Goal: Contribute content: Contribute content

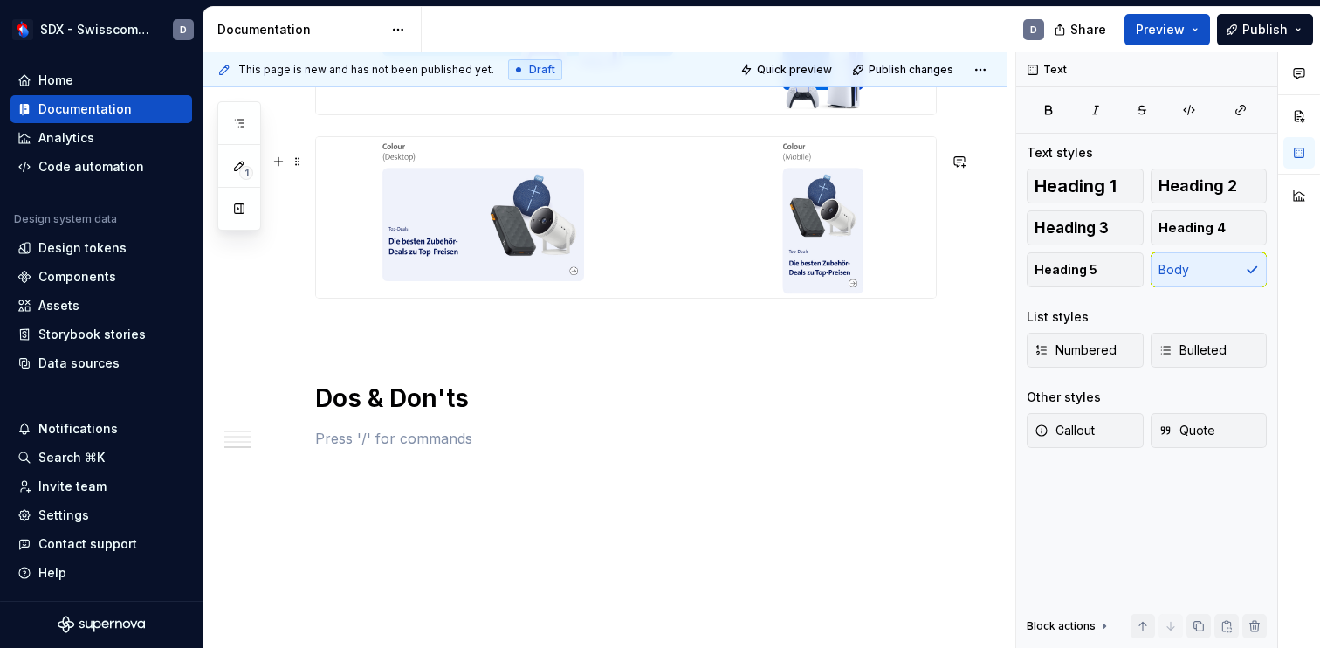
scroll to position [2577, 0]
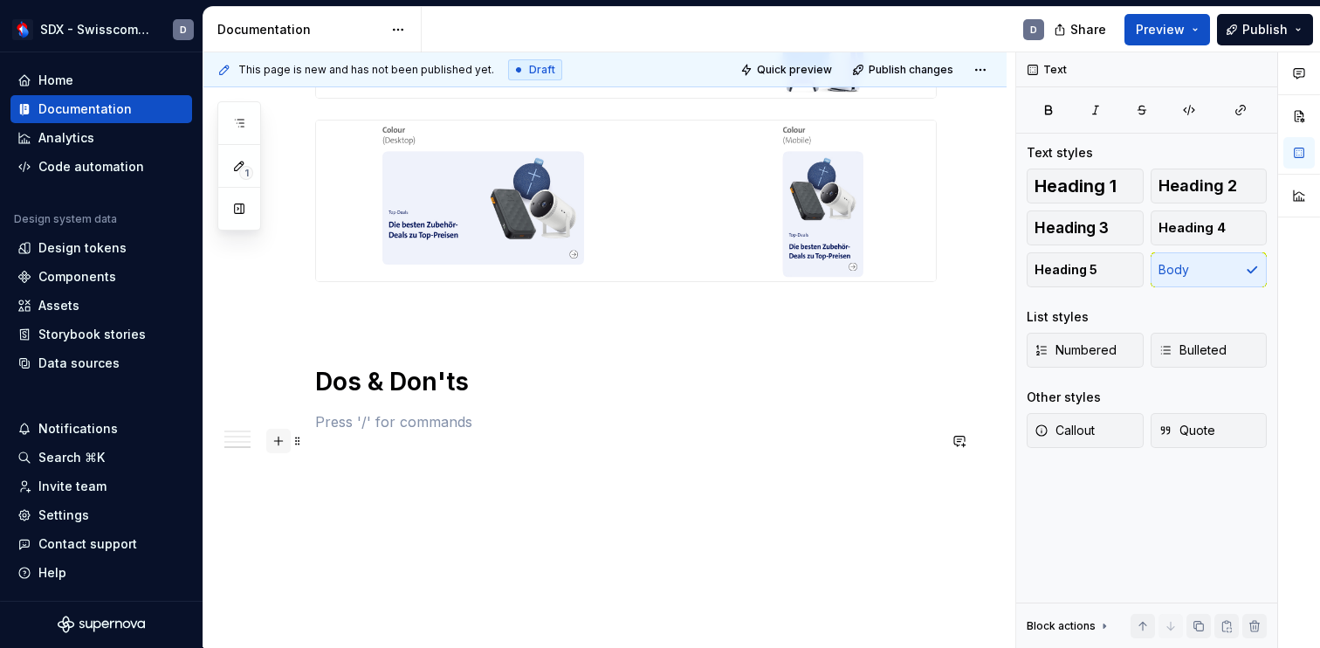
click at [277, 429] on button "button" at bounding box center [278, 441] width 24 height 24
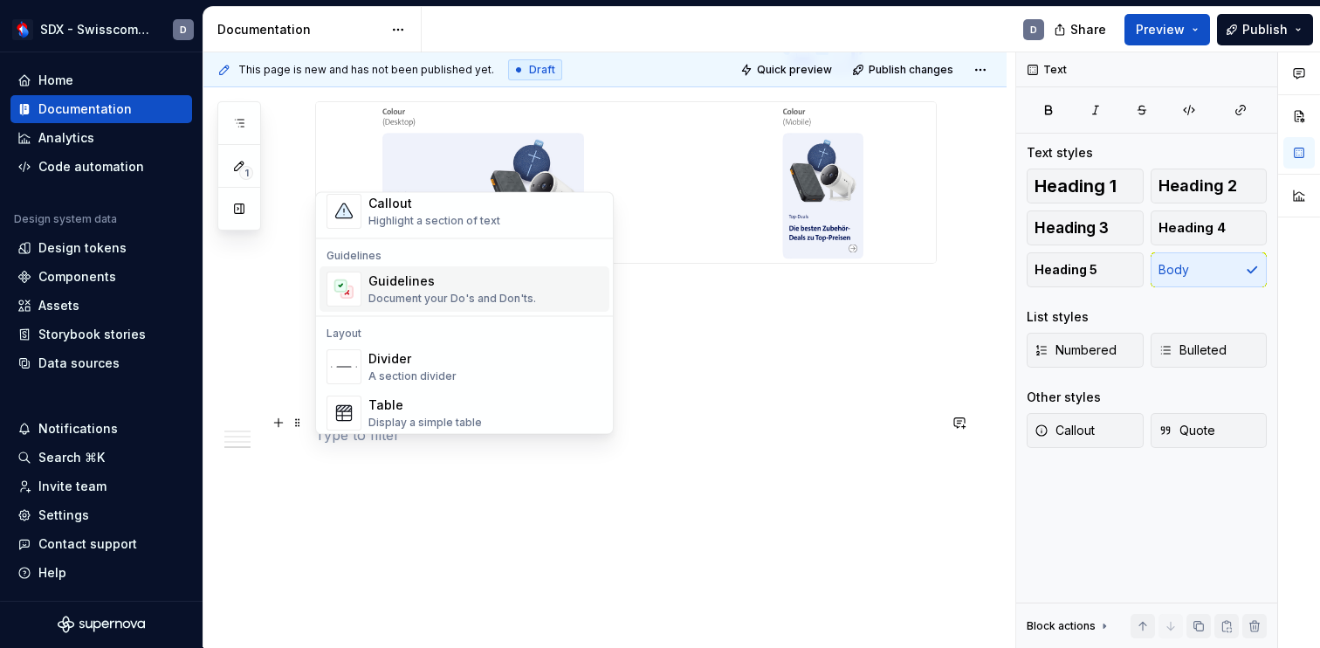
scroll to position [455, 0]
click at [419, 288] on div "Document your Do's and Don'ts." at bounding box center [452, 292] width 168 height 14
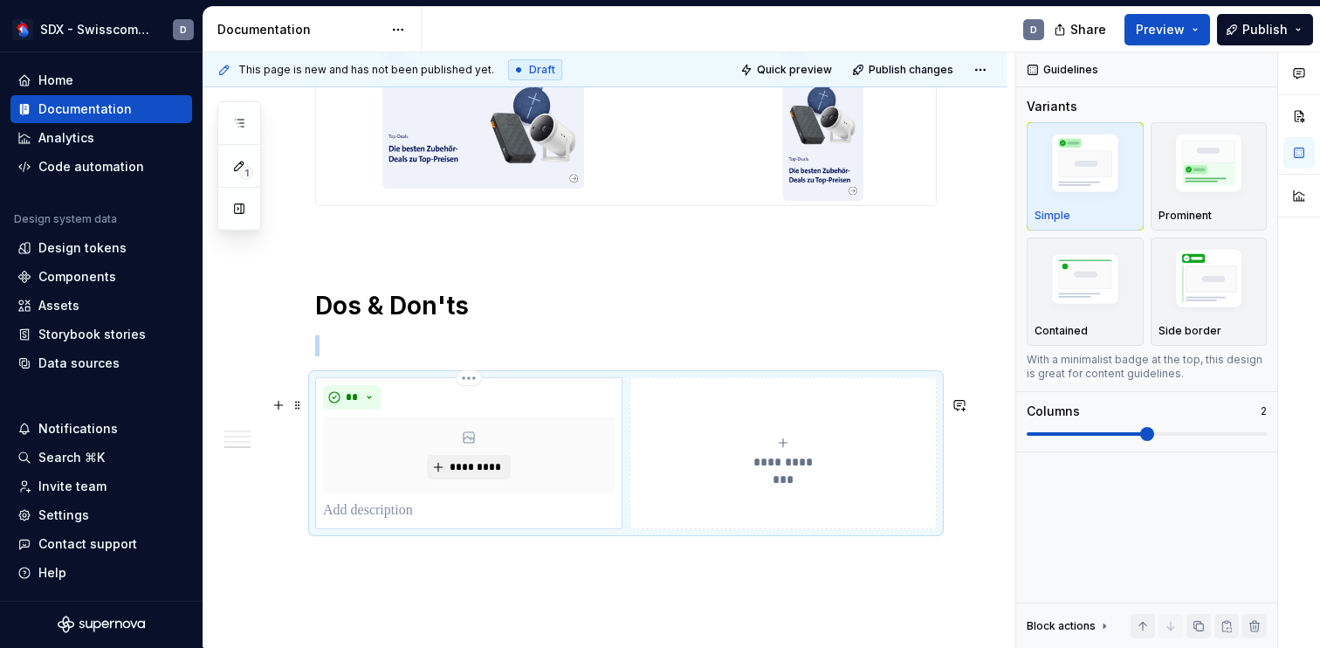
scroll to position [2650, 0]
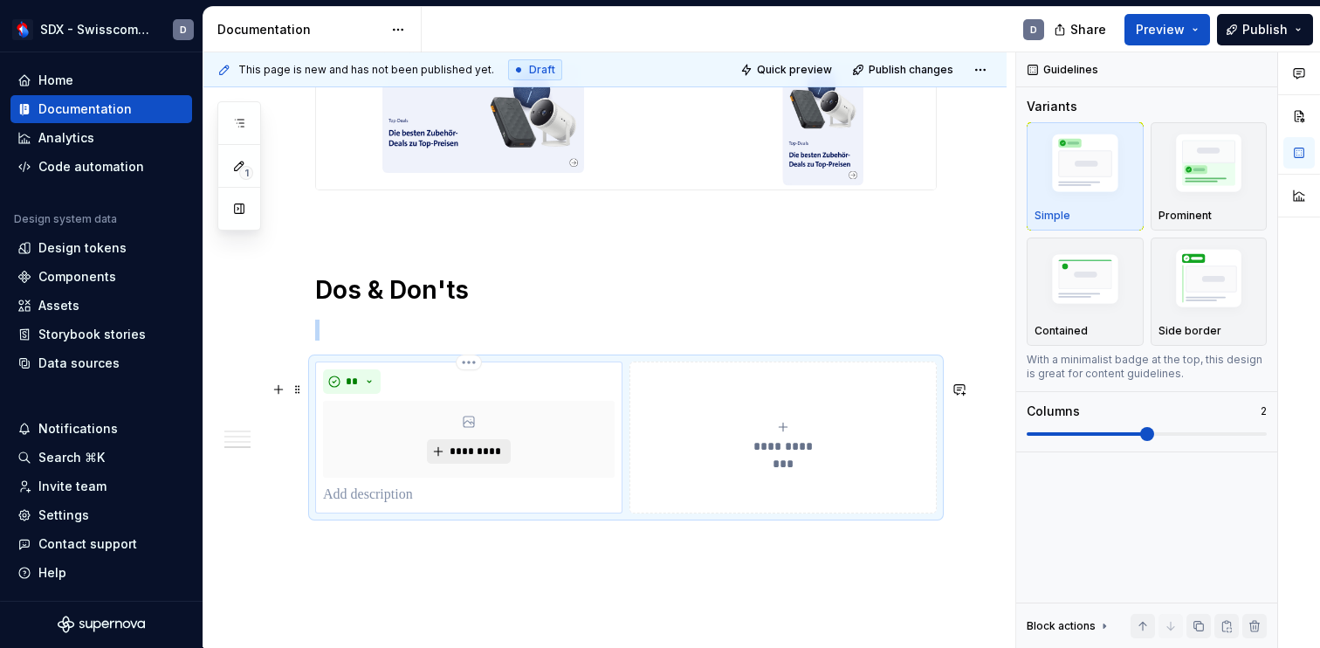
click at [481, 458] on span "*********" at bounding box center [475, 451] width 53 height 14
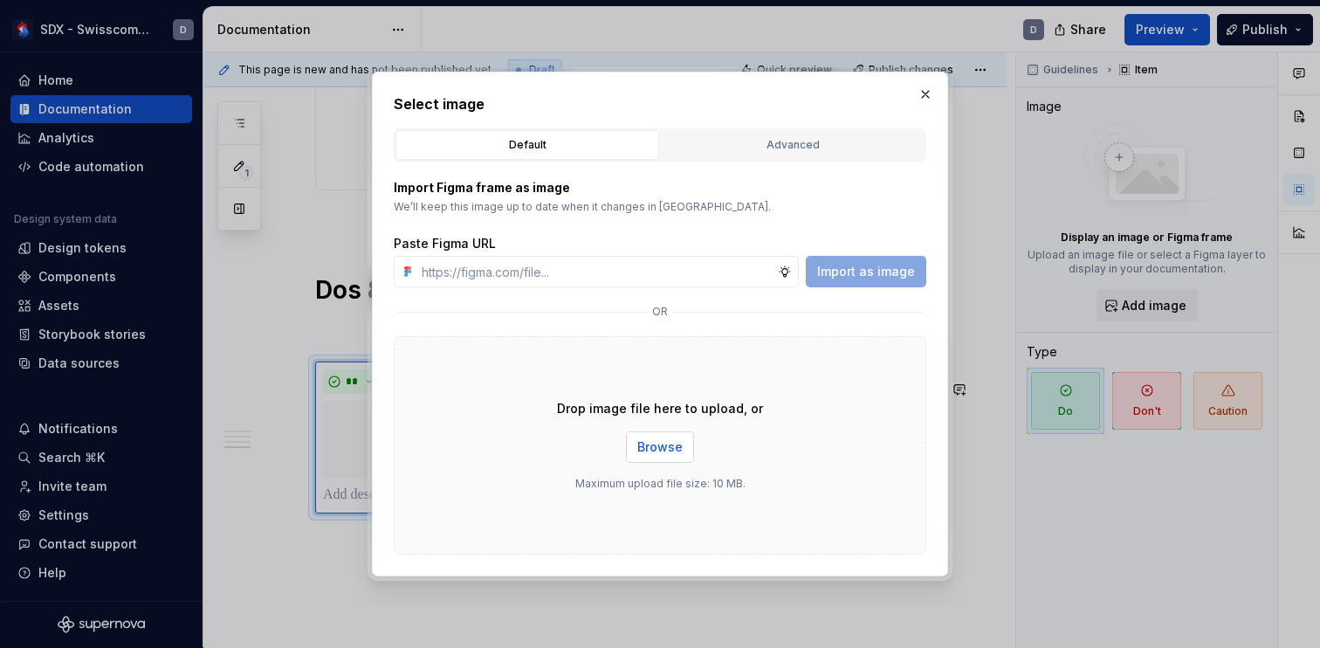
click at [657, 449] on span "Browse" at bounding box center [659, 446] width 45 height 17
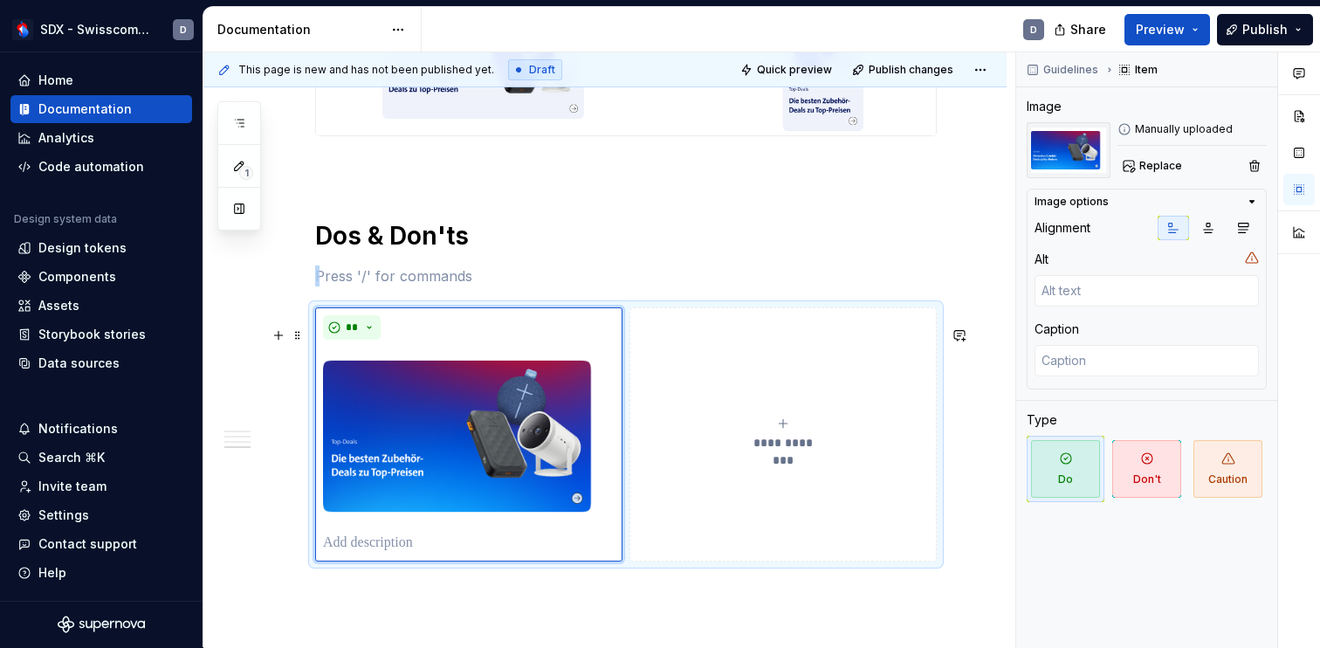
scroll to position [2711, 0]
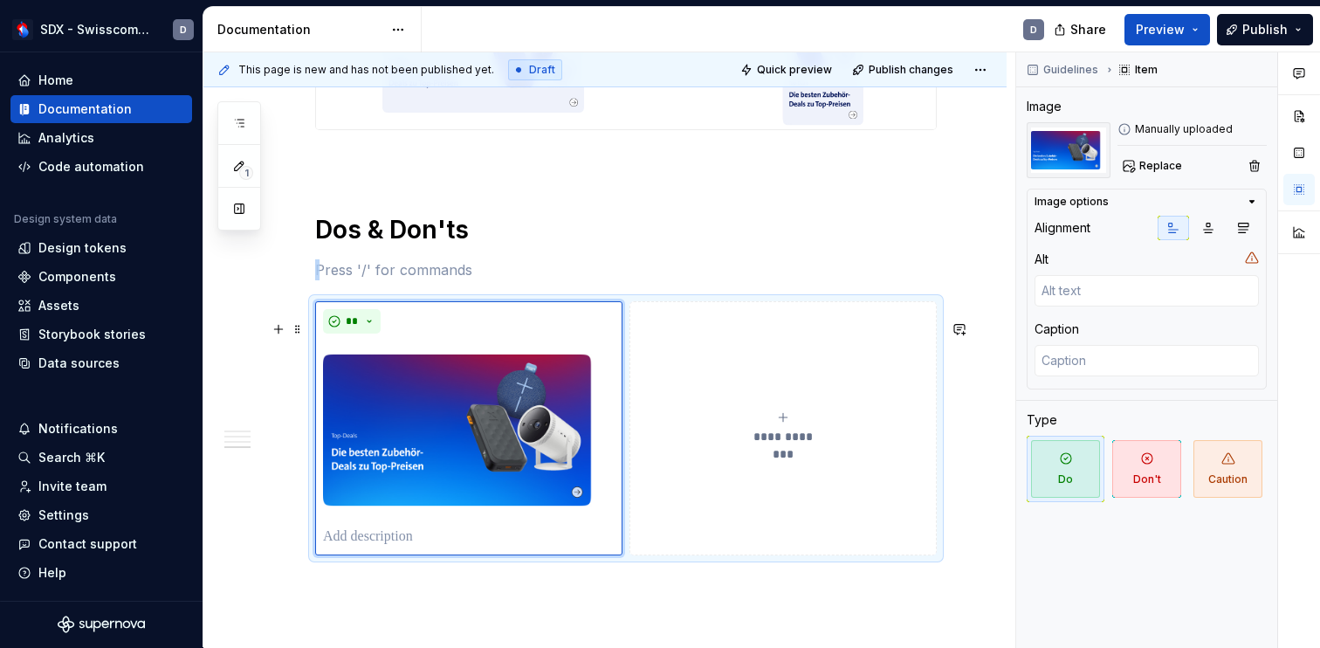
click at [785, 424] on icon "submit" at bounding box center [783, 417] width 14 height 14
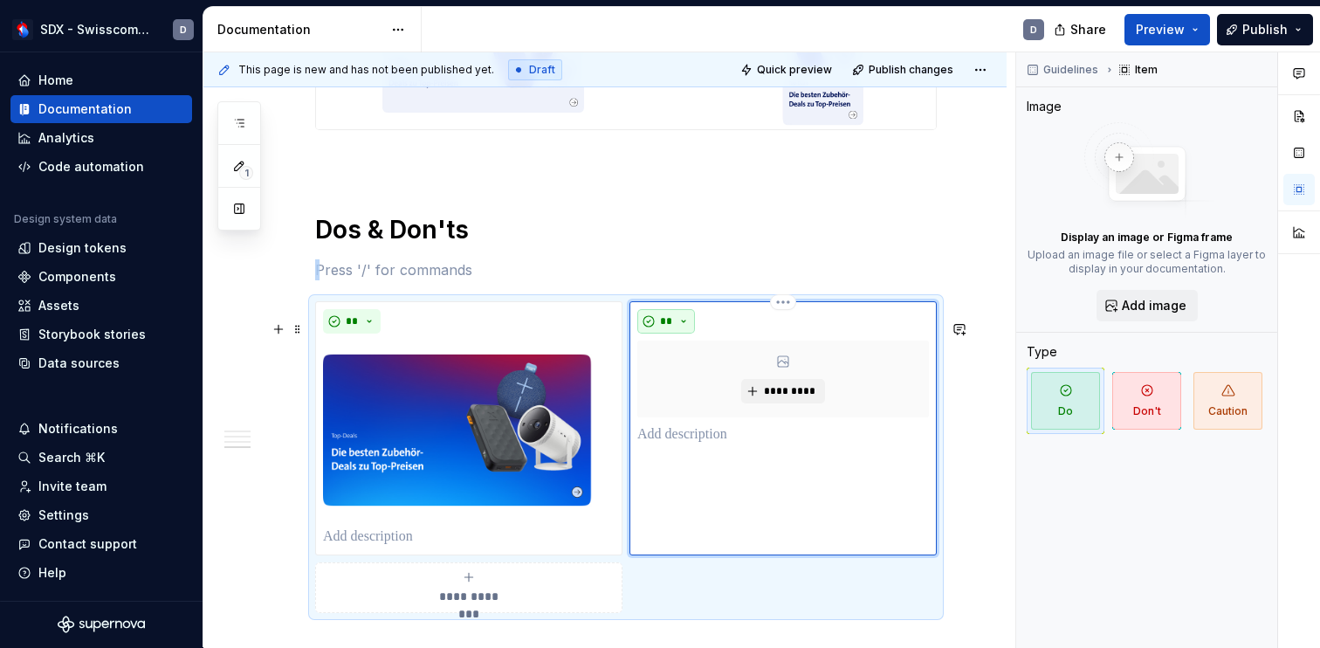
click at [673, 328] on span "**" at bounding box center [666, 321] width 14 height 14
click at [697, 399] on div "Don't" at bounding box center [711, 402] width 32 height 17
click at [801, 398] on span "*********" at bounding box center [789, 391] width 53 height 14
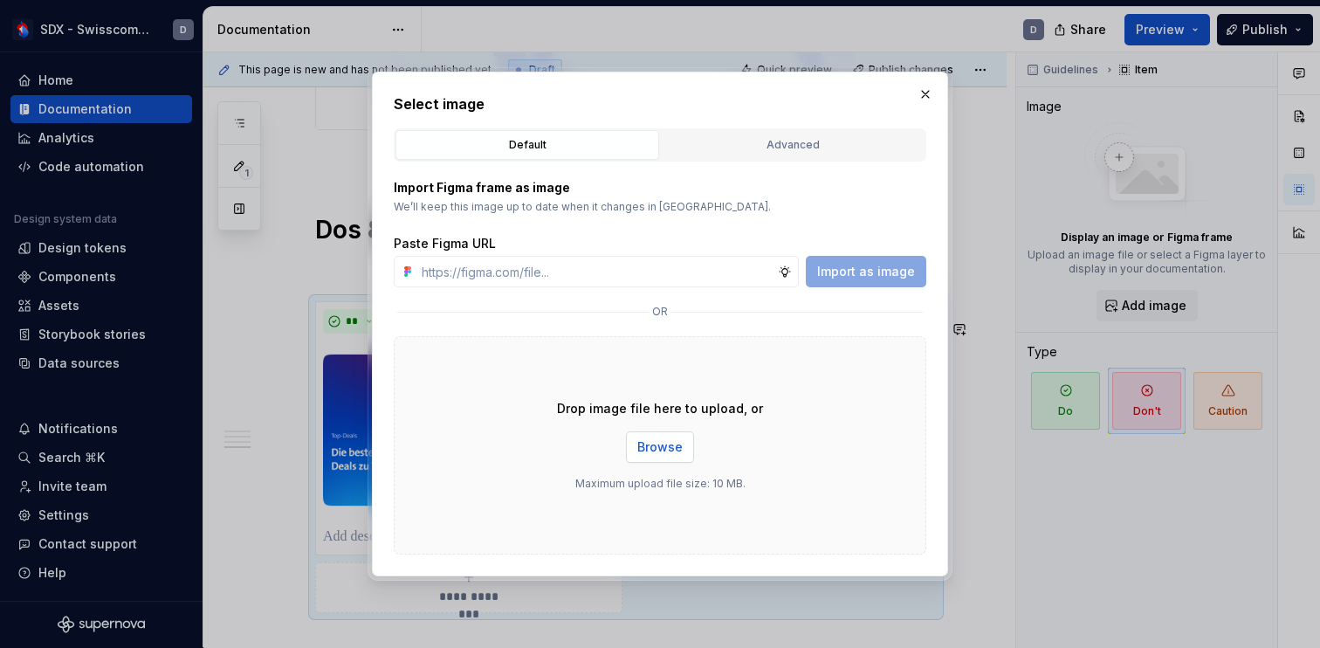
click at [667, 442] on span "Browse" at bounding box center [659, 446] width 45 height 17
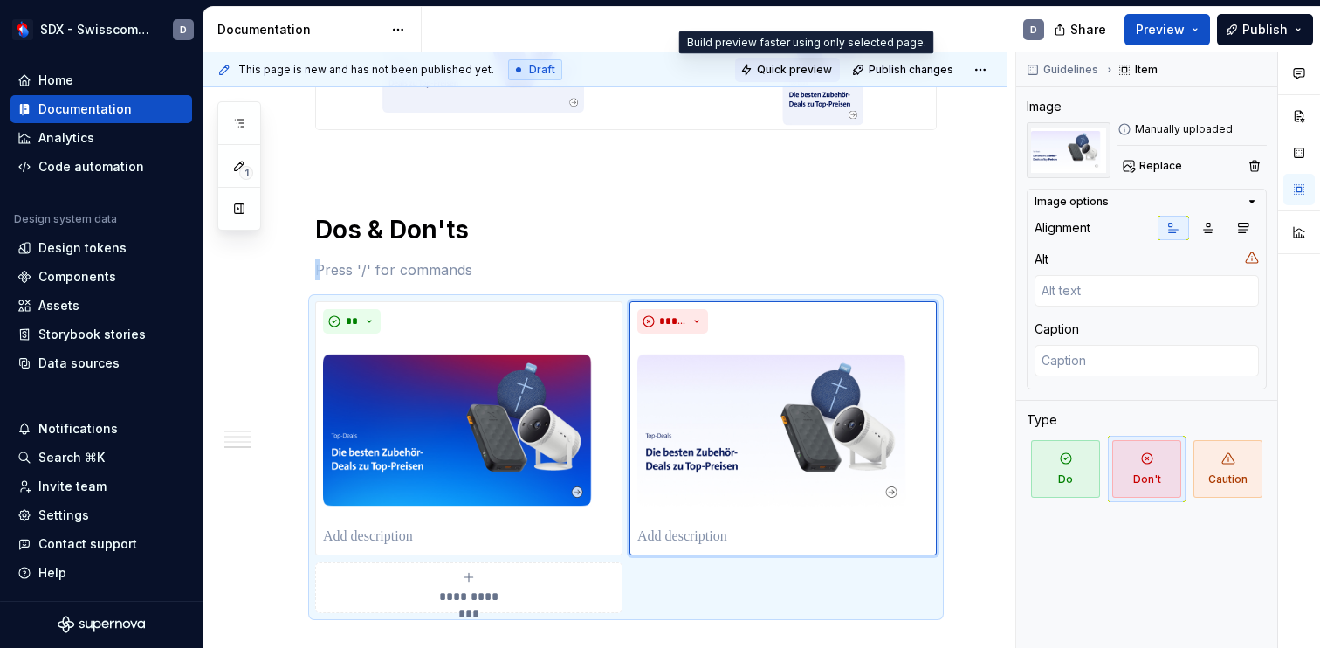
click at [797, 71] on span "Quick preview" at bounding box center [794, 70] width 75 height 14
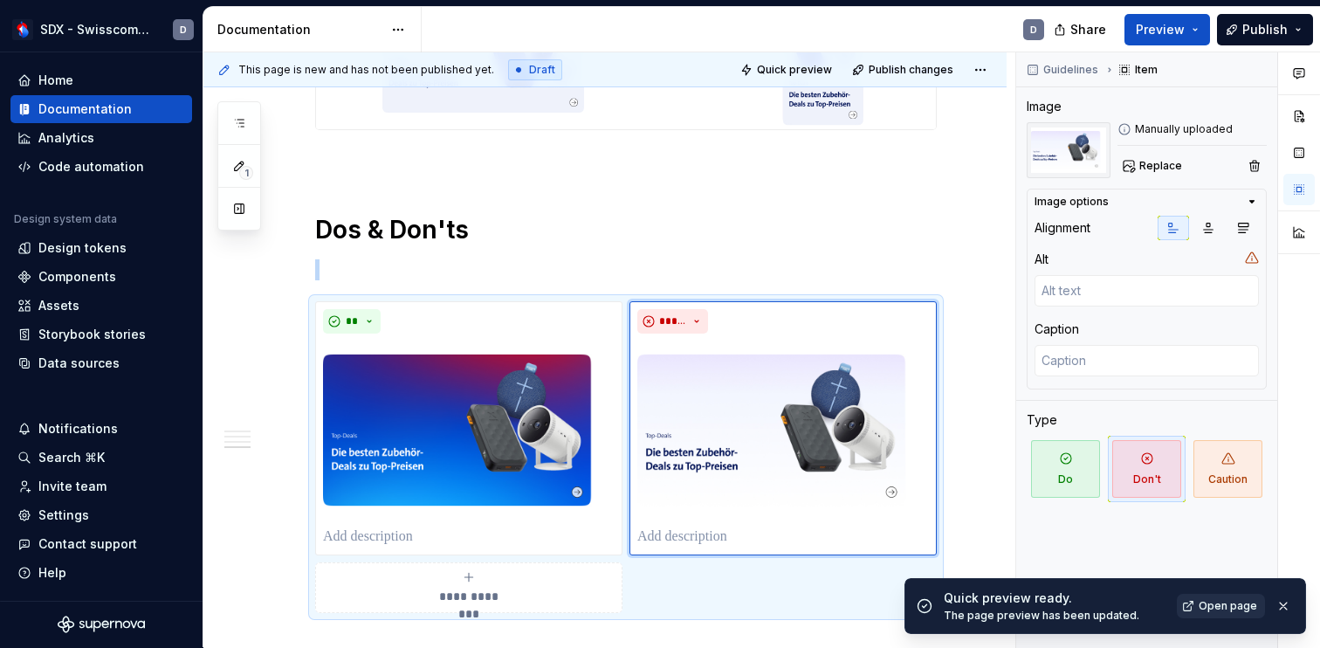
click at [1216, 603] on span "Open page" at bounding box center [1227, 606] width 58 height 14
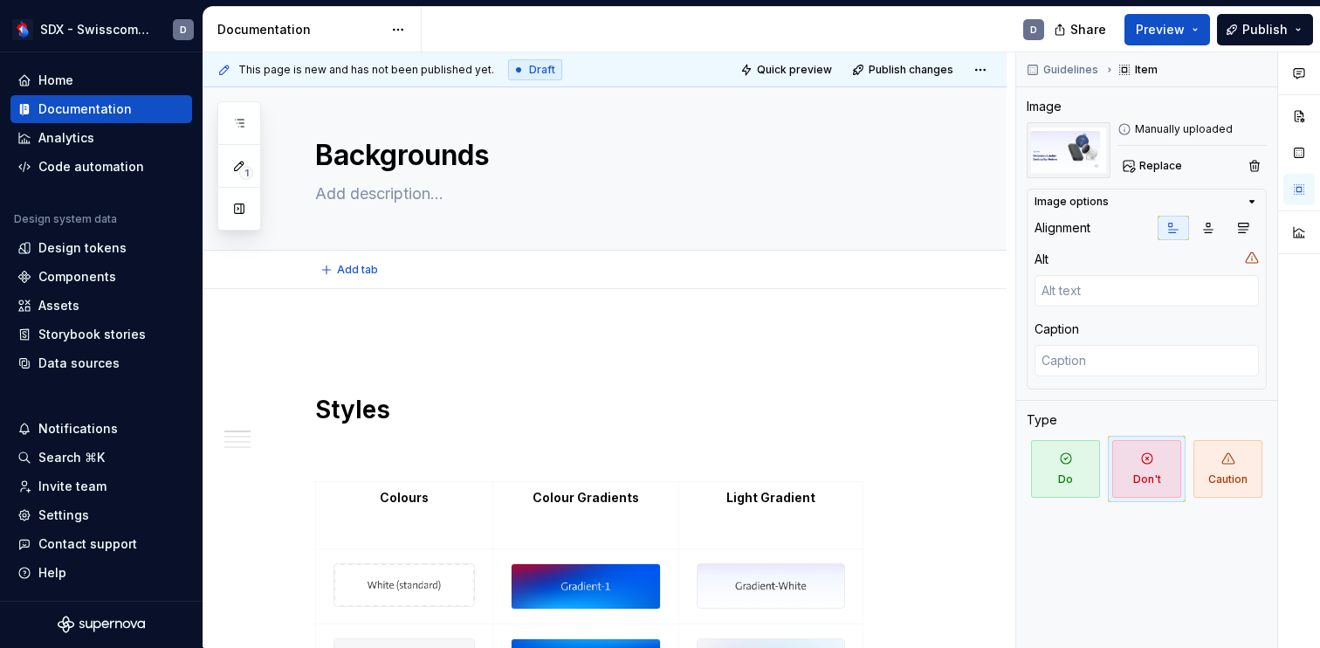
scroll to position [0, 0]
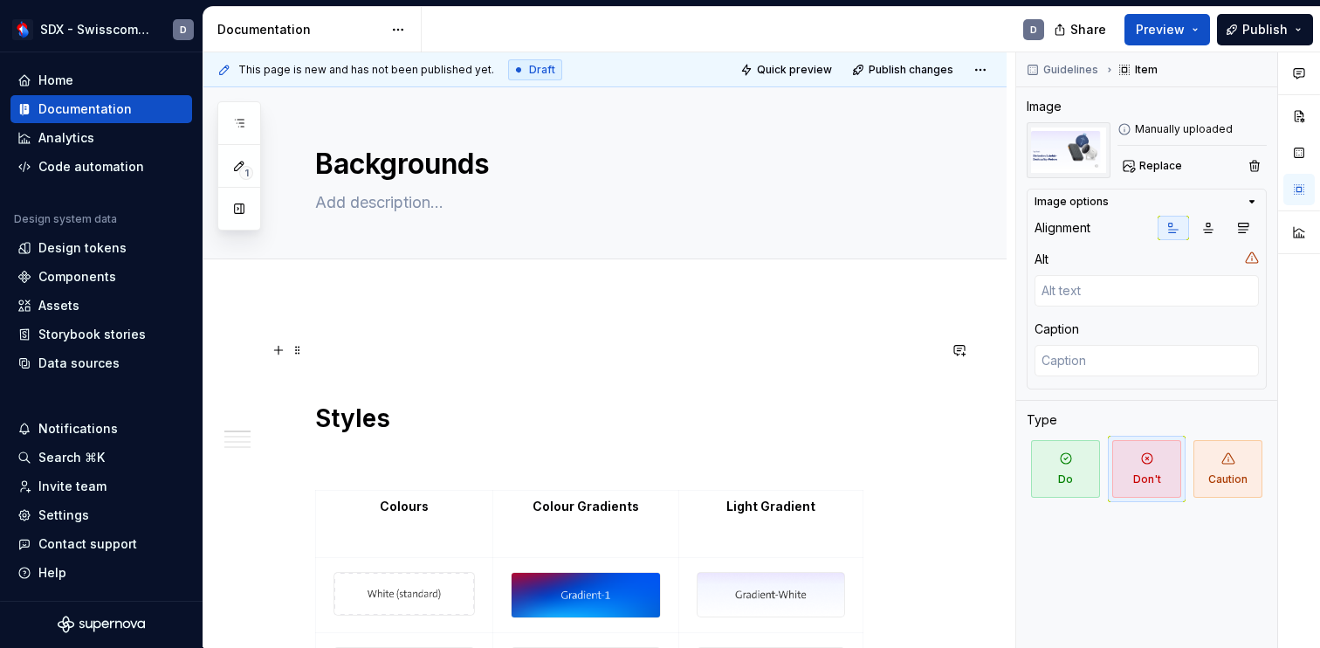
type textarea "*"
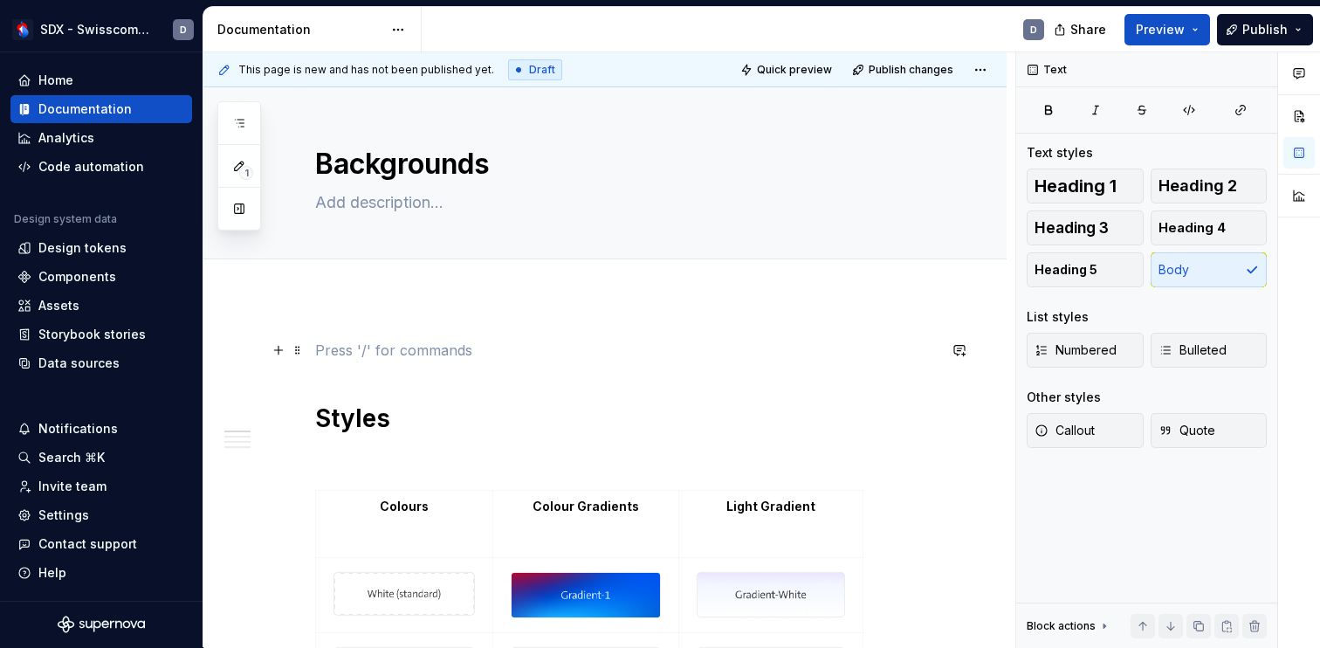
click at [318, 346] on p at bounding box center [625, 349] width 621 height 21
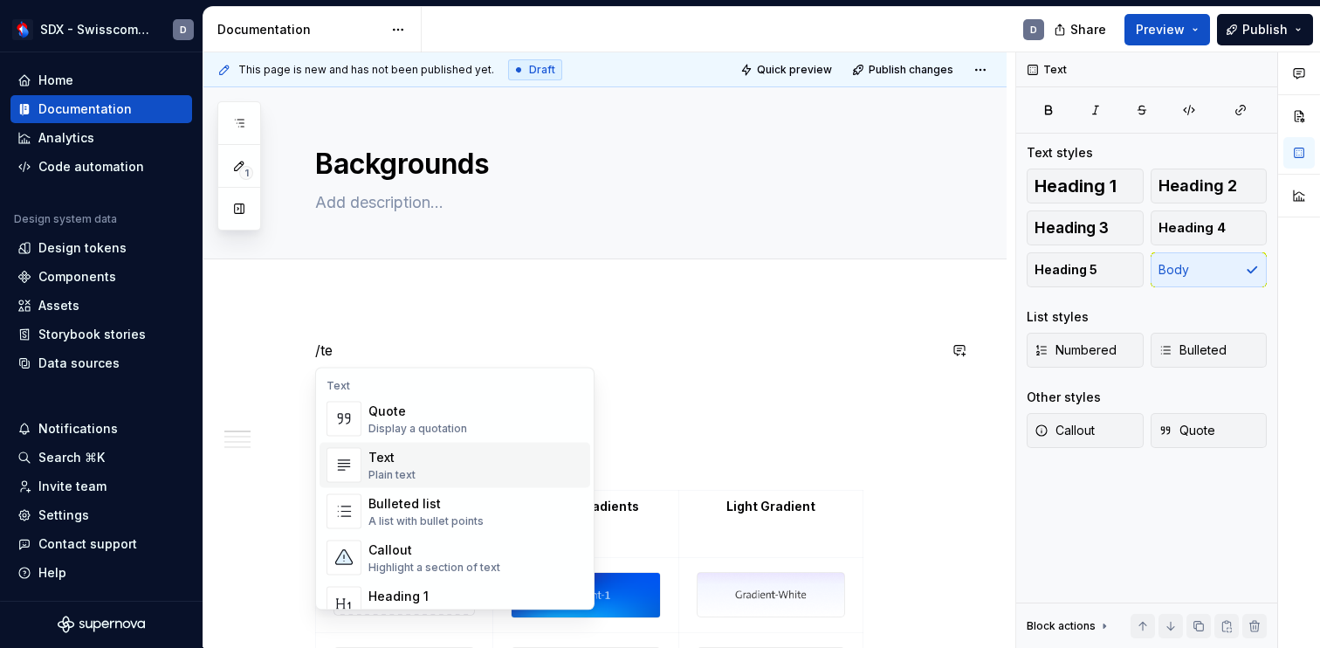
click at [429, 470] on div "Text Plain text" at bounding box center [475, 465] width 215 height 35
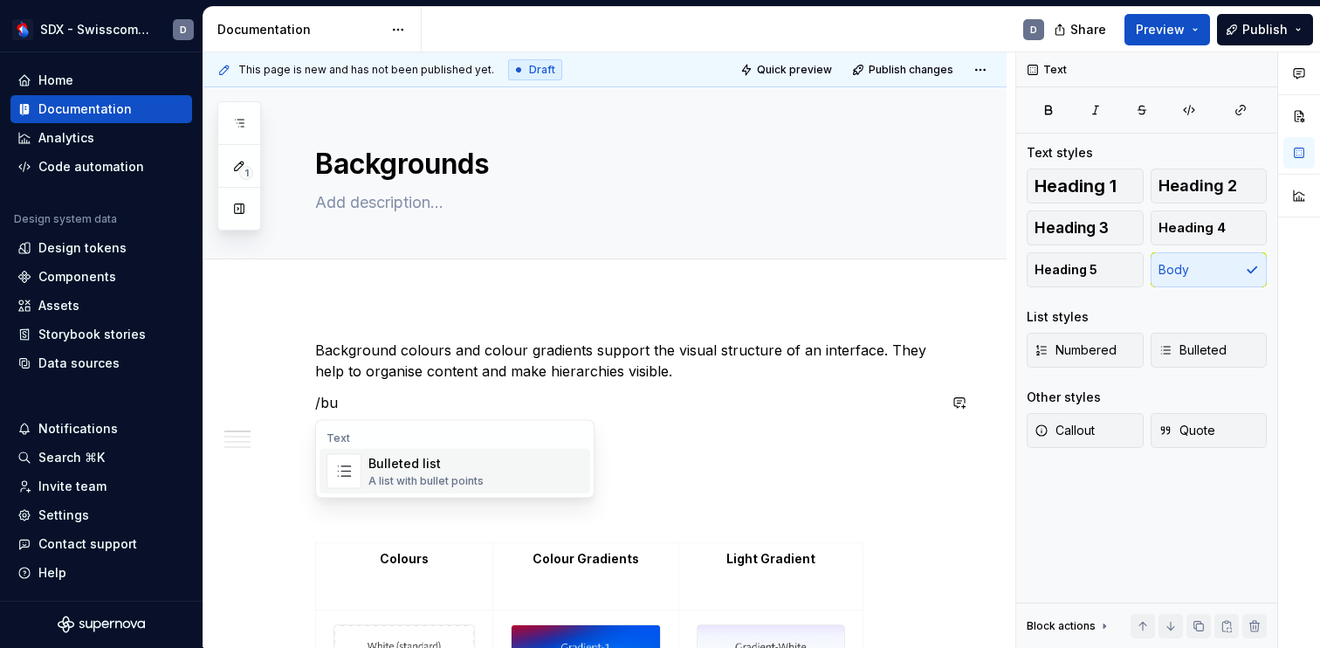
click at [432, 467] on div "Bulleted list" at bounding box center [425, 463] width 115 height 17
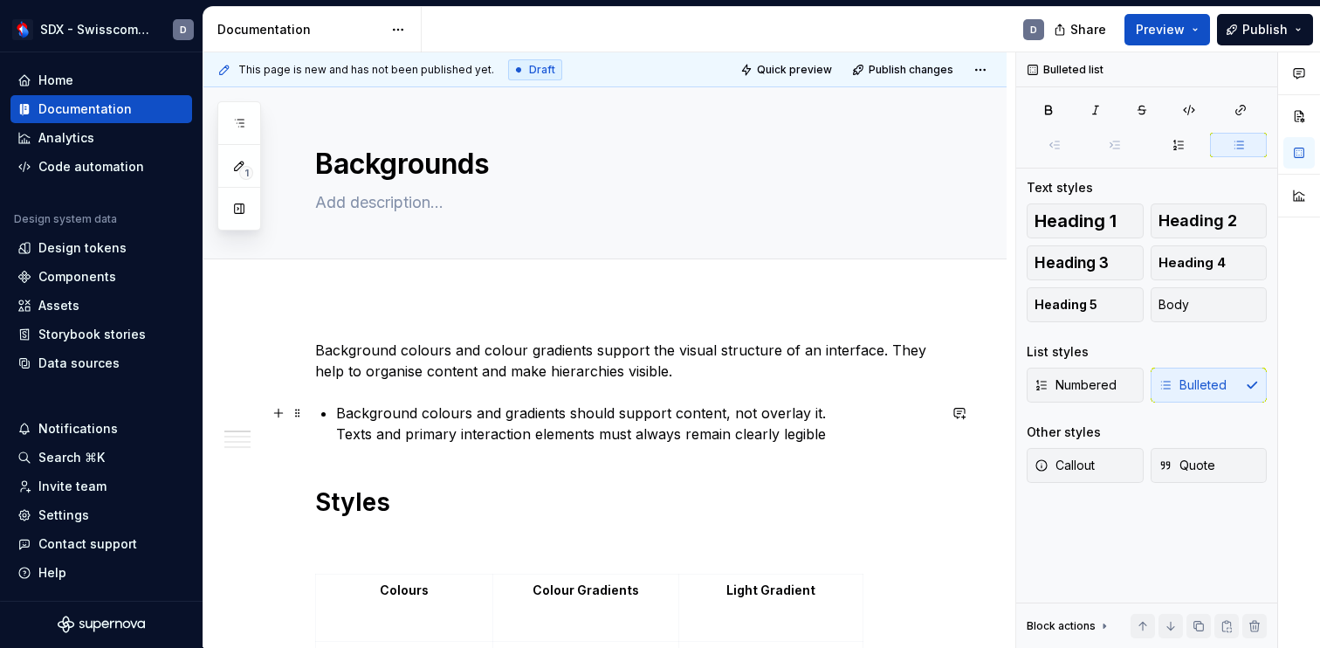
click at [833, 412] on p "Background colours and gradients should support content, not overlay it. Texts …" at bounding box center [636, 423] width 600 height 42
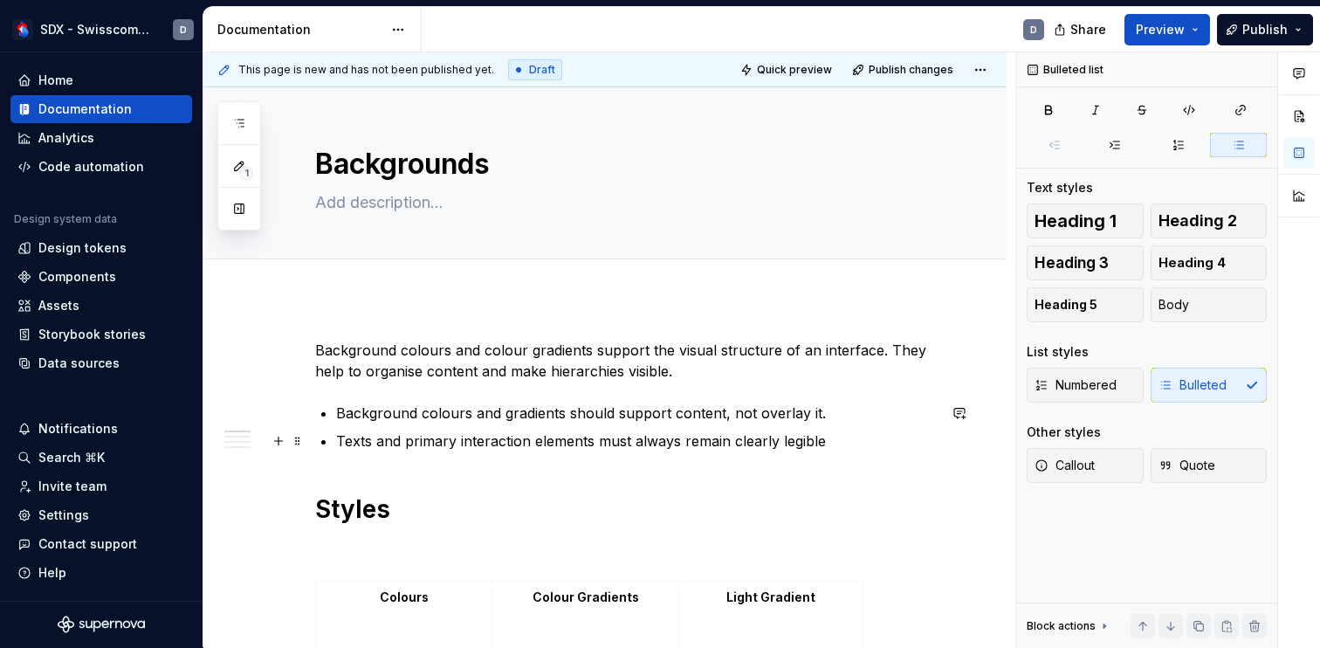
click at [826, 440] on p "Texts and primary interaction elements must always remain clearly legible" at bounding box center [636, 440] width 600 height 21
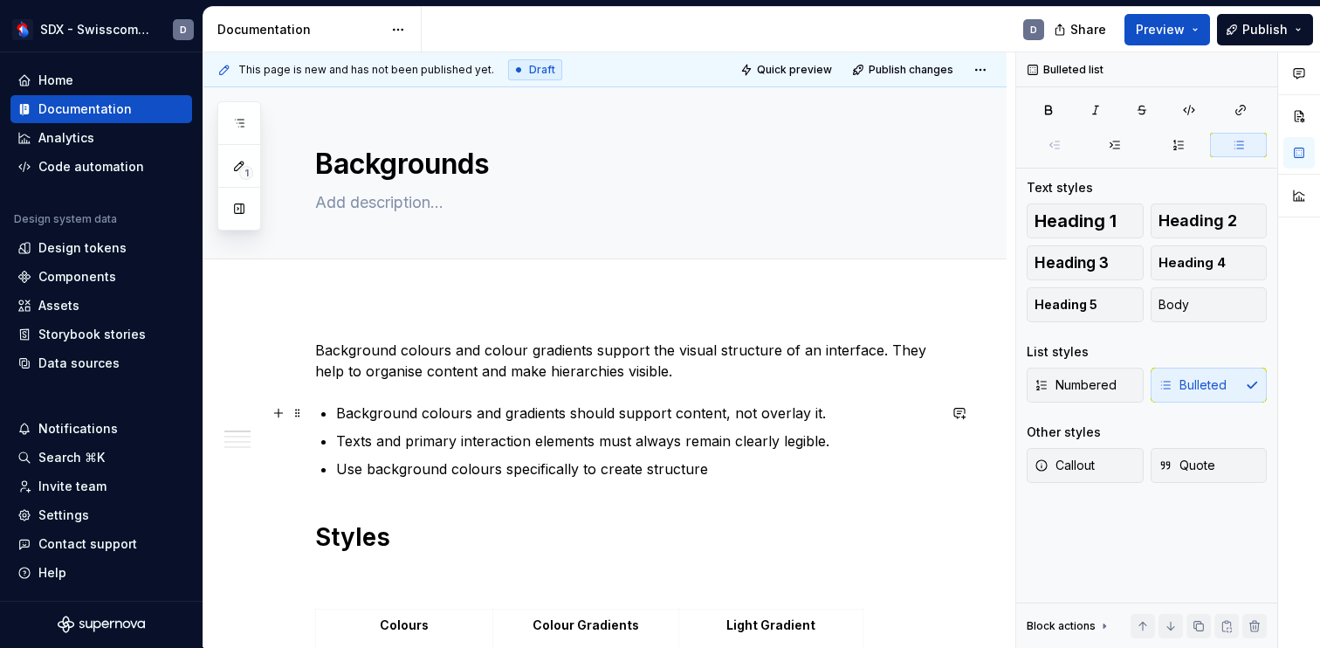
click at [486, 414] on p "Background colours and gradients should support content, not overlay it." at bounding box center [636, 412] width 600 height 21
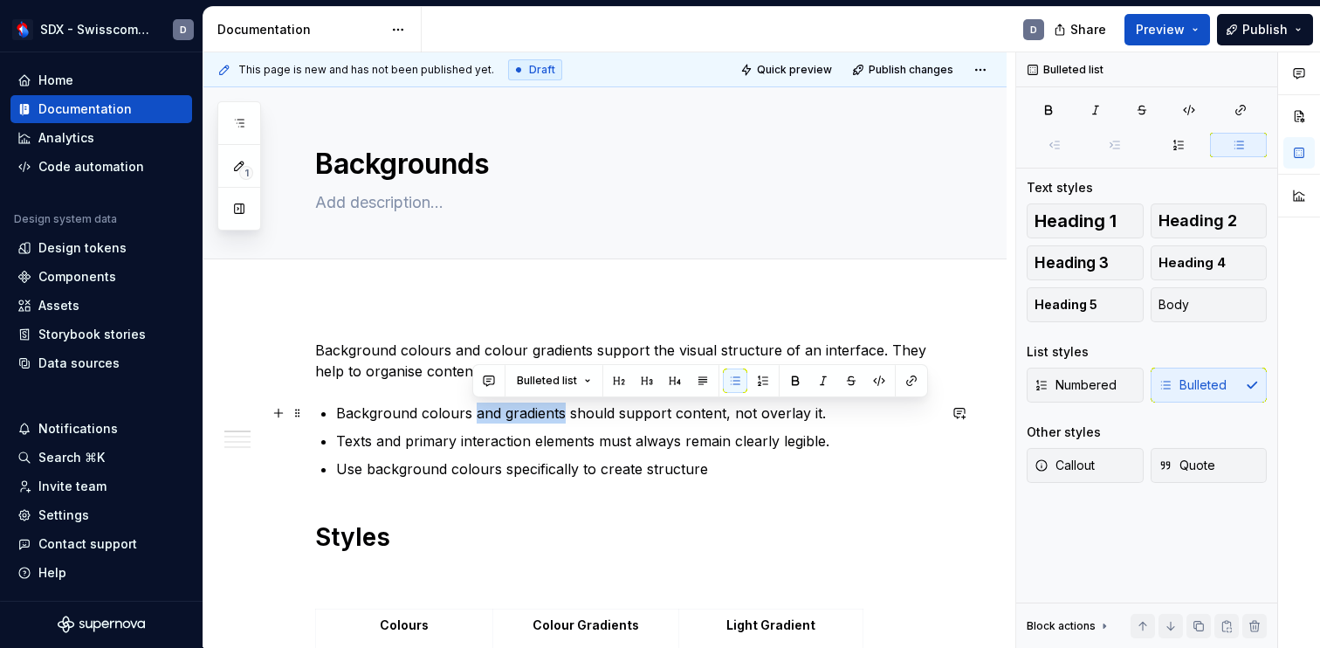
drag, startPoint x: 486, startPoint y: 414, endPoint x: 515, endPoint y: 414, distance: 28.8
click at [515, 414] on p "Background colours and gradients should support content, not overlay it." at bounding box center [636, 412] width 600 height 21
copy p "and gradients"
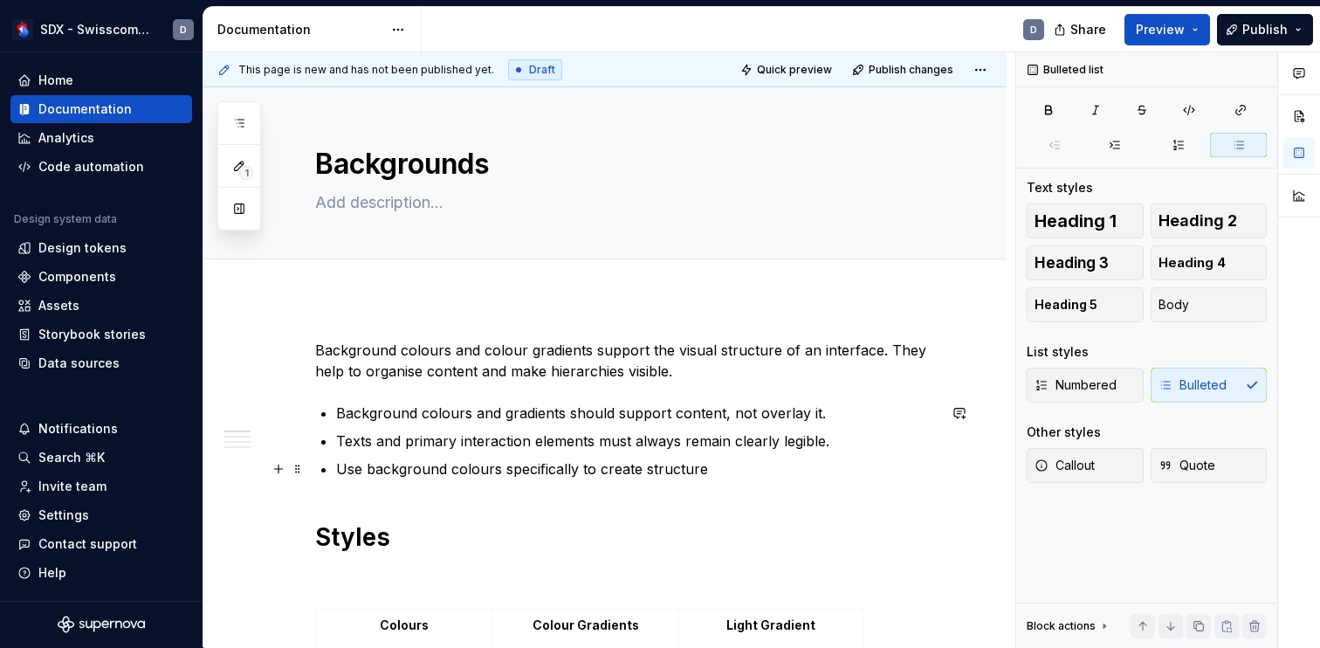
click at [504, 465] on p "Use background colours specifically to create structure" at bounding box center [636, 468] width 600 height 21
click at [813, 467] on p "Use background colours and gradients specifically to create structure" at bounding box center [636, 468] width 600 height 21
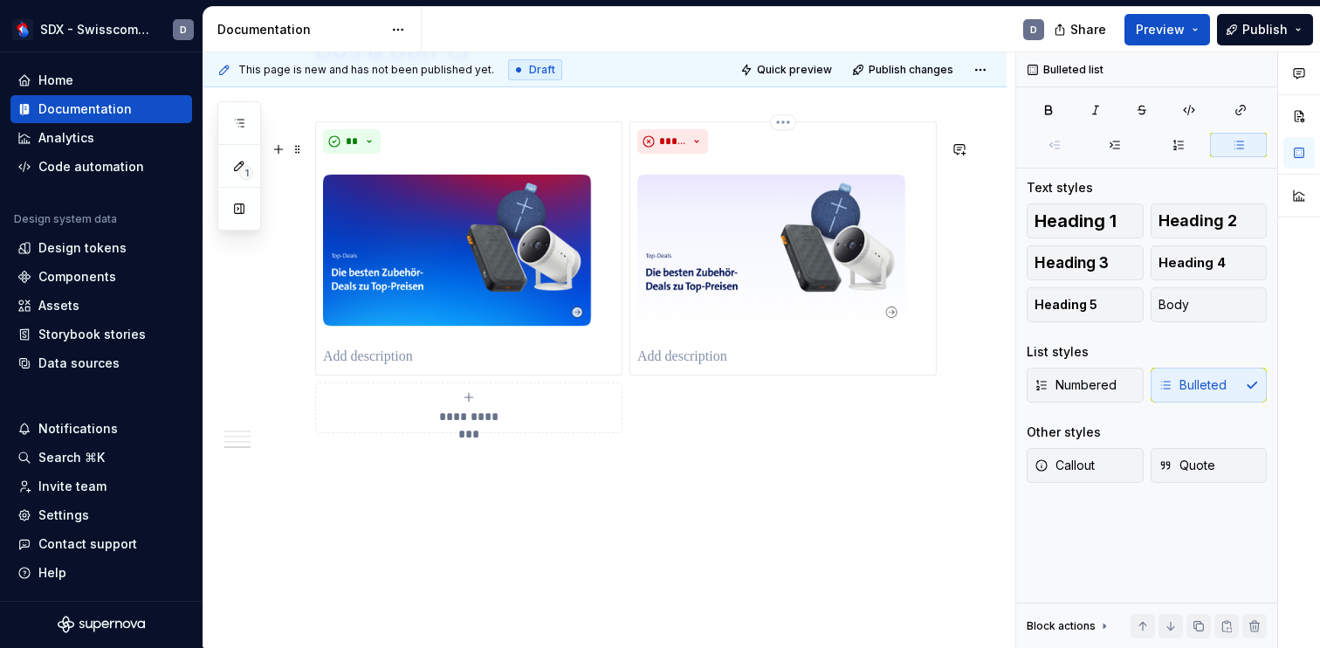
scroll to position [3080, 0]
click at [472, 401] on icon "submit" at bounding box center [469, 397] width 14 height 14
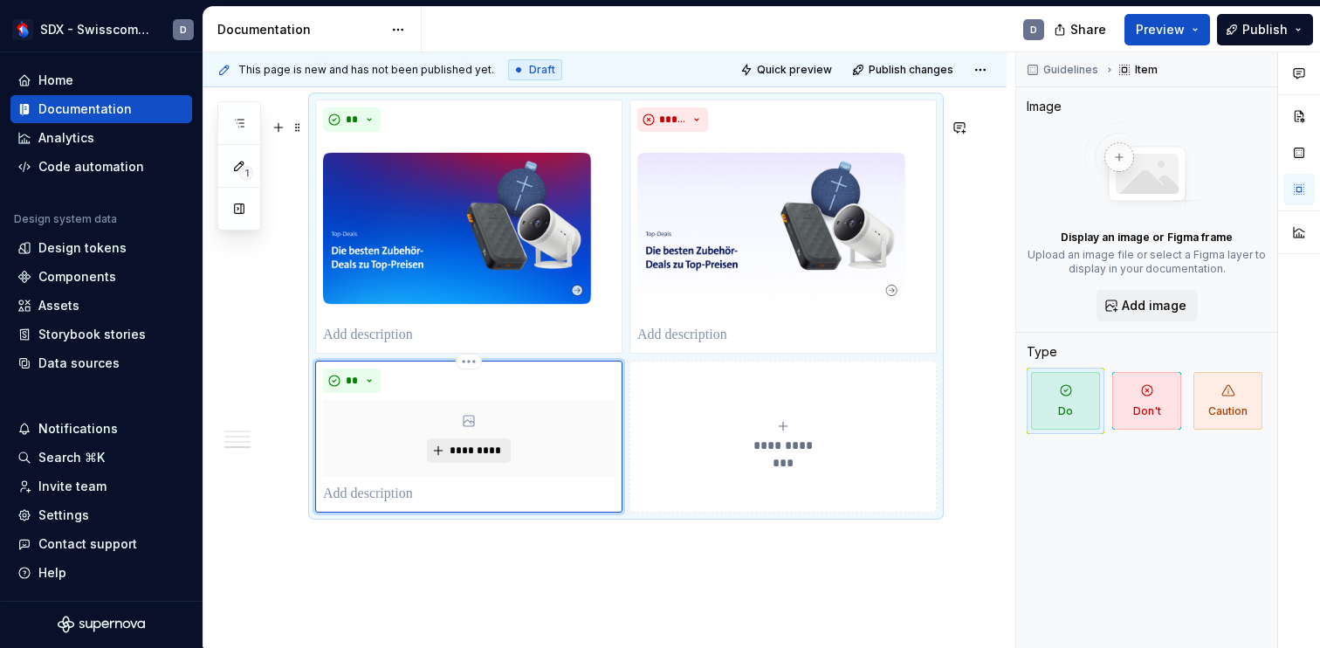
click at [477, 457] on span "*********" at bounding box center [475, 450] width 53 height 14
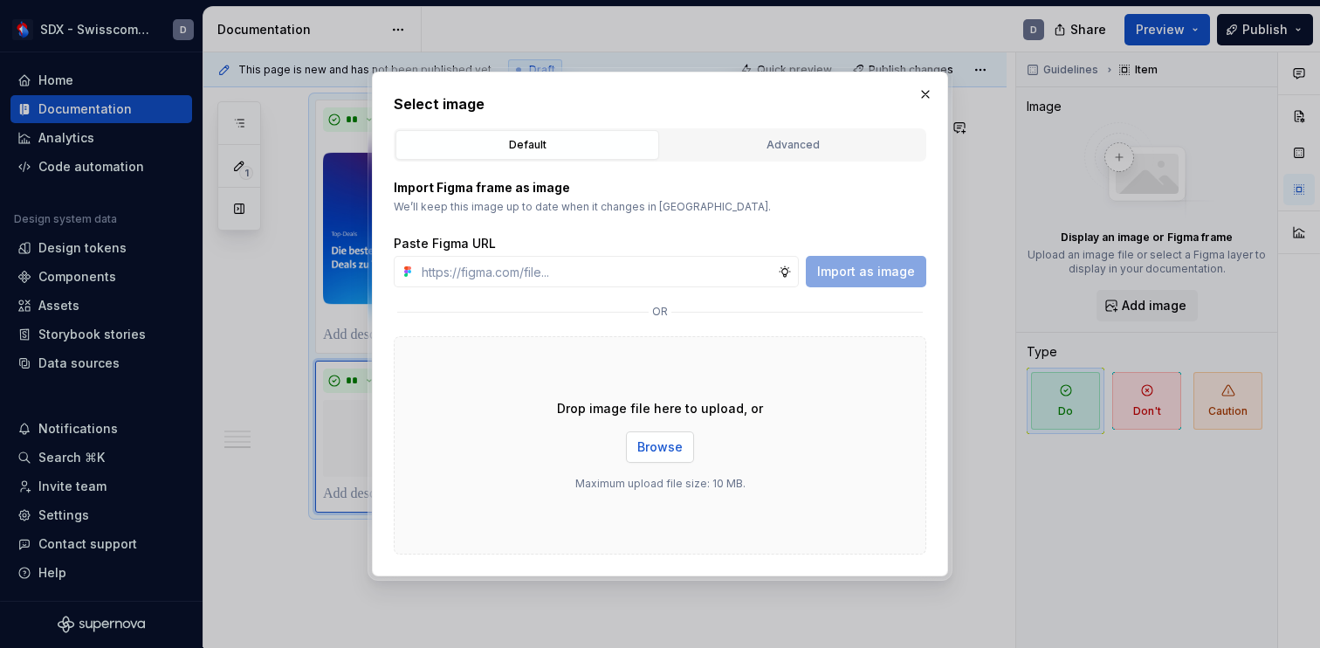
click at [668, 447] on span "Browse" at bounding box center [659, 446] width 45 height 17
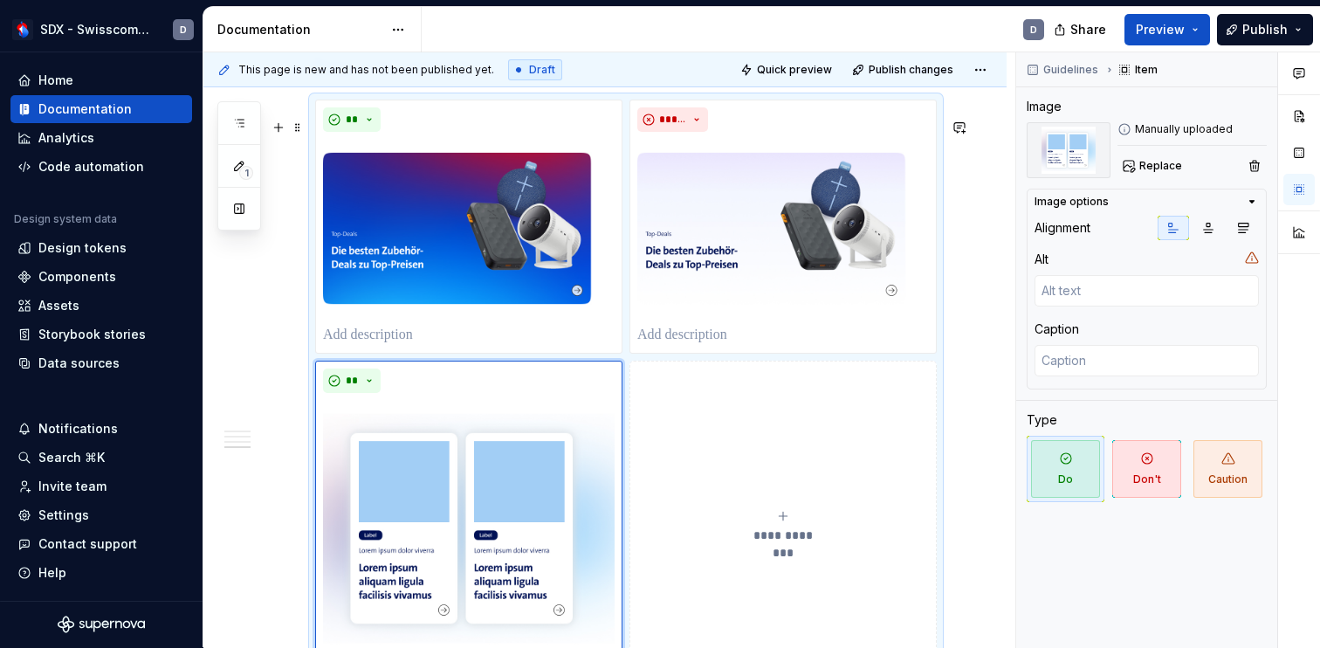
click at [777, 544] on div "**********" at bounding box center [782, 526] width 291 height 35
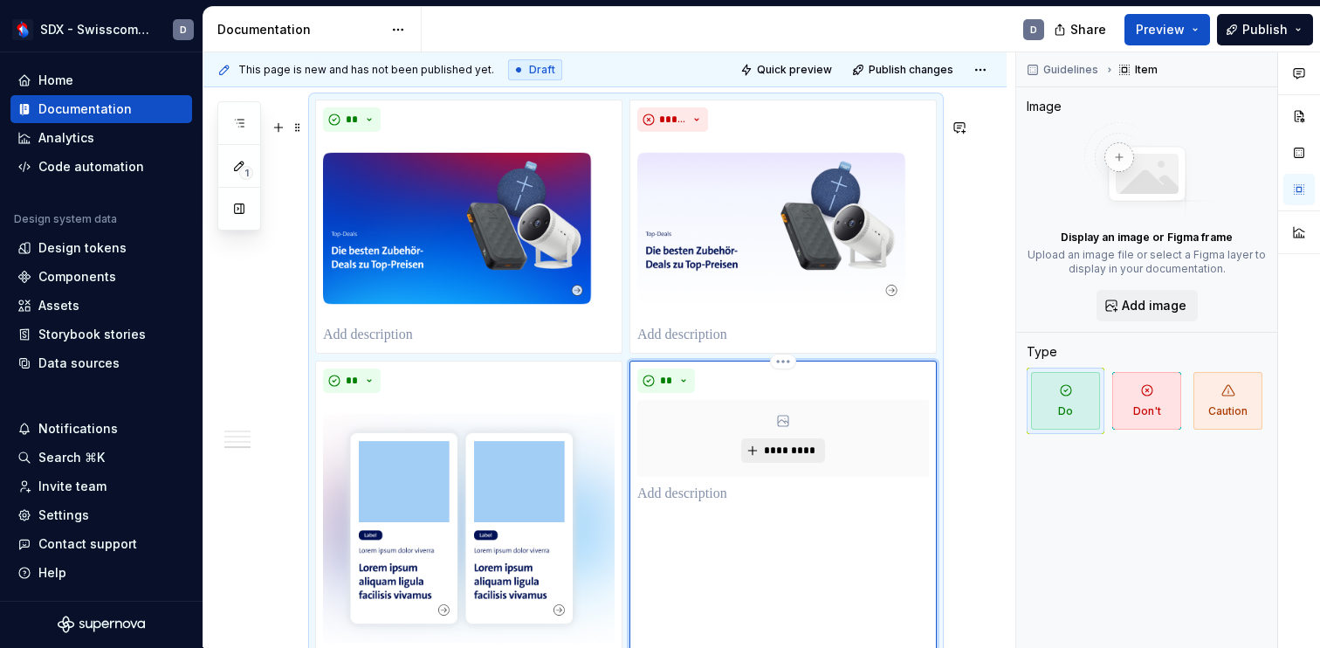
click at [794, 457] on span "*********" at bounding box center [789, 450] width 53 height 14
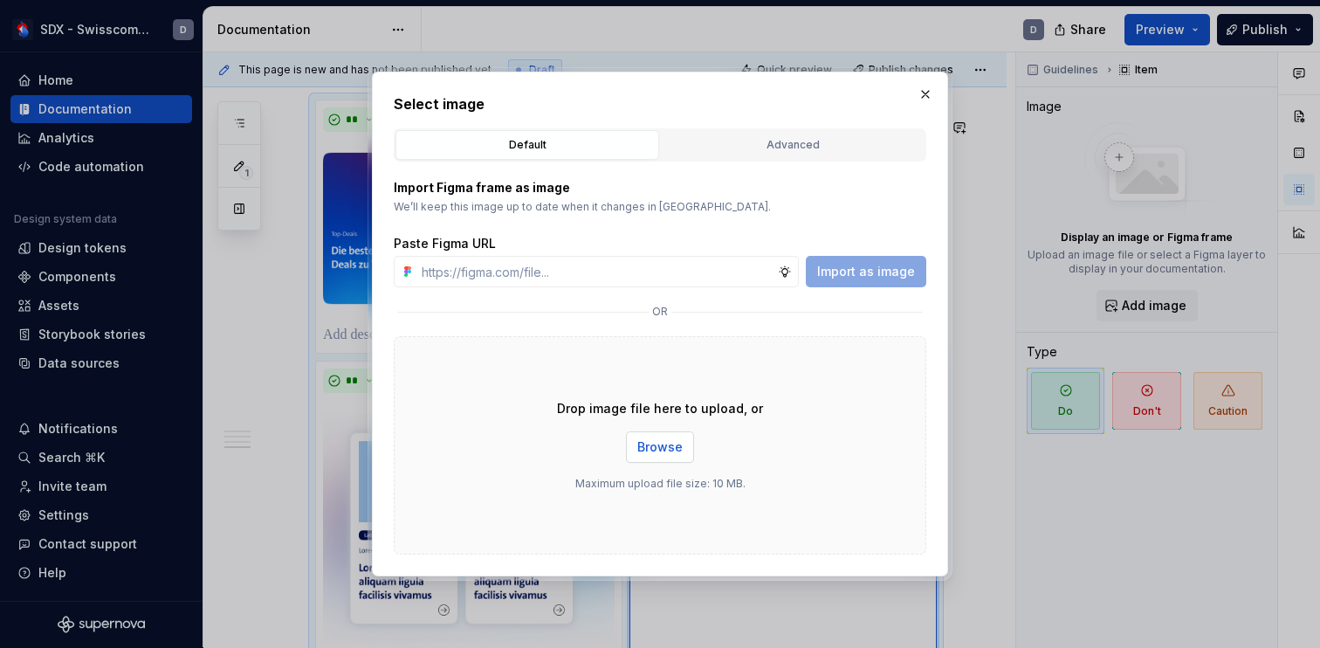
click at [675, 442] on span "Browse" at bounding box center [659, 446] width 45 height 17
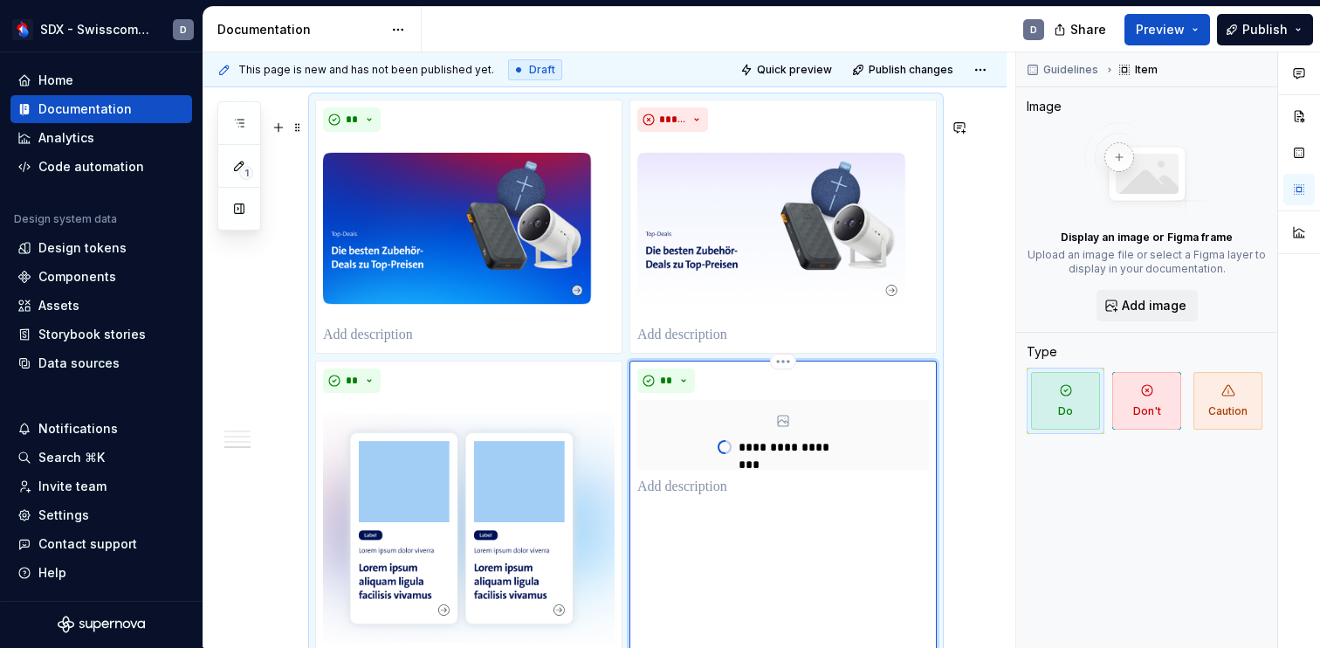
scroll to position [3211, 0]
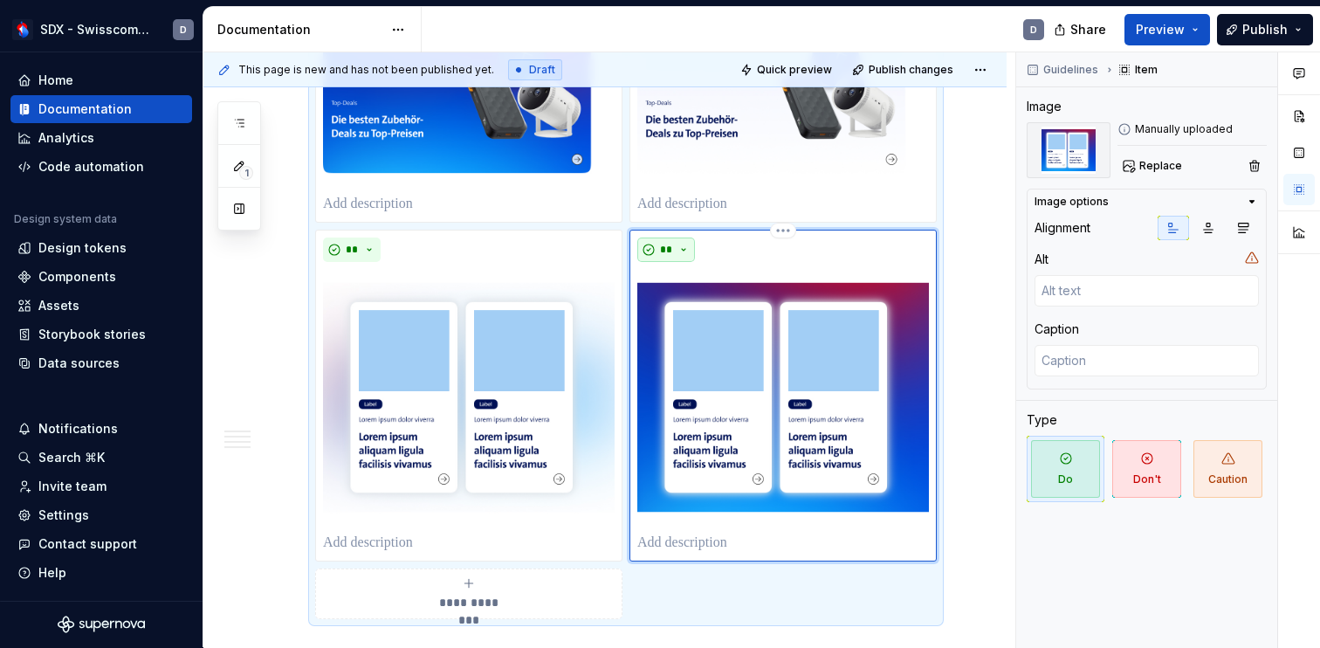
click at [679, 262] on button "**" at bounding box center [666, 249] width 58 height 24
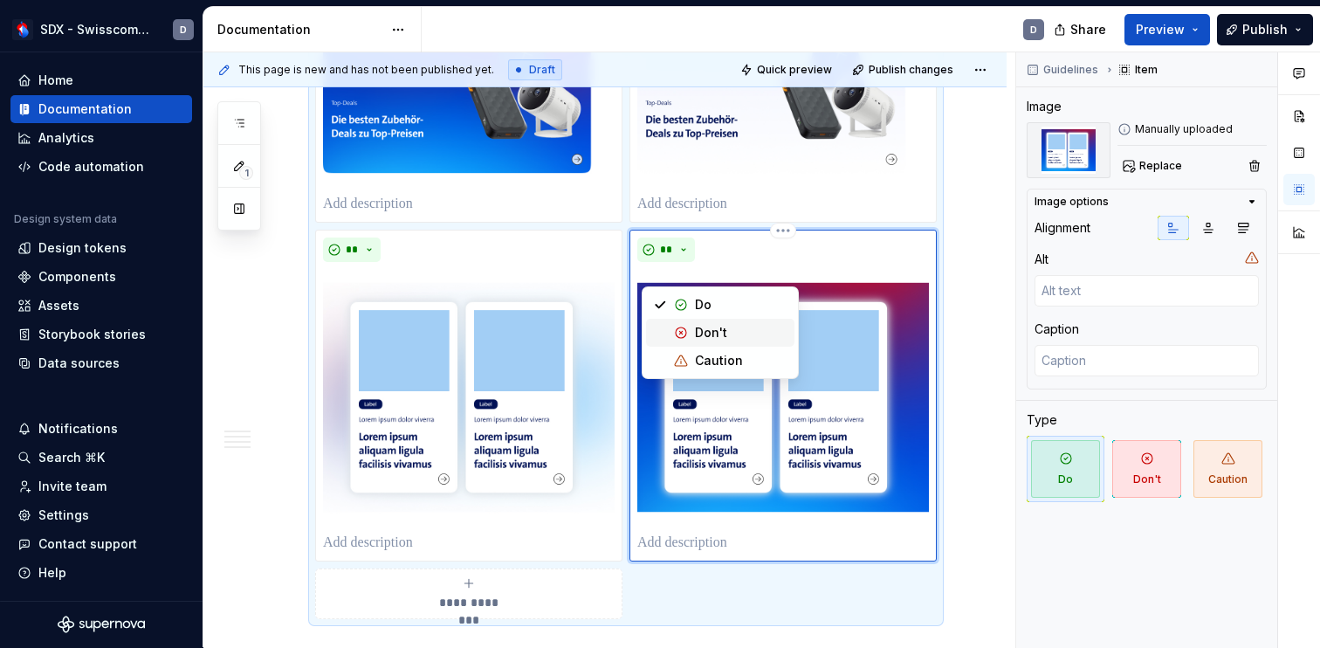
click at [695, 332] on div "Don't" at bounding box center [711, 332] width 32 height 17
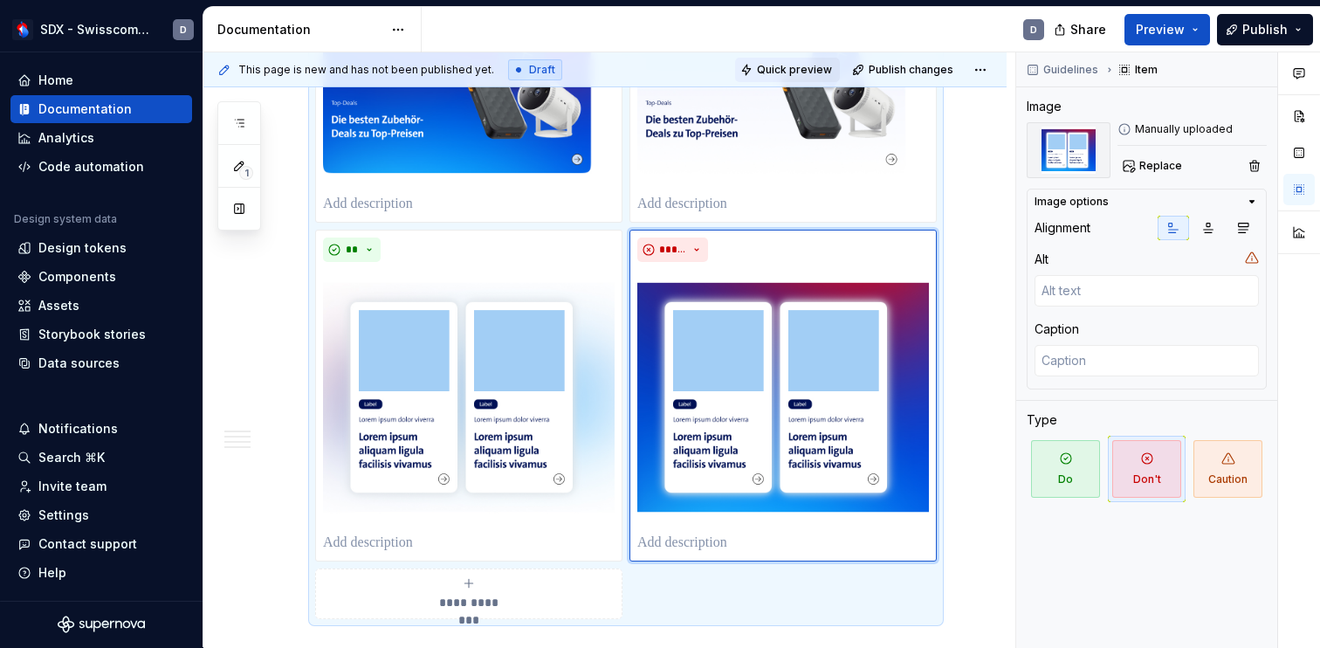
click at [799, 65] on span "Quick preview" at bounding box center [794, 70] width 75 height 14
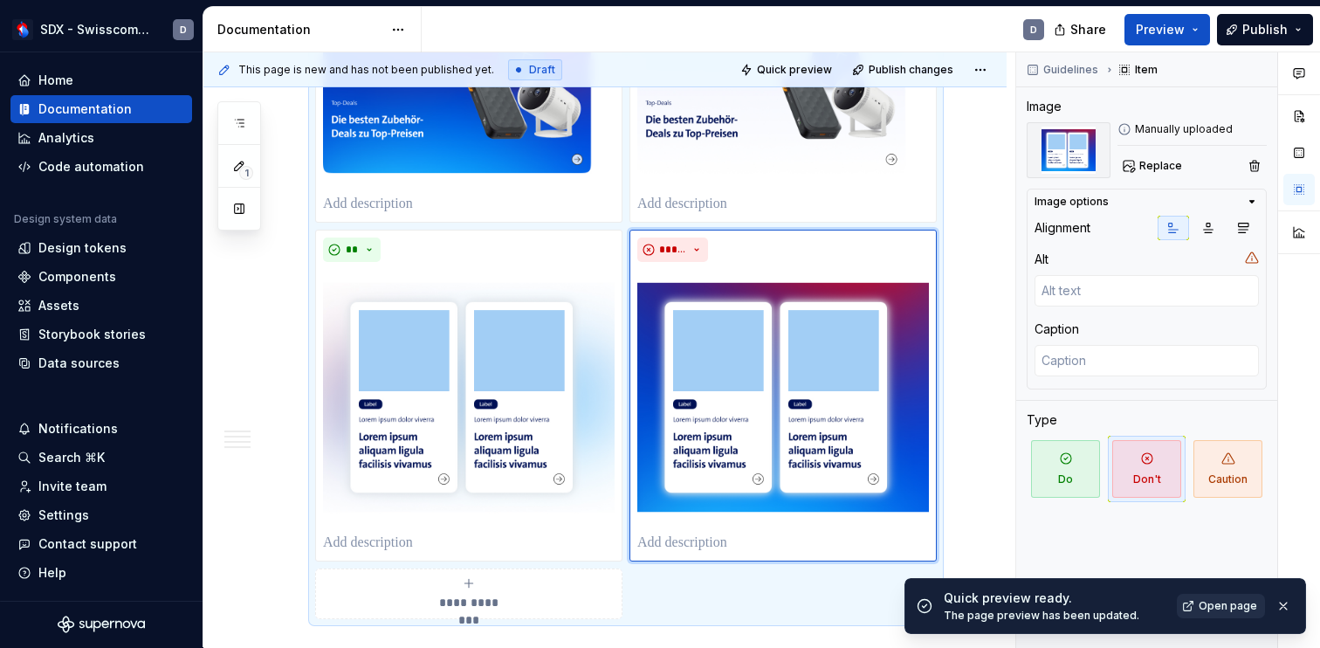
click at [1226, 605] on span "Open page" at bounding box center [1227, 606] width 58 height 14
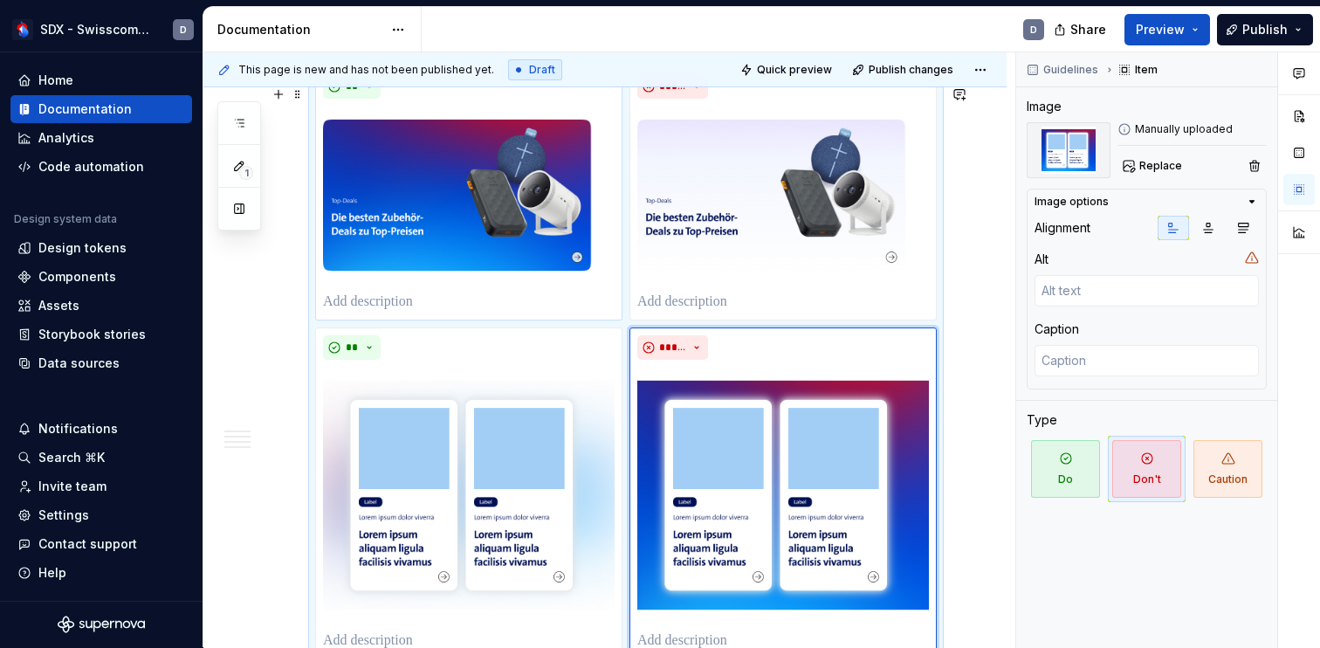
scroll to position [3106, 0]
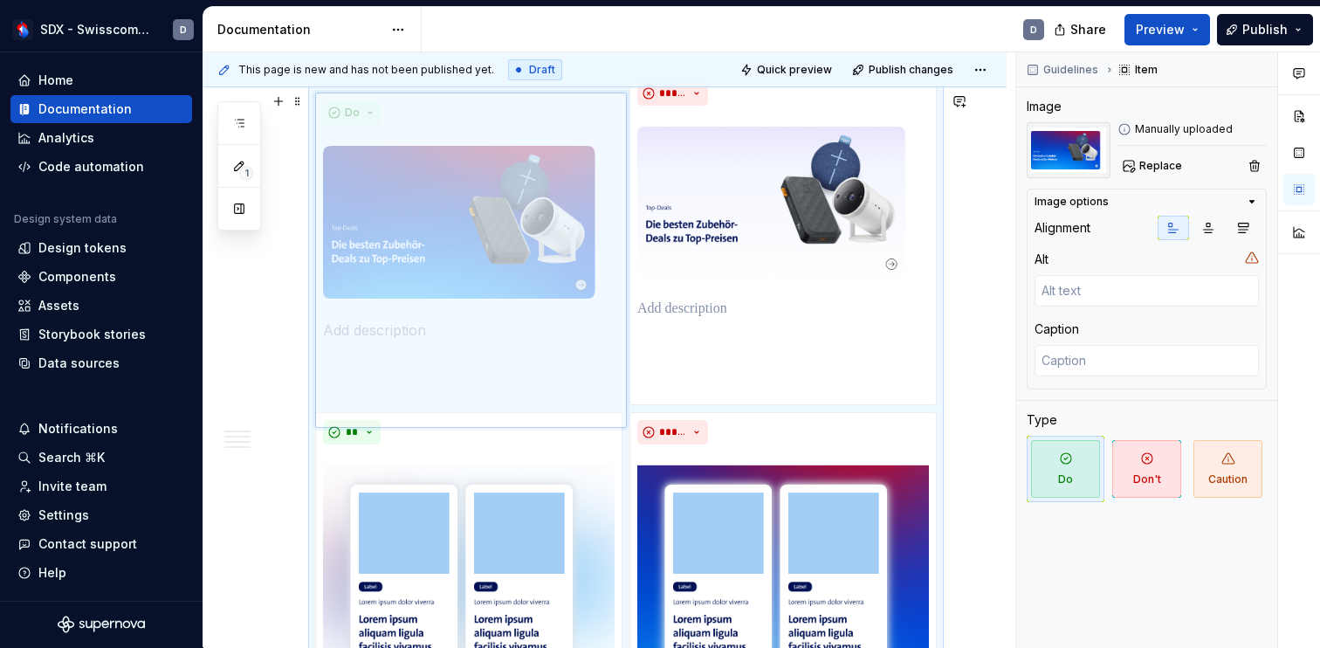
drag, startPoint x: 483, startPoint y: 257, endPoint x: 475, endPoint y: 284, distance: 28.2
click at [475, 284] on body "SDX - Swisscom Digital Experience D Home Documentation Analytics Code automatio…" at bounding box center [660, 324] width 1320 height 648
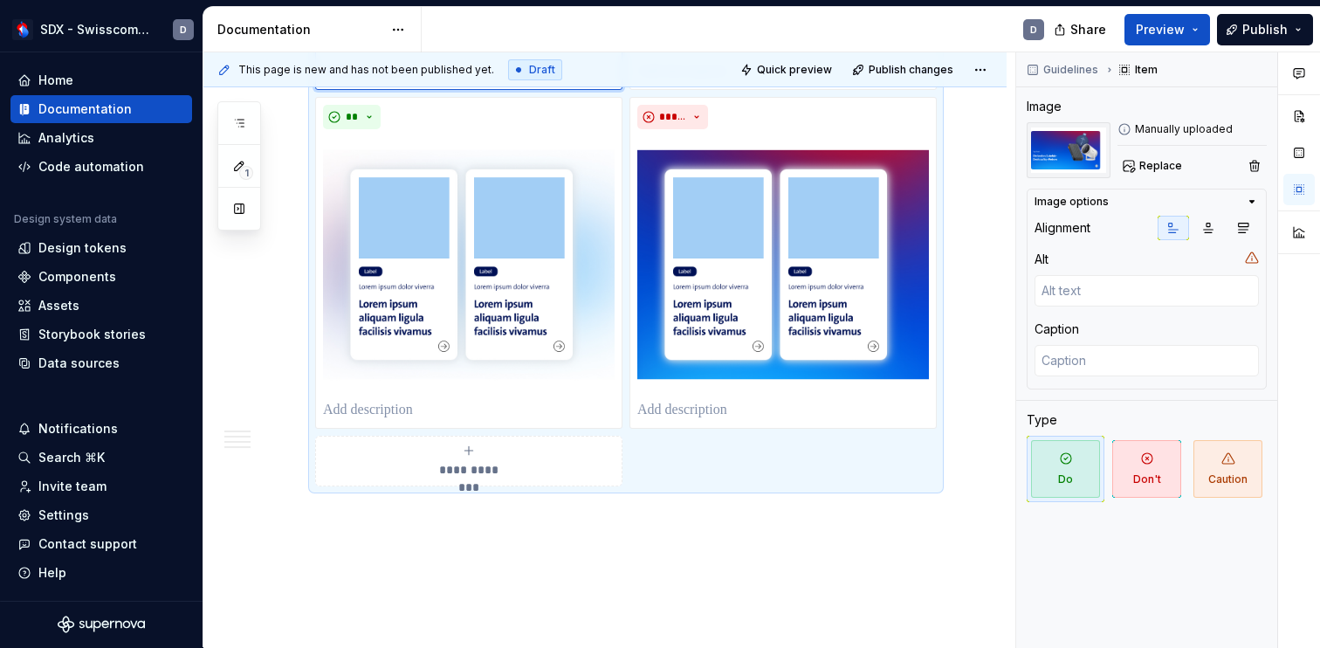
scroll to position [3411, 0]
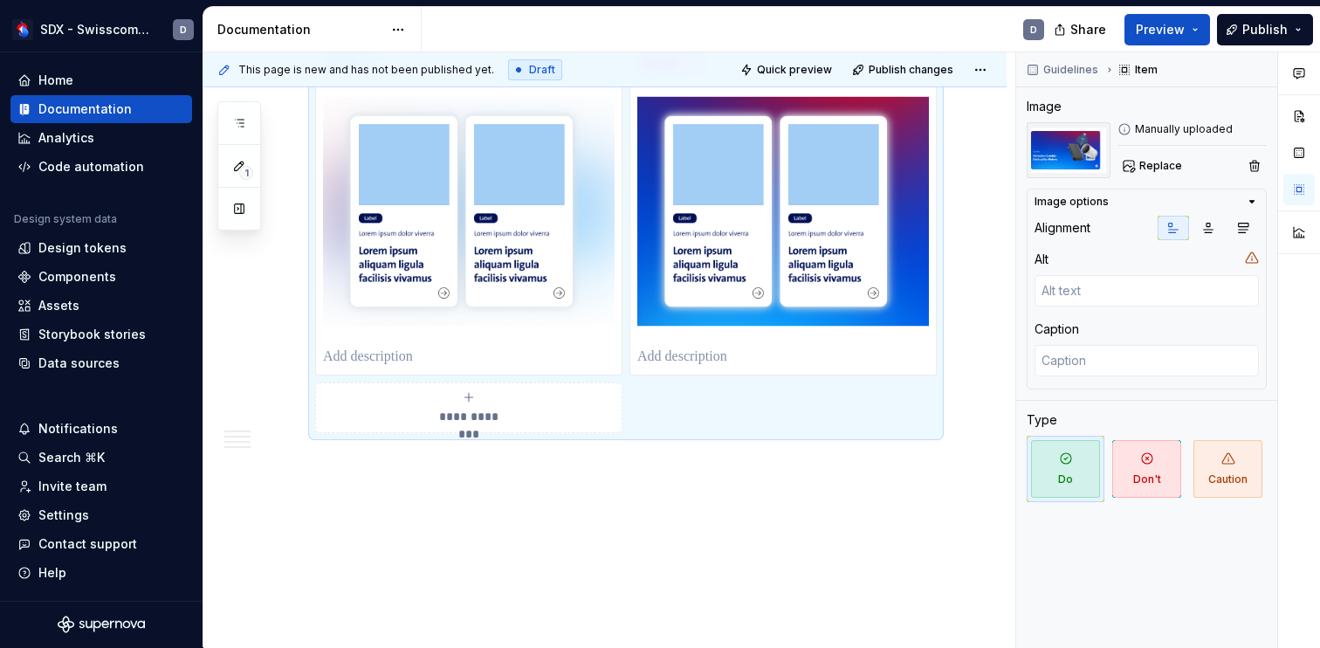
click at [476, 404] on icon "submit" at bounding box center [469, 397] width 14 height 14
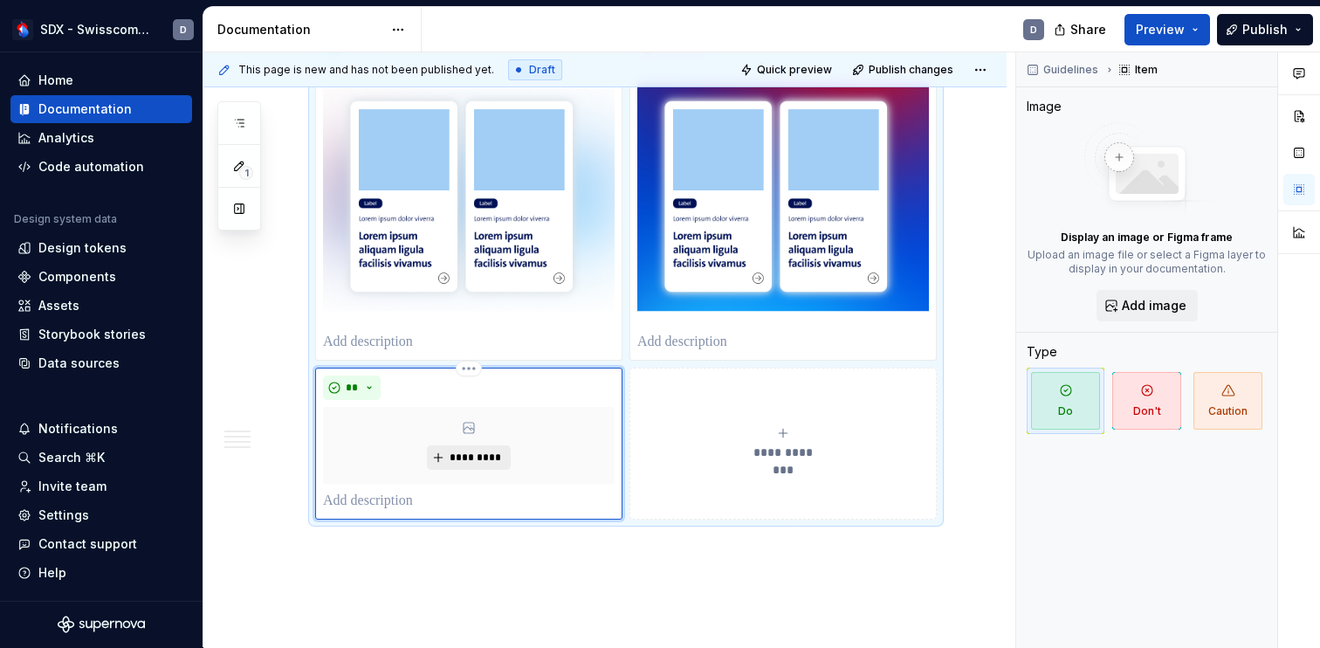
click at [485, 464] on span "*********" at bounding box center [475, 457] width 53 height 14
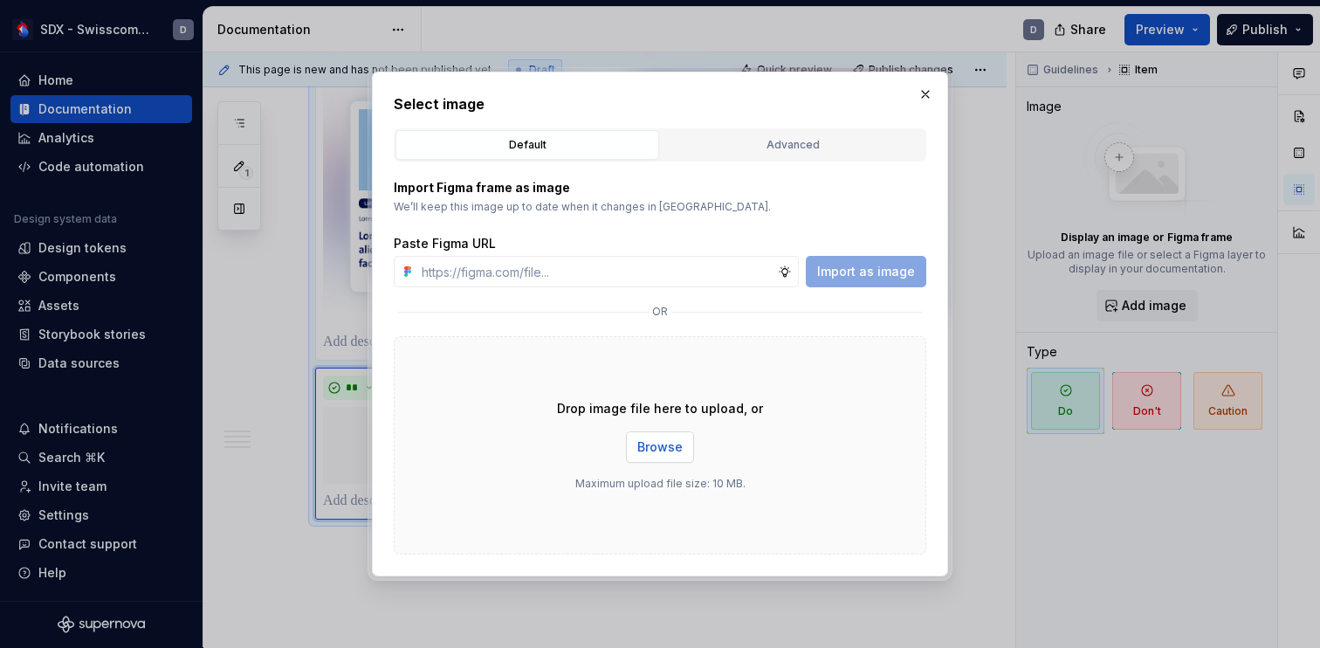
click at [674, 446] on span "Browse" at bounding box center [659, 446] width 45 height 17
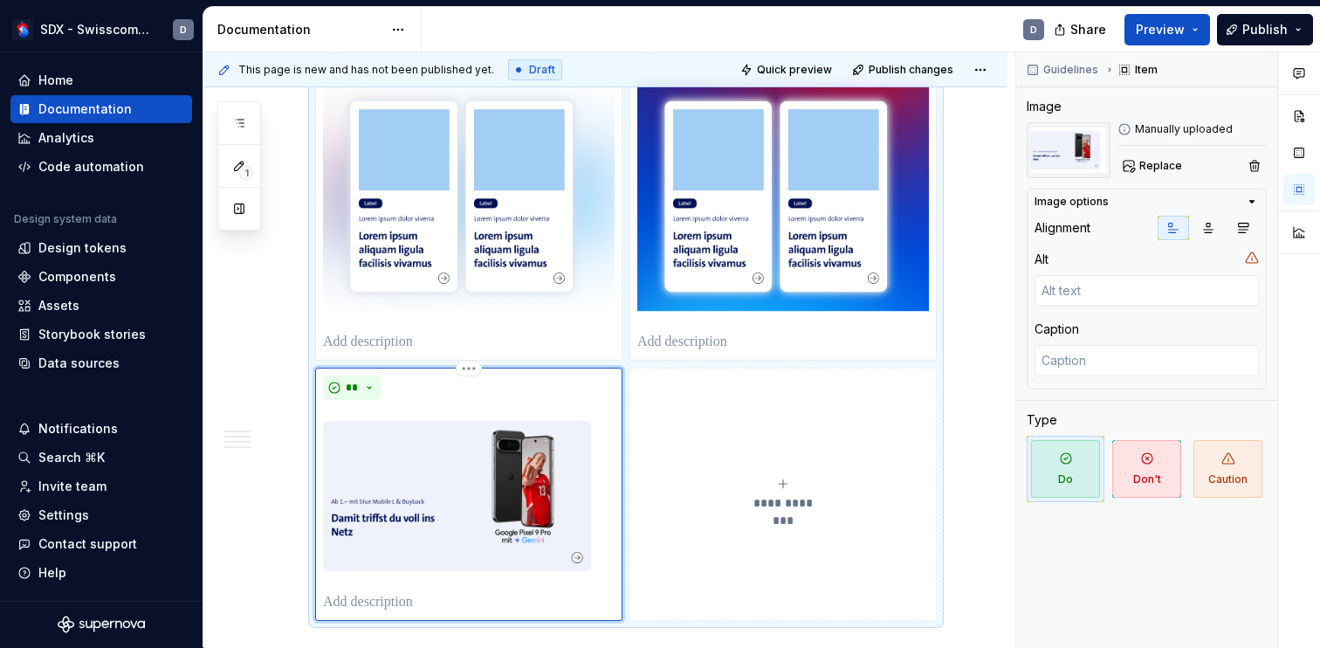
scroll to position [3491, 0]
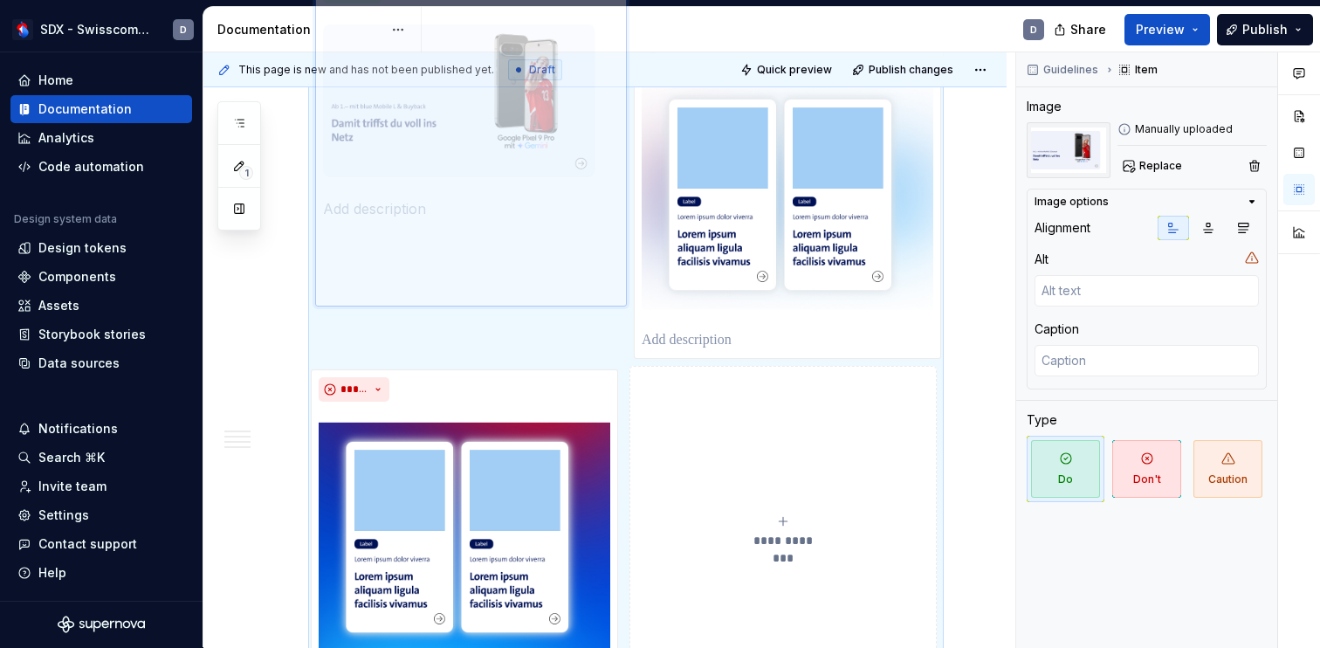
drag, startPoint x: 518, startPoint y: 515, endPoint x: 526, endPoint y: 207, distance: 308.2
click at [526, 207] on body "SDX - Swisscom Digital Experience D Home Documentation Analytics Code automatio…" at bounding box center [660, 324] width 1320 height 648
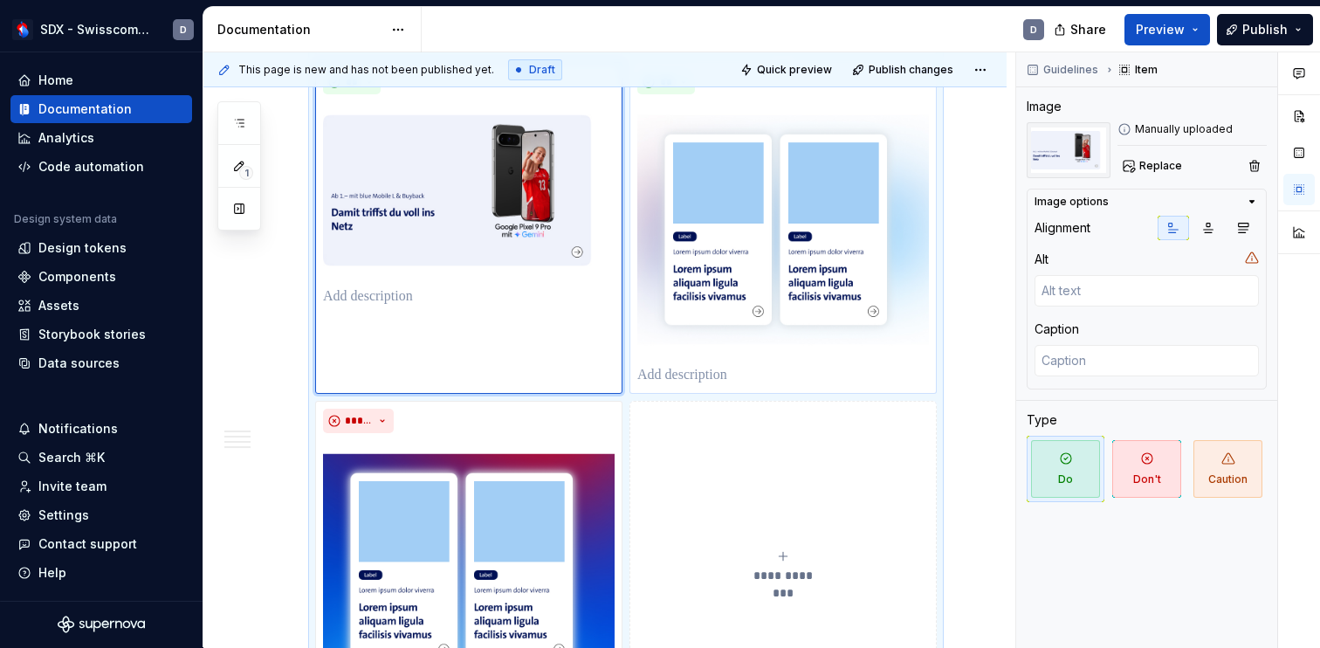
scroll to position [3396, 0]
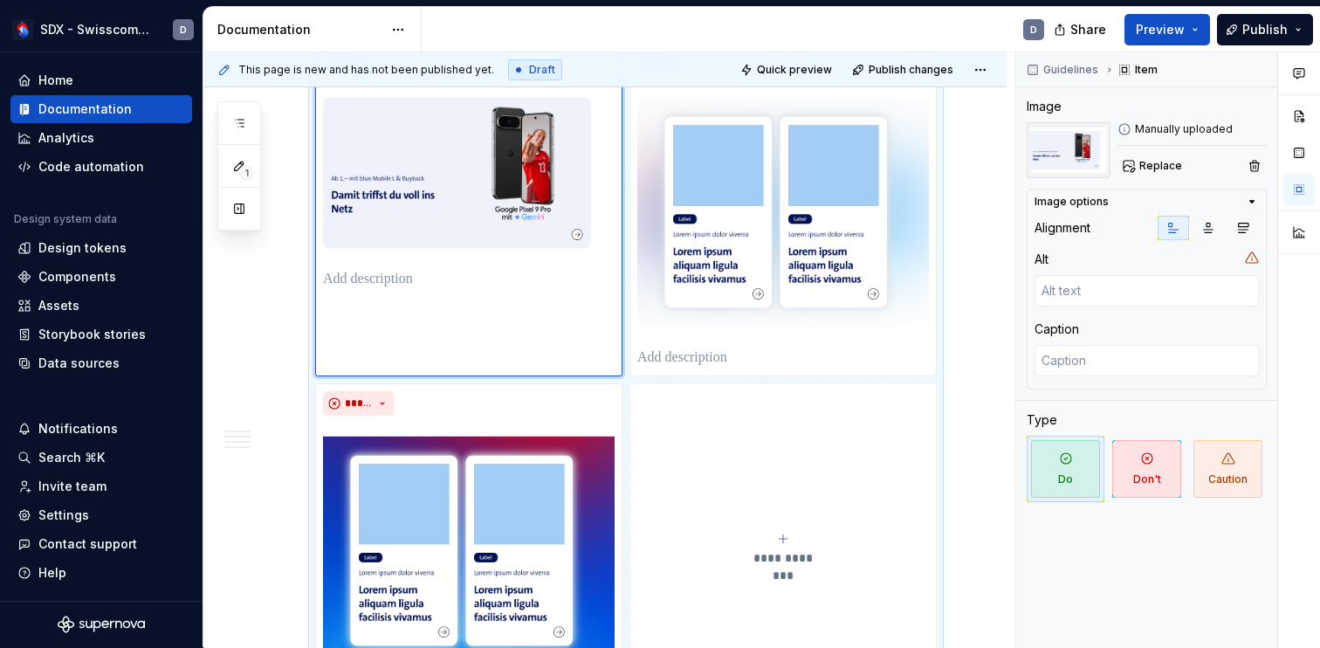
click at [784, 545] on icon "submit" at bounding box center [783, 538] width 14 height 14
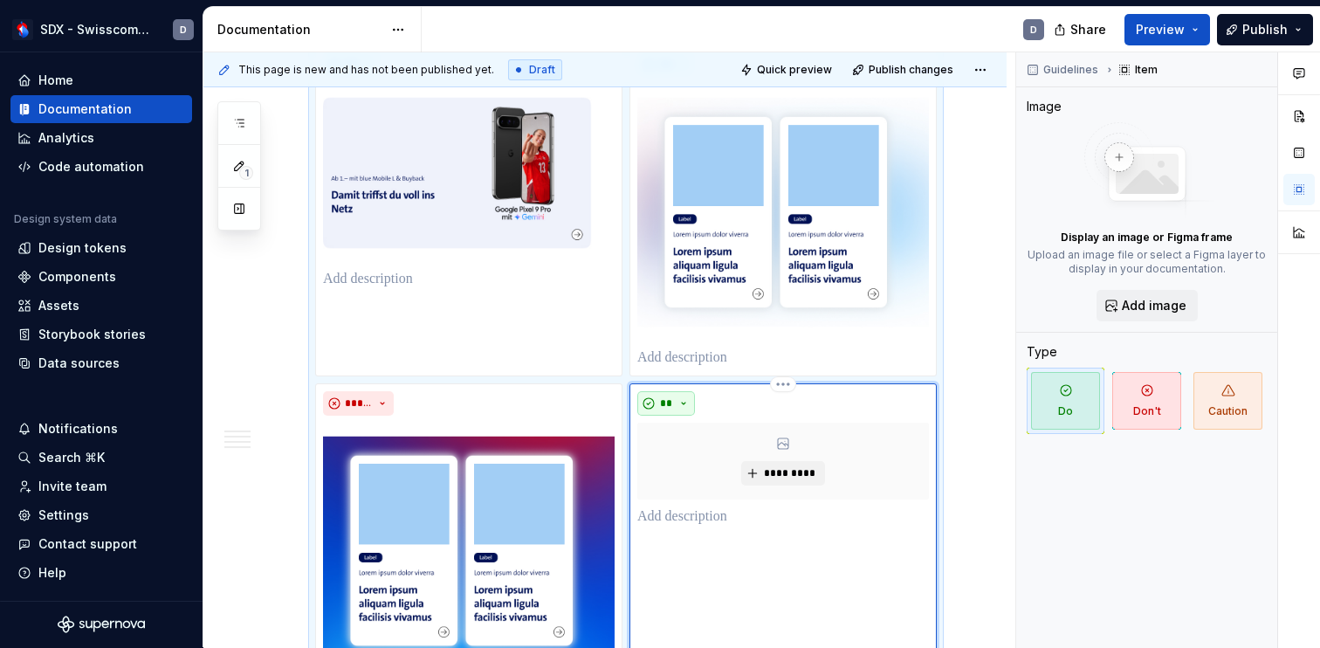
click at [695, 415] on button "**" at bounding box center [666, 403] width 58 height 24
click at [703, 488] on div "Don't" at bounding box center [711, 490] width 32 height 17
click at [794, 485] on button "*********" at bounding box center [782, 473] width 83 height 24
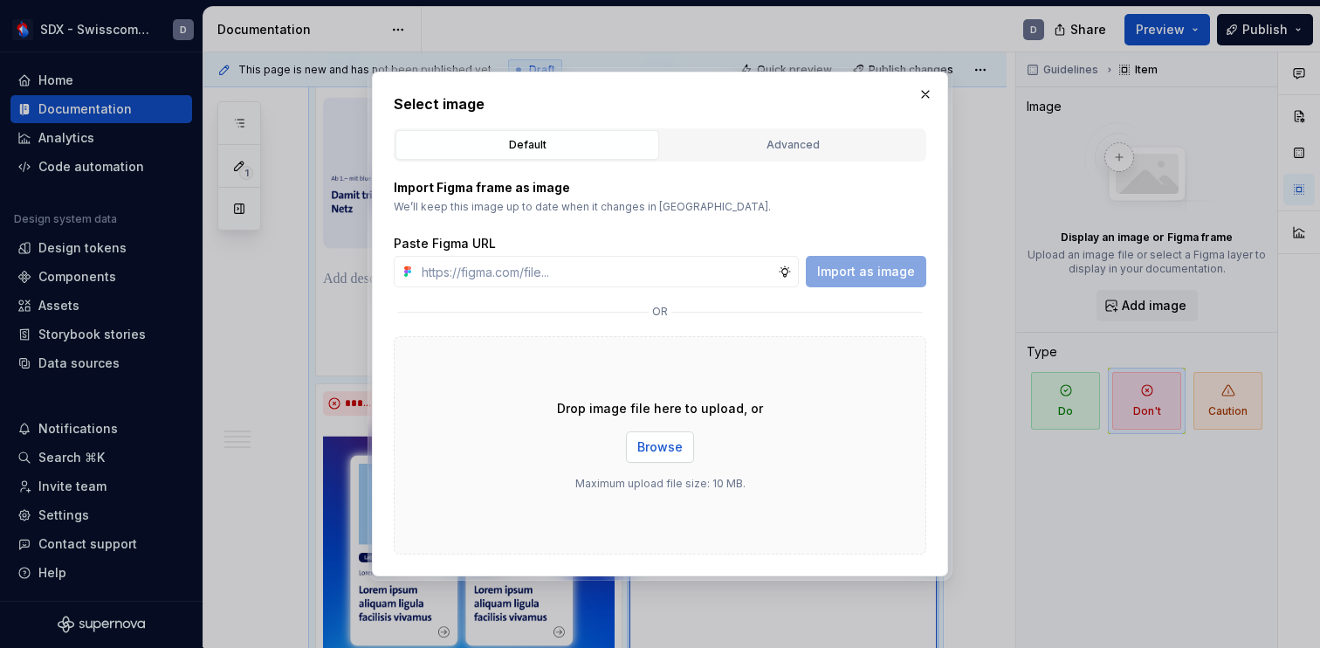
click at [667, 453] on span "Browse" at bounding box center [659, 446] width 45 height 17
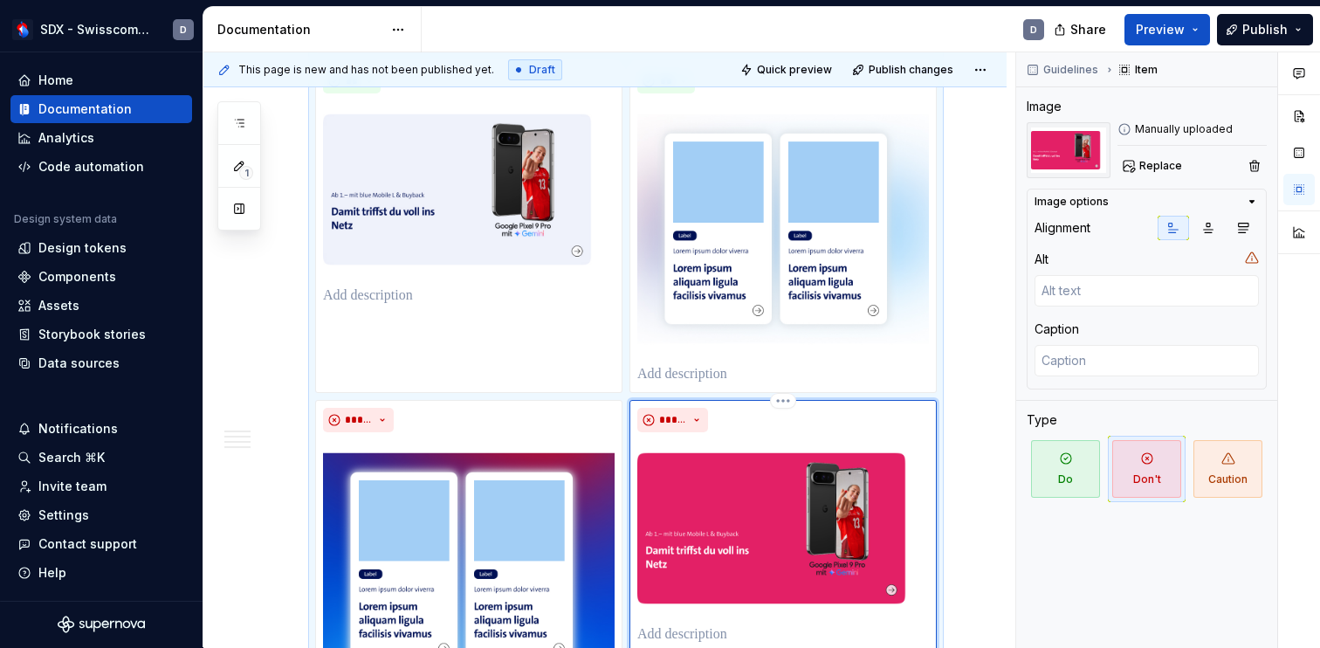
scroll to position [3459, 0]
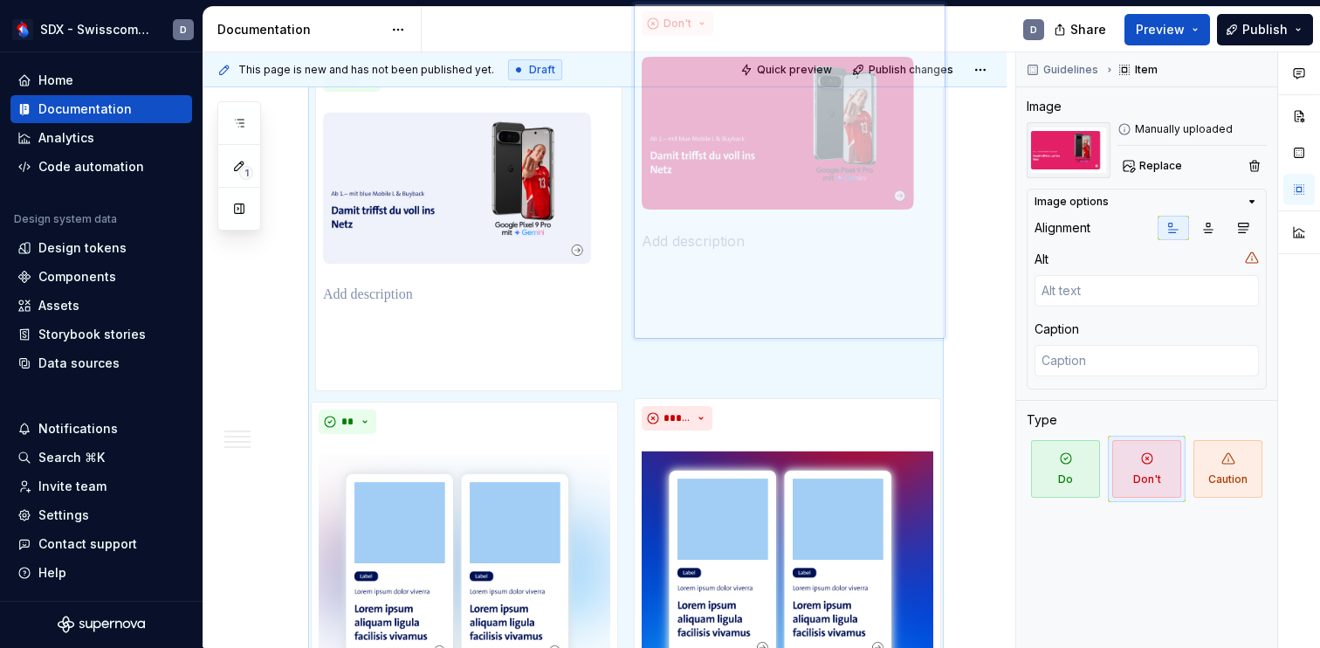
drag, startPoint x: 732, startPoint y: 521, endPoint x: 728, endPoint y: 220, distance: 301.1
click at [728, 220] on body "SDX - Swisscom Digital Experience D Home Documentation Analytics Code automatio…" at bounding box center [660, 324] width 1320 height 648
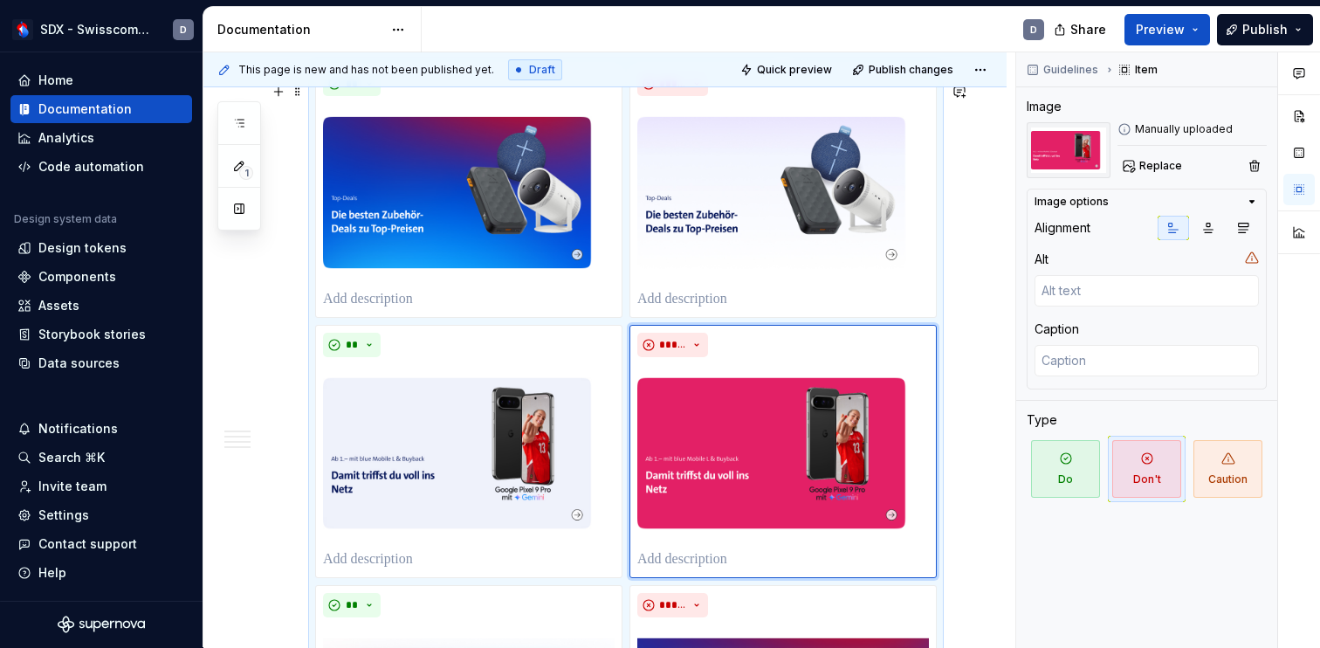
scroll to position [3110, 0]
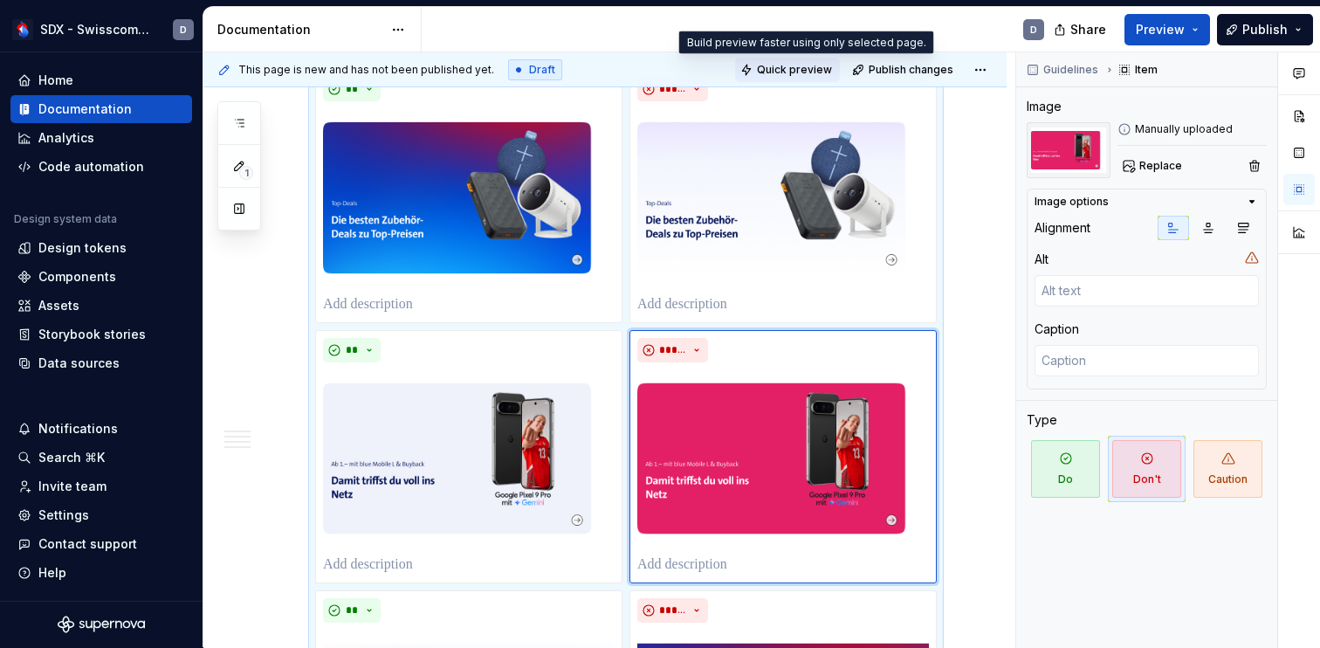
click at [813, 75] on span "Quick preview" at bounding box center [794, 70] width 75 height 14
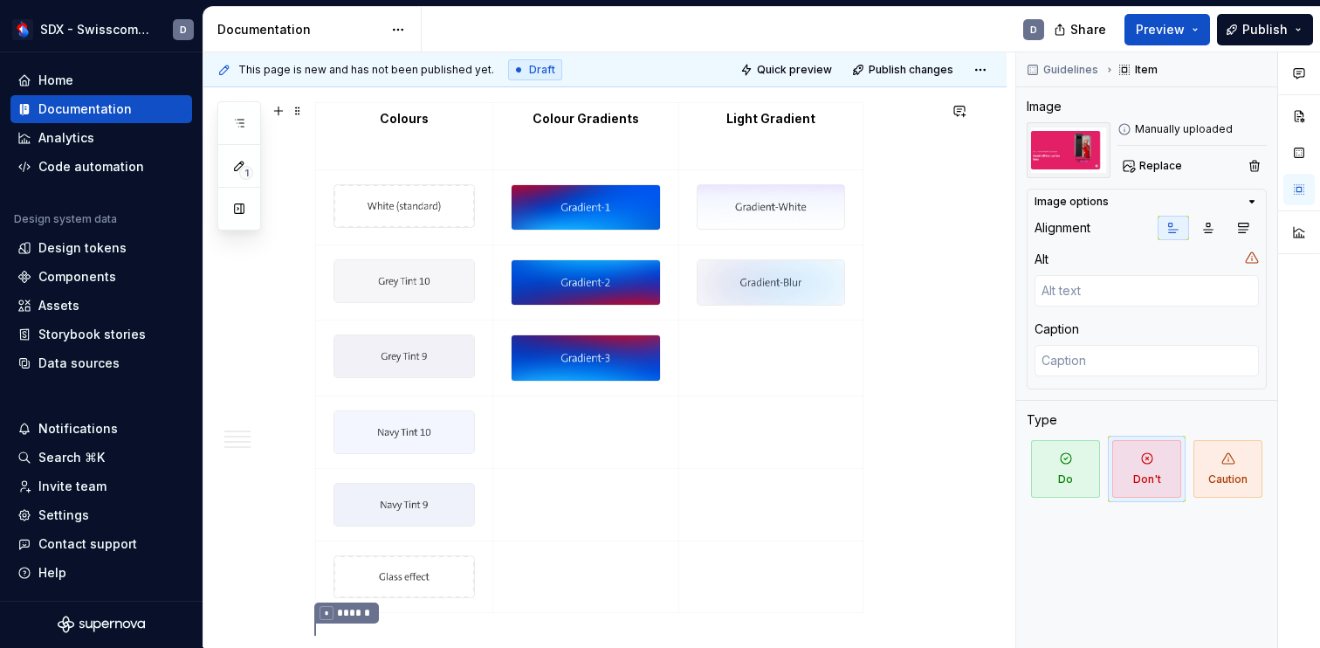
scroll to position [558, 0]
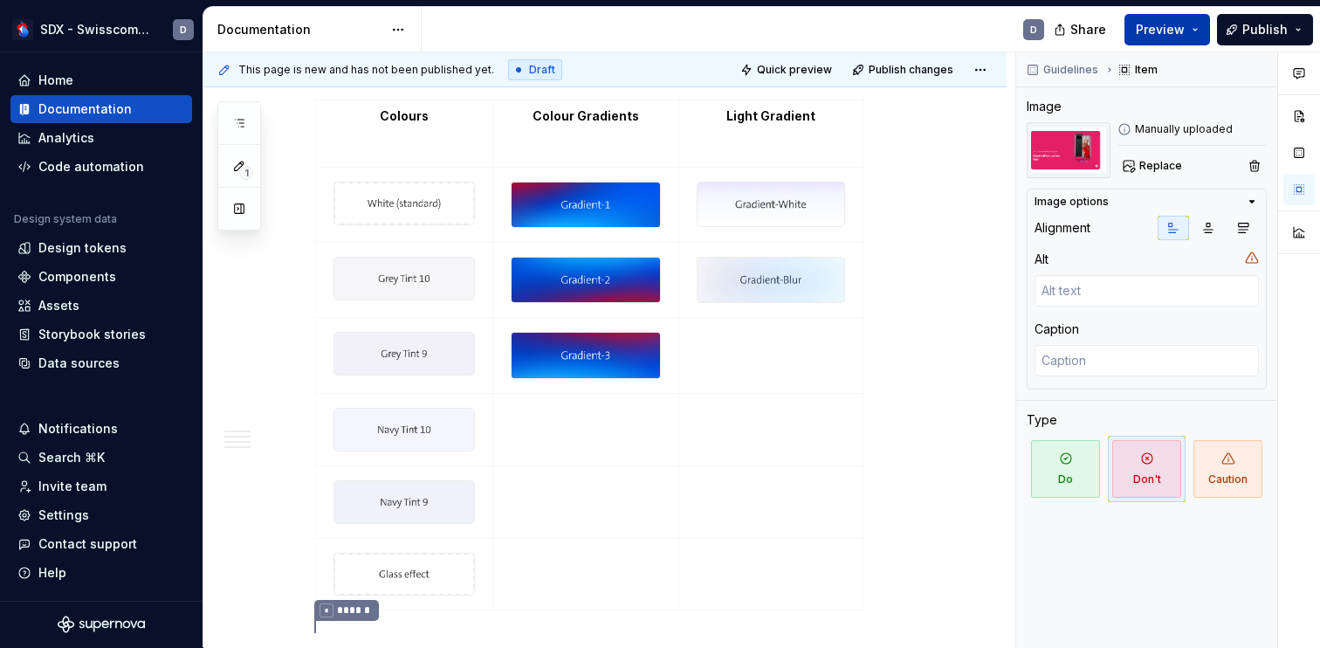
click at [1189, 24] on button "Preview" at bounding box center [1167, 29] width 86 height 31
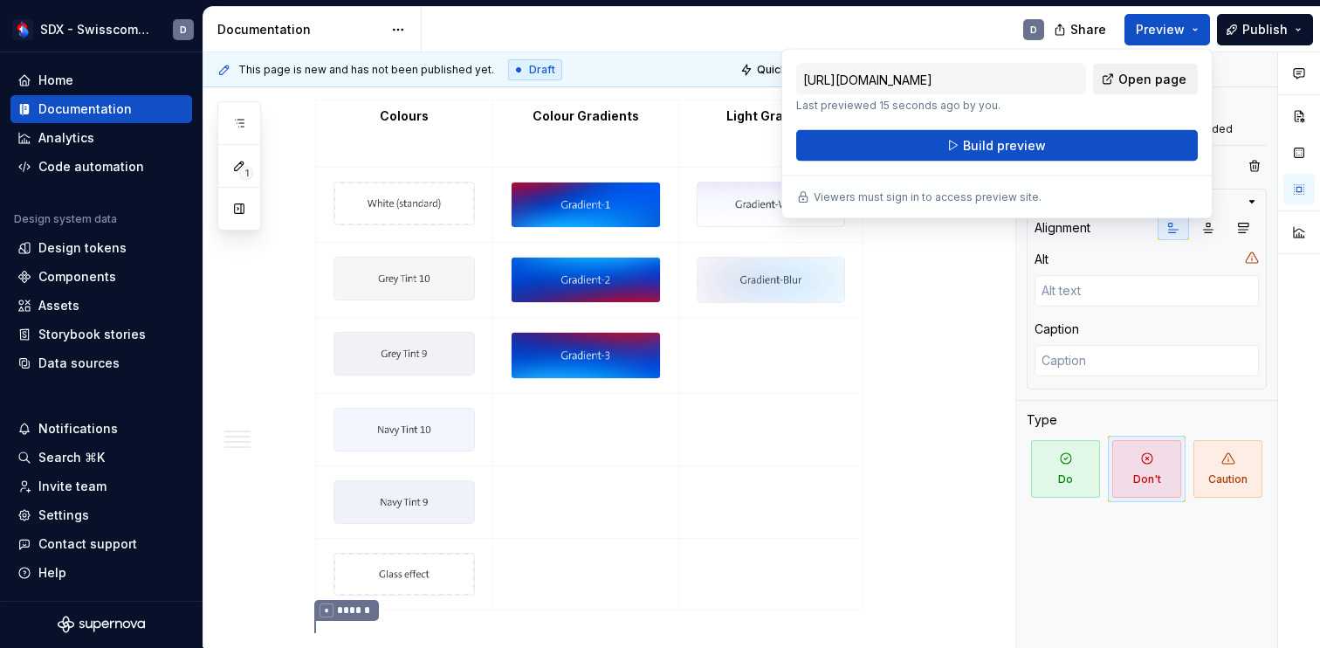
click at [1168, 80] on span "Open page" at bounding box center [1152, 79] width 68 height 17
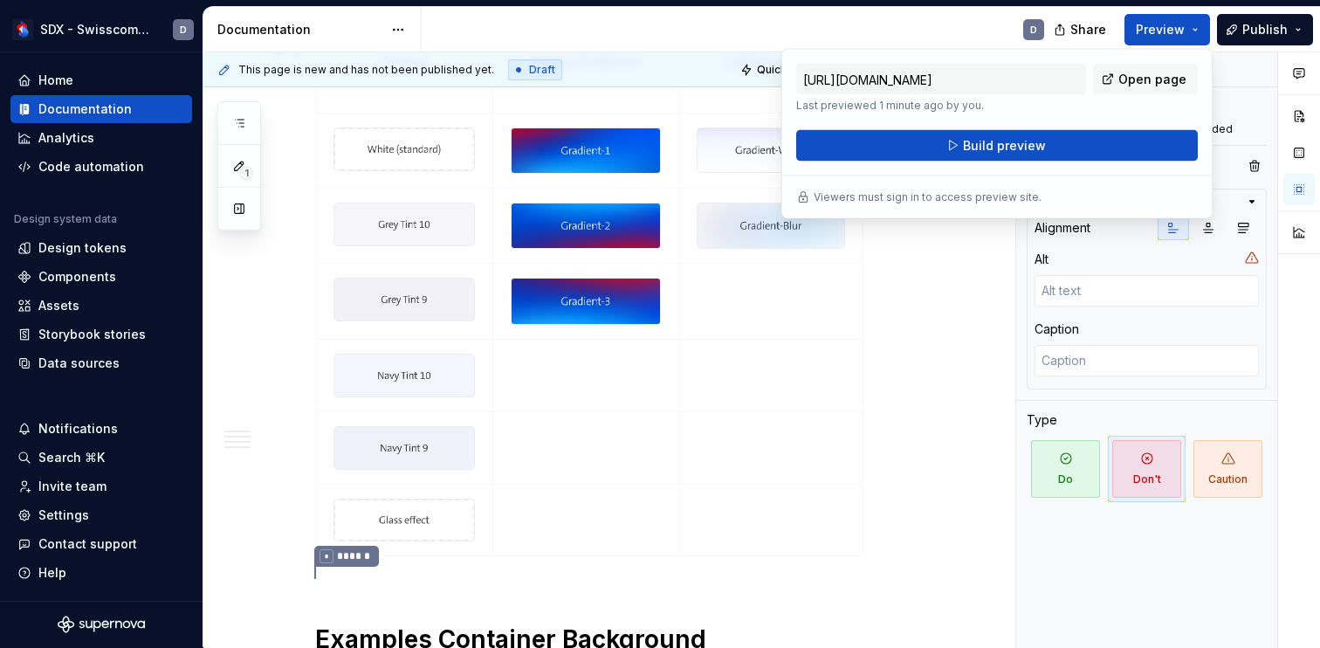
scroll to position [611, 0]
click at [582, 555] on icon "button" at bounding box center [589, 557] width 14 height 14
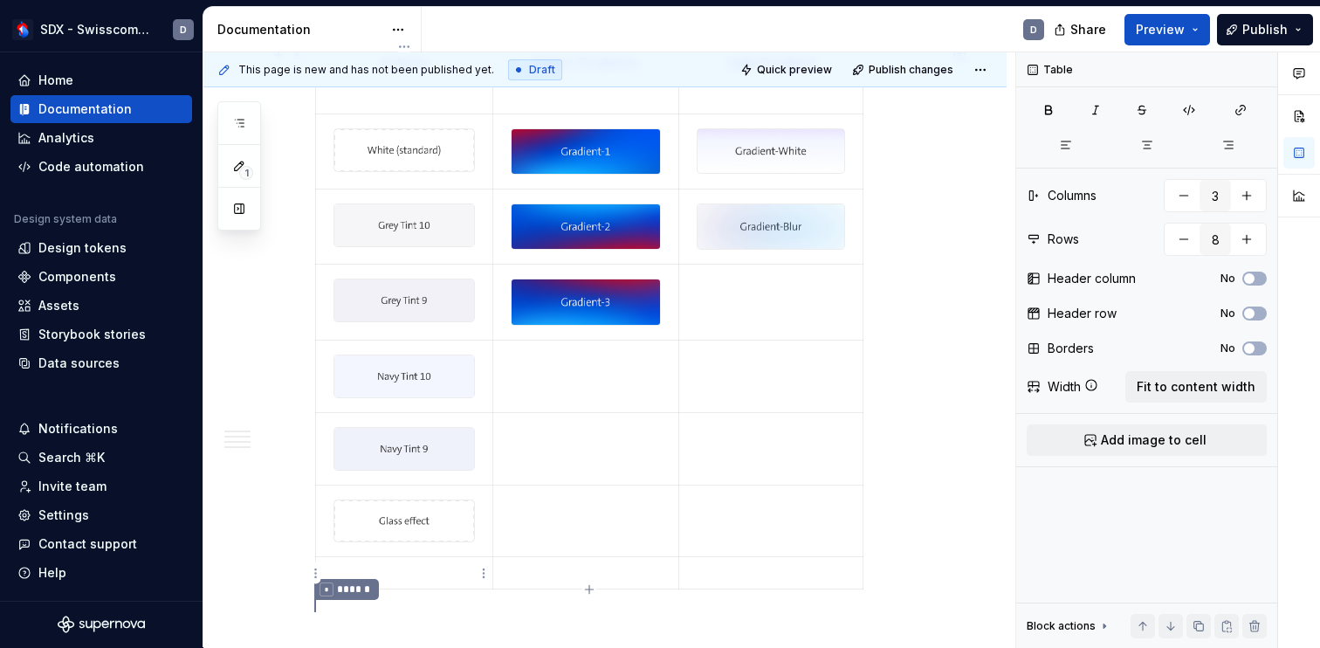
click at [445, 576] on p at bounding box center [403, 572] width 155 height 17
click at [1125, 432] on span "Add image to cell" at bounding box center [1153, 439] width 106 height 17
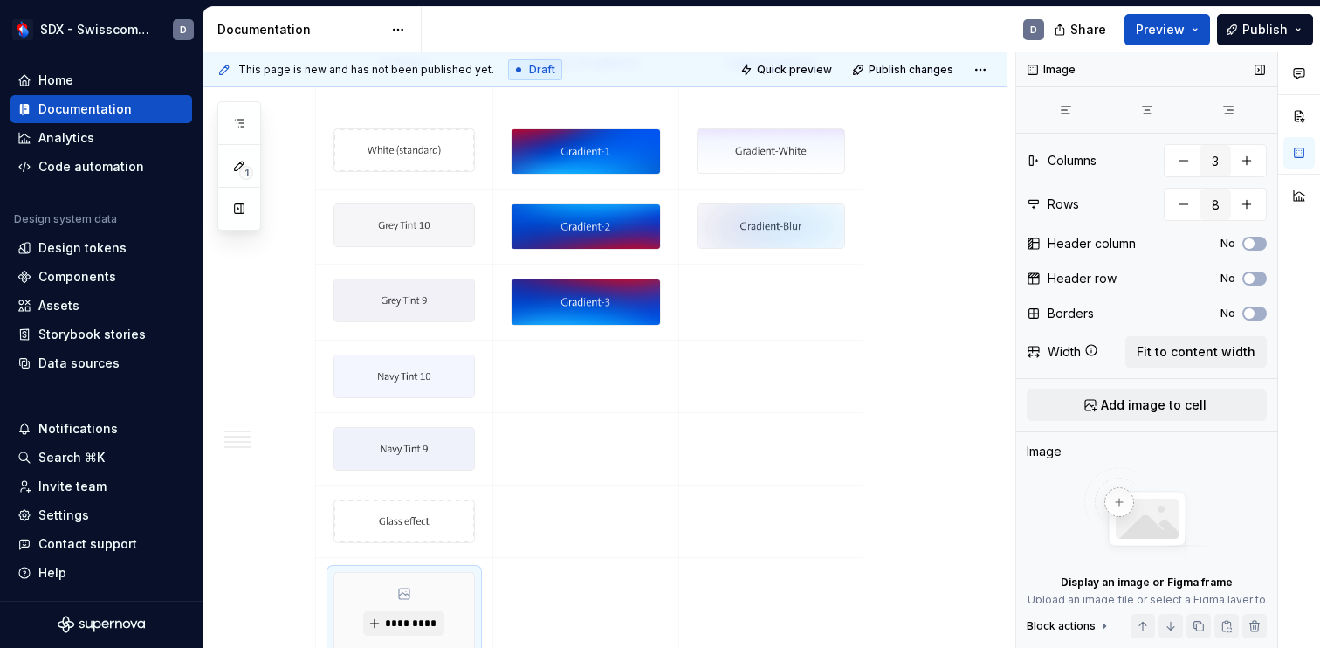
scroll to position [617, 0]
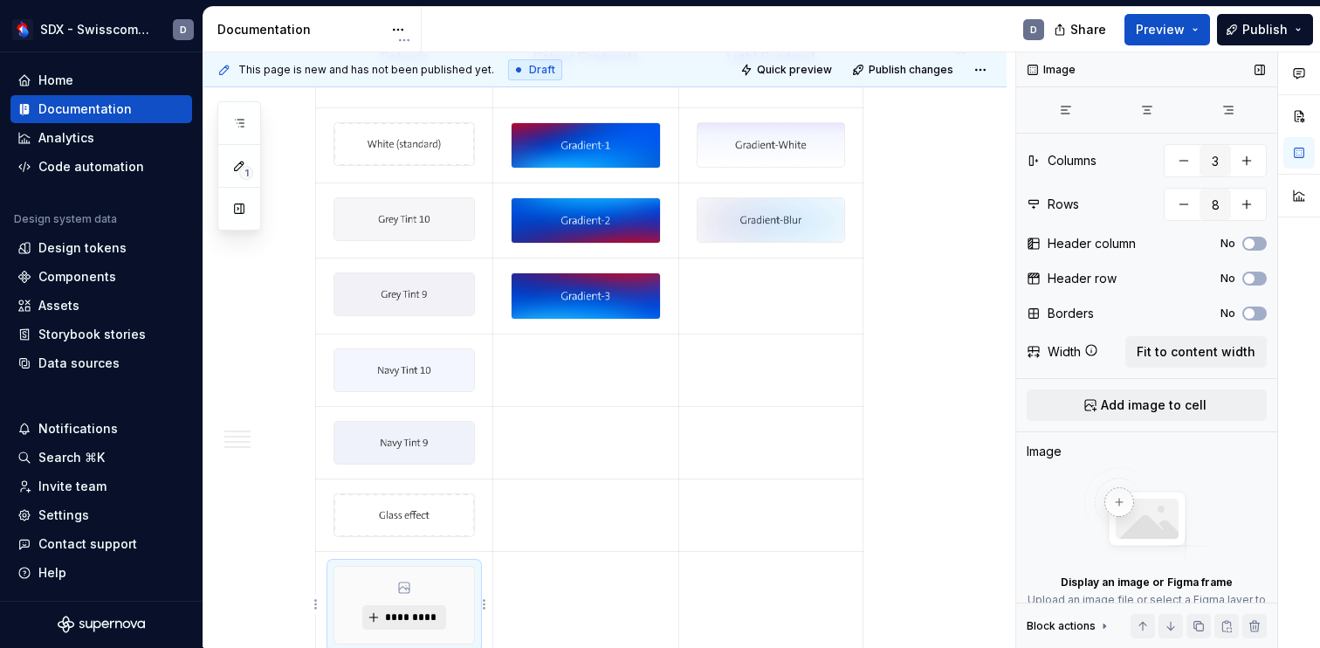
click at [428, 605] on button "*********" at bounding box center [403, 617] width 83 height 24
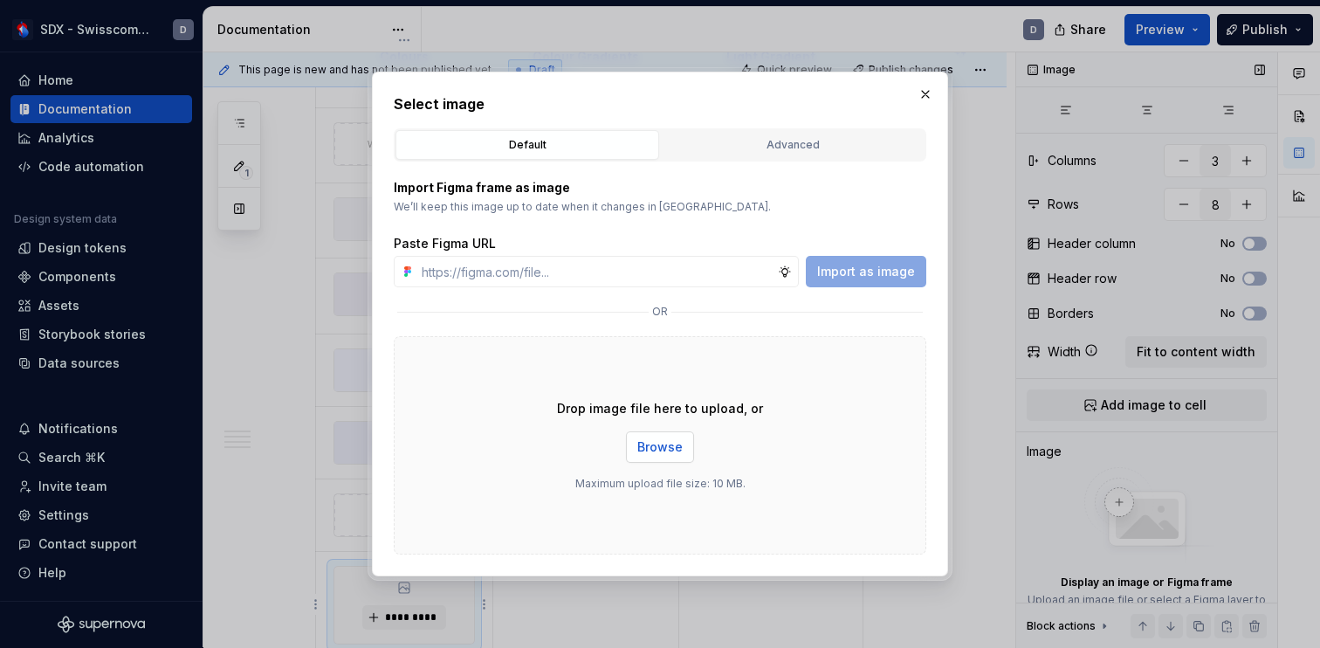
click at [669, 443] on span "Browse" at bounding box center [659, 446] width 45 height 17
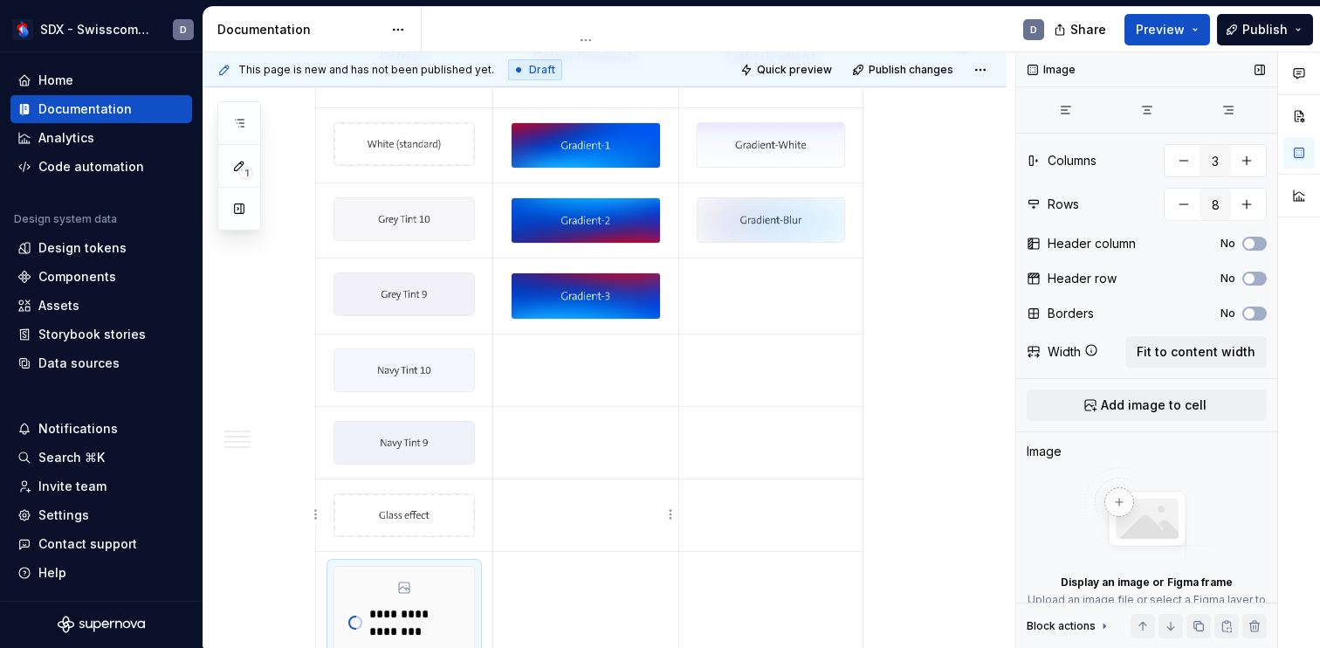
scroll to position [627, 0]
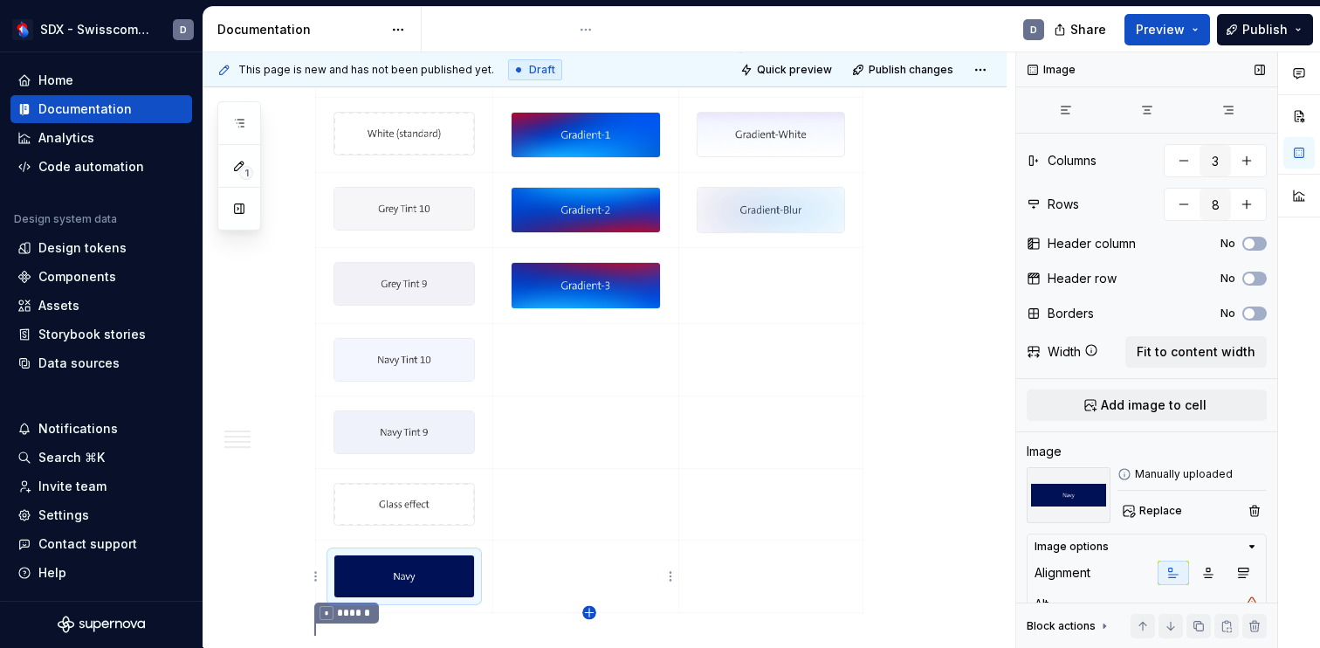
click at [593, 616] on icon "button" at bounding box center [589, 613] width 14 height 14
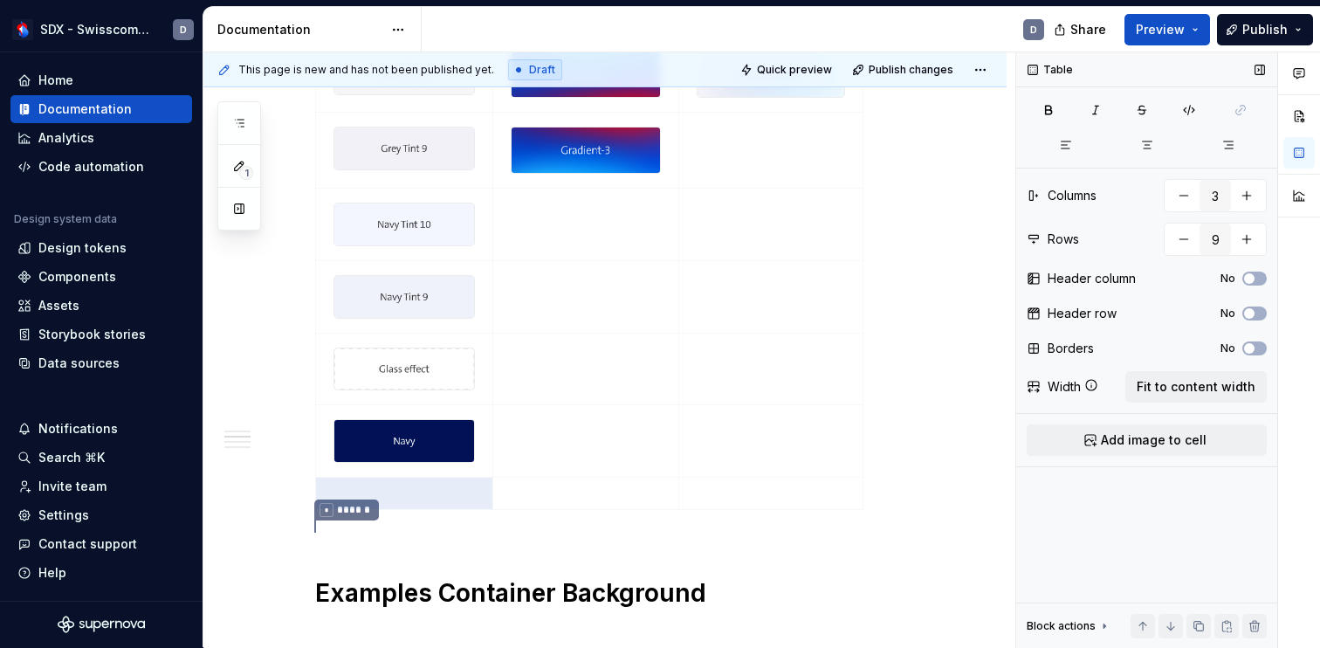
scroll to position [785, 0]
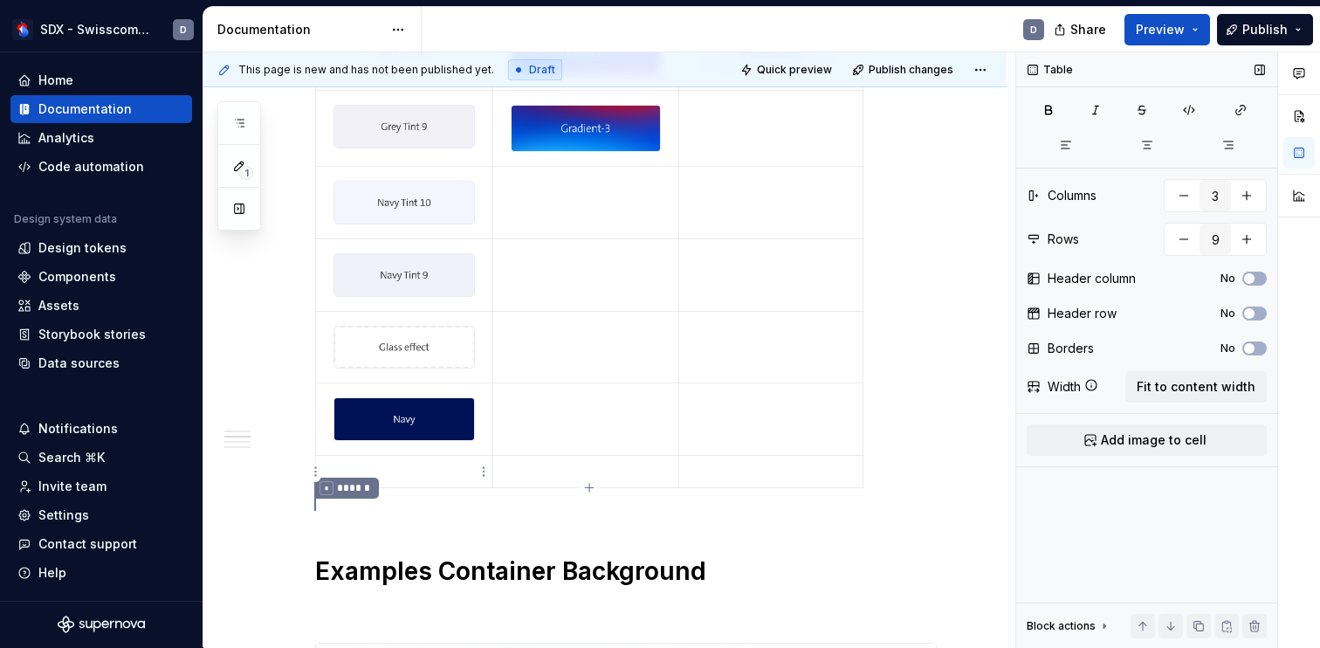
click at [413, 476] on p at bounding box center [403, 471] width 155 height 17
click at [1143, 433] on span "Add image to cell" at bounding box center [1153, 439] width 106 height 17
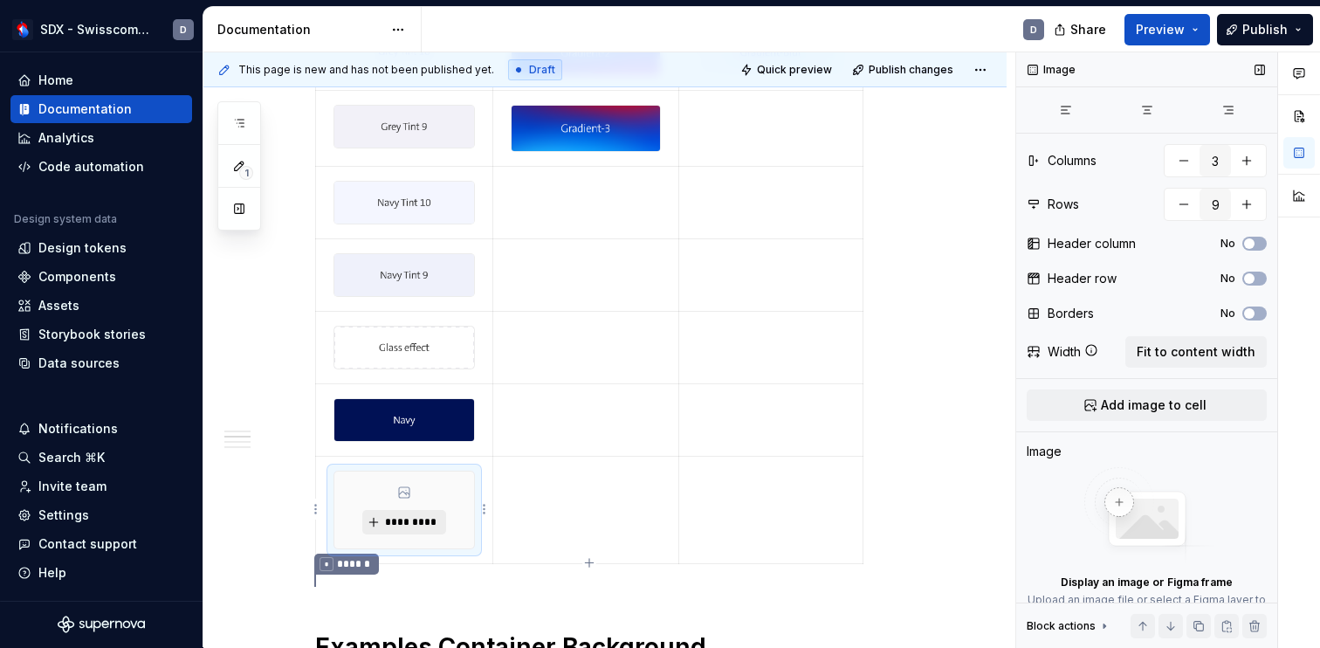
click at [424, 522] on span "*********" at bounding box center [410, 522] width 53 height 14
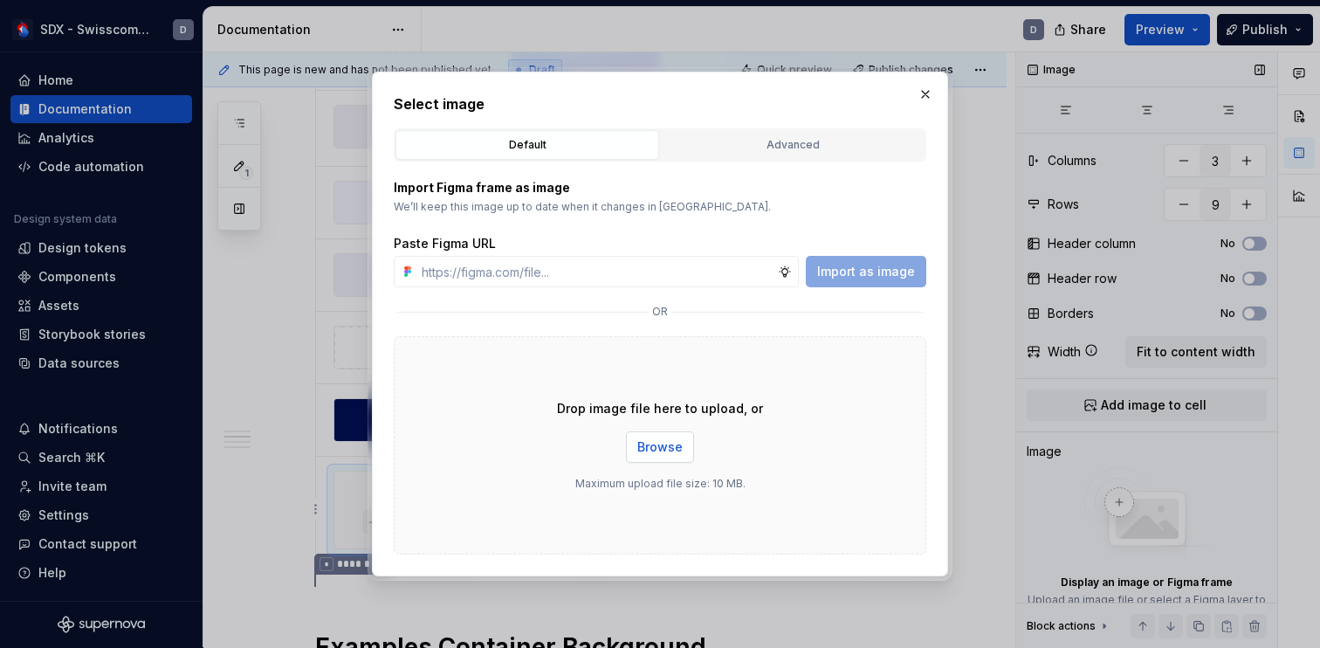
click at [646, 449] on span "Browse" at bounding box center [659, 446] width 45 height 17
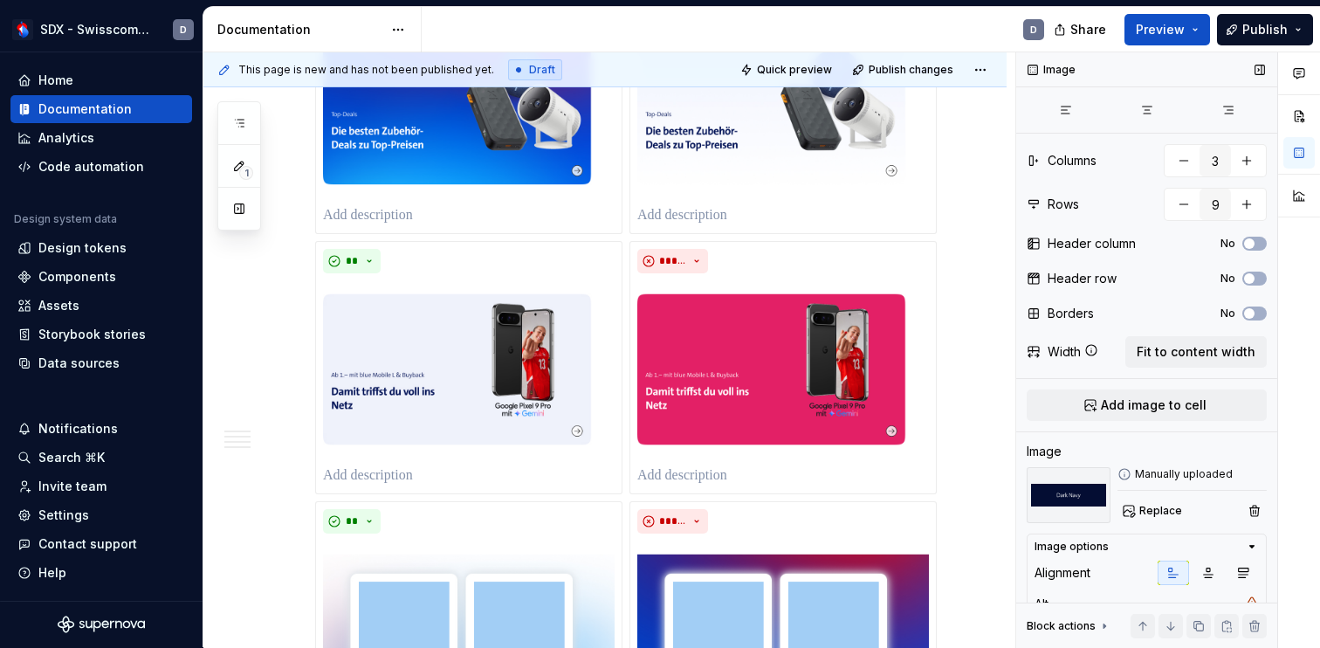
scroll to position [3300, 0]
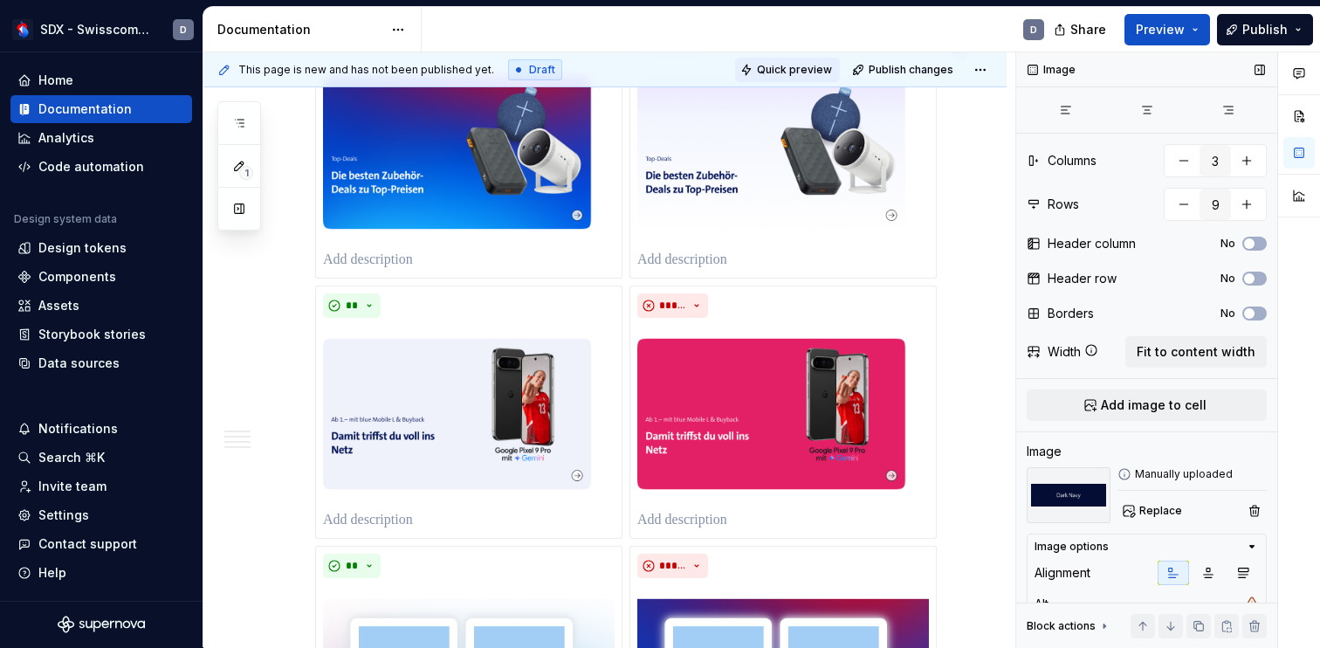
click at [802, 75] on span "Quick preview" at bounding box center [794, 70] width 75 height 14
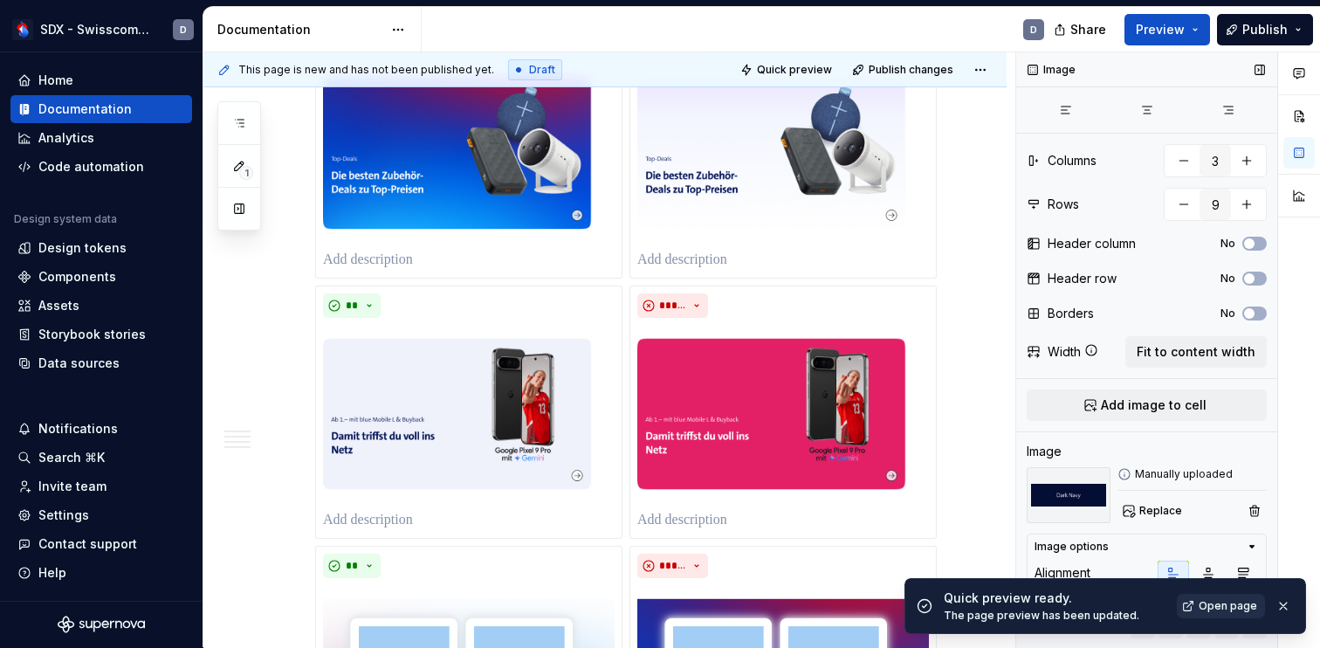
click at [1216, 603] on span "Open page" at bounding box center [1227, 606] width 58 height 14
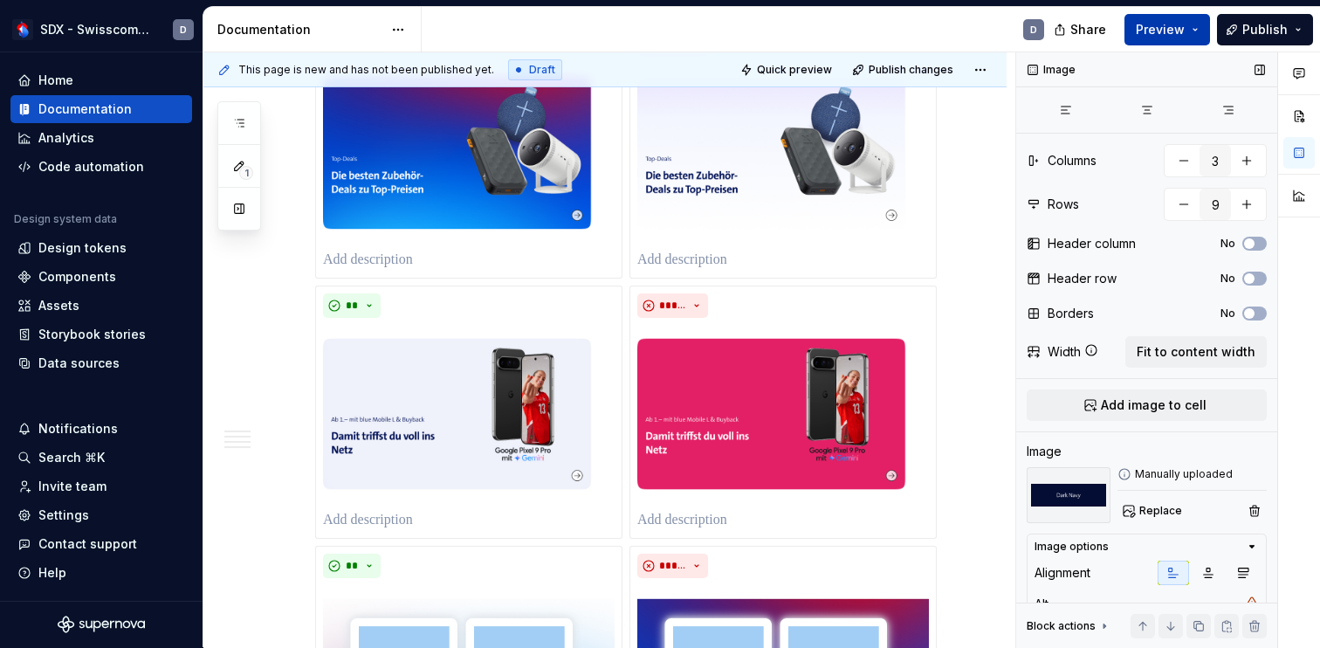
click at [1190, 29] on button "Preview" at bounding box center [1167, 29] width 86 height 31
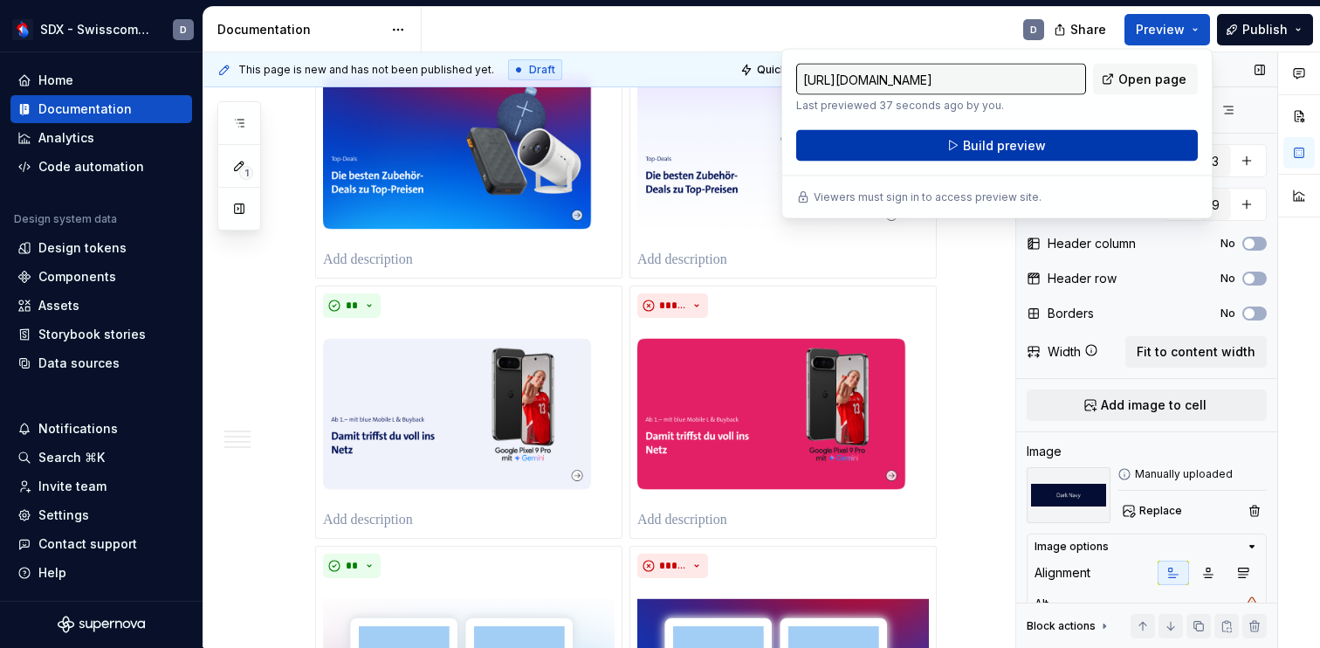
click at [1052, 150] on button "Build preview" at bounding box center [996, 145] width 401 height 31
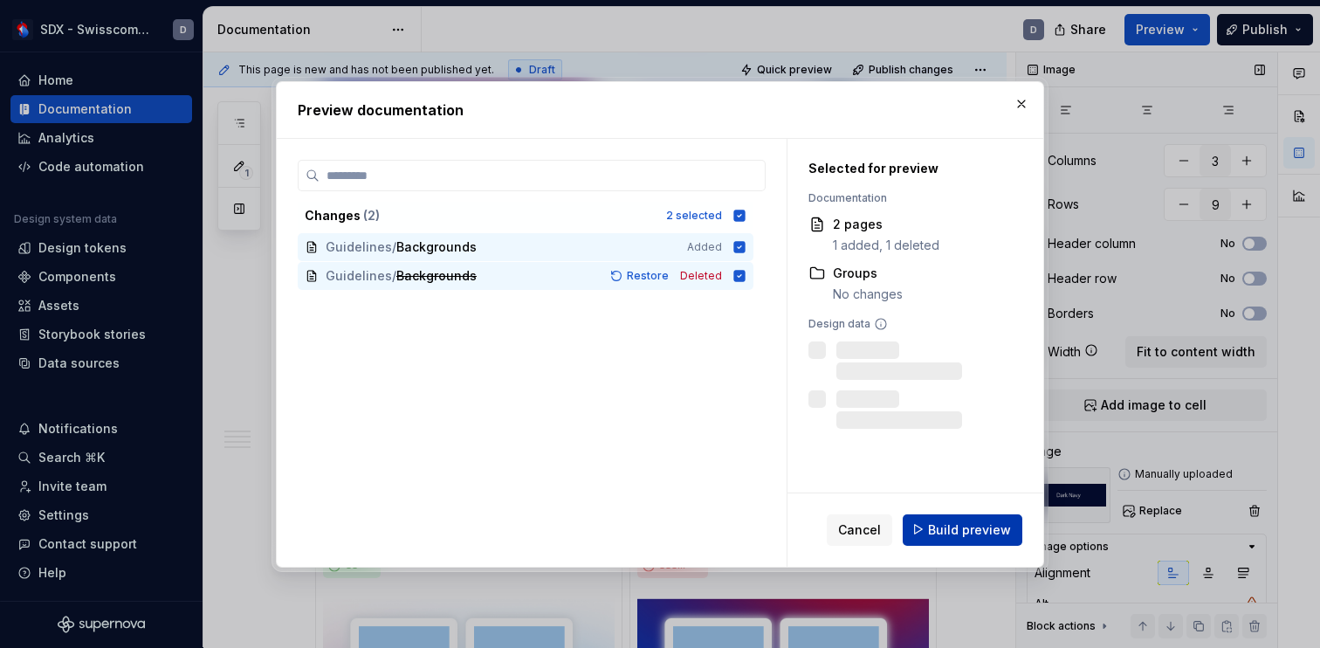
click at [977, 525] on span "Build preview" at bounding box center [969, 528] width 83 height 17
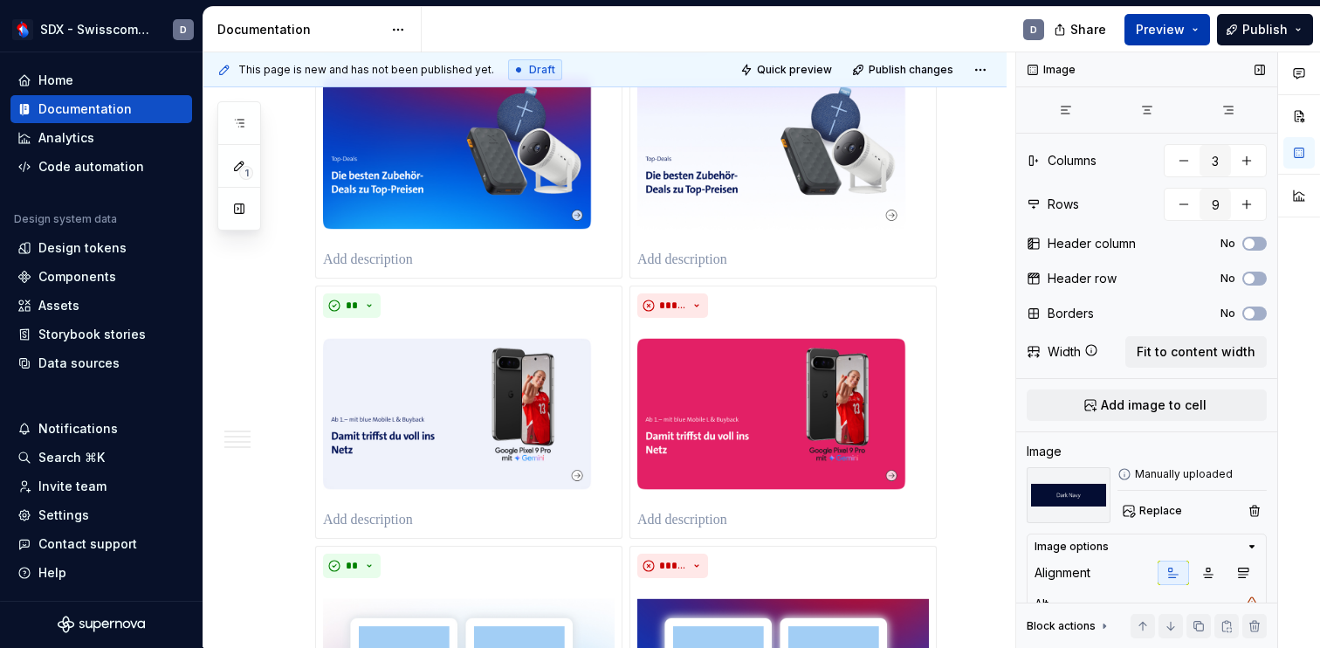
click at [1184, 26] on span "Preview" at bounding box center [1159, 29] width 49 height 17
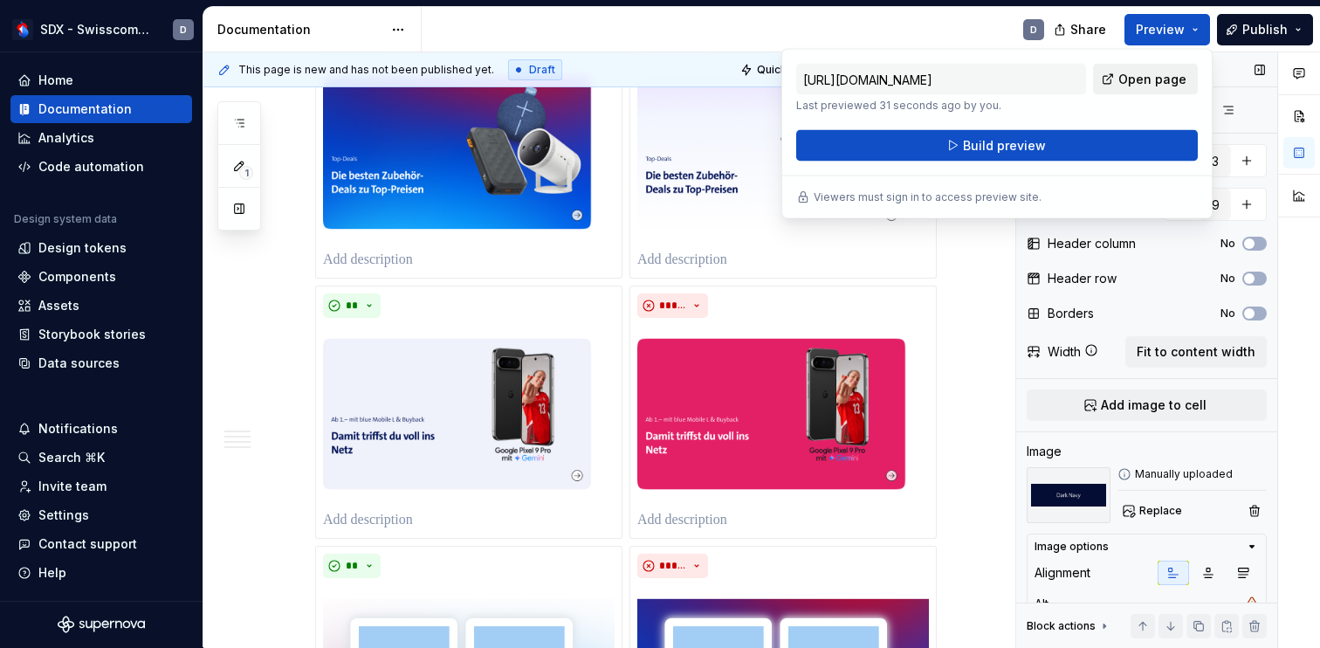
click at [1145, 78] on span "Open page" at bounding box center [1152, 79] width 68 height 17
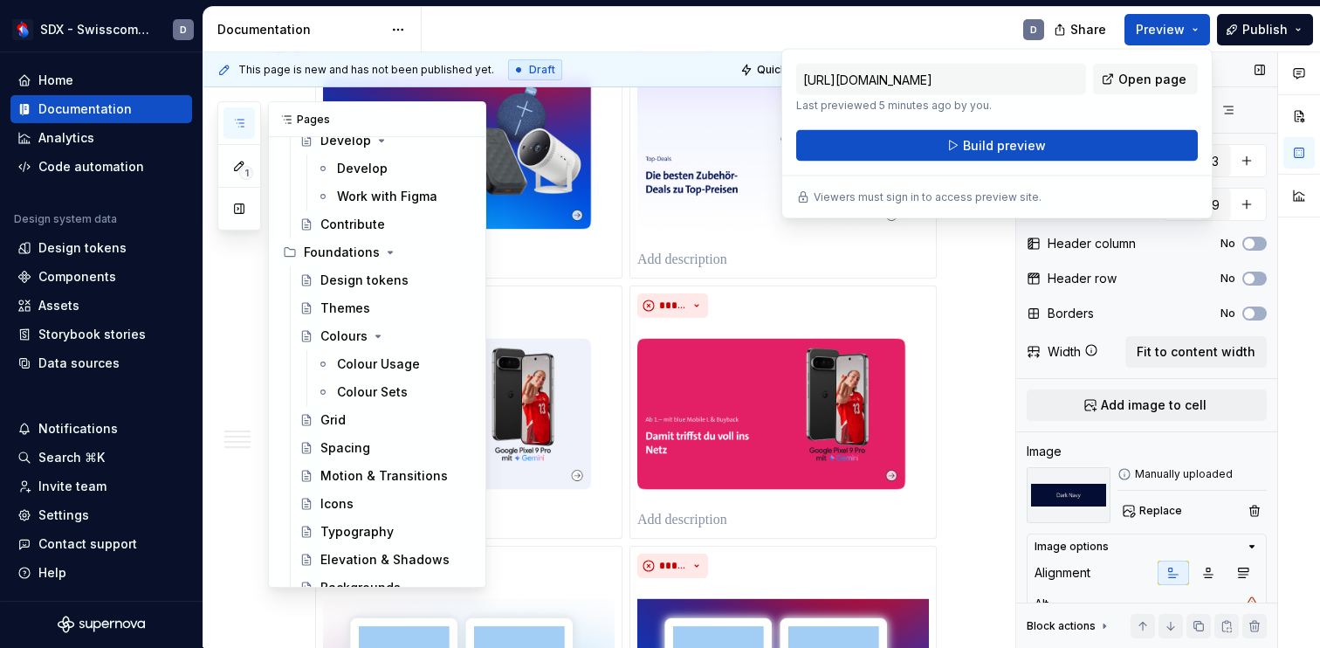
scroll to position [271, 0]
click at [376, 335] on icon "Page tree" at bounding box center [378, 337] width 14 height 14
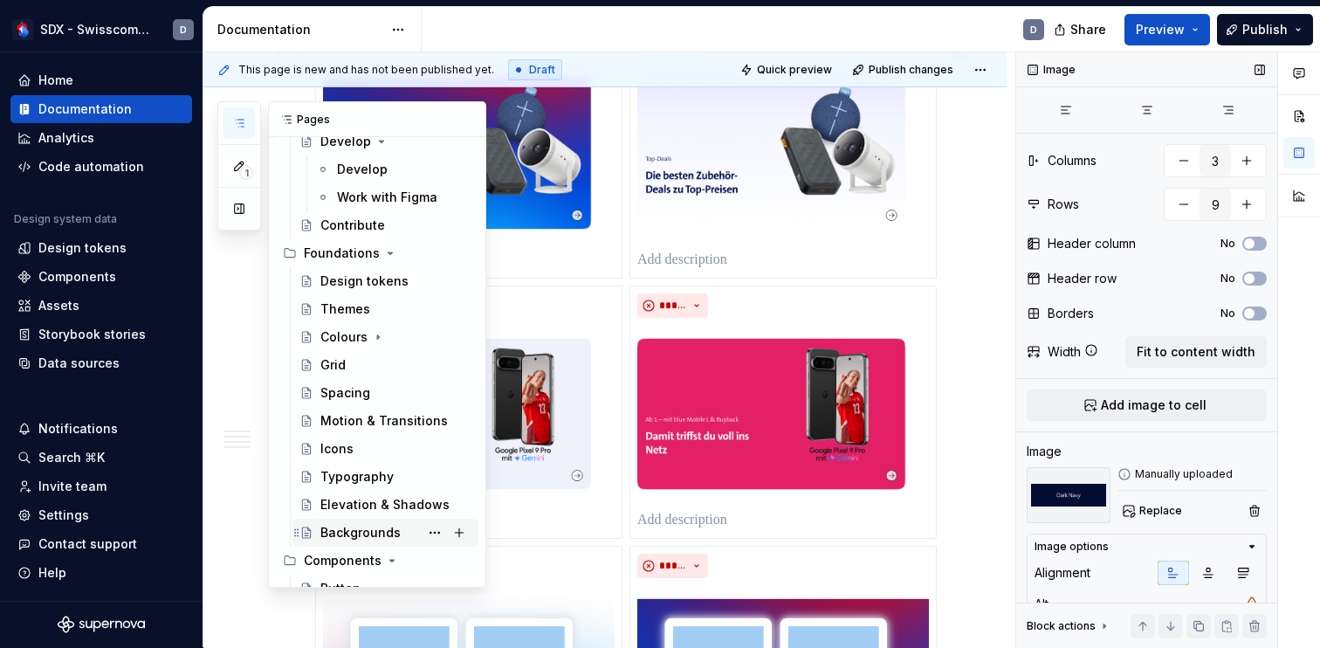
click at [378, 526] on div "Backgrounds" at bounding box center [360, 532] width 80 height 17
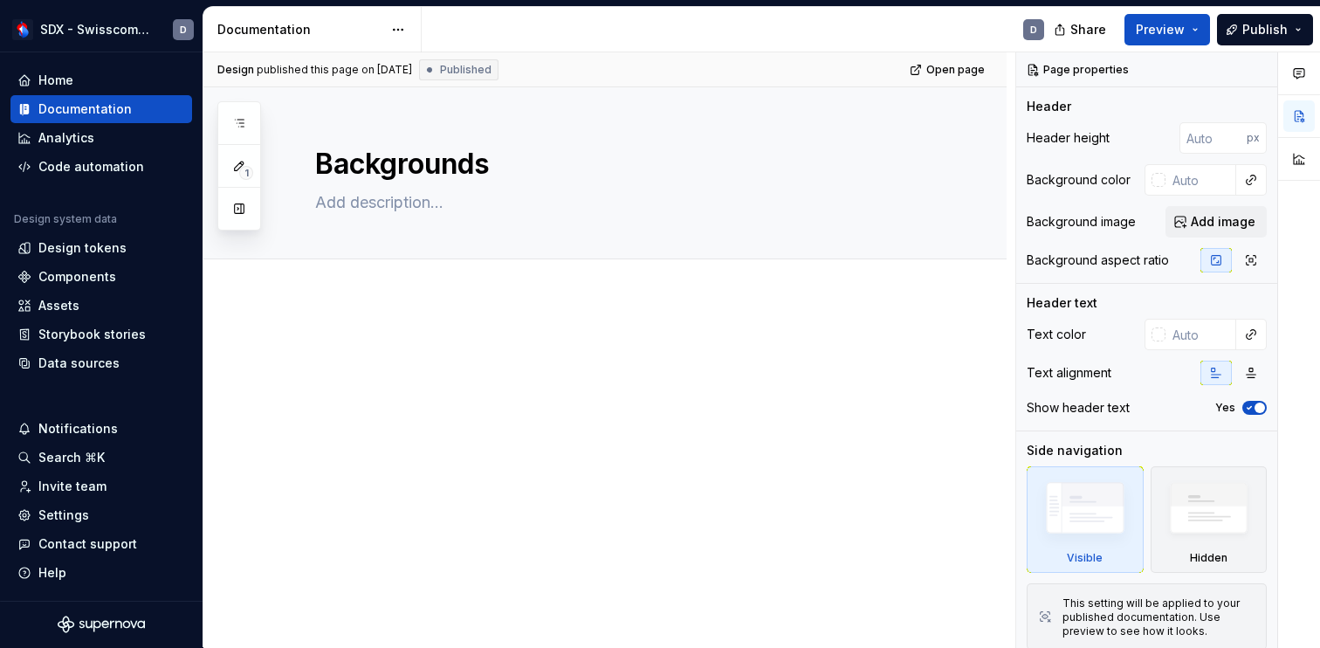
click at [673, 330] on div at bounding box center [604, 460] width 803 height 324
type textarea "*"
click at [364, 280] on span "Add tab" at bounding box center [357, 278] width 41 height 14
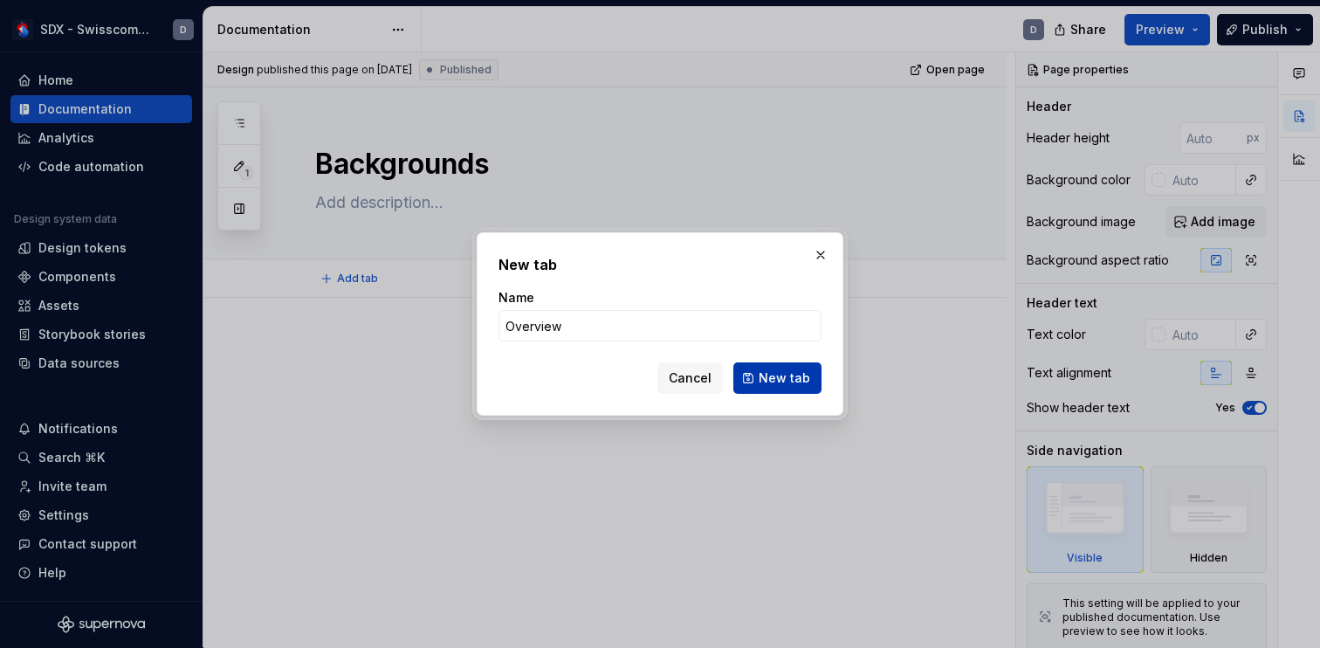
type input "Overview"
click at [766, 381] on span "New tab" at bounding box center [783, 377] width 51 height 17
type textarea "*"
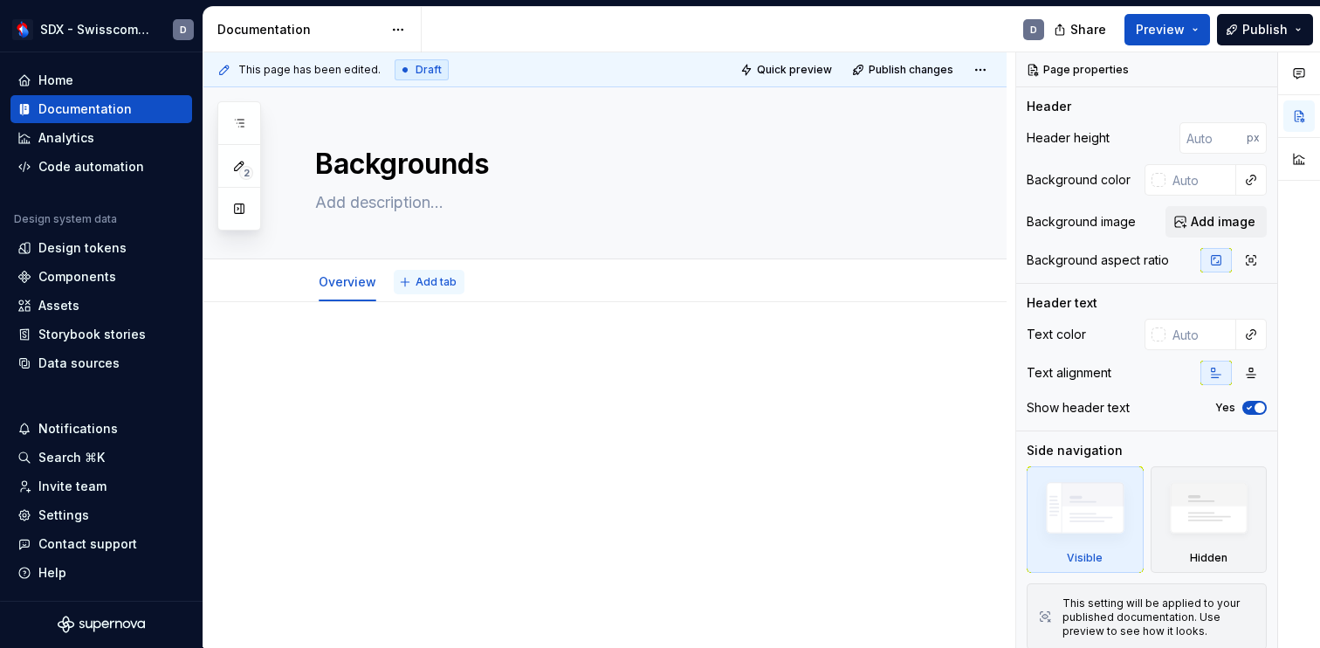
click at [435, 284] on span "Add tab" at bounding box center [435, 282] width 41 height 14
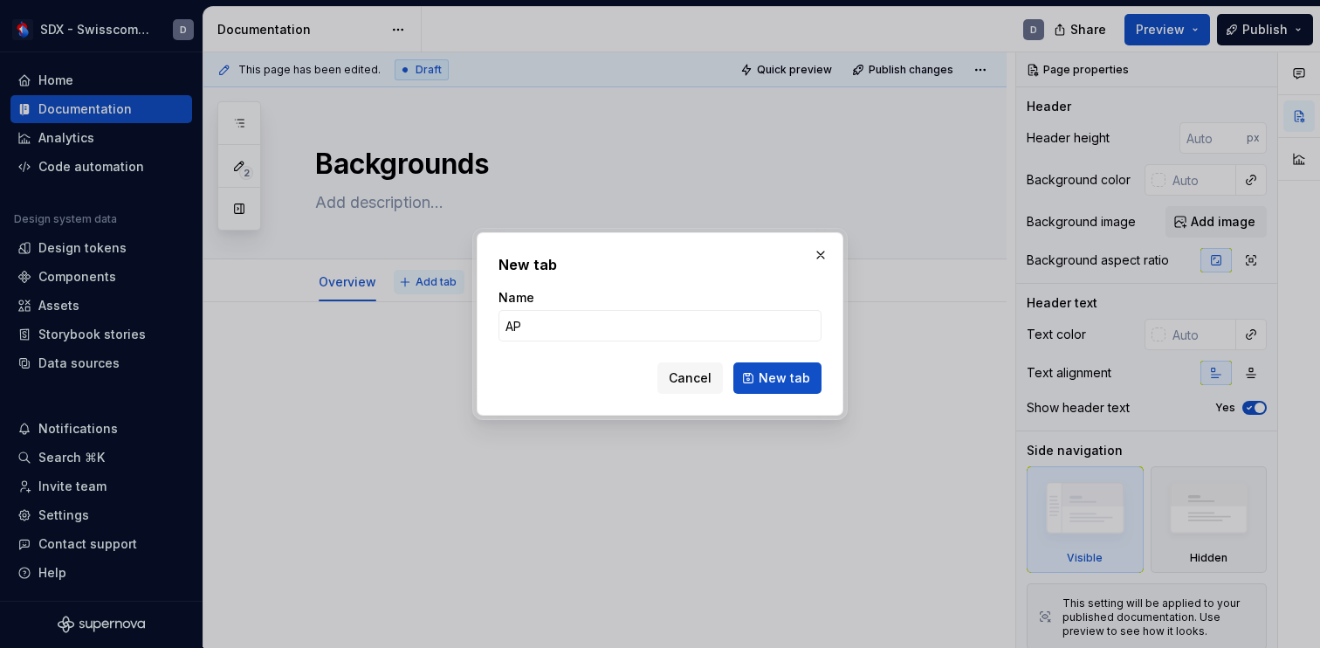
type input "API"
type textarea "*"
type input "API"
click at [785, 381] on span "New tab" at bounding box center [783, 377] width 51 height 17
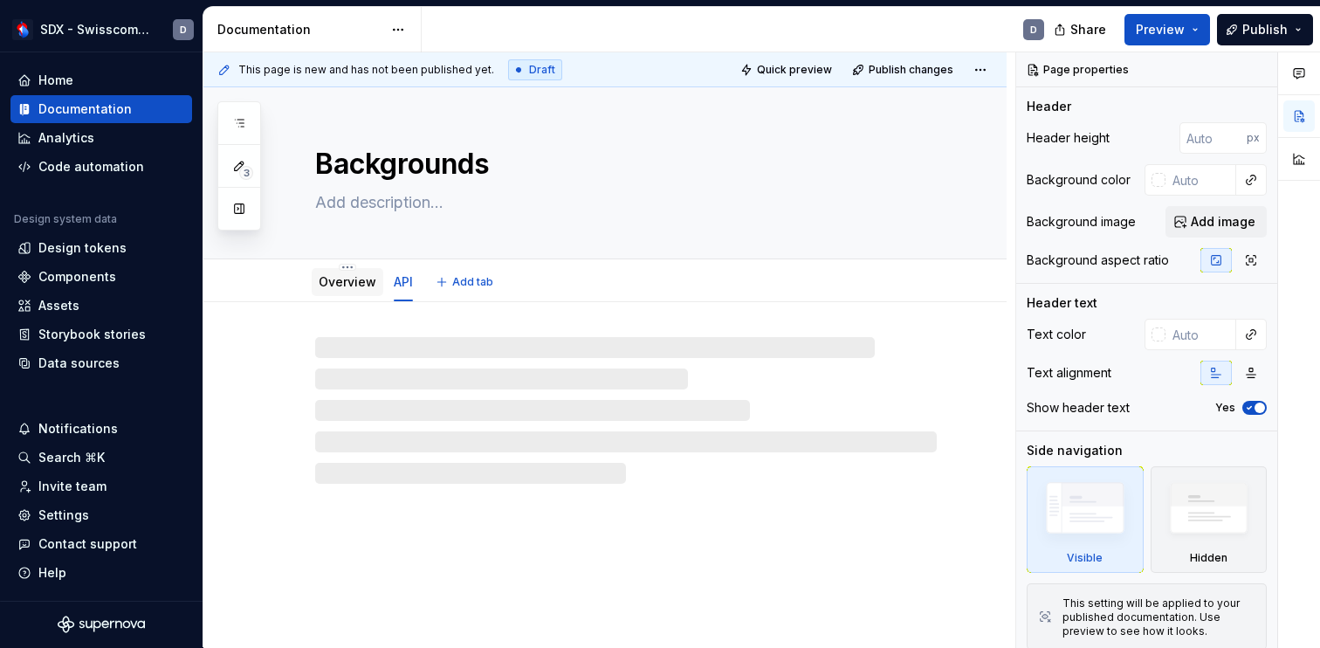
click at [338, 286] on link "Overview" at bounding box center [348, 281] width 58 height 15
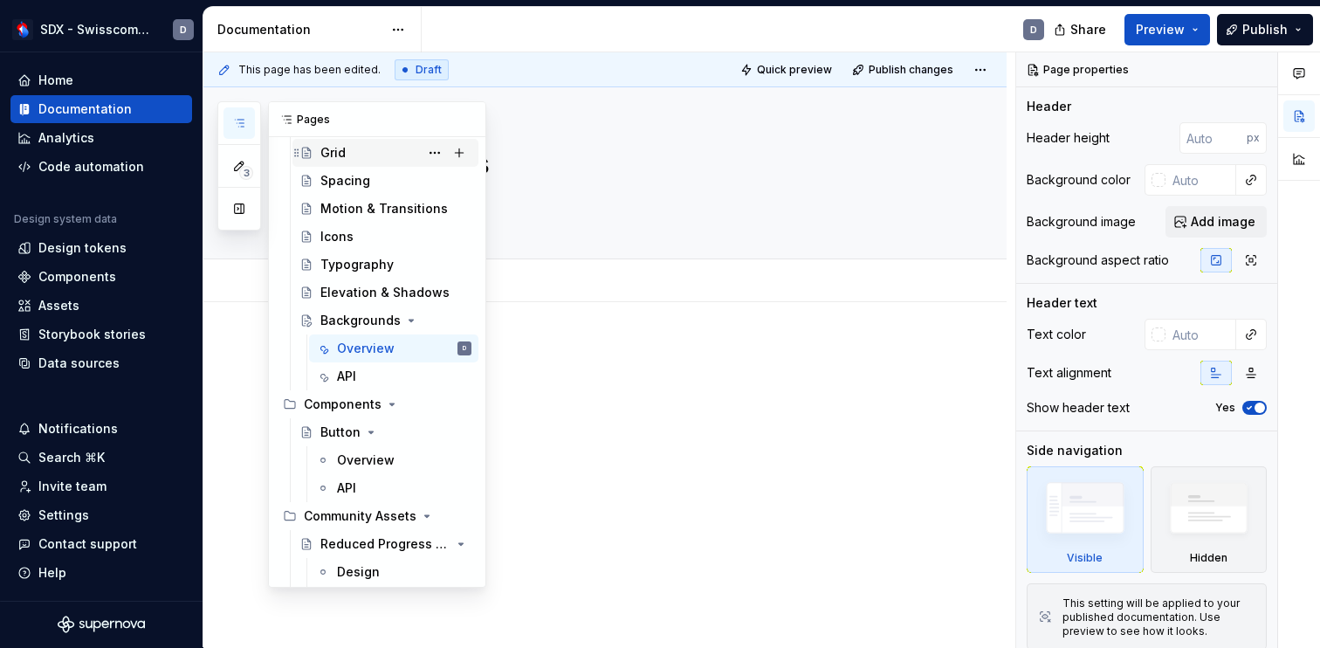
scroll to position [504, 0]
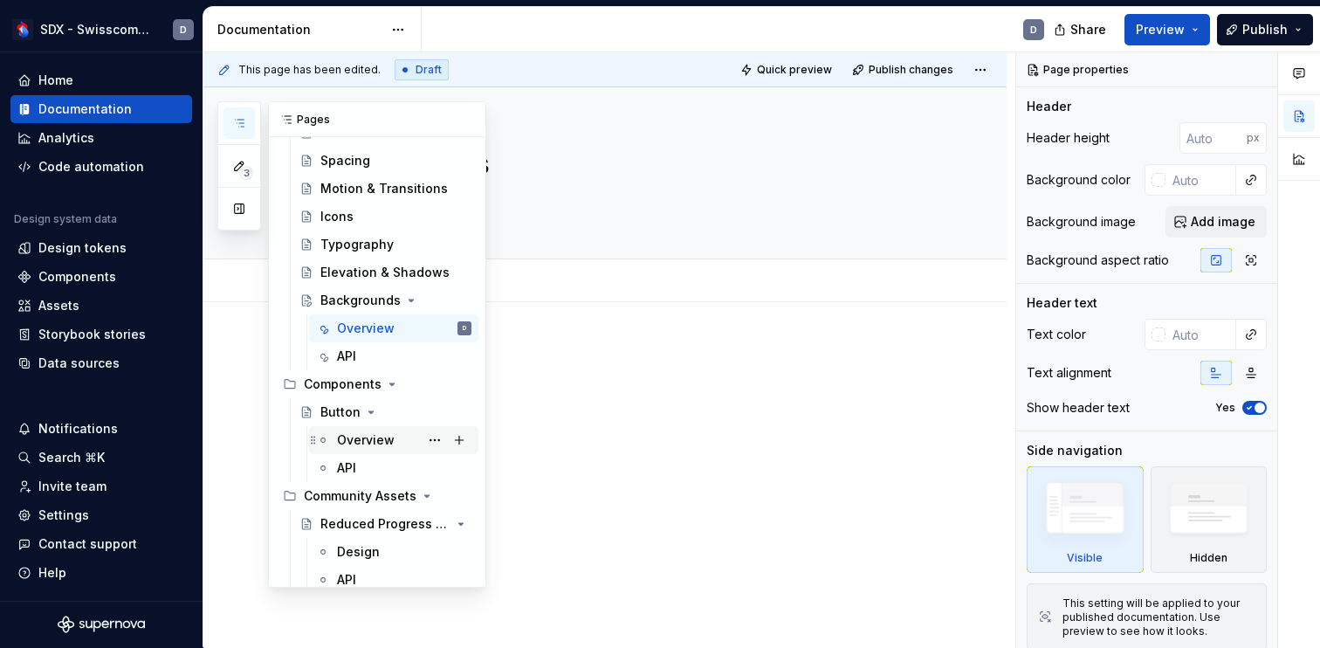
click at [352, 432] on div "Overview" at bounding box center [366, 439] width 58 height 17
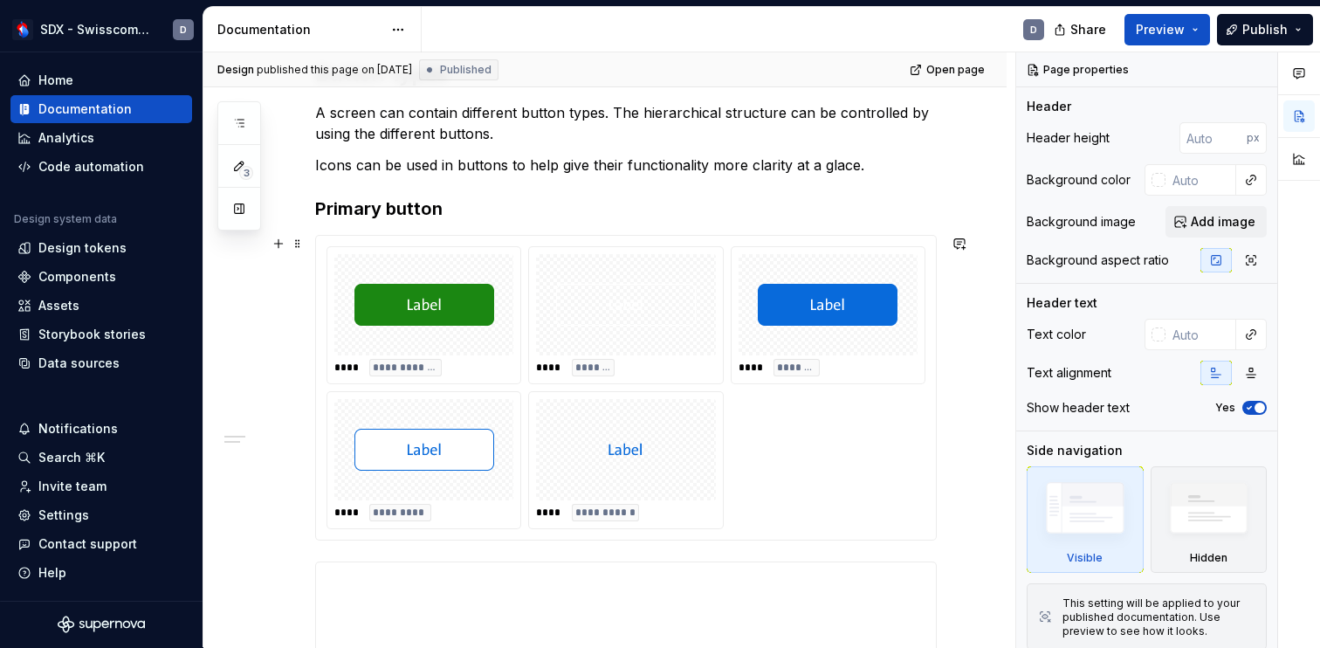
scroll to position [416, 0]
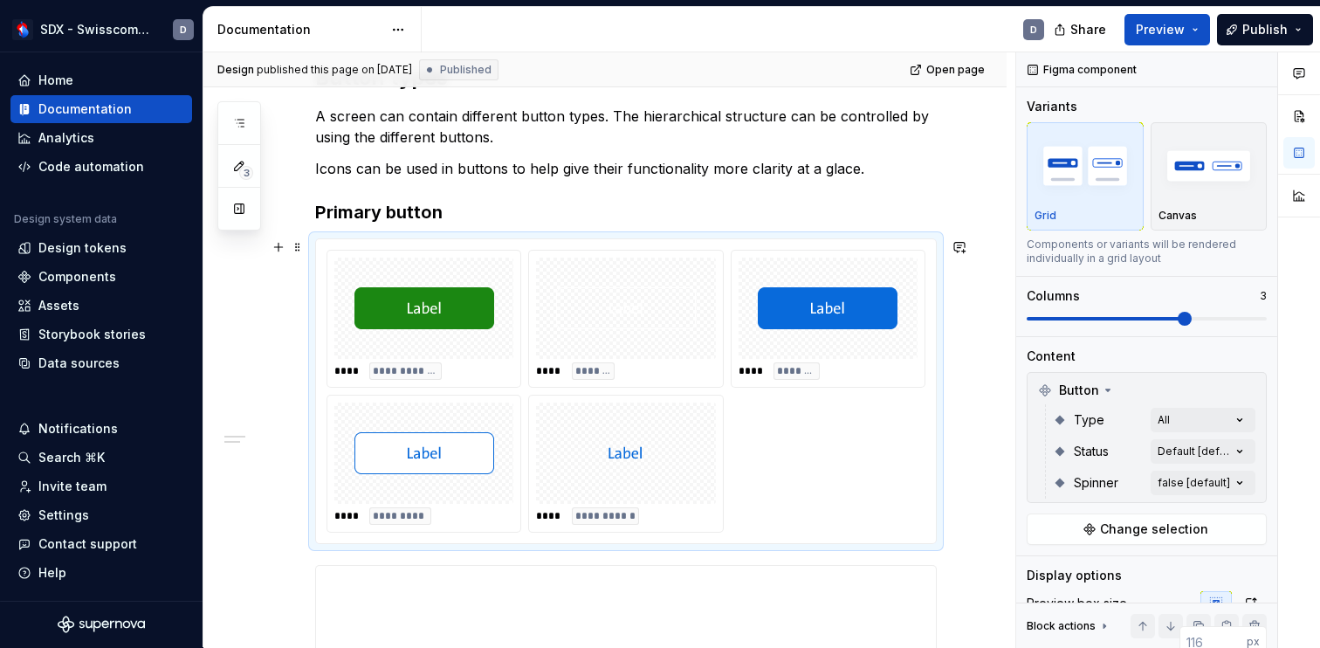
click at [398, 248] on div "**********" at bounding box center [626, 391] width 620 height 304
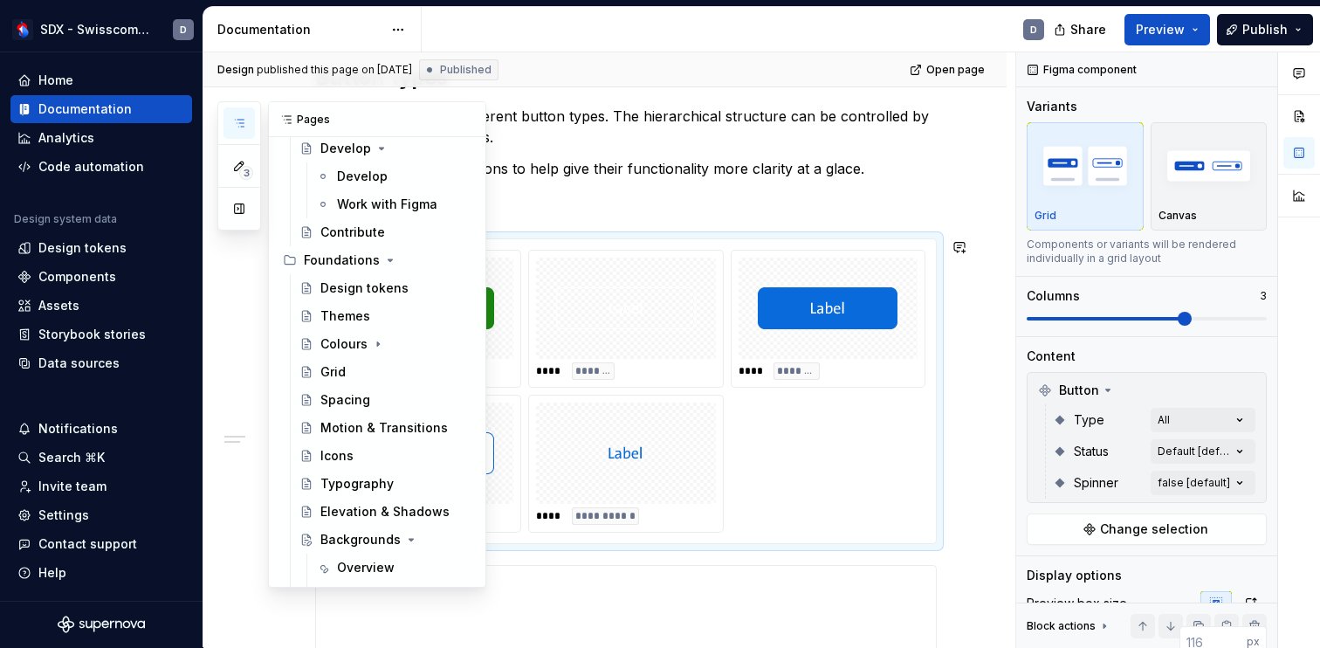
scroll to position [261, 0]
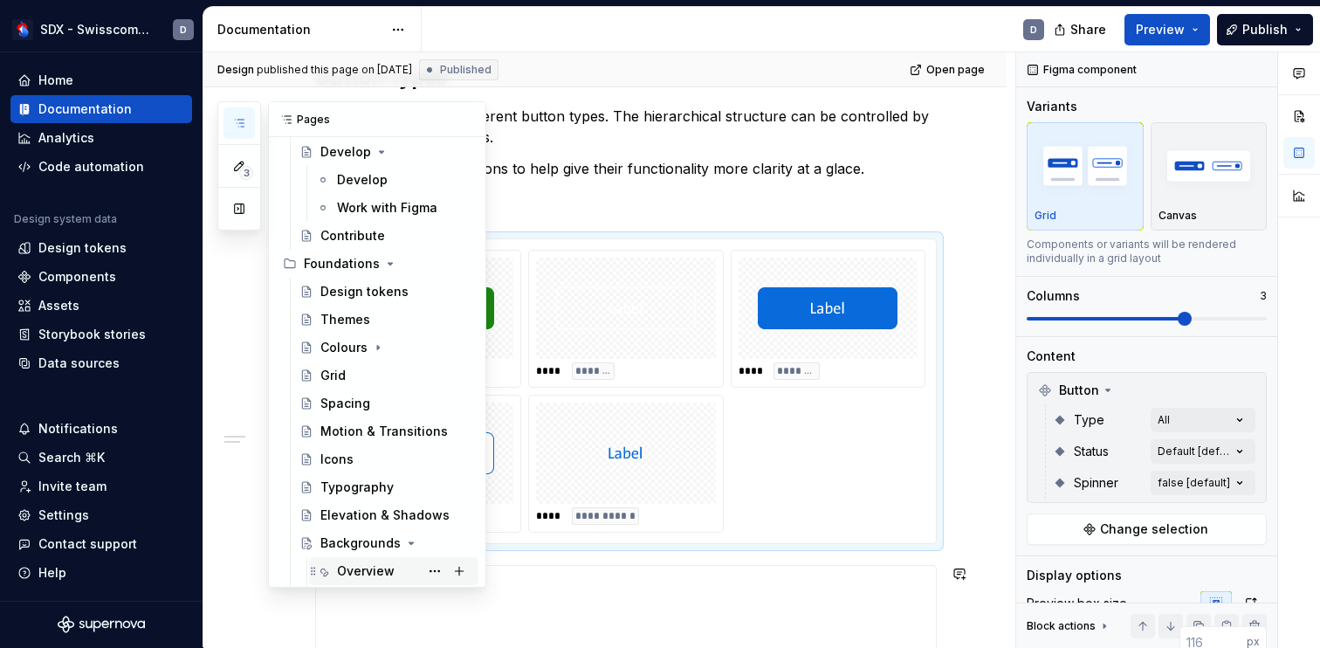
click at [367, 565] on div "Overview" at bounding box center [366, 570] width 58 height 17
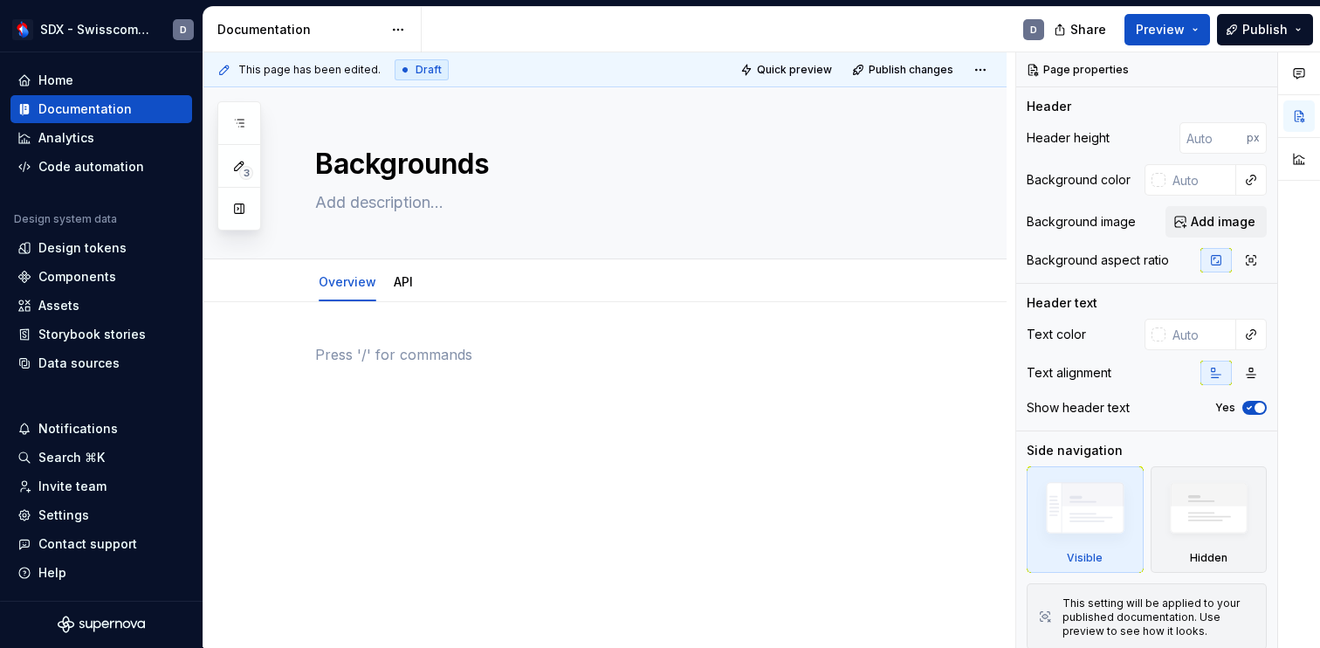
click at [496, 360] on p at bounding box center [625, 354] width 621 height 21
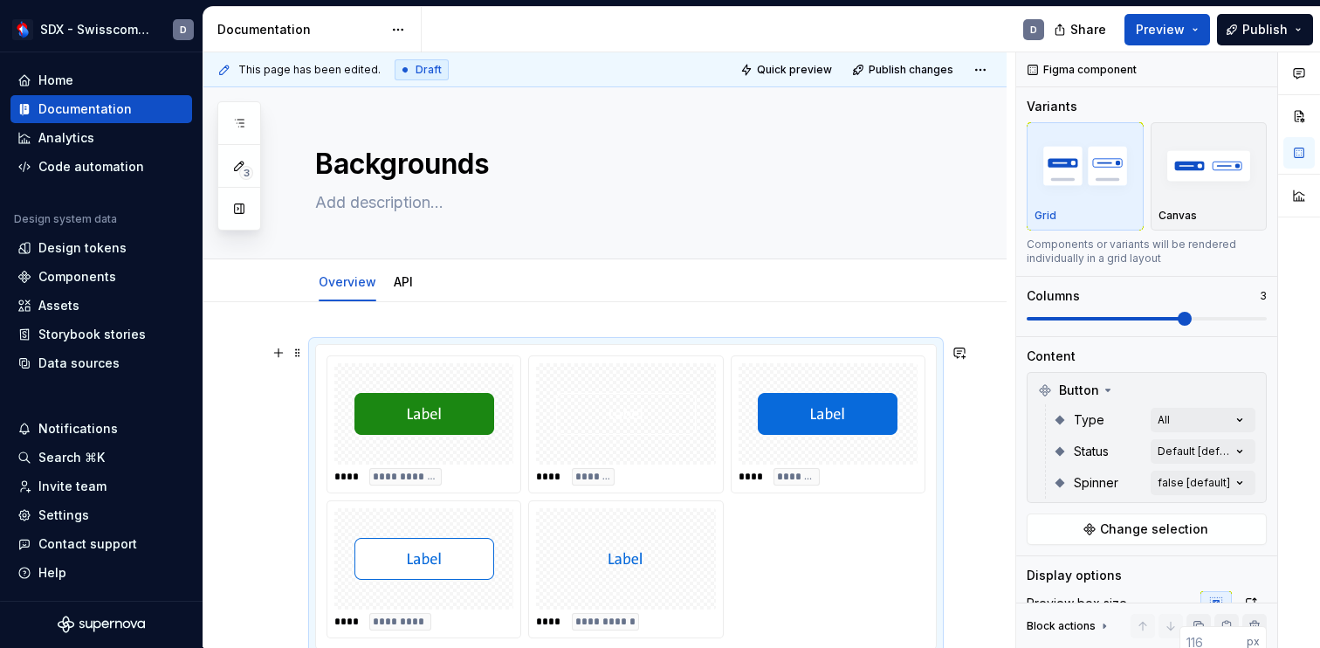
click at [461, 408] on img at bounding box center [424, 413] width 140 height 87
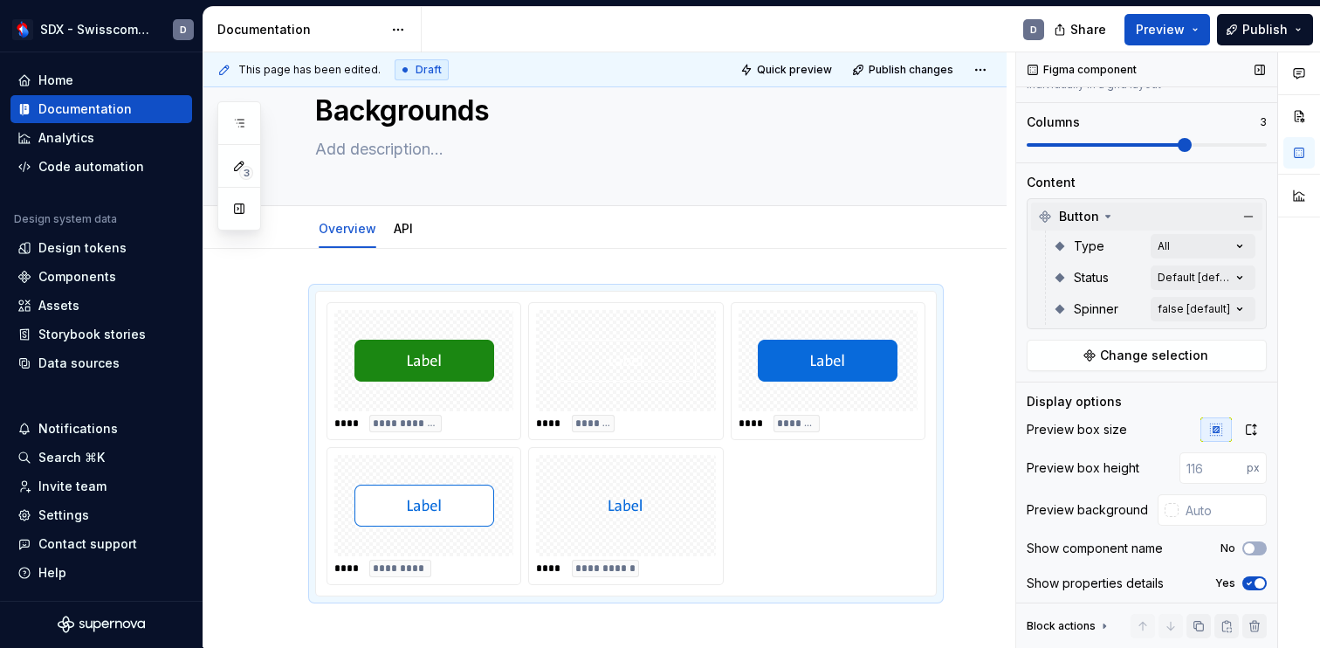
scroll to position [212, 0]
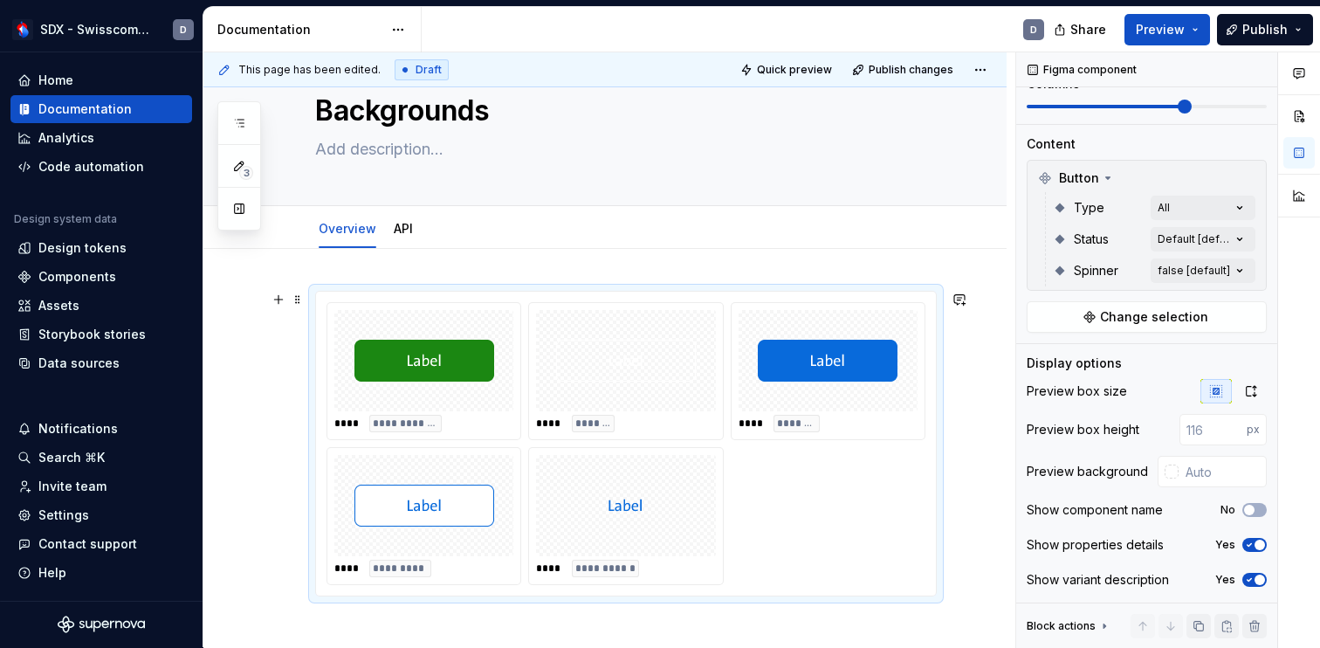
click at [490, 379] on img at bounding box center [424, 360] width 140 height 87
click at [416, 421] on span "**********" at bounding box center [405, 423] width 65 height 14
click at [632, 384] on img at bounding box center [626, 360] width 140 height 87
click at [820, 356] on img at bounding box center [828, 360] width 140 height 87
click at [445, 394] on img at bounding box center [424, 360] width 140 height 87
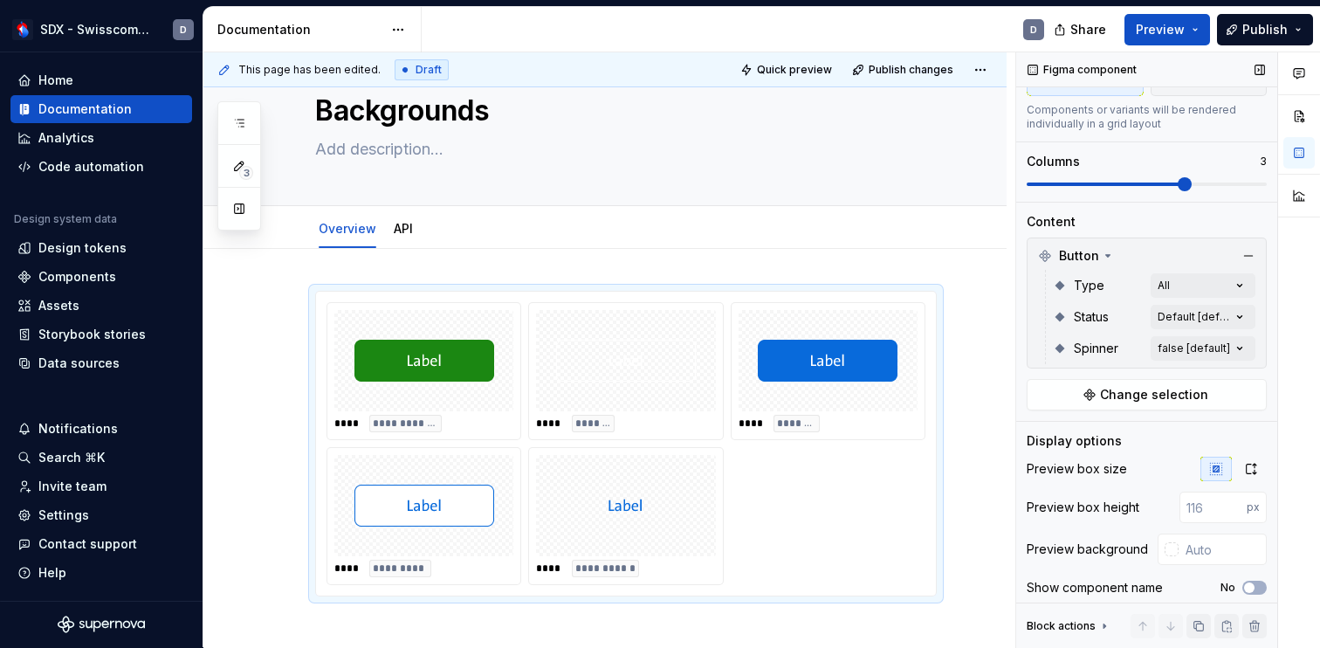
scroll to position [121, 0]
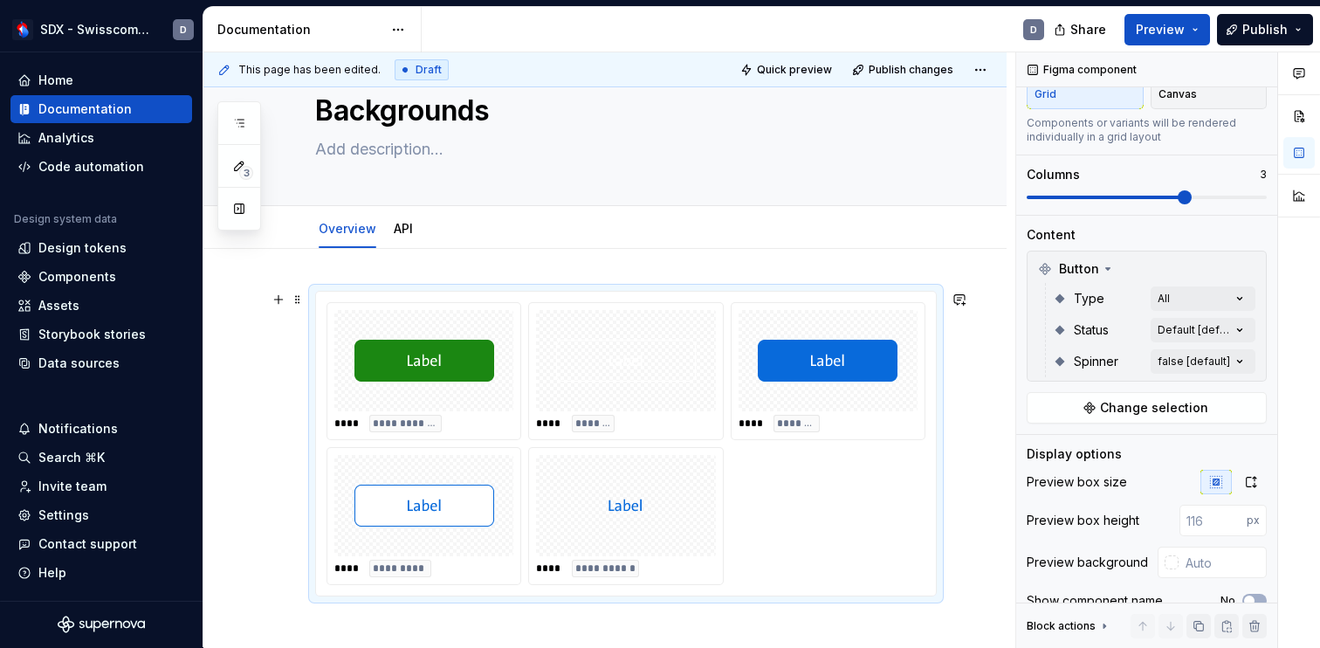
click at [709, 477] on div at bounding box center [625, 505] width 179 height 101
click at [976, 402] on div "**********" at bounding box center [604, 530] width 803 height 563
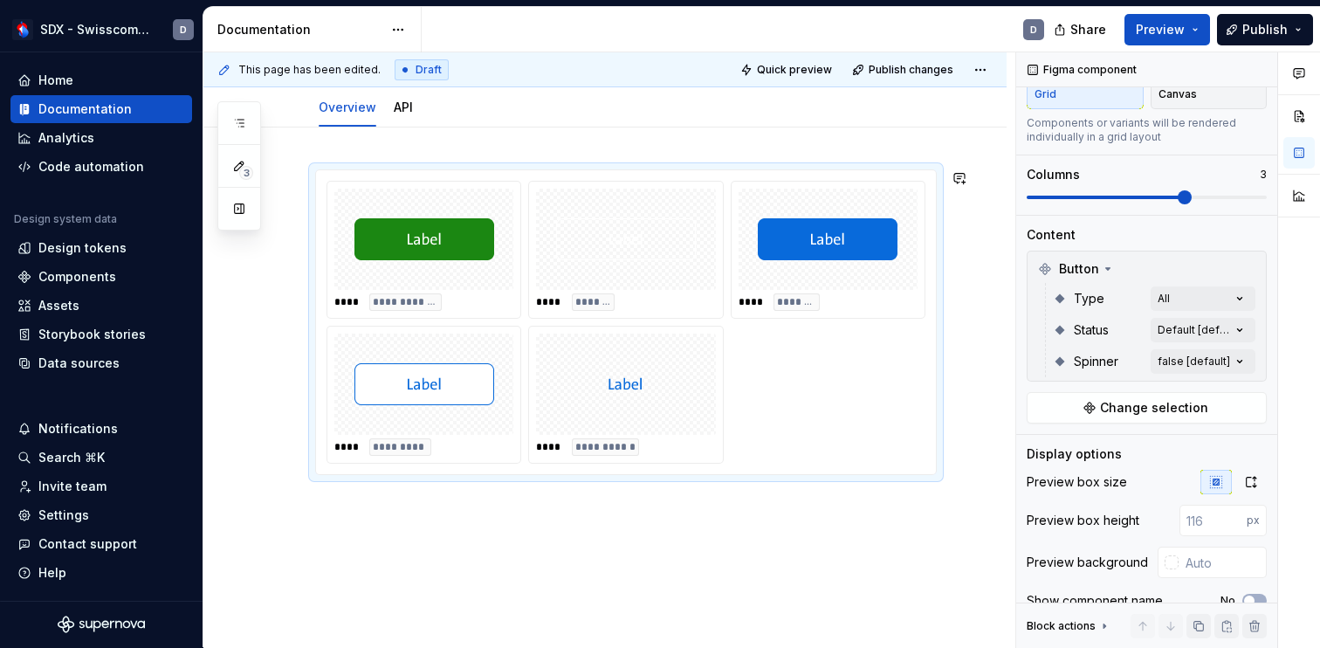
scroll to position [216, 0]
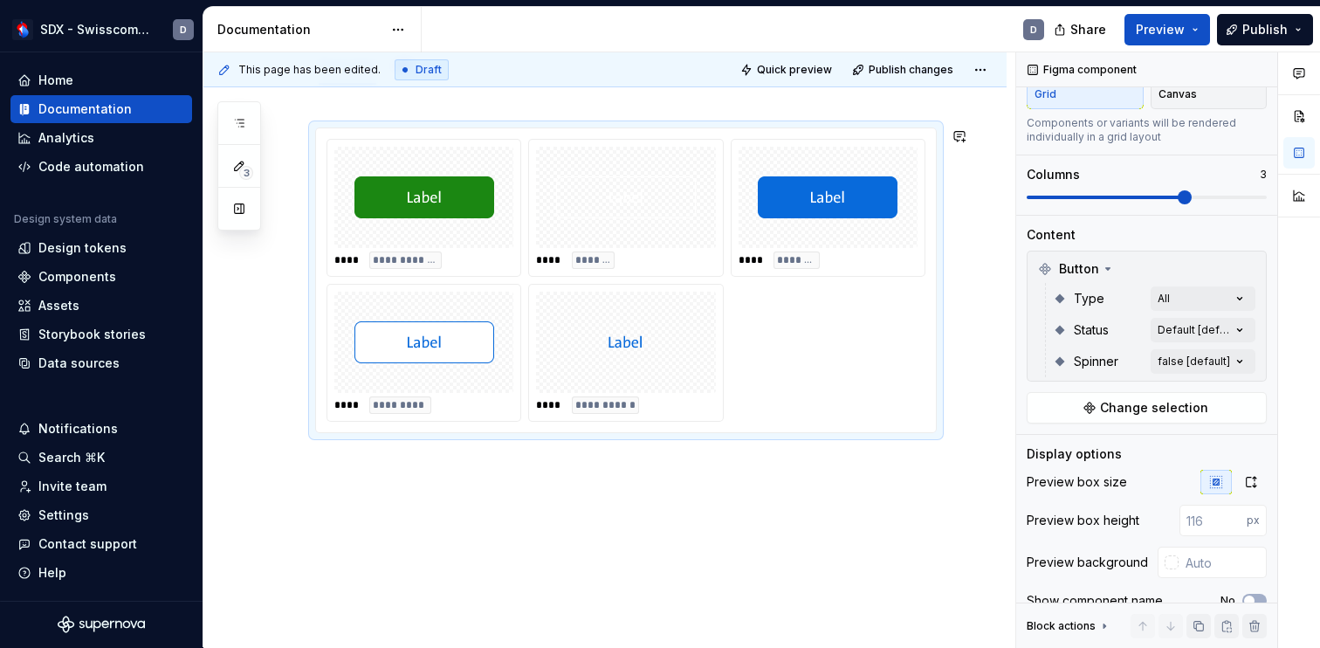
click at [375, 454] on div "**********" at bounding box center [604, 367] width 803 height 563
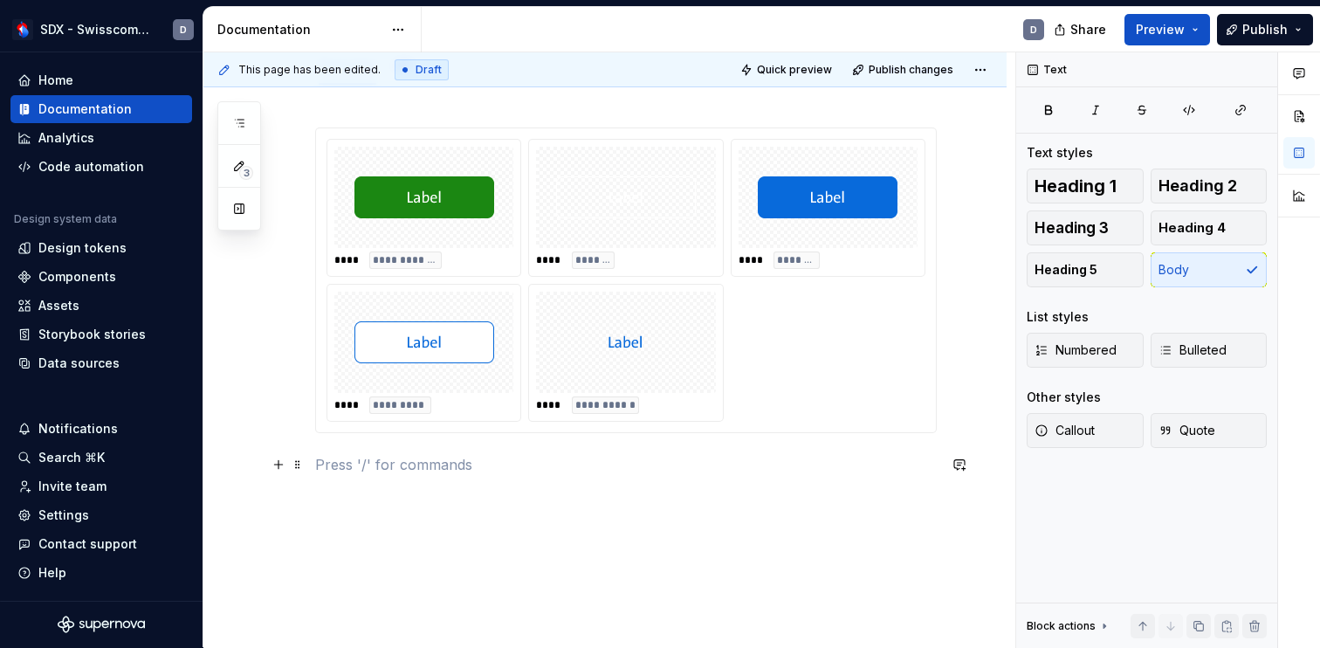
type textarea "*"
click at [278, 463] on button "button" at bounding box center [278, 464] width 24 height 24
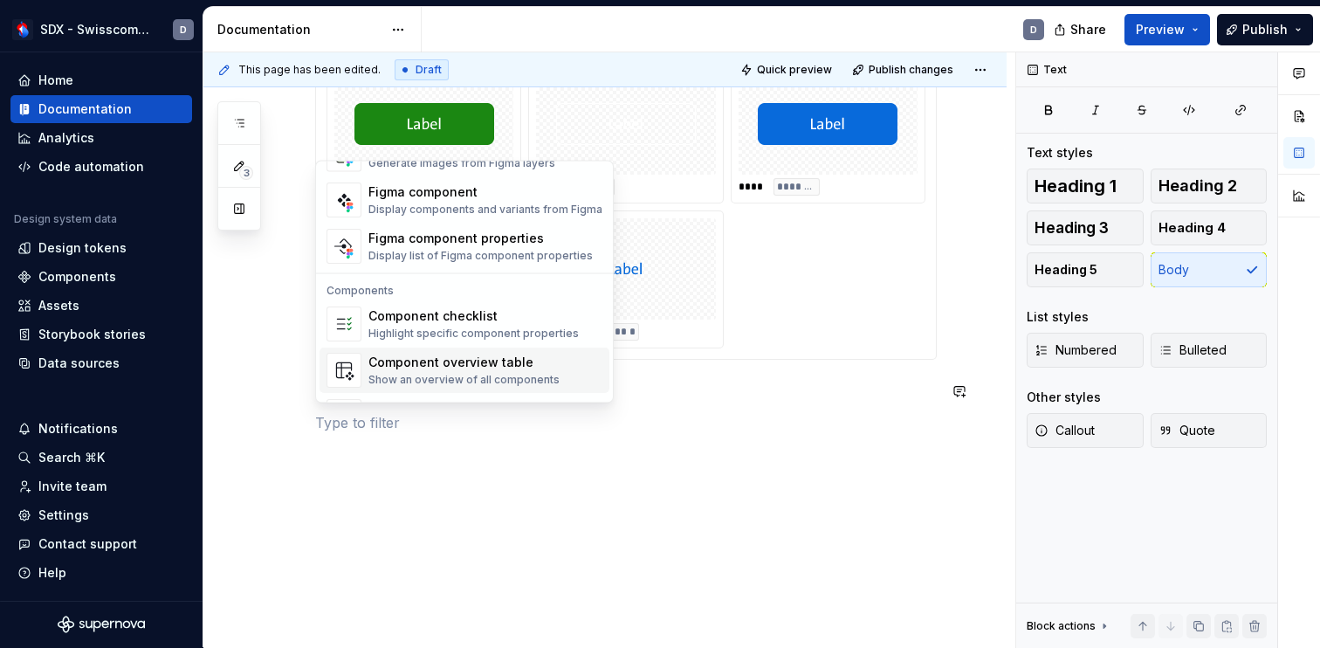
scroll to position [1738, 0]
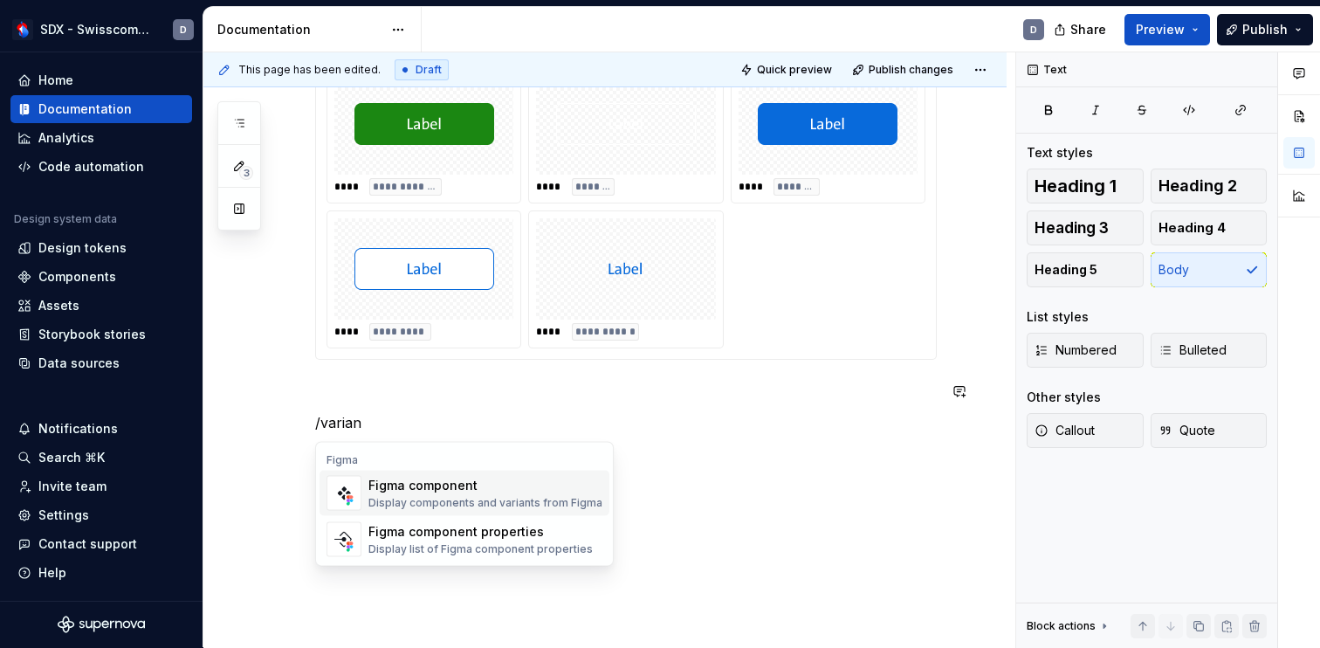
click at [450, 491] on div "Figma component" at bounding box center [485, 485] width 234 height 17
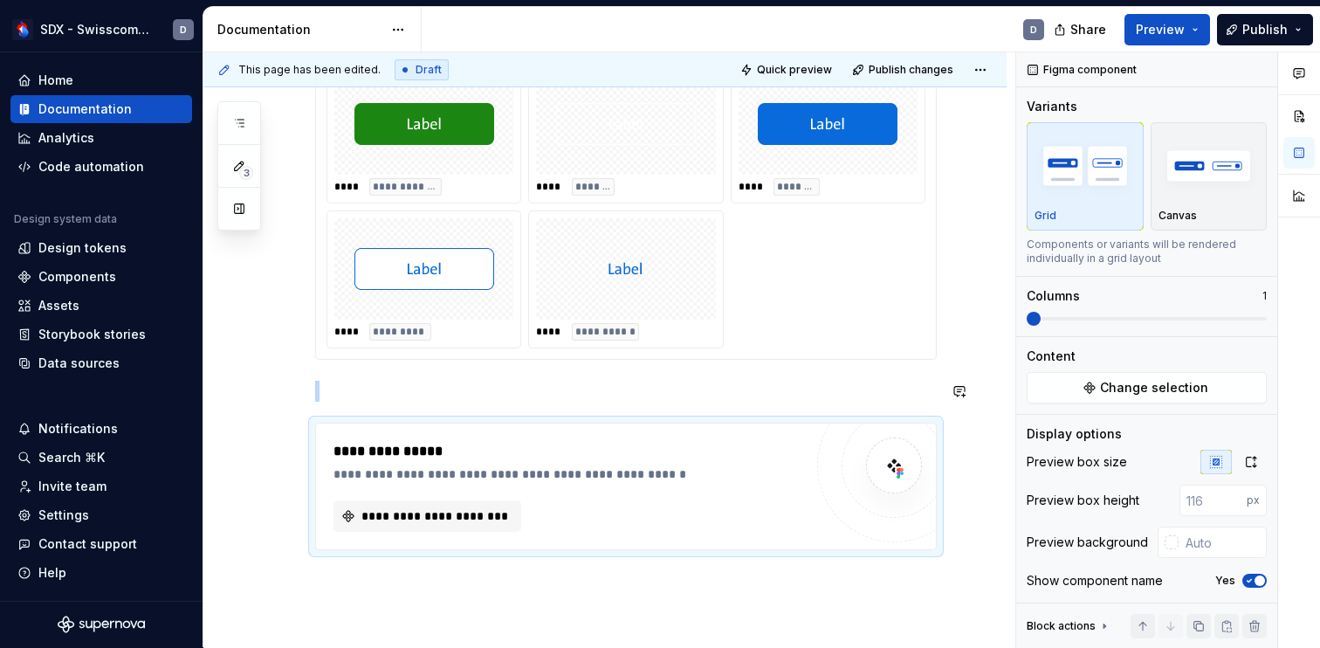
type textarea "*"
click at [467, 520] on span "**********" at bounding box center [434, 515] width 151 height 17
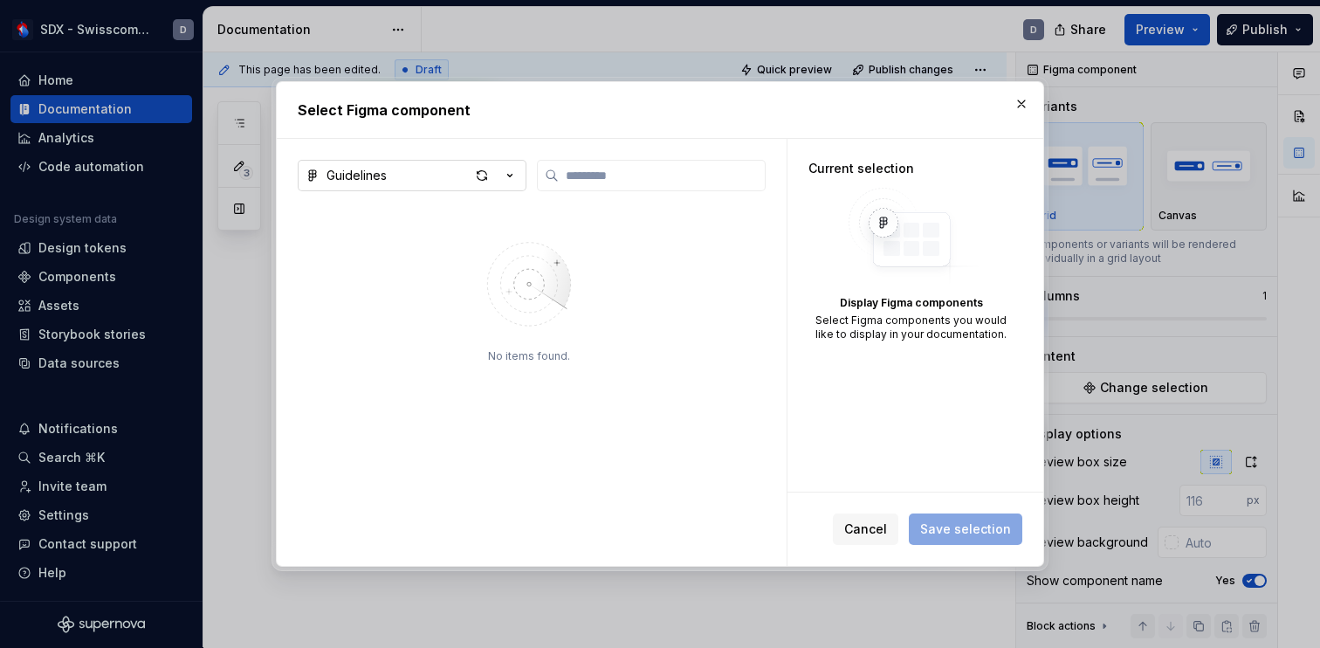
click at [508, 168] on icon "button" at bounding box center [509, 175] width 17 height 17
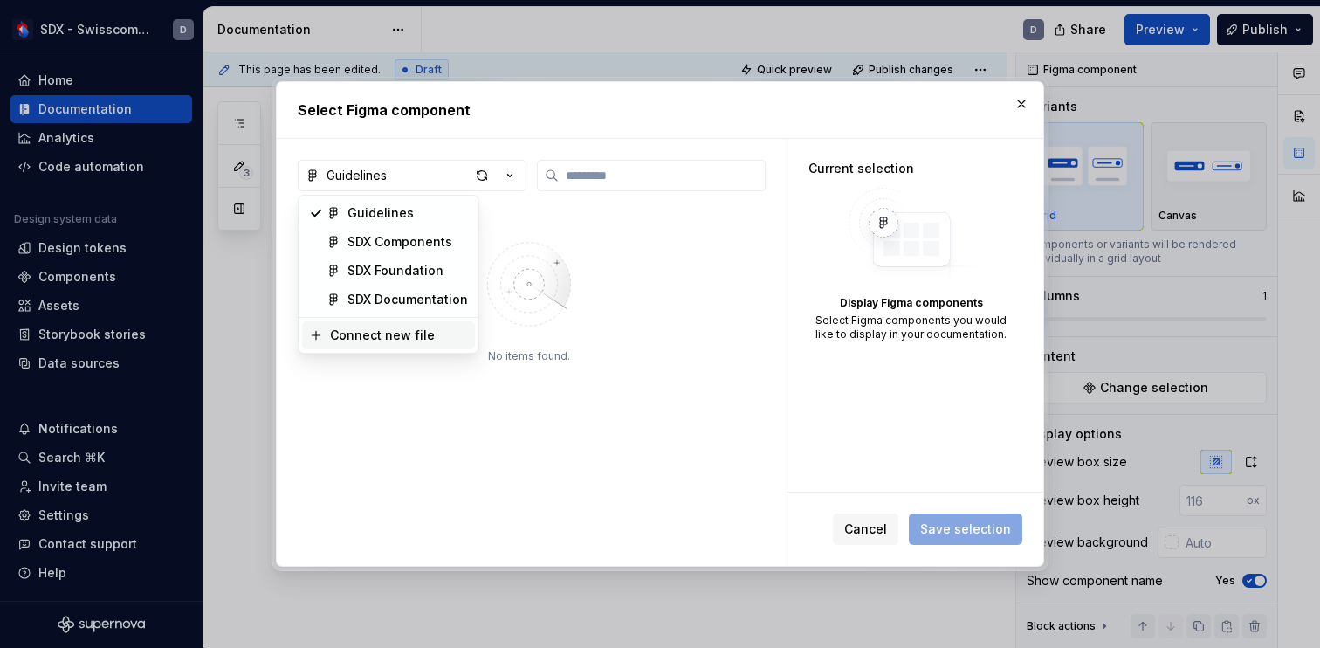
click at [429, 334] on div "Connect new file" at bounding box center [399, 334] width 138 height 17
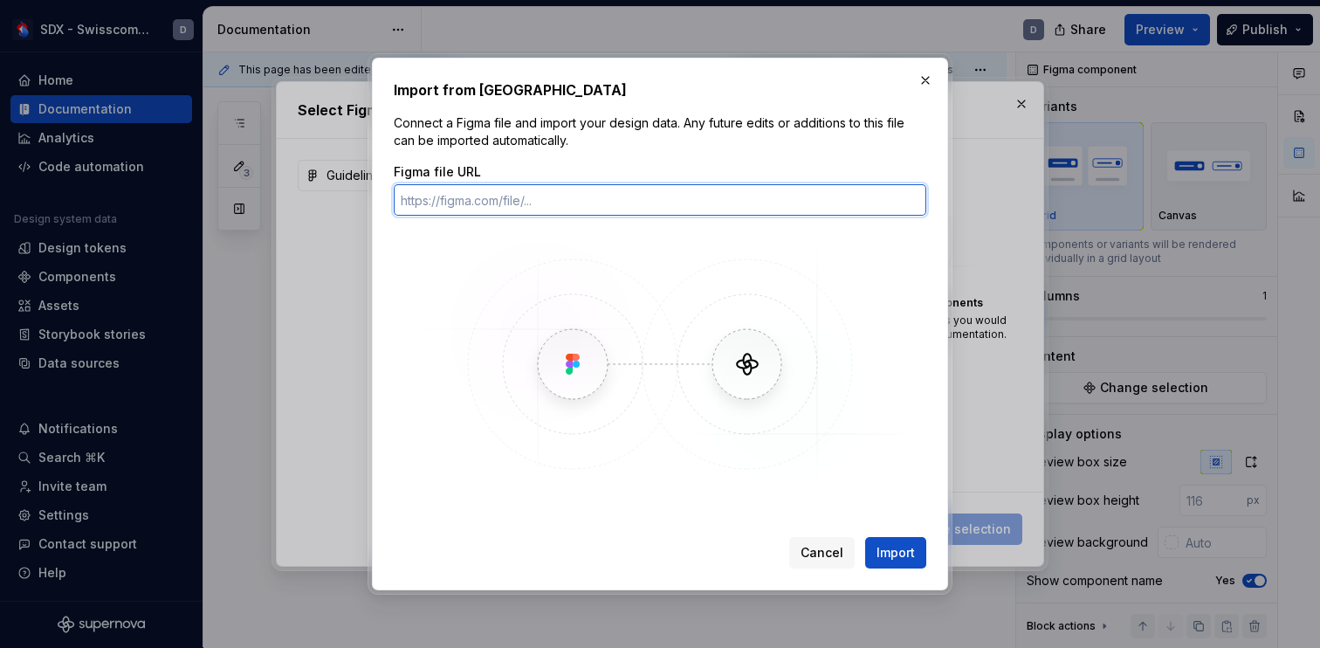
paste input "https://www.figma.com/design/Q8hyVsg4qGg9aLKkicVOuB/%F0%9F%92%85-Boost-Playgrou…"
type input "https://www.figma.com/design/Q8hyVsg4qGg9aLKkicVOuB/%F0%9F%92%85-Boost-Playgrou…"
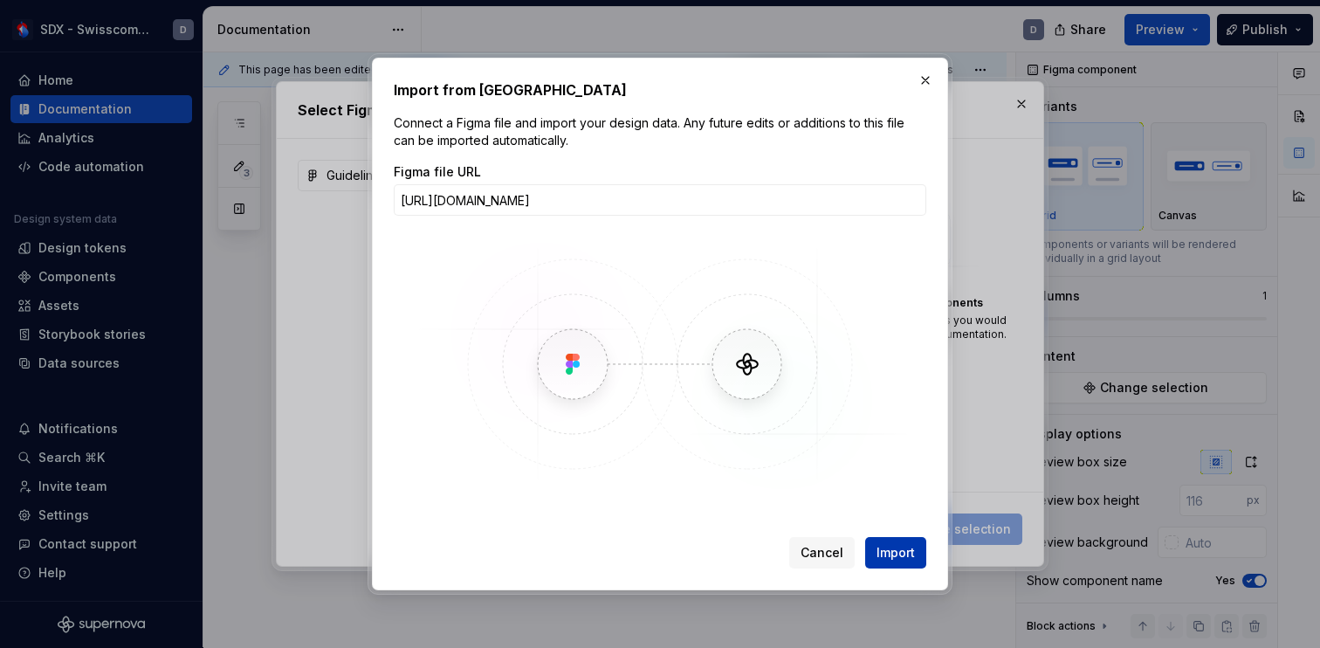
scroll to position [0, 0]
click at [886, 552] on span "Import" at bounding box center [895, 552] width 38 height 17
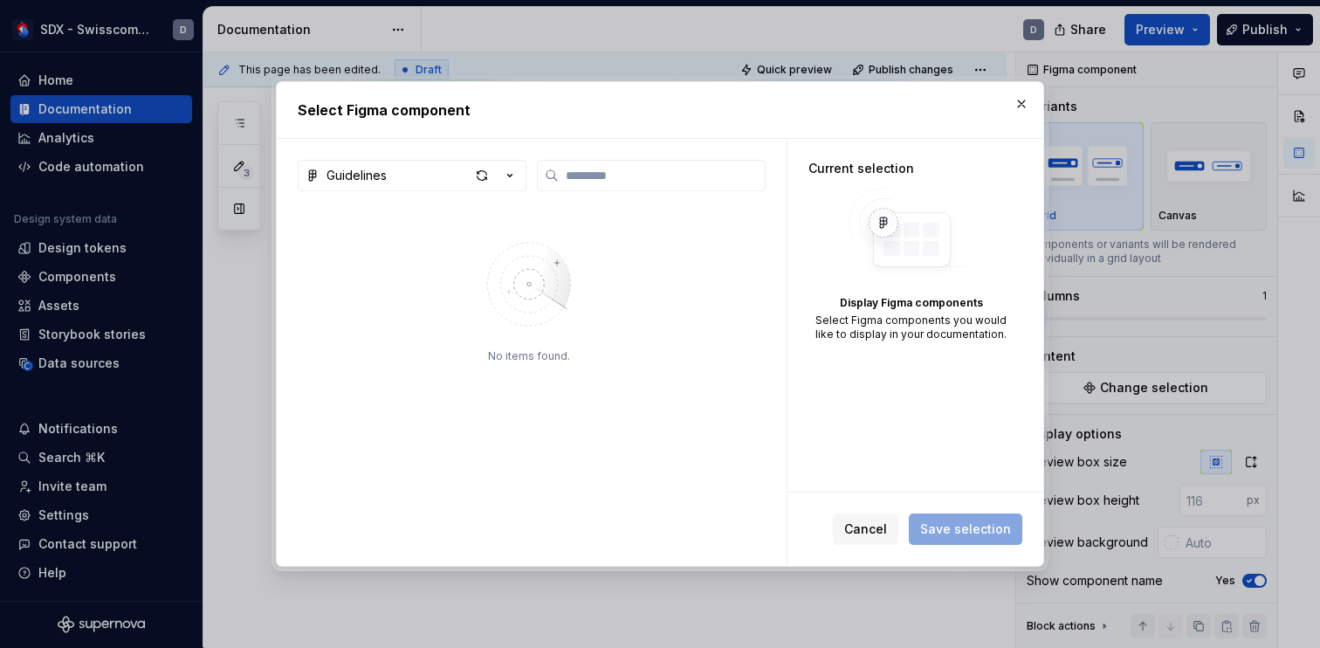
type textarea "*"
click at [517, 175] on icon "button" at bounding box center [509, 175] width 17 height 17
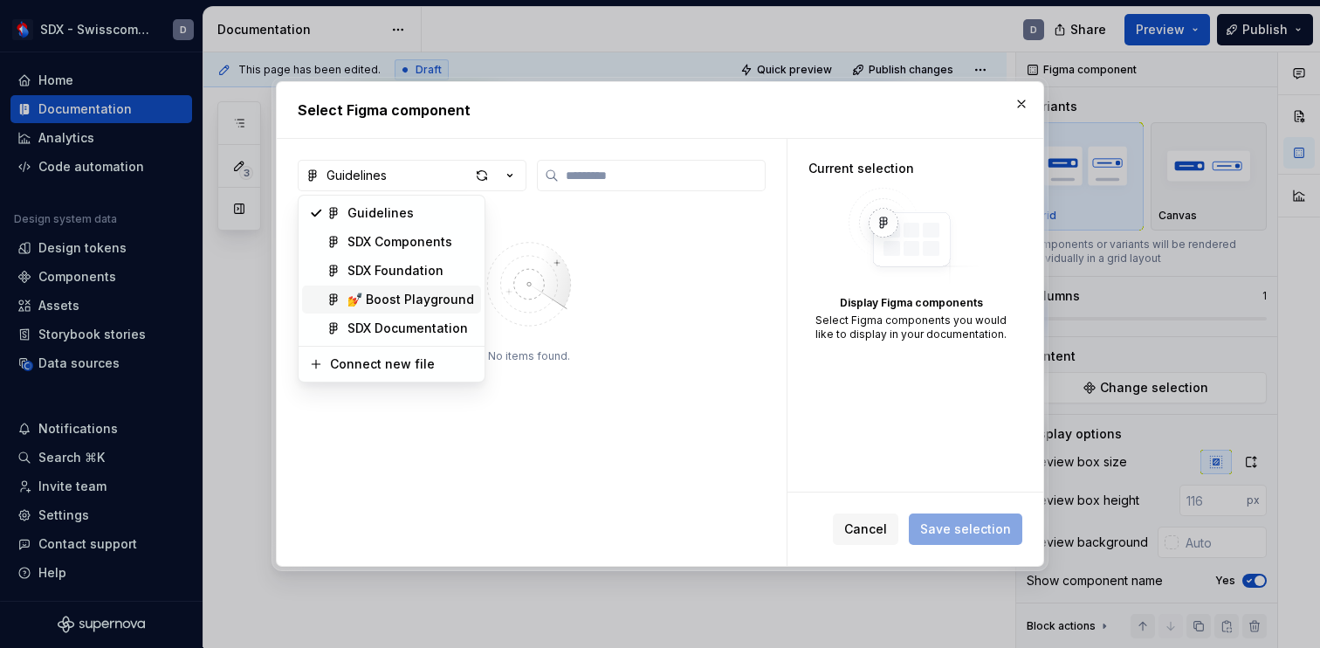
click at [424, 295] on div "💅 Boost Playground" at bounding box center [410, 299] width 127 height 17
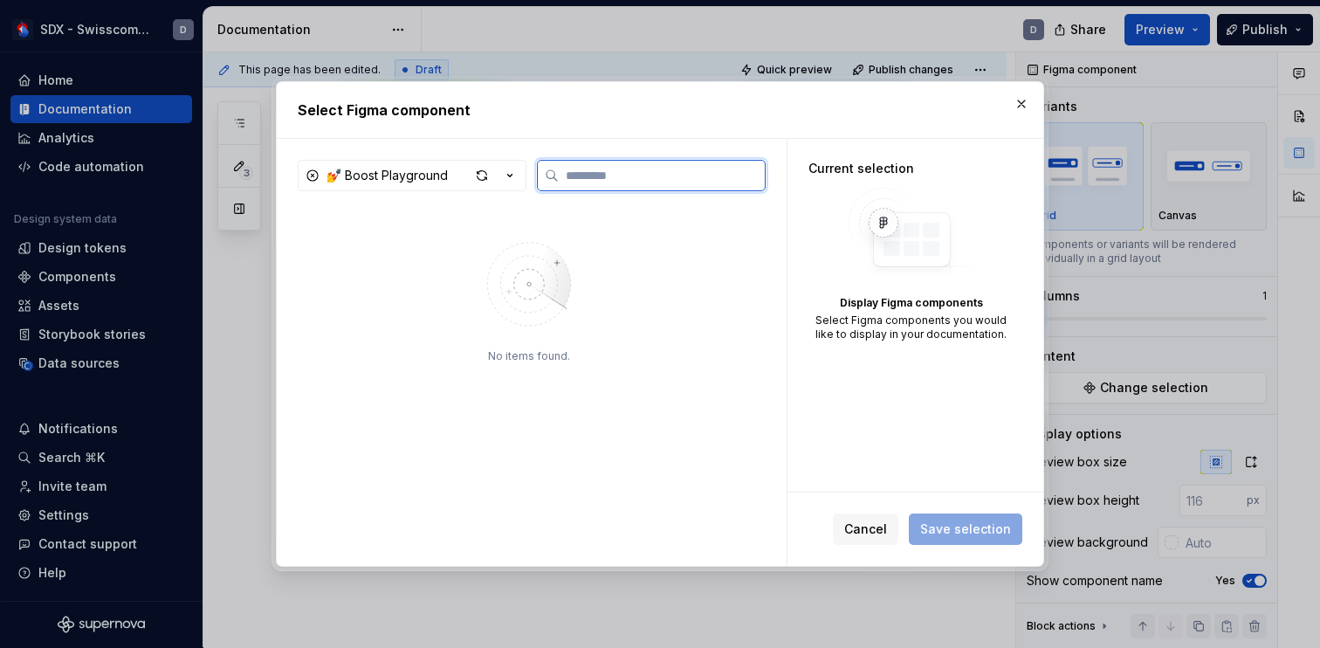
click at [607, 171] on input "search" at bounding box center [662, 175] width 206 height 17
type input "**********"
click at [528, 292] on img at bounding box center [528, 284] width 227 height 123
click at [877, 528] on span "Cancel" at bounding box center [865, 528] width 43 height 17
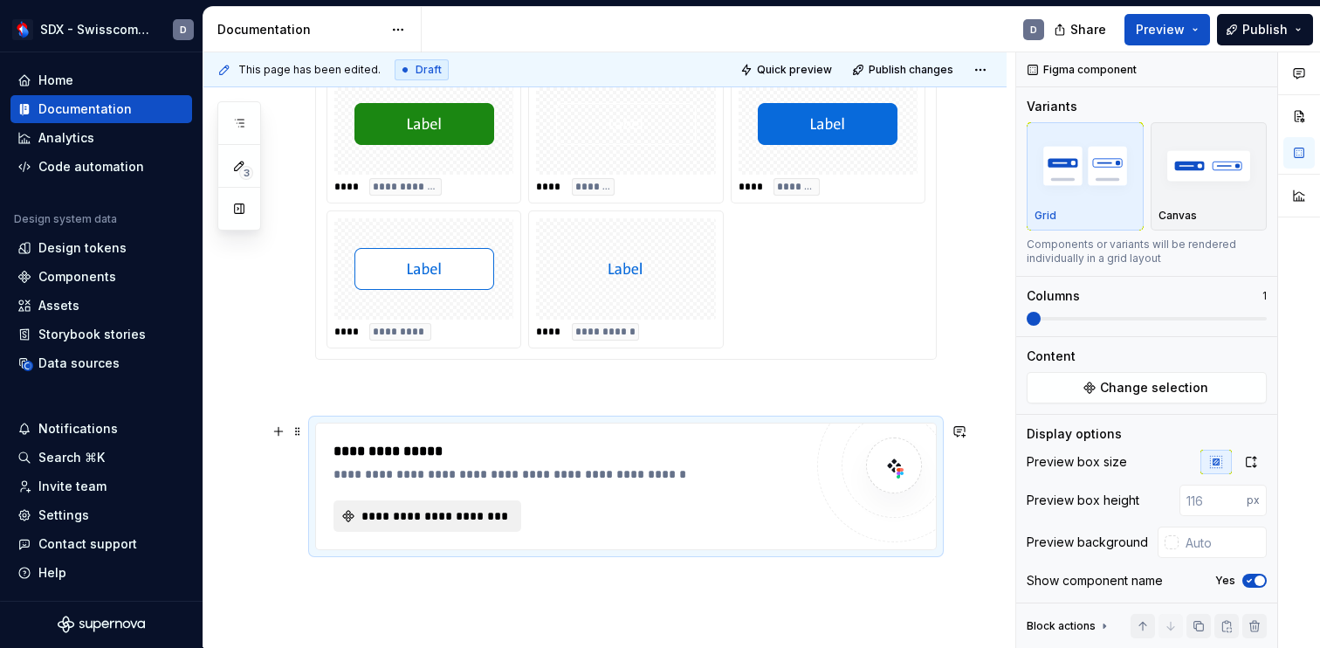
click at [388, 509] on span "**********" at bounding box center [434, 515] width 151 height 17
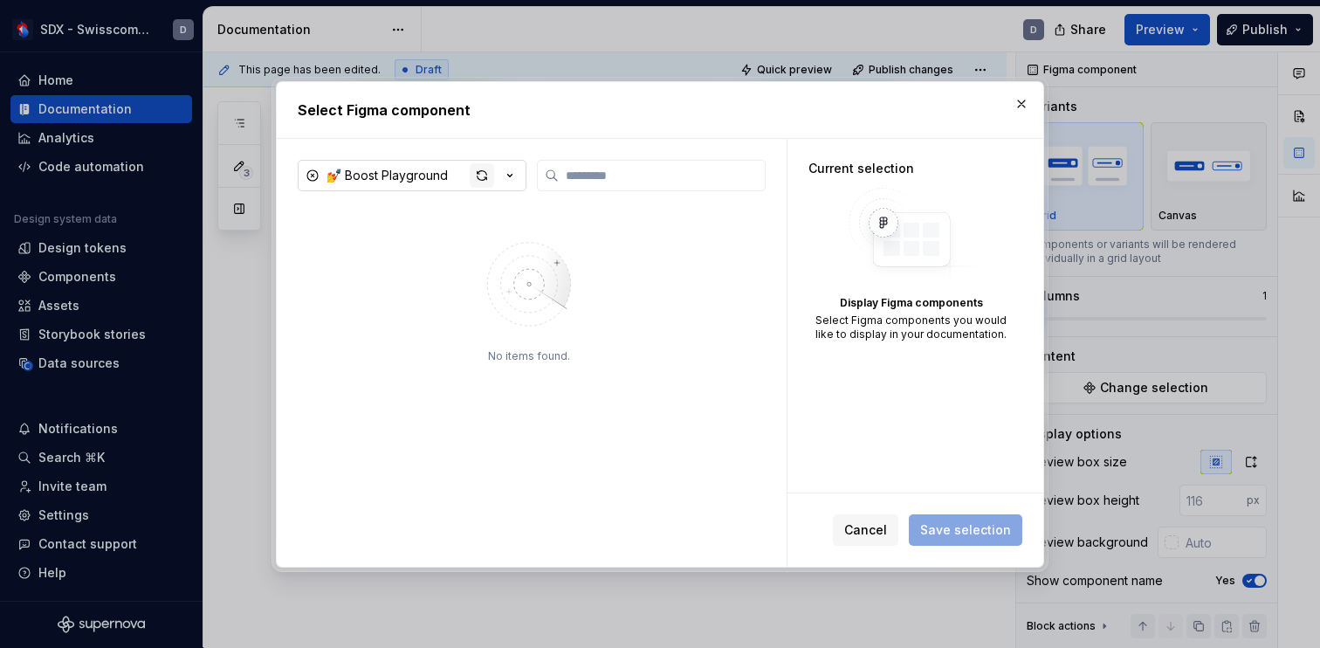
click at [482, 178] on div "button" at bounding box center [482, 175] width 24 height 24
type textarea "*"
click at [584, 170] on input "search" at bounding box center [662, 175] width 206 height 17
click at [666, 175] on input "*****" at bounding box center [662, 175] width 206 height 17
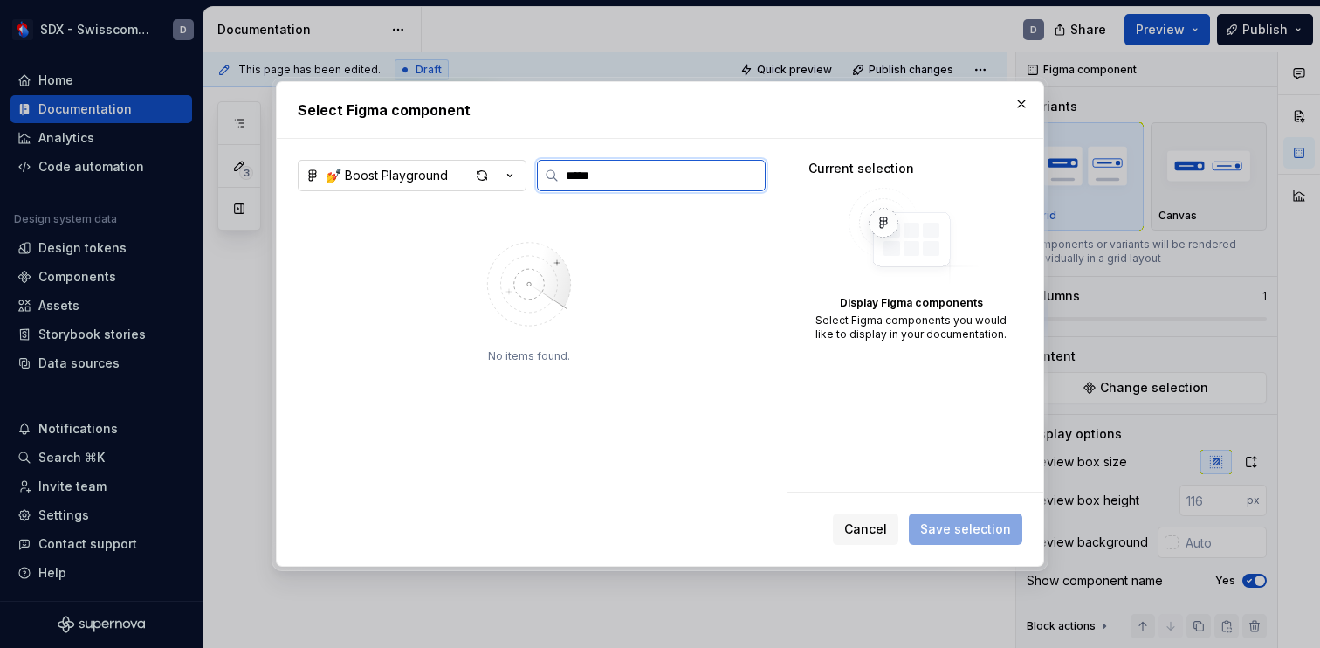
click at [666, 175] on input "*****" at bounding box center [662, 175] width 206 height 17
type input "**********"
click at [749, 176] on input "**********" at bounding box center [662, 175] width 206 height 17
click at [505, 175] on icon "button" at bounding box center [509, 175] width 17 height 17
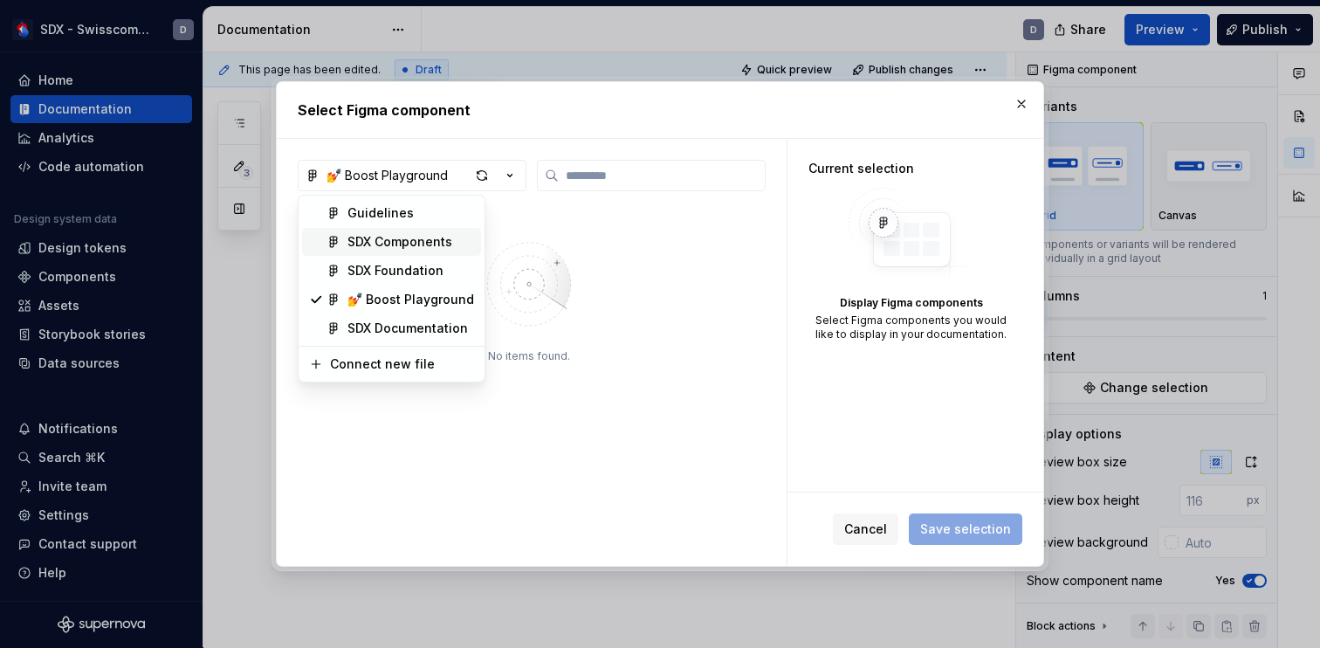
click at [416, 240] on div "SDX Components" at bounding box center [399, 241] width 105 height 17
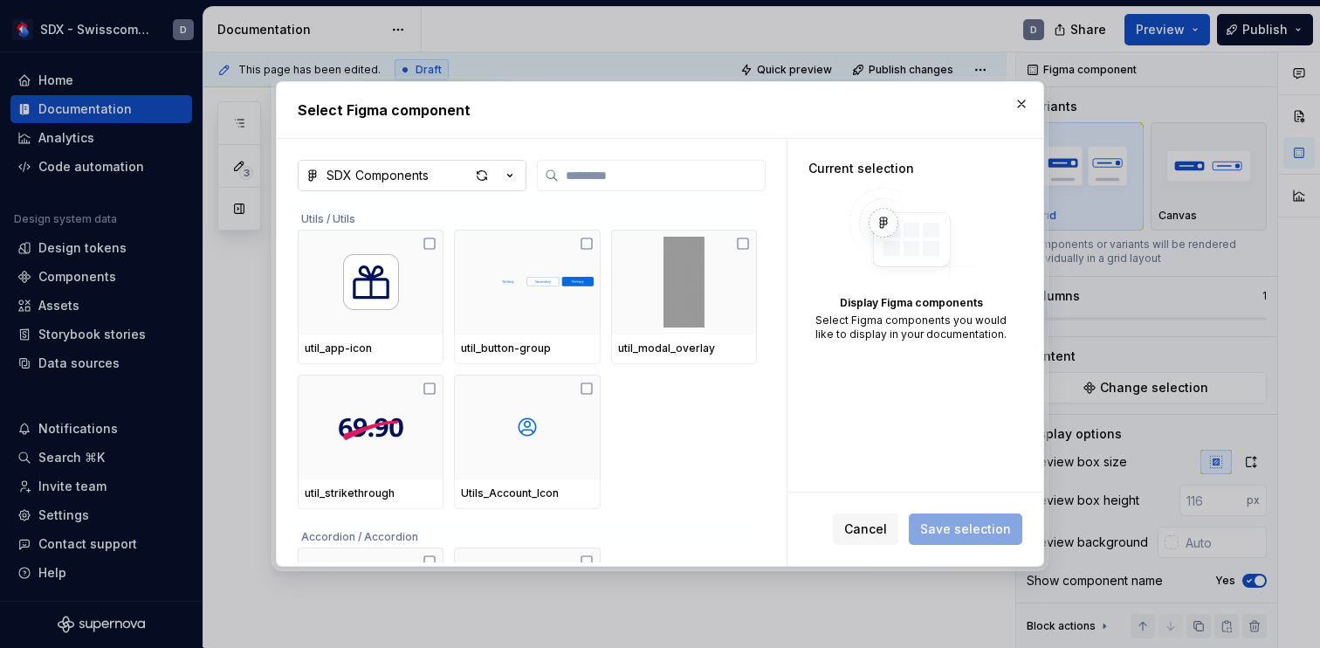
click at [506, 176] on icon "button" at bounding box center [509, 175] width 17 height 17
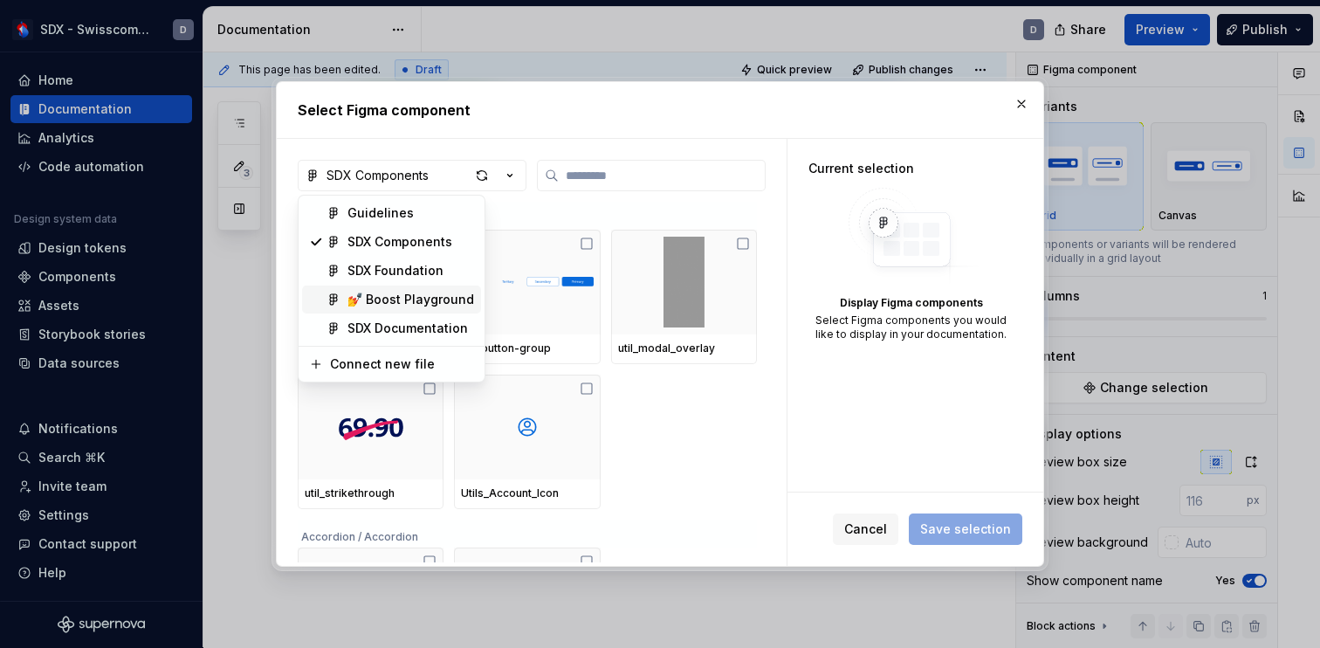
click at [427, 298] on div "💅 Boost Playground" at bounding box center [410, 299] width 127 height 17
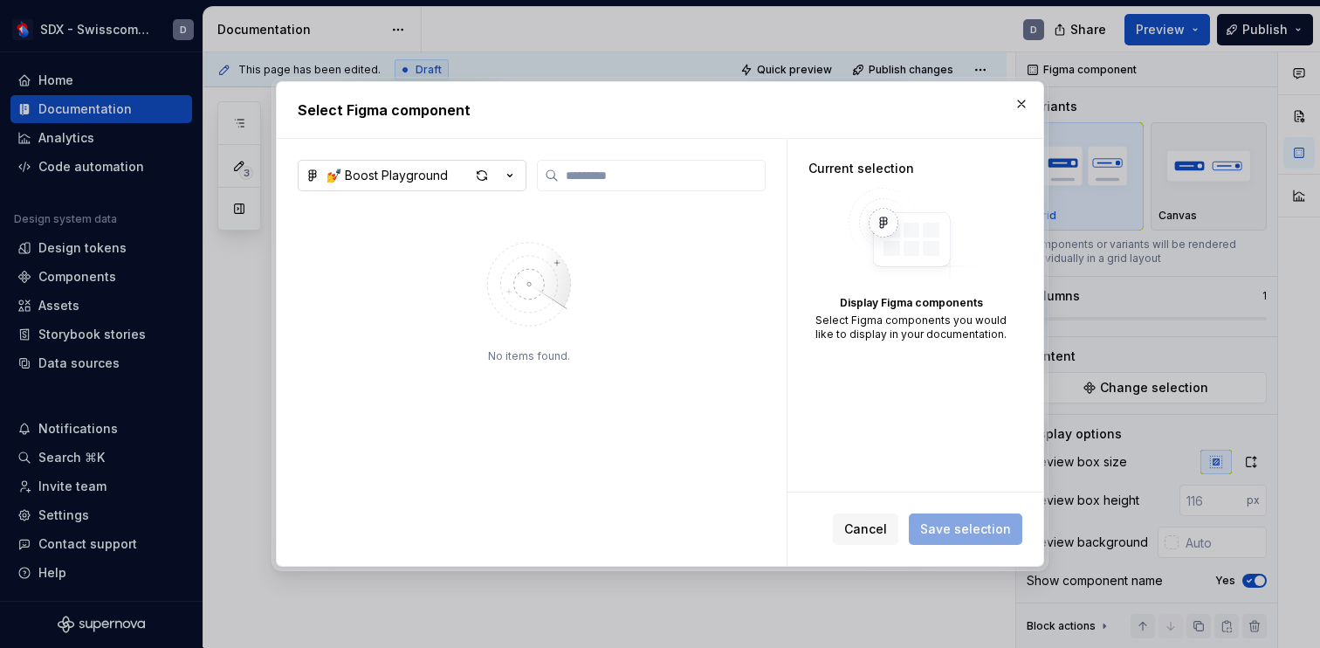
click at [511, 167] on icon "button" at bounding box center [509, 175] width 17 height 17
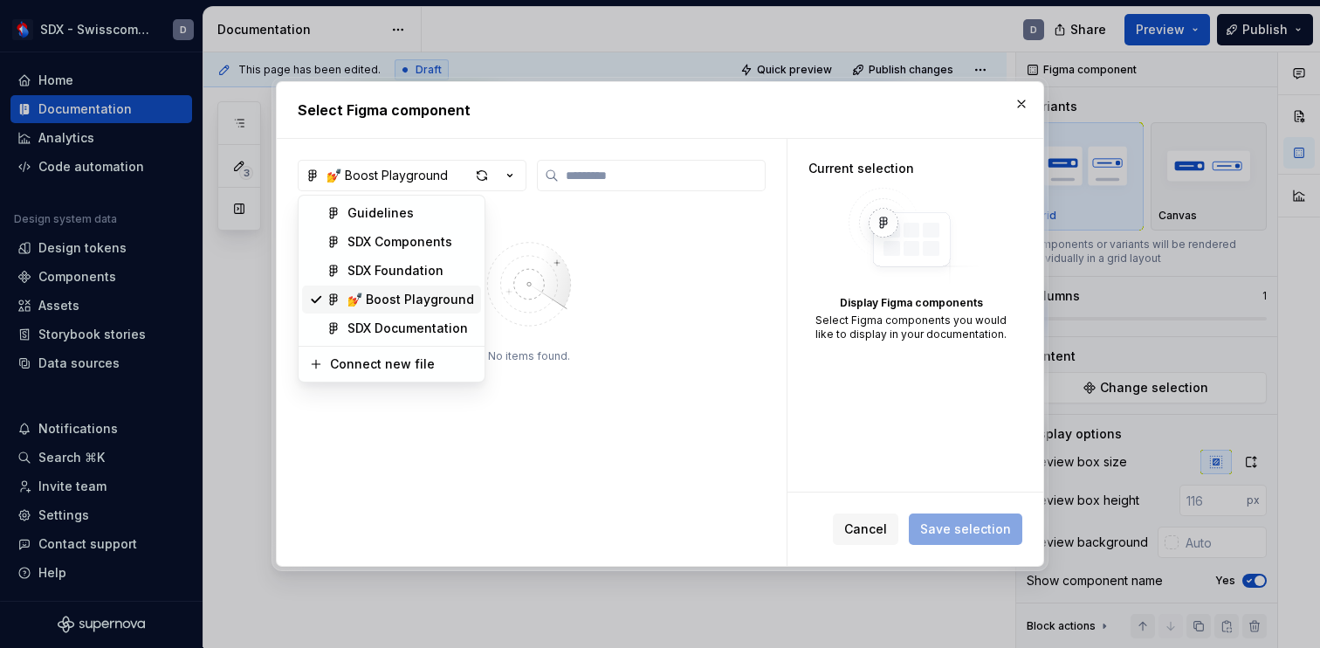
click at [425, 297] on div "💅 Boost Playground" at bounding box center [410, 299] width 127 height 17
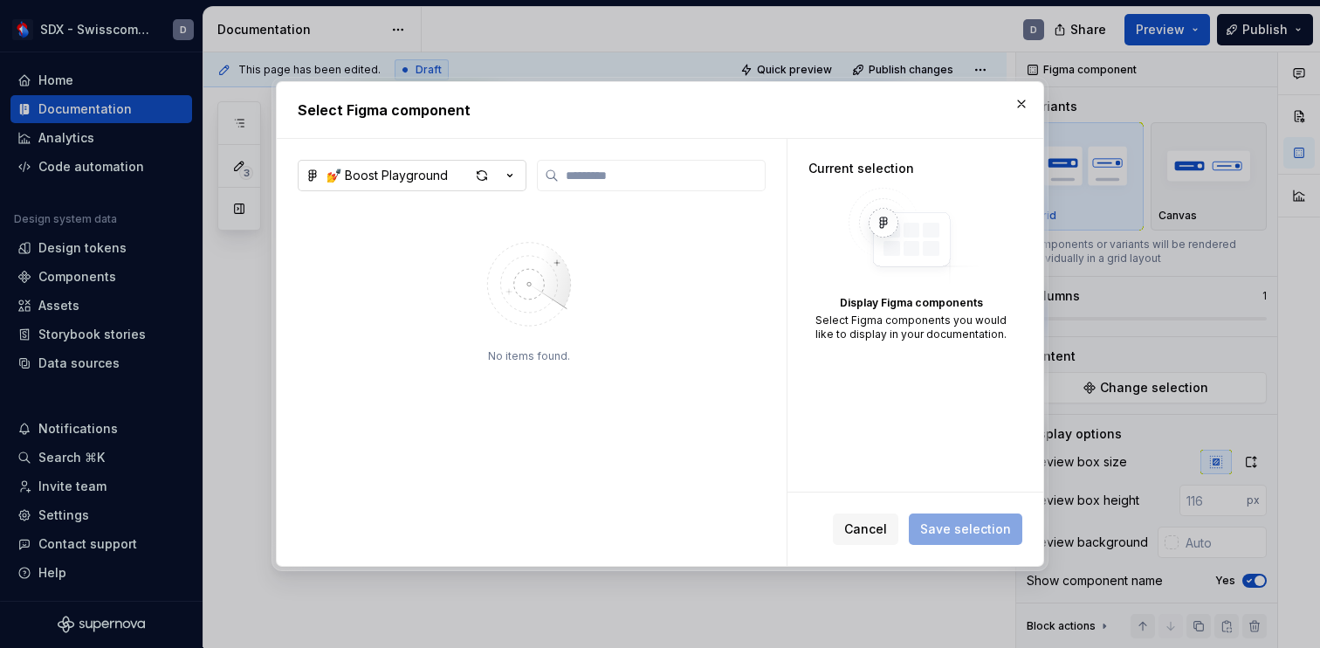
click at [511, 169] on icon "button" at bounding box center [509, 175] width 17 height 17
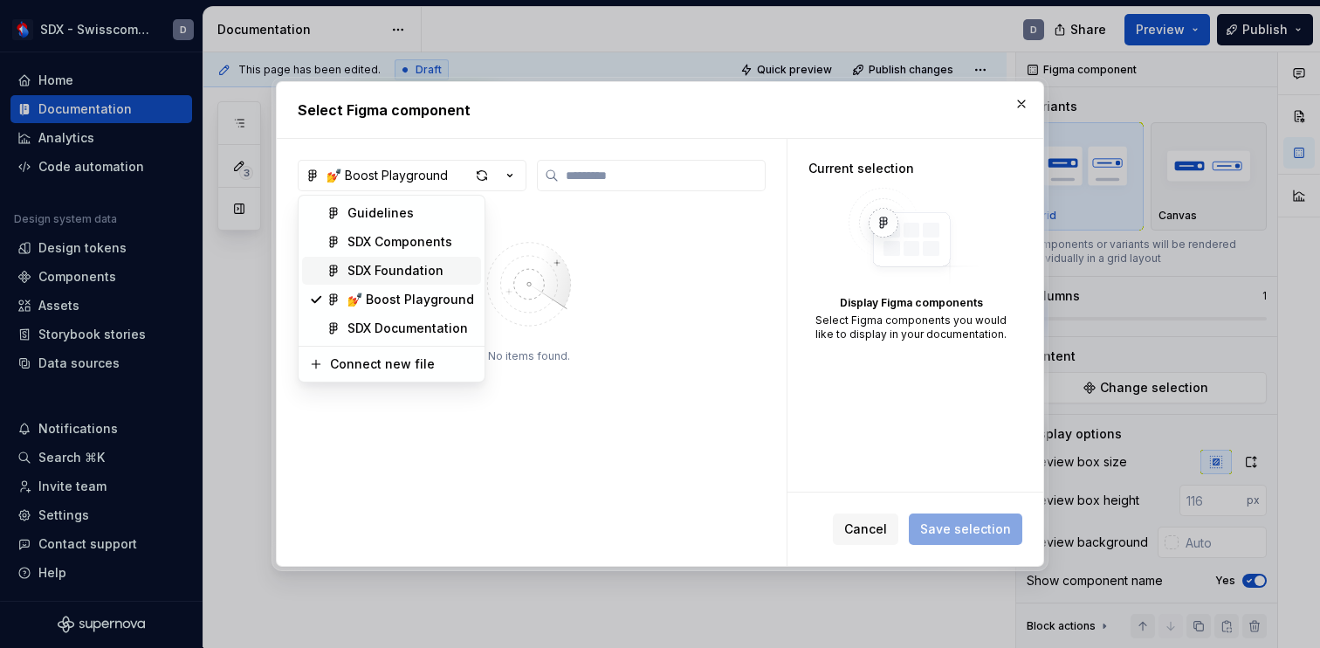
click at [433, 271] on div "SDX Foundation" at bounding box center [395, 270] width 96 height 17
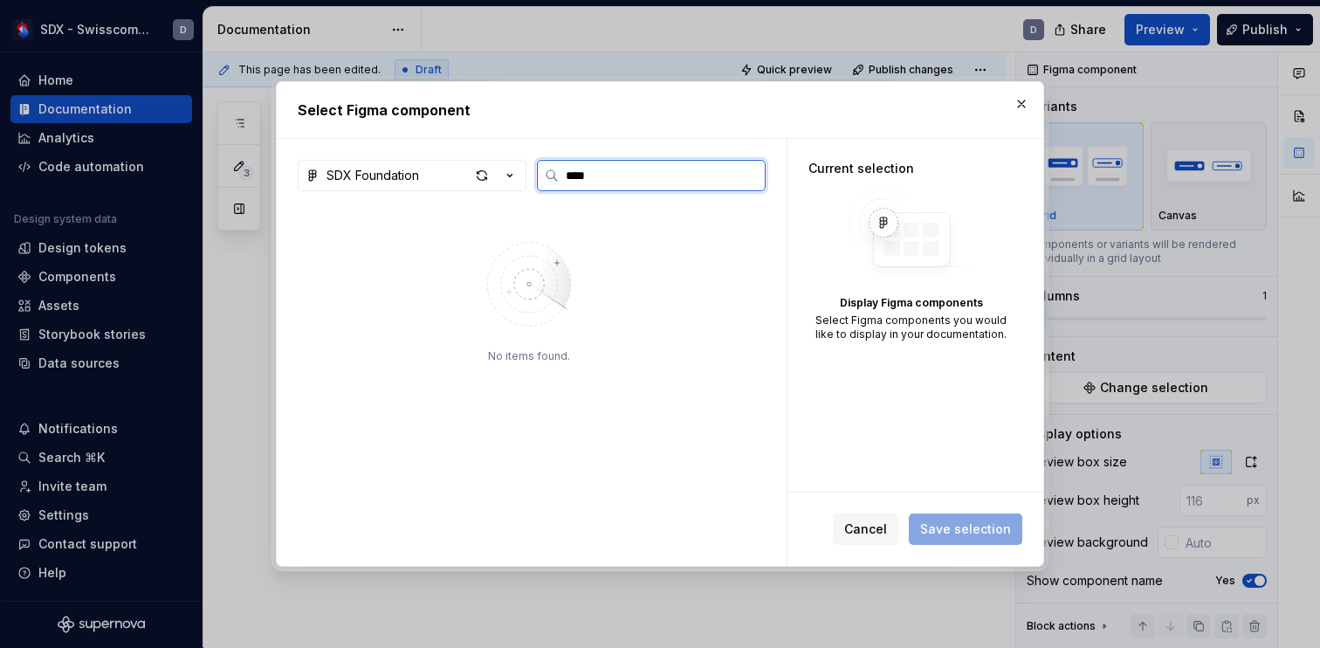
type input "*****"
type textarea "*"
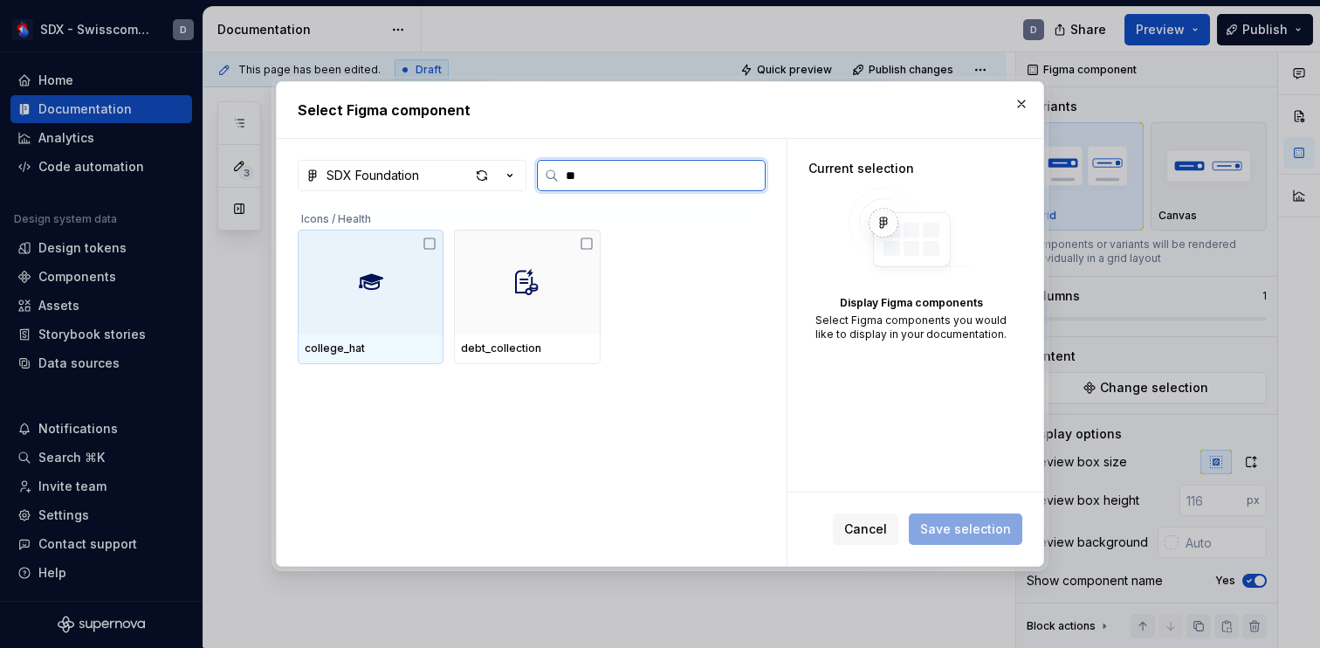
type input "*"
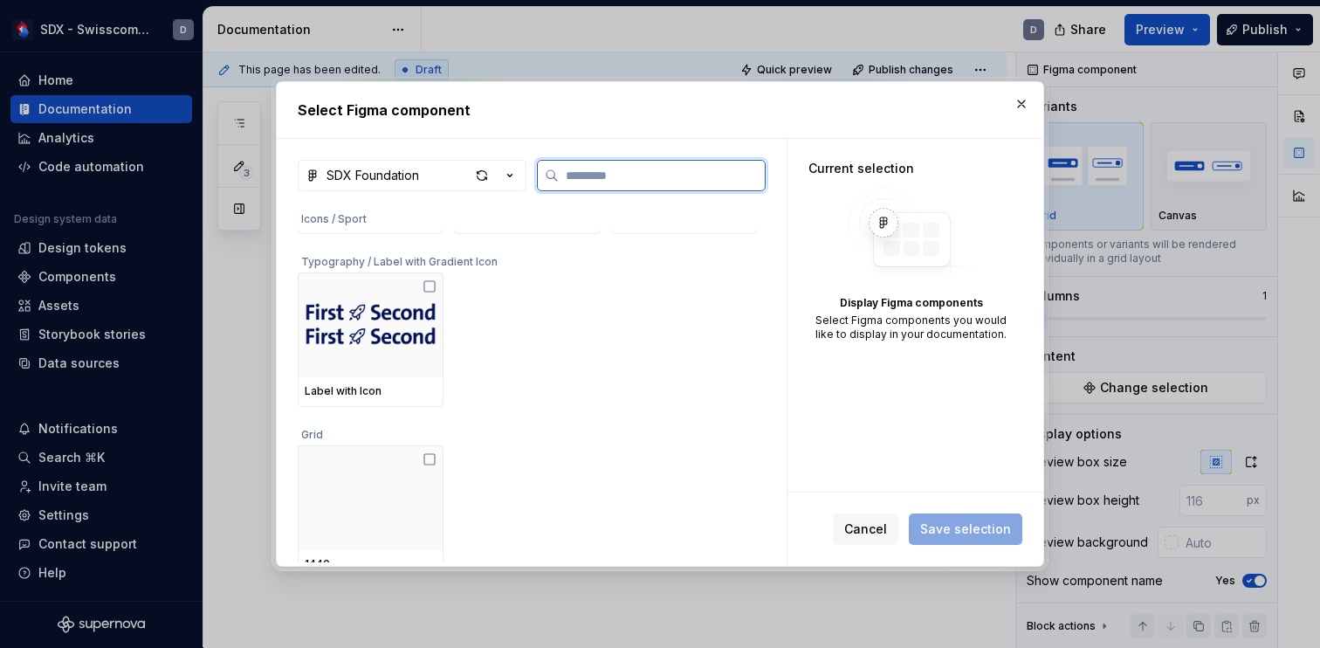
scroll to position [37214, 0]
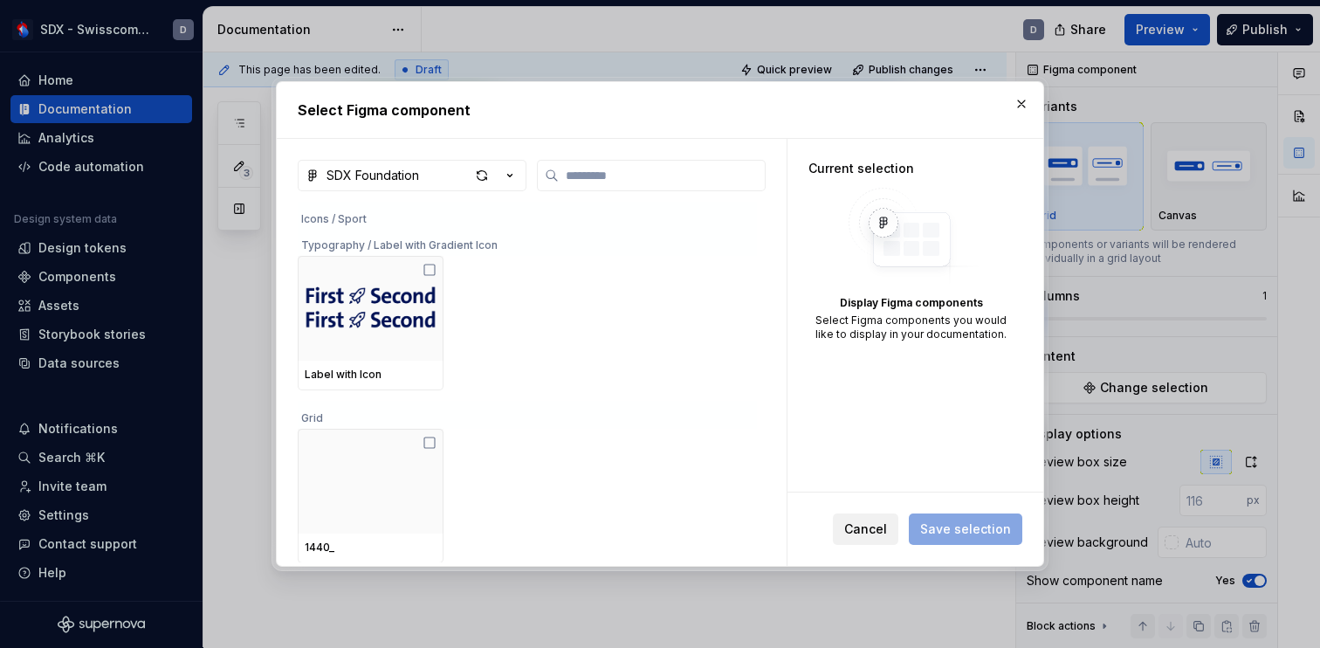
click at [880, 531] on span "Cancel" at bounding box center [865, 528] width 43 height 17
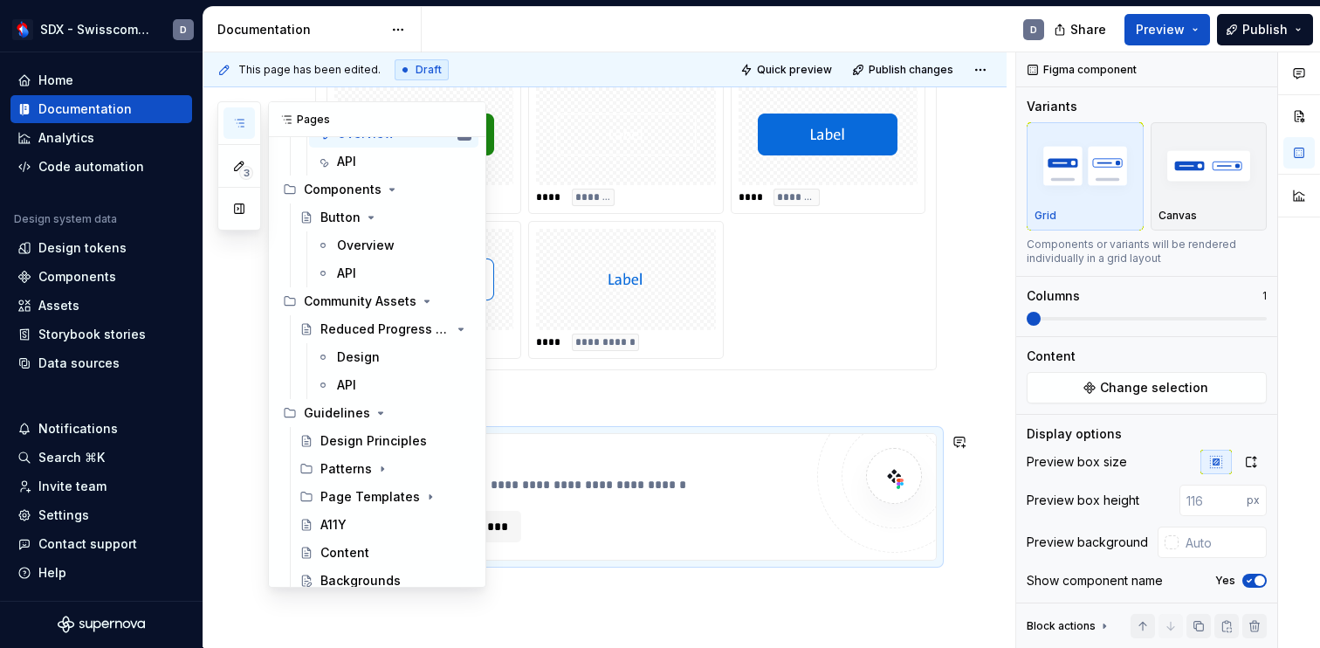
scroll to position [737, 0]
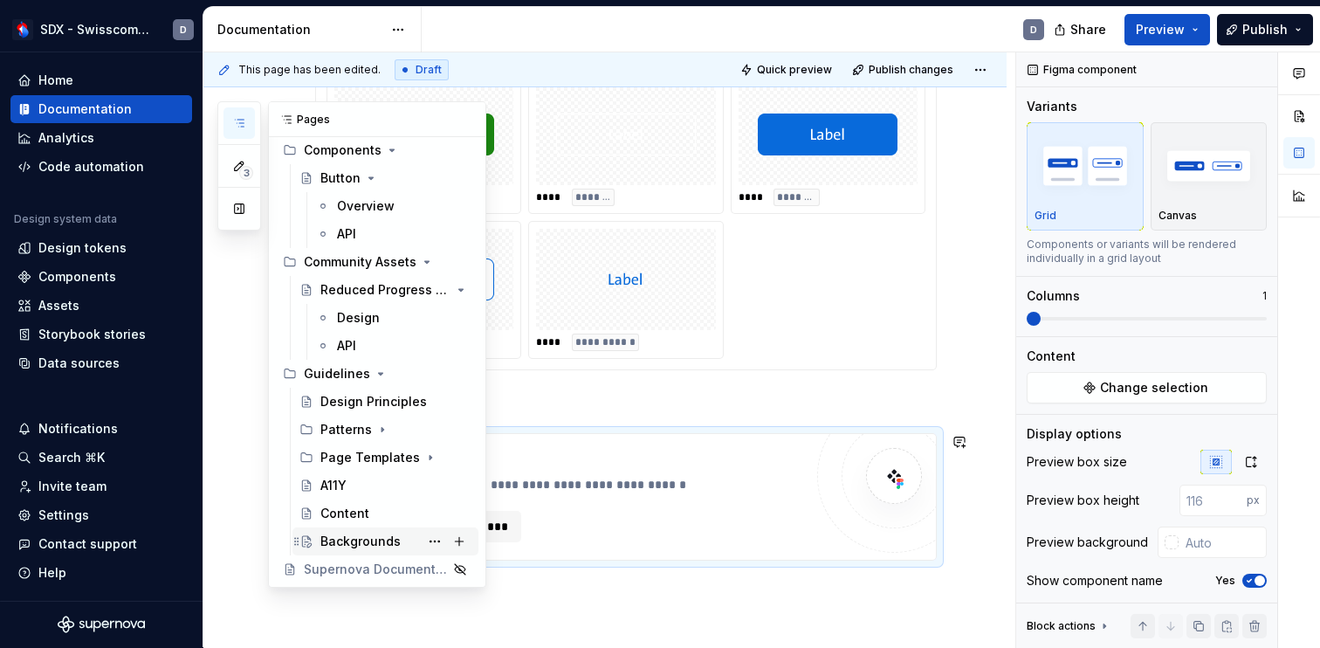
click at [381, 533] on div "Backgrounds" at bounding box center [360, 540] width 80 height 17
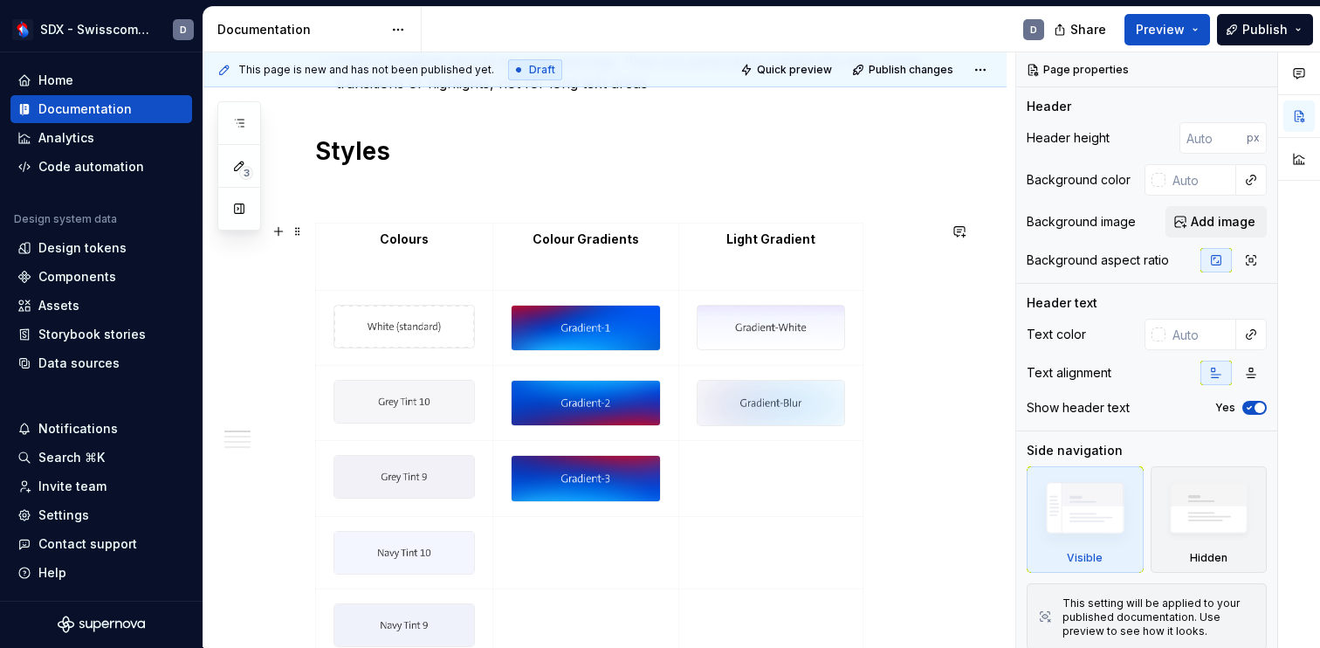
scroll to position [435, 0]
click at [298, 233] on span at bounding box center [298, 230] width 14 height 24
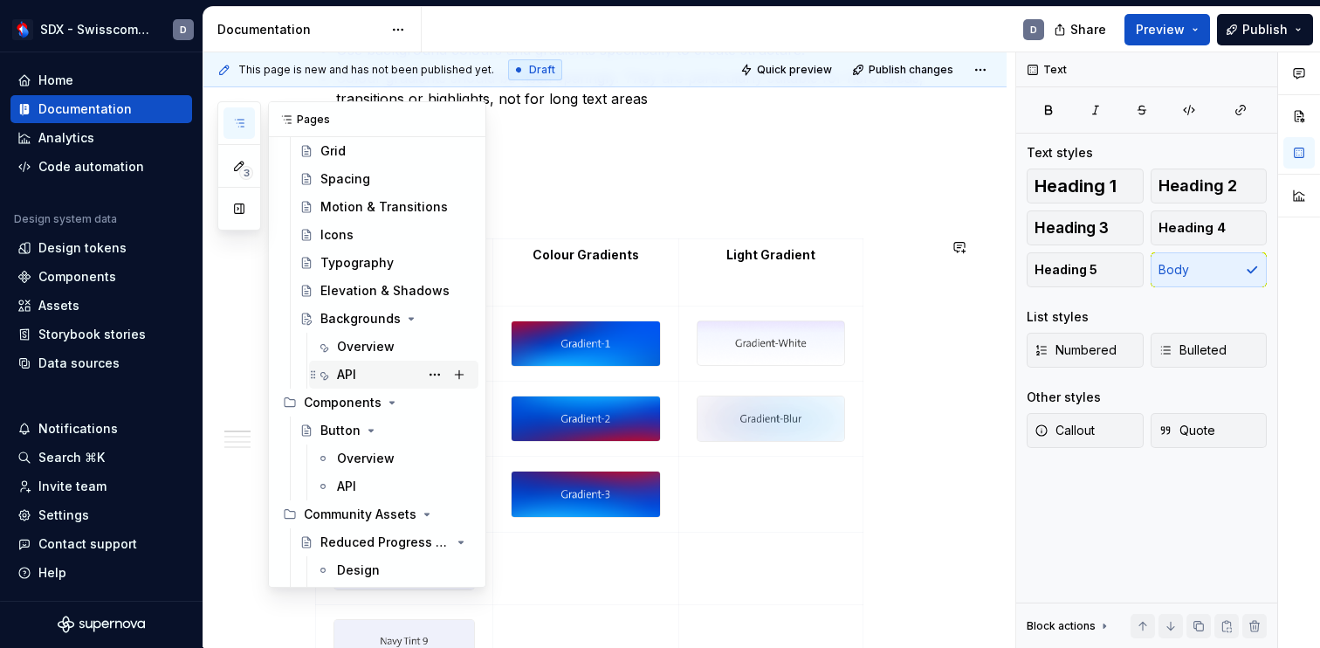
scroll to position [481, 0]
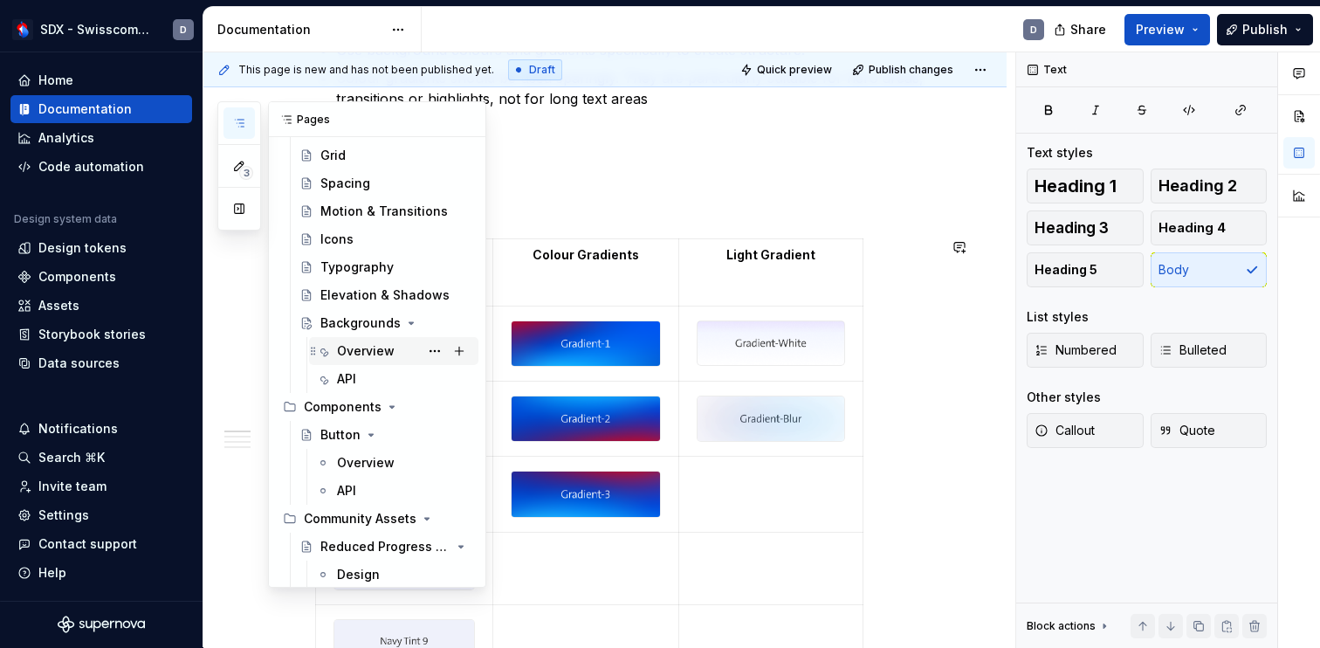
click at [366, 344] on div "Overview" at bounding box center [366, 350] width 58 height 17
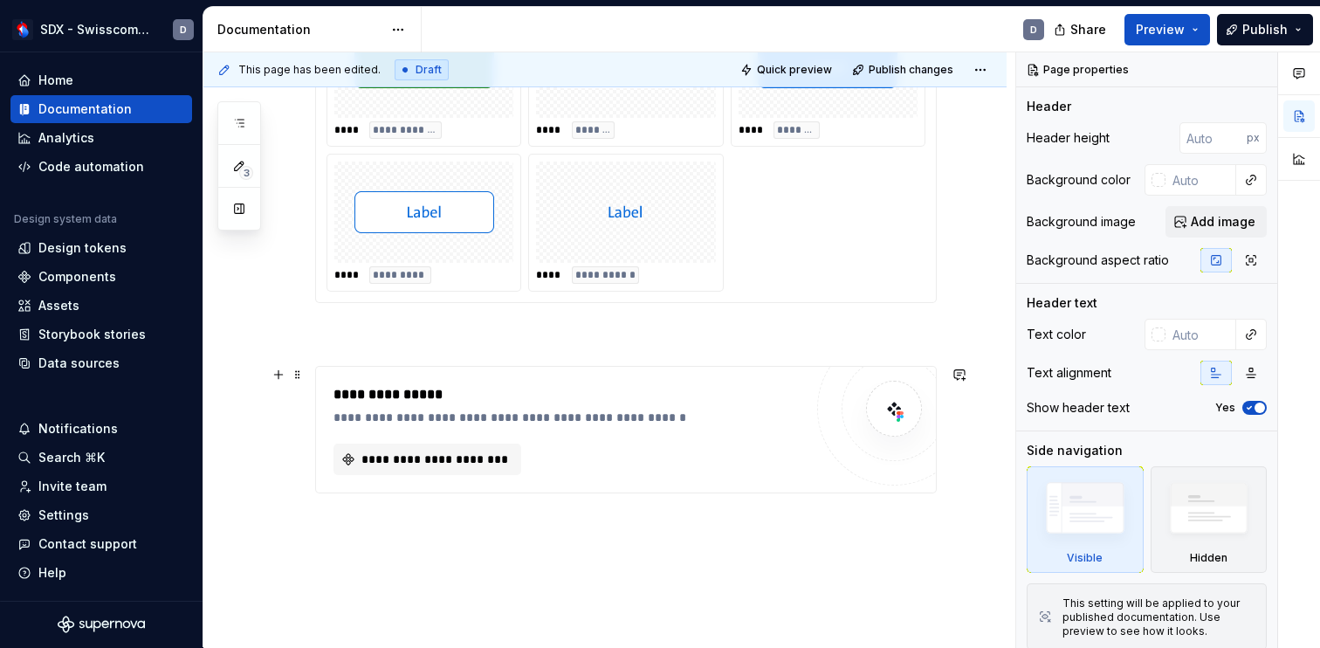
scroll to position [355, 0]
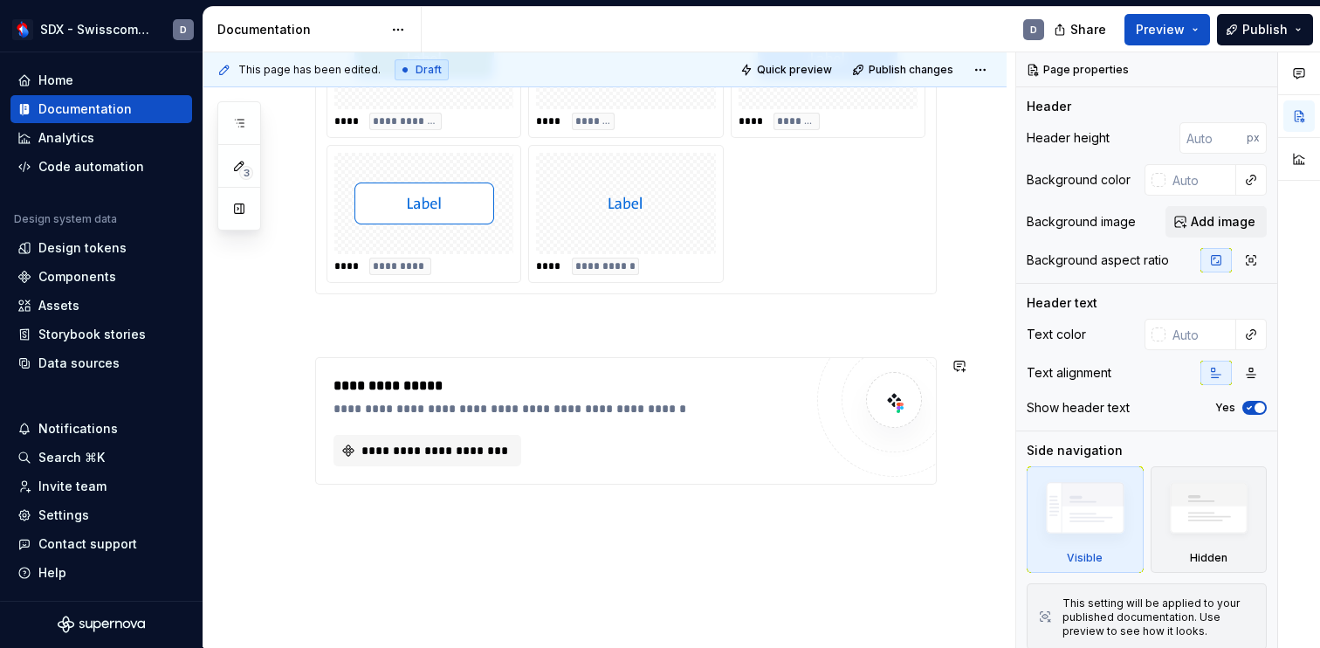
click at [411, 519] on div "**********" at bounding box center [604, 323] width 803 height 753
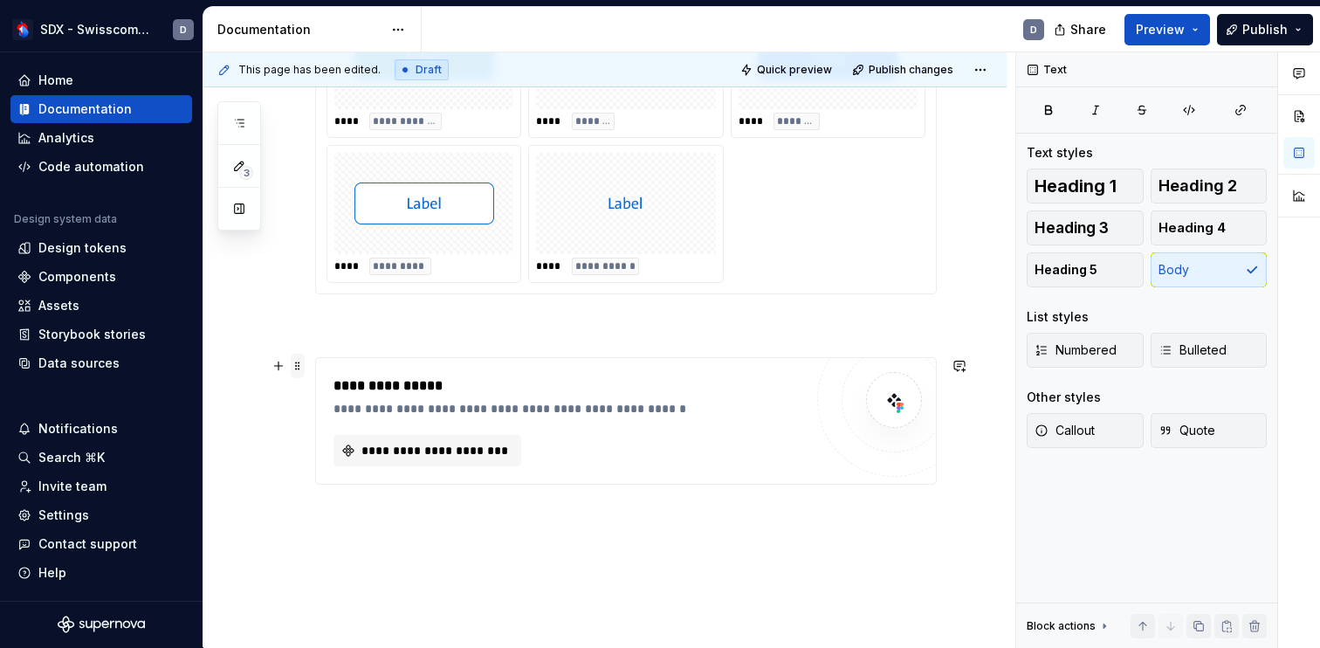
click at [300, 369] on span at bounding box center [298, 365] width 14 height 24
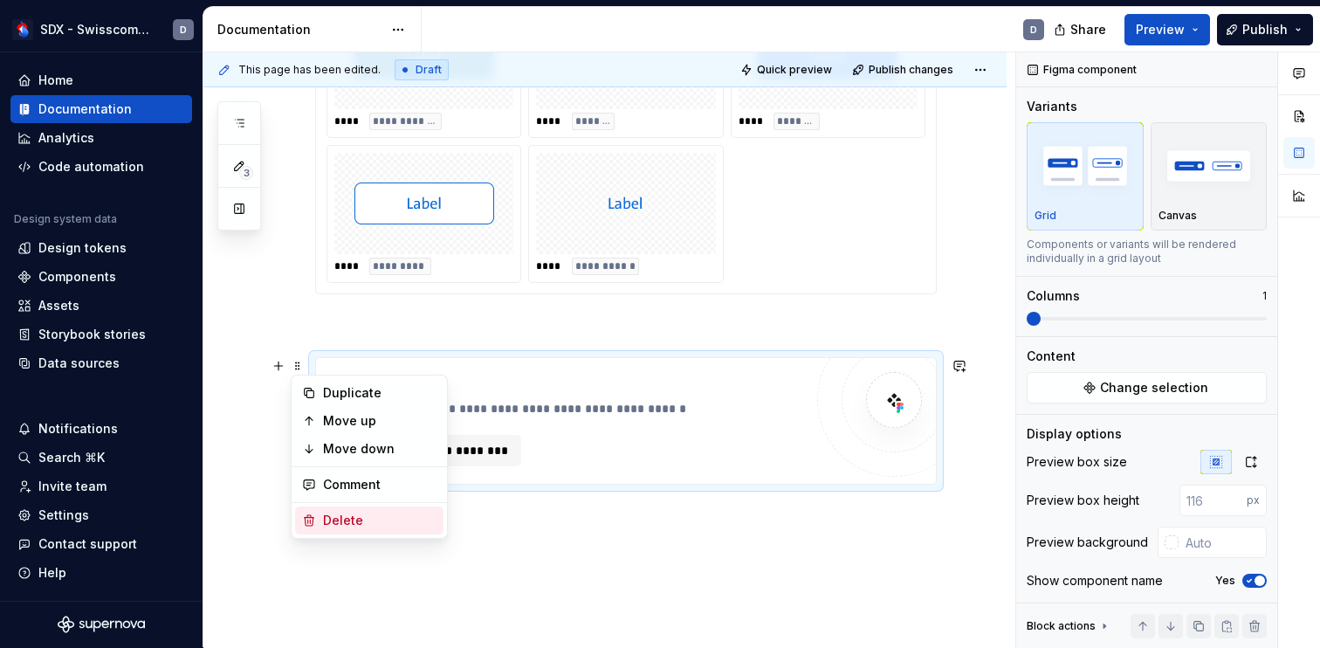
click at [348, 520] on div "Delete" at bounding box center [379, 519] width 113 height 17
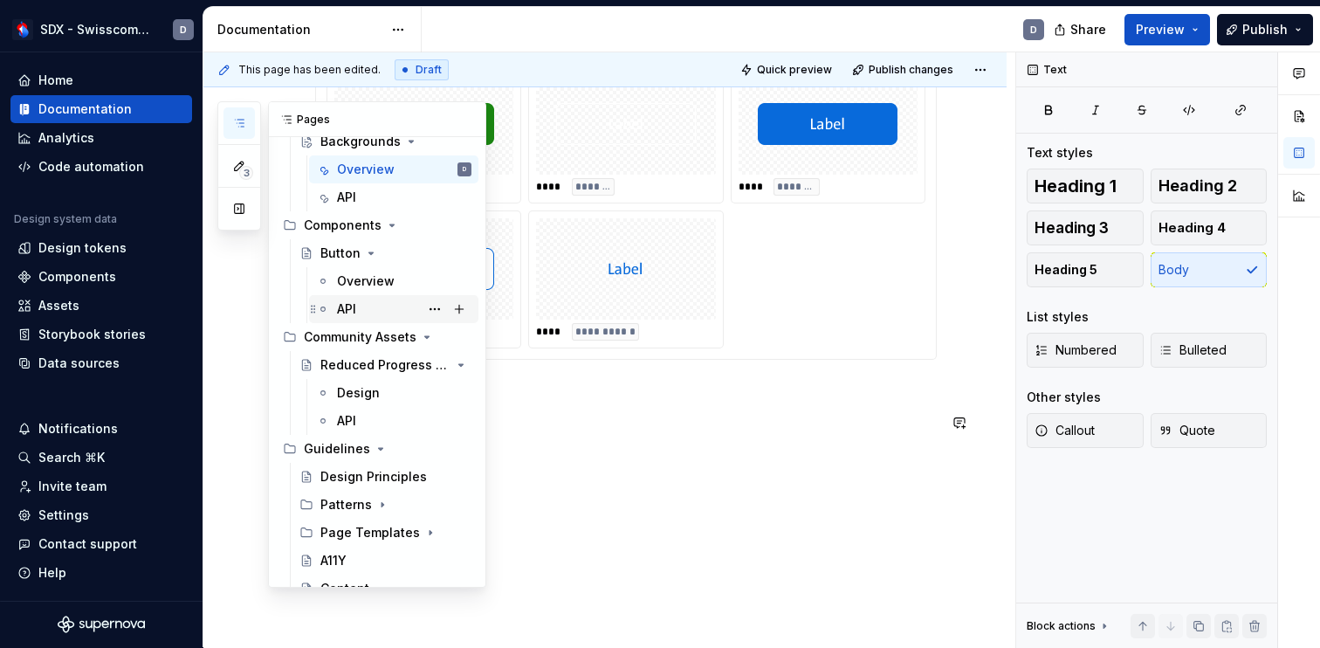
scroll to position [658, 0]
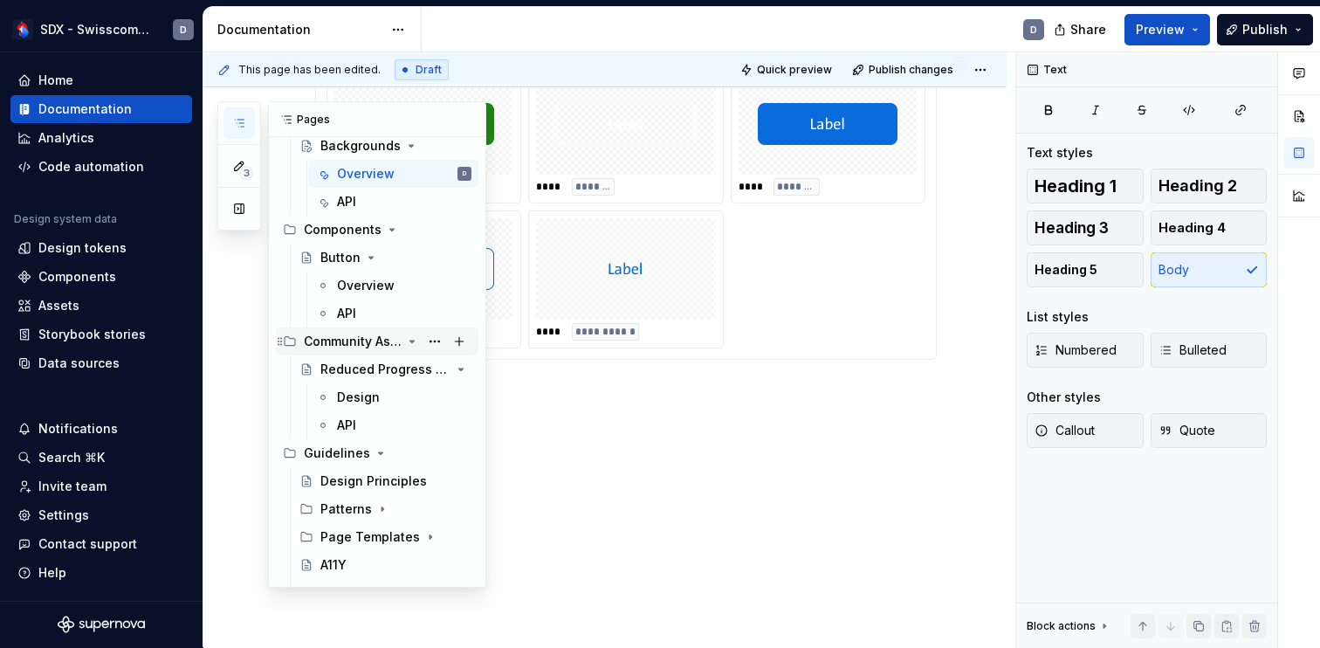
click at [413, 340] on icon "Page tree" at bounding box center [412, 341] width 4 height 2
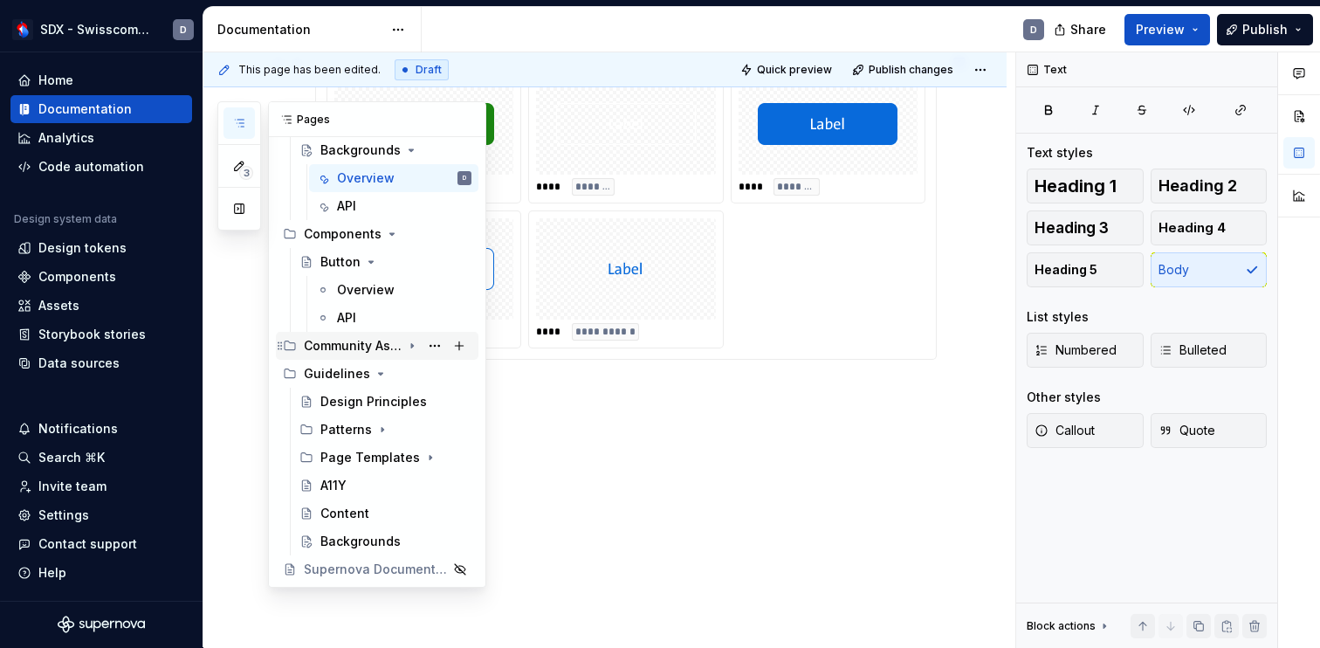
scroll to position [654, 0]
click at [370, 262] on icon "Page tree" at bounding box center [371, 262] width 4 height 2
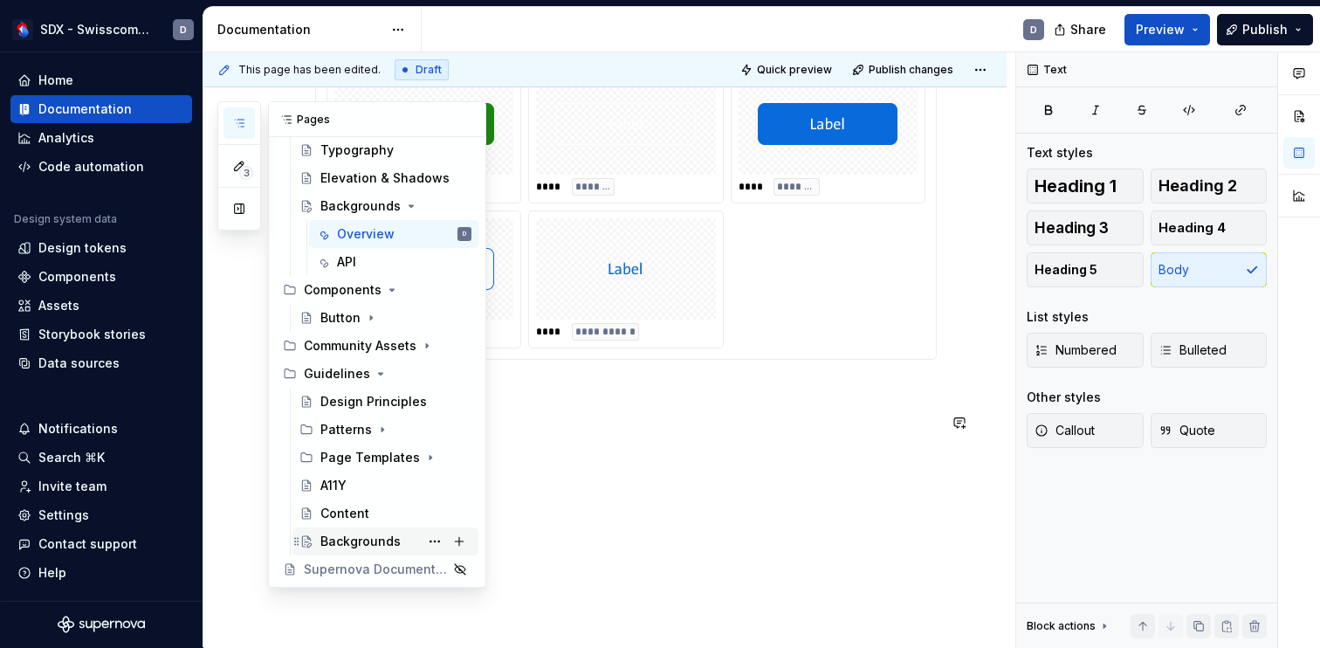
click at [374, 542] on div "Backgrounds" at bounding box center [360, 540] width 80 height 17
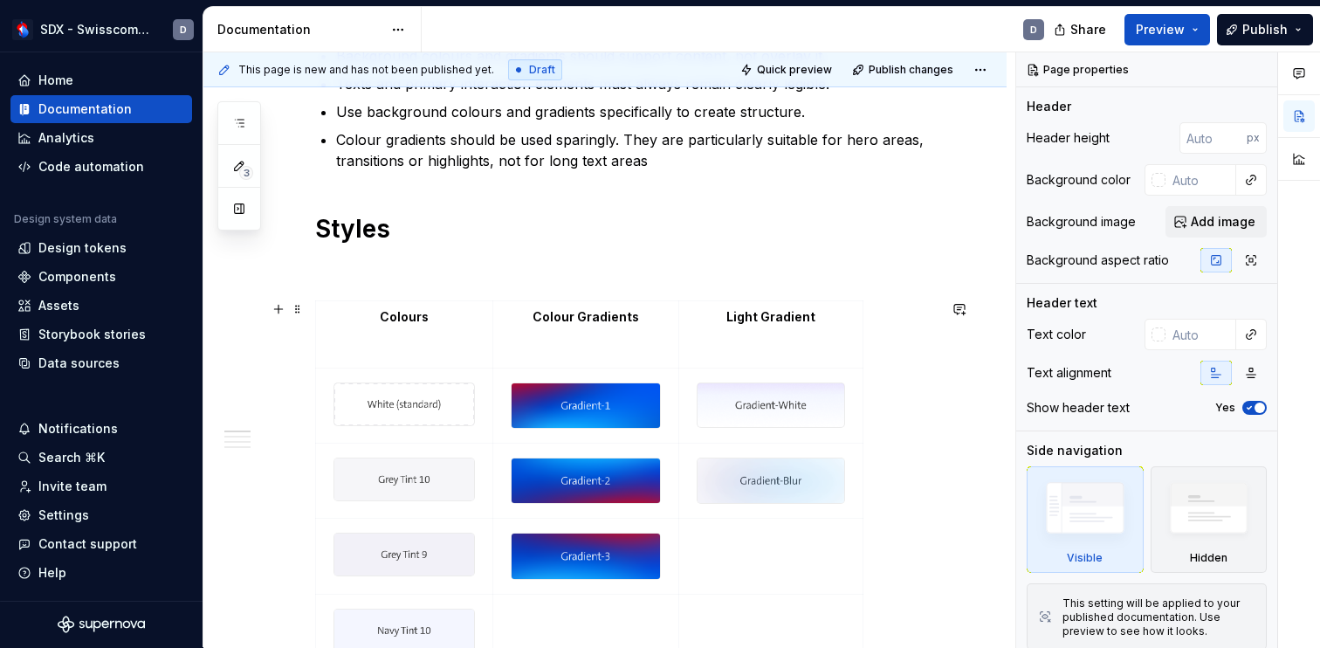
scroll to position [497, 0]
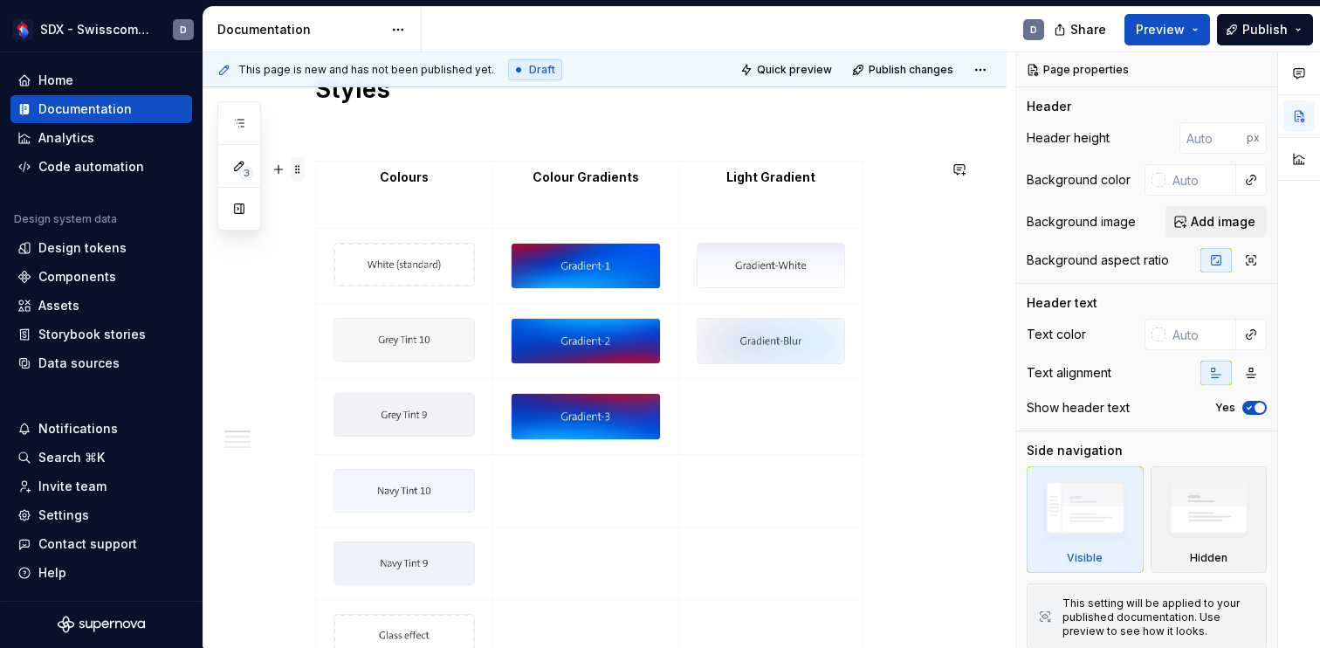
click at [299, 175] on span at bounding box center [298, 169] width 14 height 24
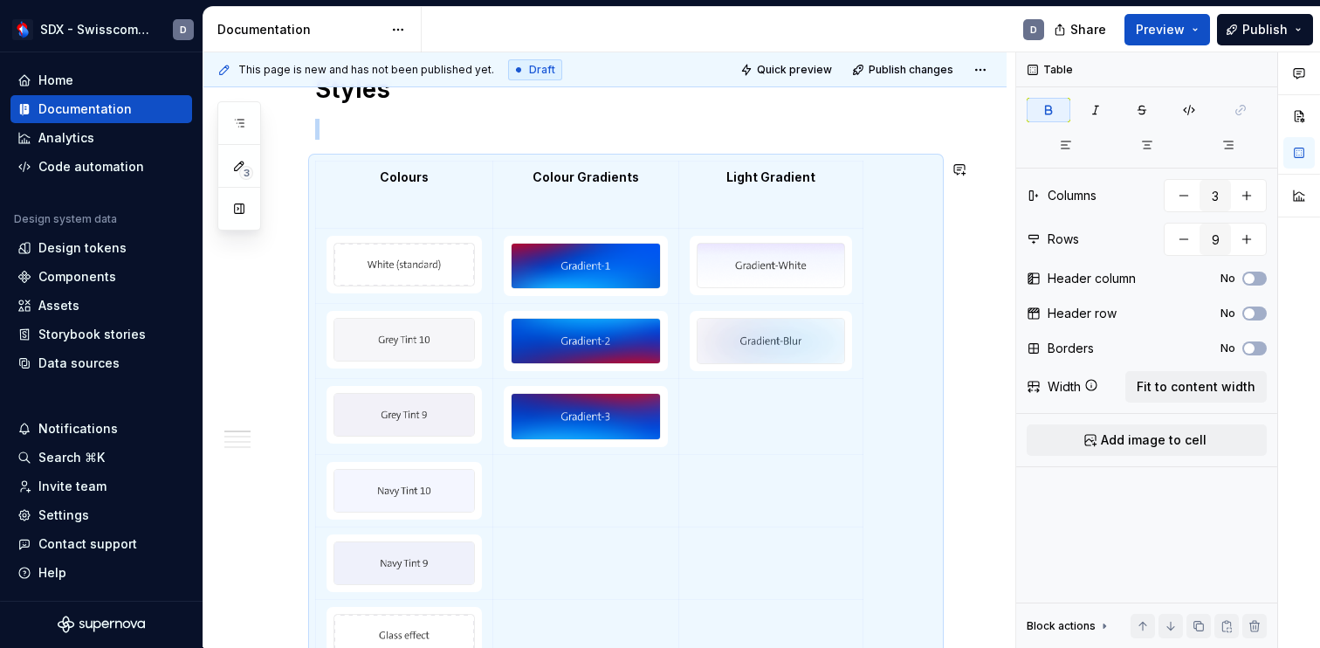
copy br
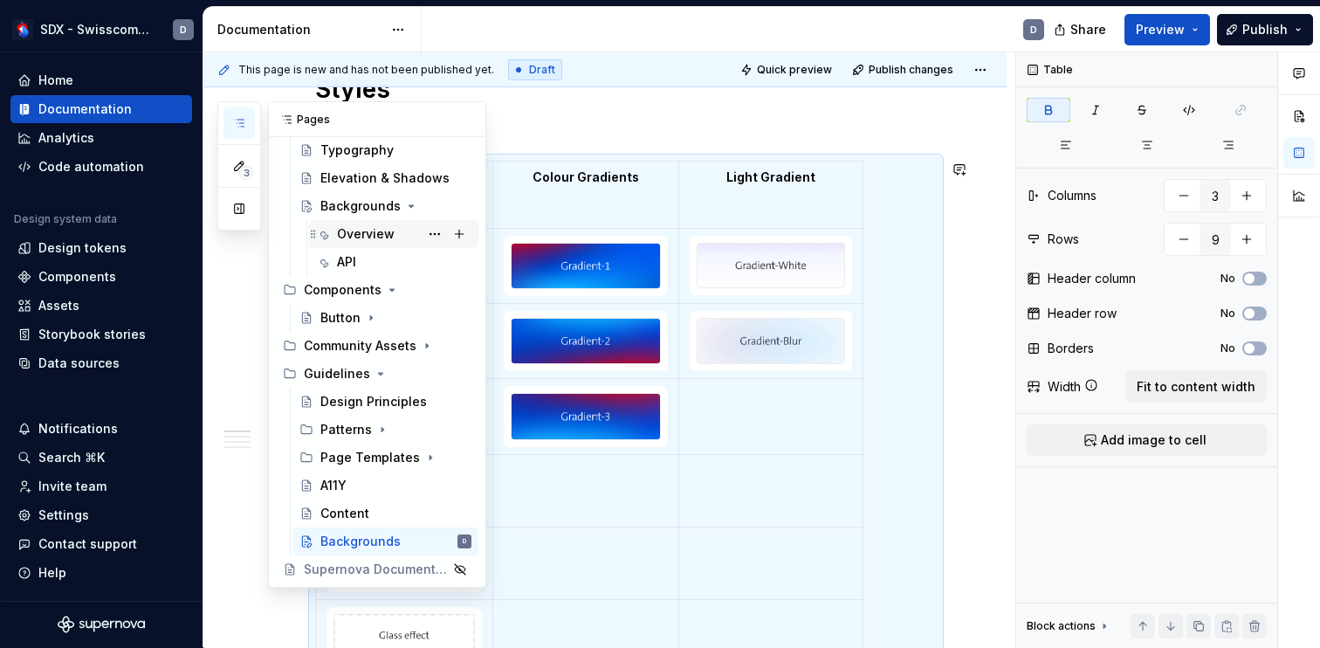
click at [362, 225] on div "Overview" at bounding box center [366, 233] width 58 height 17
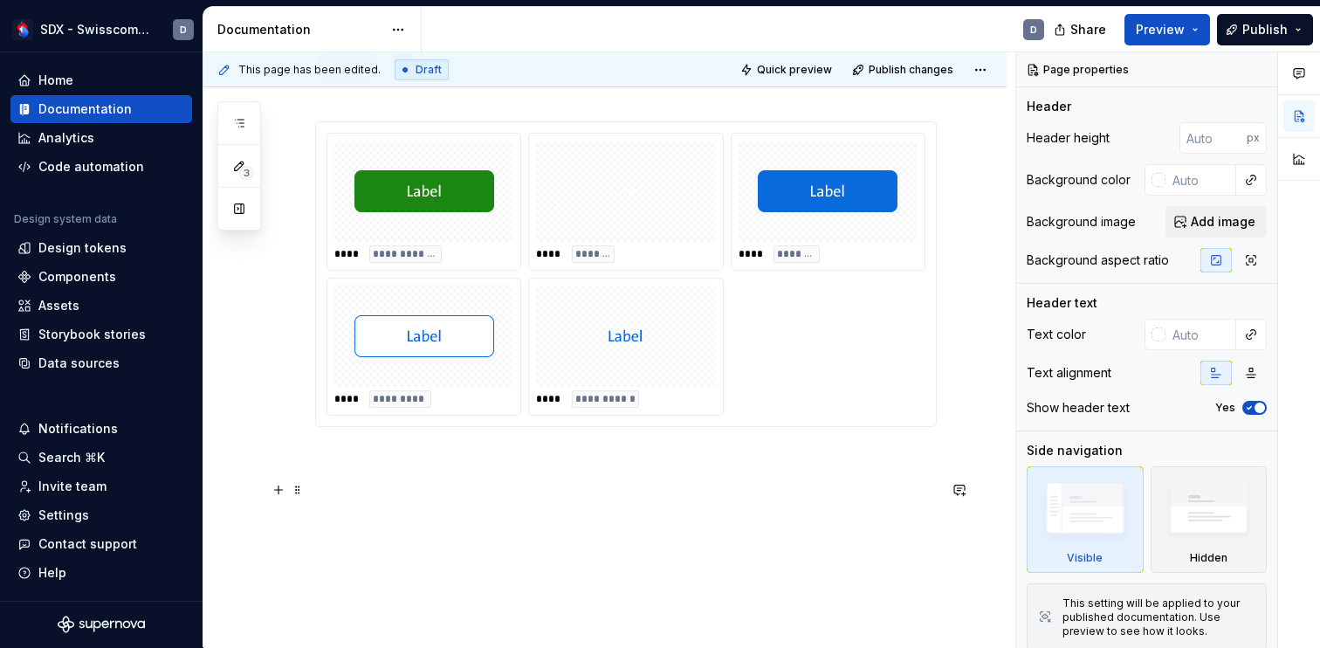
scroll to position [271, 0]
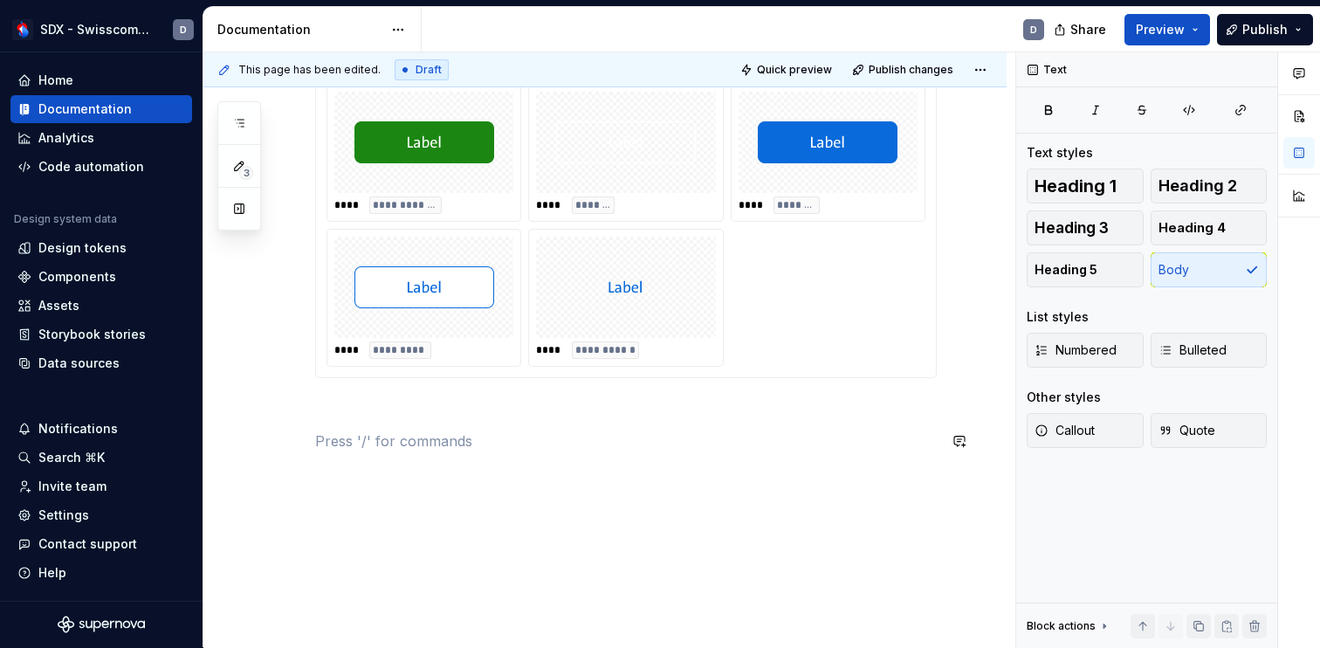
click at [535, 420] on div "**********" at bounding box center [625, 261] width 621 height 379
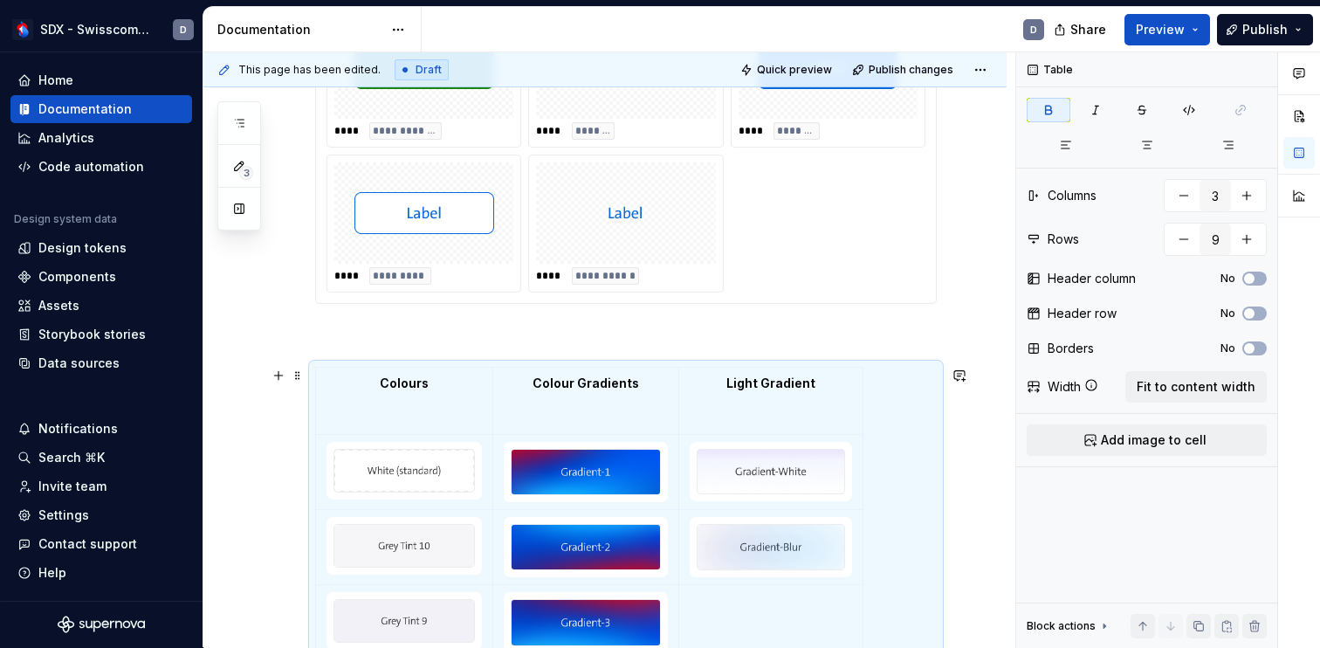
scroll to position [352, 0]
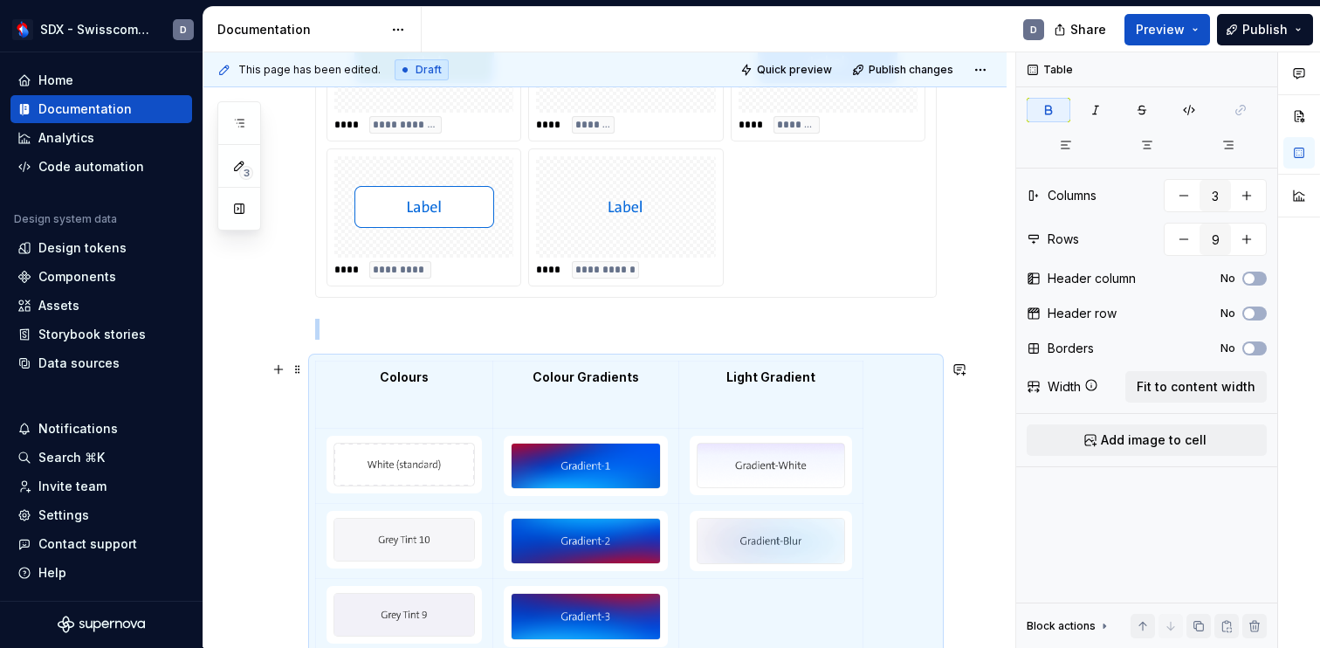
type textarea "*"
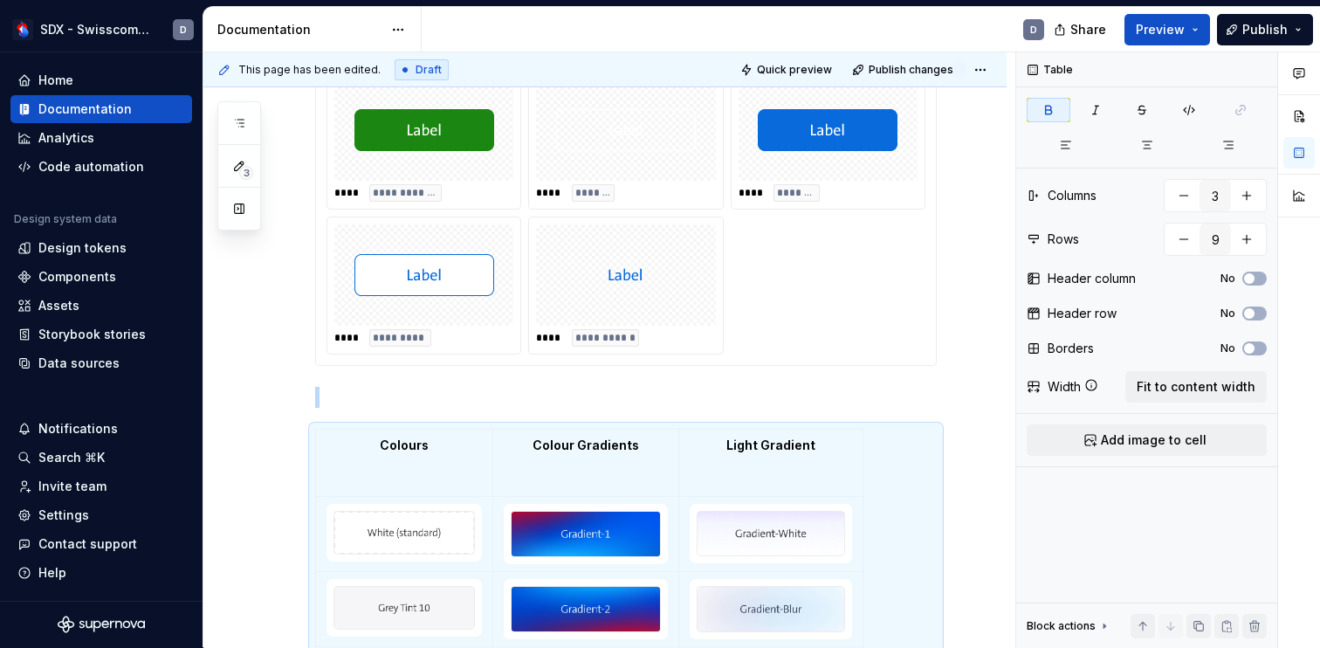
scroll to position [348, 0]
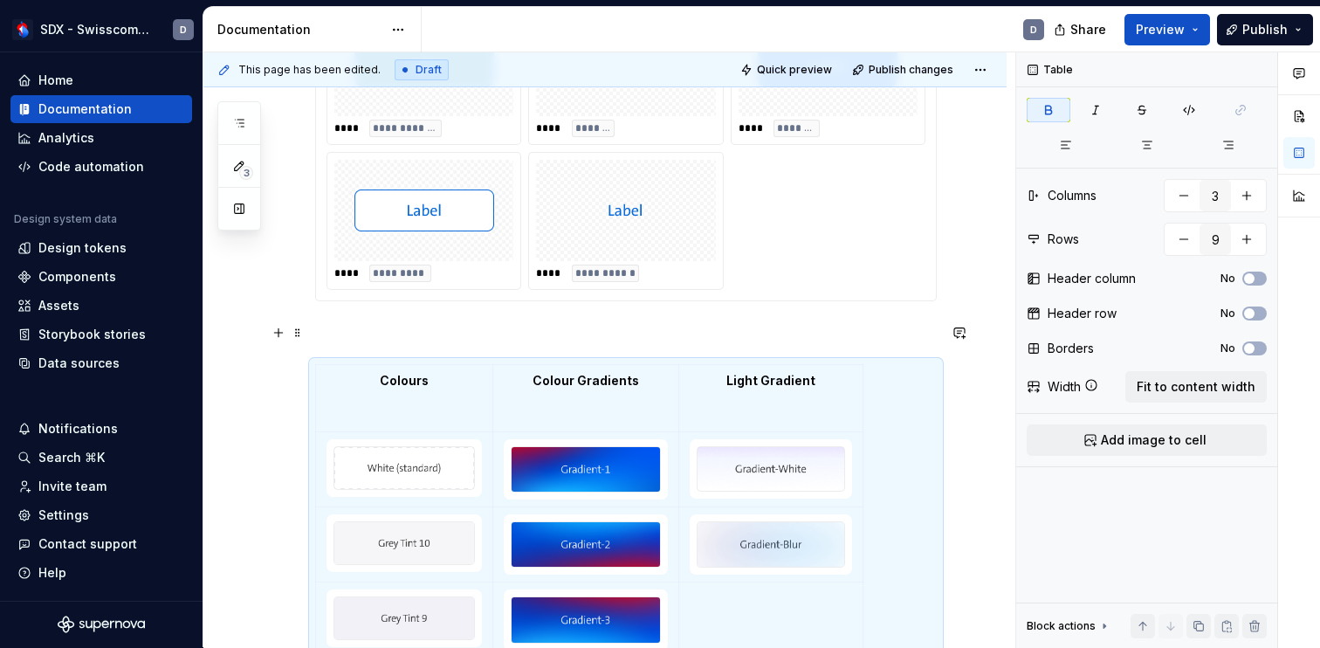
click at [415, 338] on p at bounding box center [625, 332] width 621 height 21
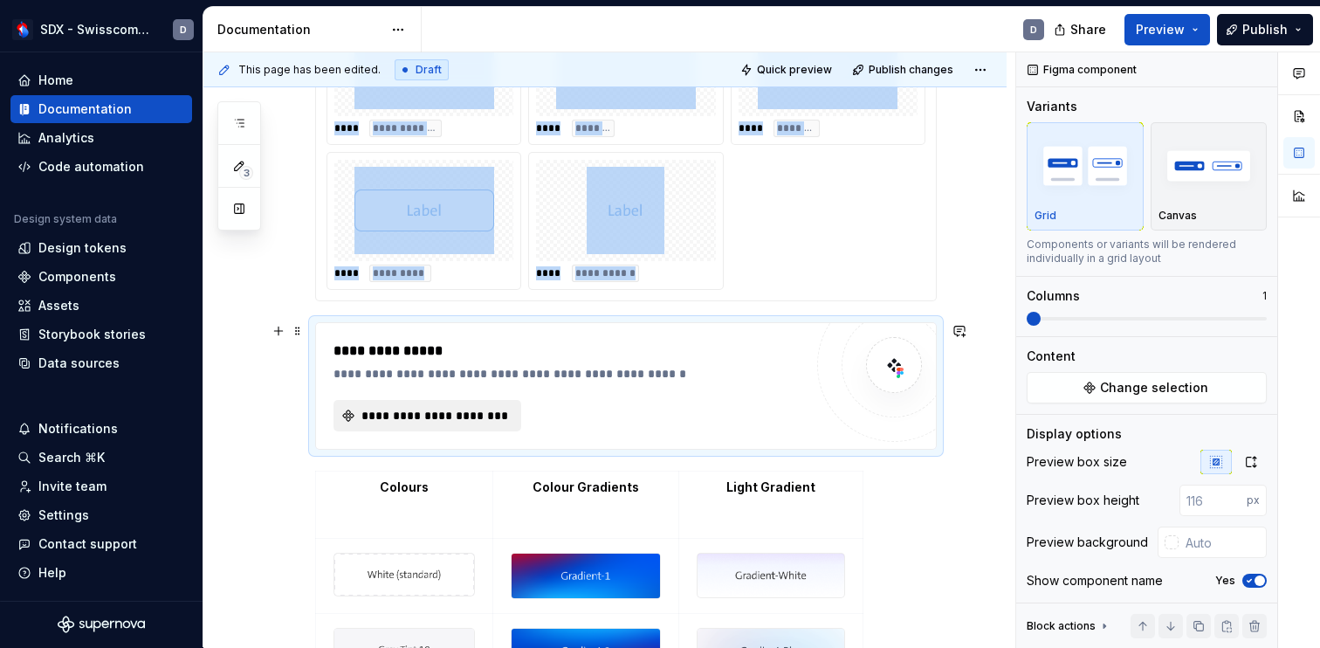
type textarea "*"
click at [425, 415] on span "**********" at bounding box center [434, 415] width 151 height 17
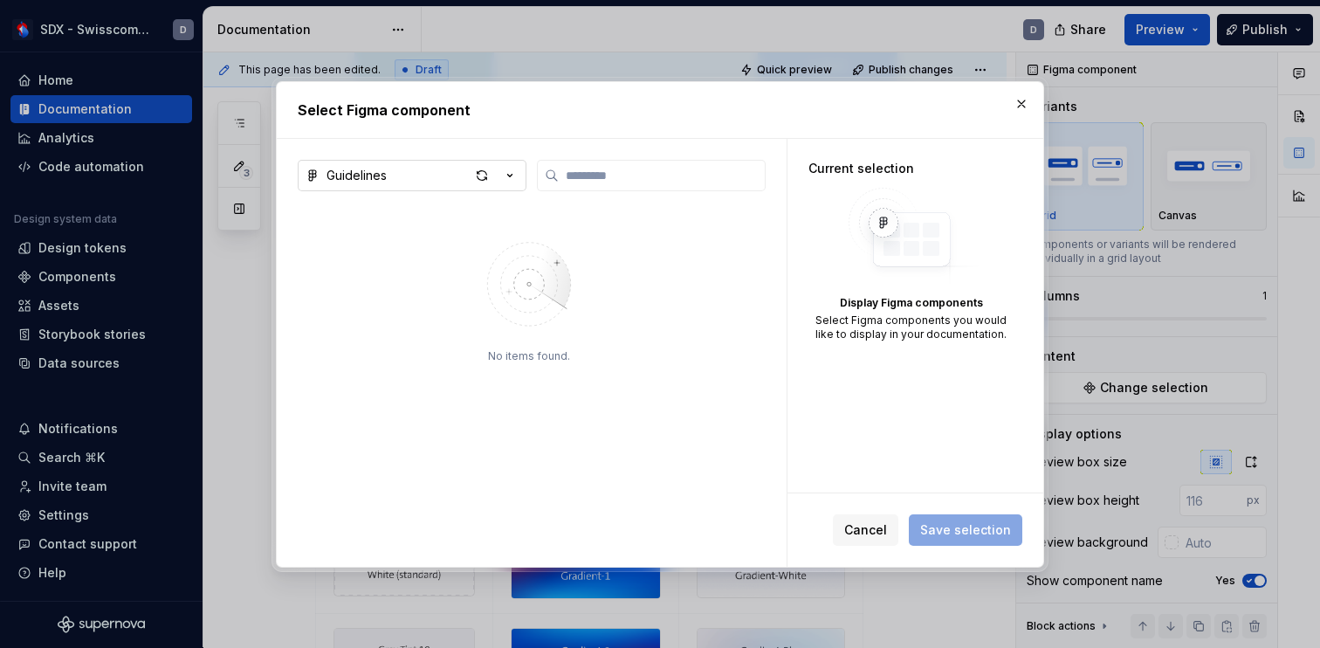
click at [518, 174] on icon "button" at bounding box center [509, 175] width 17 height 17
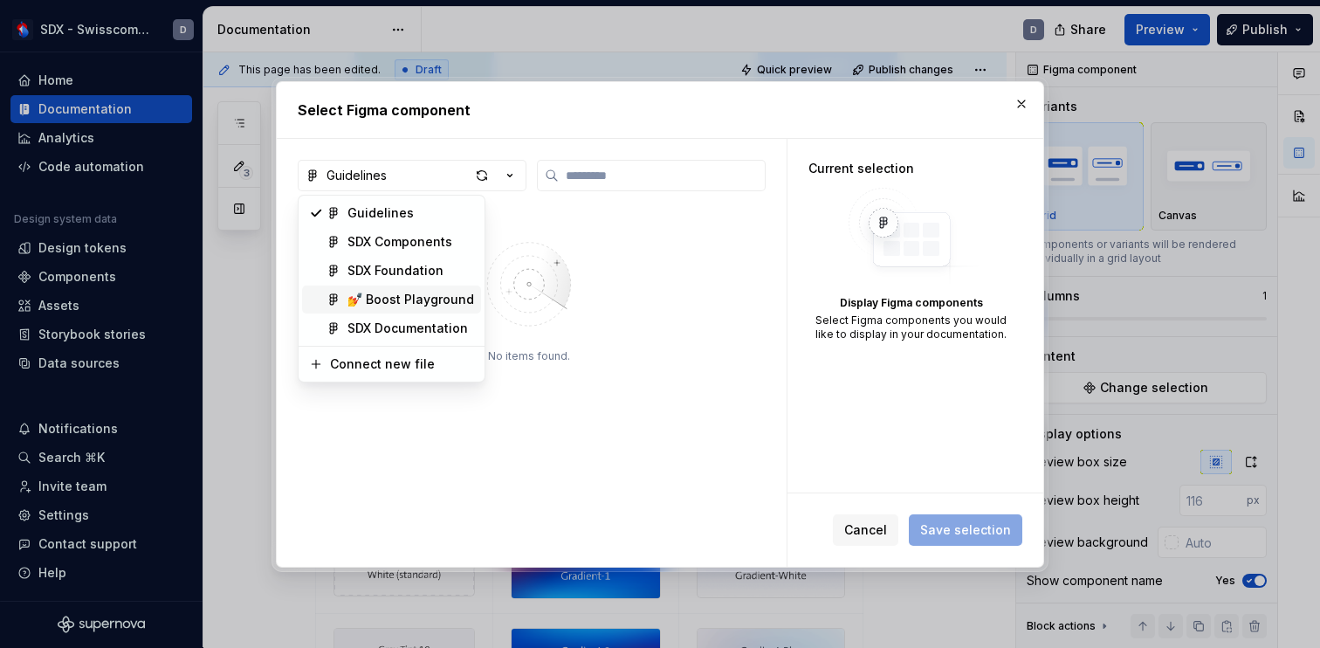
click at [429, 293] on div "💅 Boost Playground" at bounding box center [410, 299] width 127 height 17
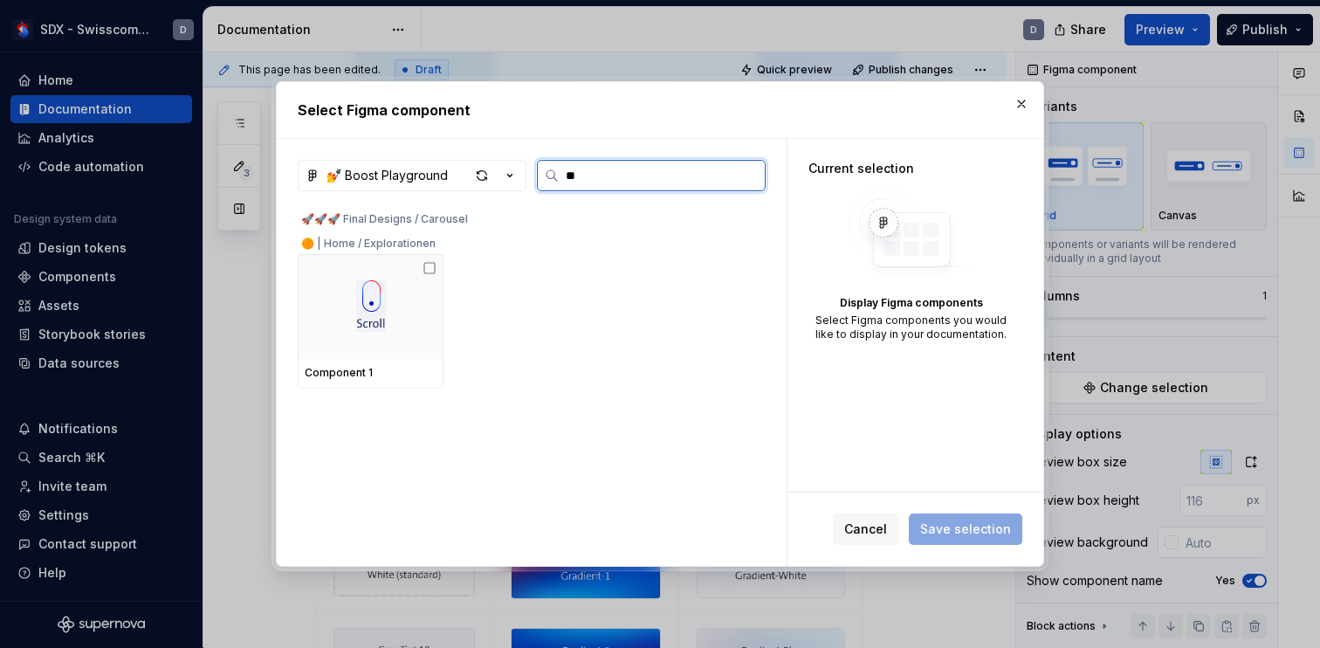
scroll to position [0, 0]
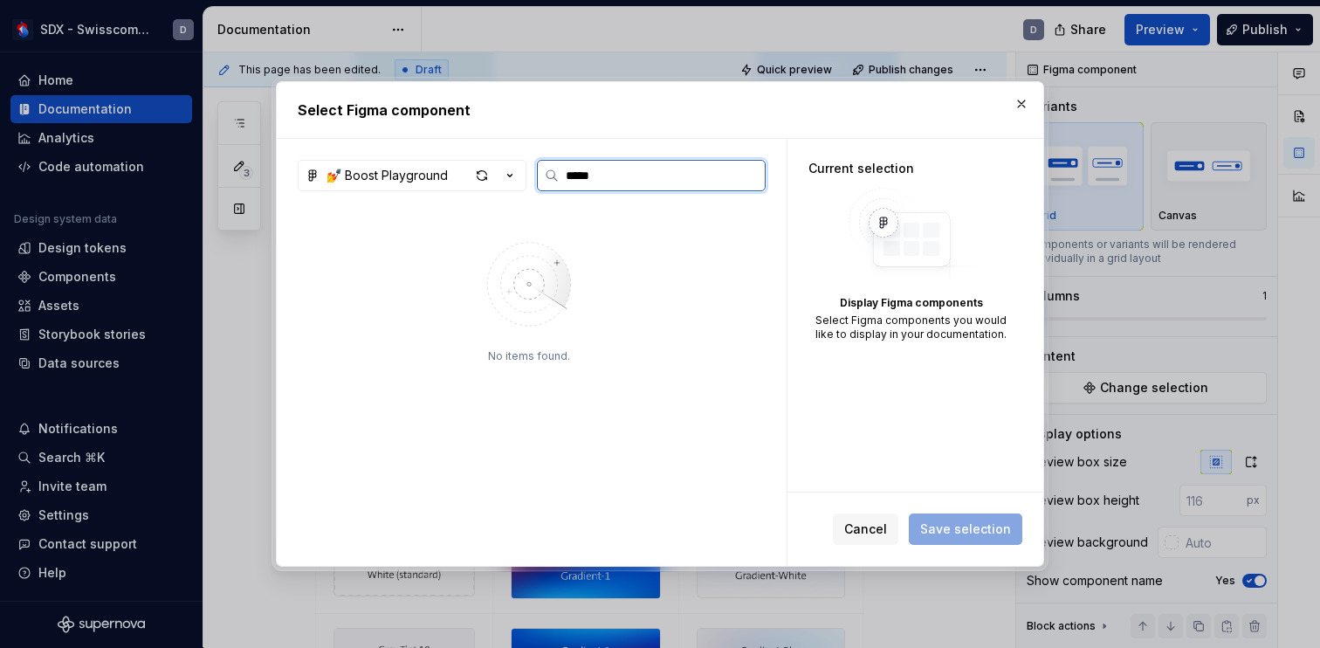
type input "*****"
click at [1015, 95] on button "button" at bounding box center [1021, 104] width 24 height 24
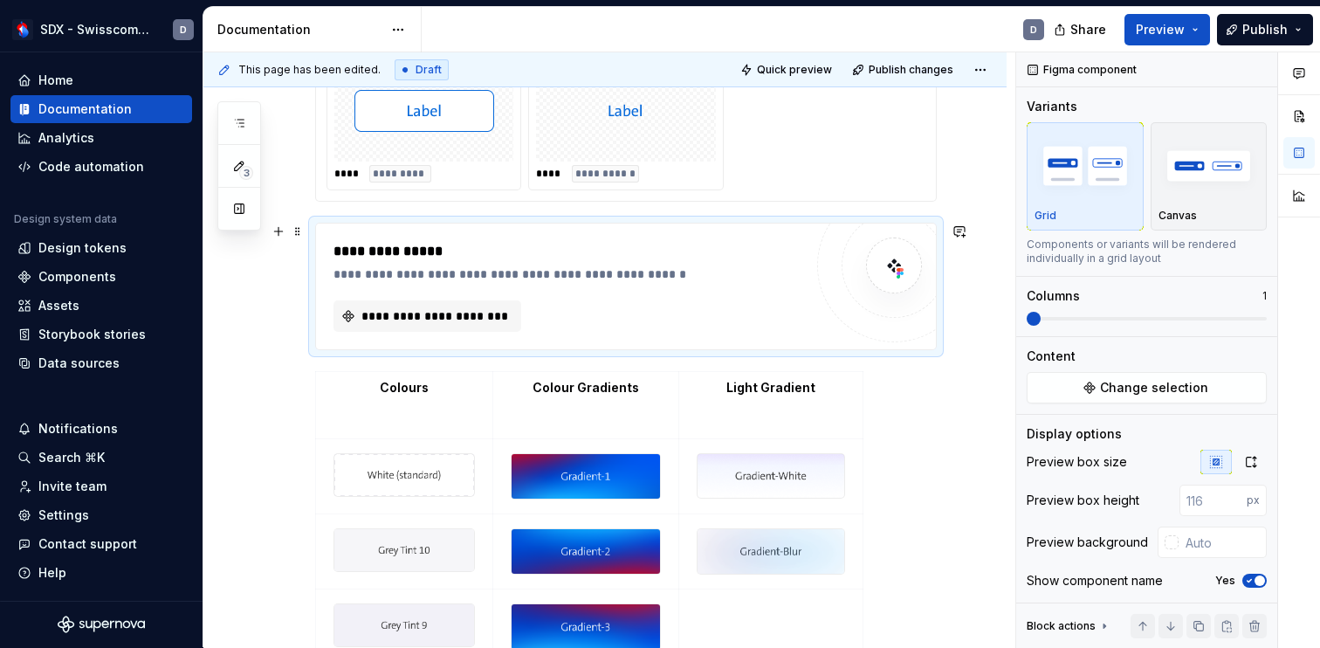
scroll to position [449, 0]
click at [495, 324] on button "**********" at bounding box center [427, 314] width 188 height 31
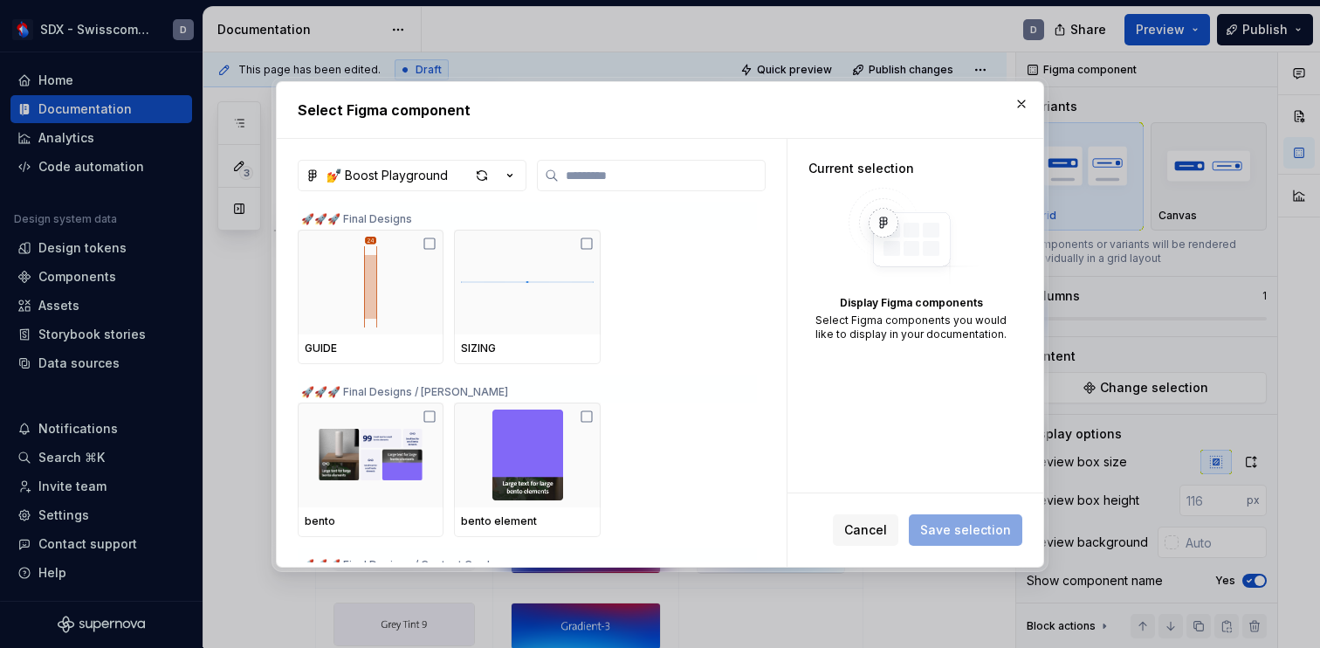
type textarea "*"
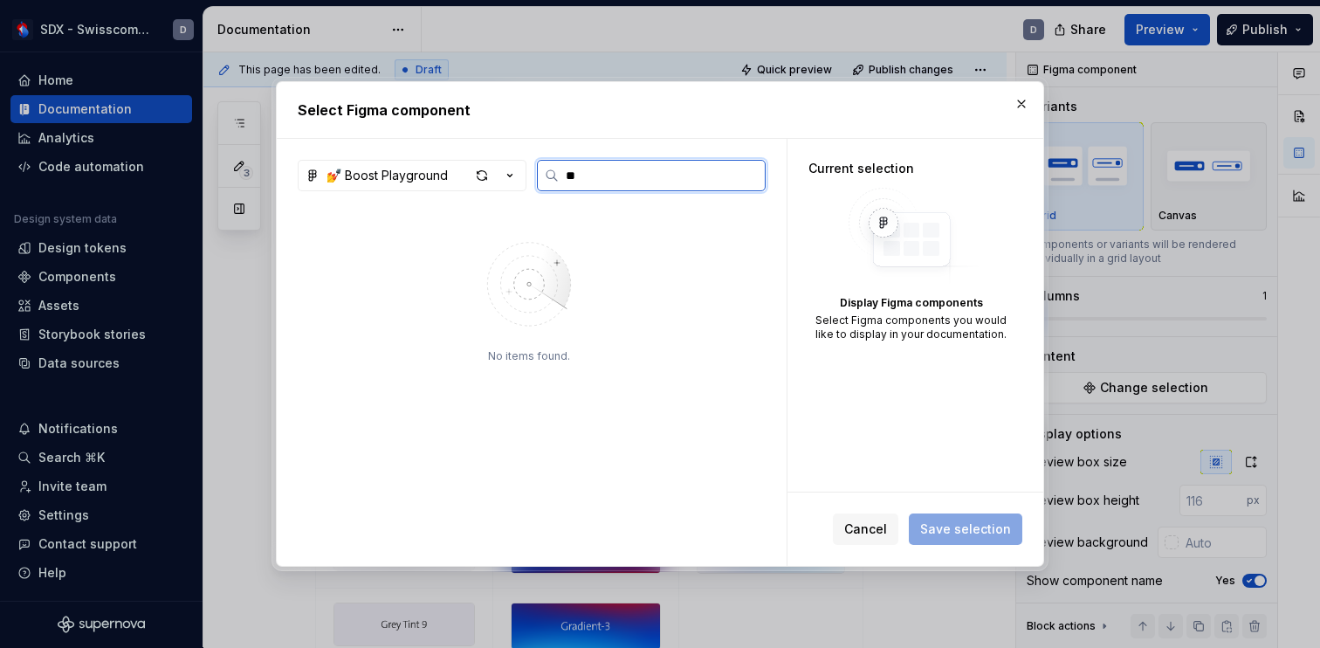
type input "*"
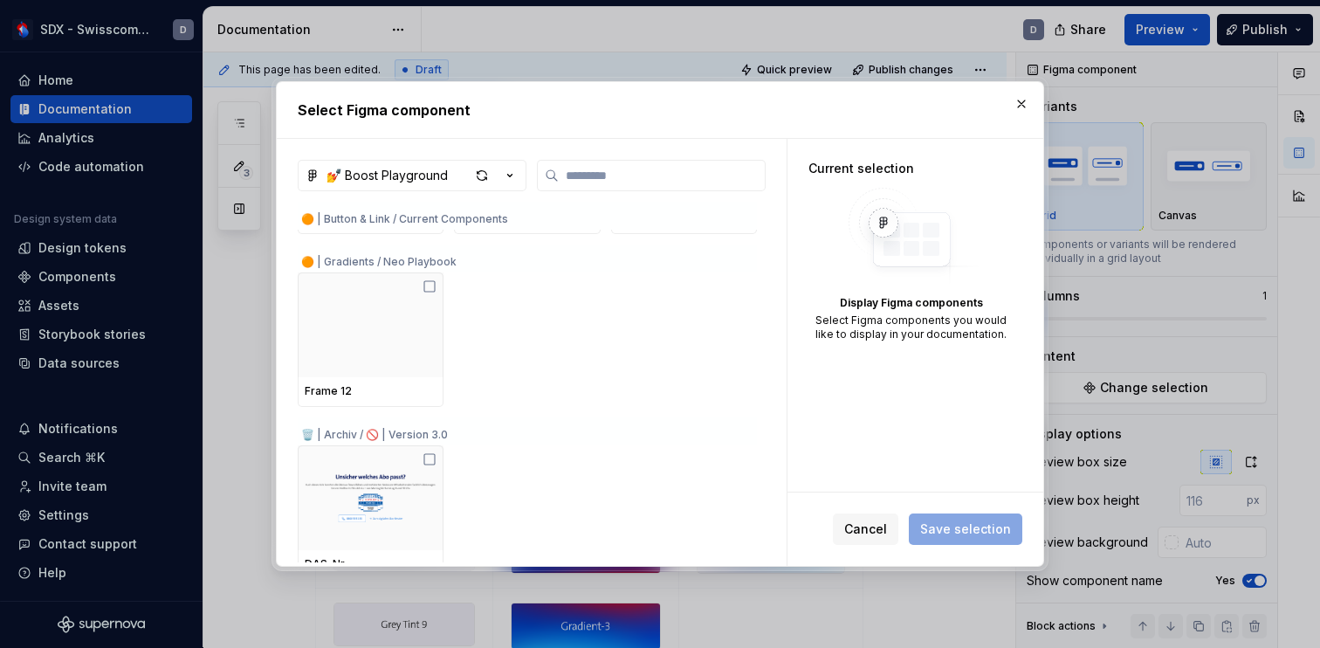
scroll to position [4339, 0]
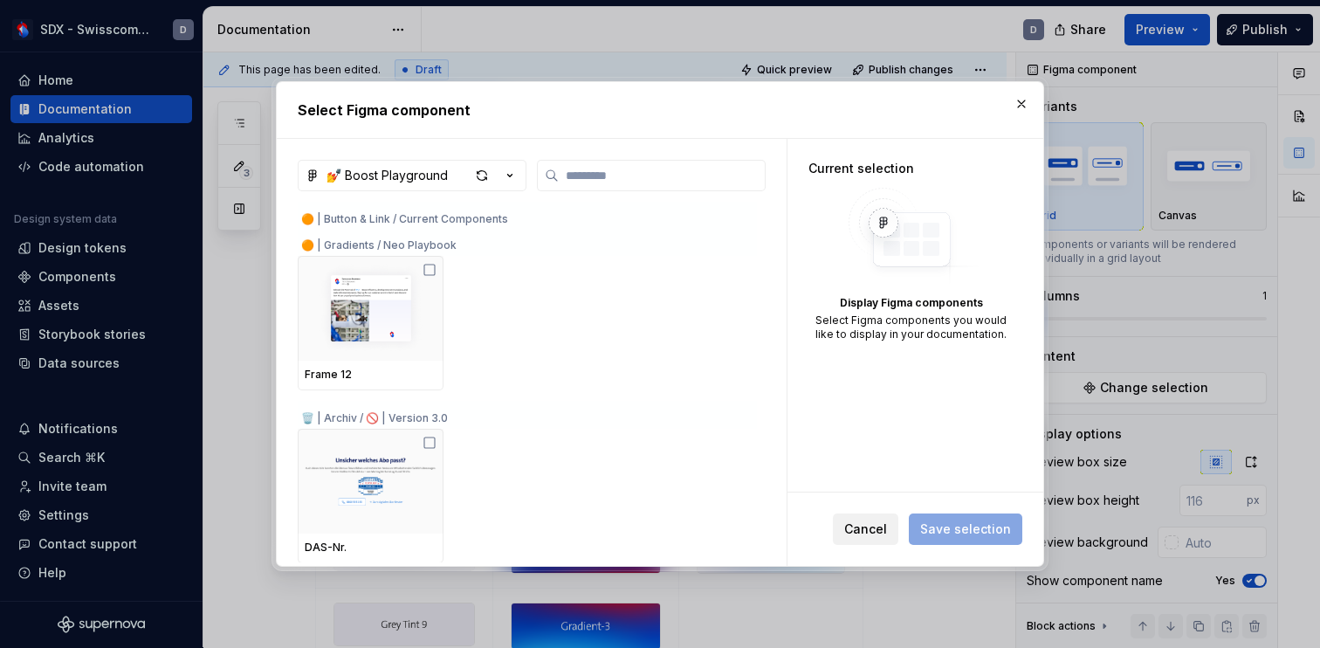
click at [884, 524] on span "Cancel" at bounding box center [865, 528] width 43 height 17
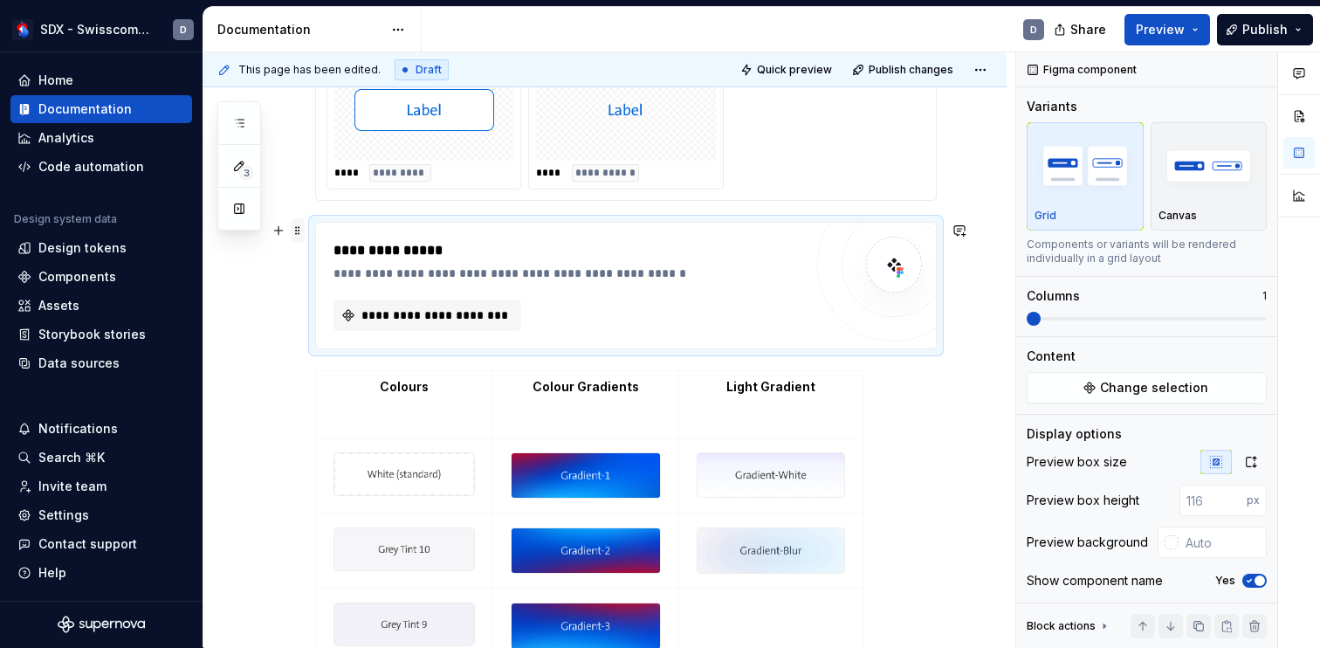
click at [300, 240] on span at bounding box center [298, 230] width 14 height 24
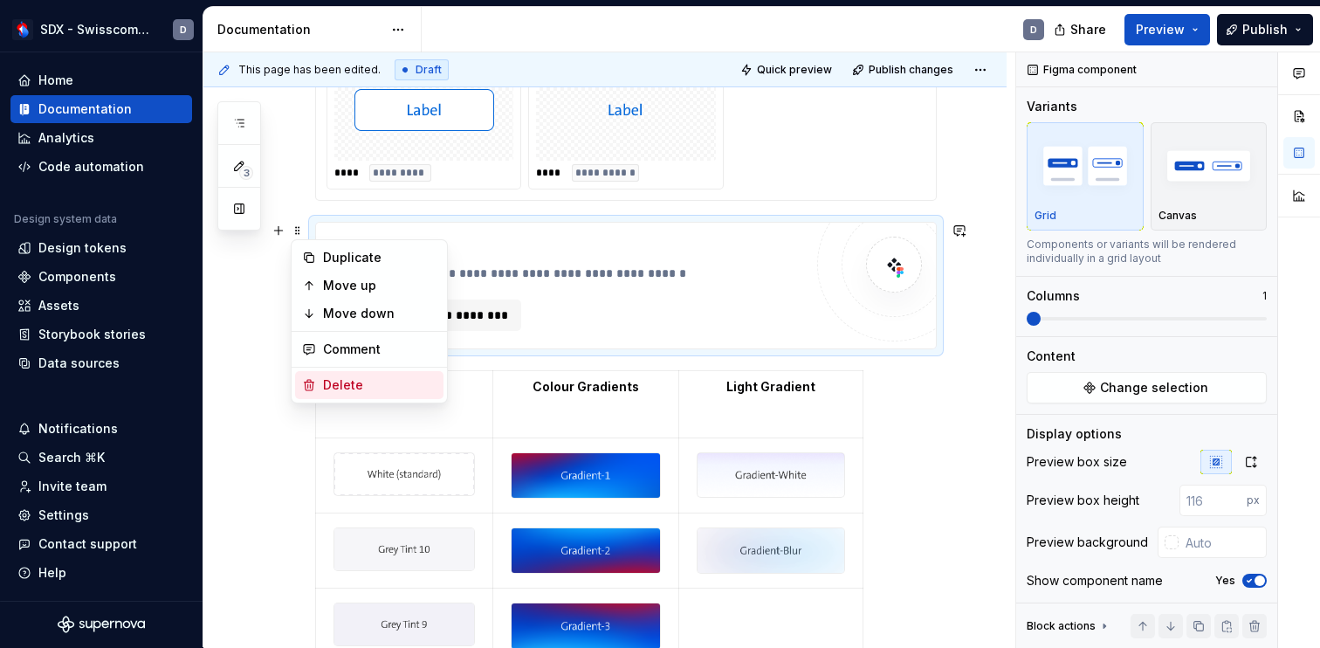
click at [346, 380] on div "Delete" at bounding box center [379, 384] width 113 height 17
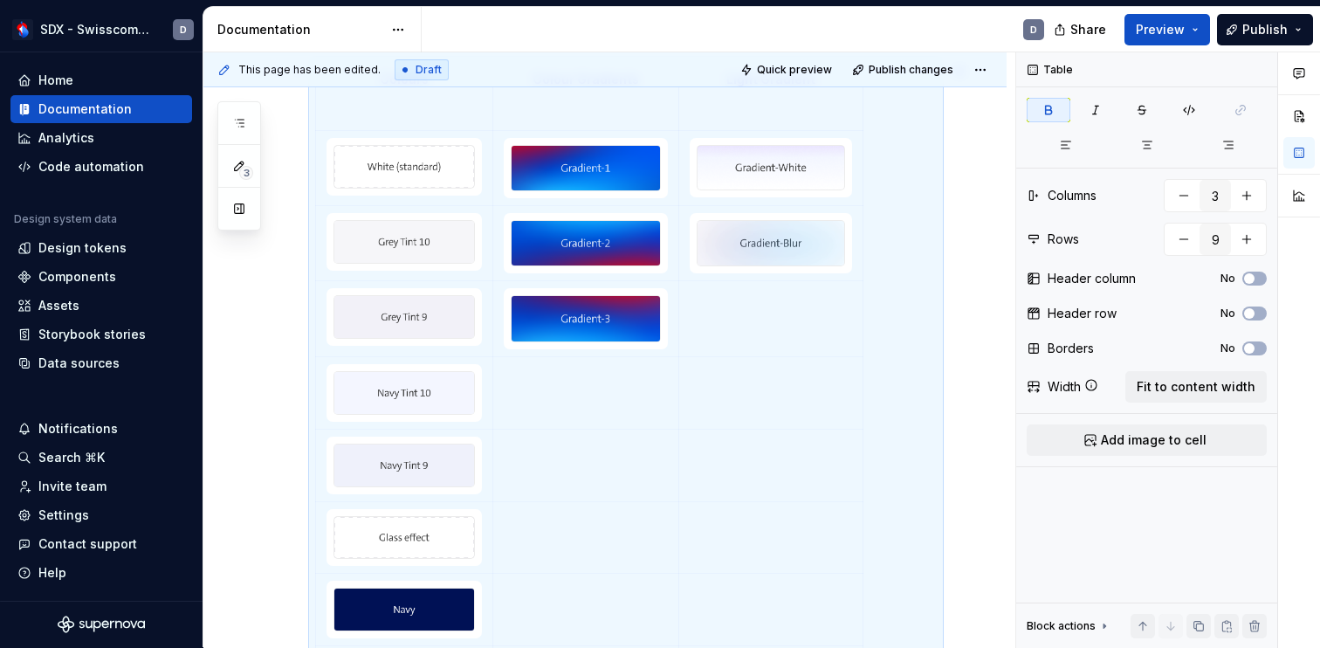
scroll to position [296, 0]
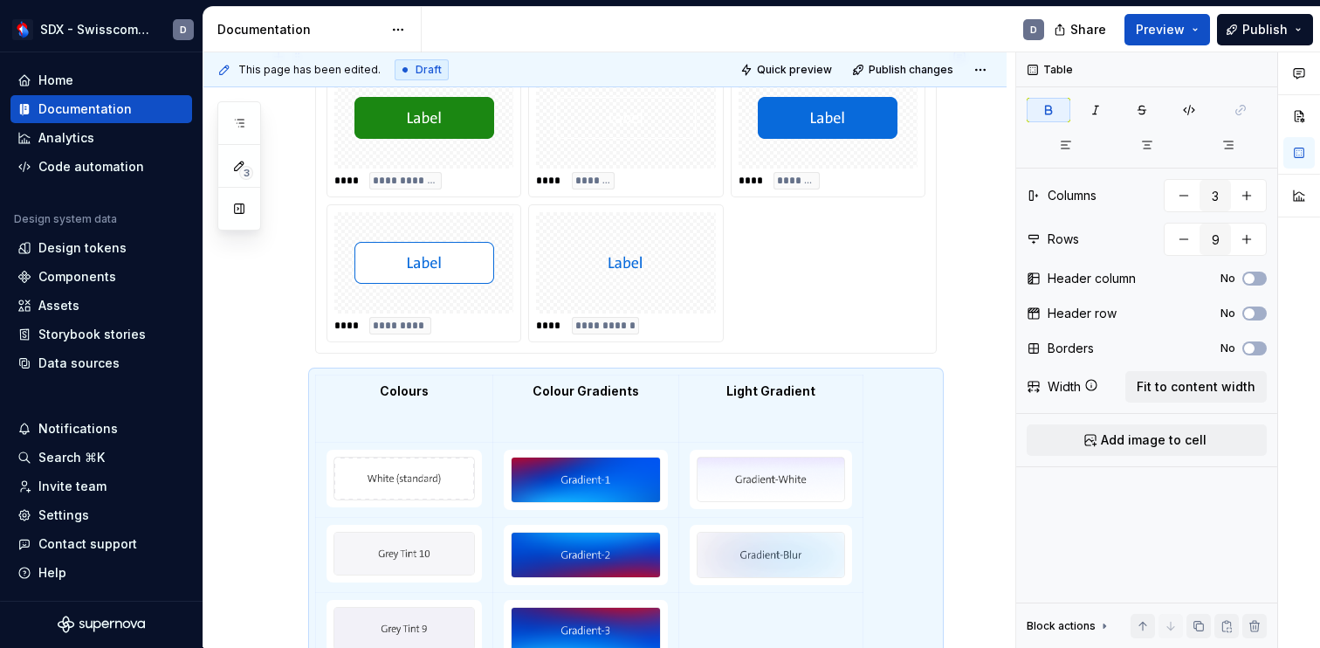
click at [439, 353] on div "**********" at bounding box center [625, 200] width 621 height 305
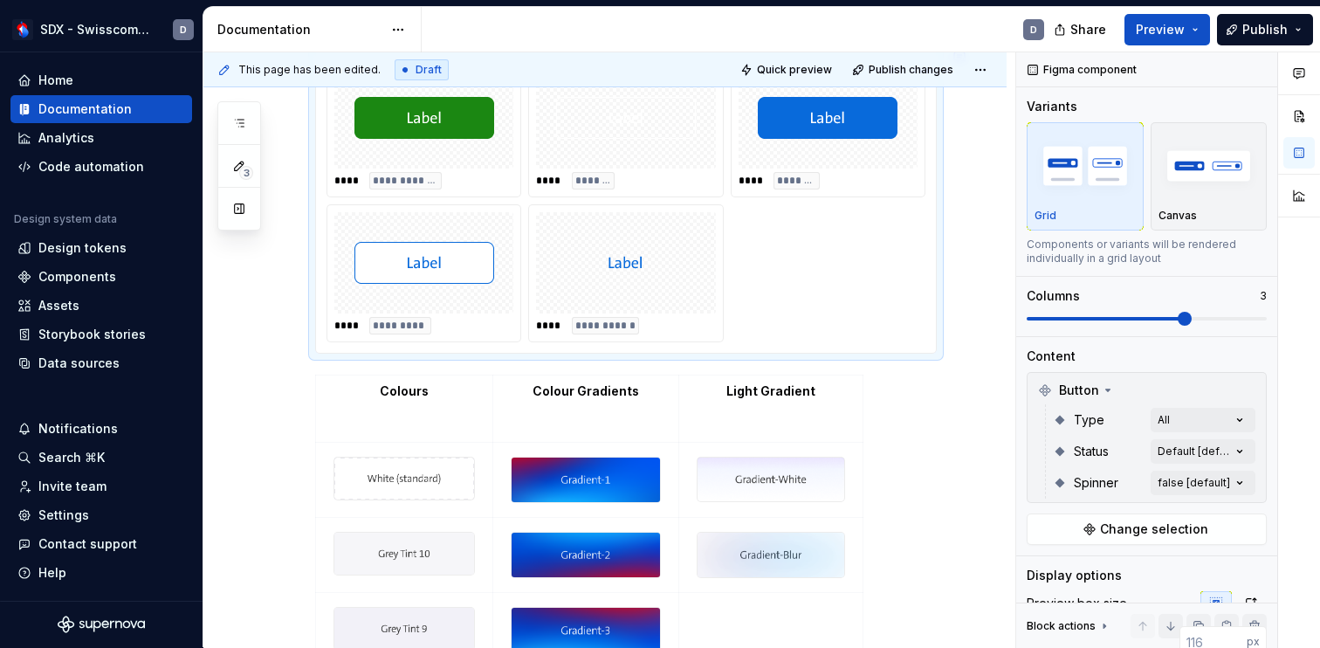
click at [433, 368] on div "**********" at bounding box center [625, 542] width 621 height 989
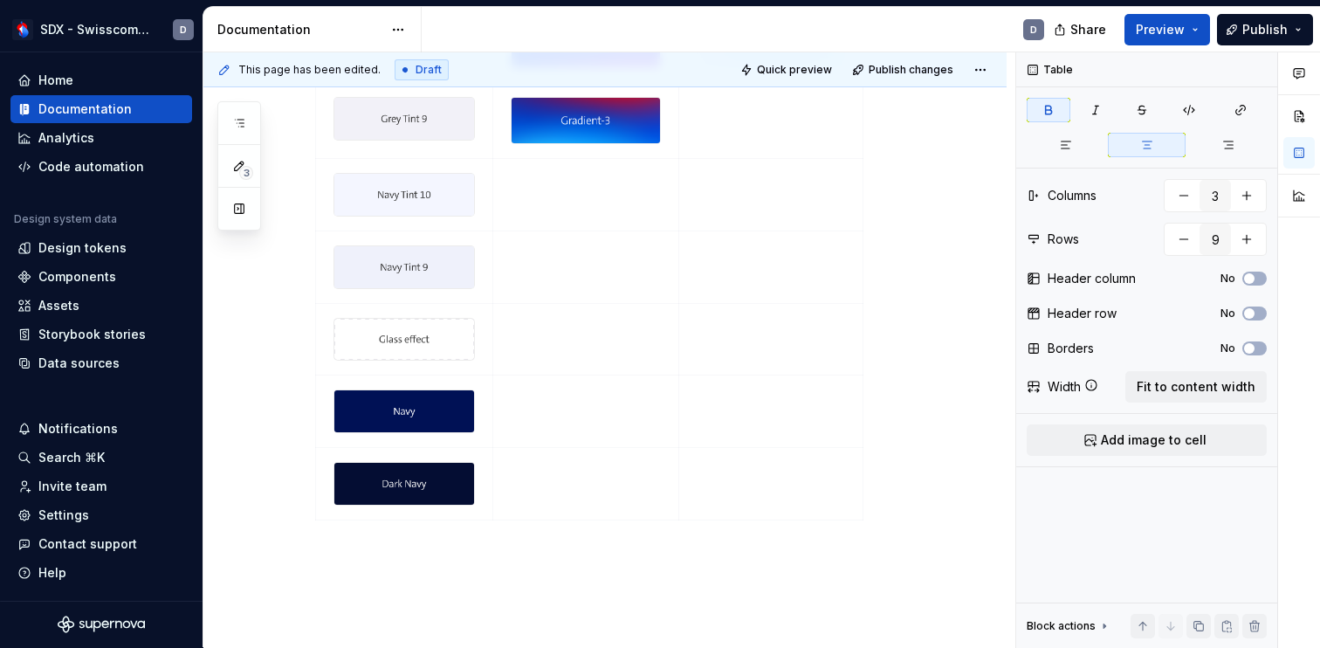
scroll to position [860, 0]
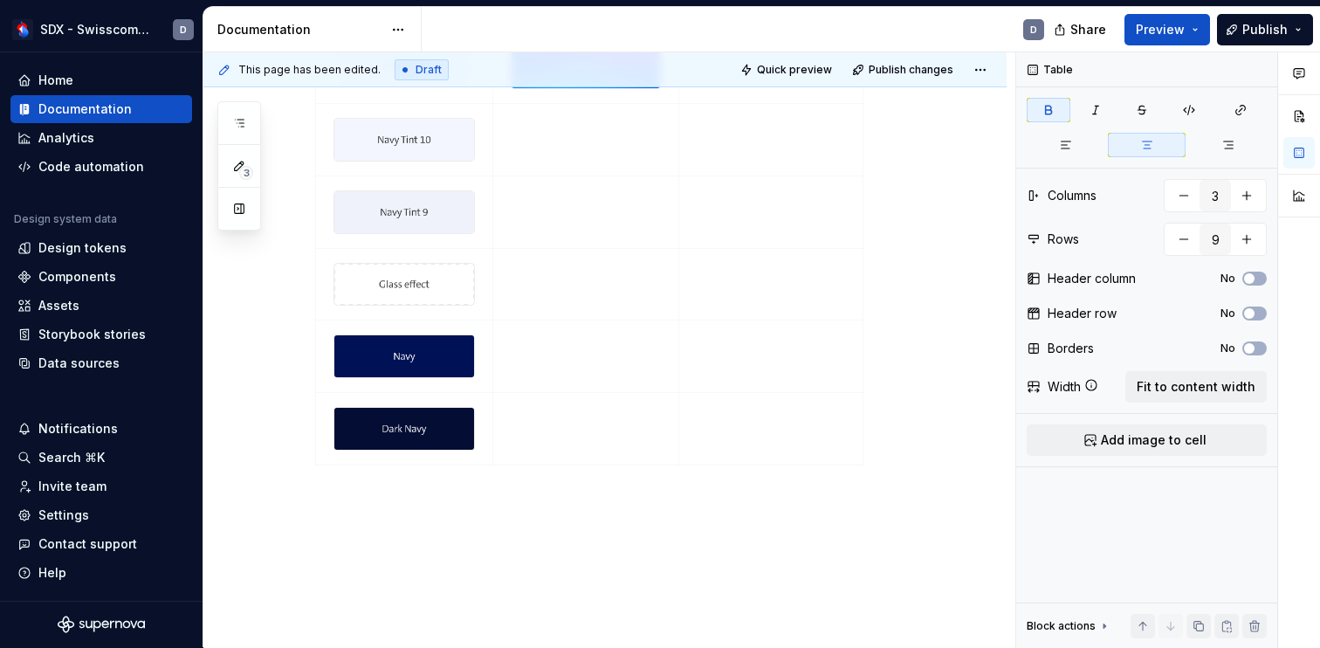
click at [433, 506] on div "**********" at bounding box center [604, 64] width 803 height 1246
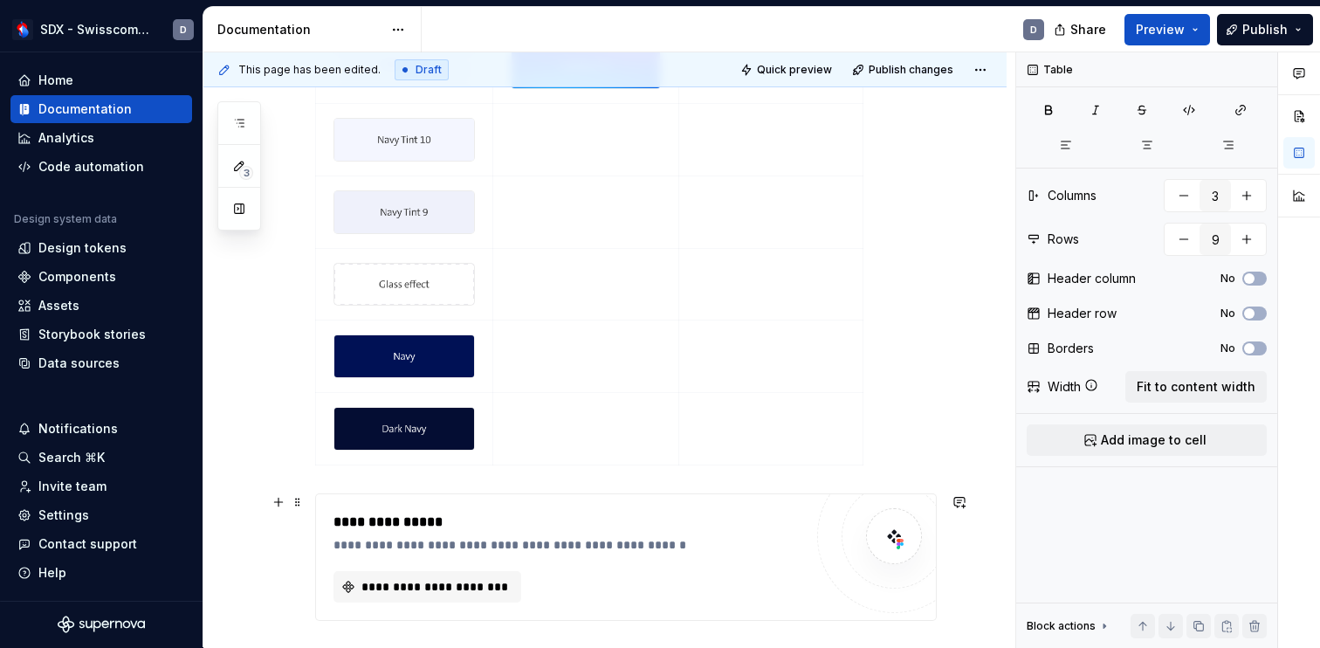
click at [392, 605] on div "**********" at bounding box center [626, 557] width 620 height 126
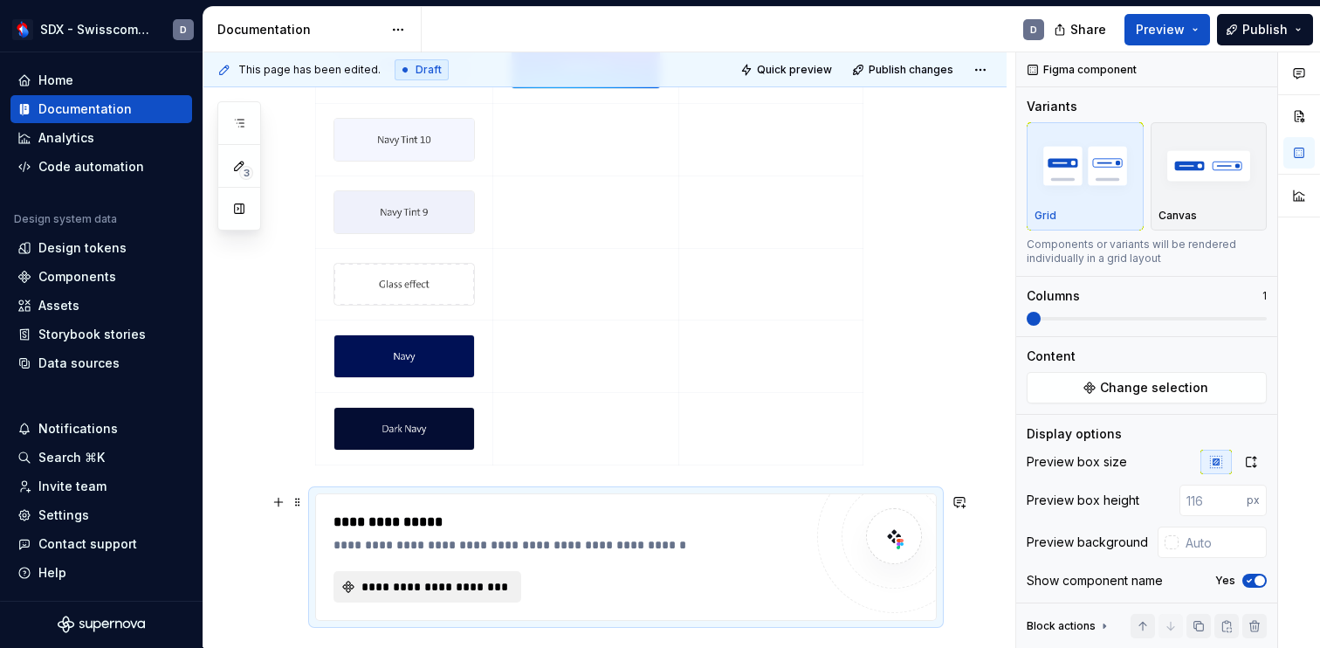
click at [397, 593] on span "**********" at bounding box center [434, 586] width 151 height 17
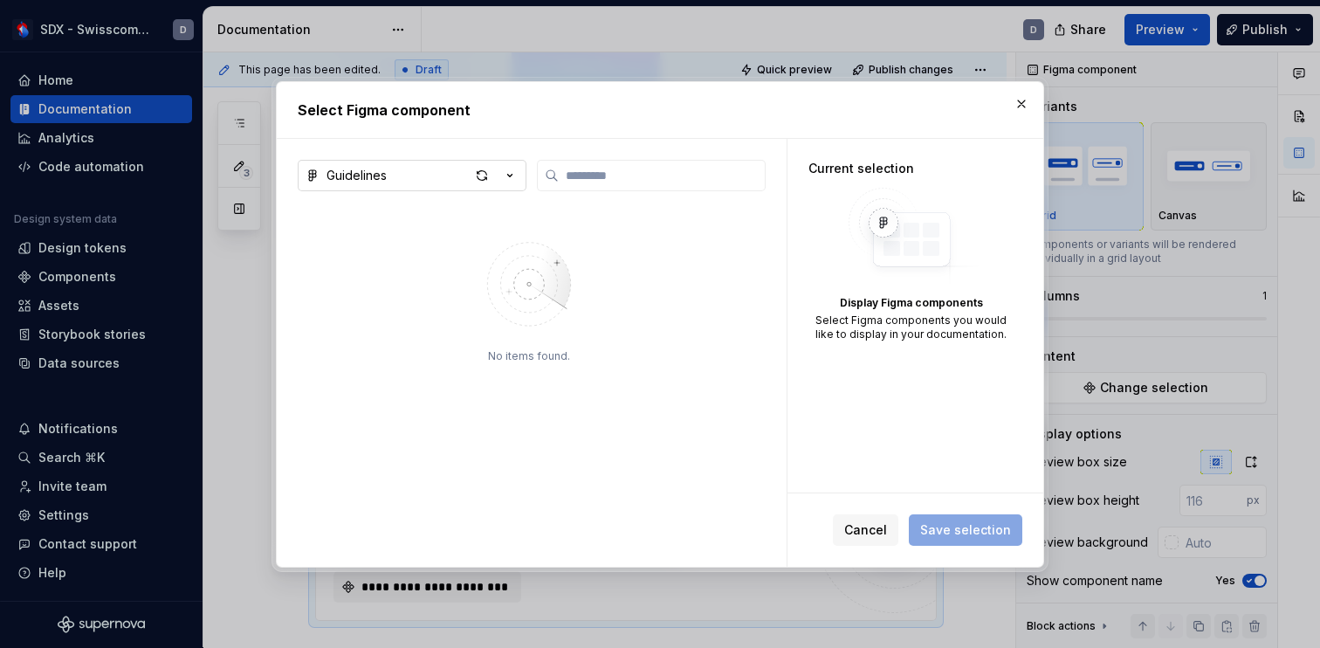
click at [506, 182] on icon "button" at bounding box center [509, 175] width 17 height 17
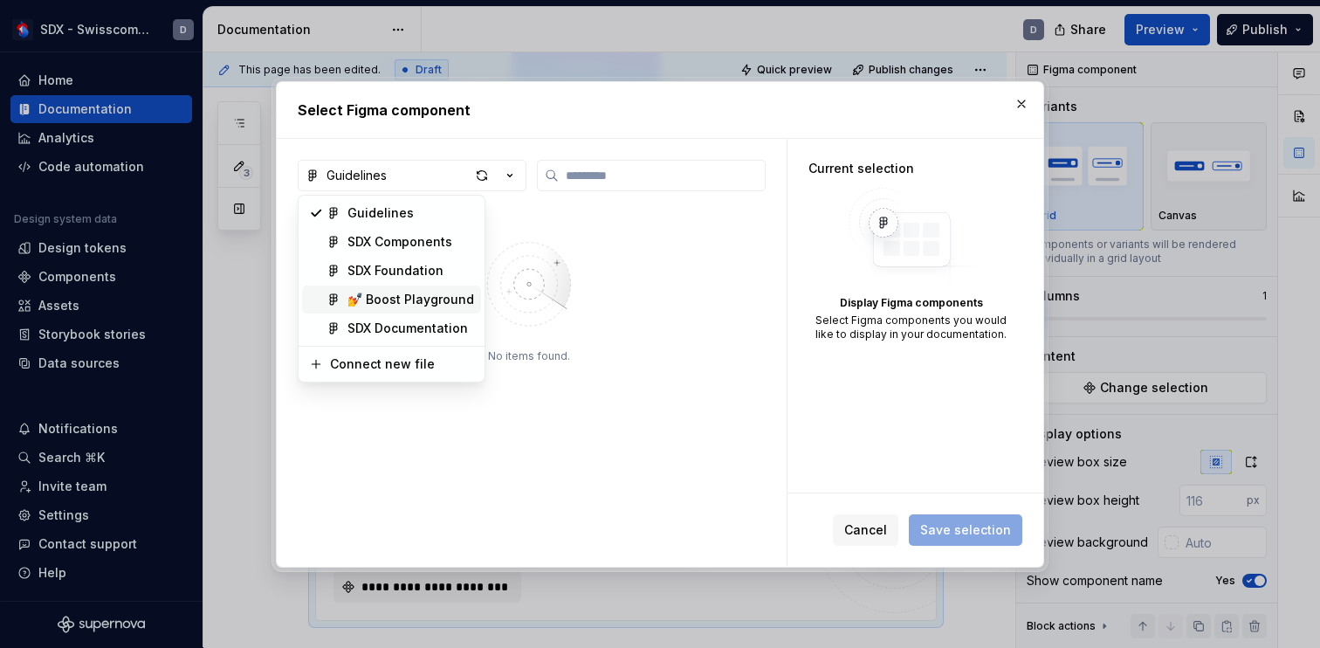
click at [404, 302] on div "💅 Boost Playground" at bounding box center [410, 299] width 127 height 17
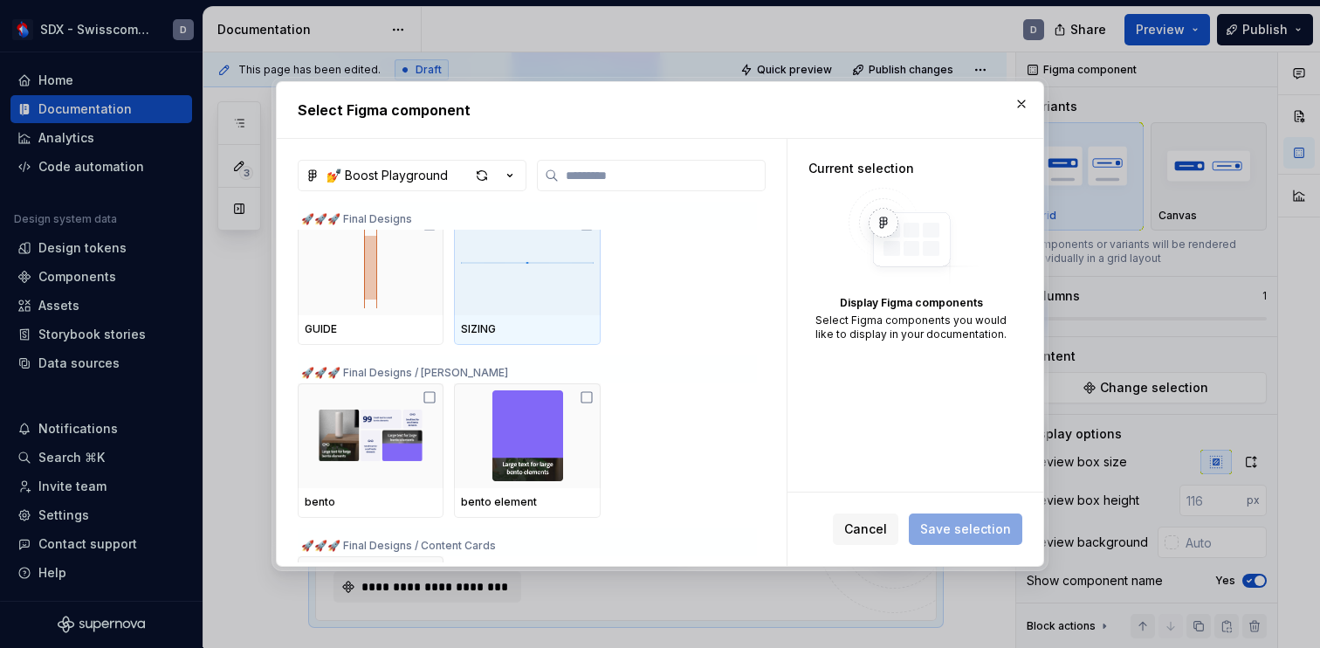
scroll to position [0, 0]
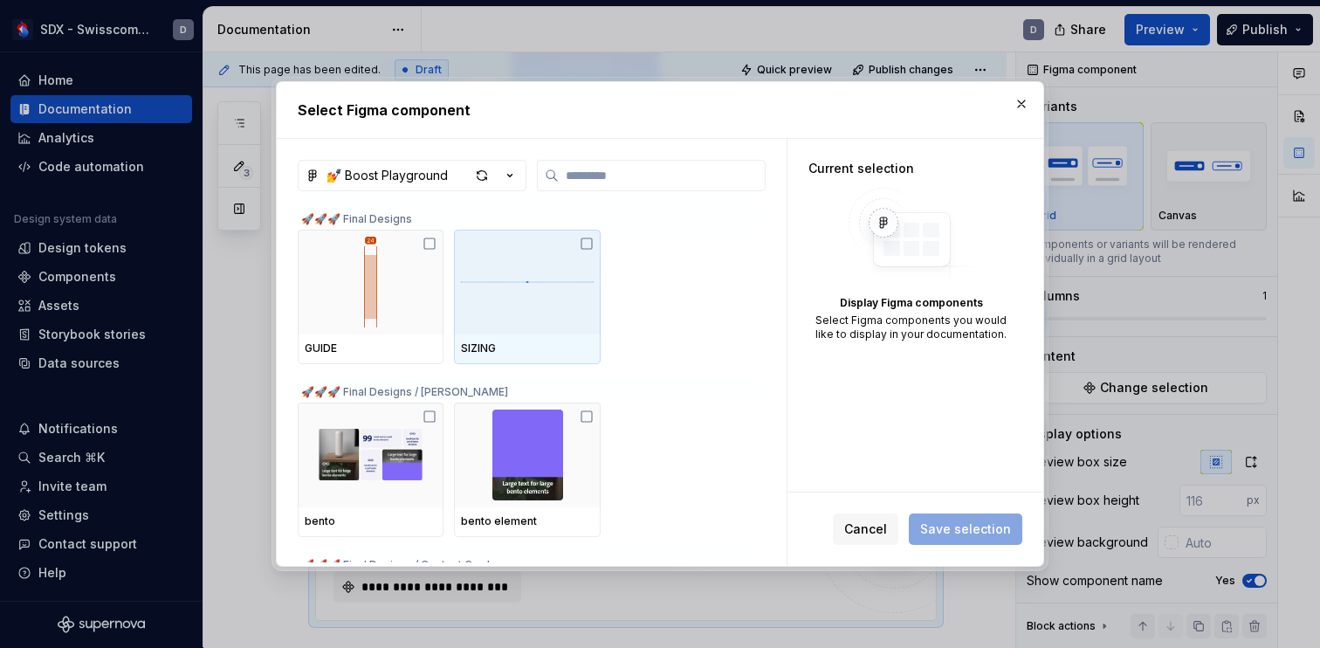
type textarea "*"
click at [1014, 98] on button "button" at bounding box center [1021, 104] width 24 height 24
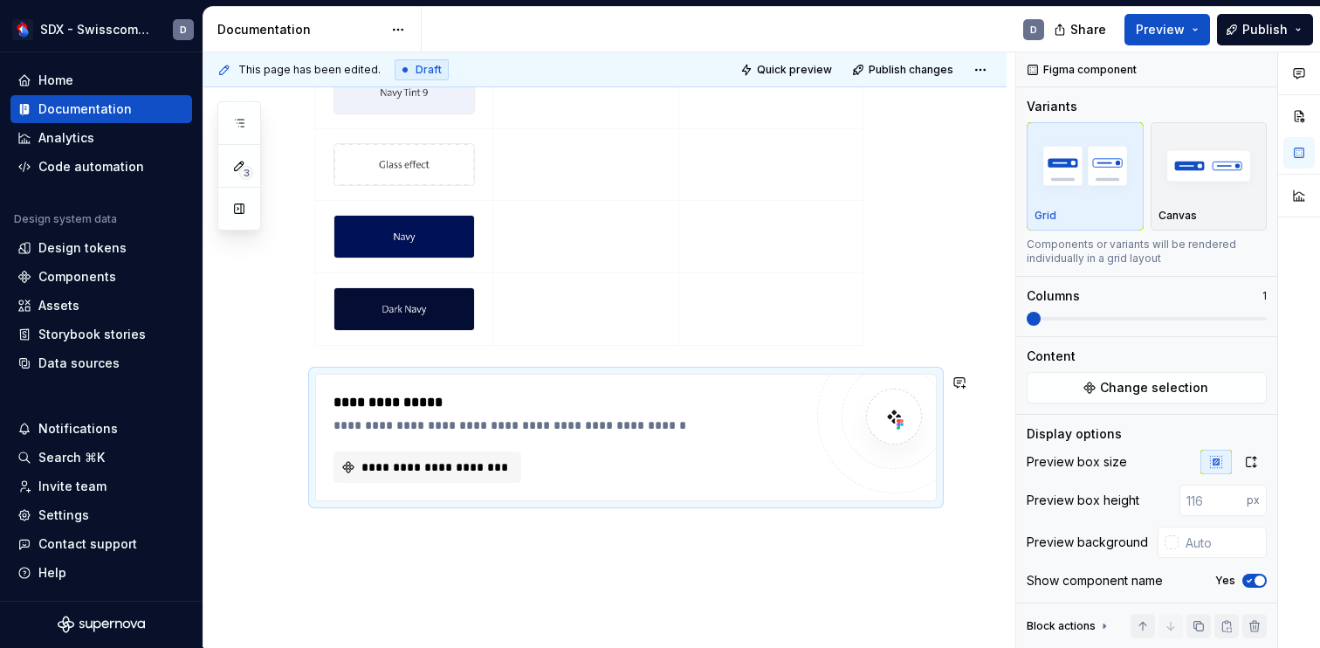
scroll to position [987, 0]
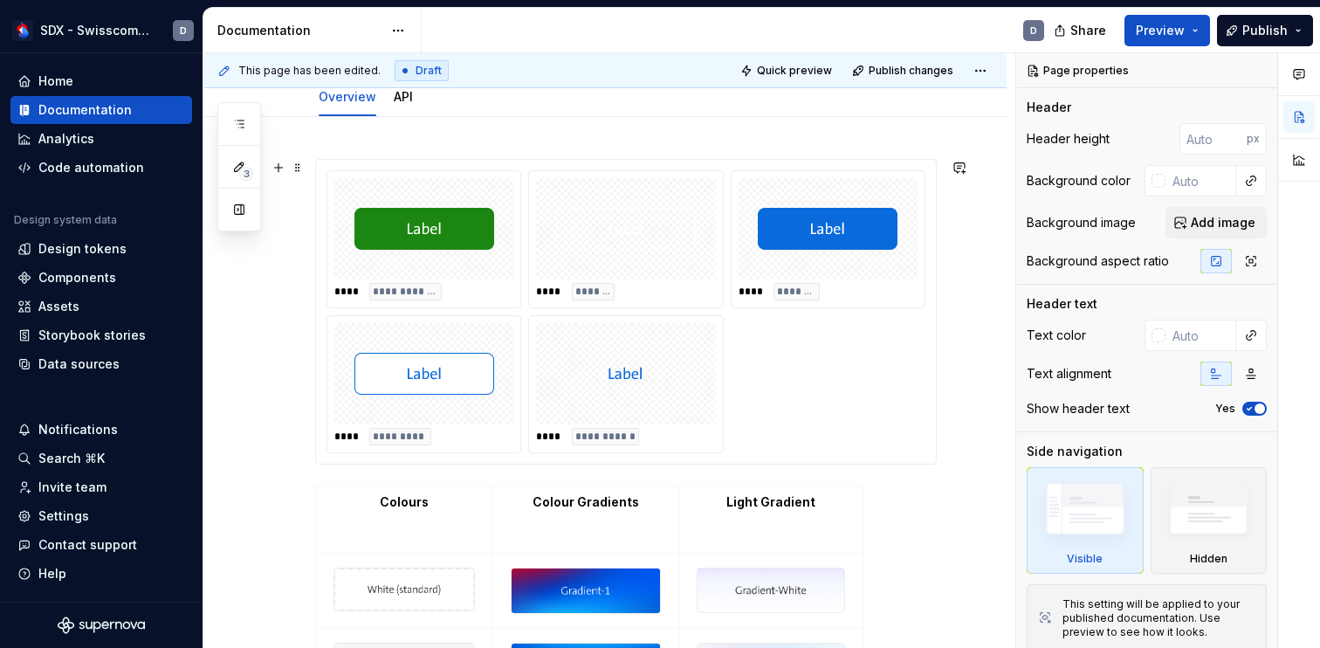
scroll to position [159, 0]
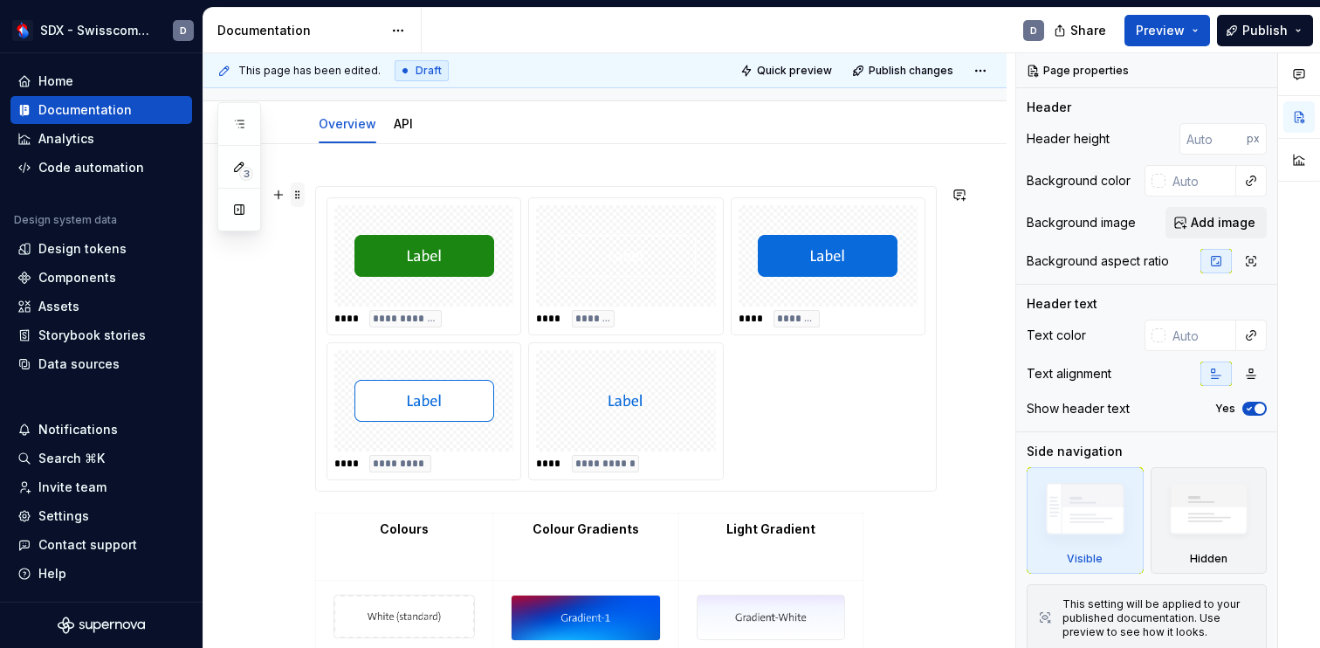
click at [303, 191] on span at bounding box center [298, 194] width 14 height 24
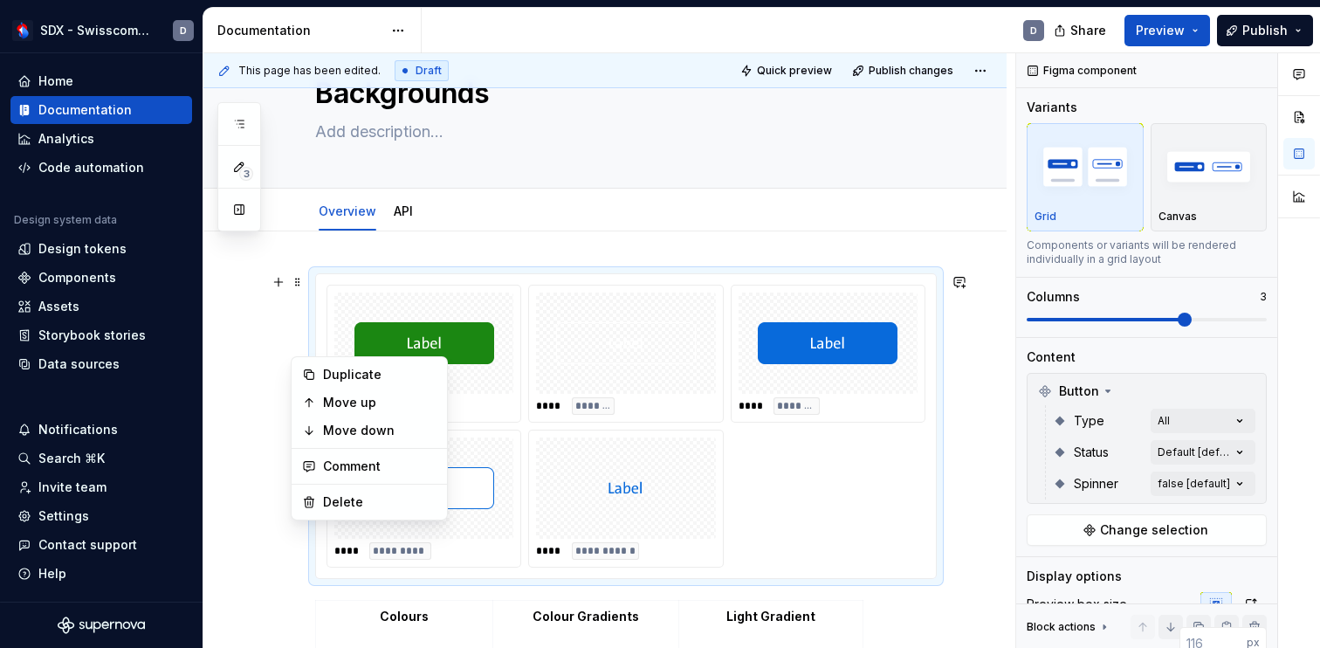
scroll to position [0, 0]
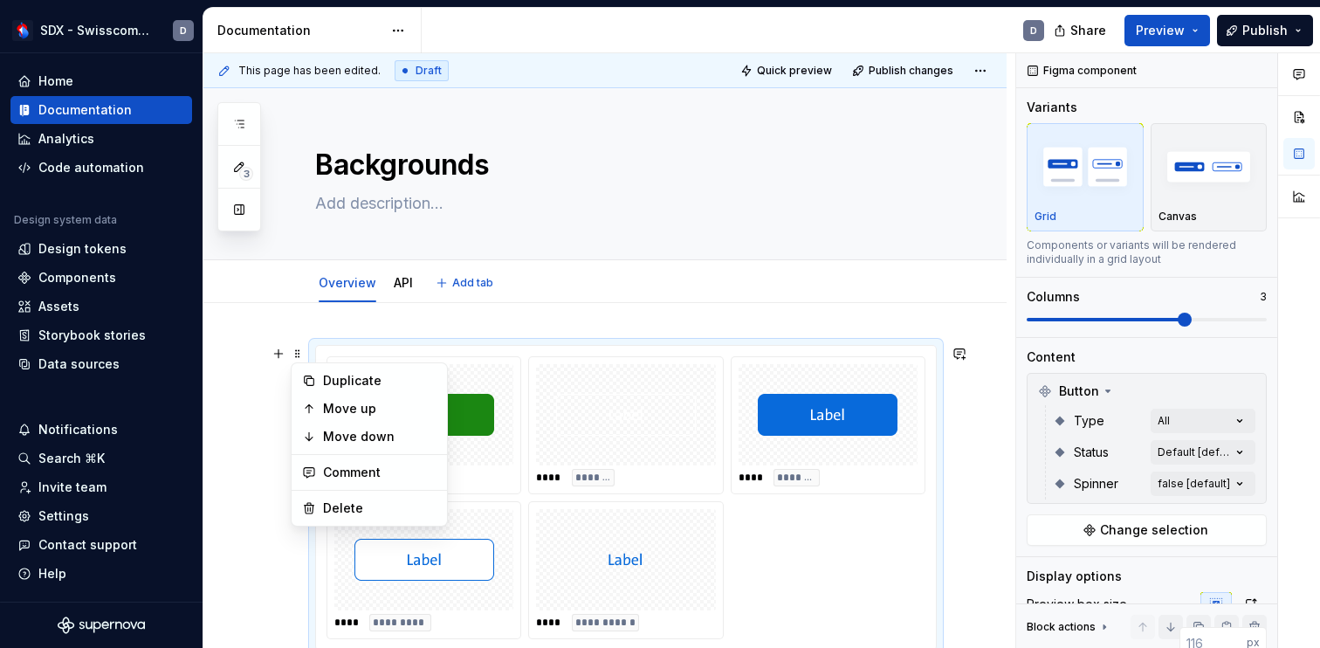
type textarea "*"
click at [364, 504] on div "Delete" at bounding box center [379, 507] width 113 height 17
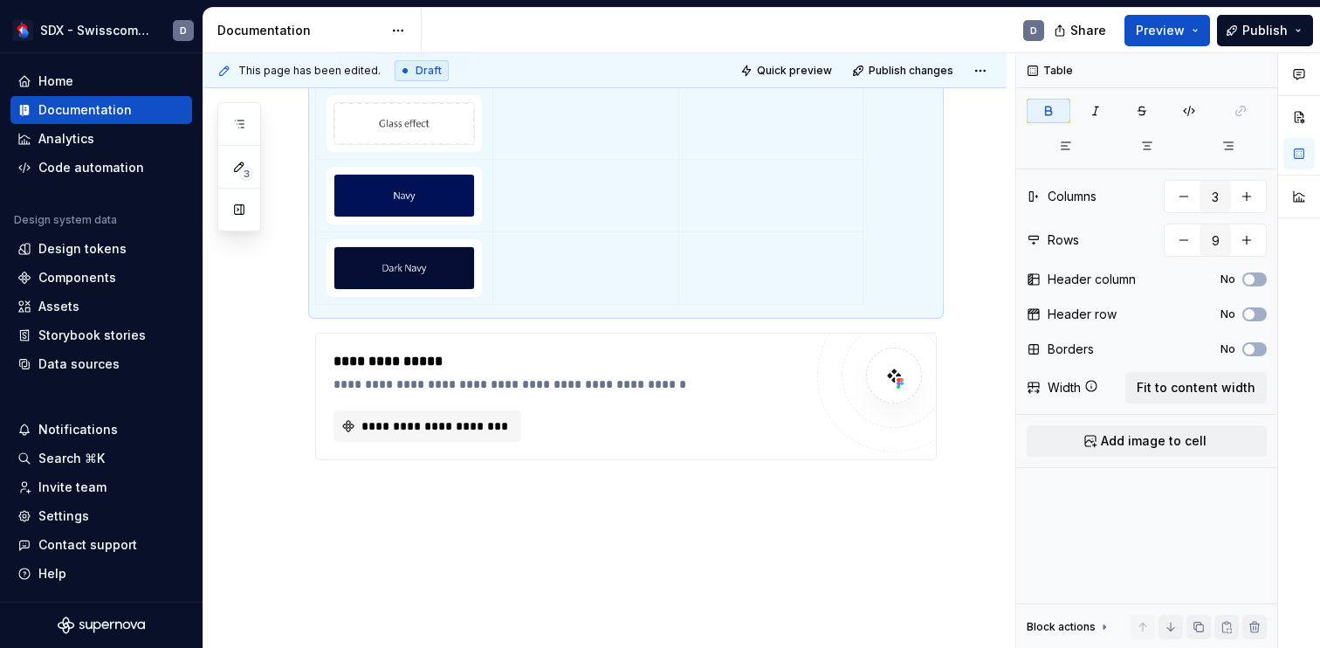
scroll to position [723, 0]
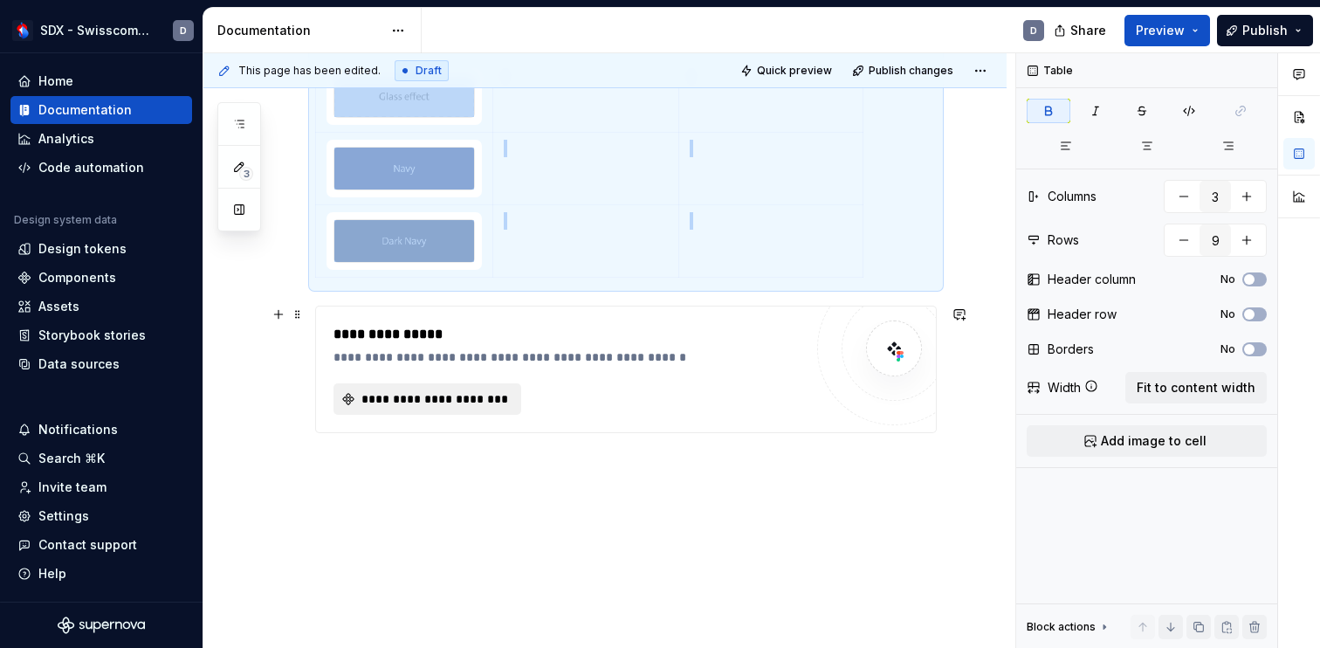
click at [414, 398] on span "**********" at bounding box center [434, 398] width 151 height 17
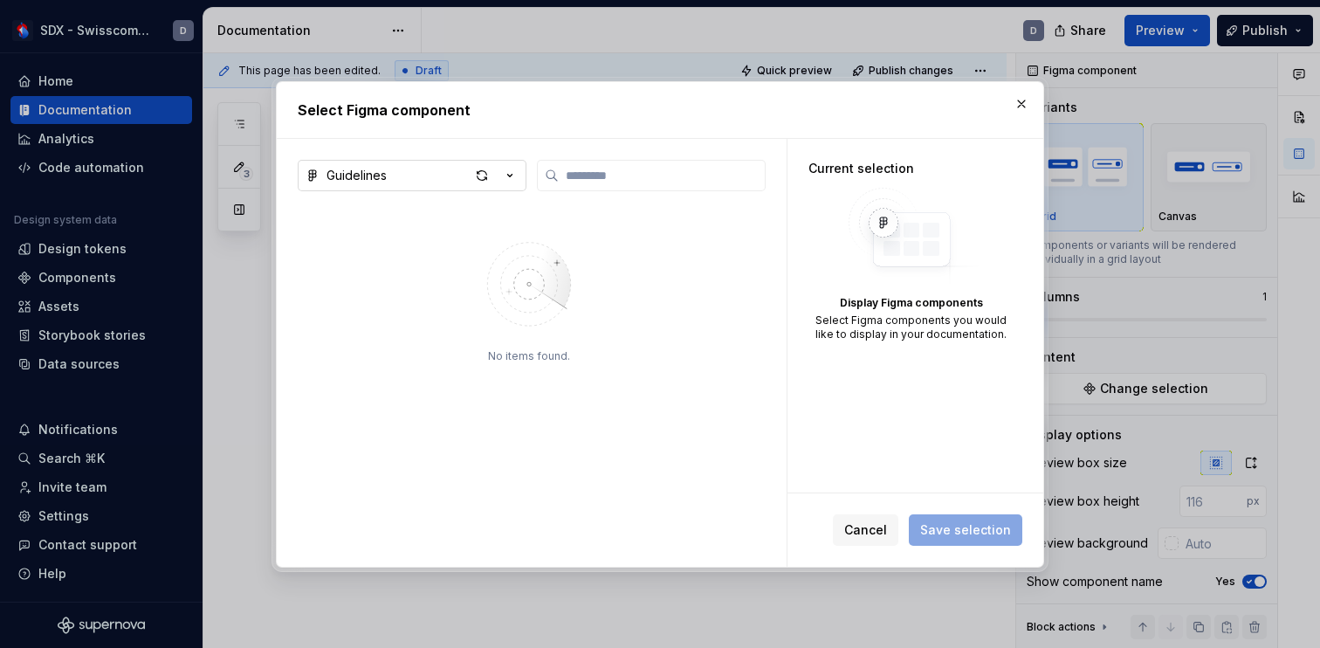
click at [501, 182] on icon "button" at bounding box center [509, 175] width 17 height 17
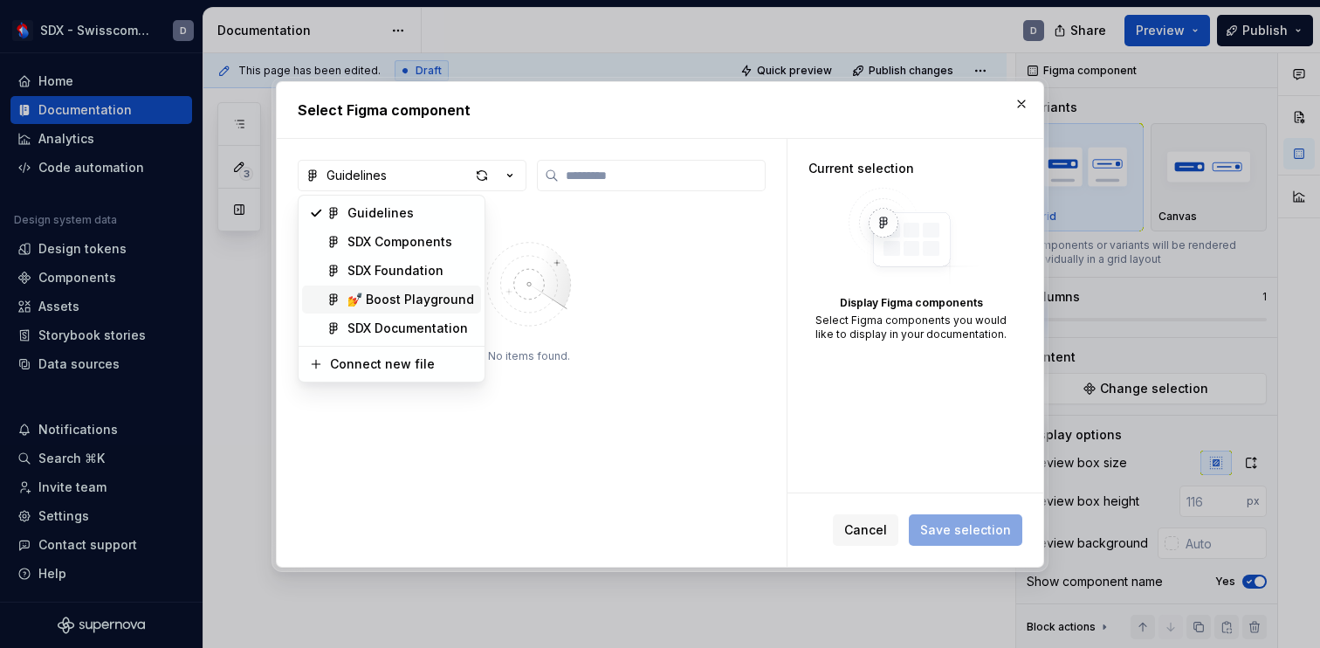
click at [418, 302] on div "💅 Boost Playground" at bounding box center [410, 299] width 127 height 17
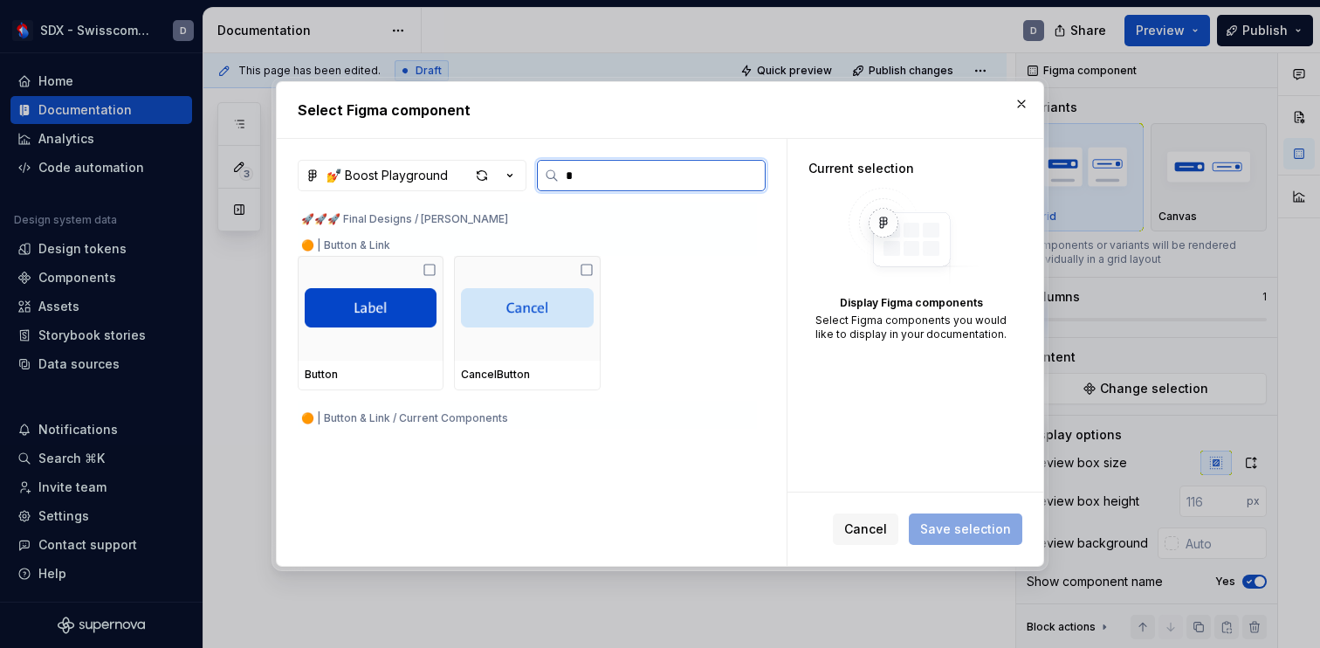
scroll to position [0, 0]
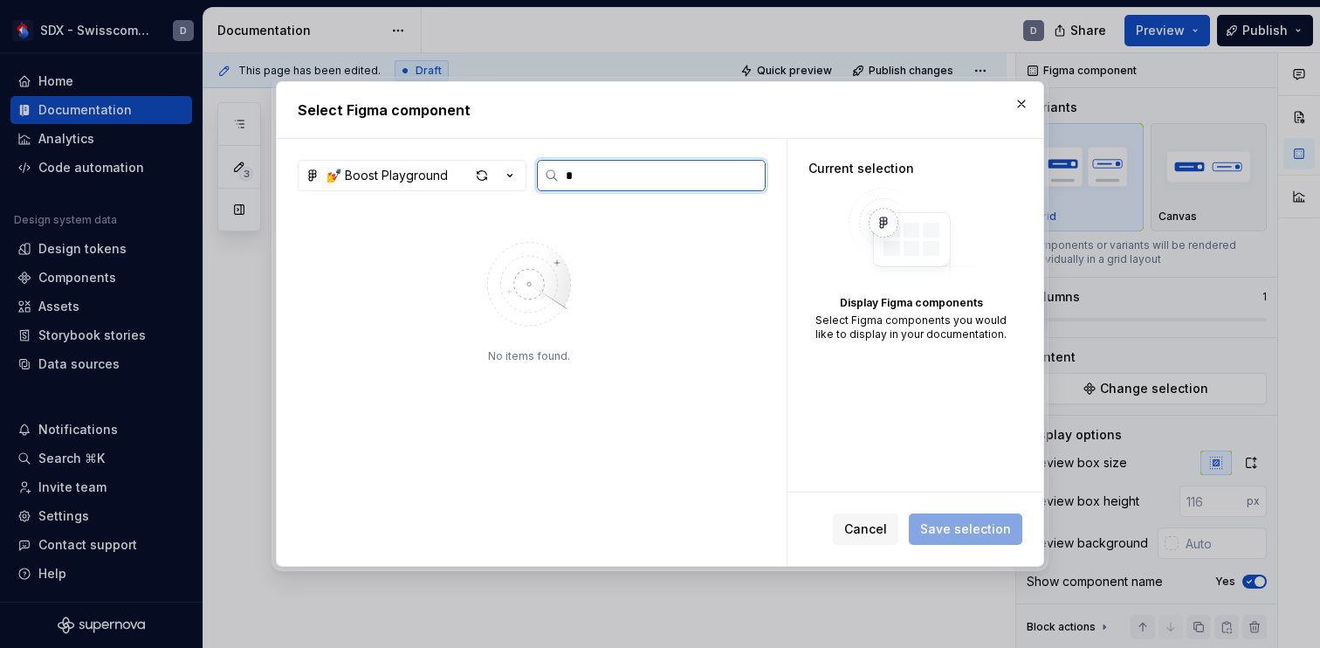
type input "*"
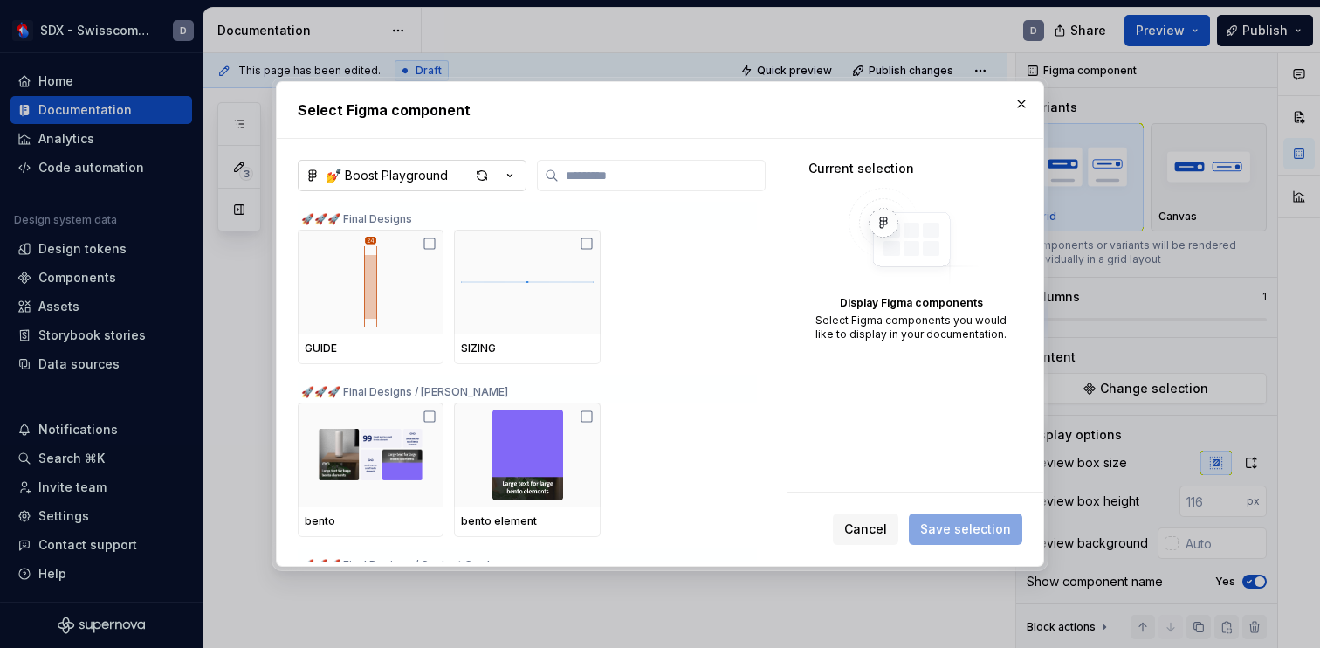
click at [513, 175] on icon "button" at bounding box center [509, 175] width 17 height 17
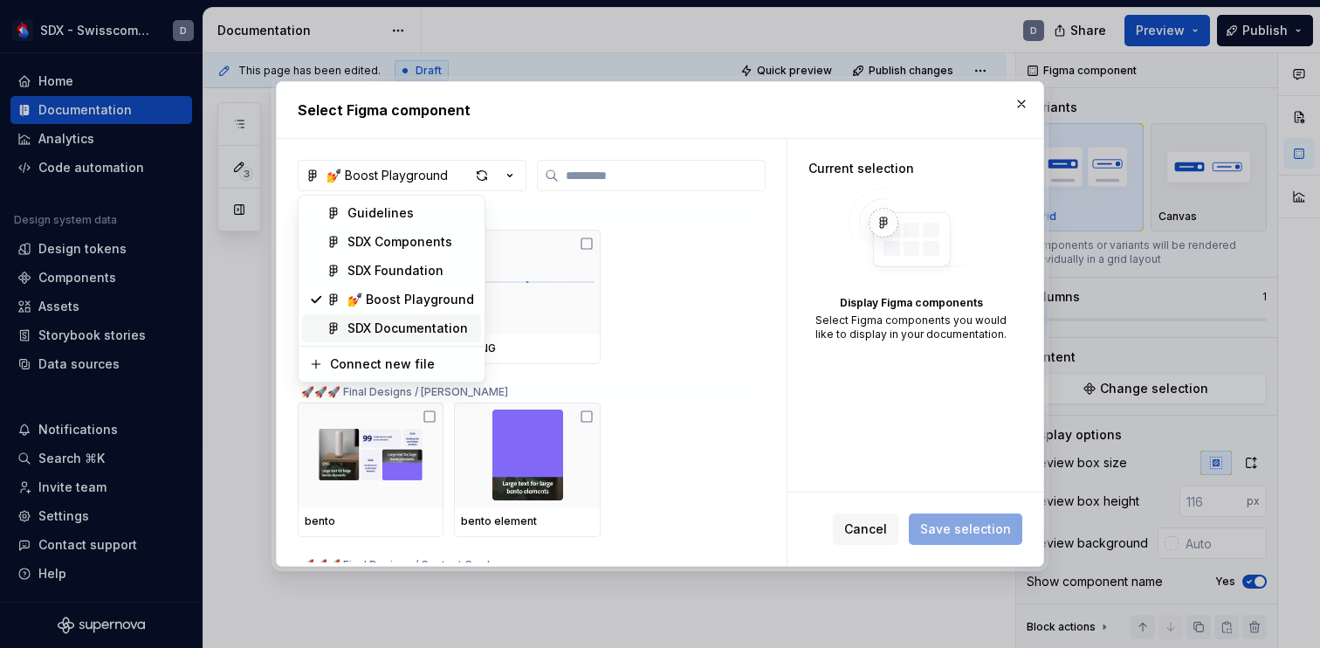
click at [402, 330] on div "SDX Documentation" at bounding box center [407, 327] width 120 height 17
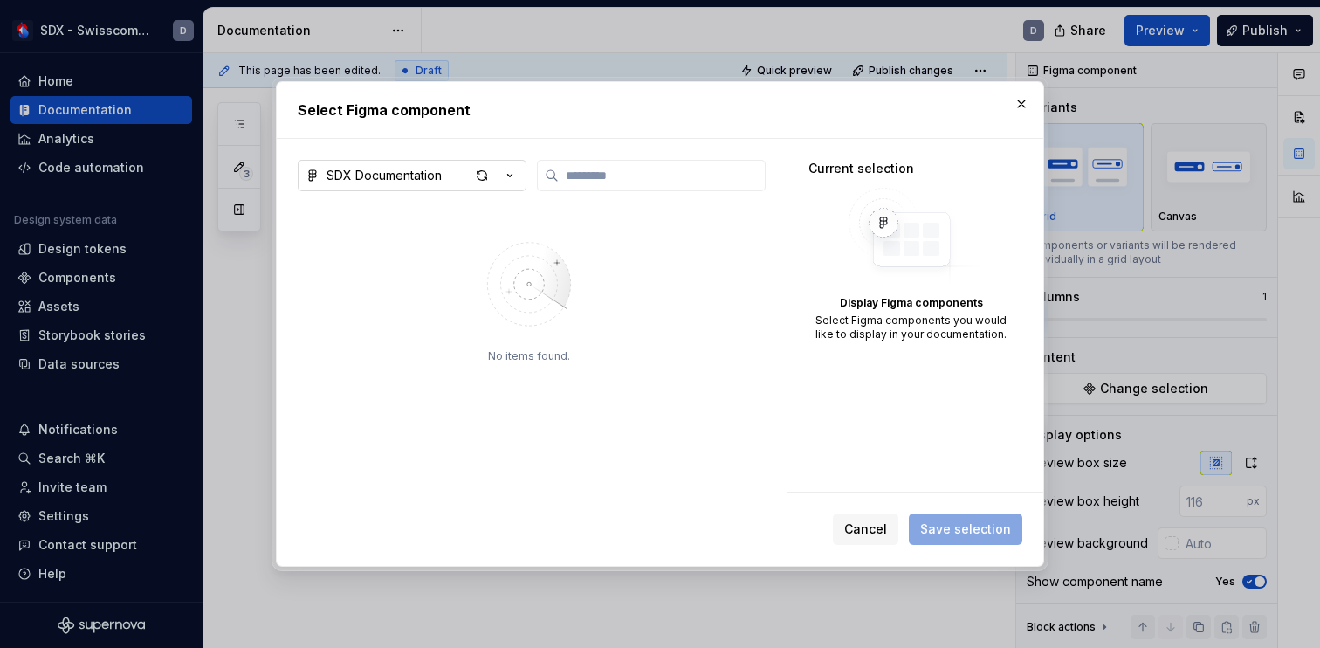
click at [507, 184] on div "button" at bounding box center [494, 175] width 49 height 24
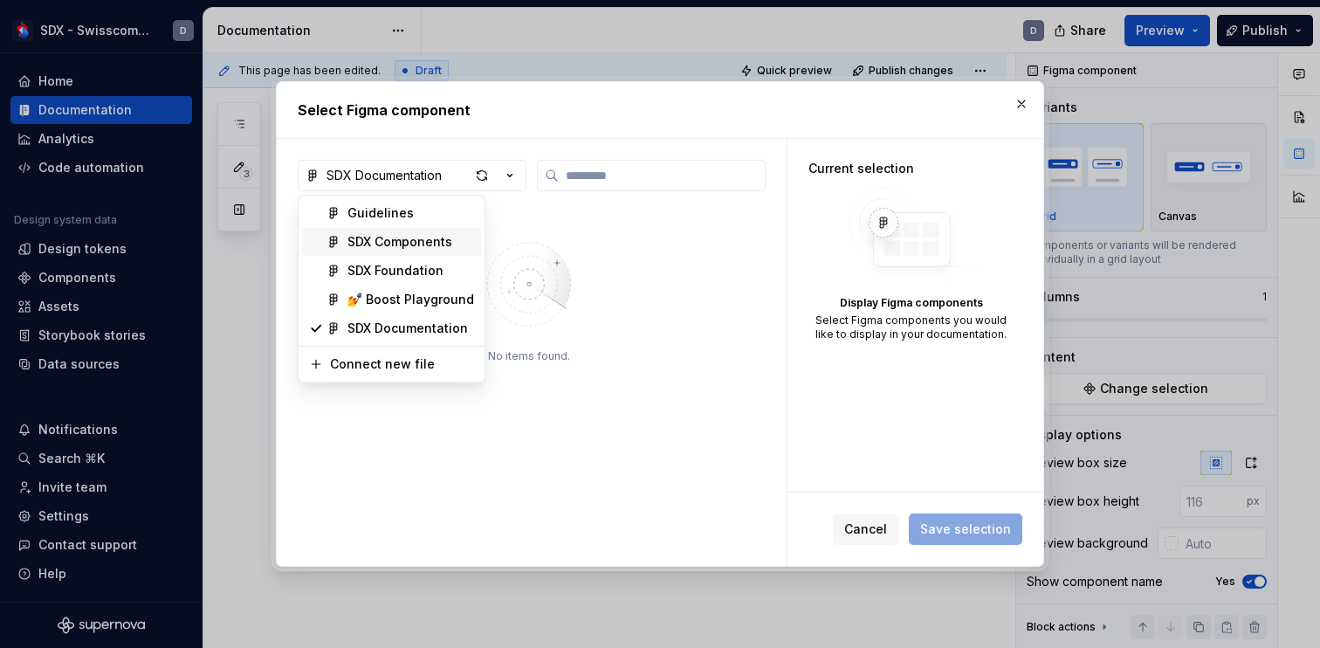
click at [421, 247] on div "SDX Components" at bounding box center [399, 241] width 105 height 17
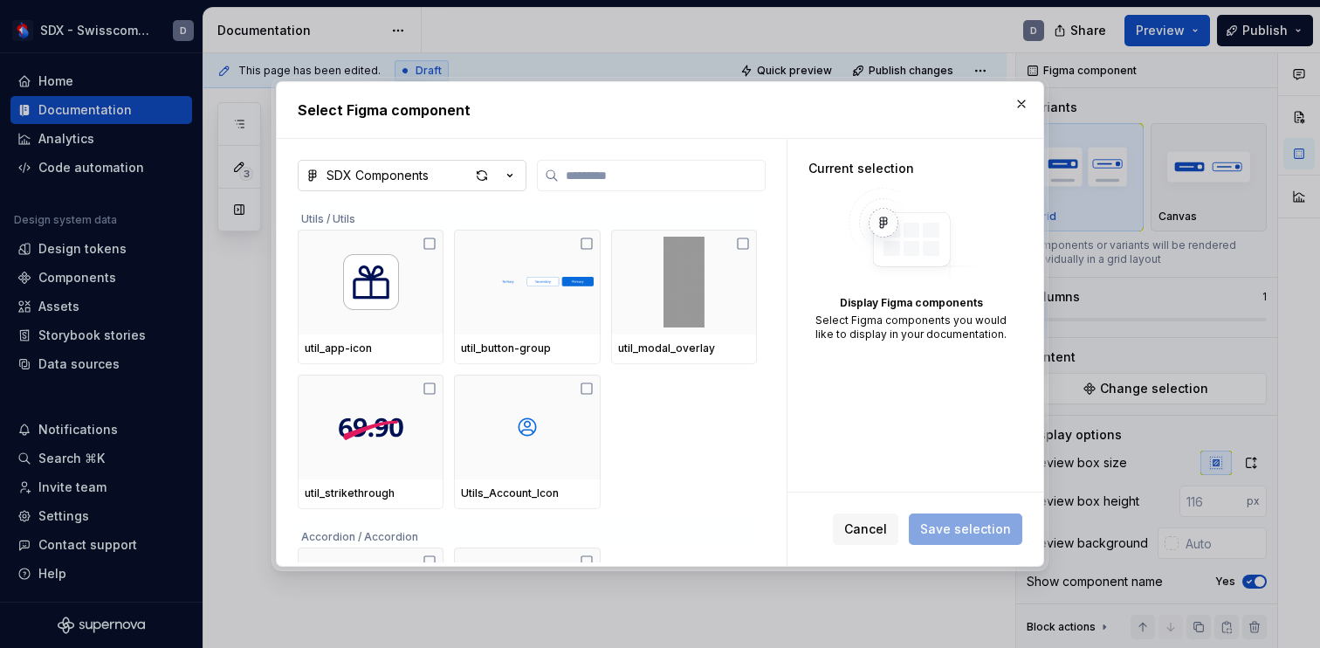
click at [511, 168] on icon "button" at bounding box center [509, 175] width 17 height 17
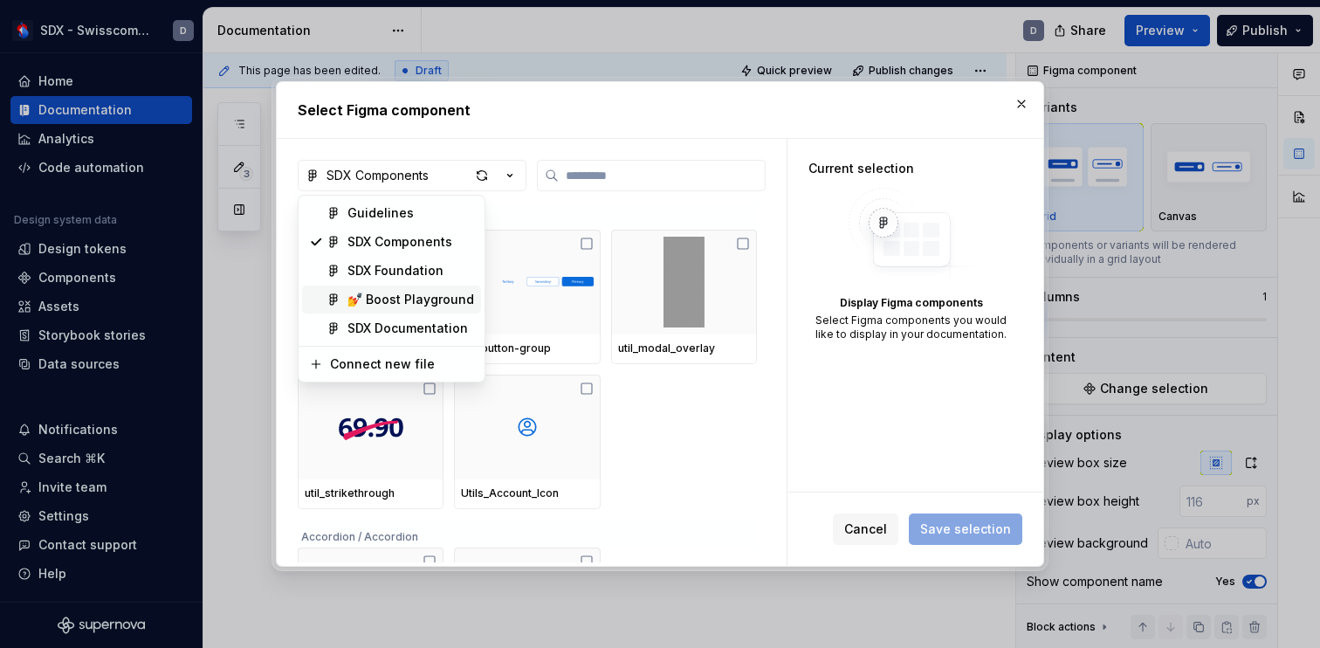
click at [421, 298] on div "💅 Boost Playground" at bounding box center [410, 299] width 127 height 17
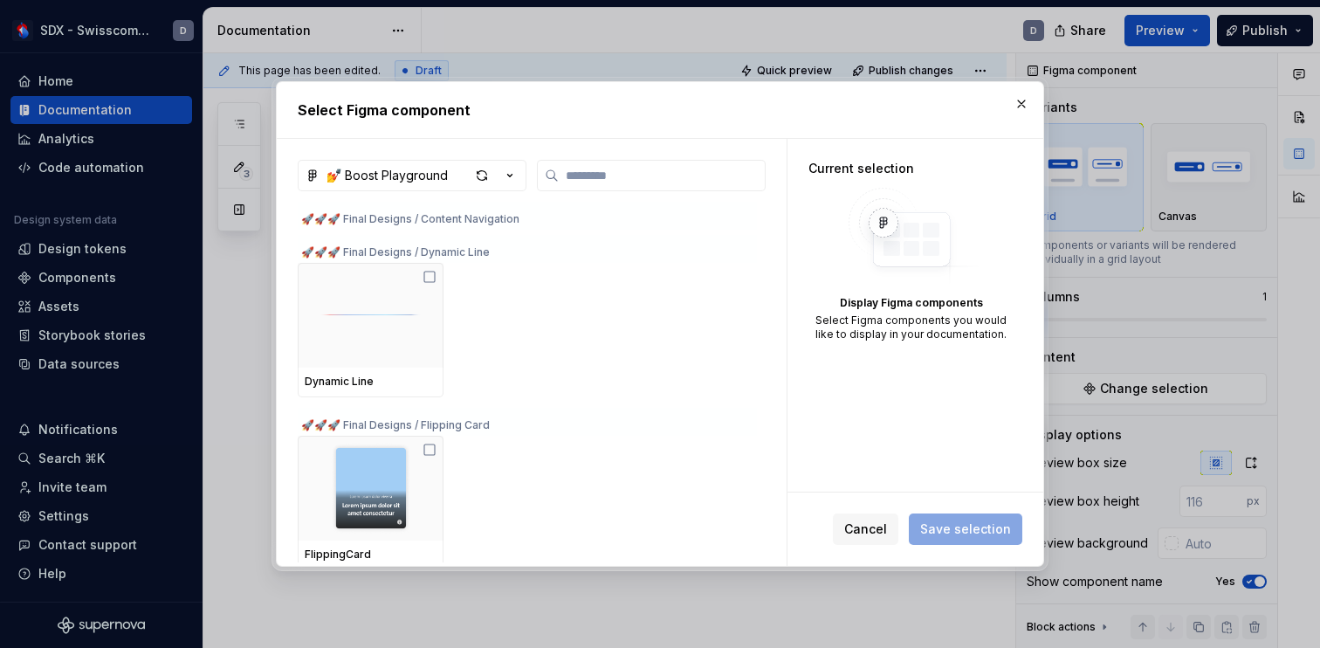
scroll to position [1272, 0]
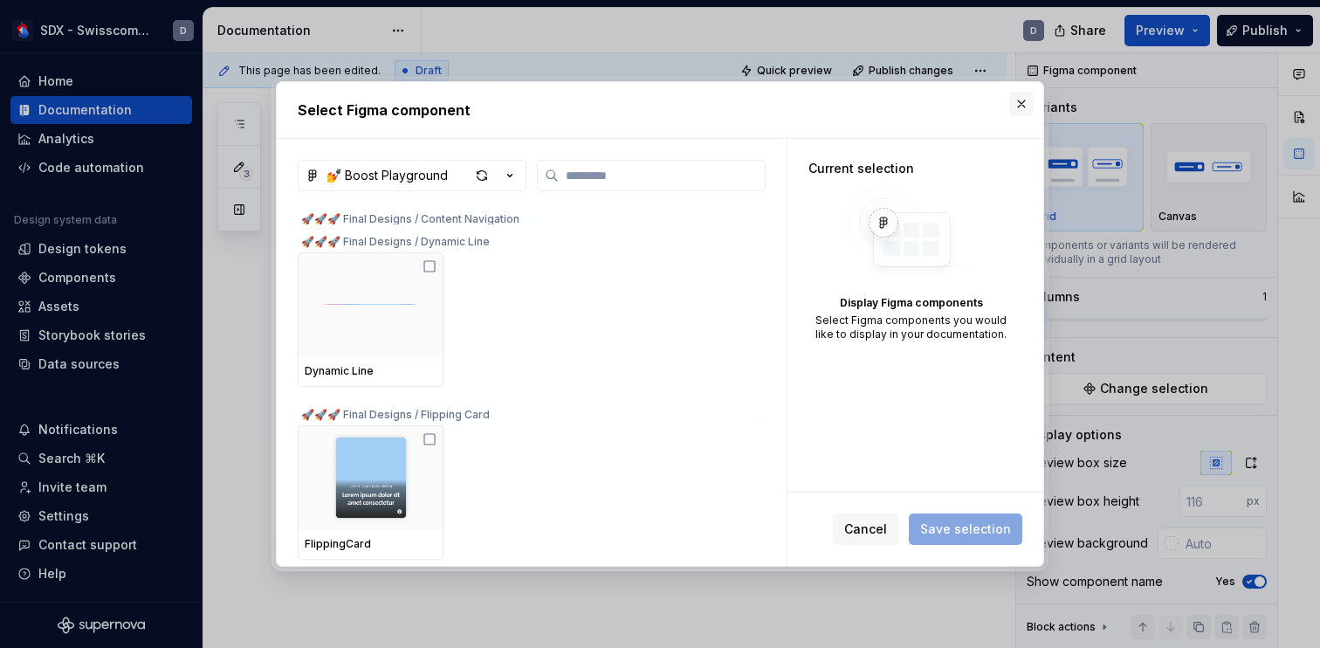
click at [1021, 99] on button "button" at bounding box center [1021, 104] width 24 height 24
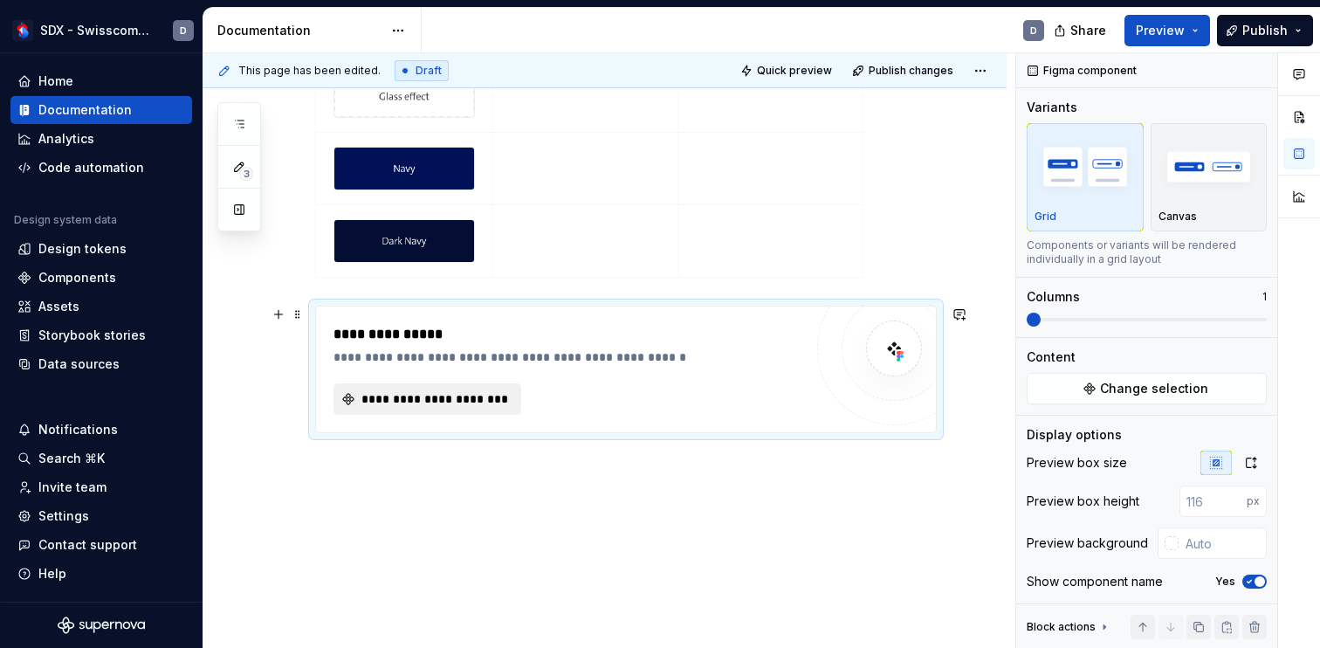
click at [489, 403] on span "**********" at bounding box center [434, 398] width 151 height 17
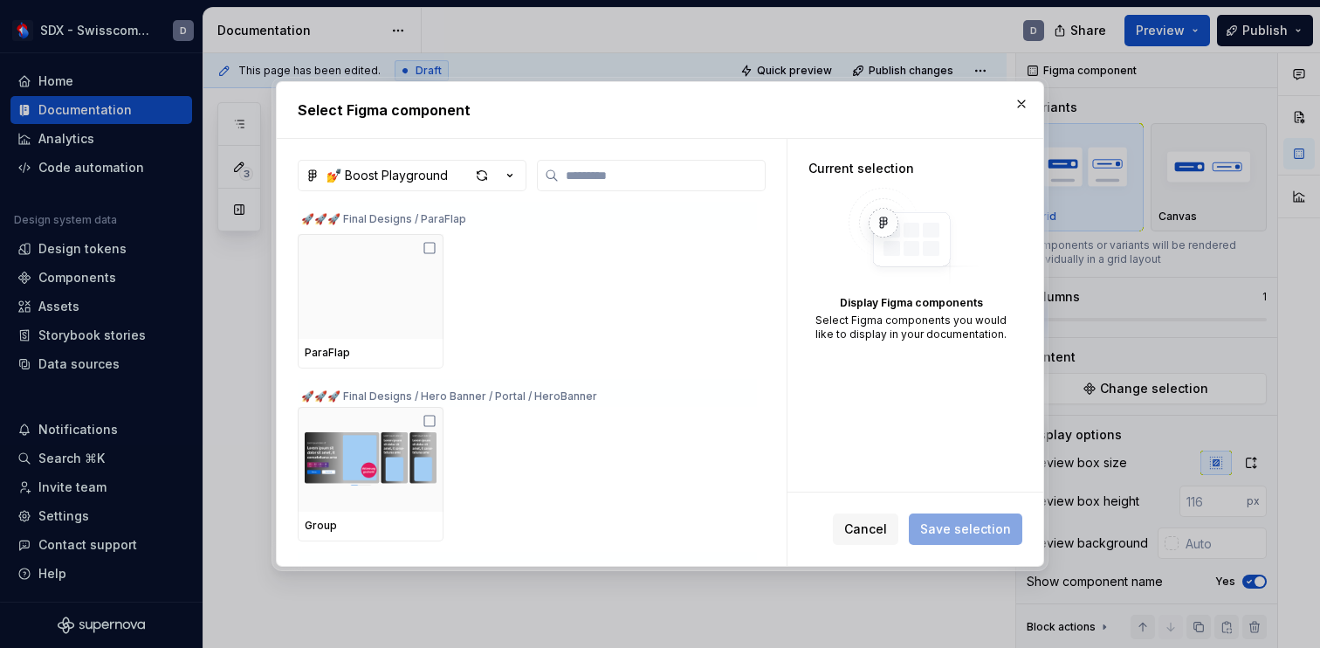
scroll to position [1484, 0]
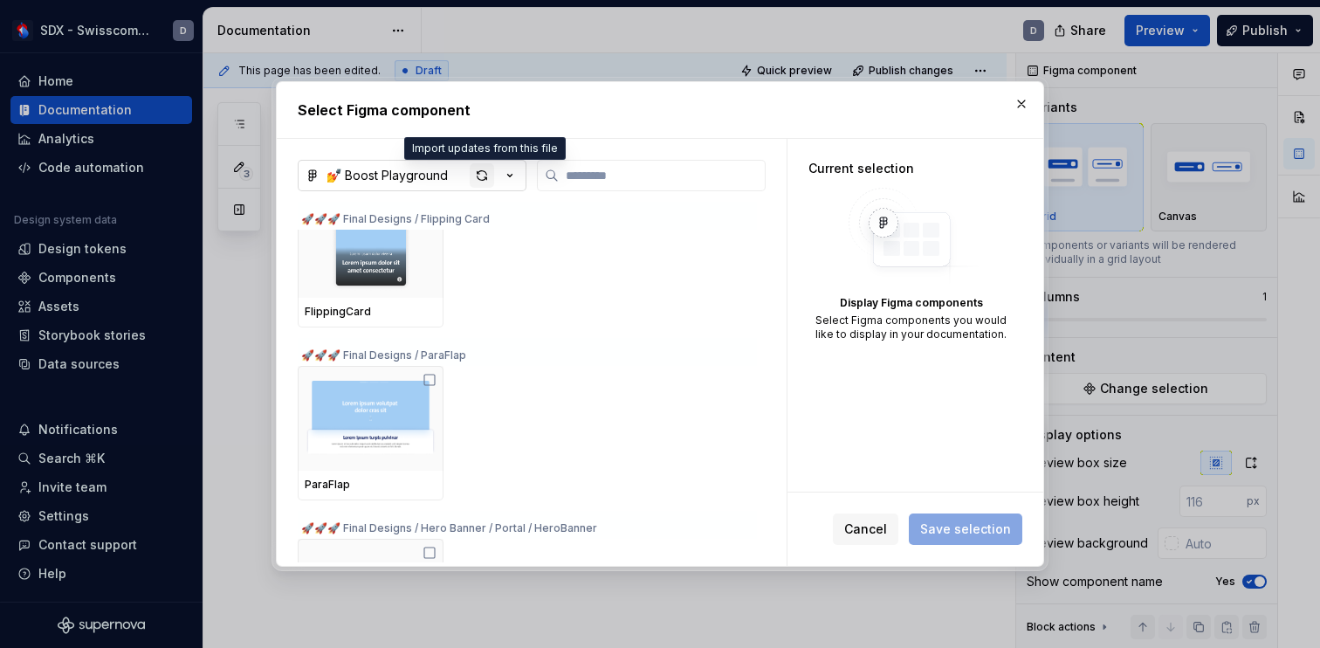
click at [482, 178] on div "button" at bounding box center [482, 175] width 24 height 24
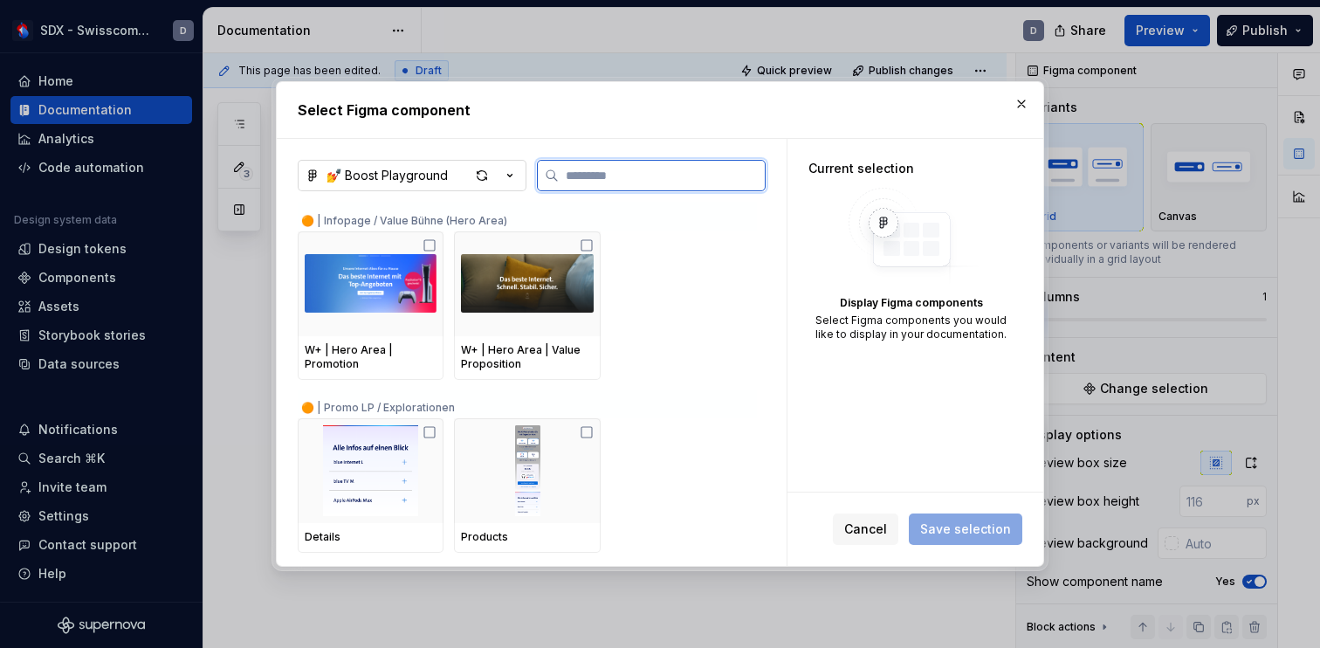
type textarea "*"
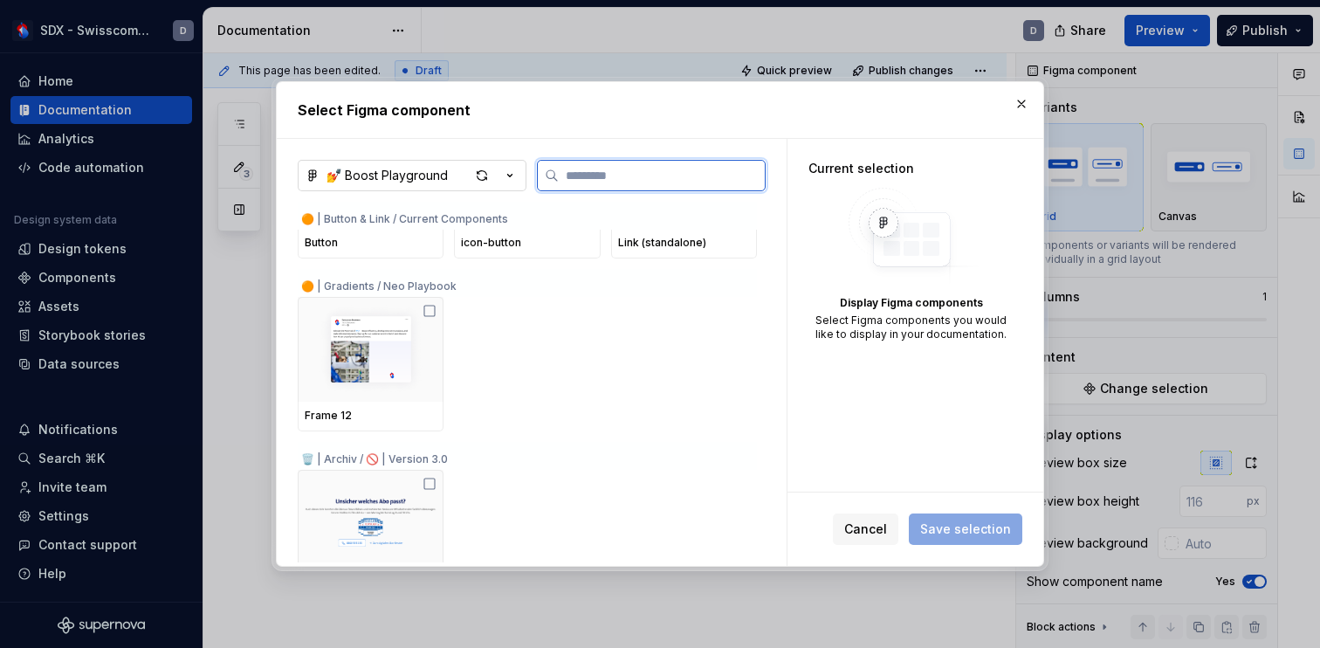
scroll to position [4273, 0]
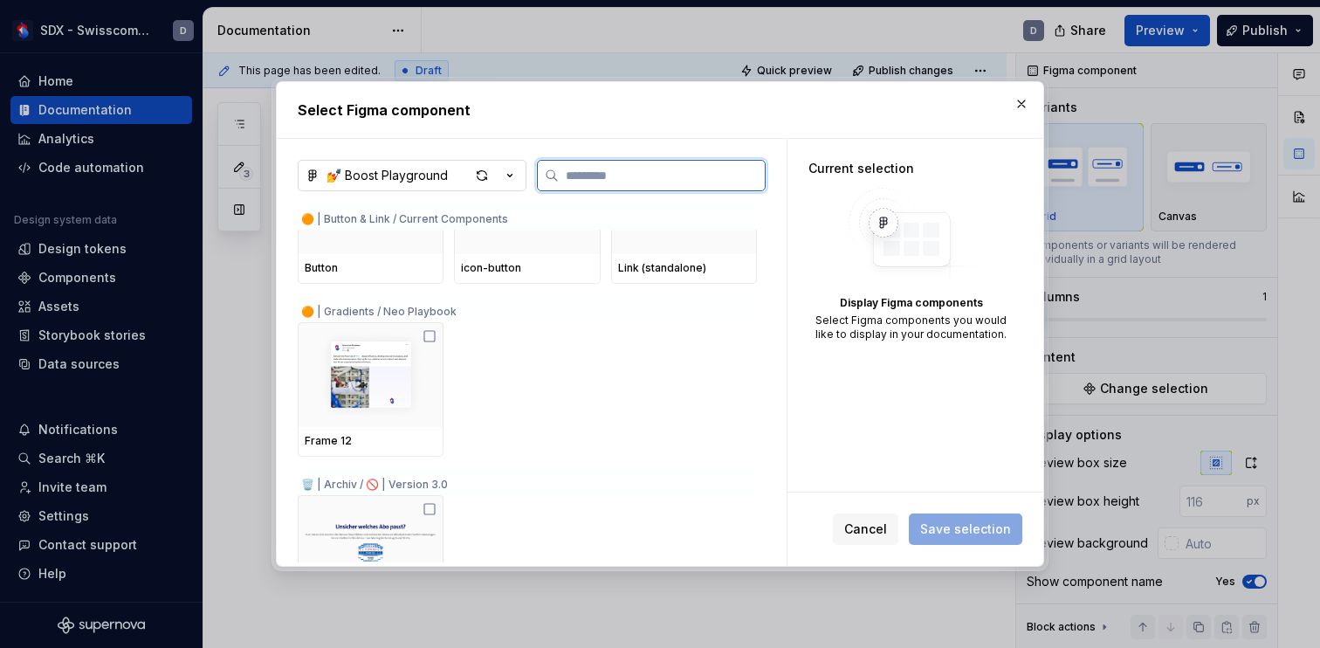
click at [600, 170] on input "search" at bounding box center [662, 175] width 206 height 17
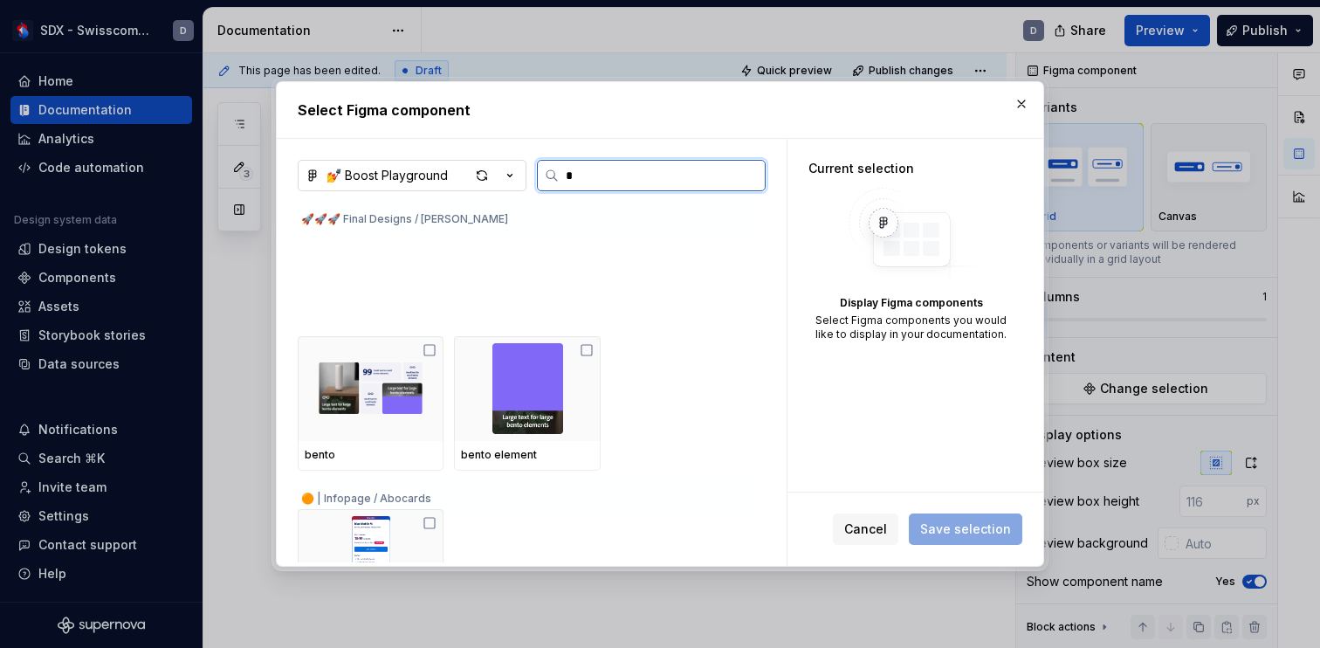
type input "*"
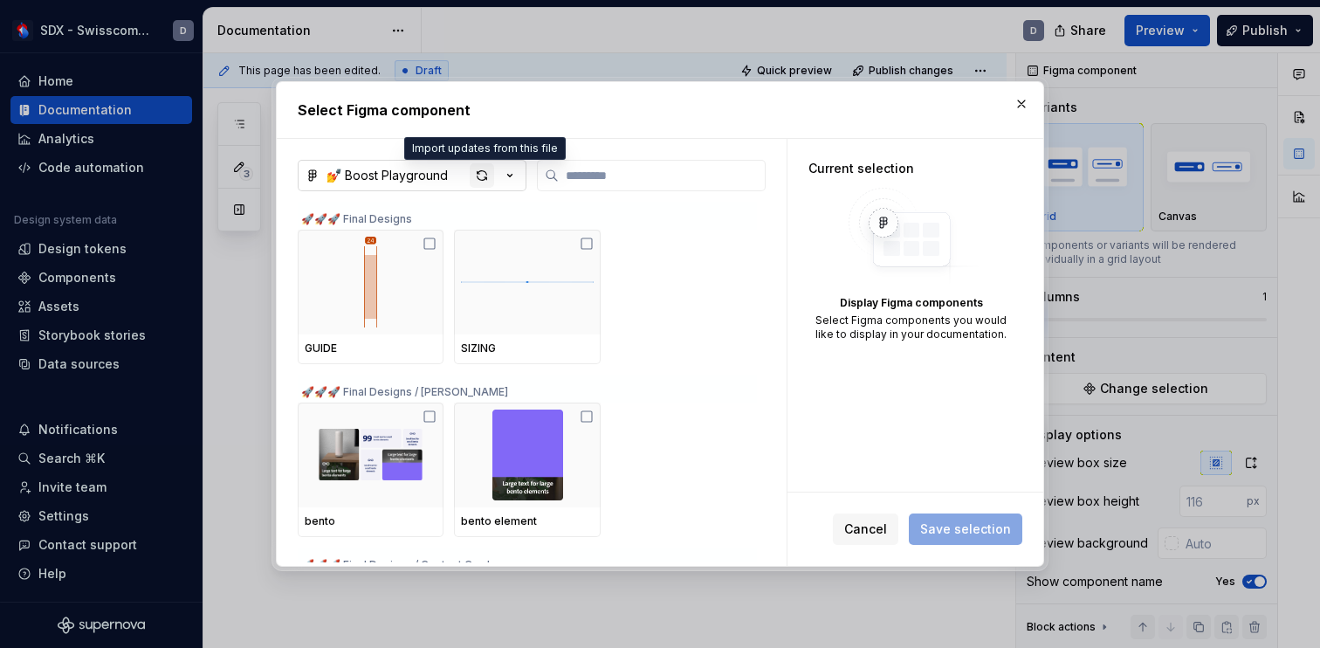
click at [486, 169] on div "button" at bounding box center [482, 175] width 24 height 24
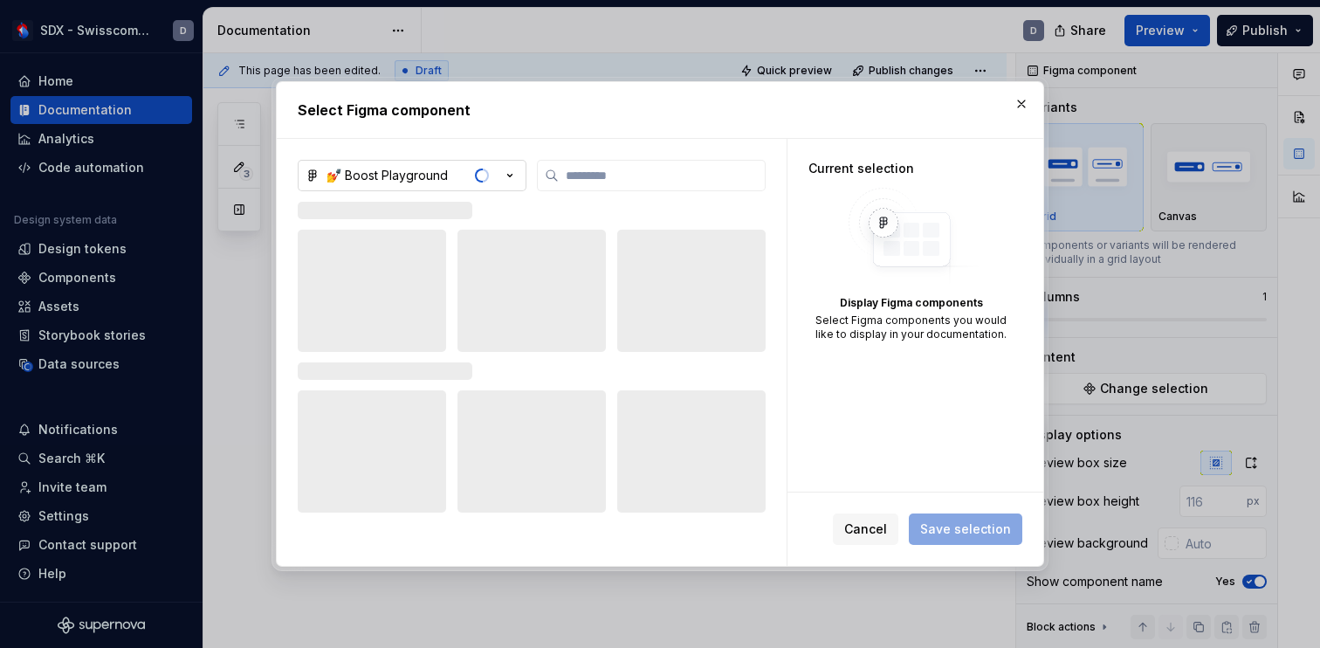
type textarea "*"
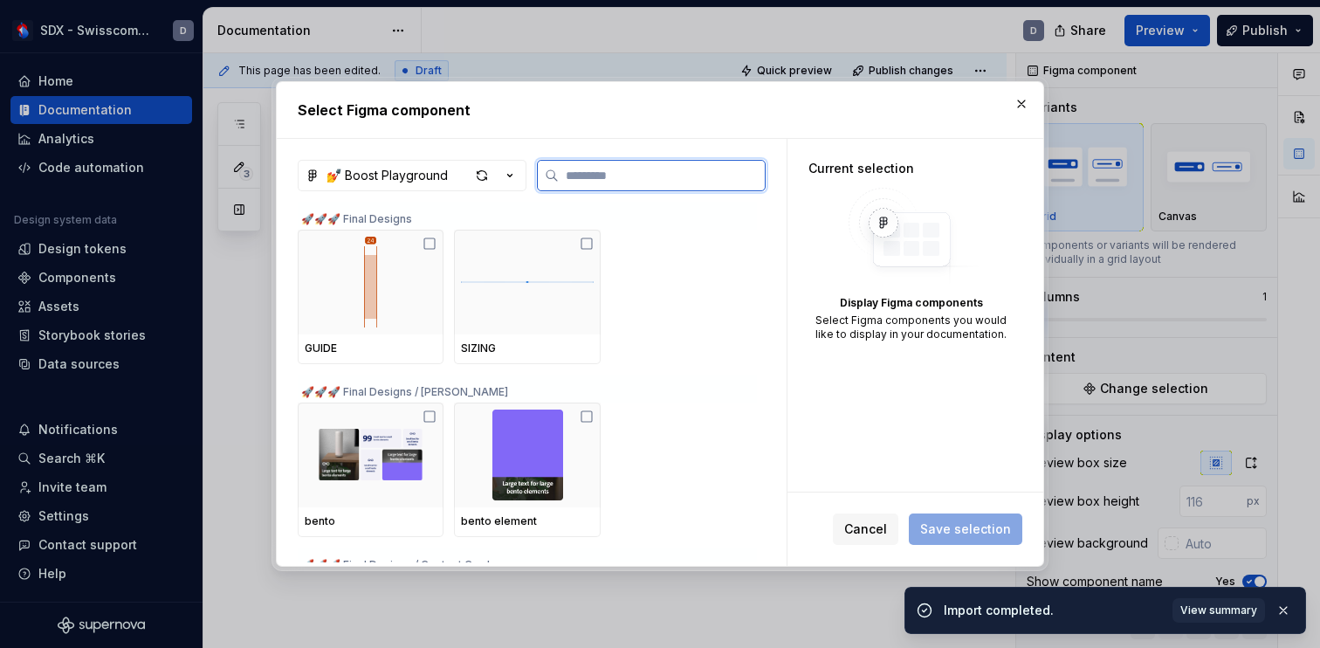
click at [608, 180] on input "search" at bounding box center [662, 175] width 206 height 17
type input "*"
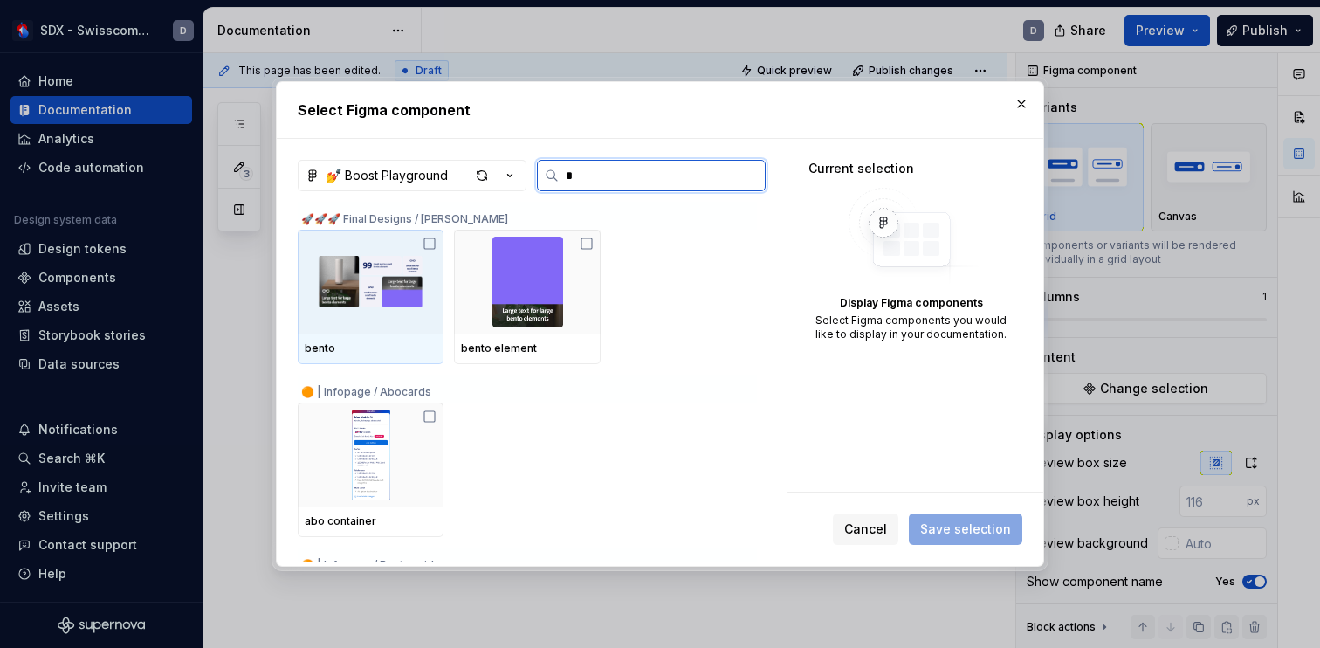
type textarea "*"
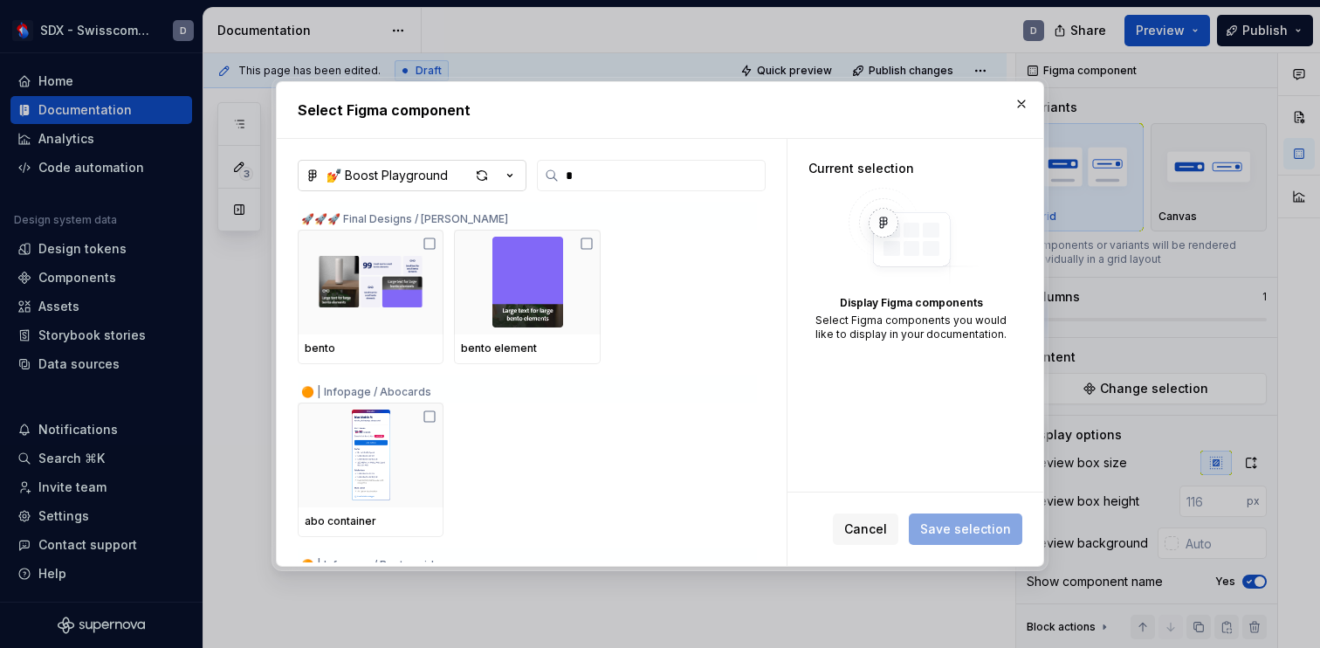
click at [517, 176] on icon "button" at bounding box center [509, 175] width 17 height 17
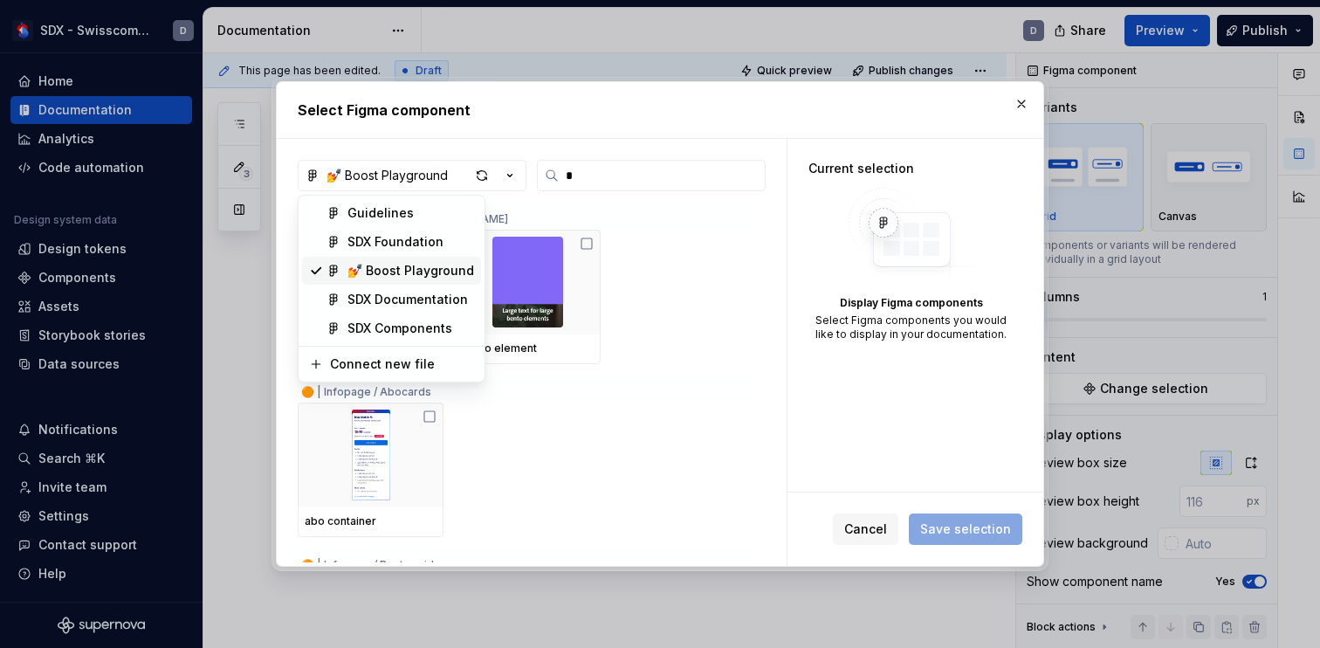
click at [416, 269] on div "💅 Boost Playground" at bounding box center [410, 270] width 127 height 17
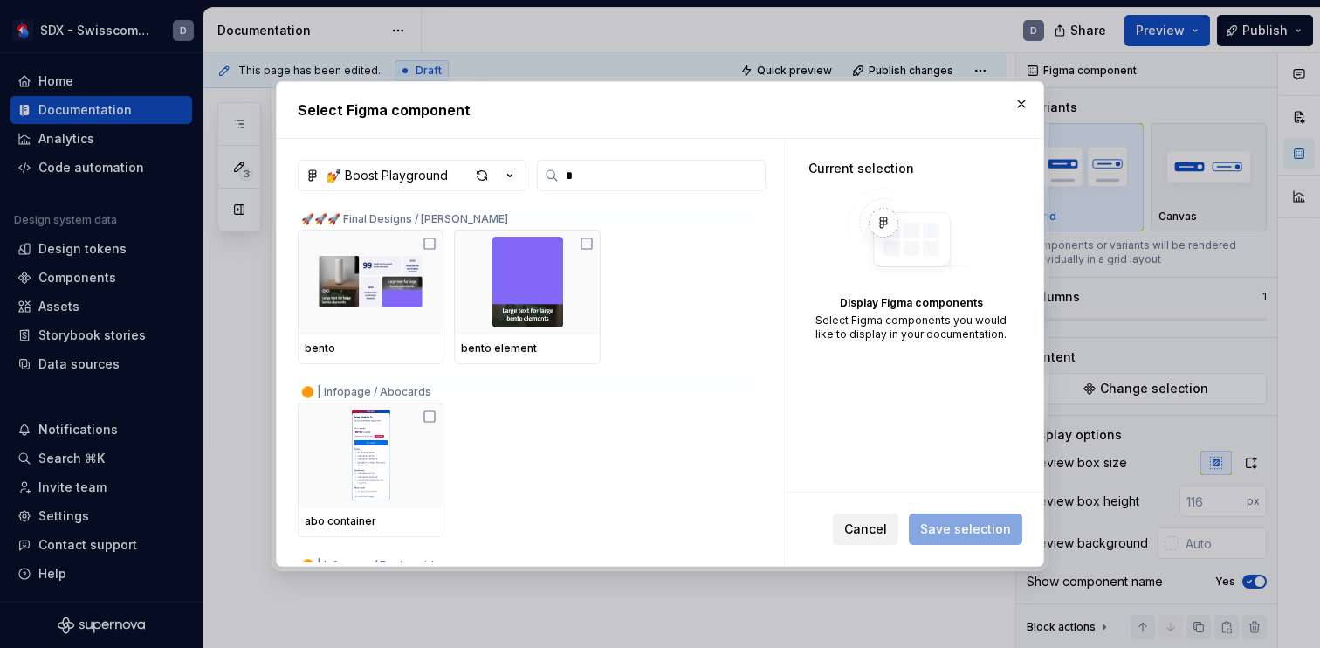
click at [874, 525] on span "Cancel" at bounding box center [865, 528] width 43 height 17
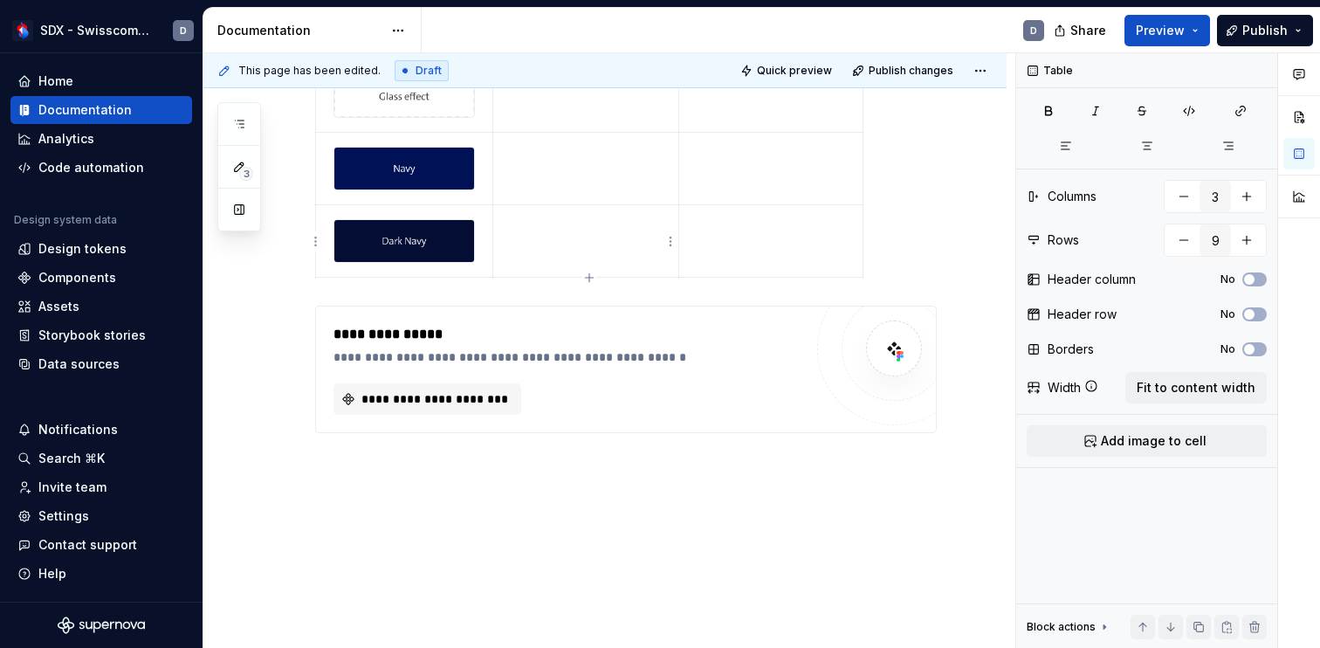
click at [627, 240] on td at bounding box center [585, 241] width 187 height 72
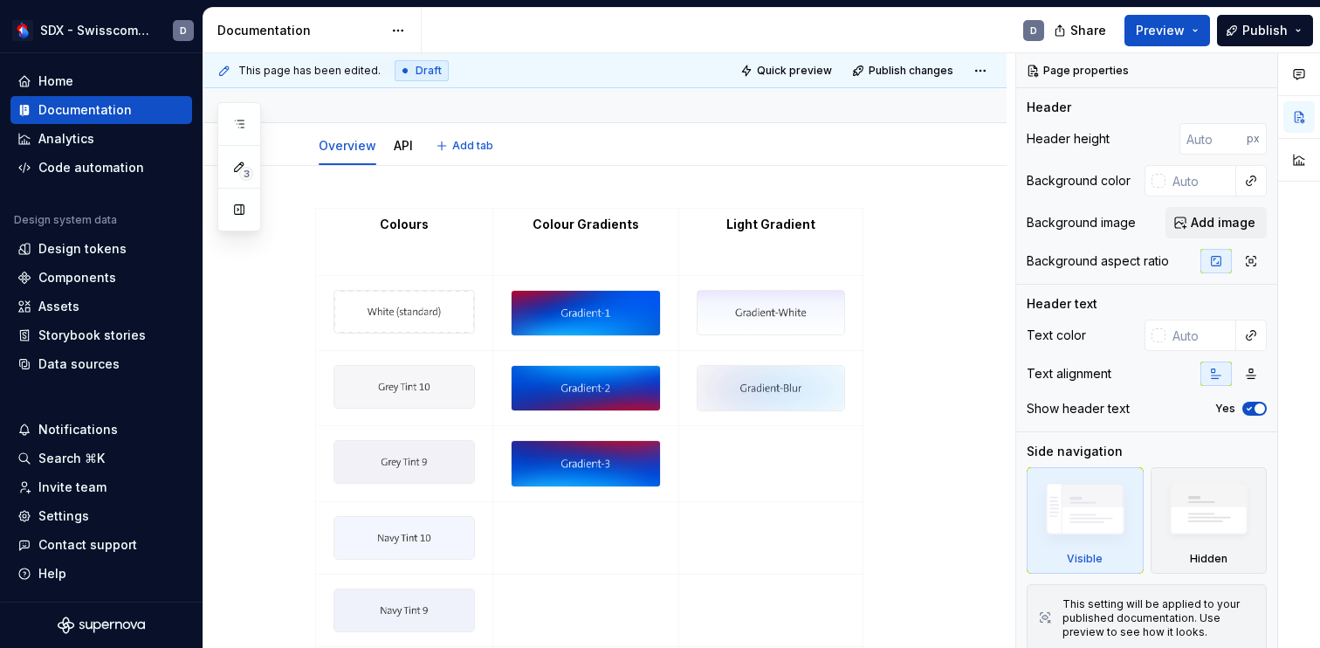
type textarea "*"
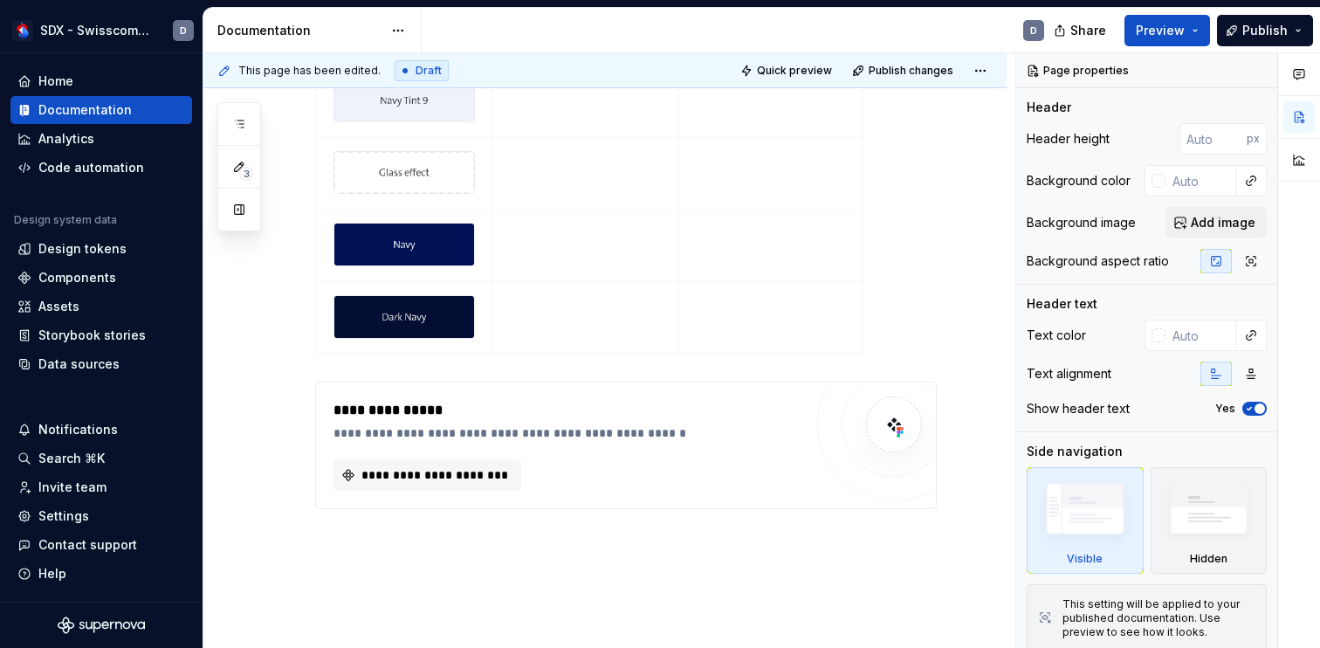
scroll to position [723, 0]
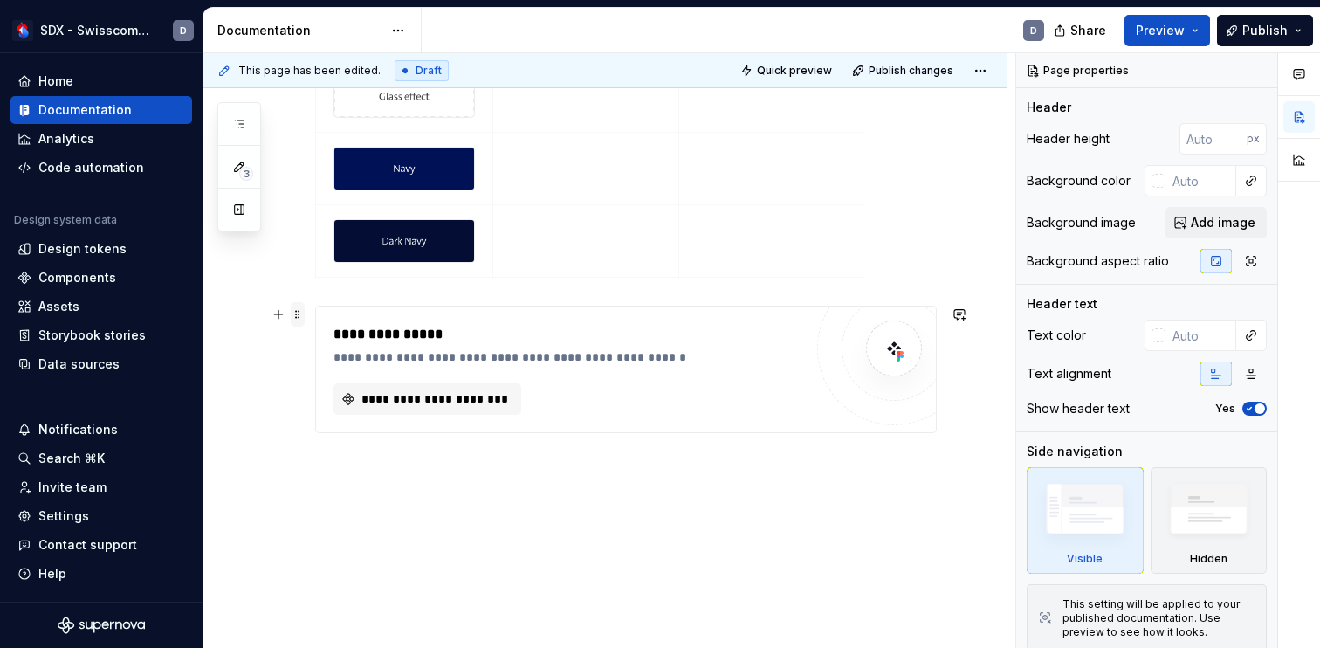
click at [299, 317] on span at bounding box center [298, 314] width 14 height 24
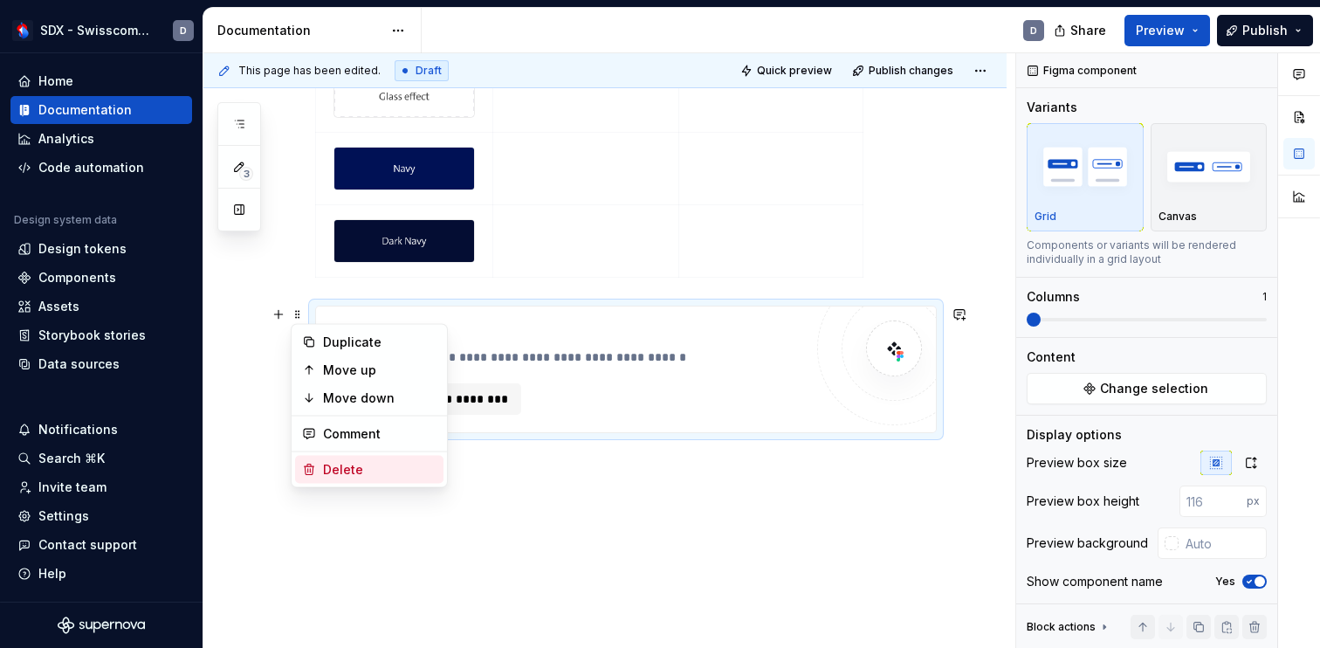
click at [334, 459] on div "Delete" at bounding box center [369, 470] width 148 height 28
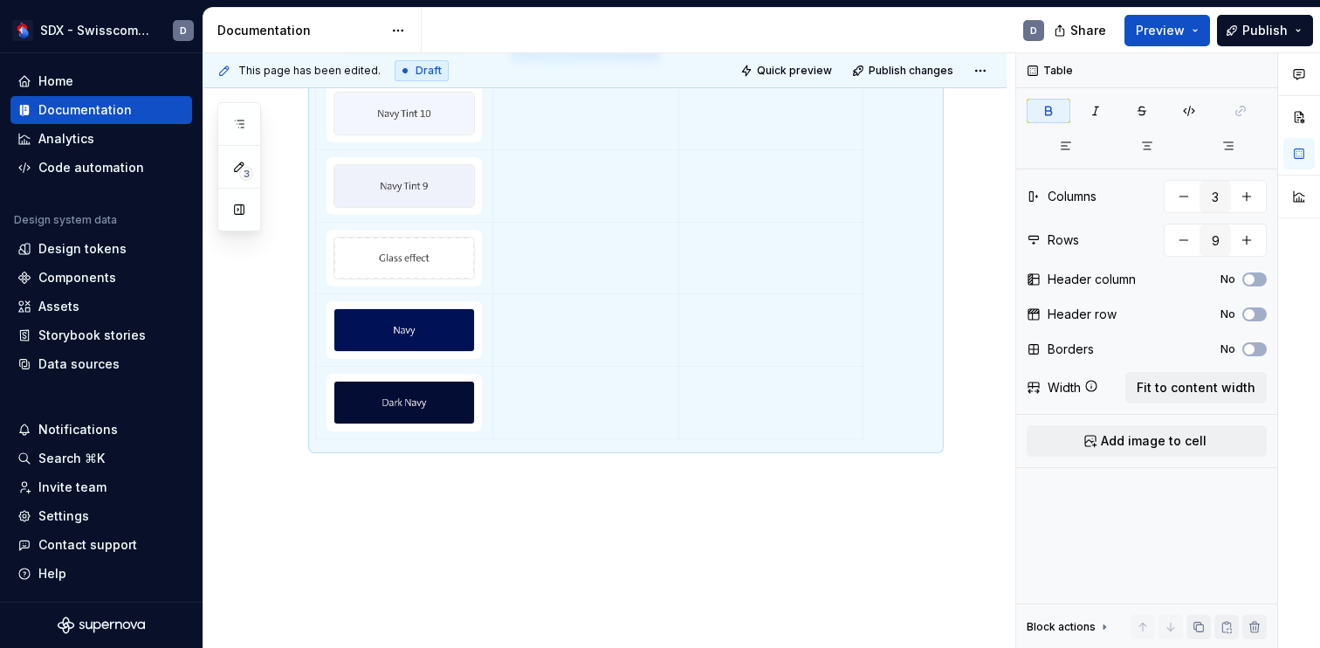
scroll to position [574, 0]
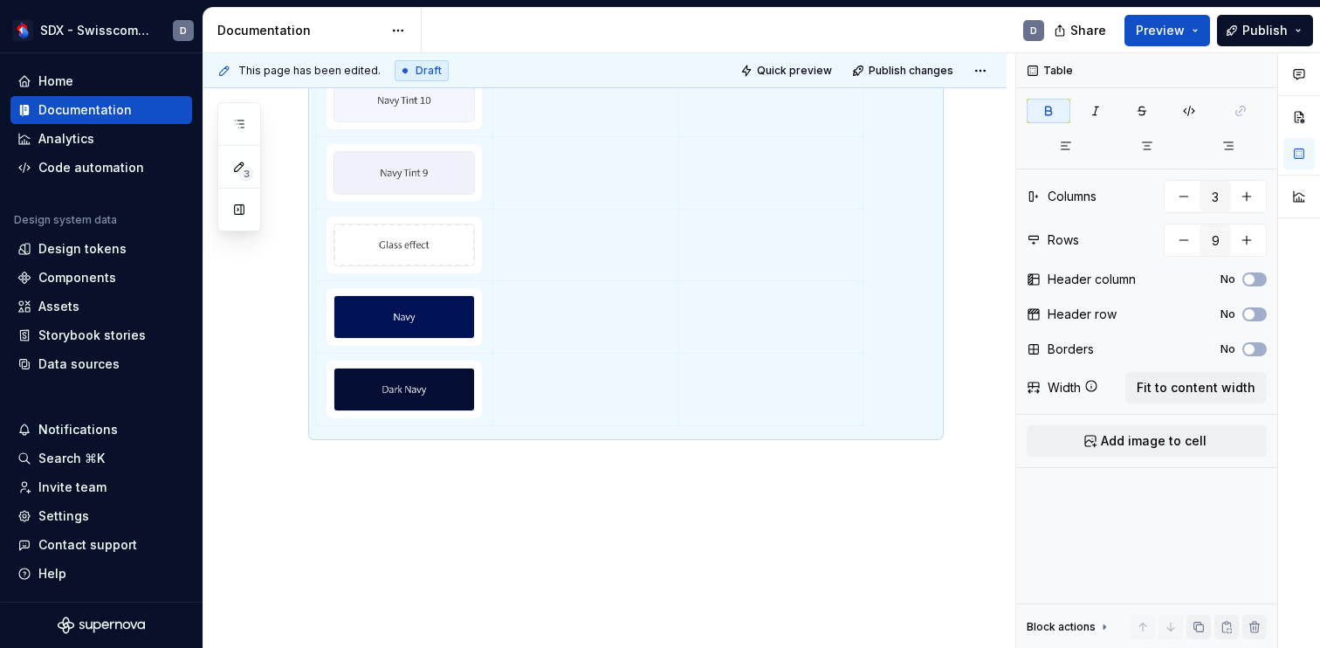
click at [387, 476] on div "Colours Colour Gradients Light Gradient" at bounding box center [604, 189] width 803 height 920
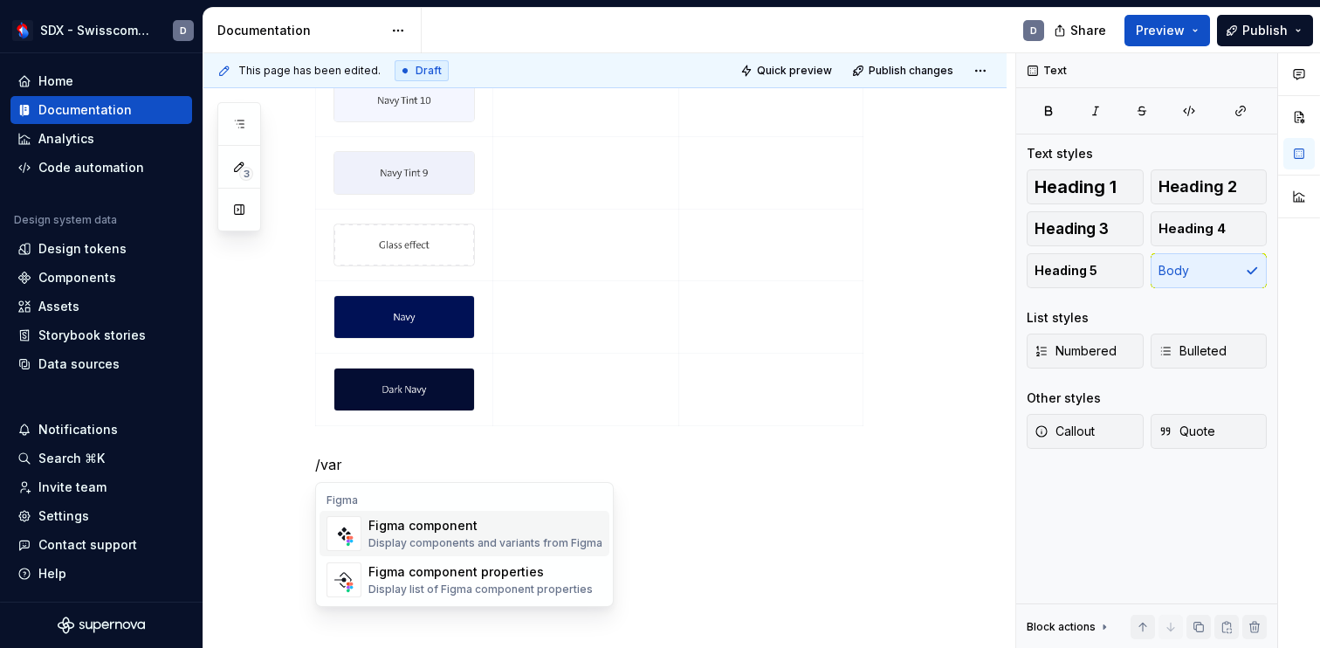
click at [441, 538] on div "Display components and variants from Figma" at bounding box center [485, 543] width 234 height 14
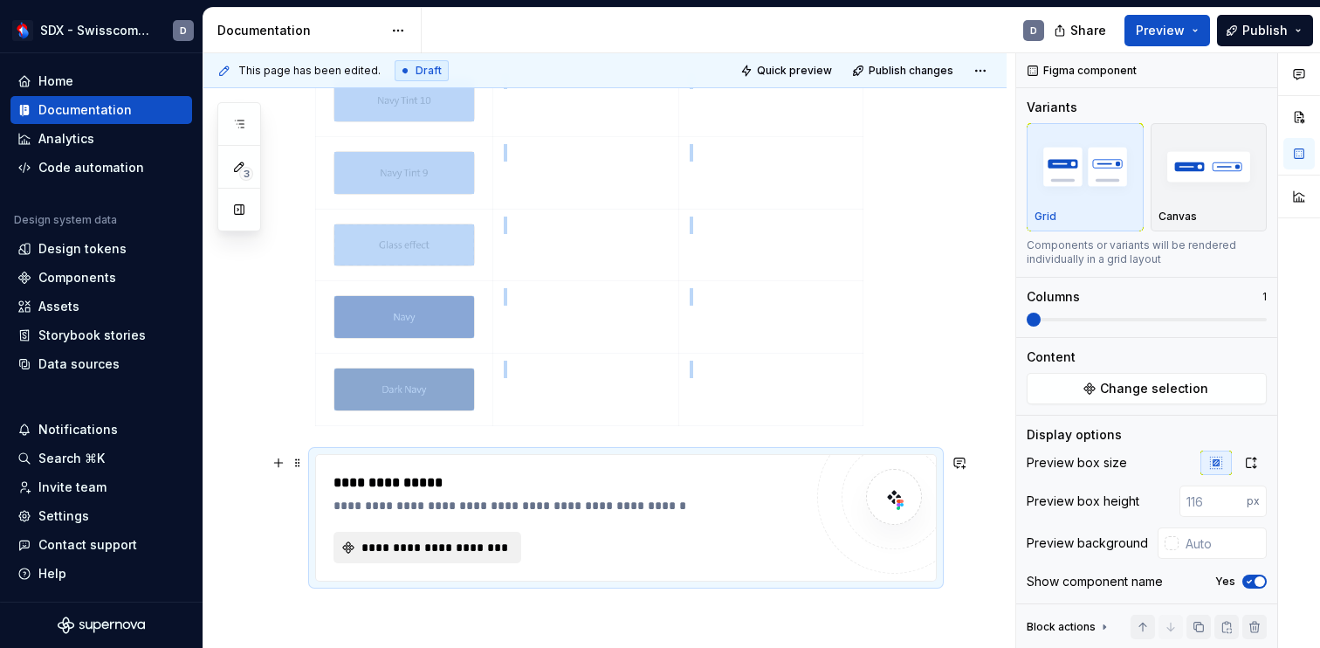
click at [455, 537] on button "**********" at bounding box center [427, 546] width 188 height 31
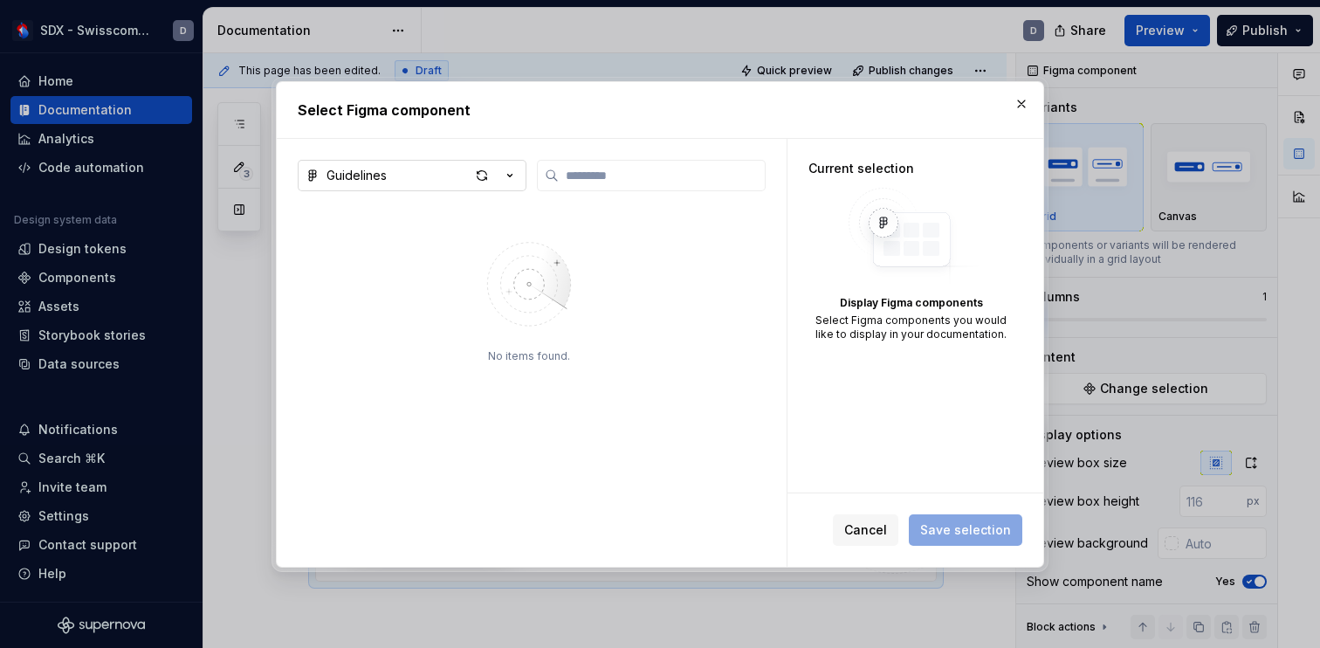
click at [511, 175] on icon "button" at bounding box center [509, 175] width 17 height 17
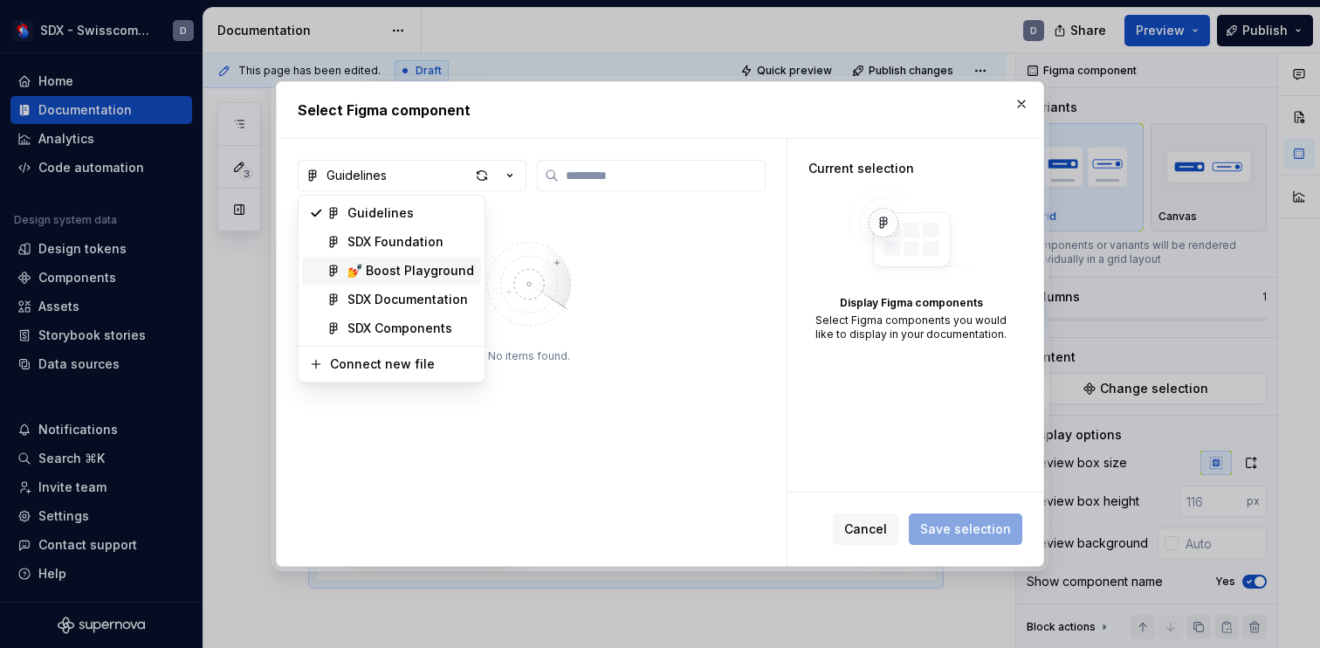
click at [428, 278] on div "💅 Boost Playground" at bounding box center [410, 270] width 127 height 17
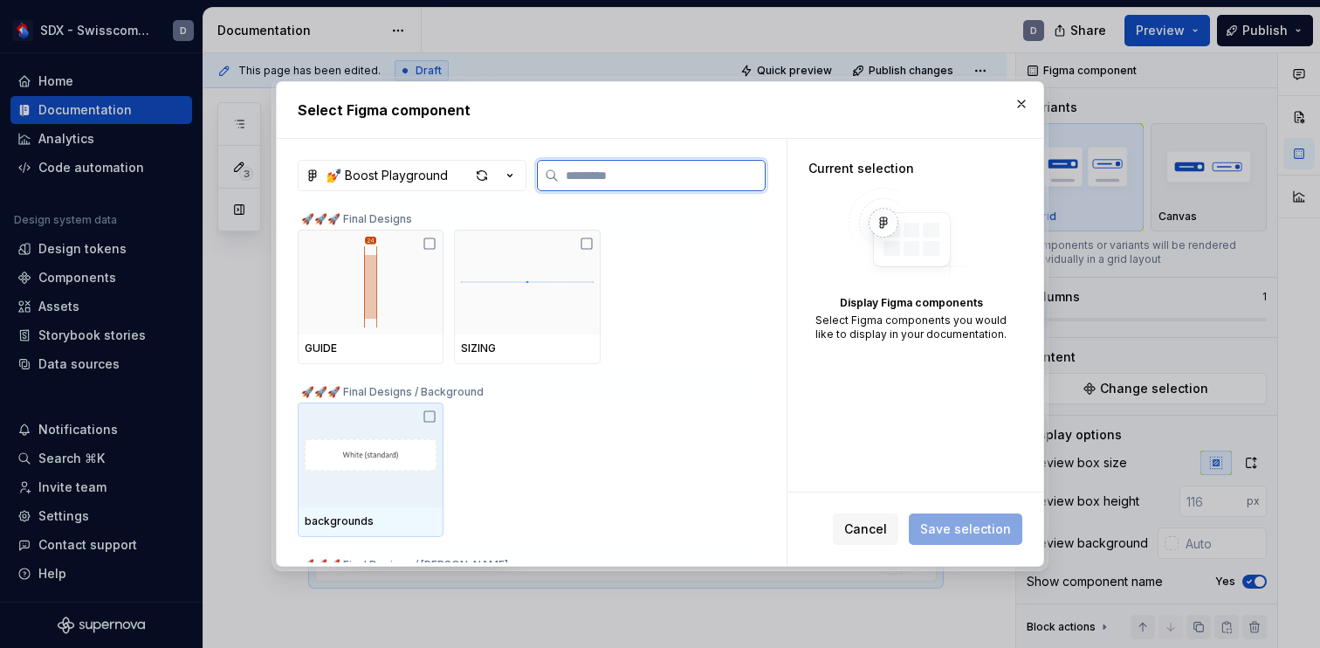
click at [407, 477] on img at bounding box center [371, 454] width 132 height 91
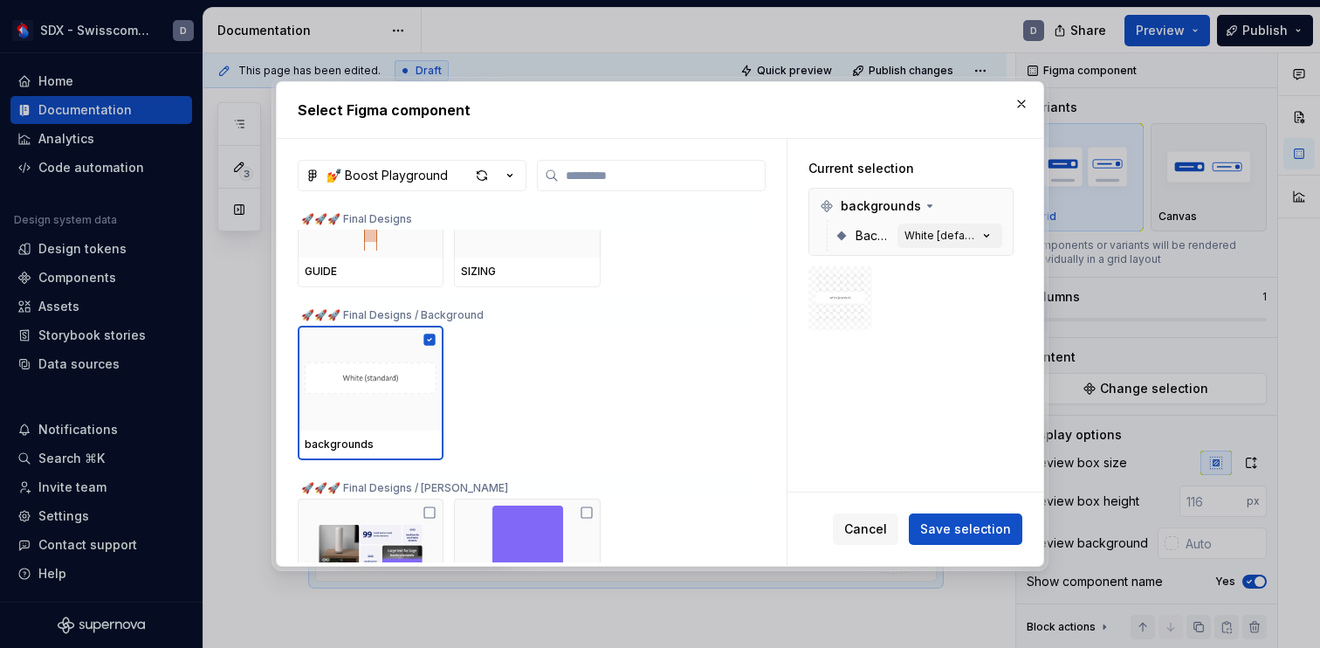
scroll to position [116, 0]
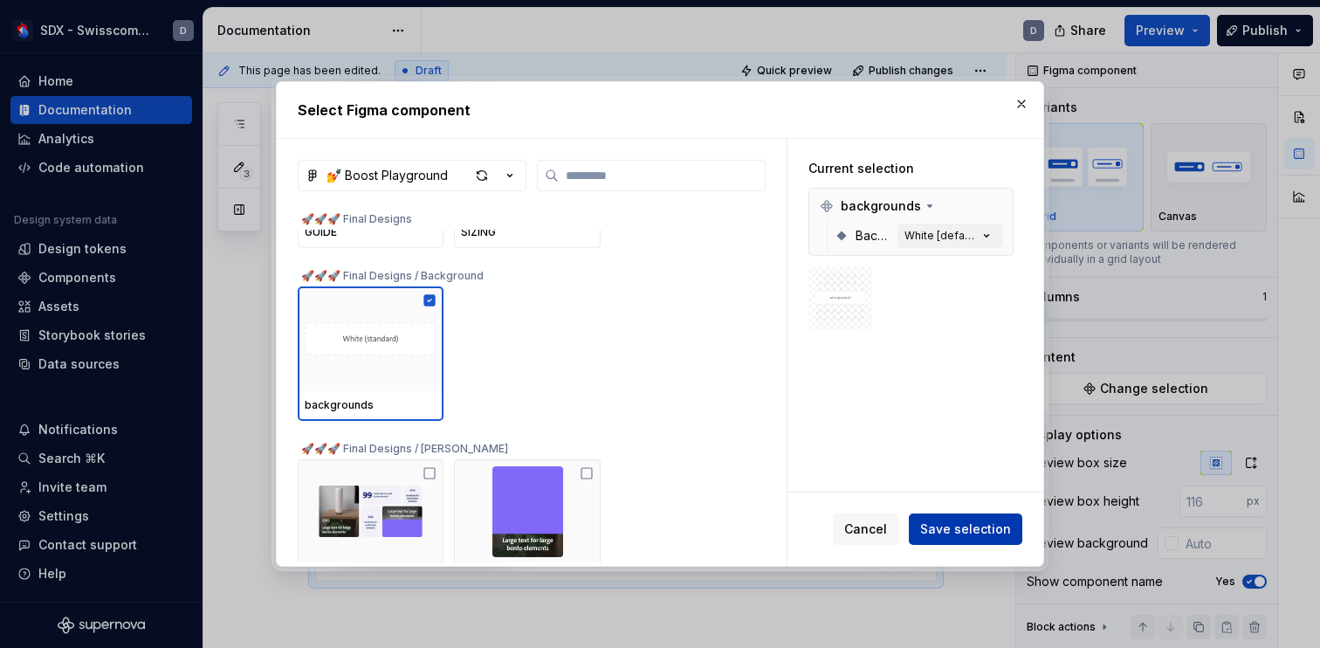
click at [991, 533] on span "Save selection" at bounding box center [965, 528] width 91 height 17
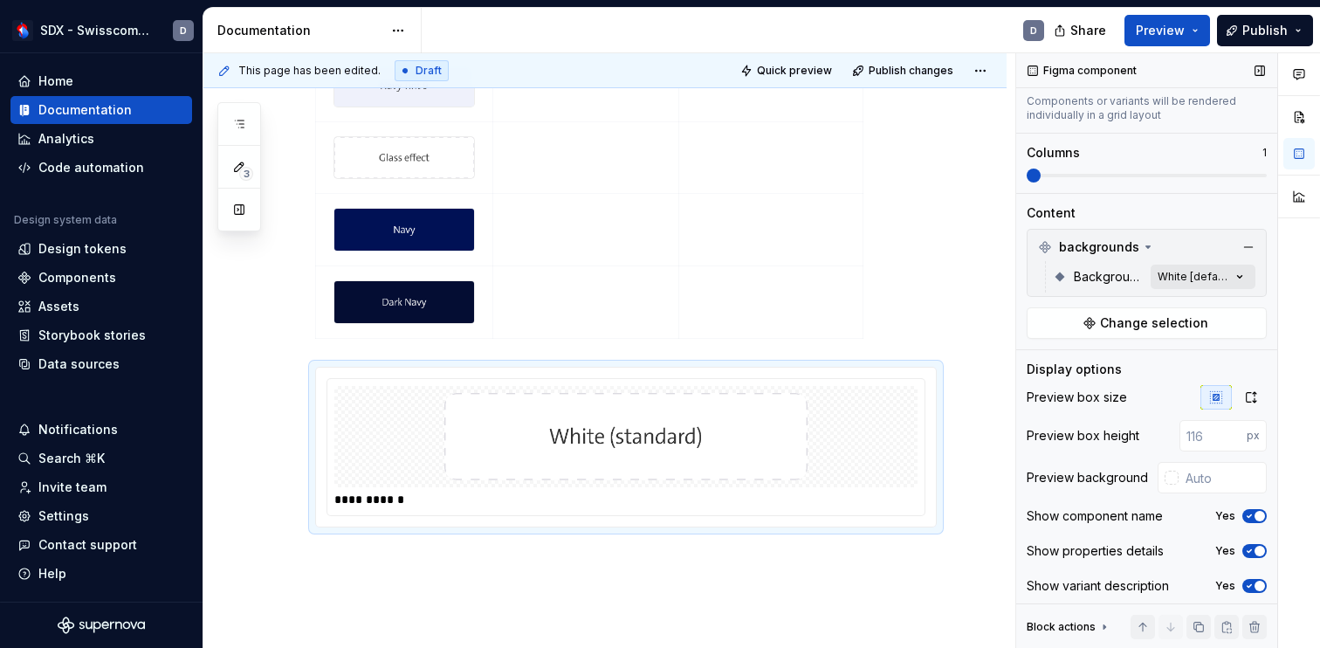
scroll to position [149, 0]
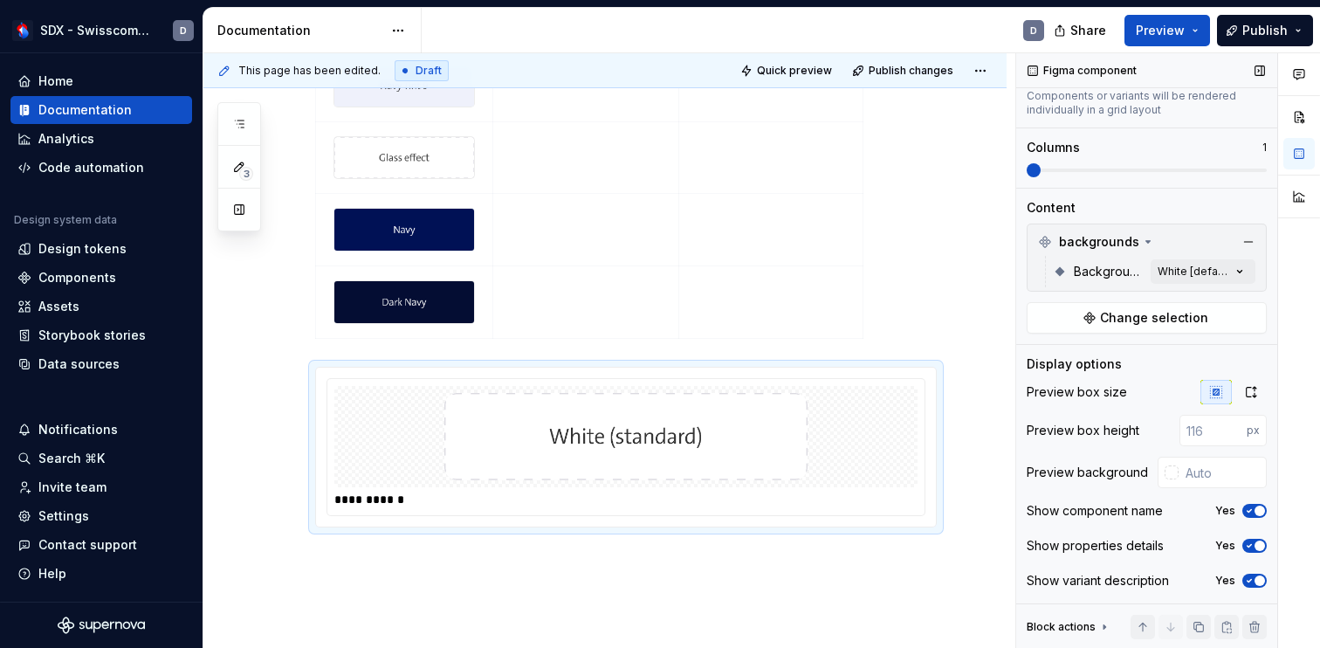
click at [1257, 511] on span "button" at bounding box center [1259, 510] width 10 height 10
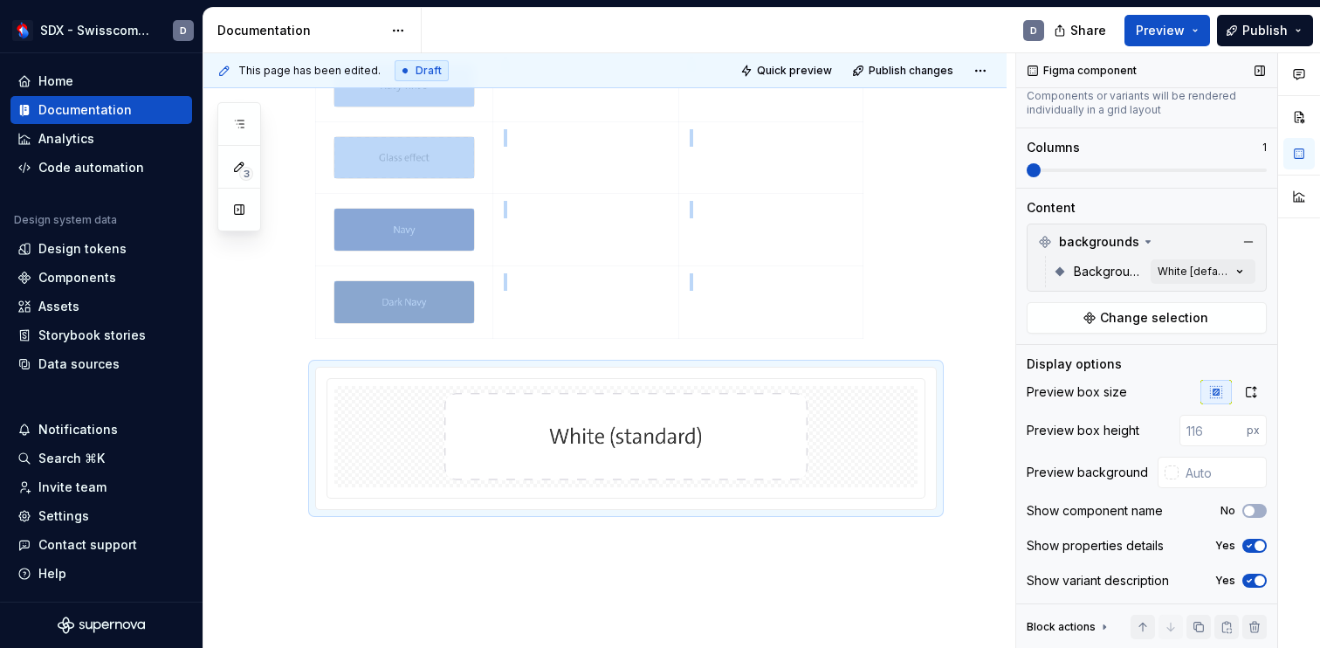
click at [1257, 540] on span "button" at bounding box center [1259, 545] width 10 height 10
click at [1257, 540] on button "No" at bounding box center [1254, 545] width 24 height 14
click at [1257, 540] on span "button" at bounding box center [1259, 545] width 10 height 10
click at [1257, 583] on span "button" at bounding box center [1259, 580] width 10 height 10
click at [1257, 583] on button "No" at bounding box center [1254, 580] width 24 height 14
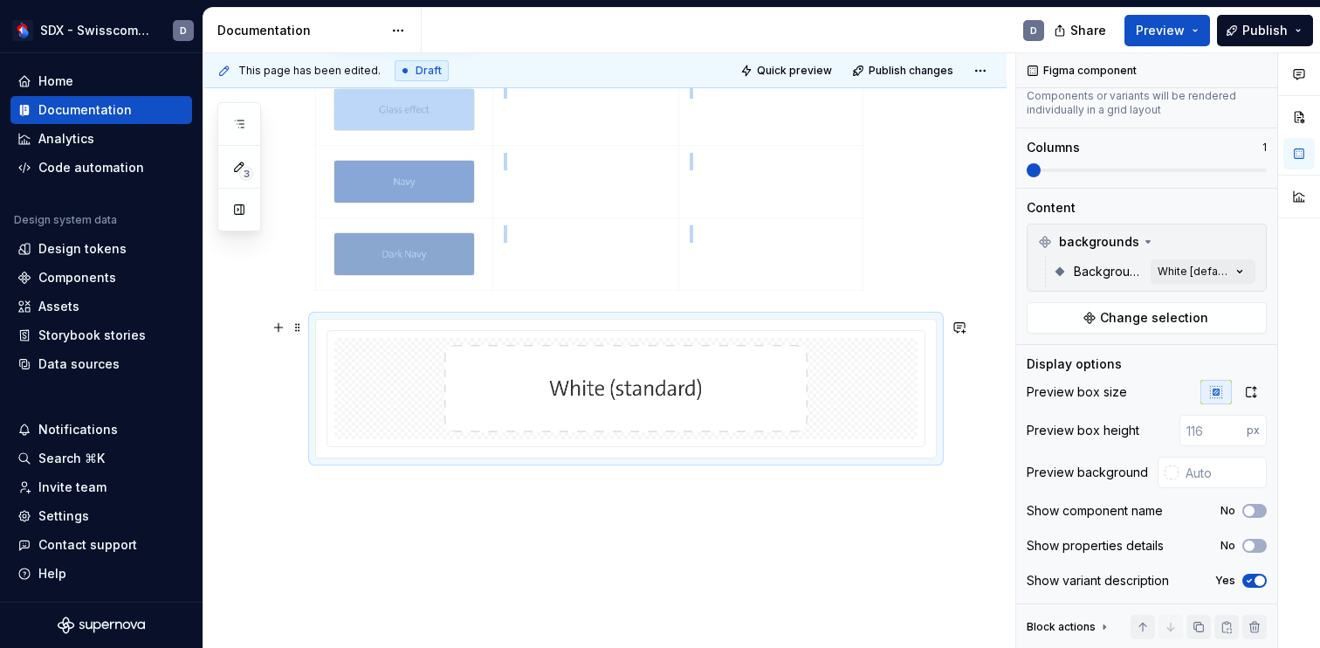
scroll to position [711, 0]
click at [869, 488] on div "Colours Colour Gradients Light Gradient" at bounding box center [604, 132] width 803 height 1080
click at [851, 377] on img at bounding box center [625, 386] width 569 height 87
click at [1200, 271] on div "Comments Open comments No comments yet Select ‘Comment’ from the block context …" at bounding box center [1168, 350] width 304 height 595
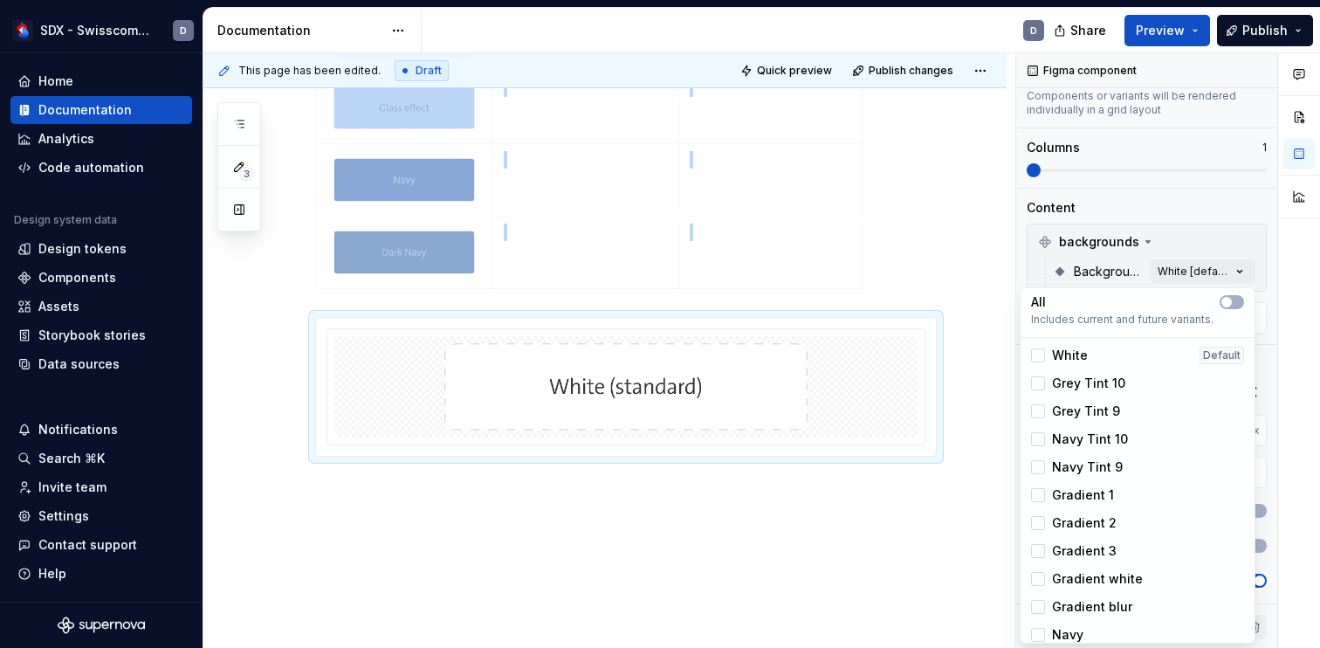
click at [1088, 384] on span "Grey Tint 10" at bounding box center [1088, 382] width 73 height 17
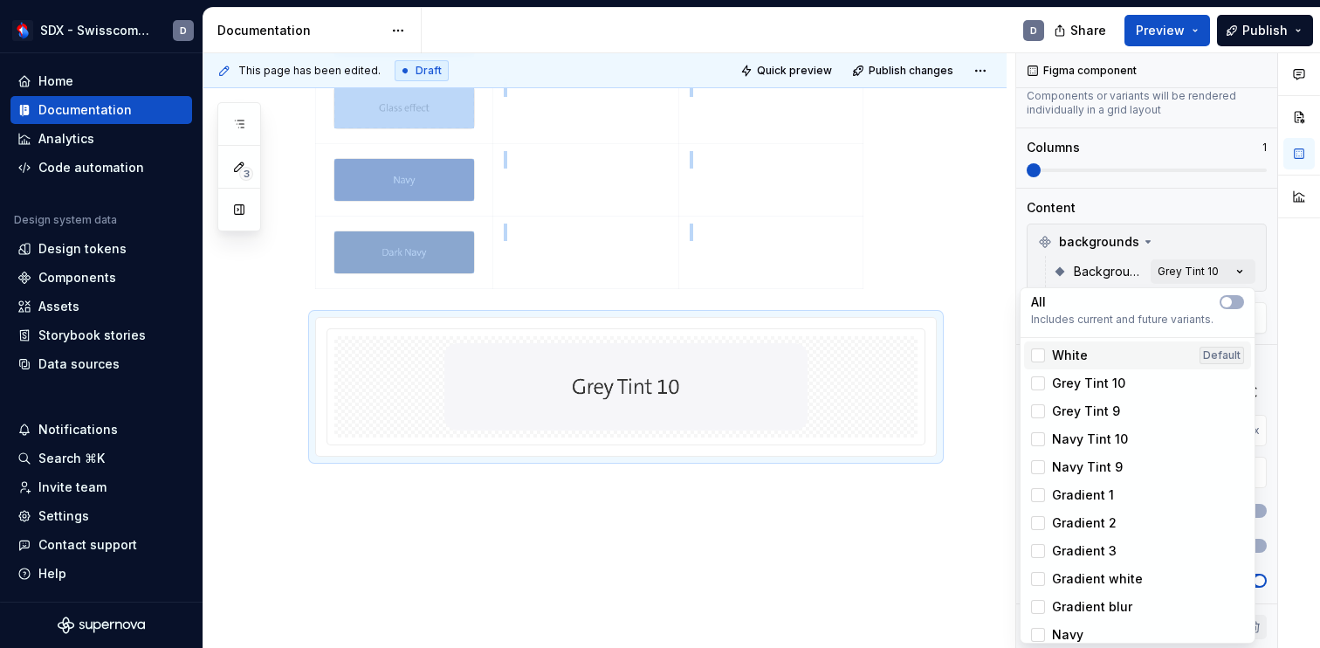
click at [1070, 360] on span "White" at bounding box center [1070, 354] width 36 height 17
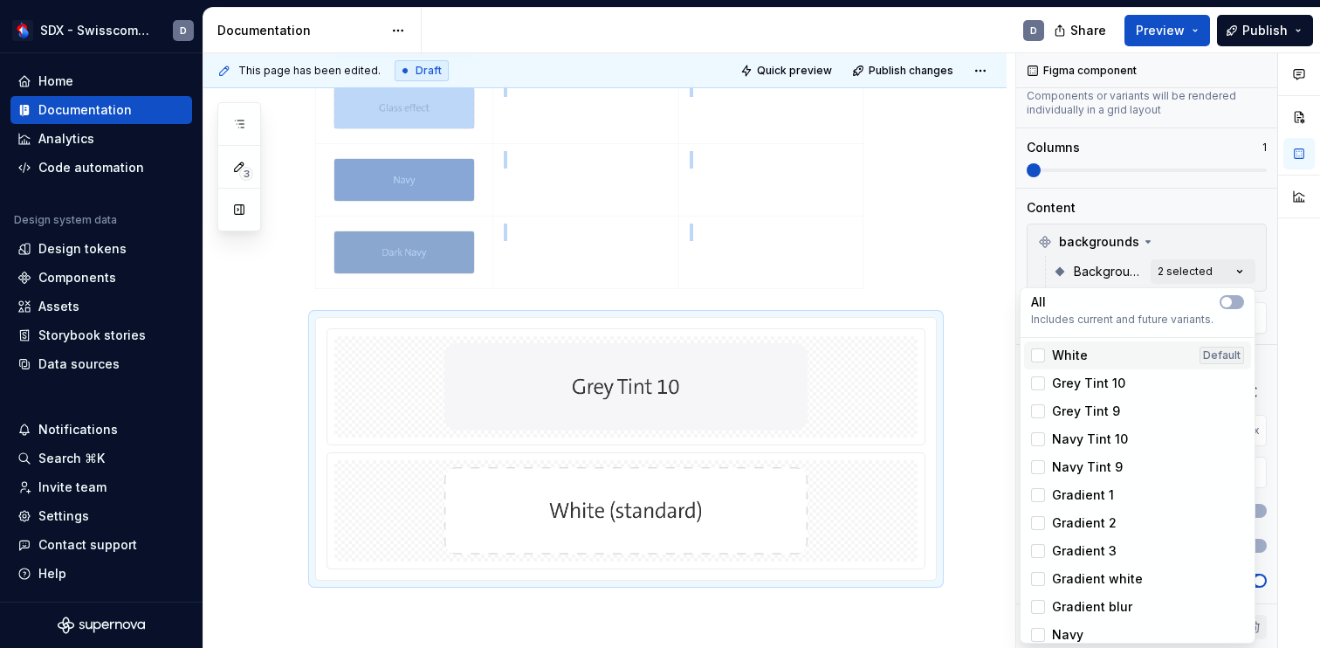
type textarea "*"
click at [1059, 402] on span "Grey Tint 9" at bounding box center [1086, 410] width 68 height 17
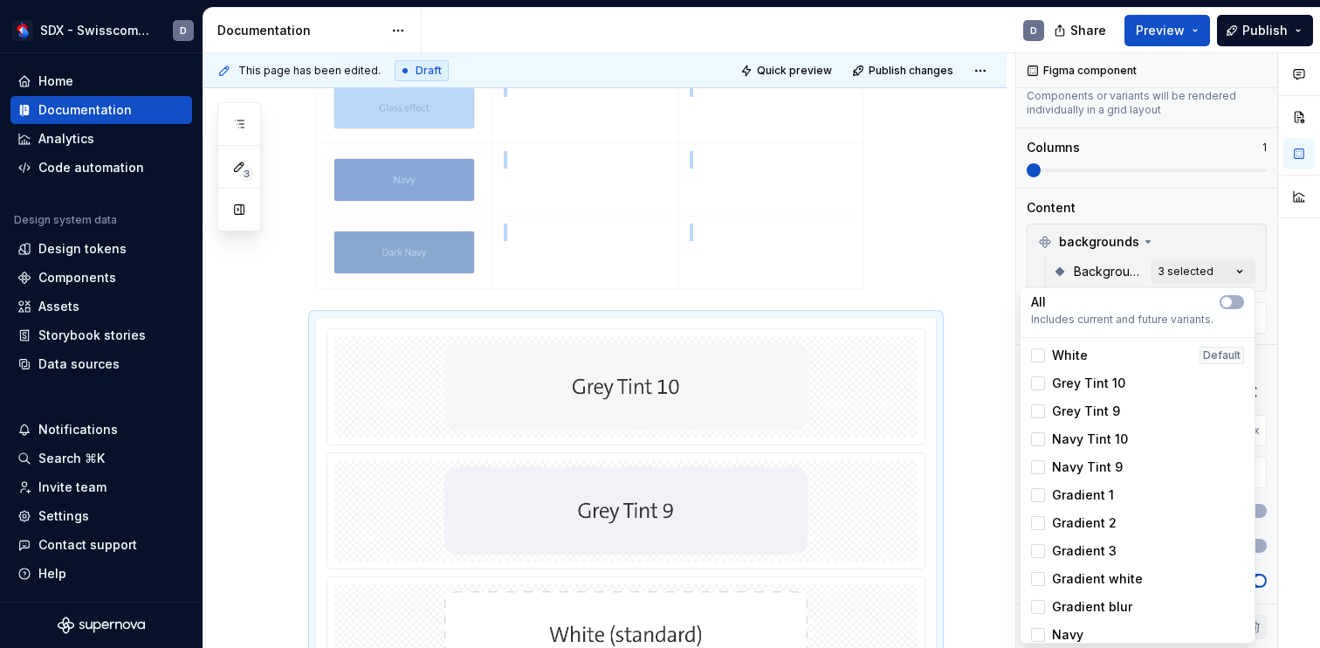
click at [1061, 437] on span "Navy Tint 10" at bounding box center [1090, 438] width 76 height 17
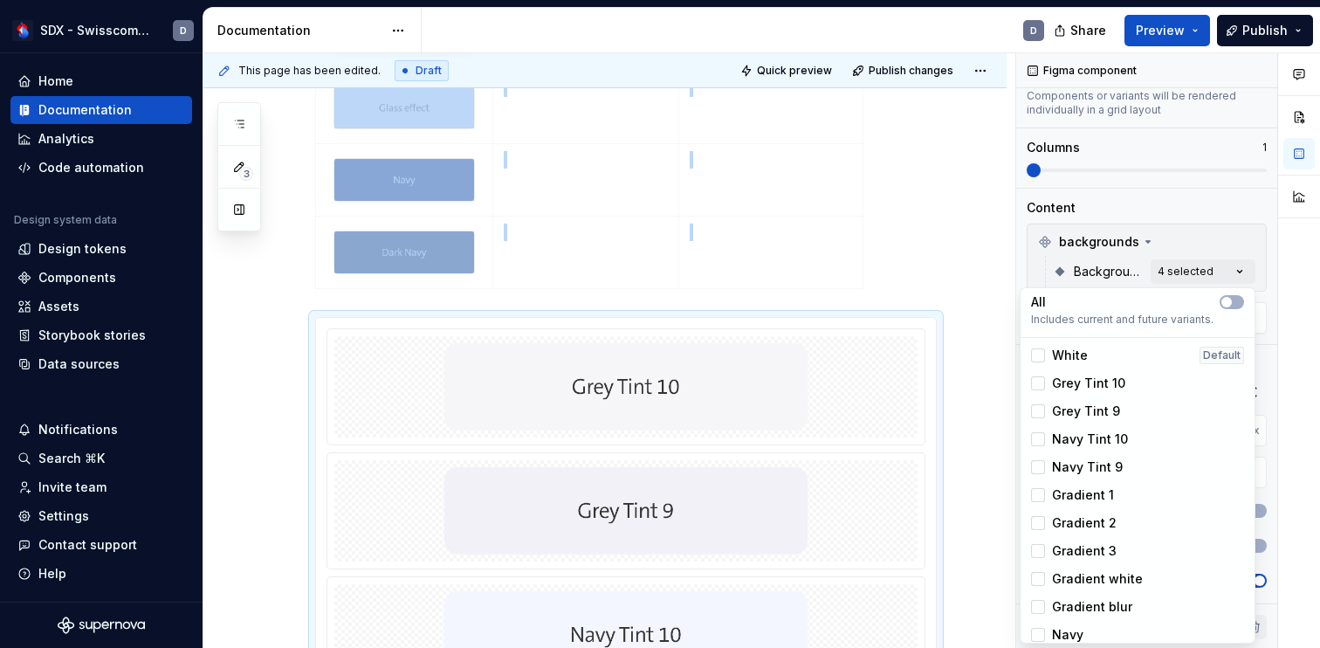
click at [1060, 463] on span "Navy Tint 9" at bounding box center [1087, 466] width 71 height 17
click at [1060, 500] on span "Gradient 1" at bounding box center [1083, 494] width 62 height 17
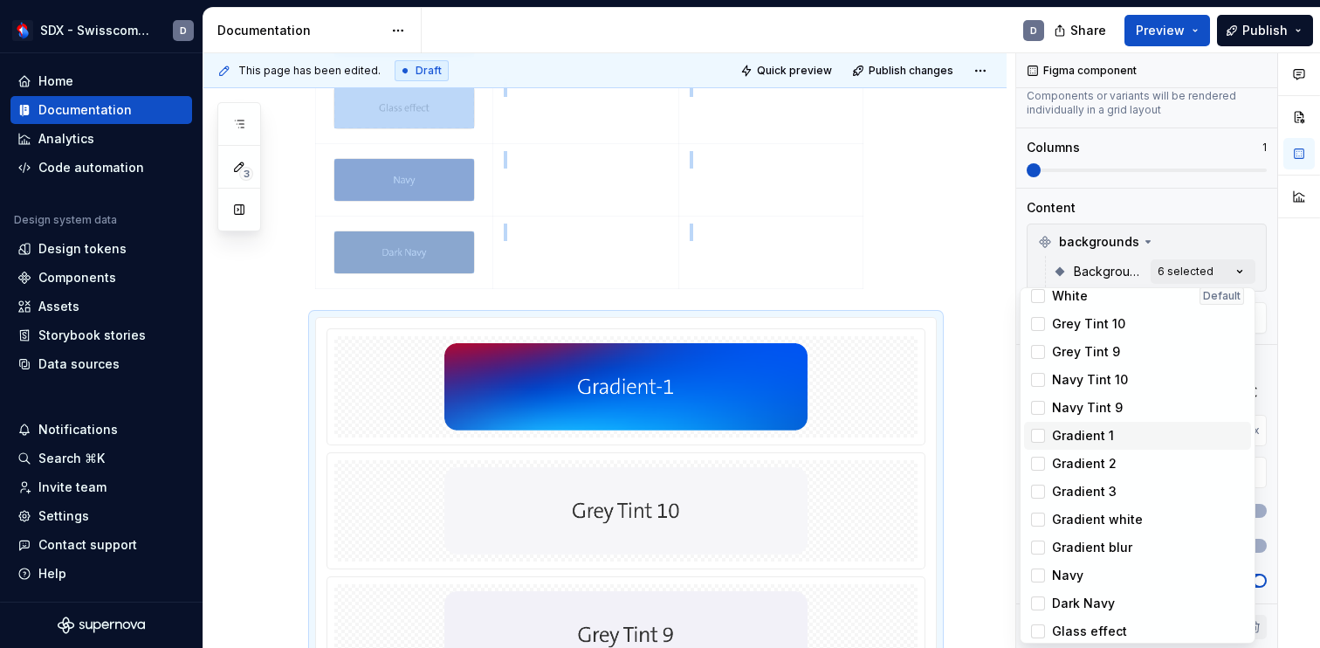
scroll to position [54, 0]
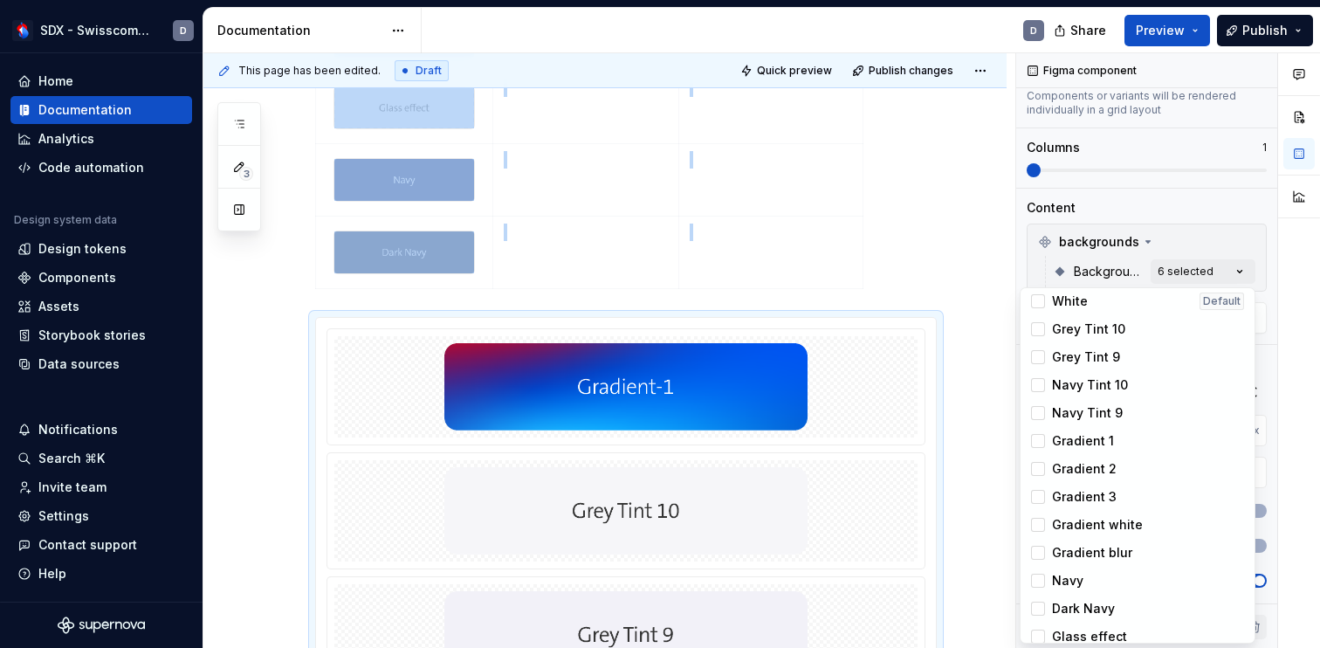
click at [1066, 467] on span "Gradient 2" at bounding box center [1084, 468] width 65 height 17
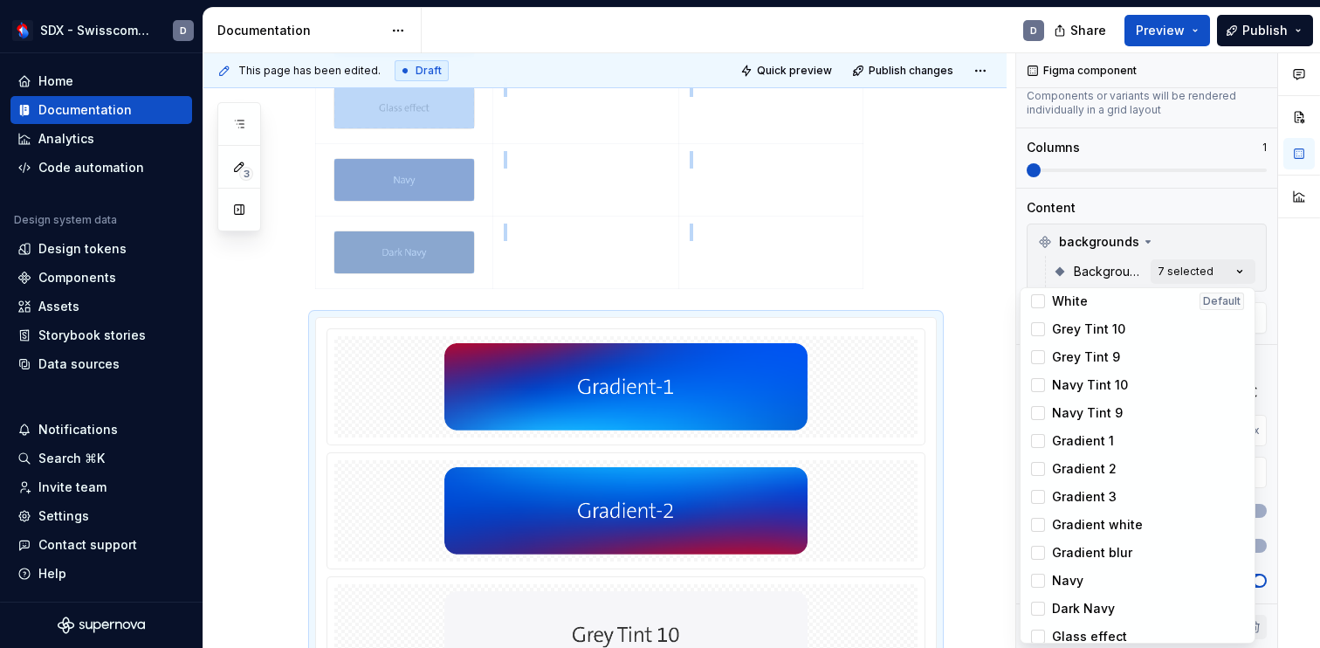
click at [1066, 497] on span "Gradient 3" at bounding box center [1084, 496] width 65 height 17
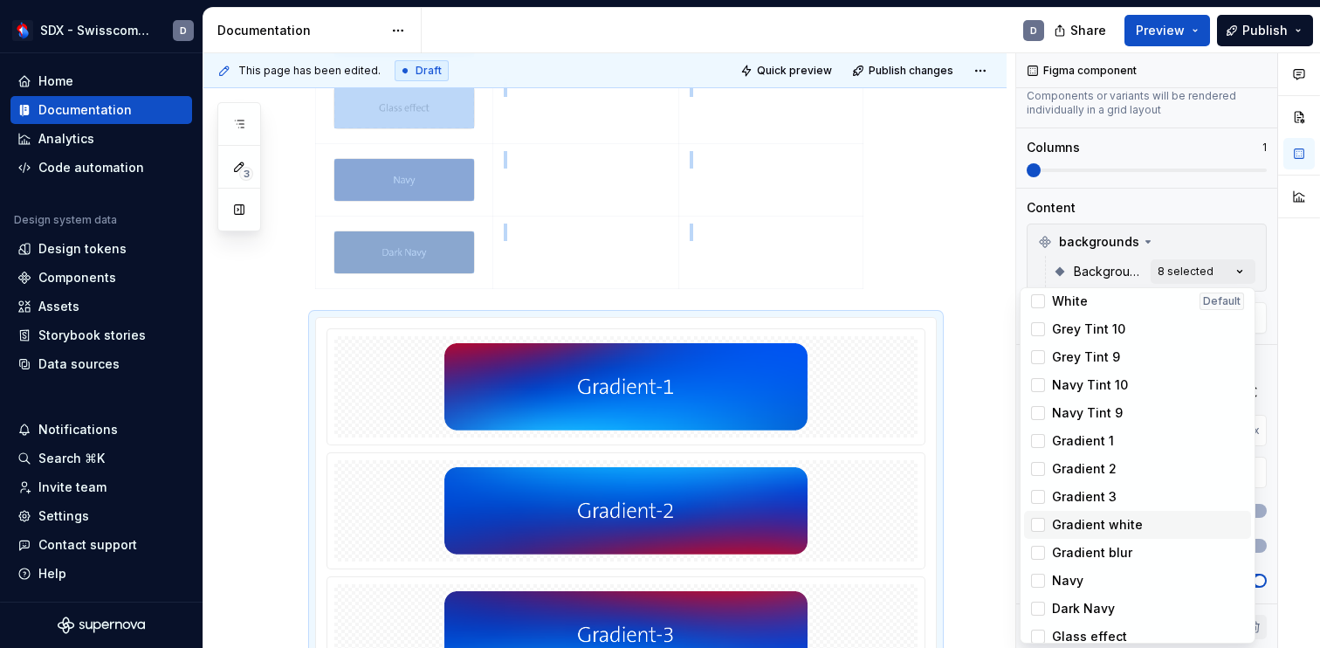
click at [1066, 515] on div "Gradient white" at bounding box center [1137, 525] width 227 height 28
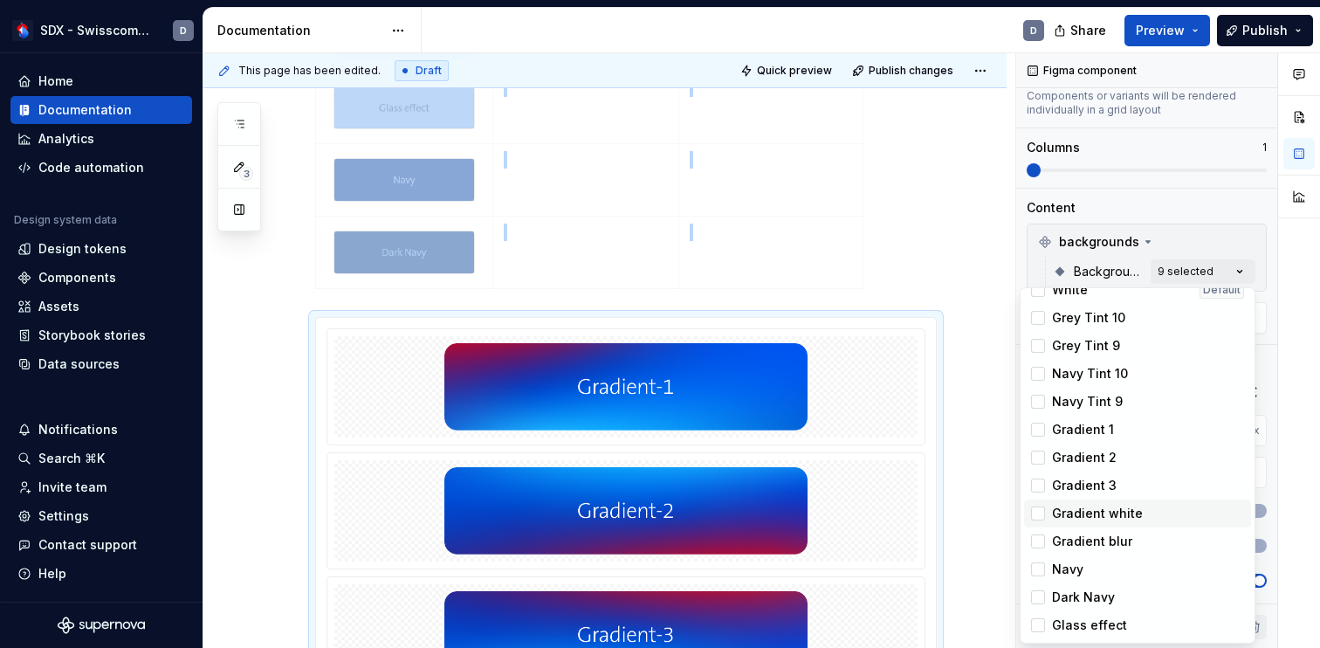
scroll to position [59, 0]
click at [1068, 539] on span "Gradient blur" at bounding box center [1092, 546] width 80 height 17
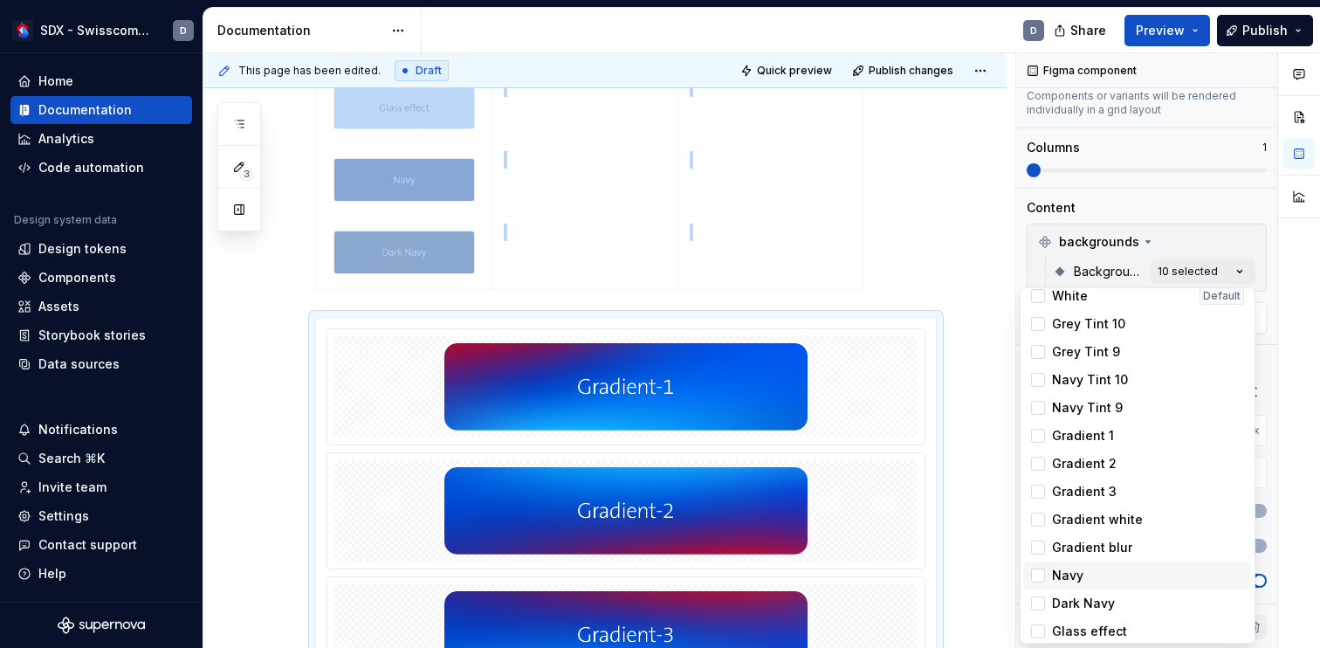
click at [1062, 584] on div "Navy" at bounding box center [1137, 575] width 227 height 28
click at [1063, 598] on span "Dark Navy" at bounding box center [1083, 602] width 63 height 17
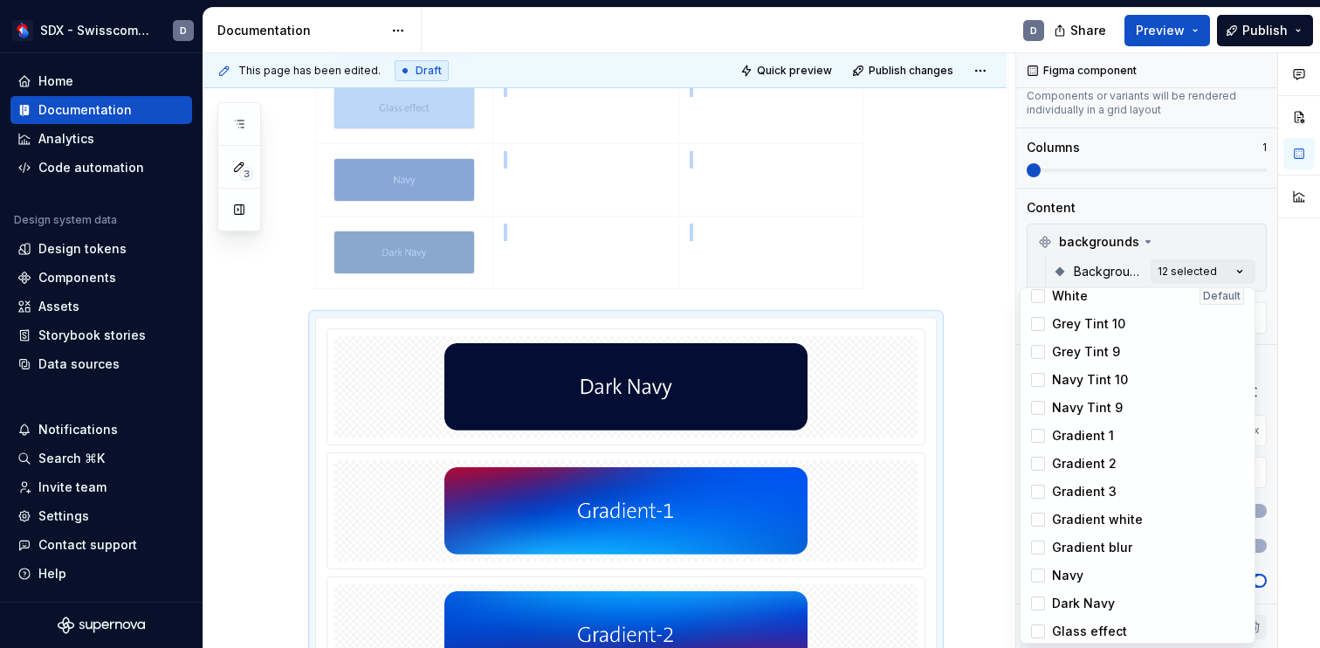
click at [1063, 624] on span "Glass effect" at bounding box center [1089, 630] width 75 height 17
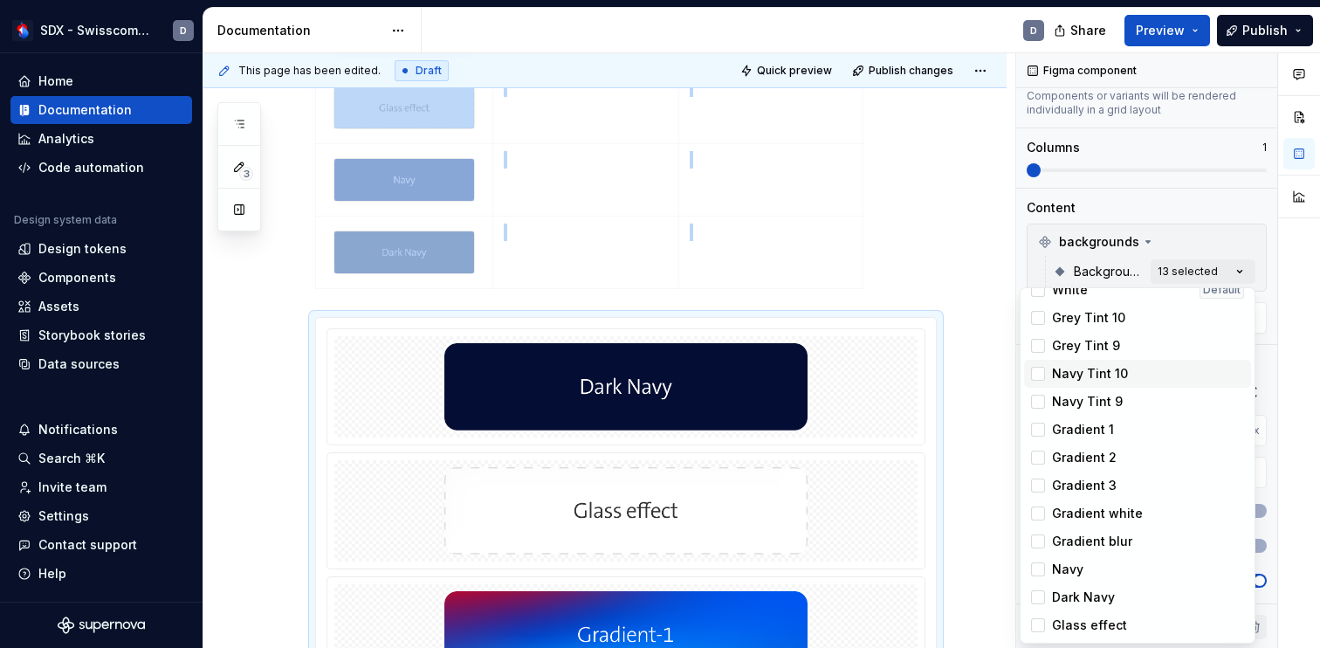
scroll to position [0, 0]
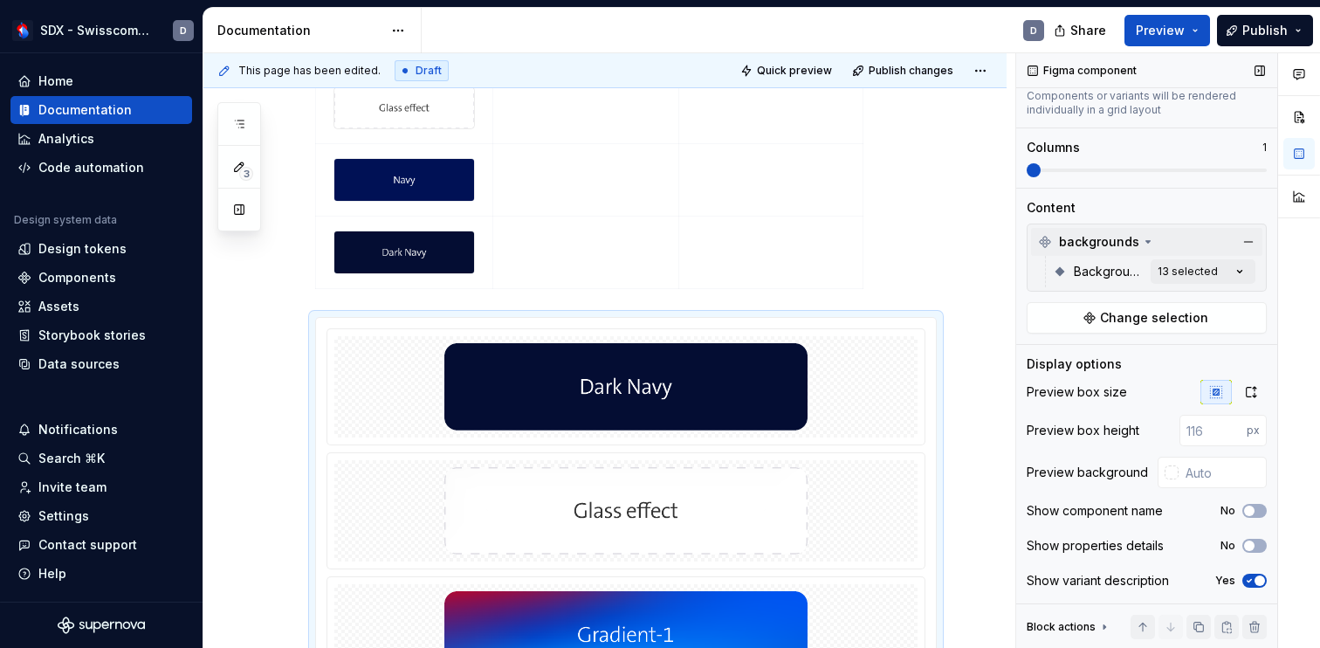
click at [1184, 233] on div "Comments Open comments No comments yet Select ‘Comment’ from the block context …" at bounding box center [1168, 350] width 304 height 595
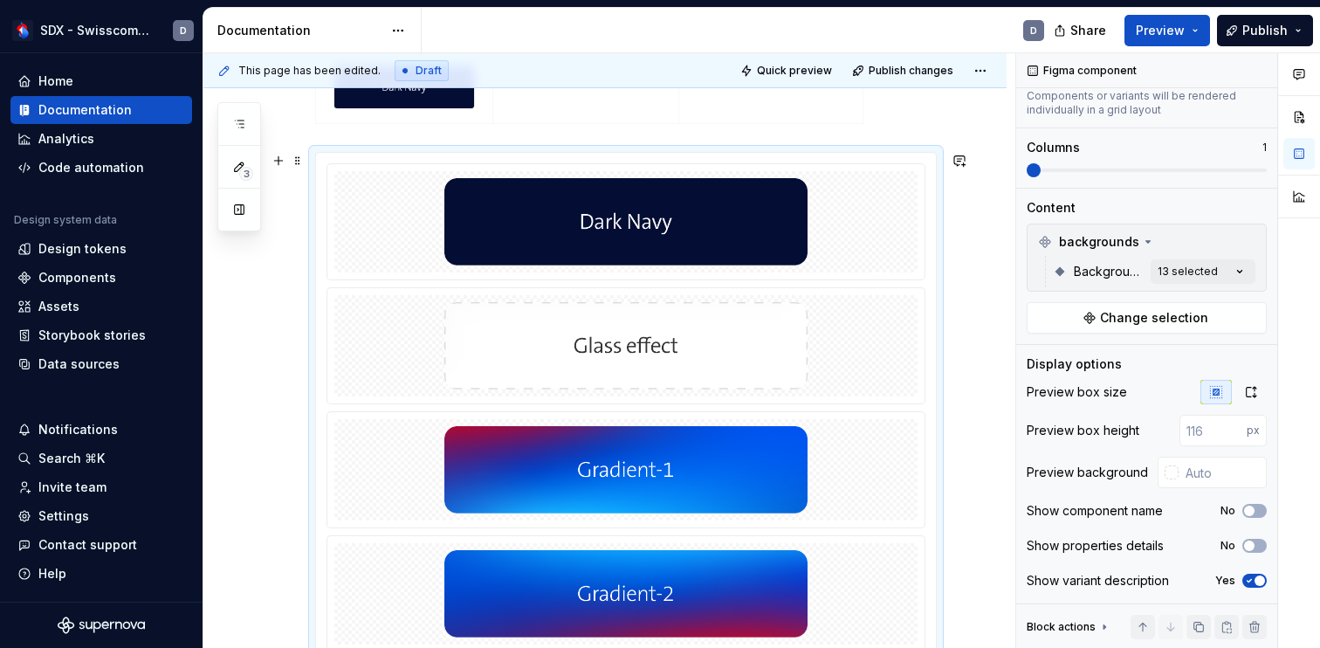
scroll to position [874, 0]
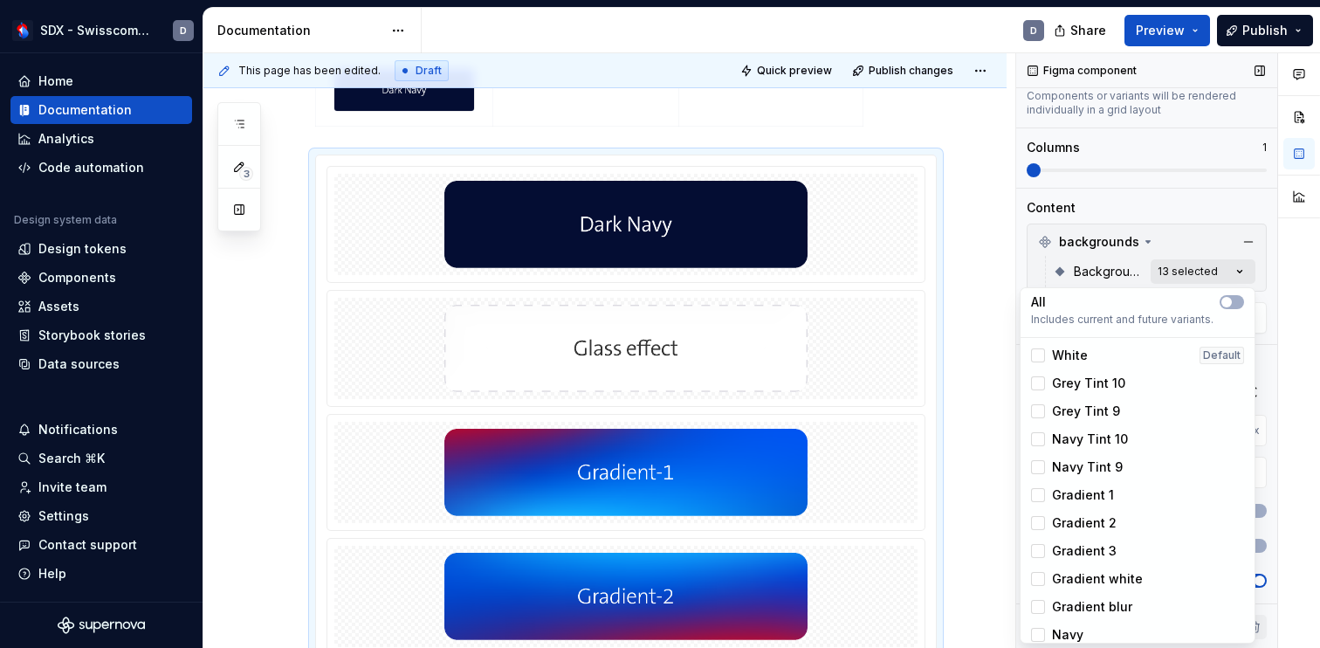
click at [1243, 265] on div "Comments Open comments No comments yet Select ‘Comment’ from the block context …" at bounding box center [1168, 350] width 304 height 595
click at [1224, 304] on span "button" at bounding box center [1226, 302] width 10 height 10
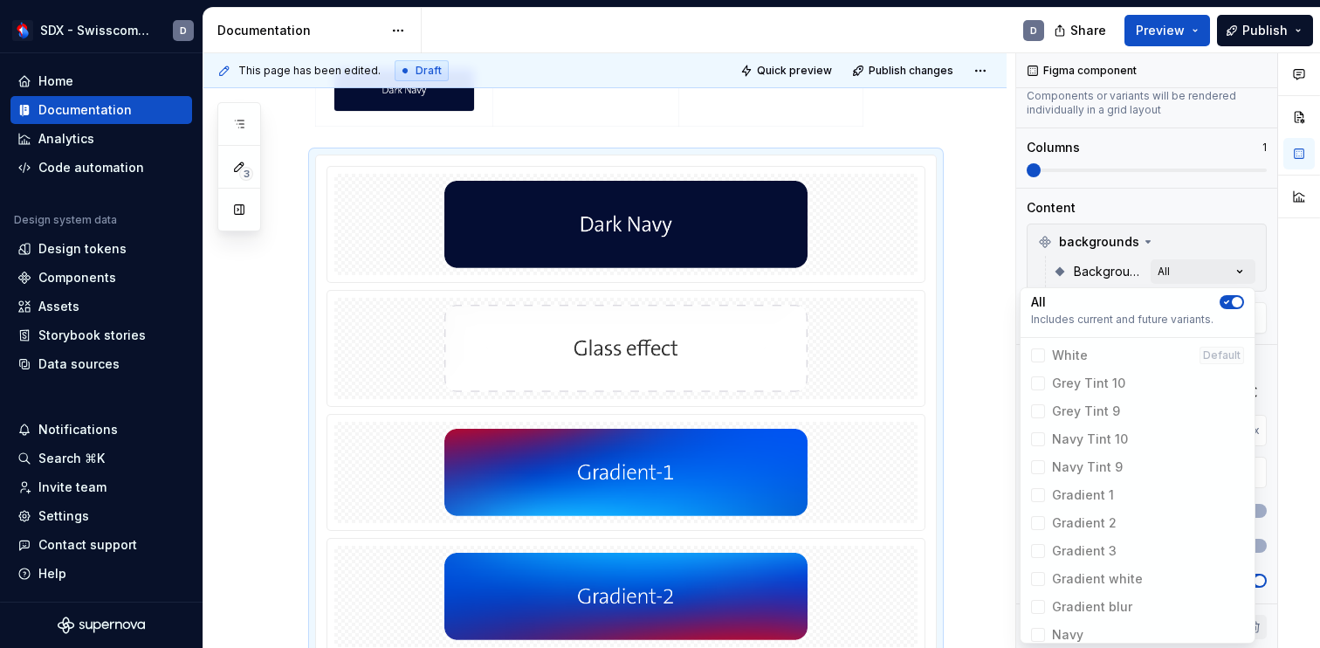
click at [1224, 304] on icon "button" at bounding box center [1226, 302] width 14 height 10
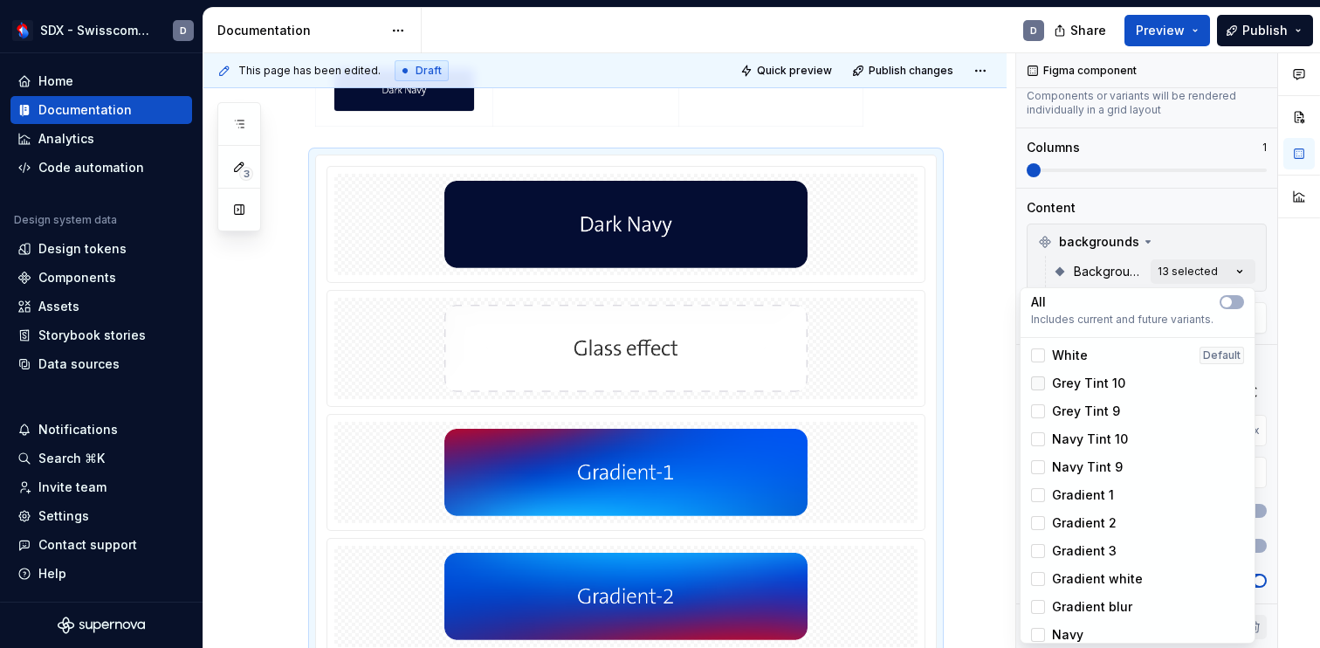
click at [1038, 383] on icon at bounding box center [1038, 383] width 0 height 0
click at [1038, 411] on icon at bounding box center [1038, 411] width 0 height 0
click at [1038, 439] on icon at bounding box center [1038, 439] width 0 height 0
click at [1039, 482] on div "Gradient 1" at bounding box center [1137, 495] width 227 height 28
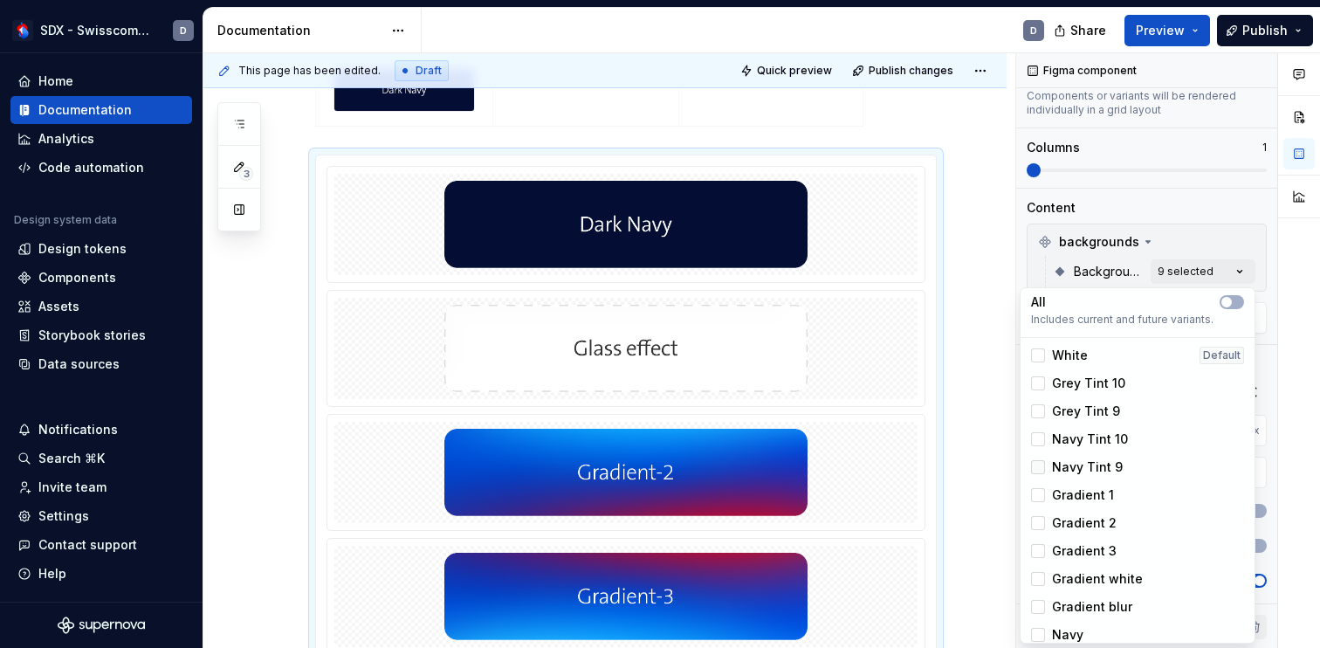
click at [1038, 467] on icon at bounding box center [1038, 467] width 0 height 0
click at [1038, 523] on icon at bounding box center [1038, 523] width 0 height 0
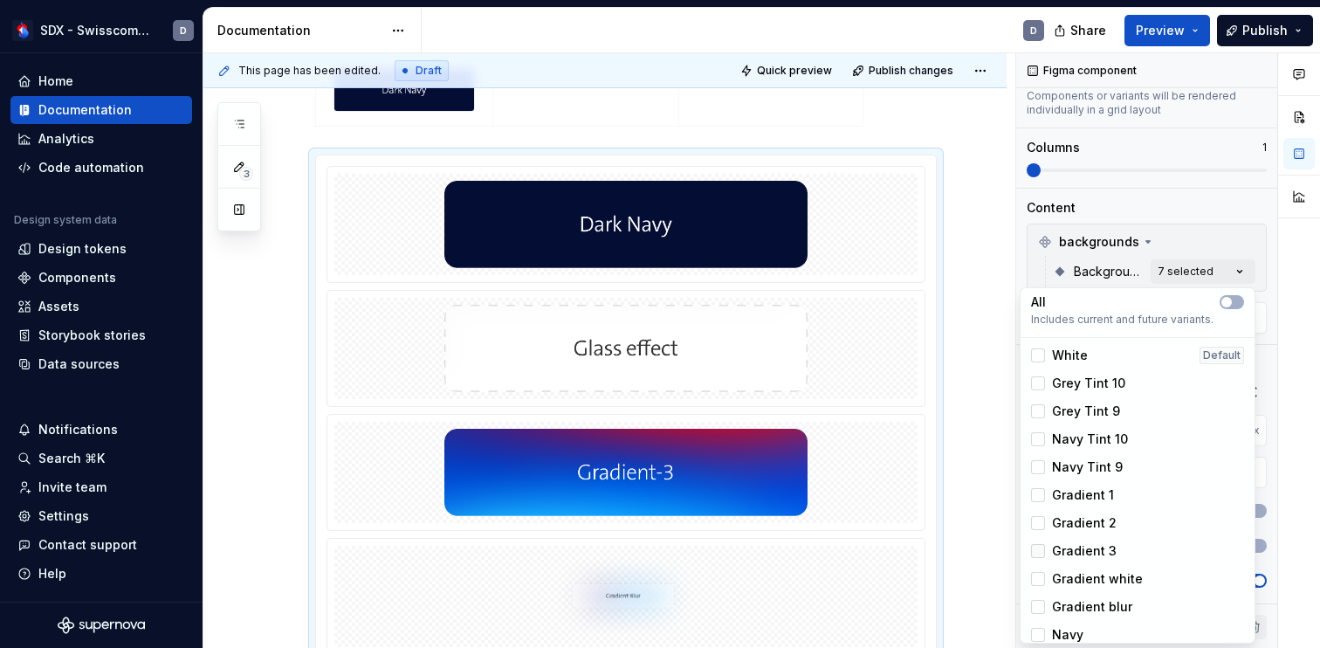
click at [1038, 551] on icon at bounding box center [1038, 551] width 0 height 0
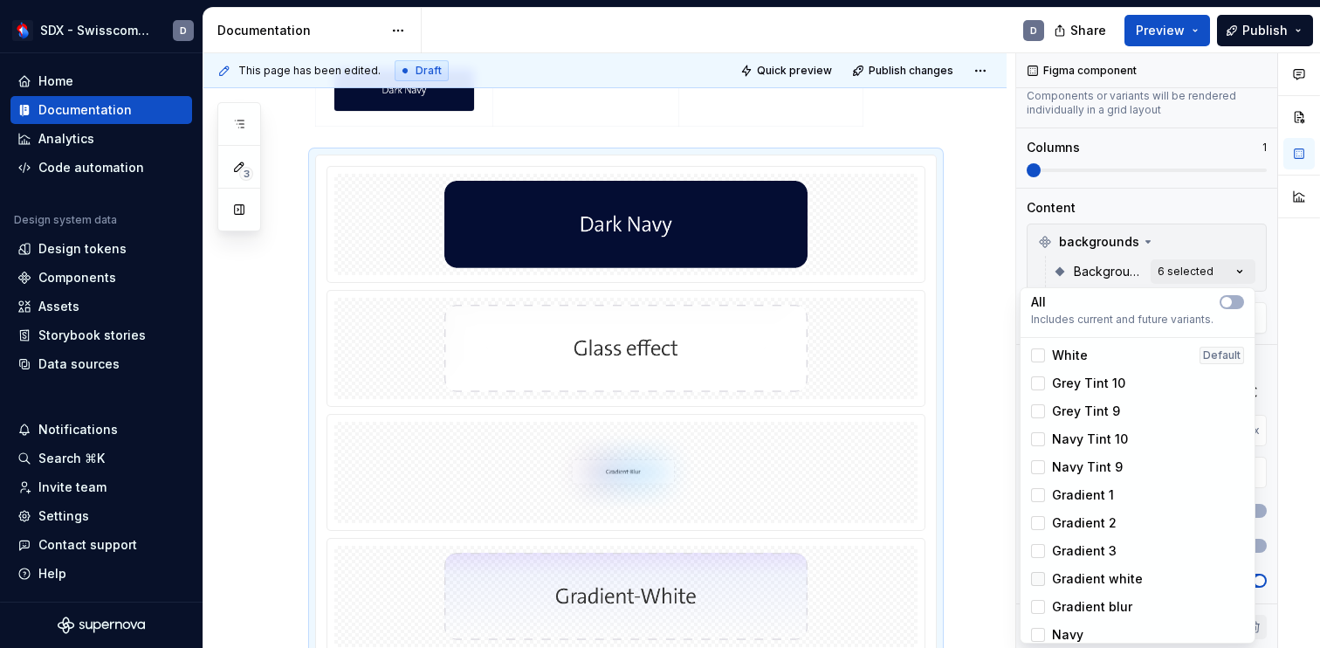
click at [1038, 579] on icon at bounding box center [1038, 579] width 0 height 0
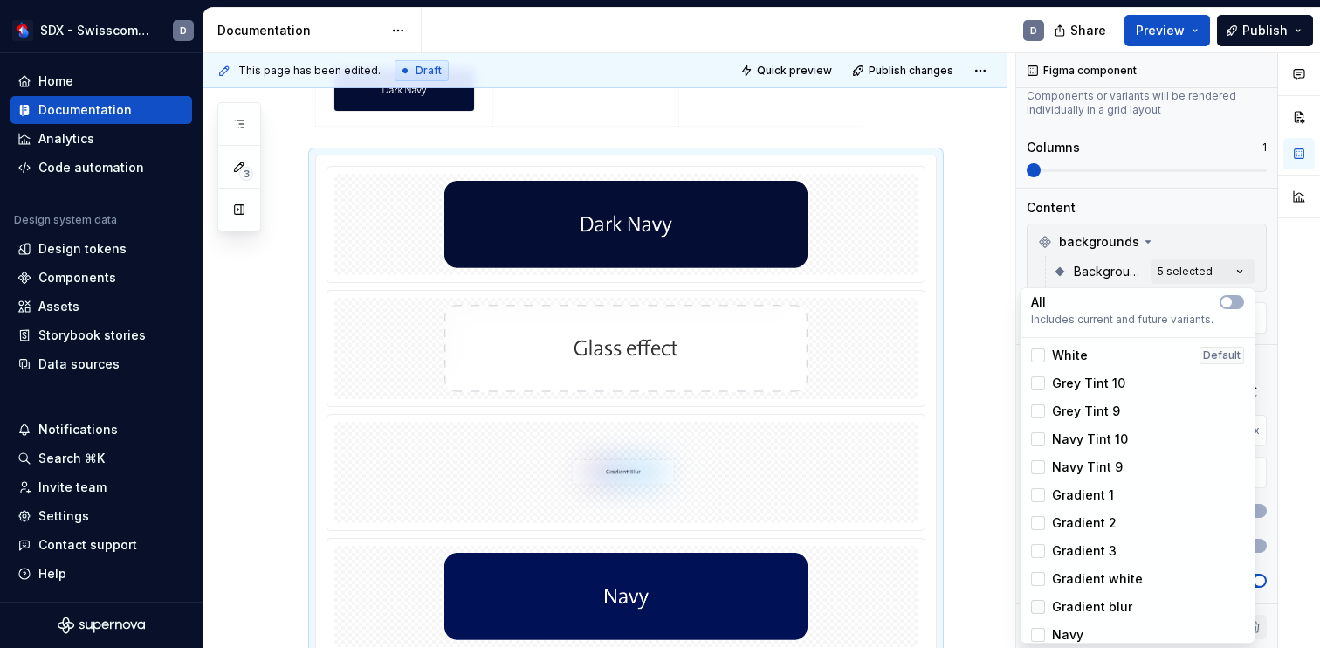
click at [1037, 600] on div at bounding box center [1038, 607] width 14 height 14
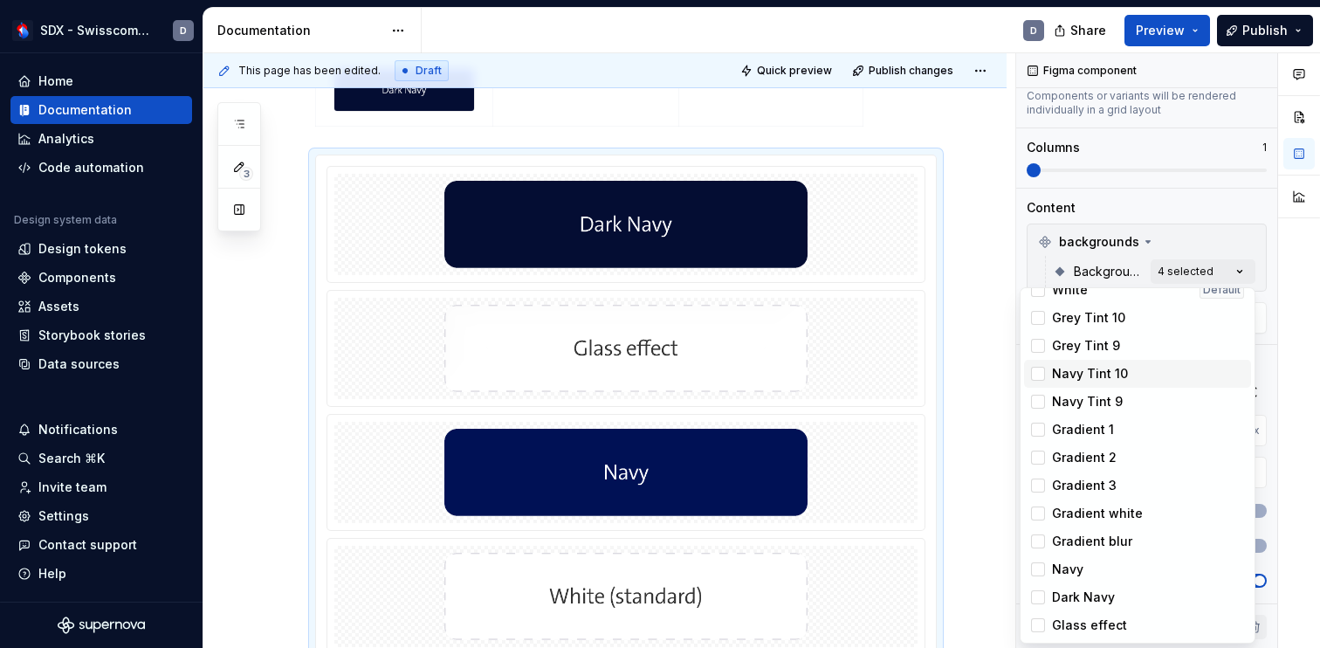
scroll to position [0, 0]
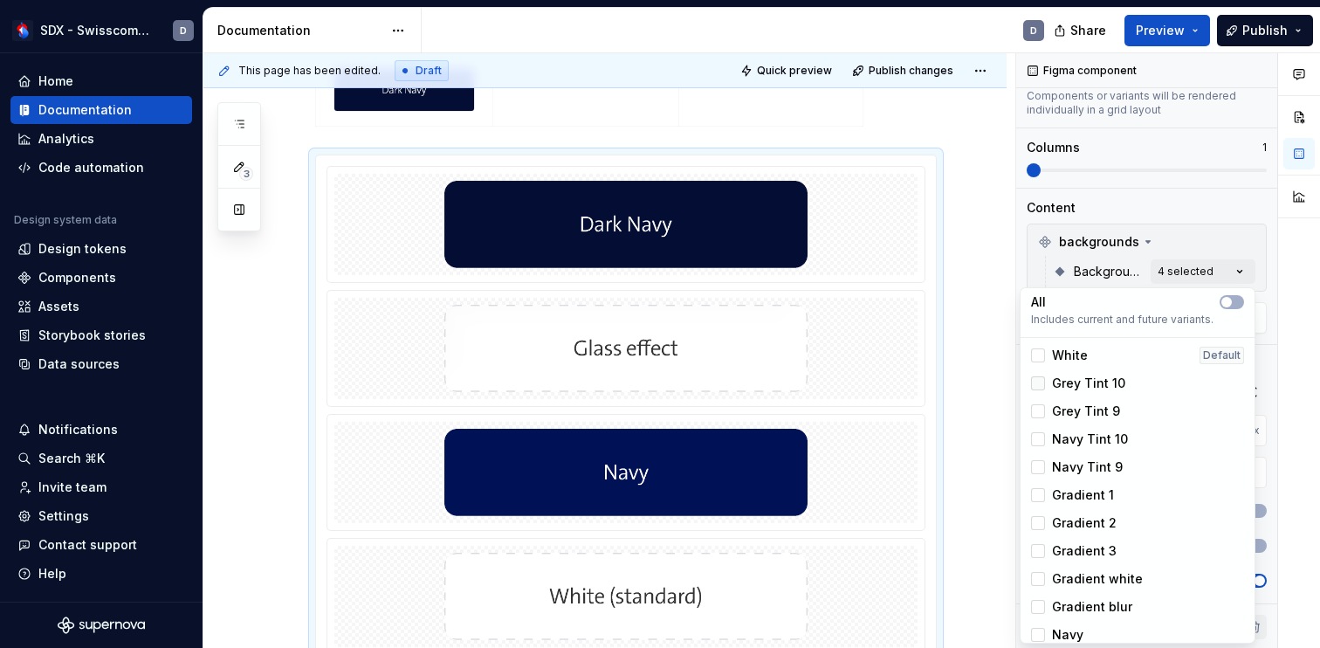
click at [1038, 388] on div at bounding box center [1038, 383] width 14 height 14
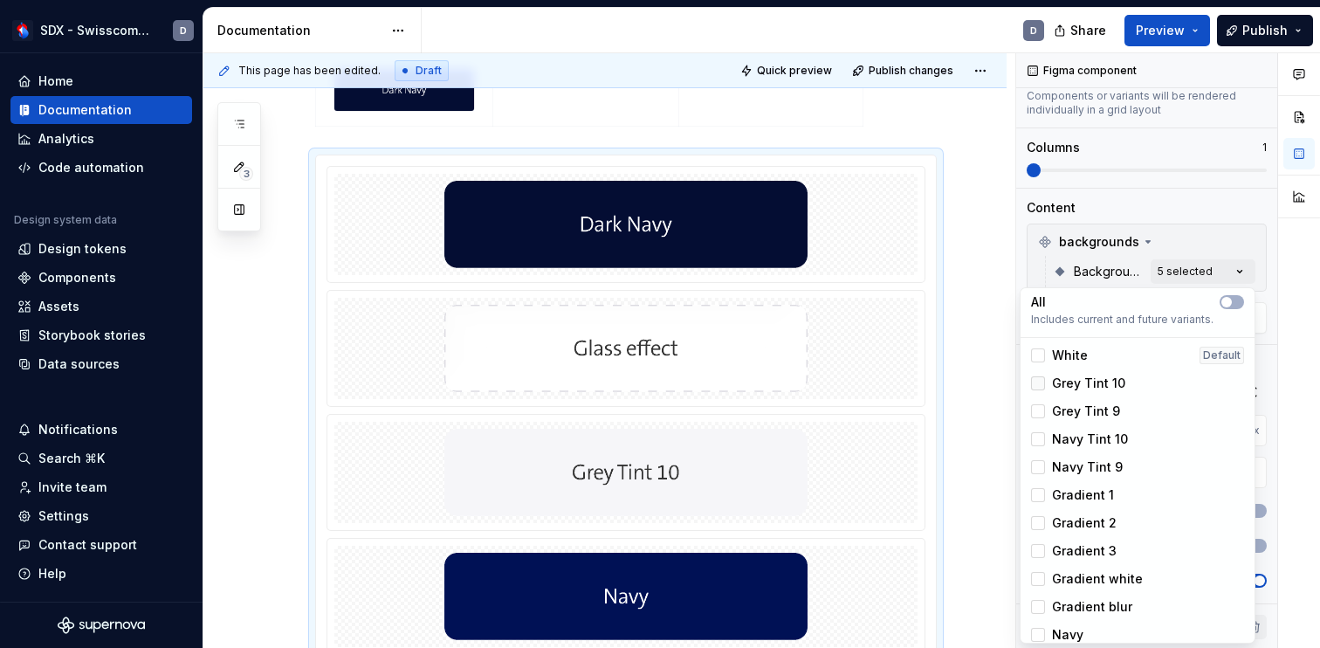
click at [1038, 383] on icon at bounding box center [1038, 383] width 0 height 0
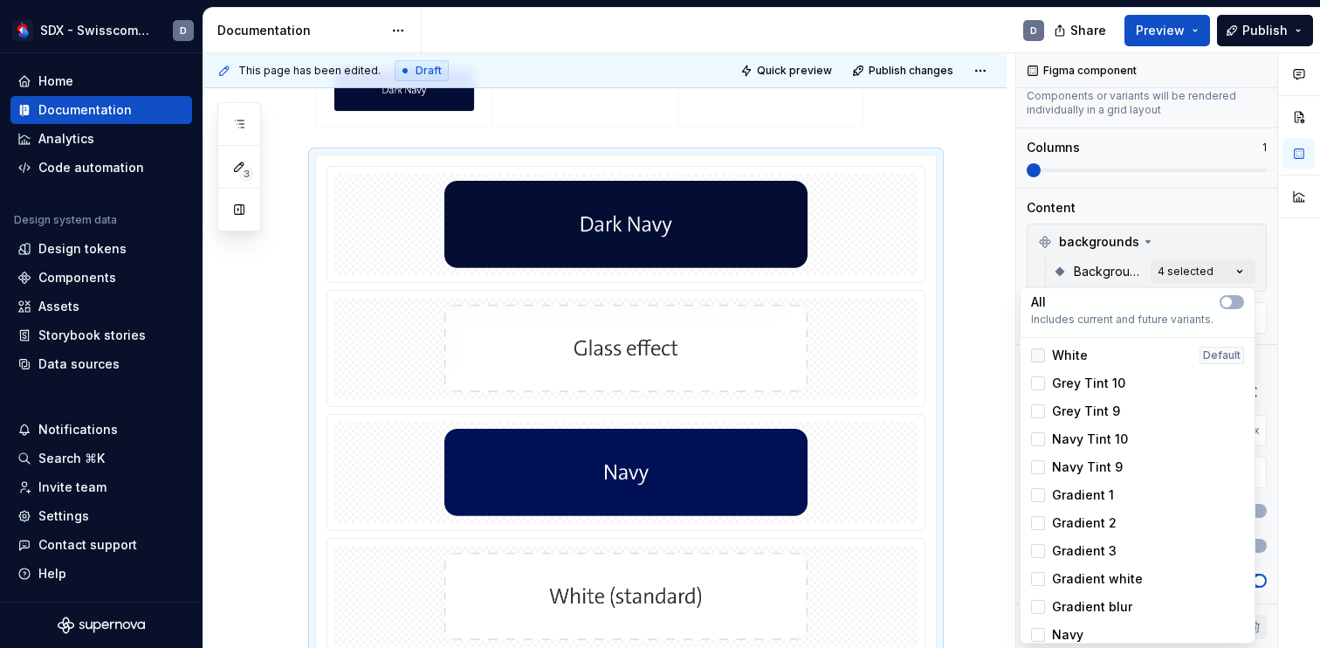
click at [1044, 353] on div at bounding box center [1038, 355] width 14 height 14
click at [1044, 378] on div at bounding box center [1038, 383] width 14 height 14
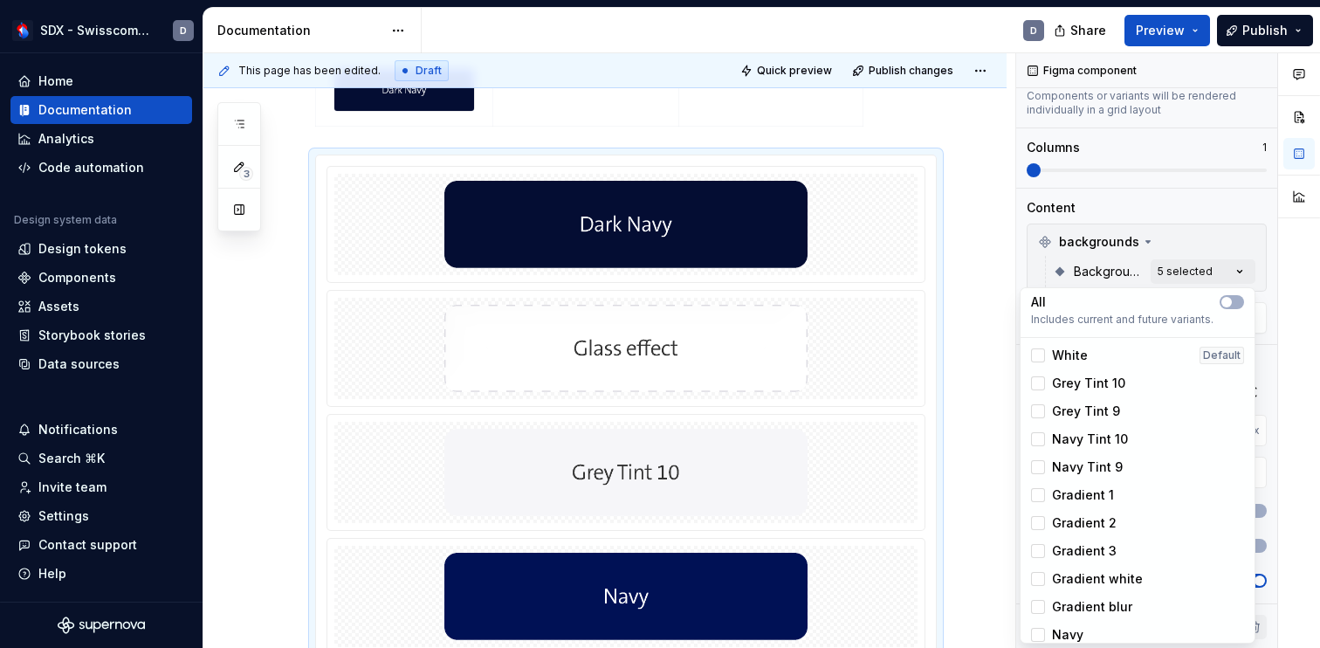
click at [1043, 402] on div "Grey Tint 9" at bounding box center [1075, 410] width 89 height 17
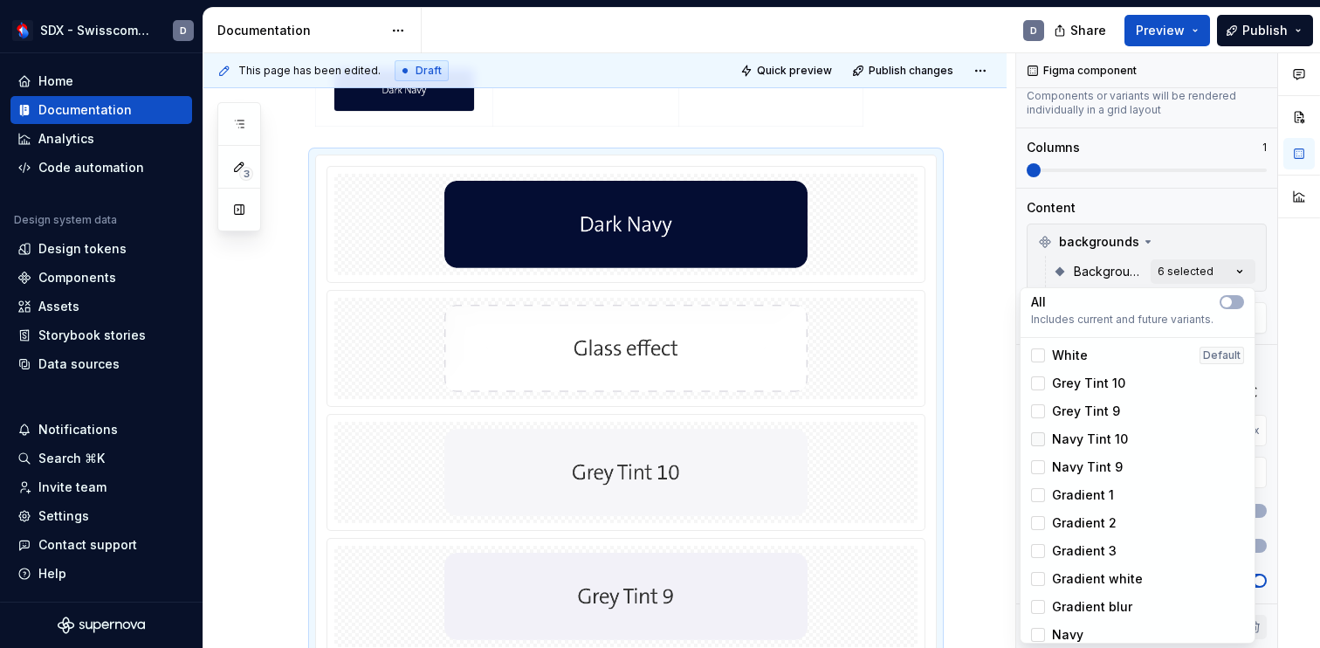
click at [1043, 433] on div at bounding box center [1038, 439] width 14 height 14
click at [1042, 469] on div at bounding box center [1038, 467] width 14 height 14
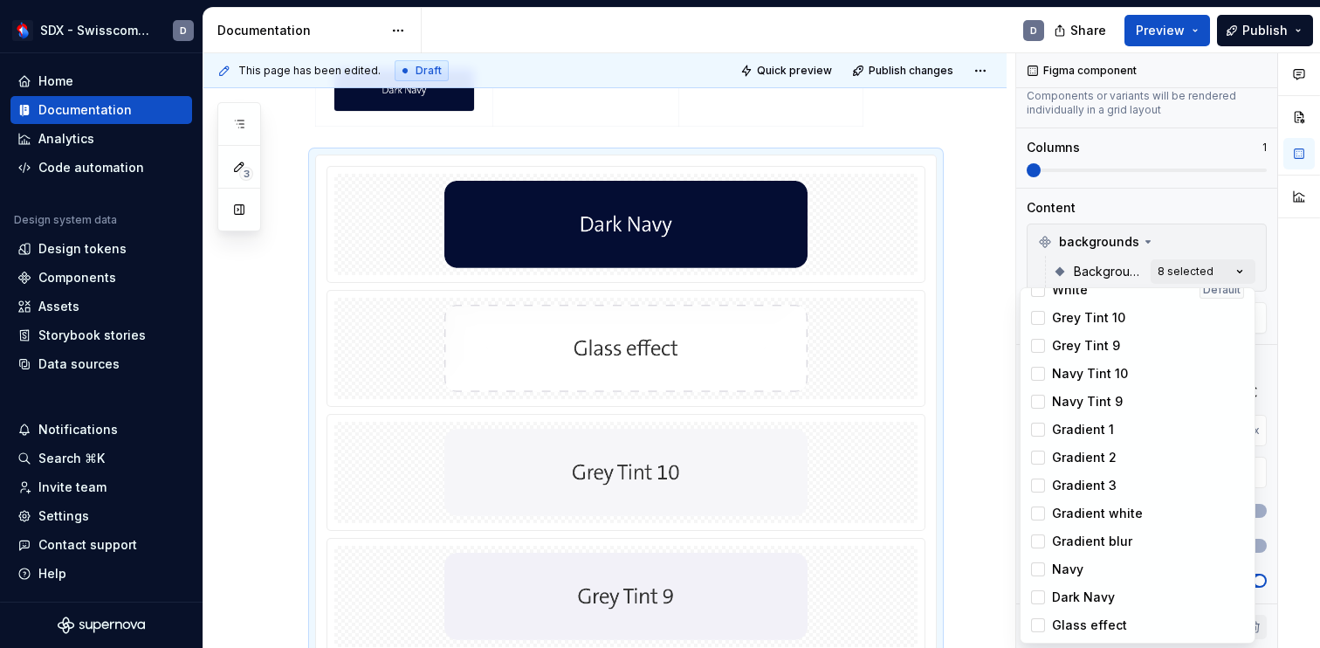
click at [1181, 232] on div "Comments Open comments No comments yet Select ‘Comment’ from the block context …" at bounding box center [1168, 350] width 304 height 595
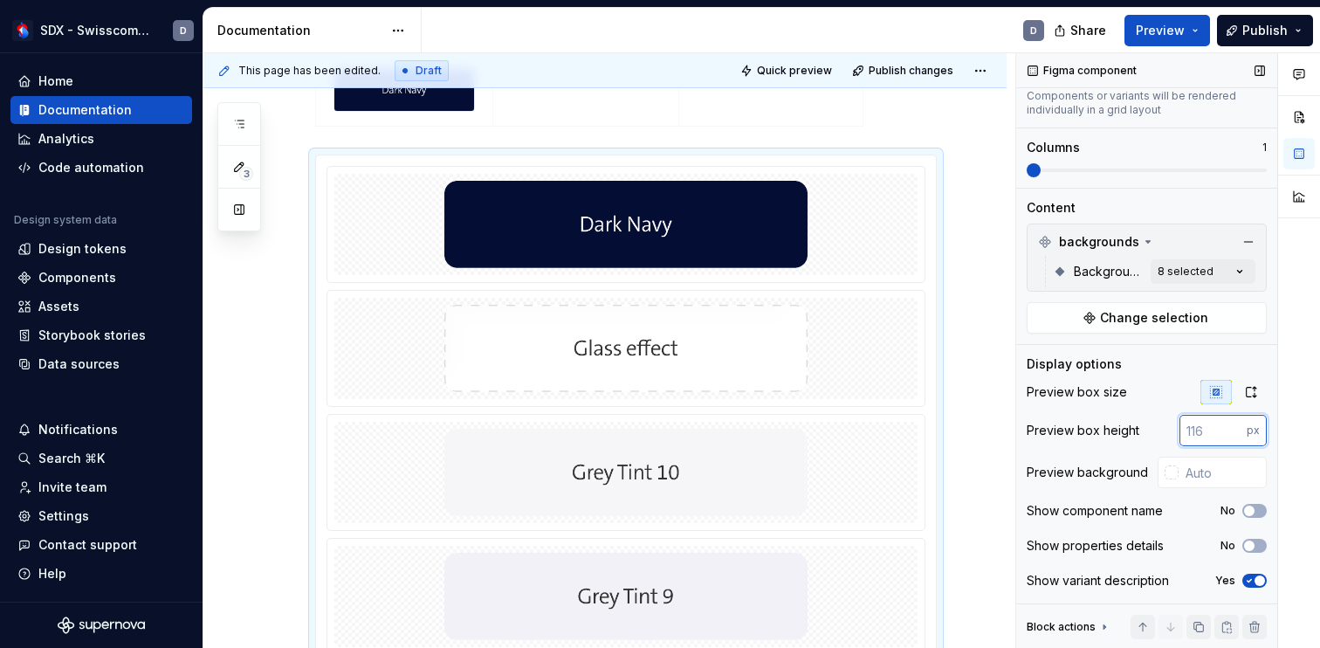
click at [1211, 435] on input "number" at bounding box center [1212, 430] width 67 height 31
click at [1174, 475] on div at bounding box center [1171, 472] width 14 height 14
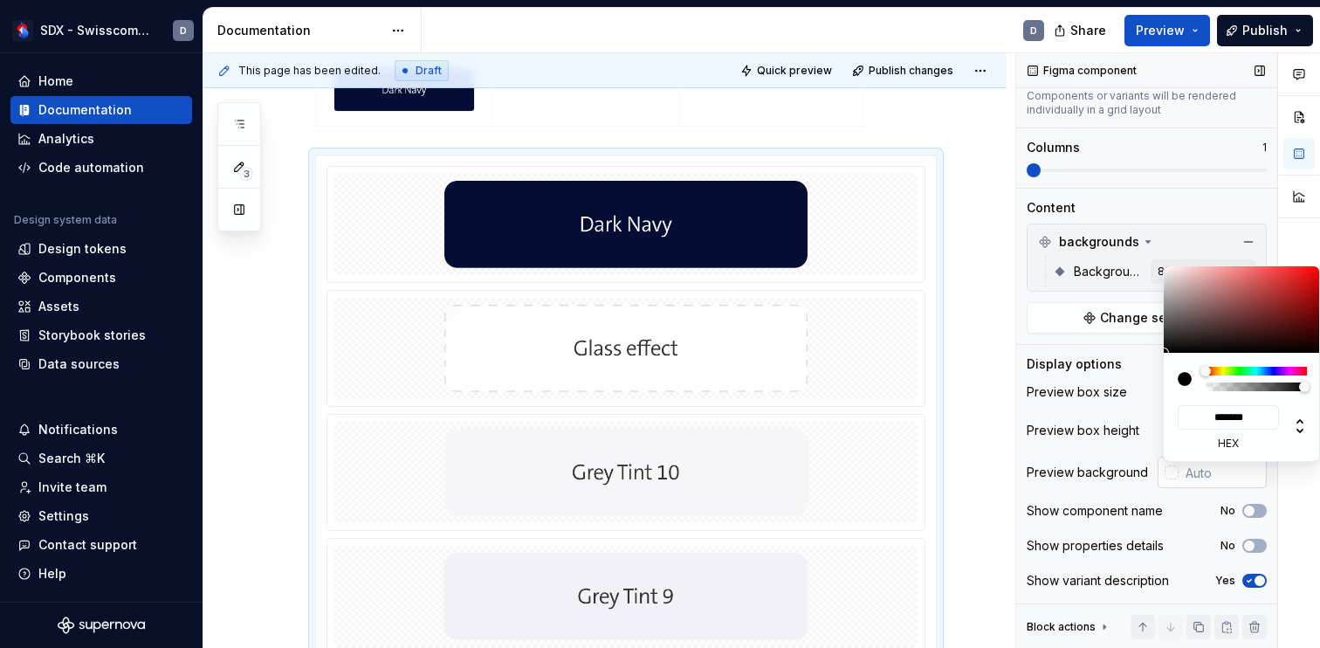
click at [1174, 475] on div "Comments Open comments No comments yet Select ‘Comment’ from the block context …" at bounding box center [1168, 350] width 304 height 595
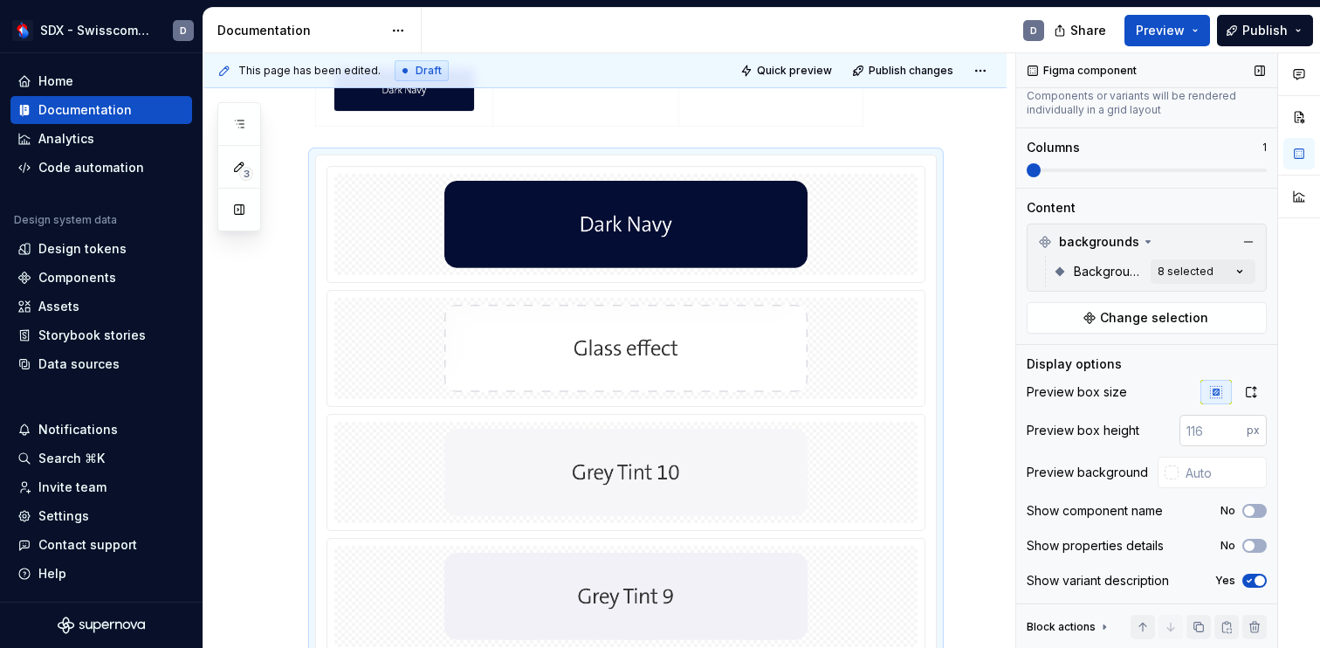
click at [1205, 425] on input "number" at bounding box center [1212, 430] width 67 height 31
type input "80"
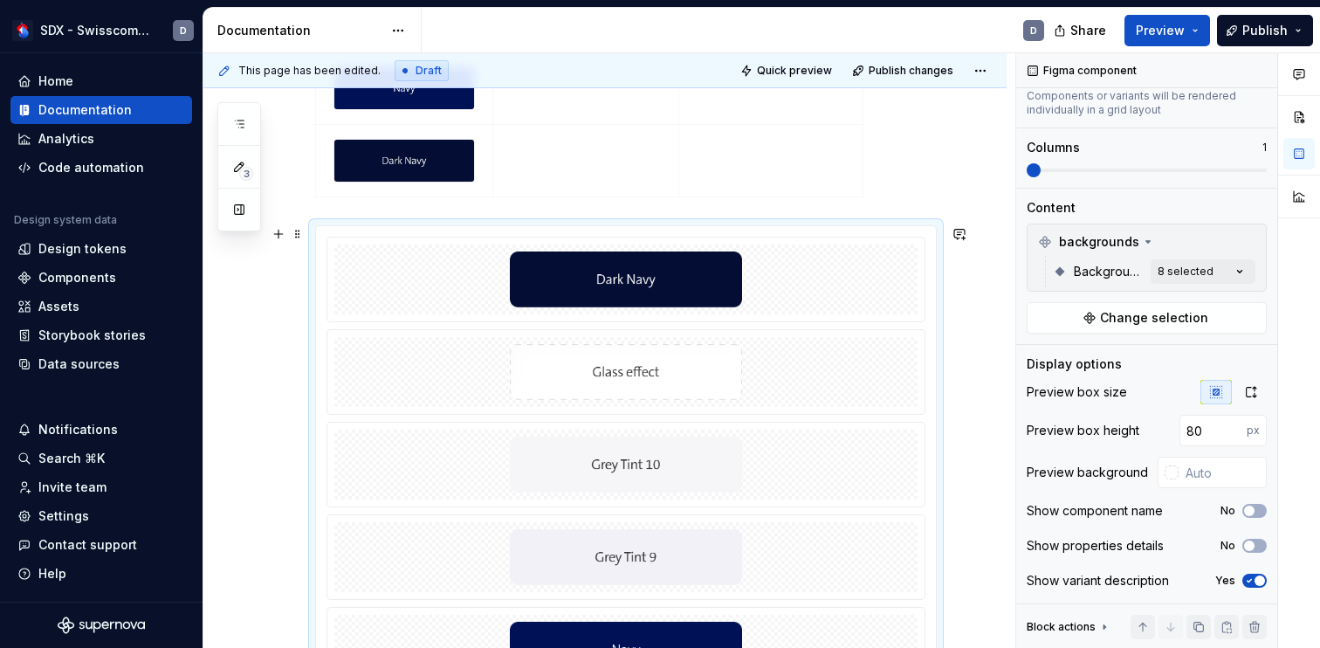
scroll to position [787, 0]
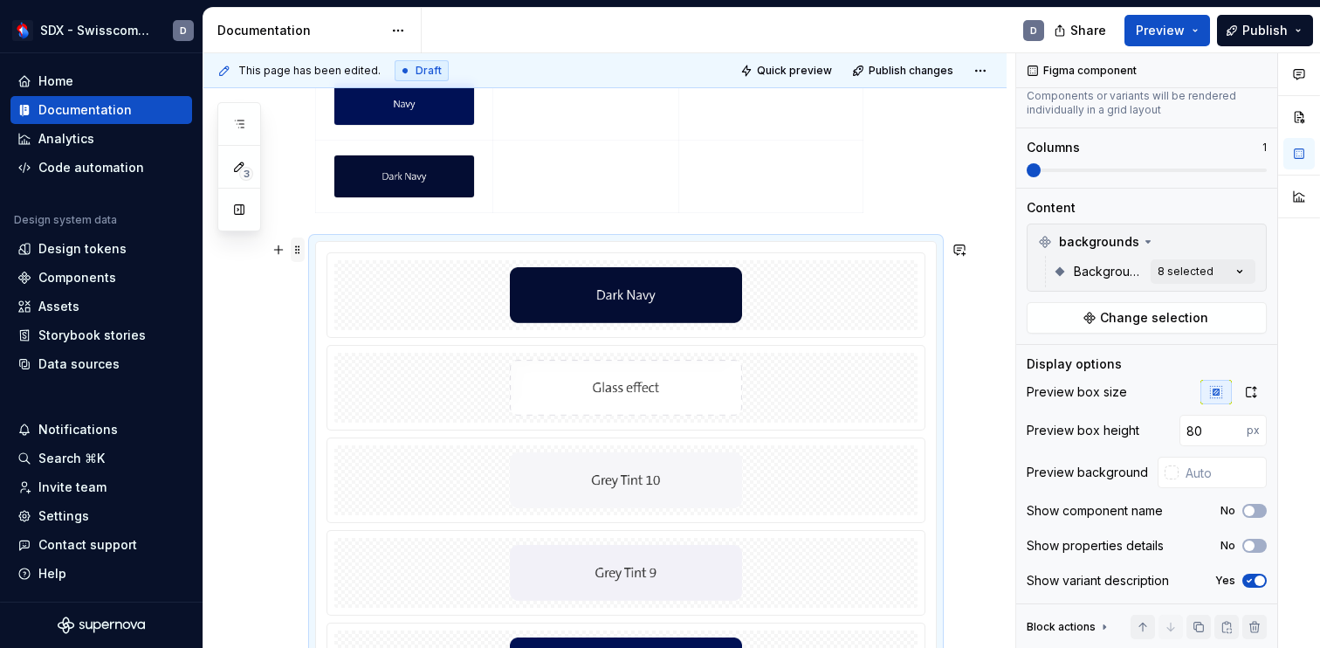
click at [297, 247] on span at bounding box center [298, 249] width 14 height 24
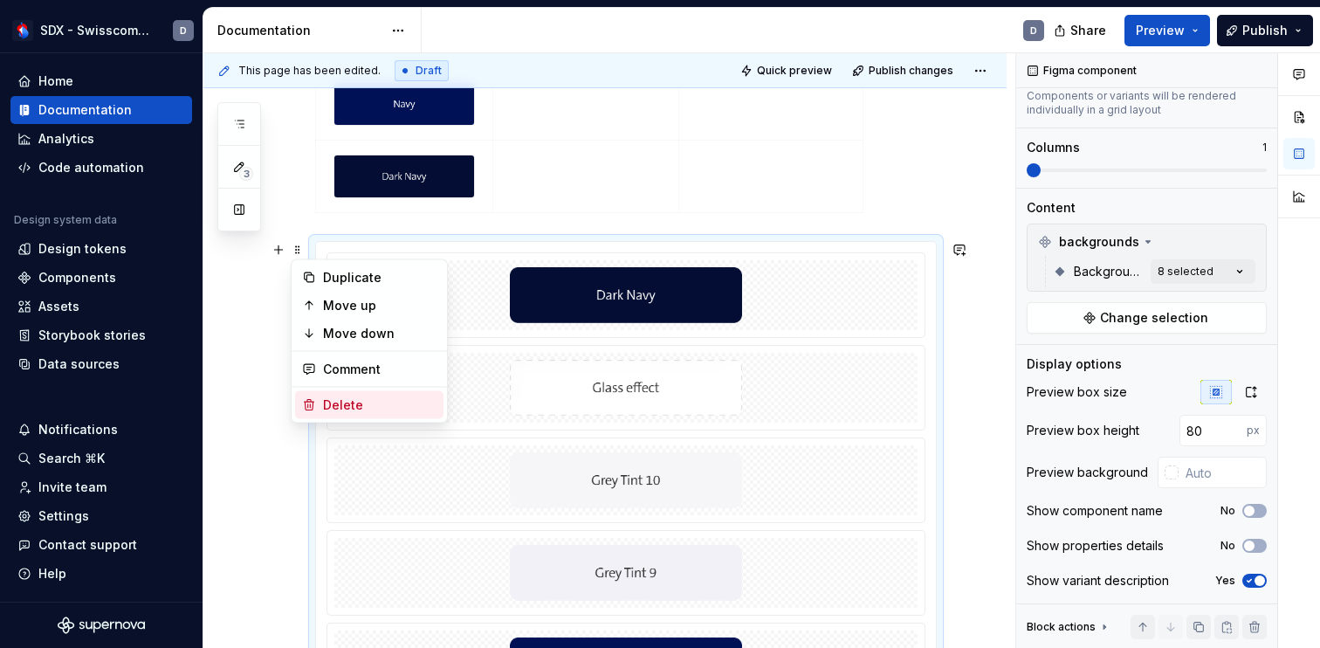
click at [349, 405] on div "Delete" at bounding box center [379, 404] width 113 height 17
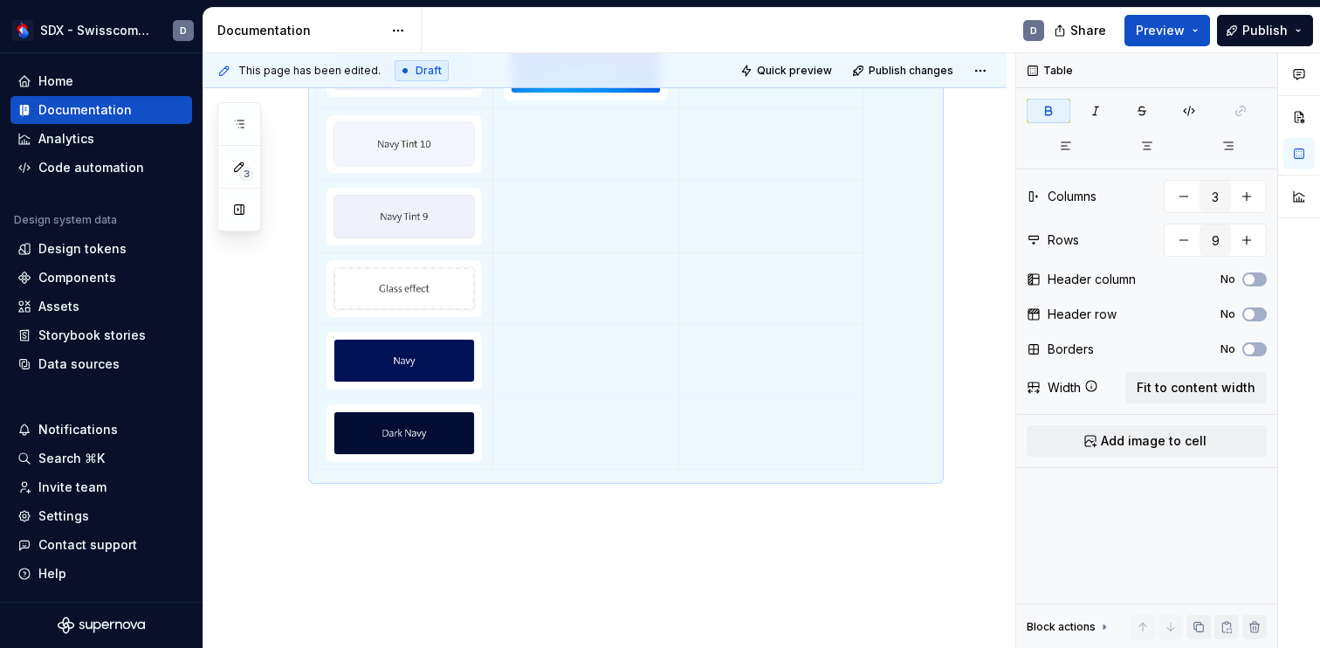
scroll to position [574, 0]
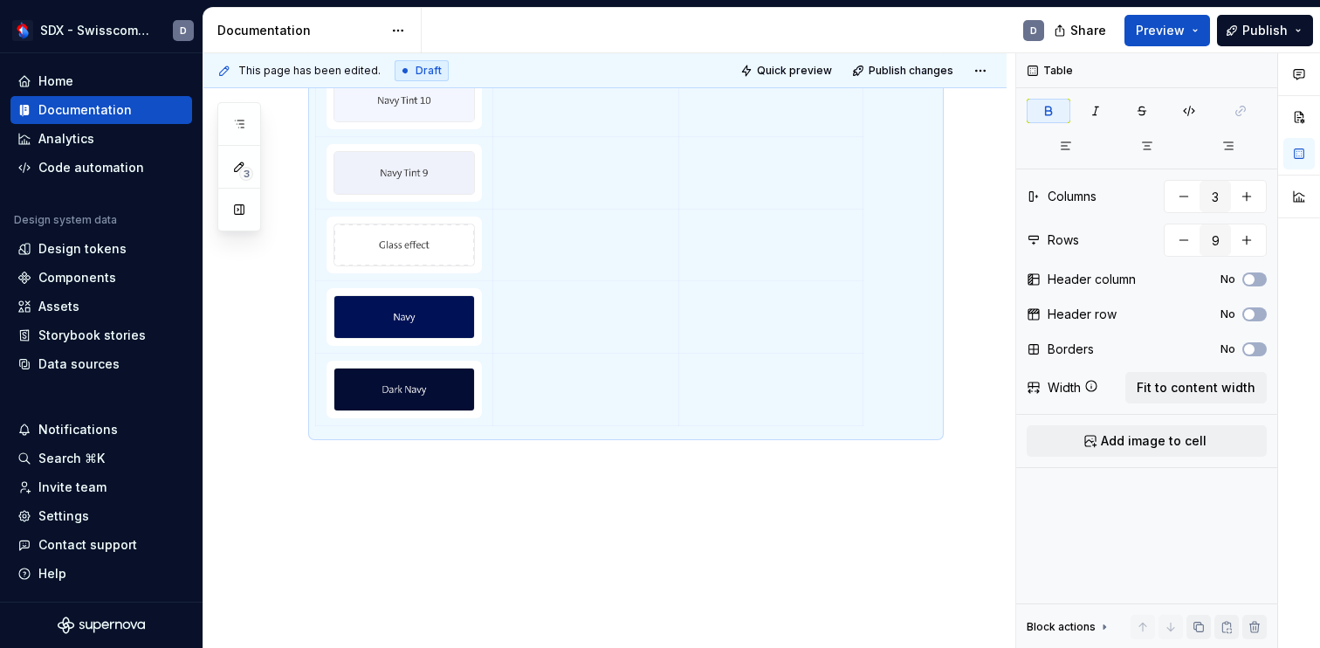
click at [404, 494] on div "Colours Colour Gradients Light Gradient" at bounding box center [604, 189] width 803 height 920
click at [327, 474] on div "Colours Colour Gradients Light Gradient" at bounding box center [604, 189] width 803 height 920
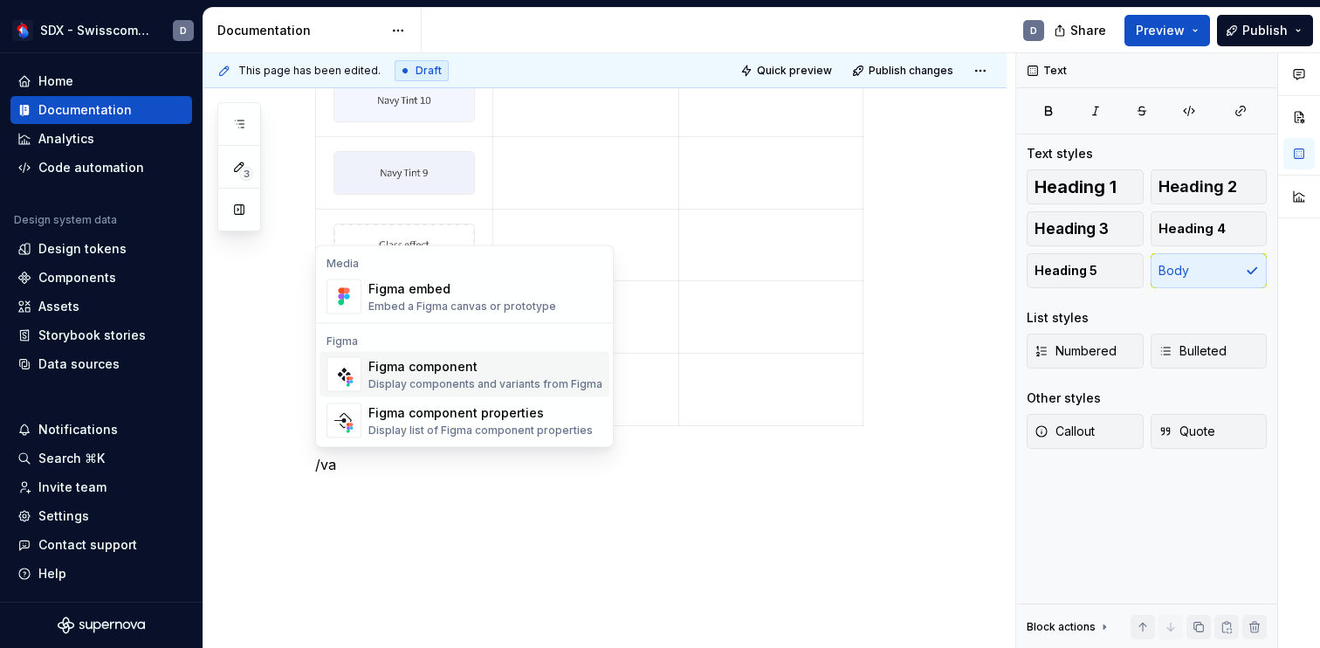
click at [429, 371] on div "Figma component" at bounding box center [485, 366] width 234 height 17
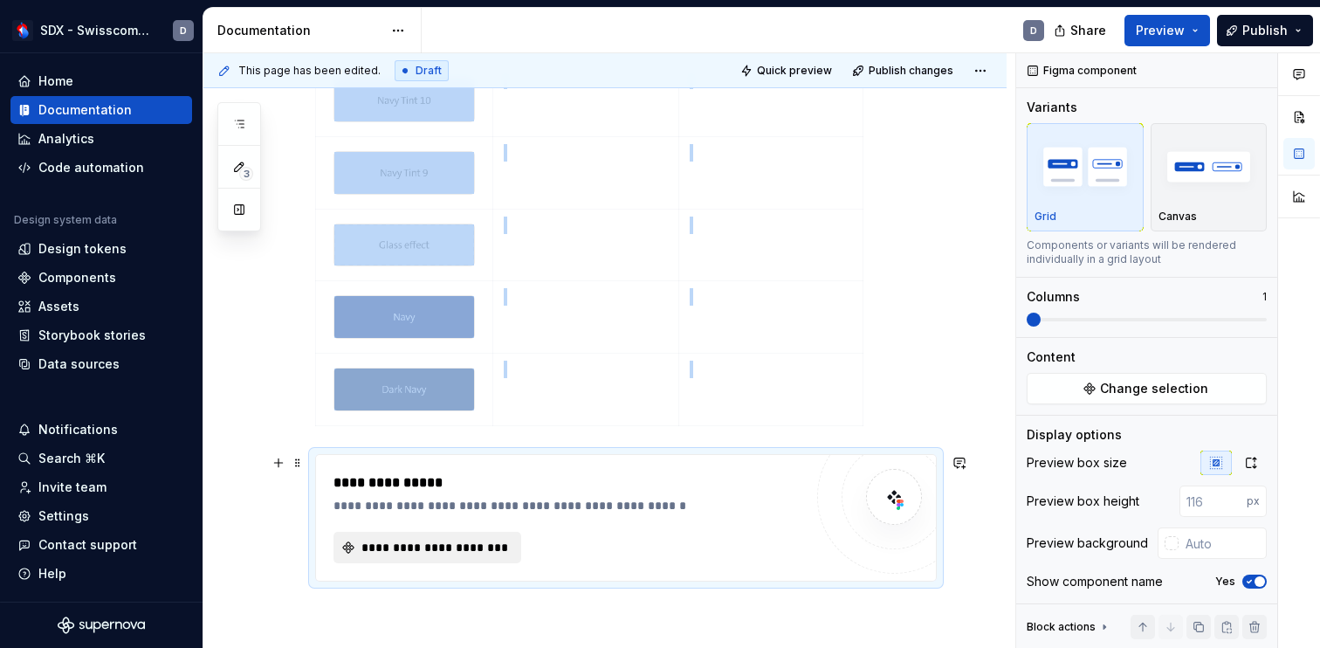
type textarea "*"
click at [437, 551] on span "**********" at bounding box center [434, 546] width 151 height 17
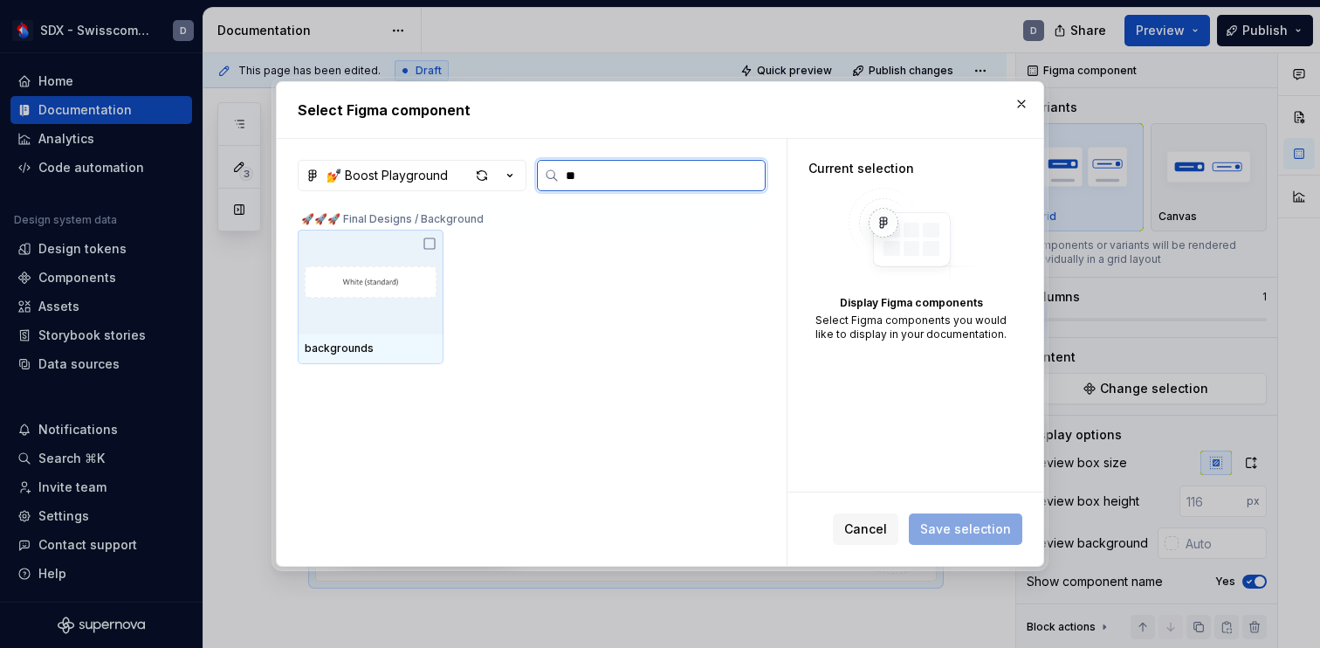
scroll to position [0, 0]
type input "****"
click at [417, 270] on img at bounding box center [371, 282] width 132 height 91
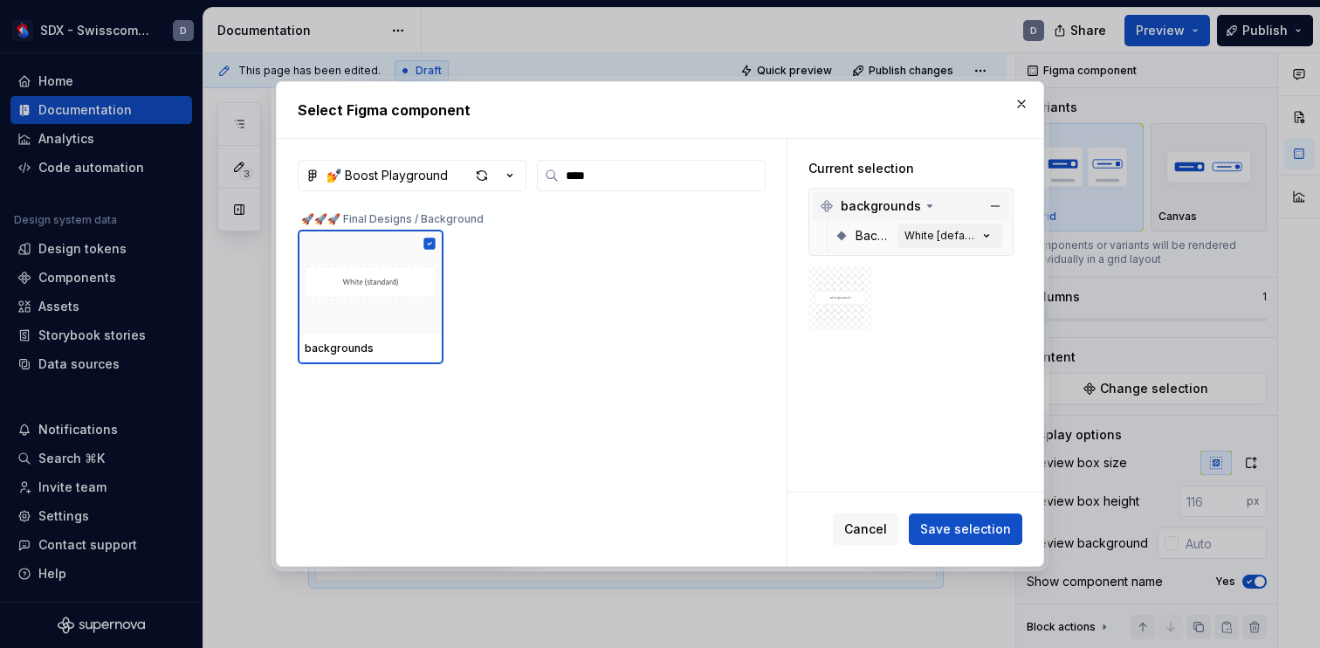
click at [928, 205] on icon at bounding box center [930, 206] width 4 height 2
click at [929, 204] on icon at bounding box center [930, 205] width 2 height 4
click at [977, 234] on div "White [default]" at bounding box center [940, 236] width 73 height 14
click at [989, 236] on icon "button" at bounding box center [986, 236] width 4 height 3
click at [836, 298] on img at bounding box center [840, 298] width 50 height 50
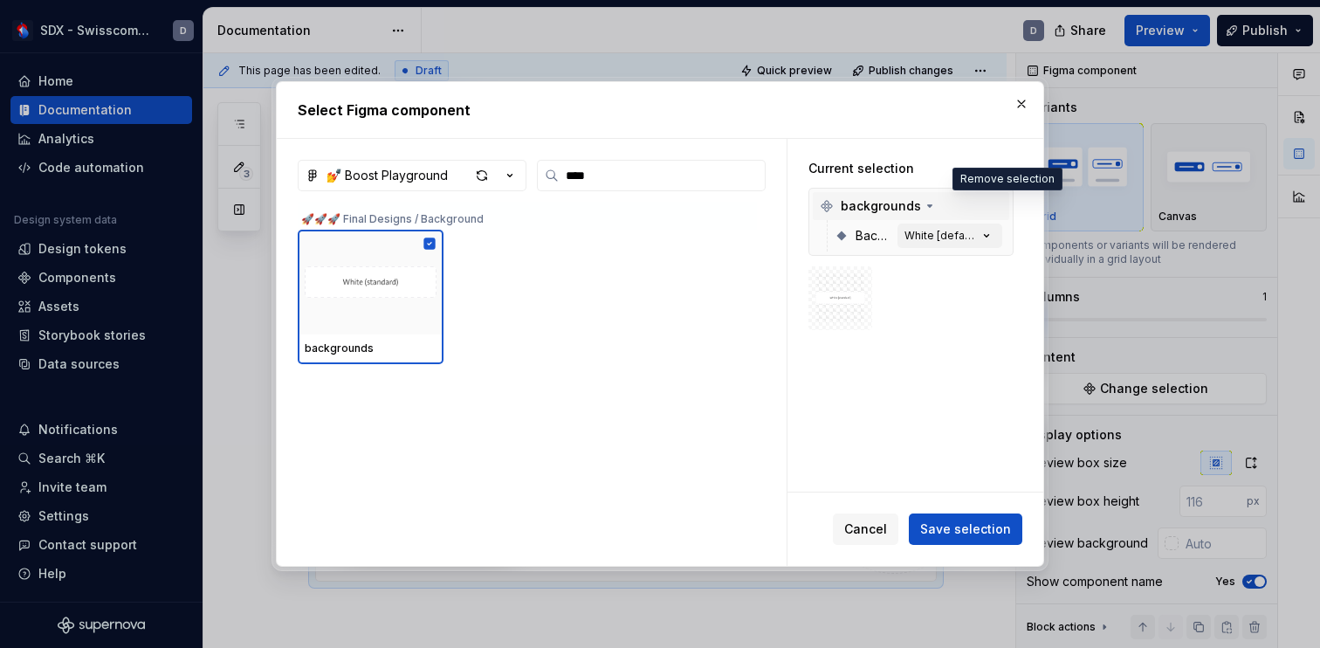
click at [1004, 210] on button "button" at bounding box center [995, 206] width 24 height 24
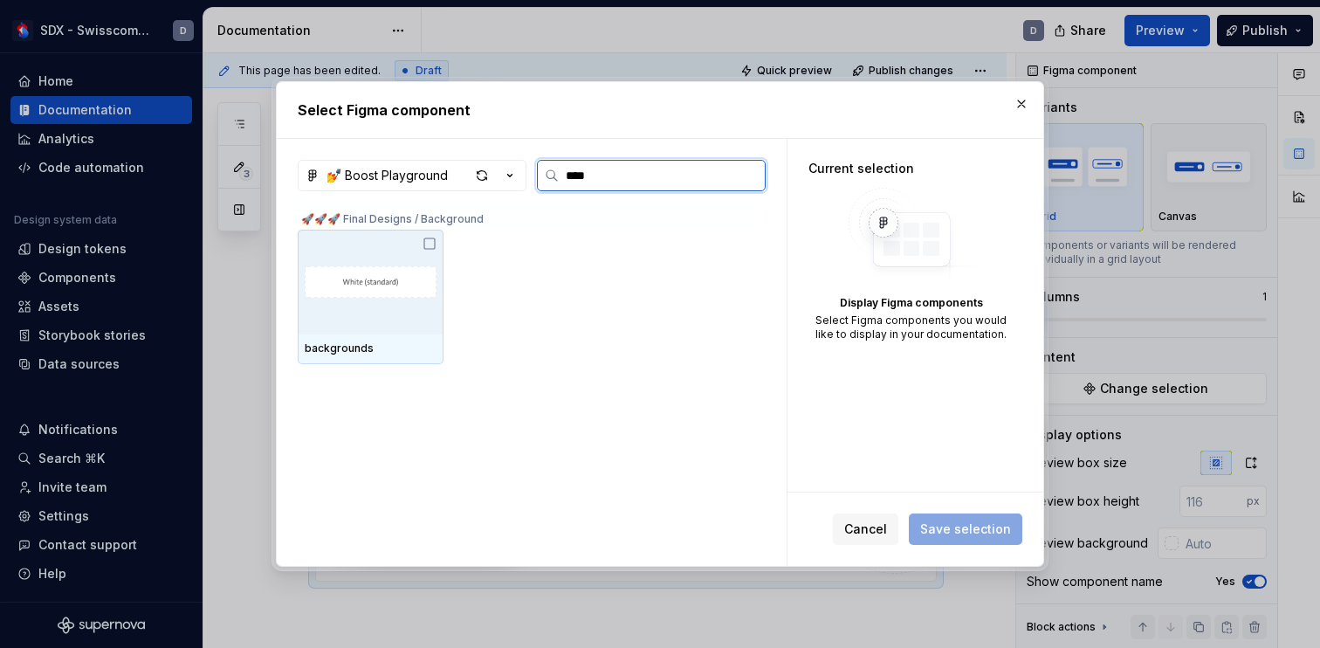
click at [432, 243] on icon at bounding box center [429, 244] width 14 height 14
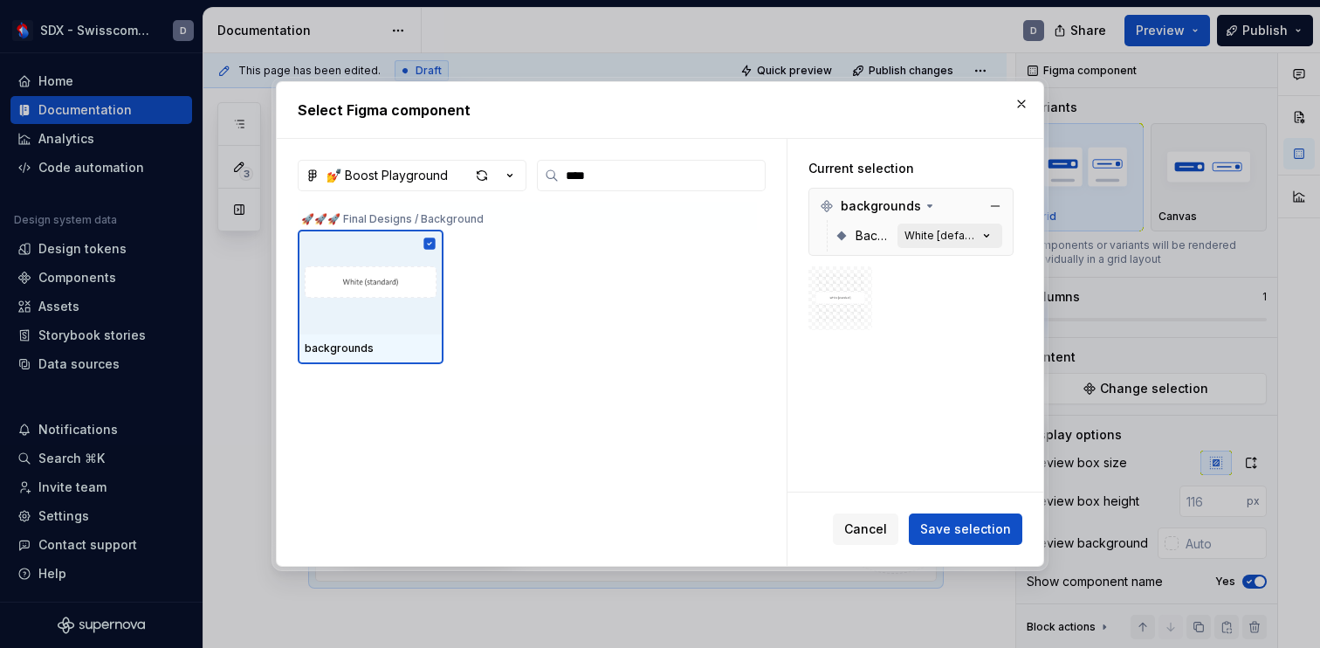
click at [927, 238] on div "White [default]" at bounding box center [940, 236] width 73 height 14
click at [976, 519] on button "Save selection" at bounding box center [964, 528] width 113 height 31
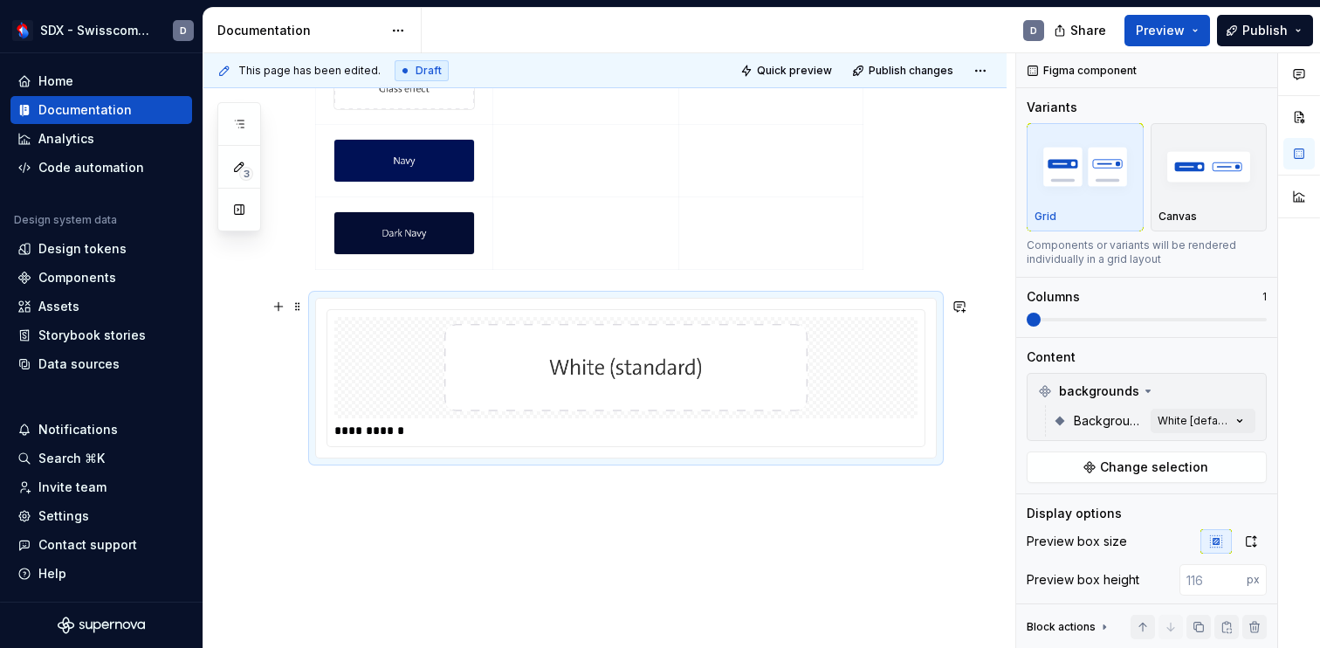
scroll to position [732, 0]
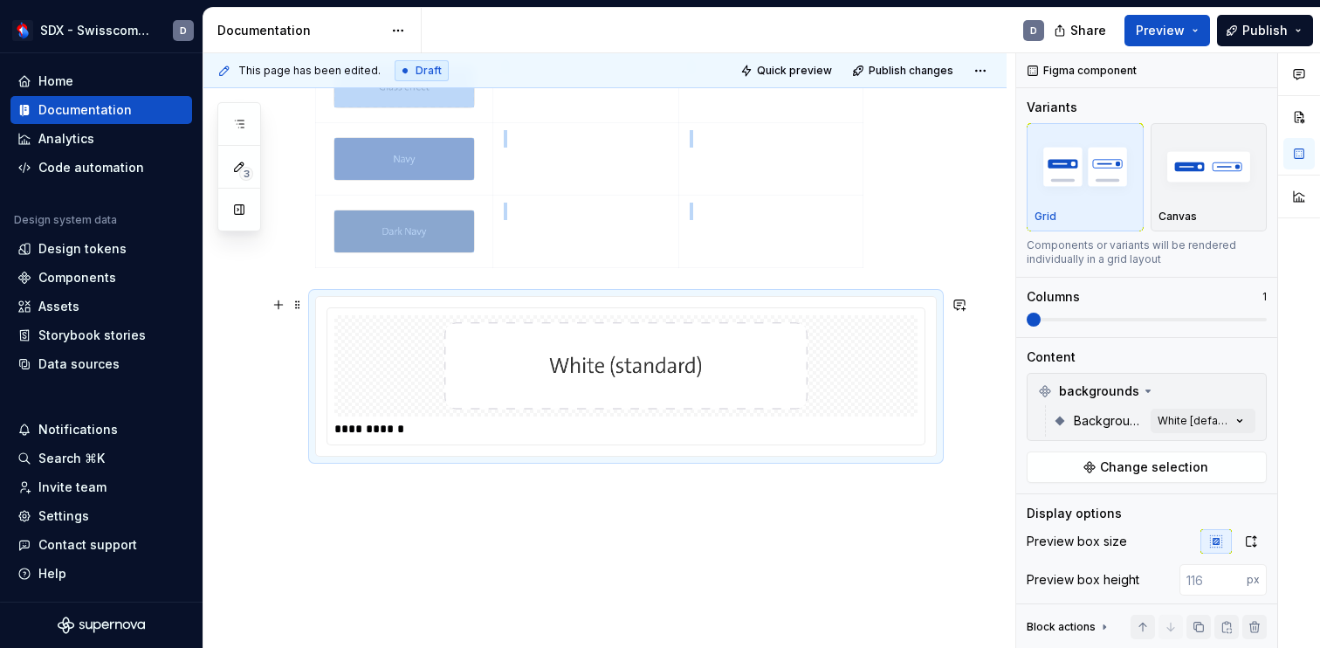
click at [910, 353] on img at bounding box center [625, 365] width 569 height 87
click at [1177, 314] on span at bounding box center [1184, 319] width 14 height 14
click at [1218, 318] on span at bounding box center [1146, 319] width 240 height 3
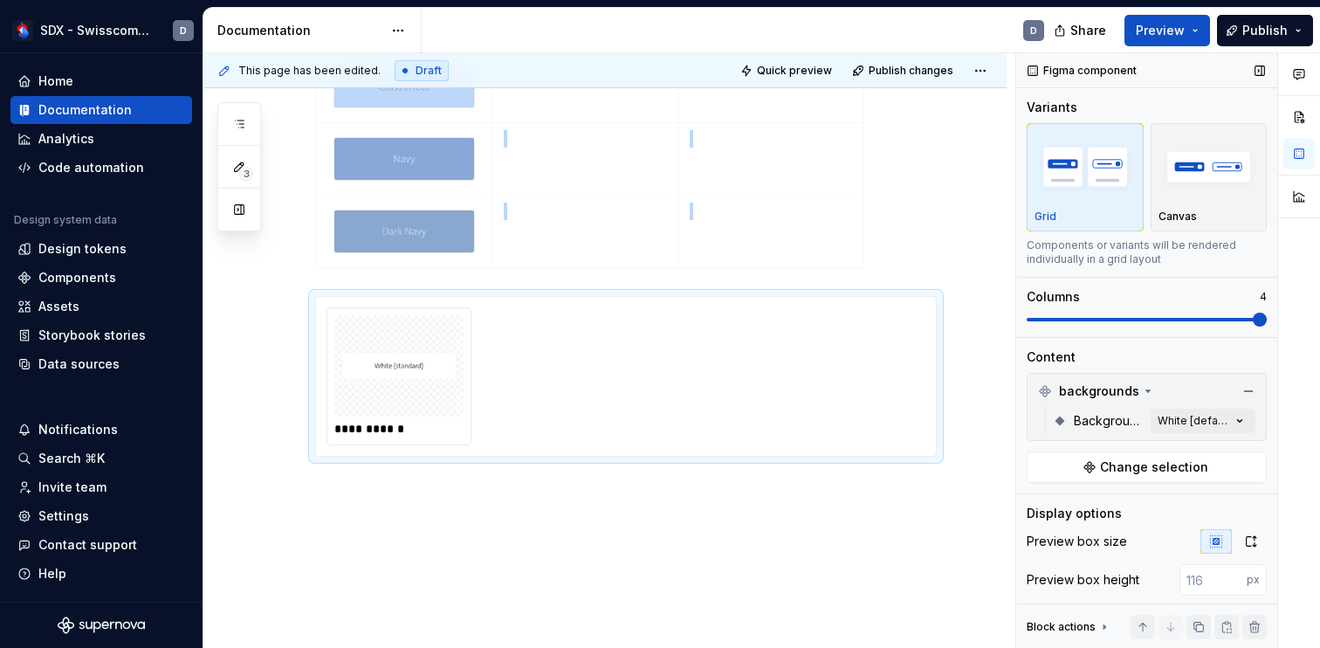
click at [1252, 319] on span at bounding box center [1259, 319] width 14 height 14
click at [1186, 418] on div "Comments Open comments No comments yet Select ‘Comment’ from the block context …" at bounding box center [1168, 350] width 304 height 595
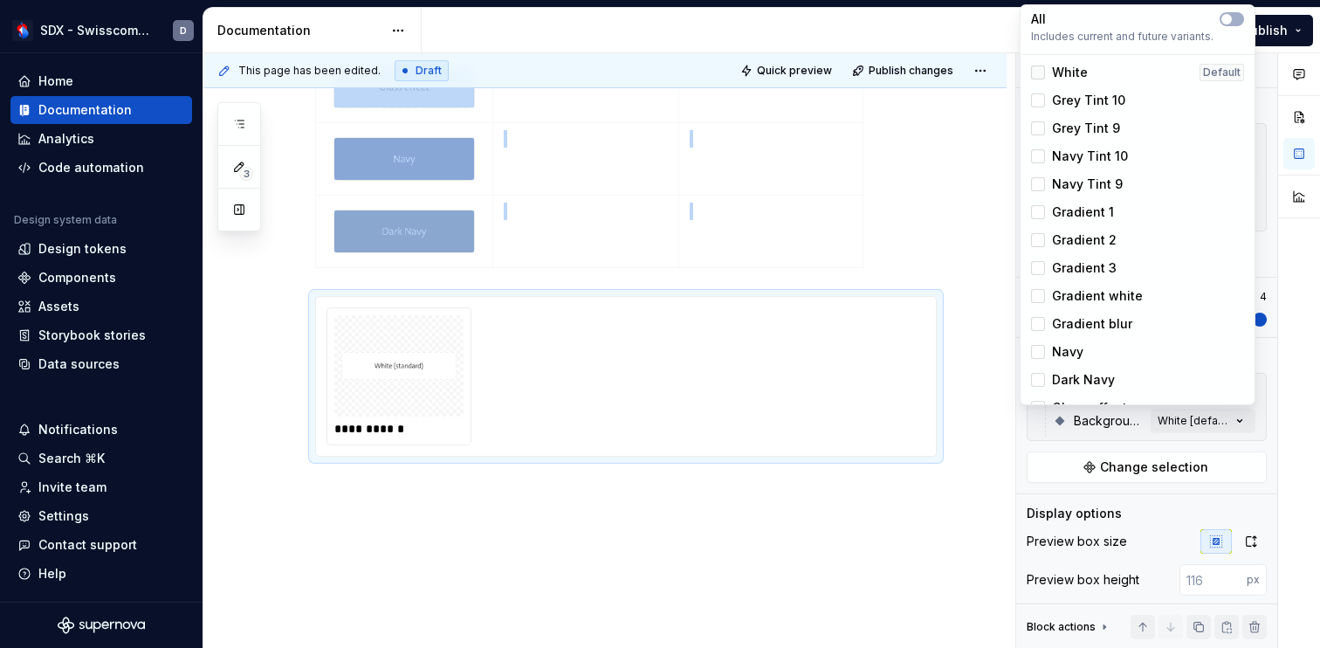
click at [1042, 71] on div at bounding box center [1038, 72] width 14 height 14
click at [1044, 100] on div at bounding box center [1038, 100] width 14 height 14
click at [1044, 124] on div at bounding box center [1038, 128] width 14 height 14
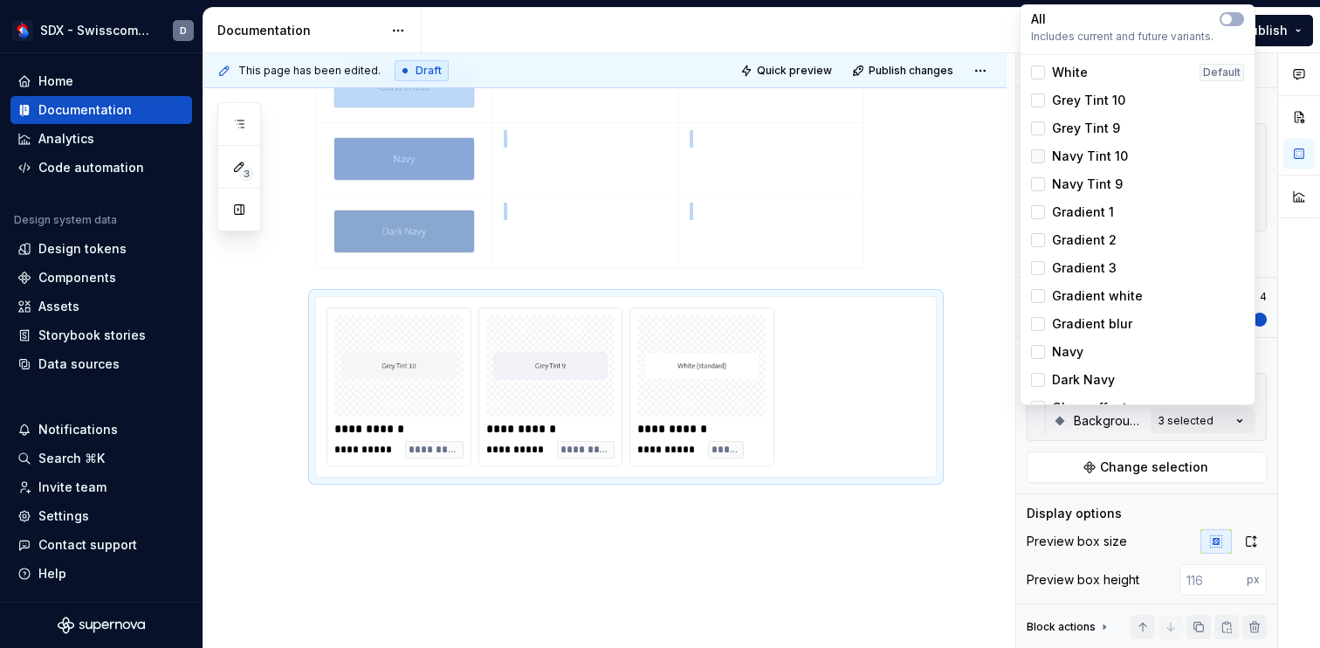
click at [1043, 150] on div at bounding box center [1038, 156] width 14 height 14
click at [1043, 184] on div at bounding box center [1038, 184] width 14 height 14
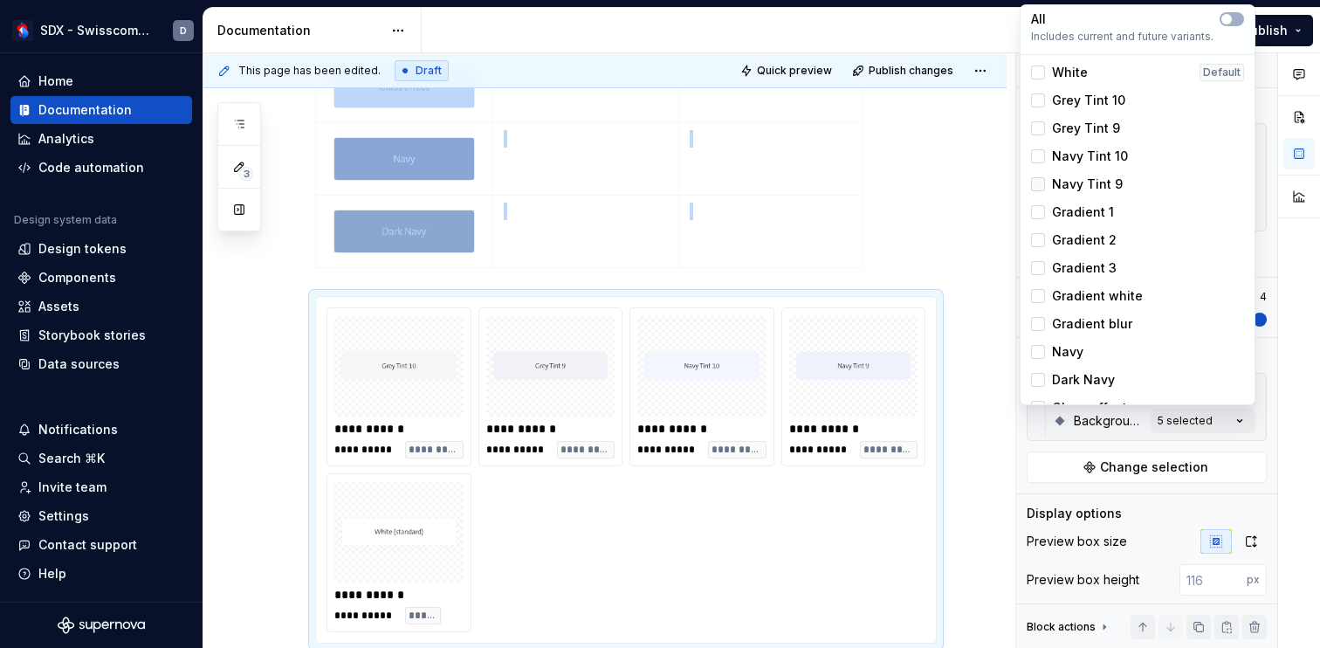
scroll to position [21, 0]
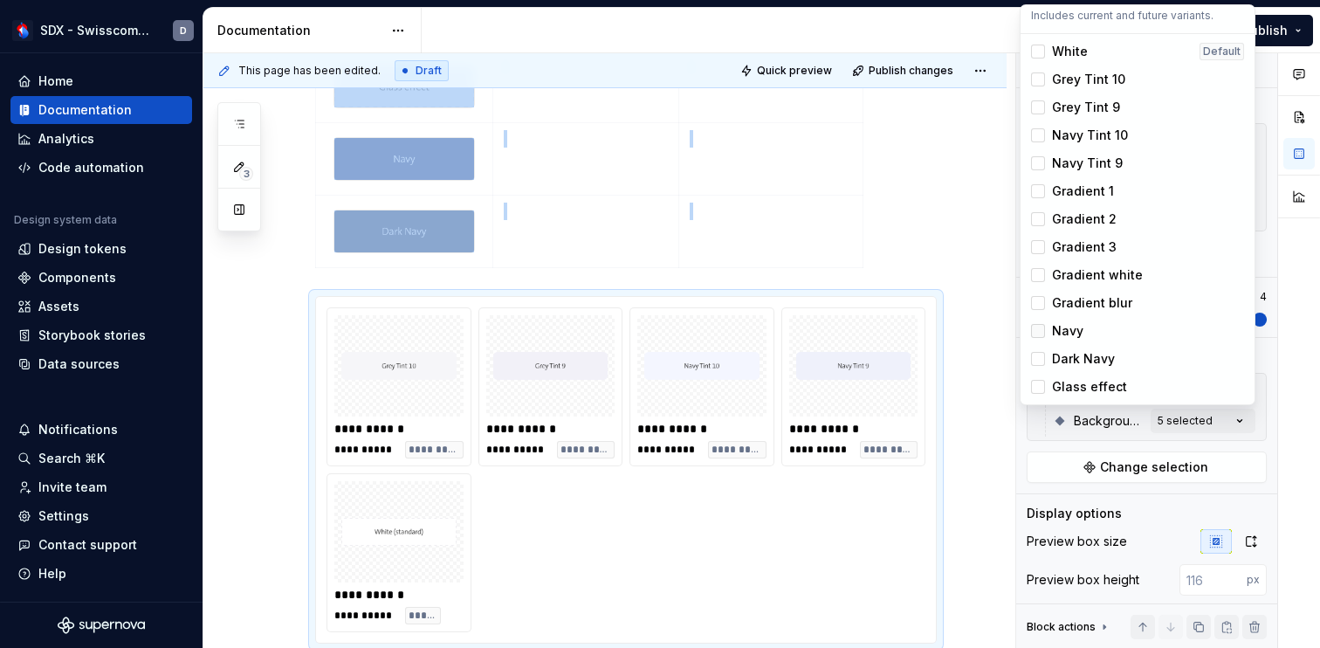
click at [1036, 334] on div at bounding box center [1038, 331] width 14 height 14
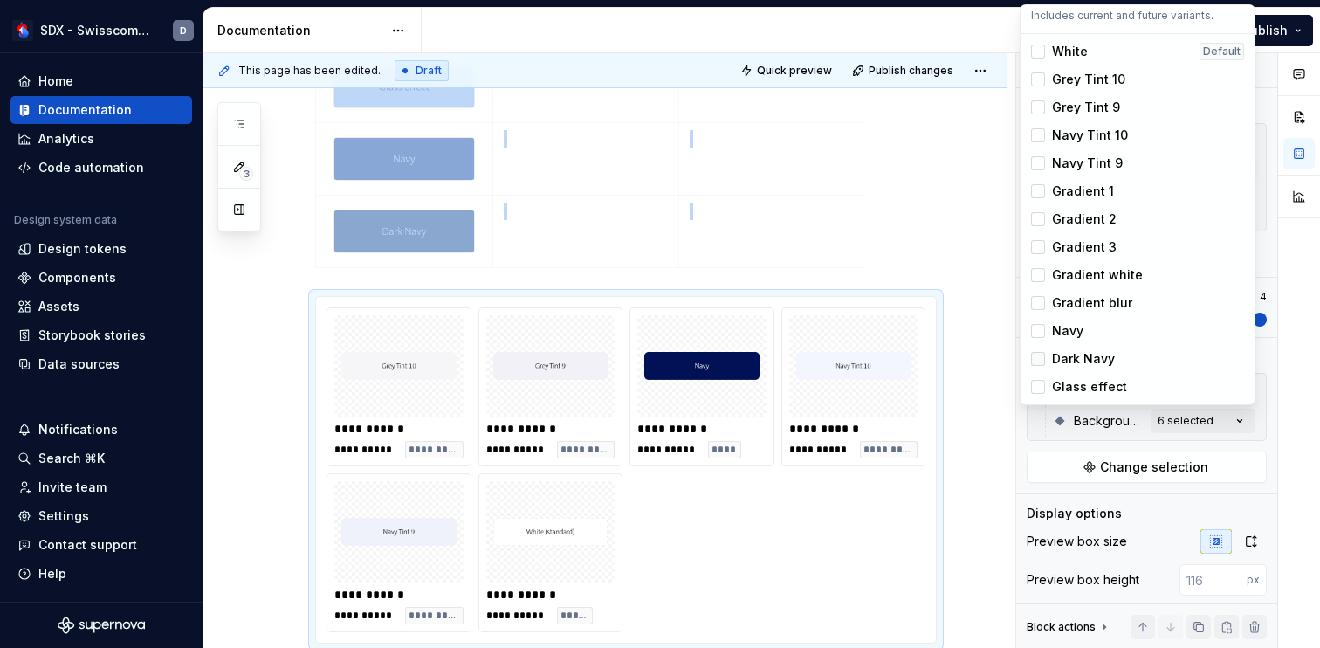
click at [1037, 353] on div at bounding box center [1038, 359] width 14 height 14
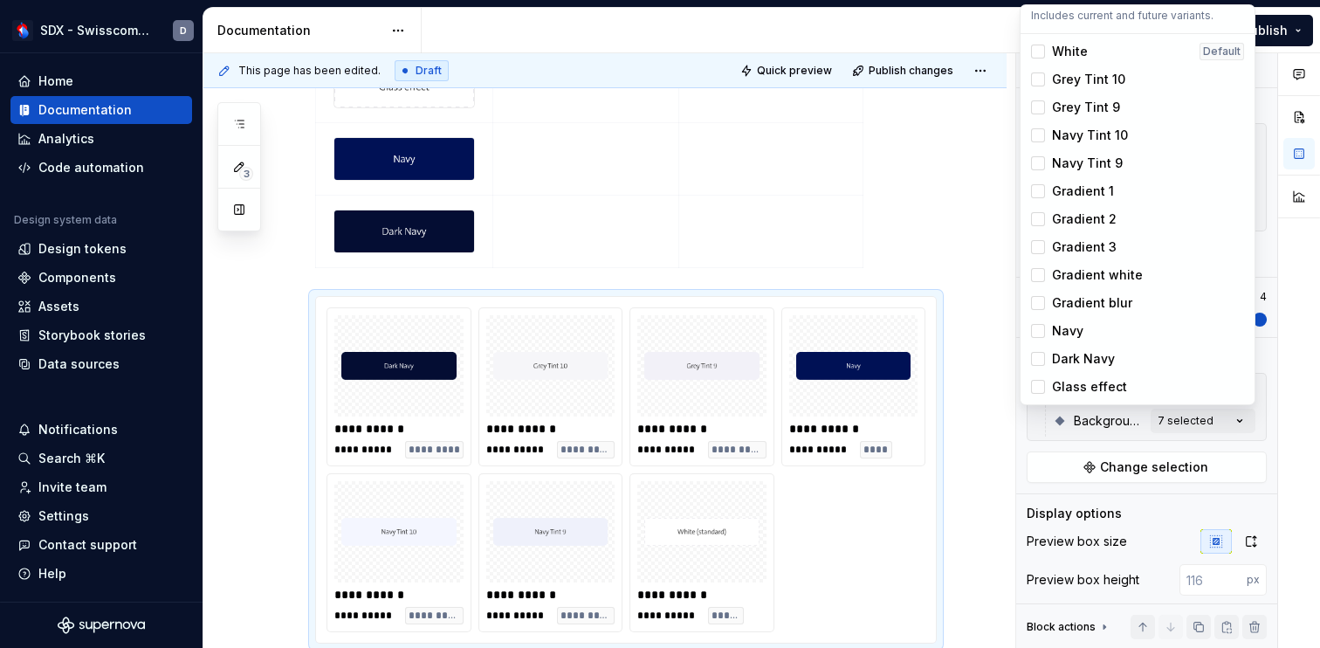
click at [1271, 248] on div "Comments Open comments No comments yet Select ‘Comment’ from the block context …" at bounding box center [1168, 350] width 304 height 595
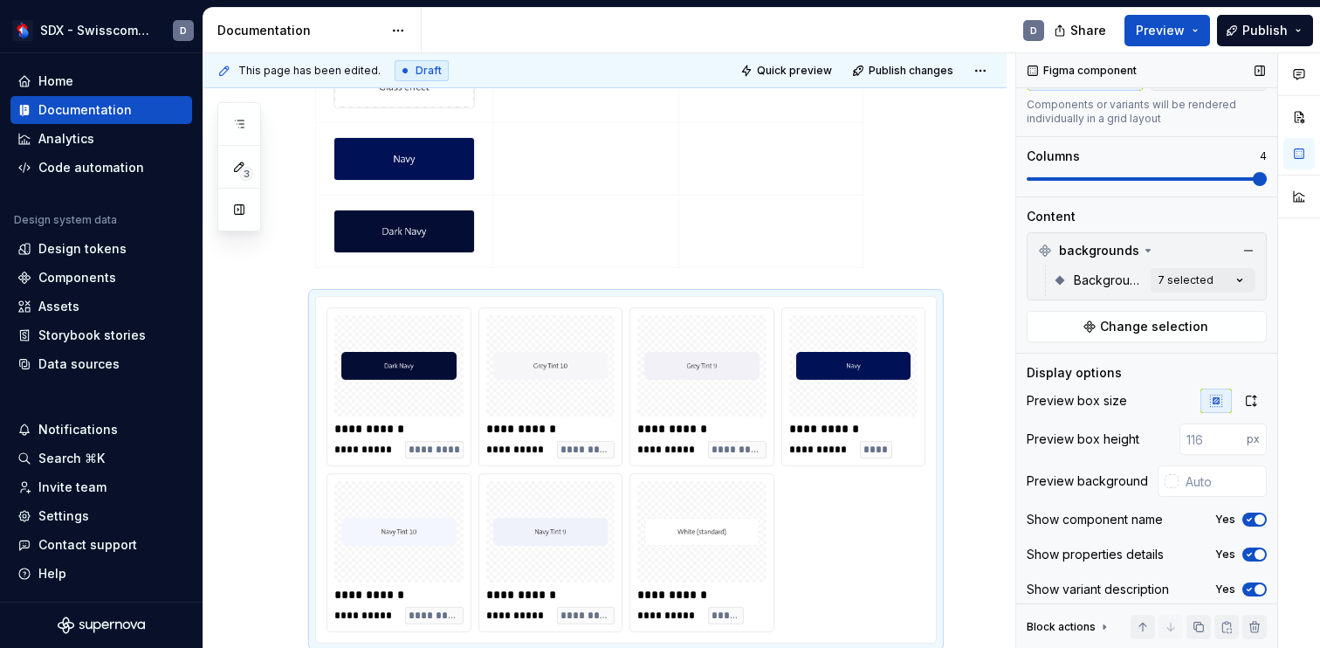
scroll to position [149, 0]
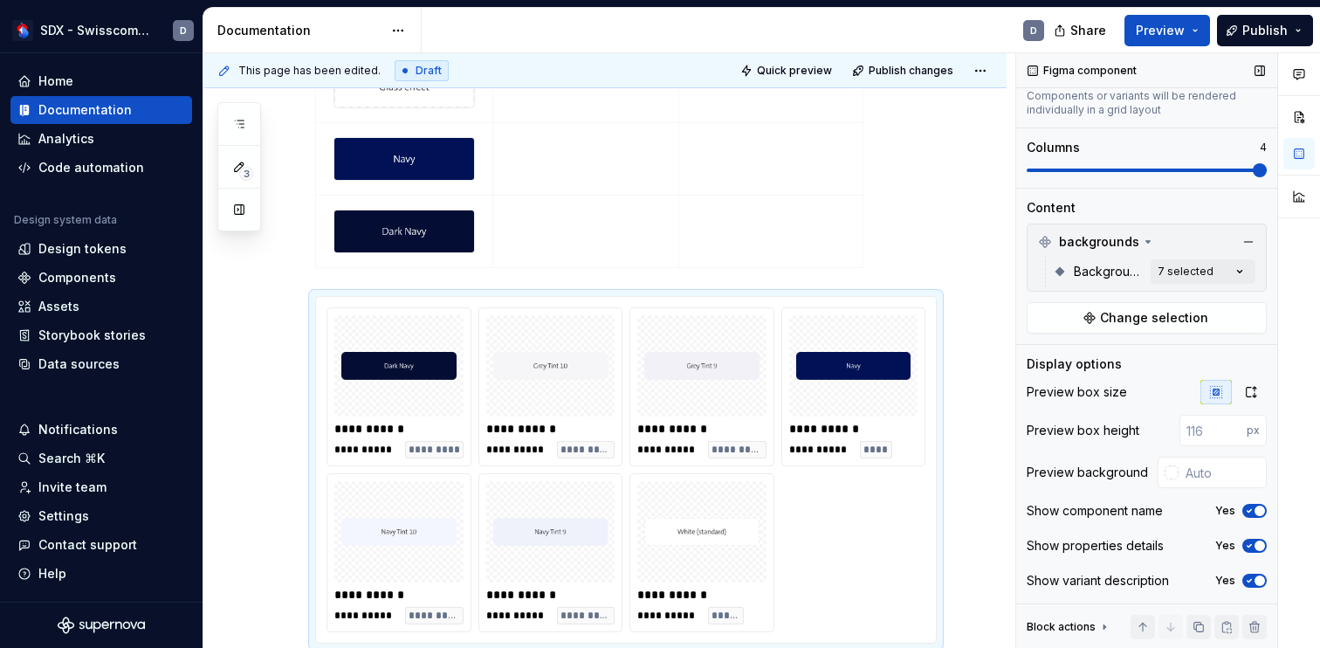
click at [1254, 508] on span "button" at bounding box center [1259, 510] width 10 height 10
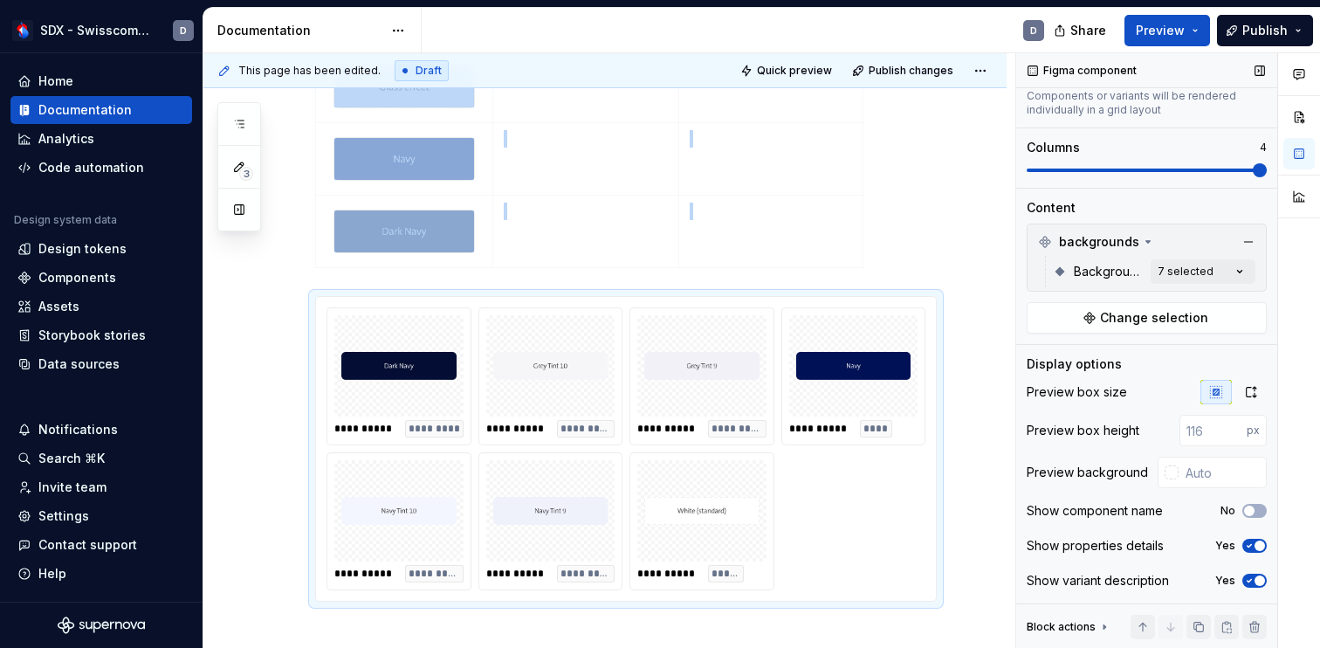
click at [1260, 544] on span "button" at bounding box center [1259, 545] width 10 height 10
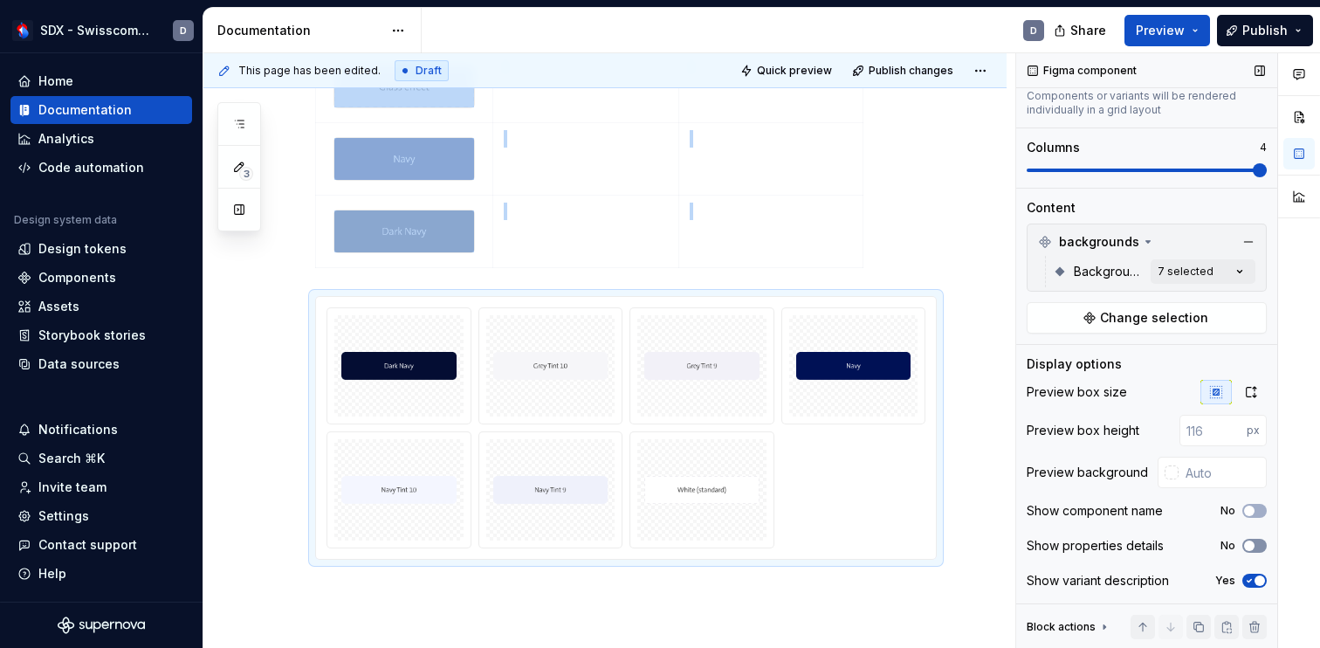
click at [1260, 544] on button "No" at bounding box center [1254, 545] width 24 height 14
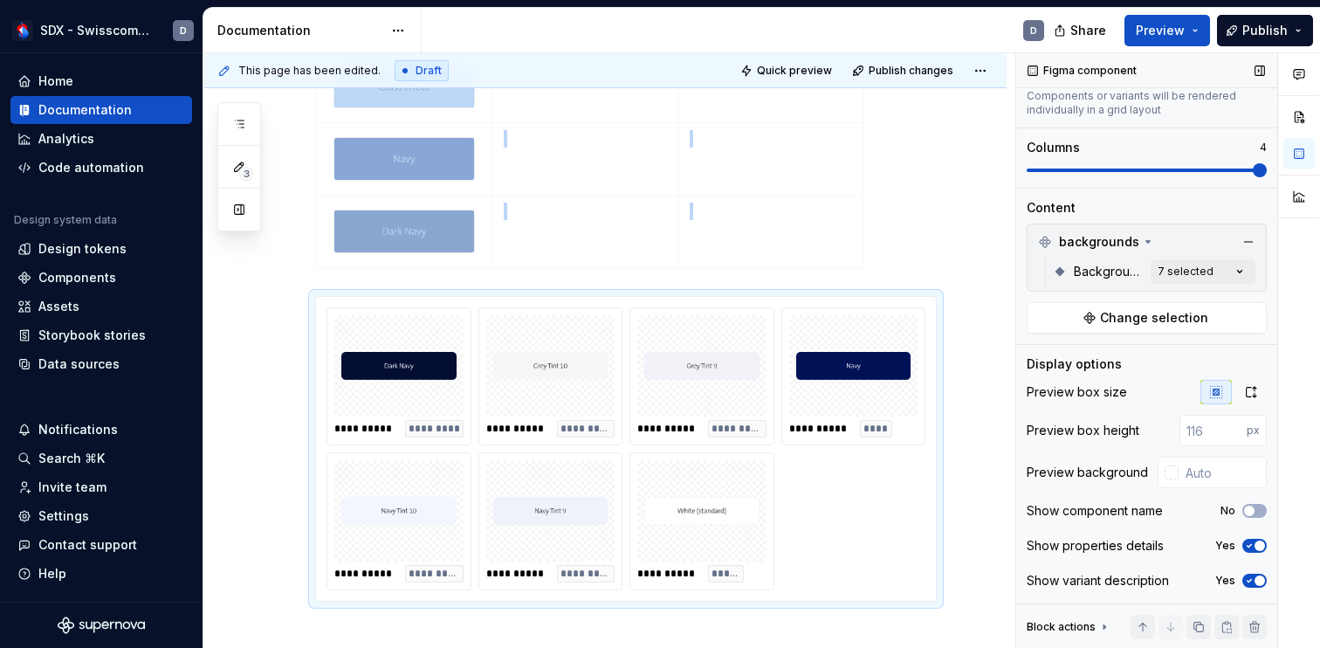
click at [1261, 582] on span "button" at bounding box center [1259, 580] width 10 height 10
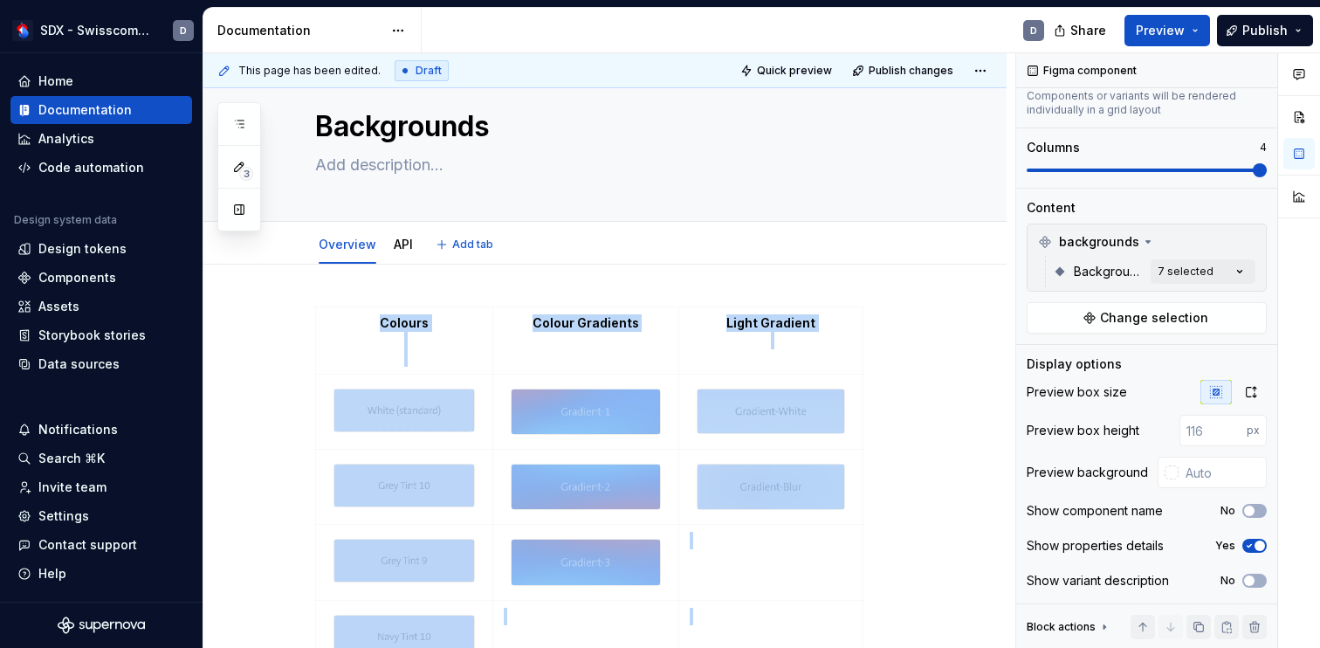
scroll to position [0, 0]
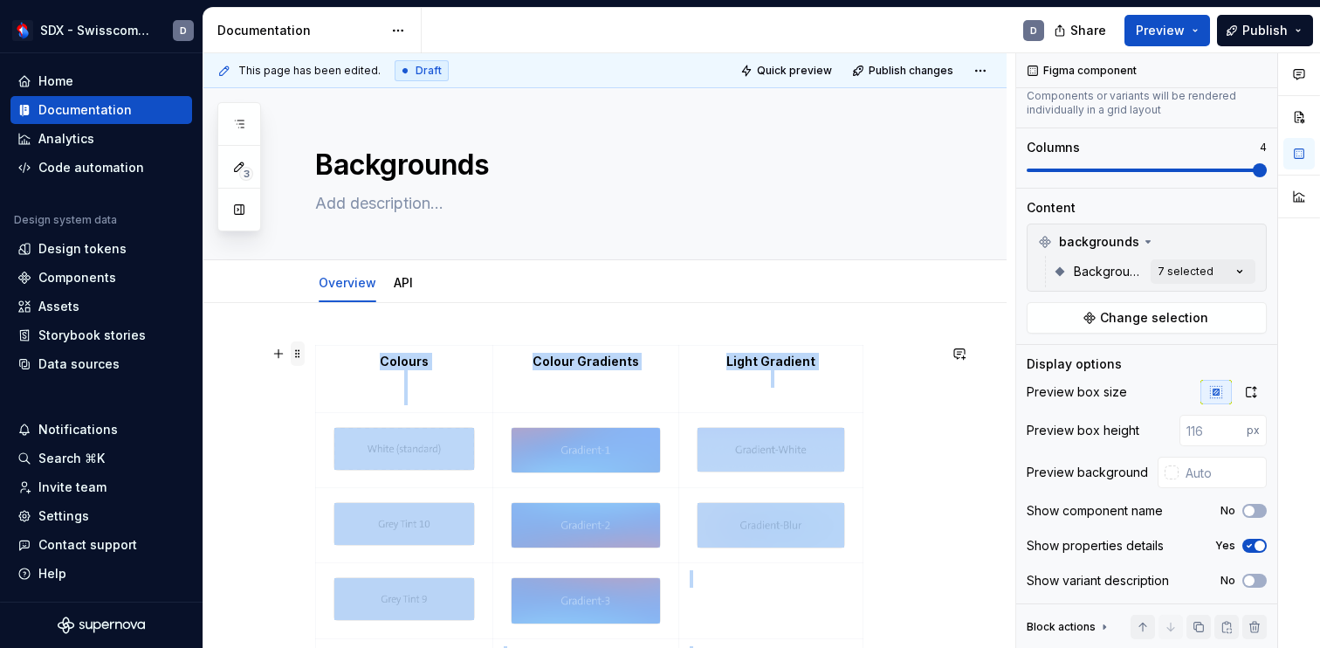
click at [299, 358] on span at bounding box center [298, 353] width 14 height 24
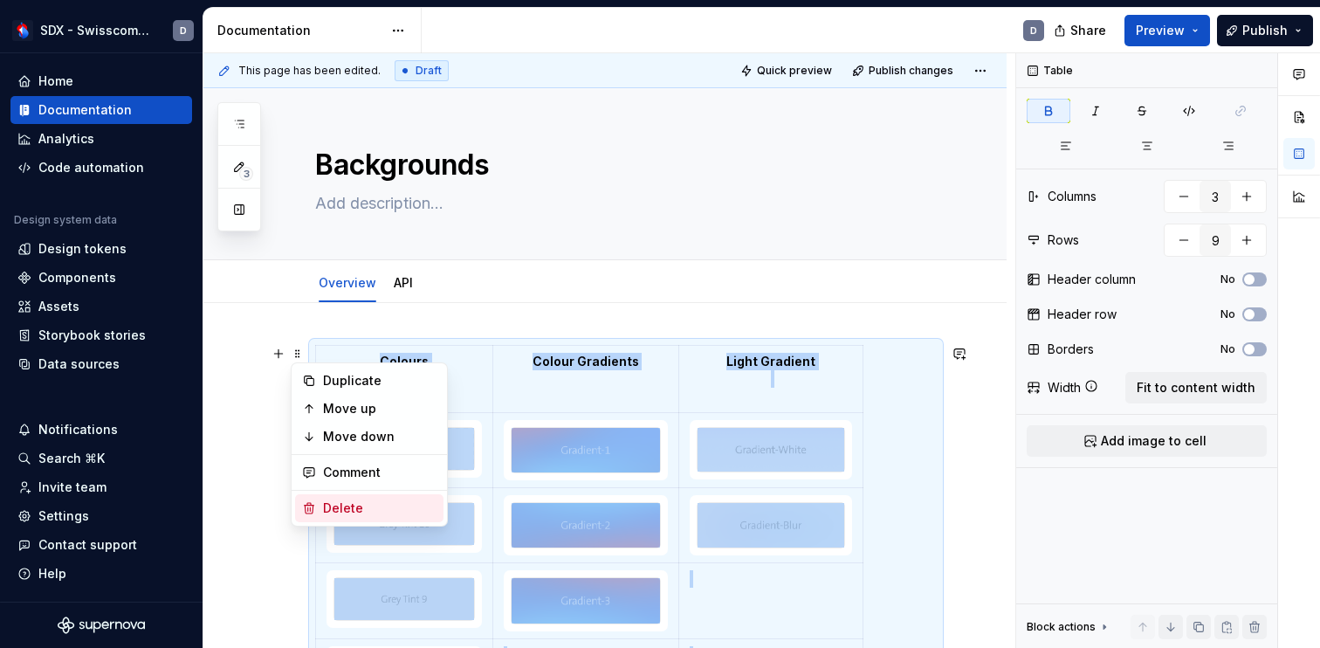
click at [363, 501] on div "Delete" at bounding box center [379, 507] width 113 height 17
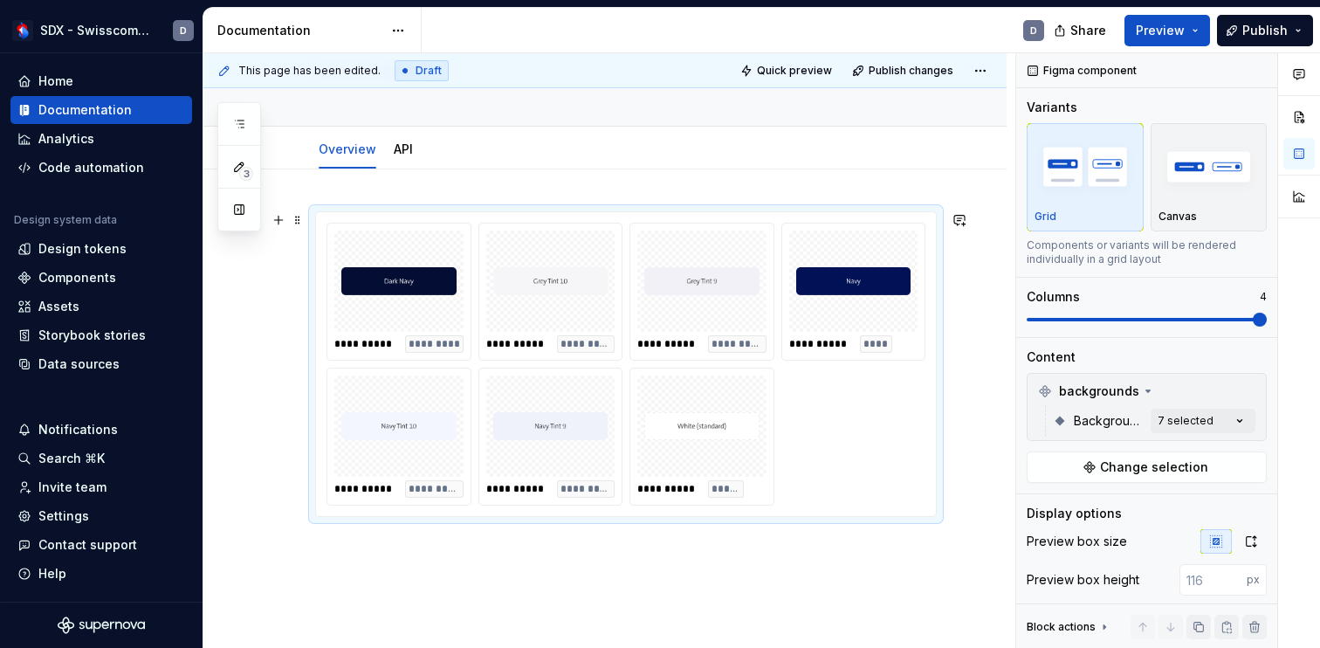
scroll to position [131, 0]
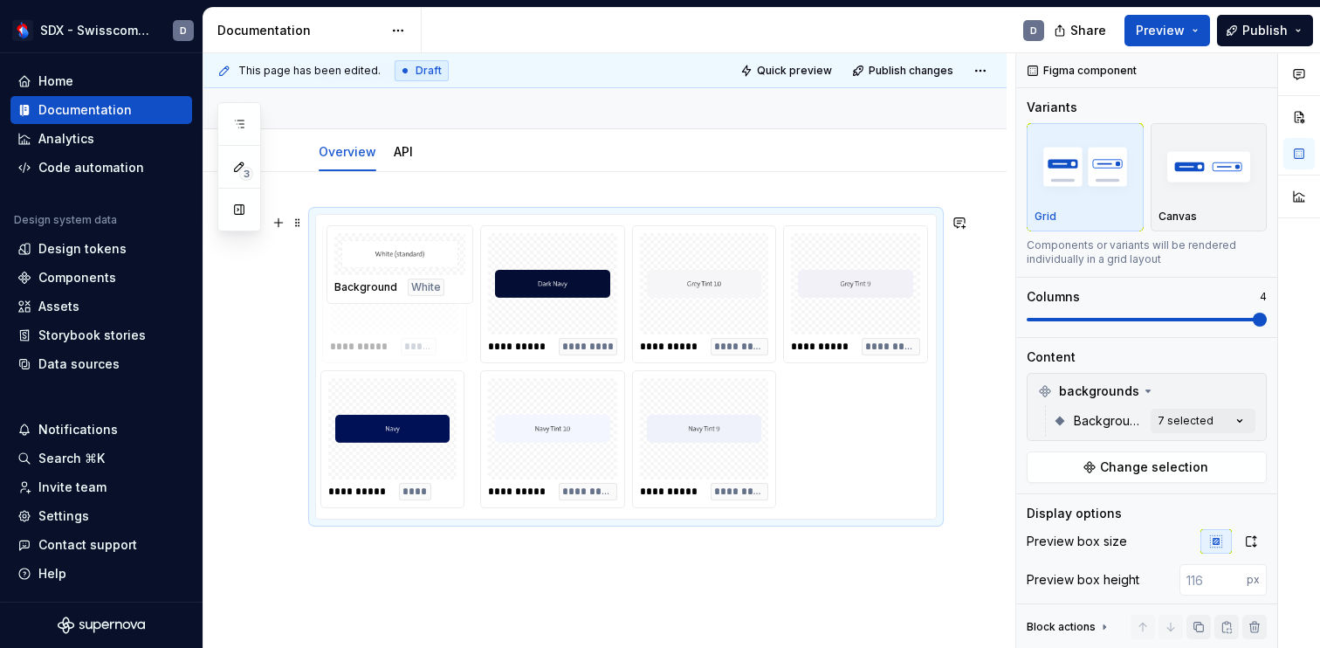
drag, startPoint x: 686, startPoint y: 437, endPoint x: 386, endPoint y: 298, distance: 330.7
click at [386, 298] on body "SDX - Swisscom Digital Experience D Home Documentation Analytics Code automatio…" at bounding box center [660, 324] width 1320 height 648
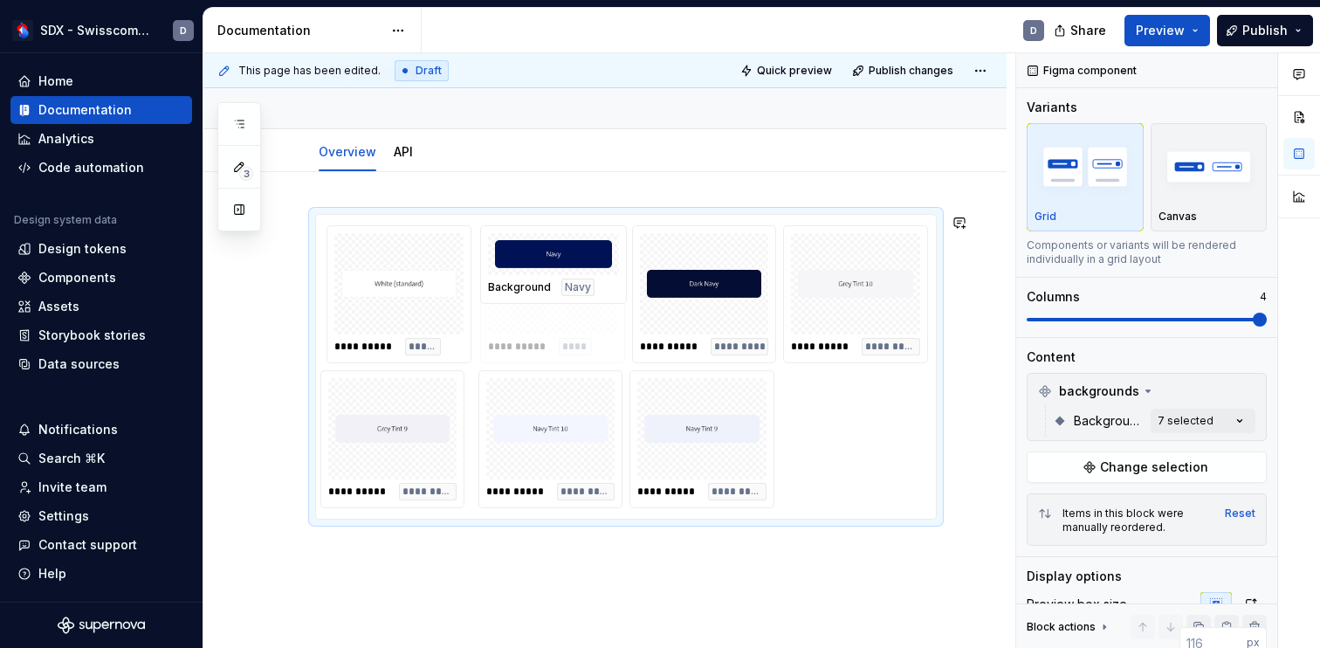
drag, startPoint x: 415, startPoint y: 447, endPoint x: 593, endPoint y: 319, distance: 218.9
click at [593, 319] on body "SDX - Swisscom Digital Experience D Home Documentation Analytics Code automatio…" at bounding box center [660, 324] width 1320 height 648
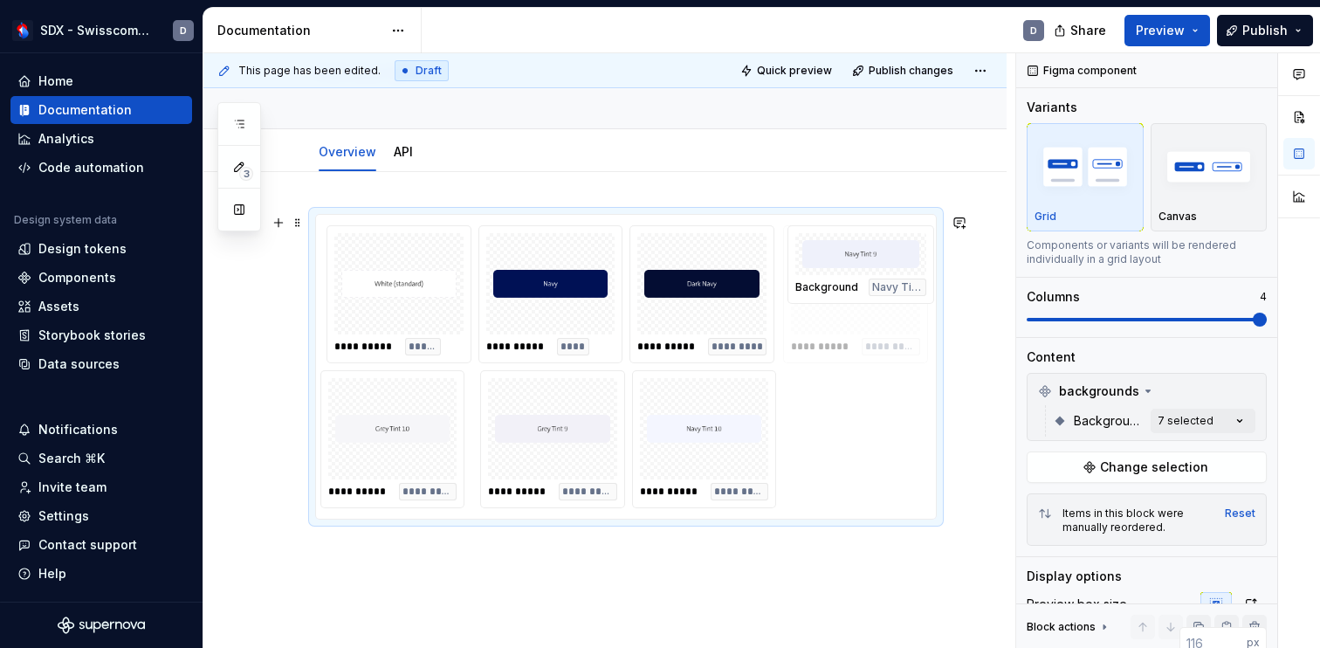
drag, startPoint x: 717, startPoint y: 412, endPoint x: 863, endPoint y: 290, distance: 190.2
click at [863, 290] on body "SDX - Swisscom Digital Experience D Home Documentation Analytics Code automatio…" at bounding box center [660, 324] width 1320 height 648
drag, startPoint x: 705, startPoint y: 442, endPoint x: 404, endPoint y: 441, distance: 301.1
click at [404, 441] on body "SDX - Swisscom Digital Experience D Home Documentation Analytics Code automatio…" at bounding box center [660, 324] width 1320 height 648
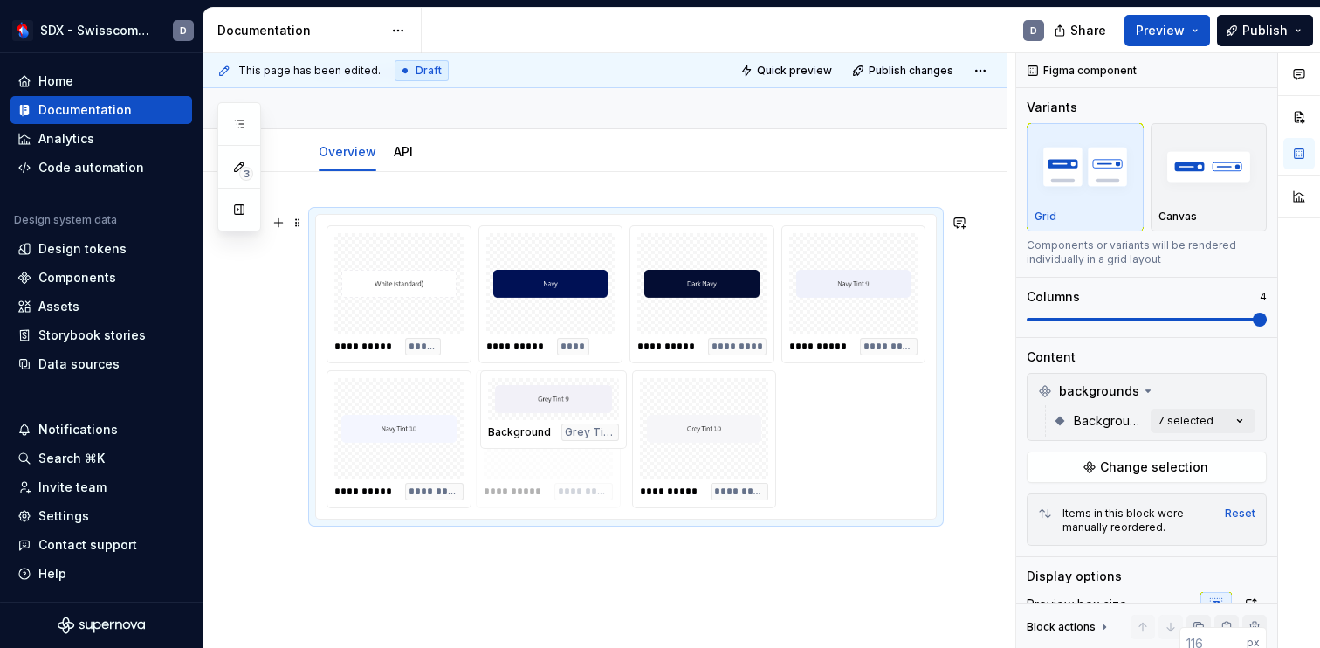
drag, startPoint x: 701, startPoint y: 430, endPoint x: 550, endPoint y: 437, distance: 151.1
click at [550, 437] on body "SDX - Swisscom Digital Experience D Home Documentation Analytics Code automatio…" at bounding box center [660, 324] width 1320 height 648
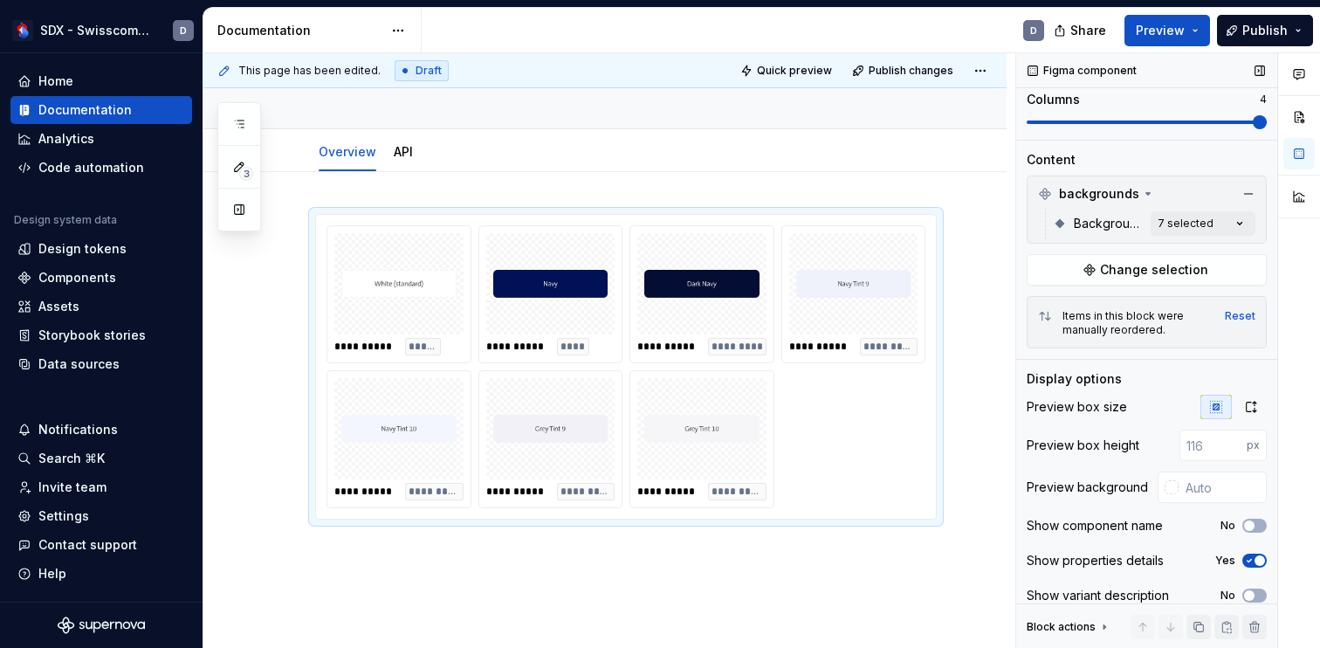
scroll to position [212, 0]
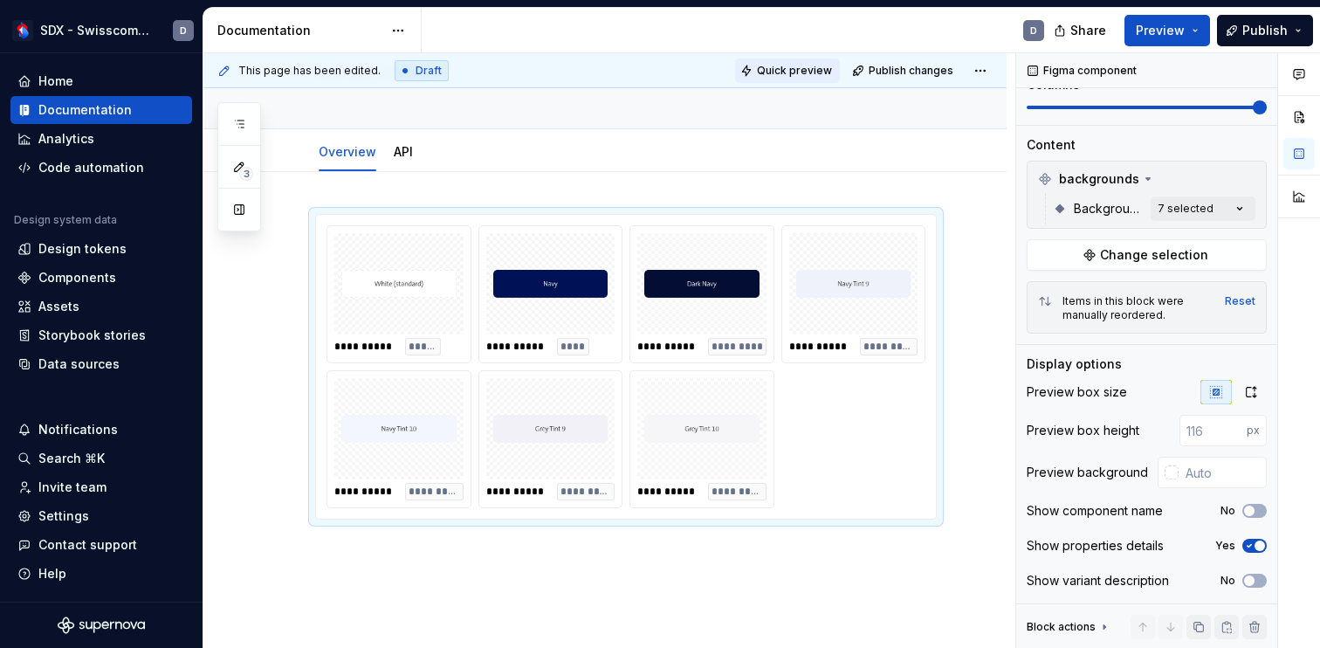
click at [810, 72] on span "Quick preview" at bounding box center [794, 71] width 75 height 14
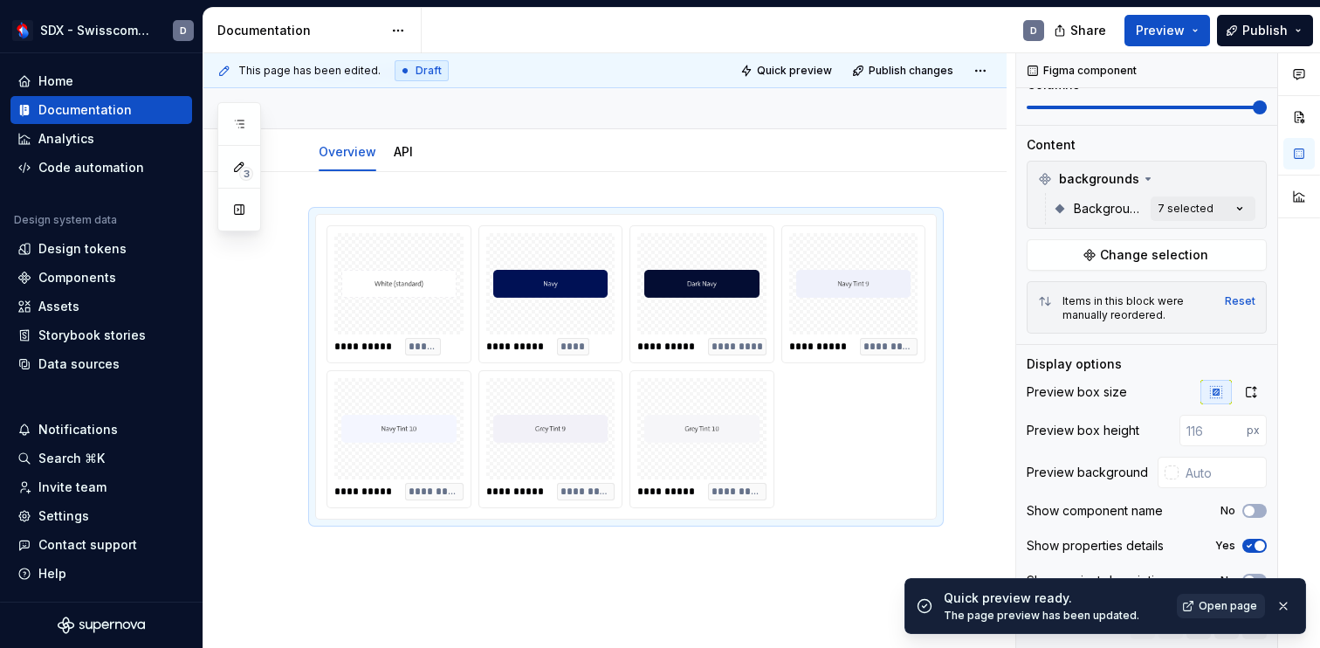
click at [1225, 606] on span "Open page" at bounding box center [1227, 606] width 58 height 14
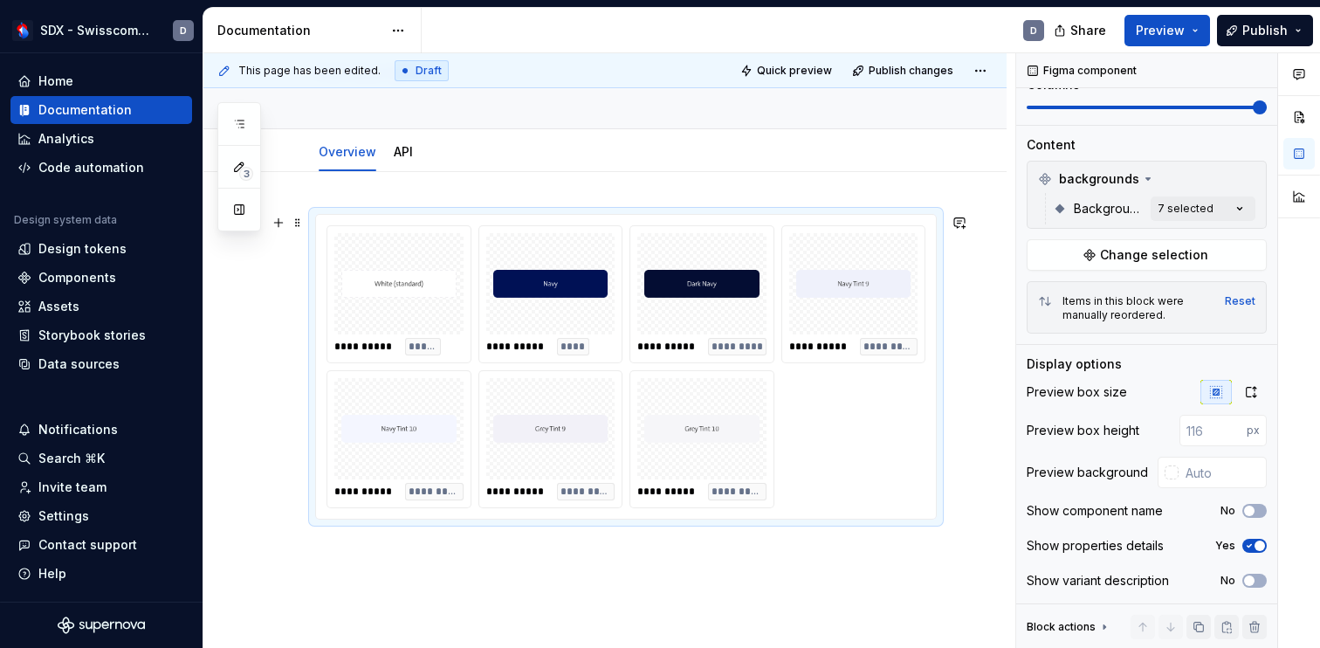
click at [857, 413] on div "**********" at bounding box center [625, 366] width 599 height 283
click at [1261, 547] on span "button" at bounding box center [1259, 545] width 10 height 10
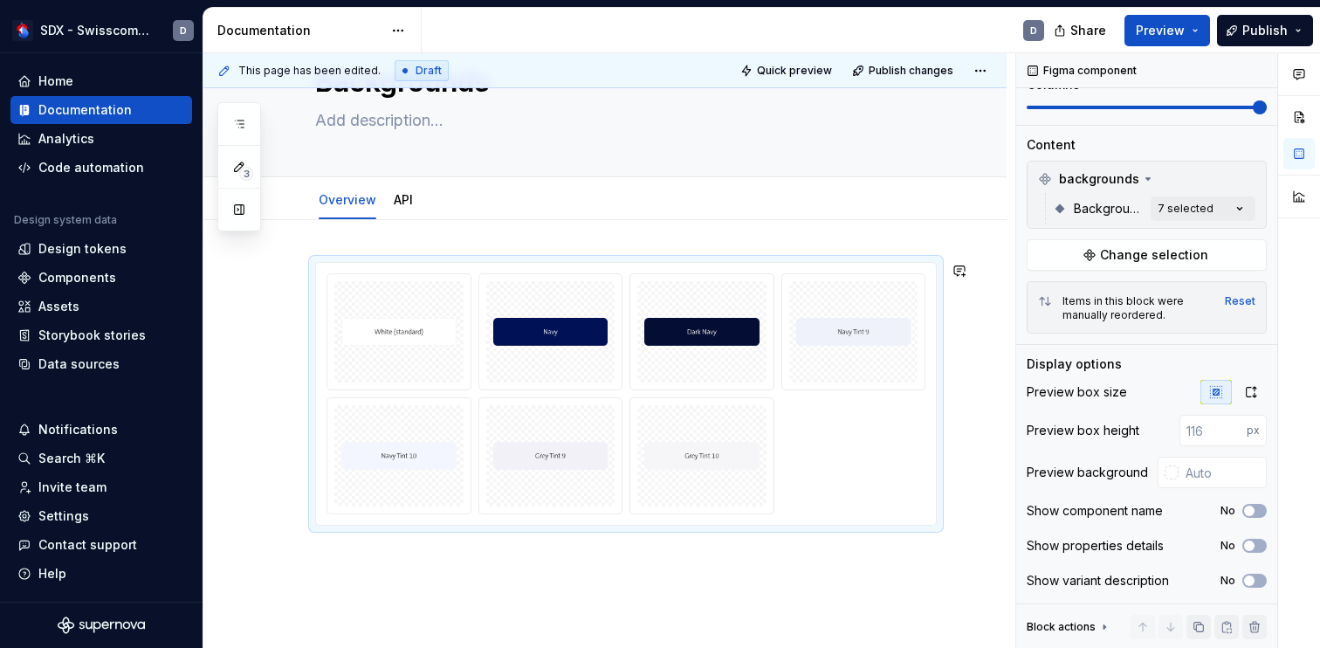
scroll to position [58, 0]
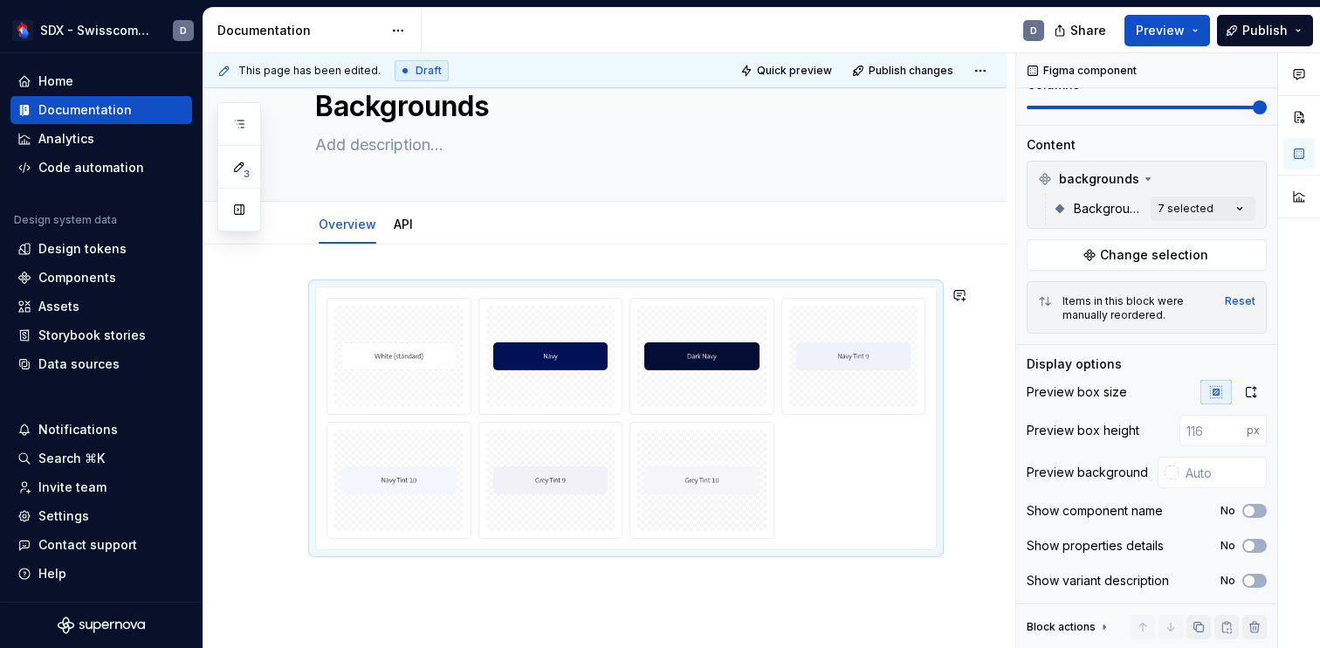
click at [621, 262] on div at bounding box center [604, 504] width 803 height 521
click at [478, 587] on div at bounding box center [604, 504] width 803 height 521
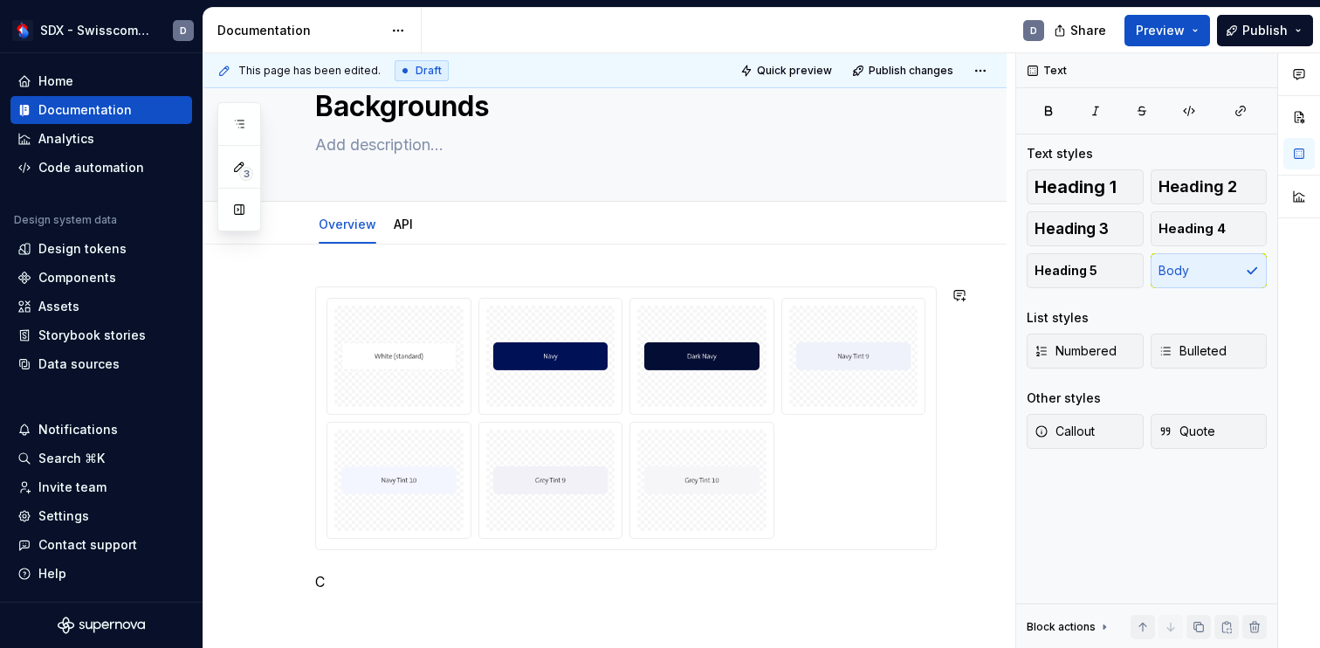
scroll to position [86, 0]
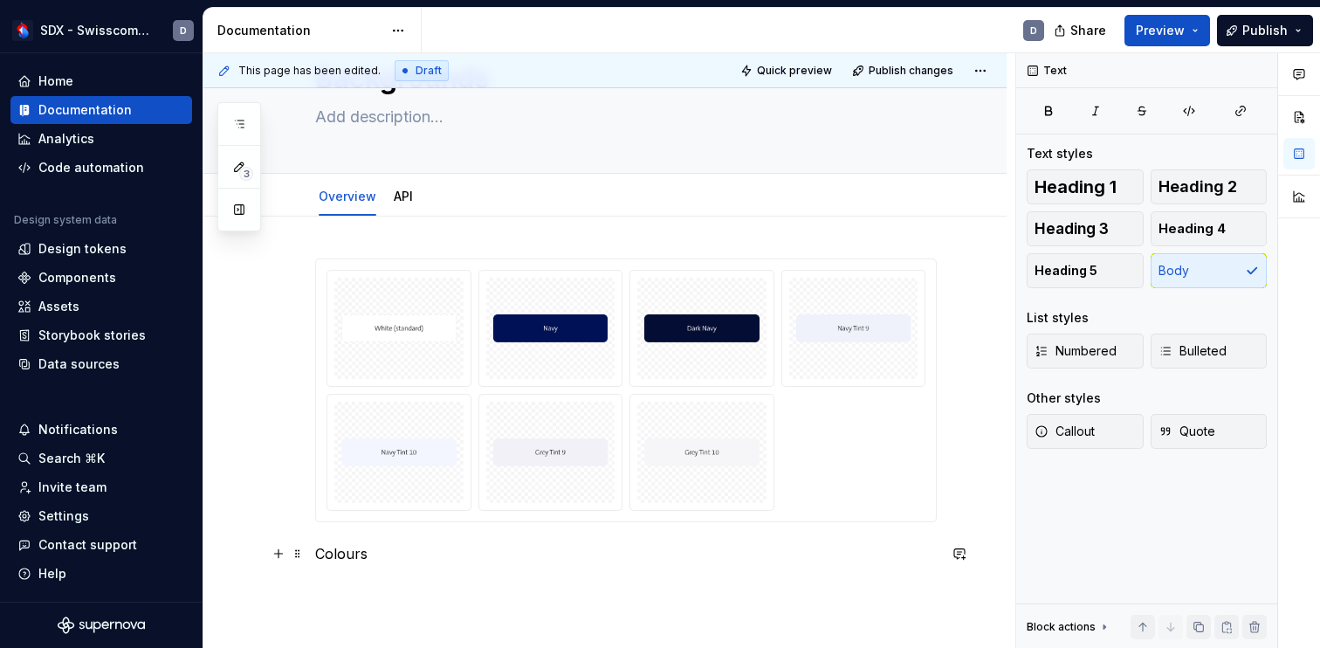
click at [346, 554] on p "Colours" at bounding box center [625, 553] width 621 height 21
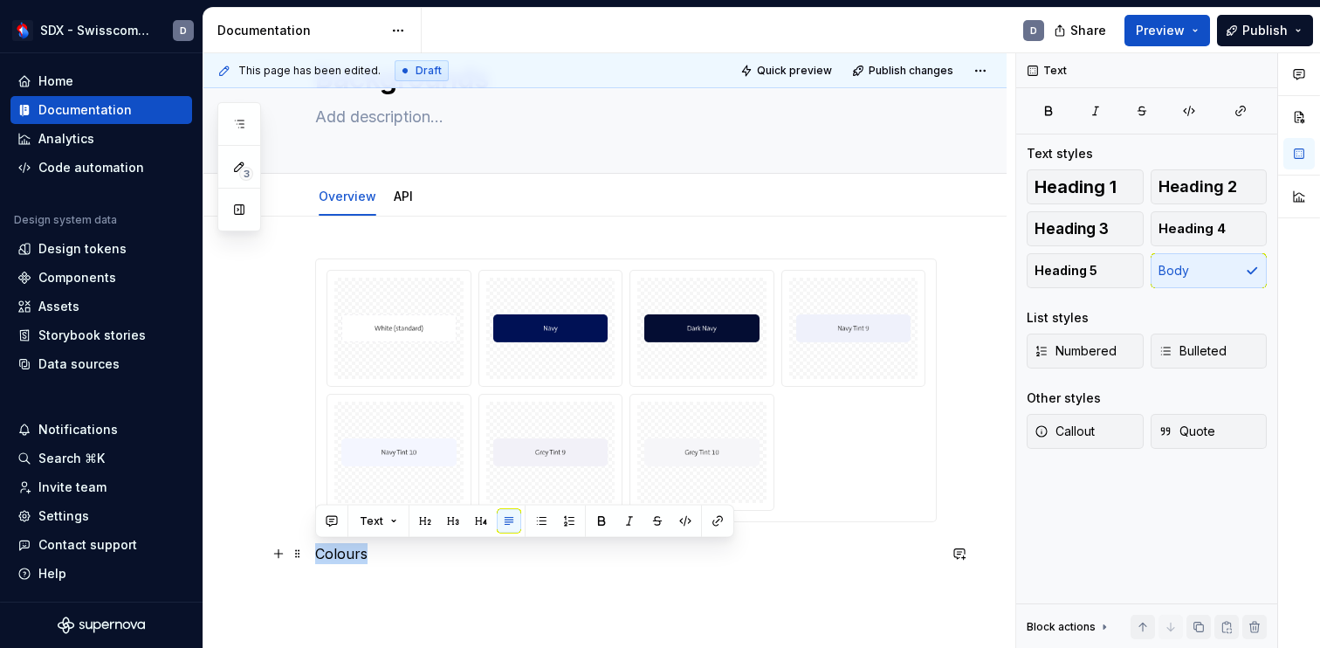
click at [346, 554] on p "Colours" at bounding box center [625, 553] width 621 height 21
click at [1076, 182] on span "Heading 1" at bounding box center [1075, 186] width 82 height 17
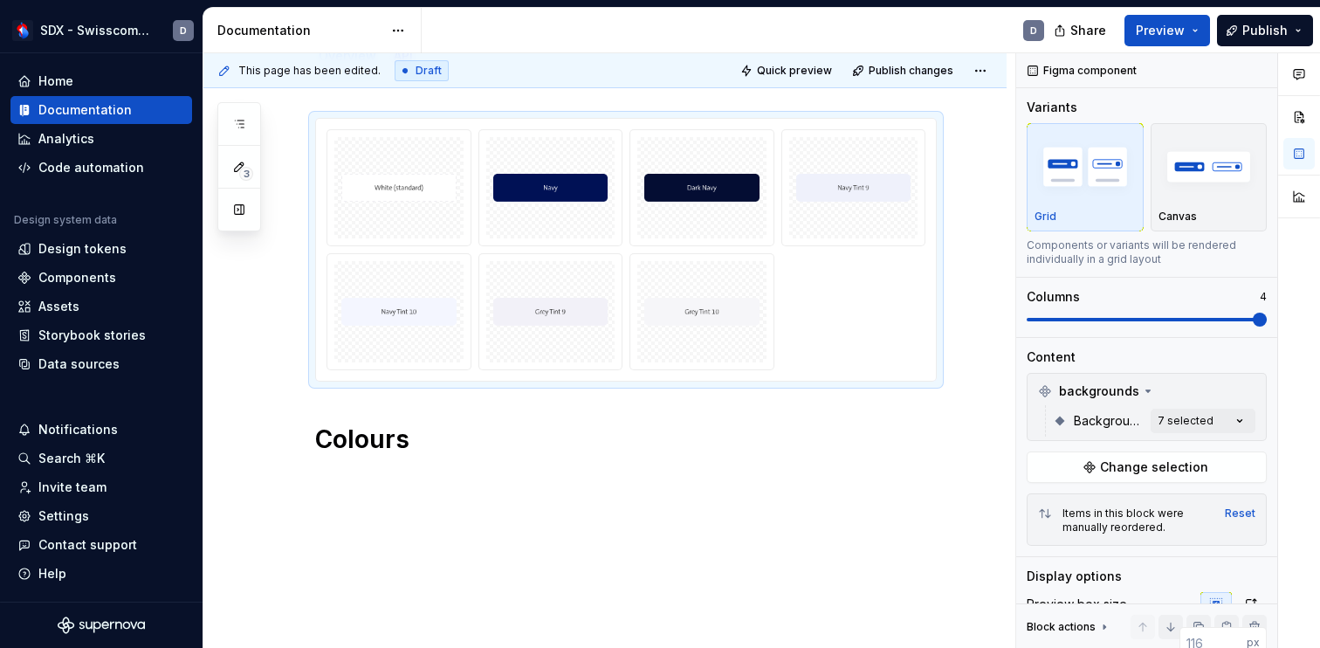
scroll to position [244, 0]
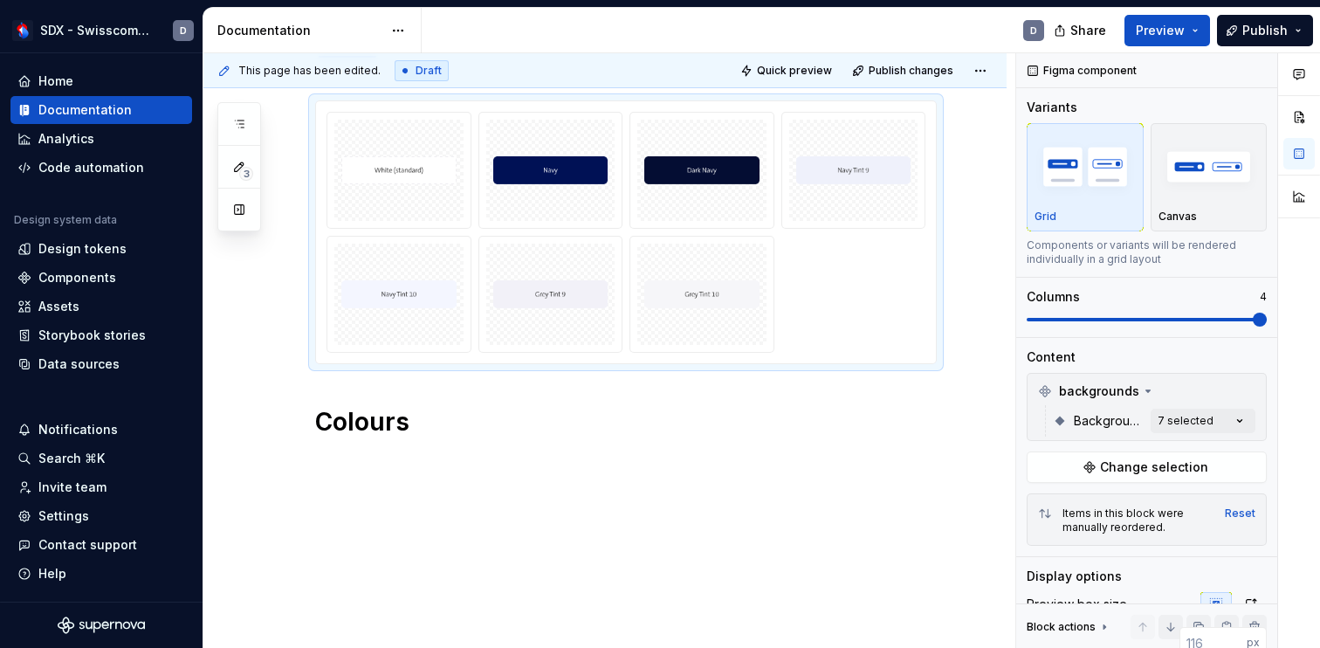
click at [372, 447] on div "Colours" at bounding box center [625, 279] width 621 height 358
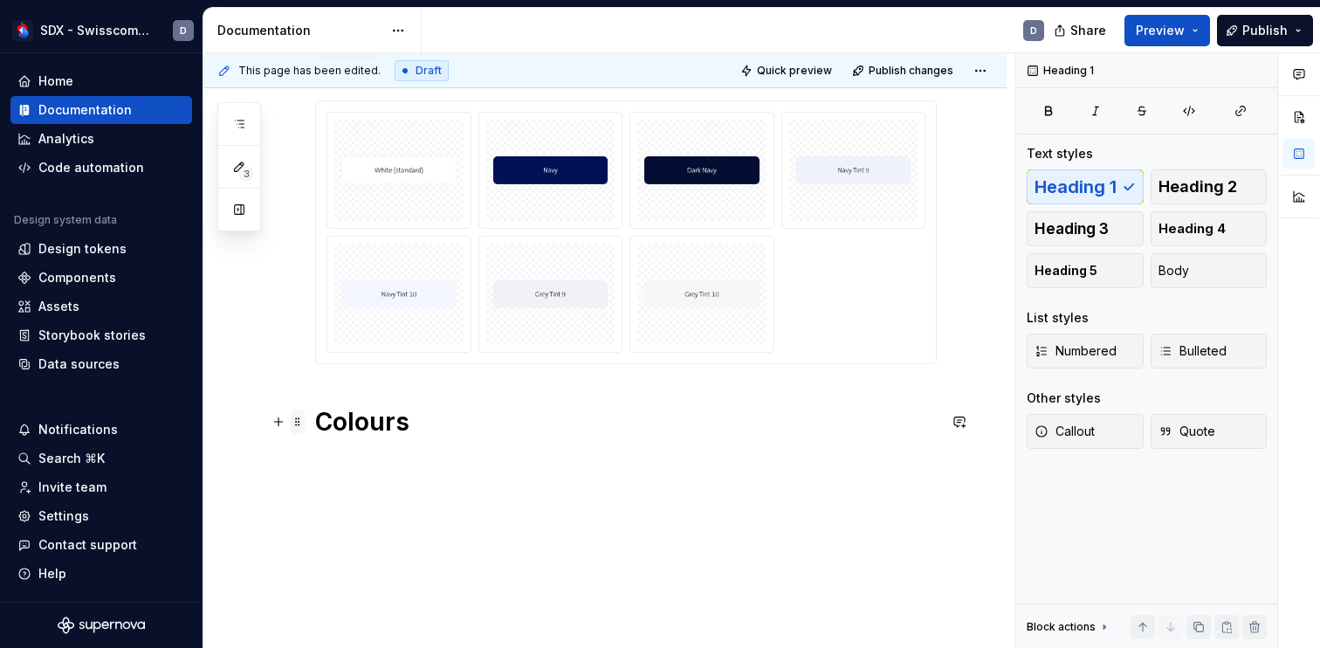
click at [298, 425] on span at bounding box center [298, 421] width 14 height 24
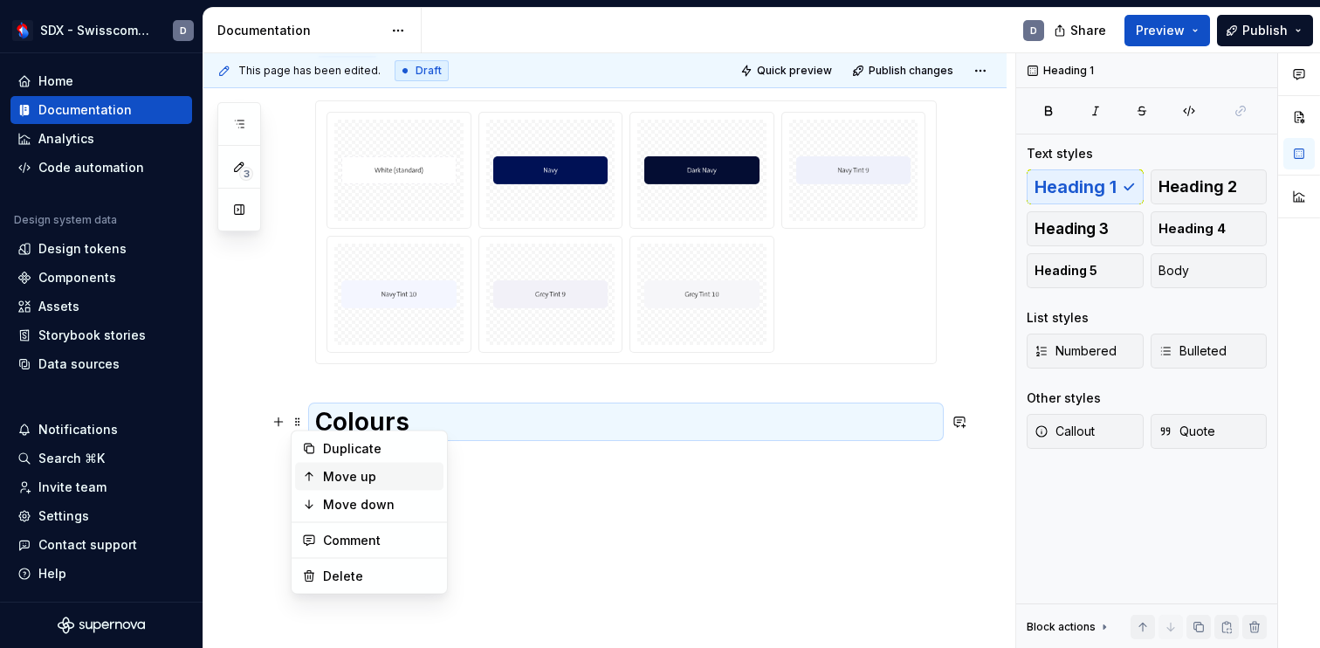
click at [338, 470] on div "Move up" at bounding box center [379, 476] width 113 height 17
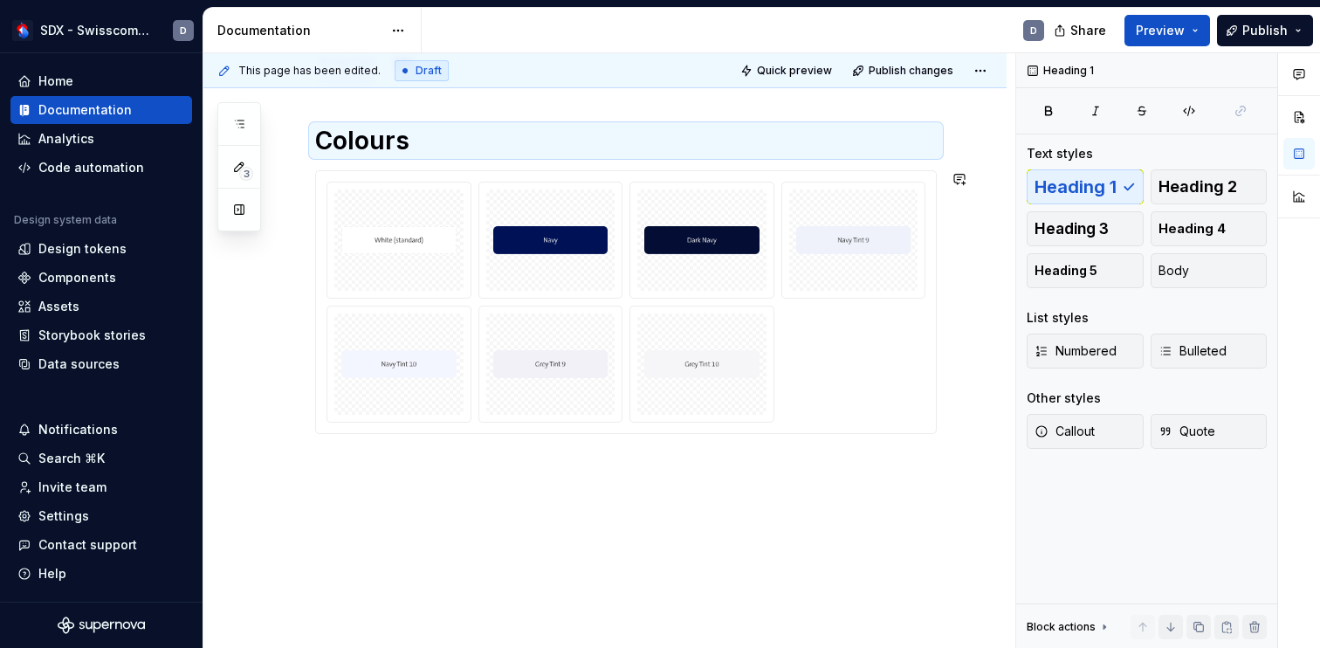
click at [488, 533] on div "Colours" at bounding box center [604, 366] width 803 height 566
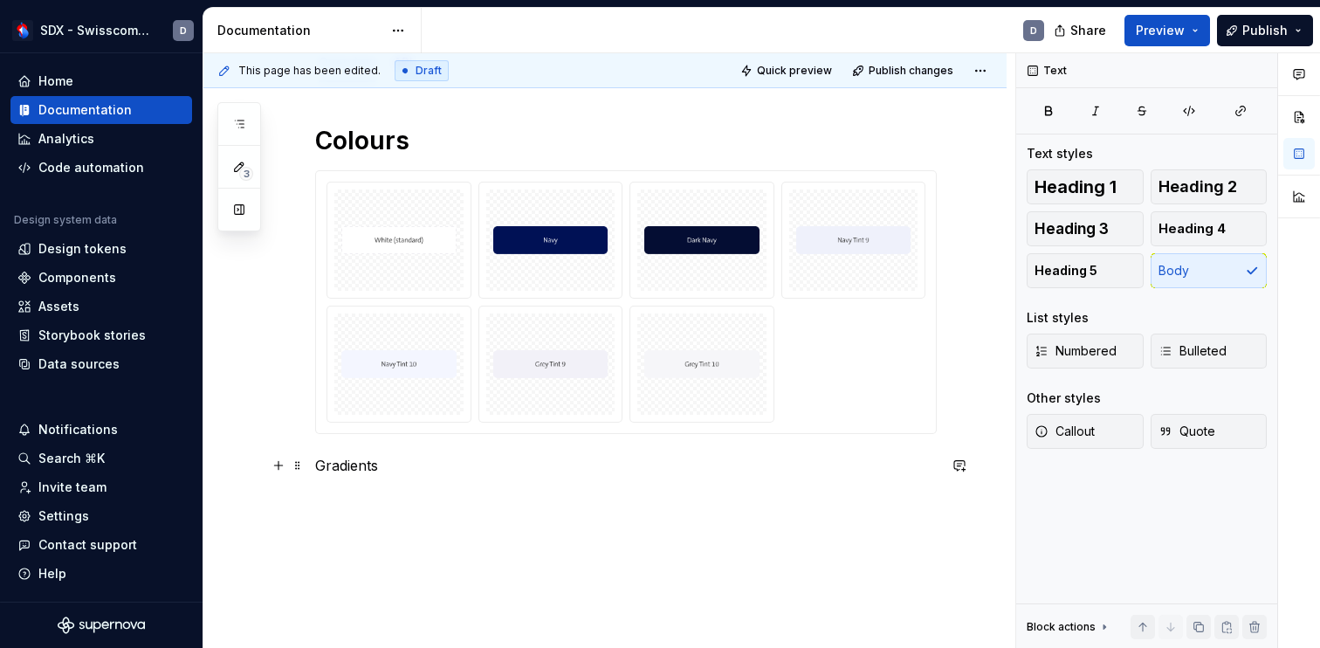
click at [341, 468] on p "Gradients" at bounding box center [625, 465] width 621 height 21
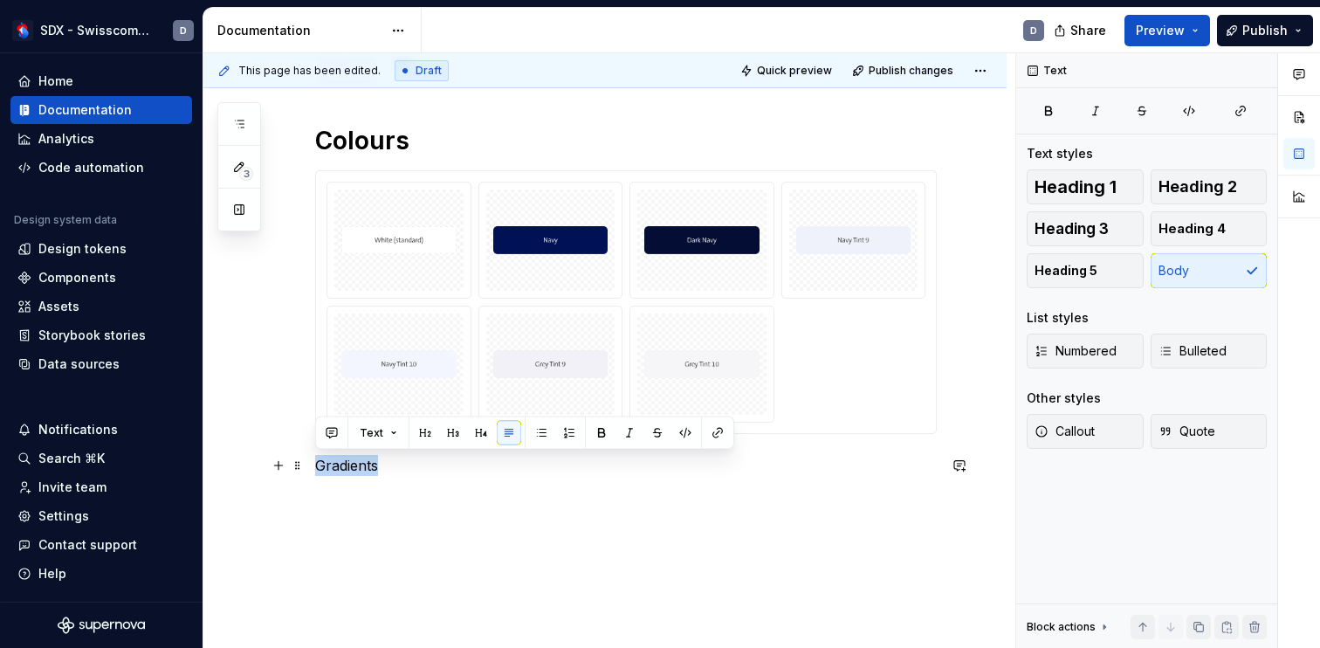
click at [341, 468] on p "Gradients" at bounding box center [625, 465] width 621 height 21
click at [1047, 110] on icon "button" at bounding box center [1049, 110] width 6 height 8
click at [298, 181] on span at bounding box center [298, 179] width 14 height 24
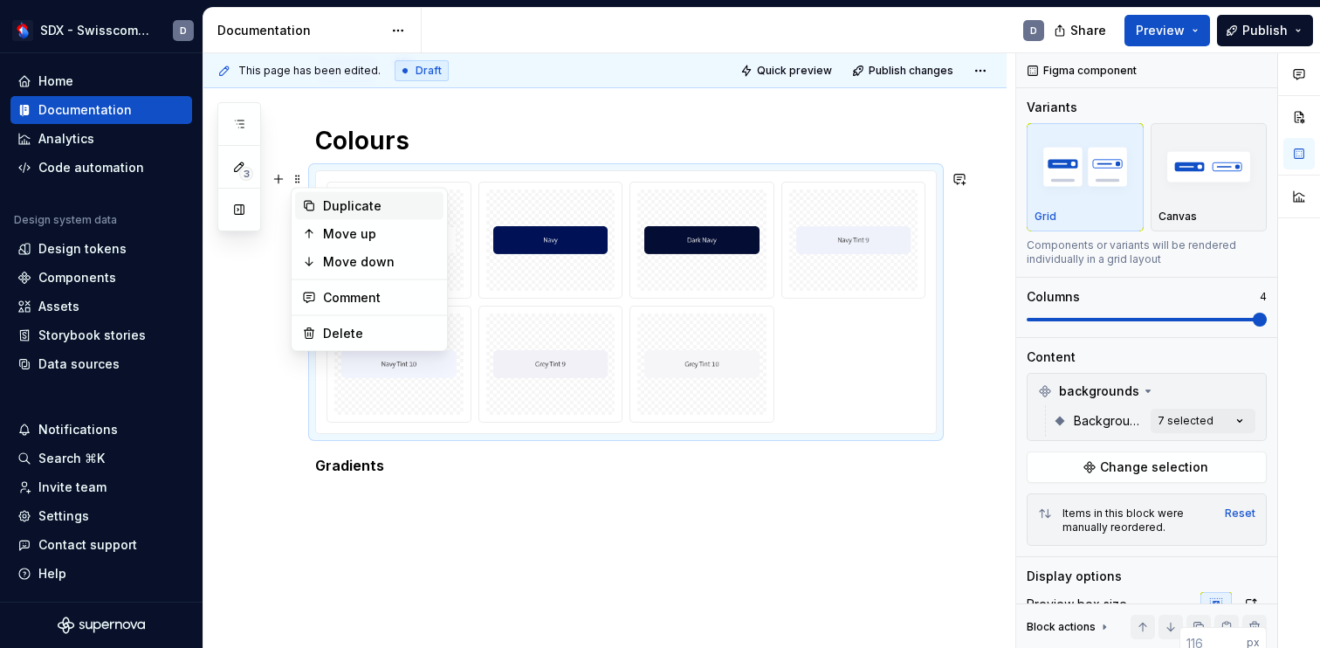
click at [364, 206] on div "Duplicate" at bounding box center [379, 205] width 113 height 17
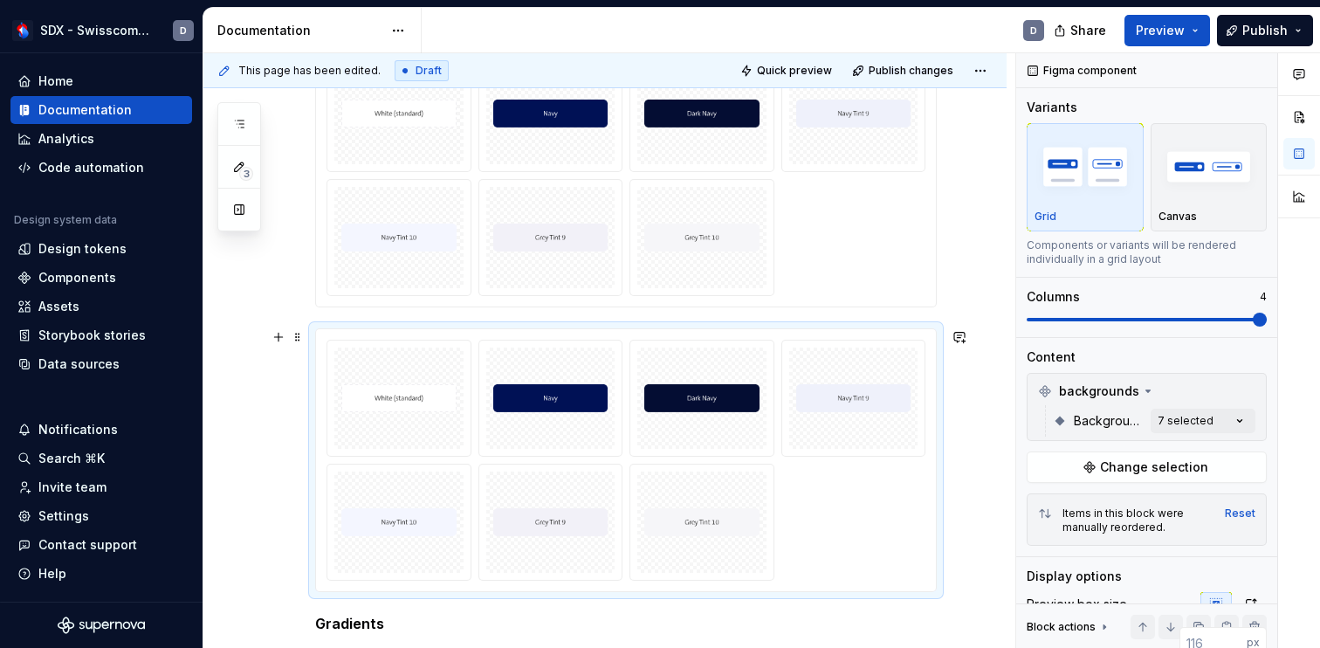
scroll to position [350, 0]
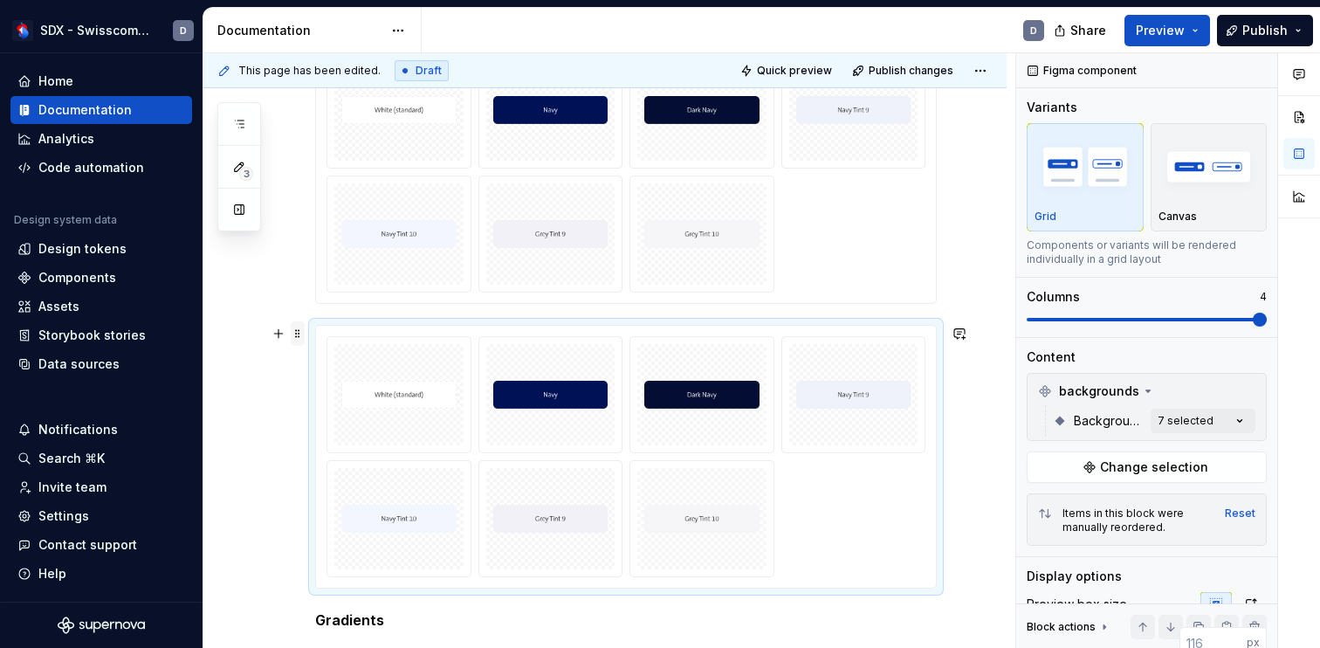
click at [303, 334] on span at bounding box center [298, 333] width 14 height 24
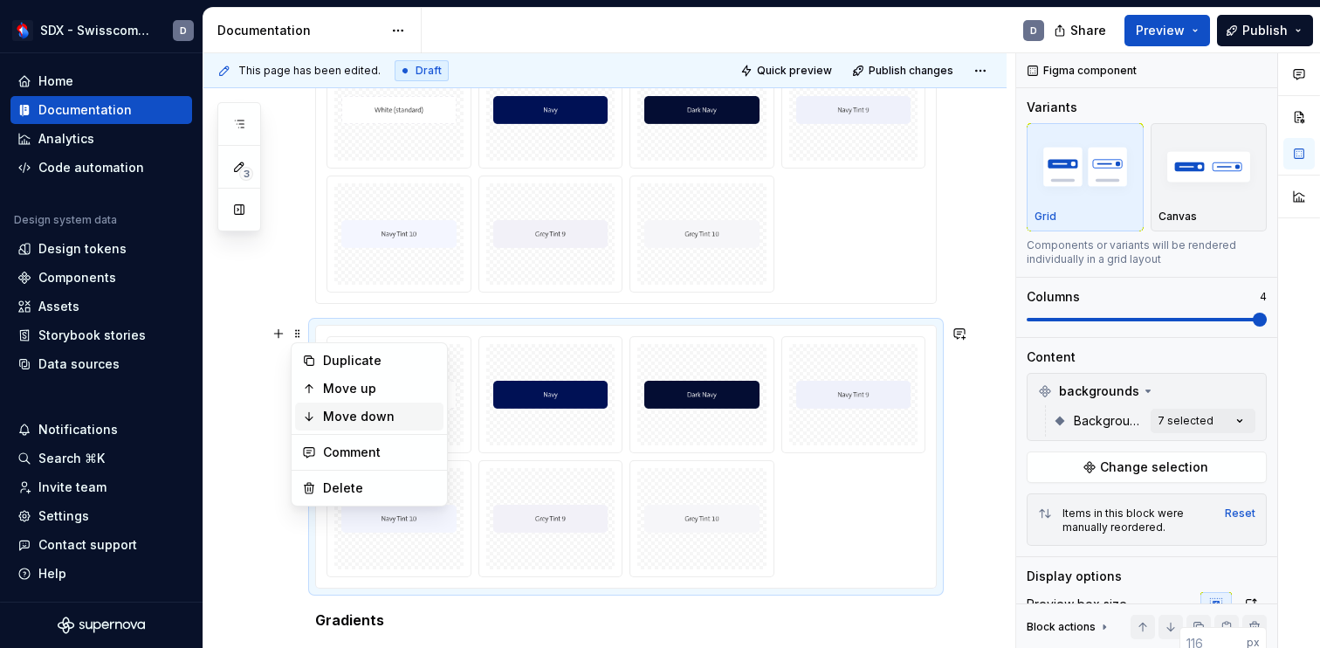
click at [335, 411] on div "Move down" at bounding box center [379, 416] width 113 height 17
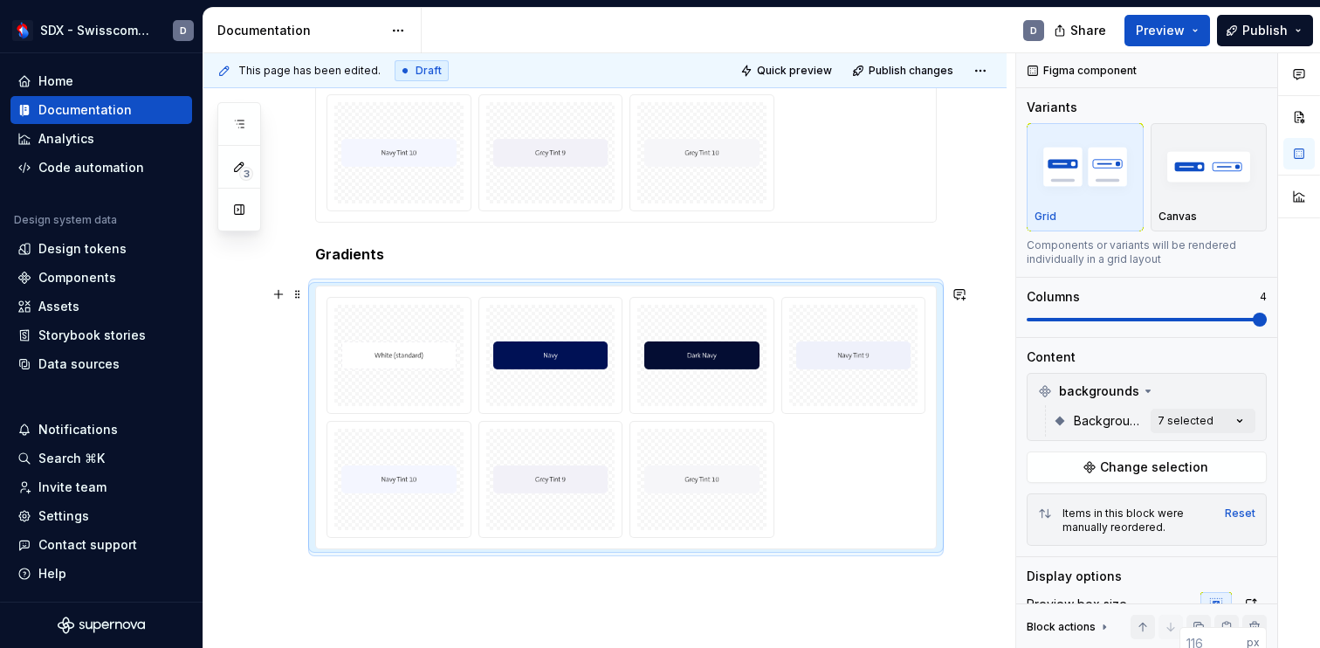
scroll to position [429, 0]
click at [516, 394] on img at bounding box center [550, 356] width 115 height 87
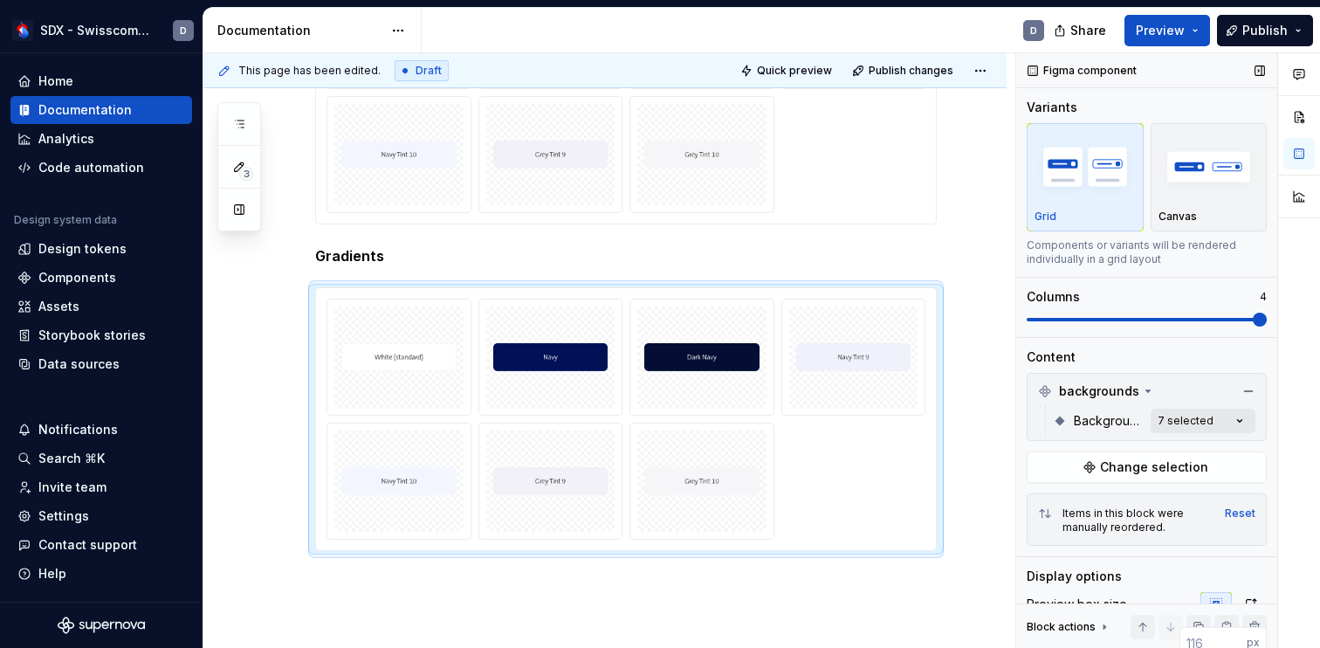
click at [1212, 418] on div "Comments Open comments No comments yet Select ‘Comment’ from the block context …" at bounding box center [1168, 350] width 304 height 595
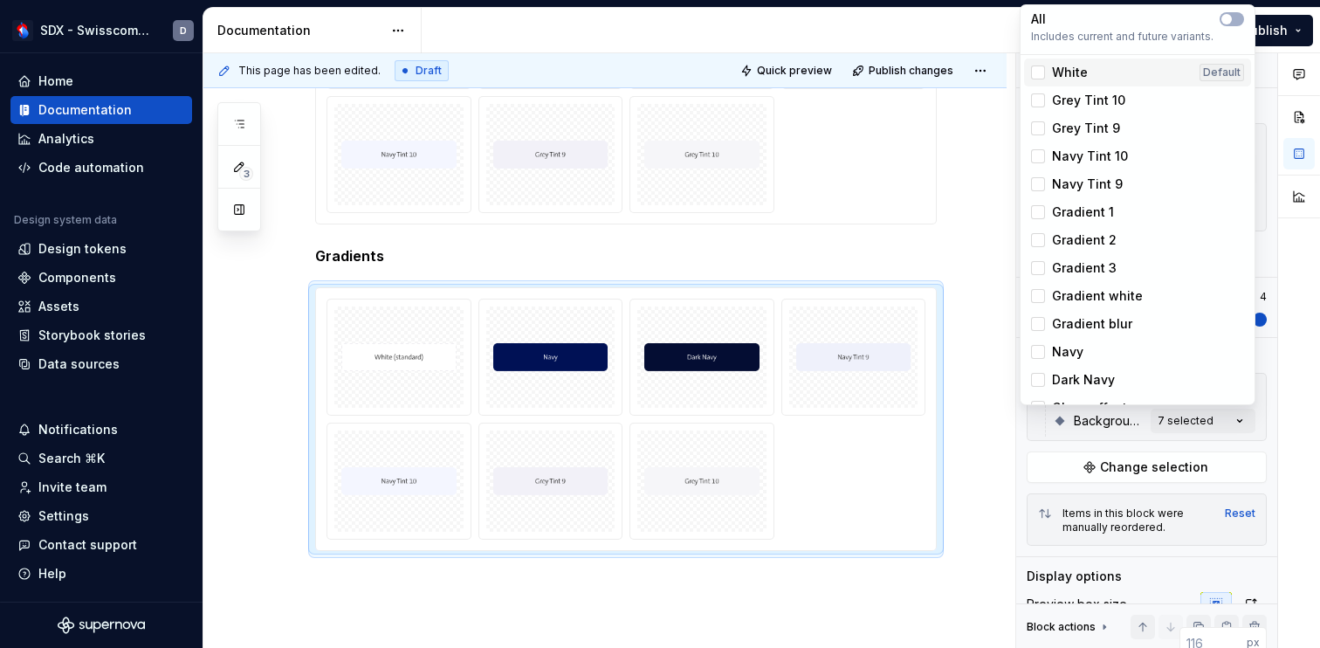
click at [1036, 80] on div "White" at bounding box center [1059, 72] width 57 height 17
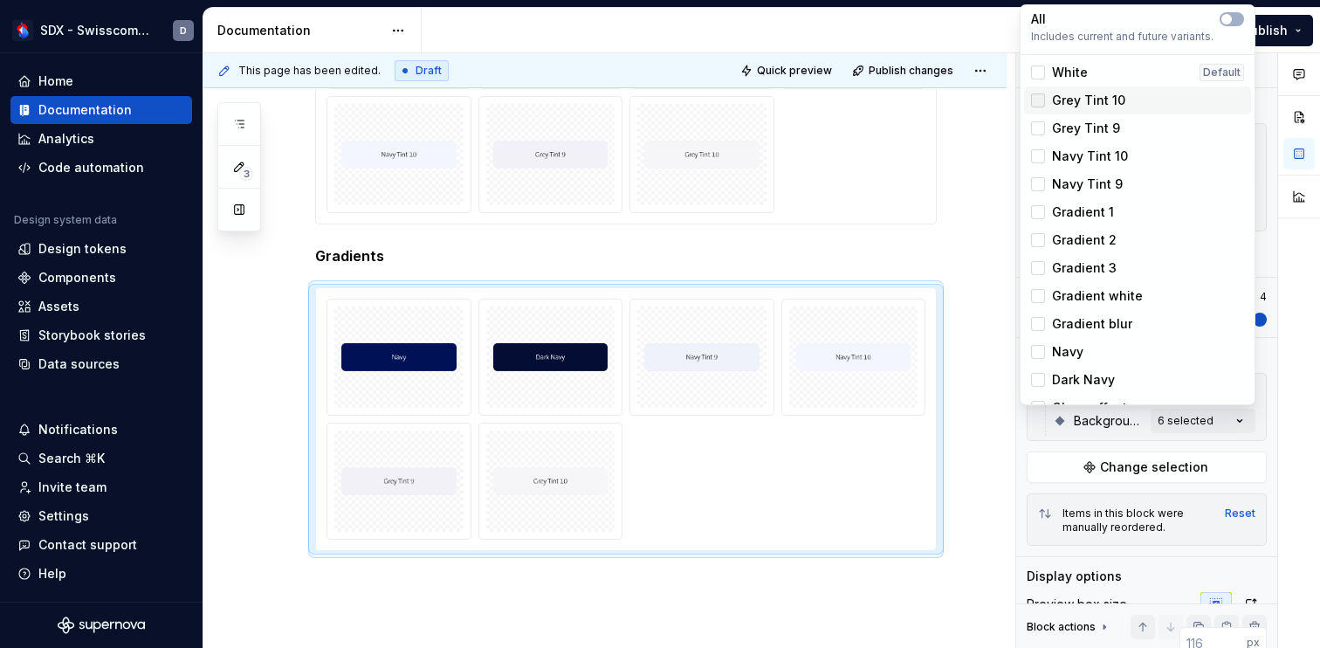
click at [1038, 100] on icon at bounding box center [1038, 100] width 0 height 0
click at [1038, 128] on icon at bounding box center [1038, 128] width 0 height 0
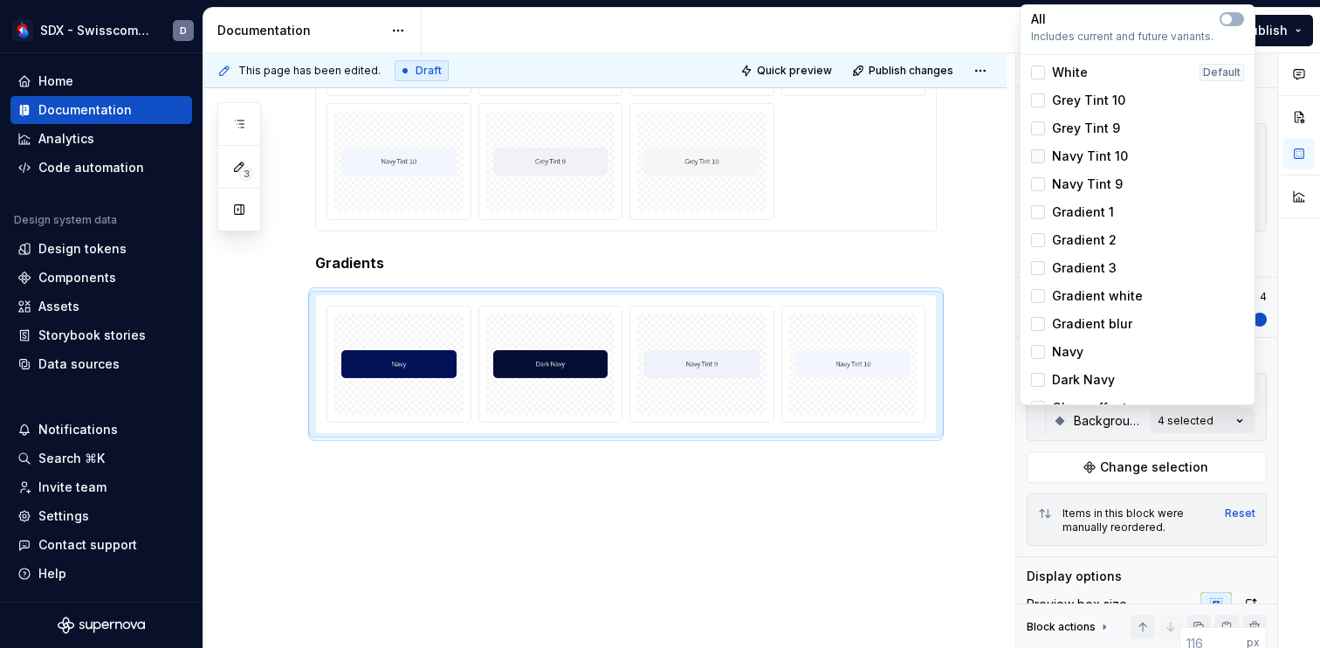
click at [1038, 156] on icon at bounding box center [1038, 156] width 0 height 0
click at [1038, 184] on icon at bounding box center [1038, 184] width 0 height 0
click at [1038, 352] on icon at bounding box center [1038, 352] width 0 height 0
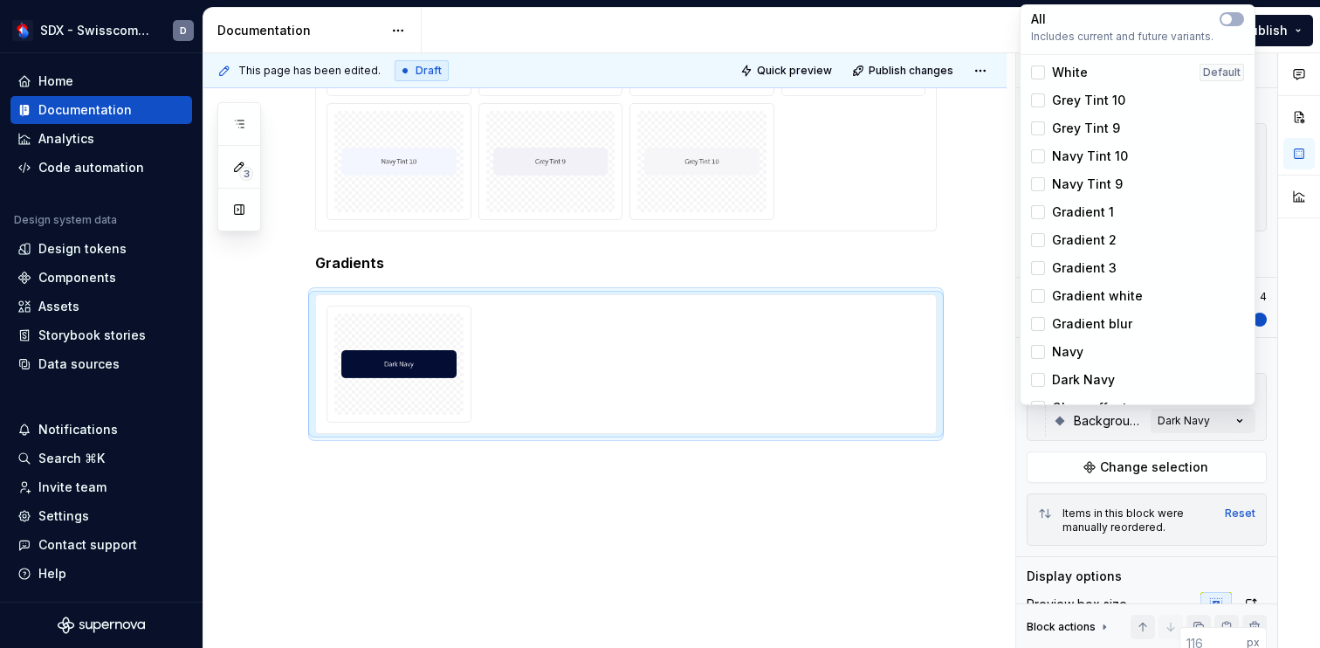
click at [1039, 371] on div "Dark Navy" at bounding box center [1073, 379] width 84 height 17
click at [1033, 210] on div at bounding box center [1038, 212] width 14 height 14
click at [1035, 237] on div at bounding box center [1038, 240] width 14 height 14
click at [1037, 264] on div at bounding box center [1038, 268] width 14 height 14
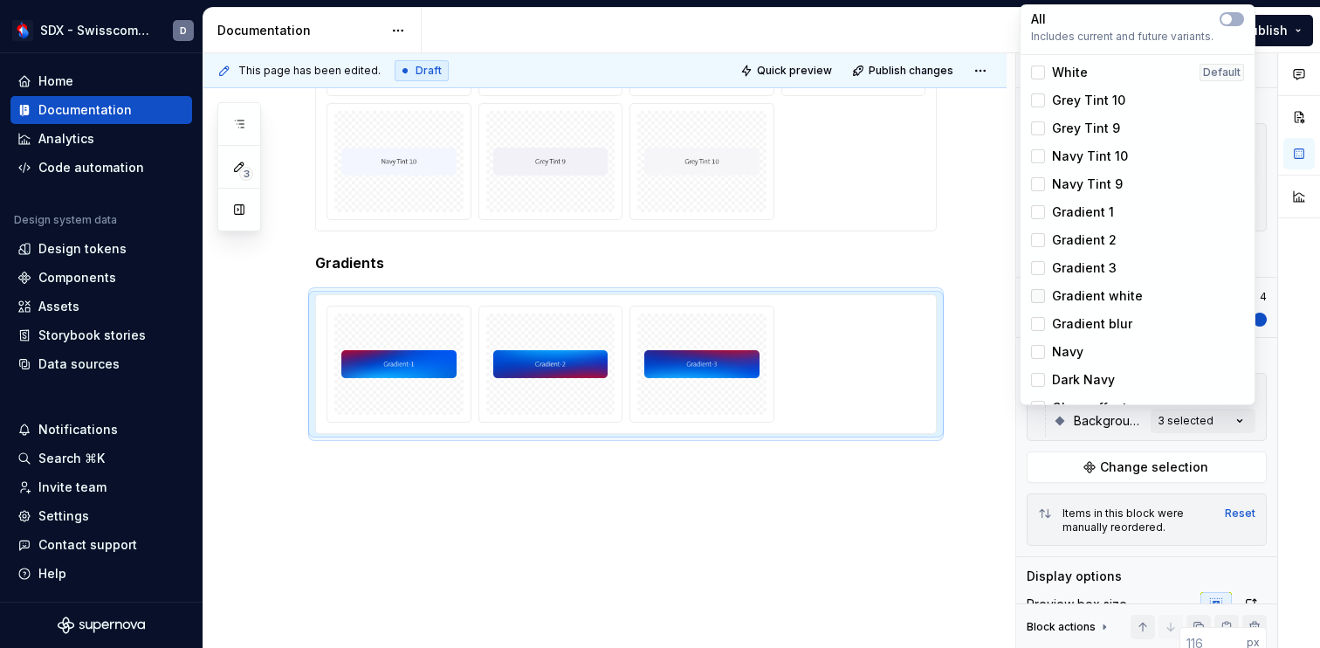
click at [1044, 293] on div at bounding box center [1038, 296] width 14 height 14
click at [1043, 323] on div at bounding box center [1038, 324] width 14 height 14
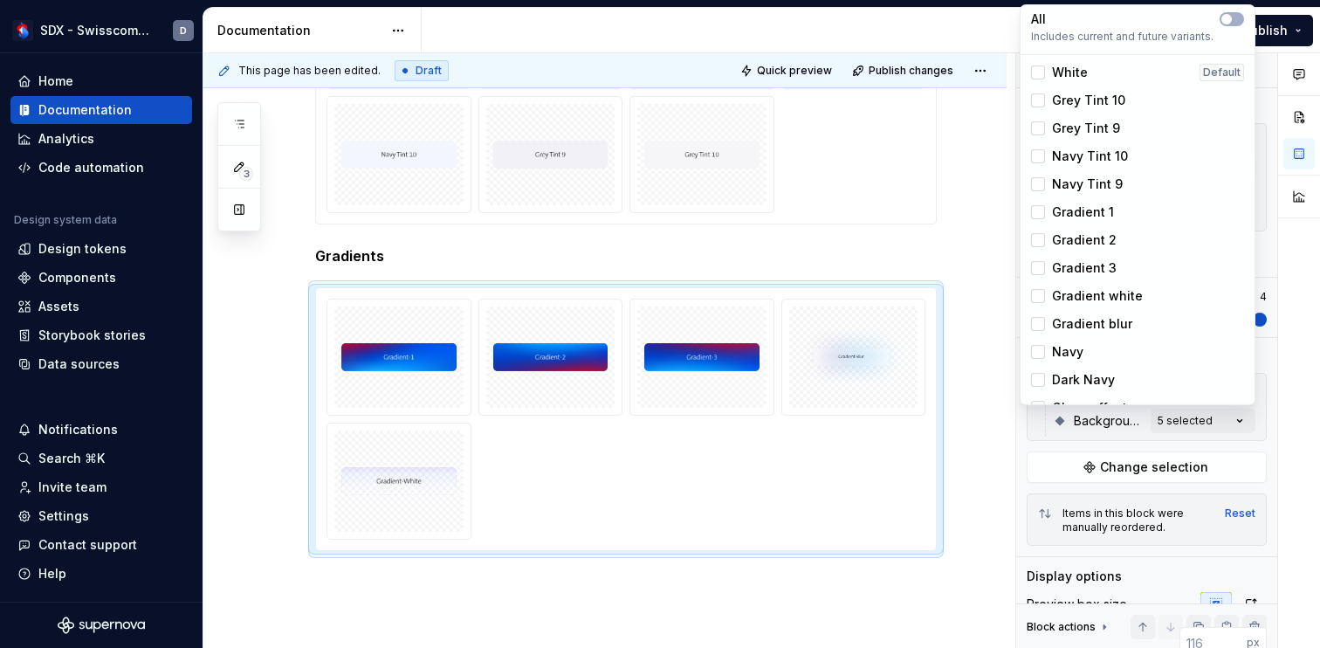
click at [930, 443] on html "SDX - Swisscom Digital Experience D Home Documentation Analytics Code automatio…" at bounding box center [660, 324] width 1320 height 648
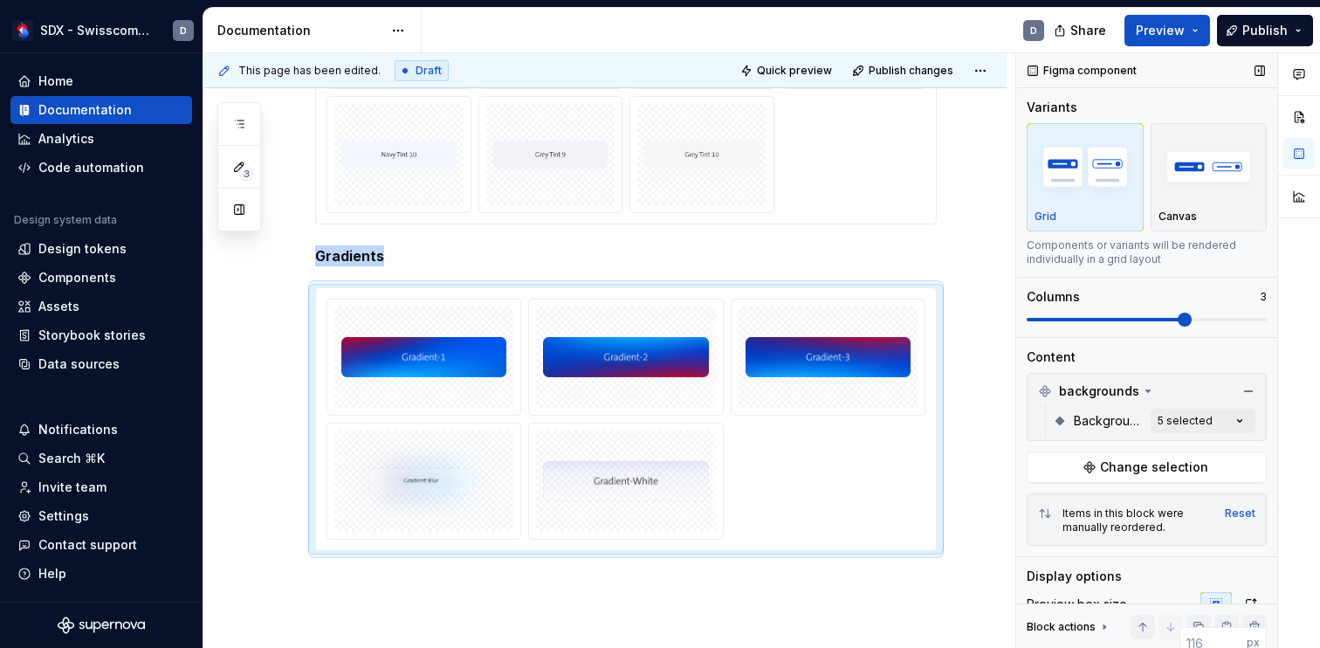
click at [1186, 320] on span at bounding box center [1106, 319] width 160 height 3
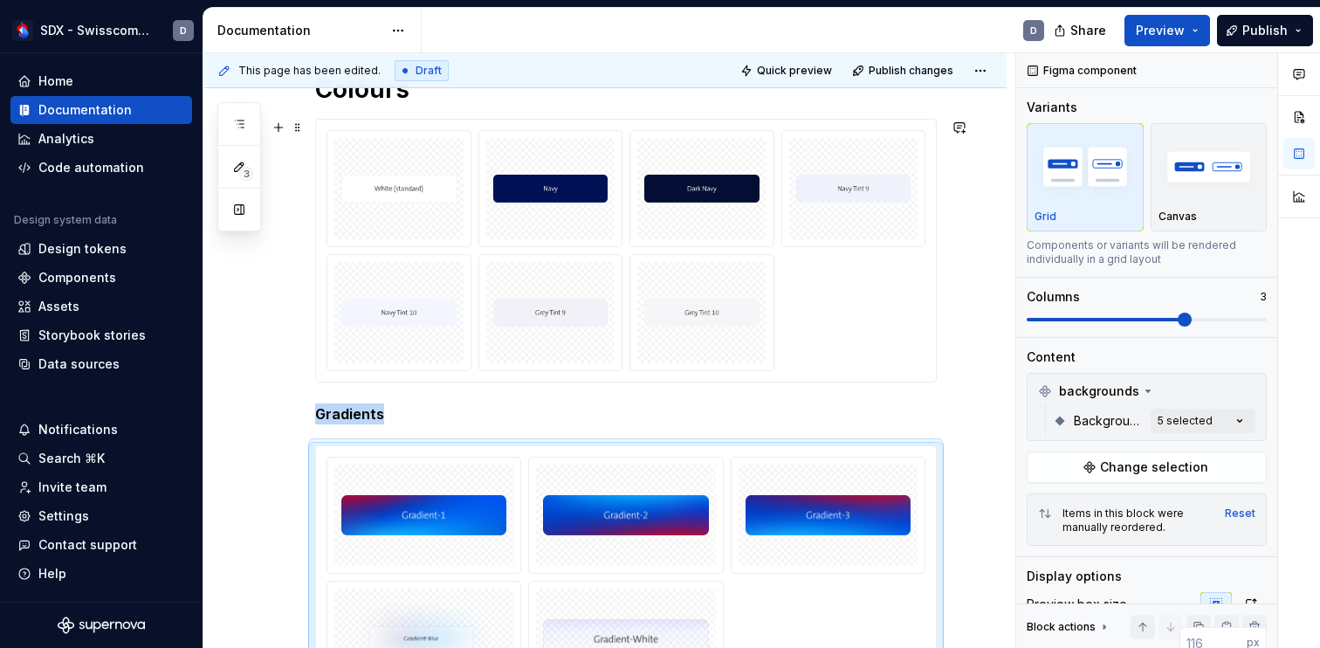
scroll to position [259, 0]
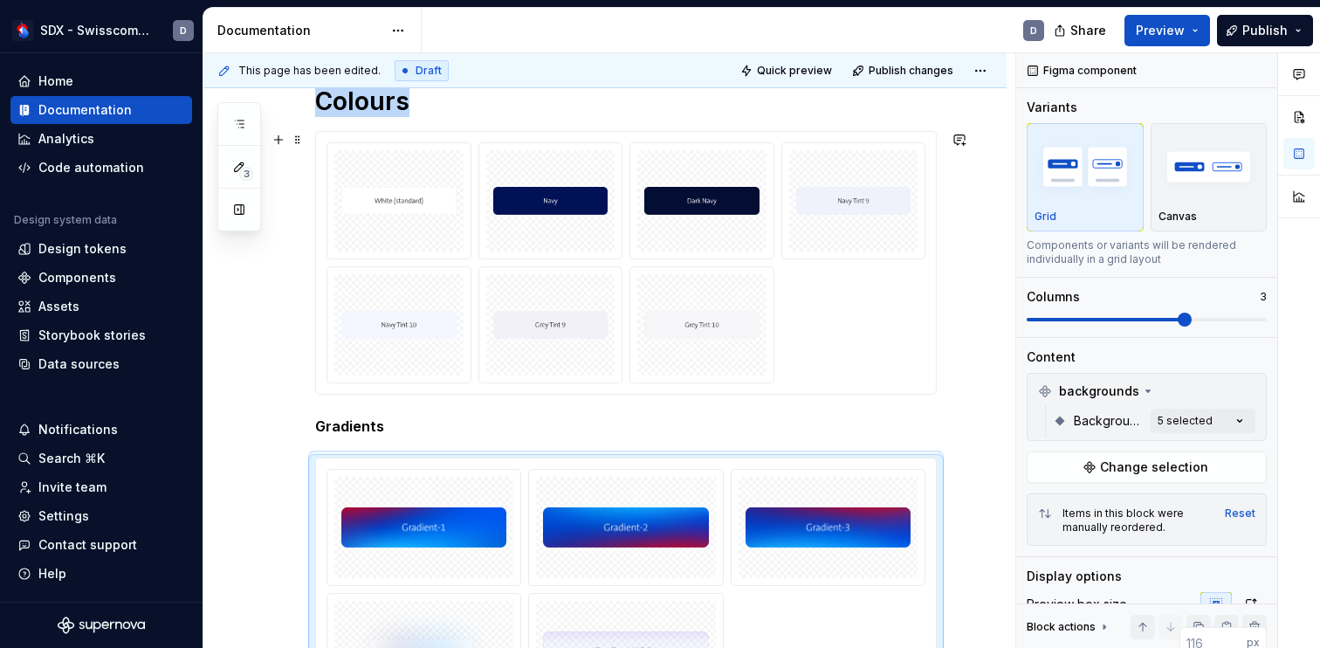
click at [925, 340] on div at bounding box center [625, 262] width 599 height 241
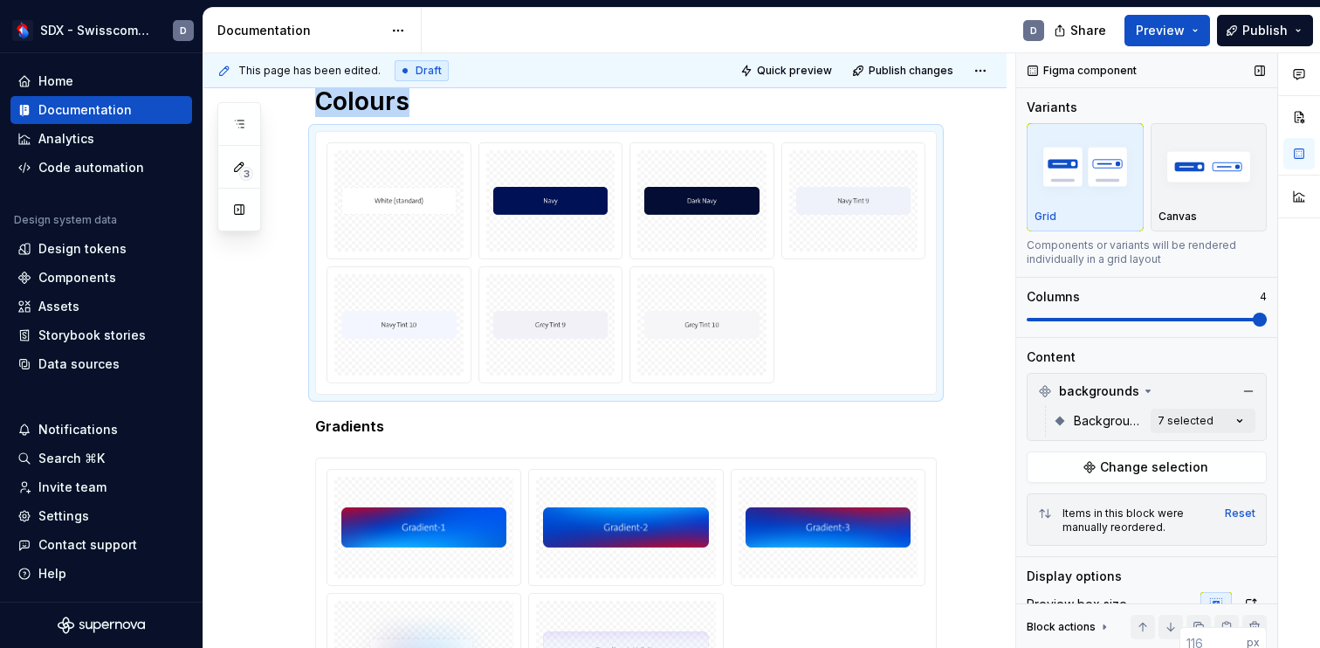
click at [1205, 315] on span at bounding box center [1146, 319] width 240 height 14
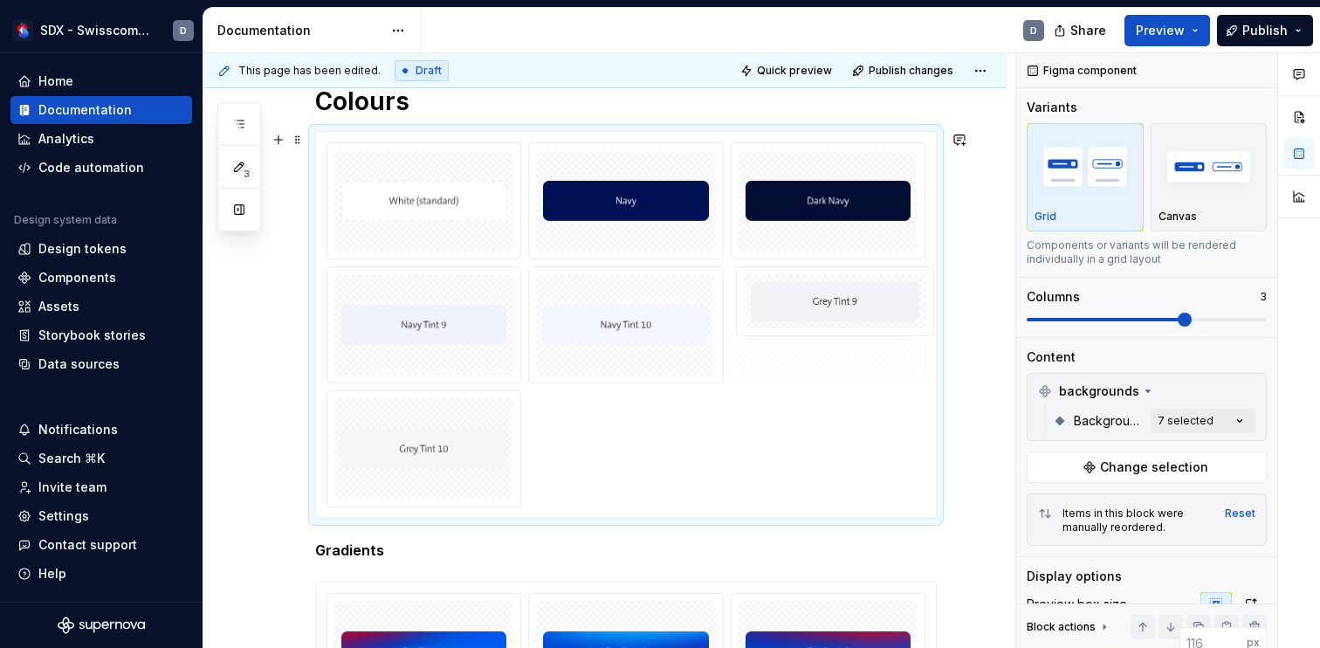
drag, startPoint x: 831, startPoint y: 363, endPoint x: 854, endPoint y: 374, distance: 26.2
click at [854, 375] on body "SDX - Swisscom Digital Experience D Home Documentation Analytics Code automatio…" at bounding box center [660, 324] width 1320 height 648
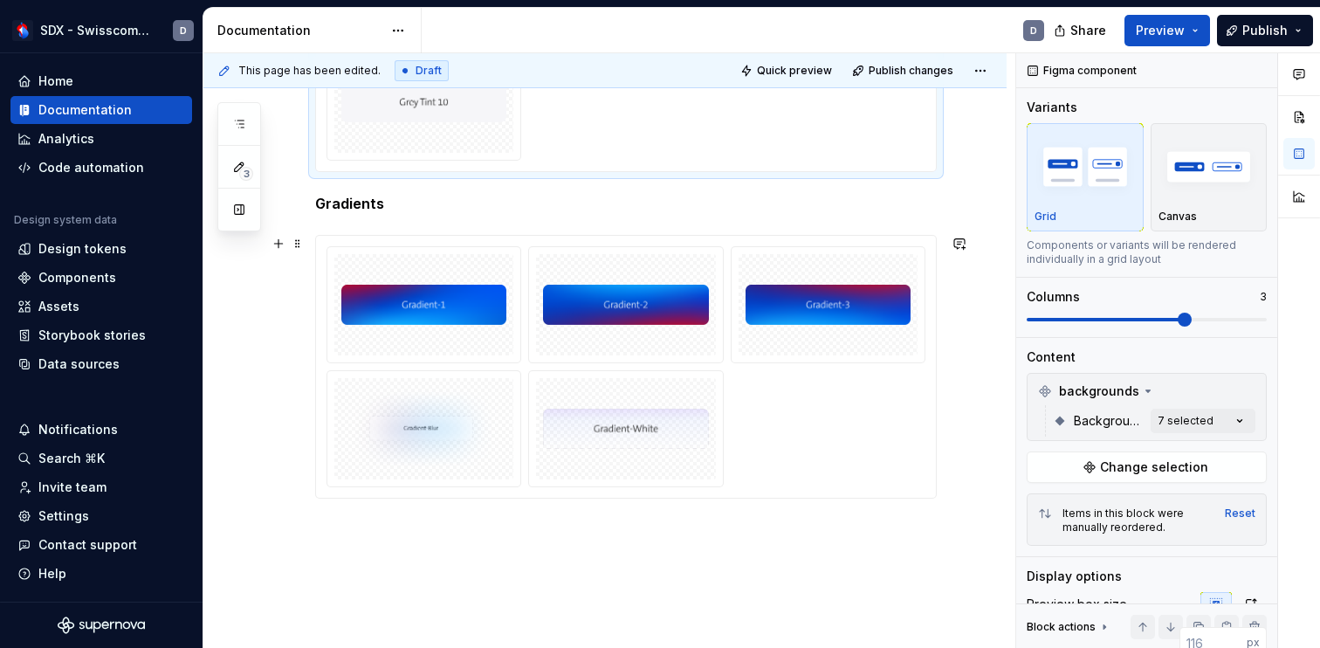
scroll to position [607, 0]
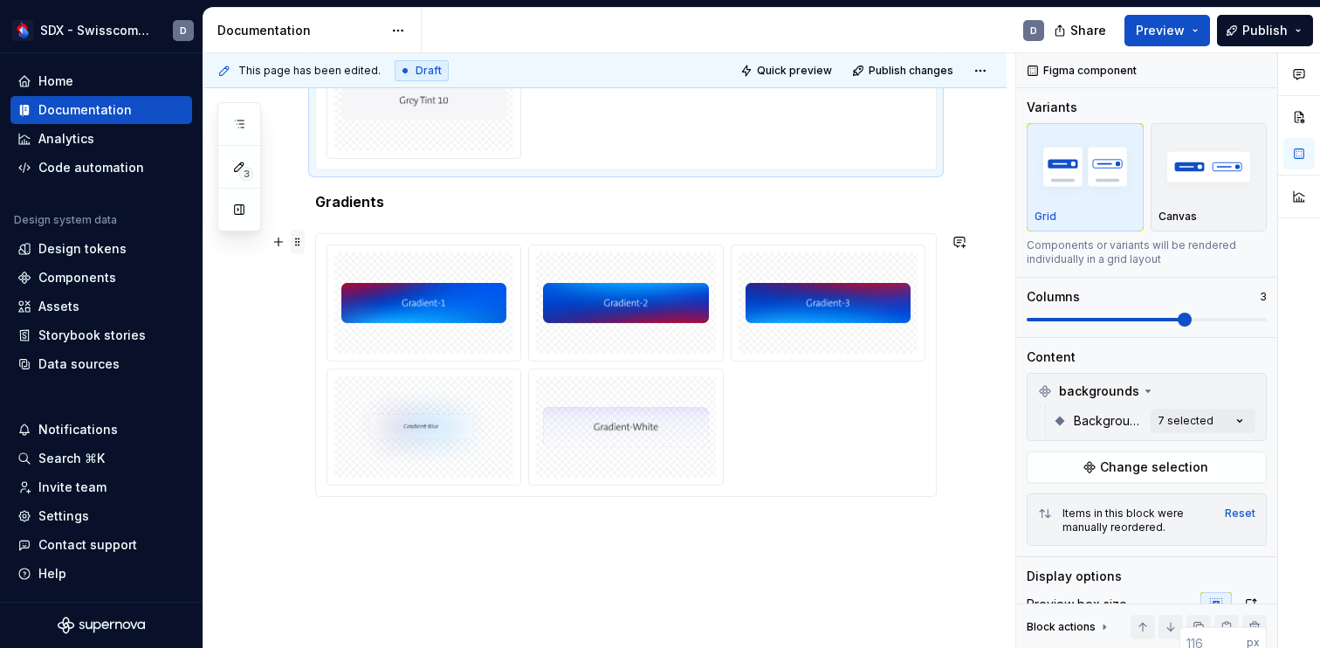
click at [298, 249] on span at bounding box center [298, 242] width 14 height 24
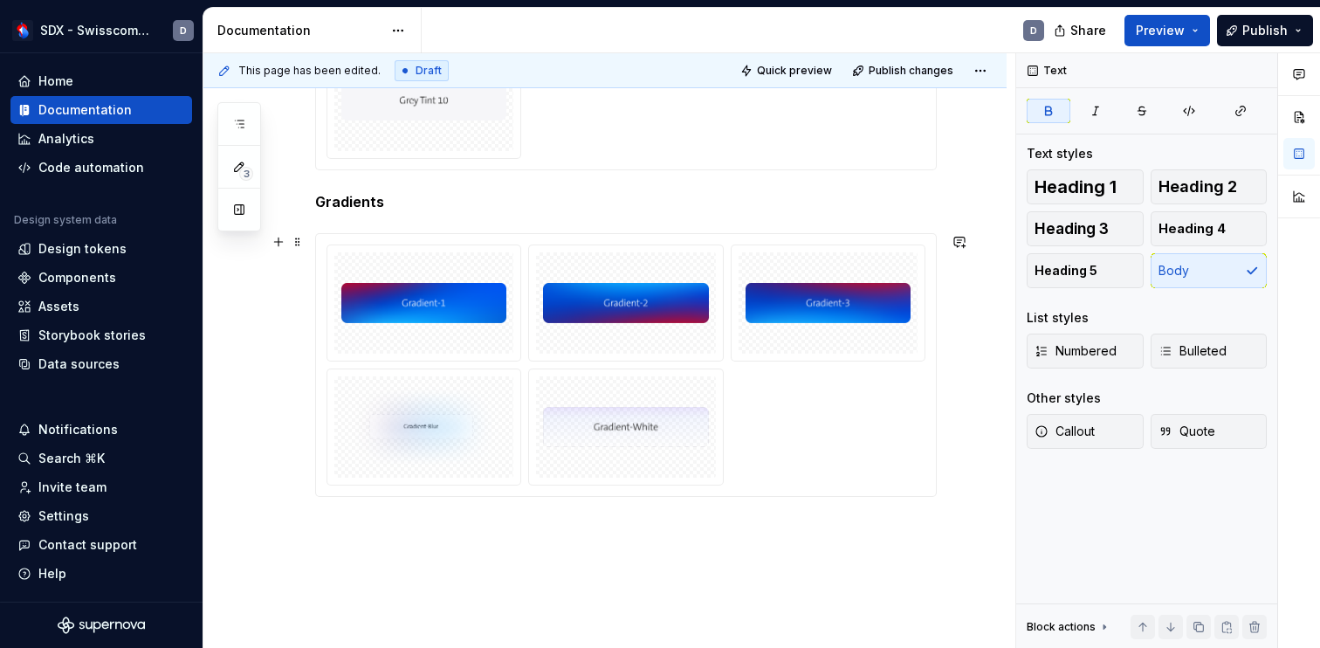
click at [484, 195] on p "Gradients" at bounding box center [625, 201] width 621 height 21
click at [320, 531] on div "Colours Gradients" at bounding box center [604, 203] width 803 height 1017
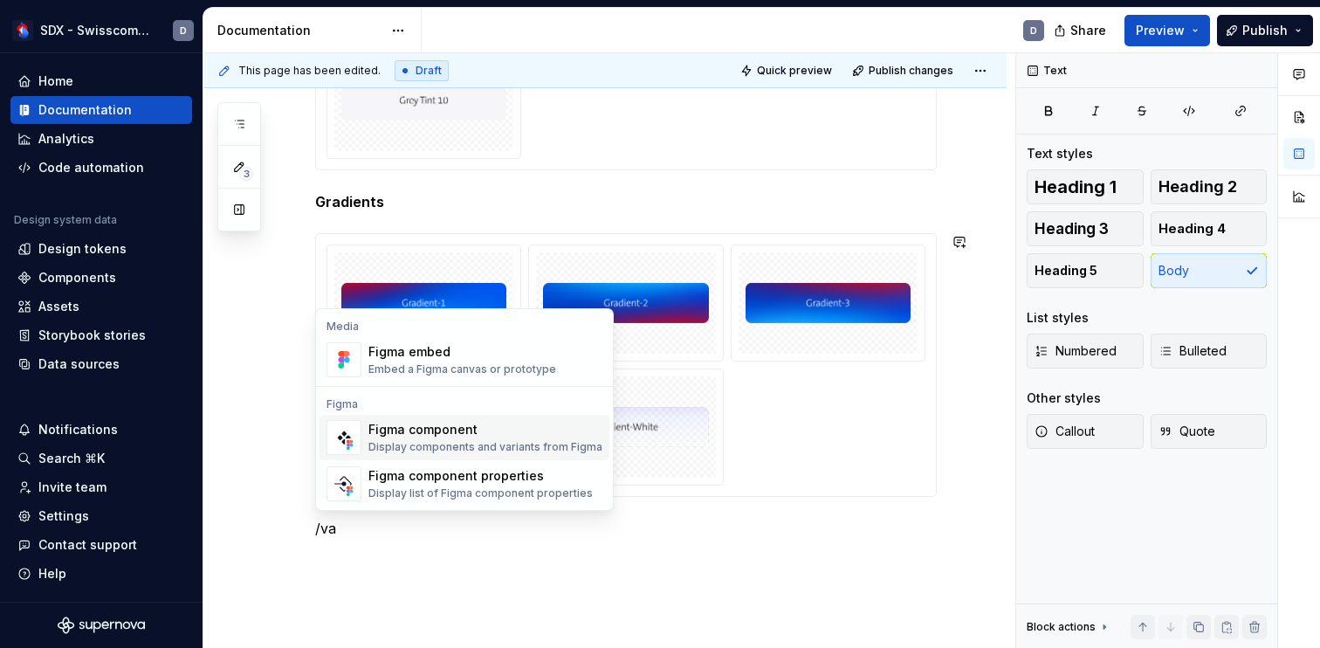
click at [455, 440] on div "Display components and variants from Figma" at bounding box center [485, 447] width 234 height 14
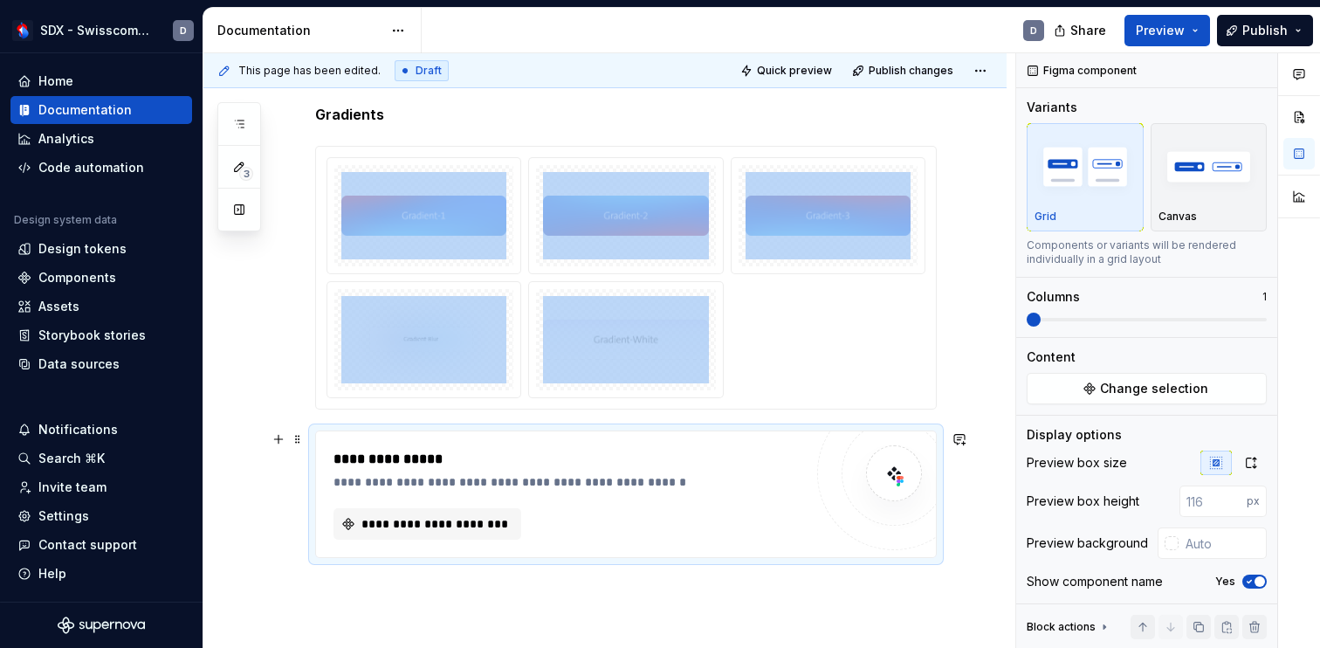
scroll to position [698, 0]
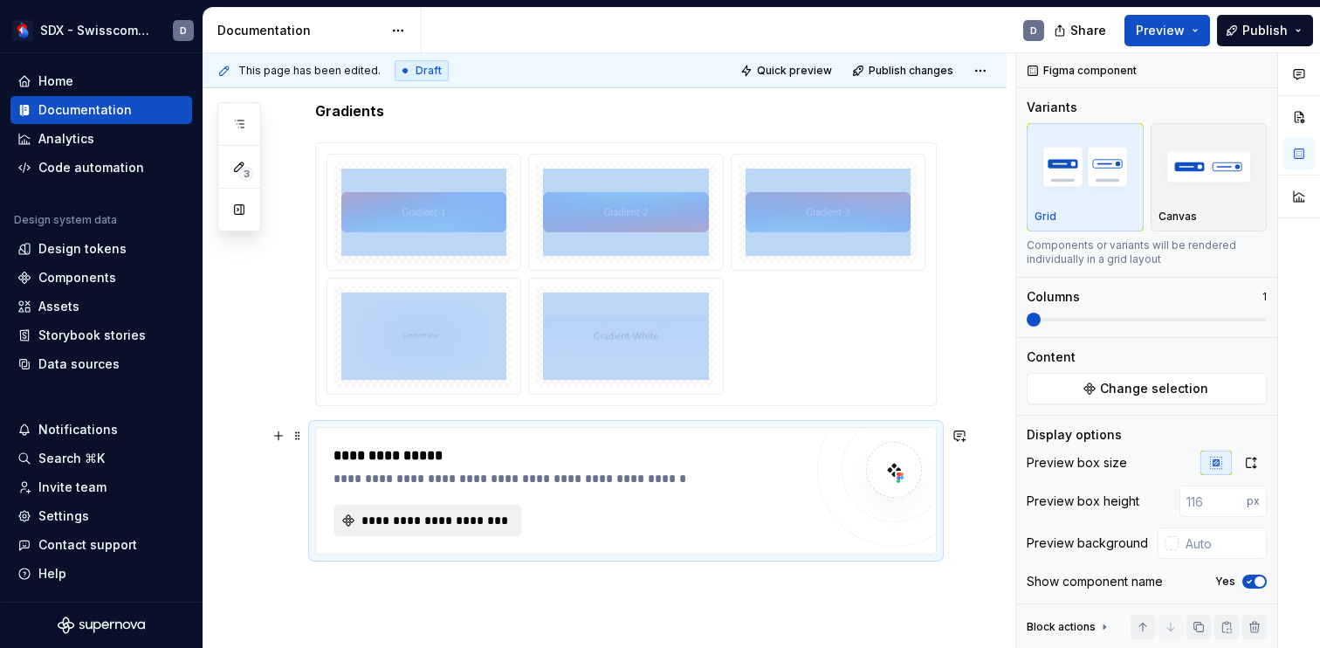
click at [477, 523] on span "**********" at bounding box center [434, 519] width 151 height 17
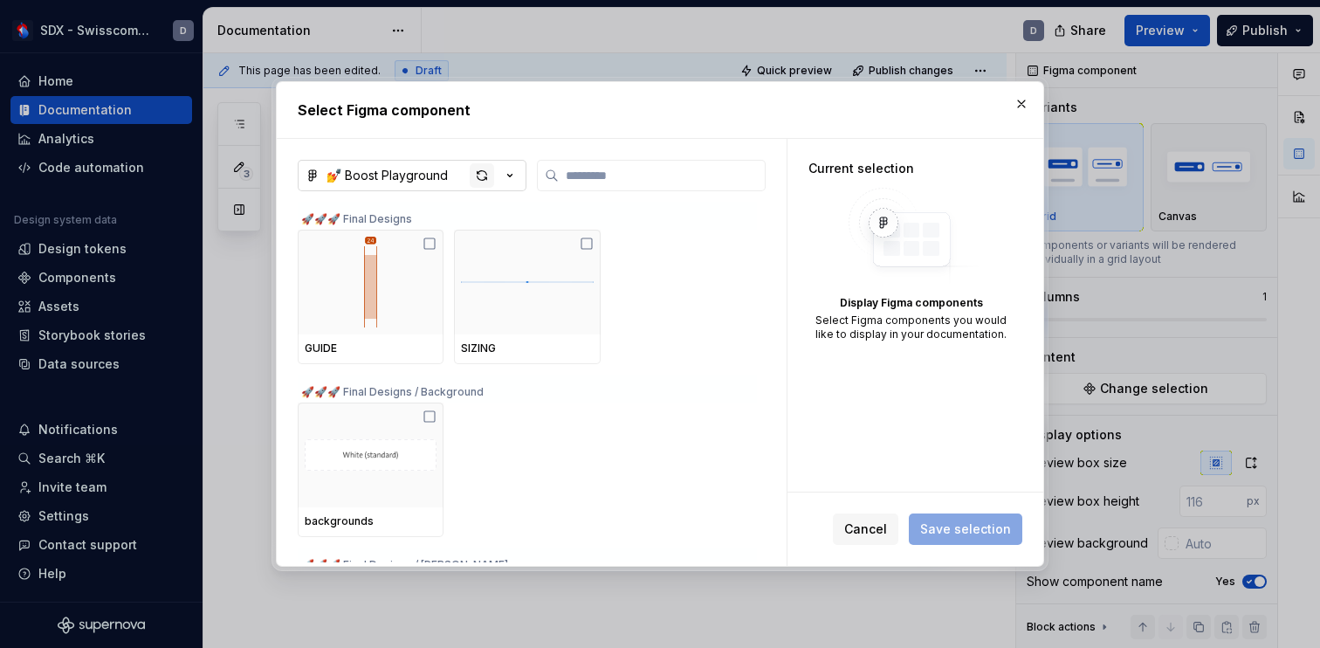
click at [483, 175] on div "button" at bounding box center [482, 175] width 24 height 24
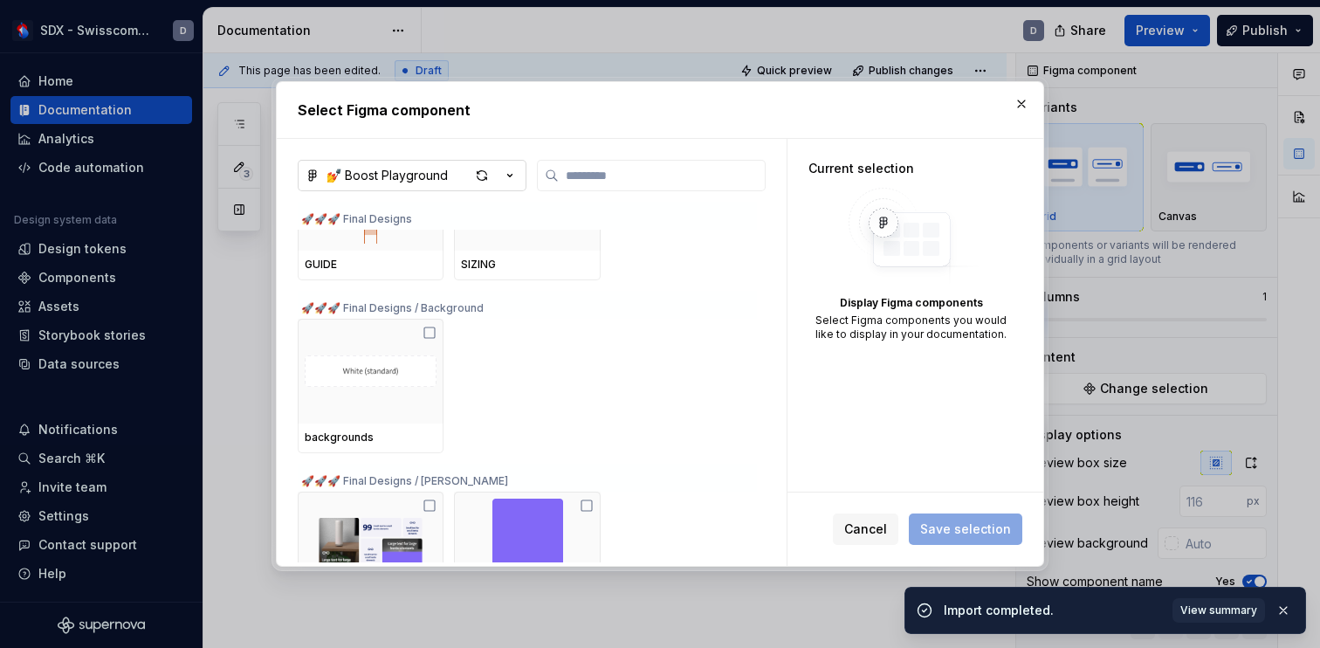
scroll to position [85, 0]
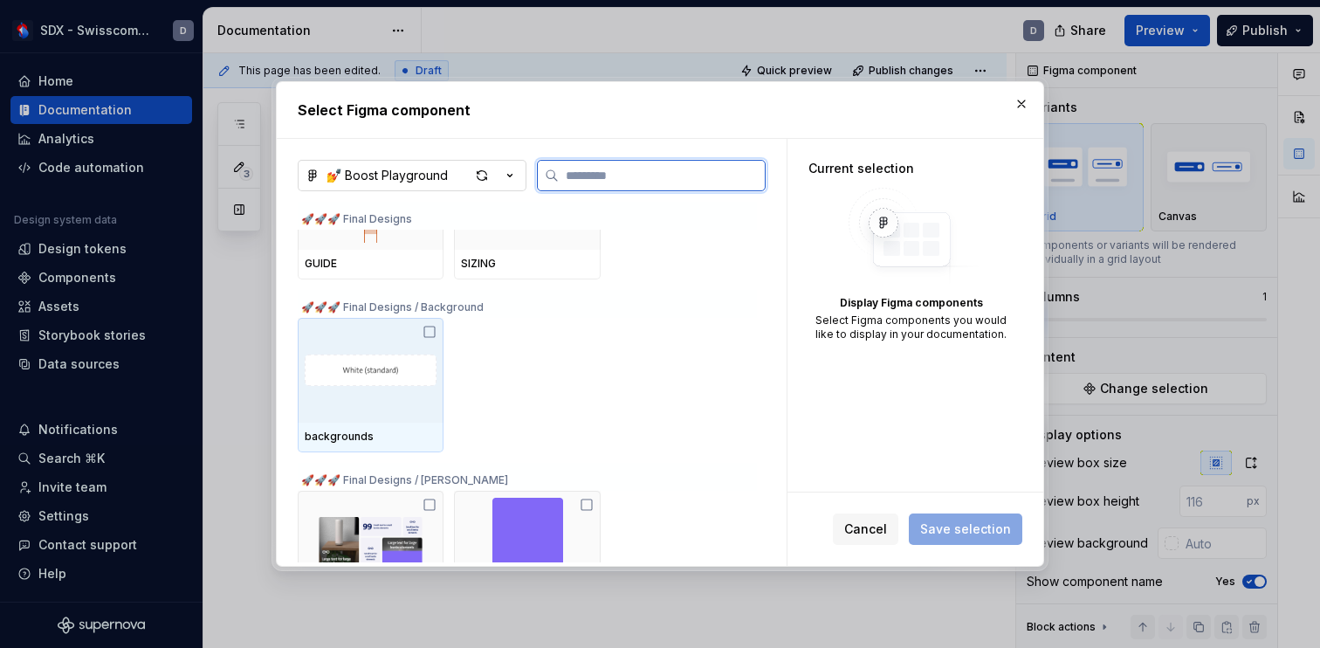
click at [434, 333] on icon at bounding box center [429, 332] width 14 height 14
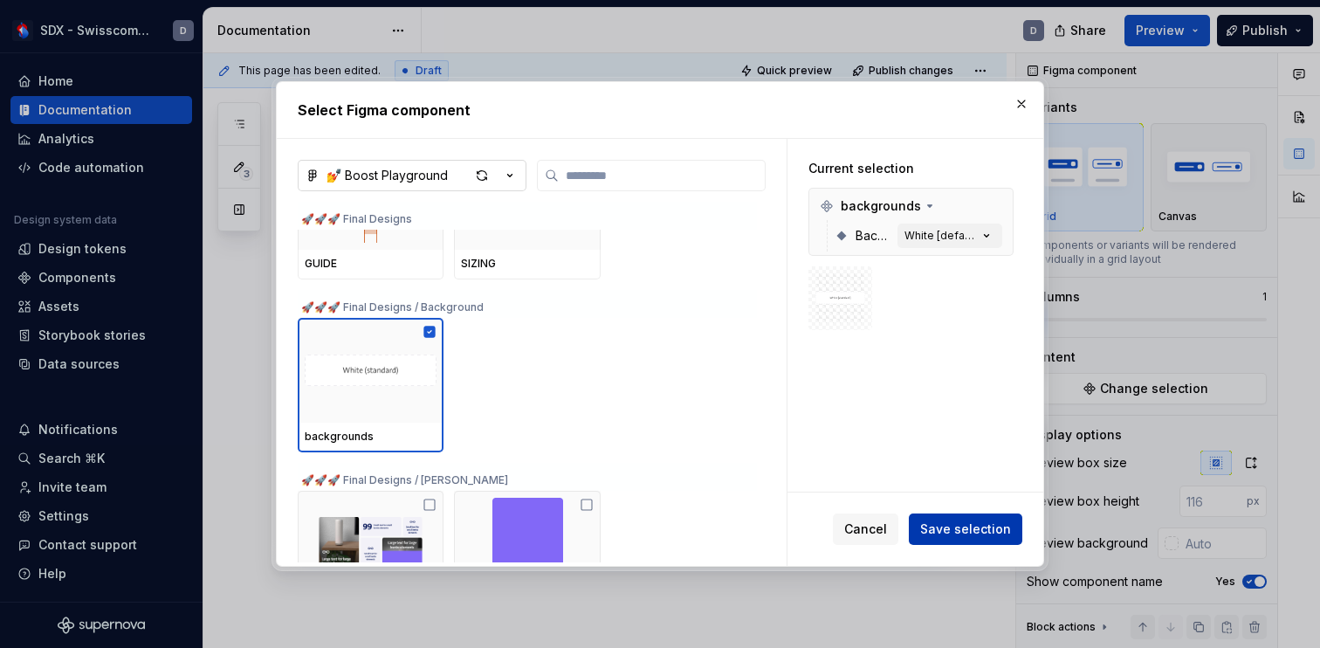
click at [971, 535] on span "Save selection" at bounding box center [965, 528] width 91 height 17
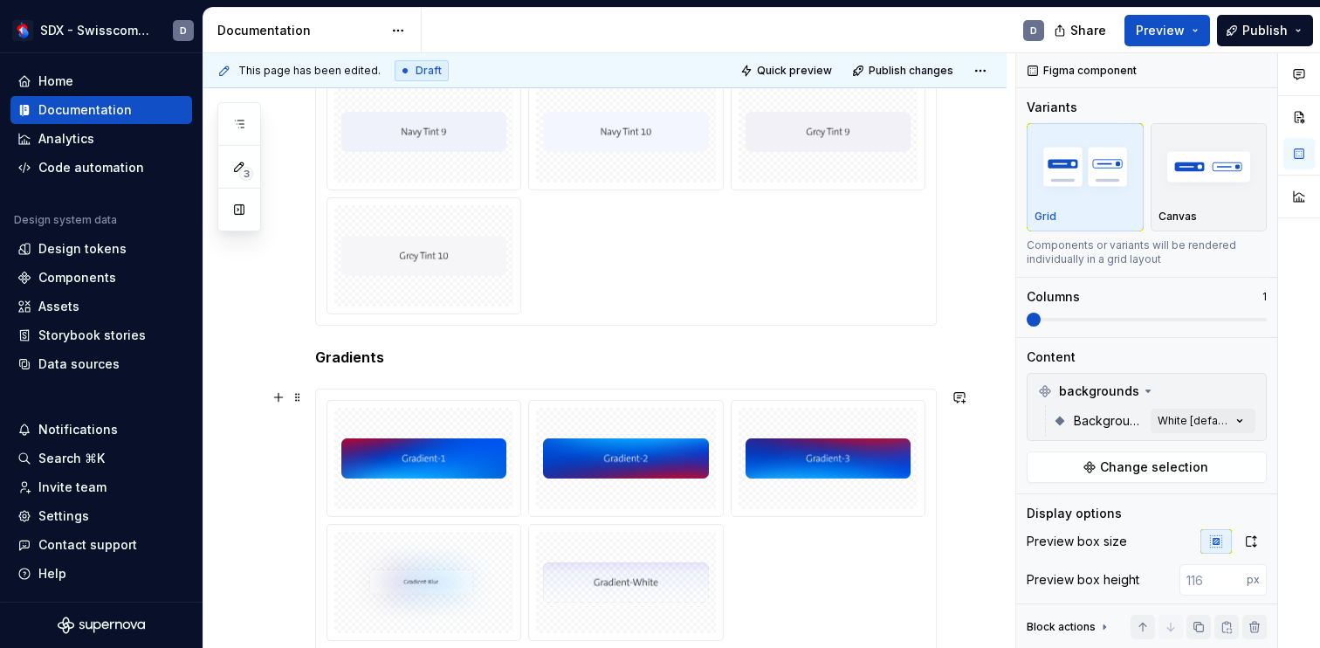
scroll to position [450, 0]
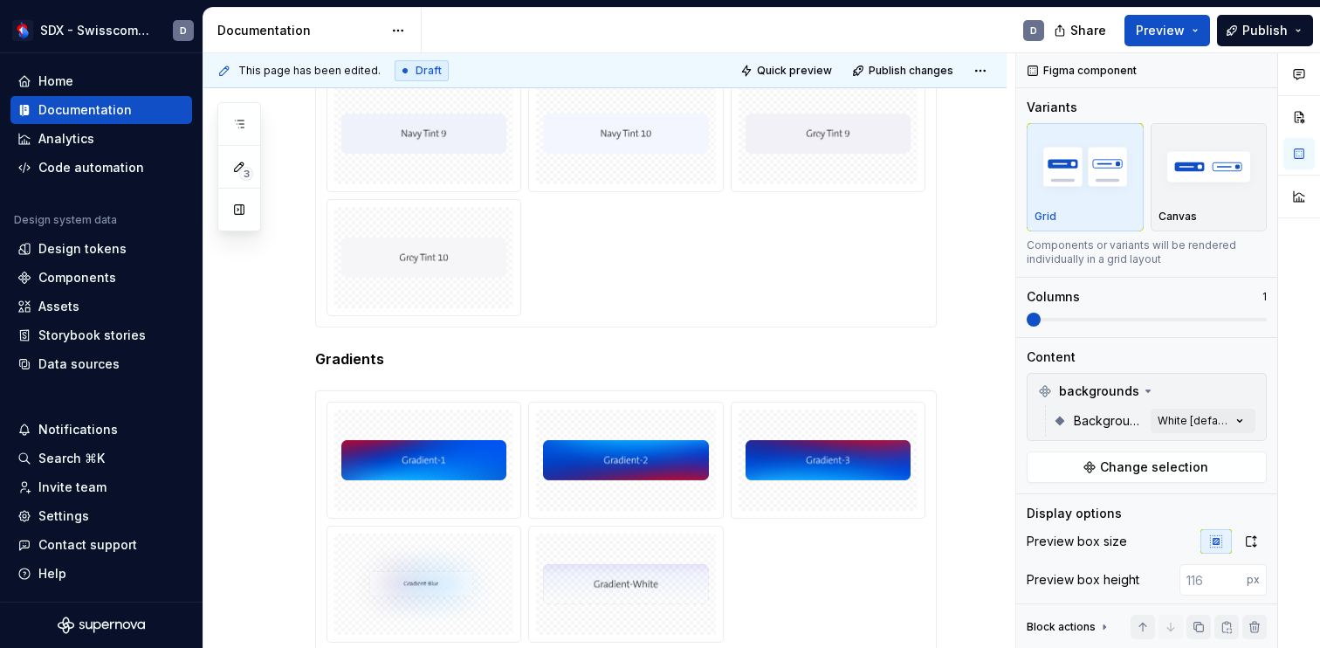
click at [574, 264] on div at bounding box center [625, 133] width 599 height 365
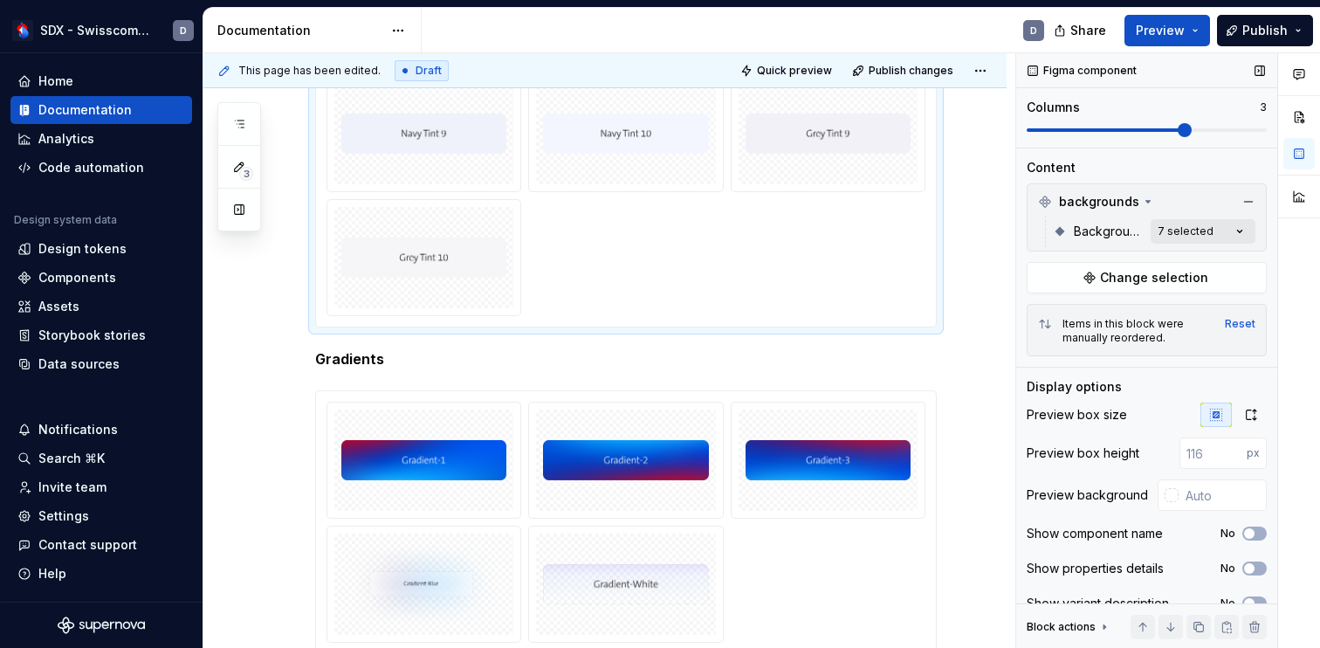
scroll to position [212, 0]
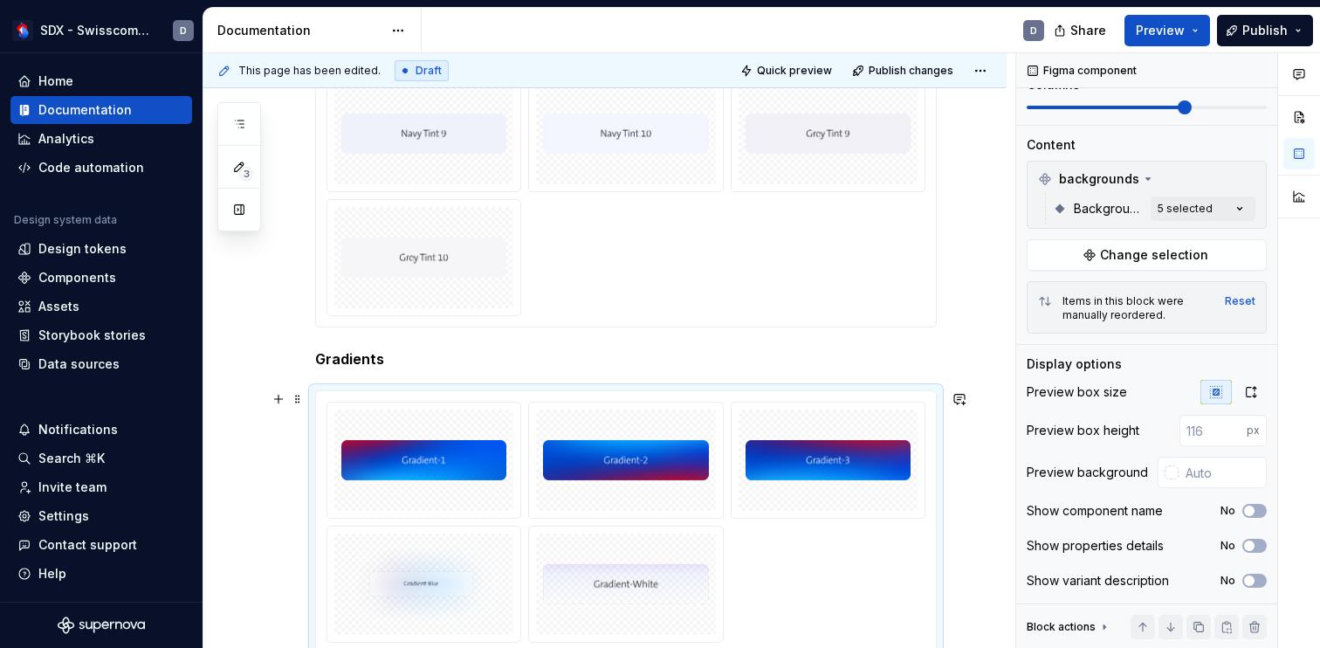
click at [874, 558] on div at bounding box center [625, 521] width 599 height 241
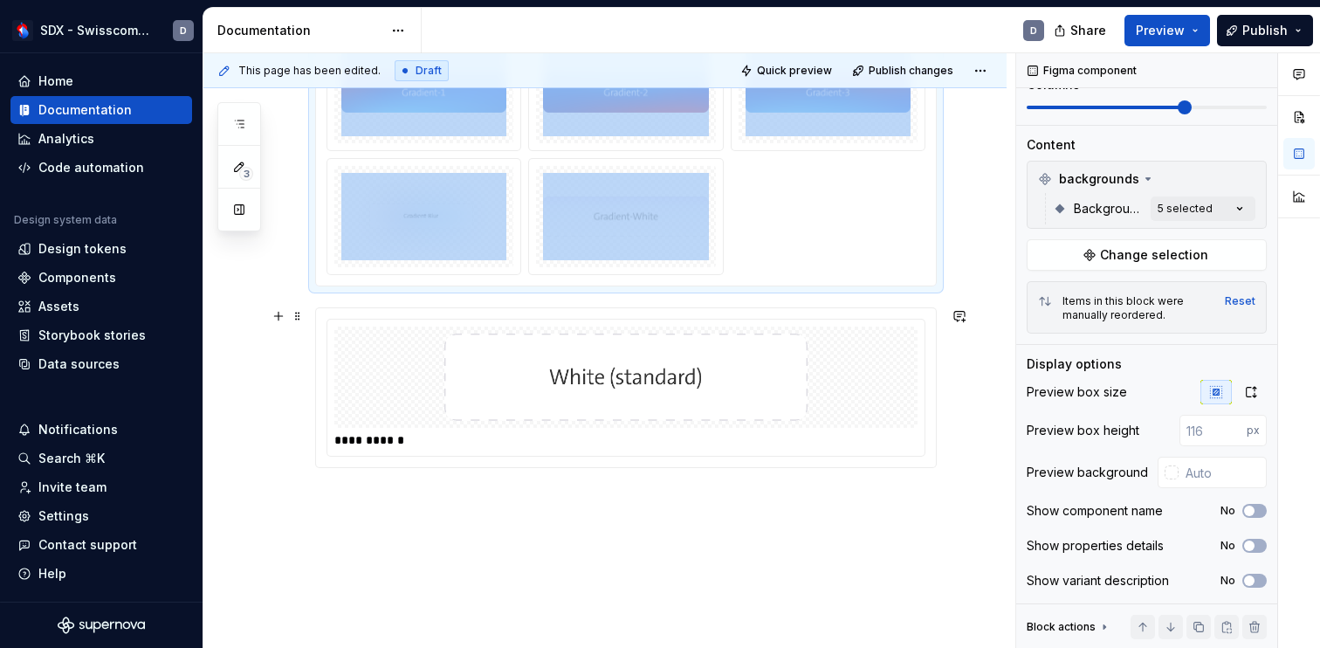
scroll to position [149, 0]
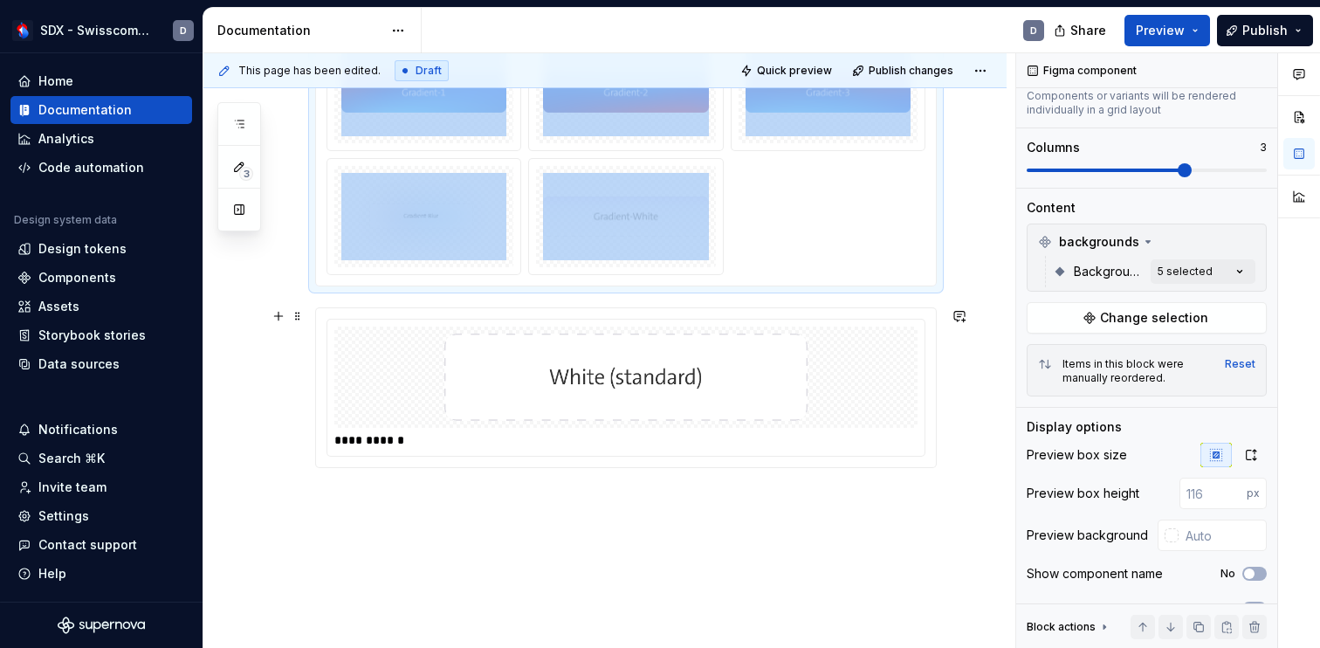
click at [854, 381] on img at bounding box center [625, 376] width 569 height 87
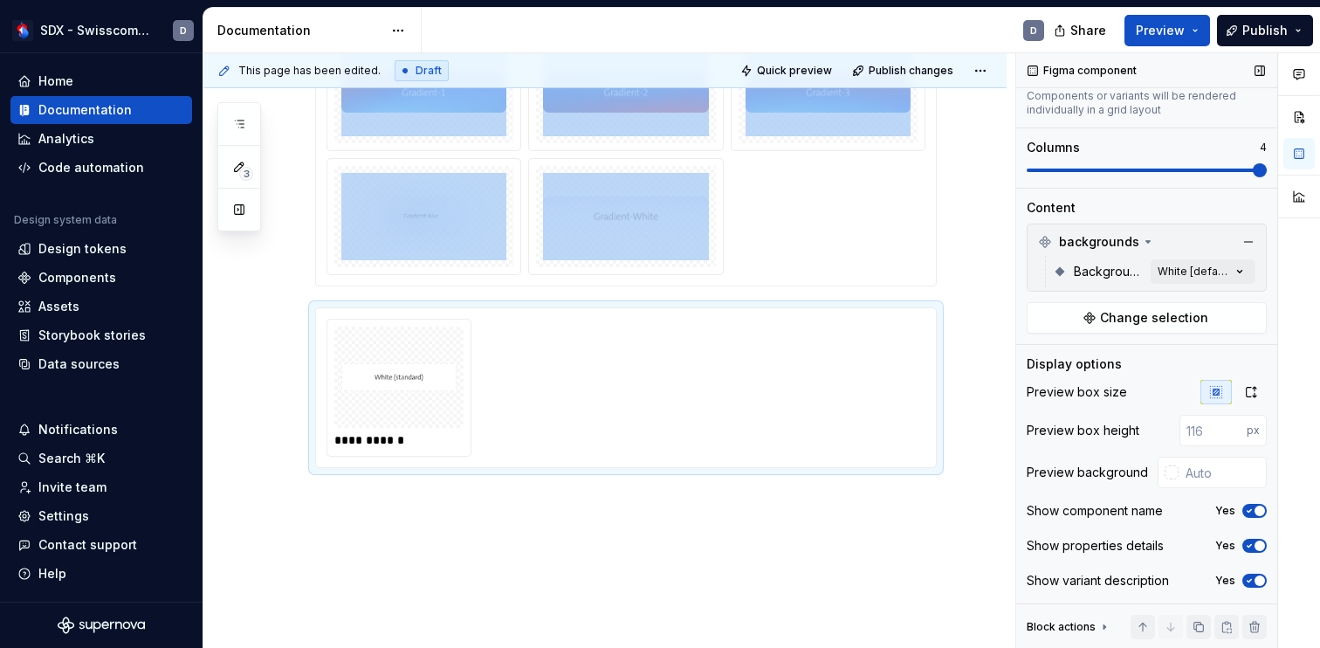
click at [1231, 170] on span at bounding box center [1146, 169] width 240 height 3
click at [1210, 170] on span at bounding box center [1146, 169] width 240 height 3
click at [1217, 277] on div "Comments Open comments No comments yet Select ‘Comment’ from the block context …" at bounding box center [1168, 350] width 304 height 595
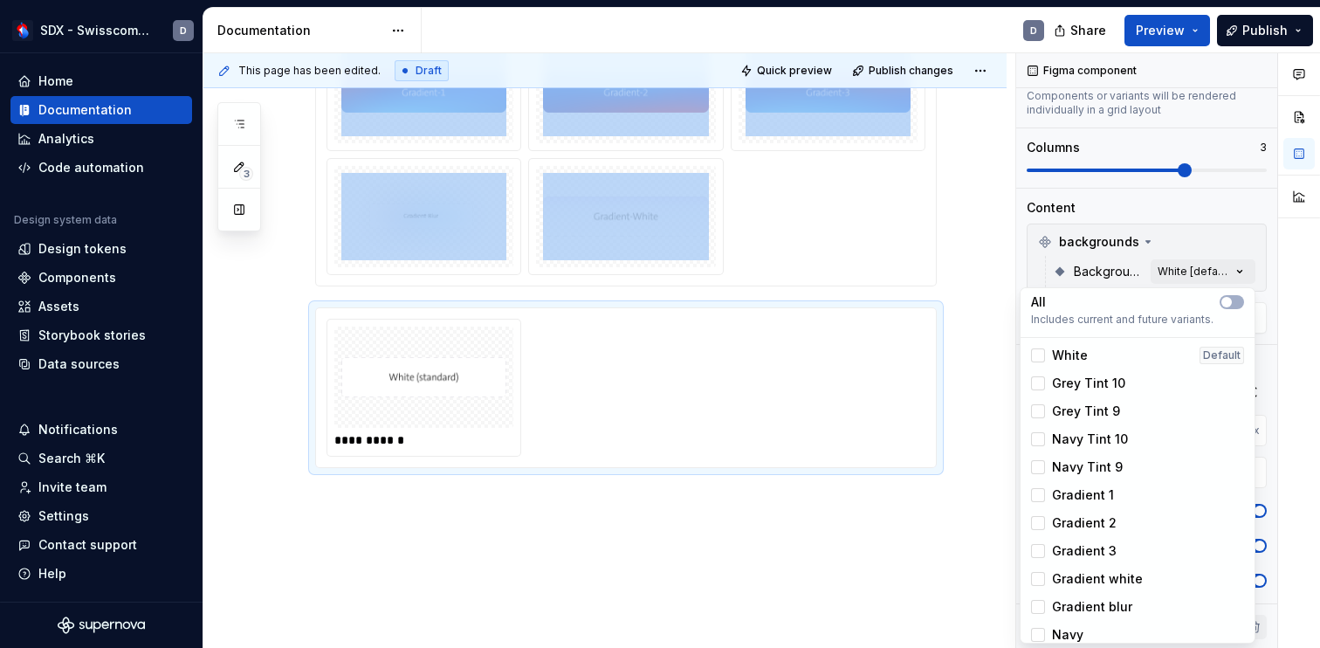
click at [1036, 486] on div "Gradient 1" at bounding box center [1072, 494] width 83 height 17
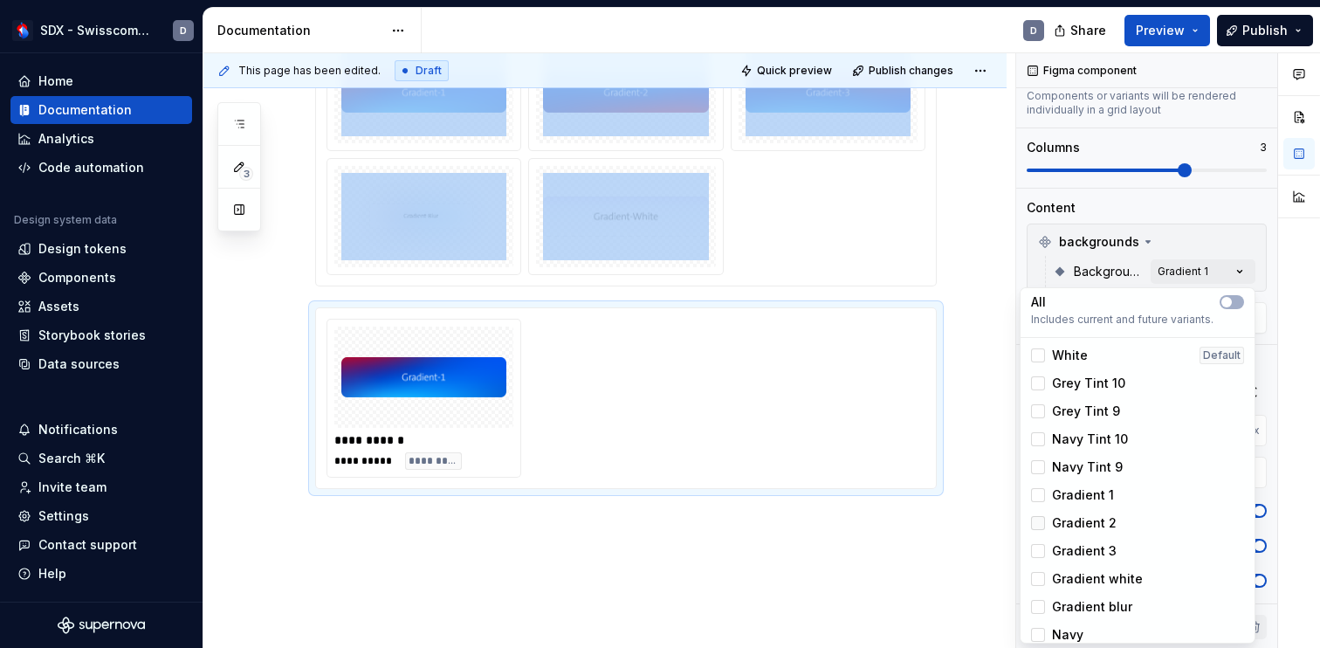
click at [1039, 519] on div at bounding box center [1038, 523] width 14 height 14
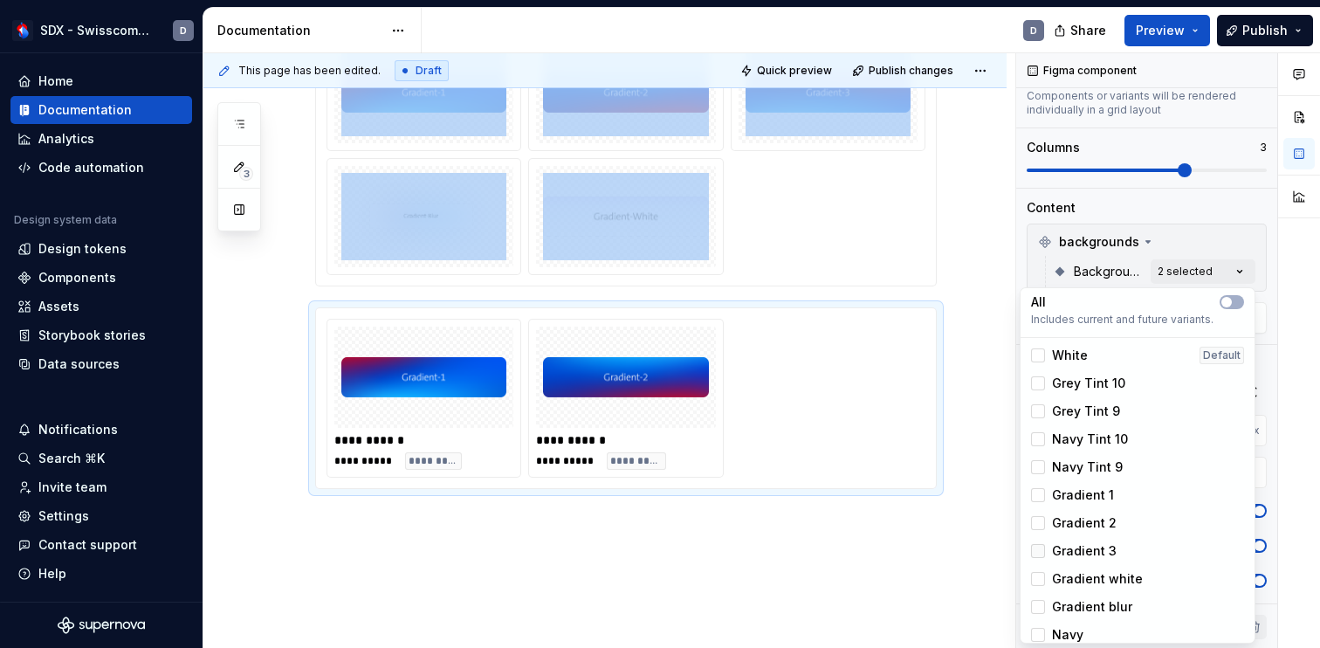
click at [1039, 549] on div at bounding box center [1038, 551] width 14 height 14
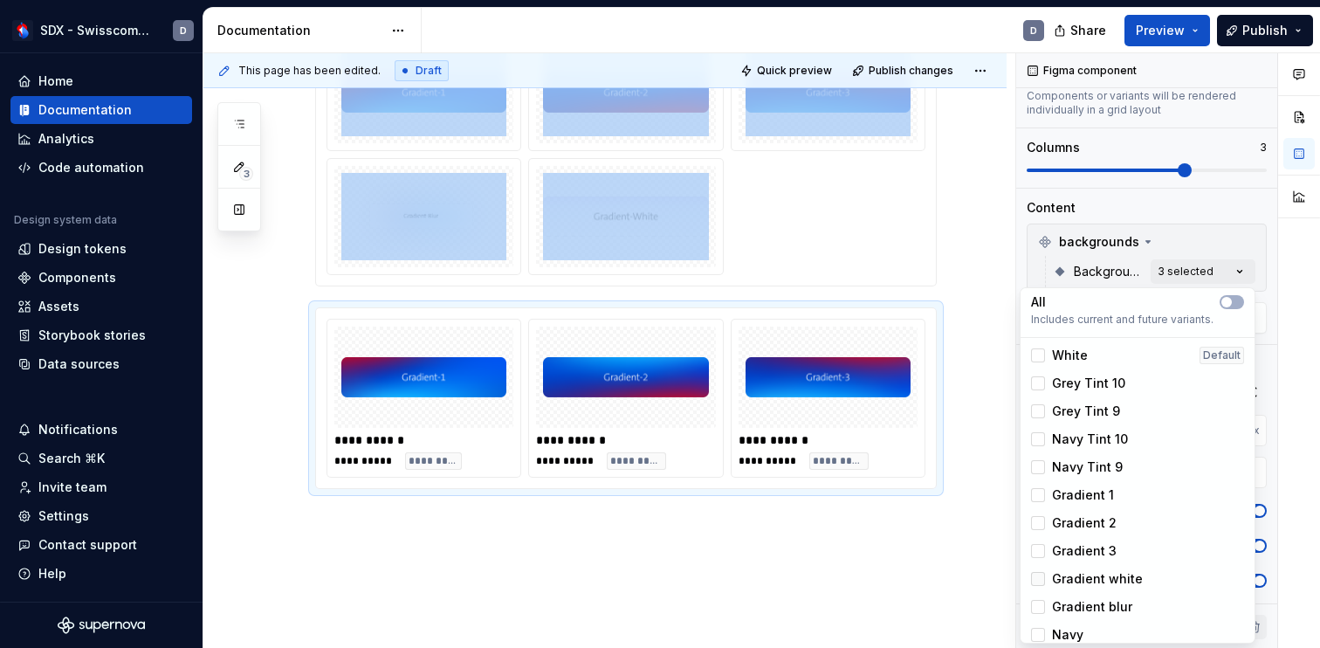
click at [1039, 579] on div at bounding box center [1038, 579] width 14 height 14
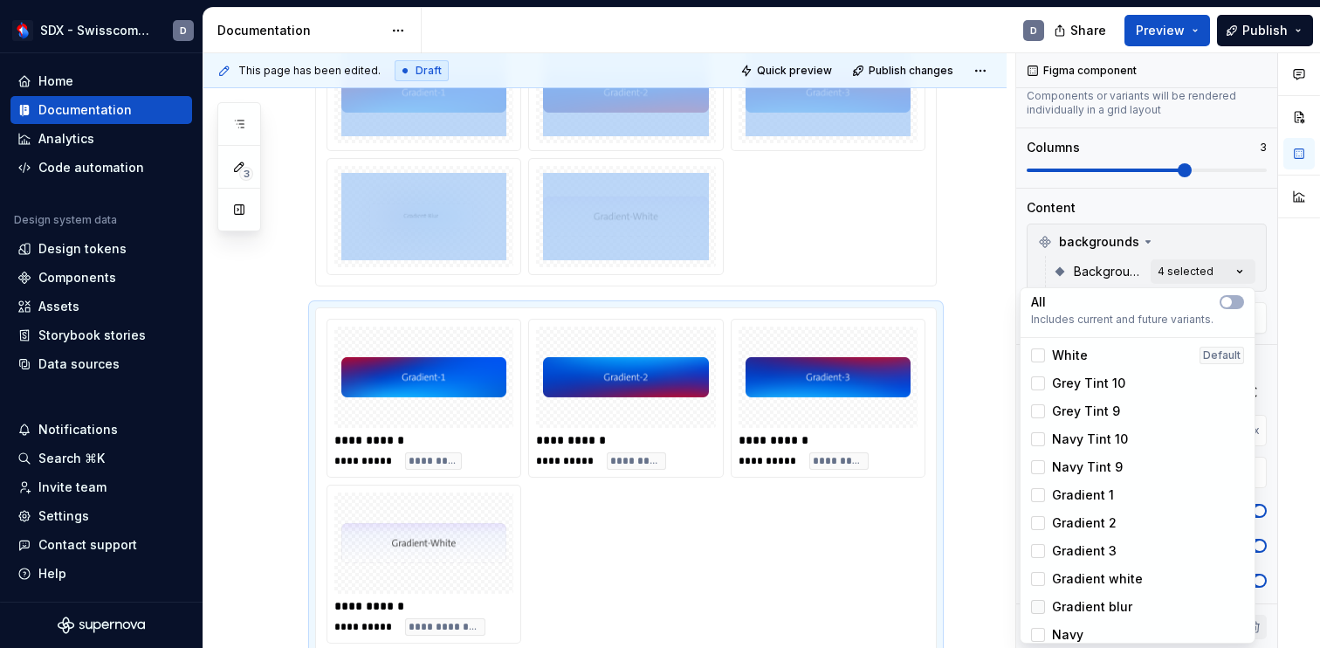
click at [1041, 607] on div at bounding box center [1038, 607] width 14 height 14
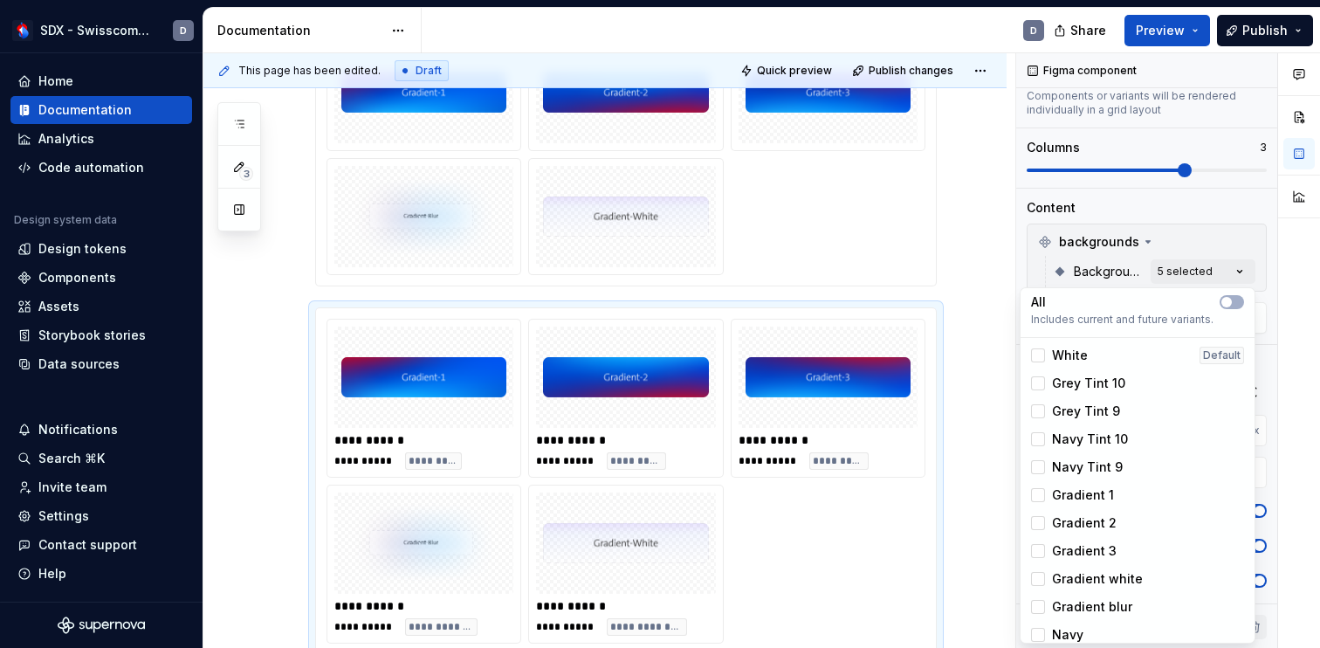
click at [988, 281] on html "SDX - Swisscom Digital Experience D Home Documentation Analytics Code automatio…" at bounding box center [660, 324] width 1320 height 648
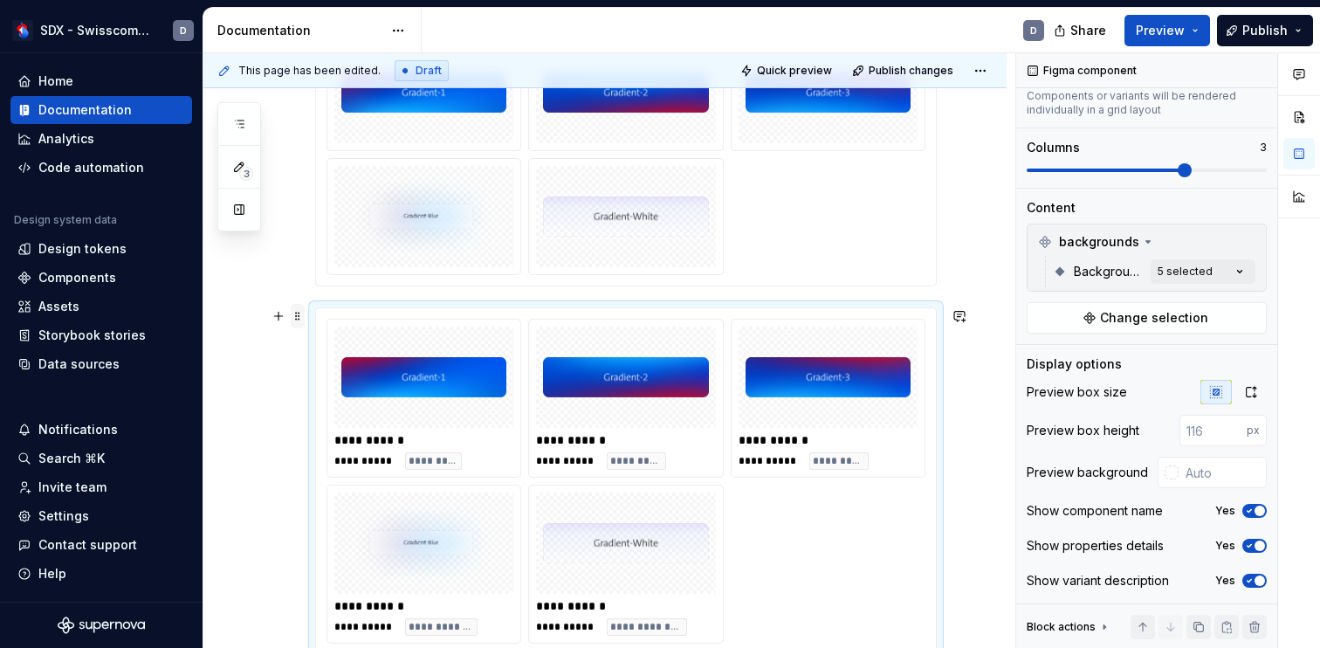
click at [297, 319] on span at bounding box center [298, 316] width 14 height 24
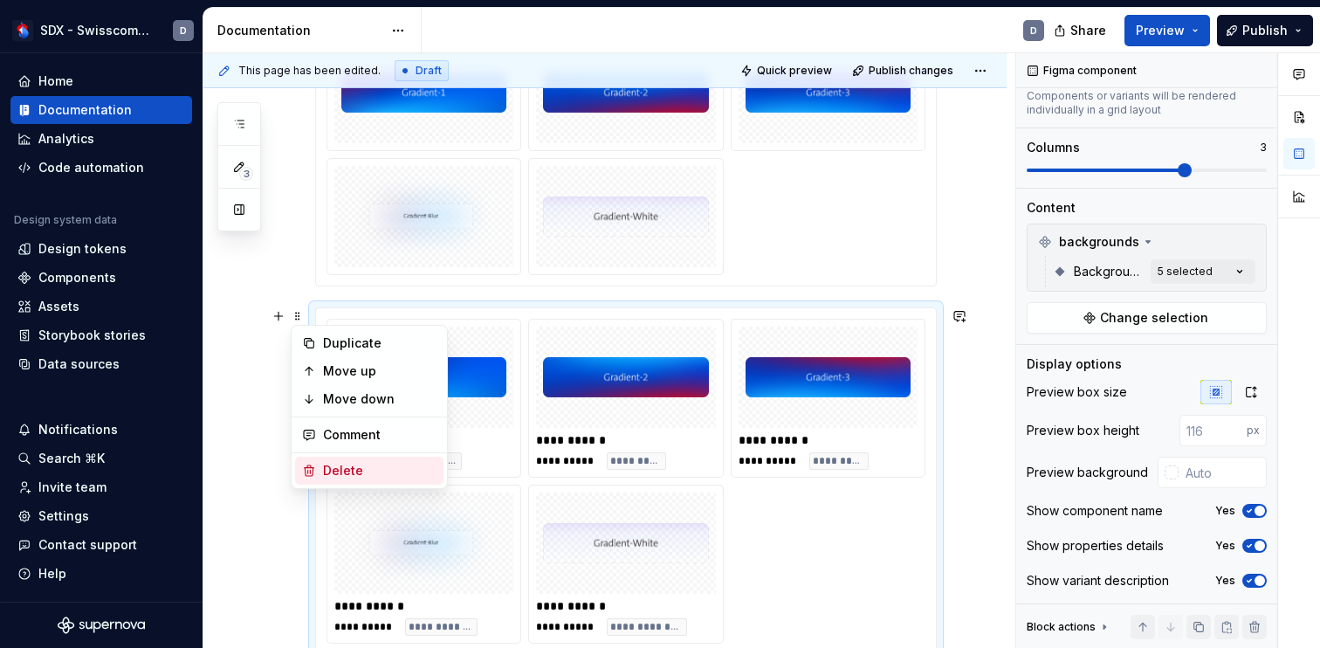
click at [351, 470] on div "Delete" at bounding box center [379, 470] width 113 height 17
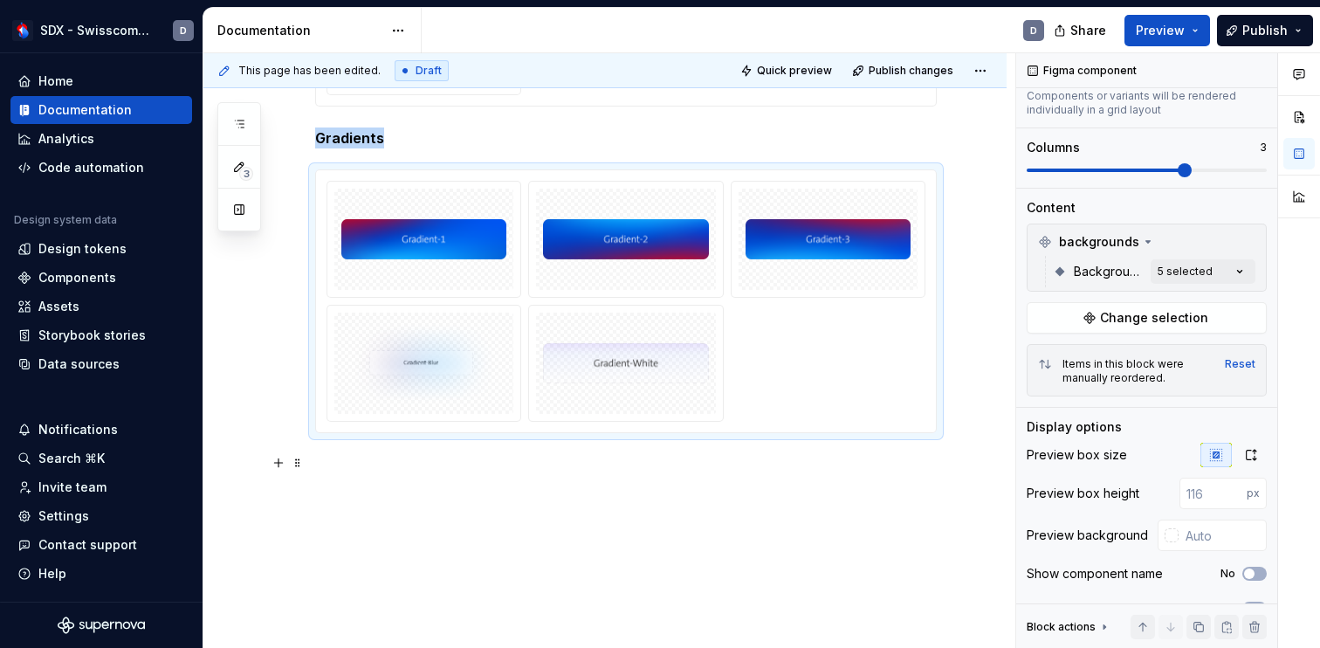
scroll to position [670, 0]
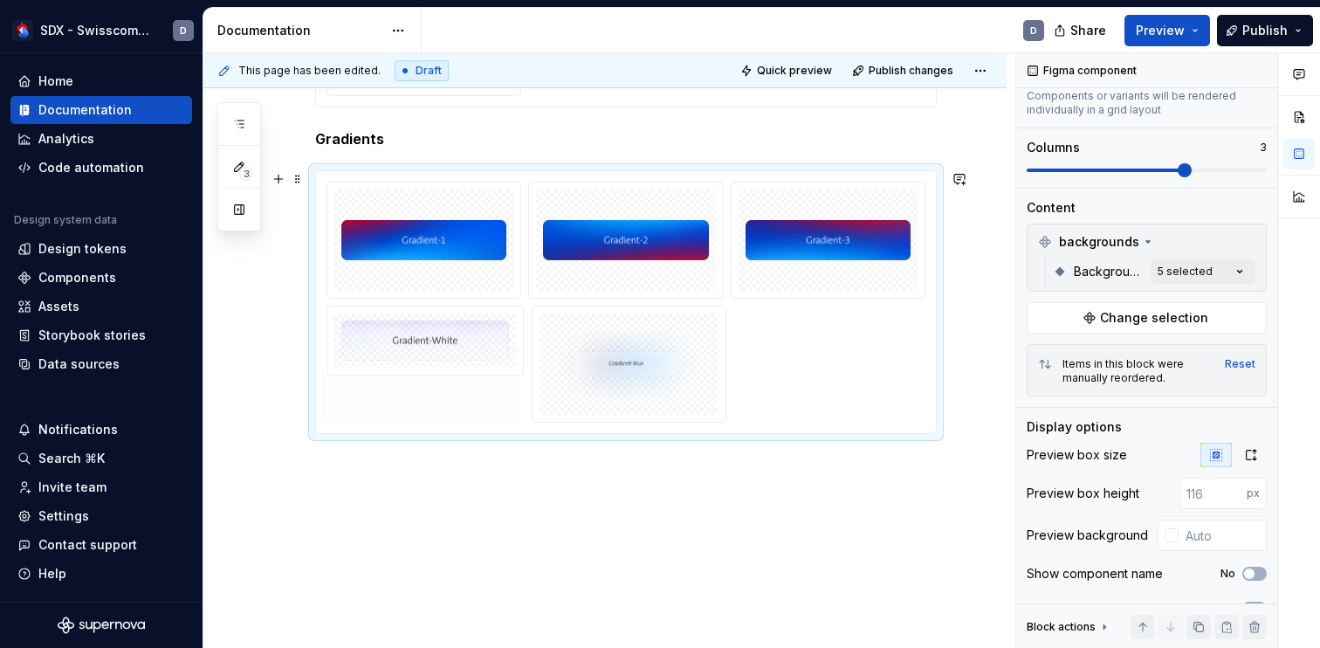
drag, startPoint x: 614, startPoint y: 360, endPoint x: 429, endPoint y: 363, distance: 185.0
click at [429, 363] on body "SDX - Swisscom Digital Experience D Home Documentation Analytics Code automatio…" at bounding box center [660, 324] width 1320 height 648
click at [352, 490] on div "Colours Gradients" at bounding box center [604, 141] width 803 height 1017
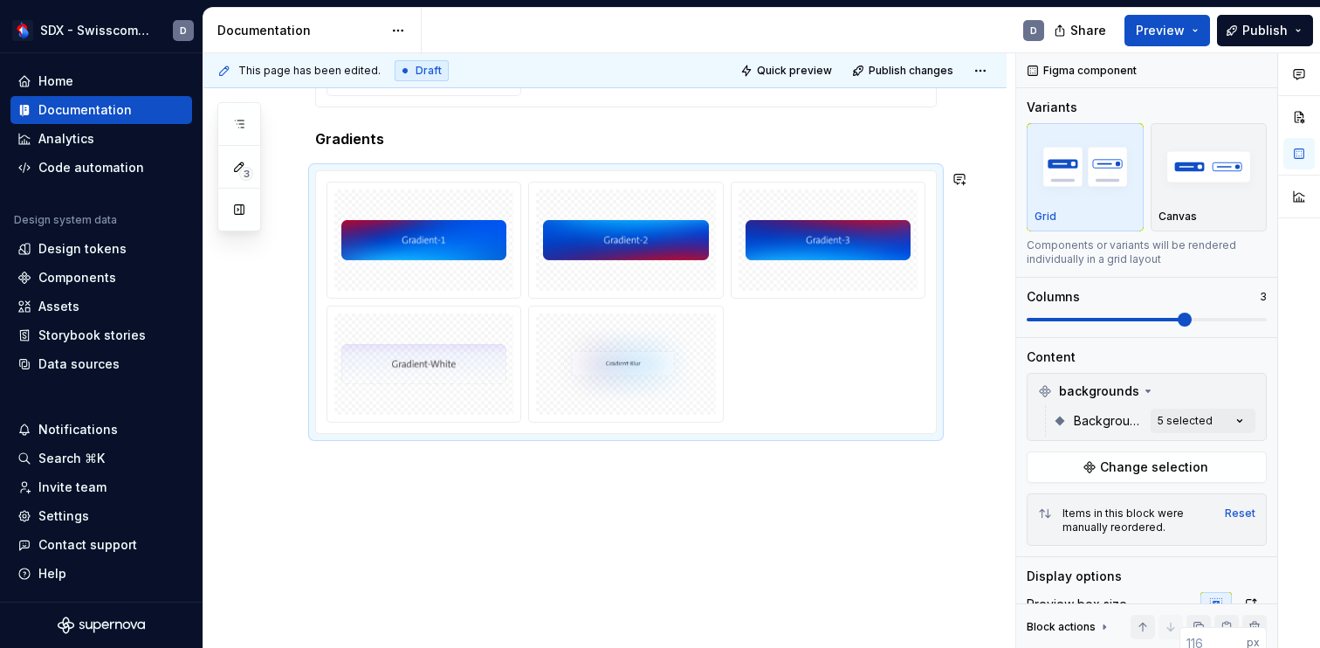
click at [331, 451] on div "Colours Gradients" at bounding box center [625, 64] width 621 height 780
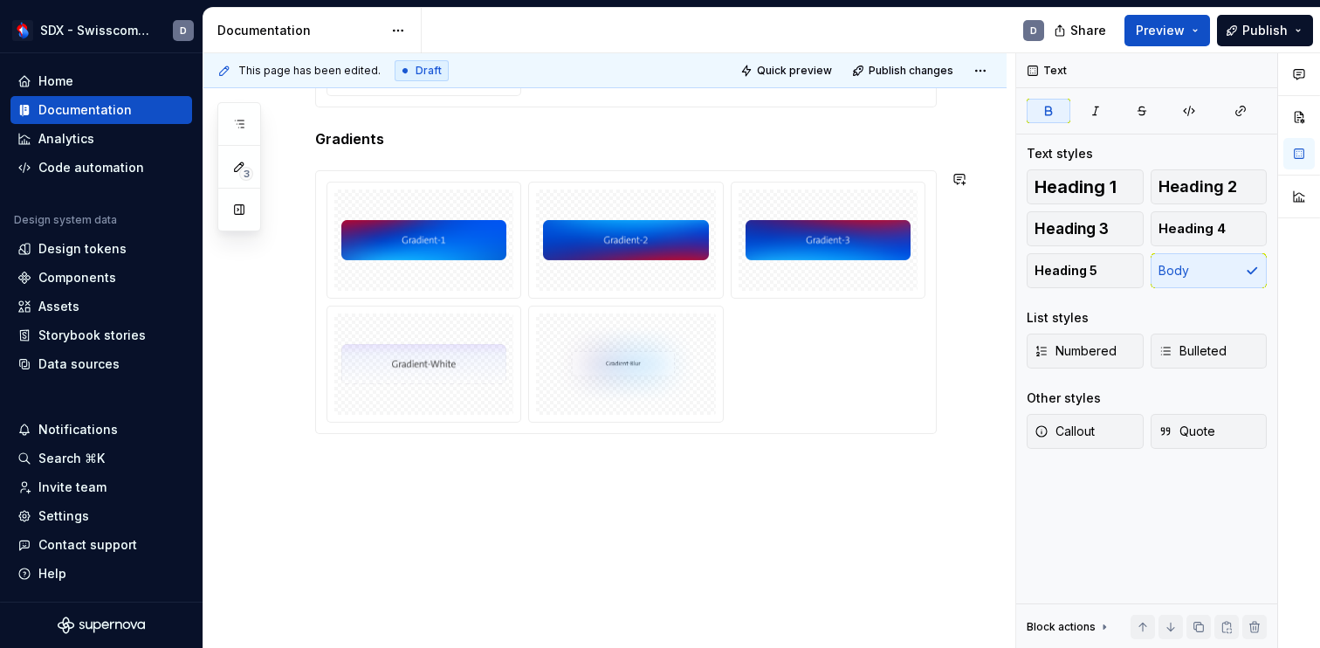
click at [331, 451] on div "Colours Gradients" at bounding box center [625, 64] width 621 height 780
click at [320, 468] on div "Colours Gradients" at bounding box center [604, 141] width 803 height 1017
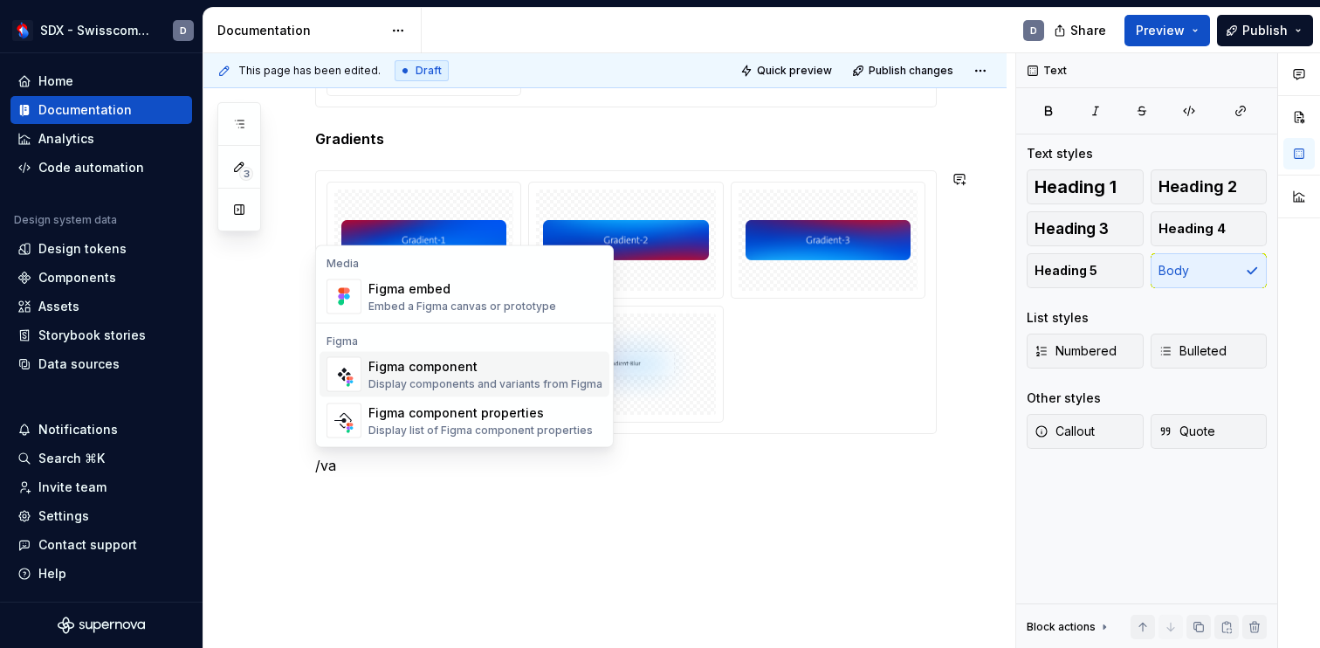
click at [418, 389] on div "Display components and variants from Figma" at bounding box center [485, 384] width 234 height 14
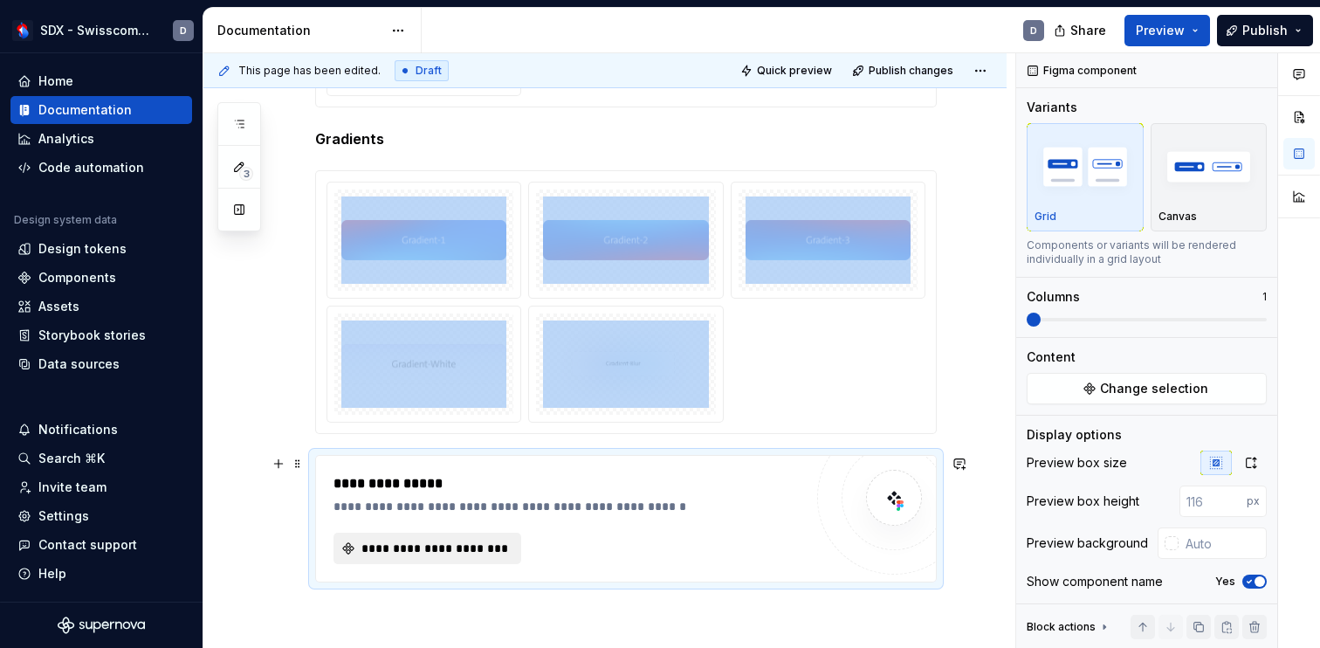
type textarea "*"
click at [468, 558] on button "**********" at bounding box center [427, 547] width 188 height 31
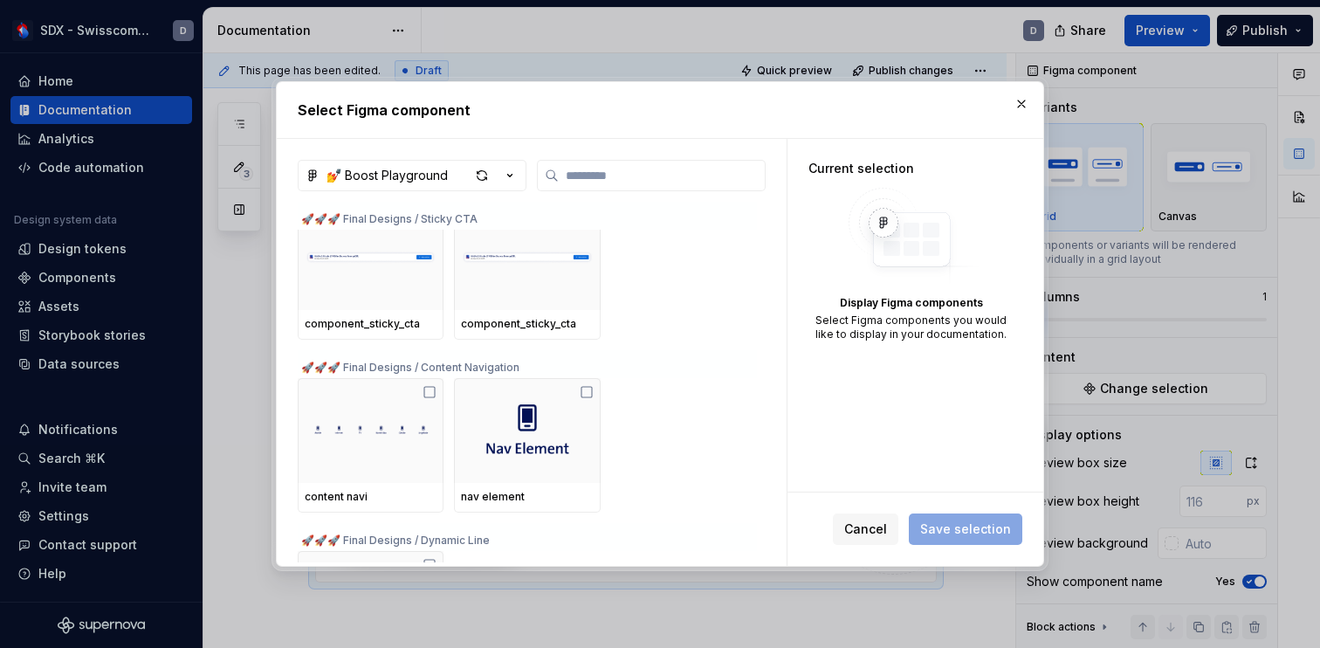
scroll to position [985, 0]
click at [626, 178] on input "search" at bounding box center [662, 175] width 206 height 17
type input "*"
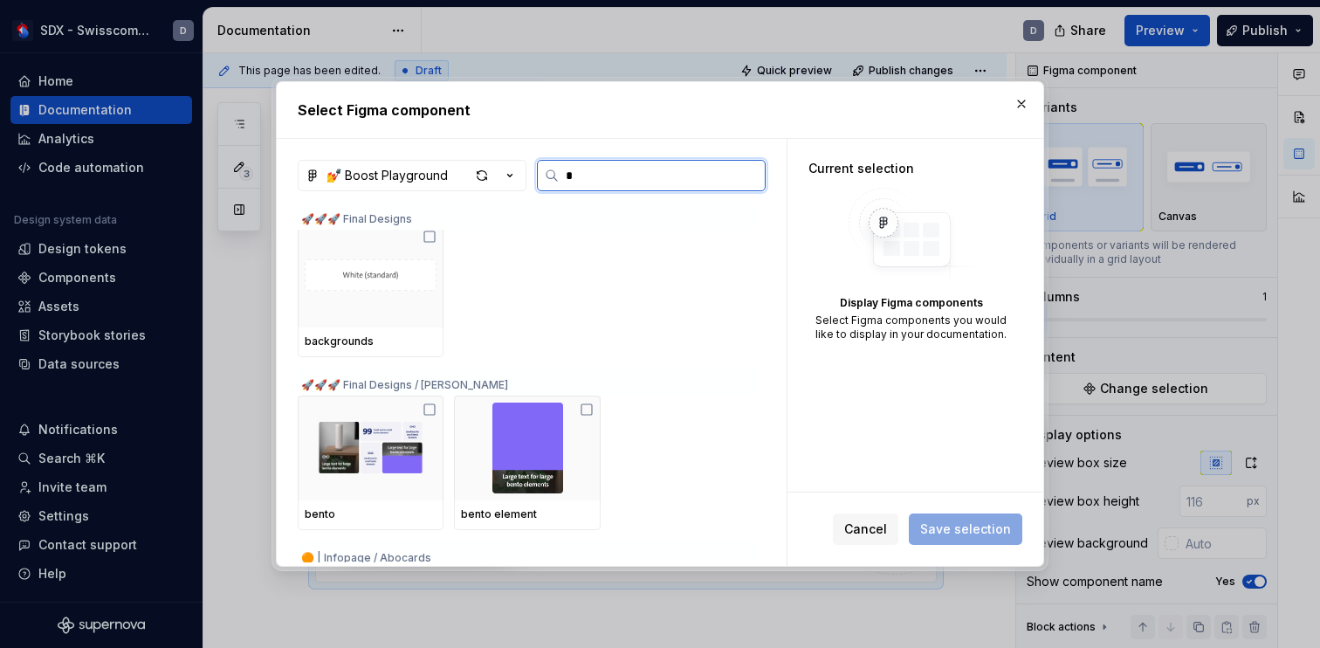
scroll to position [0, 0]
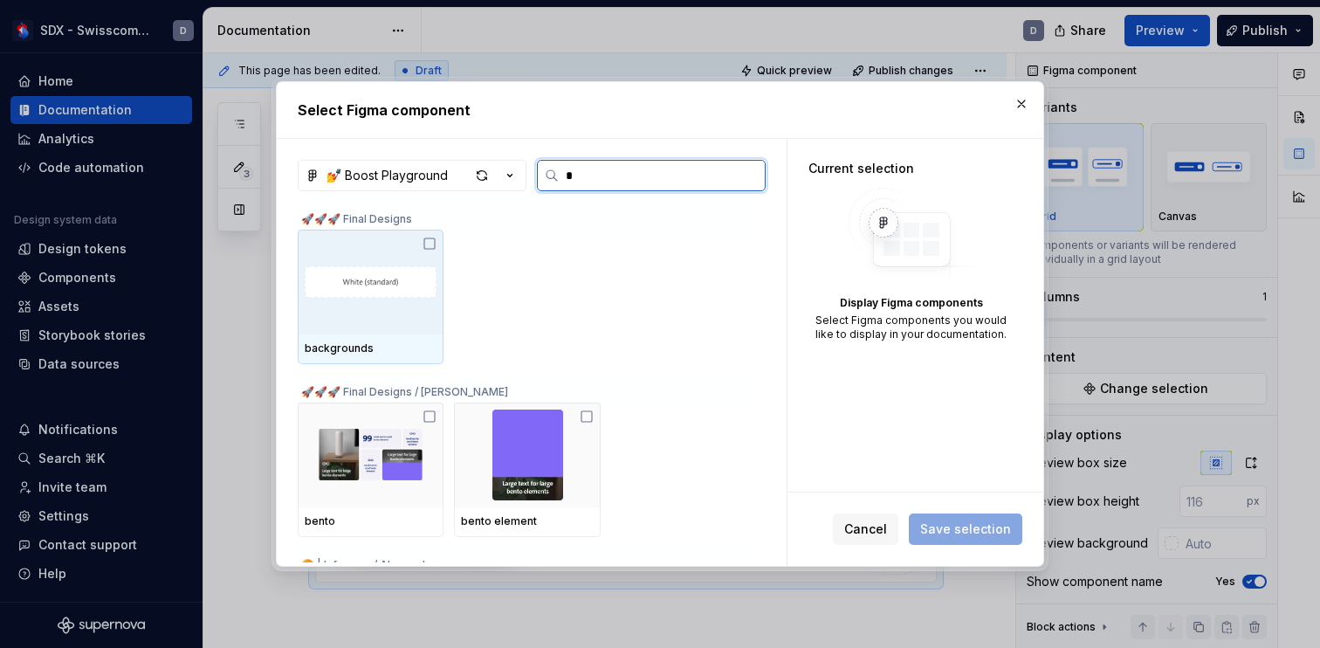
click at [434, 242] on icon at bounding box center [429, 244] width 14 height 14
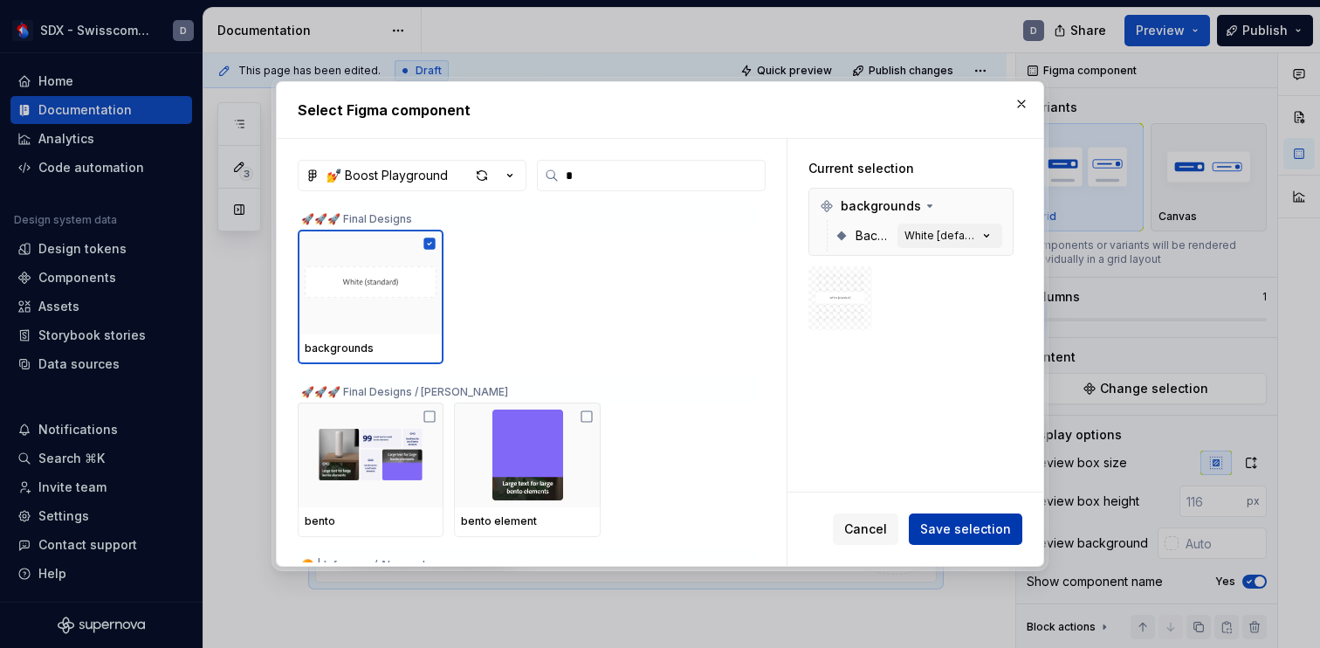
click at [970, 538] on button "Save selection" at bounding box center [964, 528] width 113 height 31
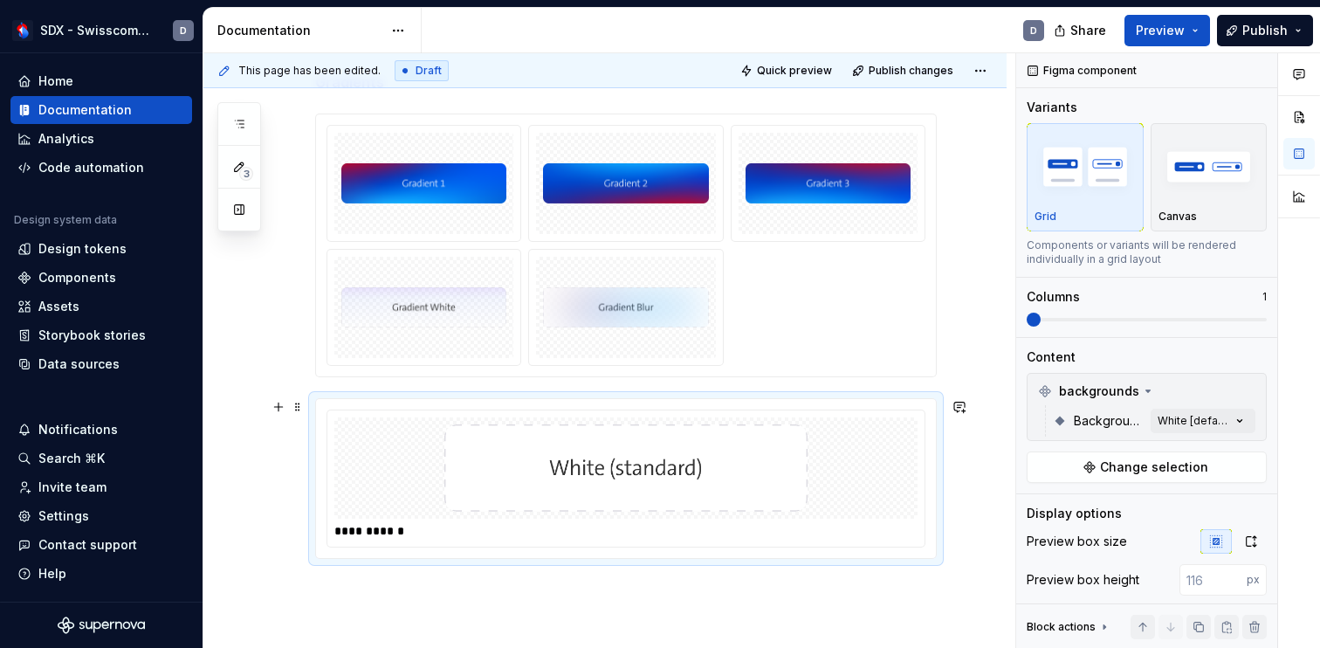
scroll to position [759, 0]
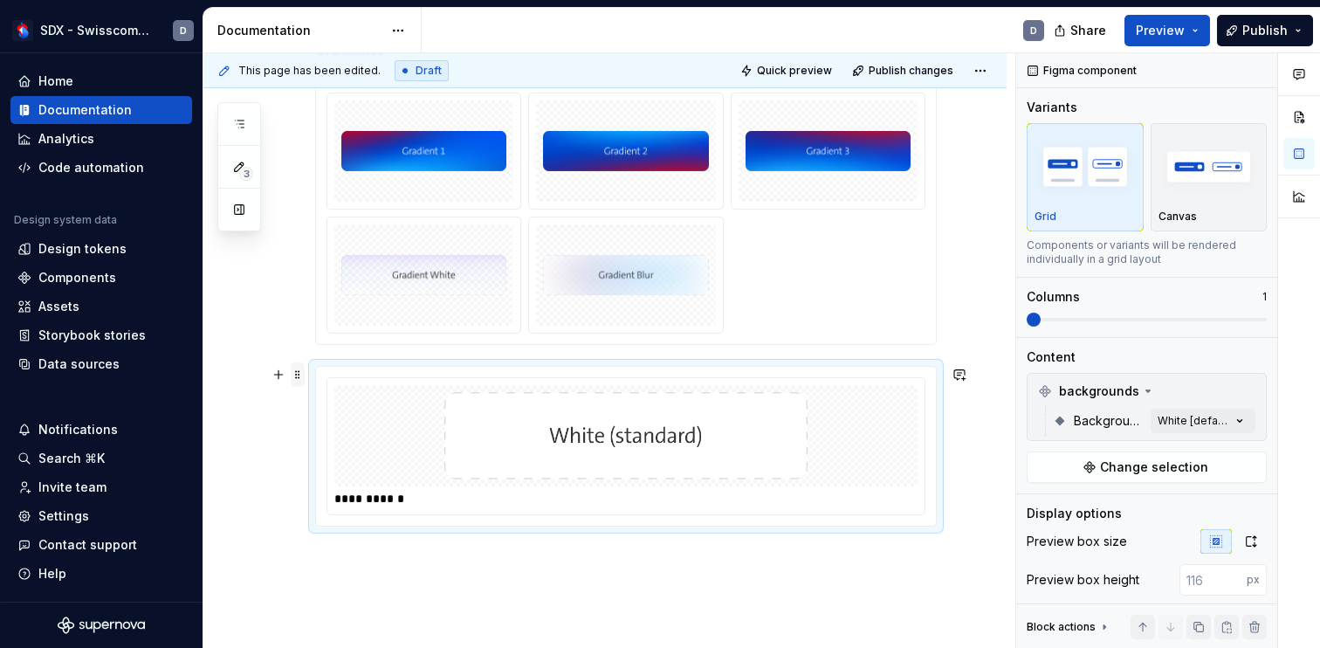
click at [297, 376] on span at bounding box center [298, 374] width 14 height 24
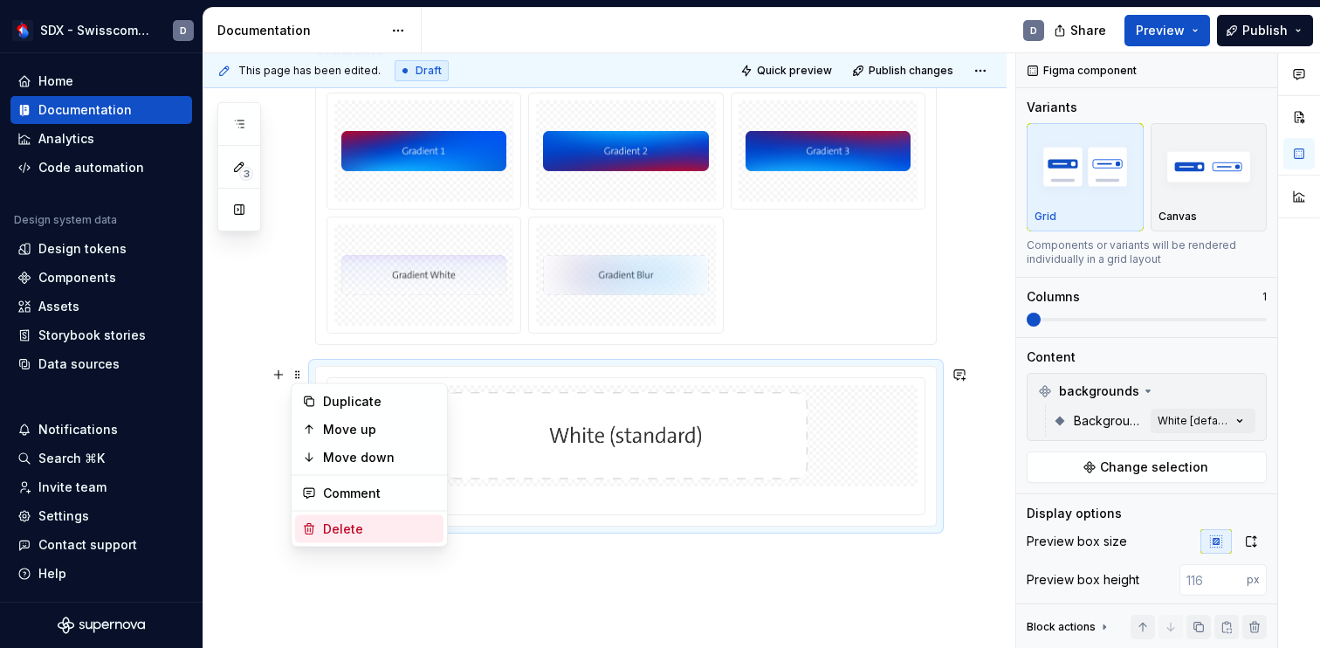
click at [377, 522] on div "Delete" at bounding box center [379, 528] width 113 height 17
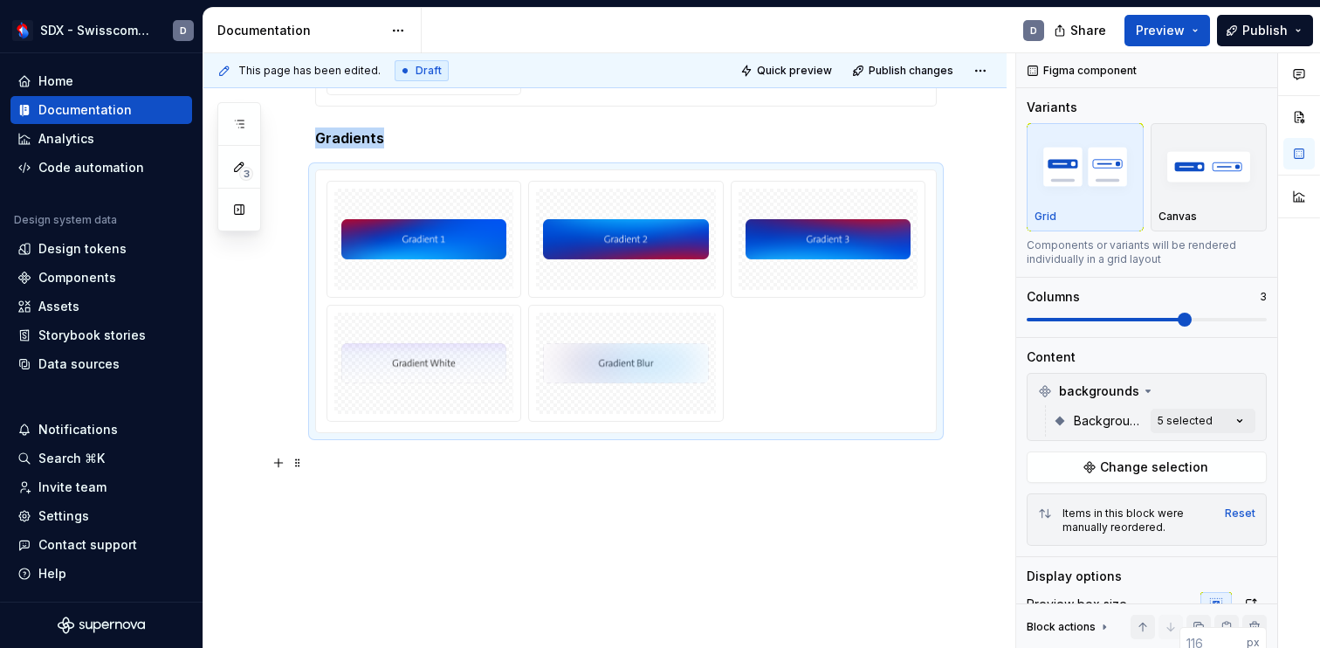
scroll to position [670, 0]
click at [333, 483] on div "Colours Gradients" at bounding box center [604, 141] width 803 height 1017
click at [330, 464] on div "Colours Gradients" at bounding box center [604, 141] width 803 height 1017
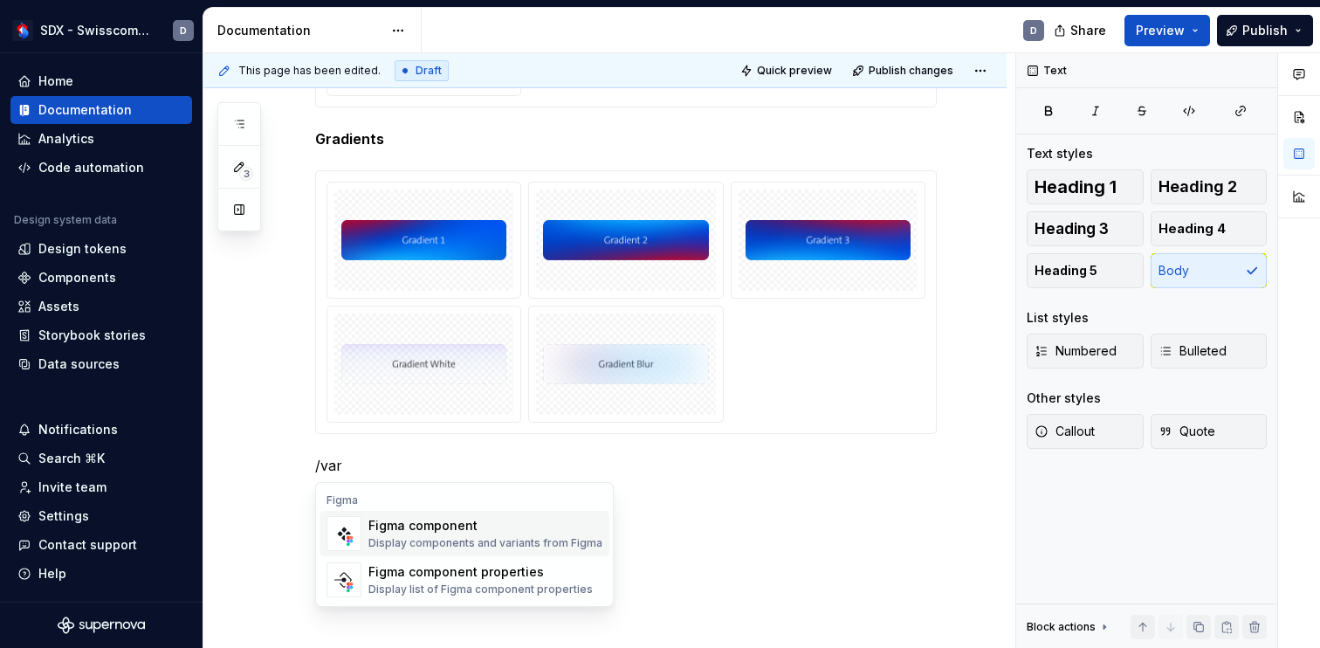
click at [453, 545] on div "Display components and variants from Figma" at bounding box center [485, 543] width 234 height 14
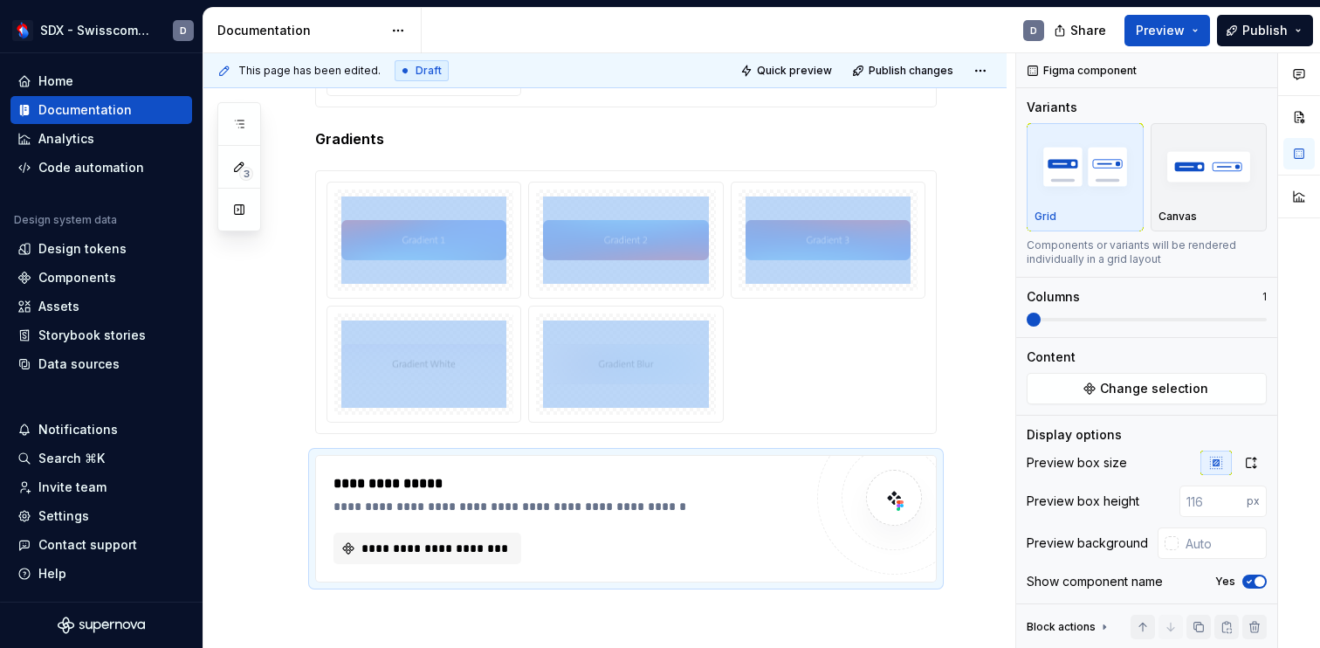
click at [453, 545] on span "**********" at bounding box center [434, 547] width 151 height 17
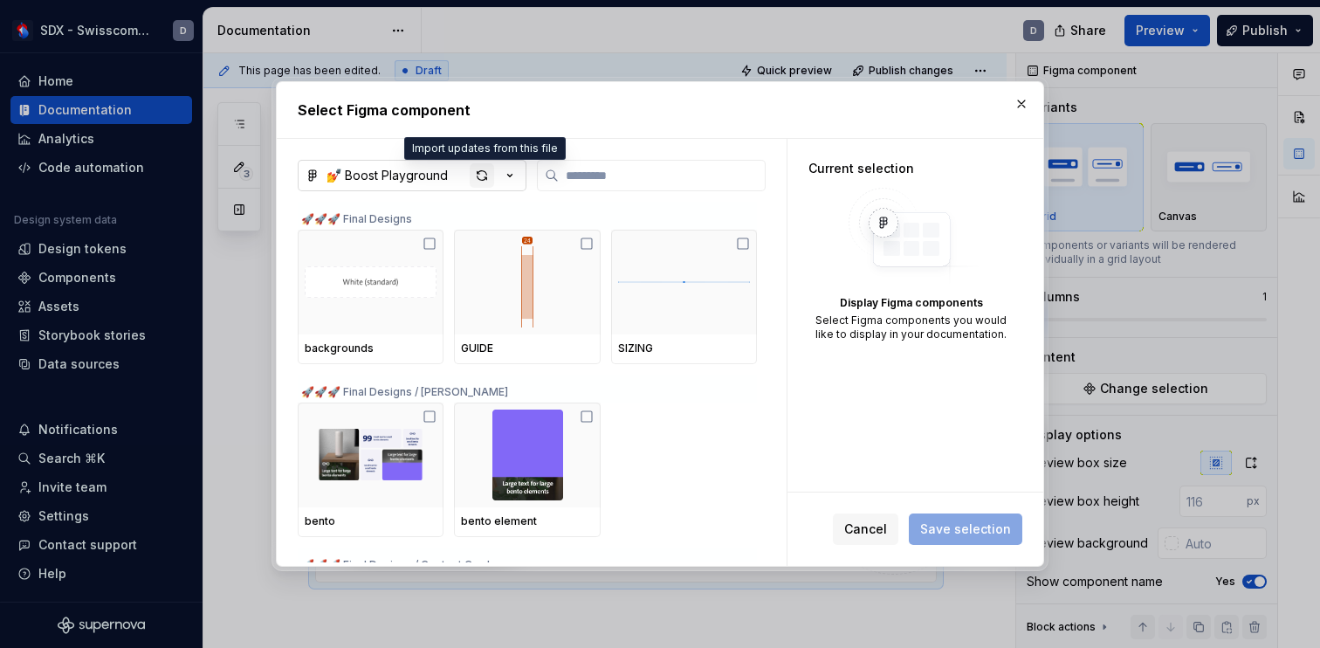
click at [483, 174] on div "button" at bounding box center [482, 175] width 24 height 24
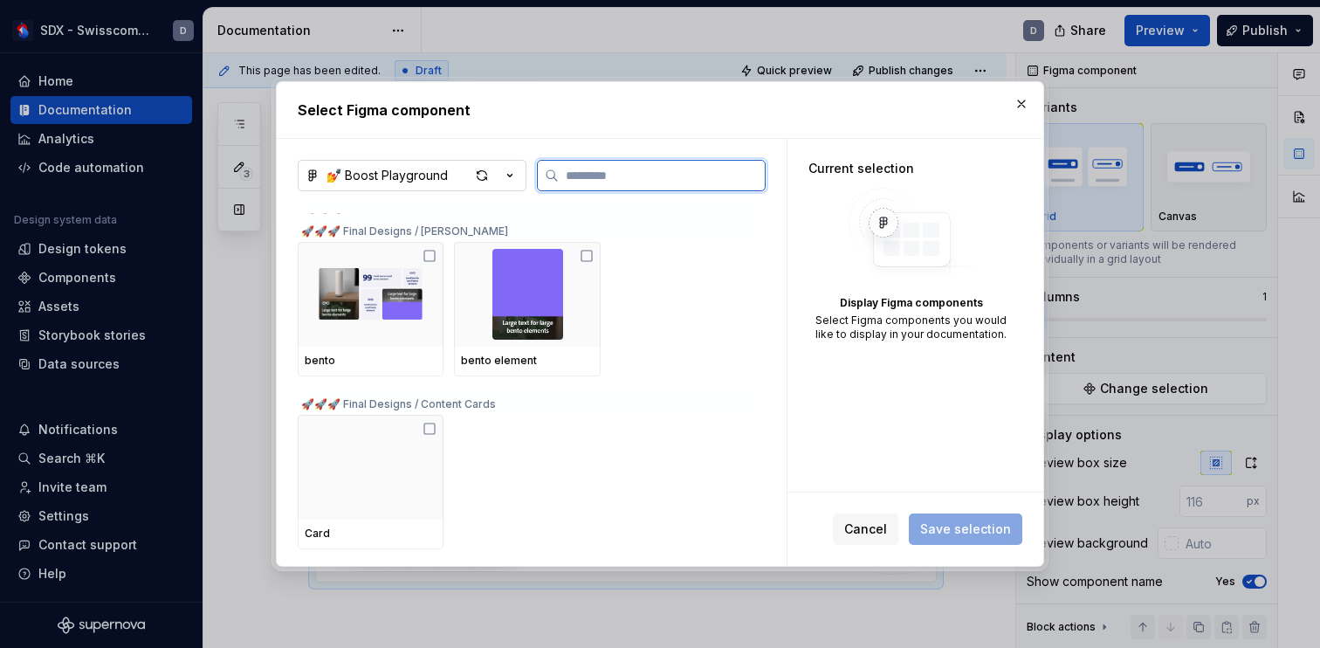
scroll to position [0, 0]
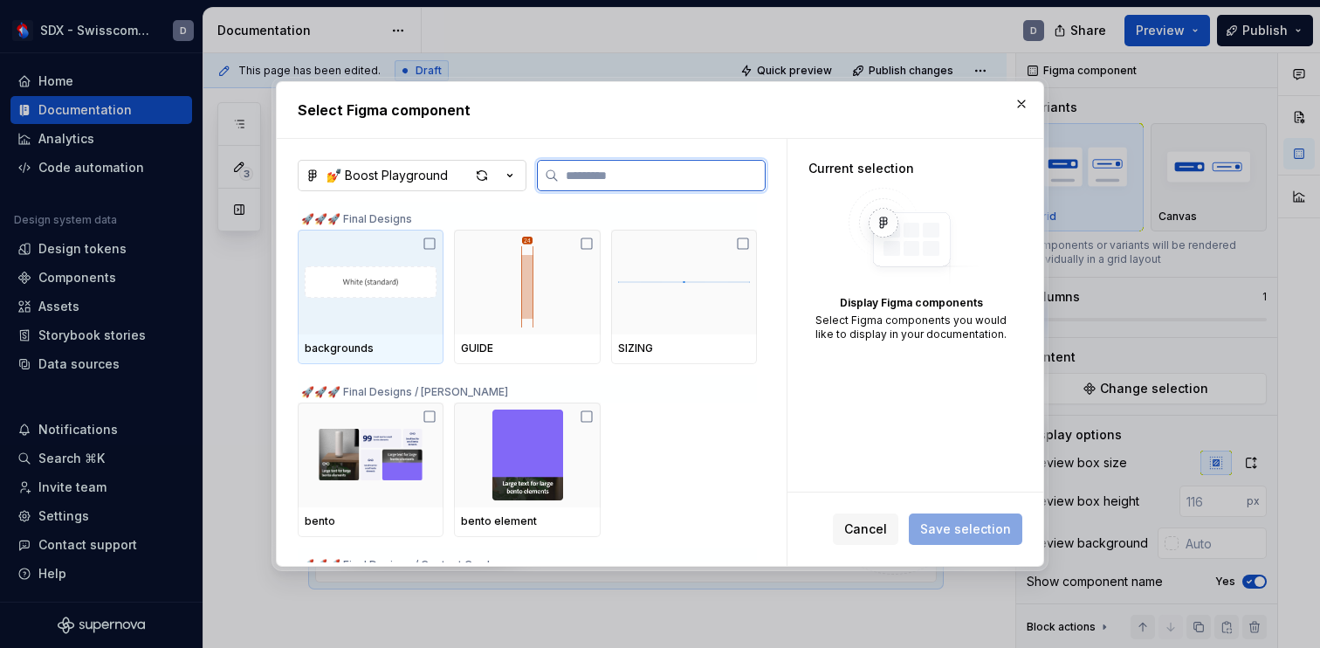
click at [428, 237] on icon at bounding box center [429, 244] width 14 height 14
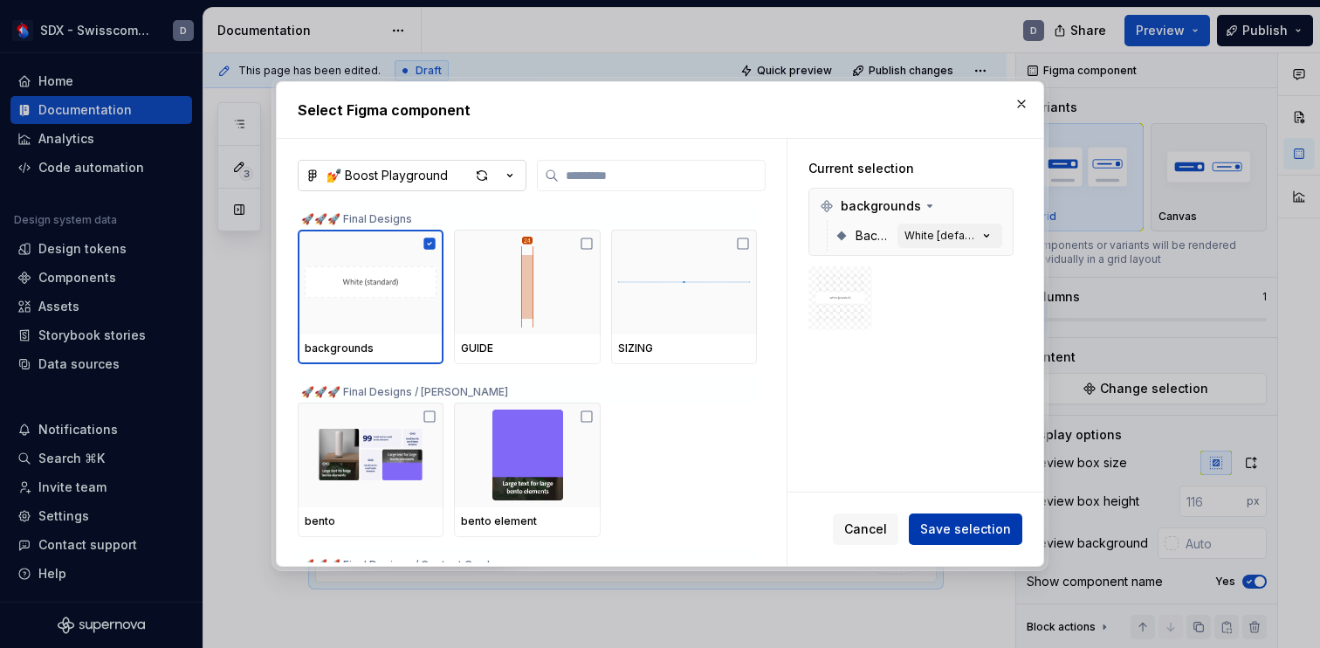
click at [961, 538] on button "Save selection" at bounding box center [964, 528] width 113 height 31
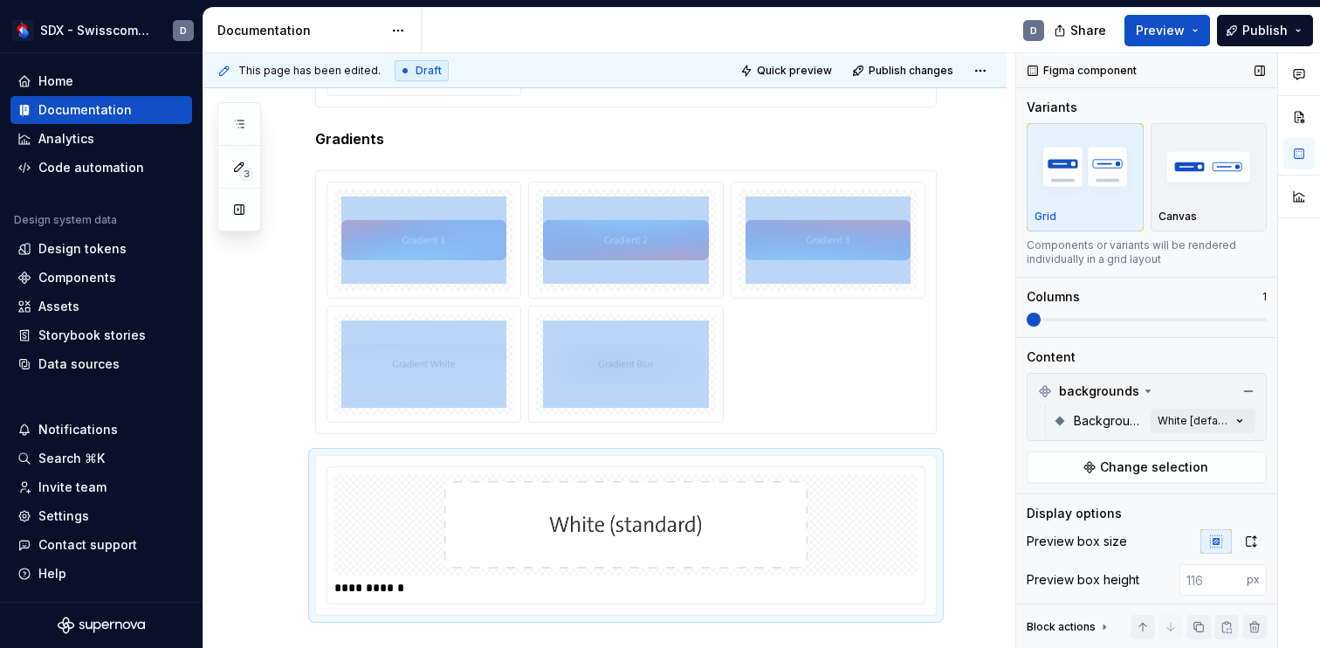
click at [1231, 320] on span at bounding box center [1146, 319] width 240 height 3
click at [1206, 316] on span at bounding box center [1146, 319] width 240 height 14
click at [1191, 415] on div "Comments Open comments No comments yet Select ‘Comment’ from the block context …" at bounding box center [1168, 350] width 304 height 595
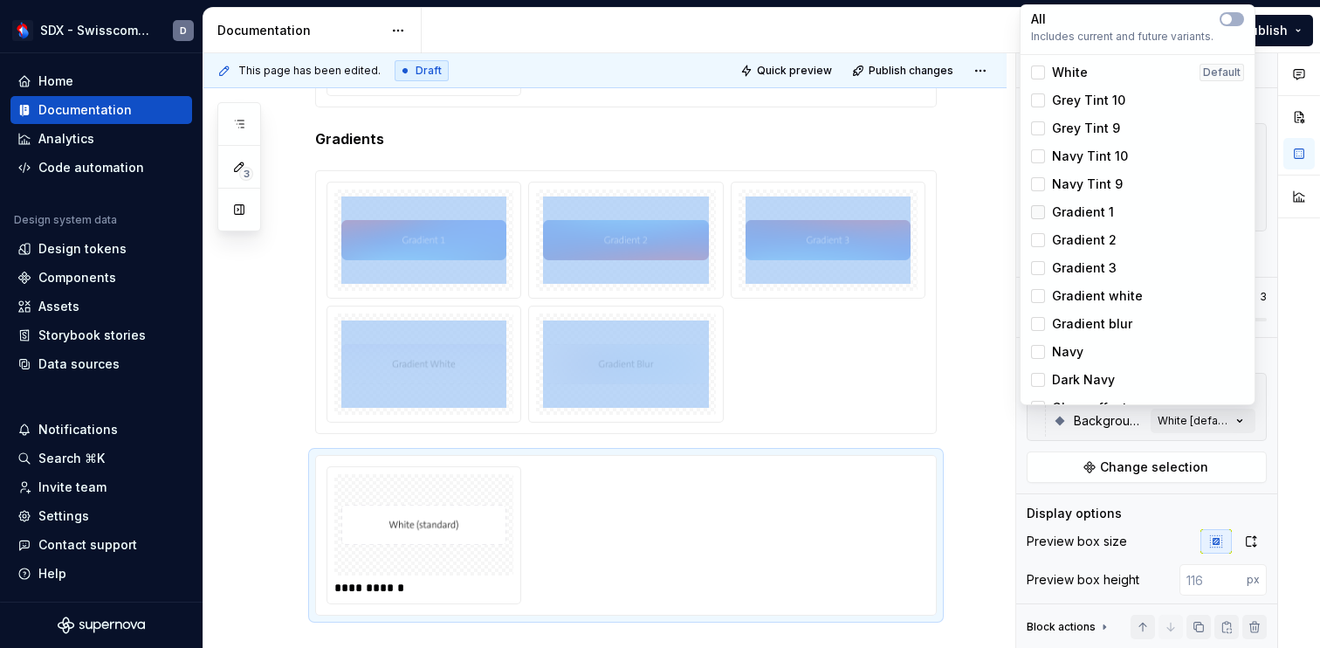
click at [1039, 212] on div at bounding box center [1038, 212] width 14 height 14
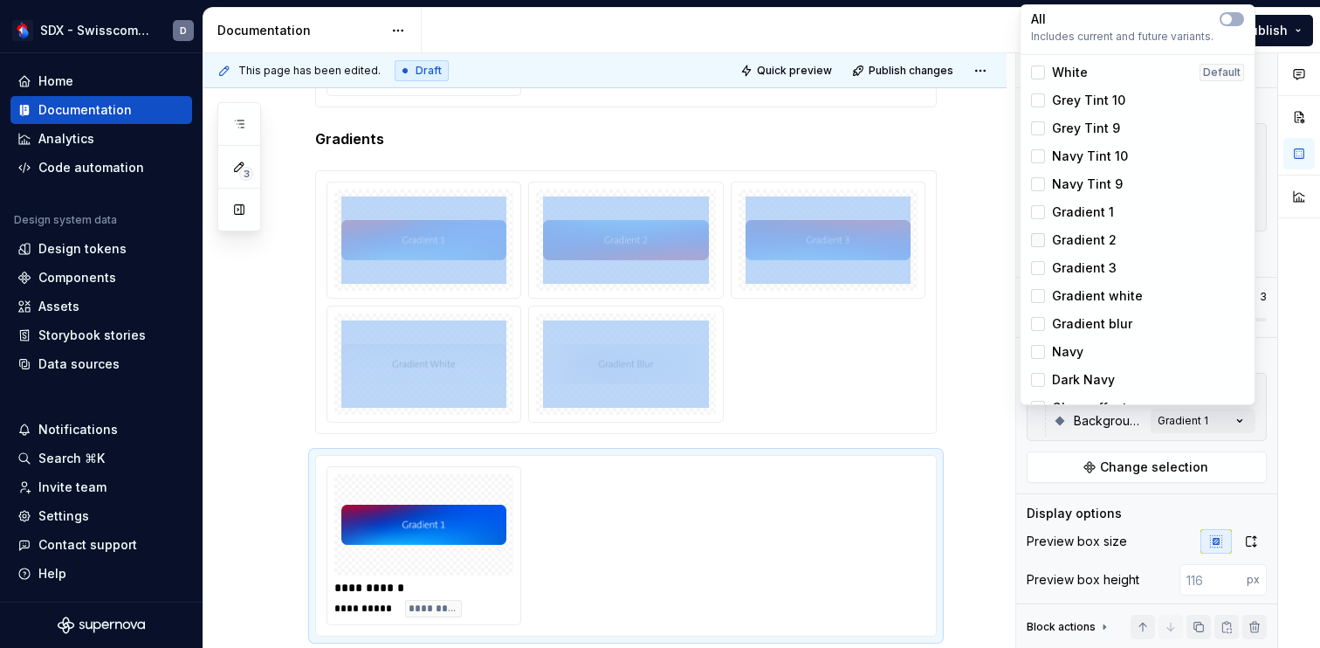
click at [1041, 240] on div at bounding box center [1038, 240] width 14 height 14
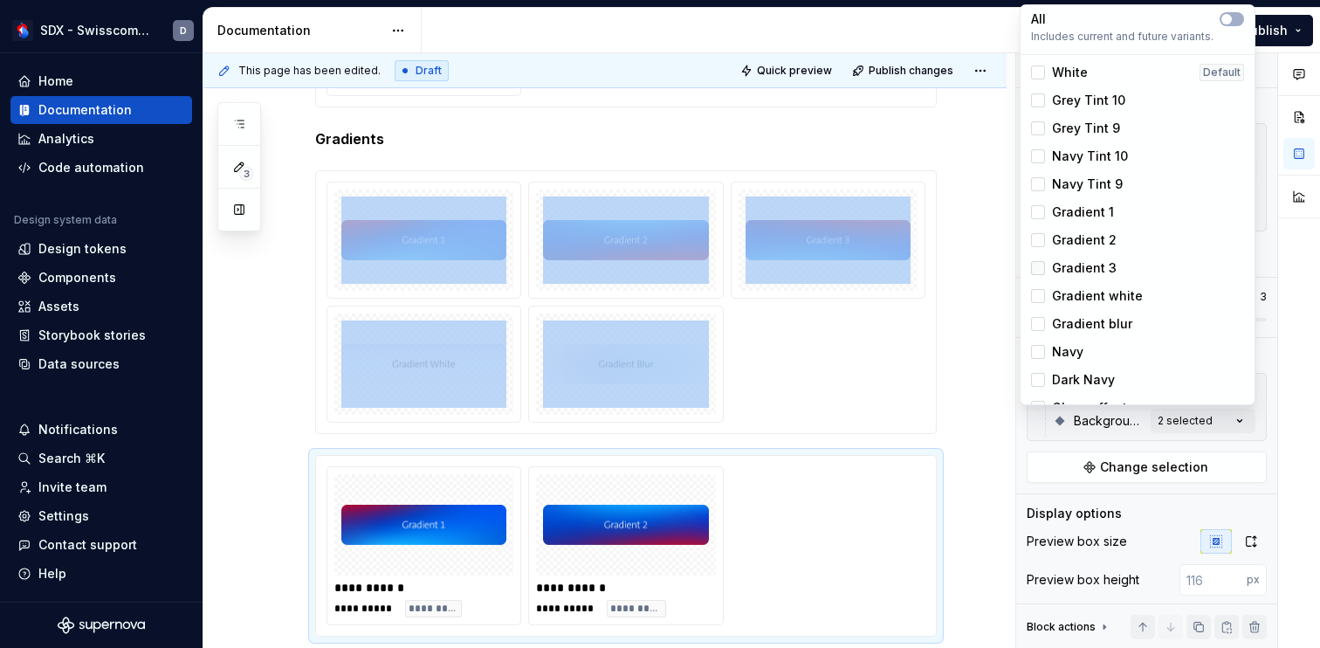
click at [1038, 268] on div at bounding box center [1038, 268] width 14 height 14
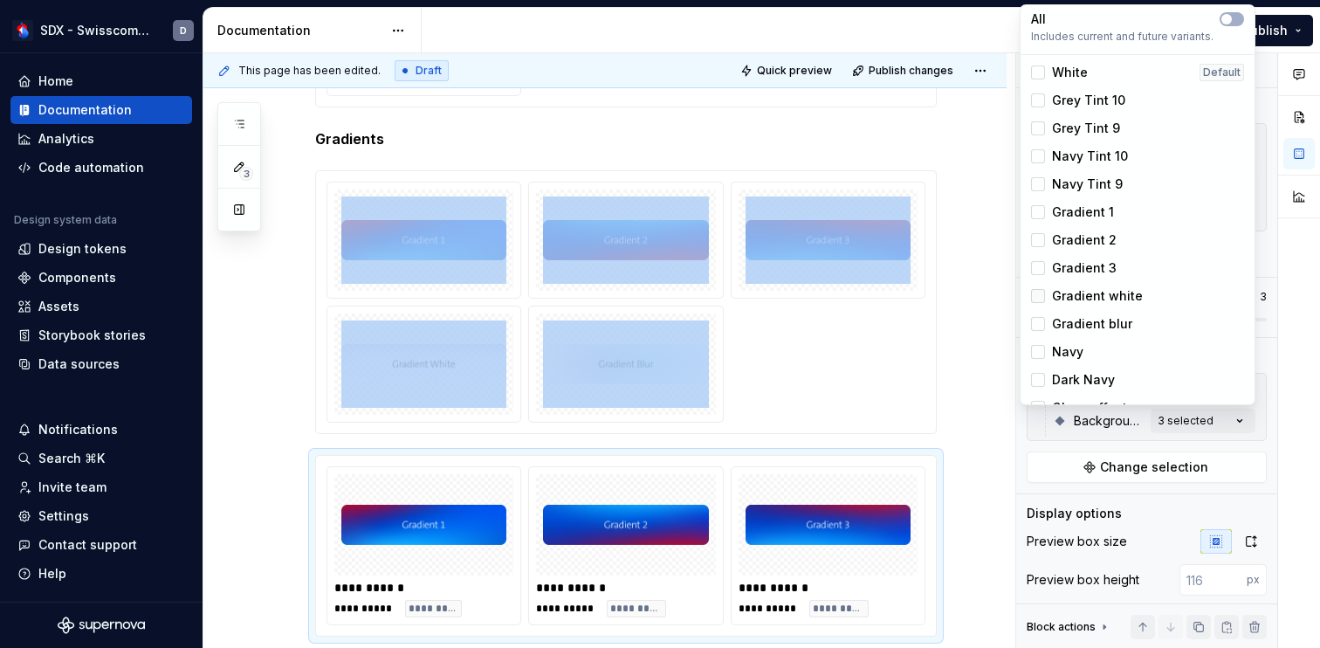
click at [1038, 298] on div at bounding box center [1038, 296] width 14 height 14
click at [1039, 322] on div at bounding box center [1038, 324] width 14 height 14
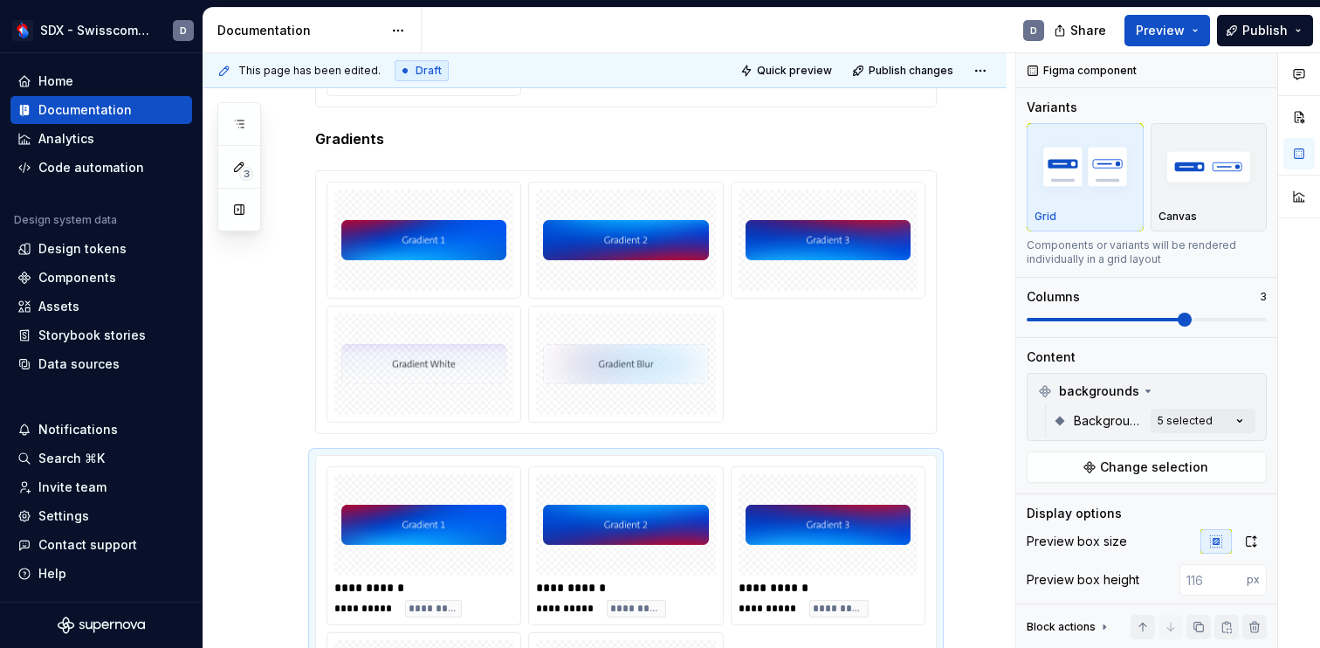
click at [989, 512] on html "SDX - Swisscom Digital Experience D Home Documentation Analytics Code automatio…" at bounding box center [660, 324] width 1320 height 648
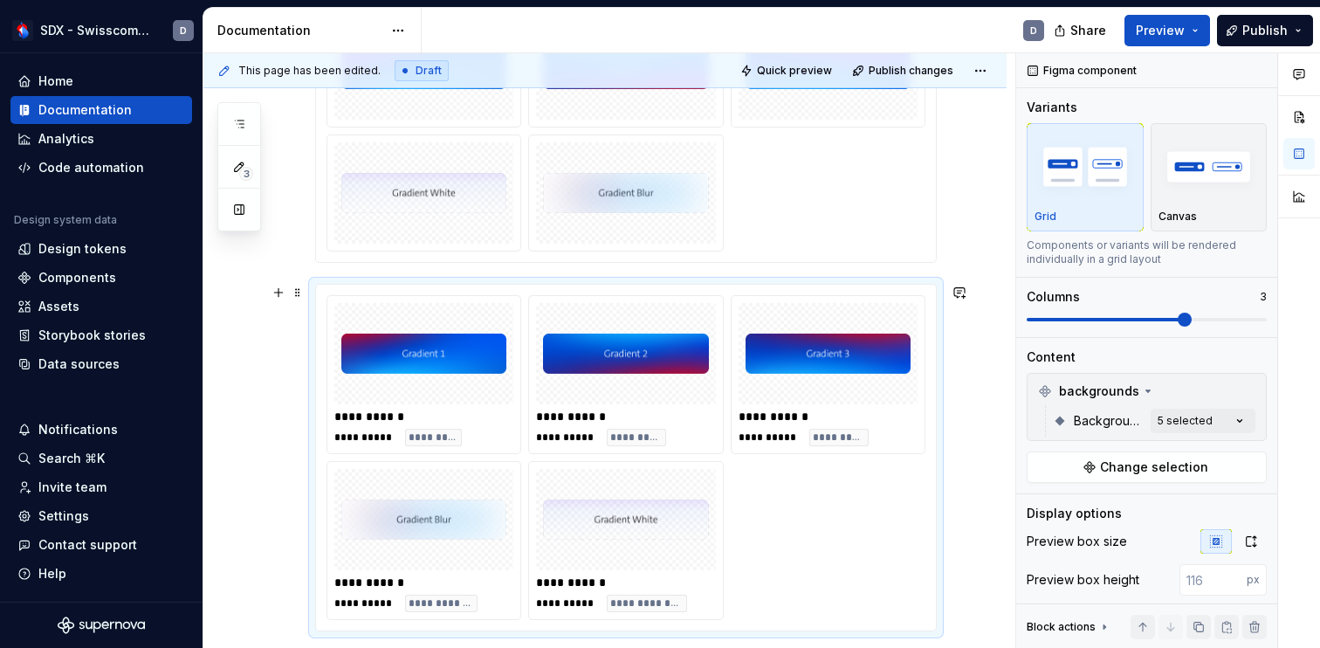
scroll to position [840, 0]
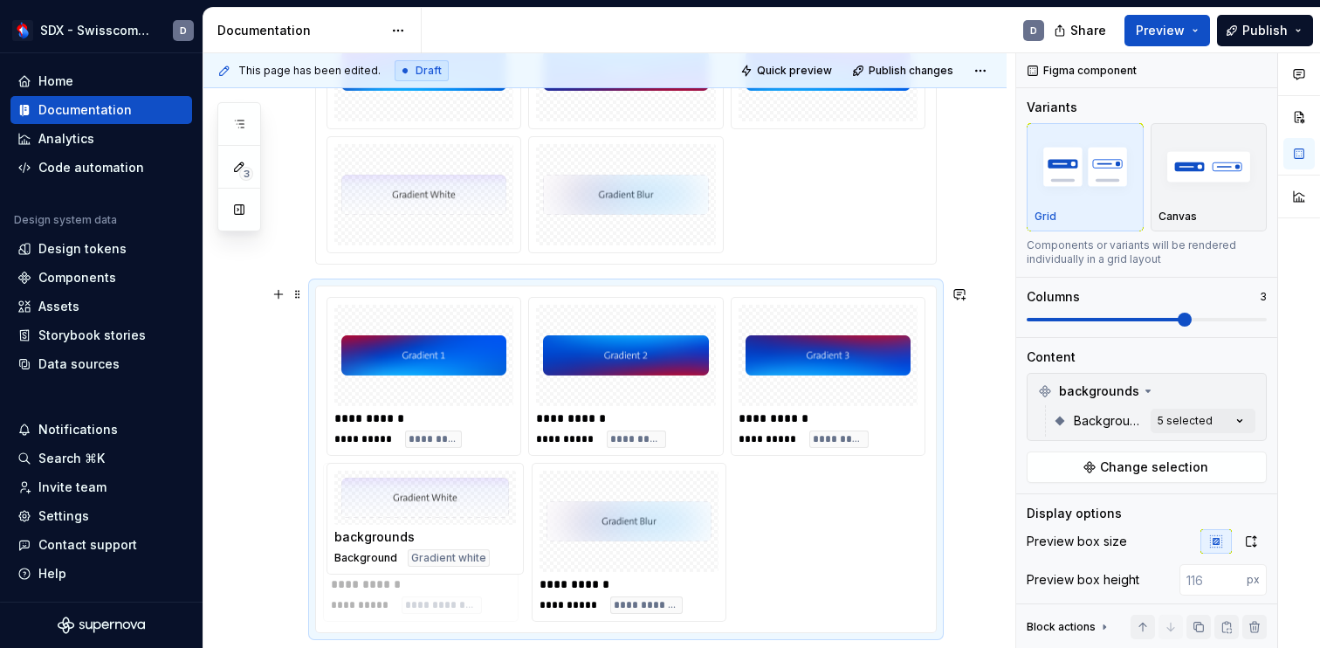
drag, startPoint x: 634, startPoint y: 509, endPoint x: 435, endPoint y: 518, distance: 200.0
click at [435, 518] on body "SDX - Swisscom Digital Experience D Home Documentation Analytics Code automatio…" at bounding box center [660, 324] width 1320 height 648
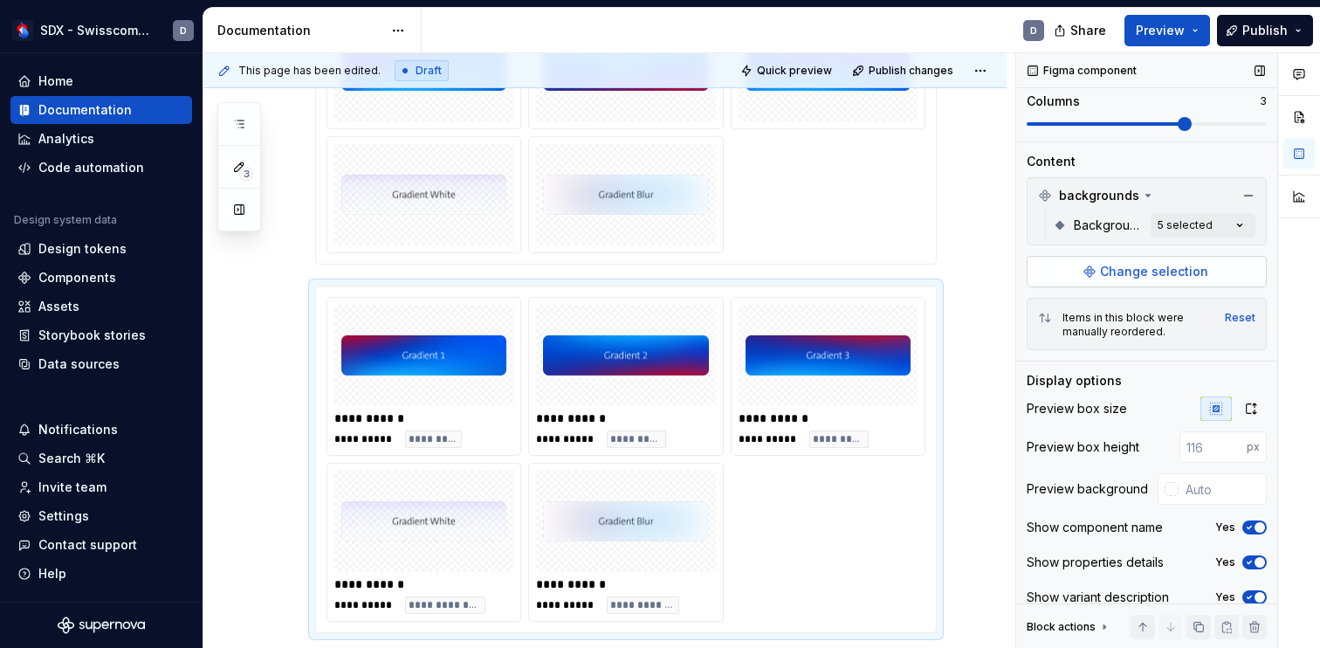
scroll to position [212, 0]
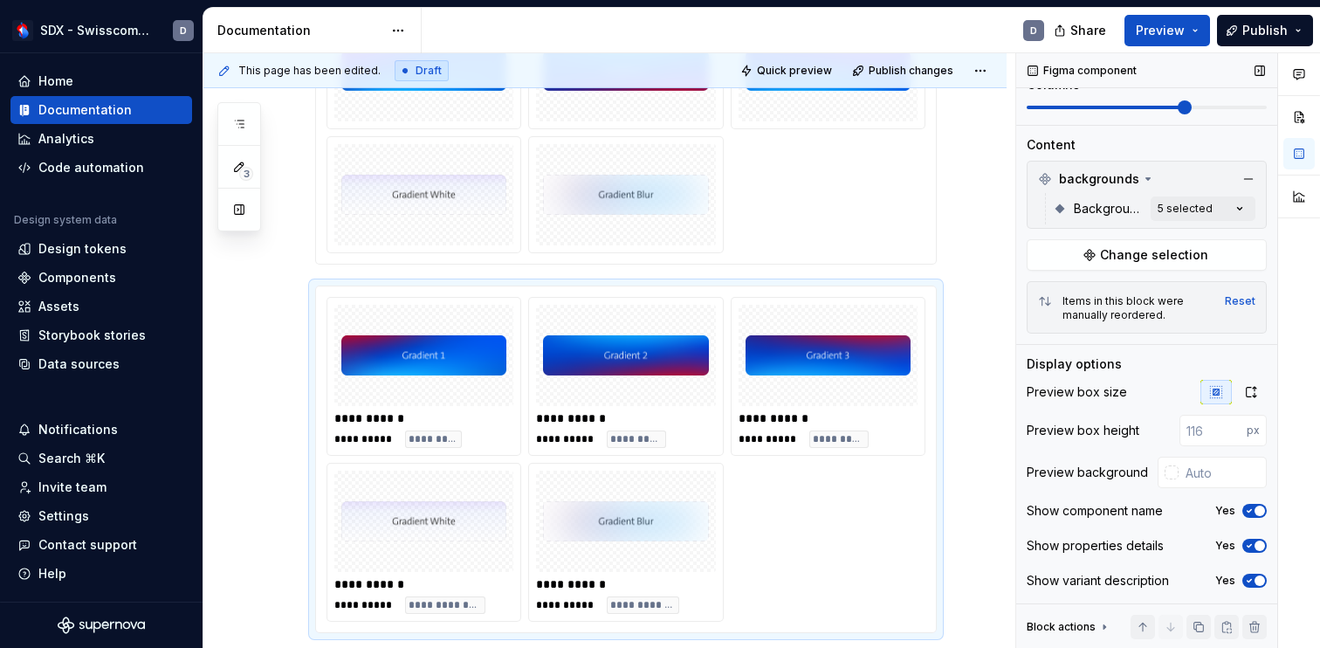
click at [1250, 512] on icon "button" at bounding box center [1249, 510] width 14 height 10
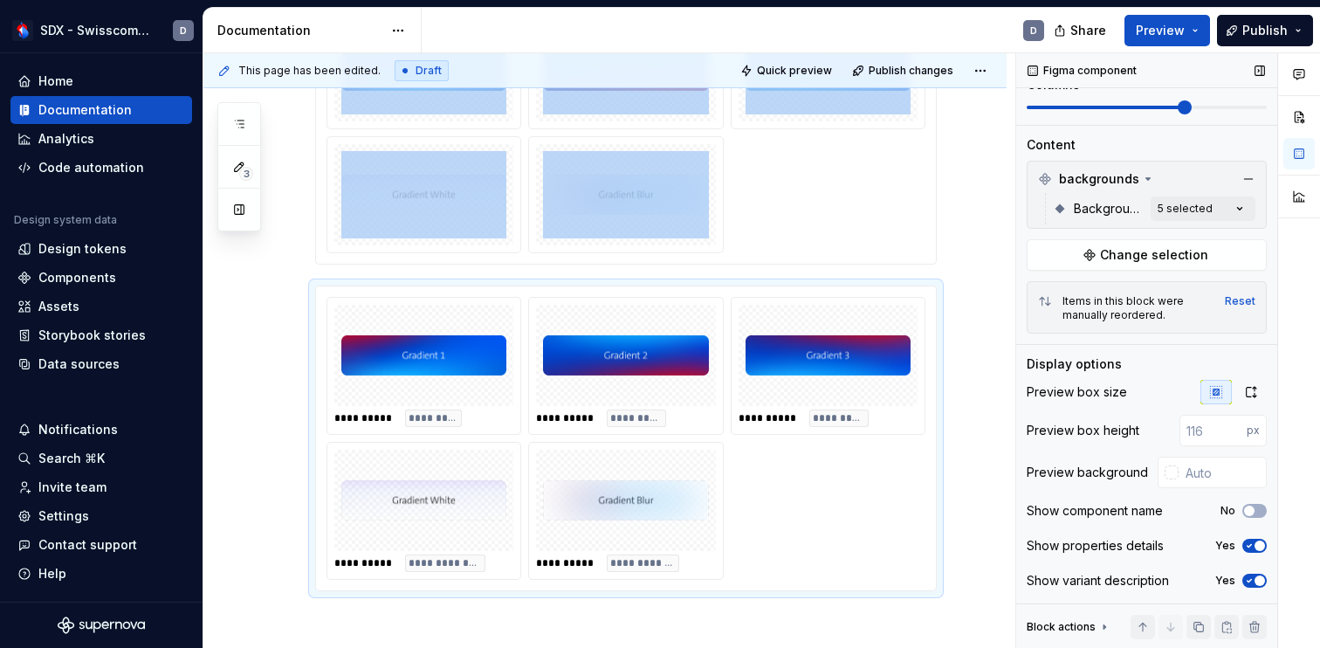
click at [1256, 543] on span "button" at bounding box center [1259, 545] width 10 height 10
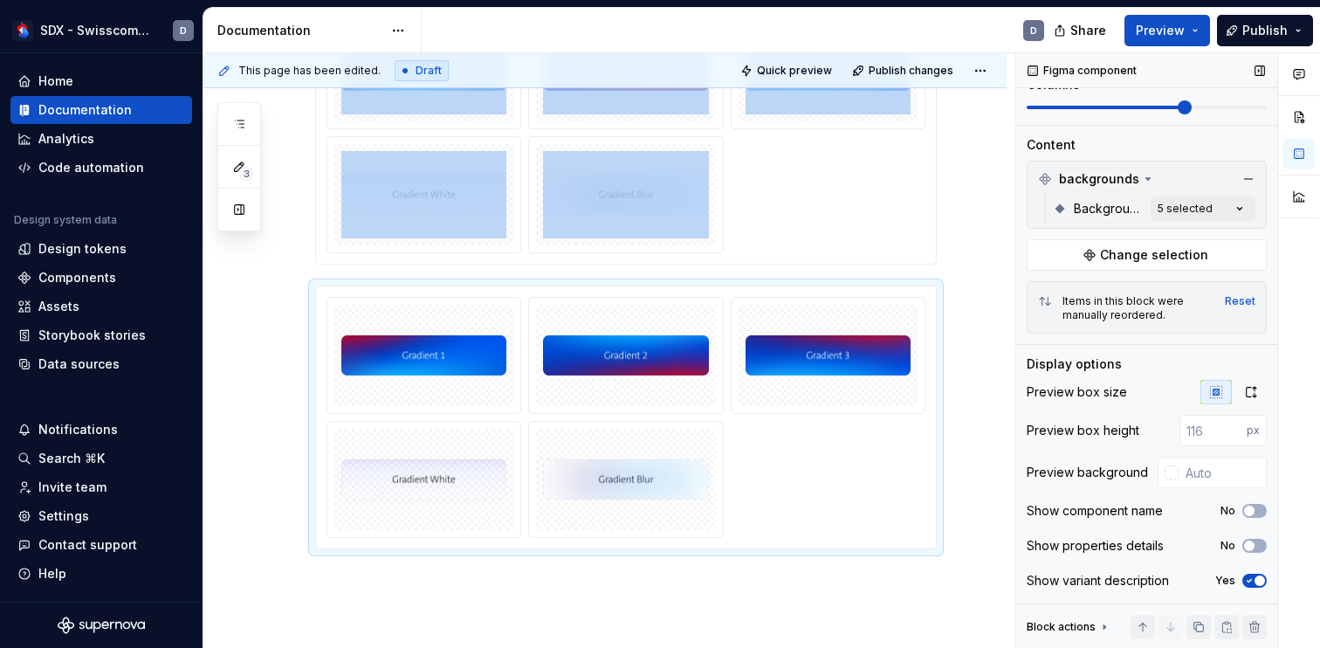
click at [1256, 573] on button "Yes" at bounding box center [1254, 580] width 24 height 14
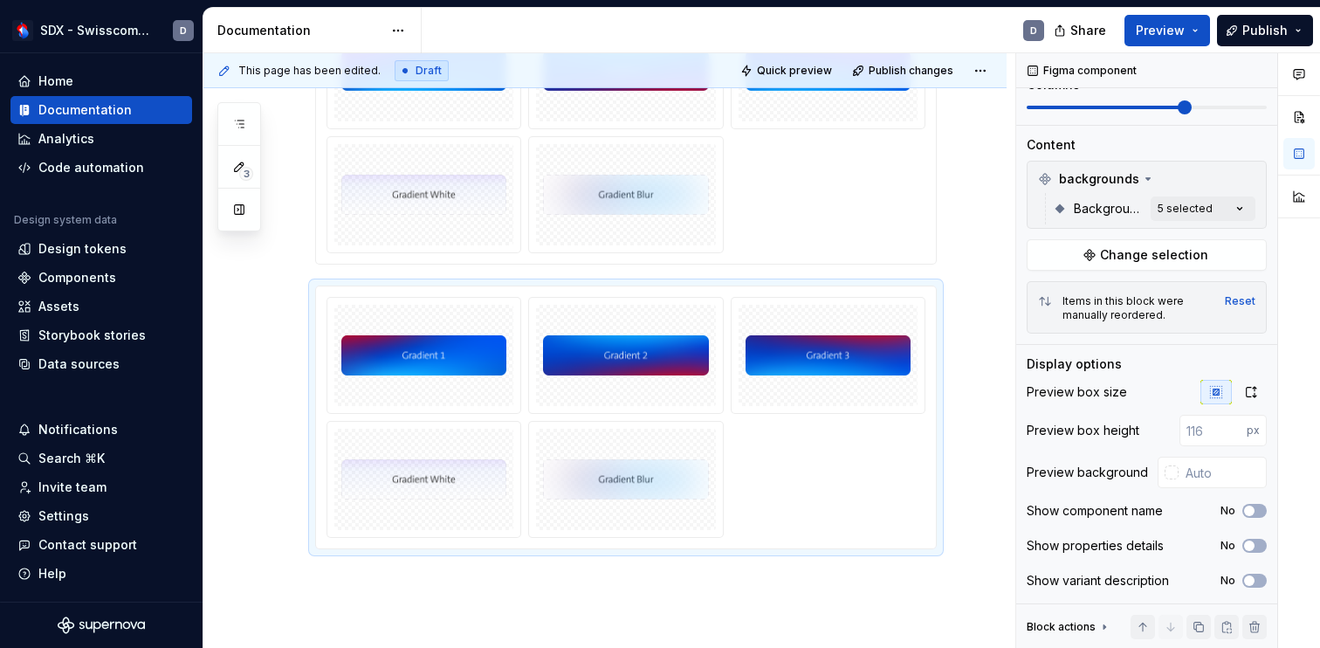
click at [865, 185] on div at bounding box center [625, 132] width 599 height 241
click at [870, 454] on div at bounding box center [625, 417] width 599 height 241
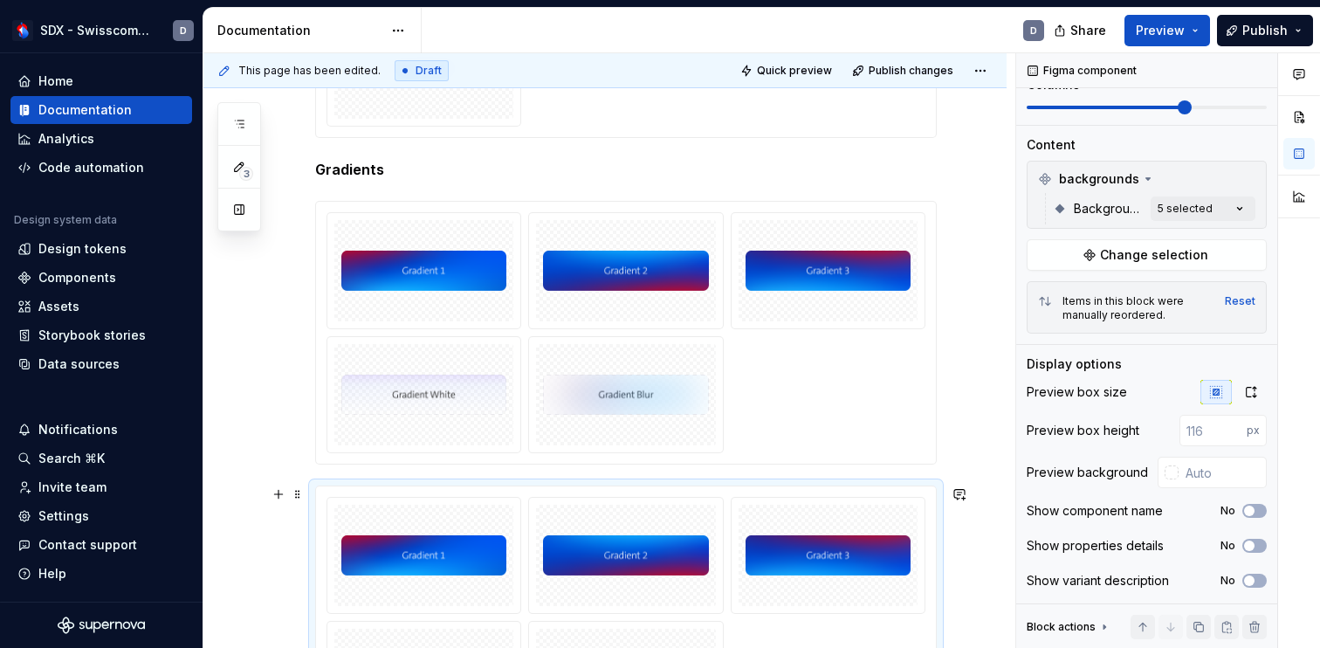
scroll to position [630, 0]
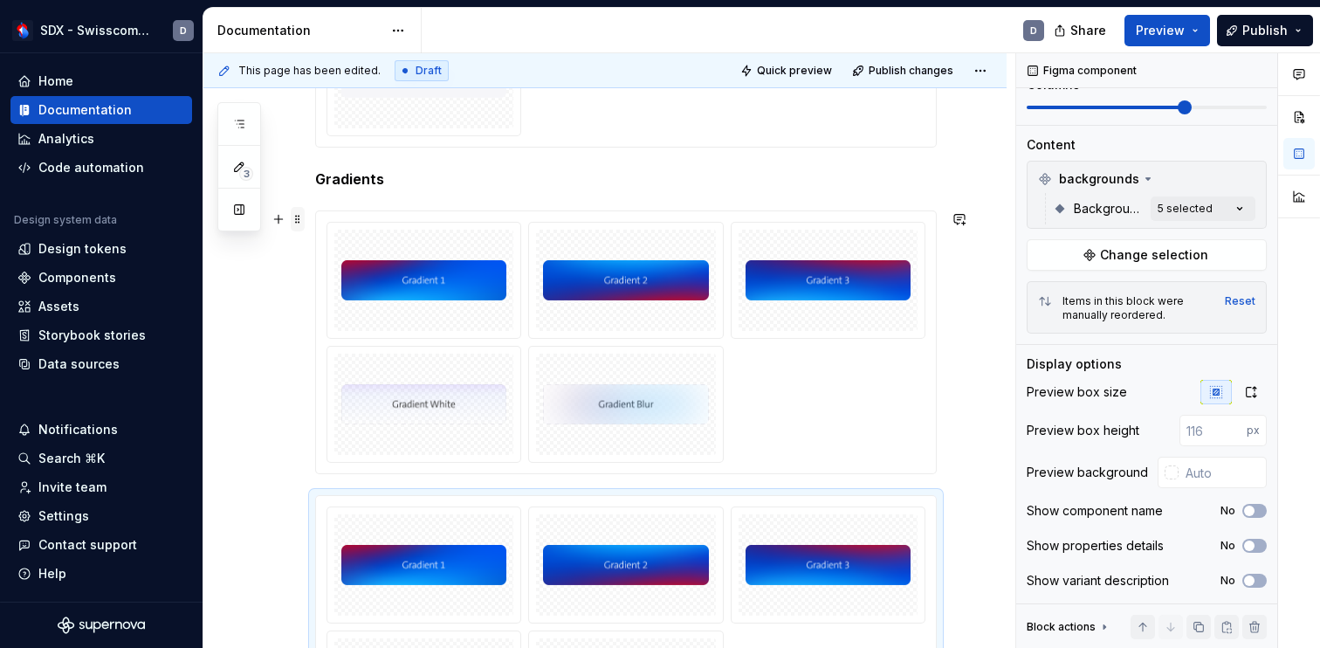
click at [299, 220] on span at bounding box center [298, 219] width 14 height 24
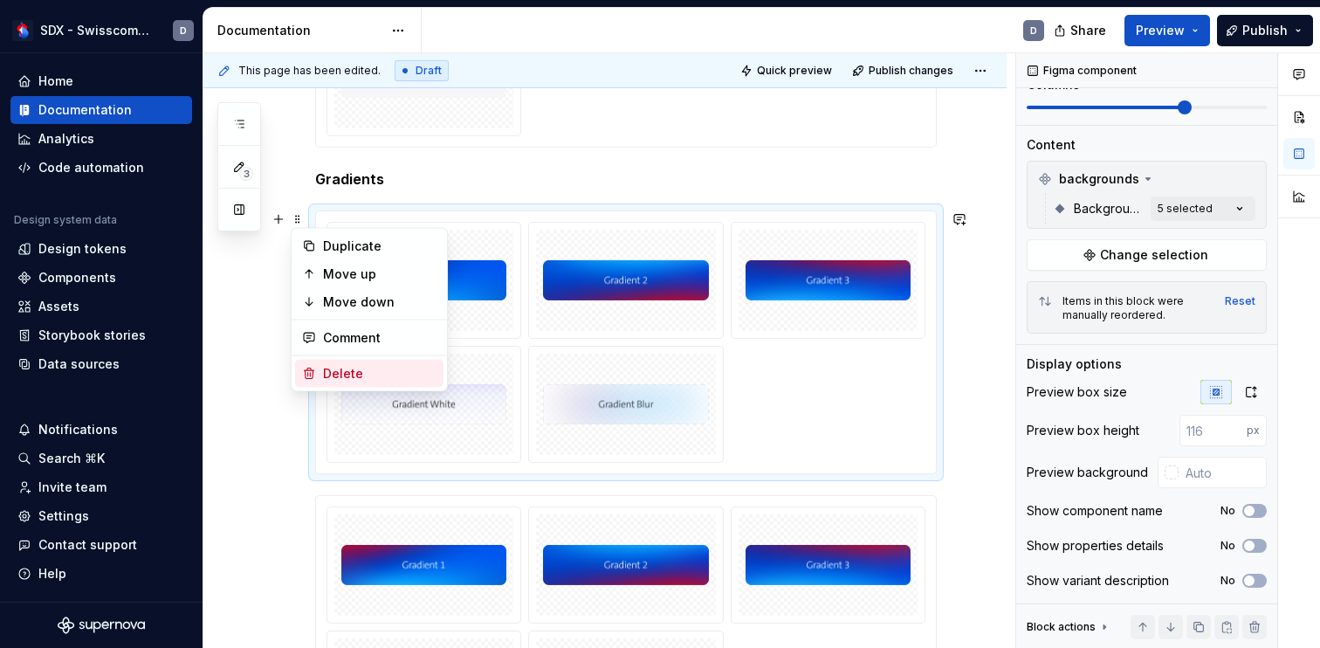
click at [334, 375] on div "Delete" at bounding box center [379, 373] width 113 height 17
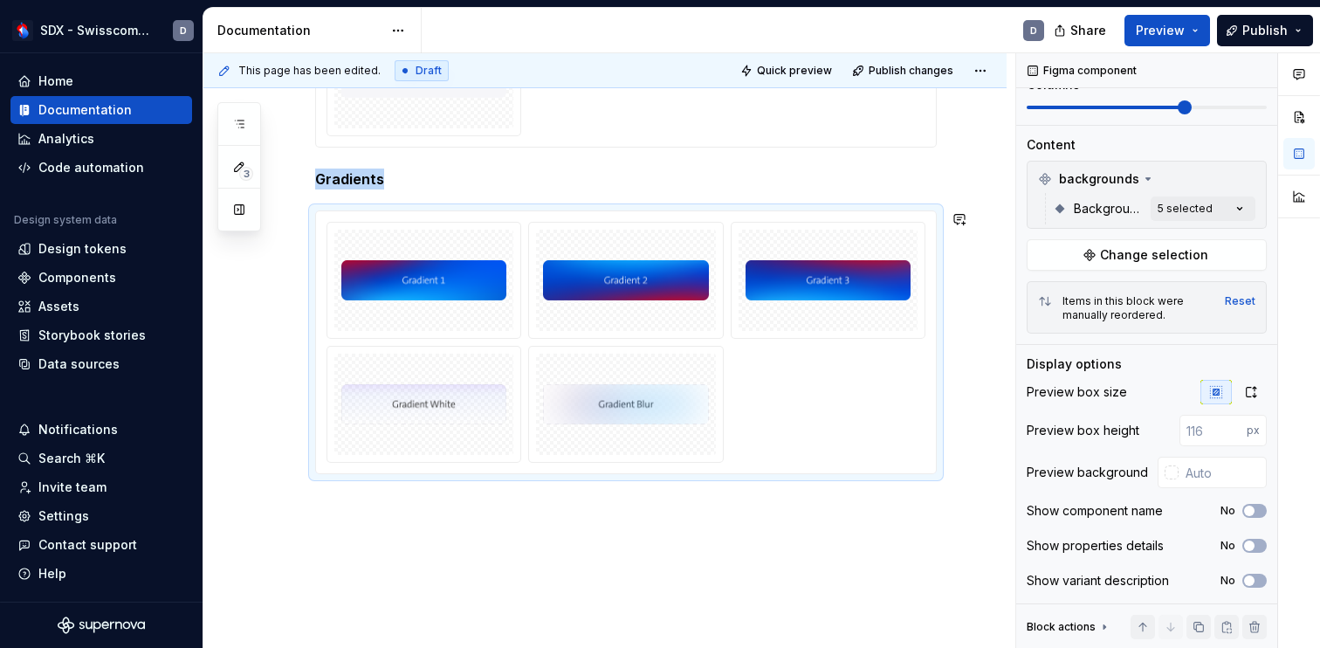
click at [501, 554] on div "Colours Gradients" at bounding box center [604, 181] width 803 height 1017
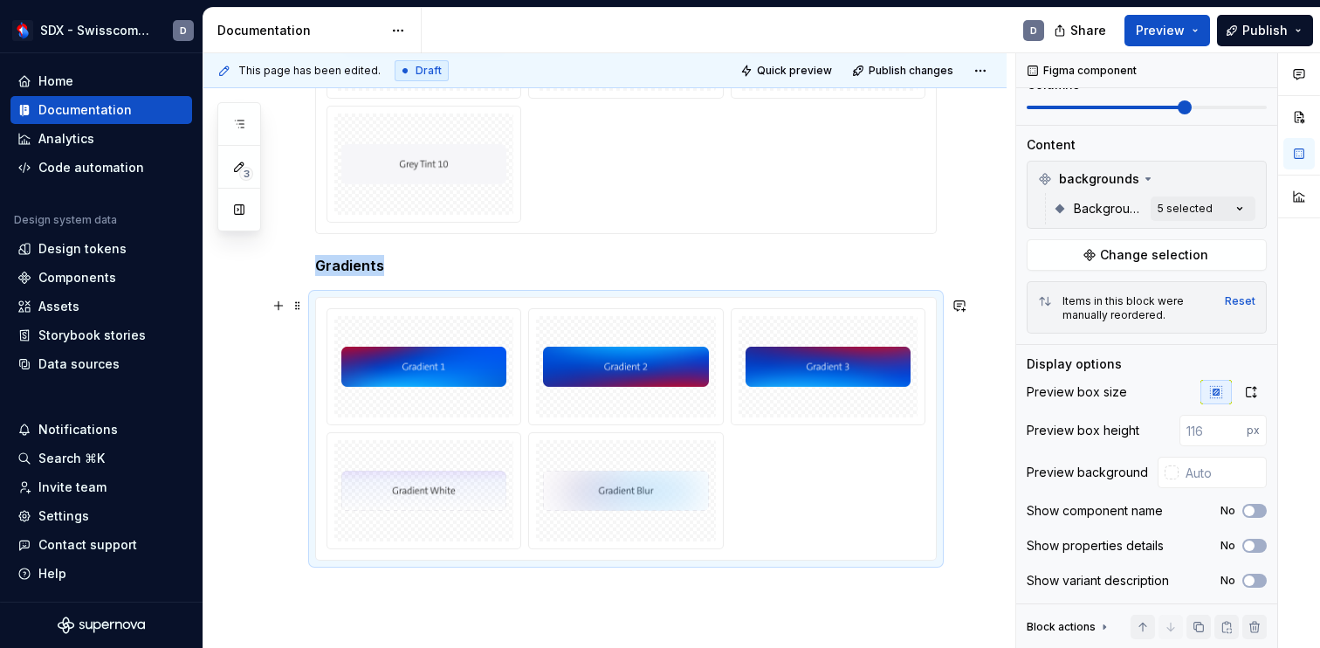
scroll to position [524, 0]
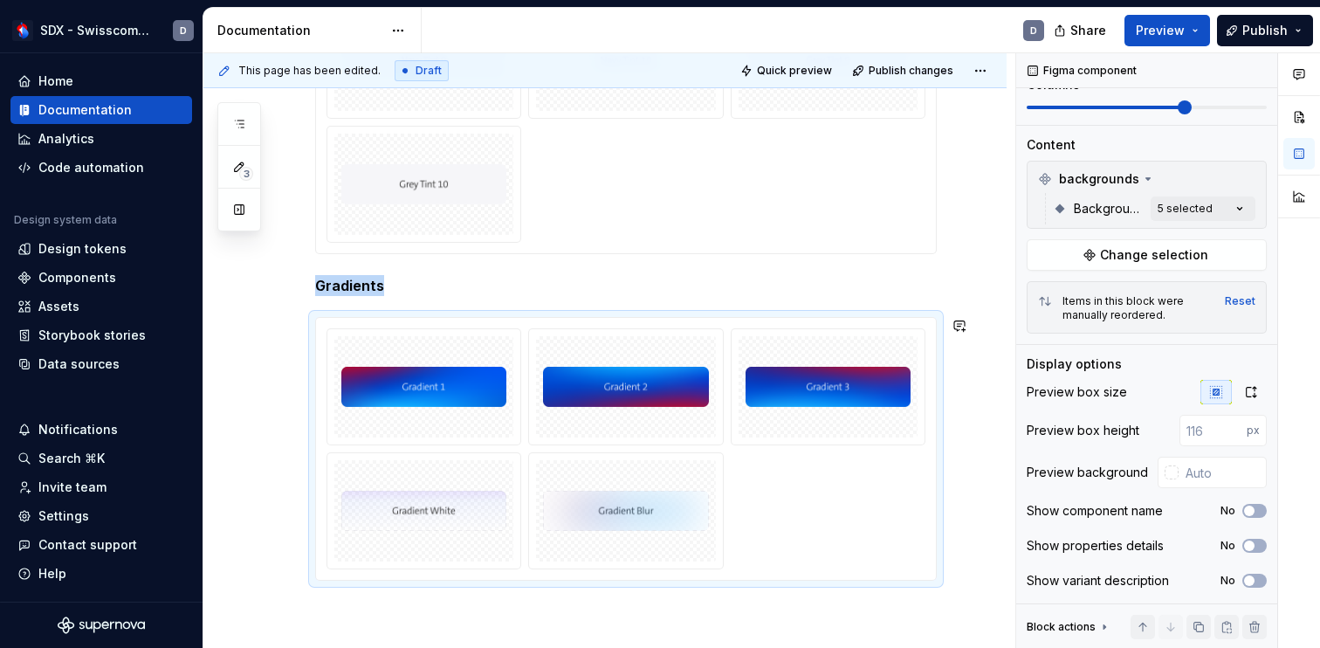
click at [345, 621] on div "Colours Gradients" at bounding box center [604, 287] width 803 height 1017
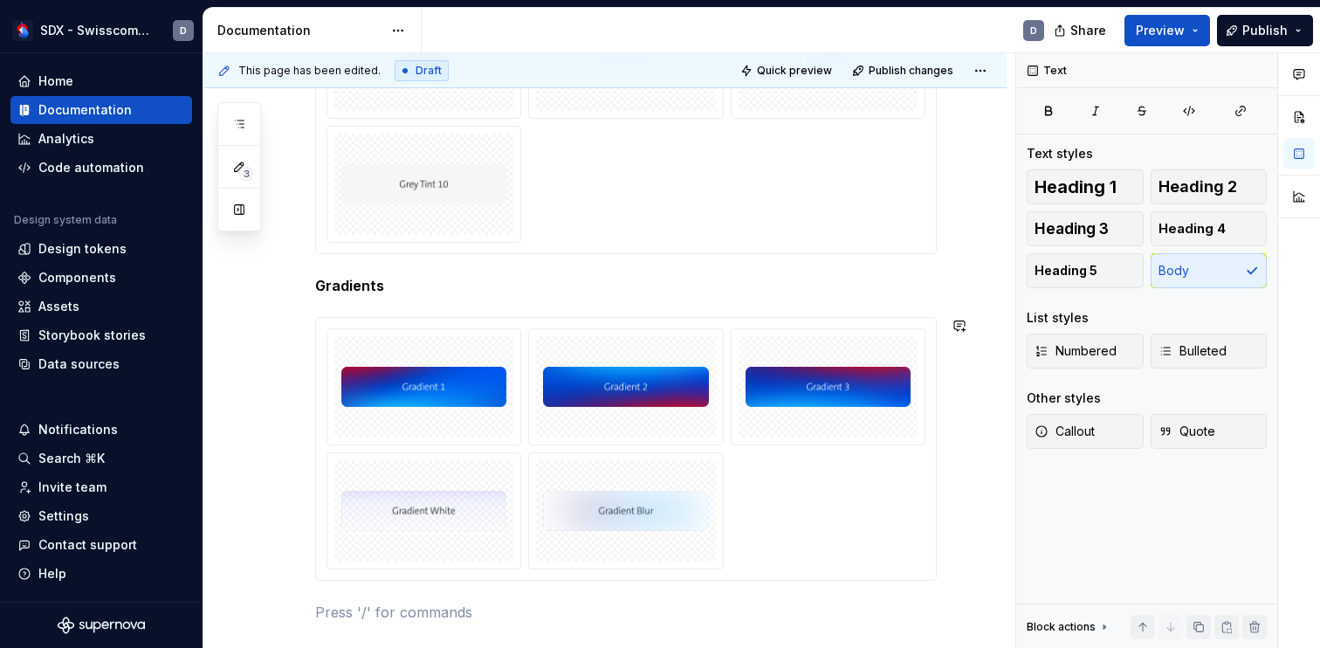
scroll to position [0, 0]
click at [1103, 178] on span "Heading 1" at bounding box center [1075, 186] width 82 height 17
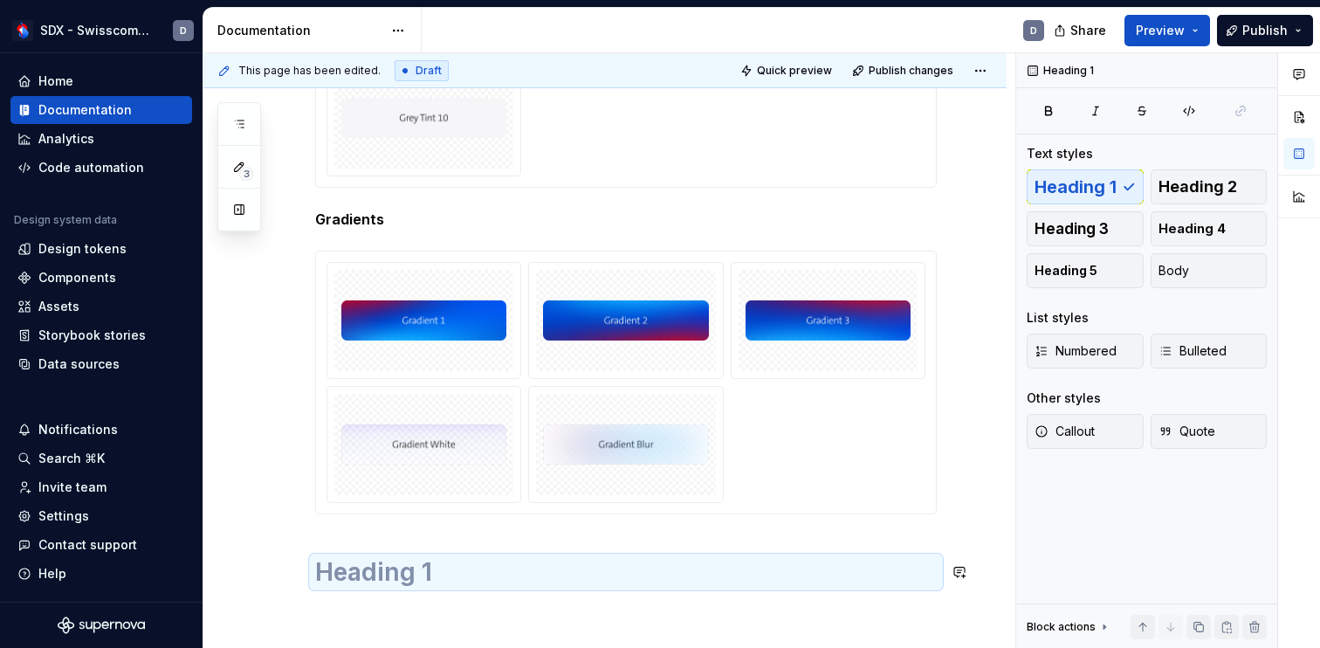
scroll to position [623, 0]
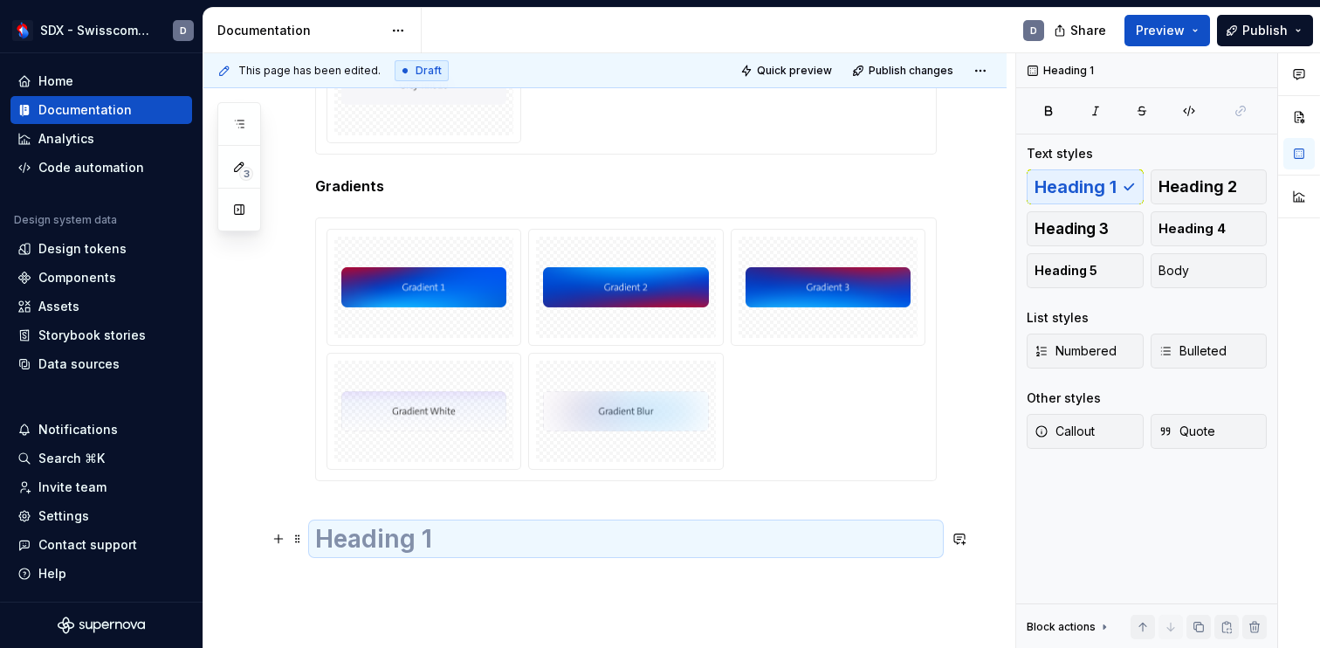
click at [459, 542] on h1 at bounding box center [625, 538] width 621 height 31
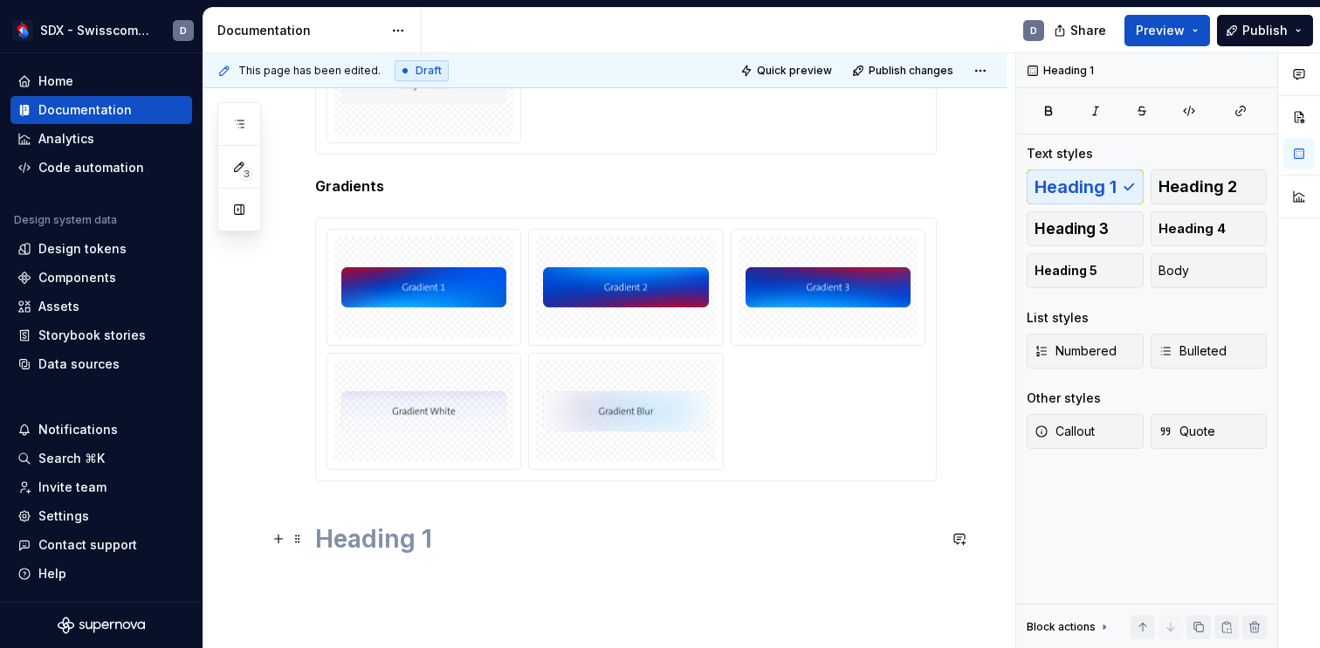
click at [459, 542] on h1 at bounding box center [625, 538] width 621 height 31
click at [409, 587] on div "Colours Gradients Glass effect" at bounding box center [604, 225] width 803 height 1090
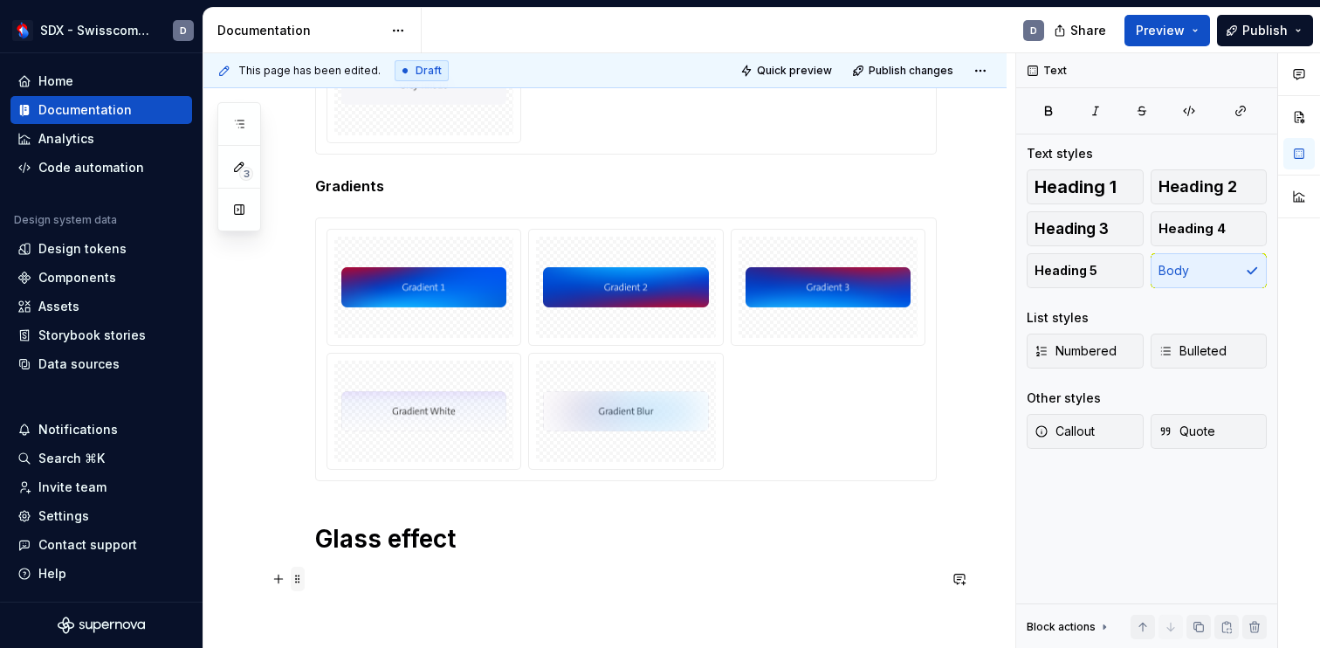
click at [301, 578] on span at bounding box center [298, 578] width 14 height 24
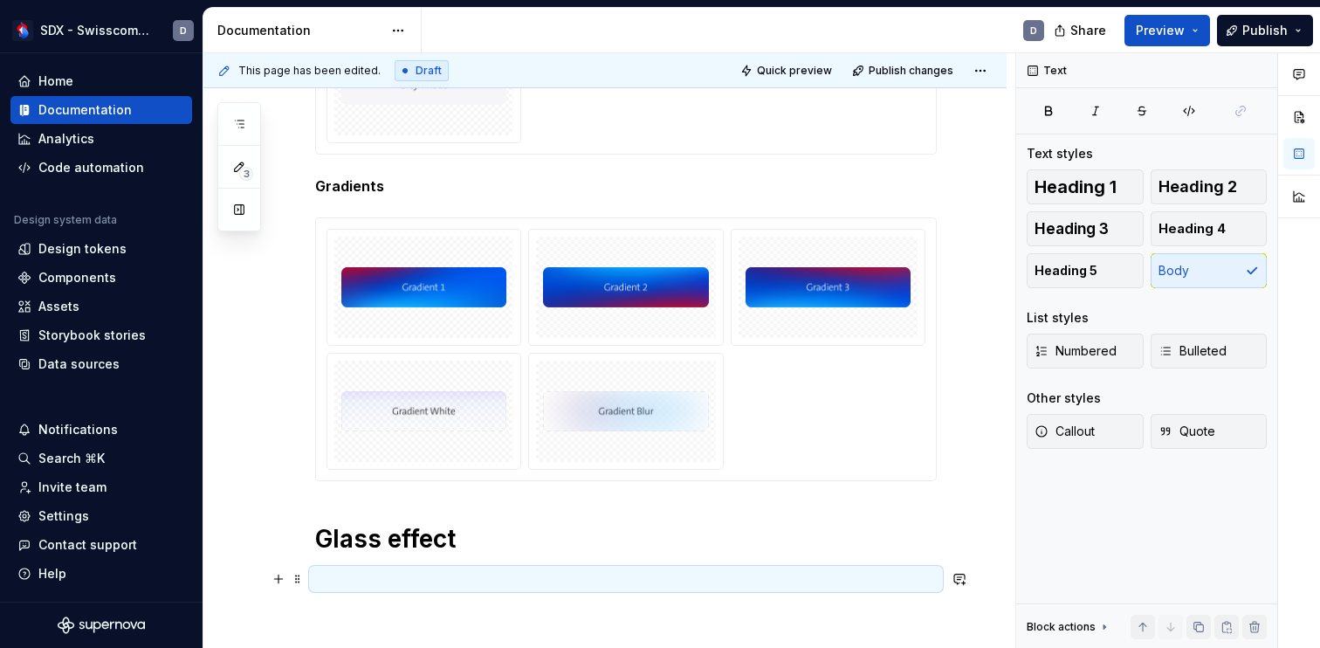
click at [352, 577] on p at bounding box center [625, 578] width 621 height 21
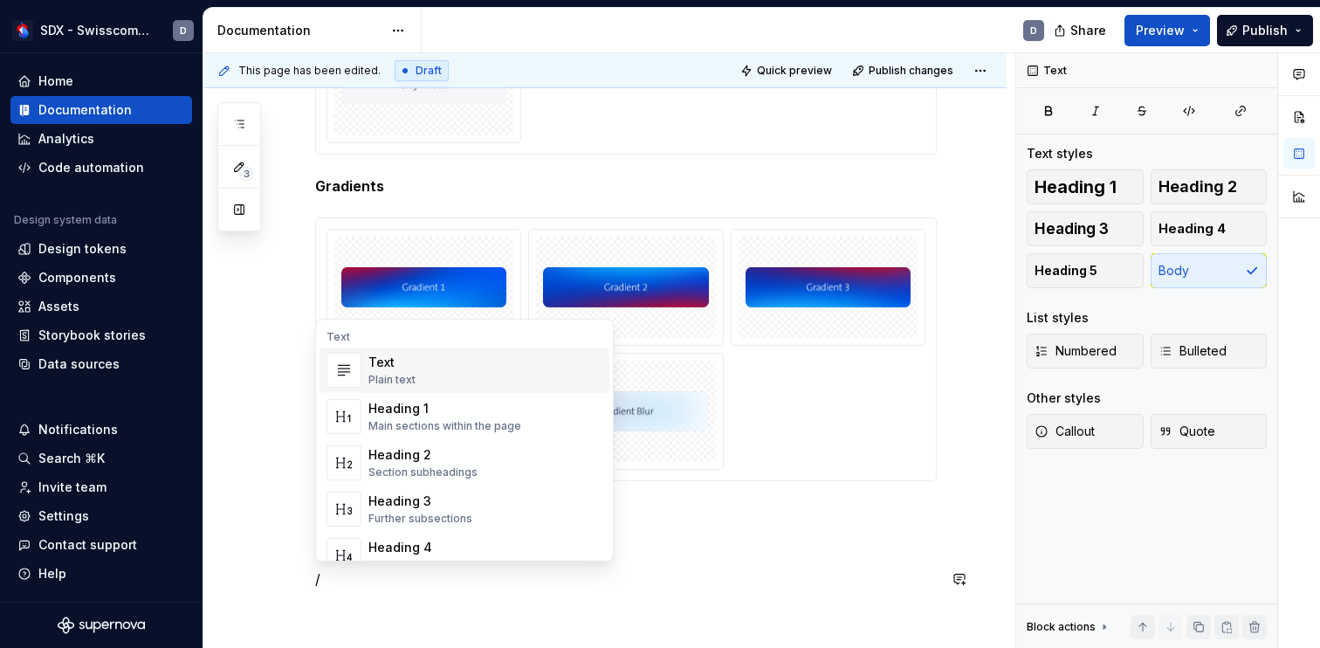
scroll to position [648, 0]
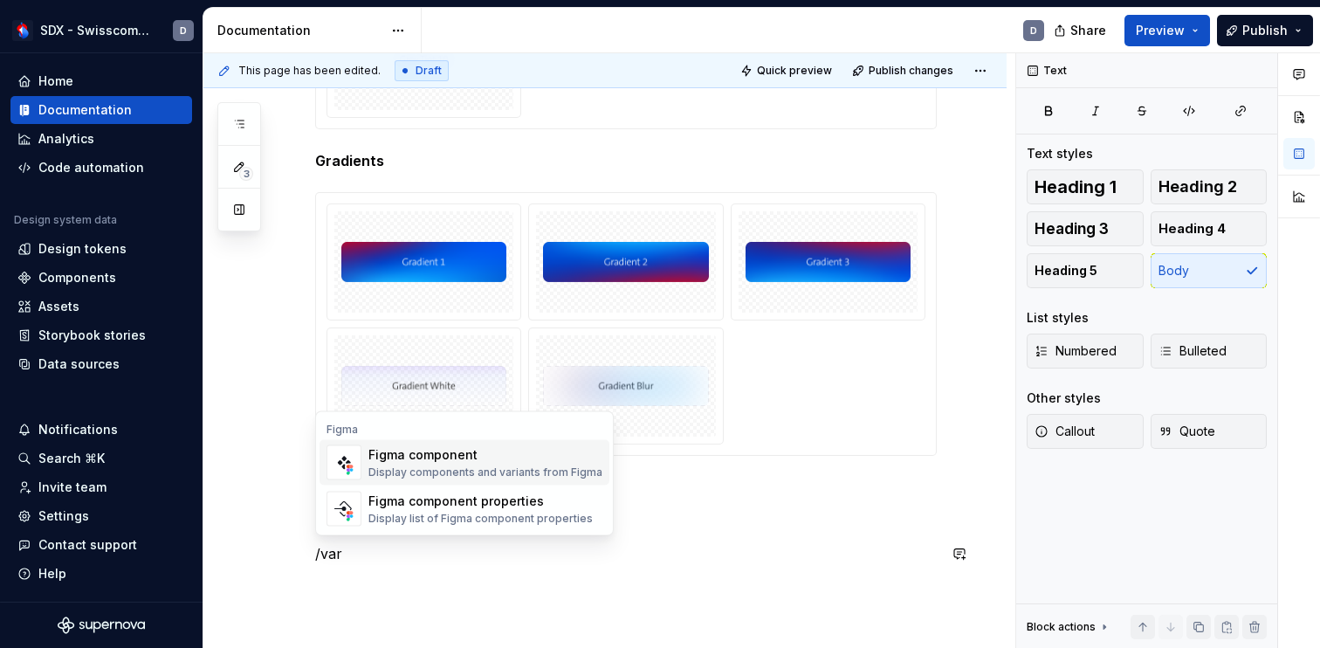
click at [426, 453] on div "Figma component" at bounding box center [485, 454] width 234 height 17
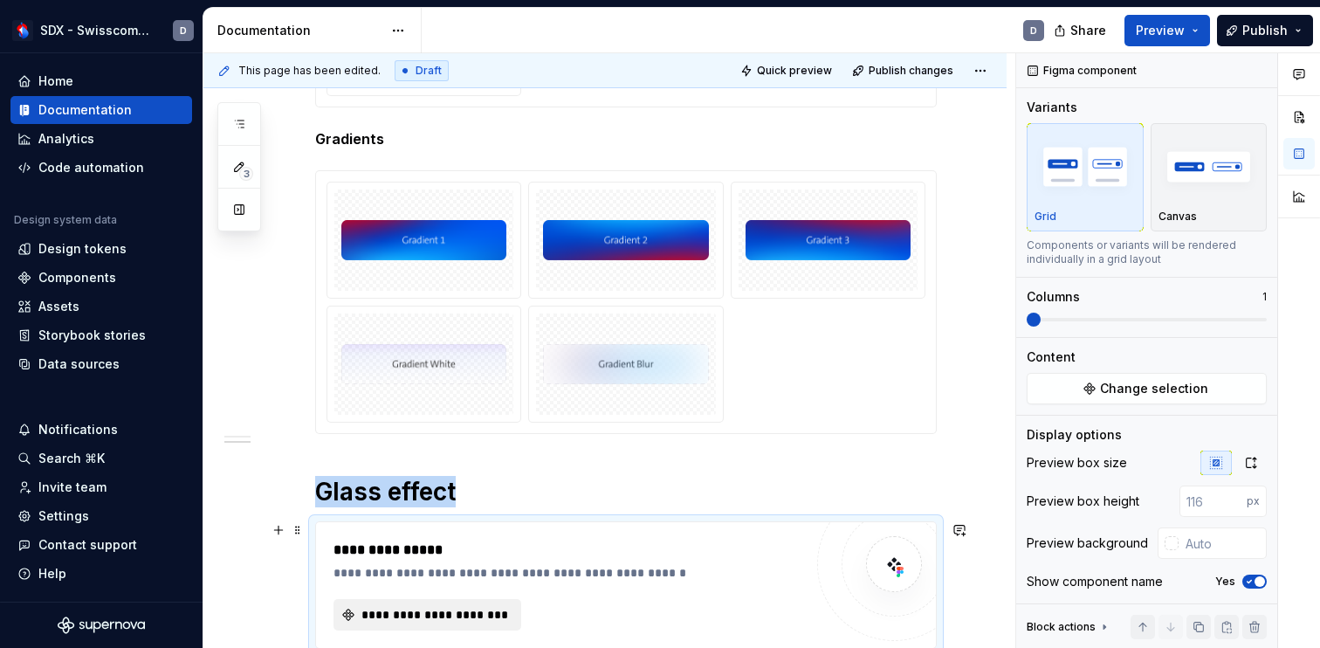
click at [422, 617] on span "**********" at bounding box center [434, 614] width 151 height 17
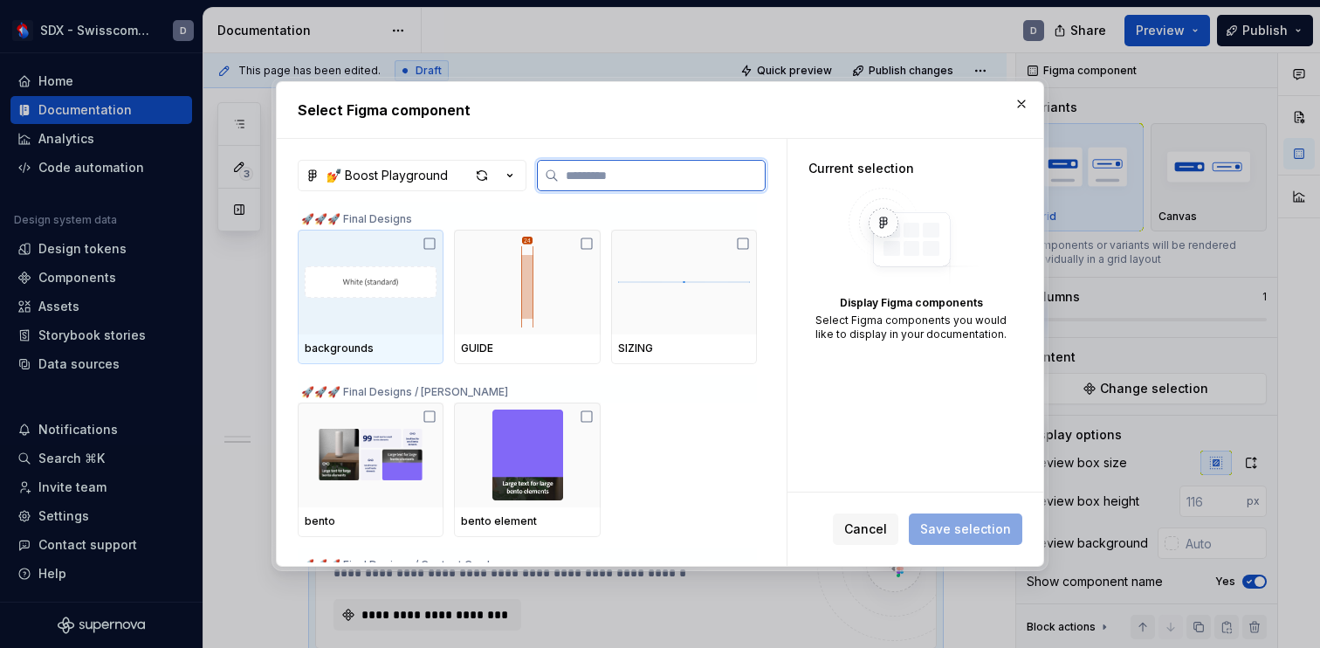
click at [433, 245] on icon at bounding box center [429, 244] width 14 height 14
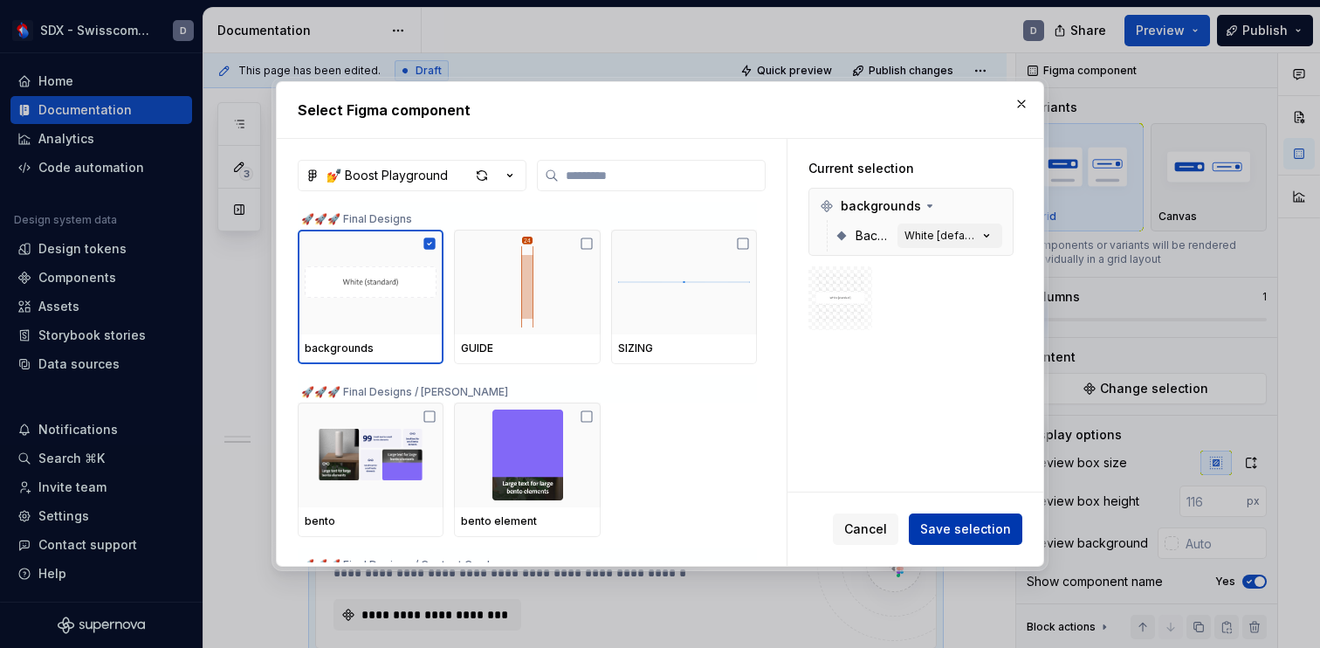
click at [965, 536] on span "Save selection" at bounding box center [965, 528] width 91 height 17
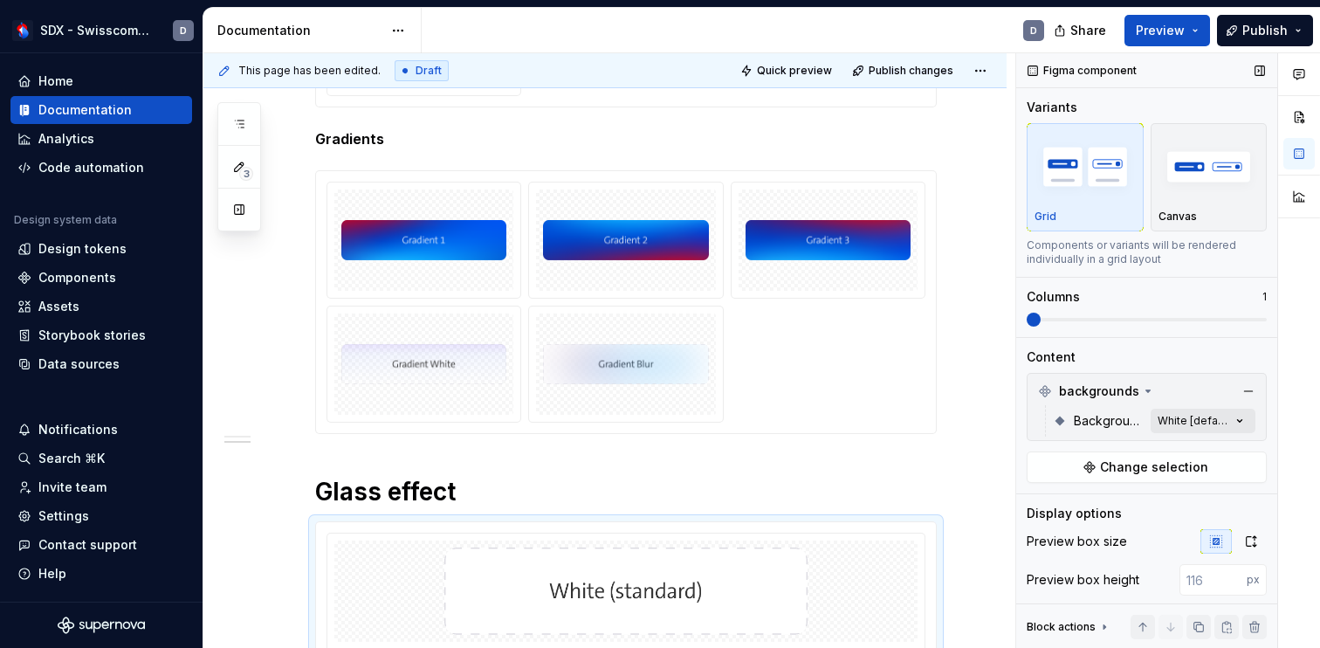
click at [1184, 423] on div "Comments Open comments No comments yet Select ‘Comment’ from the block context …" at bounding box center [1168, 350] width 304 height 595
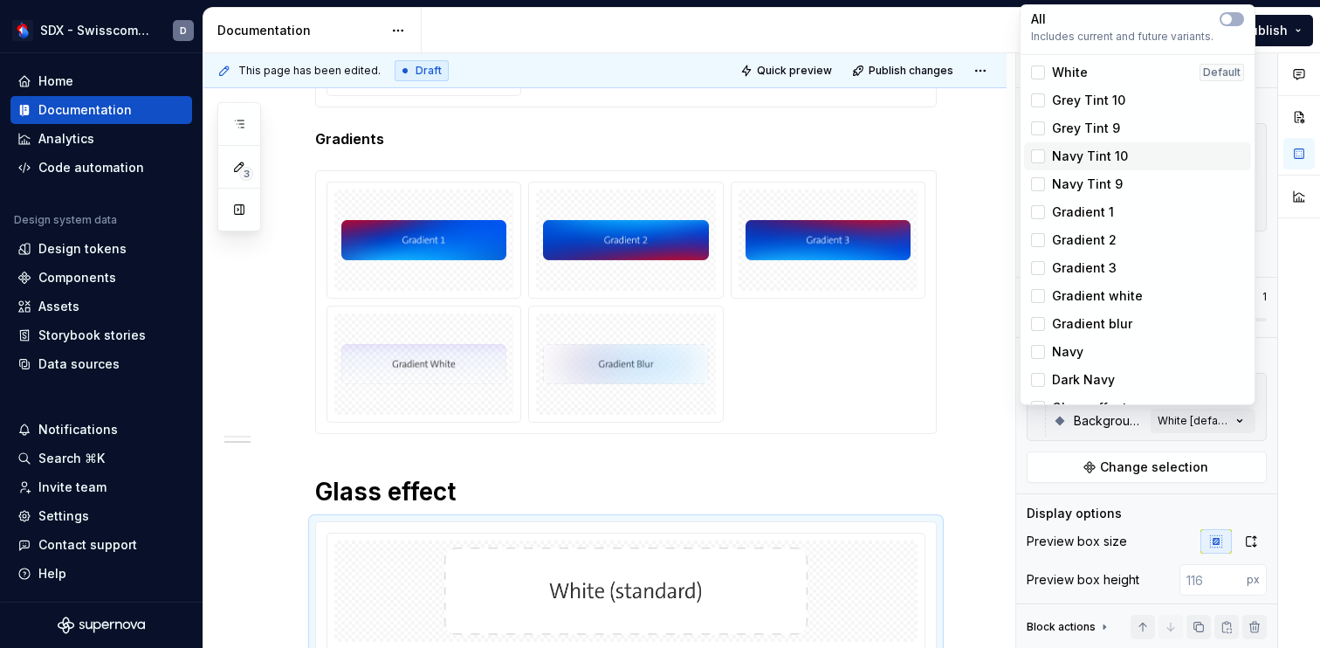
scroll to position [21, 0]
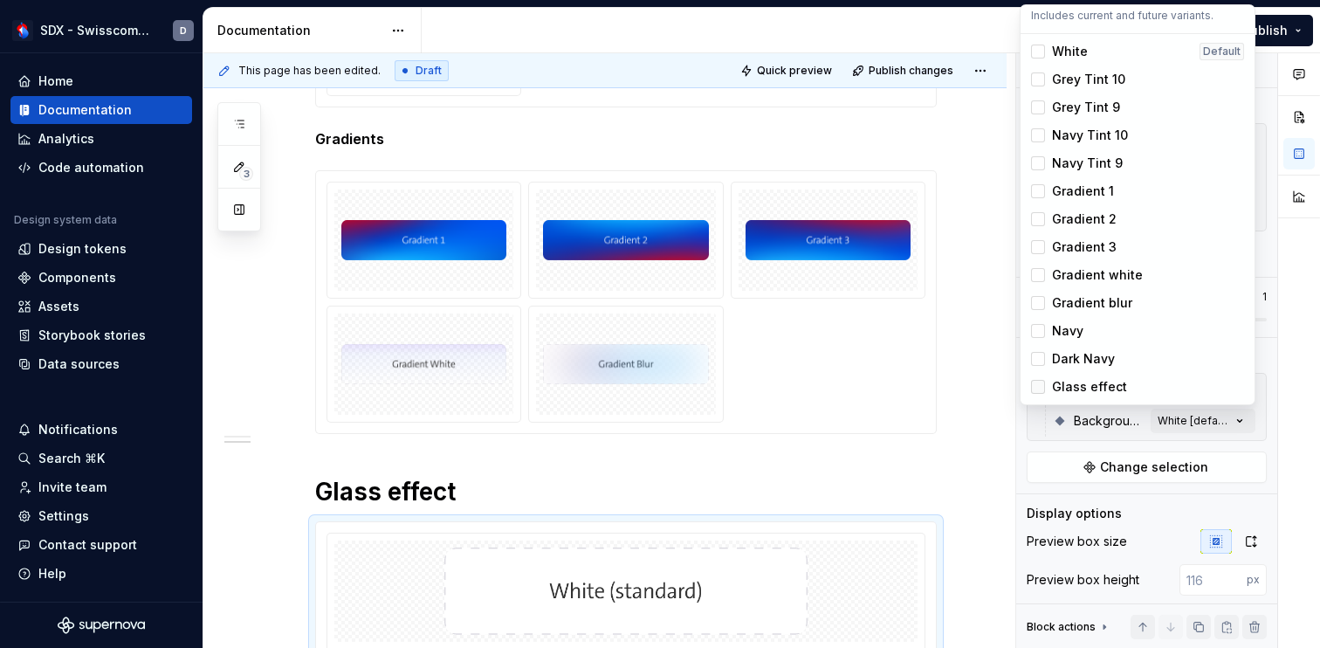
click at [1042, 386] on div at bounding box center [1038, 387] width 14 height 14
click at [1058, 488] on div "Comments Open comments No comments yet Select ‘Comment’ from the block context …" at bounding box center [1168, 350] width 304 height 595
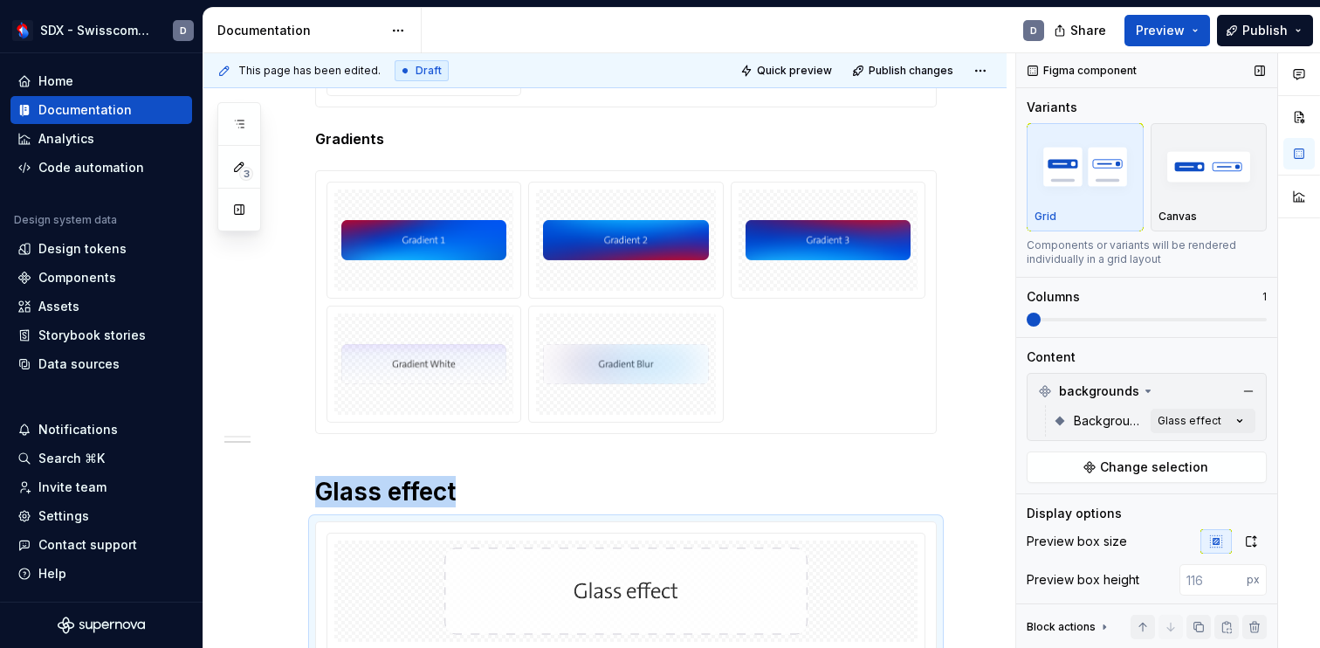
scroll to position [724, 0]
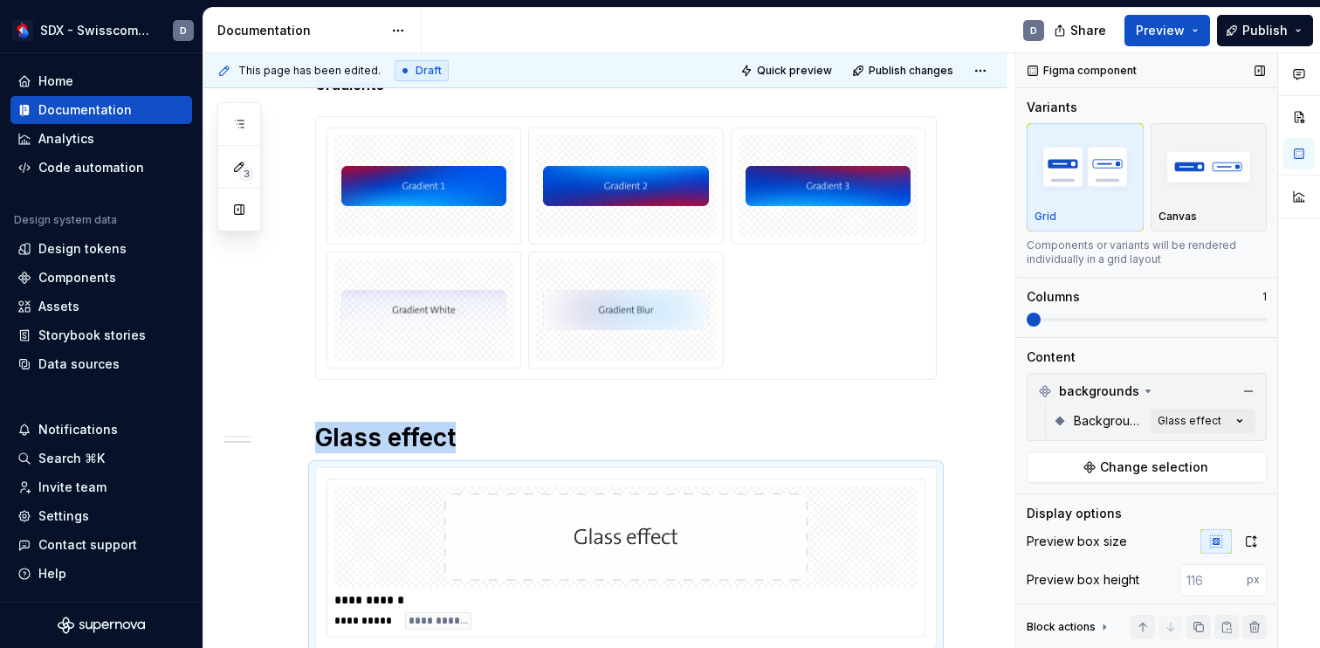
click at [1220, 319] on span at bounding box center [1146, 319] width 240 height 3
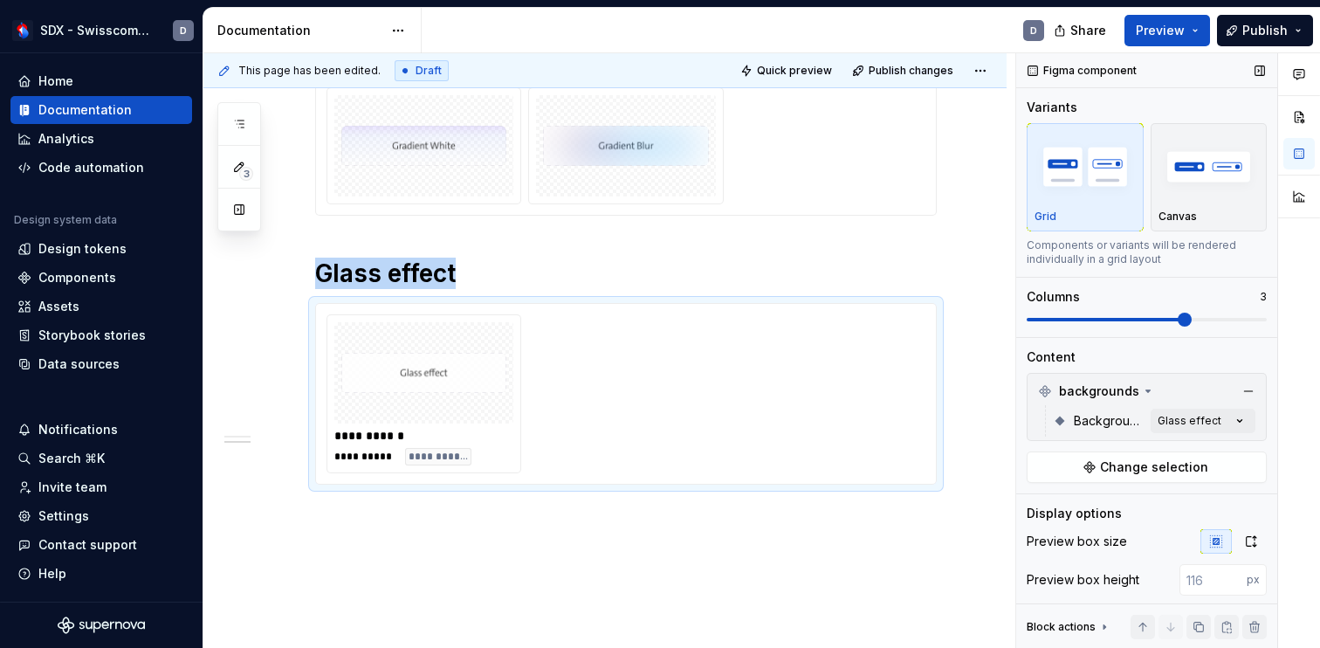
scroll to position [149, 0]
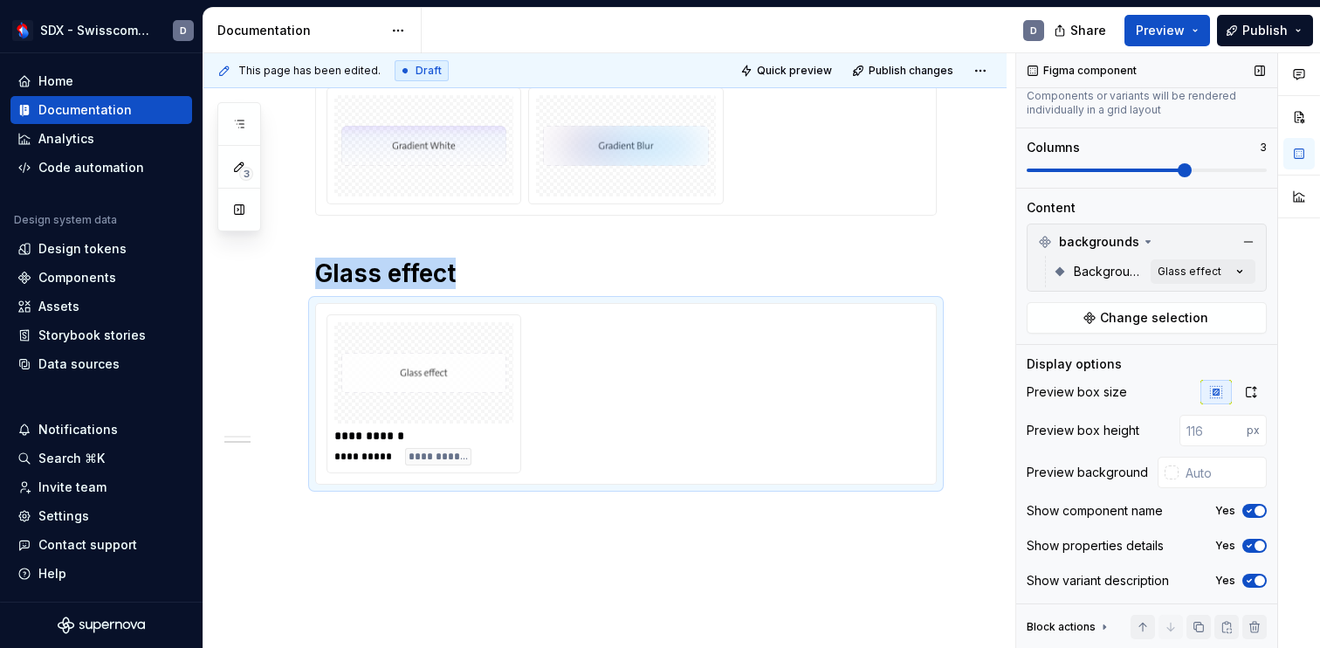
click at [1258, 509] on span "button" at bounding box center [1259, 510] width 10 height 10
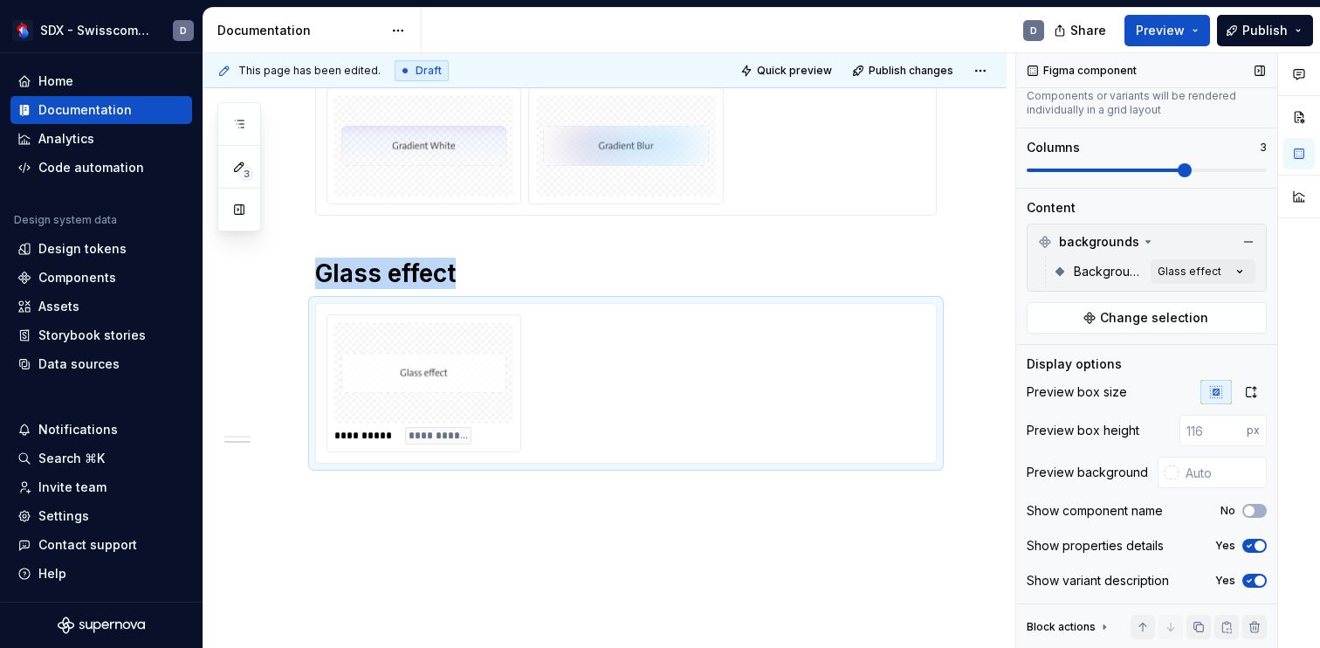
click at [1256, 549] on span "button" at bounding box center [1259, 545] width 10 height 10
click at [1256, 573] on button "Yes" at bounding box center [1254, 580] width 24 height 14
click at [806, 64] on span "Quick preview" at bounding box center [794, 71] width 75 height 14
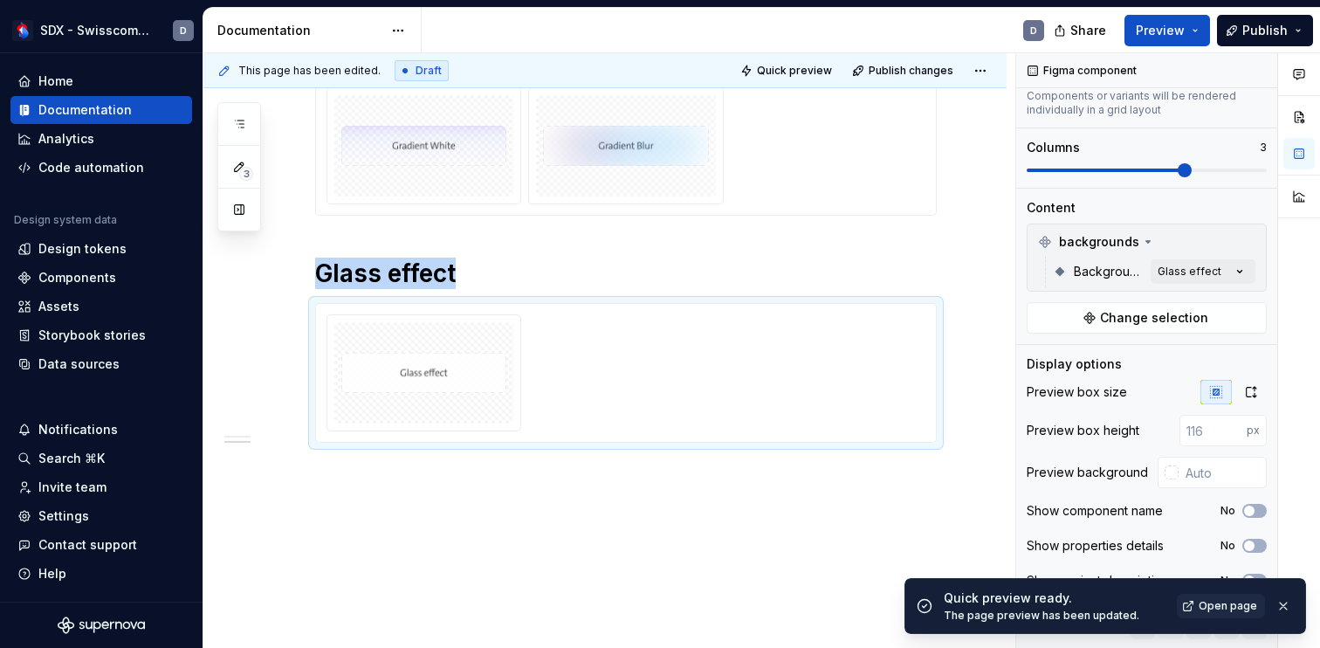
click at [1217, 604] on span "Open page" at bounding box center [1227, 606] width 58 height 14
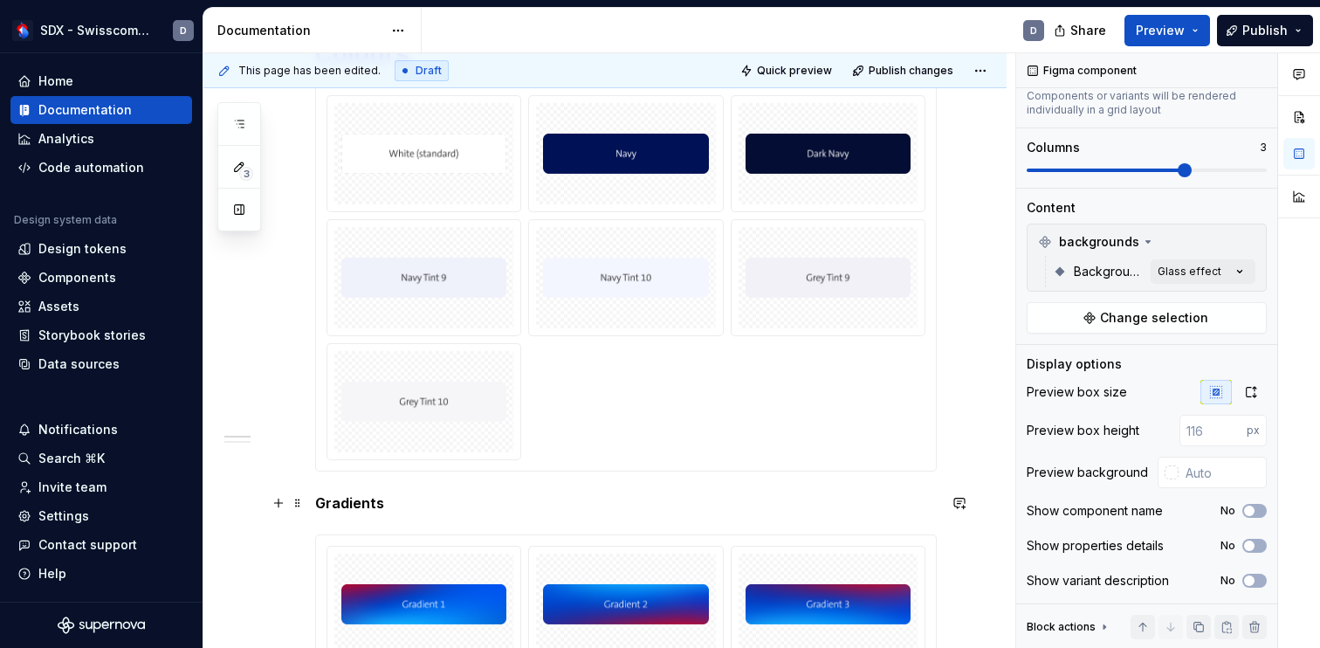
scroll to position [0, 0]
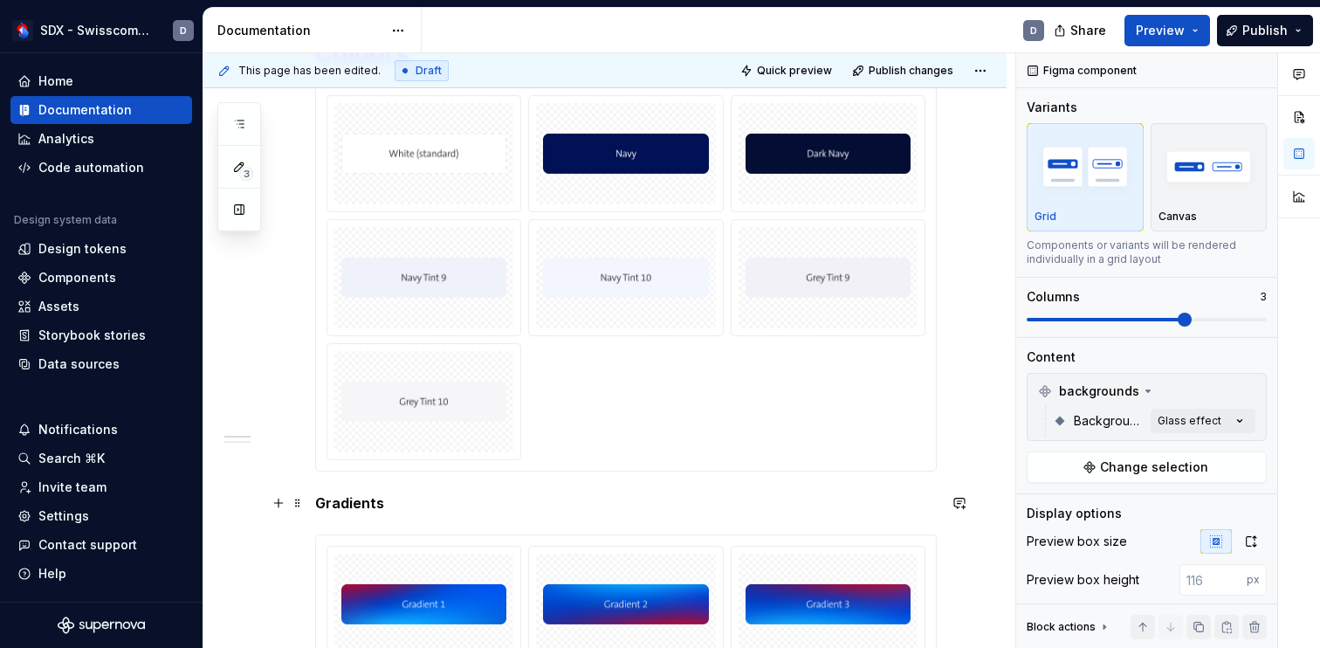
click at [356, 501] on strong "Gradients" at bounding box center [349, 502] width 69 height 17
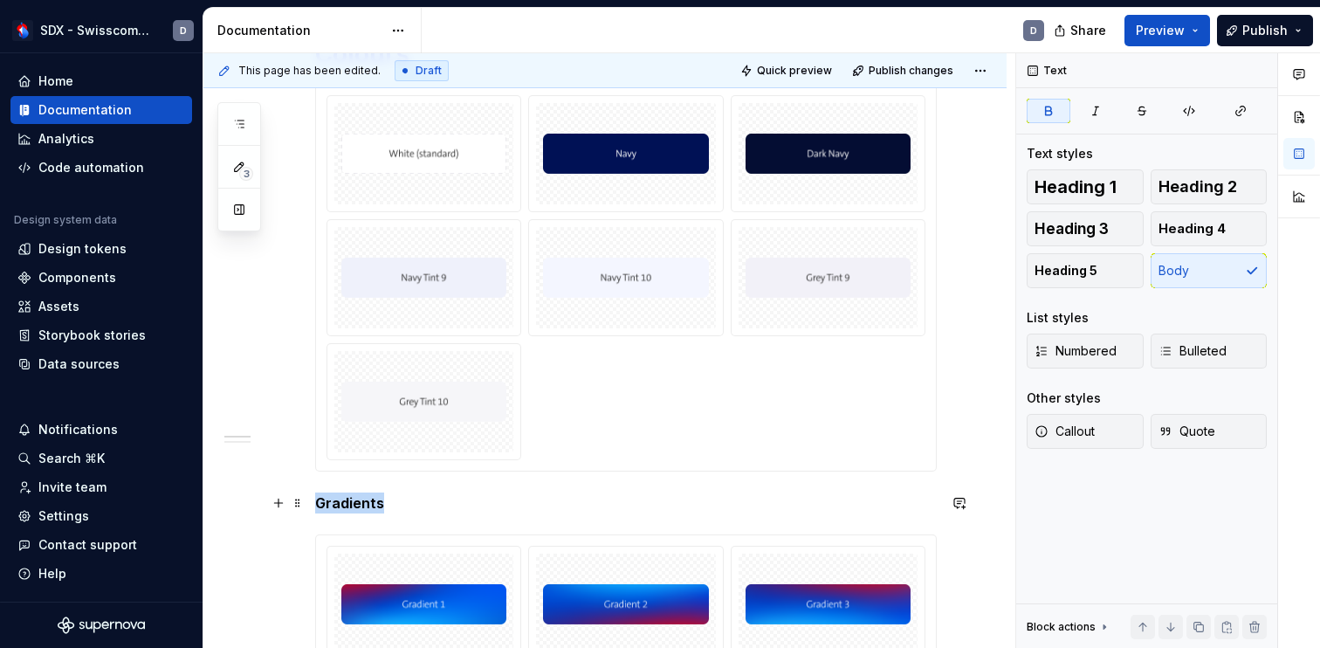
click at [356, 501] on strong "Gradients" at bounding box center [349, 502] width 69 height 17
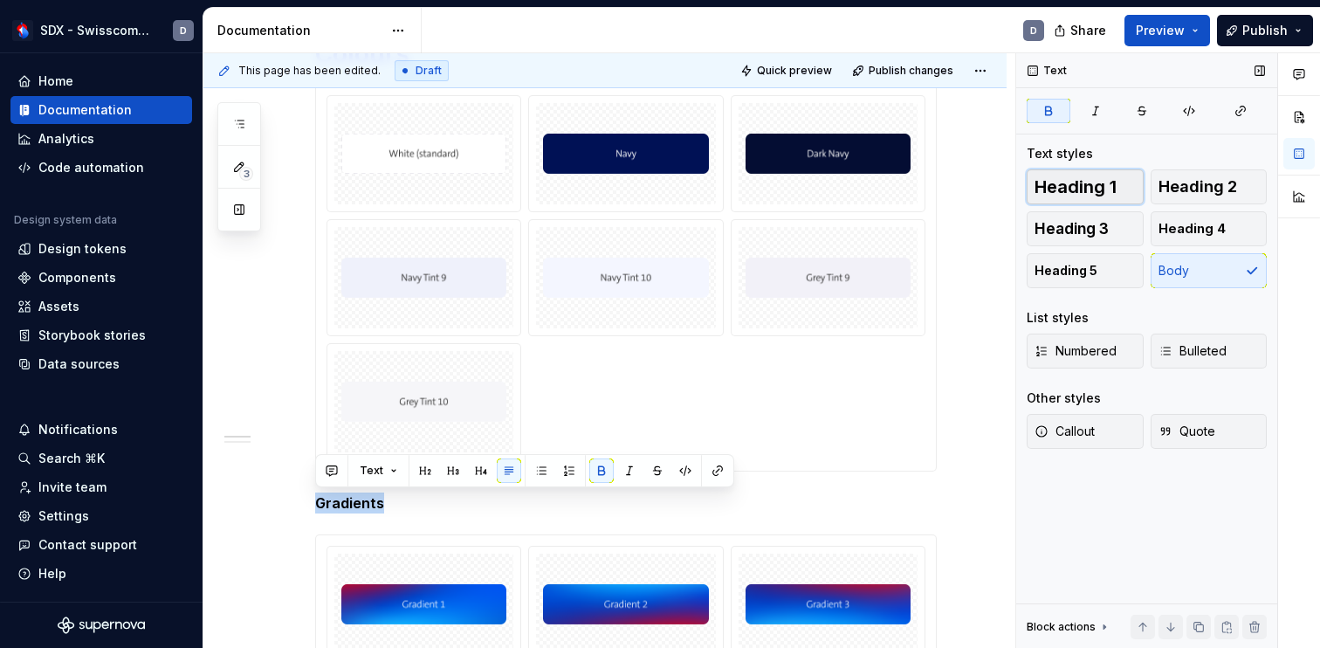
click at [1079, 181] on span "Heading 1" at bounding box center [1075, 186] width 82 height 17
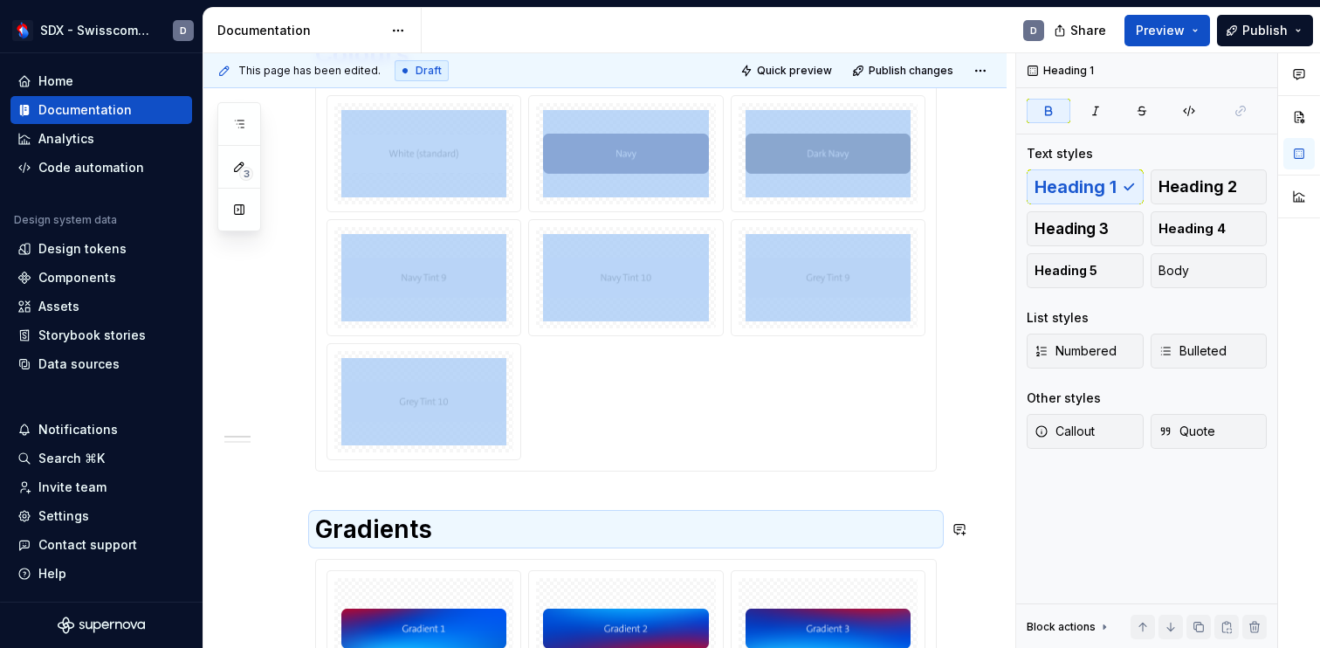
click at [973, 507] on div "Colours Gradients Glass effect" at bounding box center [604, 631] width 803 height 1268
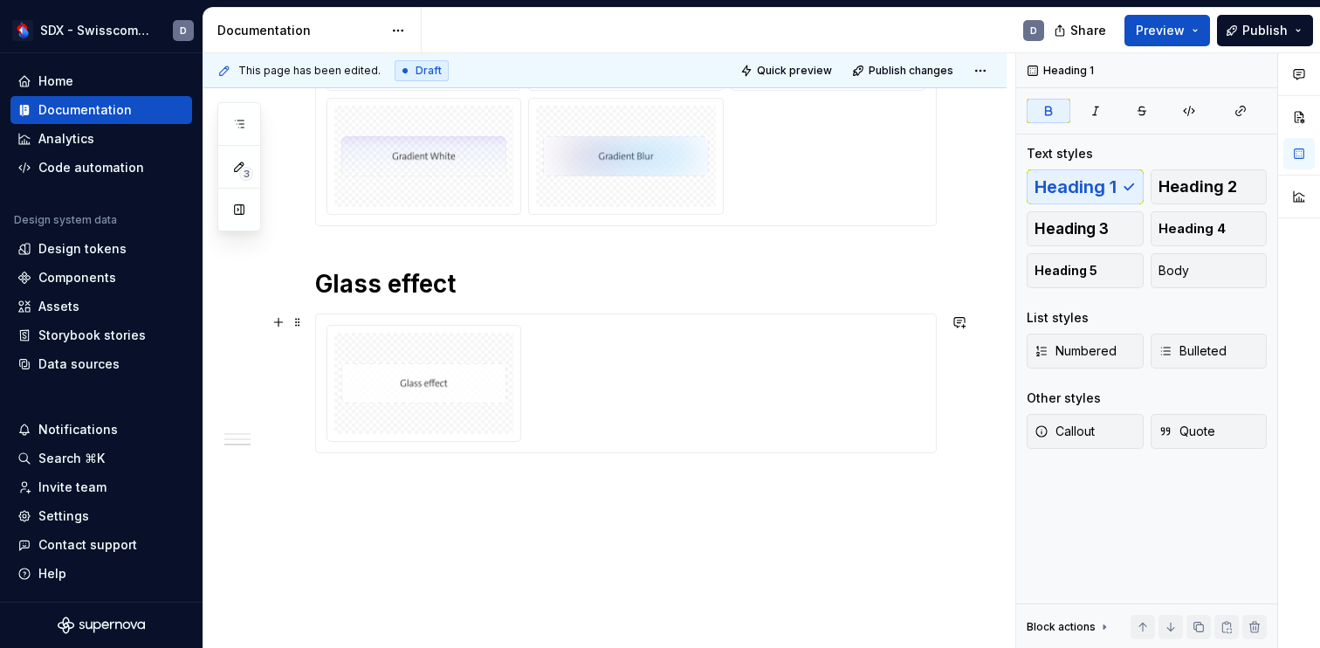
scroll to position [922, 0]
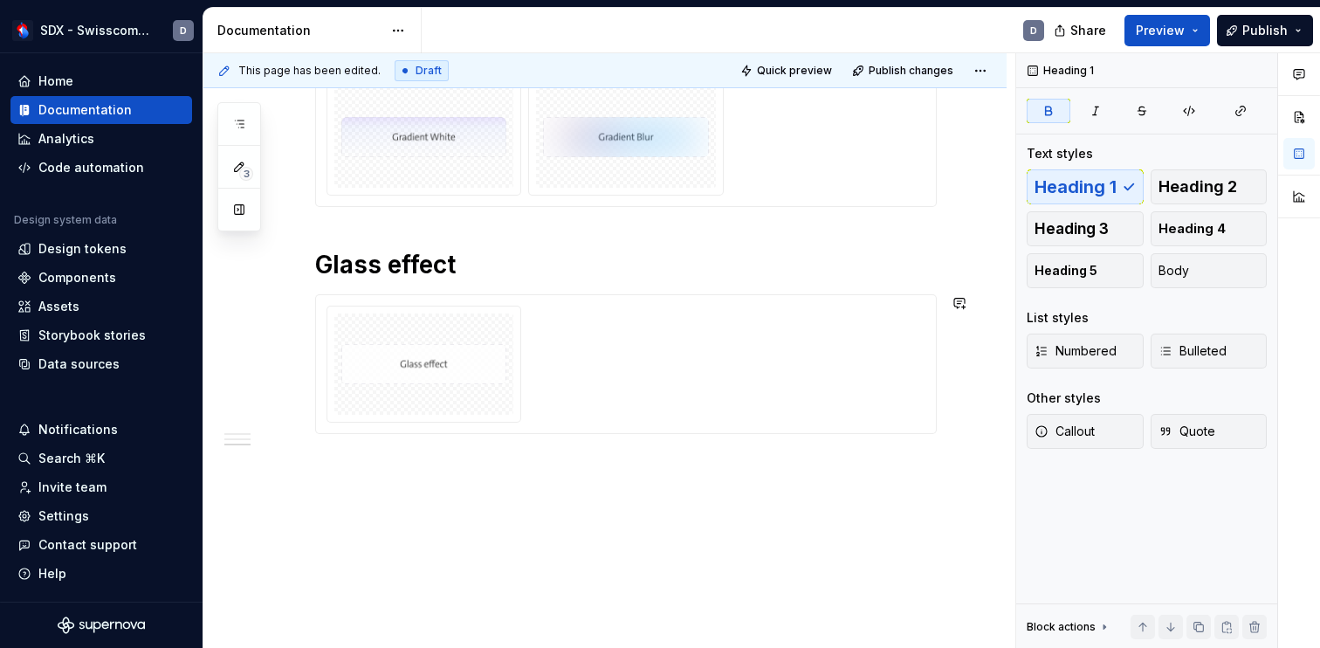
click at [464, 483] on div "Colours Gradients Glass effect" at bounding box center [604, 15] width 803 height 1268
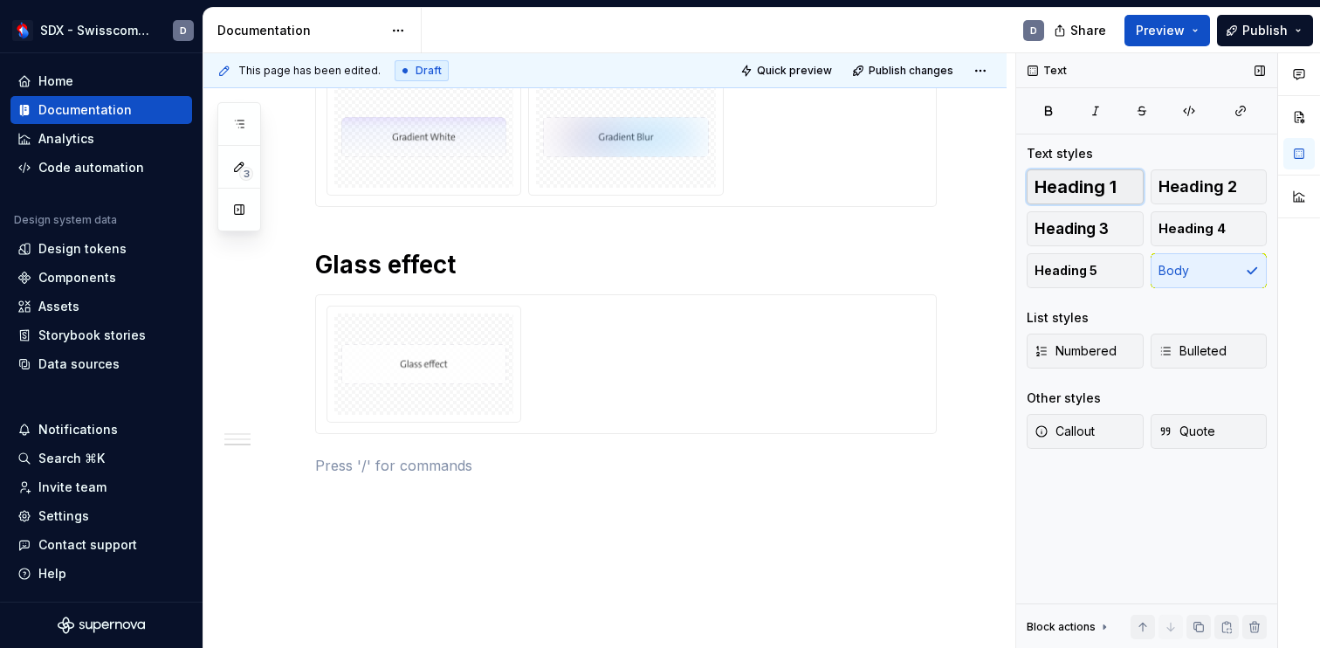
click at [1076, 174] on button "Heading 1" at bounding box center [1084, 186] width 117 height 35
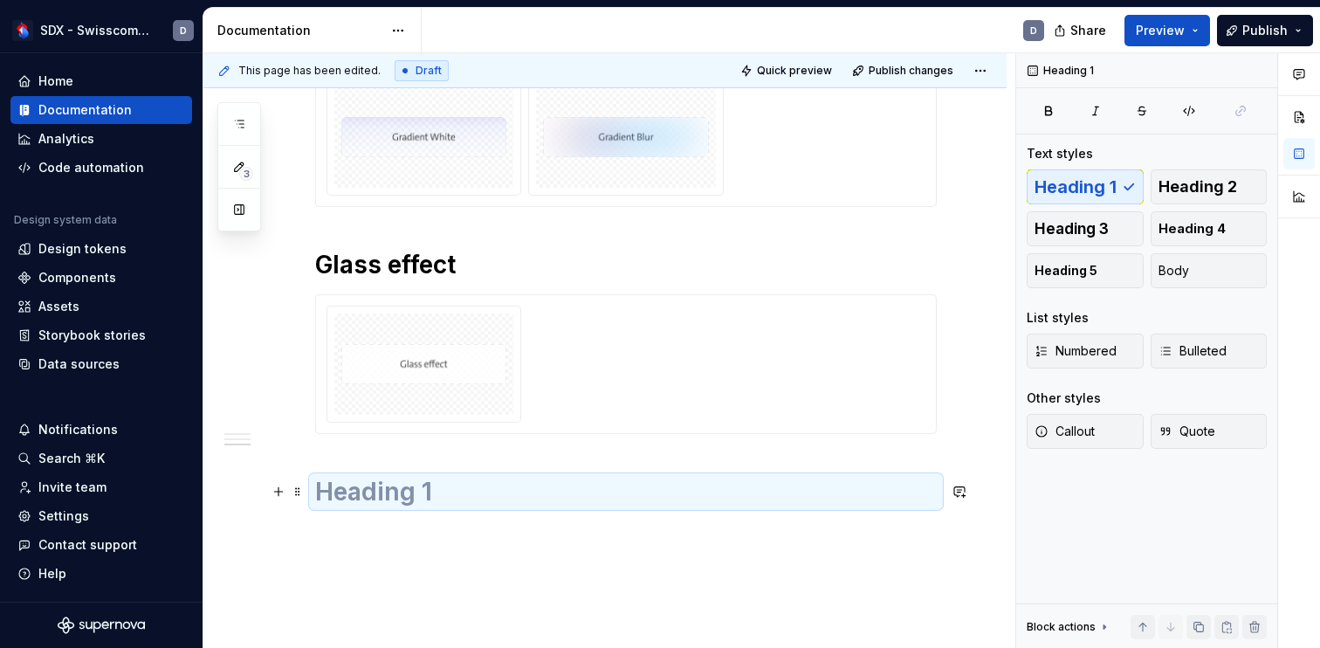
click at [389, 494] on h1 at bounding box center [625, 491] width 621 height 31
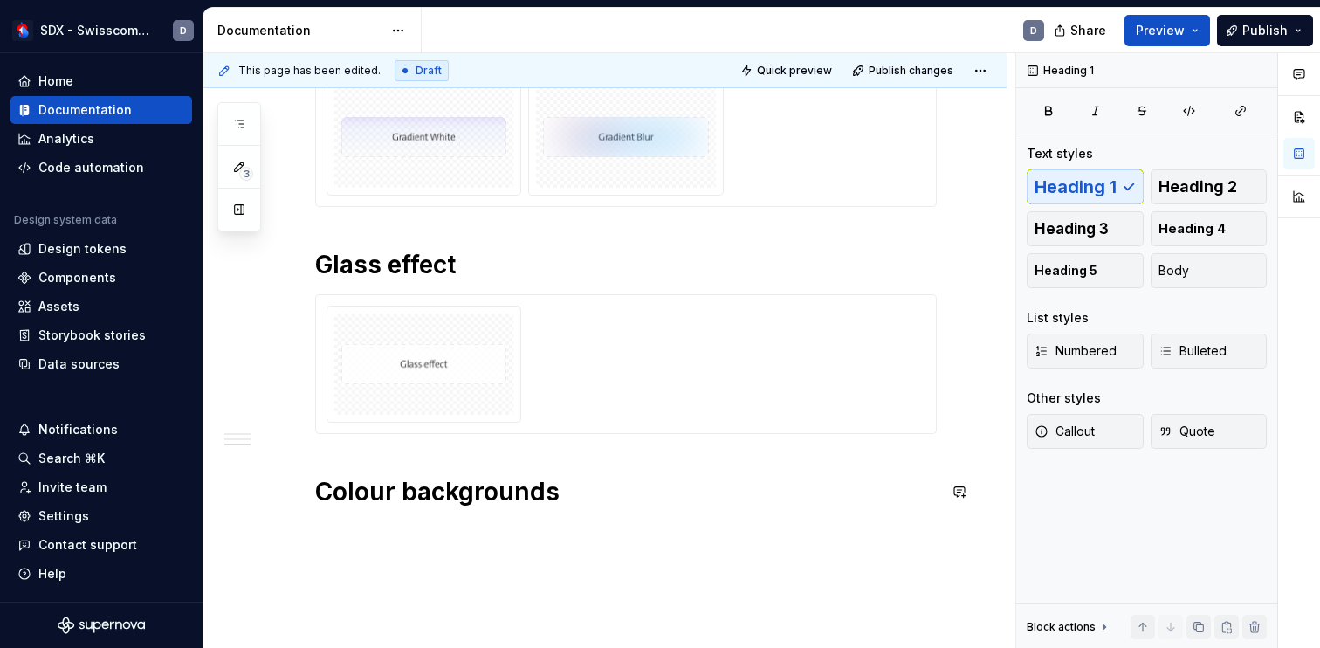
click at [288, 526] on div "Colours Gradients Glass effect Colour backgrounds" at bounding box center [604, 51] width 803 height 1341
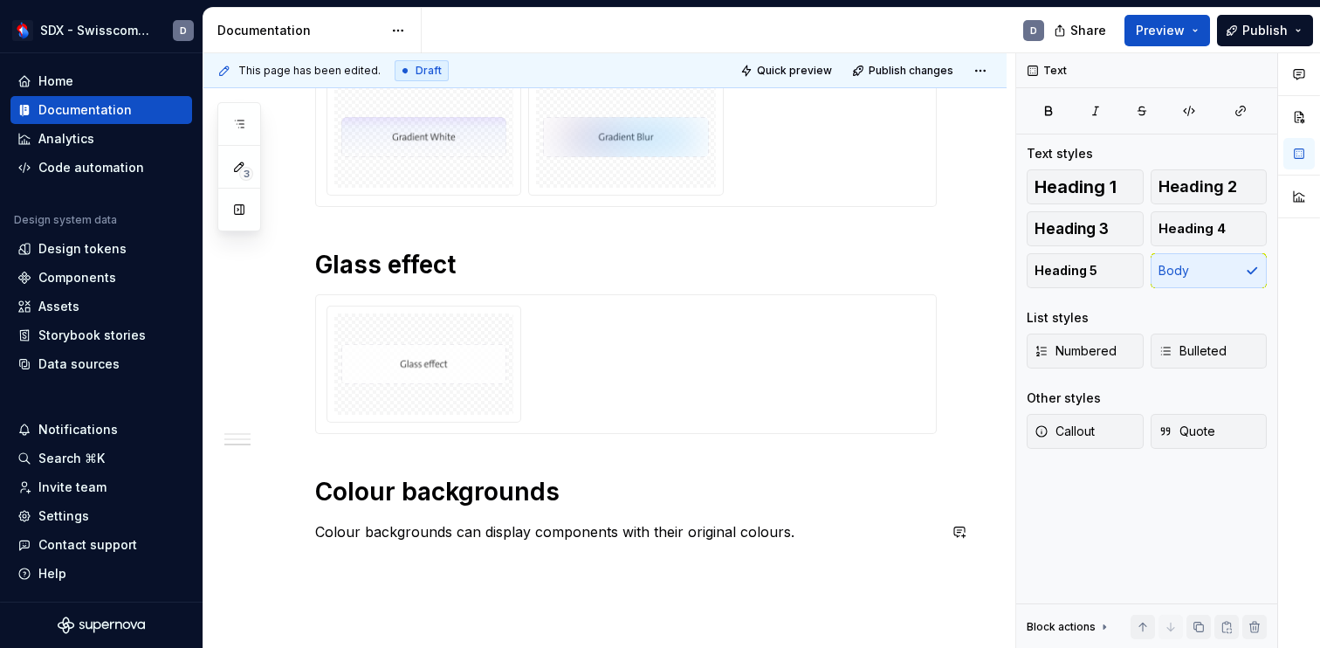
click at [354, 571] on div "Colours Gradients Glass effect Colour backgrounds Colour backgrounds can displa…" at bounding box center [604, 69] width 803 height 1376
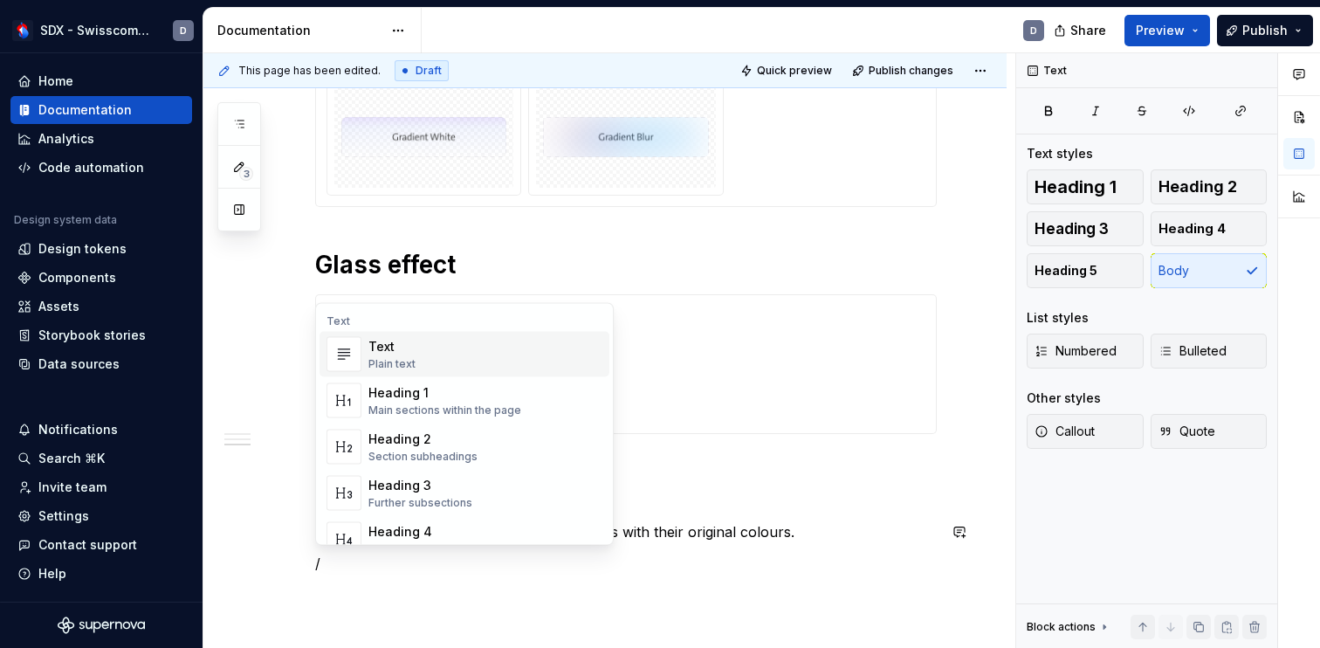
scroll to position [931, 0]
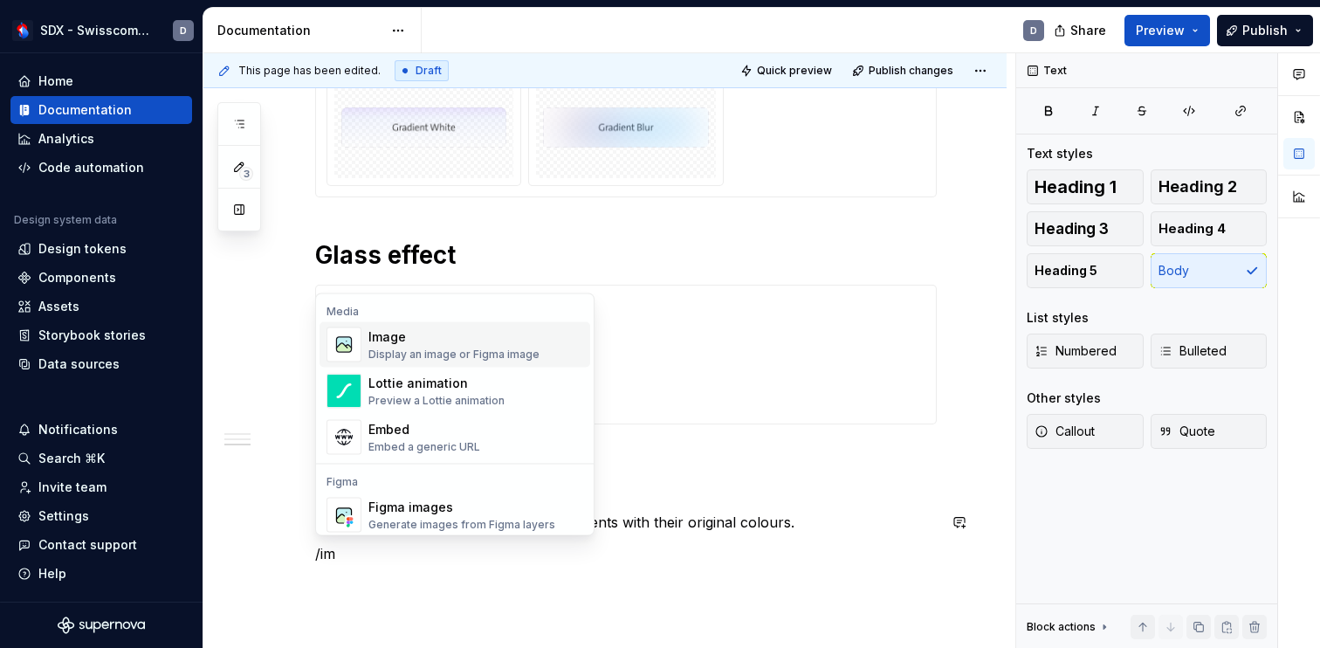
click at [410, 349] on div "Display an image or Figma image" at bounding box center [453, 354] width 171 height 14
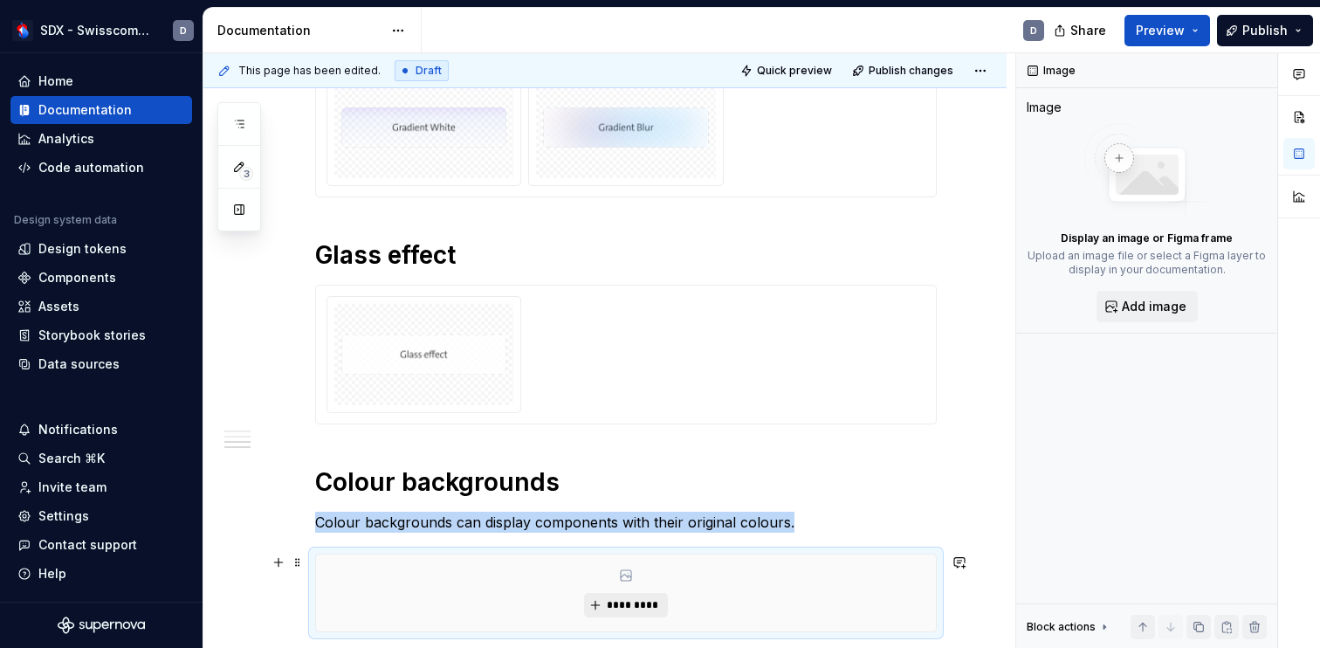
click at [614, 599] on span "*********" at bounding box center [632, 605] width 53 height 14
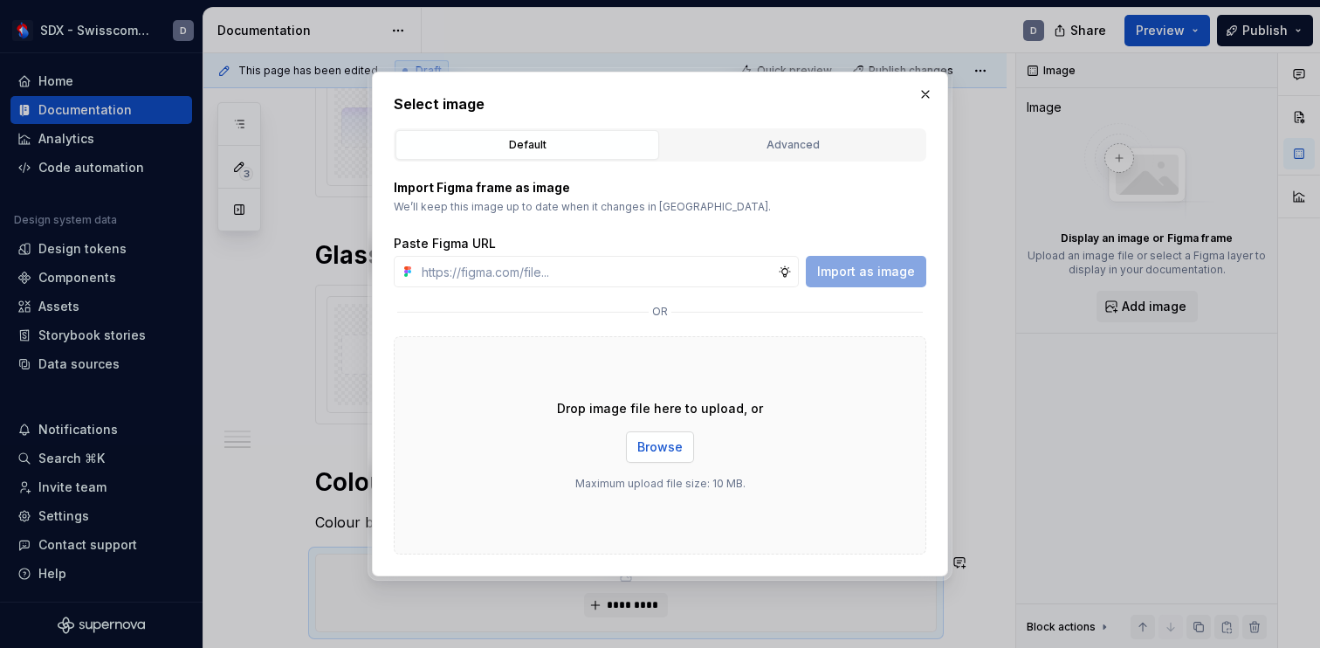
click at [655, 442] on span "Browse" at bounding box center [659, 446] width 45 height 17
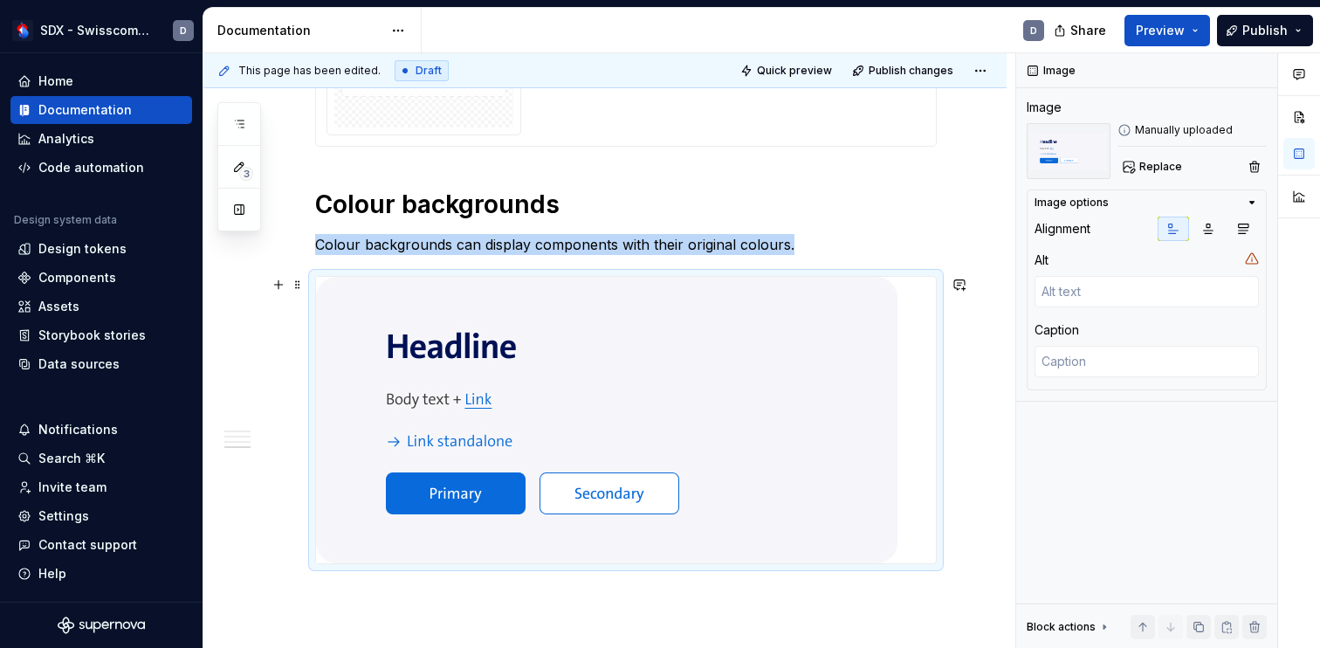
scroll to position [1210, 0]
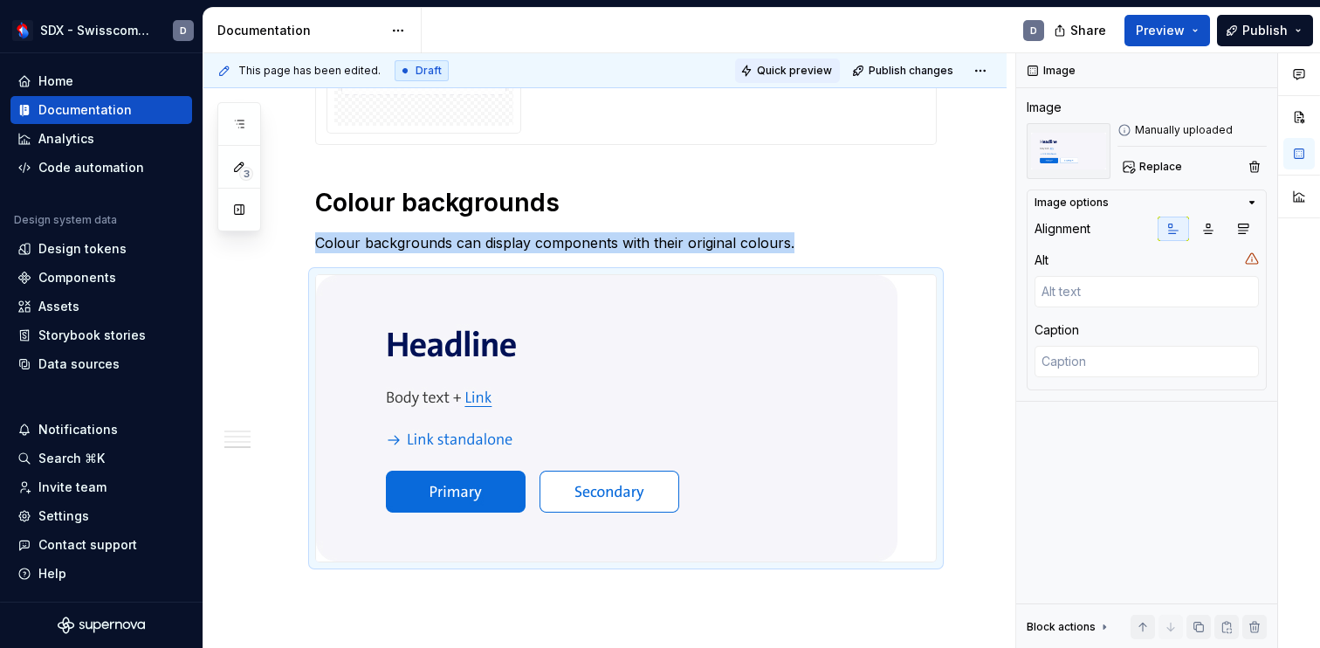
click at [801, 74] on span "Quick preview" at bounding box center [794, 71] width 75 height 14
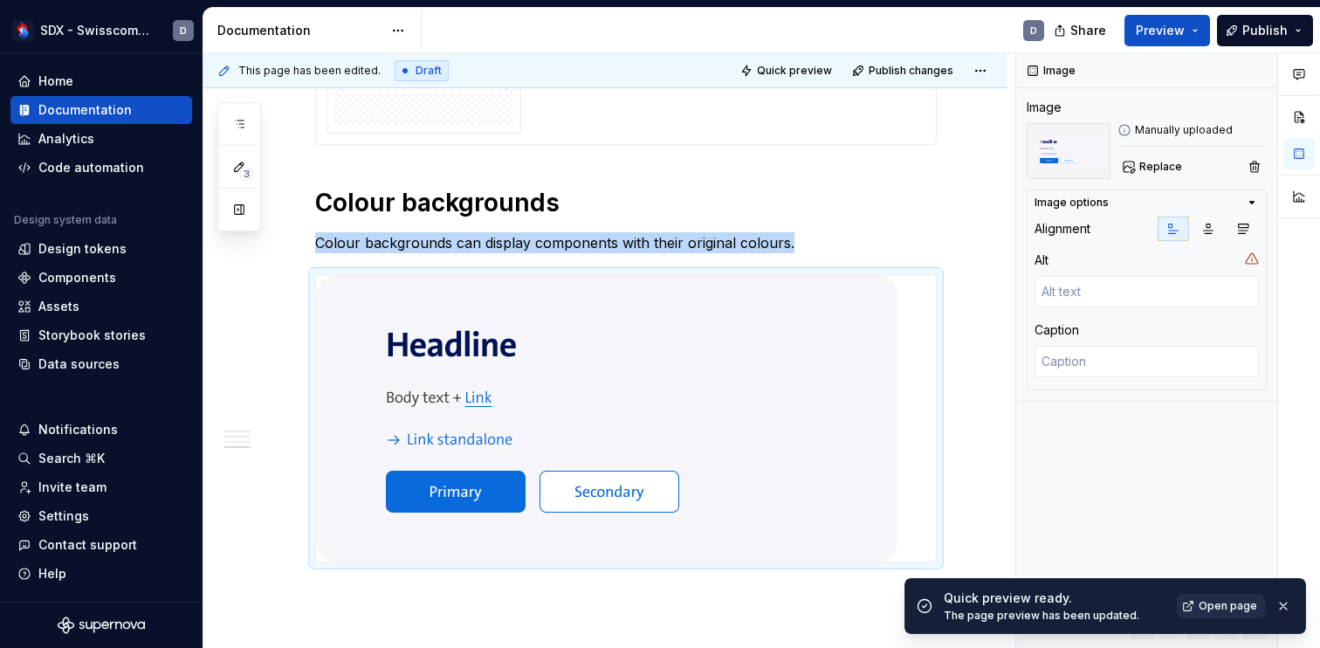
click at [1222, 611] on span "Open page" at bounding box center [1227, 606] width 58 height 14
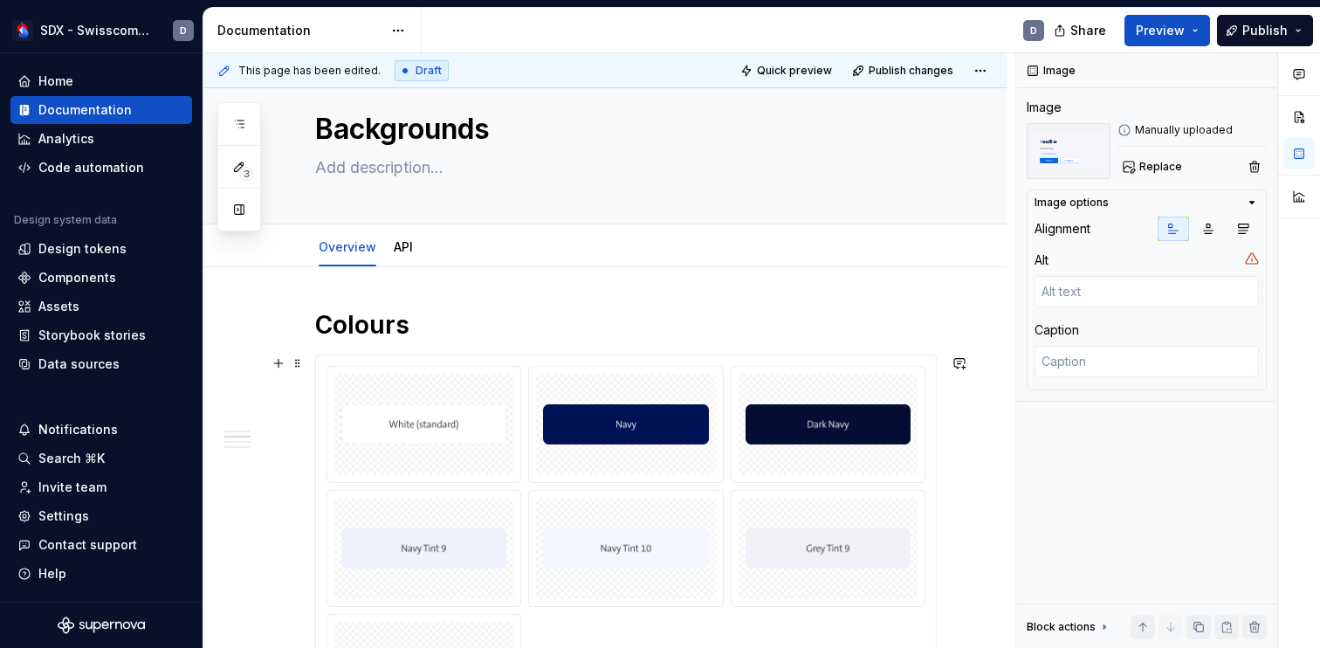
scroll to position [0, 0]
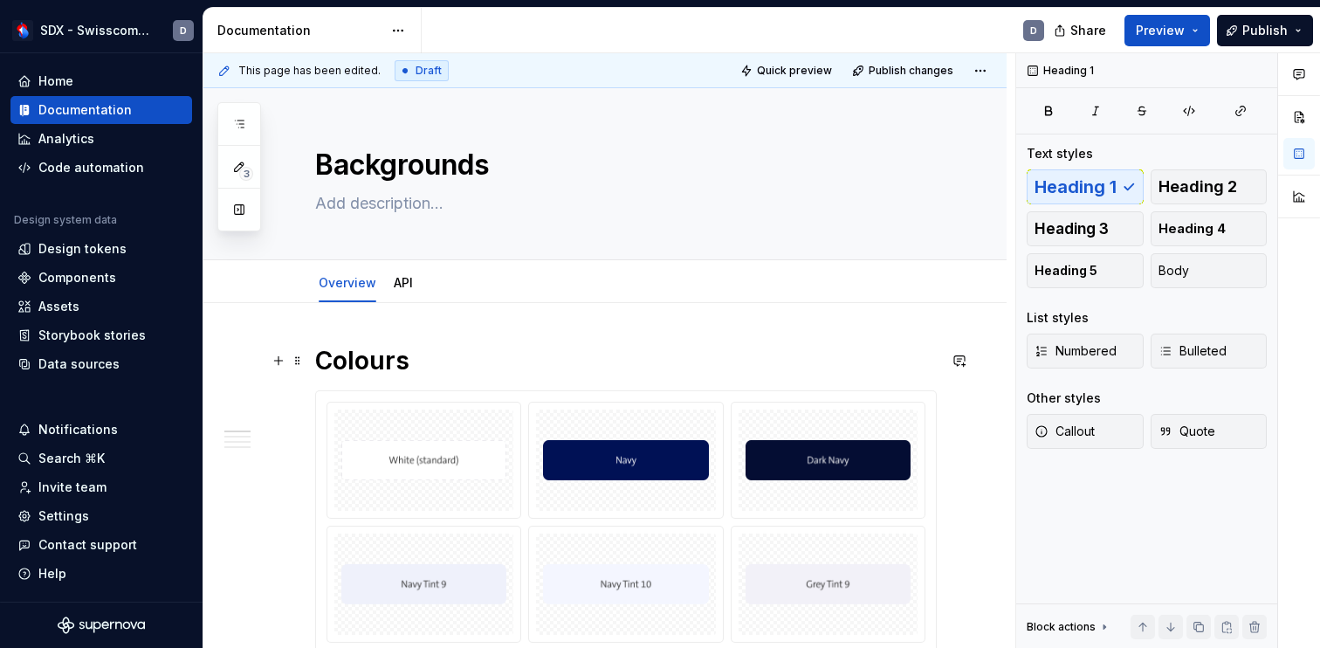
click at [372, 370] on h1 "Colours" at bounding box center [625, 360] width 621 height 31
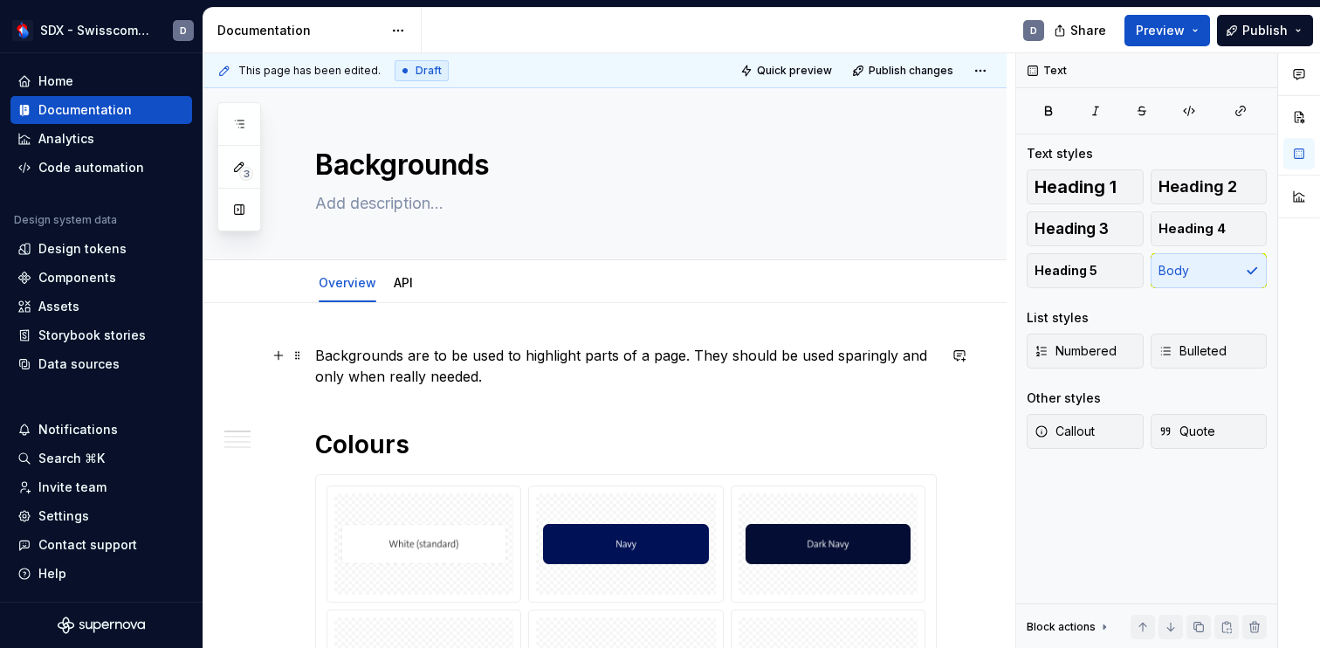
scroll to position [28, 0]
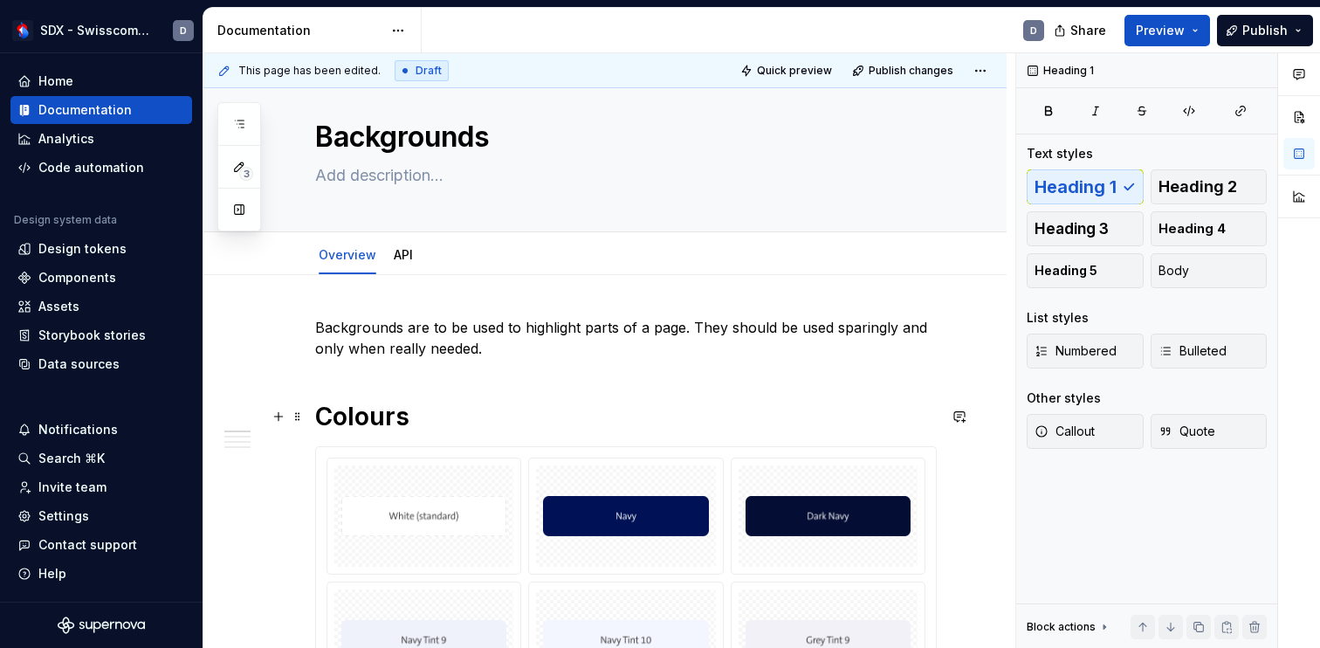
click at [395, 415] on h1 "Colours" at bounding box center [625, 416] width 621 height 31
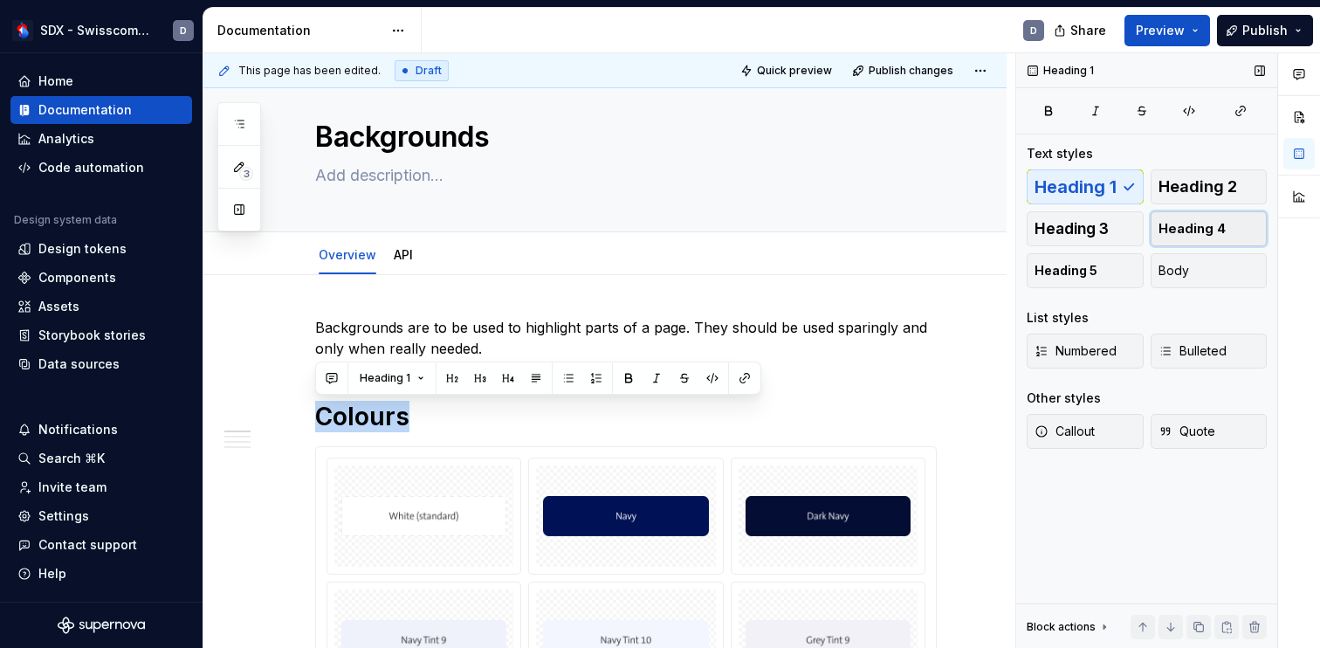
click at [1169, 232] on span "Heading 4" at bounding box center [1191, 228] width 67 height 17
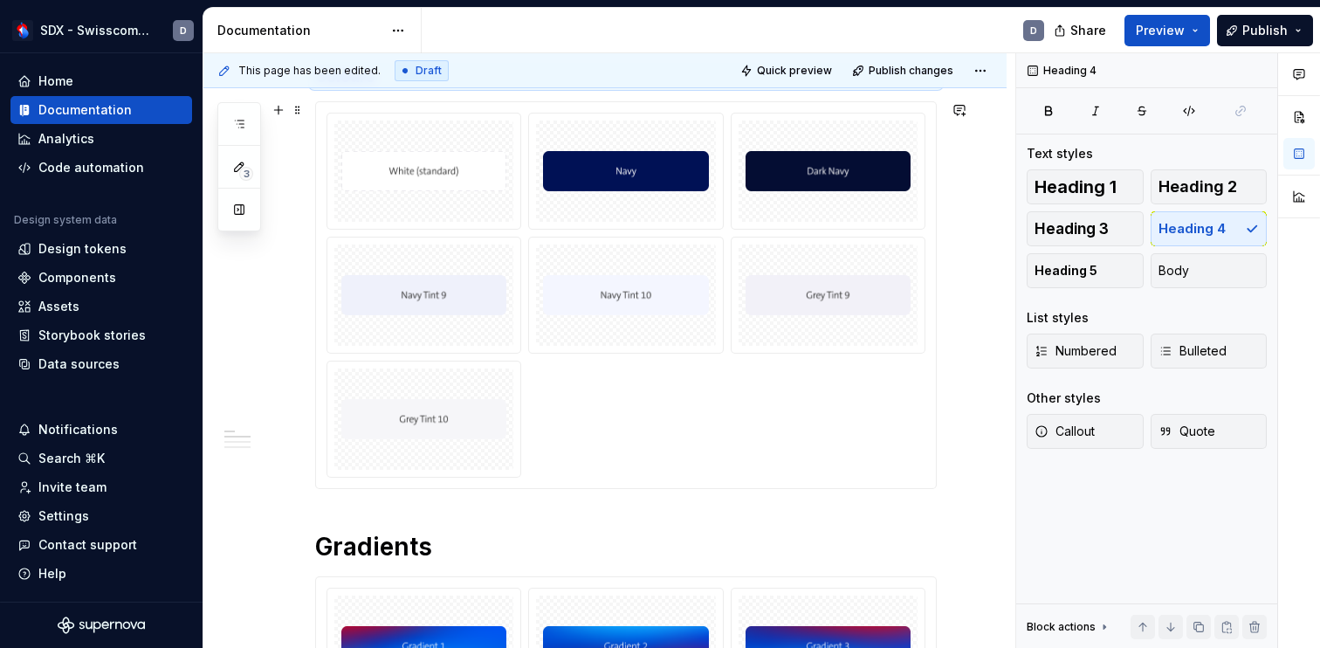
scroll to position [371, 0]
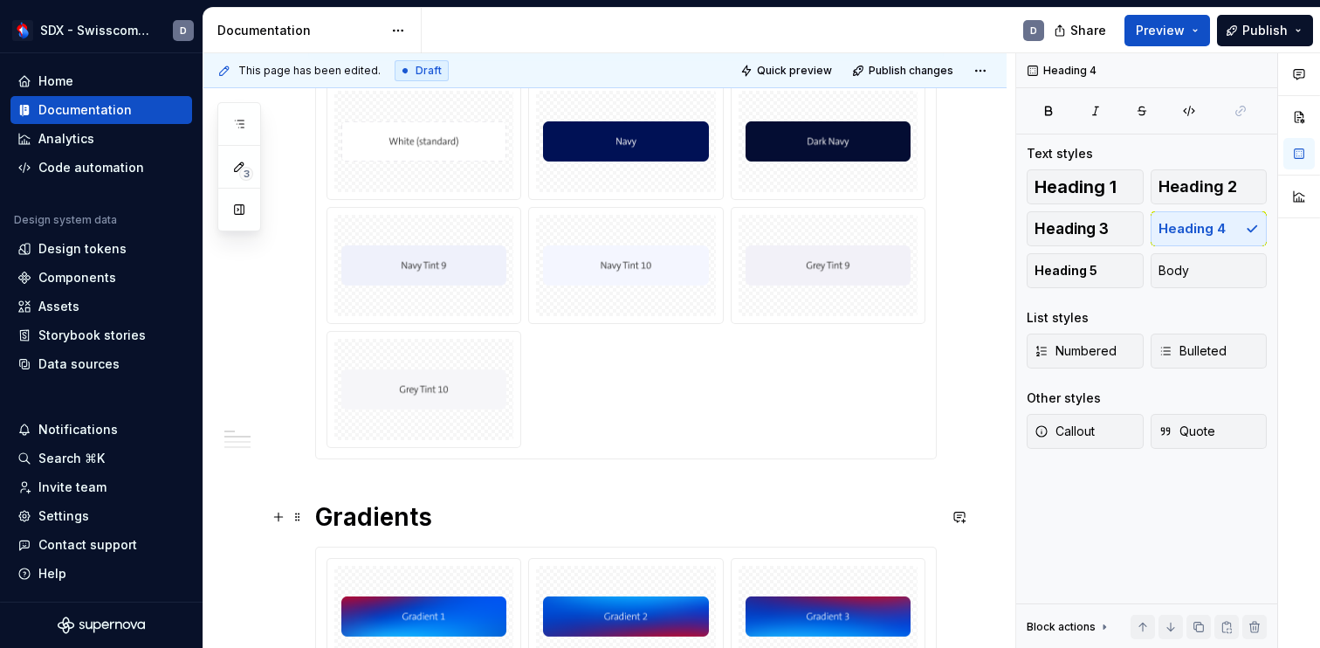
click at [393, 512] on strong "Gradients" at bounding box center [373, 517] width 117 height 30
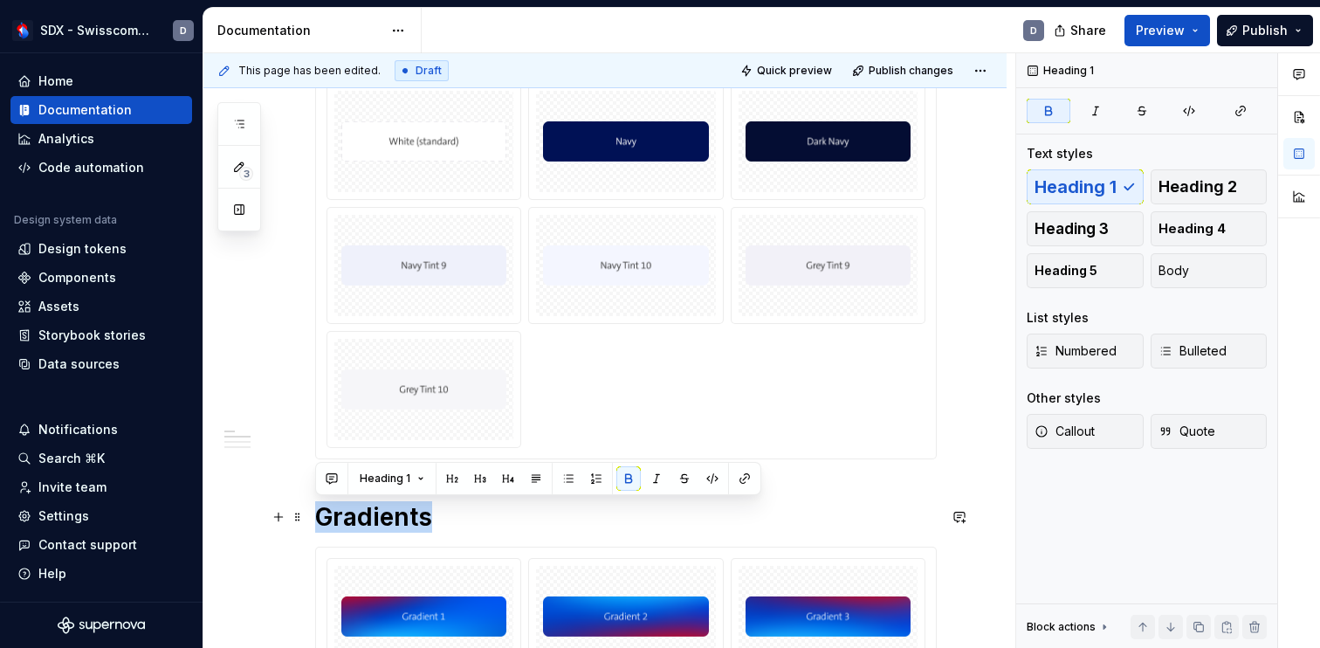
click at [393, 512] on strong "Gradients" at bounding box center [373, 517] width 117 height 30
click at [1224, 219] on button "Heading 4" at bounding box center [1208, 228] width 117 height 35
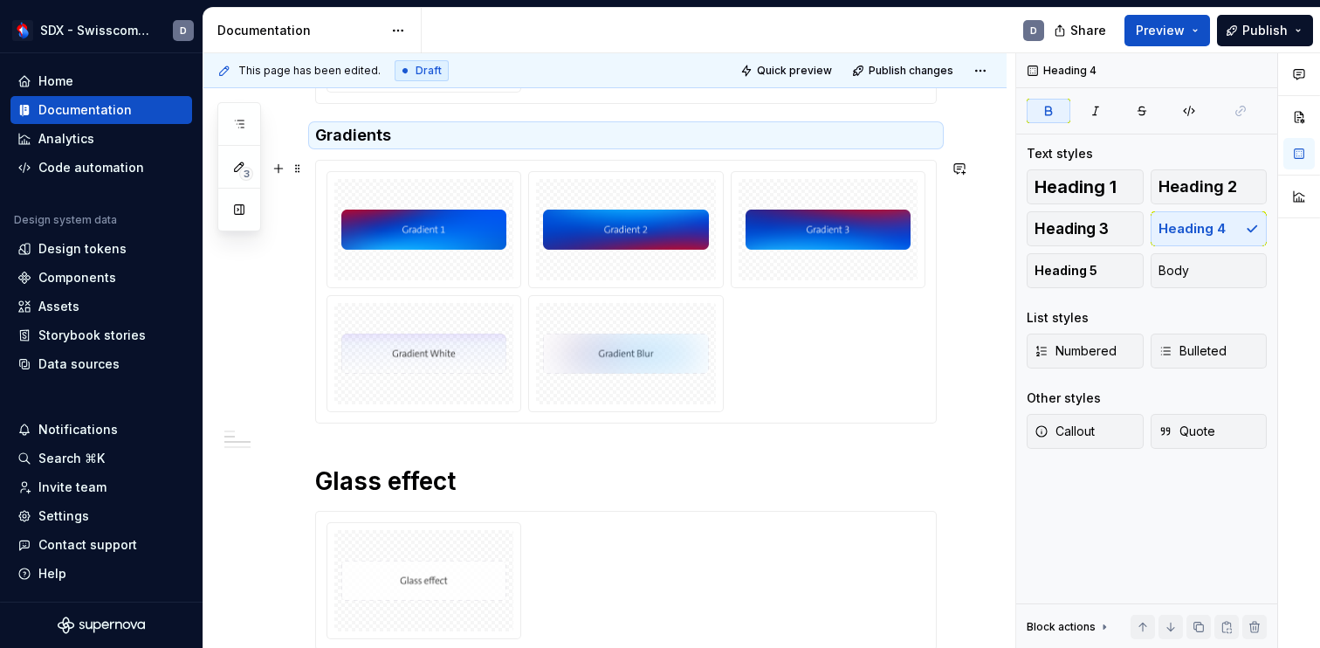
scroll to position [737, 0]
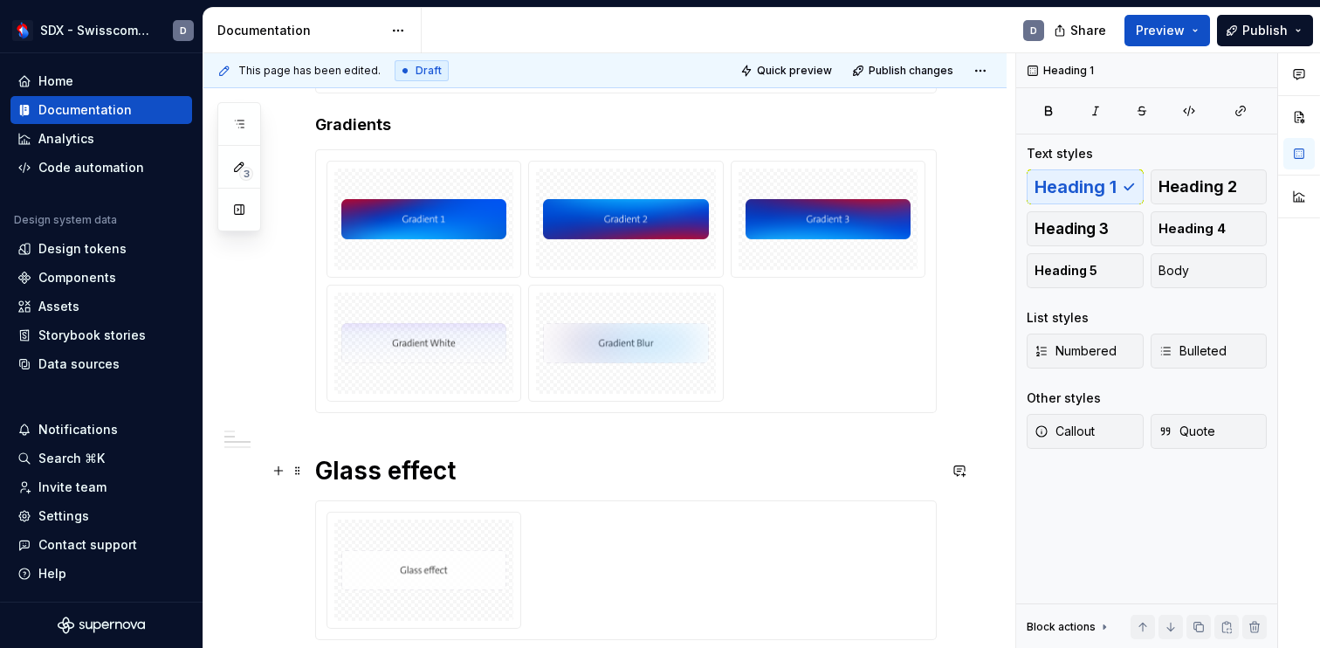
click at [395, 464] on h1 "Glass effect" at bounding box center [625, 470] width 621 height 31
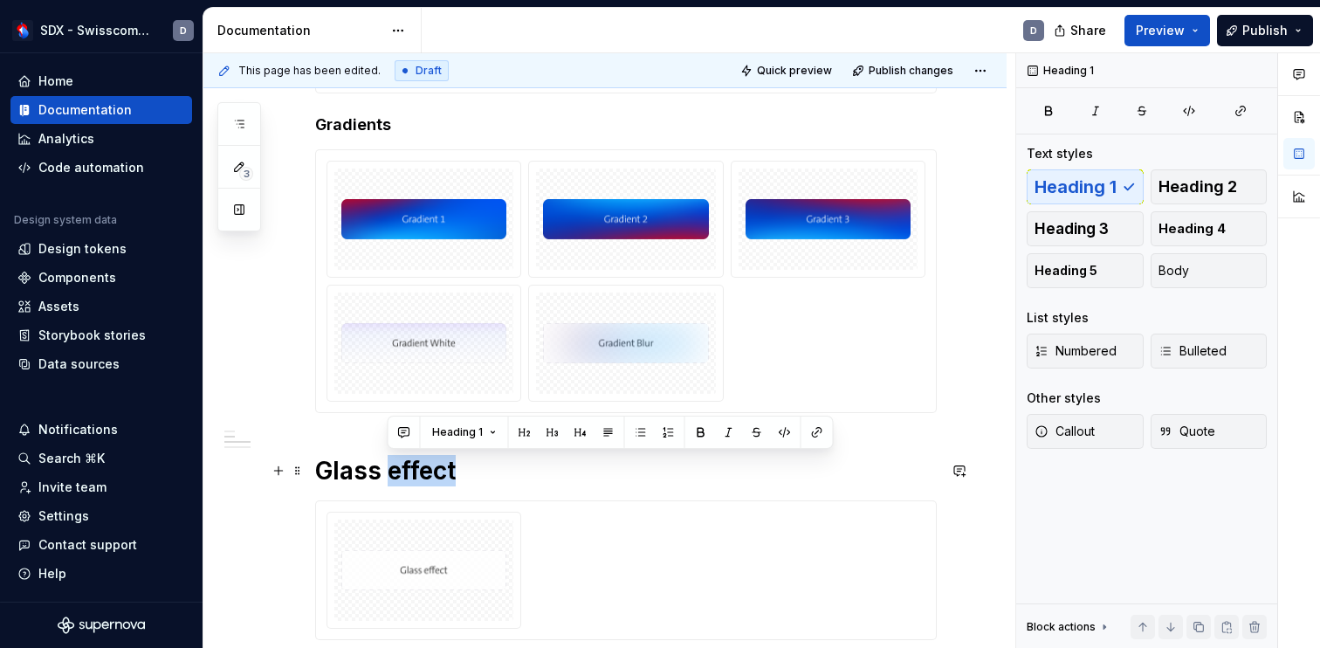
click at [395, 464] on h1 "Glass effect" at bounding box center [625, 470] width 621 height 31
click at [1196, 190] on span "Heading 2" at bounding box center [1197, 186] width 79 height 17
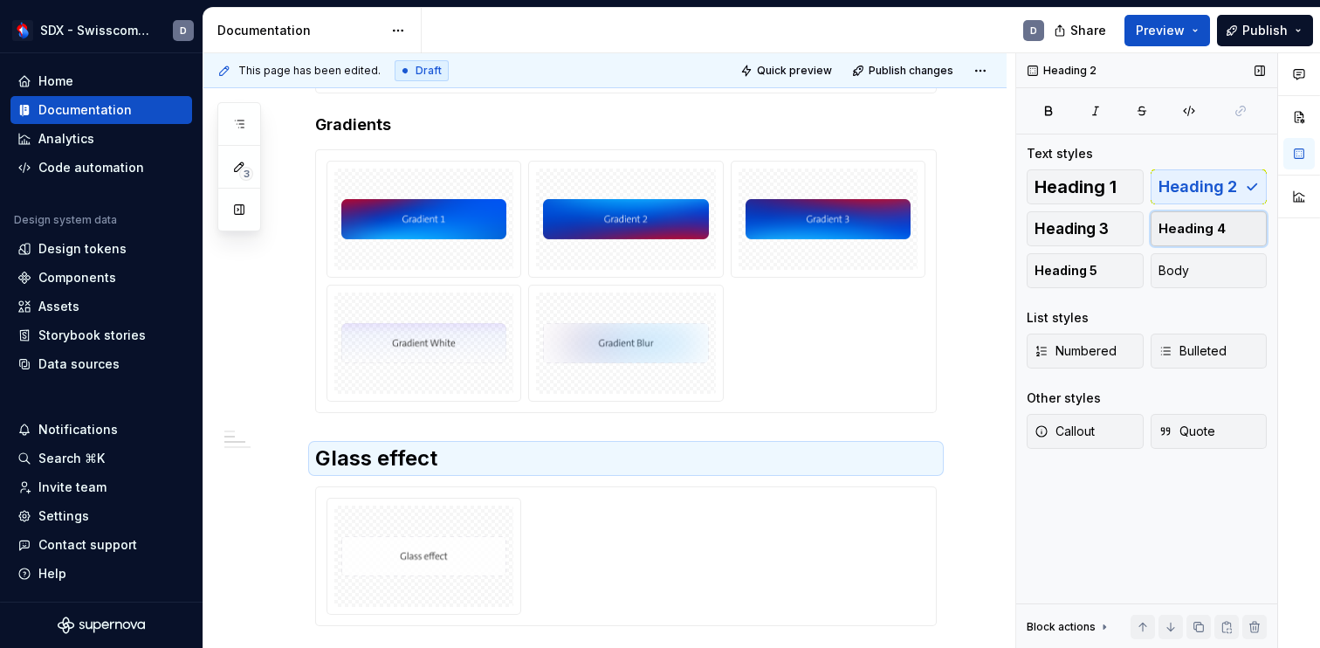
click at [1199, 217] on button "Heading 4" at bounding box center [1208, 228] width 117 height 35
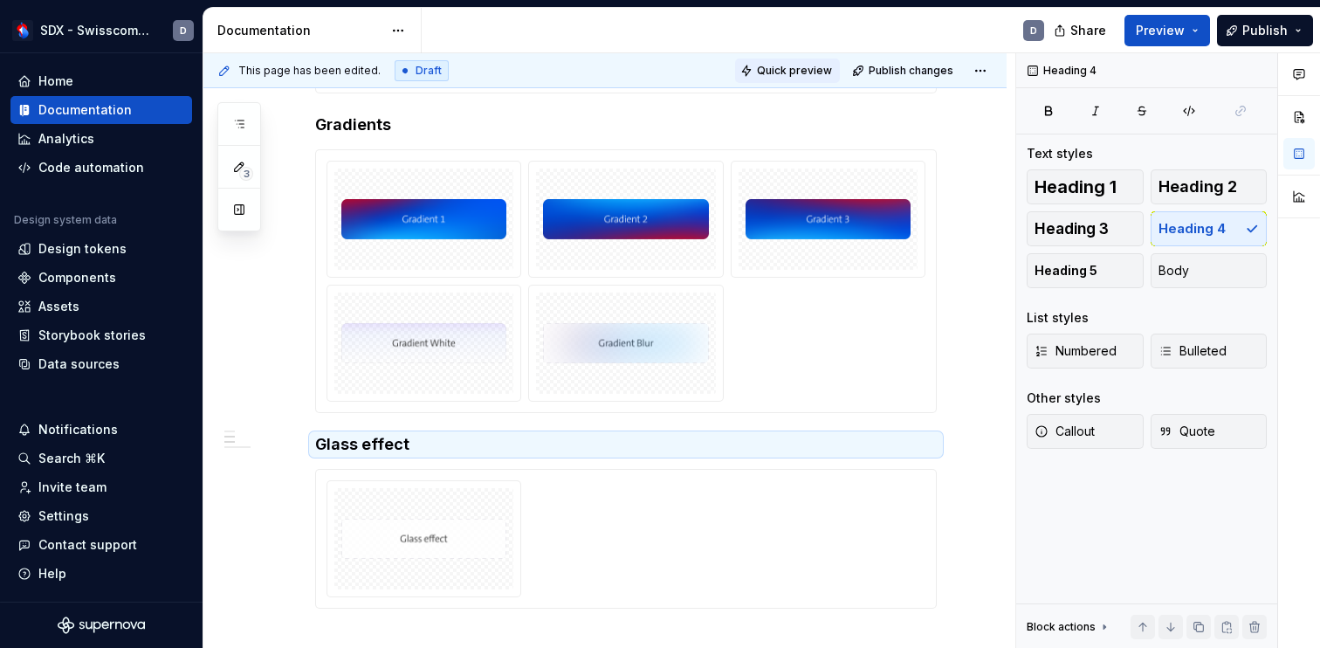
click at [814, 72] on span "Quick preview" at bounding box center [794, 71] width 75 height 14
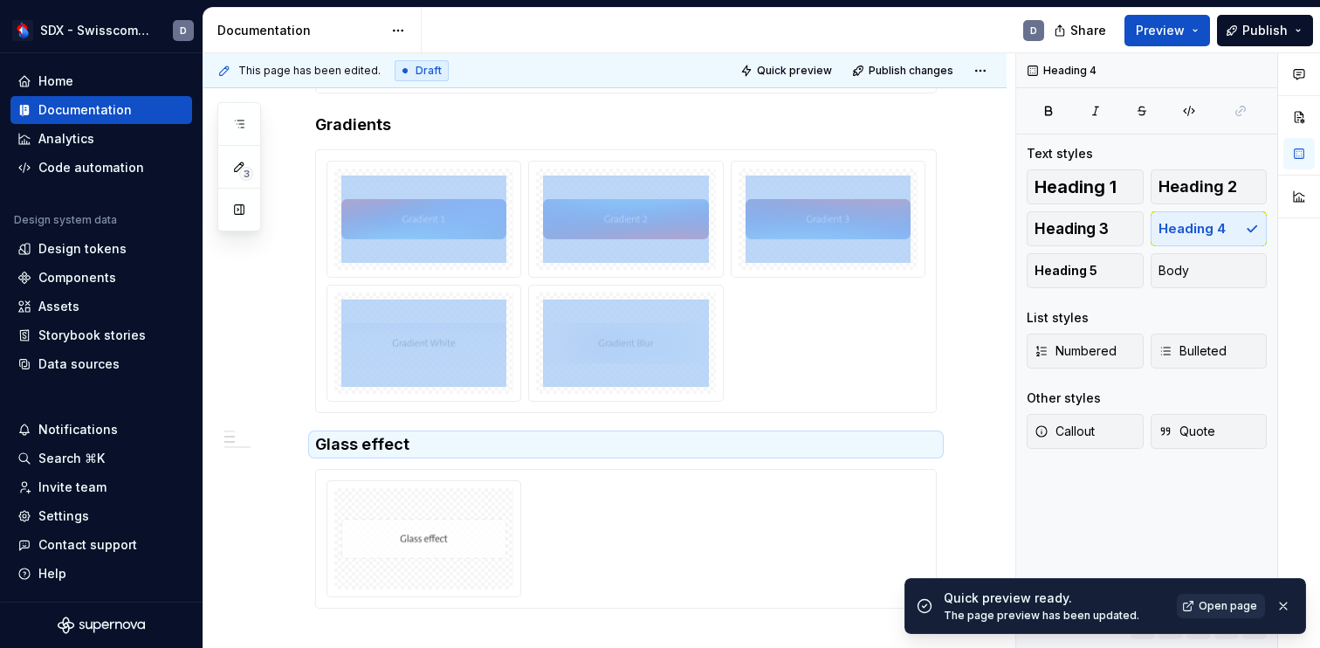
click at [1210, 605] on span "Open page" at bounding box center [1227, 606] width 58 height 14
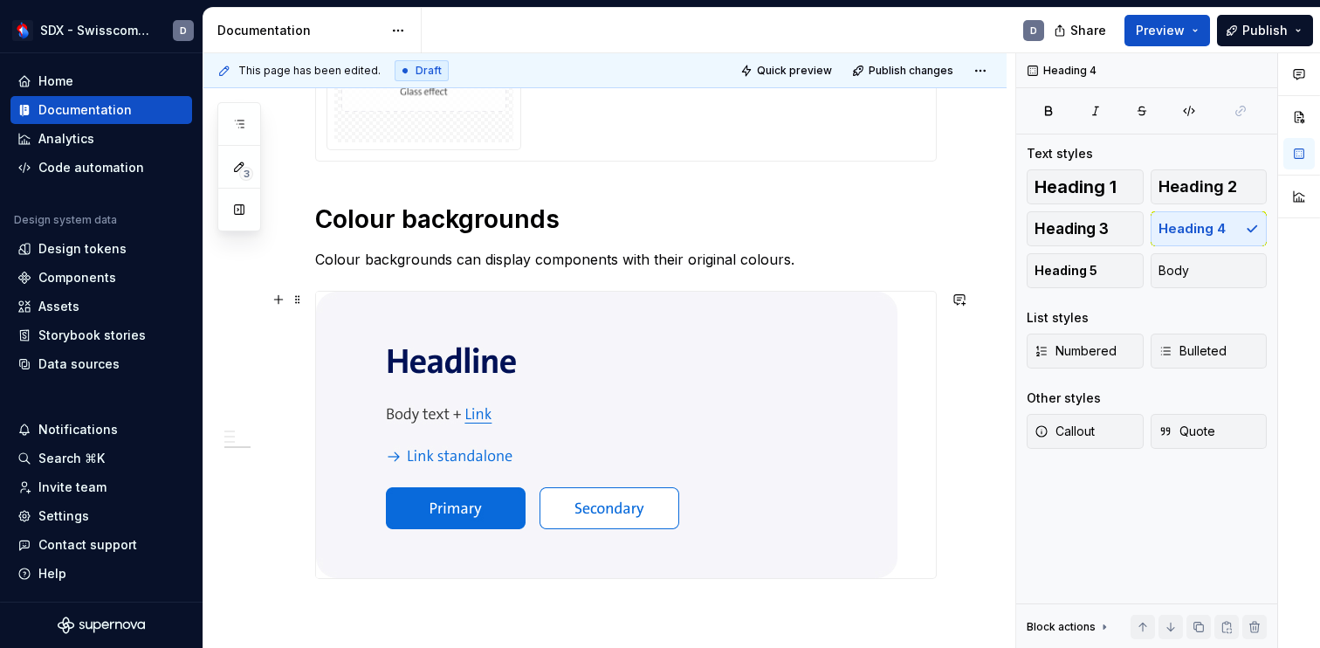
scroll to position [1215, 0]
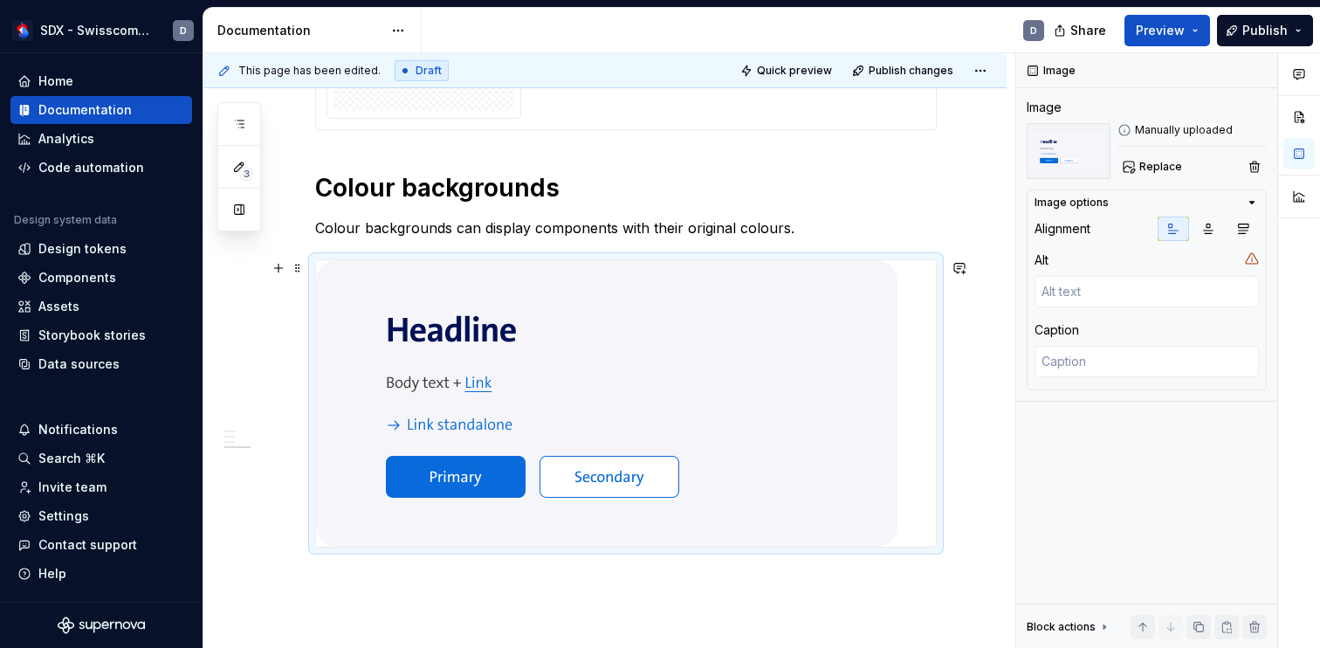
click at [821, 367] on img at bounding box center [606, 403] width 581 height 286
click at [1166, 297] on textarea at bounding box center [1146, 291] width 224 height 31
type textarea "*"
type textarea "C"
type textarea "*"
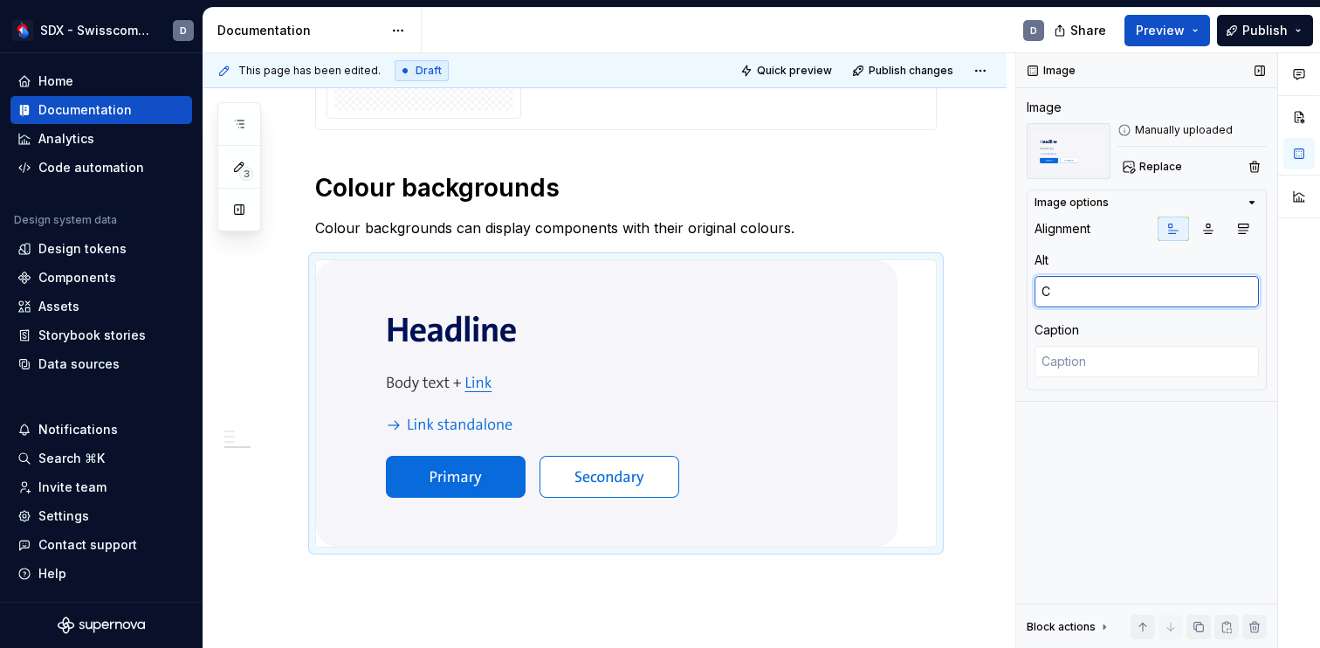
type textarea "Co"
type textarea "*"
type textarea "Col"
type textarea "*"
type textarea "Colo"
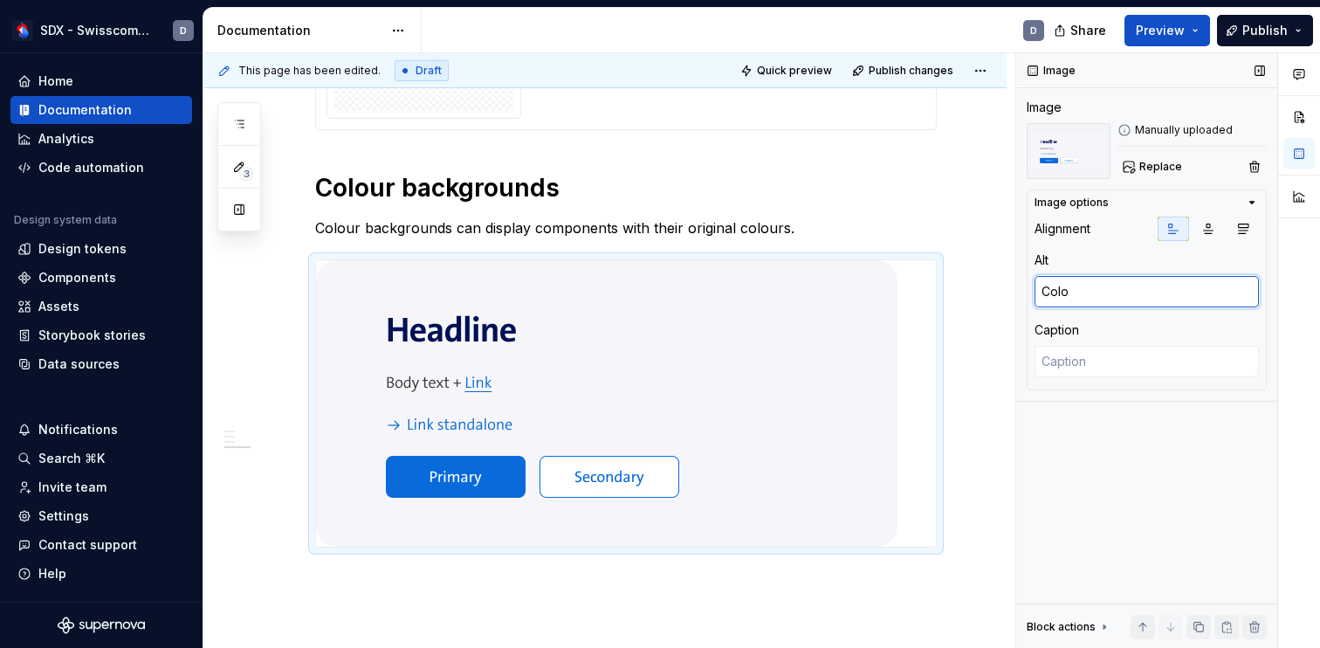
type textarea "*"
type textarea "Colou"
type textarea "*"
type textarea "Colour"
type textarea "*"
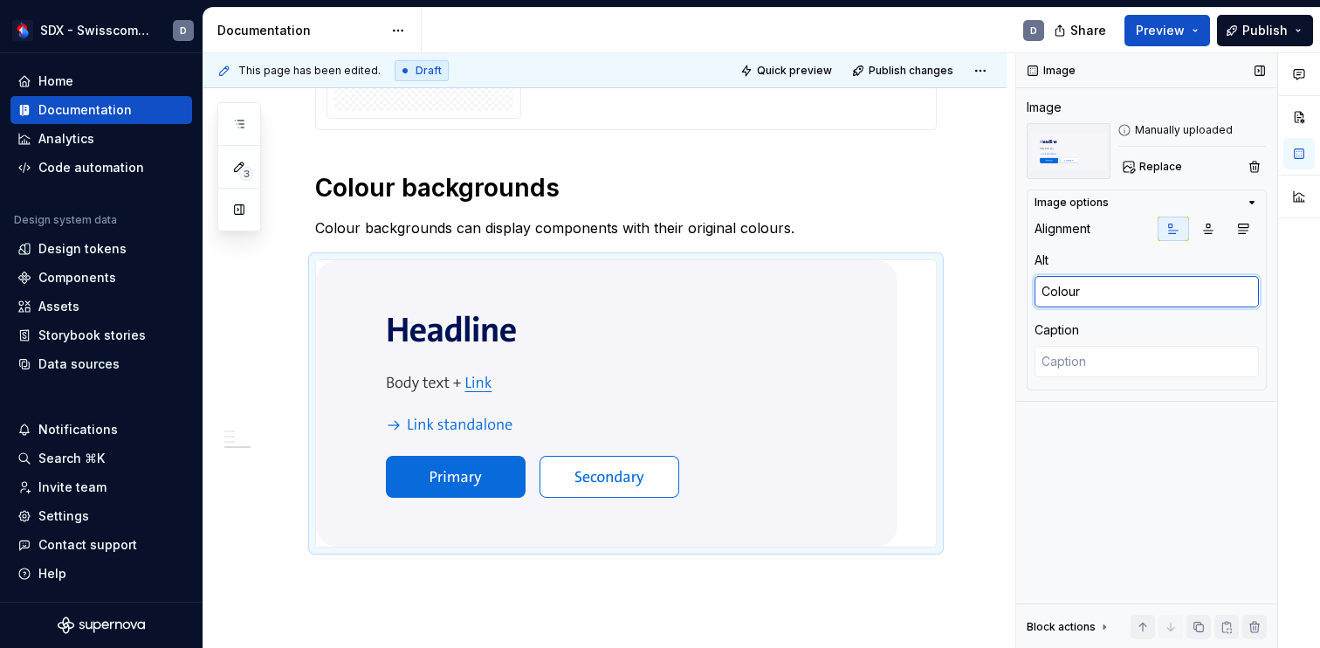
type textarea "Colour"
type textarea "*"
type textarea "Colour b"
type textarea "*"
type textarea "Colour ba"
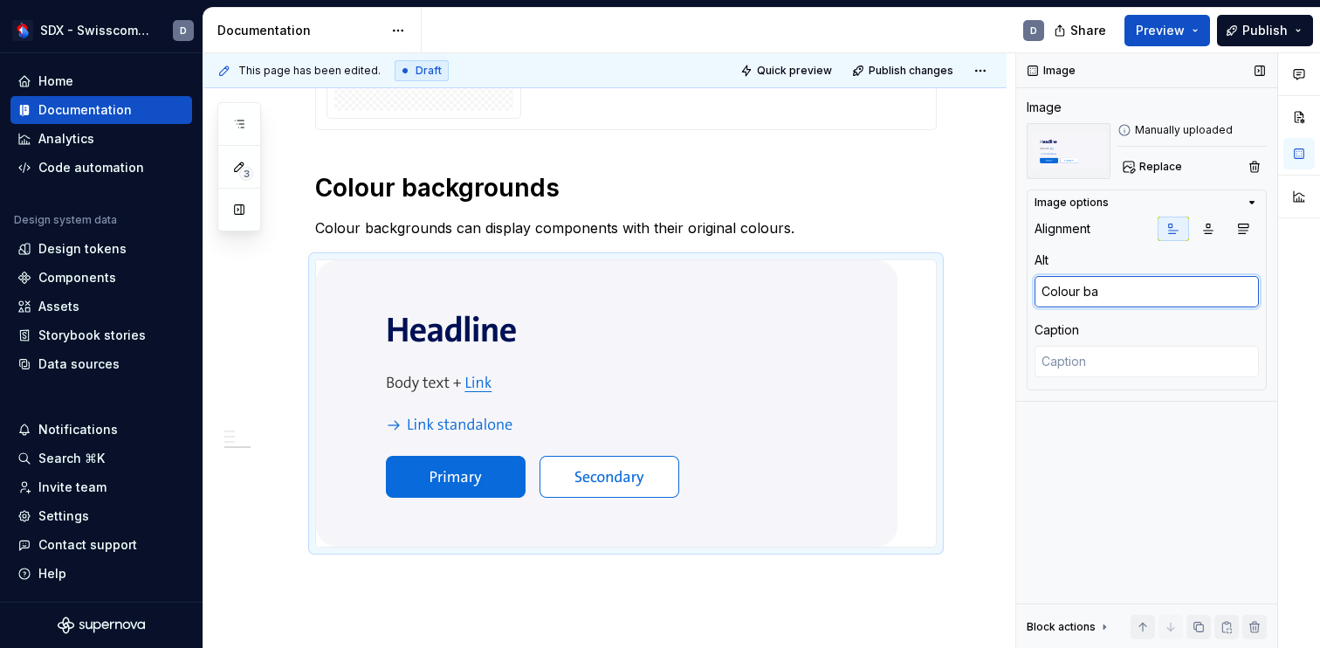
type textarea "*"
type textarea "Colour back"
type textarea "*"
type textarea "Colour backg"
type textarea "*"
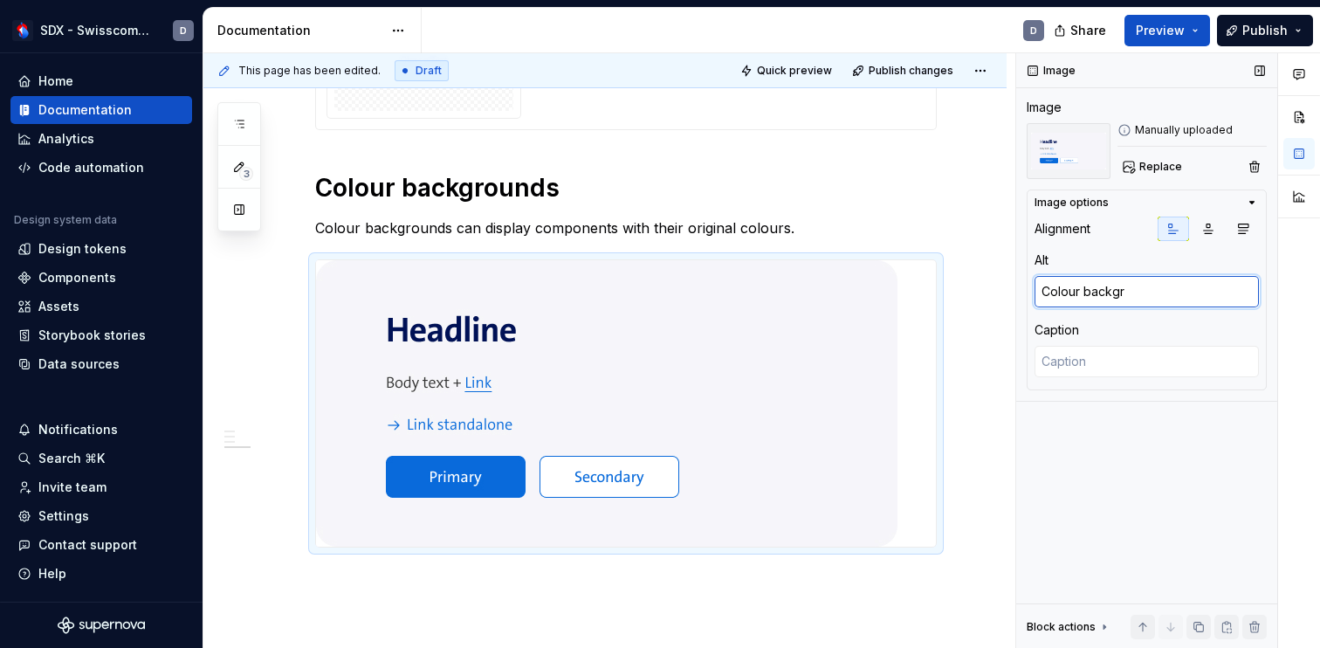
type textarea "Colour backgro"
type textarea "*"
type textarea "Colour backgrou"
type textarea "*"
type textarea "Colour background"
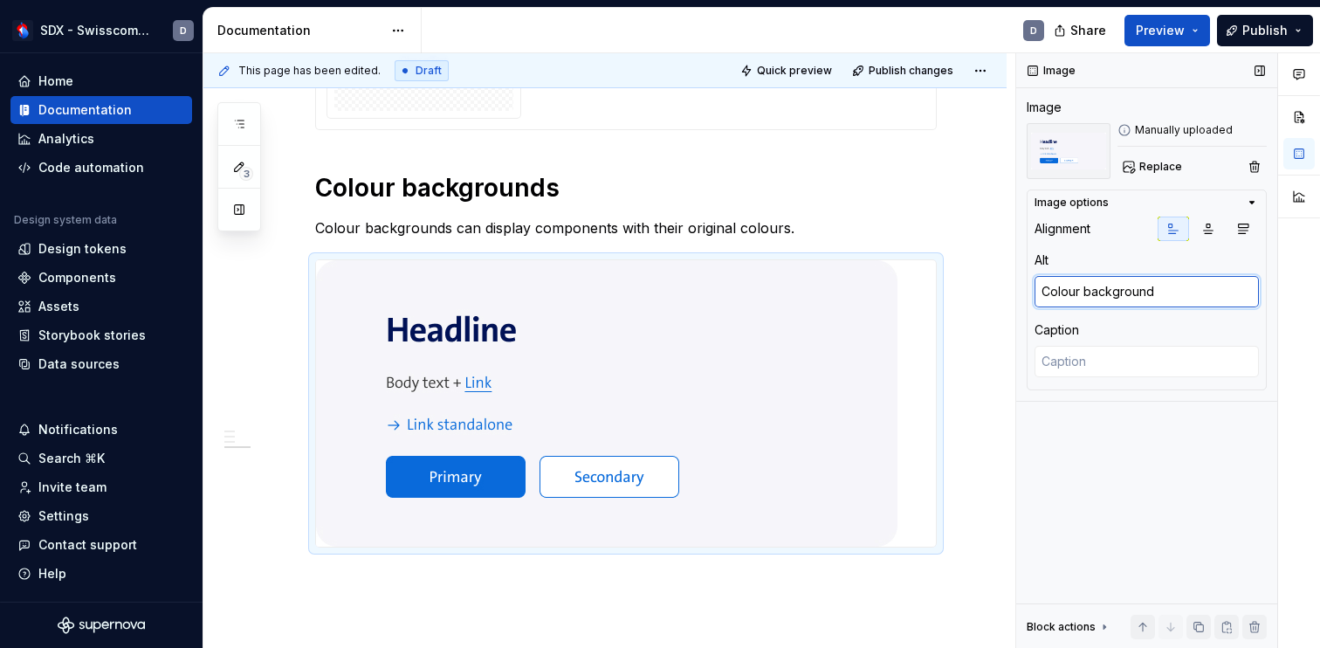
type textarea "*"
type textarea "Colour backgrounds"
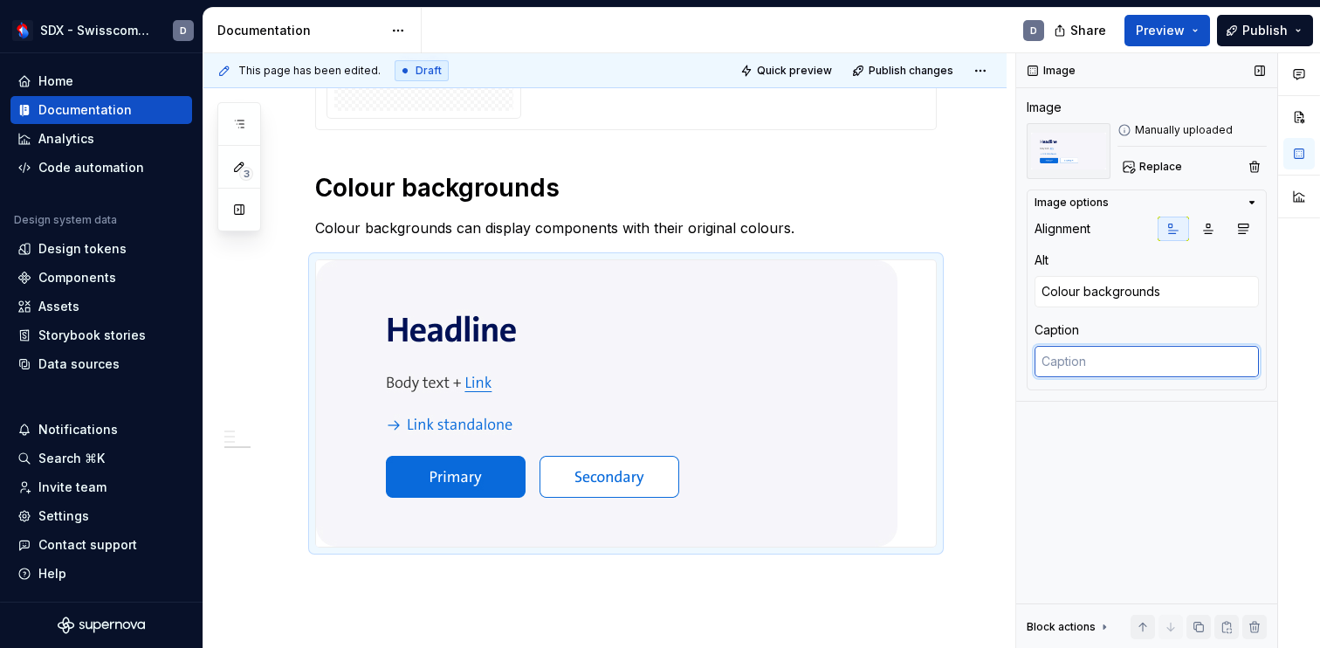
click at [1179, 348] on textarea at bounding box center [1146, 361] width 224 height 31
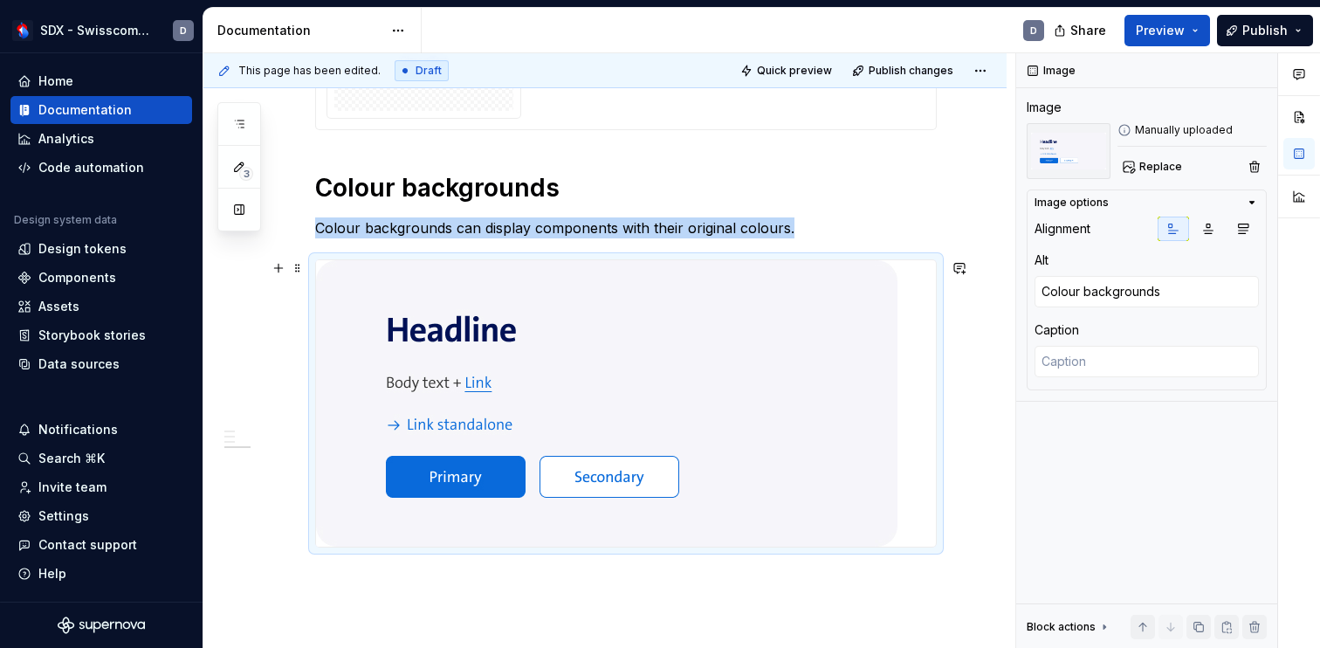
click at [880, 379] on img at bounding box center [606, 403] width 581 height 286
click at [301, 271] on span at bounding box center [298, 268] width 14 height 24
click at [737, 340] on img at bounding box center [606, 403] width 581 height 286
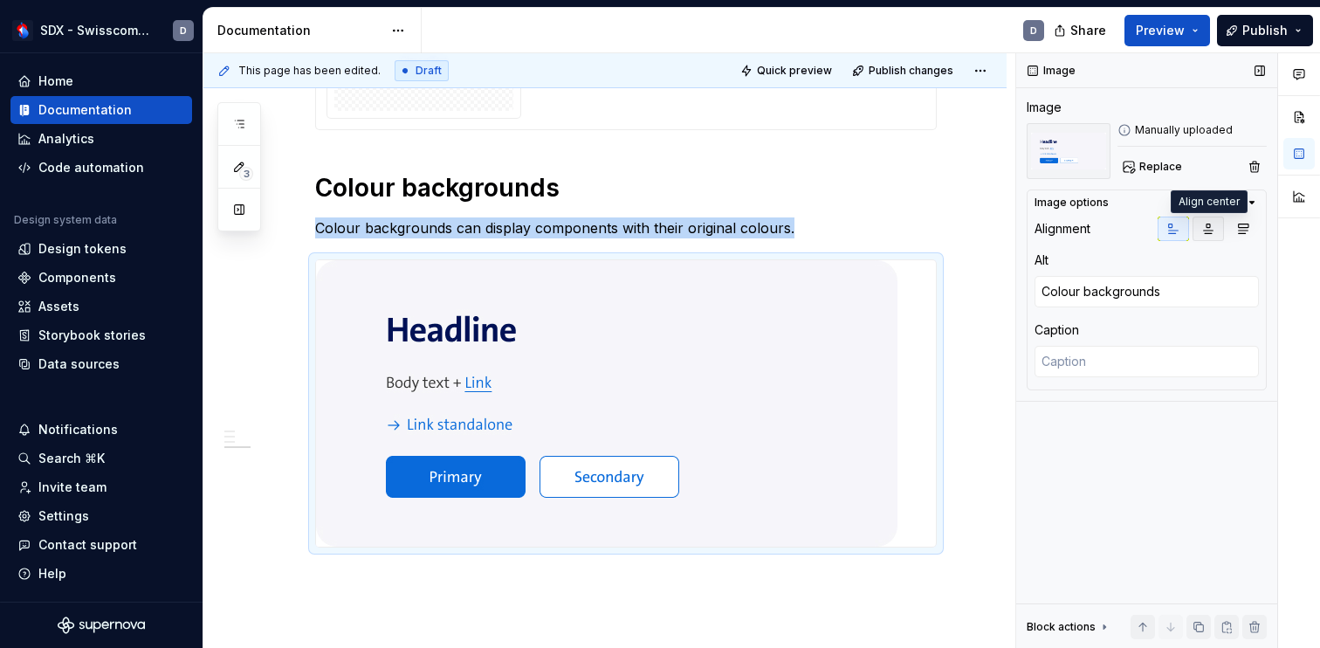
click at [1210, 224] on icon "button" at bounding box center [1208, 229] width 14 height 14
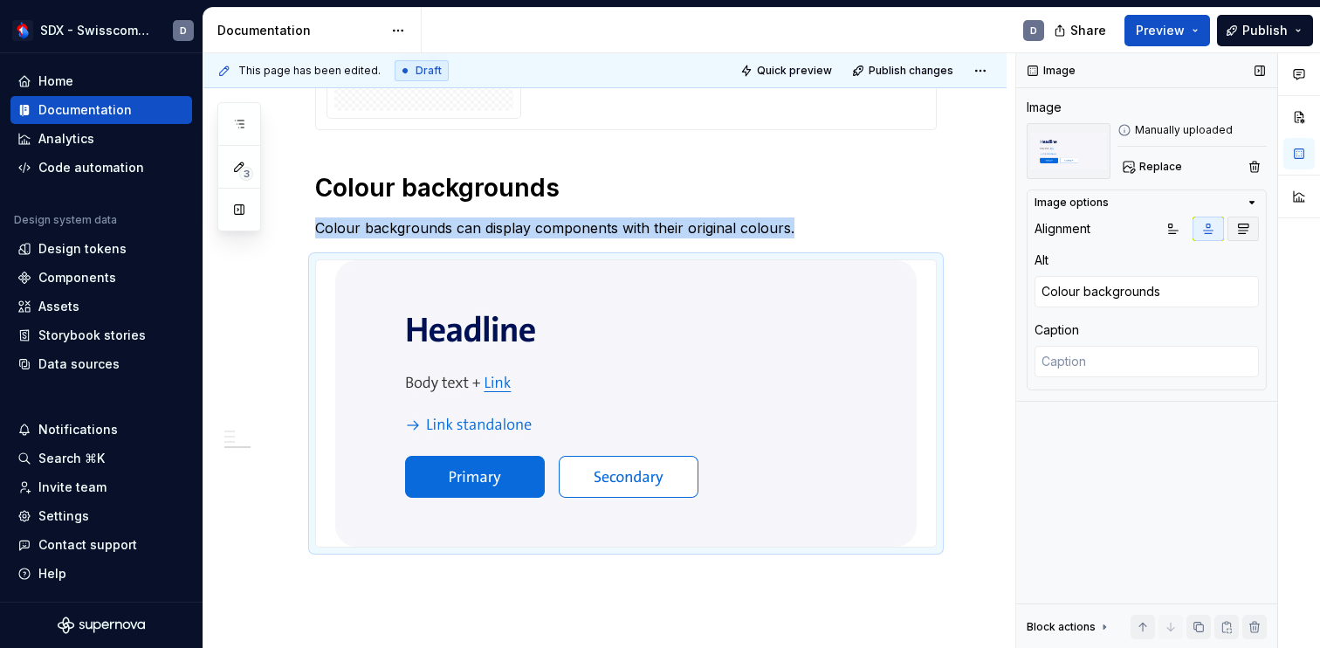
click at [1249, 226] on icon "button" at bounding box center [1243, 229] width 14 height 14
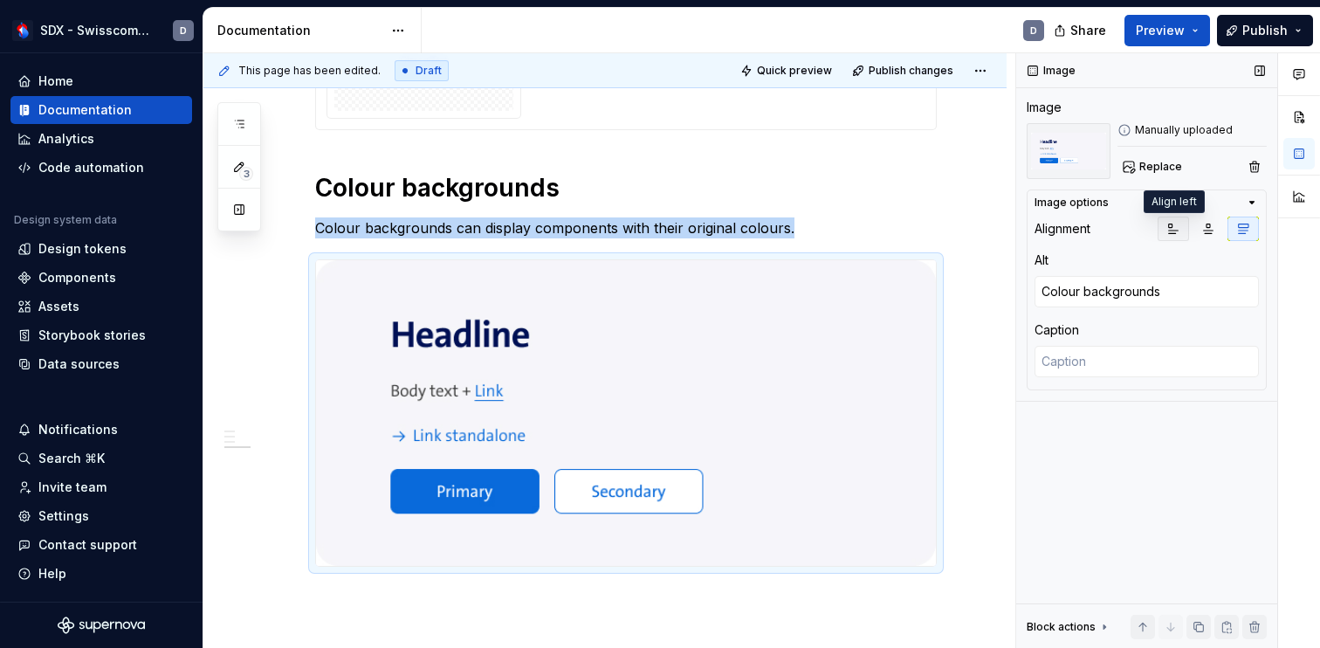
click at [1181, 224] on button "button" at bounding box center [1172, 228] width 31 height 24
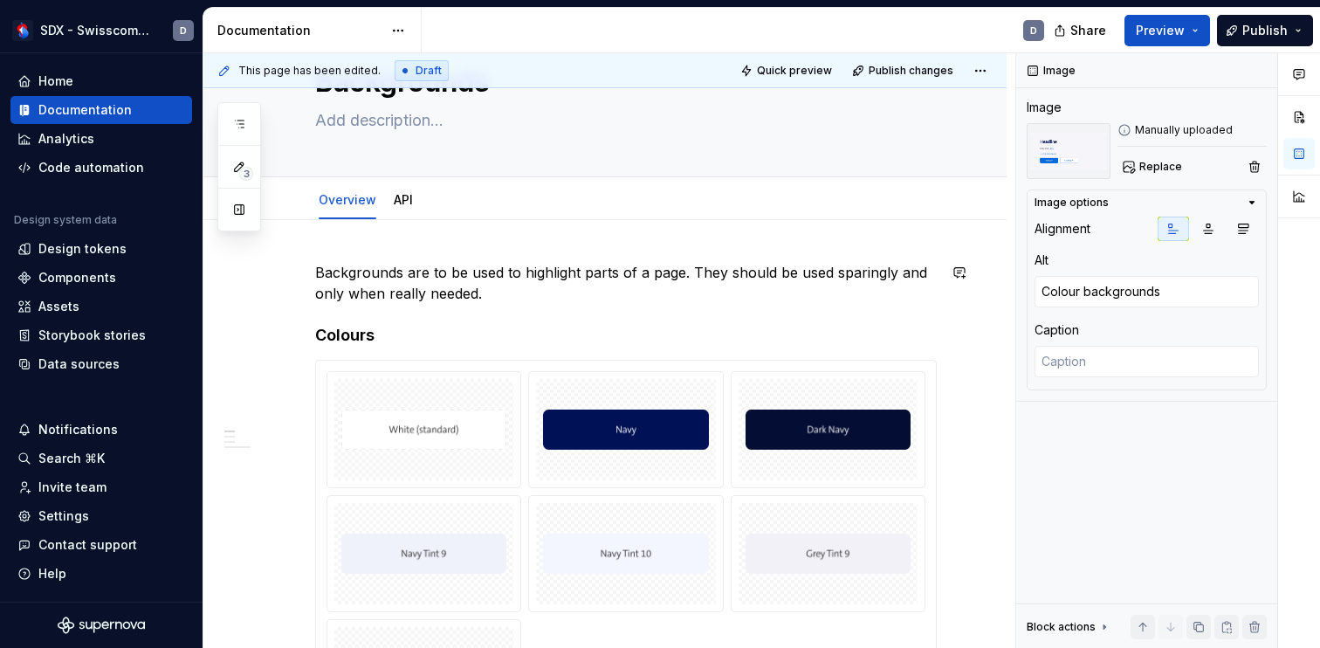
scroll to position [0, 0]
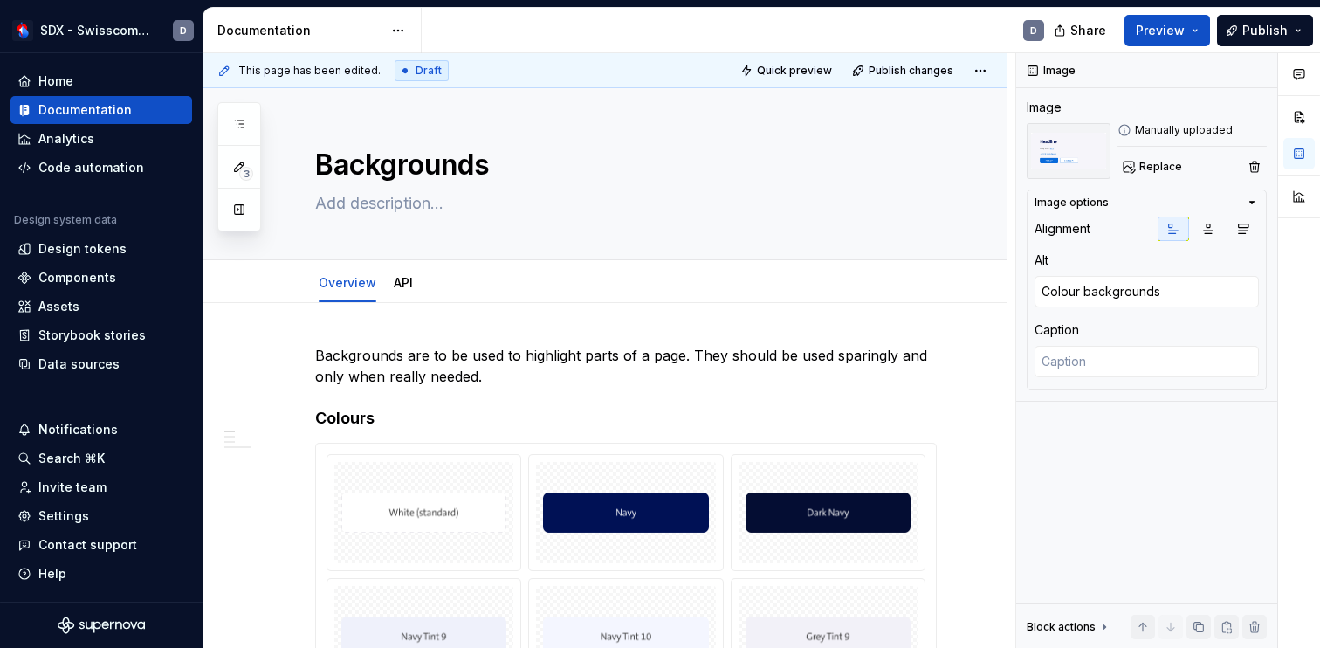
click at [341, 350] on p "Backgrounds are to be used to highlight parts of a page. They should be used sp…" at bounding box center [625, 366] width 621 height 42
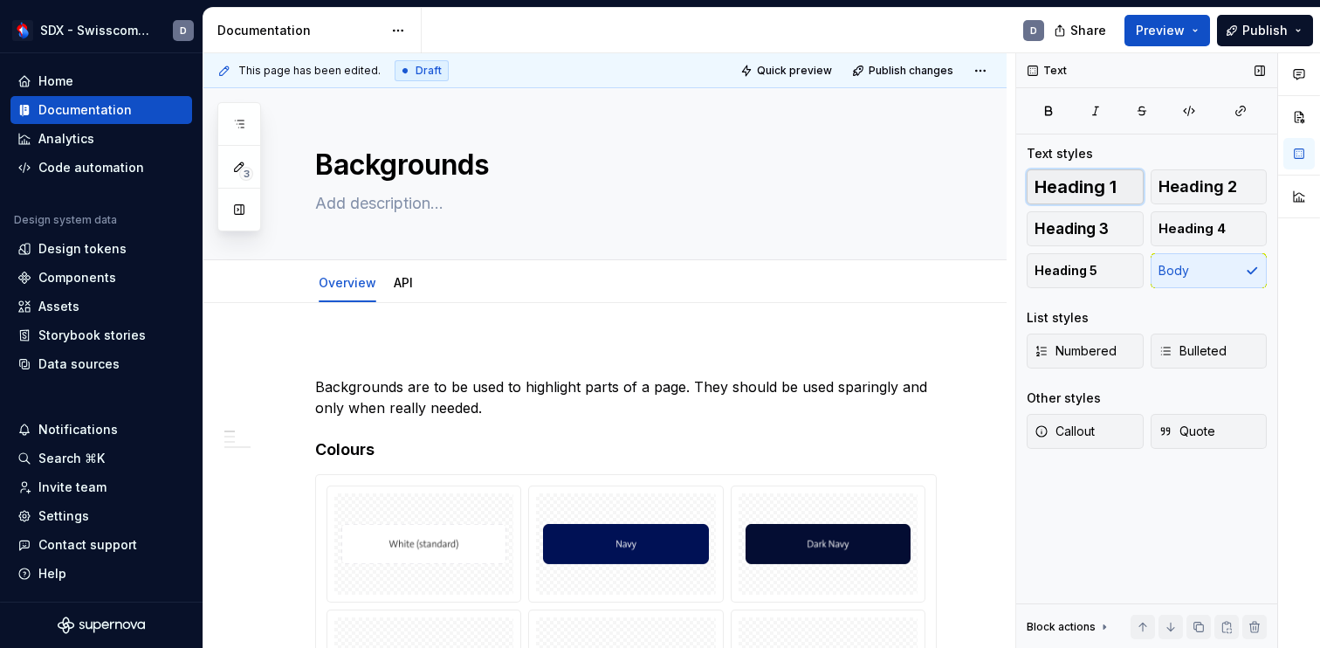
click at [1073, 178] on span "Heading 1" at bounding box center [1075, 186] width 82 height 17
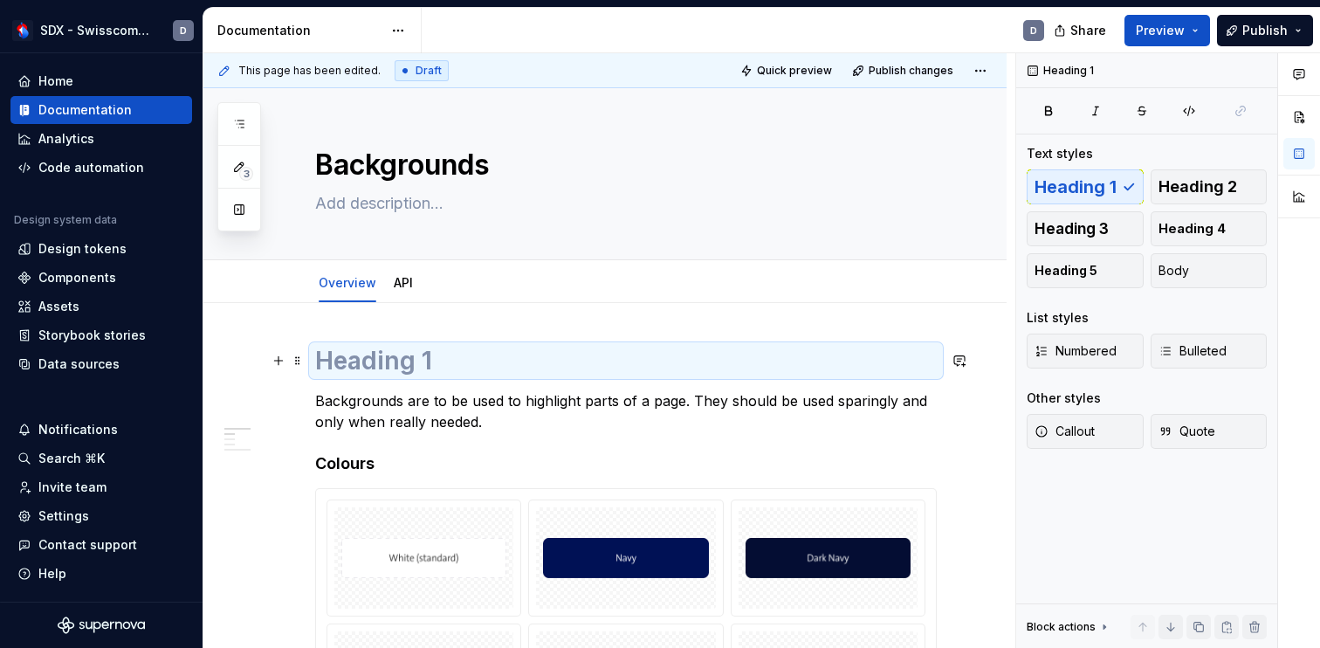
click at [656, 370] on h1 at bounding box center [625, 360] width 621 height 31
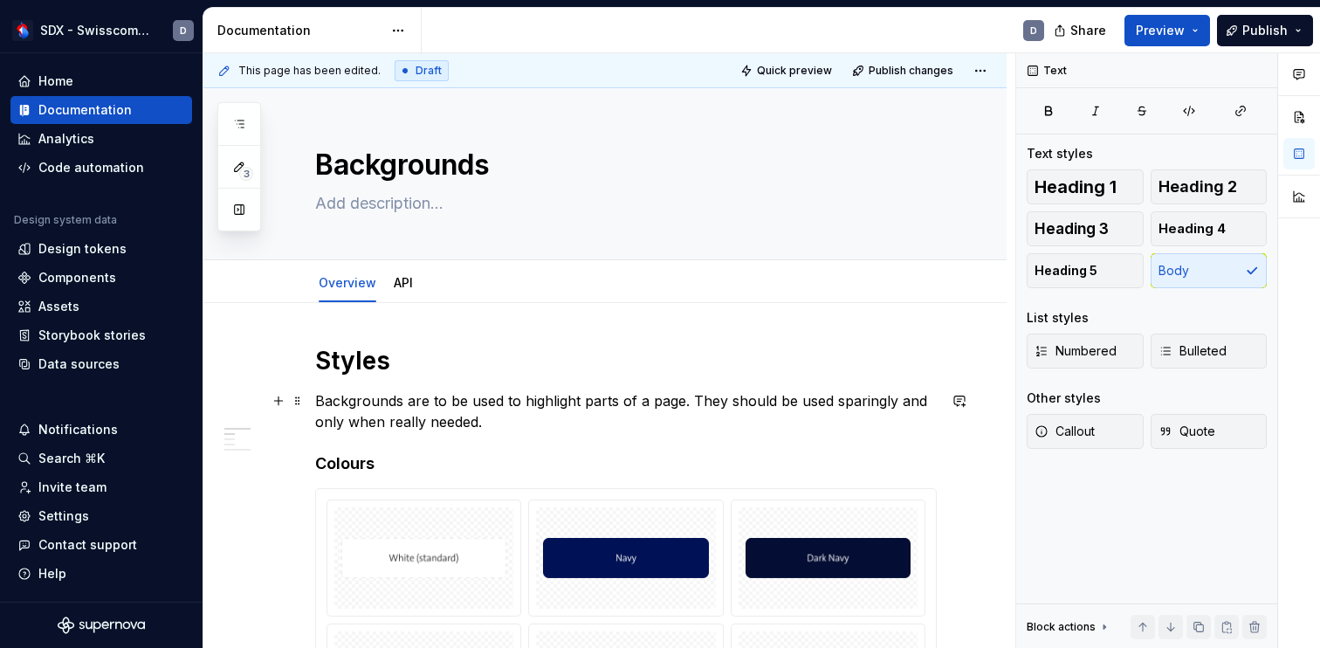
click at [623, 422] on p "Backgrounds are to be used to highlight parts of a page. They should be used sp…" at bounding box center [625, 411] width 621 height 42
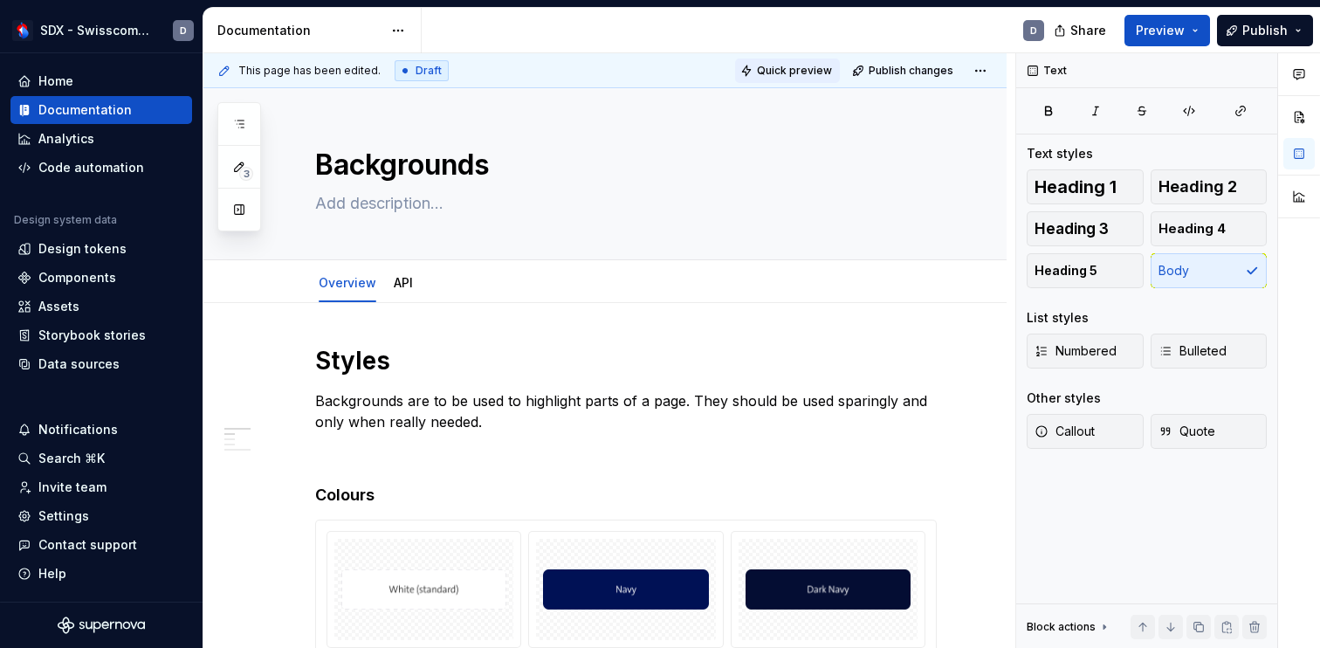
click at [809, 71] on span "Quick preview" at bounding box center [794, 71] width 75 height 14
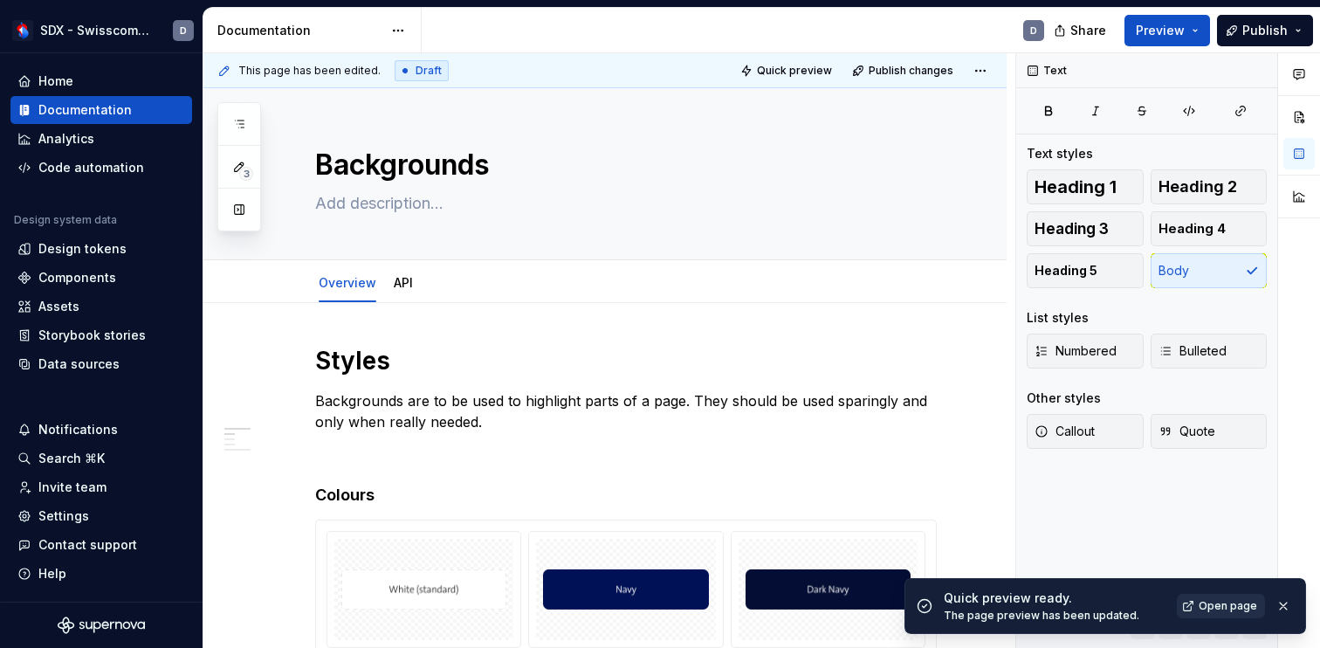
click at [1224, 607] on span "Open page" at bounding box center [1227, 606] width 58 height 14
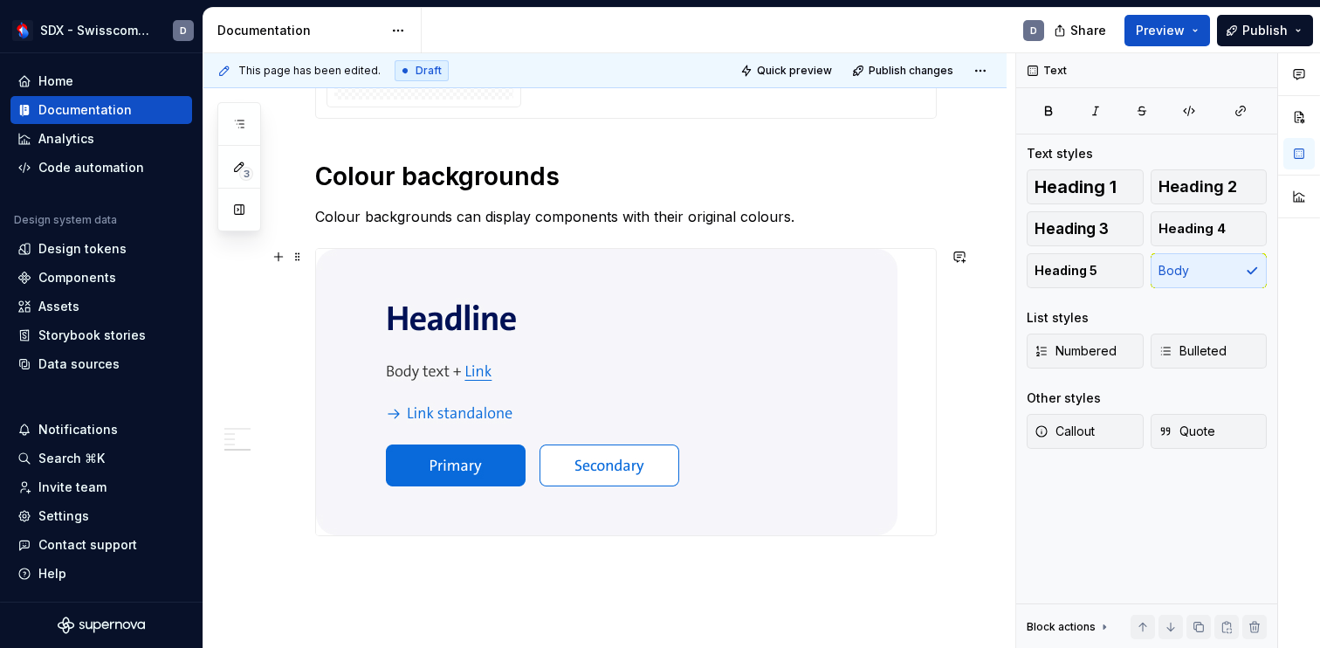
scroll to position [1293, 0]
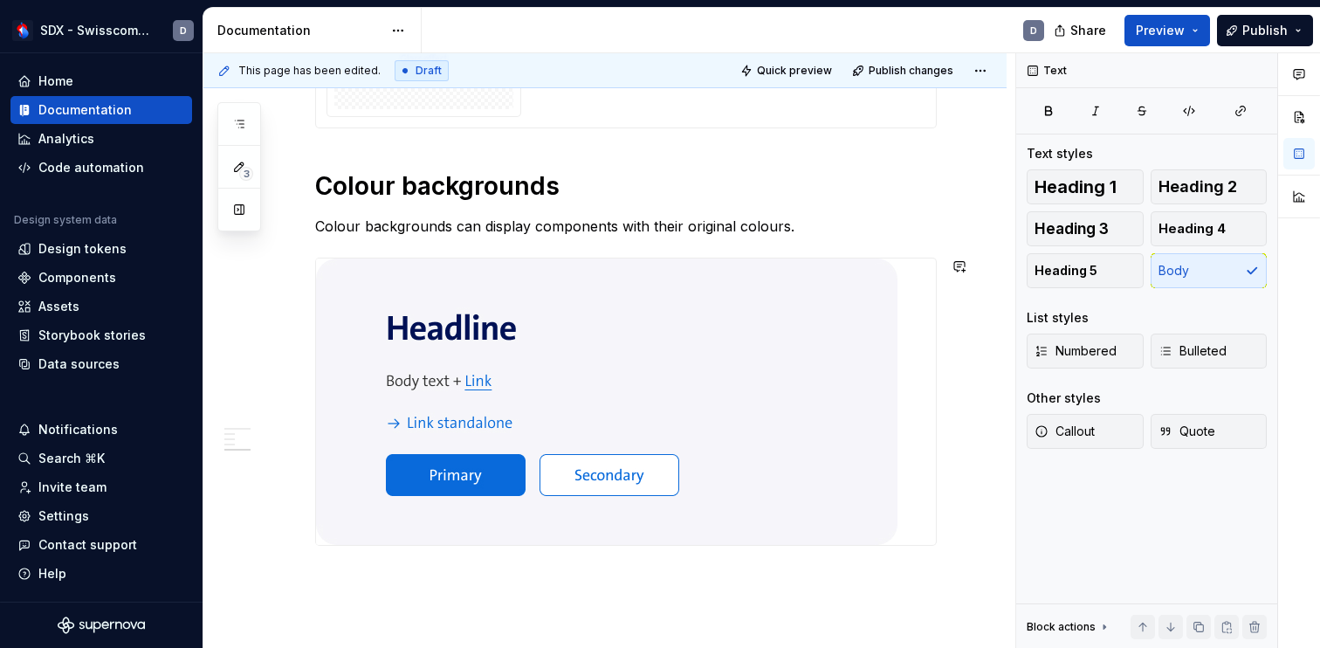
click at [1076, 180] on span "Heading 1" at bounding box center [1075, 186] width 82 height 17
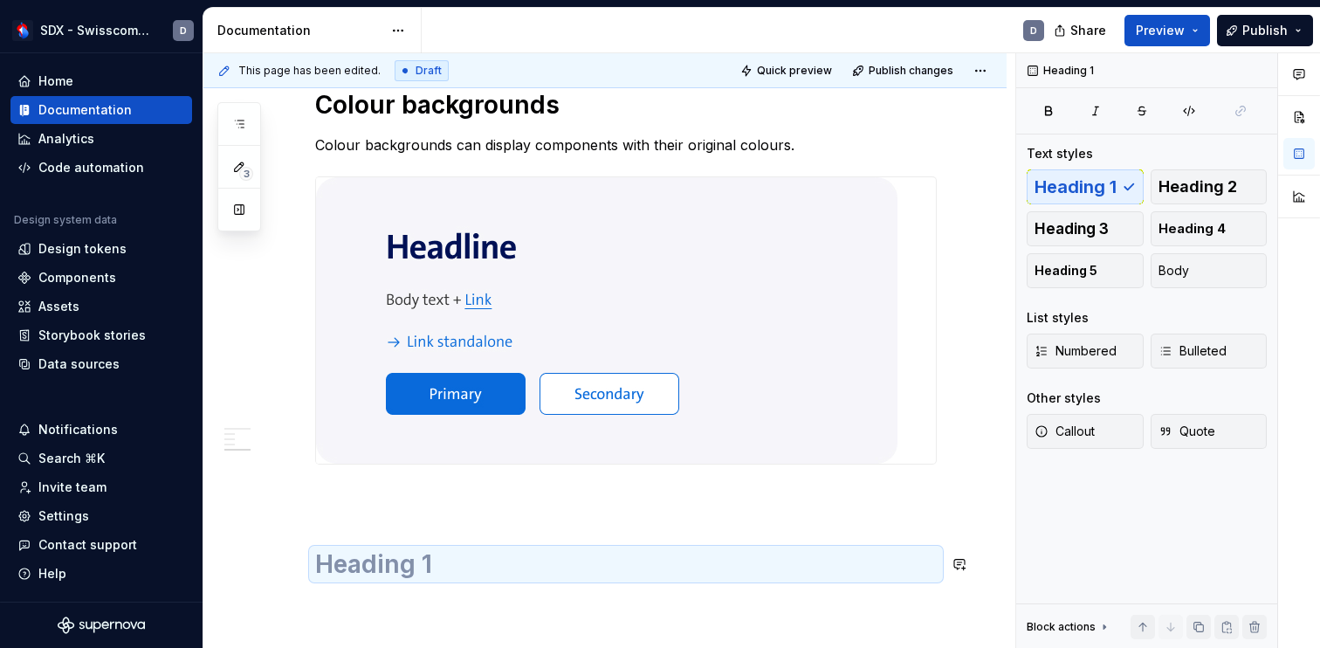
scroll to position [1374, 0]
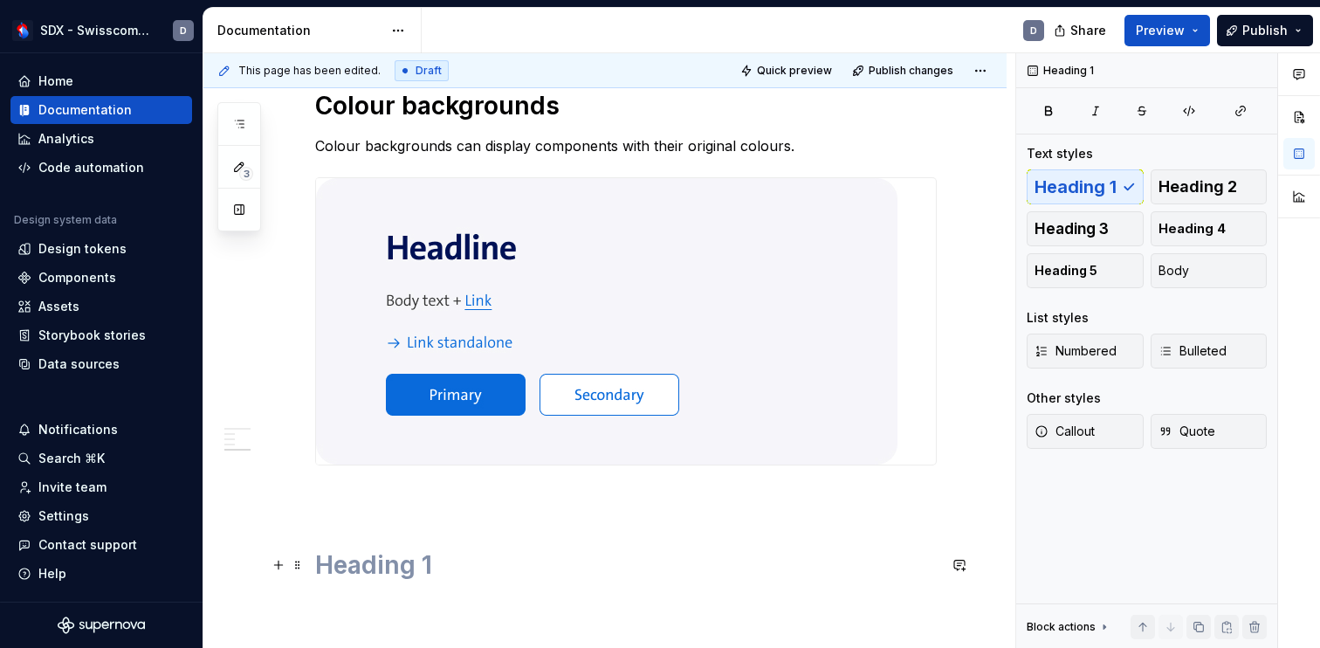
click at [378, 571] on h1 at bounding box center [625, 564] width 621 height 31
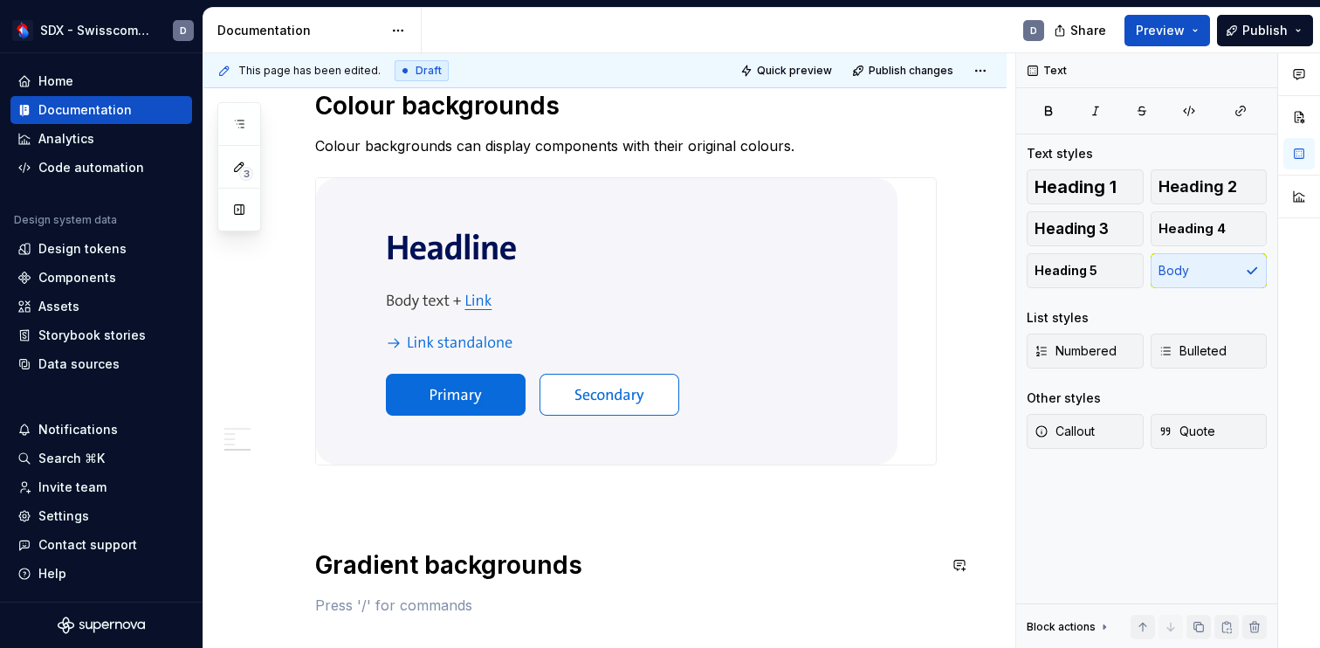
click at [342, 609] on p at bounding box center [625, 604] width 621 height 21
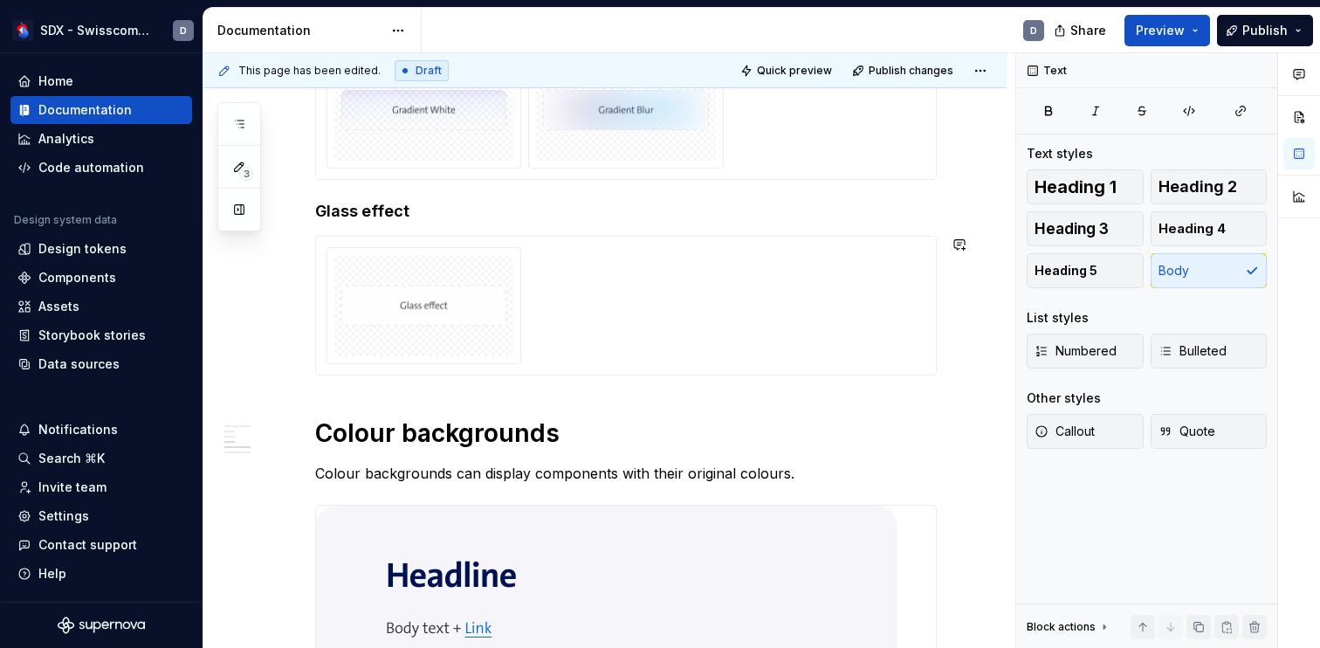
scroll to position [1049, 0]
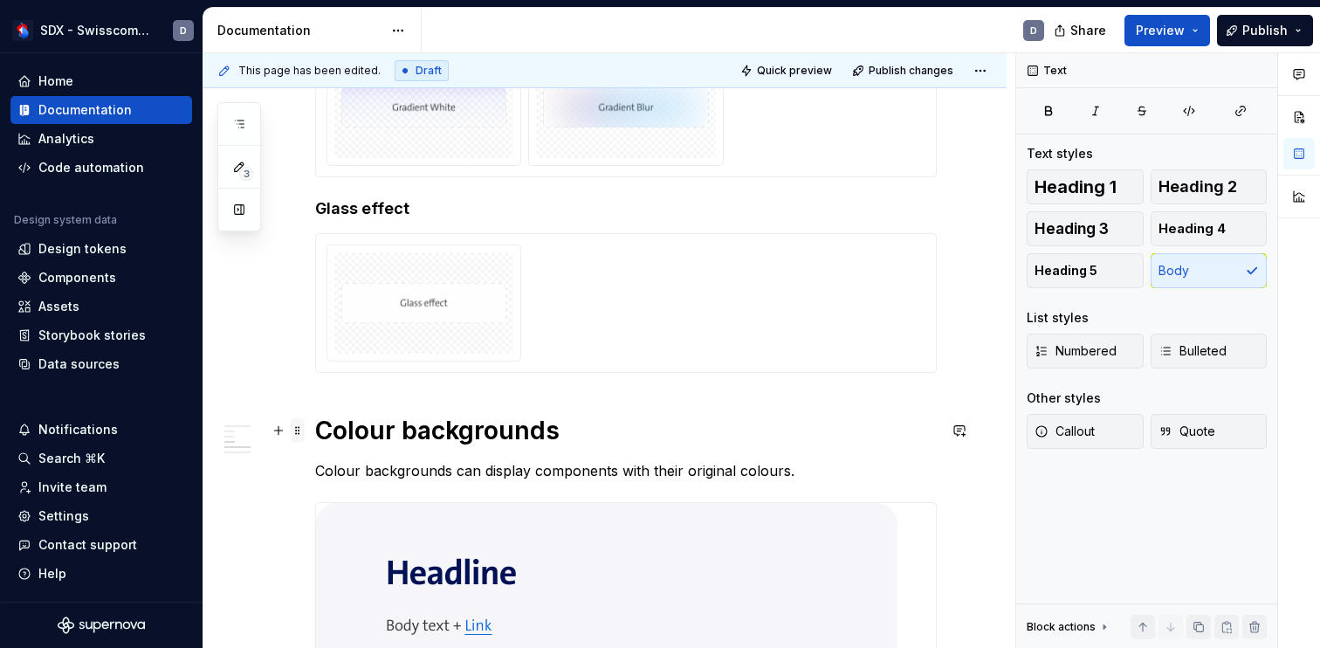
click at [298, 429] on span at bounding box center [298, 430] width 14 height 24
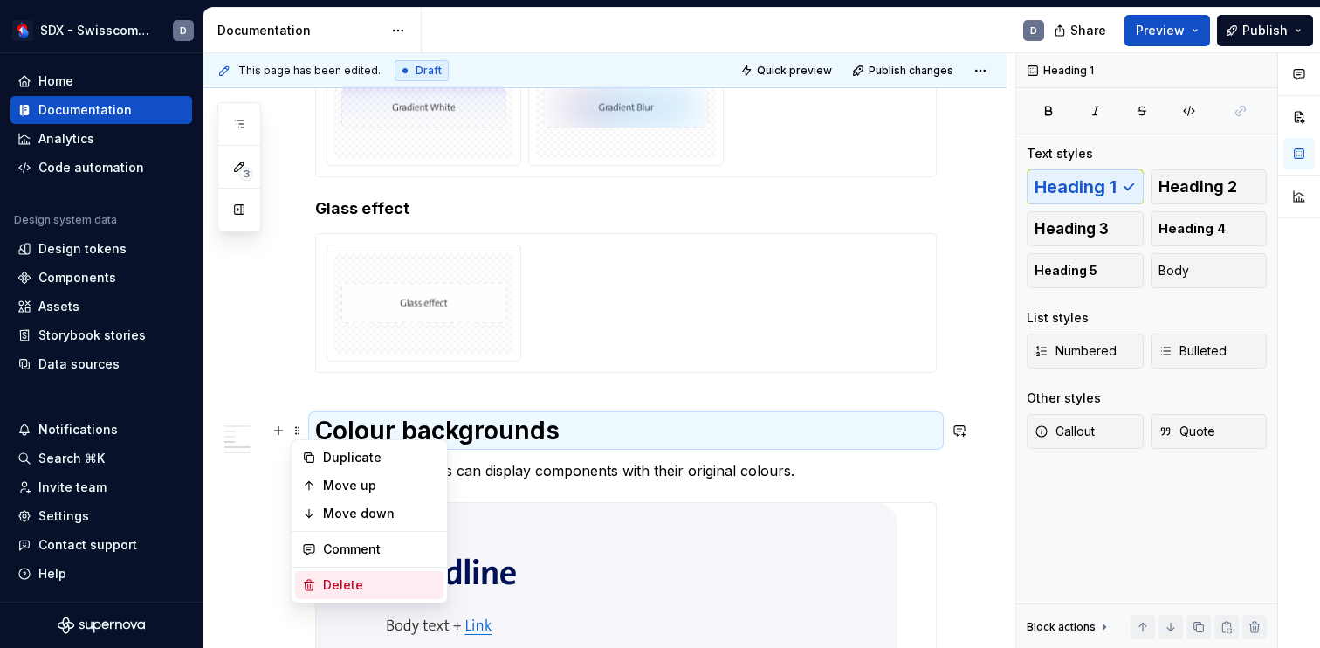
click at [353, 579] on div "Delete" at bounding box center [379, 584] width 113 height 17
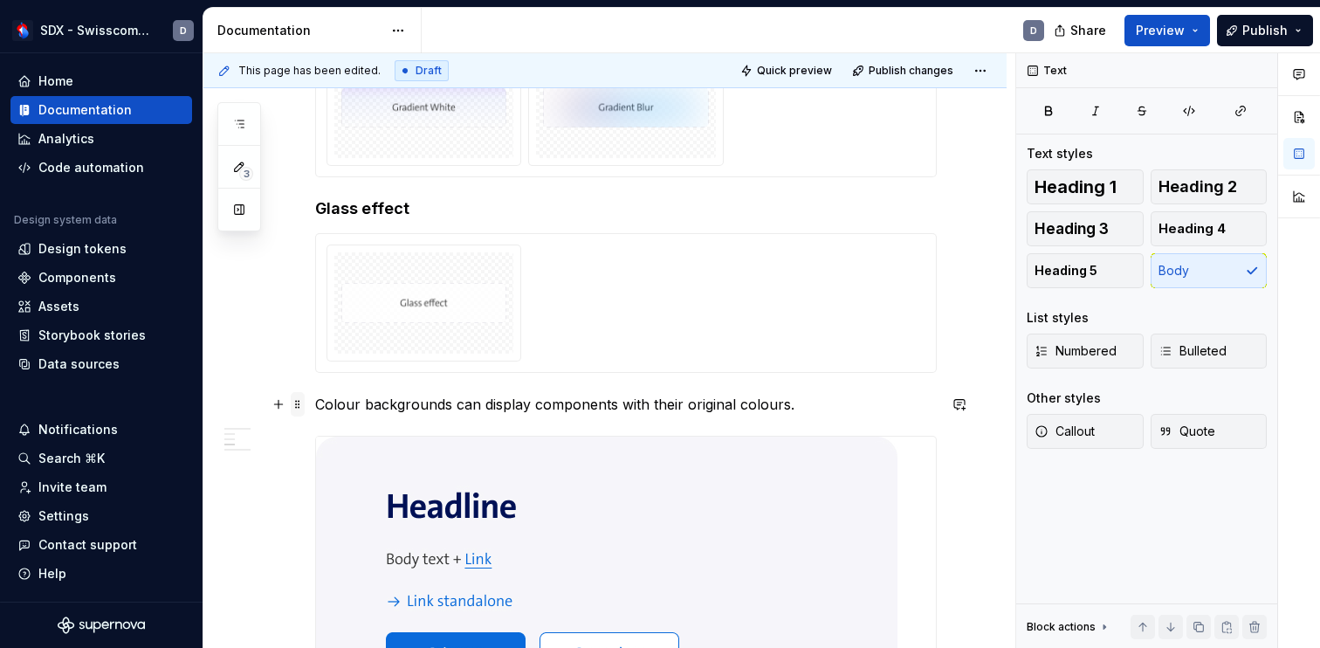
click at [300, 403] on span at bounding box center [298, 404] width 14 height 24
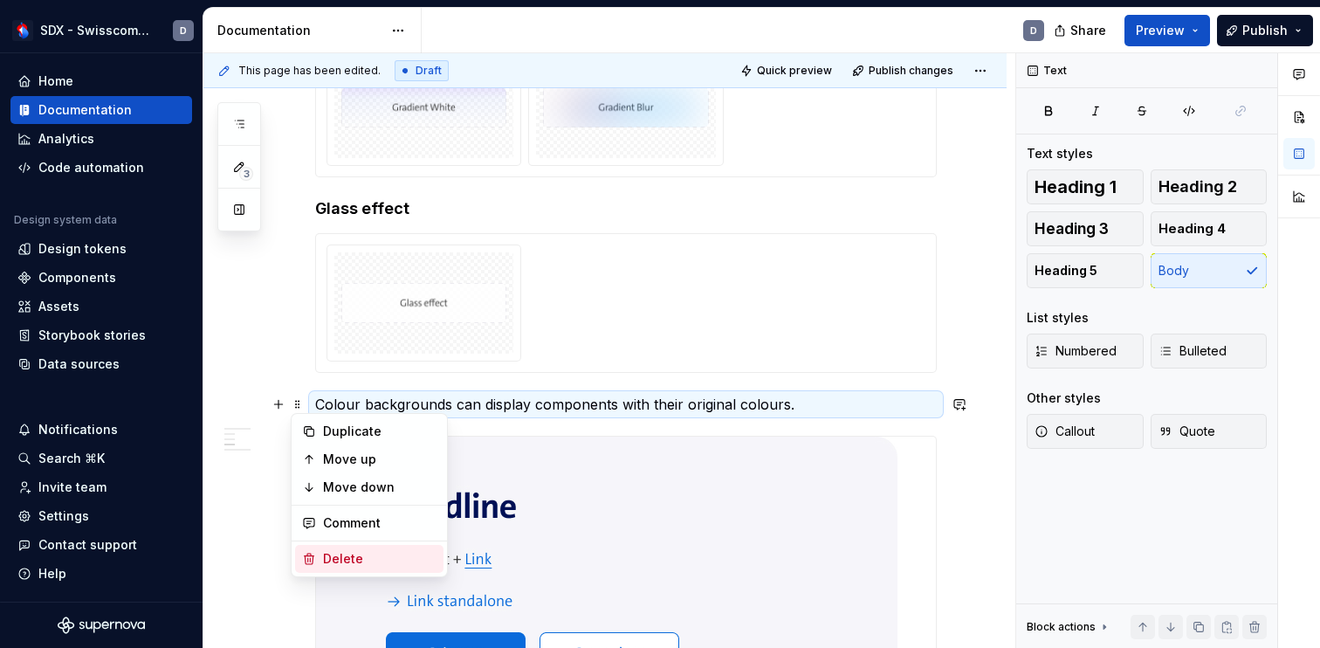
click at [353, 551] on div "Delete" at bounding box center [379, 558] width 113 height 17
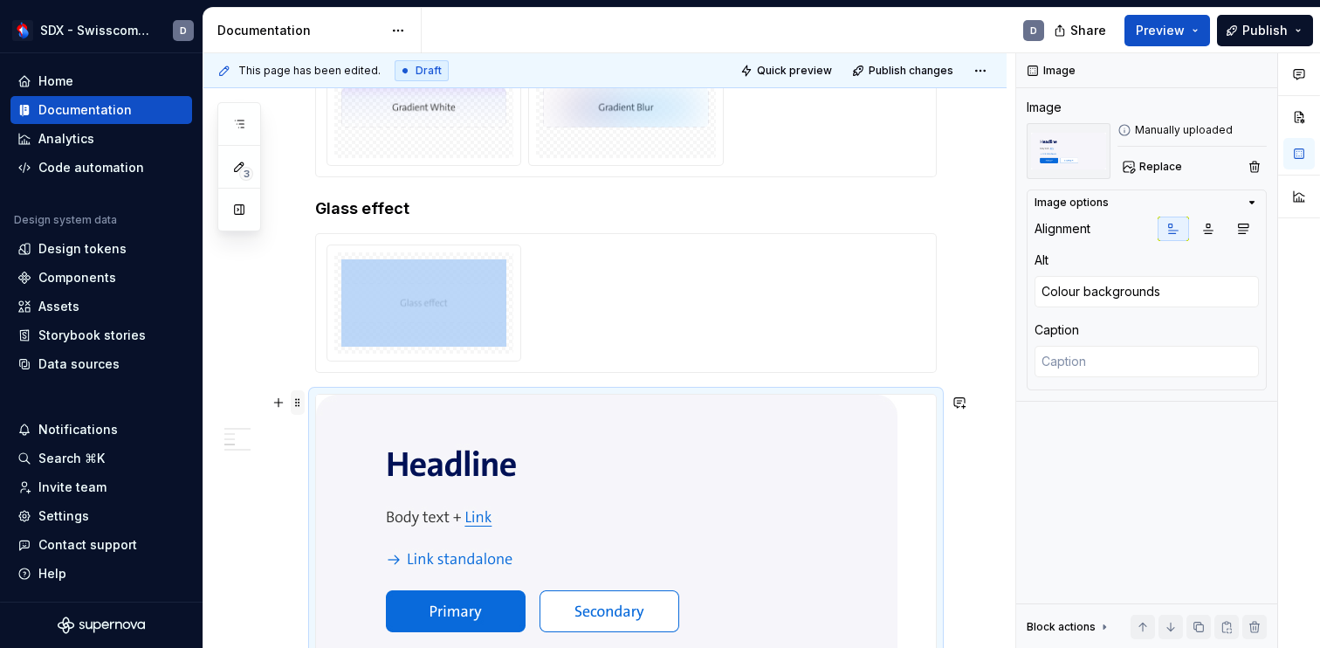
click at [298, 407] on span at bounding box center [298, 402] width 14 height 24
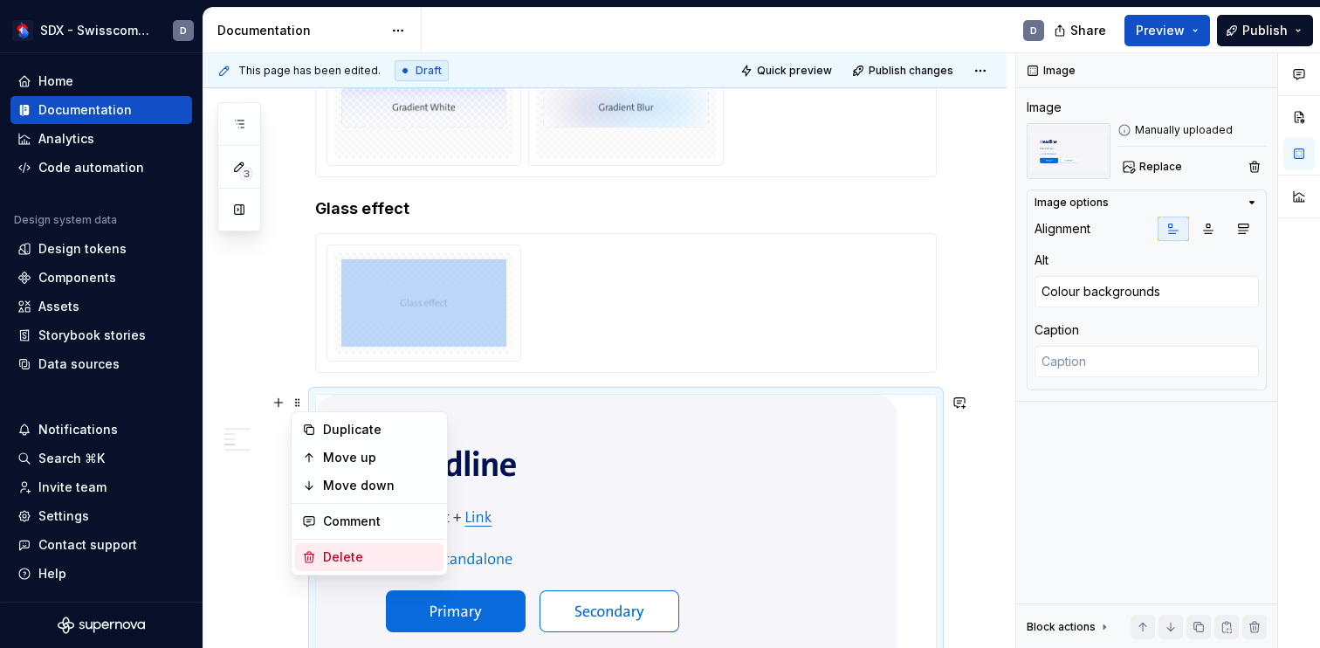
click at [351, 558] on div "Delete" at bounding box center [379, 556] width 113 height 17
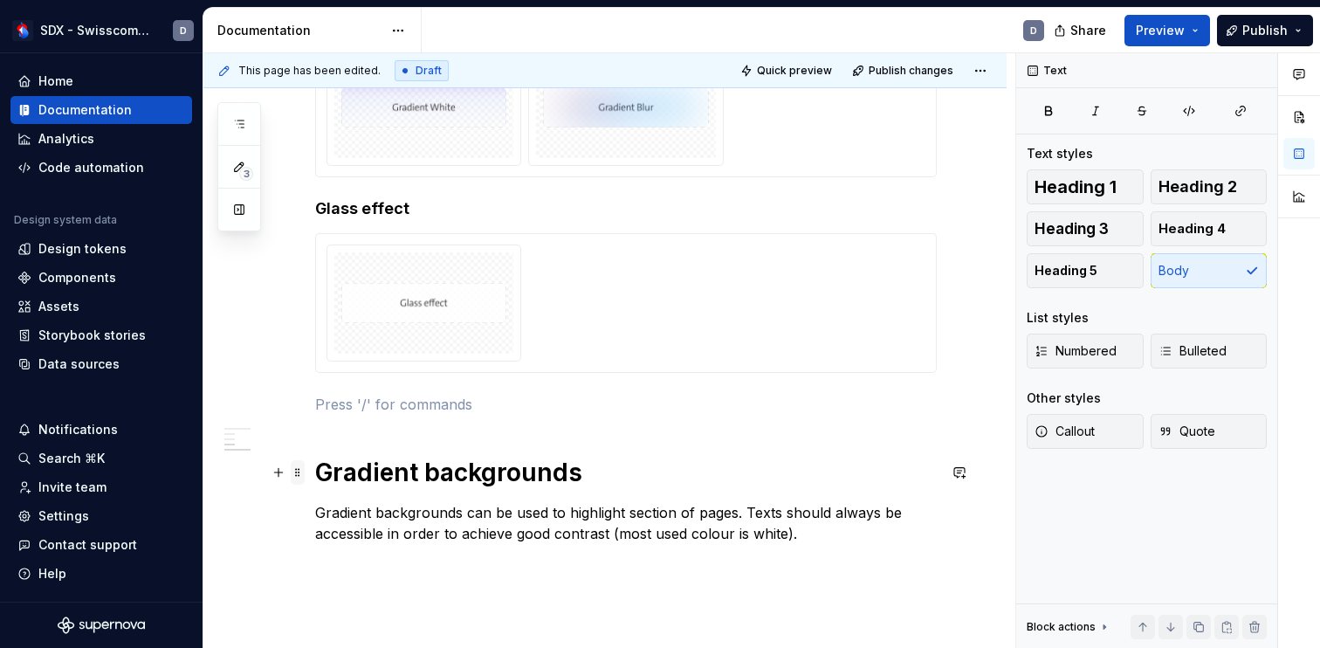
click at [304, 472] on span at bounding box center [298, 472] width 14 height 24
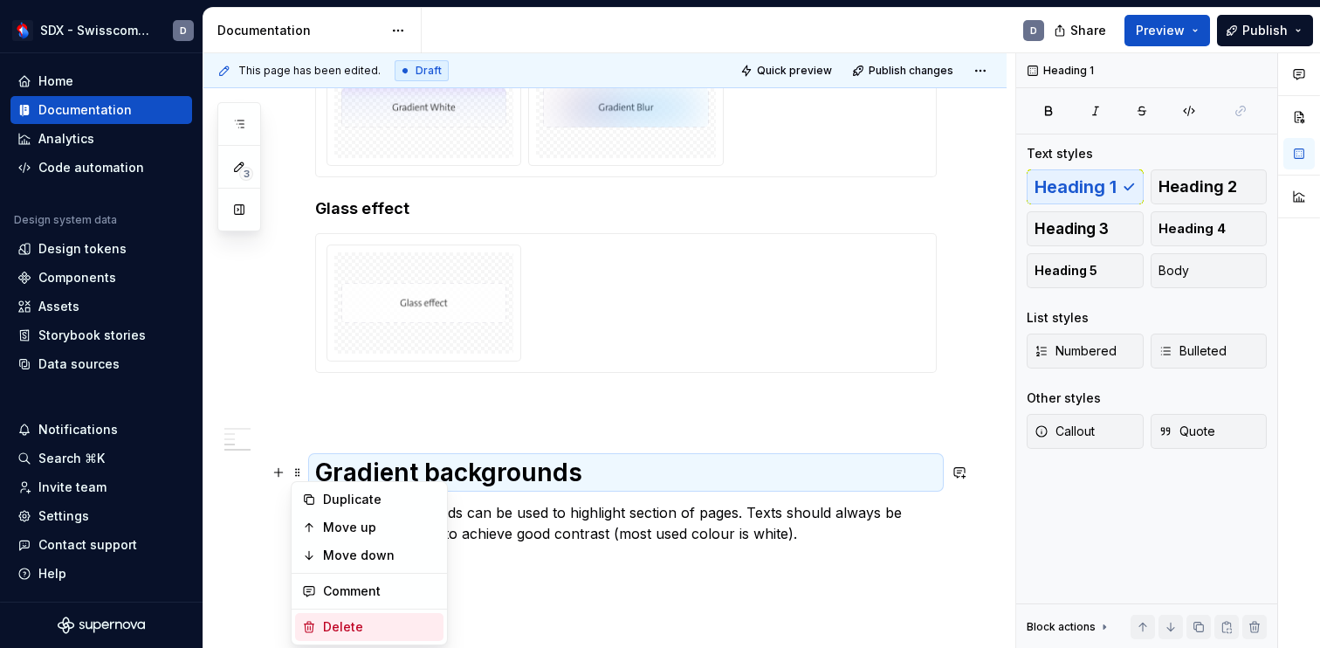
click at [354, 620] on div "Delete" at bounding box center [379, 626] width 113 height 17
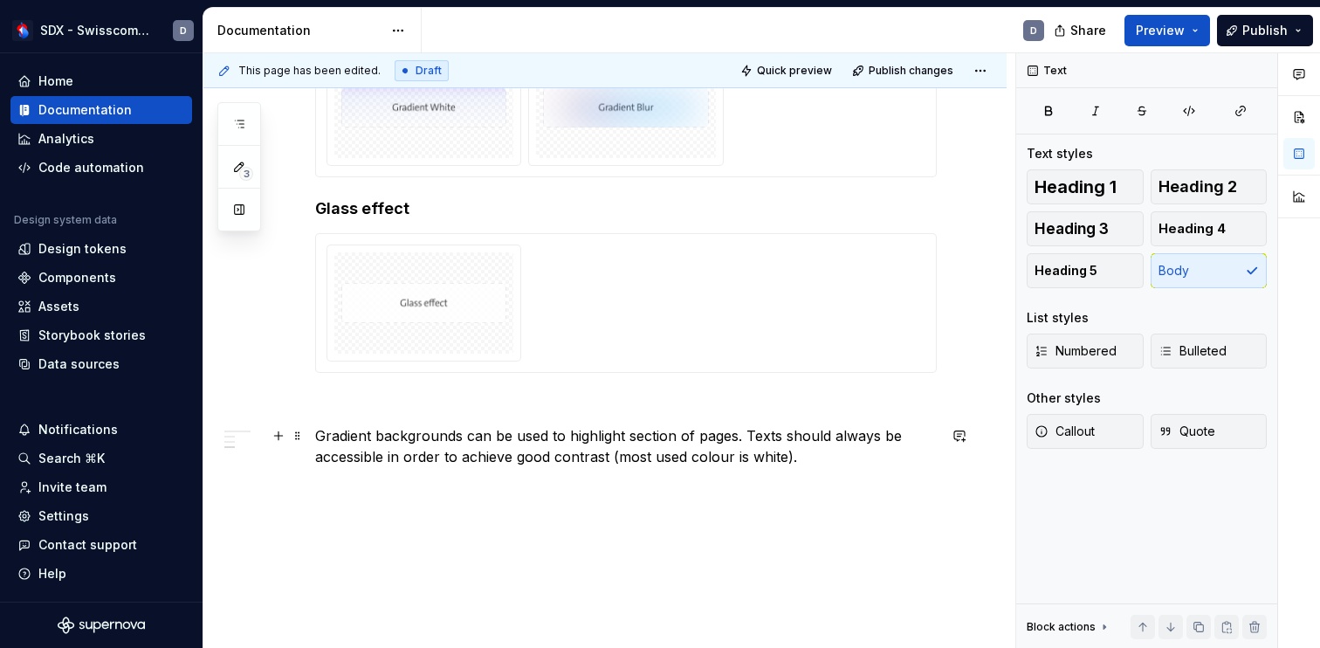
click at [299, 435] on span at bounding box center [298, 435] width 14 height 24
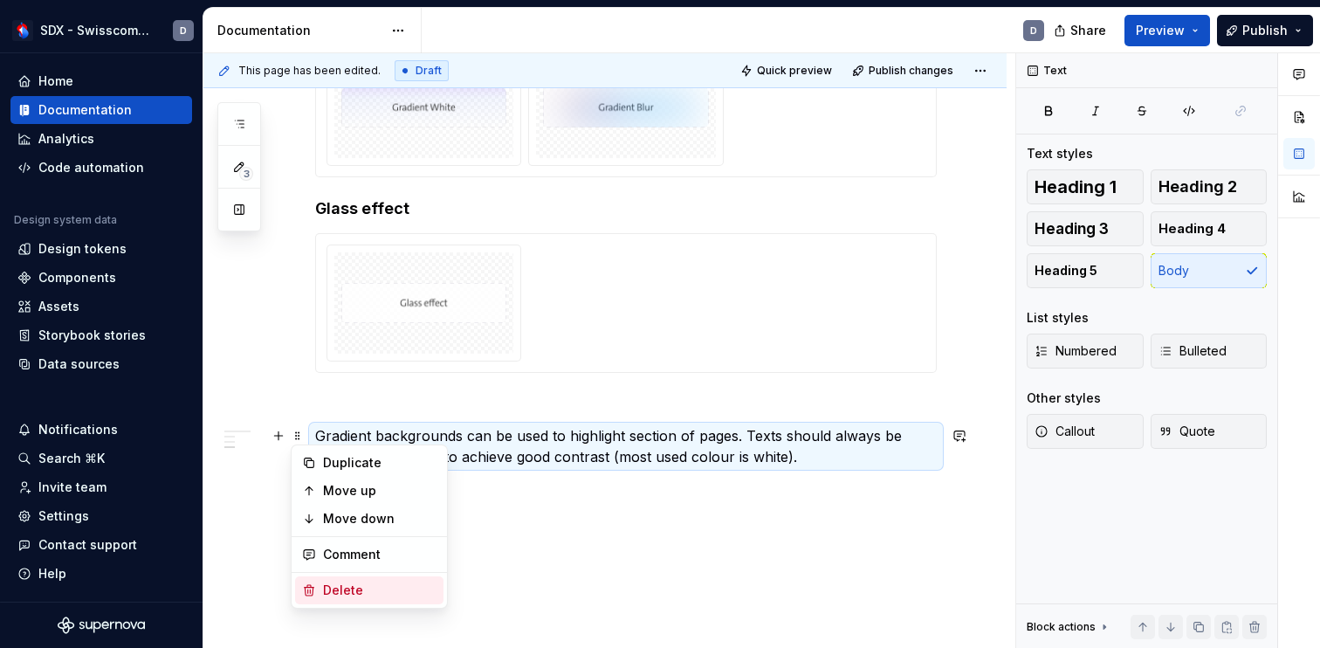
click at [339, 579] on div "Delete" at bounding box center [369, 590] width 148 height 28
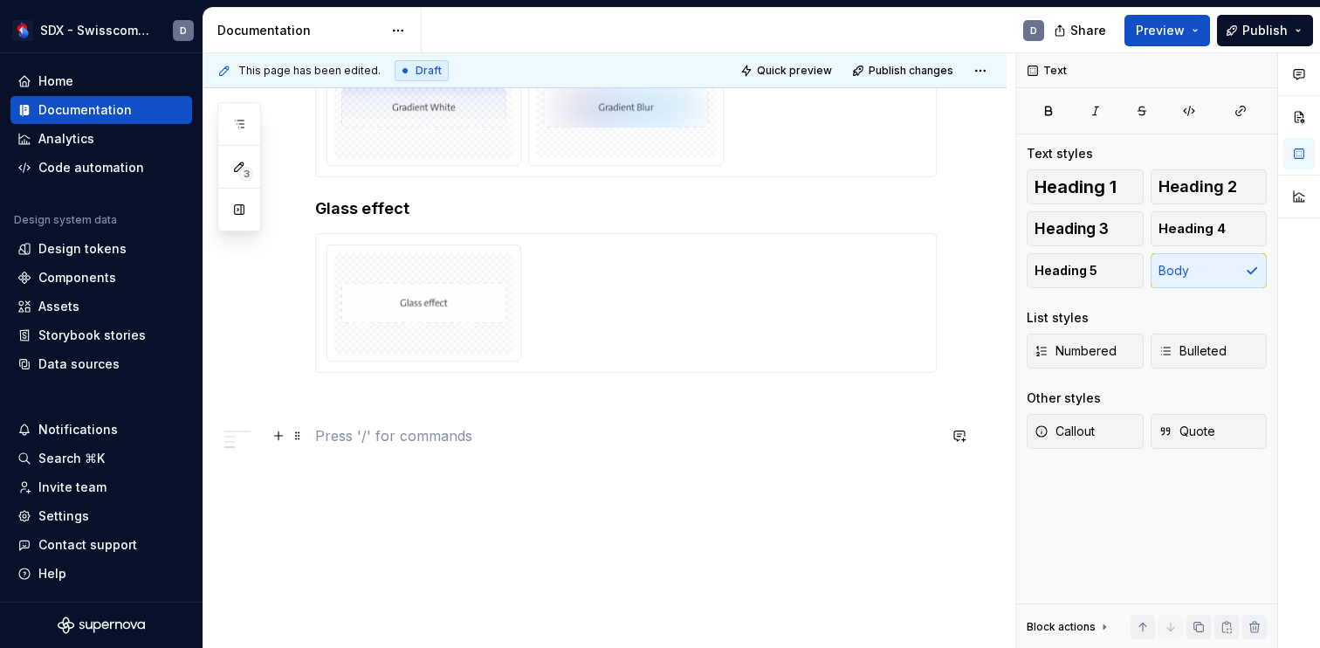
click at [339, 435] on p at bounding box center [625, 435] width 621 height 21
click at [285, 439] on button "button" at bounding box center [278, 435] width 24 height 24
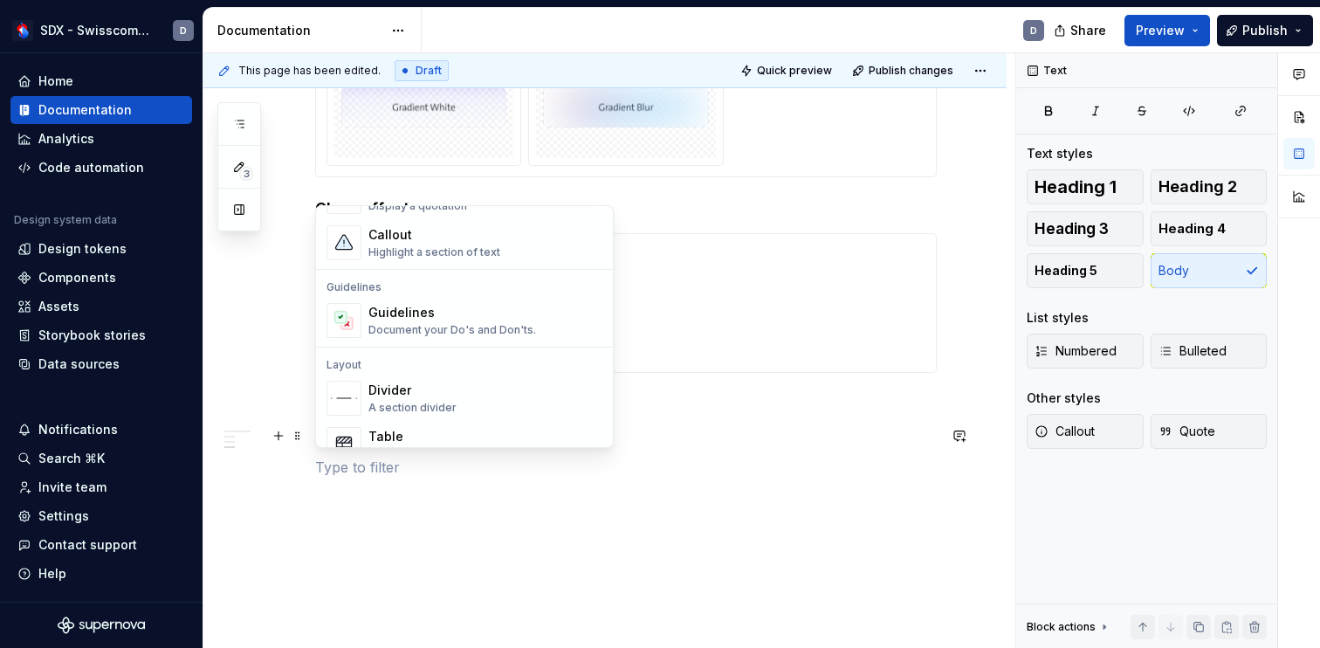
scroll to position [429, 0]
click at [437, 325] on div "Document your Do's and Don'ts." at bounding box center [452, 332] width 168 height 14
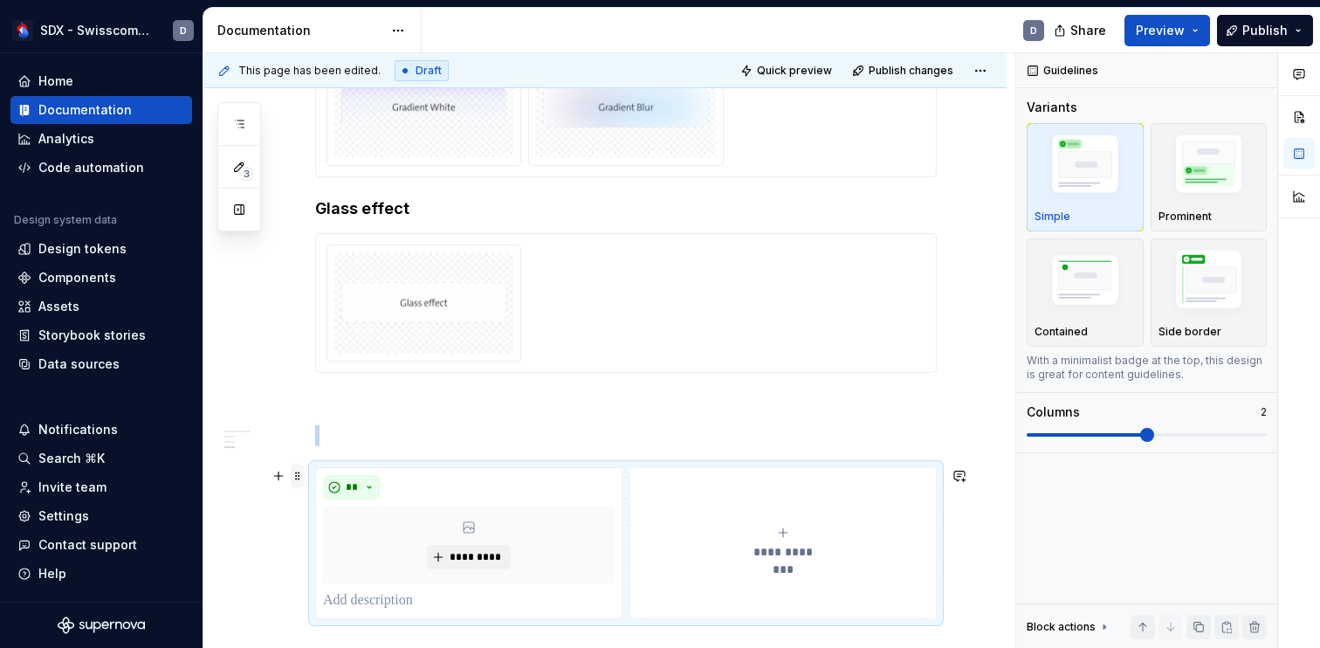
click at [297, 480] on span at bounding box center [298, 475] width 14 height 24
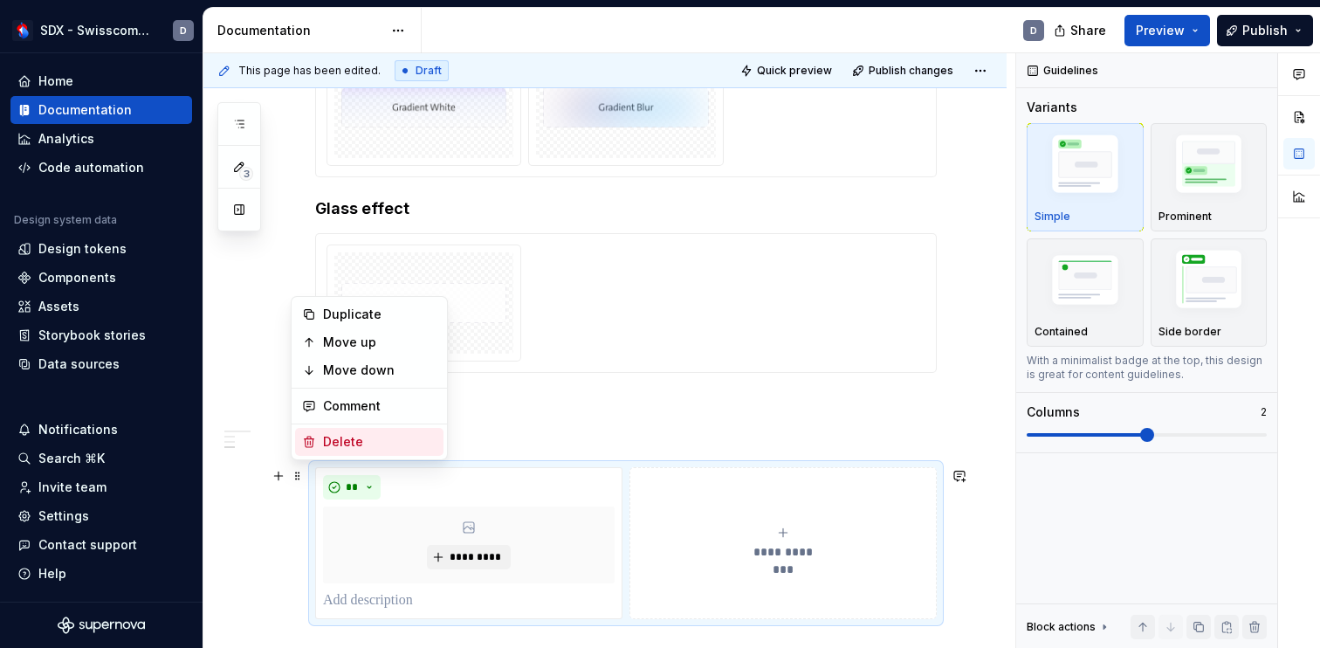
click at [333, 438] on div "Delete" at bounding box center [379, 441] width 113 height 17
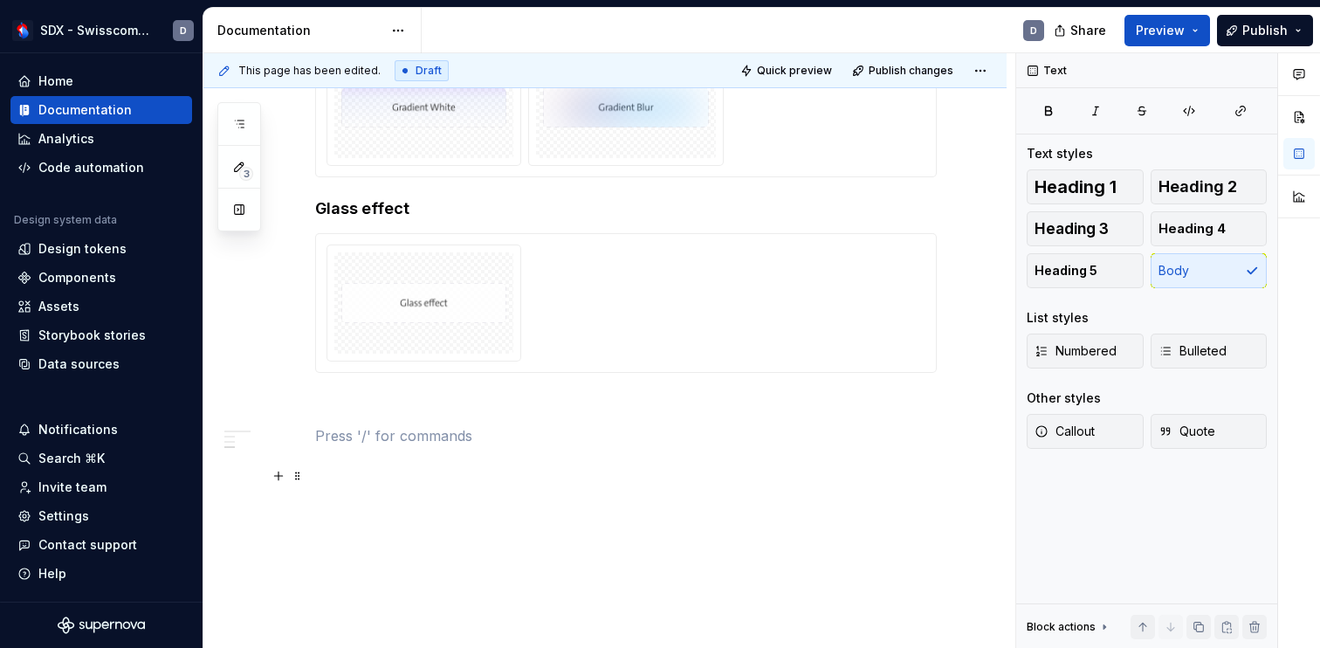
click at [333, 438] on p at bounding box center [625, 435] width 621 height 21
click at [280, 435] on button "button" at bounding box center [278, 435] width 24 height 24
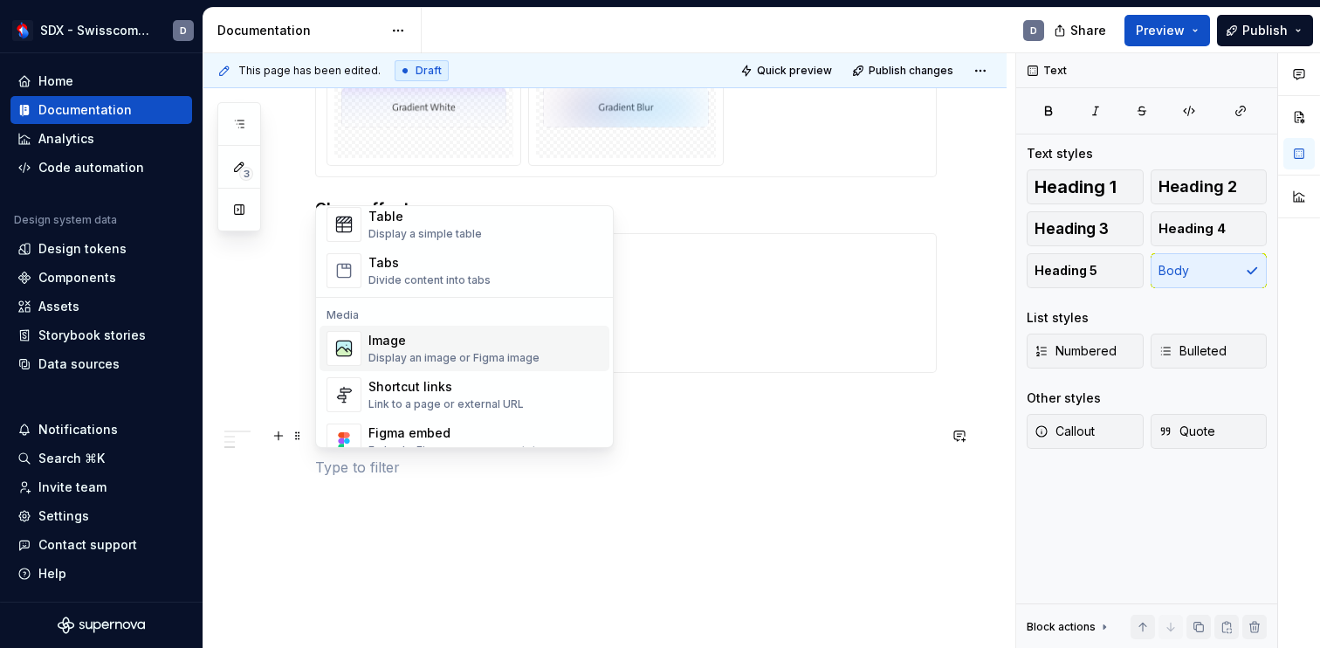
scroll to position [652, 0]
click at [452, 387] on div "Shortcut links" at bounding box center [445, 384] width 155 height 17
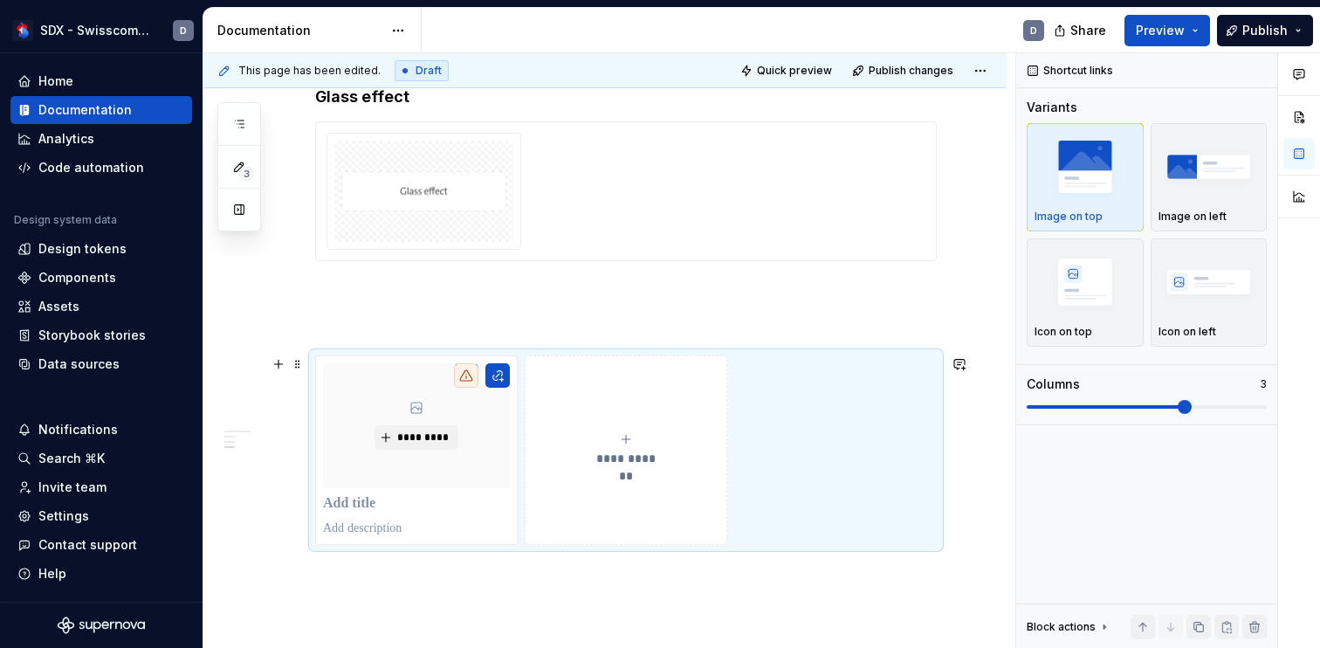
scroll to position [1171, 0]
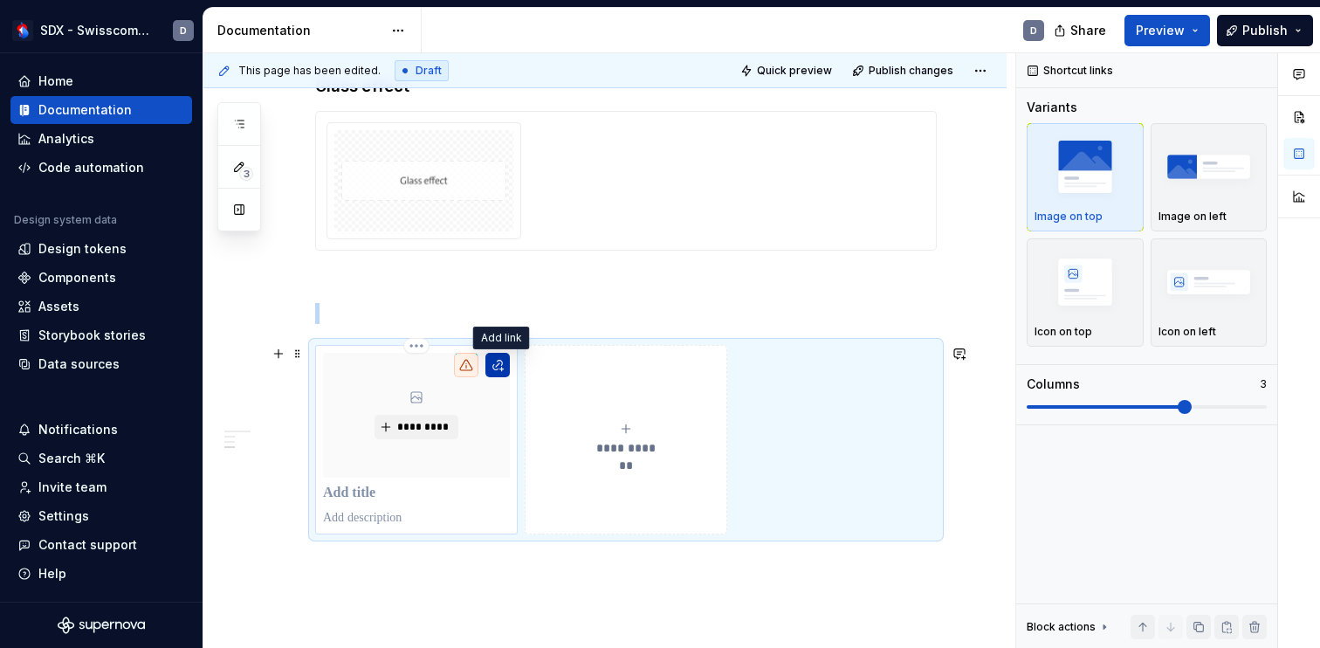
click at [506, 369] on button "button" at bounding box center [497, 365] width 24 height 24
type textarea "*"
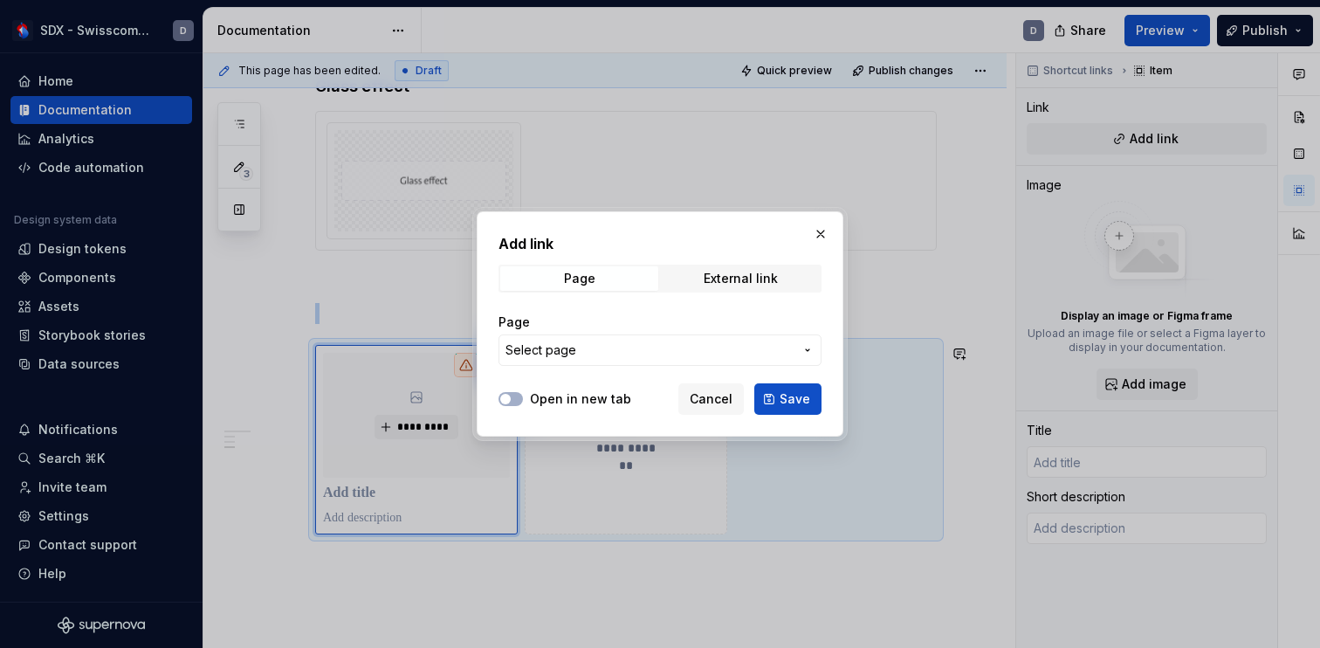
click at [652, 346] on span "Select page" at bounding box center [649, 349] width 288 height 17
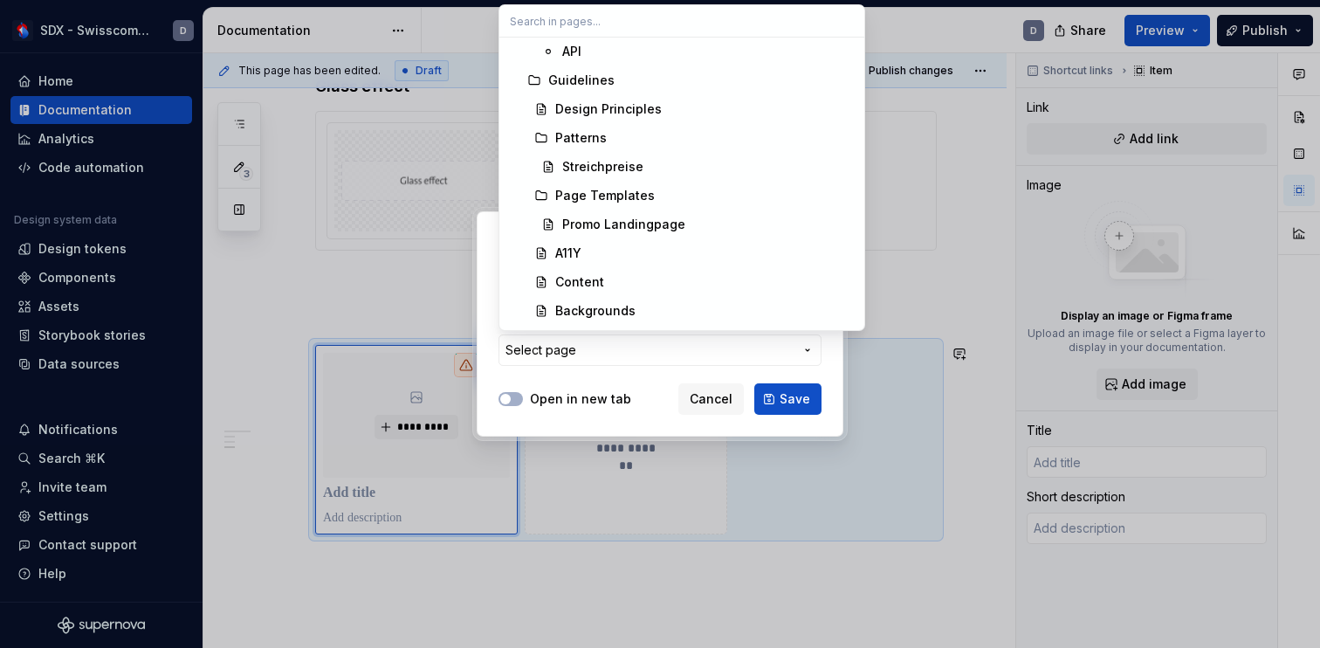
scroll to position [1039, 0]
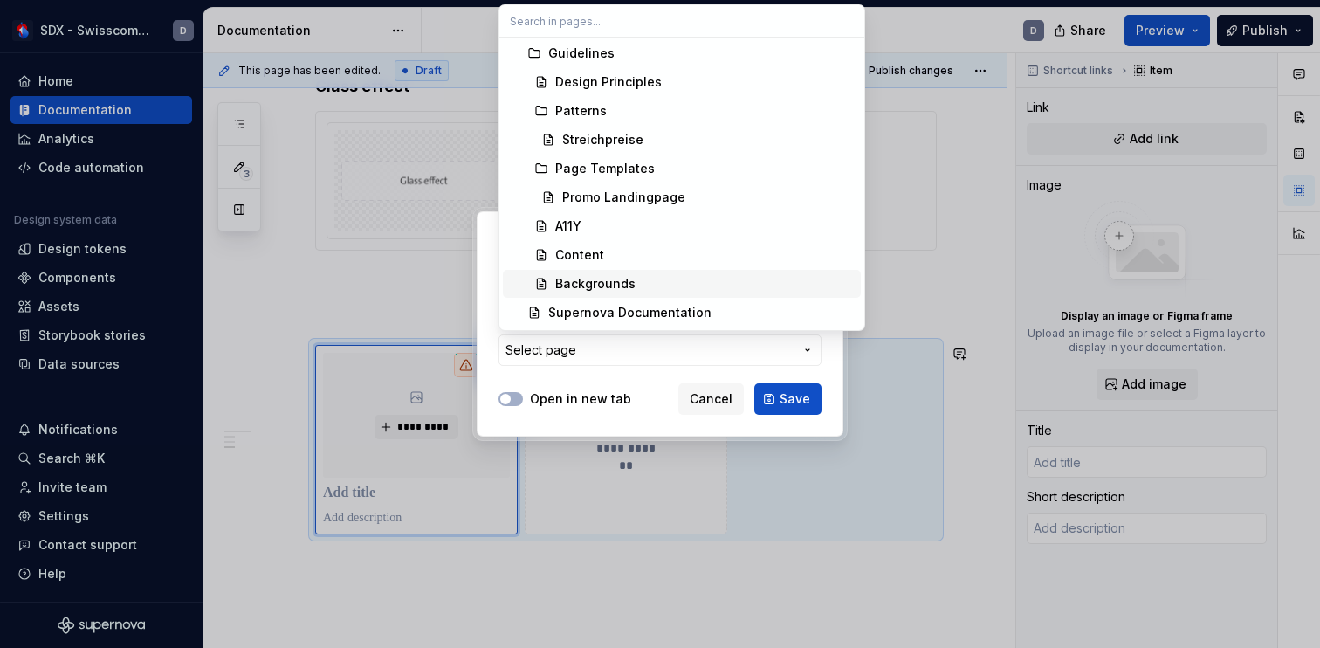
click at [621, 280] on div "Backgrounds" at bounding box center [595, 283] width 80 height 17
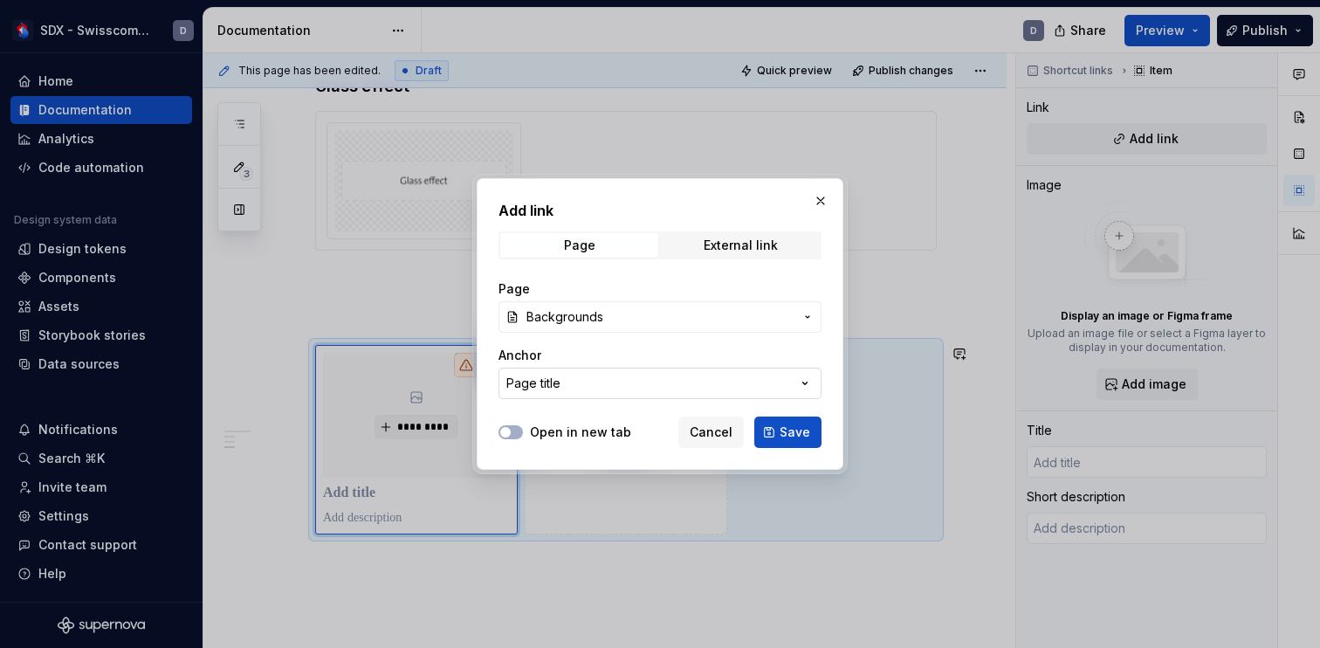
click at [620, 386] on button "Page title" at bounding box center [659, 382] width 323 height 31
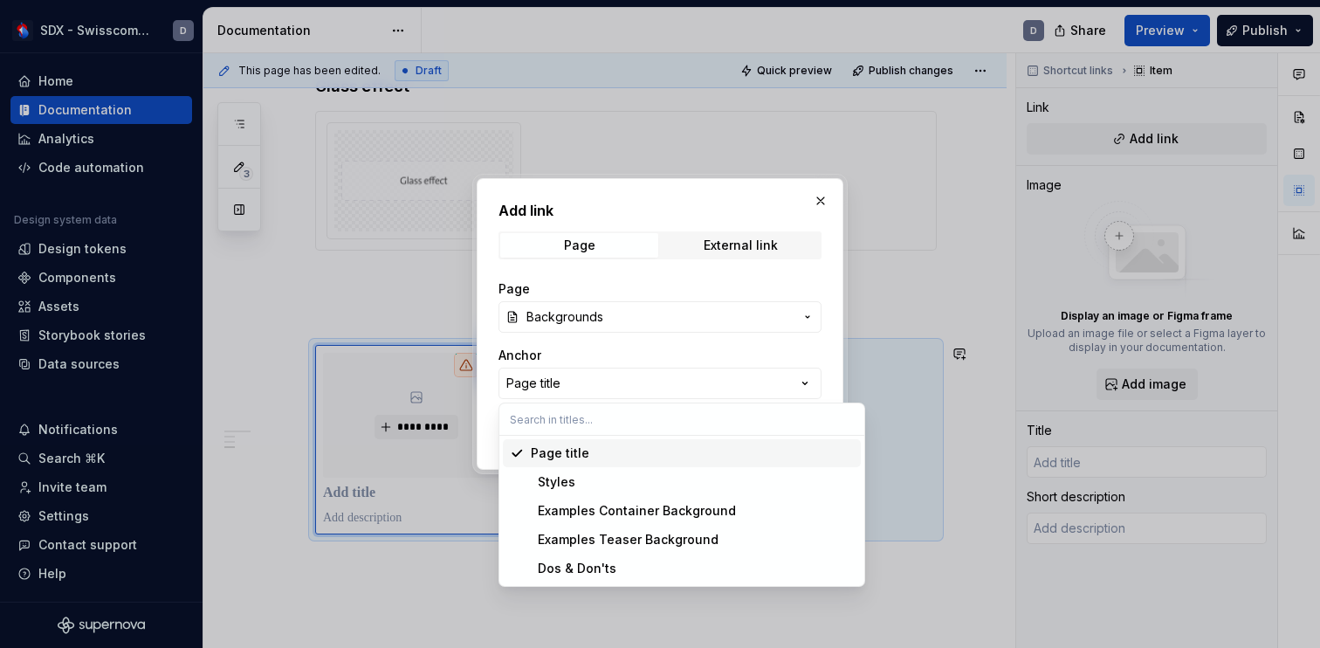
click at [605, 424] on input "text" at bounding box center [681, 418] width 365 height 31
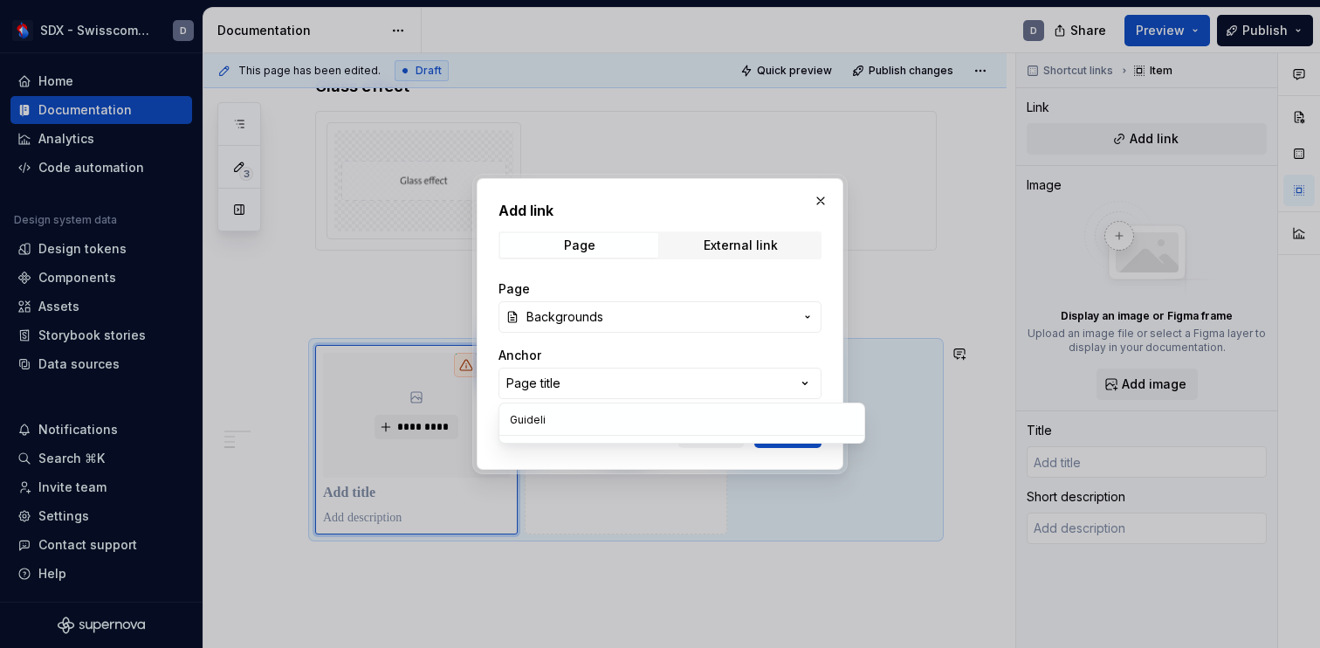
type input "Guidelin"
type textarea "*"
type input "Guidelines for Backgrounds"
click at [825, 360] on div "Add link Page External link Page Backgrounds Anchor Page title Open in new tab …" at bounding box center [660, 324] width 1320 height 648
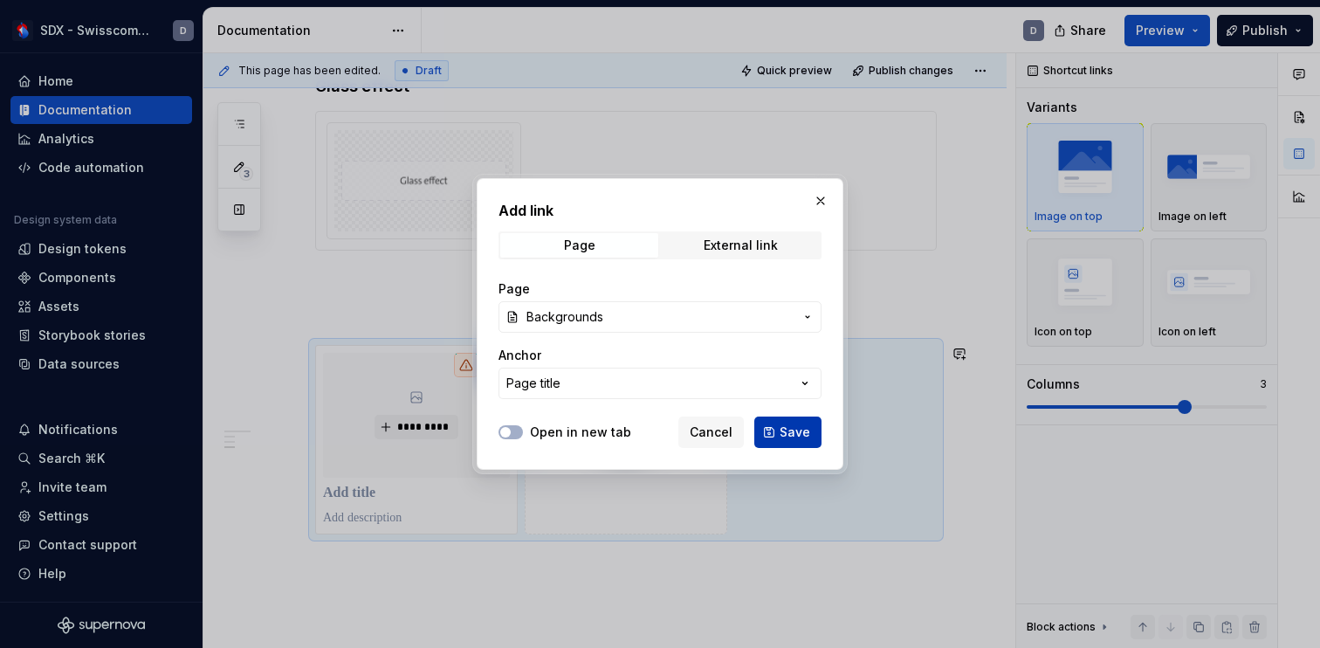
click at [794, 432] on span "Save" at bounding box center [794, 431] width 31 height 17
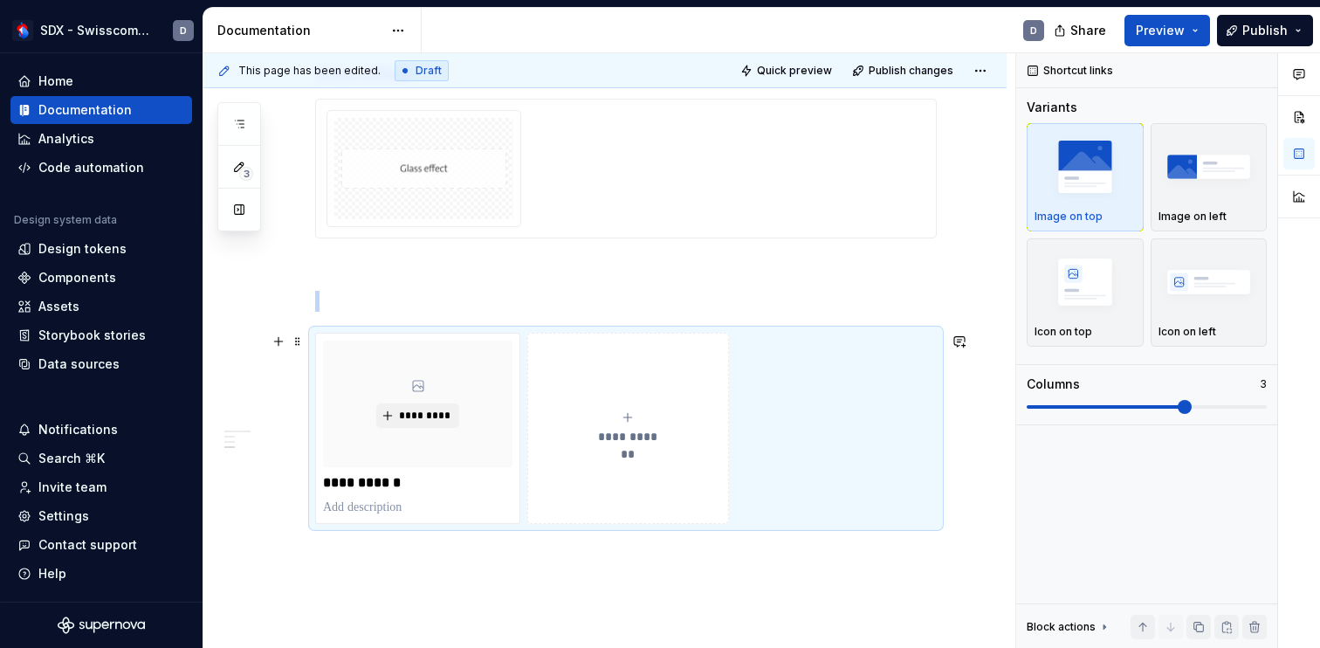
scroll to position [1186, 0]
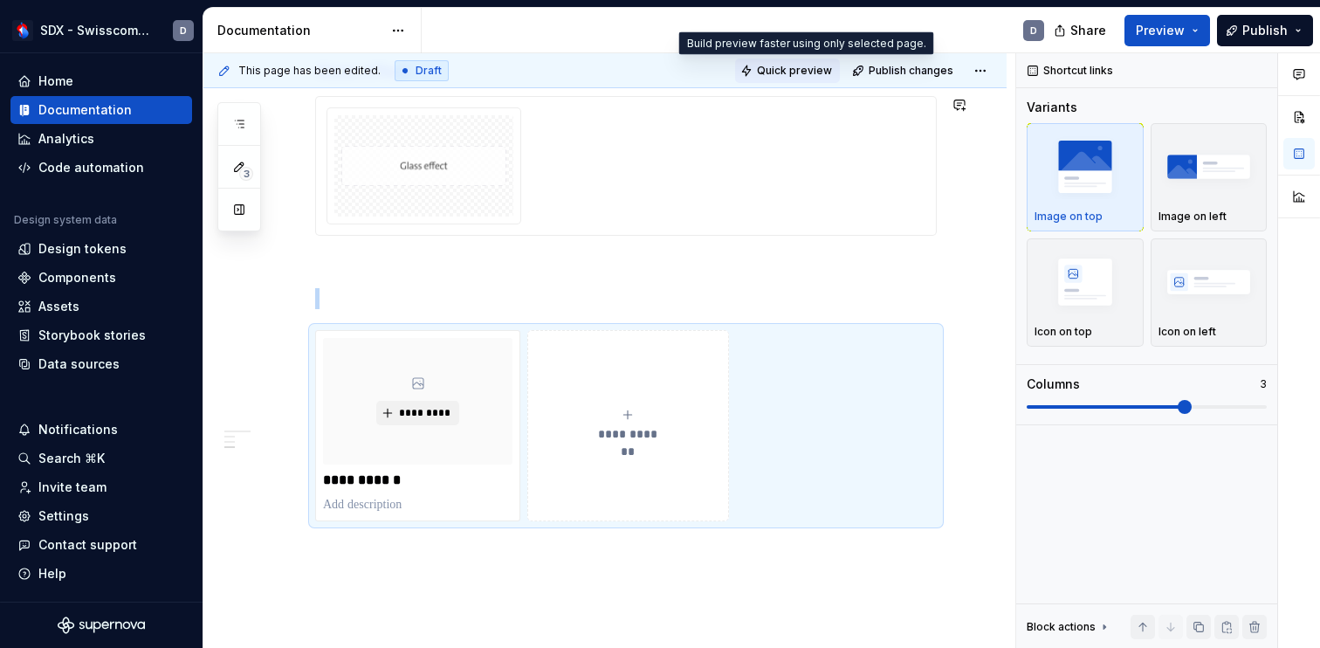
click at [812, 72] on span "Quick preview" at bounding box center [794, 71] width 75 height 14
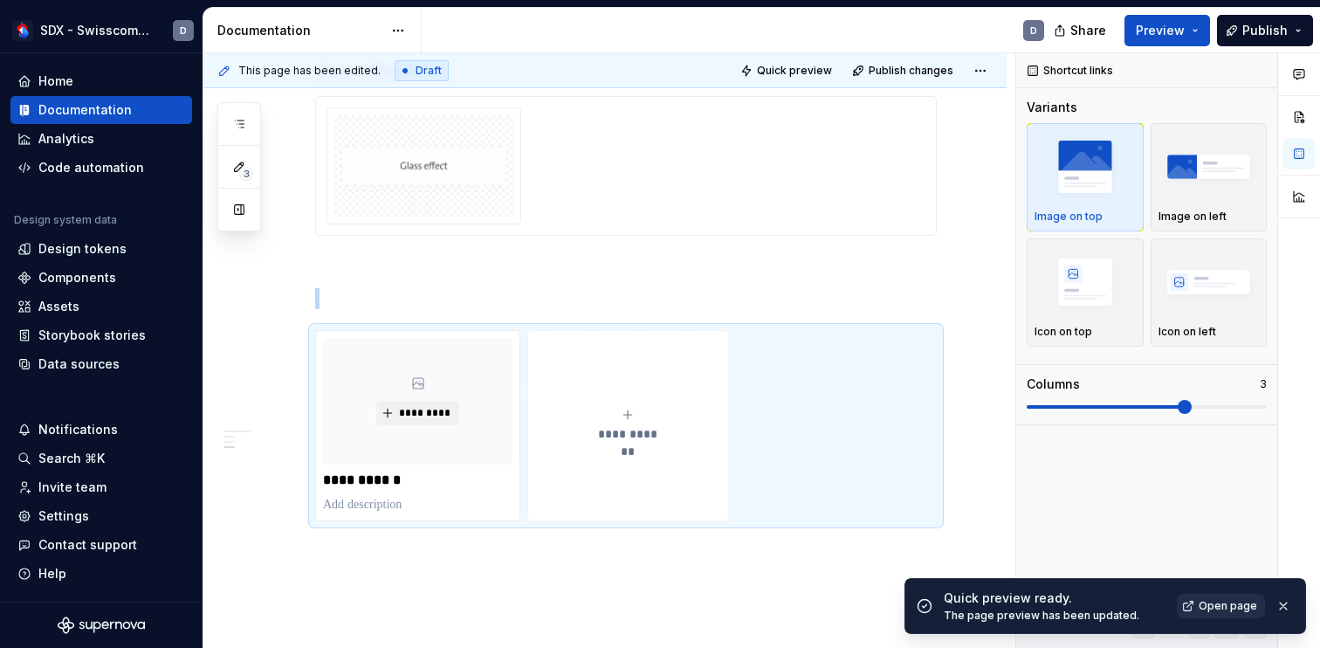
click at [1217, 602] on span "Open page" at bounding box center [1227, 606] width 58 height 14
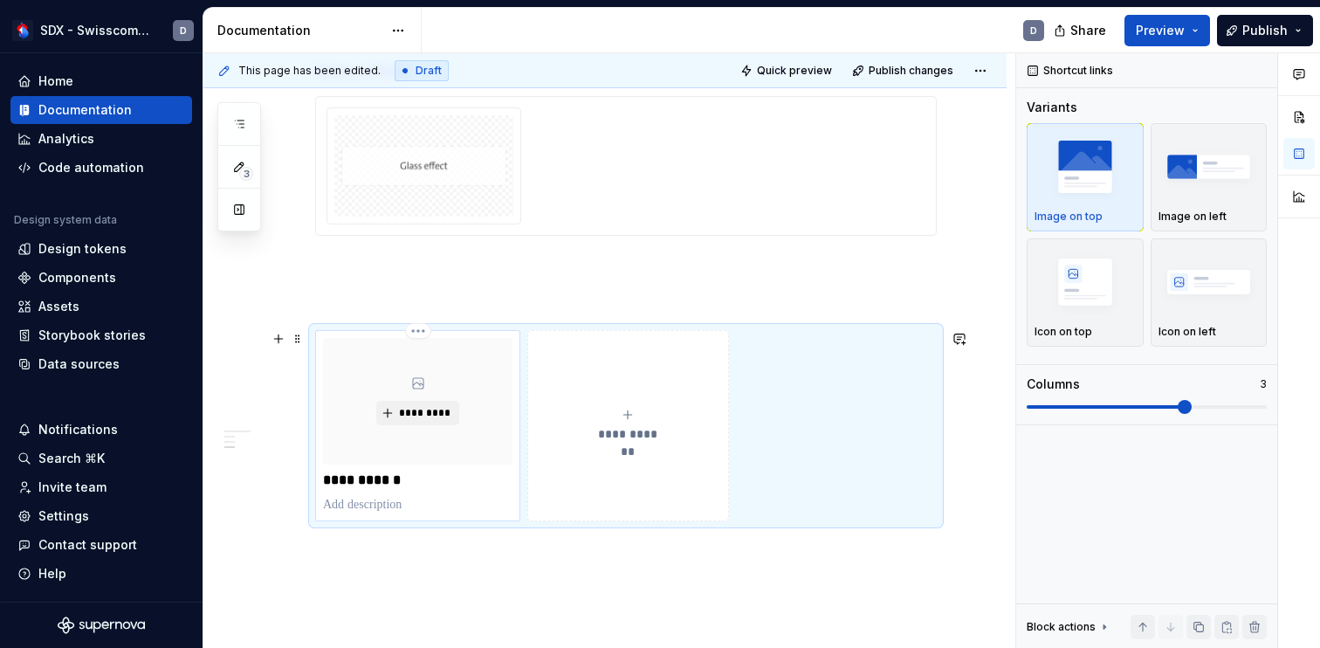
click at [396, 482] on p "**********" at bounding box center [417, 479] width 189 height 17
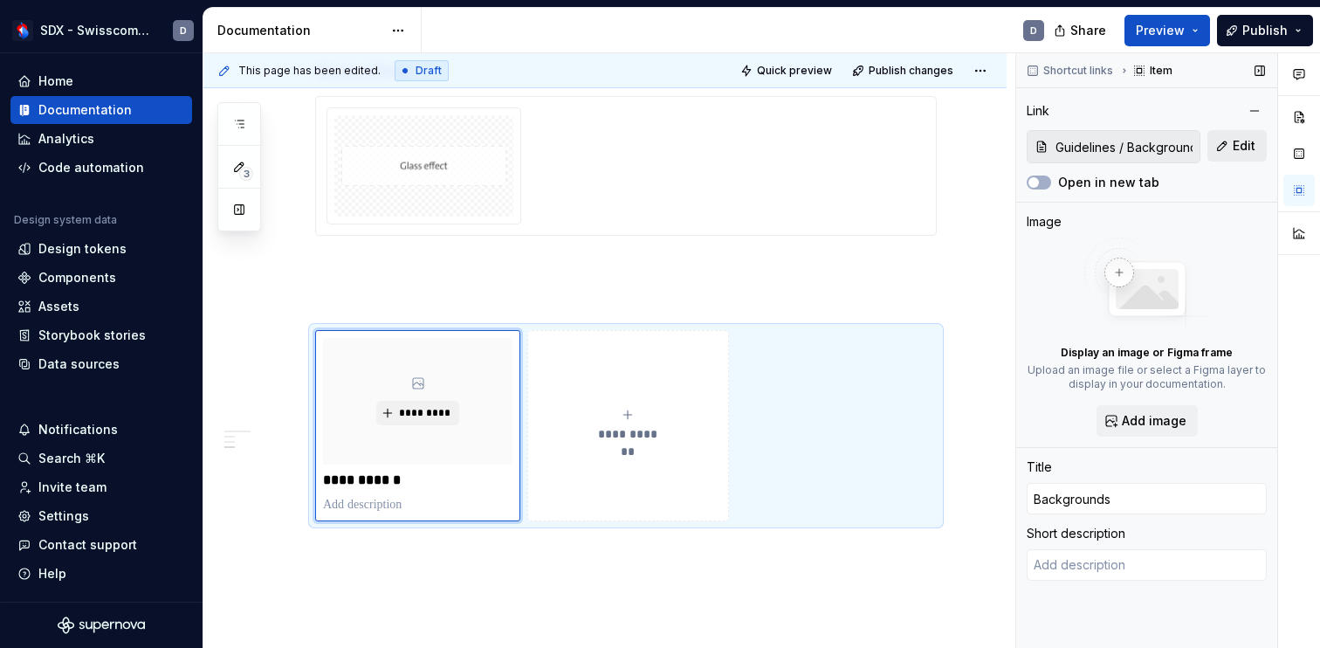
click at [1224, 144] on button "Edit" at bounding box center [1236, 145] width 59 height 31
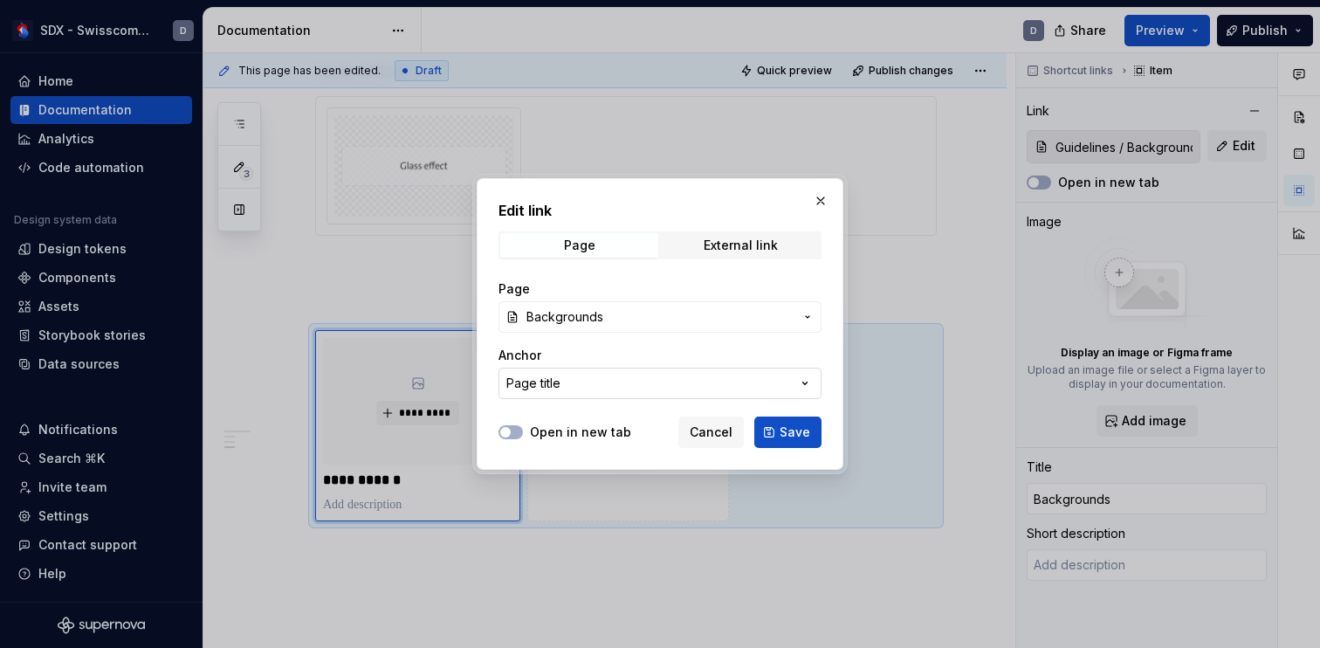
click at [700, 377] on button "Page title" at bounding box center [659, 382] width 323 height 31
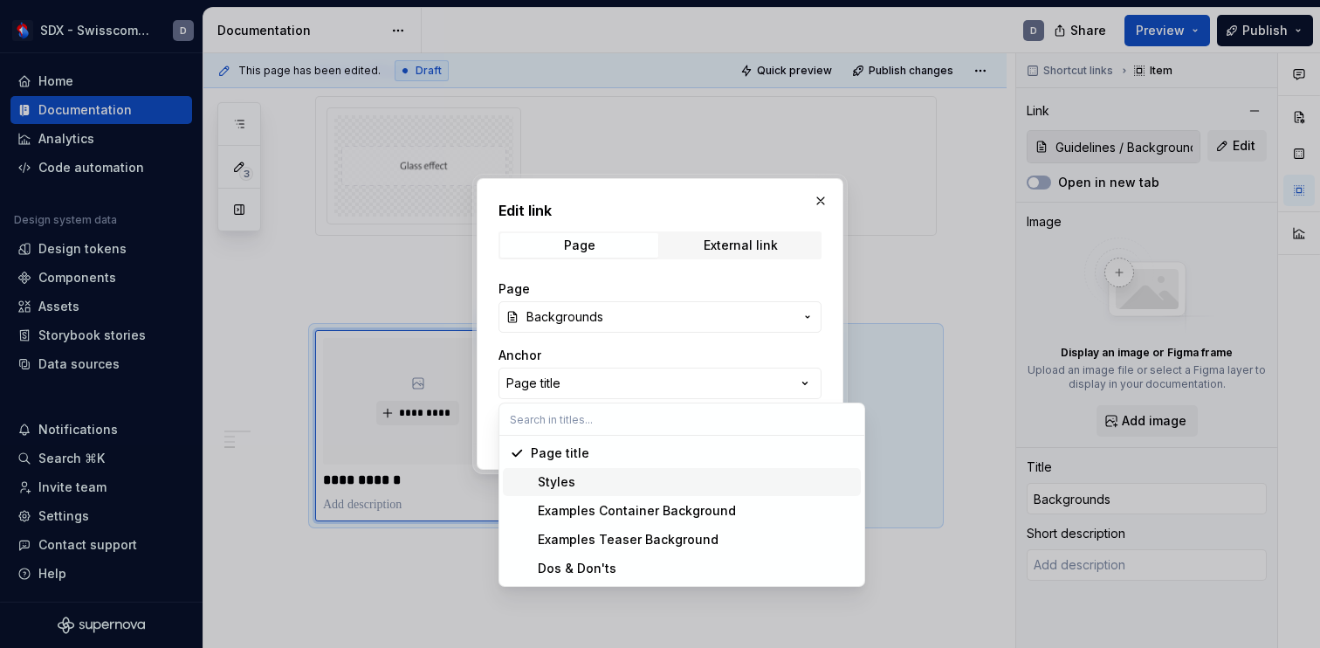
click at [681, 484] on div "Styles" at bounding box center [692, 481] width 323 height 17
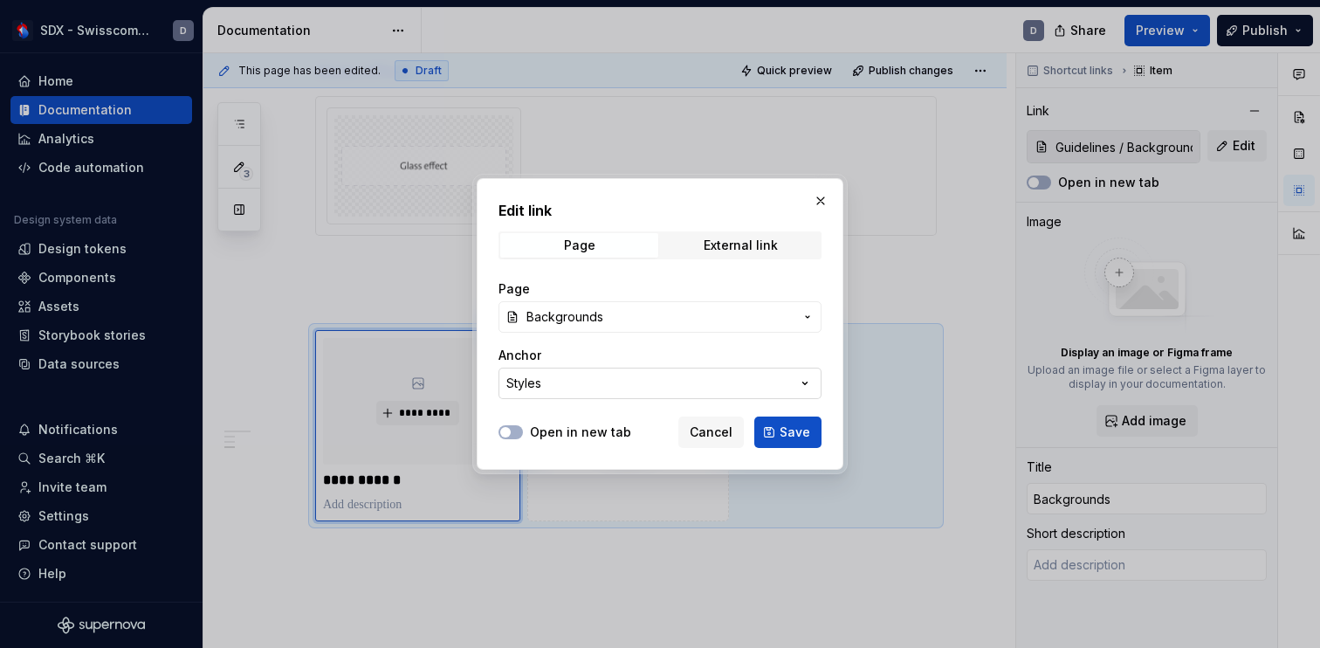
click at [700, 384] on button "Styles" at bounding box center [659, 382] width 323 height 31
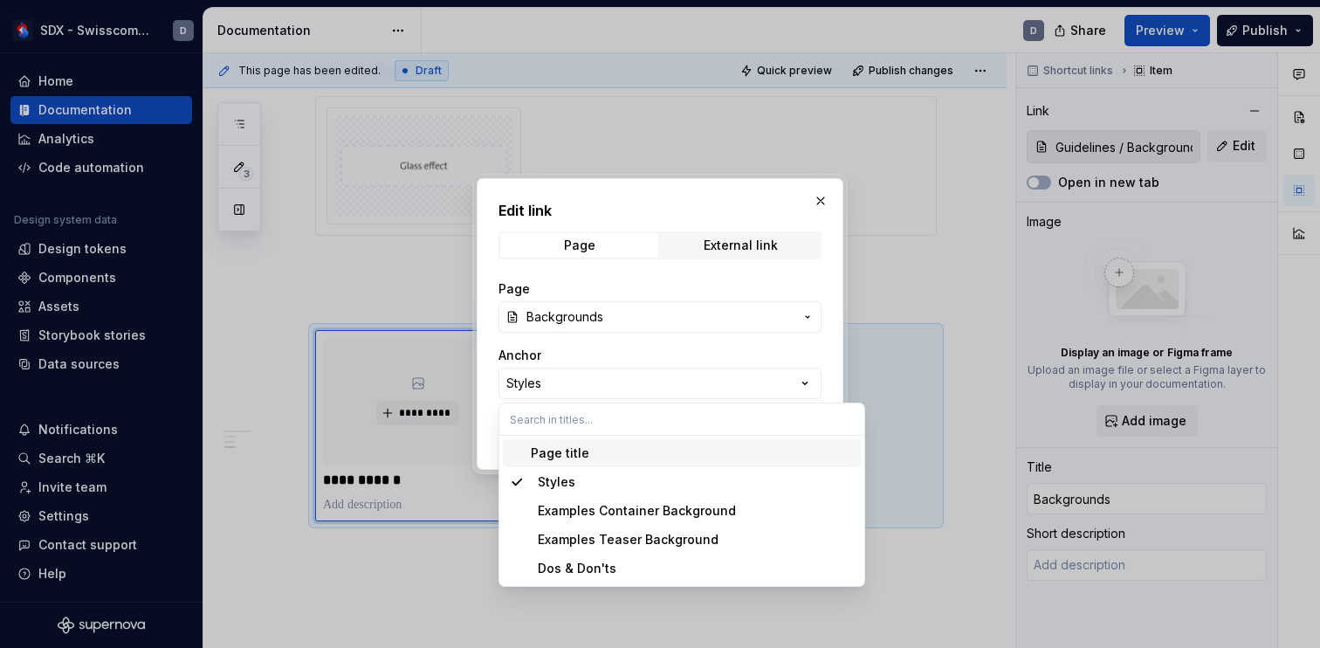
click at [691, 418] on input "text" at bounding box center [681, 418] width 365 height 31
click at [672, 451] on div "Page title" at bounding box center [692, 452] width 323 height 17
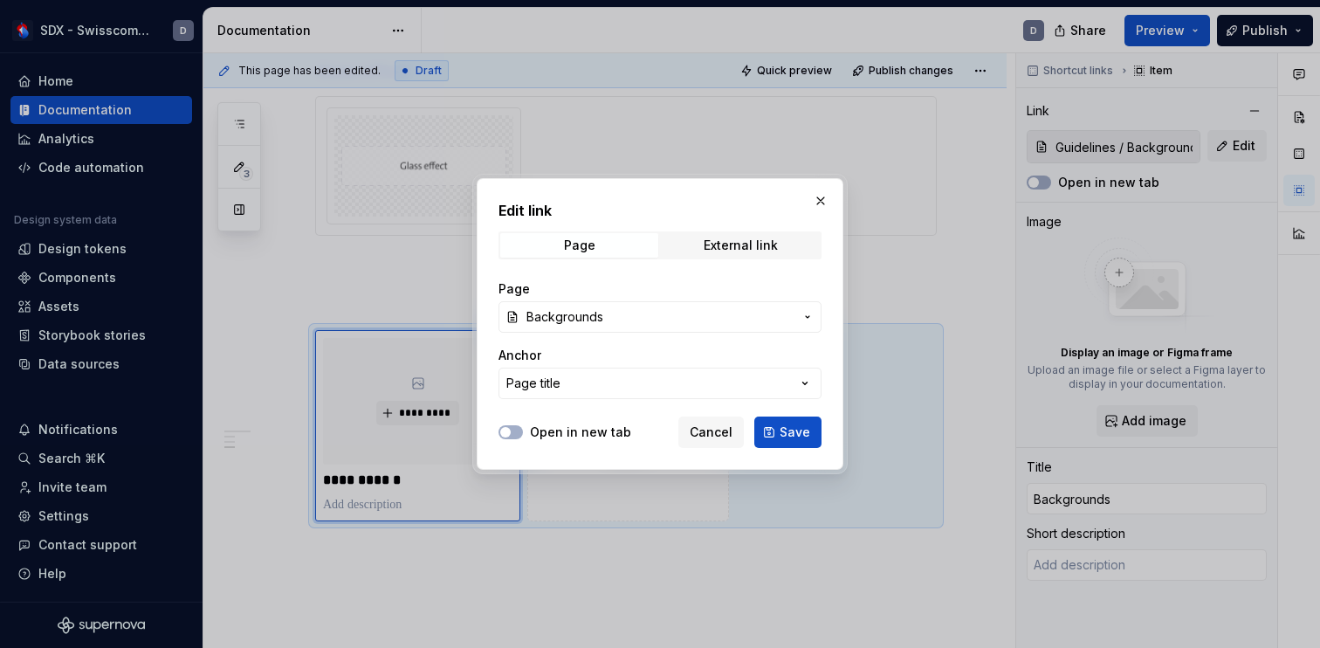
click at [766, 308] on span "Backgrounds" at bounding box center [659, 316] width 267 height 17
click at [778, 278] on div "Edit link Page External link Page Backgrounds Anchor Page title Open in new tab…" at bounding box center [660, 324] width 1320 height 648
click at [798, 427] on span "Save" at bounding box center [794, 431] width 31 height 17
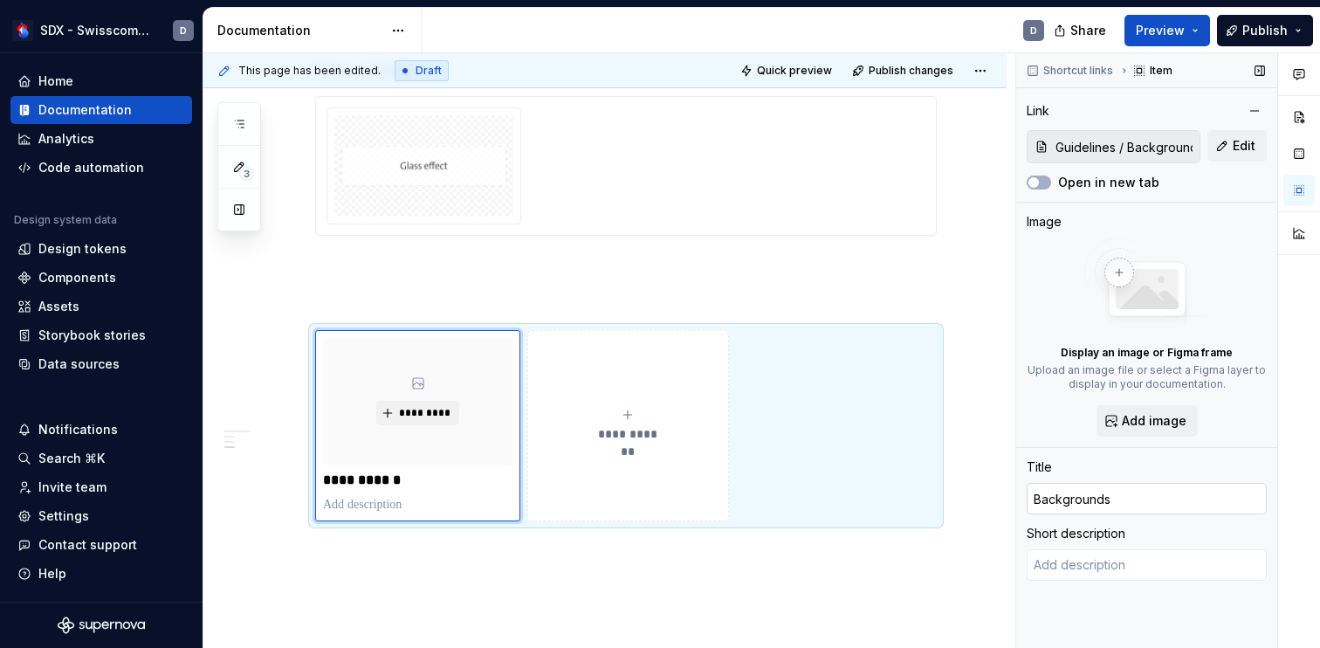
click at [1131, 495] on input "Backgrounds" at bounding box center [1146, 498] width 240 height 31
type textarea "*"
type input "GBackgrounds"
type textarea "*"
type input "GuBackgrounds"
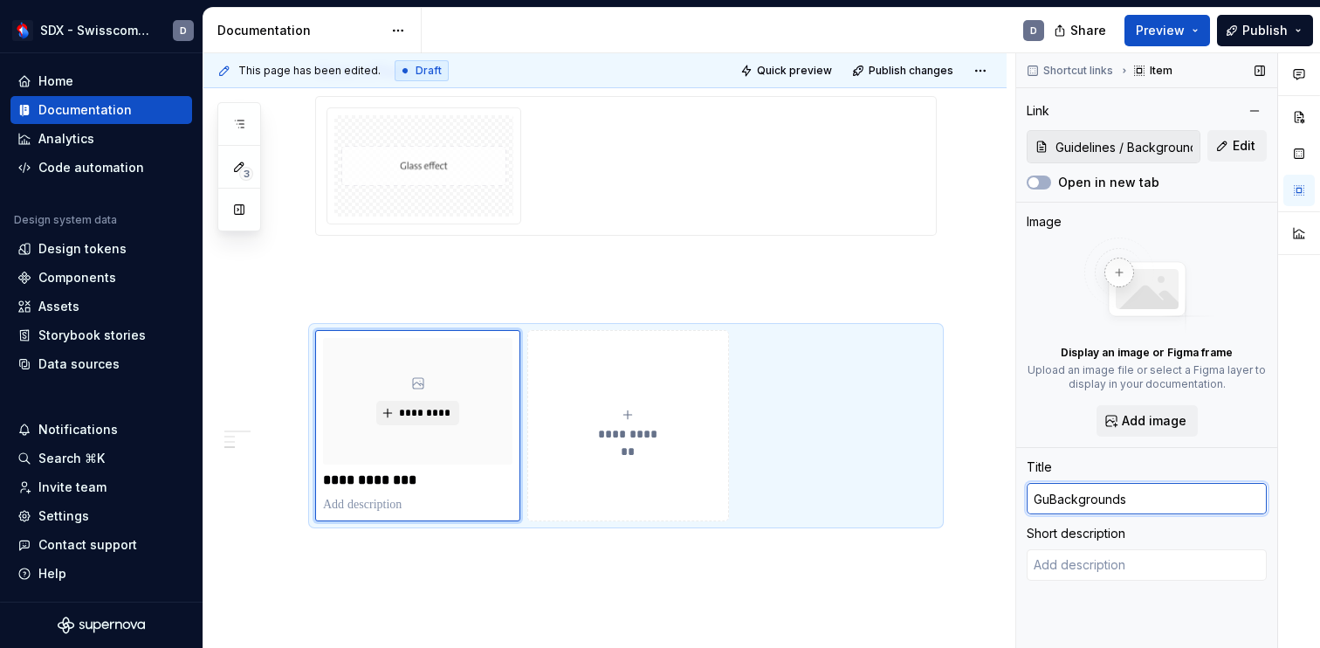
type textarea "*"
type input "GuiBackgrounds"
type textarea "*"
type input "GuidBackgrounds"
type textarea "*"
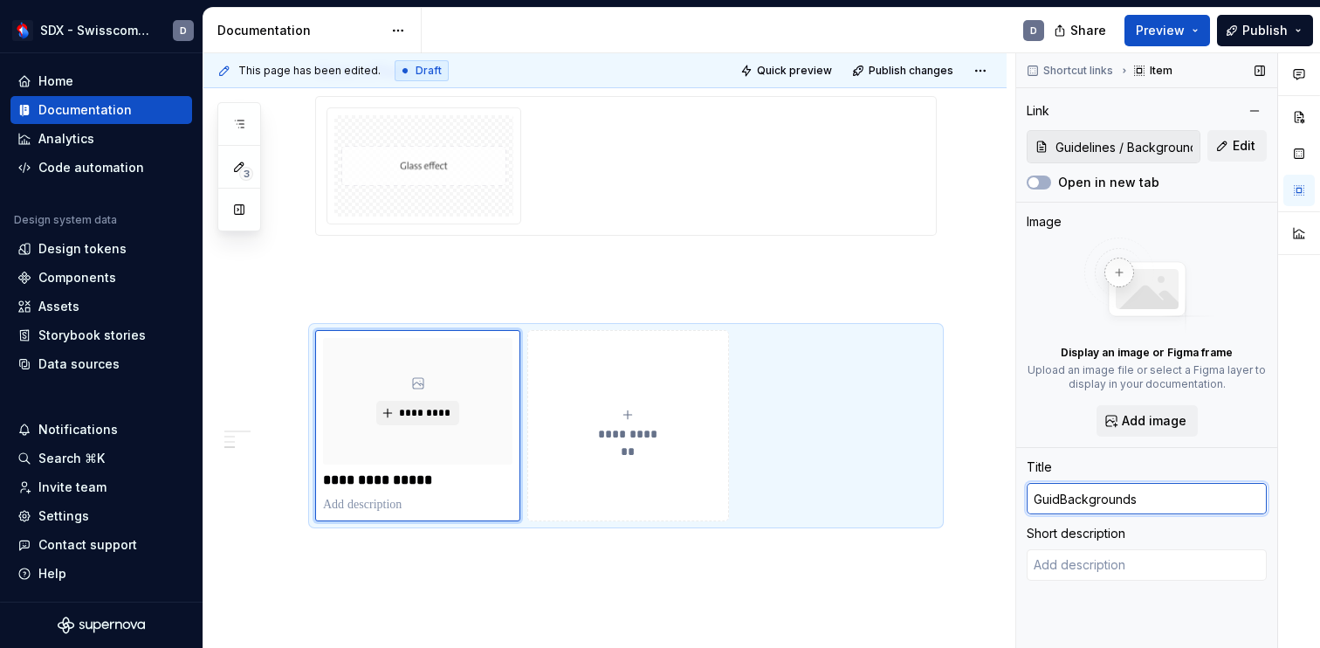
type input "GuideBackgrounds"
type textarea "*"
type input "GuidelBackgrounds"
type textarea "*"
type input "GuideliBackgrounds"
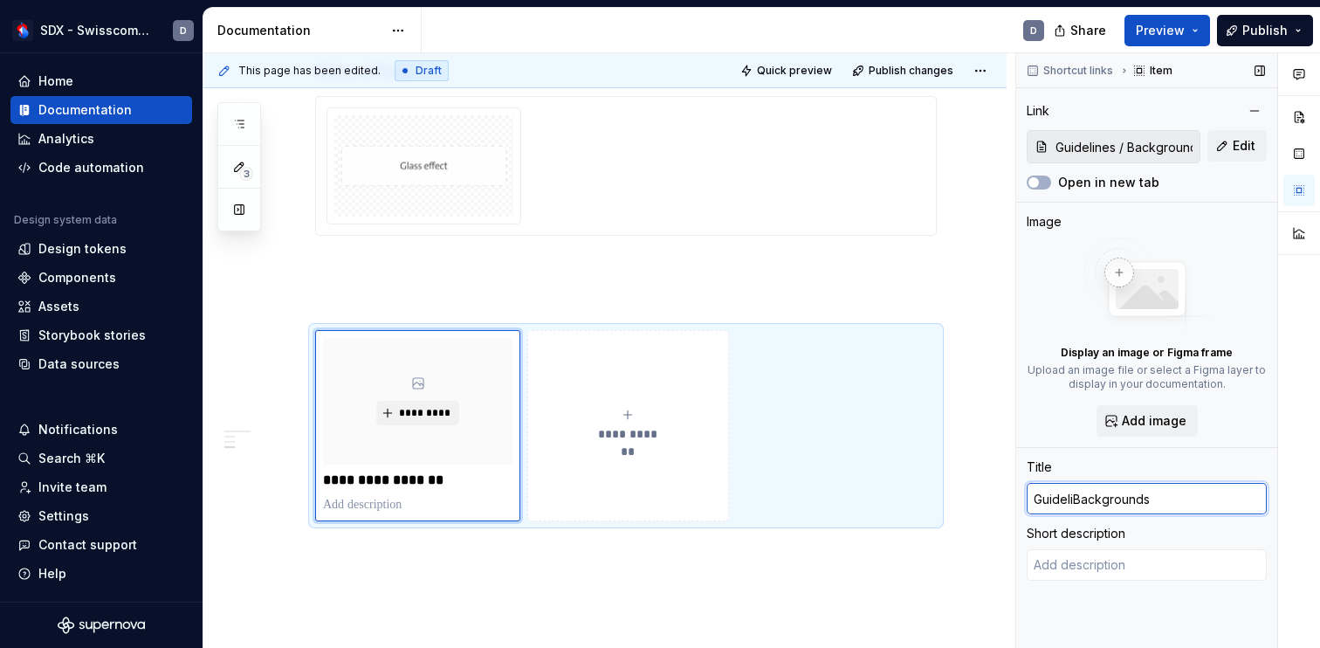
type textarea "*"
type input "GuidelineBackgrounds"
type textarea "*"
type input "GuidelinesBackgrounds"
type textarea "*"
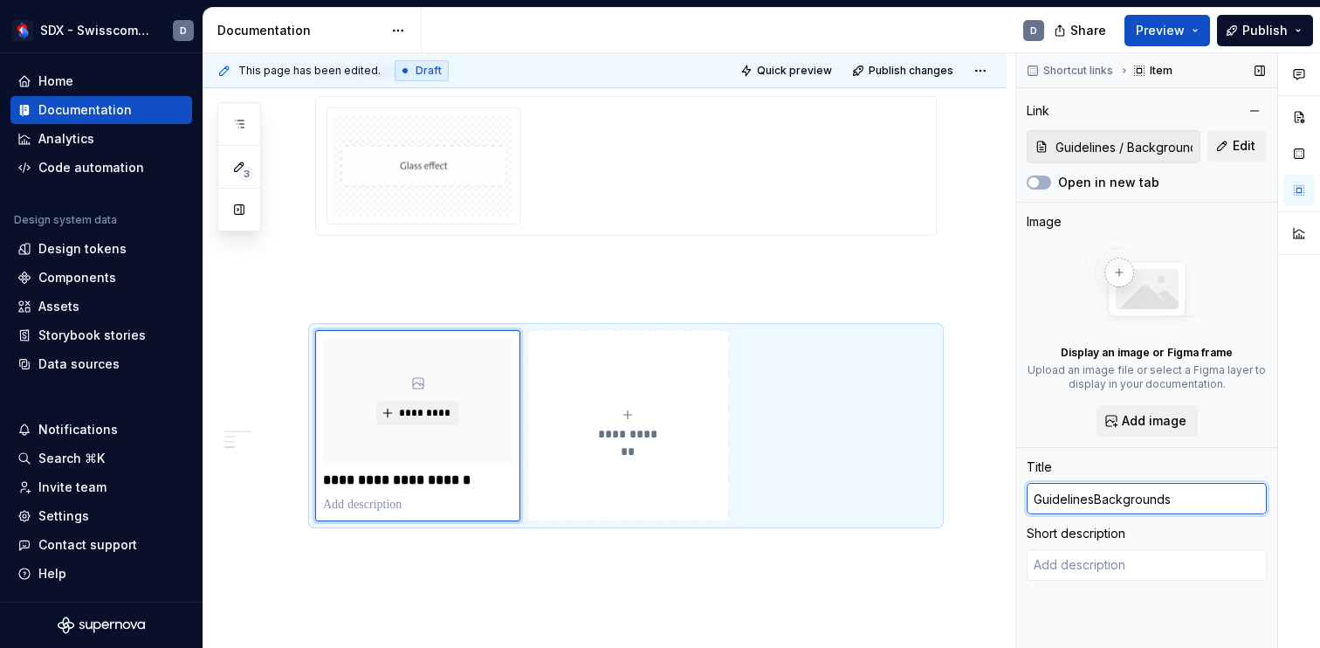
type input "Guidelines Backgrounds"
type textarea "*"
type input "Guidelines fBackgrounds"
type textarea "*"
type input "Guidelines foBackgrounds"
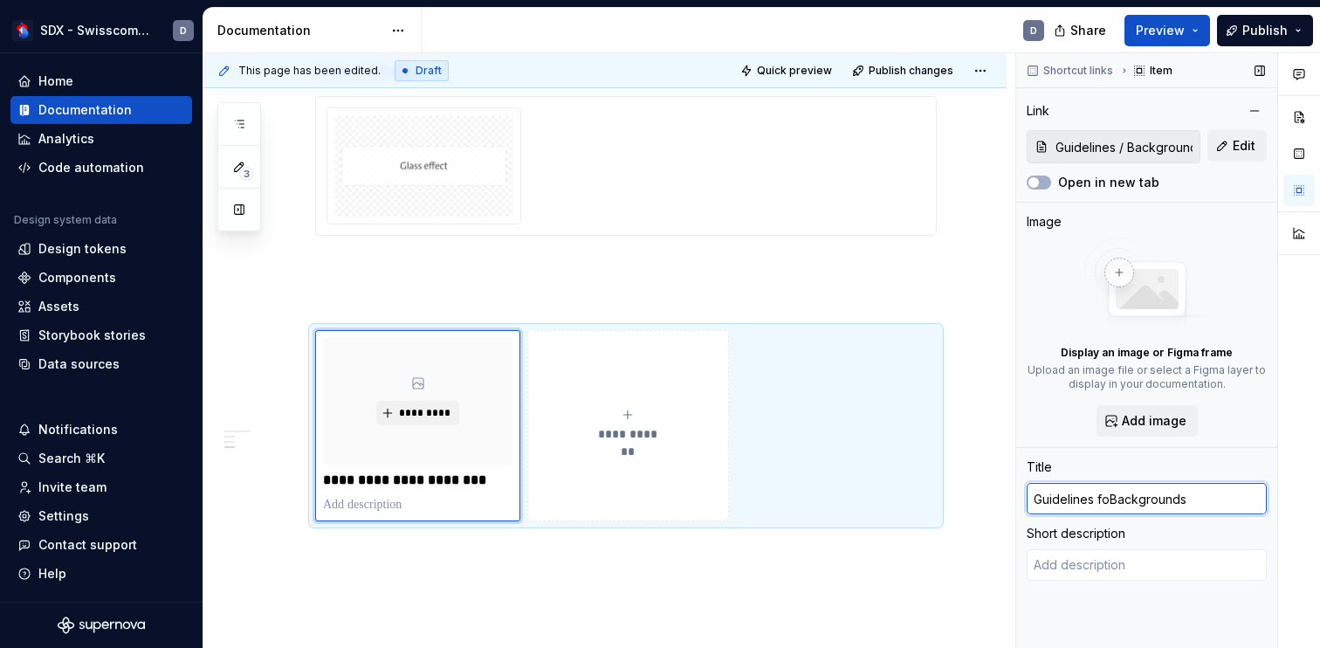
type textarea "*"
type input "Guidelines forBackgrounds"
type textarea "*"
type input "Guidelines for Backgrounds"
type textarea "*"
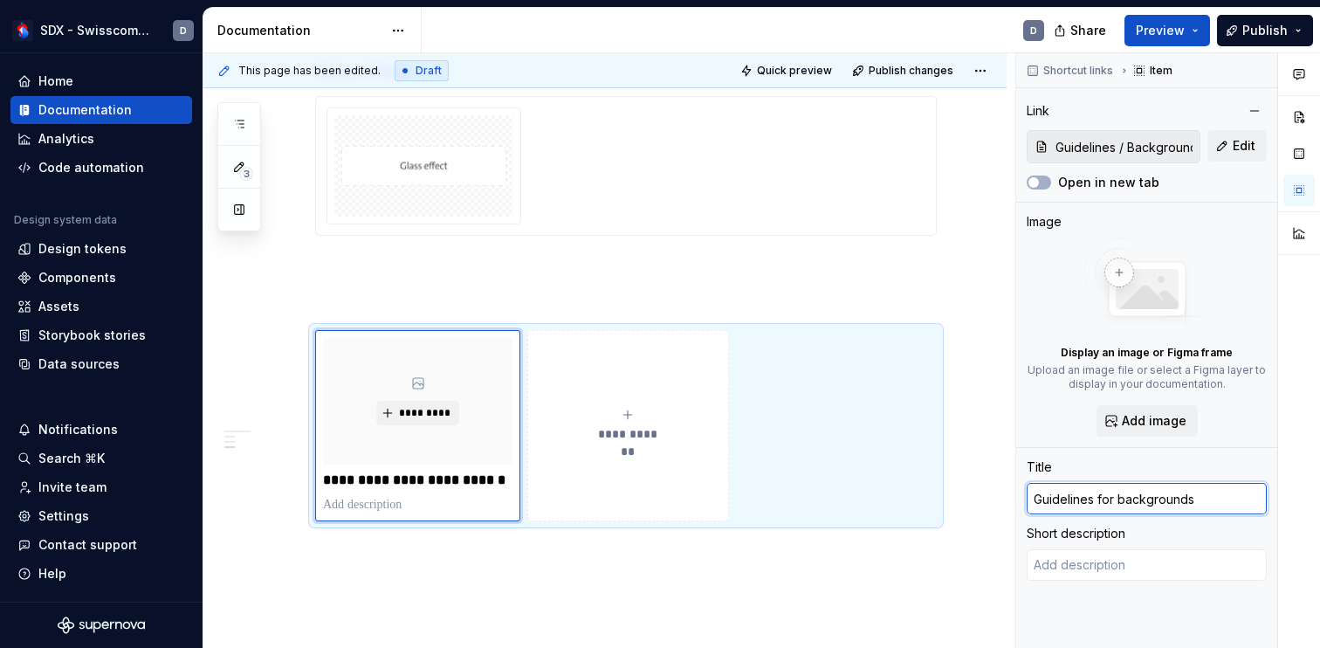
type input "Guidelines for backgrounds"
click at [430, 413] on span "*********" at bounding box center [424, 413] width 53 height 14
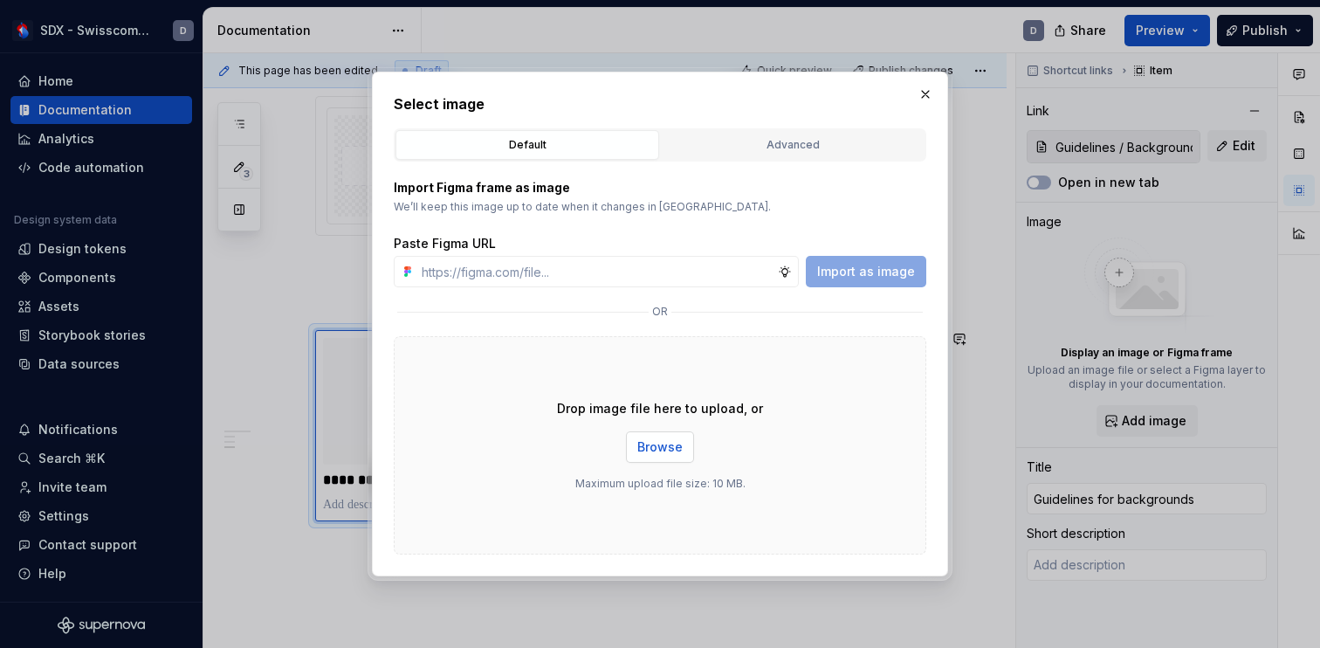
click at [637, 445] on button "Browse" at bounding box center [660, 446] width 68 height 31
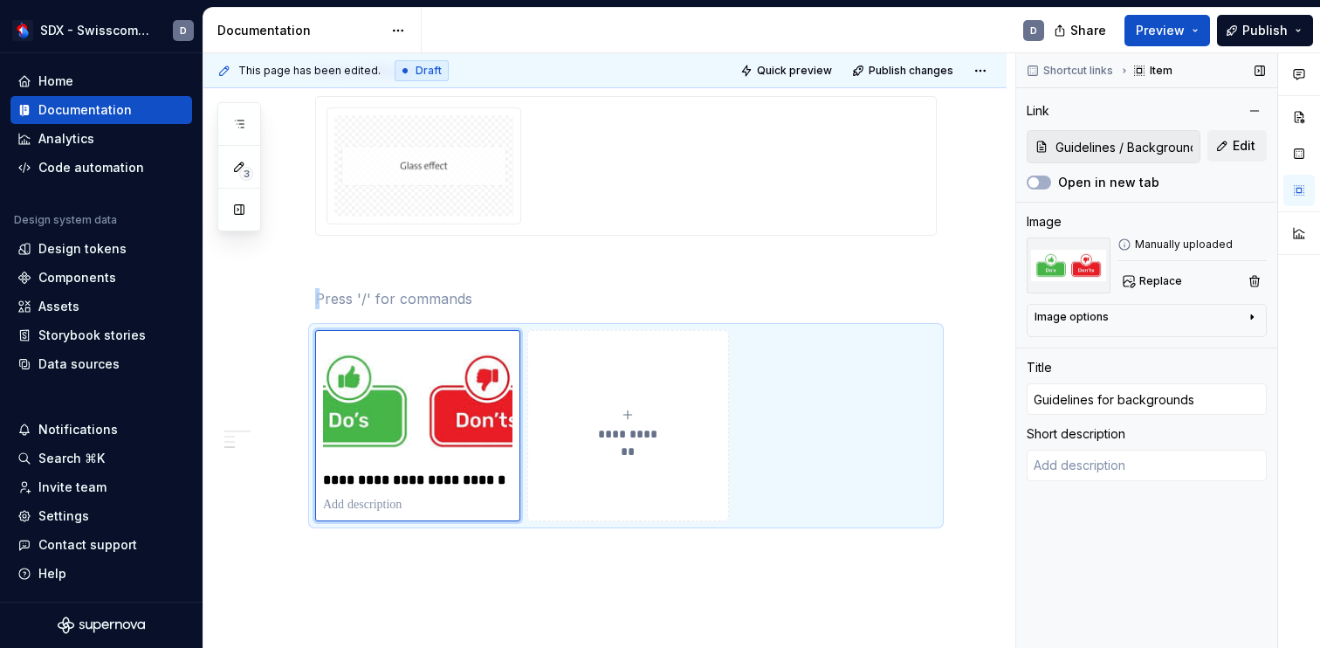
click at [1162, 324] on div "Image options" at bounding box center [1139, 320] width 210 height 21
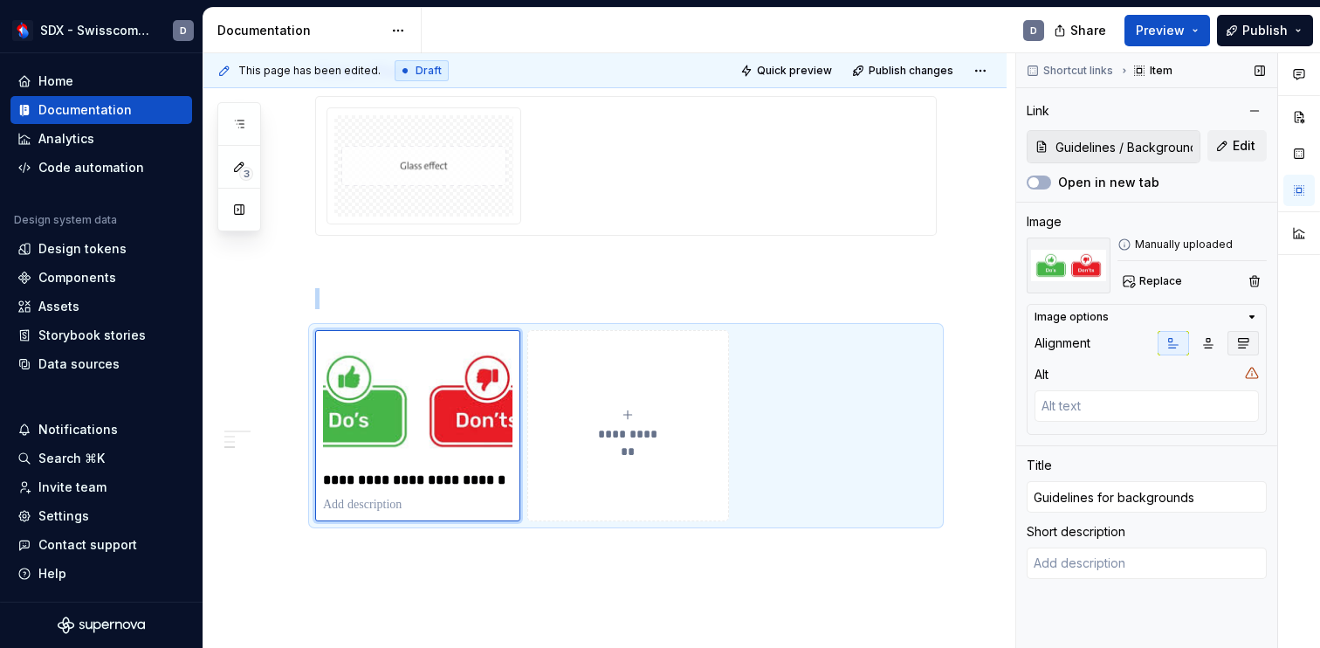
click at [1239, 340] on icon "button" at bounding box center [1243, 343] width 14 height 14
click at [1213, 338] on icon "button" at bounding box center [1208, 343] width 14 height 14
click at [1176, 340] on icon "button" at bounding box center [1173, 343] width 14 height 14
click at [1077, 399] on textarea at bounding box center [1146, 405] width 224 height 31
type textarea "*"
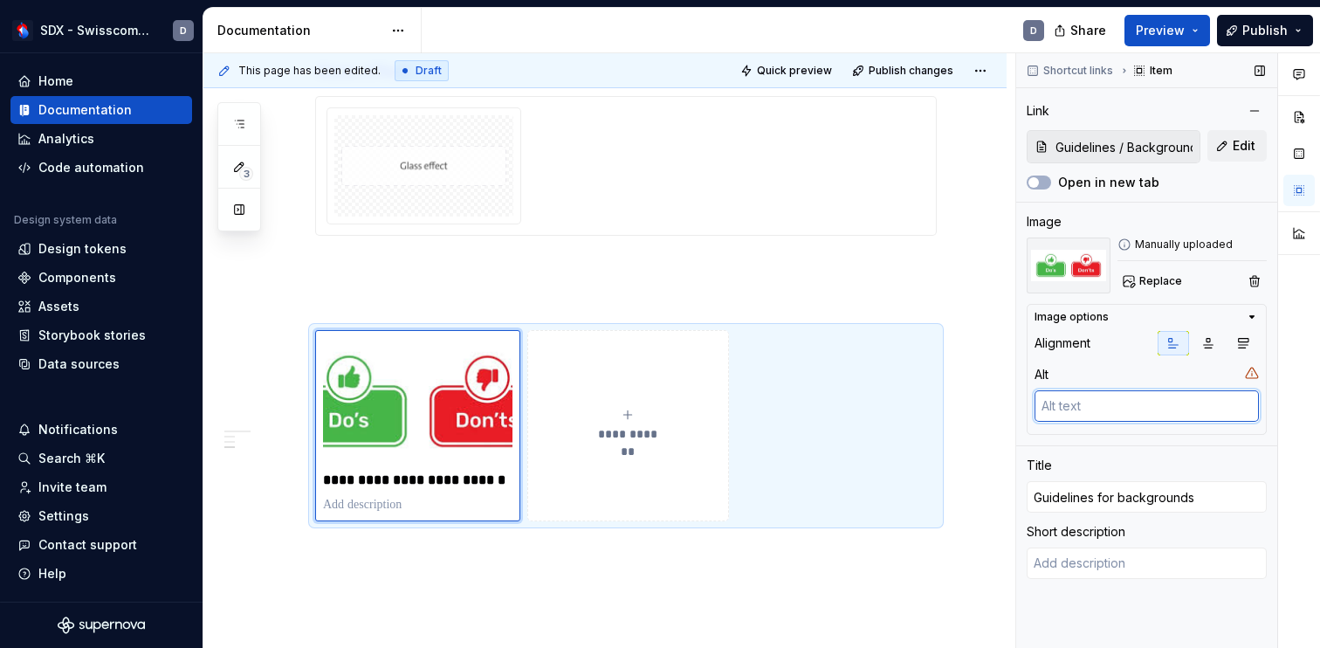
type textarea "G"
type textarea "*"
type textarea "Gu"
type textarea "*"
type textarea "Gui"
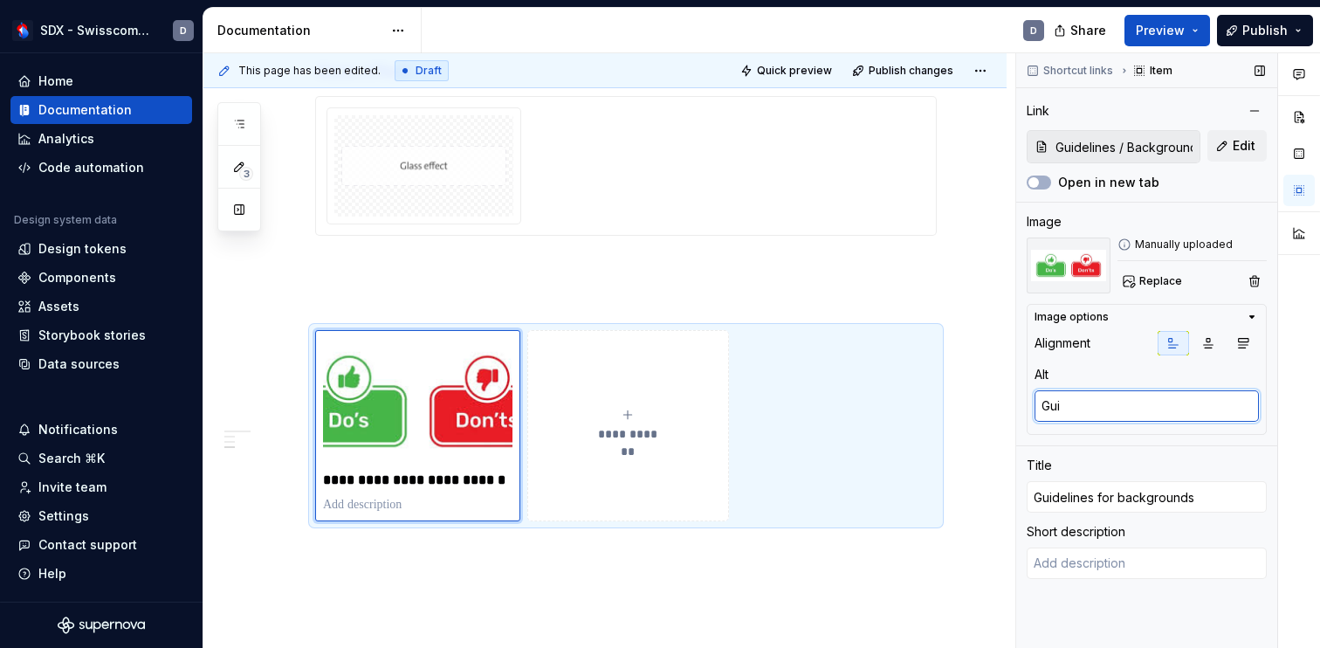
type textarea "*"
type textarea "Guid"
type textarea "*"
type textarea "Guide"
type textarea "*"
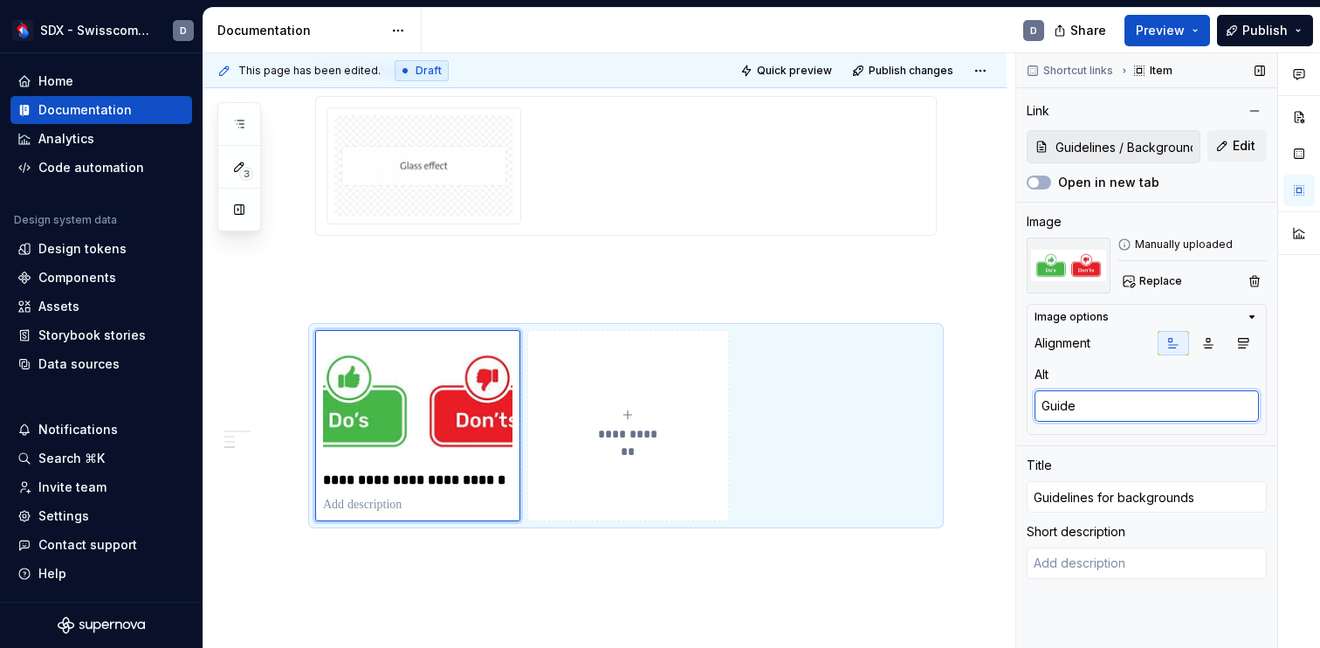
type textarea "Guidel"
type textarea "*"
type textarea "Guideli"
type textarea "*"
type textarea "Guidelin"
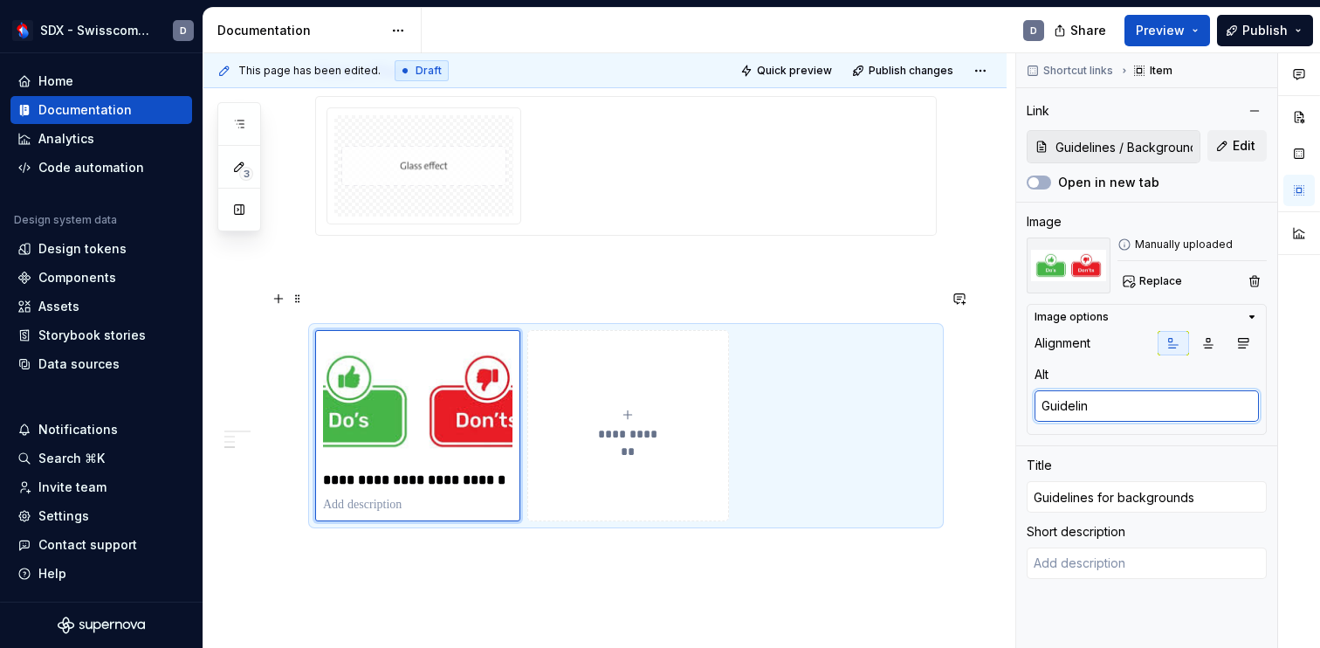
paste textarea "es"
type textarea "*"
type textarea "Guidelines"
click at [836, 402] on div "**********" at bounding box center [625, 425] width 621 height 191
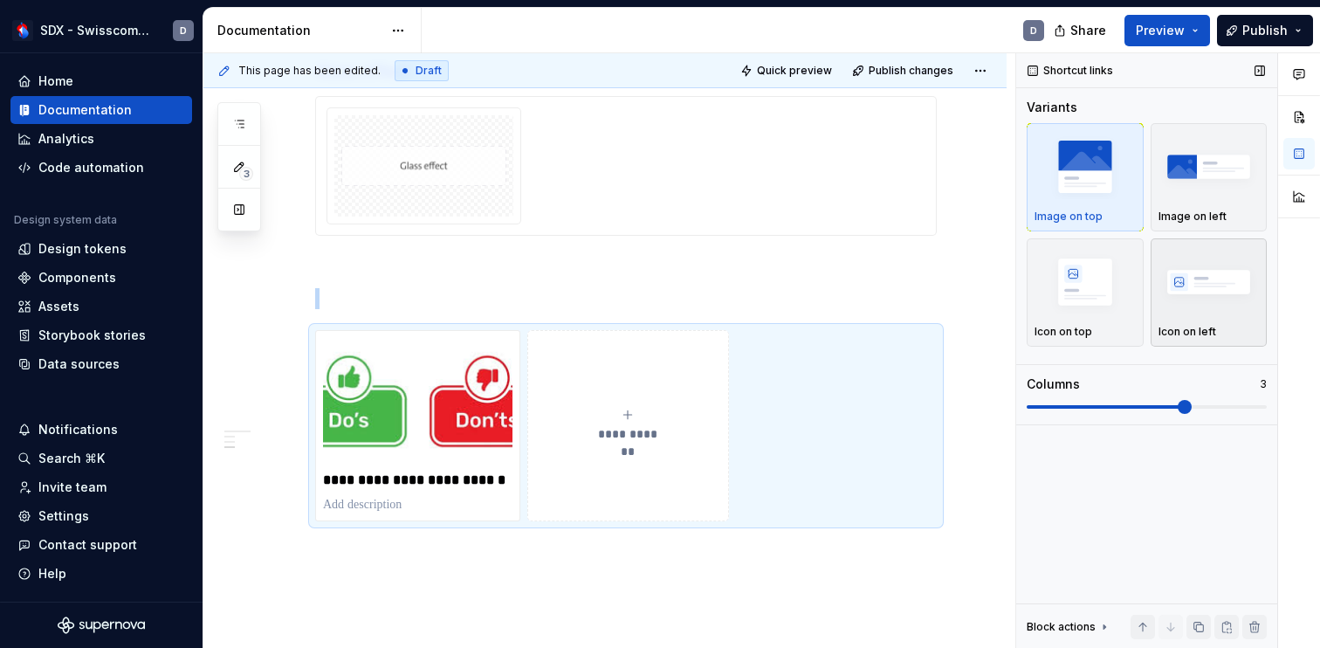
click at [1194, 330] on p "Icon on left" at bounding box center [1187, 332] width 58 height 14
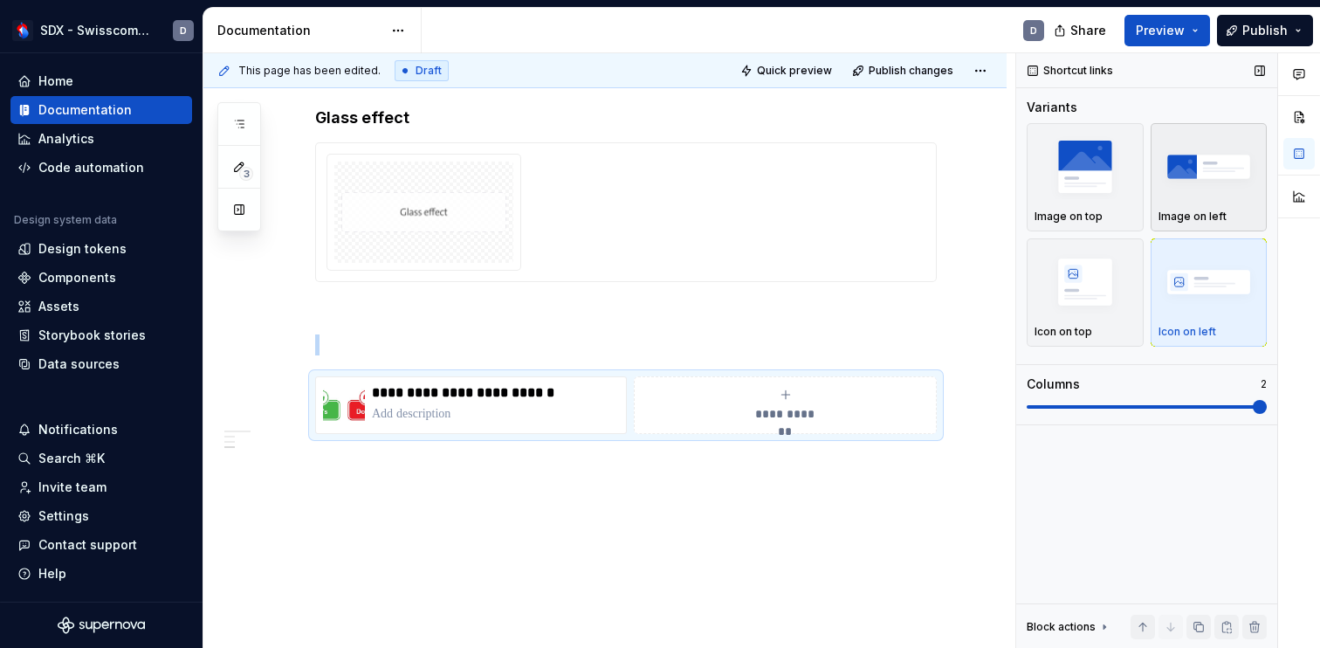
click at [1223, 168] on img "button" at bounding box center [1208, 166] width 101 height 64
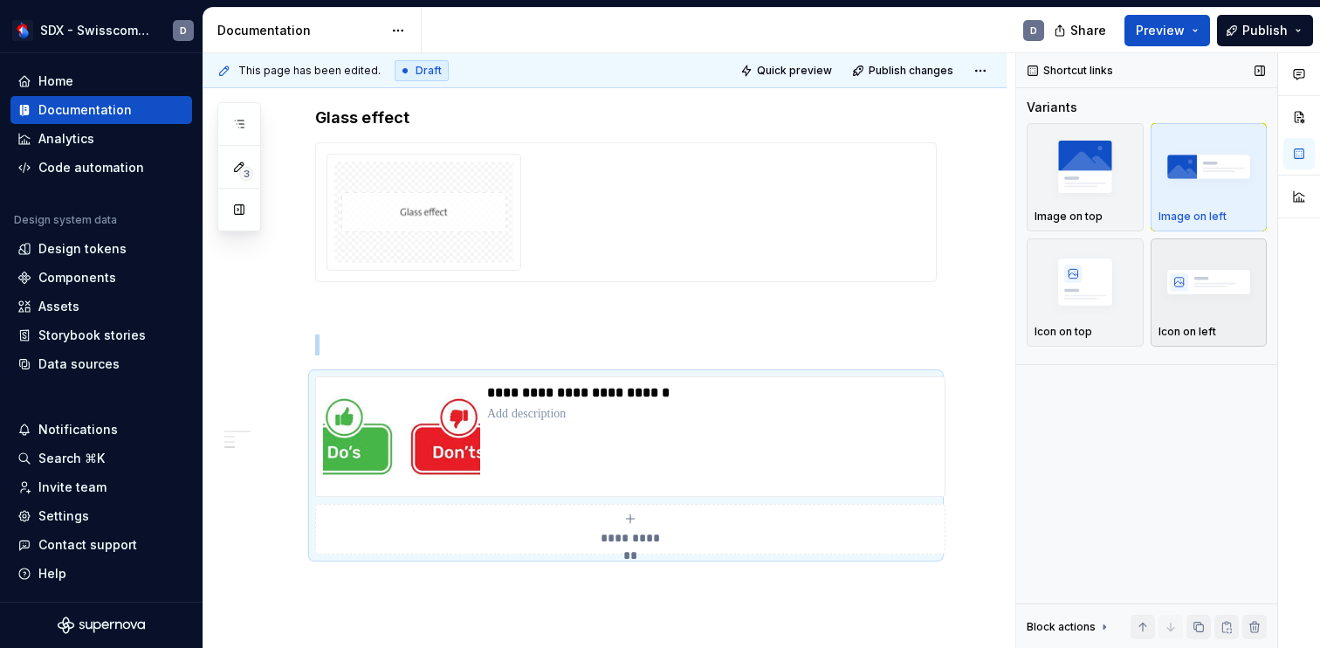
click at [1219, 281] on img "button" at bounding box center [1208, 282] width 101 height 64
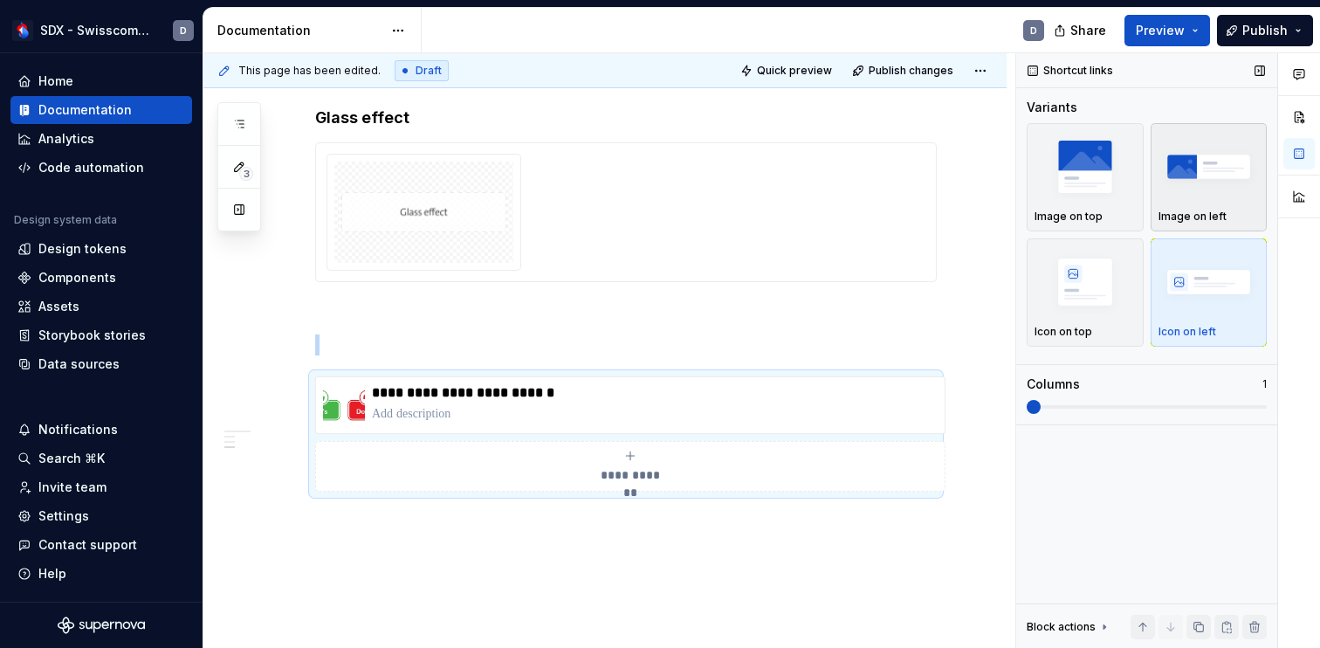
click at [1204, 180] on img "button" at bounding box center [1208, 166] width 101 height 64
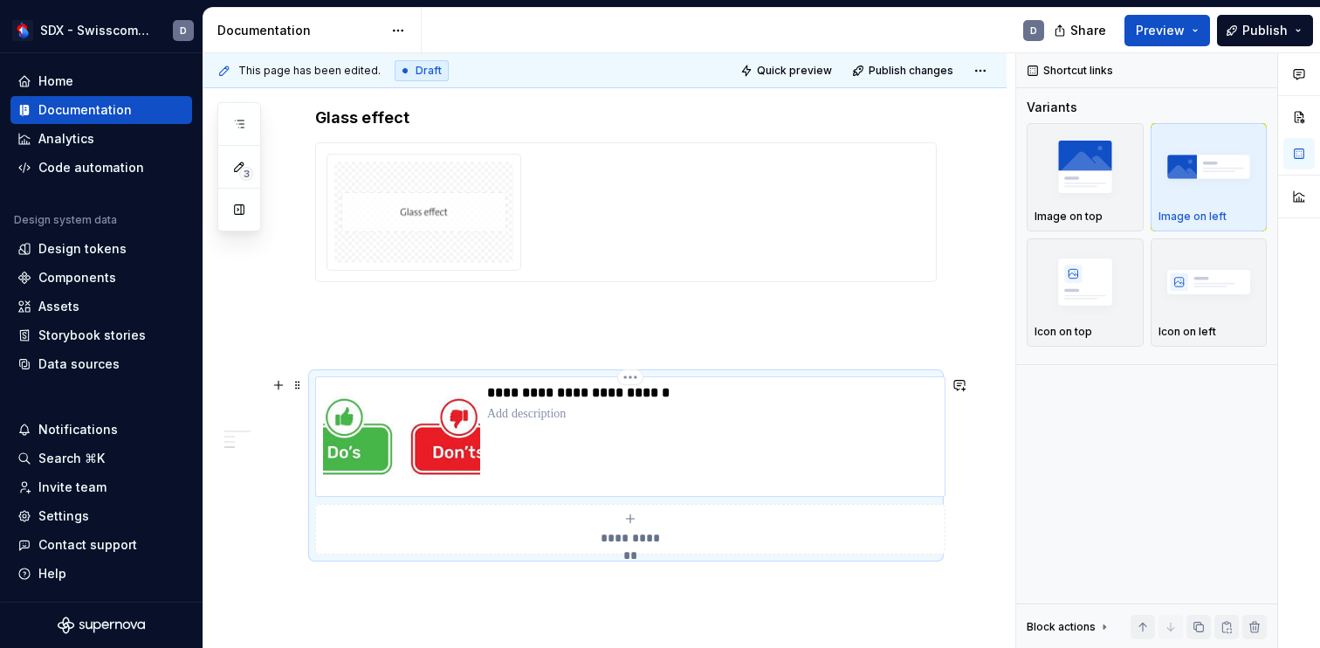
click at [573, 415] on p at bounding box center [712, 413] width 450 height 17
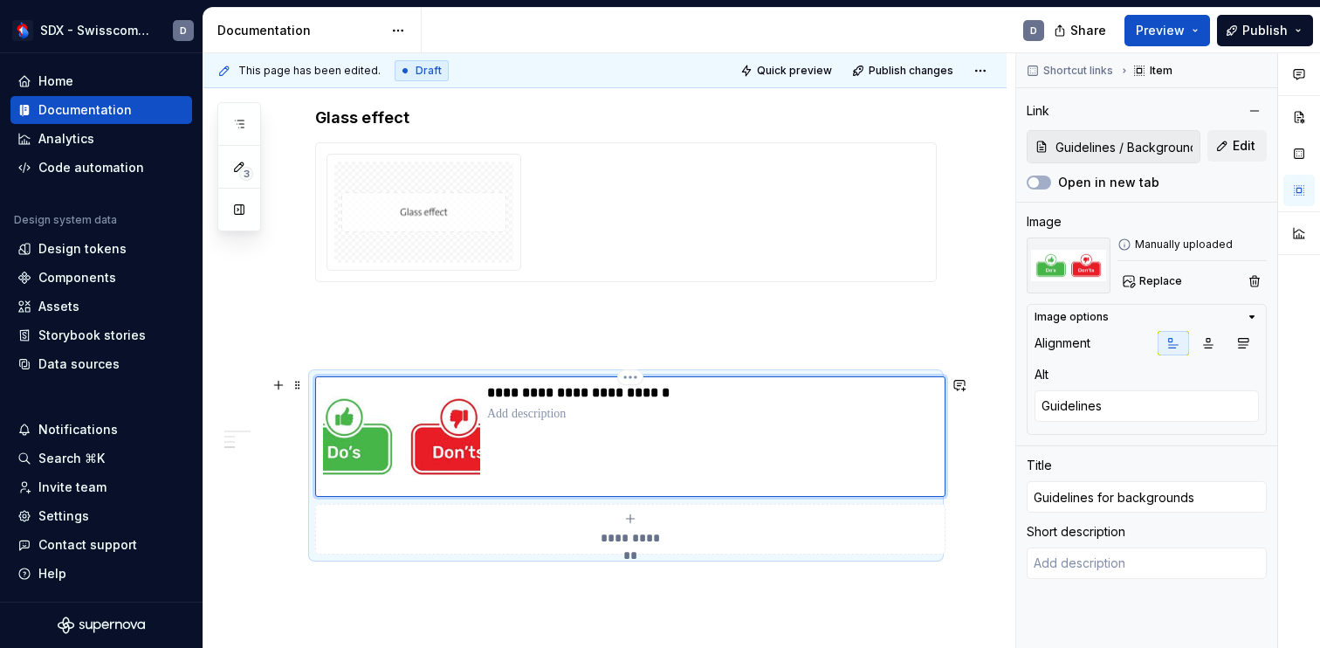
type textarea "*"
type textarea "The guidelines provide you with instructions on how to create content in such a…"
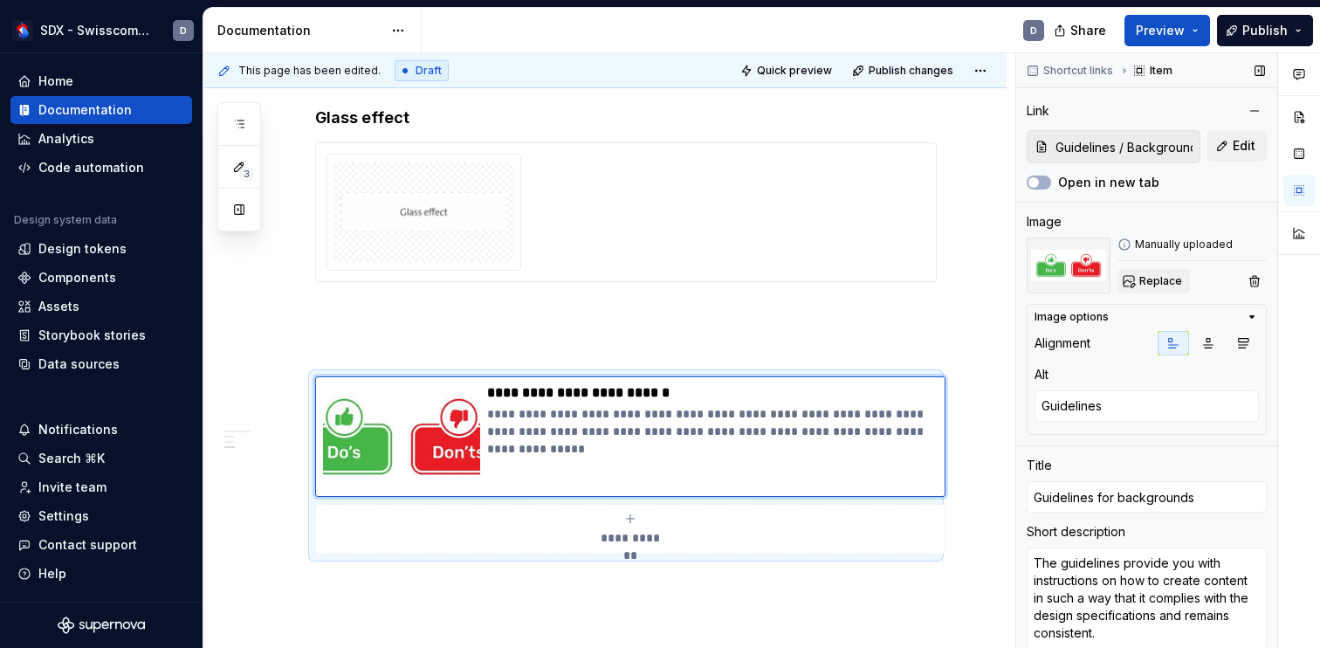
click at [1158, 280] on span "Replace" at bounding box center [1160, 281] width 43 height 14
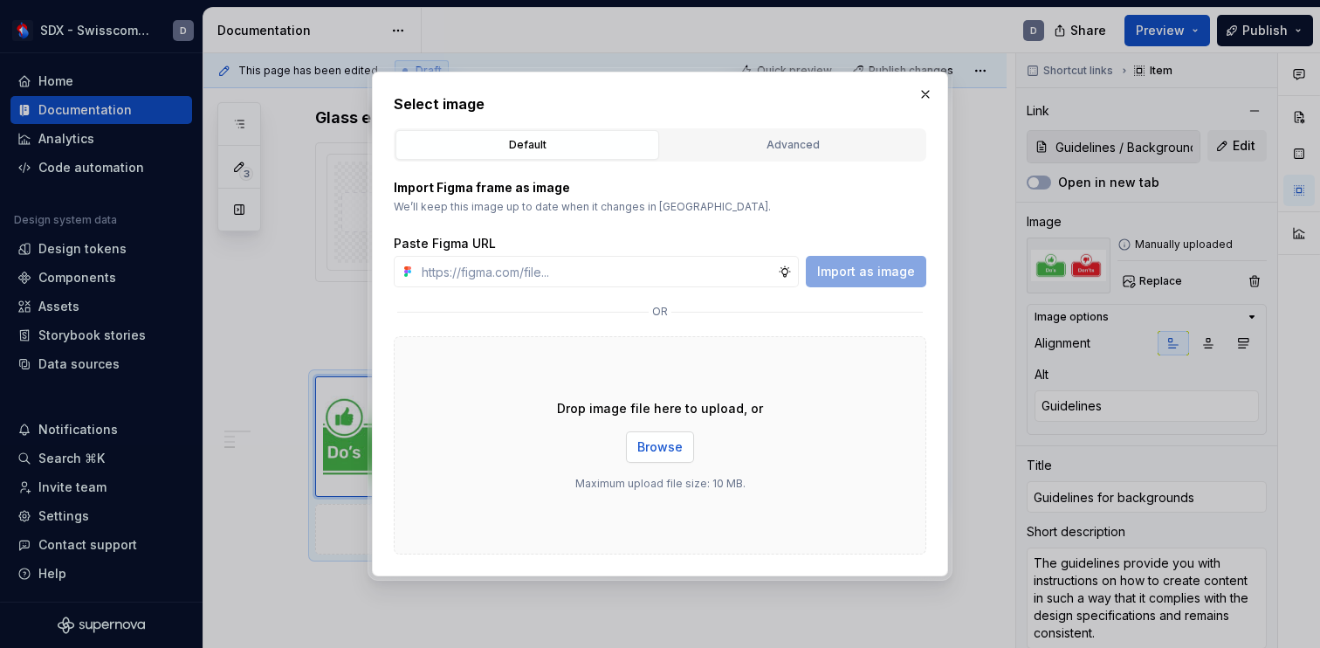
click at [665, 444] on span "Browse" at bounding box center [659, 446] width 45 height 17
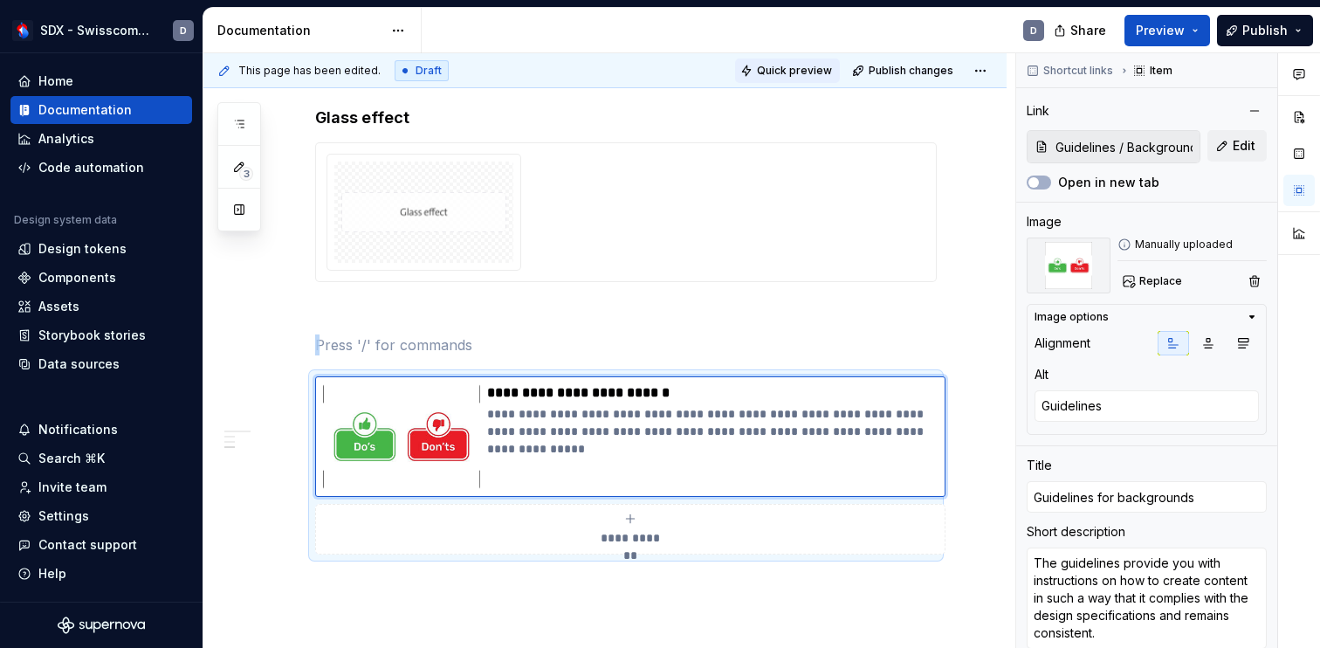
click at [816, 75] on span "Quick preview" at bounding box center [794, 71] width 75 height 14
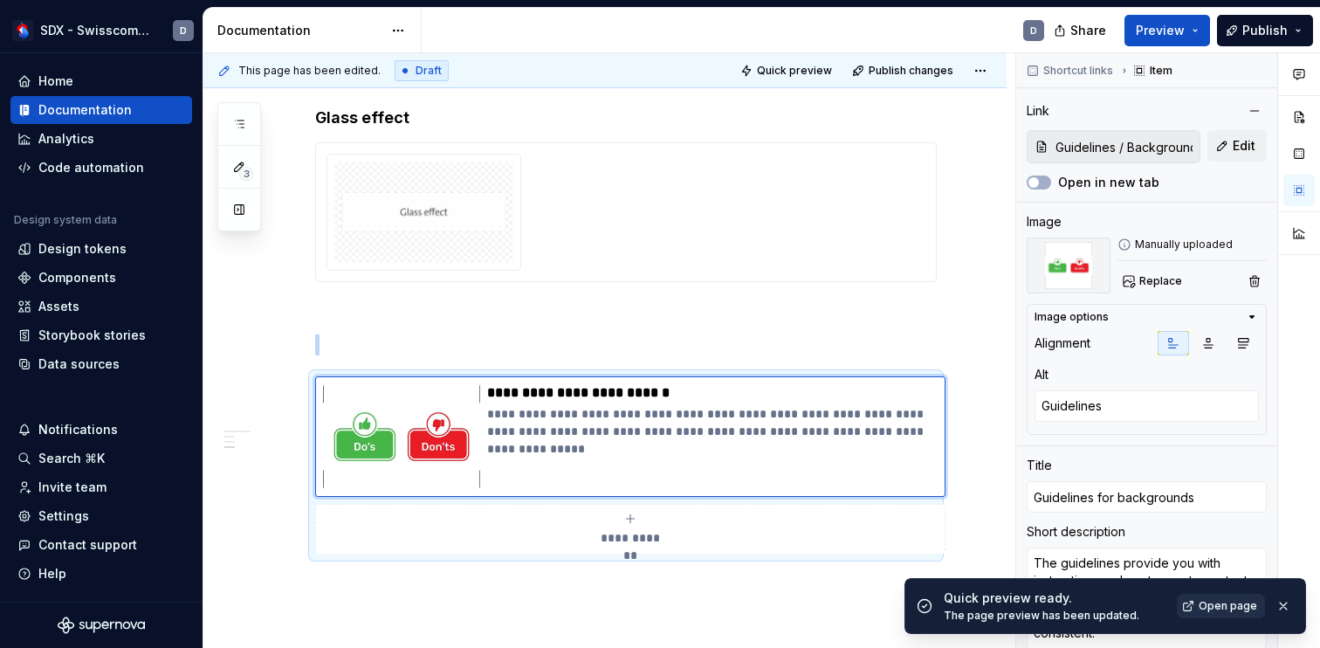
click at [1223, 608] on span "Open page" at bounding box center [1227, 606] width 58 height 14
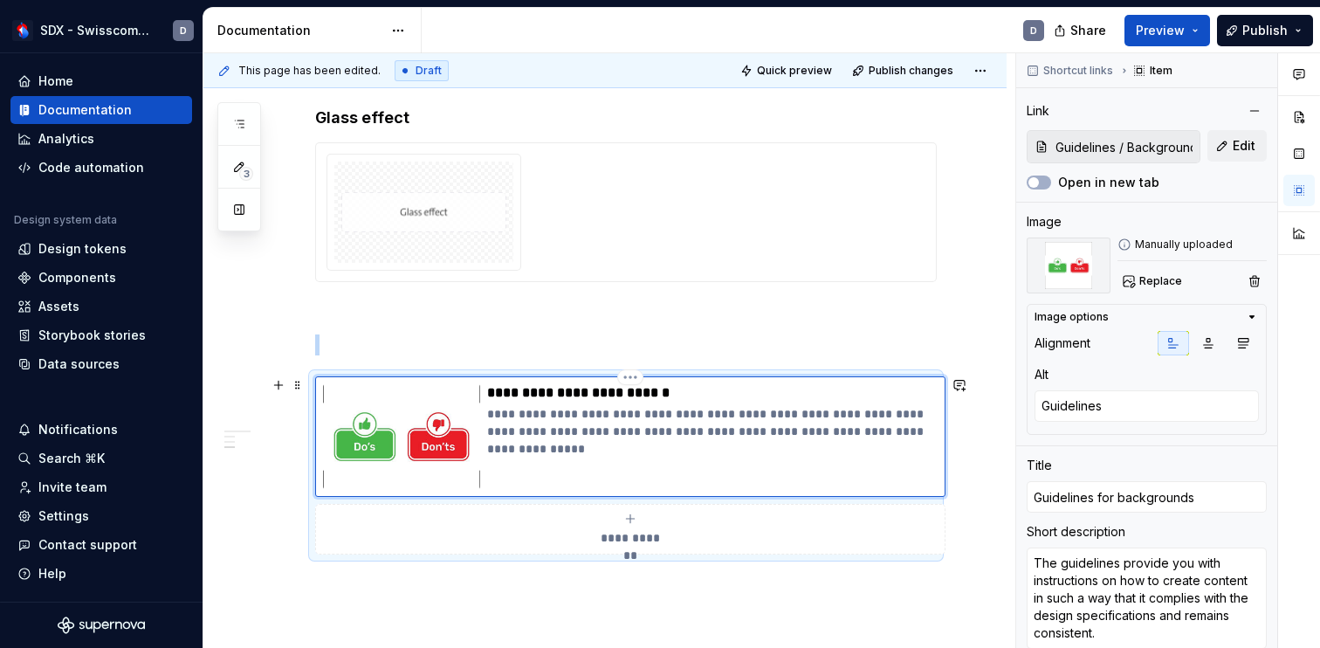
click at [745, 402] on div "**********" at bounding box center [712, 436] width 450 height 105
click at [661, 394] on p "**********" at bounding box center [712, 392] width 450 height 17
drag, startPoint x: 661, startPoint y: 394, endPoint x: 525, endPoint y: 390, distance: 136.2
click at [525, 390] on p "**********" at bounding box center [712, 392] width 450 height 17
click at [1249, 150] on span "Edit" at bounding box center [1243, 145] width 23 height 17
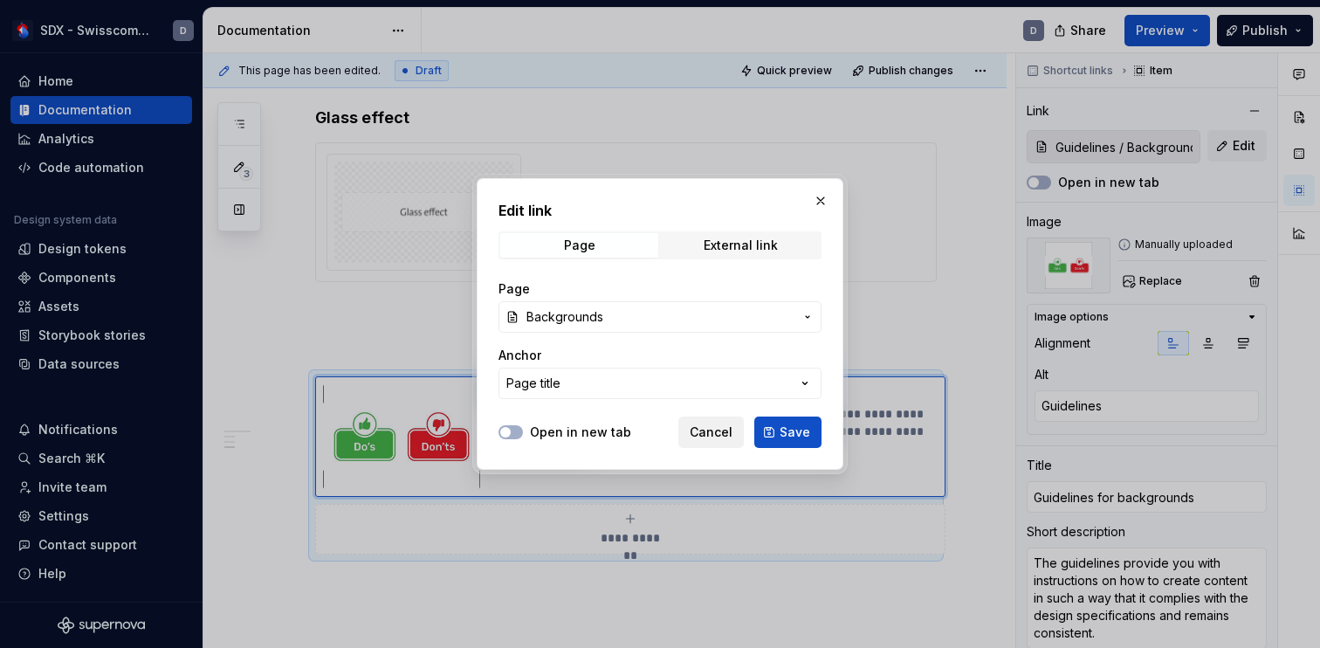
click at [727, 441] on button "Cancel" at bounding box center [710, 431] width 65 height 31
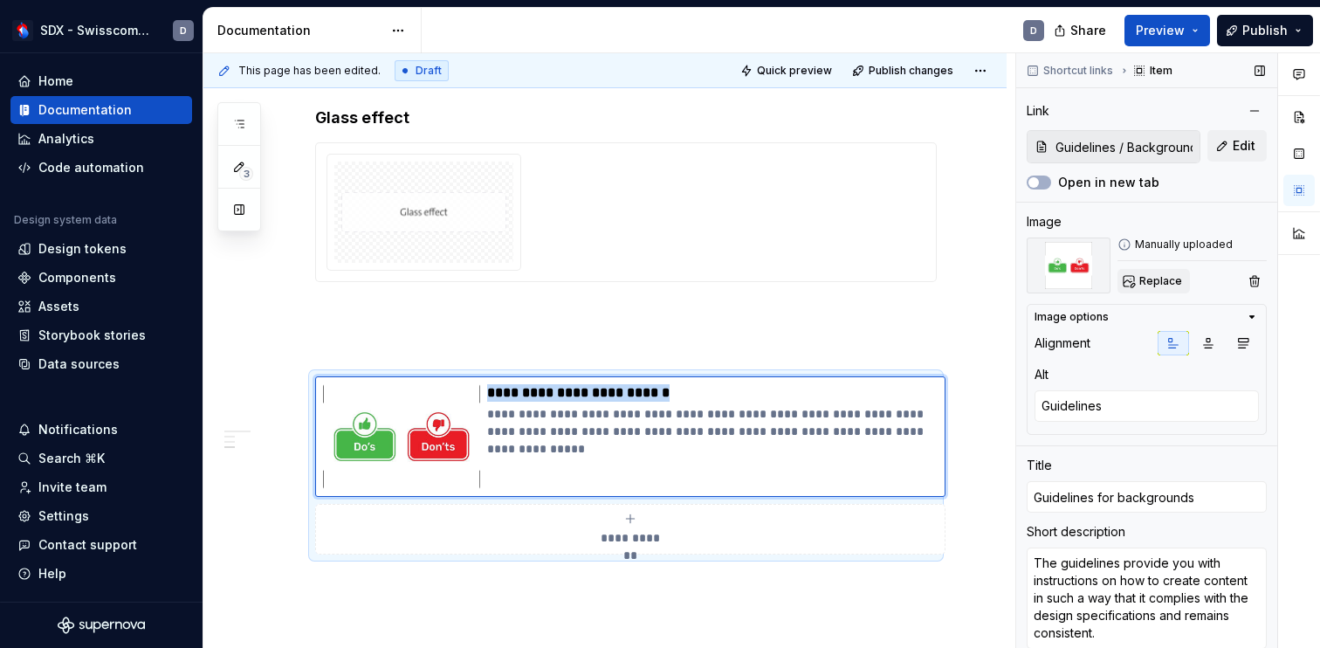
click at [1144, 278] on span "Replace" at bounding box center [1160, 281] width 43 height 14
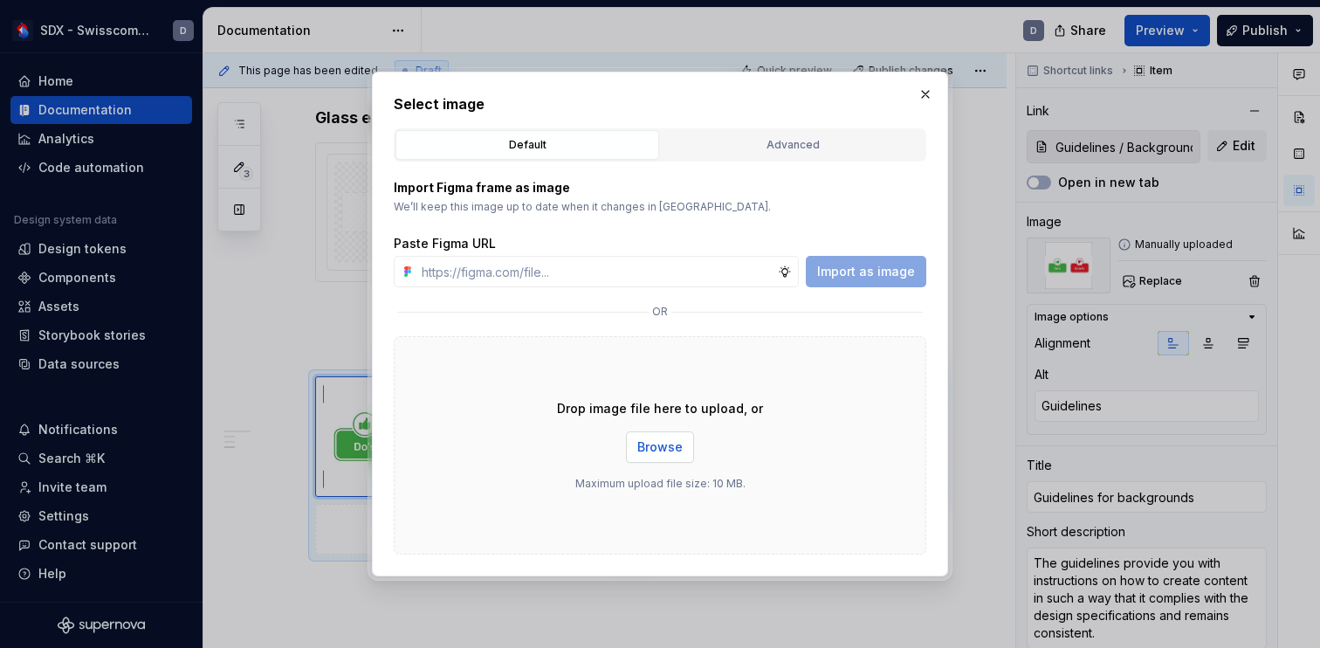
click at [636, 444] on button "Browse" at bounding box center [660, 446] width 68 height 31
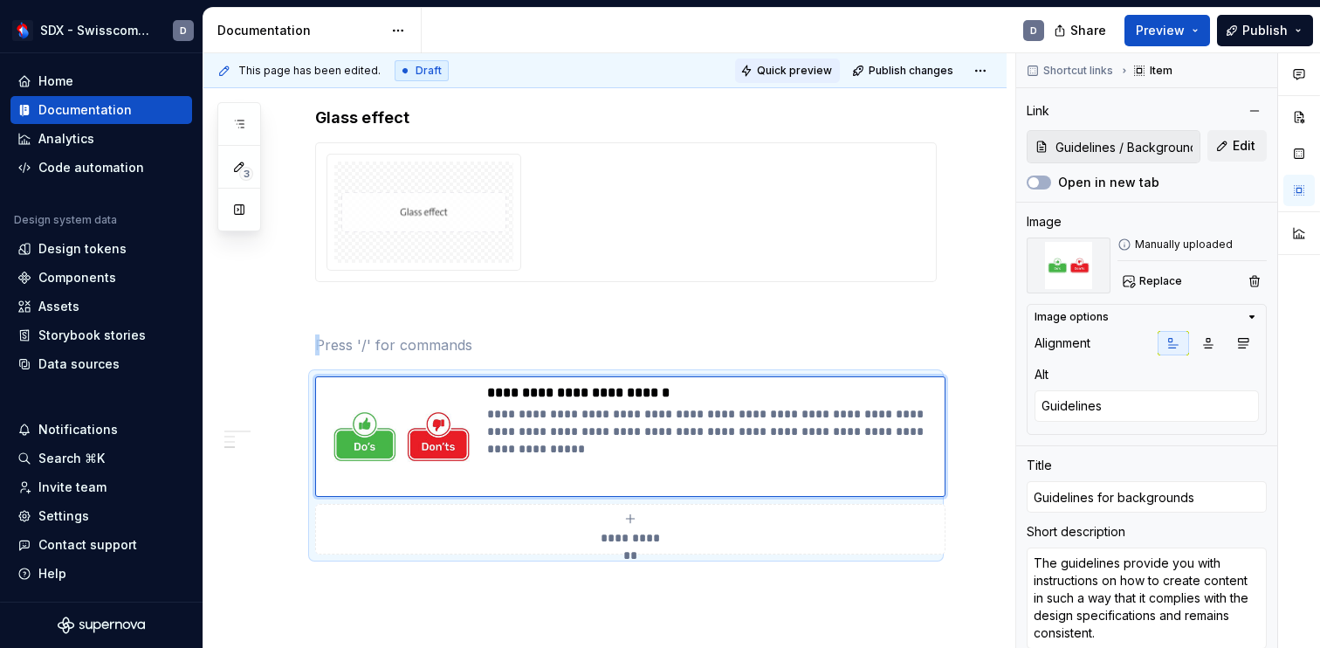
click at [818, 72] on span "Quick preview" at bounding box center [794, 71] width 75 height 14
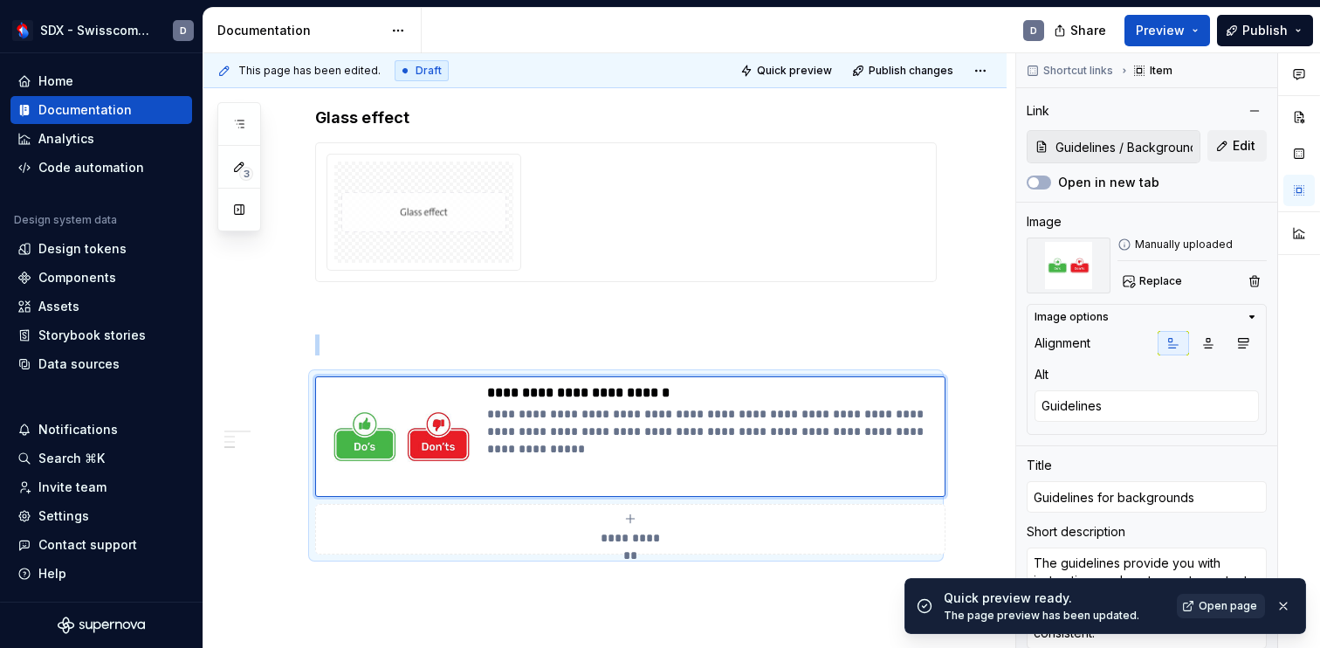
click at [1220, 604] on span "Open page" at bounding box center [1227, 606] width 58 height 14
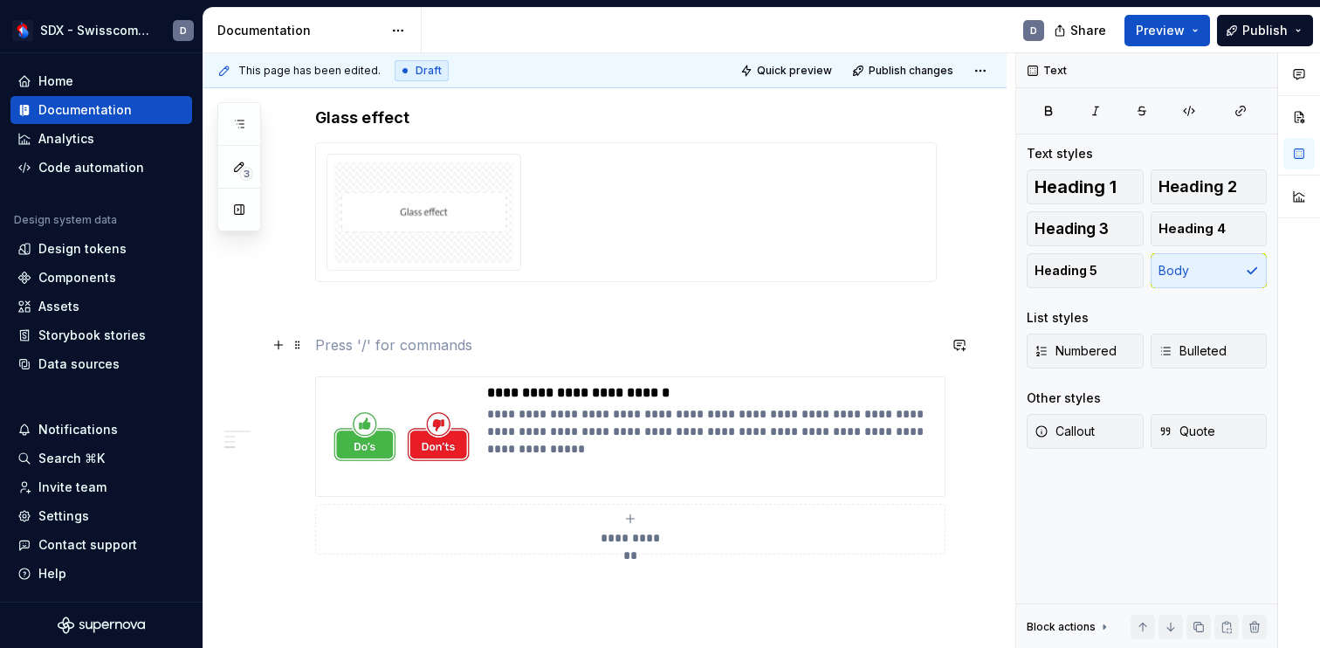
click at [500, 346] on p at bounding box center [625, 344] width 621 height 21
click at [1066, 186] on span "Heading 1" at bounding box center [1075, 186] width 82 height 17
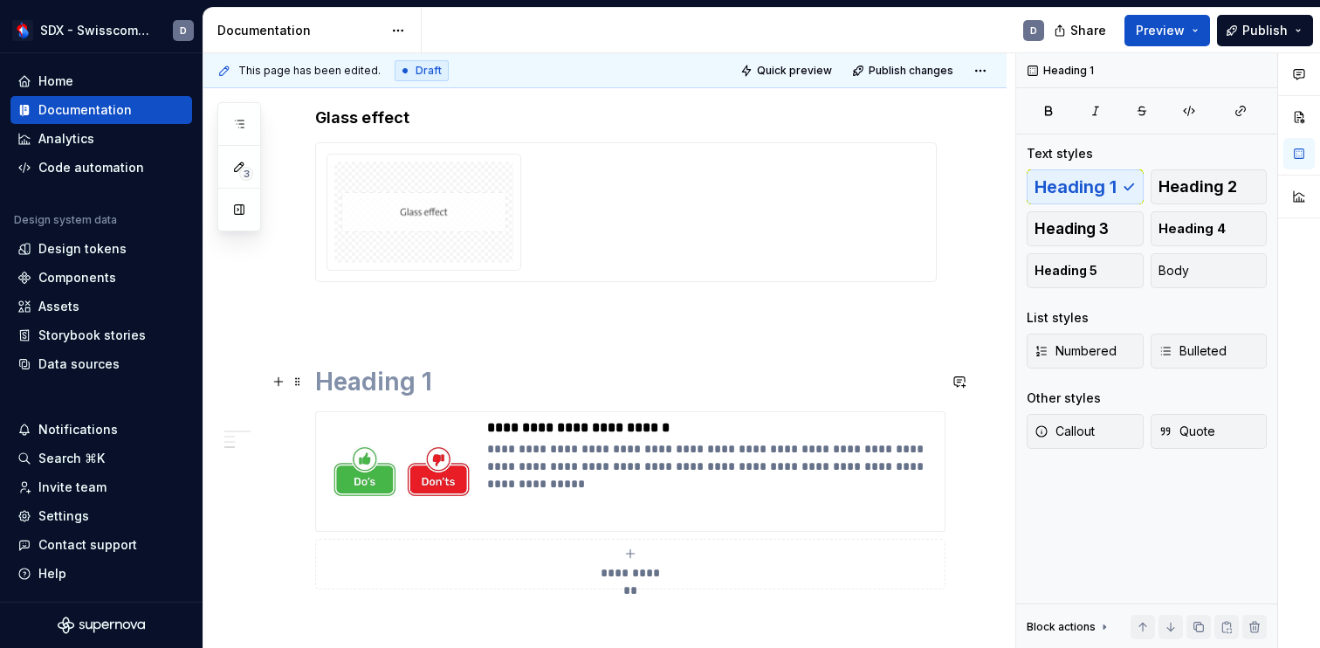
click at [545, 384] on h1 at bounding box center [625, 381] width 621 height 31
click at [805, 66] on span "Quick preview" at bounding box center [794, 71] width 75 height 14
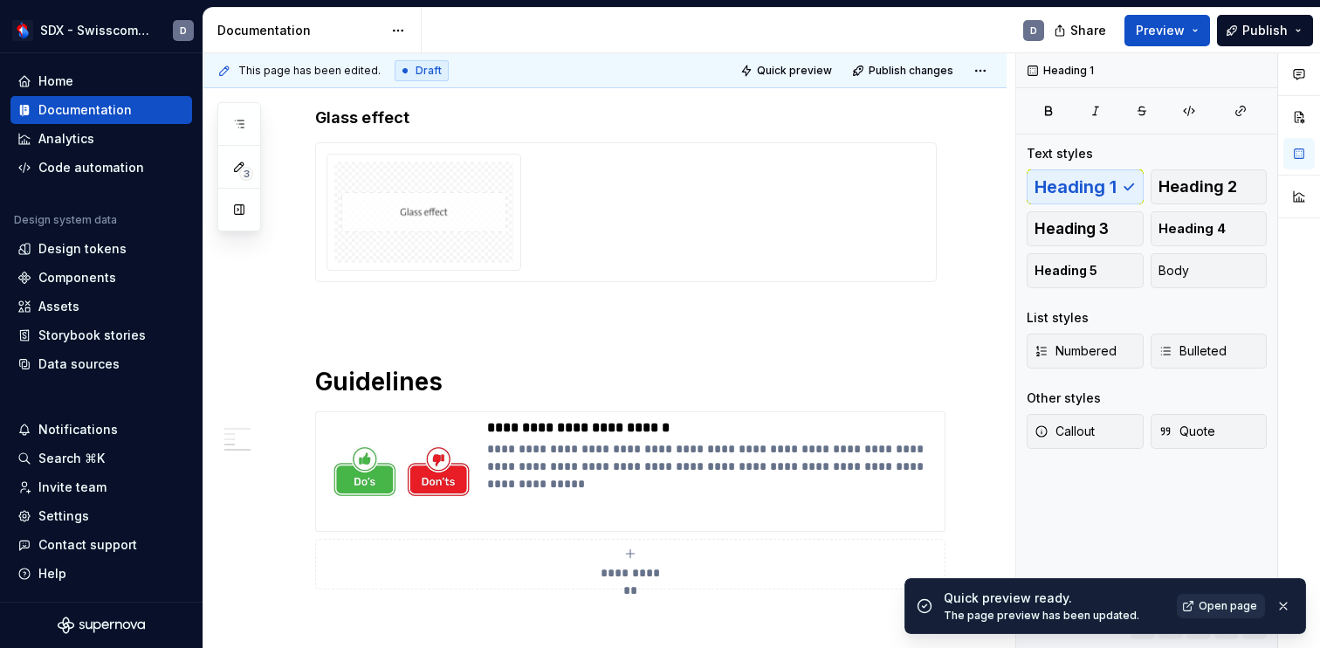
click at [1217, 606] on span "Open page" at bounding box center [1227, 606] width 58 height 14
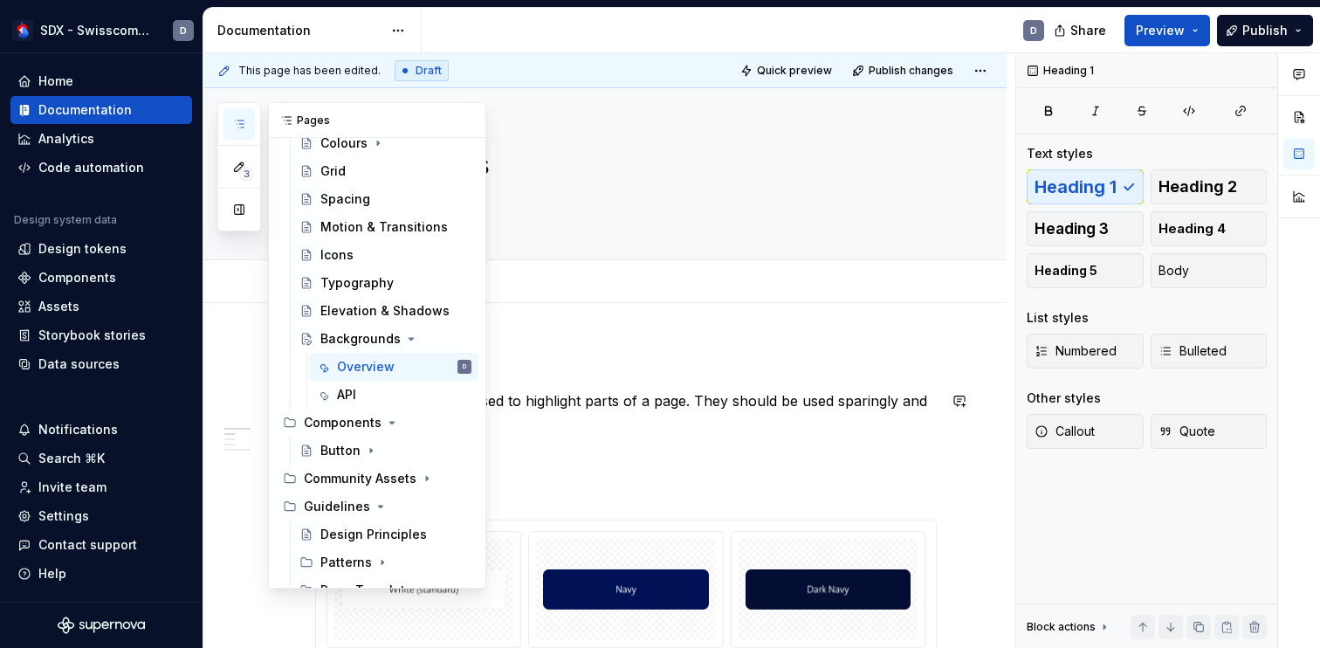
scroll to position [504, 0]
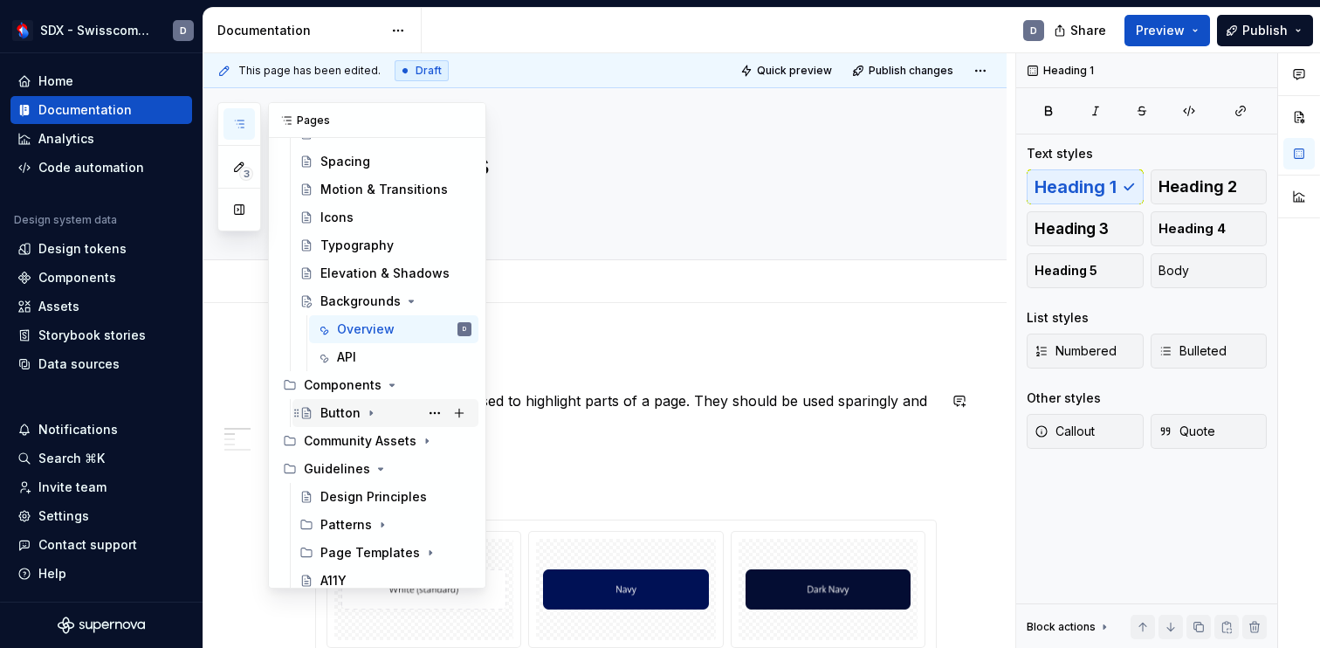
click at [353, 412] on div "Button" at bounding box center [340, 412] width 40 height 17
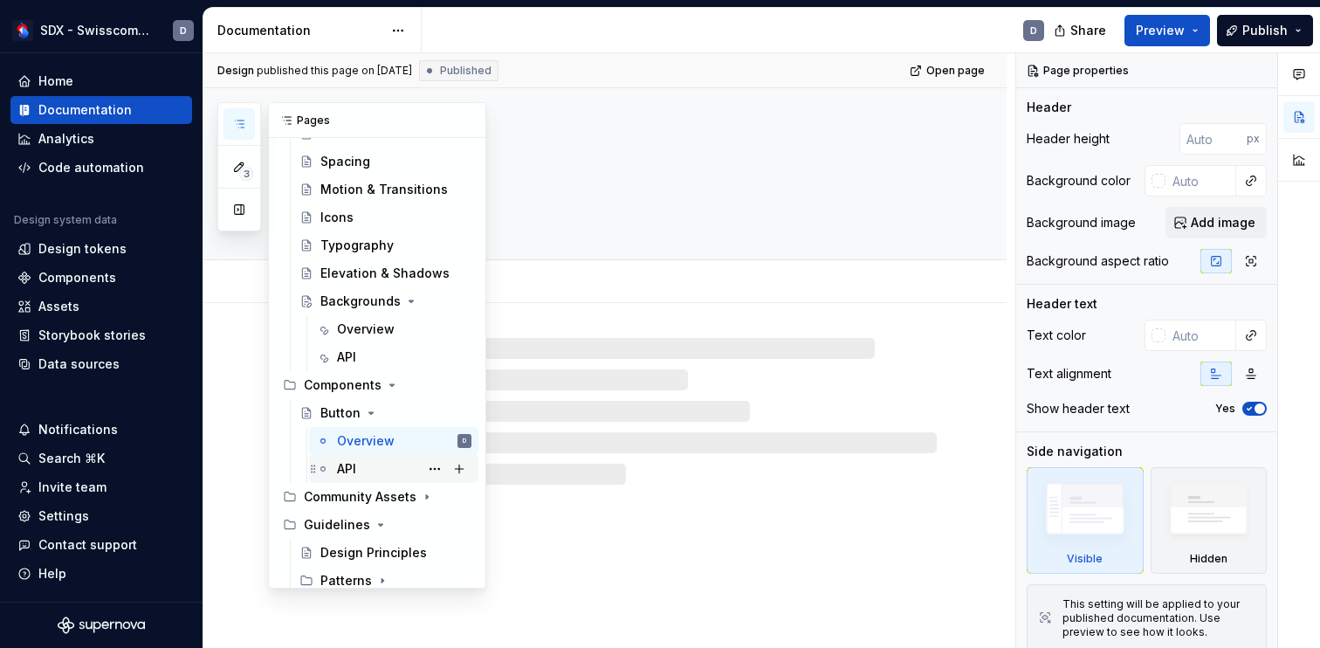
click at [351, 466] on div "API" at bounding box center [346, 468] width 19 height 17
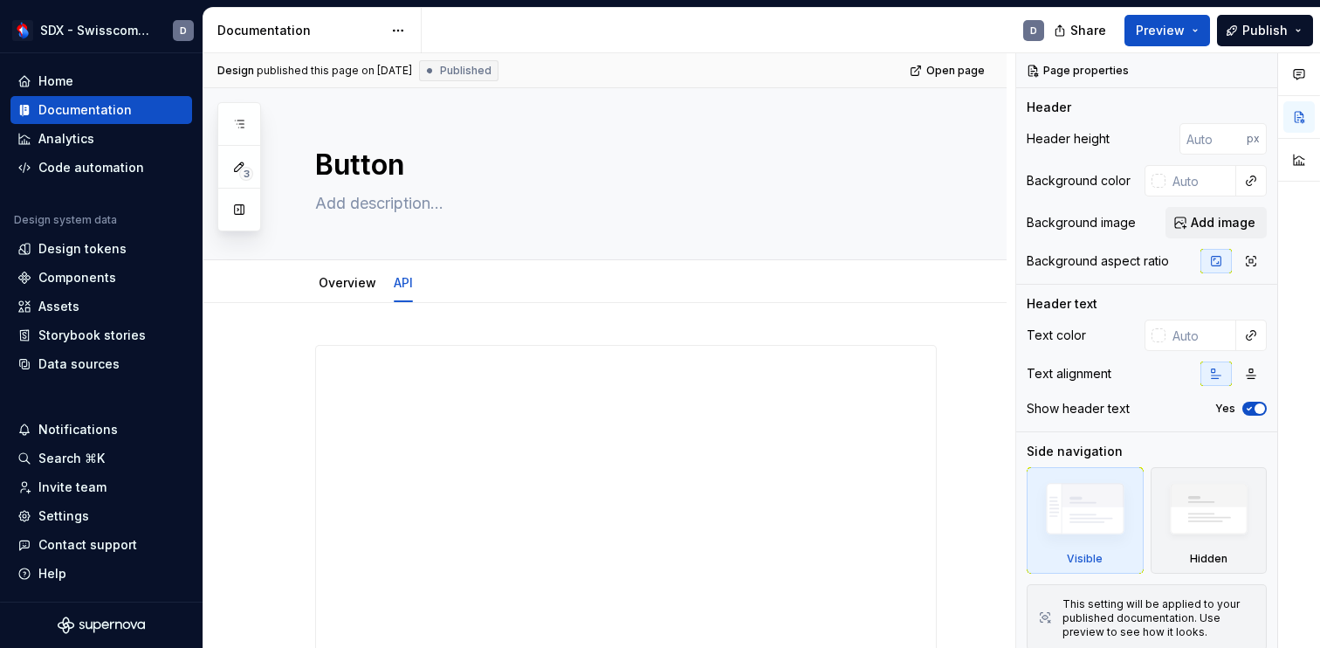
scroll to position [409, 0]
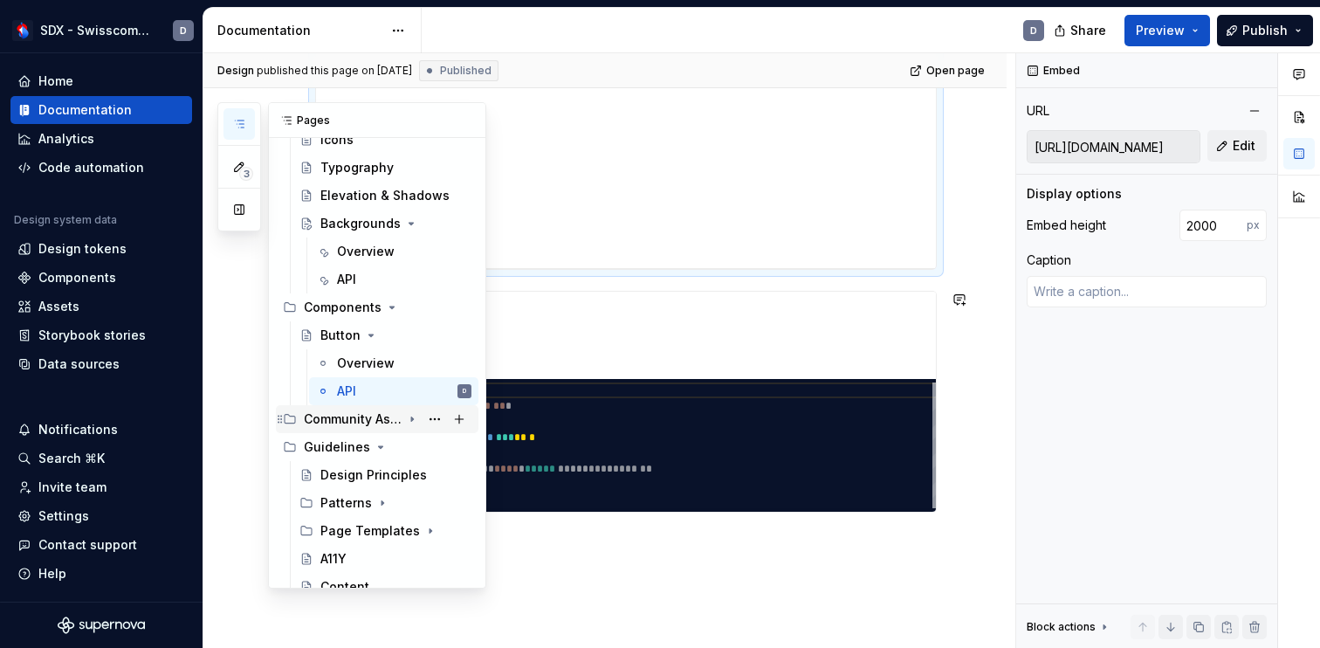
scroll to position [578, 0]
click at [363, 271] on div "API" at bounding box center [404, 283] width 134 height 24
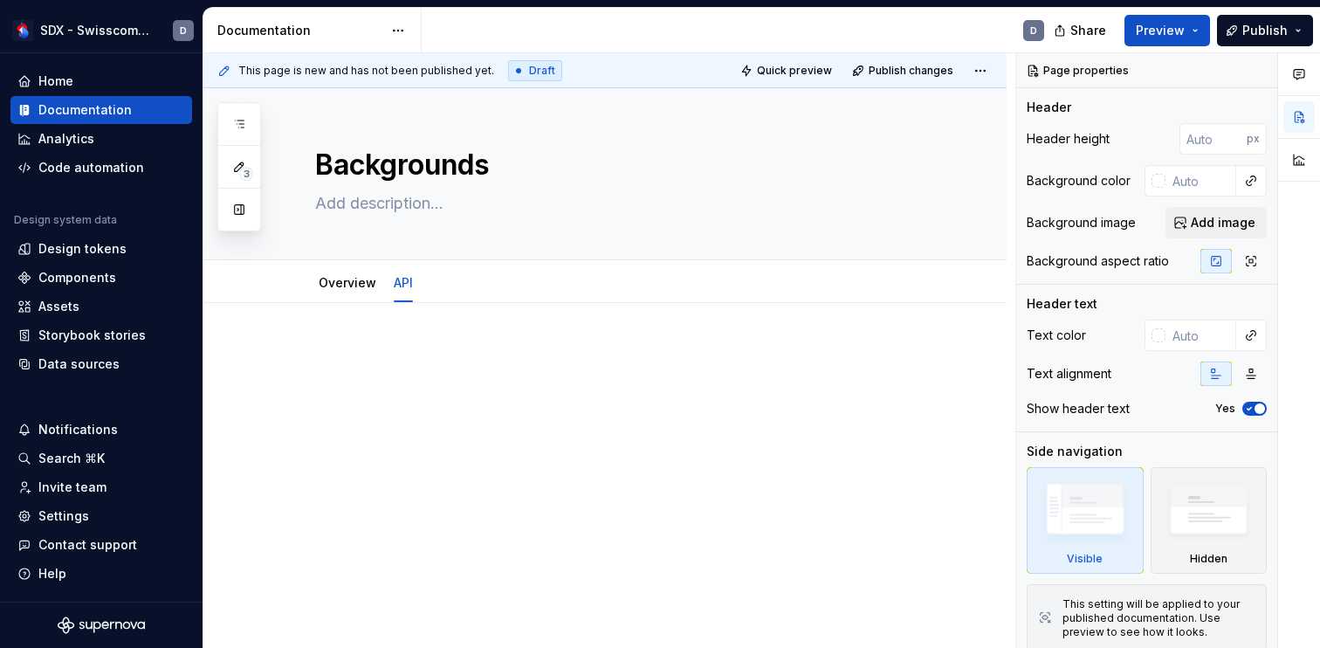
click at [490, 371] on div at bounding box center [625, 378] width 621 height 66
type textarea "*"
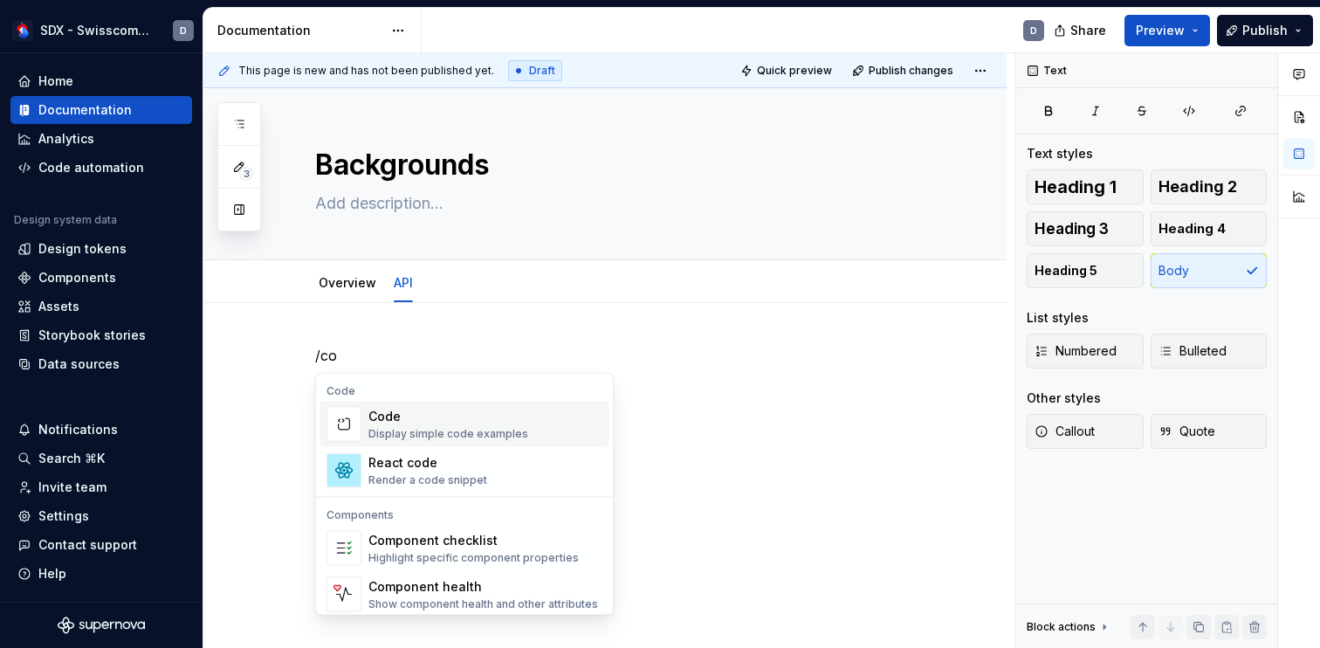
click at [418, 420] on div "Code" at bounding box center [448, 416] width 160 height 17
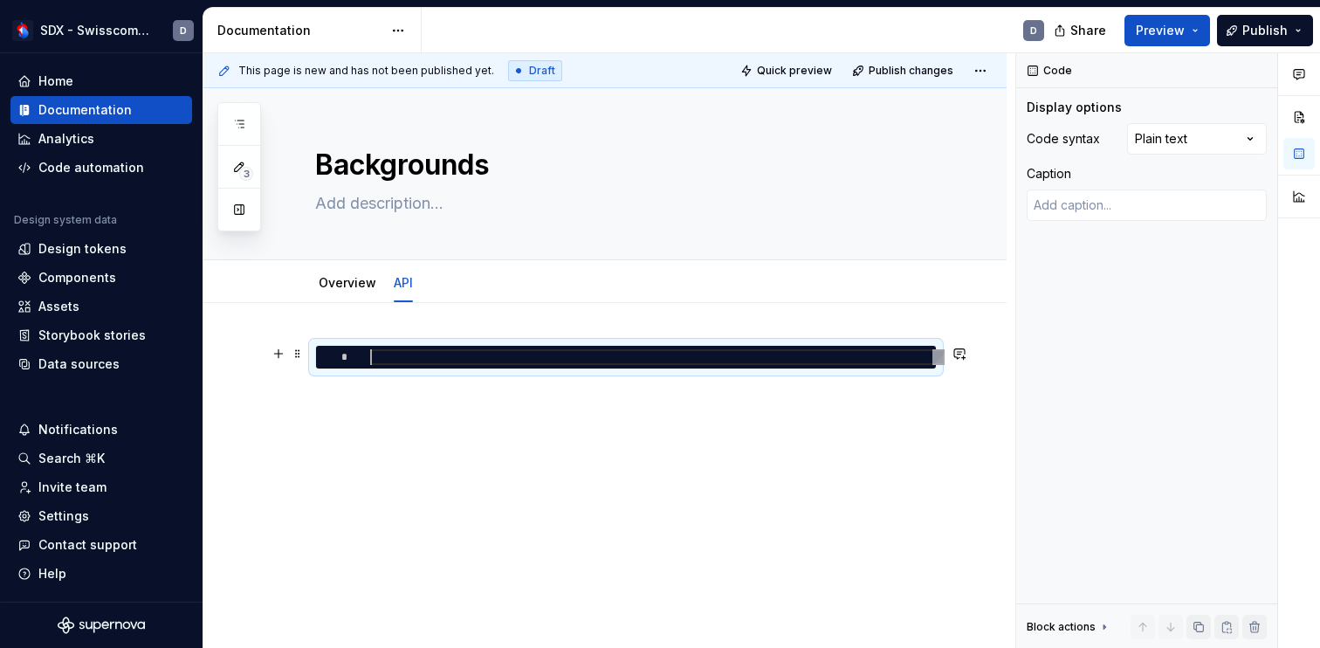
type textarea "*"
type textarea "**********"
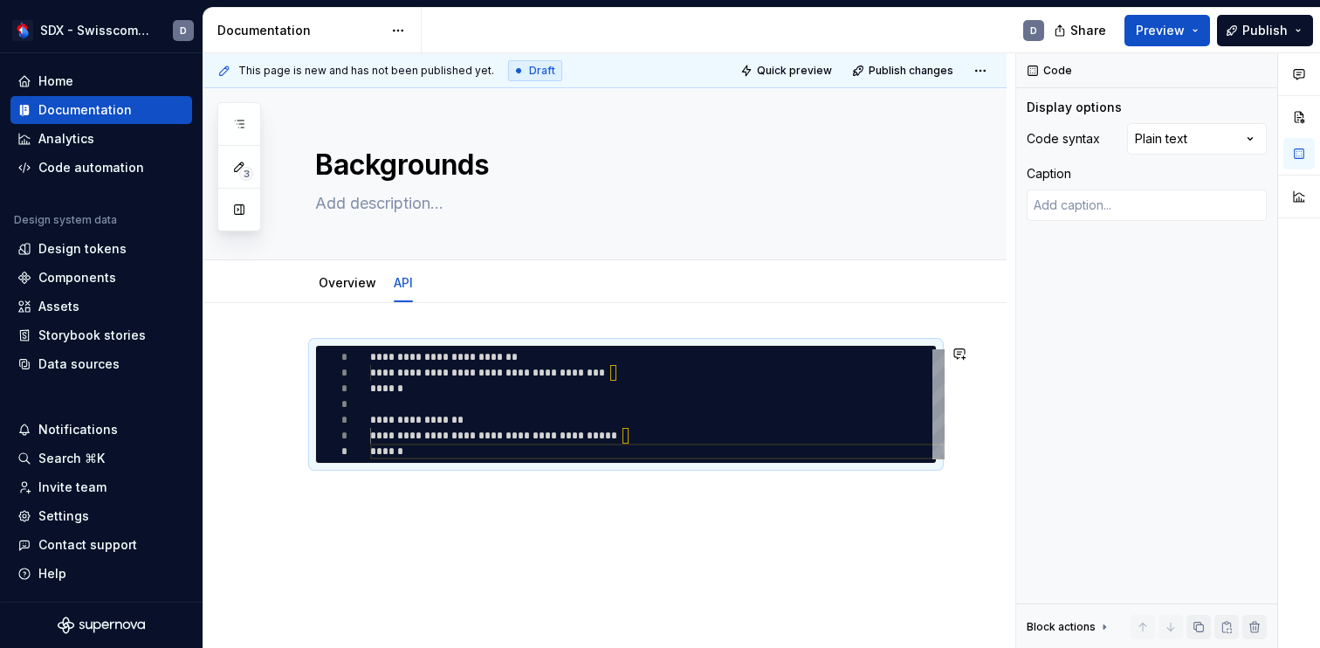
click at [342, 511] on div "**********" at bounding box center [604, 491] width 803 height 376
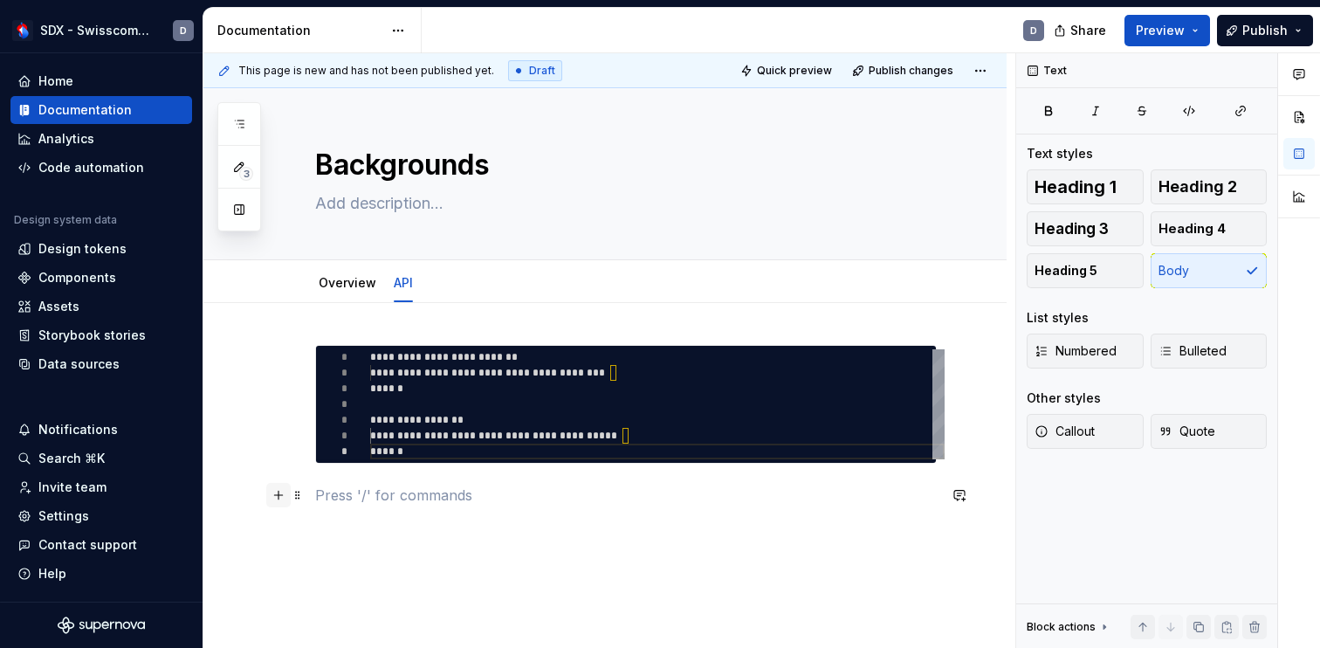
click at [277, 498] on button "button" at bounding box center [278, 495] width 24 height 24
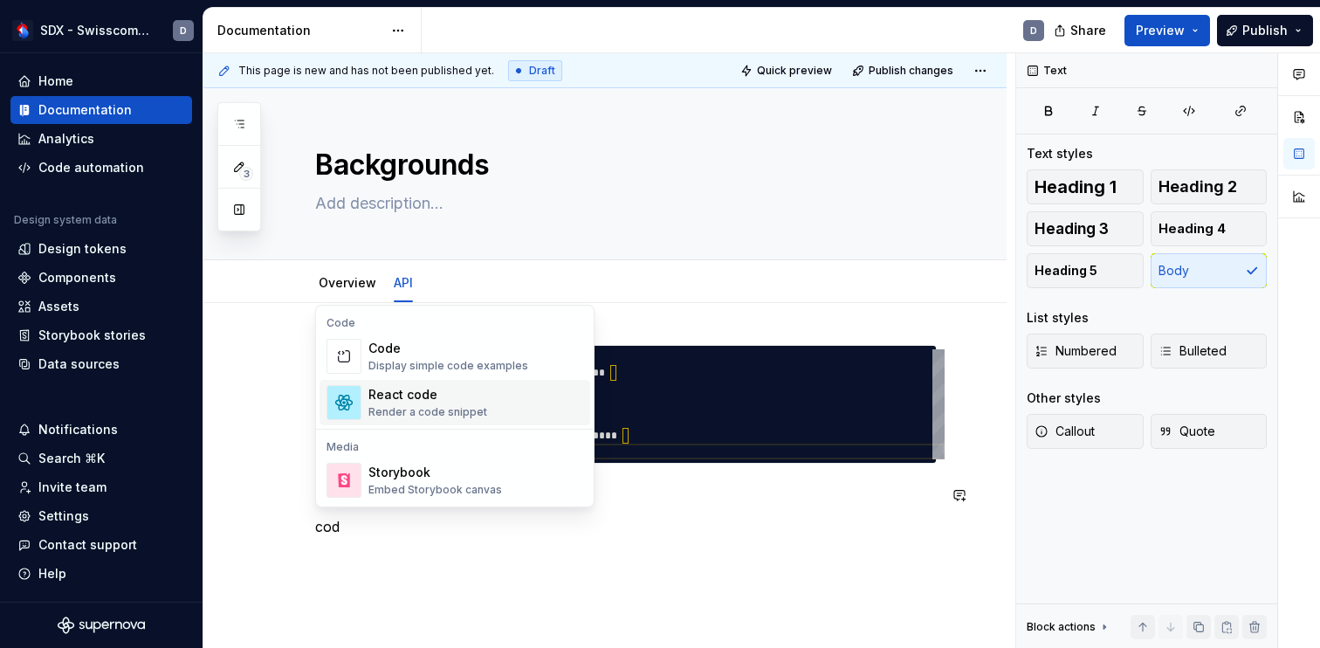
click at [446, 388] on div "React code" at bounding box center [427, 394] width 119 height 17
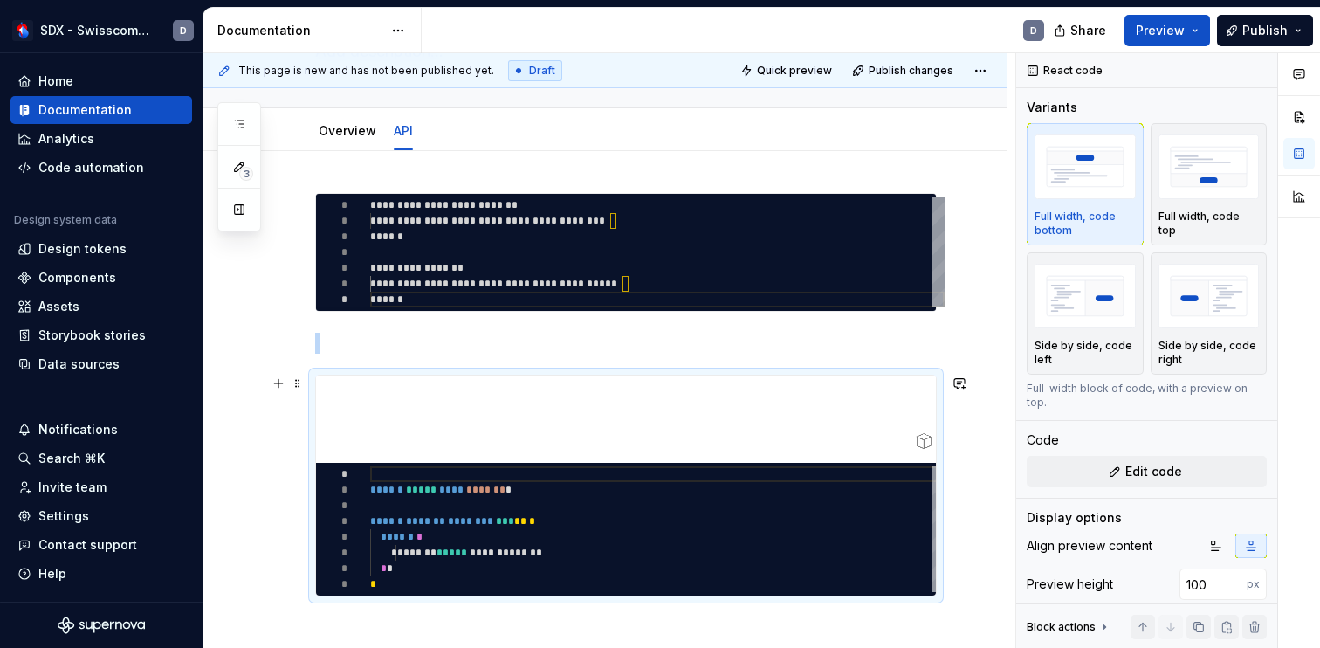
scroll to position [178, 0]
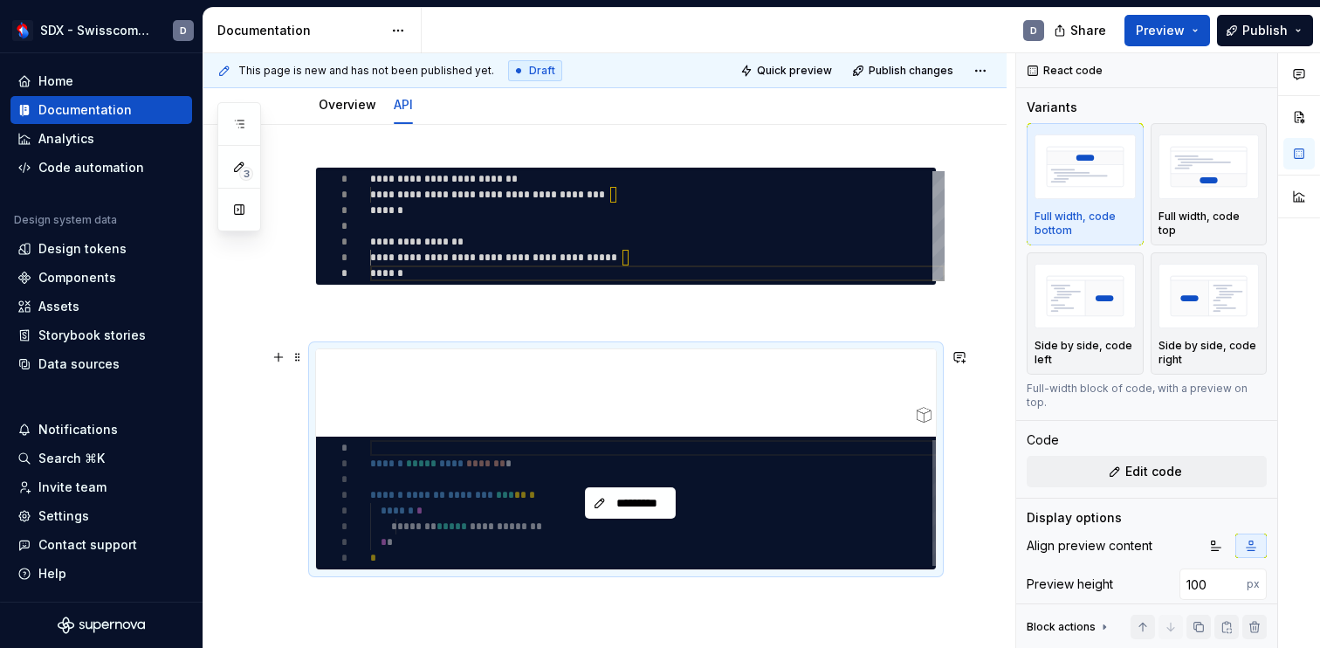
click at [431, 503] on div "*********" at bounding box center [630, 502] width 628 height 133
click at [630, 500] on span "*********" at bounding box center [637, 502] width 54 height 17
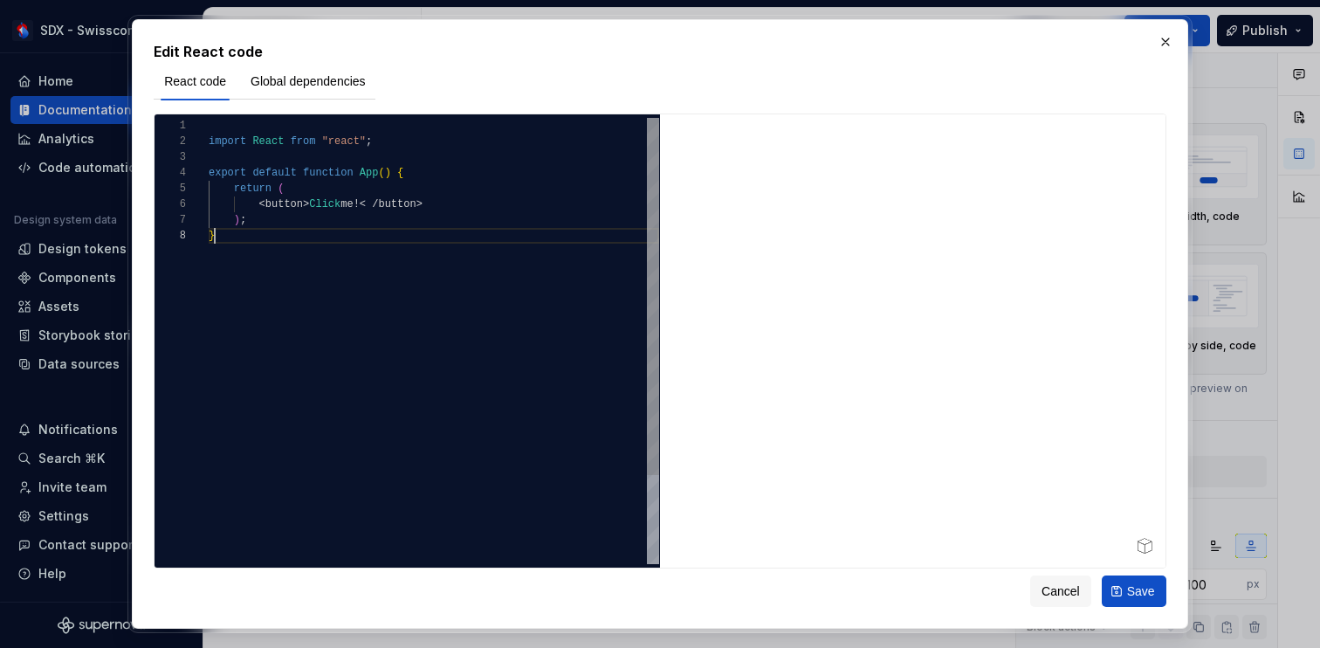
scroll to position [110, 6]
click at [470, 364] on div "import React from "react" ; export default function App ( ) { return ( < button…" at bounding box center [434, 396] width 450 height 556
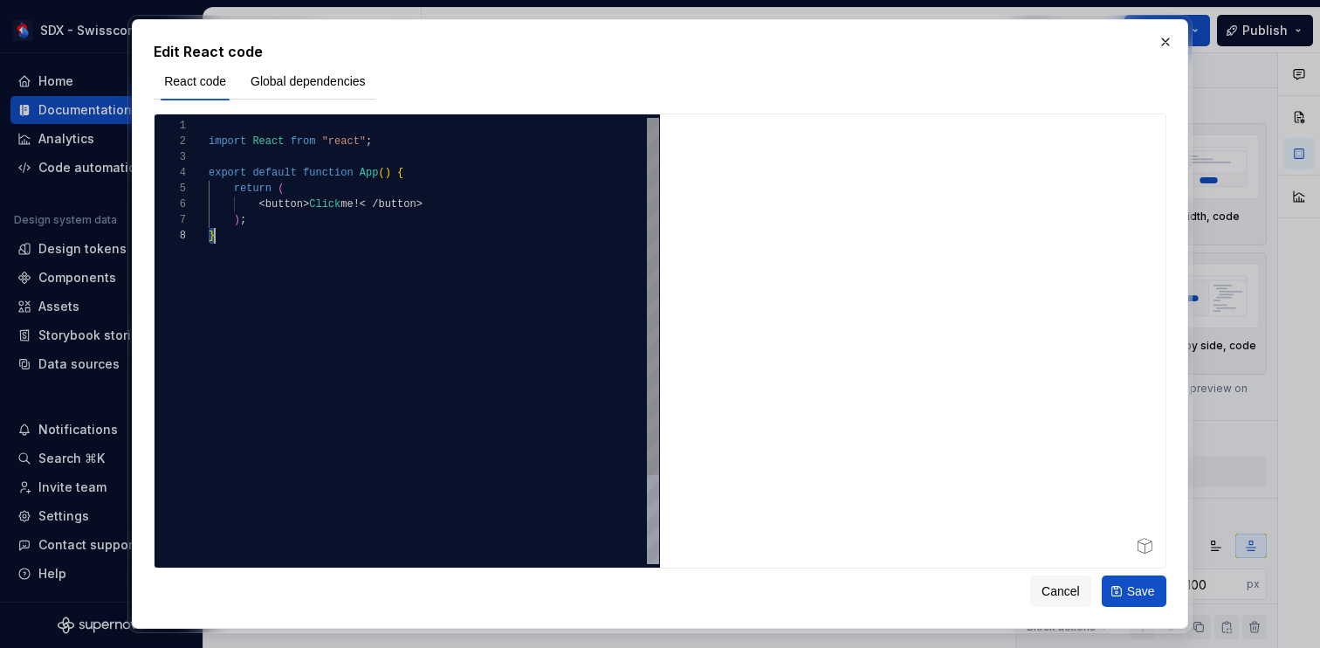
scroll to position [0, 6]
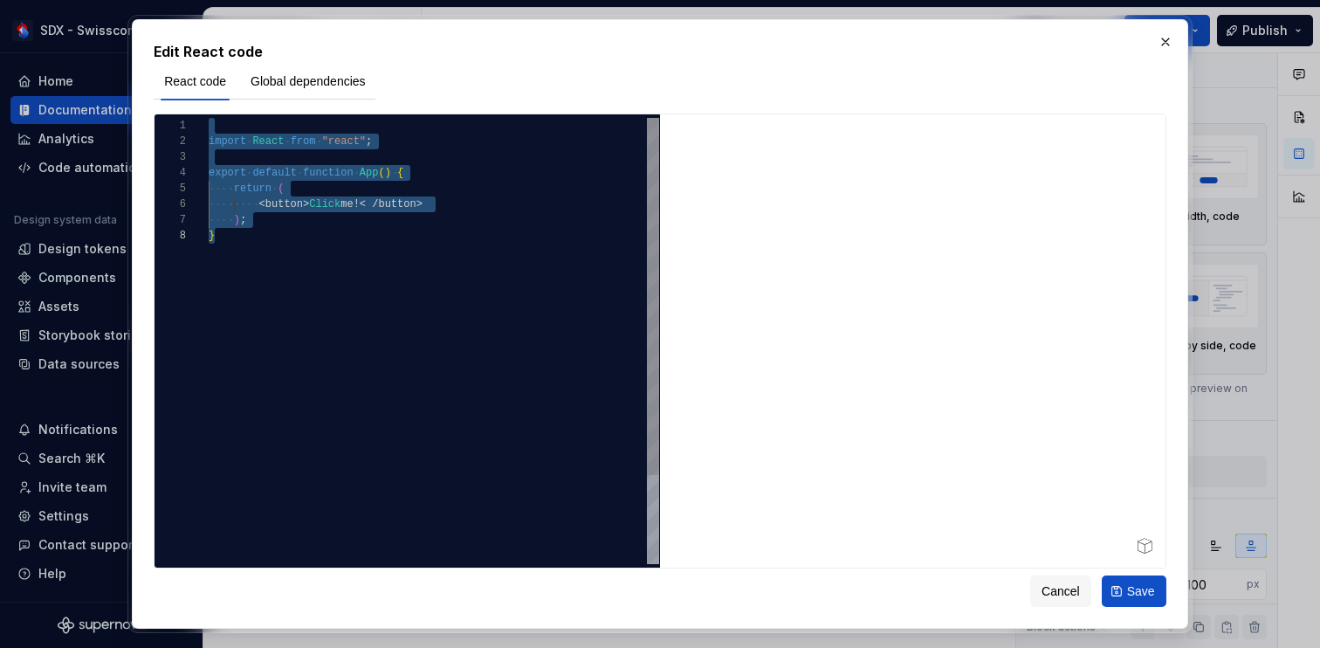
type textarea "**********"
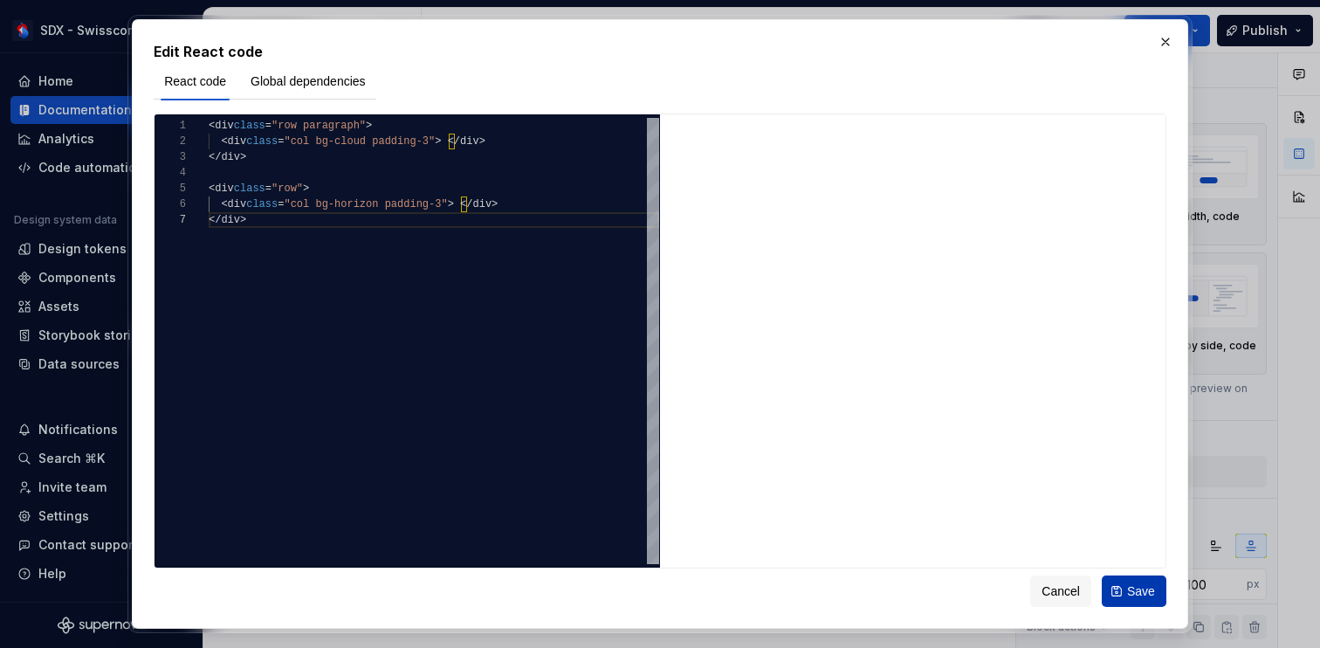
click at [1136, 587] on span "Save" at bounding box center [1141, 590] width 28 height 17
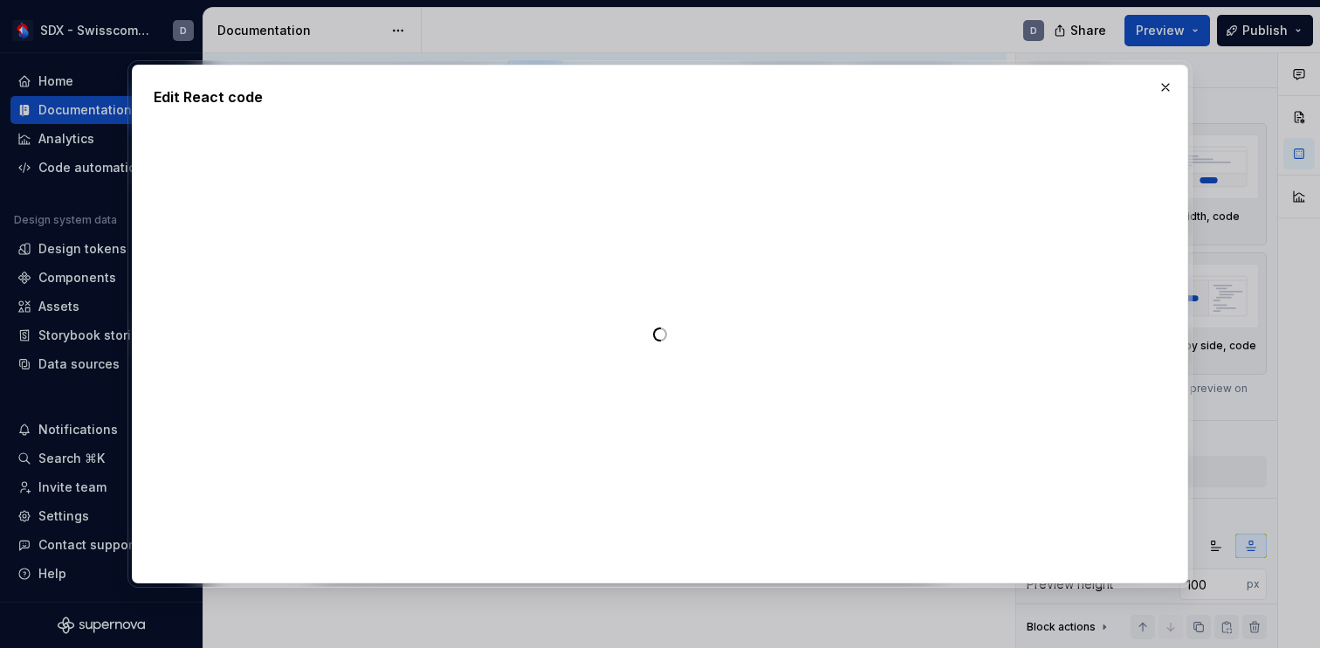
type textarea "*"
type textarea "**********"
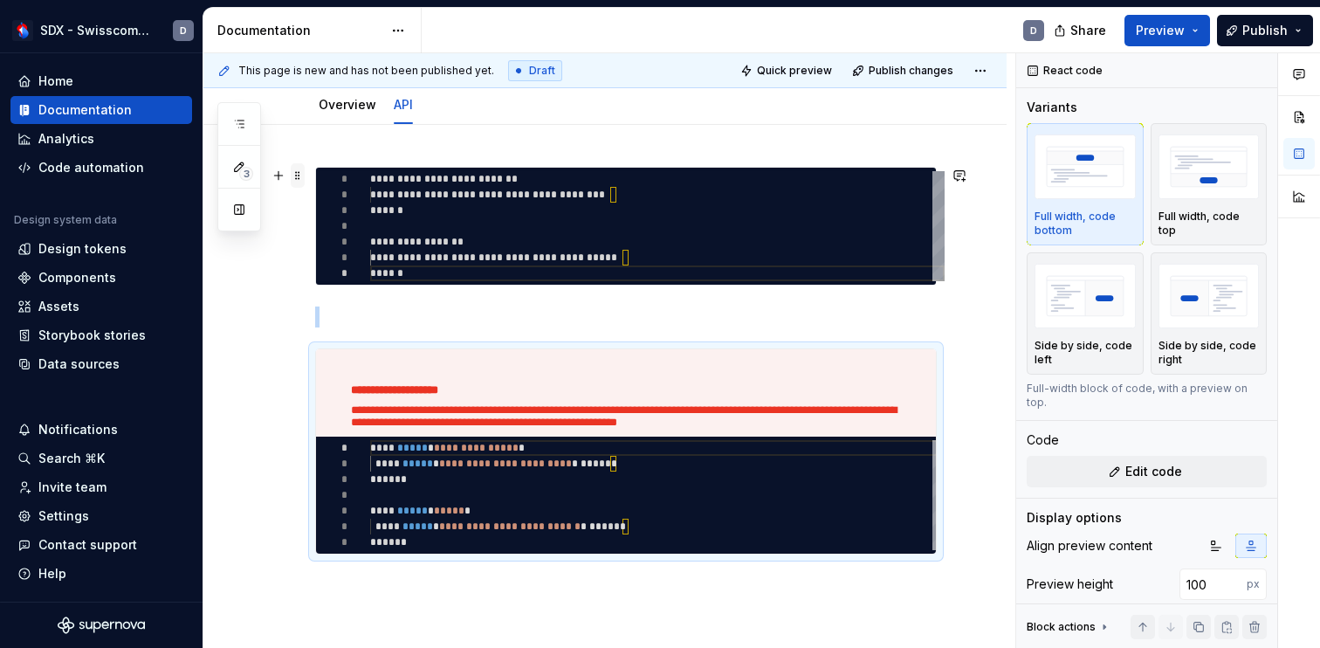
click at [298, 175] on span at bounding box center [298, 175] width 14 height 24
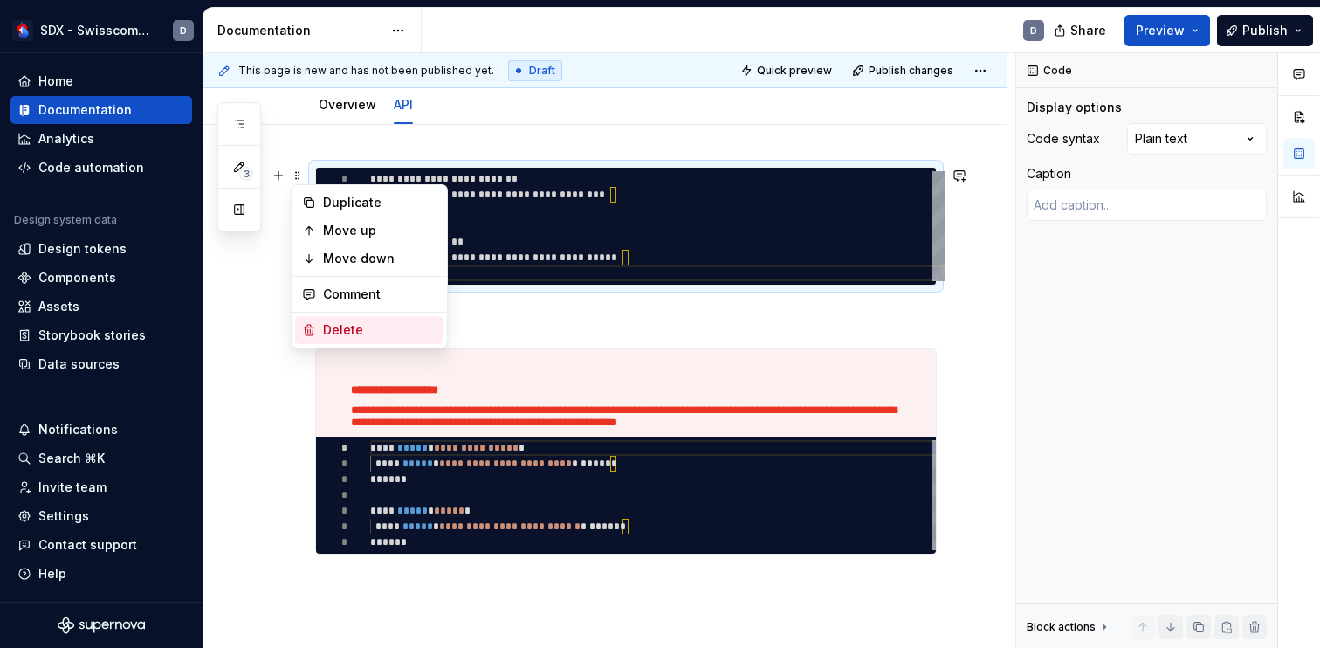
click at [346, 327] on div "Delete" at bounding box center [379, 329] width 113 height 17
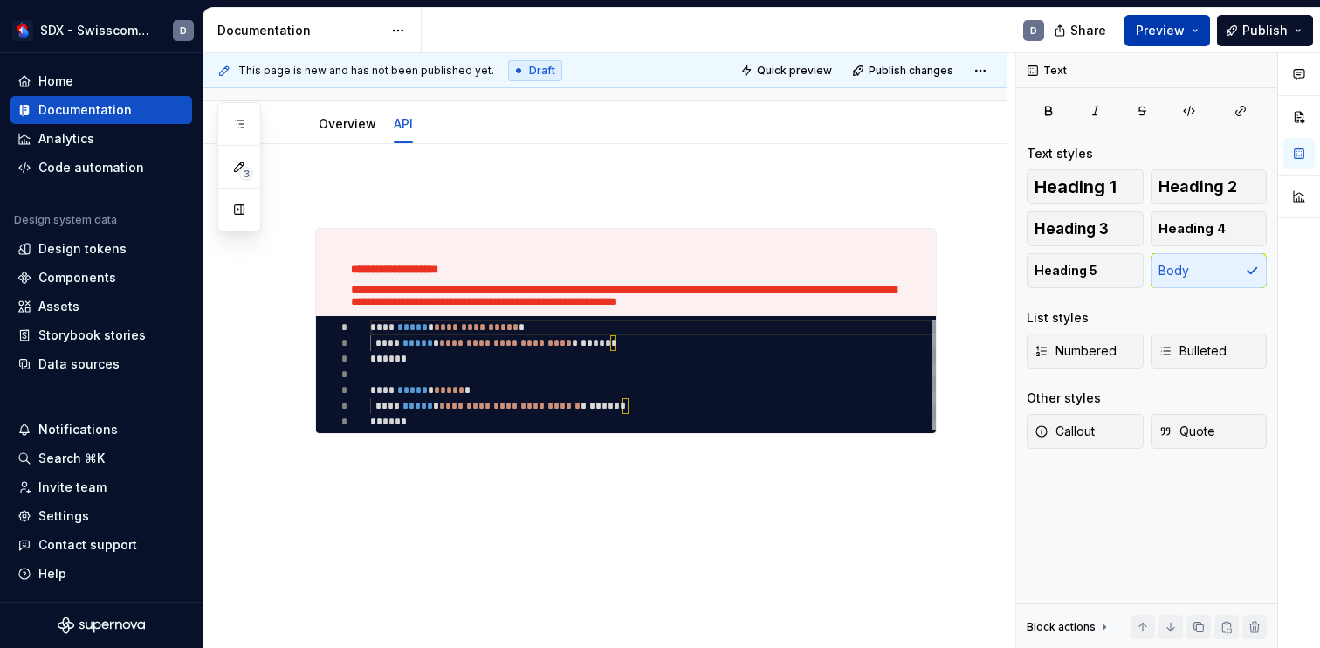
click at [1186, 32] on button "Preview" at bounding box center [1167, 30] width 86 height 31
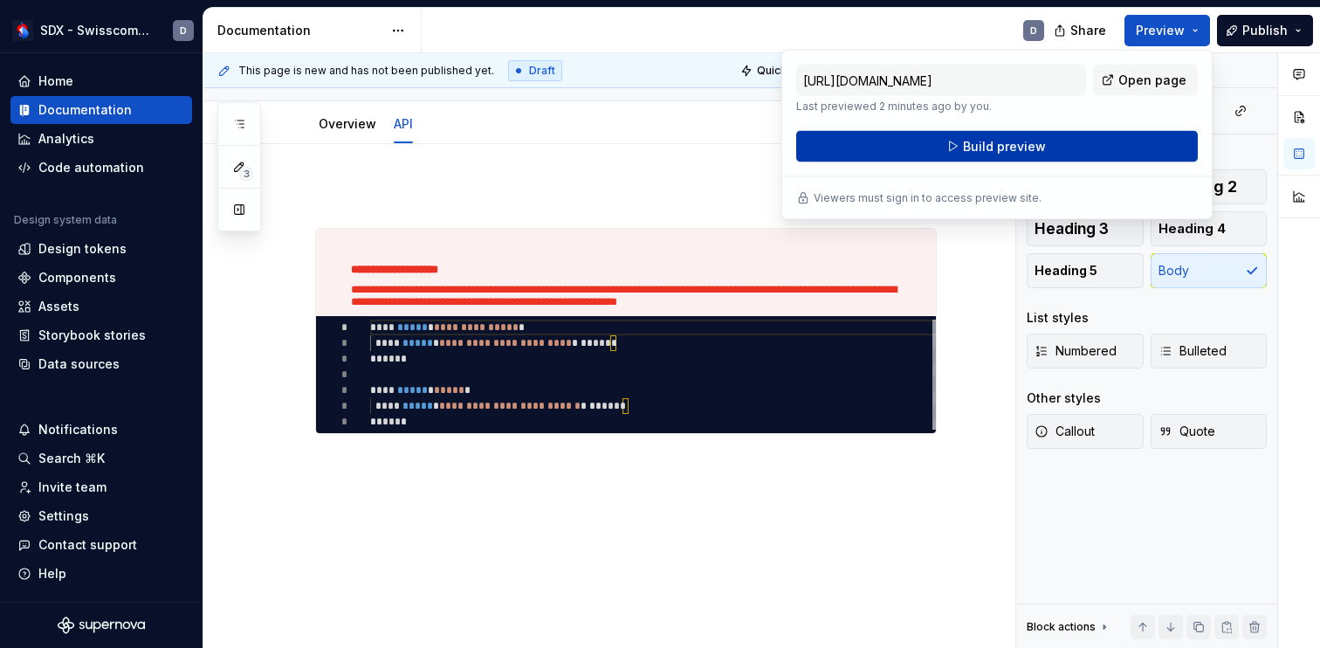
click at [1053, 144] on button "Build preview" at bounding box center [996, 146] width 401 height 31
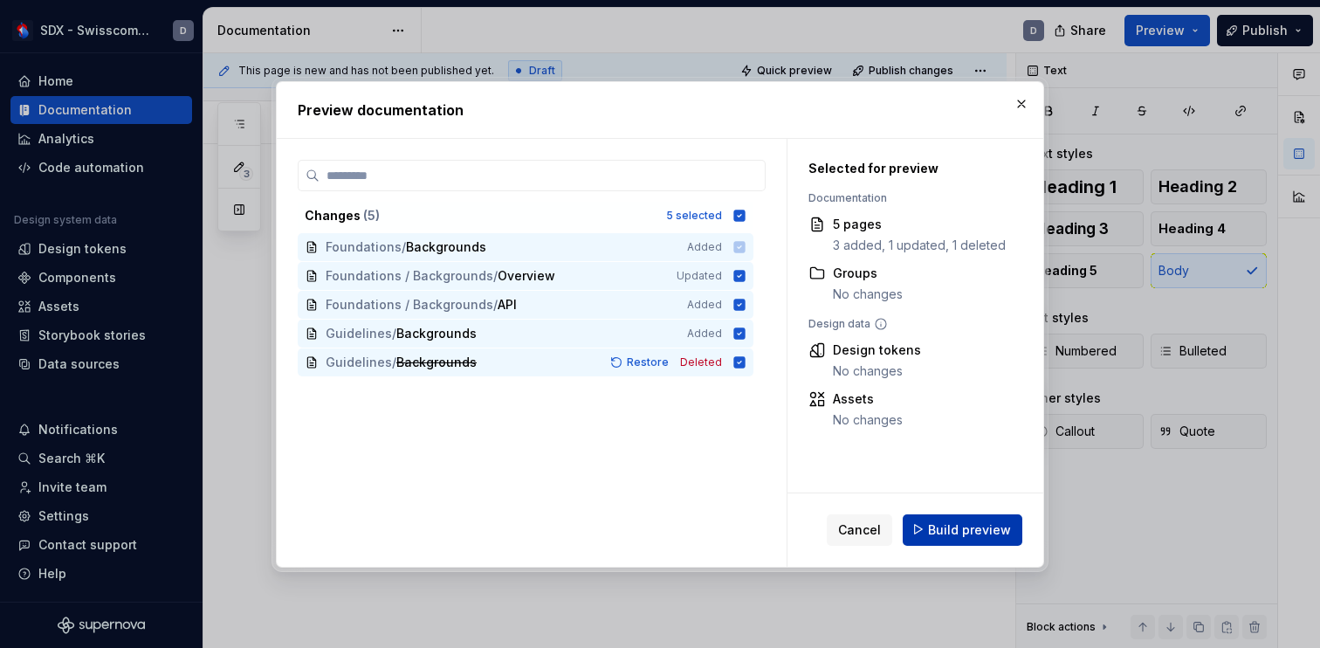
click at [971, 529] on span "Build preview" at bounding box center [969, 528] width 83 height 17
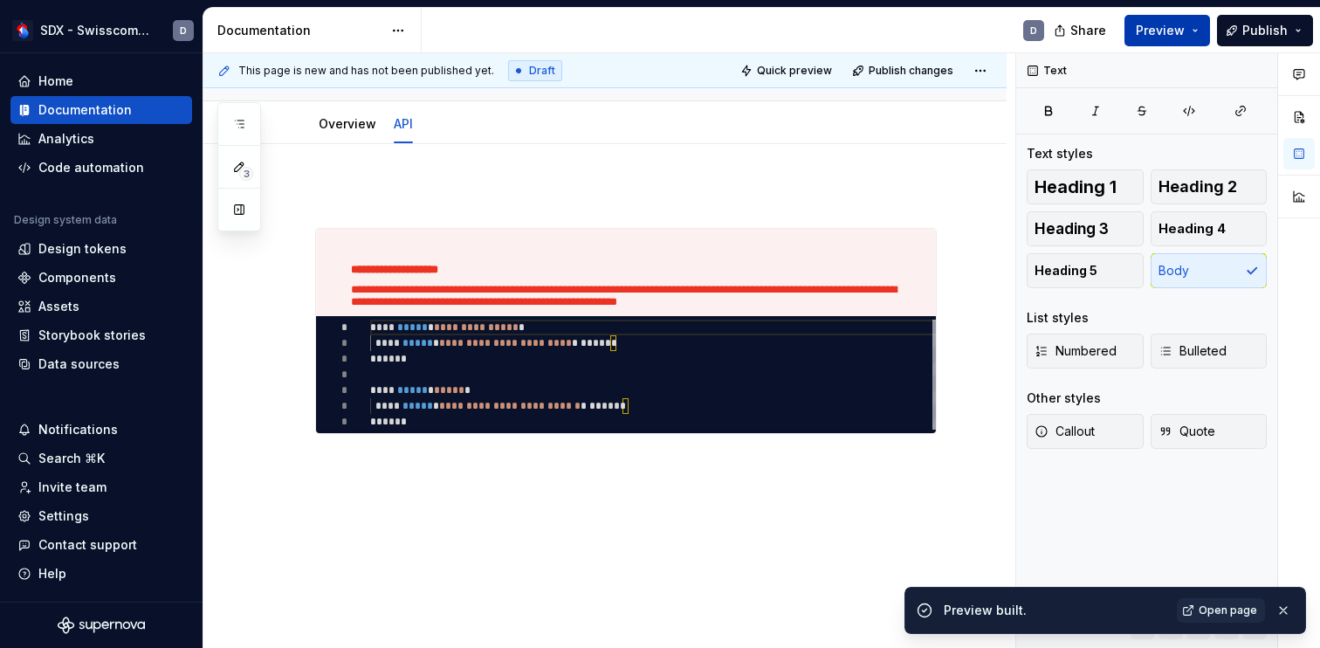
click at [1189, 30] on button "Preview" at bounding box center [1167, 30] width 86 height 31
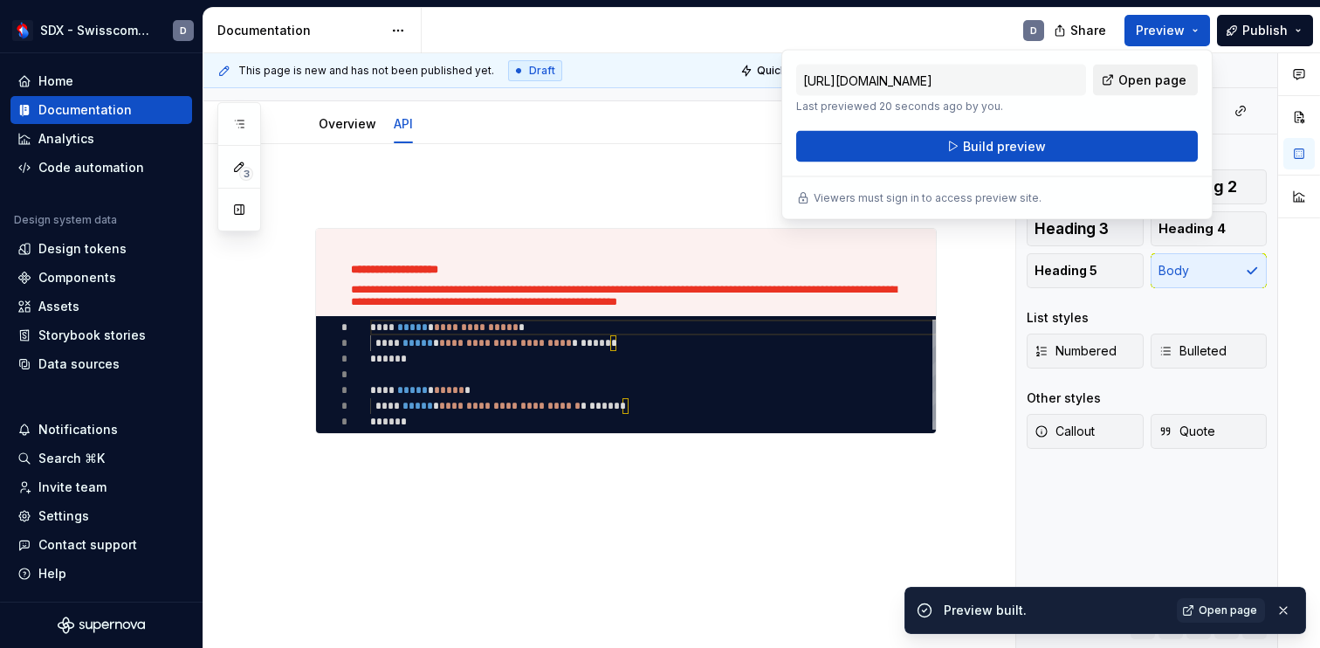
click at [1150, 77] on span "Open page" at bounding box center [1152, 80] width 68 height 17
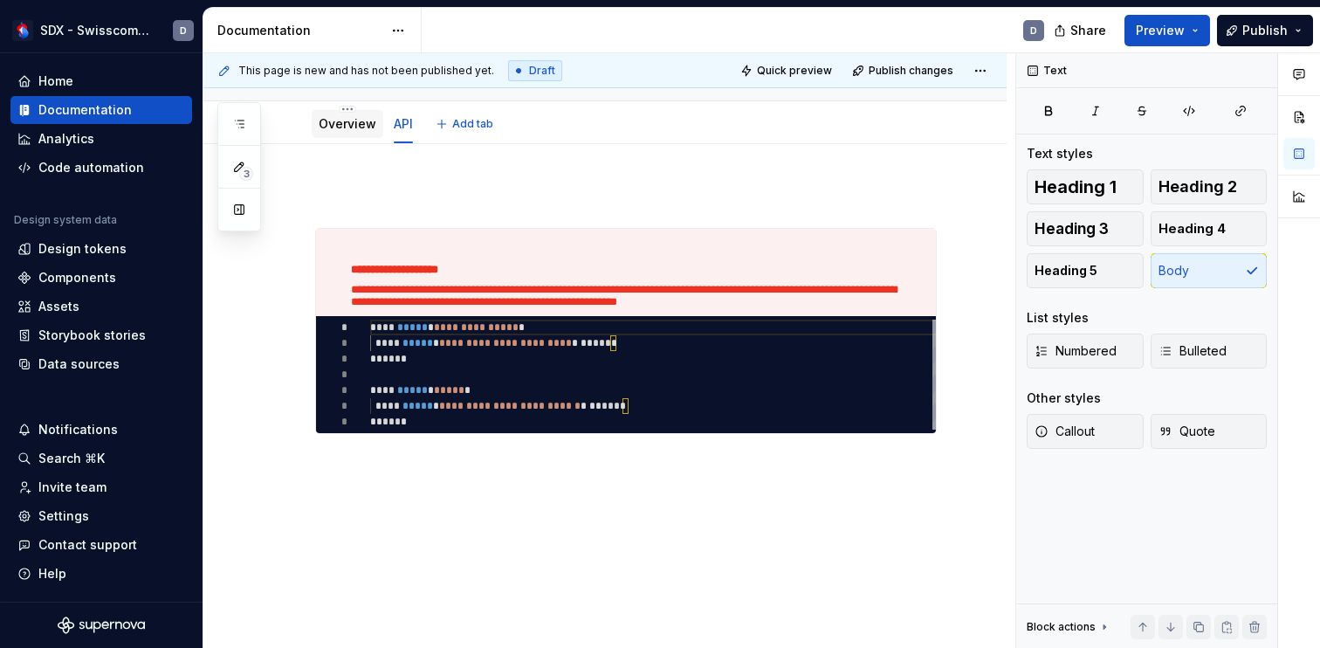
click at [367, 132] on div "Overview" at bounding box center [348, 123] width 58 height 17
click at [327, 127] on link "Overview" at bounding box center [348, 123] width 58 height 15
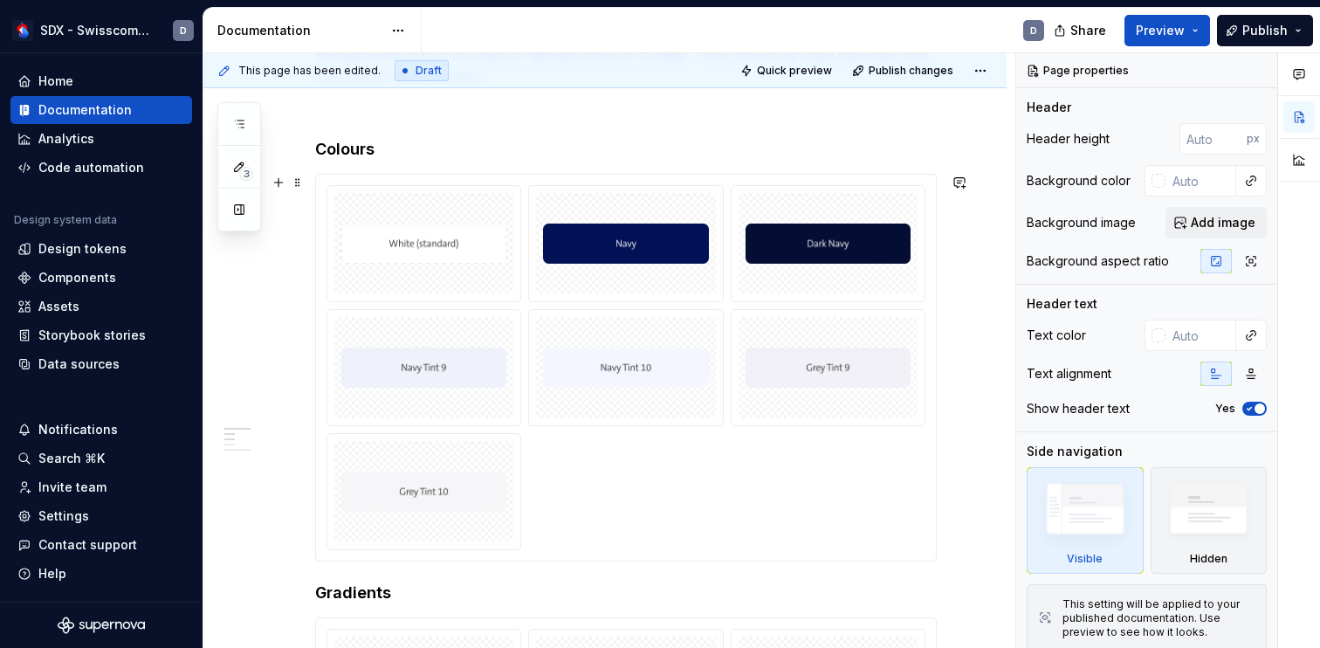
scroll to position [356, 0]
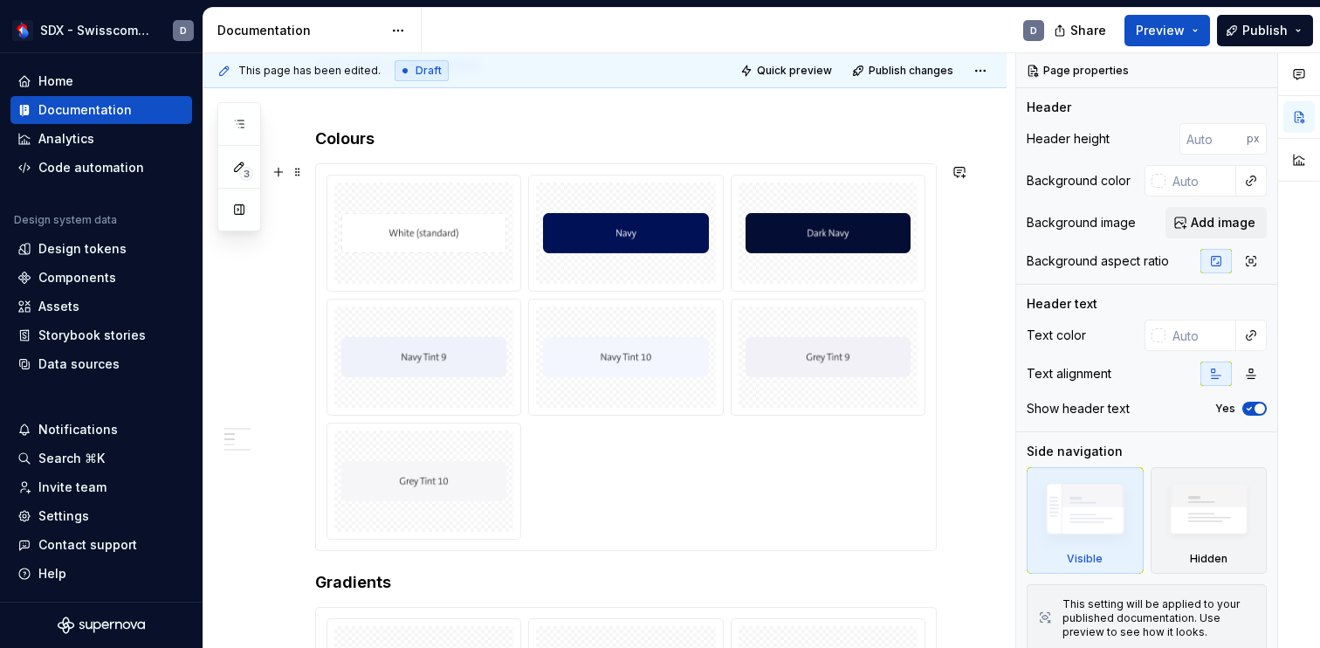
click at [353, 170] on div at bounding box center [626, 357] width 620 height 386
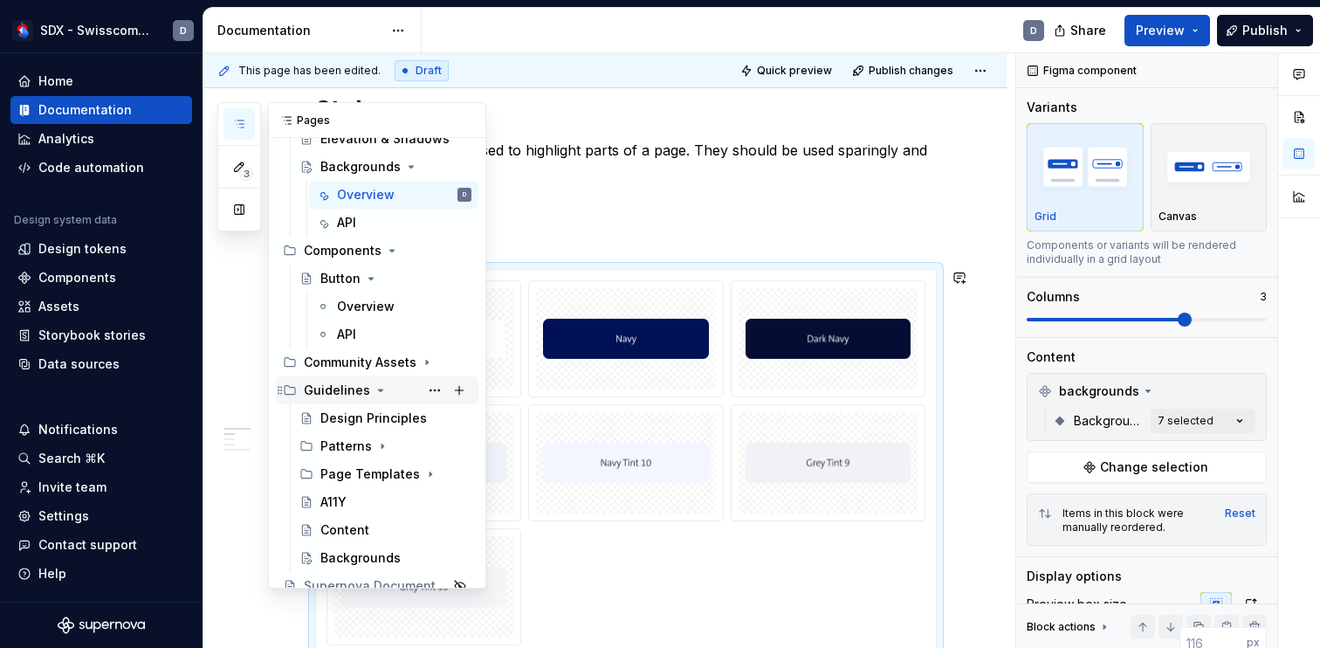
scroll to position [654, 0]
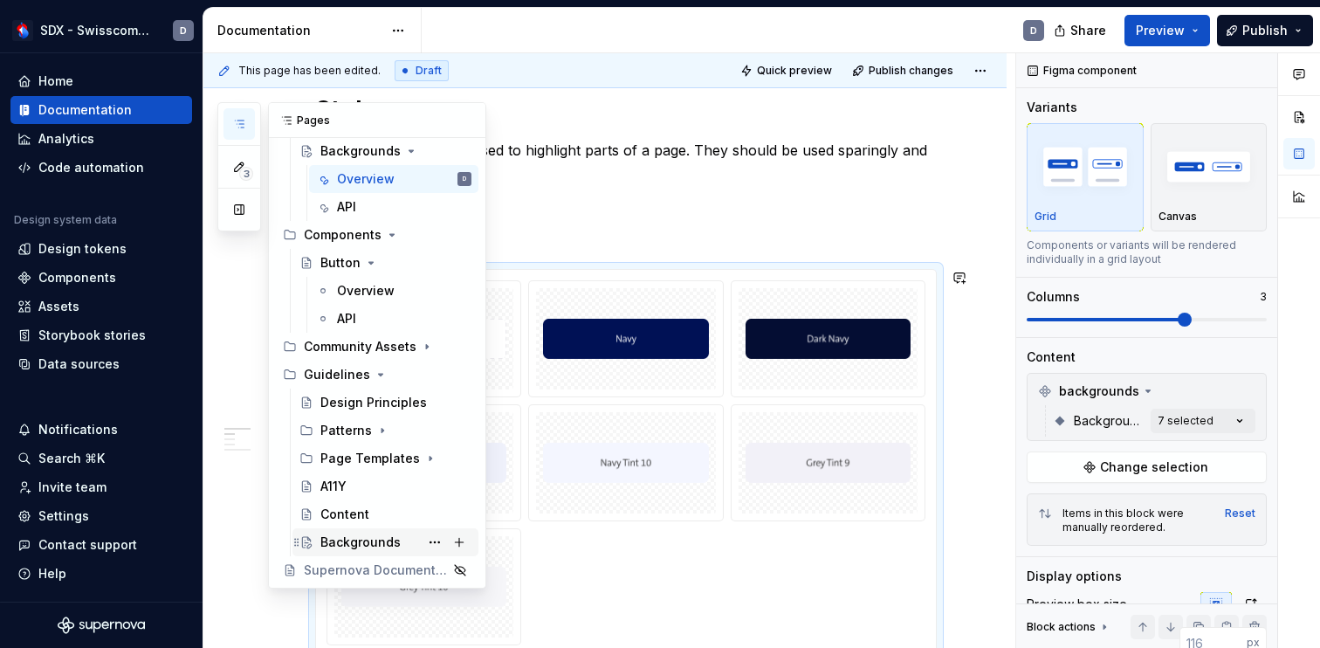
click at [387, 536] on div "Backgrounds" at bounding box center [360, 541] width 80 height 17
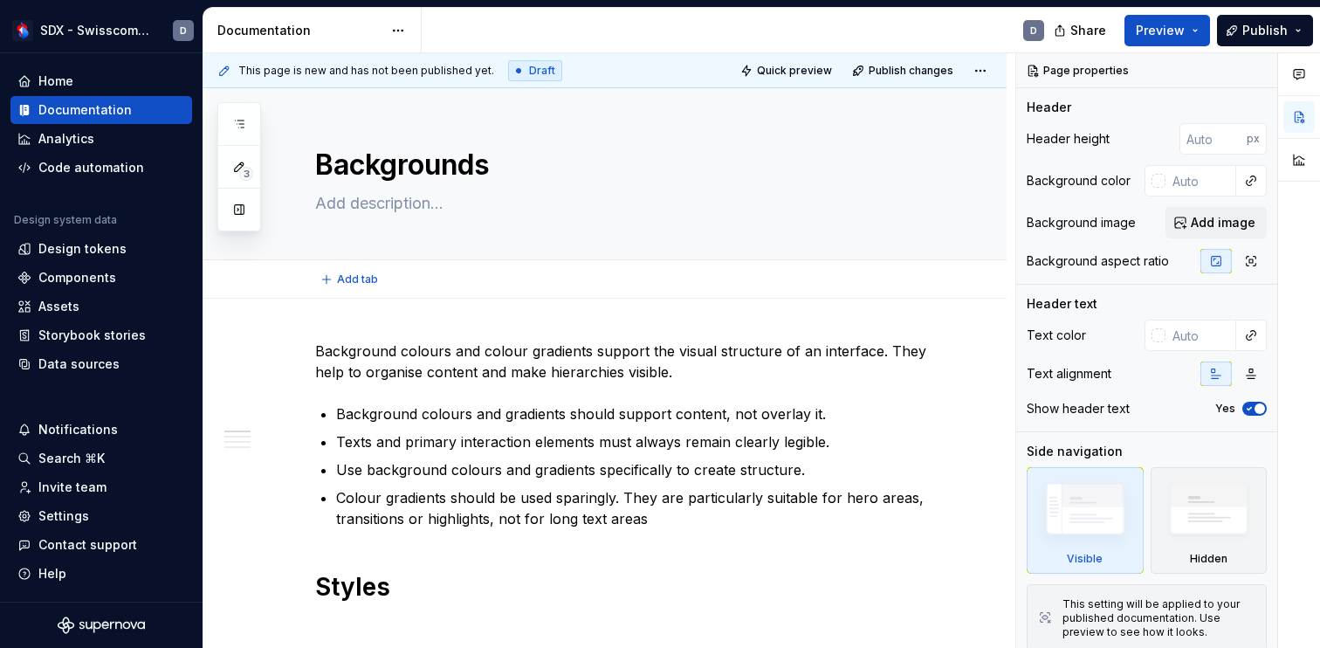
type textarea "*"
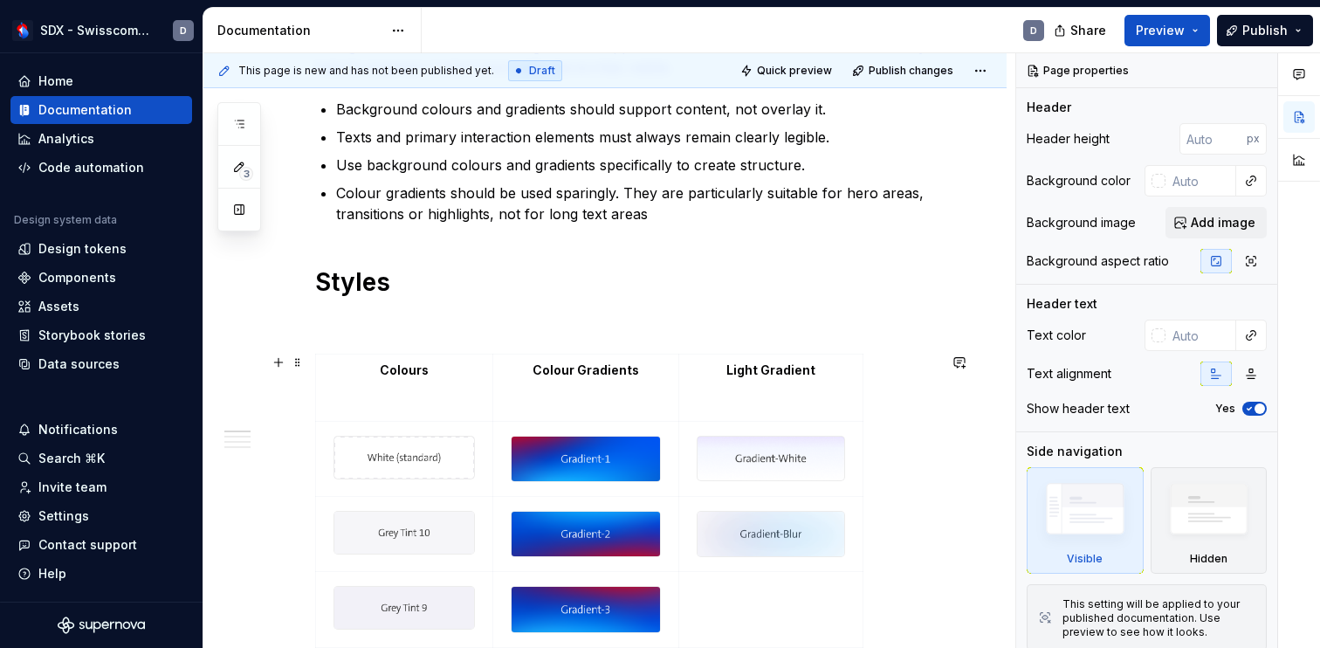
scroll to position [346, 0]
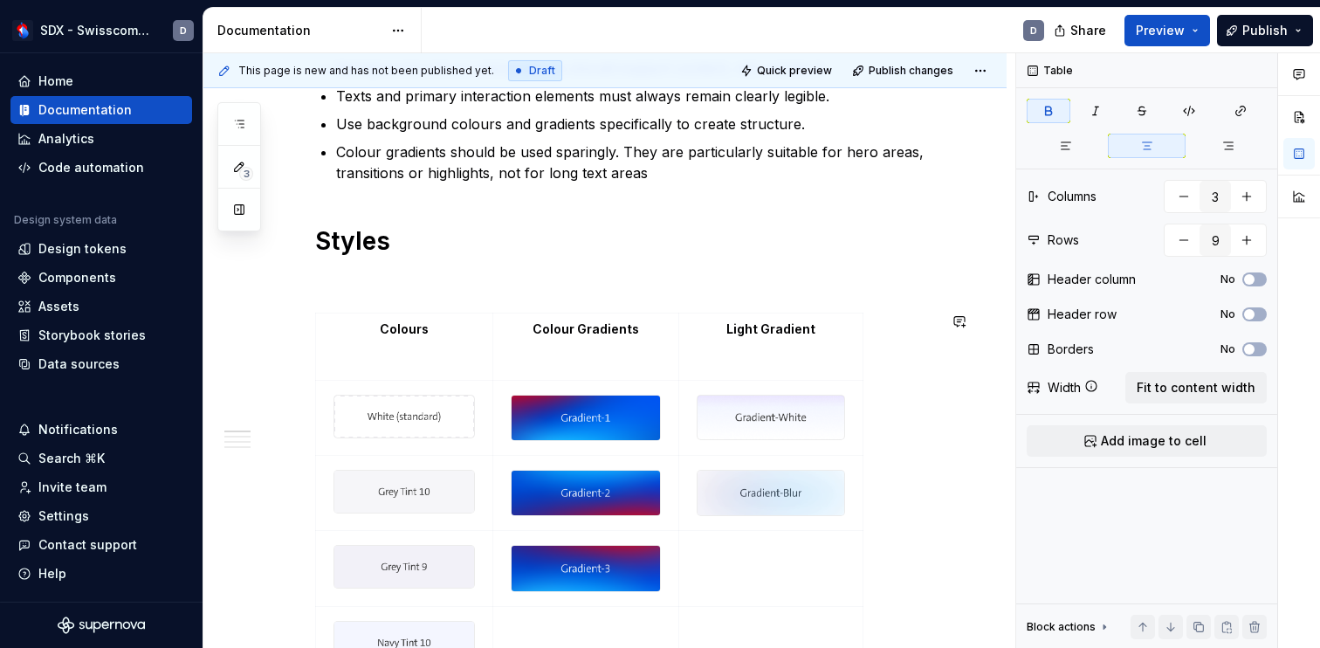
click at [382, 276] on p at bounding box center [625, 281] width 621 height 21
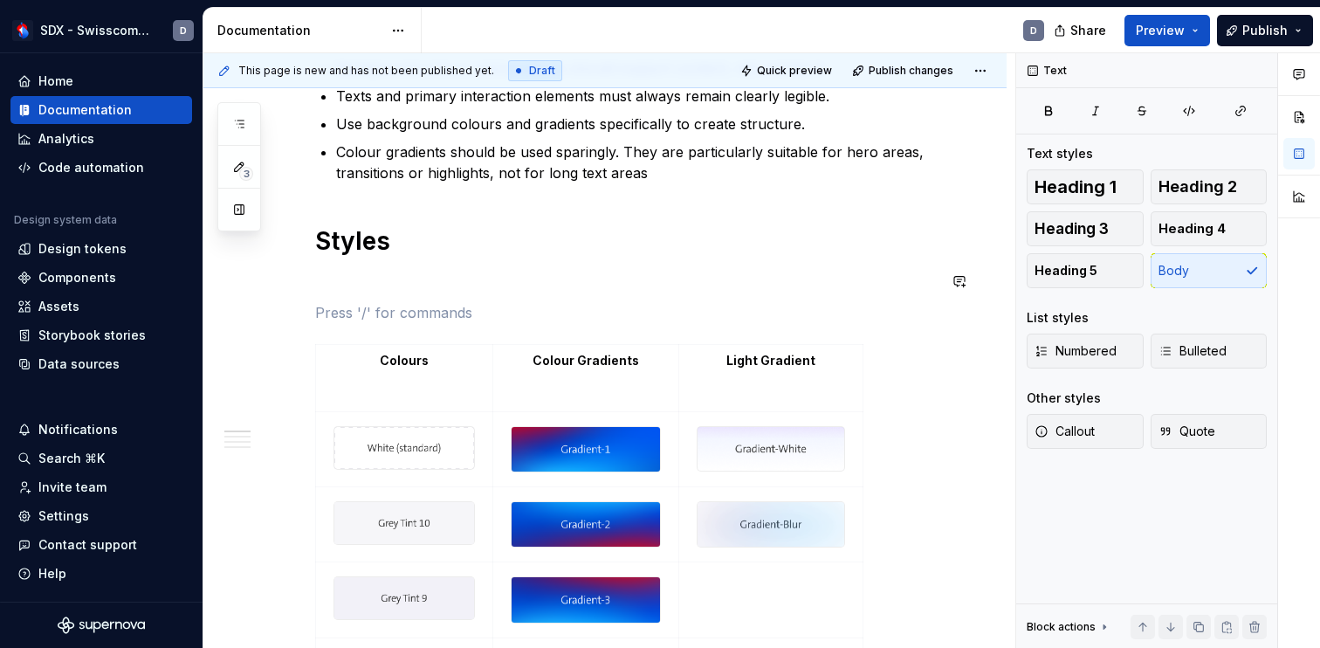
paste div
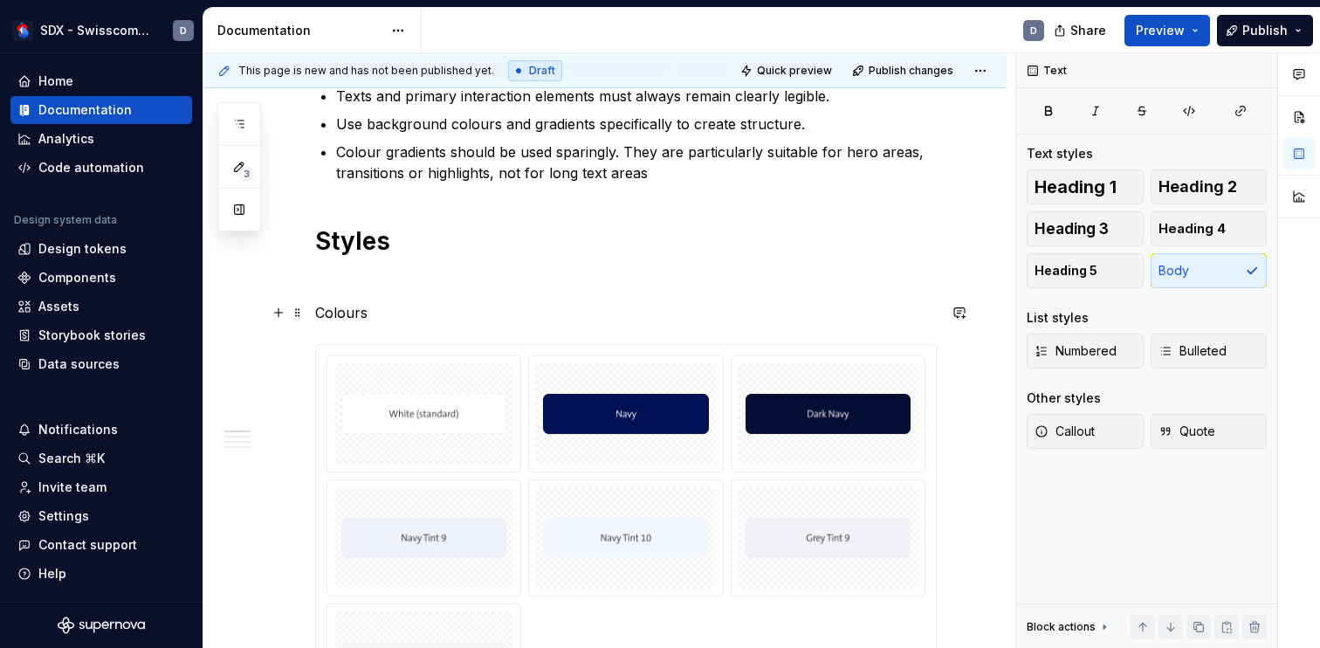
click at [346, 312] on p "Colours" at bounding box center [625, 312] width 621 height 21
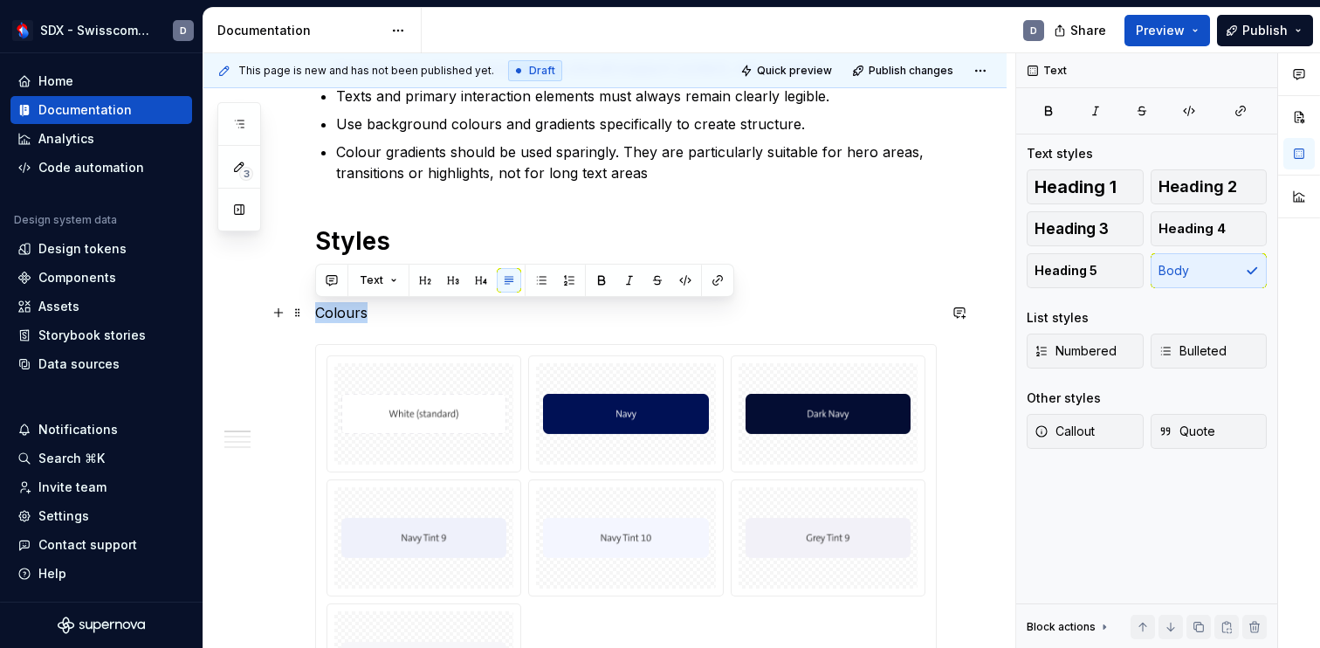
click at [346, 312] on p "Colours" at bounding box center [625, 312] width 621 height 21
click at [1196, 226] on span "Heading 4" at bounding box center [1191, 228] width 67 height 17
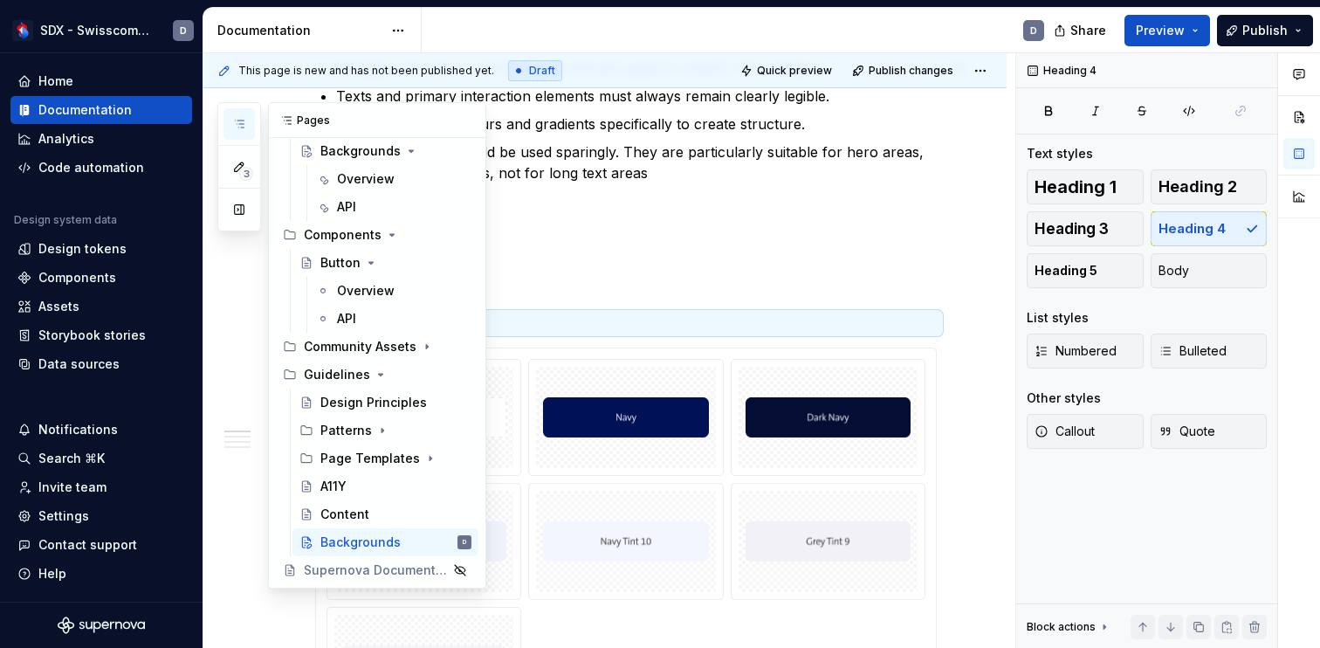
click at [238, 128] on icon "button" at bounding box center [239, 124] width 14 height 14
click at [379, 181] on div "Overview" at bounding box center [366, 178] width 58 height 17
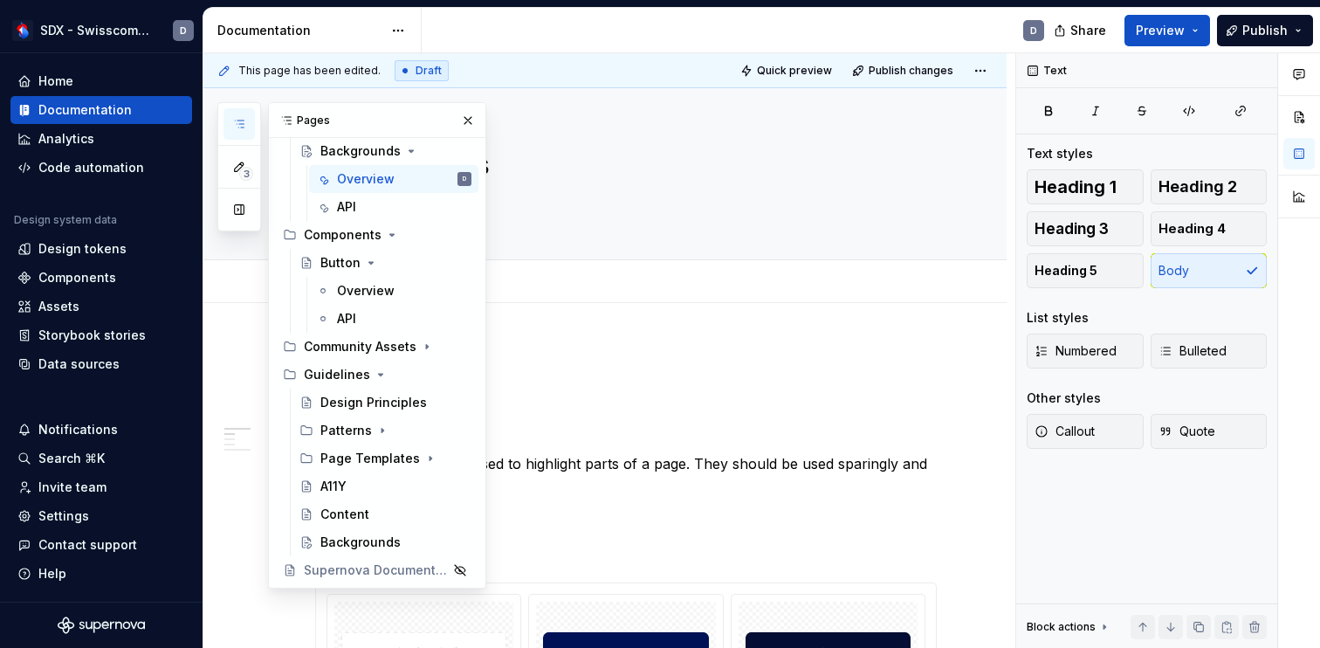
click at [466, 120] on button "button" at bounding box center [468, 120] width 24 height 24
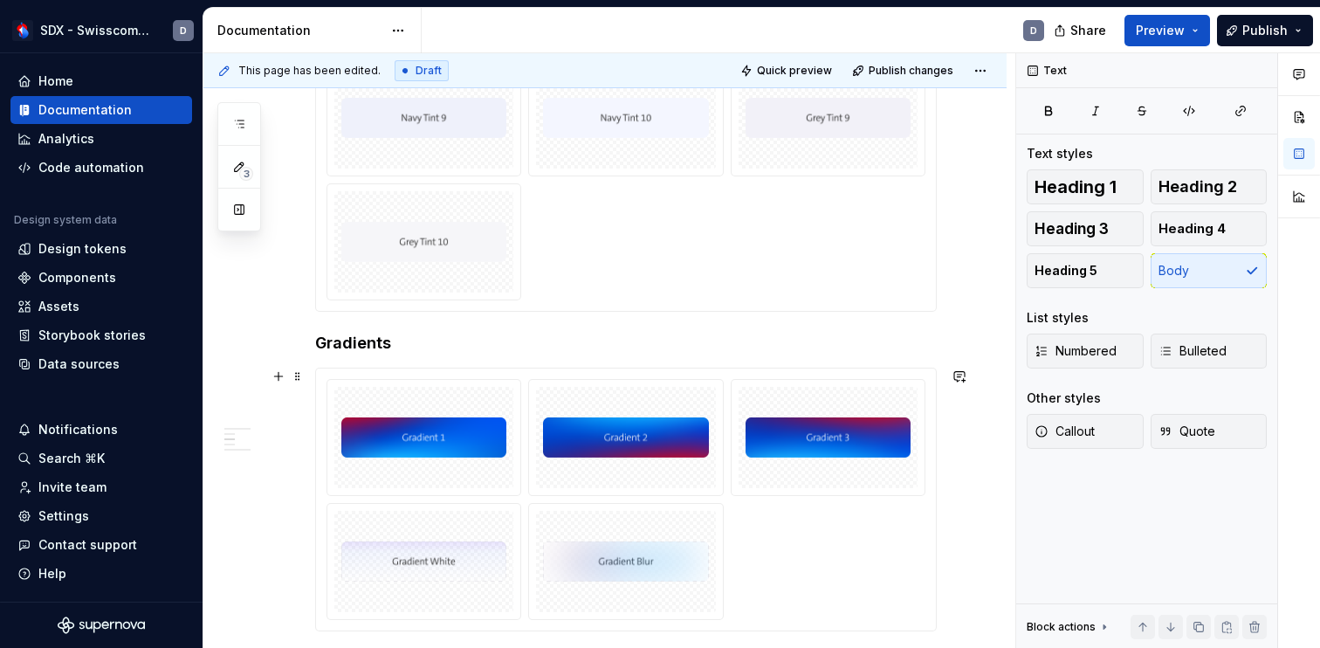
scroll to position [660, 0]
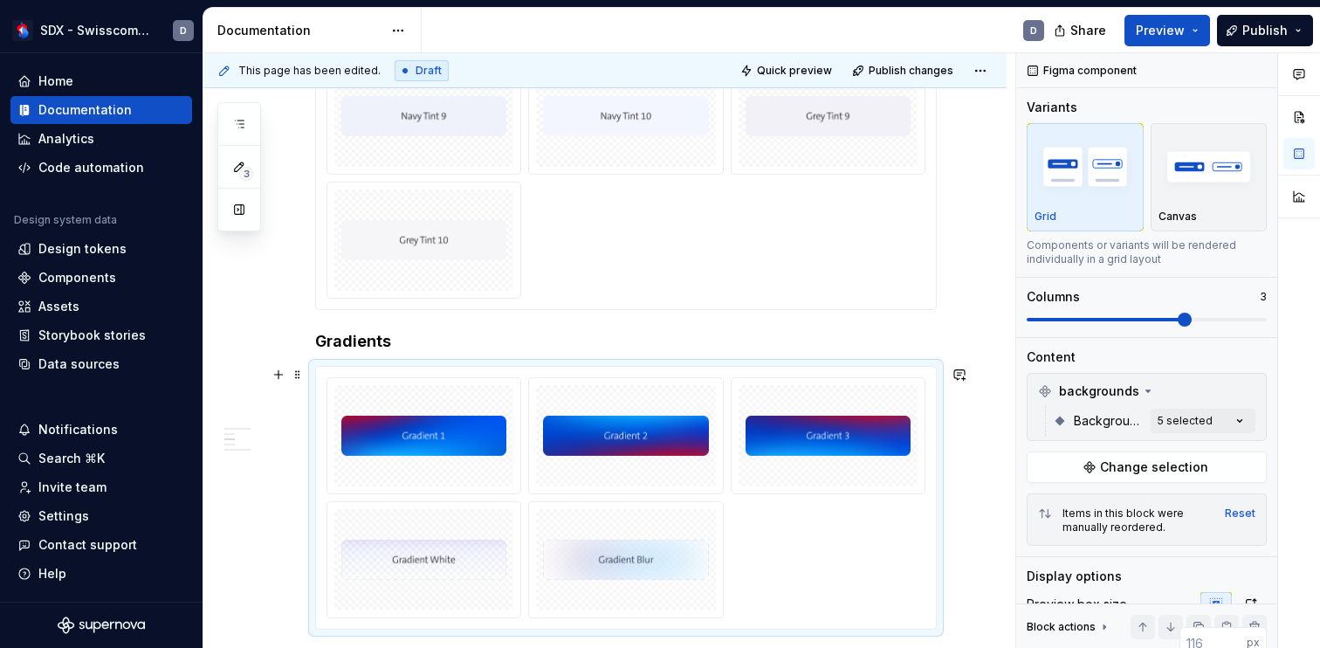
click at [353, 370] on div at bounding box center [626, 498] width 620 height 262
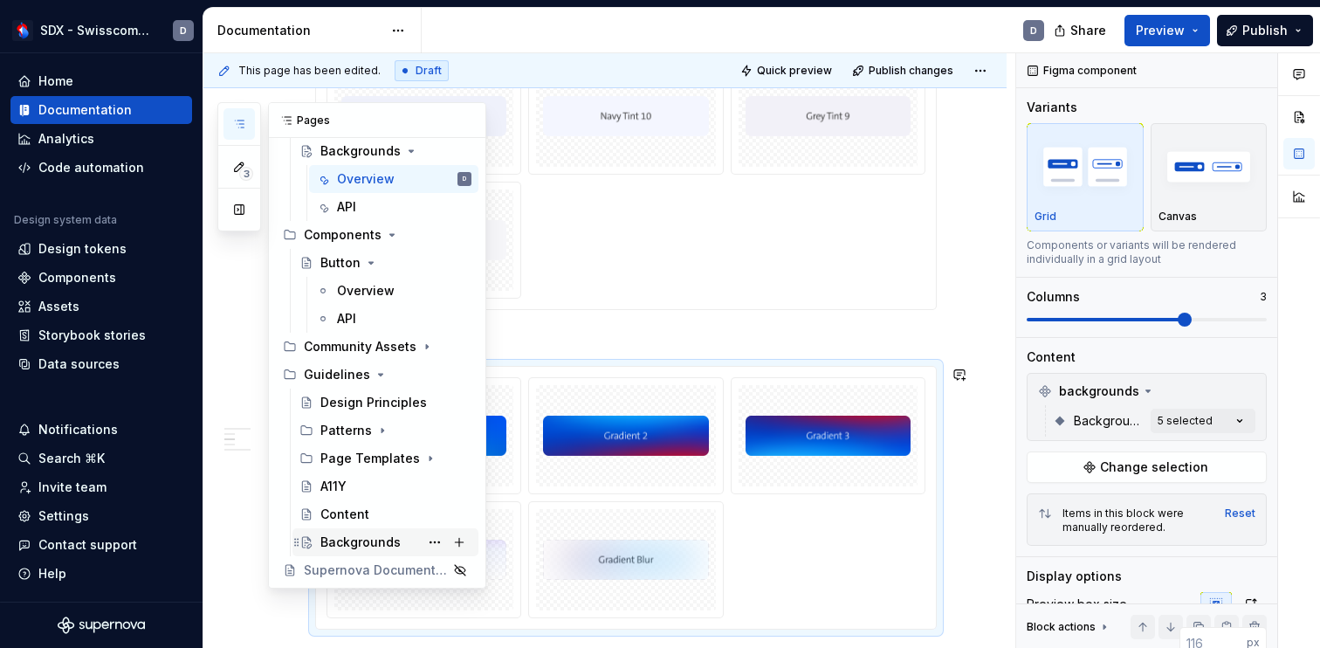
click at [372, 539] on div "Backgrounds" at bounding box center [360, 541] width 80 height 17
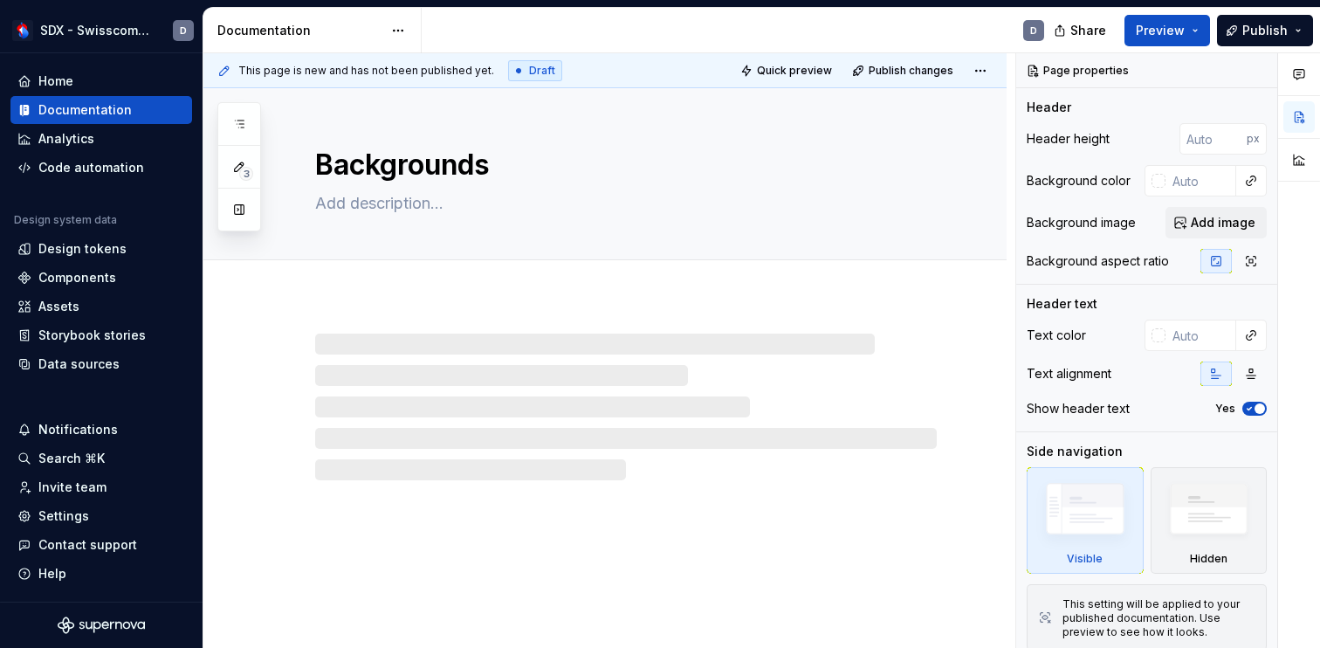
type textarea "*"
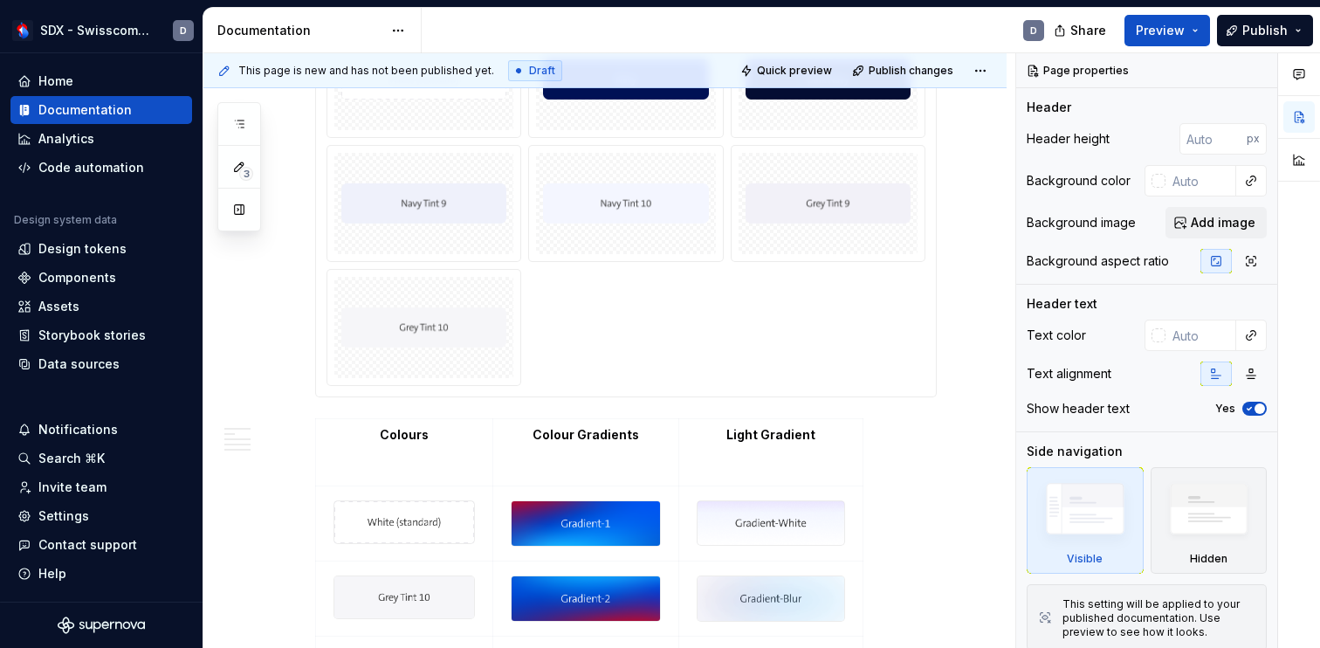
scroll to position [703, 0]
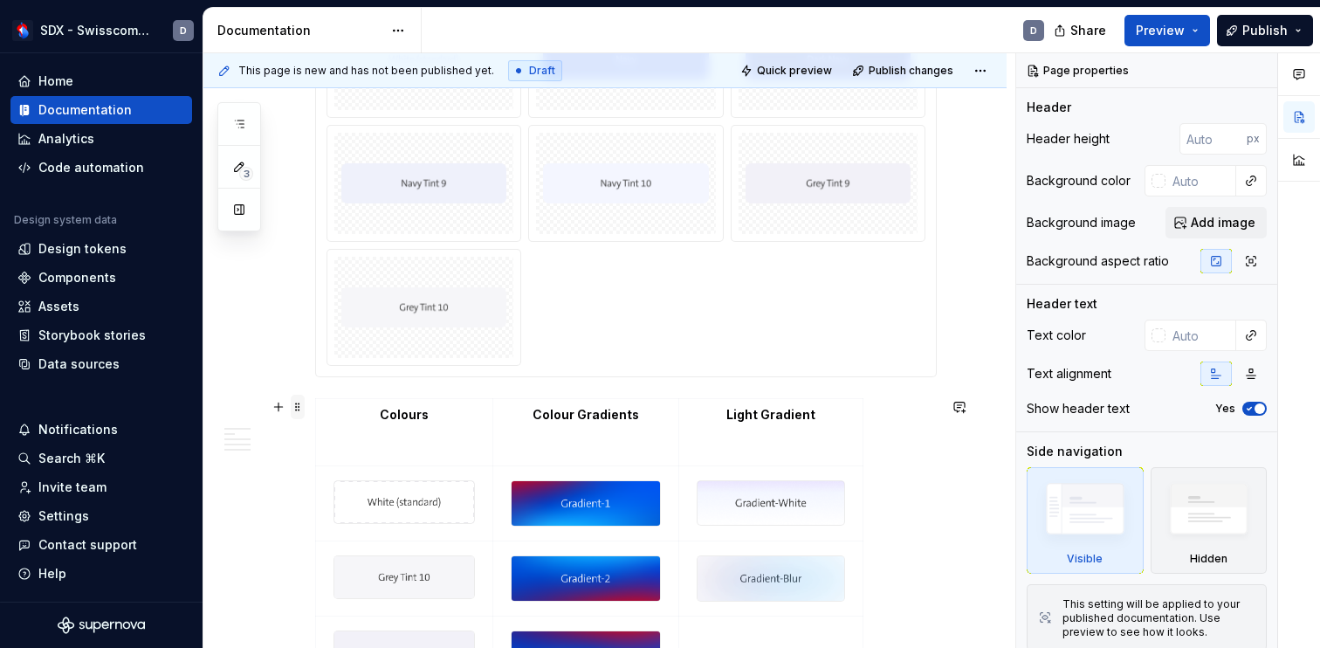
click at [299, 406] on span at bounding box center [298, 406] width 14 height 24
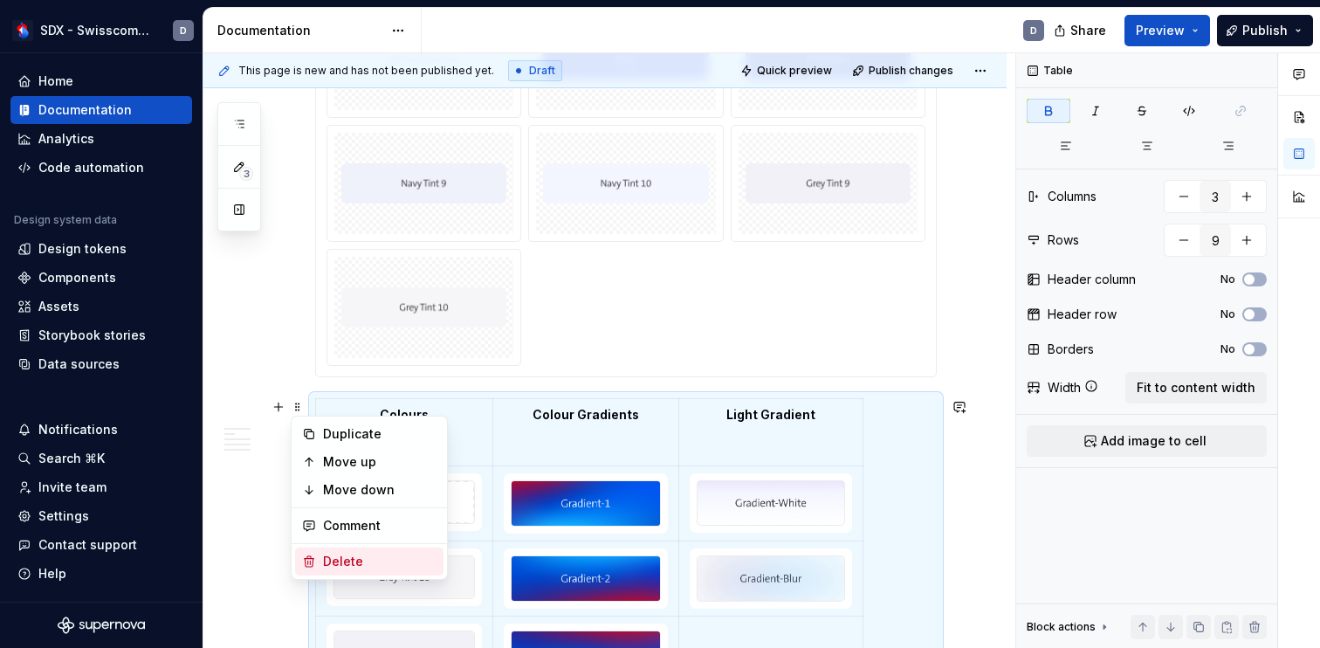
click at [362, 562] on div "Delete" at bounding box center [379, 560] width 113 height 17
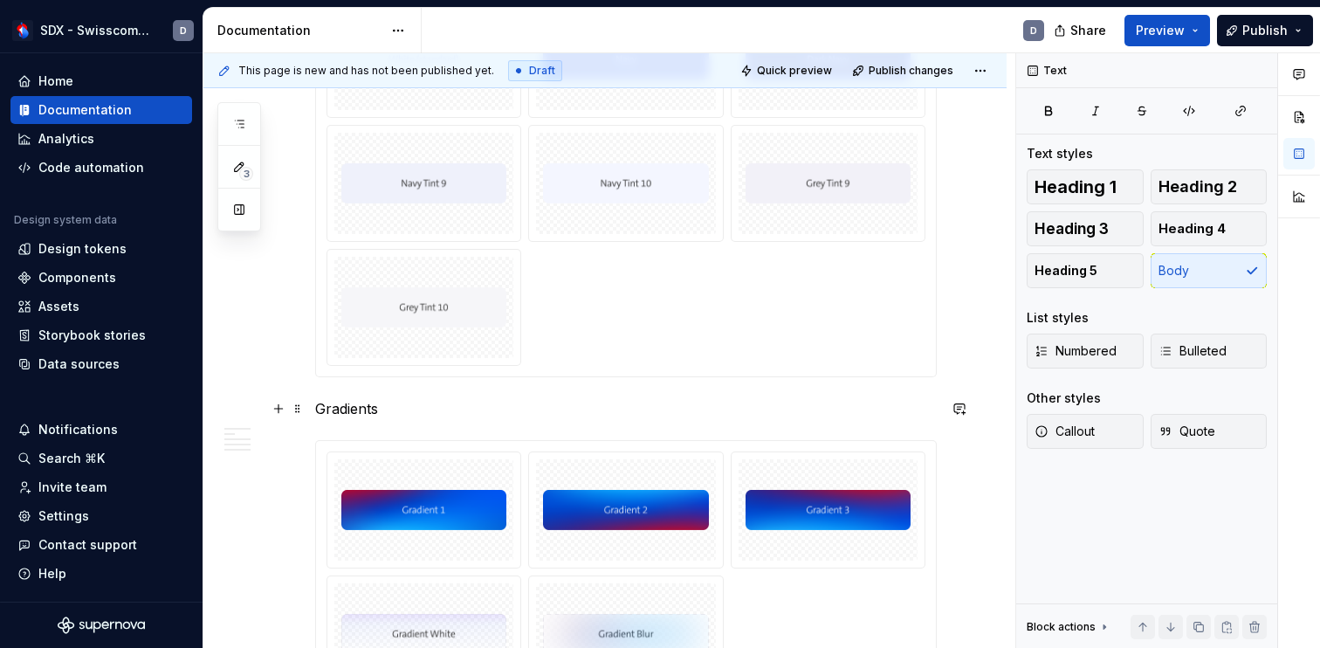
click at [448, 408] on p "Gradients" at bounding box center [625, 408] width 621 height 21
click at [371, 408] on p "Gradients" at bounding box center [625, 408] width 621 height 21
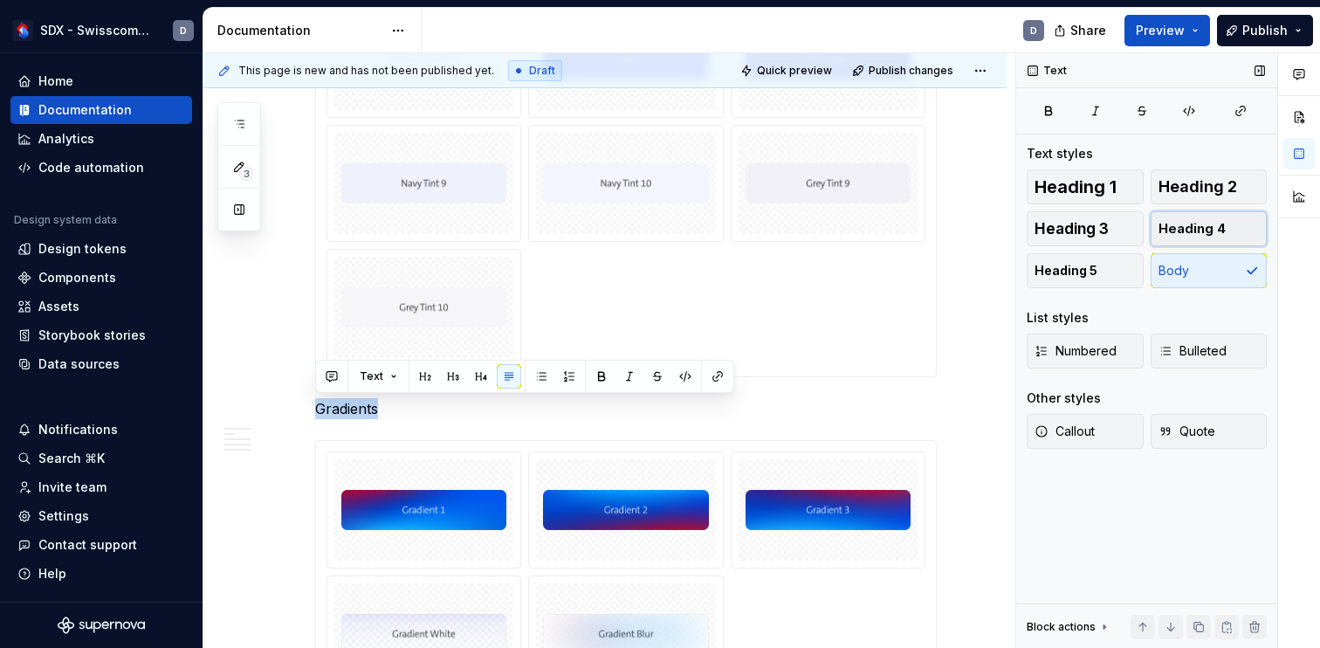
click at [1223, 227] on button "Heading 4" at bounding box center [1208, 228] width 117 height 35
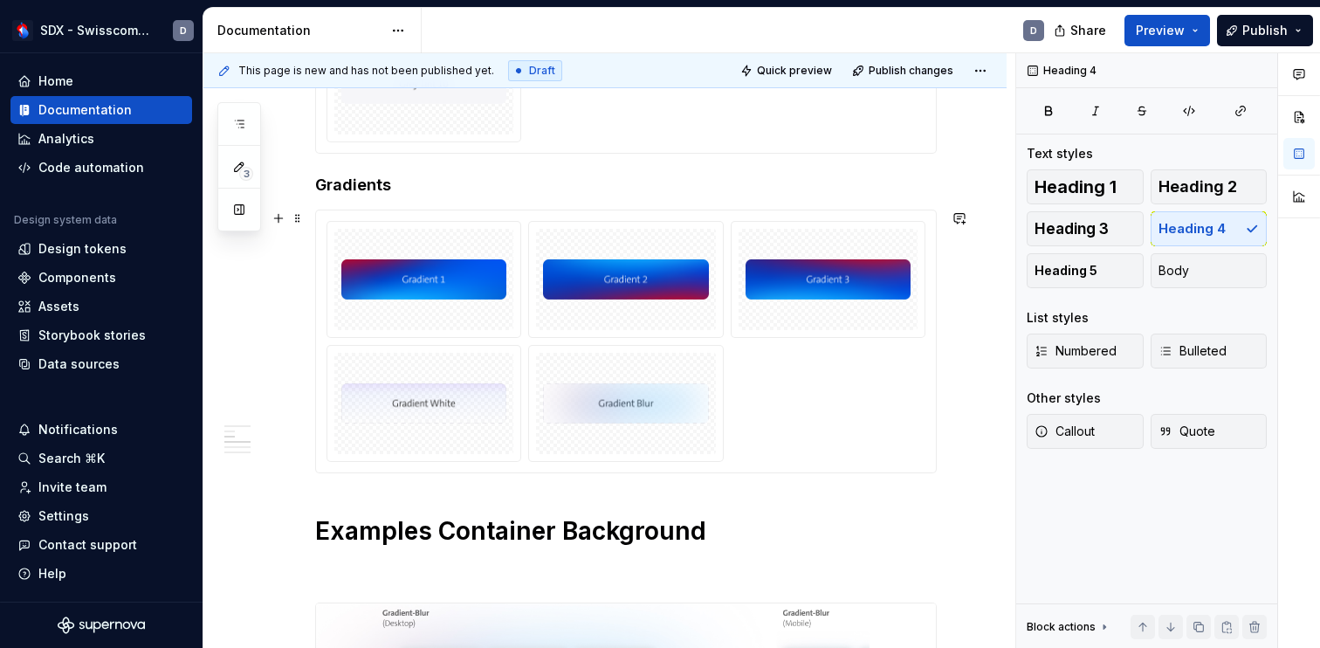
scroll to position [977, 0]
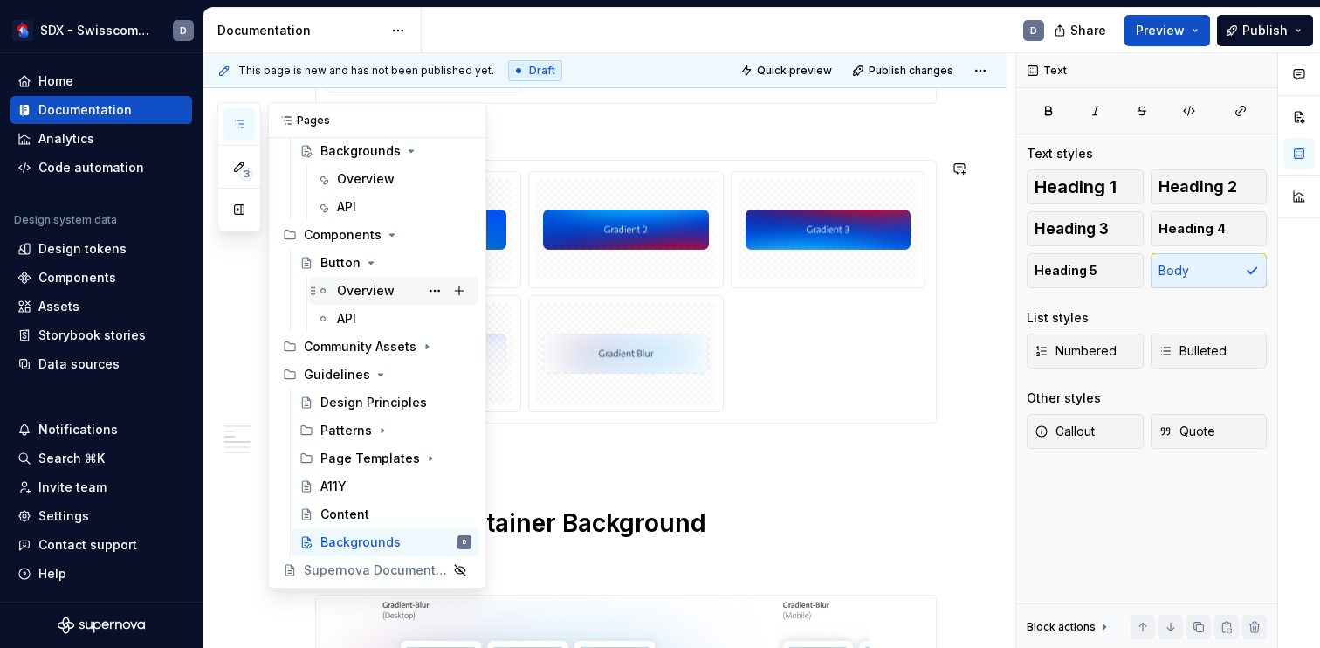
click at [374, 289] on div "Overview" at bounding box center [366, 290] width 58 height 17
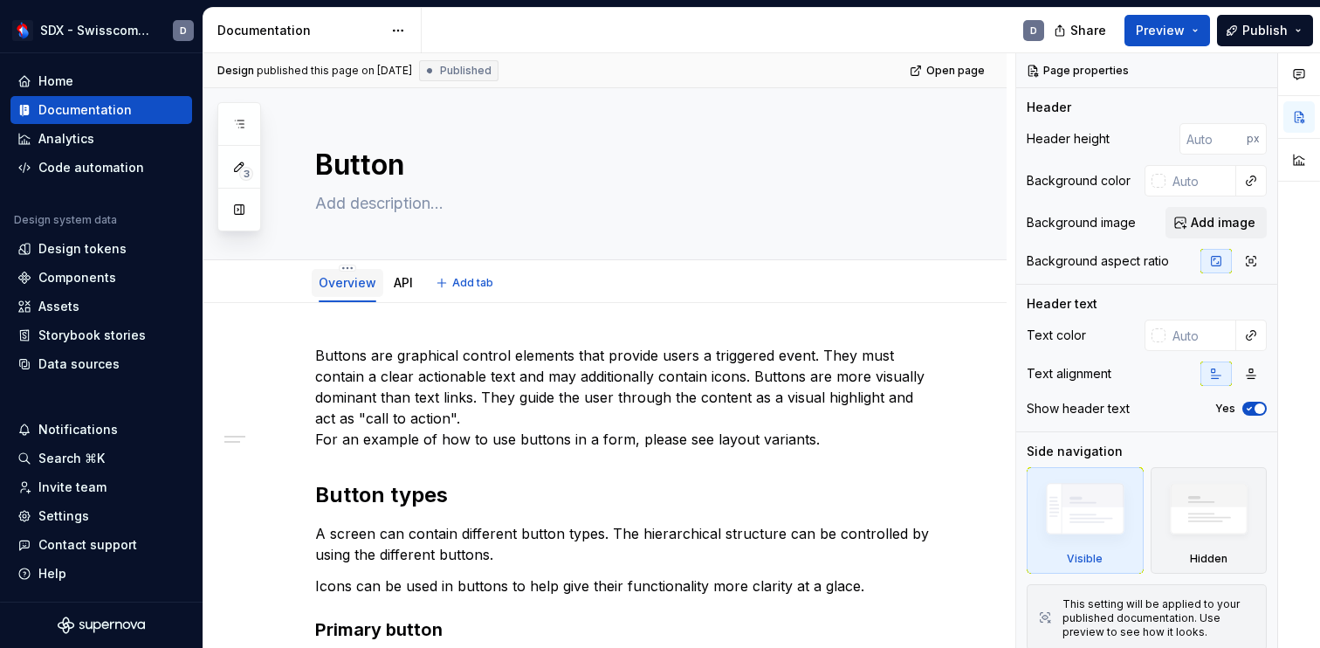
click at [339, 286] on link "Overview" at bounding box center [348, 282] width 58 height 15
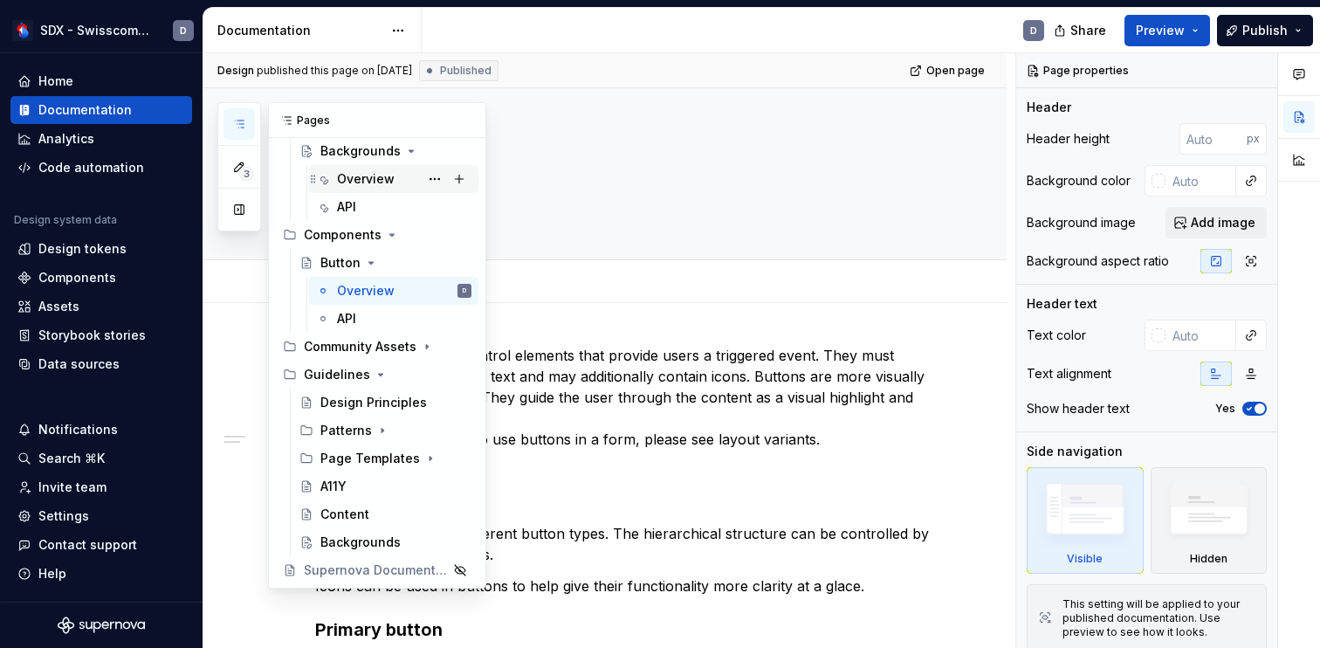
click at [374, 183] on div "Overview" at bounding box center [366, 178] width 58 height 17
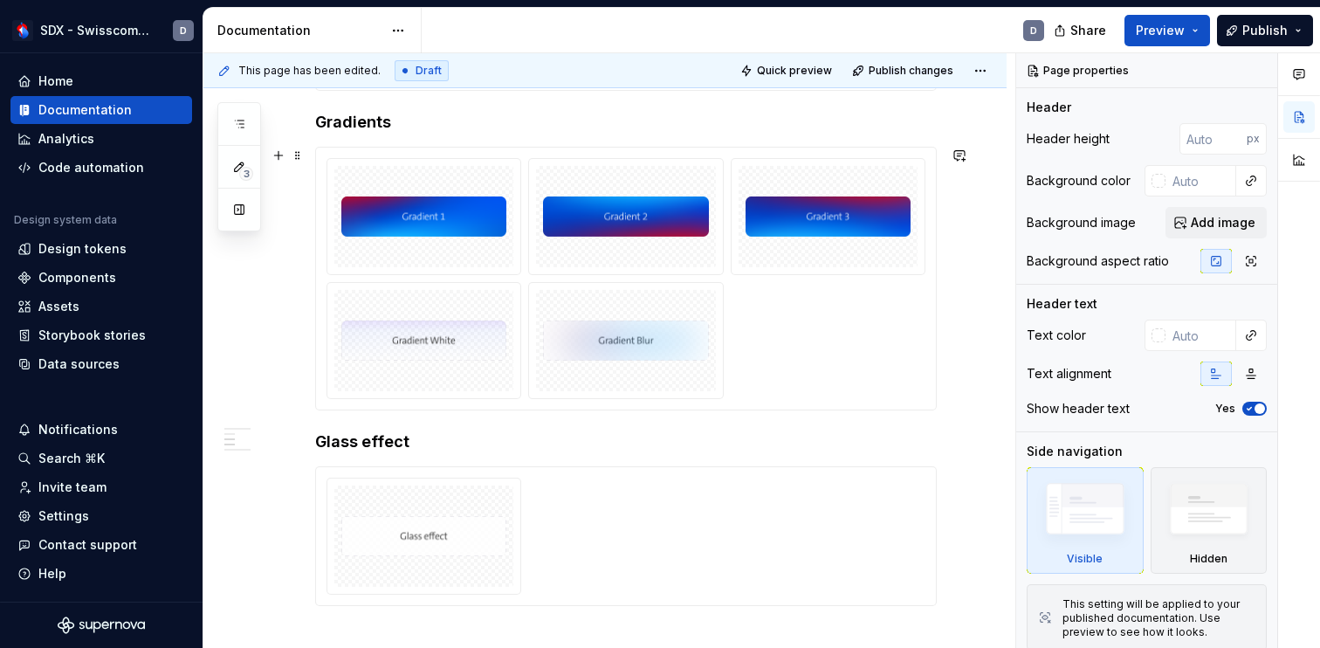
scroll to position [922, 0]
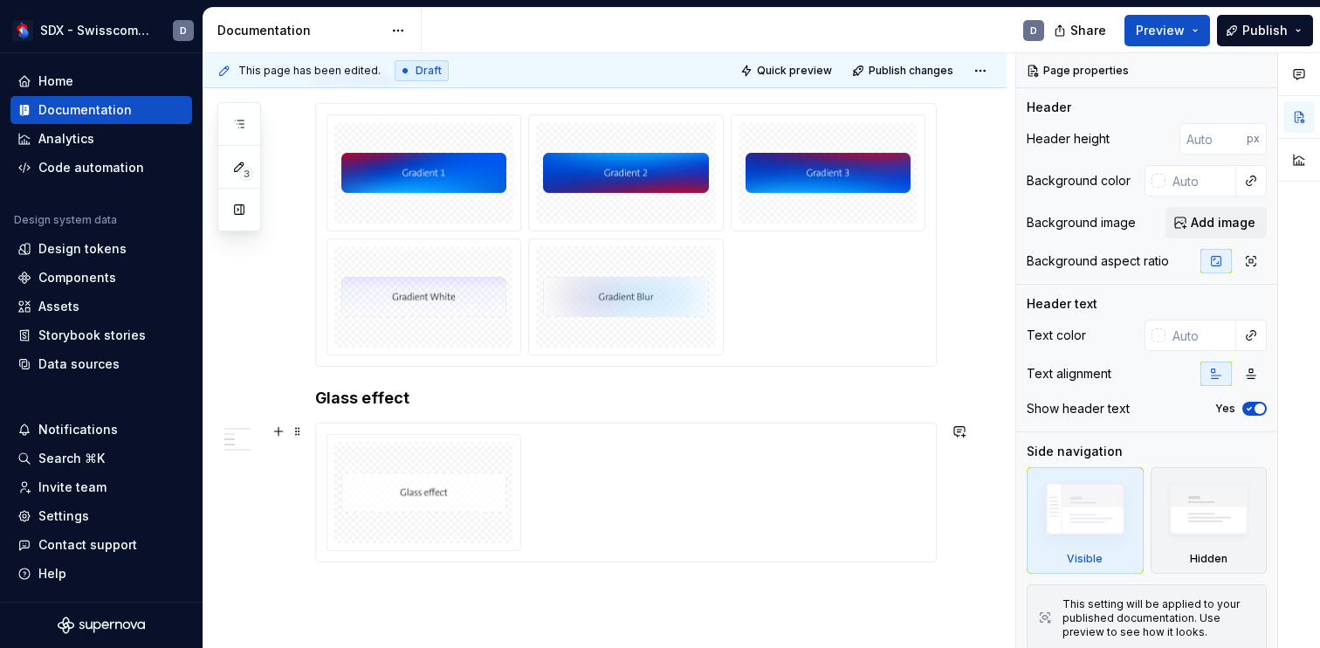
click at [567, 439] on div at bounding box center [625, 492] width 599 height 117
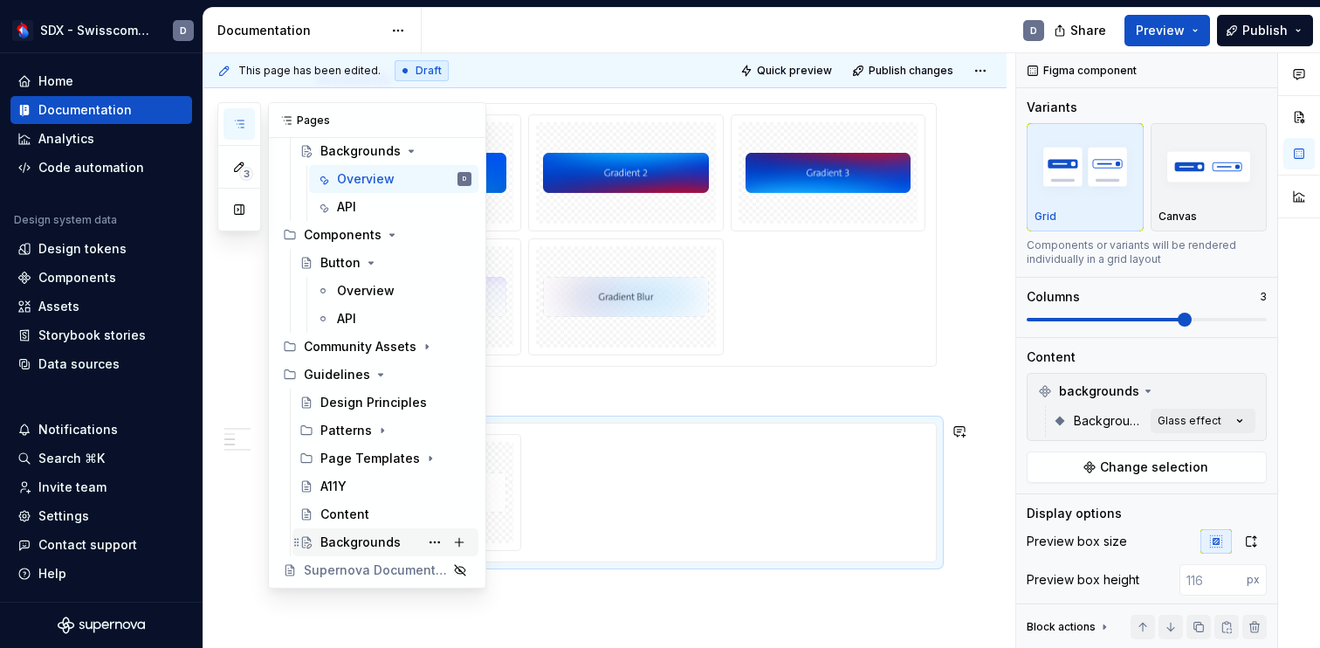
click at [360, 545] on div "Backgrounds" at bounding box center [360, 541] width 80 height 17
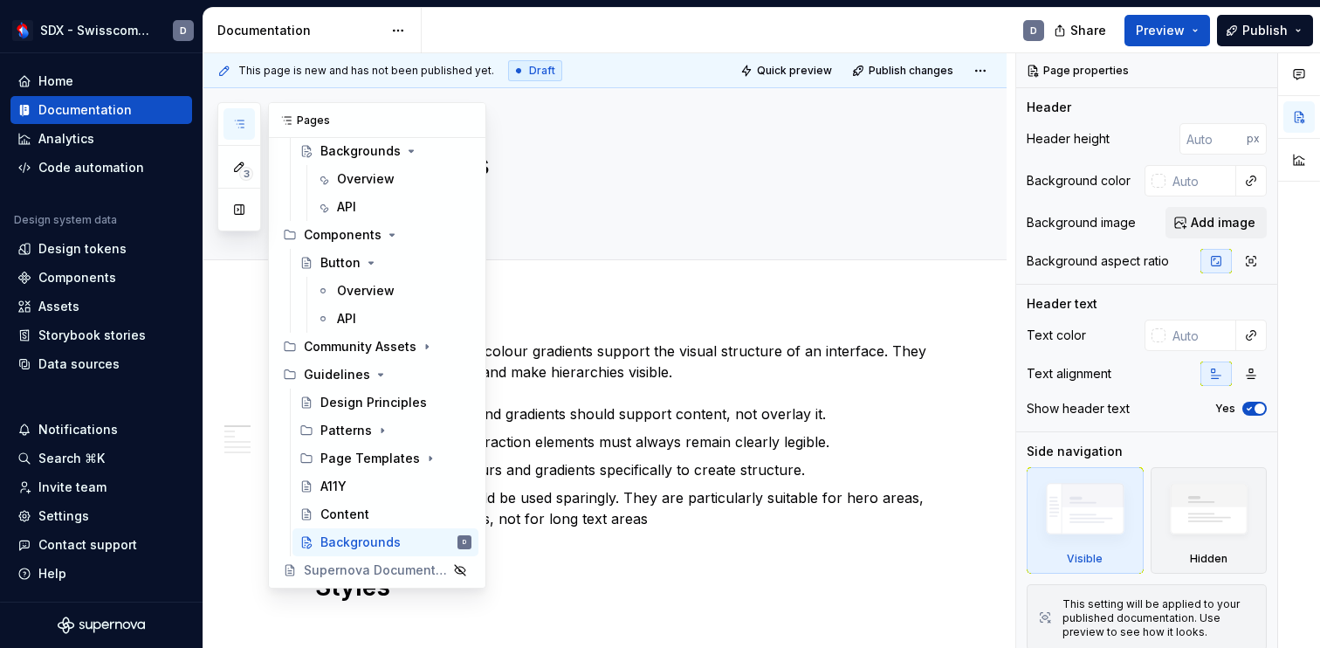
type textarea "*"
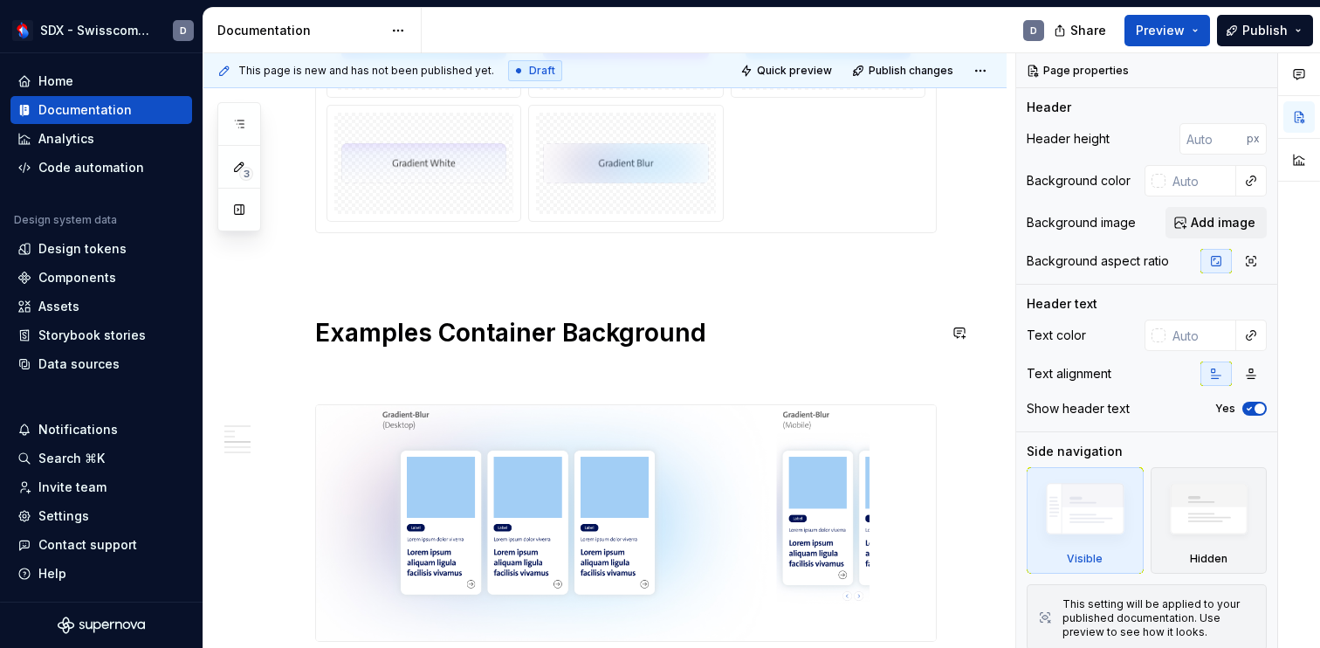
scroll to position [1199, 0]
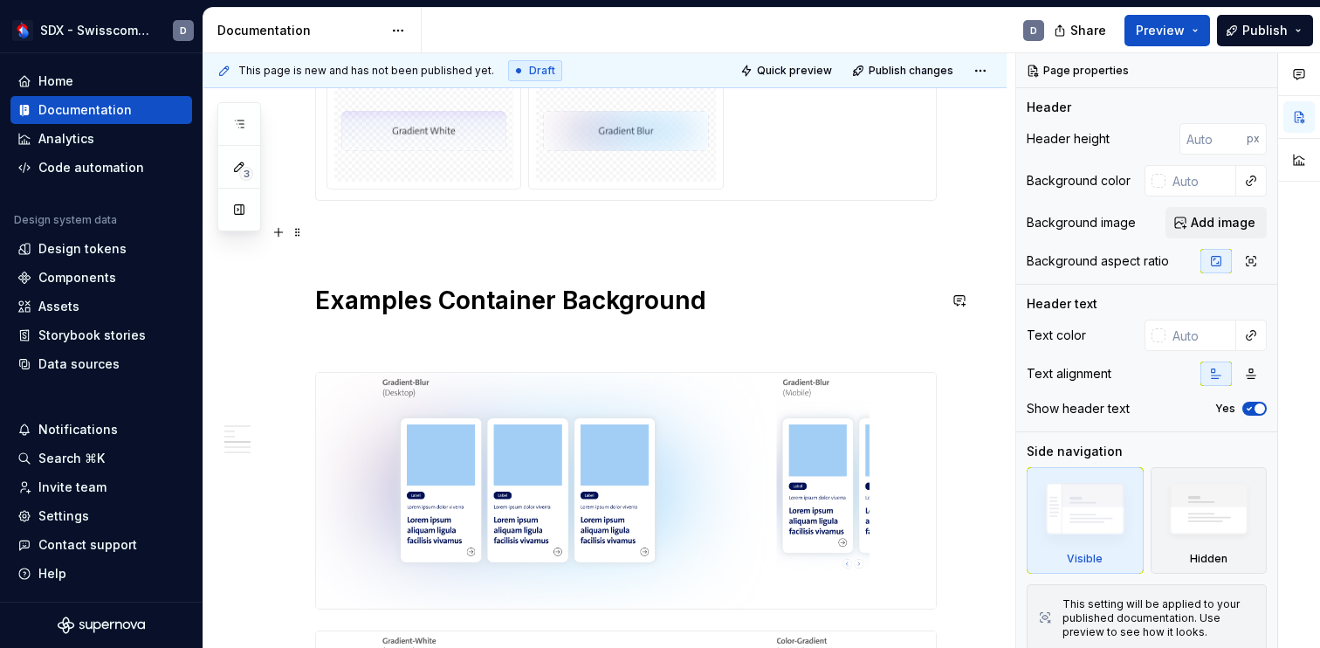
click at [534, 236] on p at bounding box center [625, 232] width 621 height 21
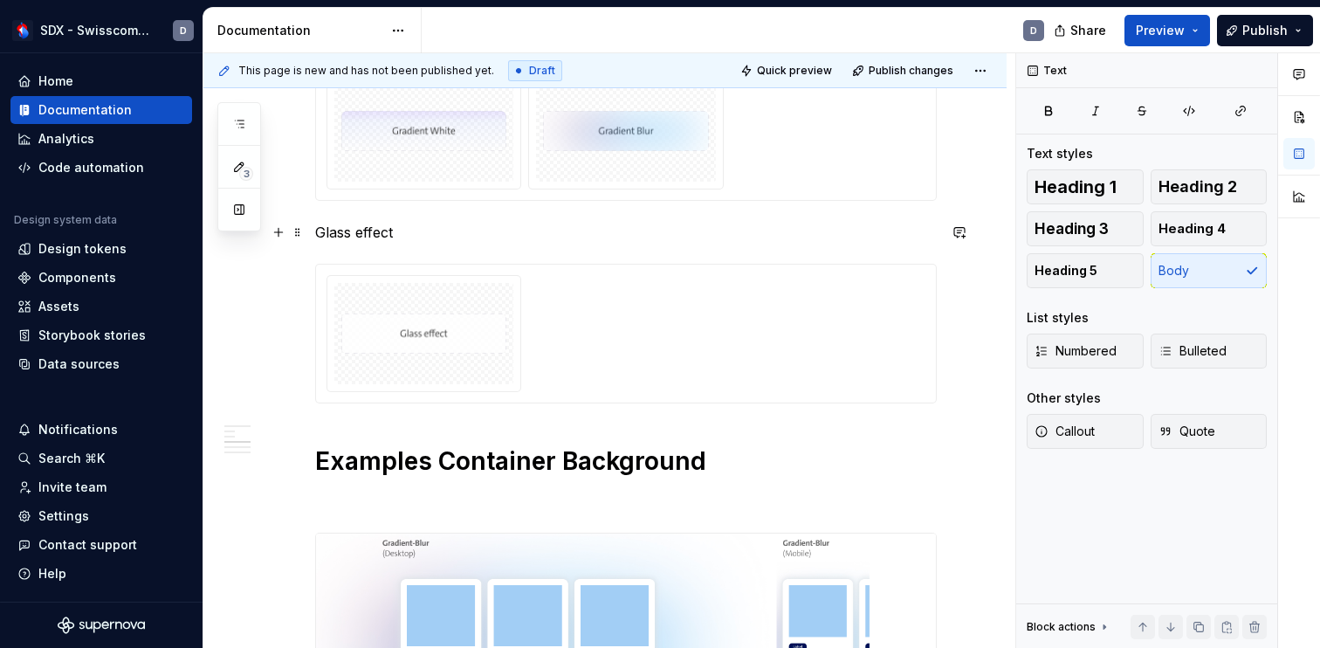
click at [360, 237] on p "Glass effect" at bounding box center [625, 232] width 621 height 21
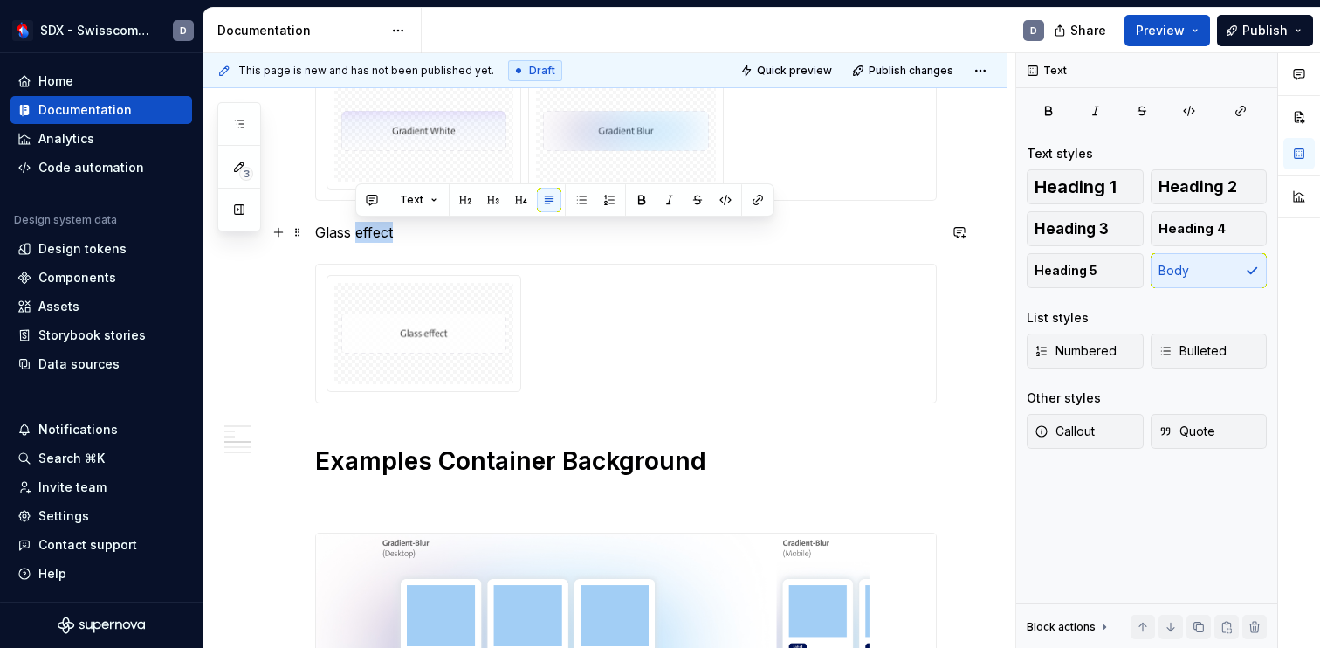
click at [360, 237] on p "Glass effect" at bounding box center [625, 232] width 621 height 21
click at [1227, 225] on button "Heading 4" at bounding box center [1208, 228] width 117 height 35
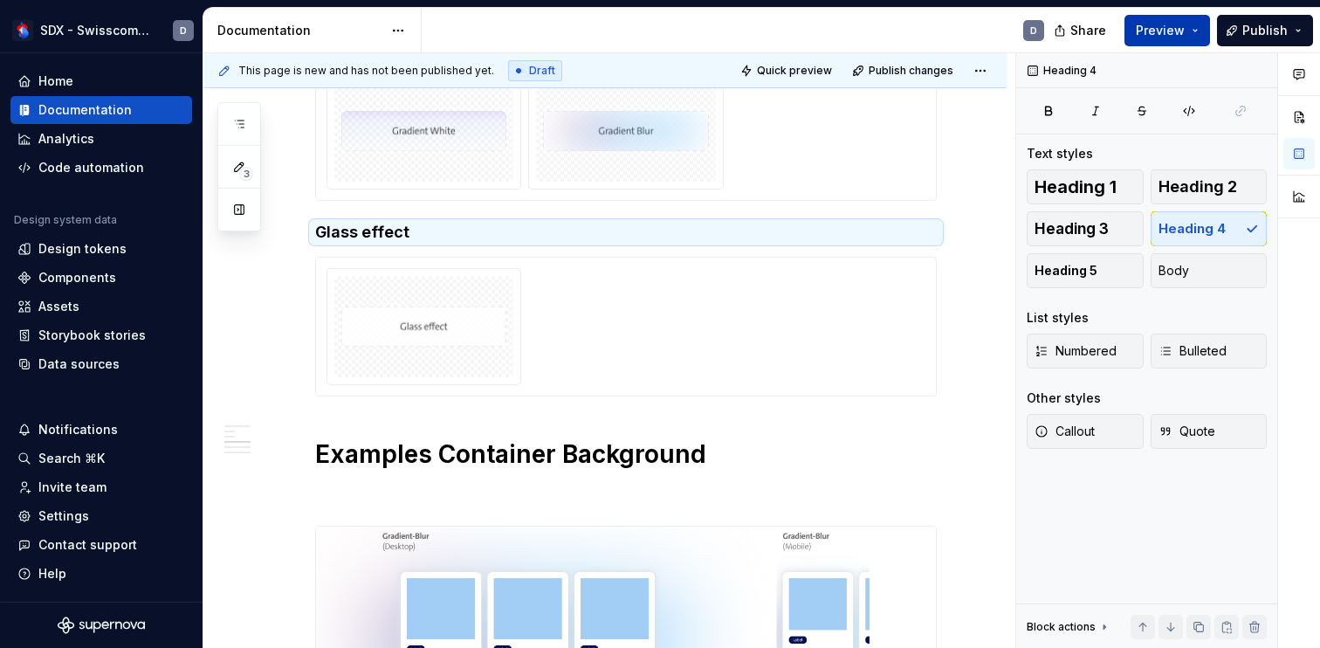
click at [1170, 35] on span "Preview" at bounding box center [1159, 30] width 49 height 17
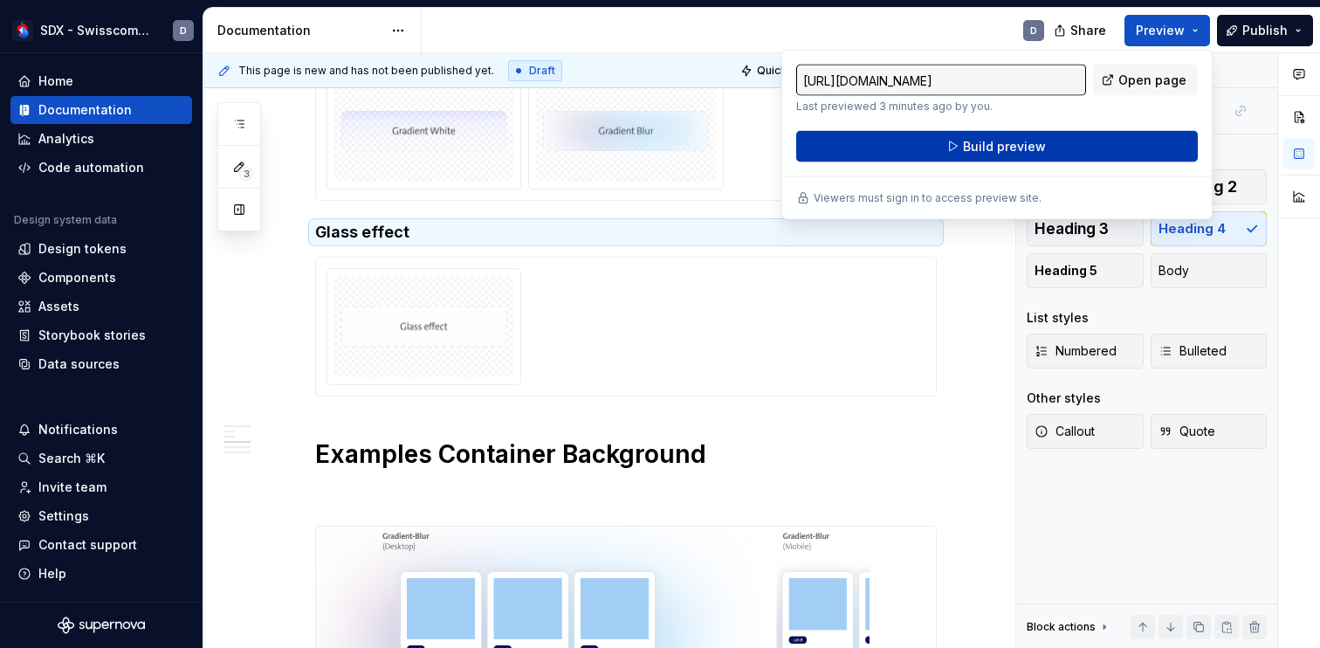
click at [1109, 142] on button "Build preview" at bounding box center [996, 146] width 401 height 31
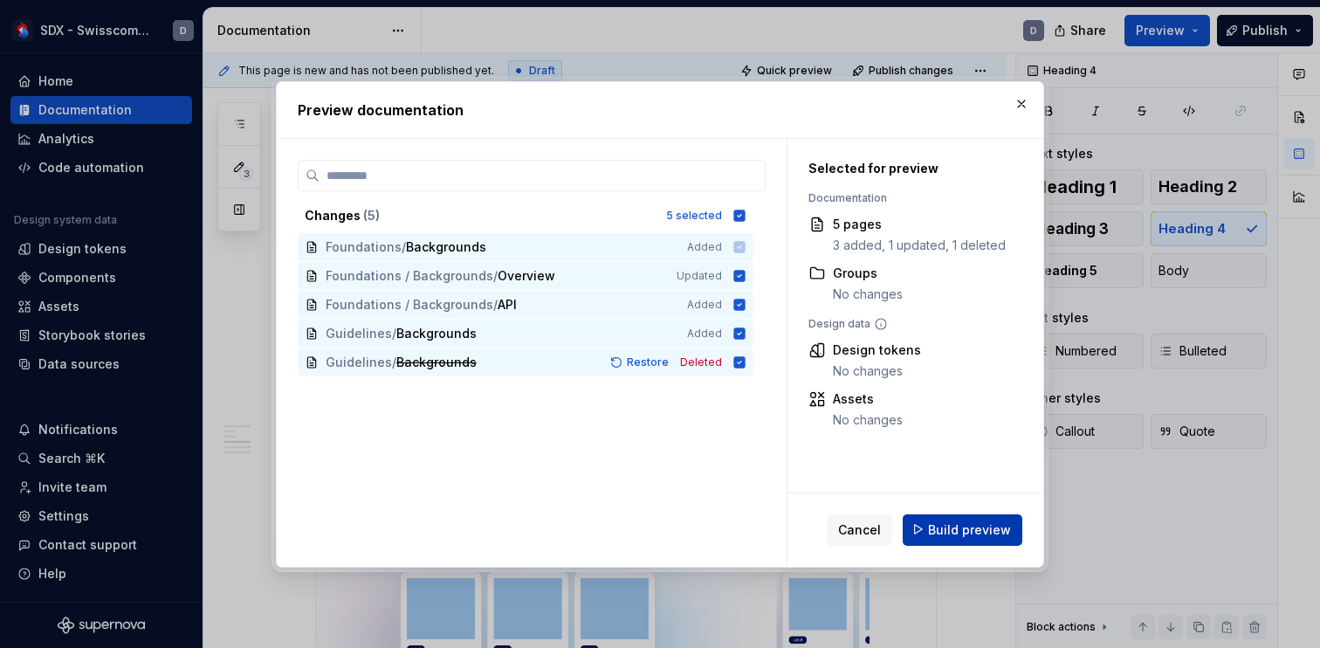
click at [972, 522] on span "Build preview" at bounding box center [969, 528] width 83 height 17
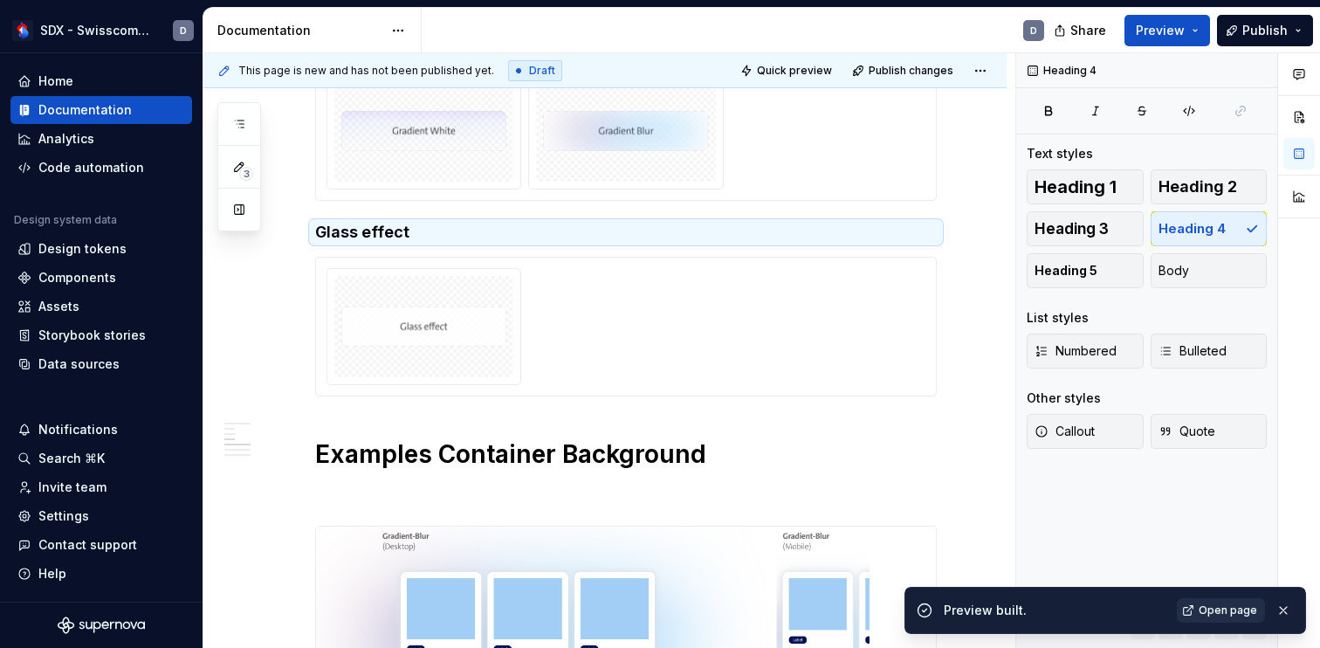
click at [1217, 614] on span "Open page" at bounding box center [1227, 610] width 58 height 14
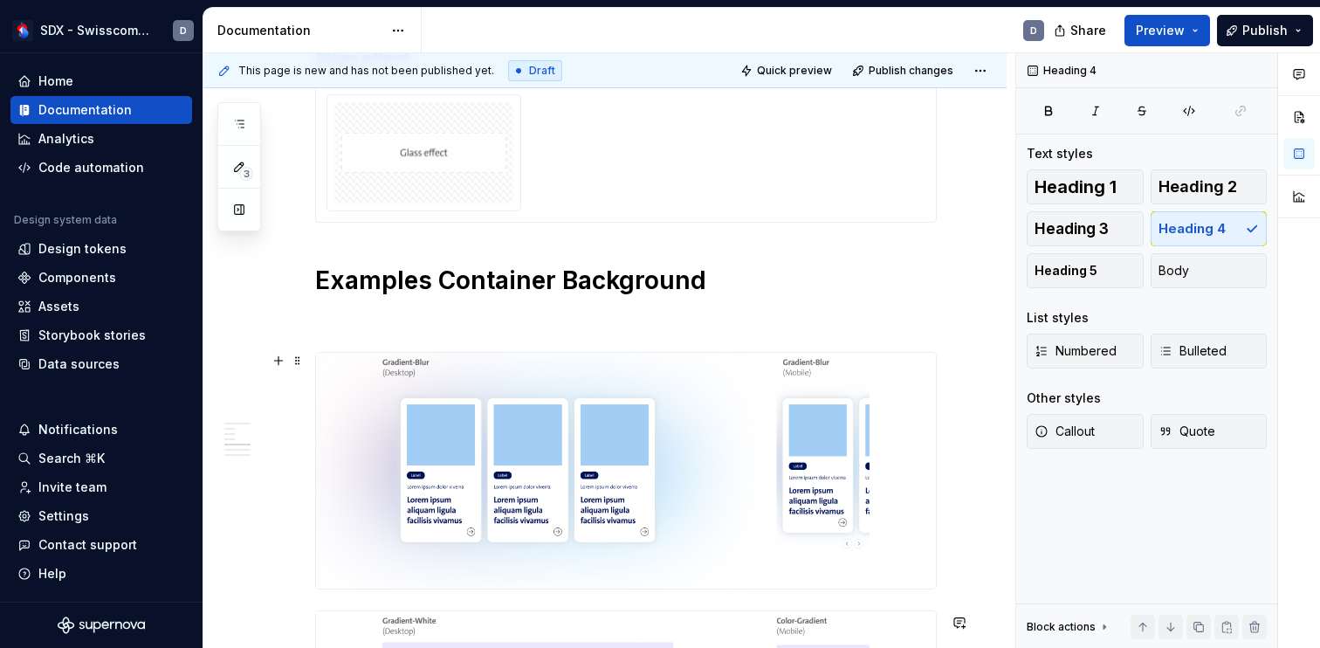
scroll to position [1315, 0]
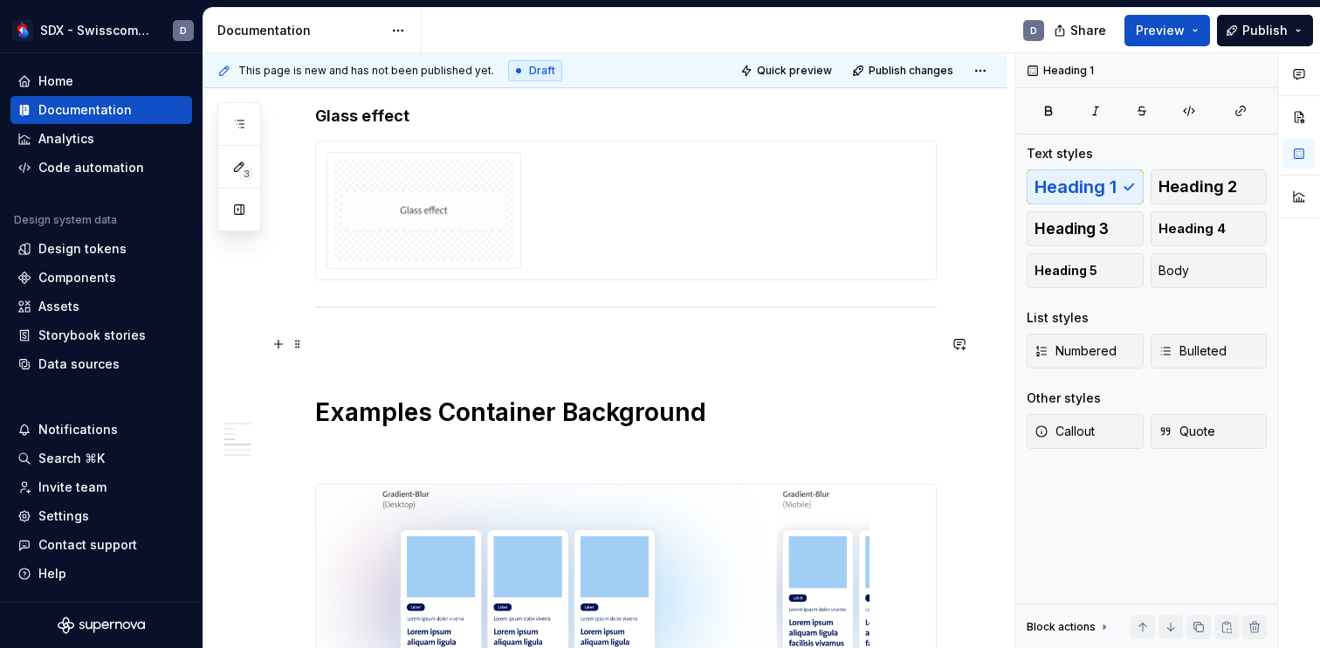
click at [379, 346] on p at bounding box center [625, 343] width 621 height 21
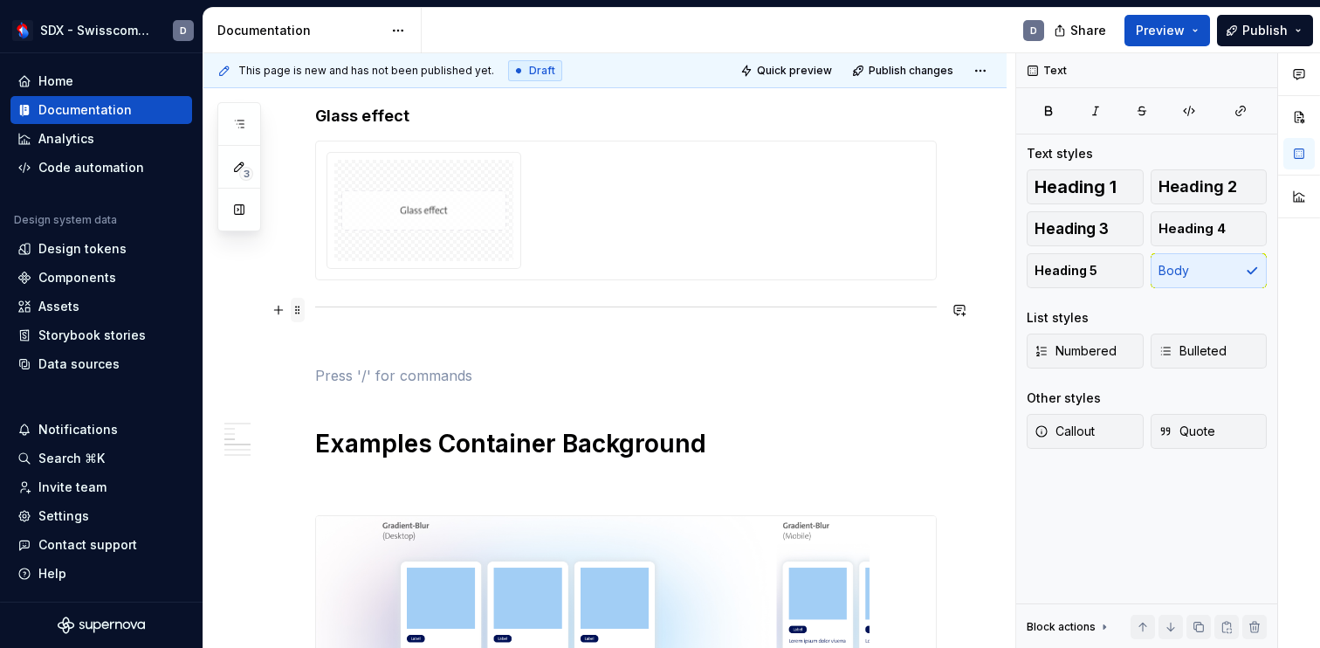
click at [302, 306] on span at bounding box center [298, 310] width 14 height 24
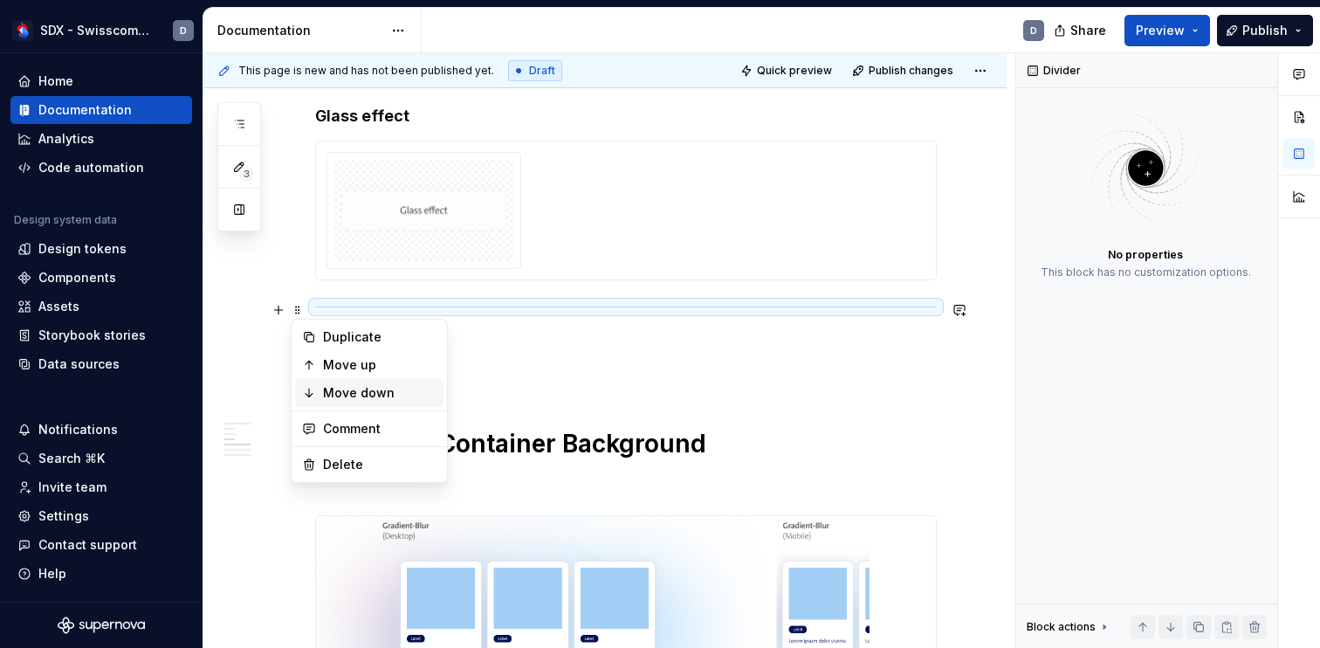
click at [334, 389] on div "Move down" at bounding box center [379, 392] width 113 height 17
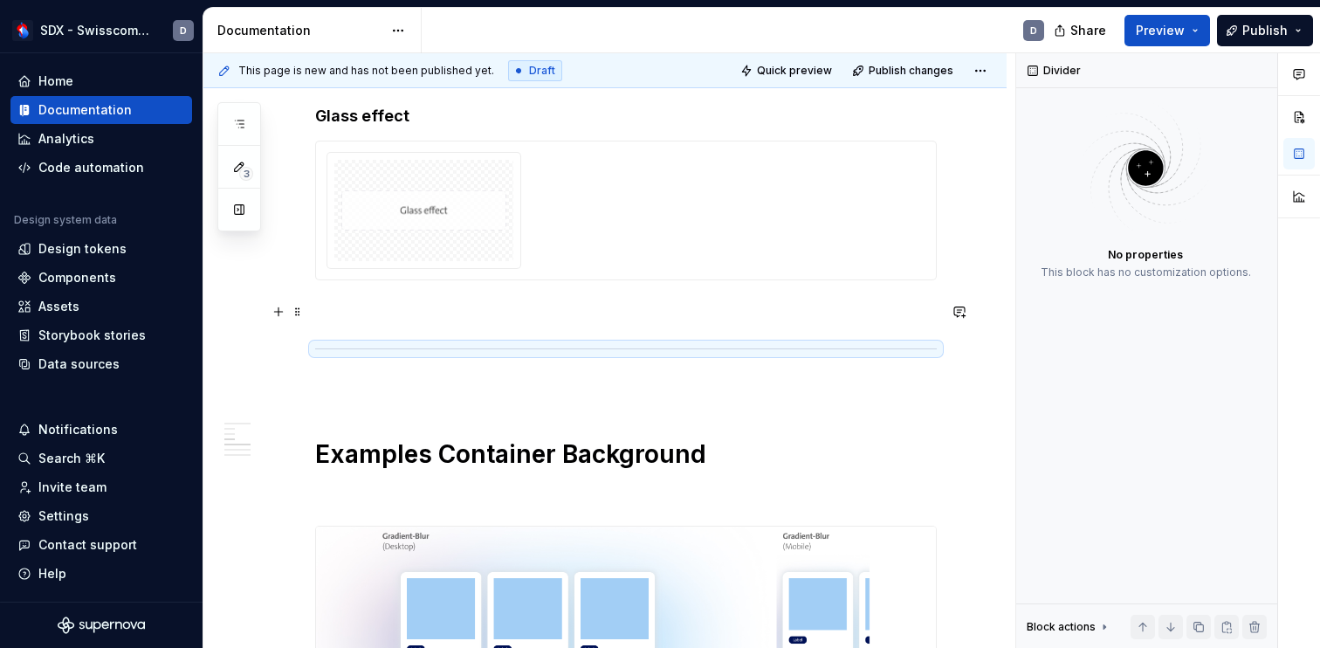
click at [367, 316] on p at bounding box center [625, 311] width 621 height 21
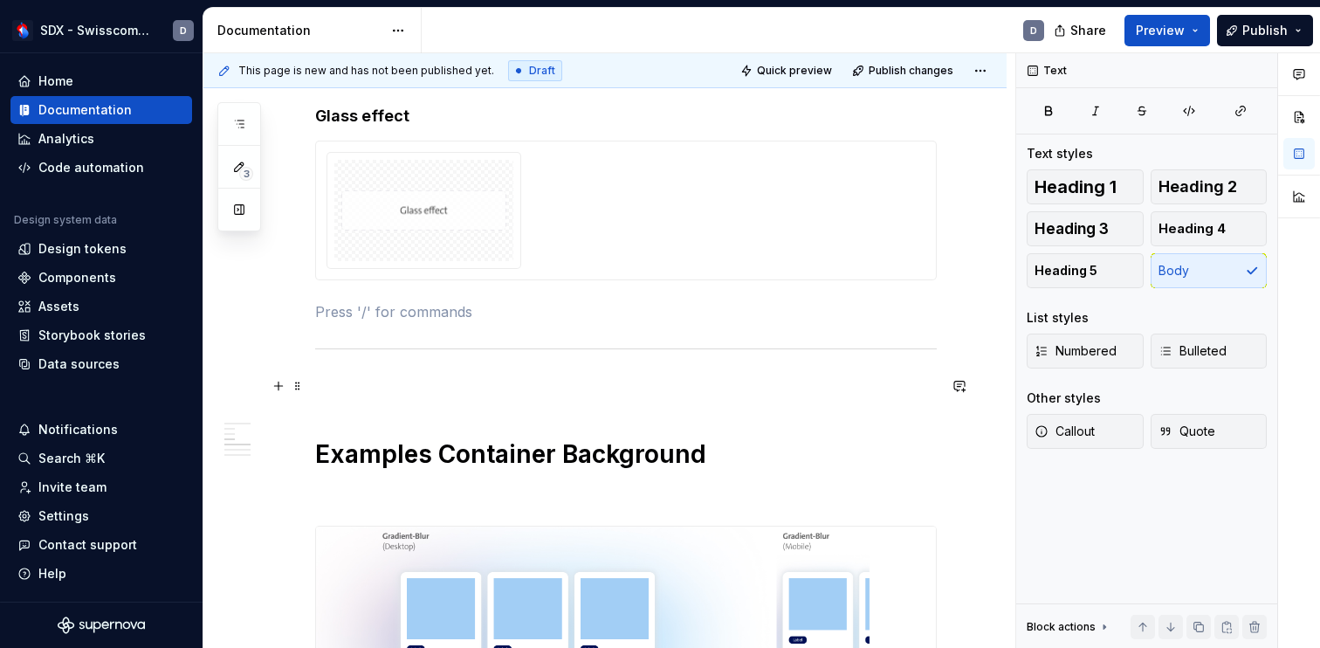
click at [371, 381] on p at bounding box center [625, 385] width 621 height 21
click at [817, 69] on span "Quick preview" at bounding box center [794, 71] width 75 height 14
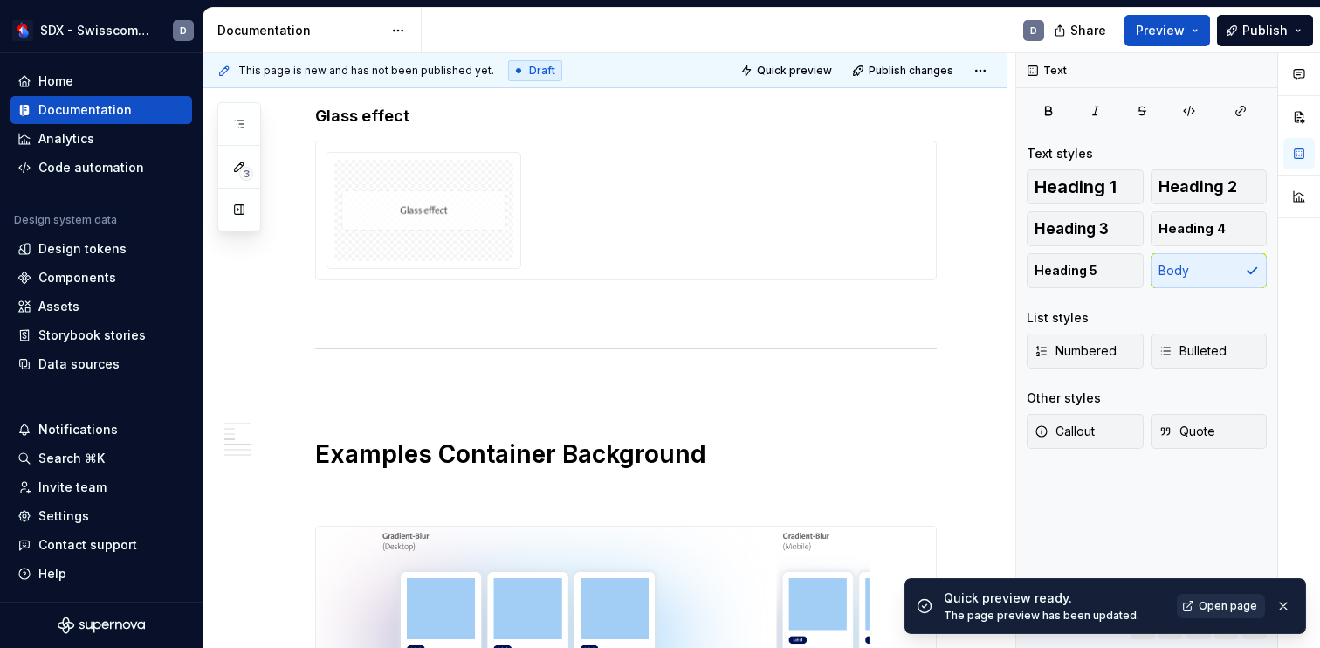
click at [1211, 605] on span "Open page" at bounding box center [1227, 606] width 58 height 14
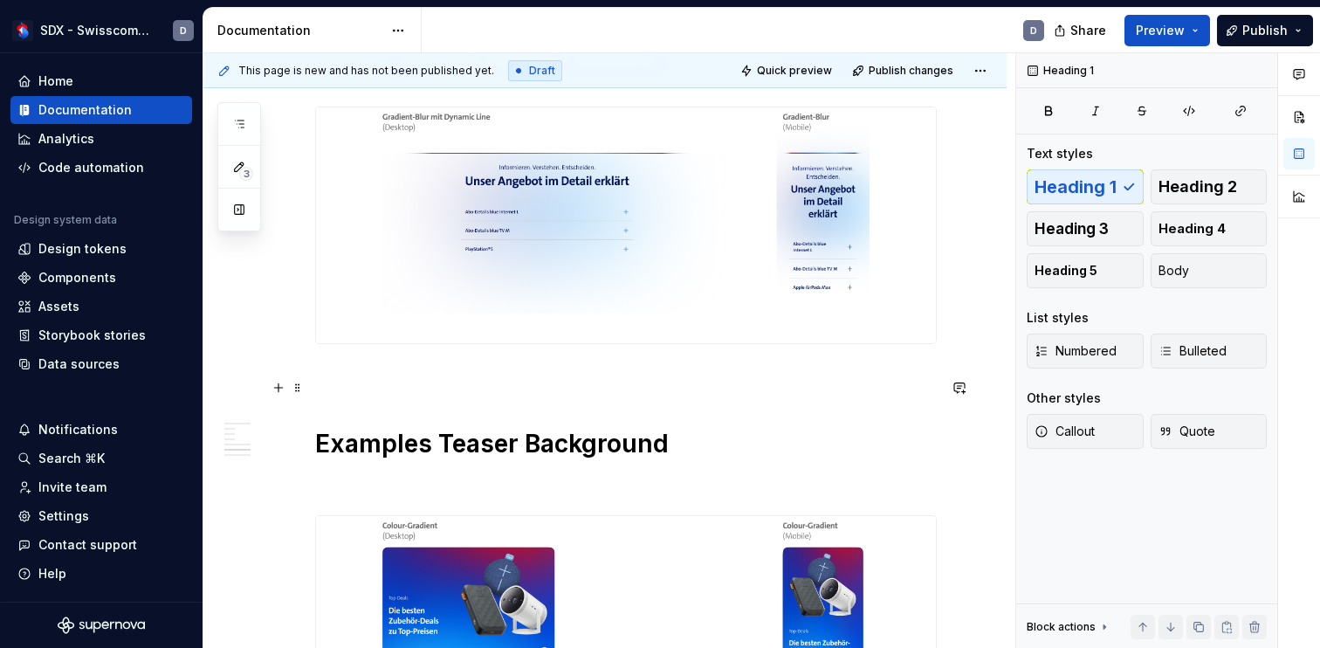
scroll to position [2419, 0]
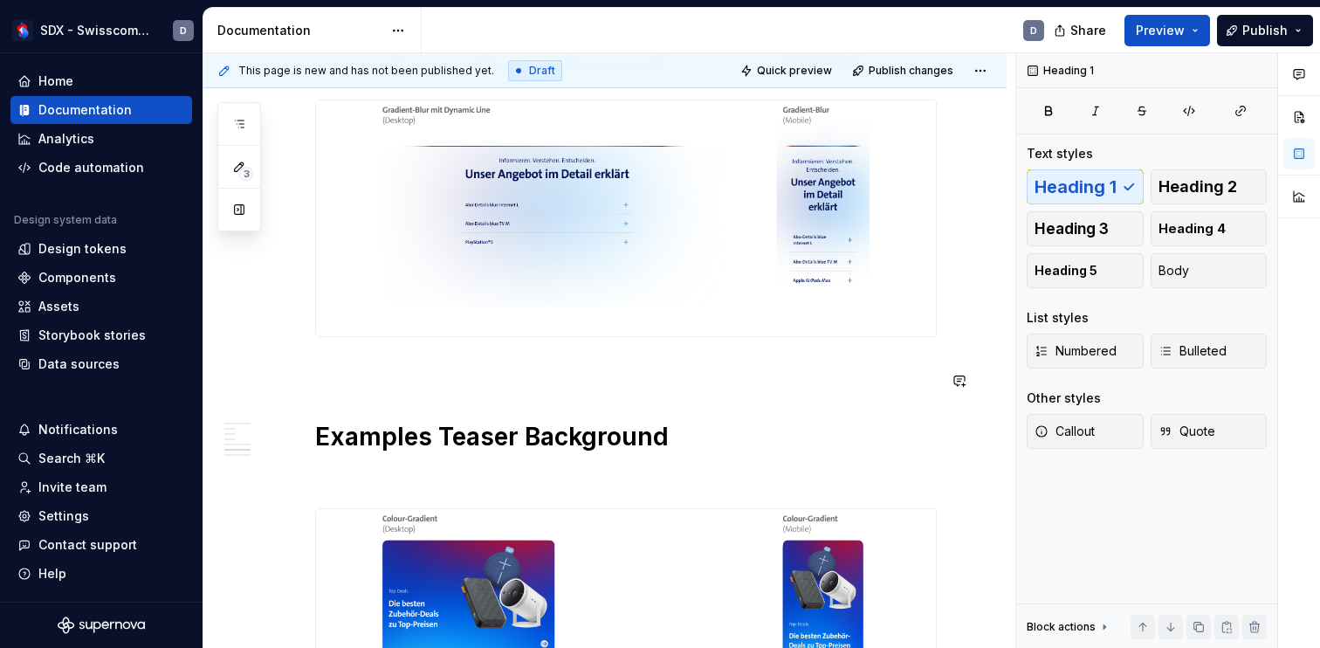
click at [408, 410] on div "**********" at bounding box center [625, 33] width 621 height 4225
click at [385, 394] on div "**********" at bounding box center [625, 33] width 621 height 4225
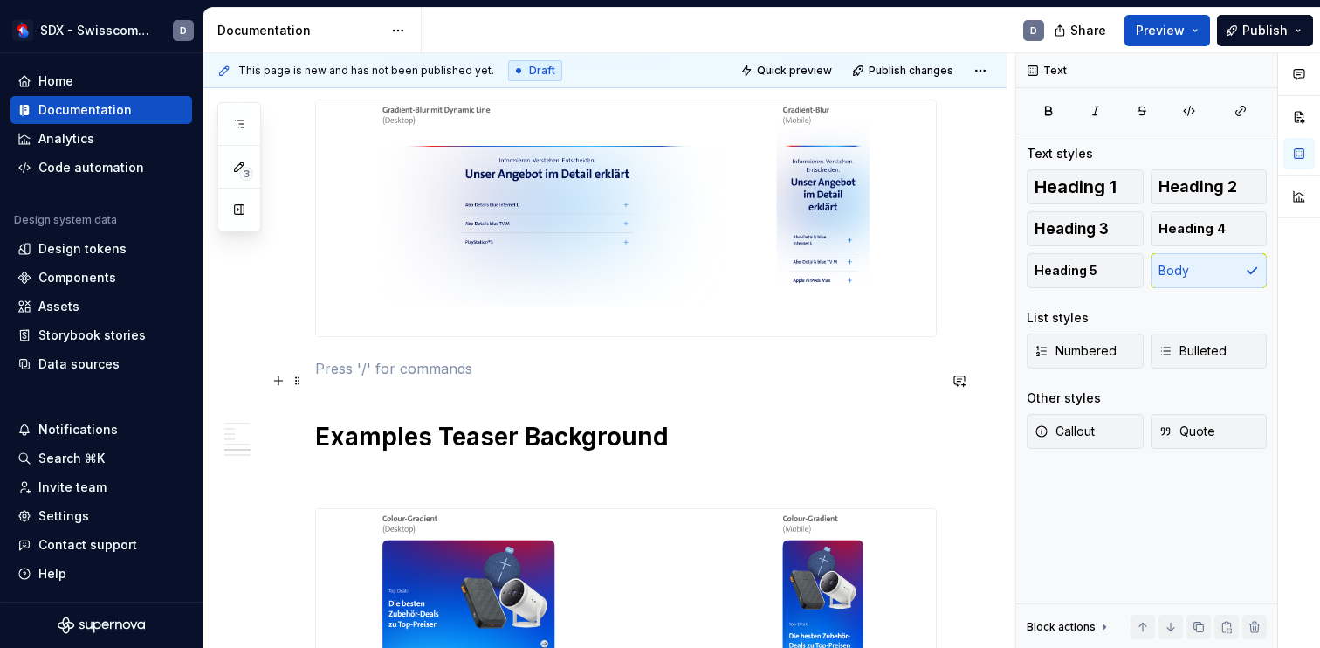
click at [376, 379] on p at bounding box center [625, 368] width 621 height 21
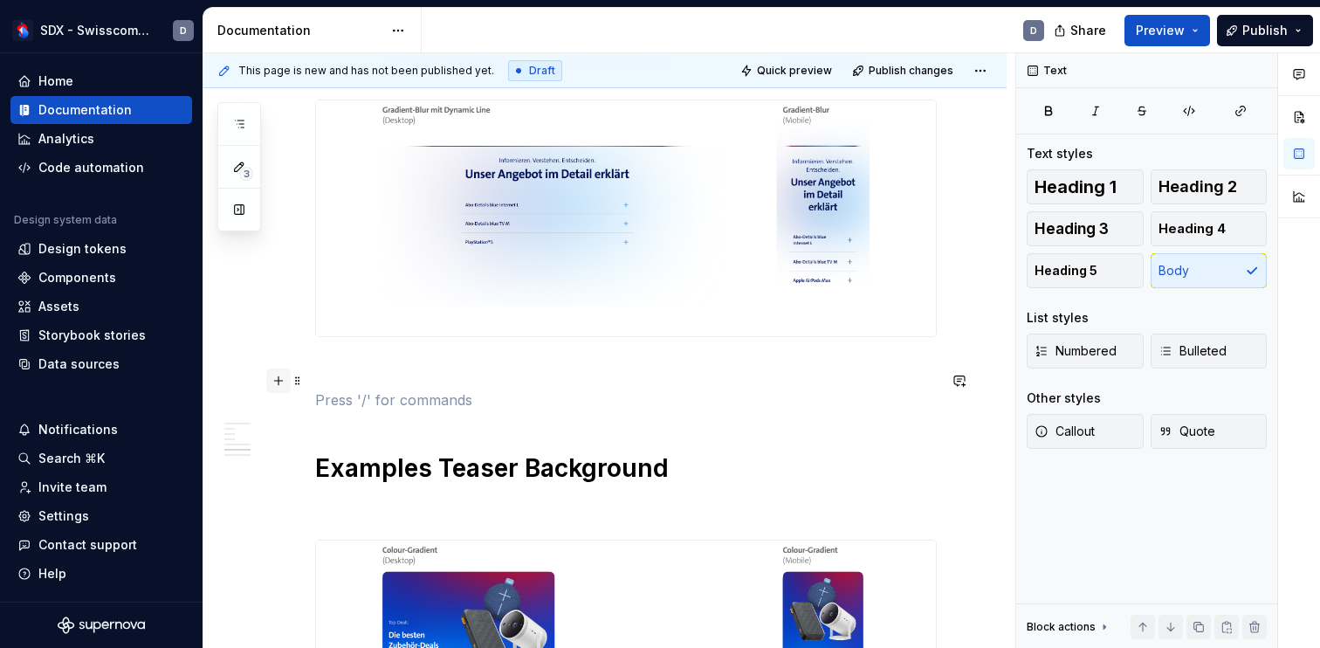
click at [278, 381] on button "button" at bounding box center [278, 380] width 24 height 24
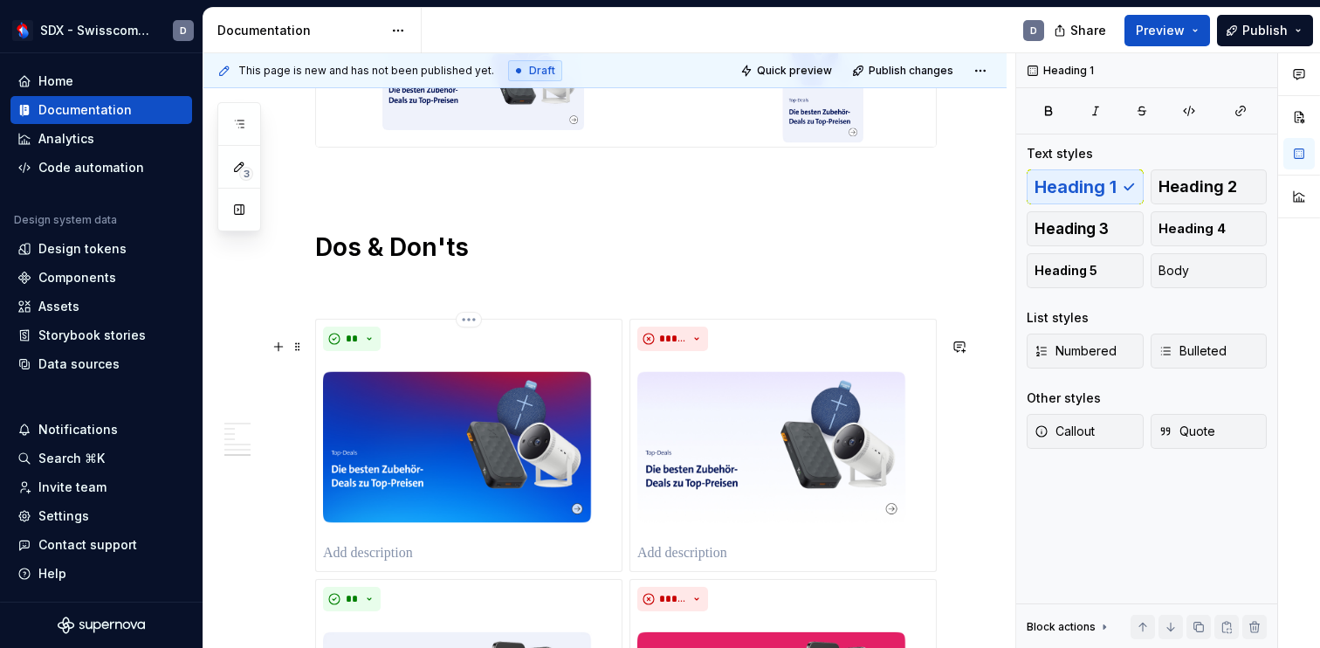
scroll to position [3329, 0]
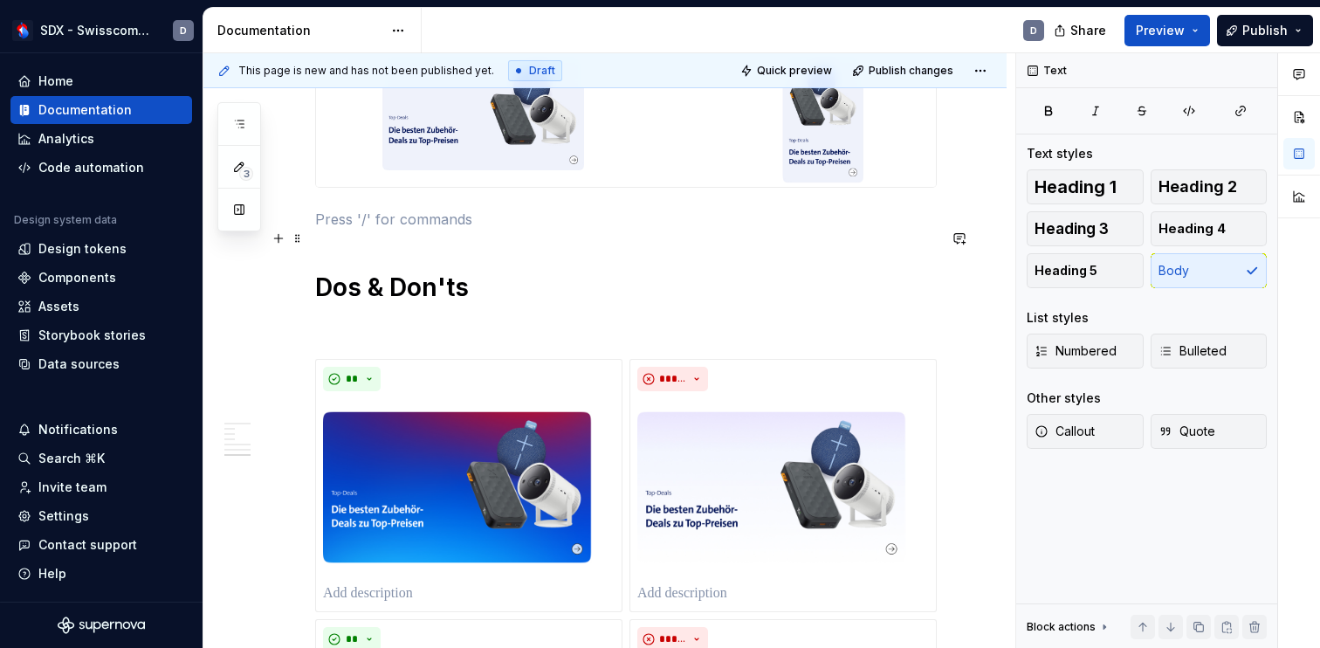
click at [330, 230] on p at bounding box center [625, 219] width 621 height 21
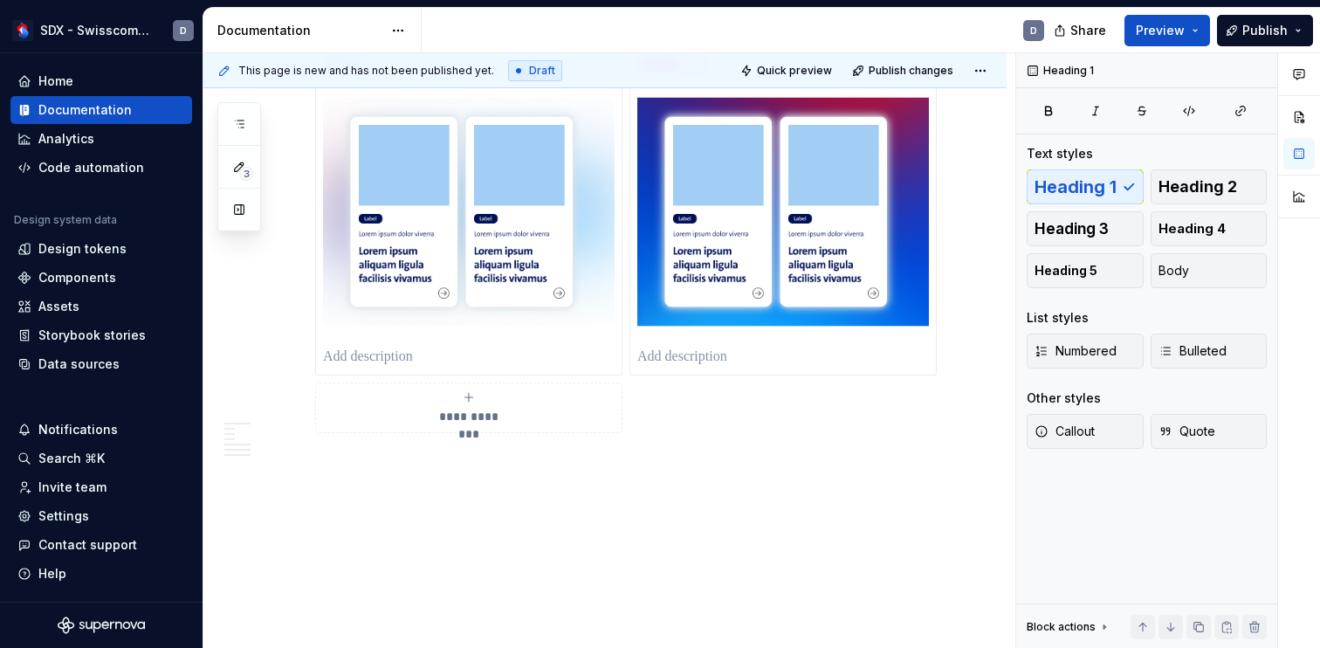
scroll to position [4226, 0]
click at [1182, 33] on span "Preview" at bounding box center [1159, 30] width 49 height 17
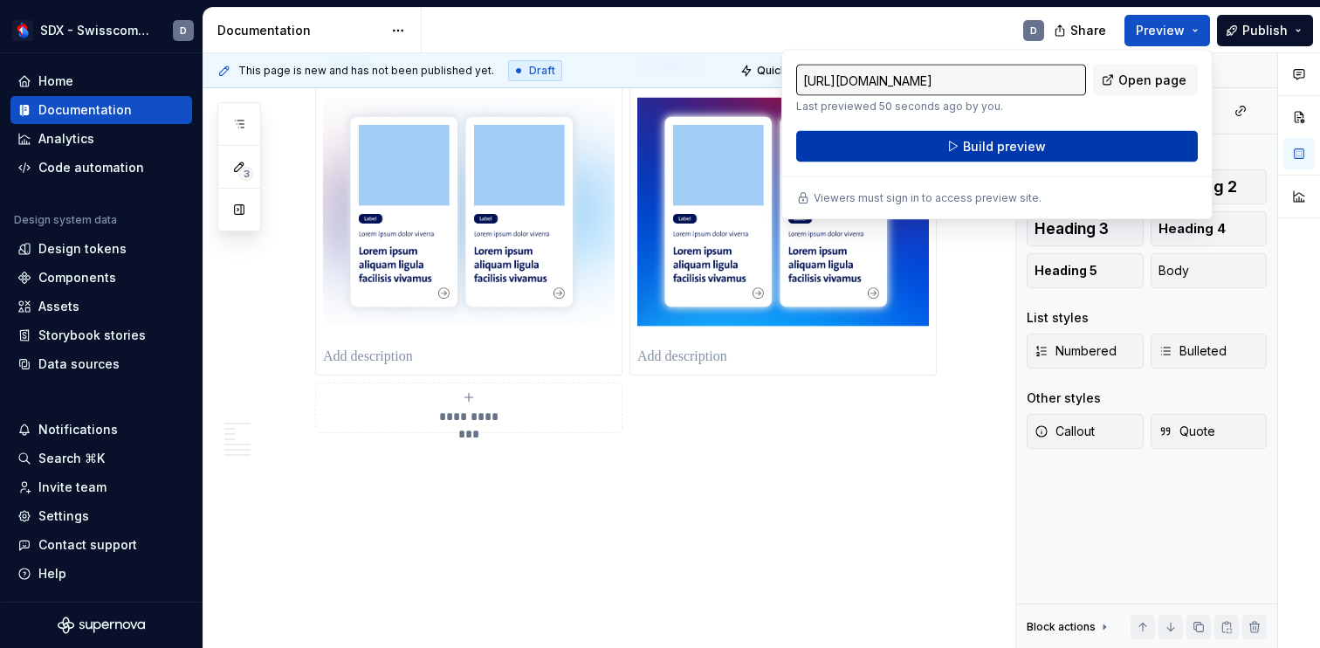
click at [1042, 148] on button "Build preview" at bounding box center [996, 146] width 401 height 31
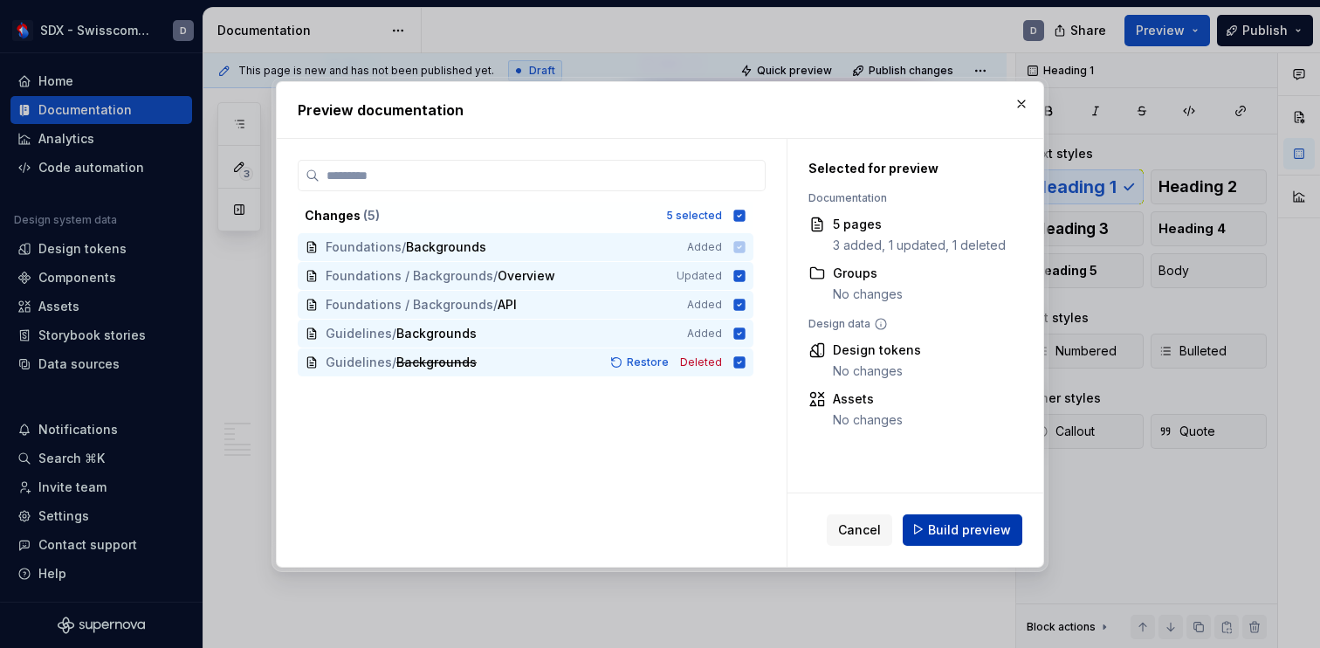
click at [943, 530] on span "Build preview" at bounding box center [969, 528] width 83 height 17
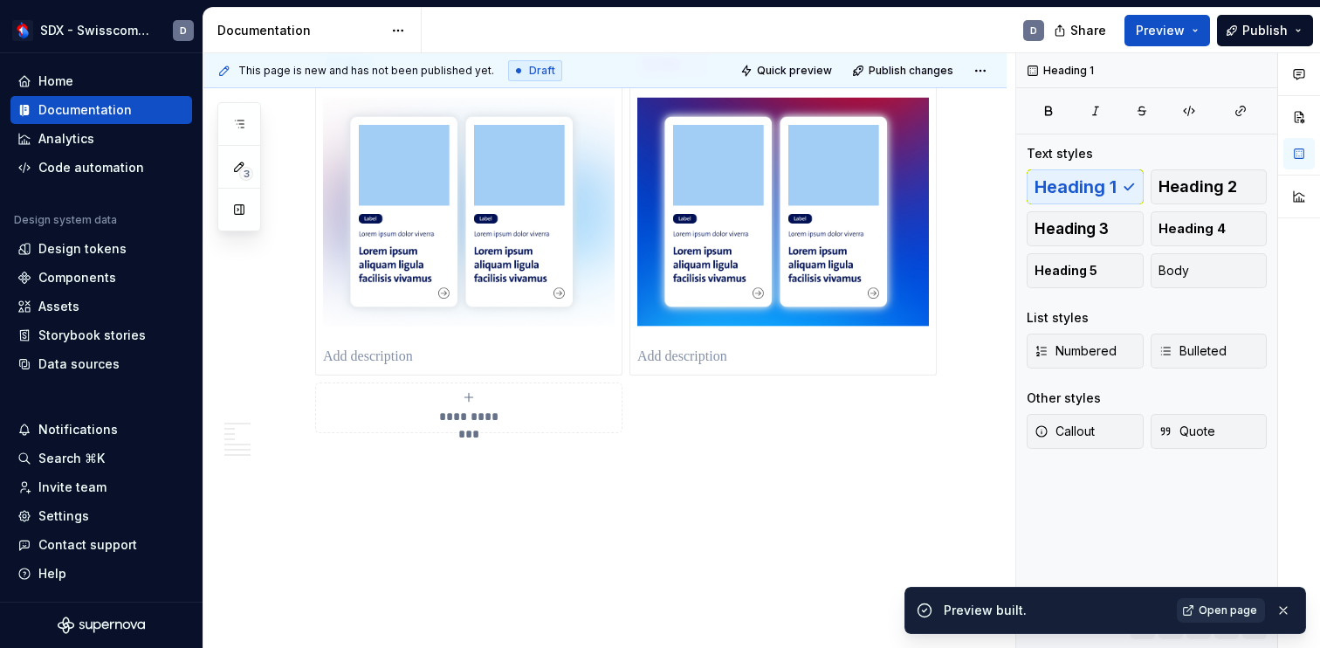
click at [1230, 608] on span "Open page" at bounding box center [1227, 610] width 58 height 14
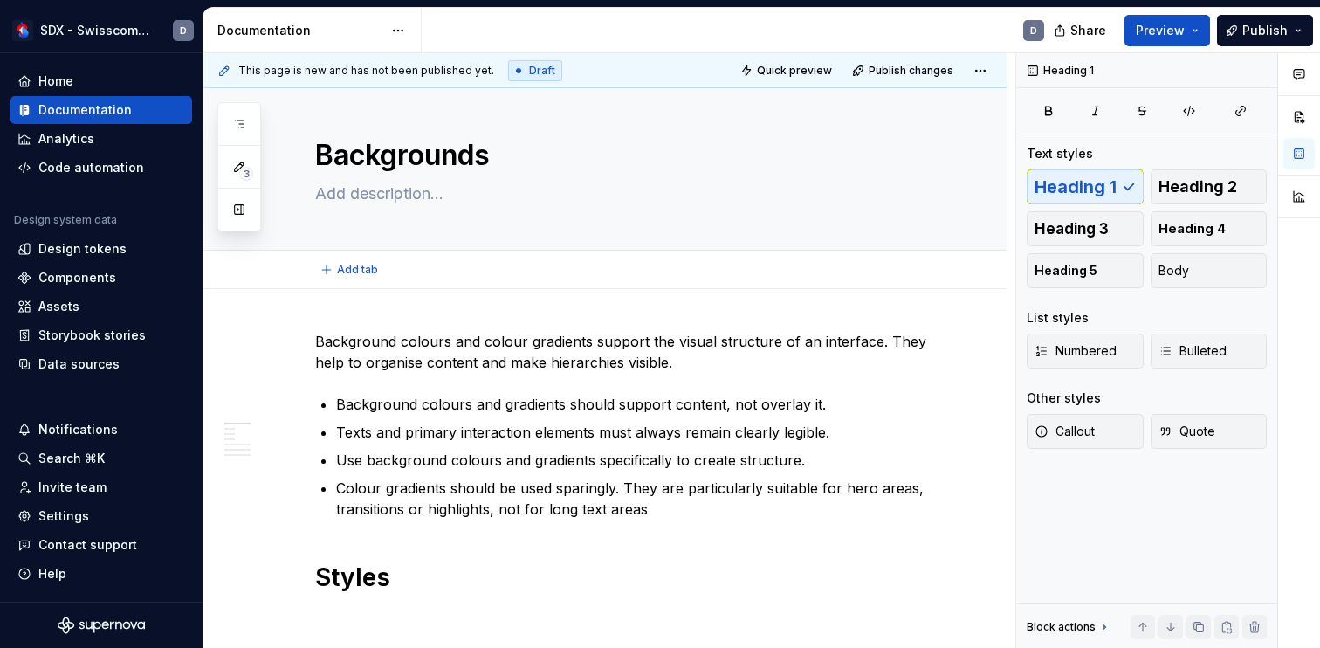
scroll to position [0, 0]
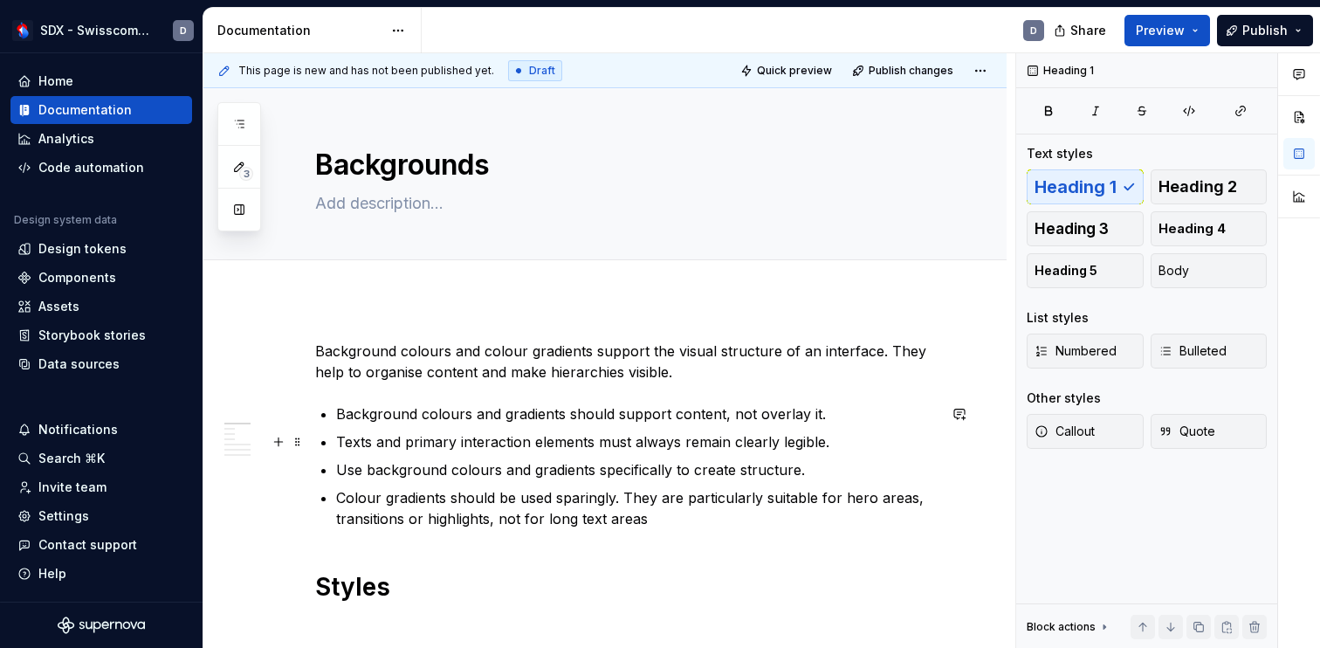
click at [492, 442] on p "Texts and primary interaction elements must always remain clearly legible." at bounding box center [636, 441] width 600 height 21
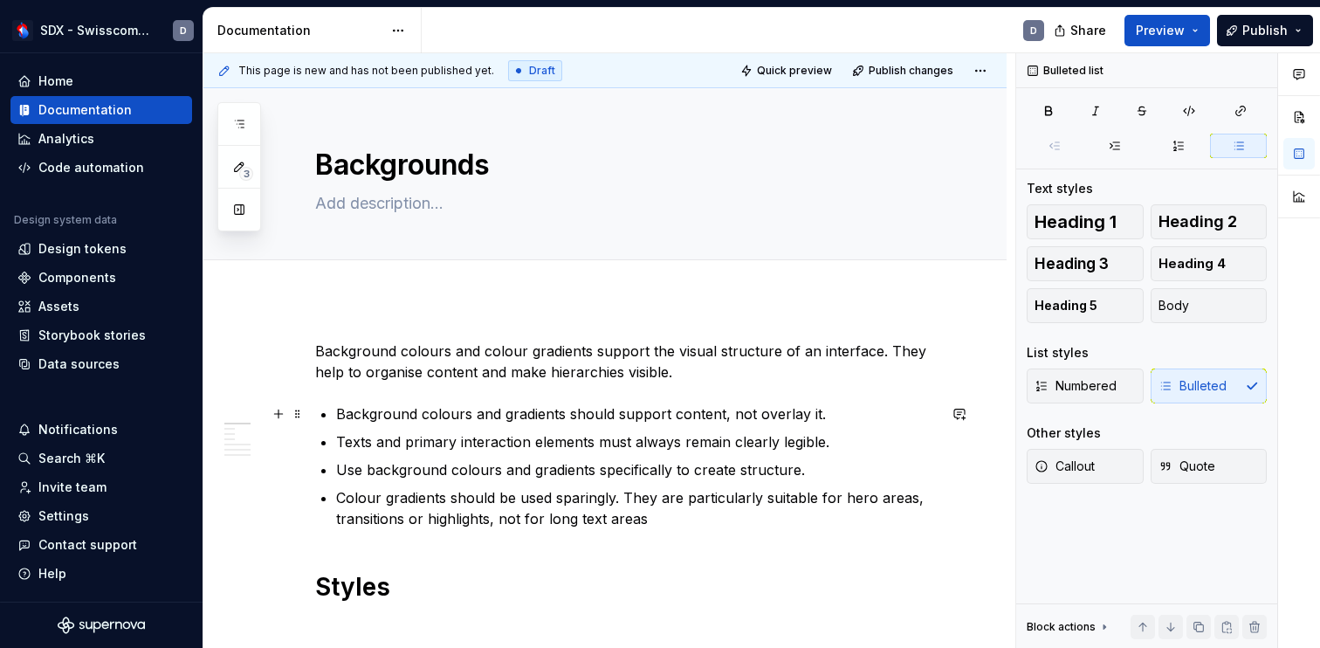
click at [833, 416] on p "Background colours and gradients should support content, not overlay it." at bounding box center [636, 413] width 600 height 21
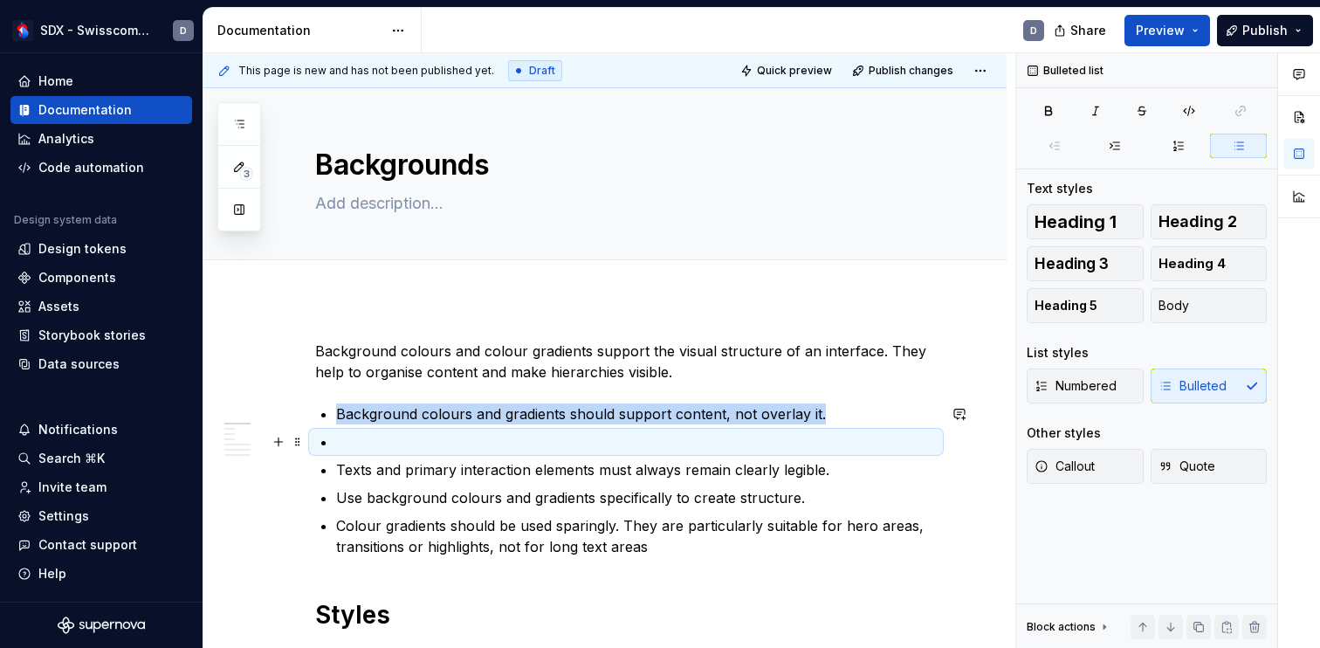
click at [456, 444] on p at bounding box center [636, 441] width 600 height 21
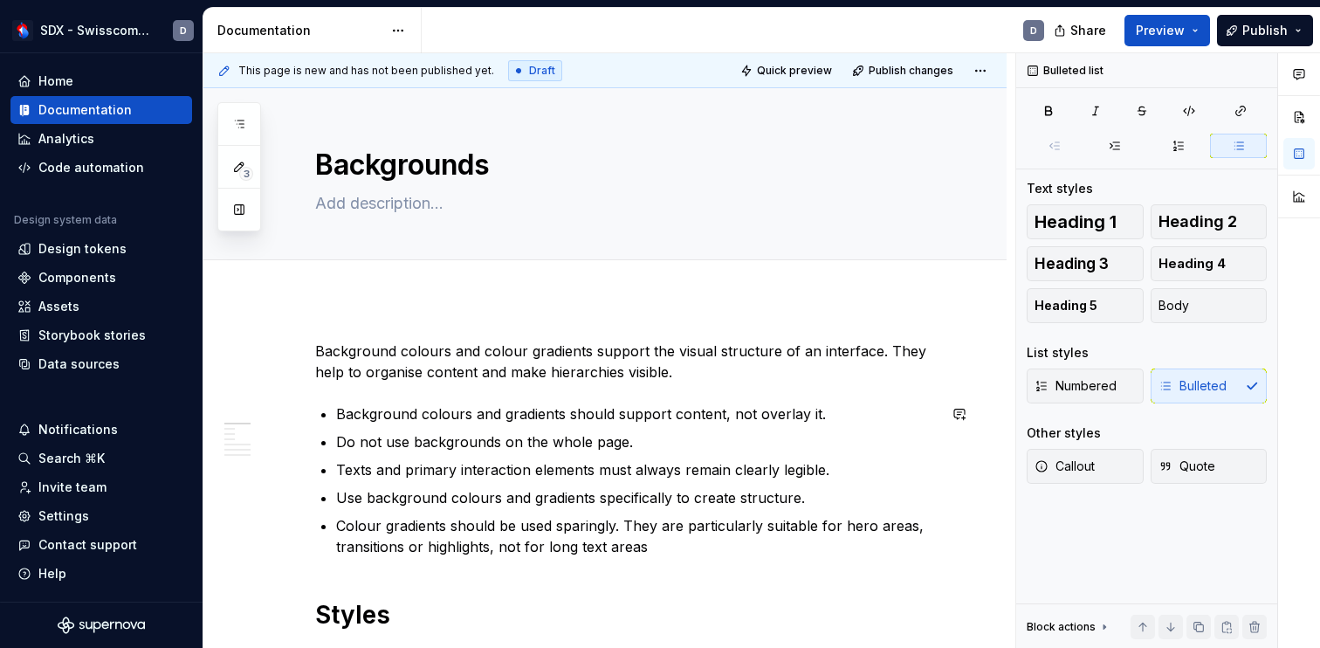
scroll to position [33, 0]
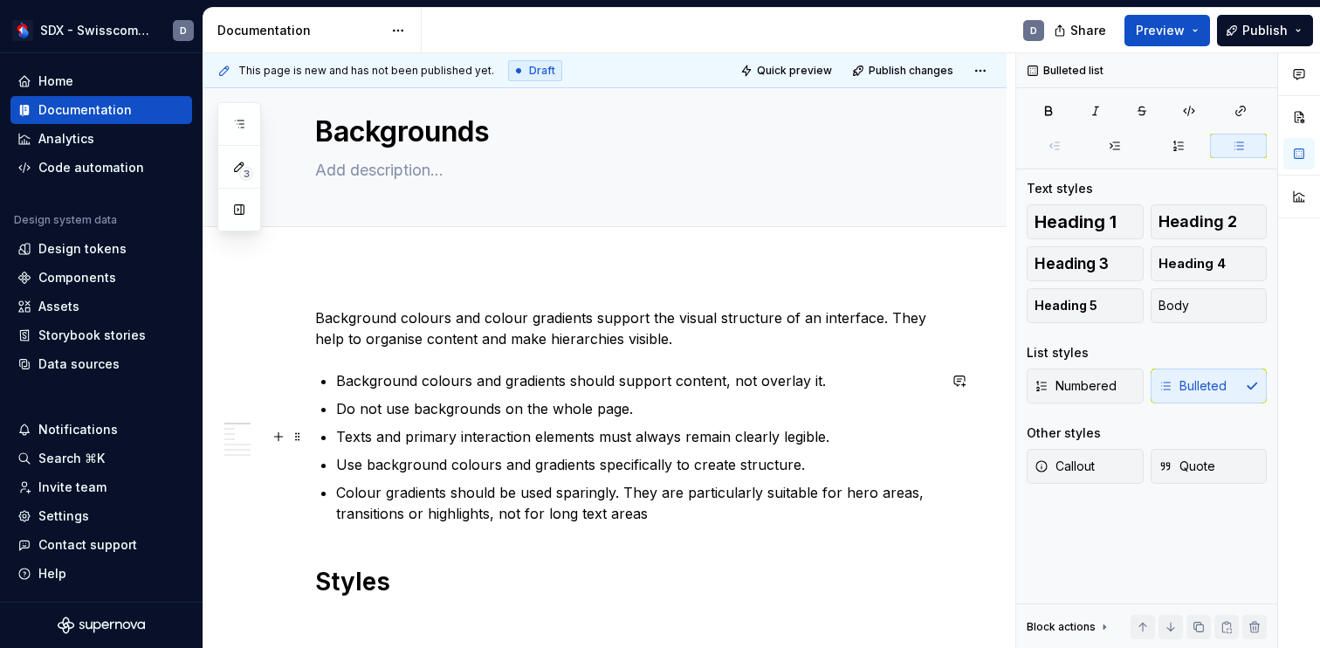
click at [833, 437] on p "Texts and primary interaction elements must always remain clearly legible." at bounding box center [636, 436] width 600 height 21
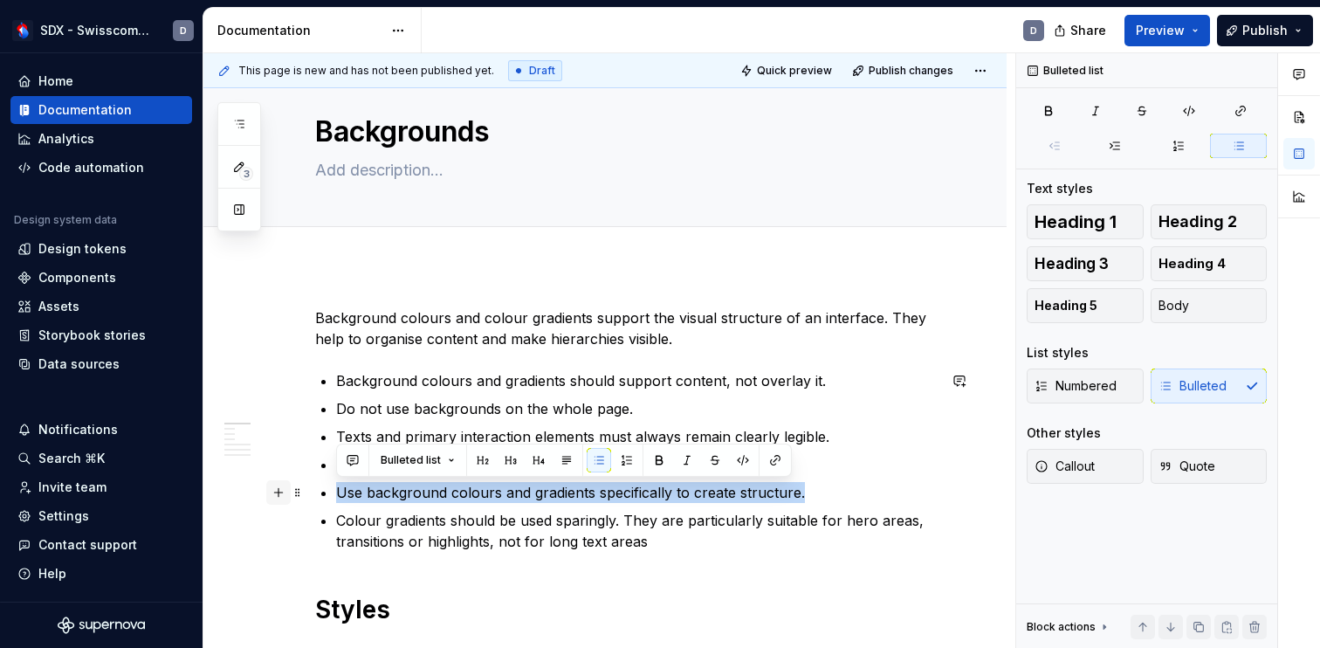
drag, startPoint x: 810, startPoint y: 489, endPoint x: 272, endPoint y: 490, distance: 537.6
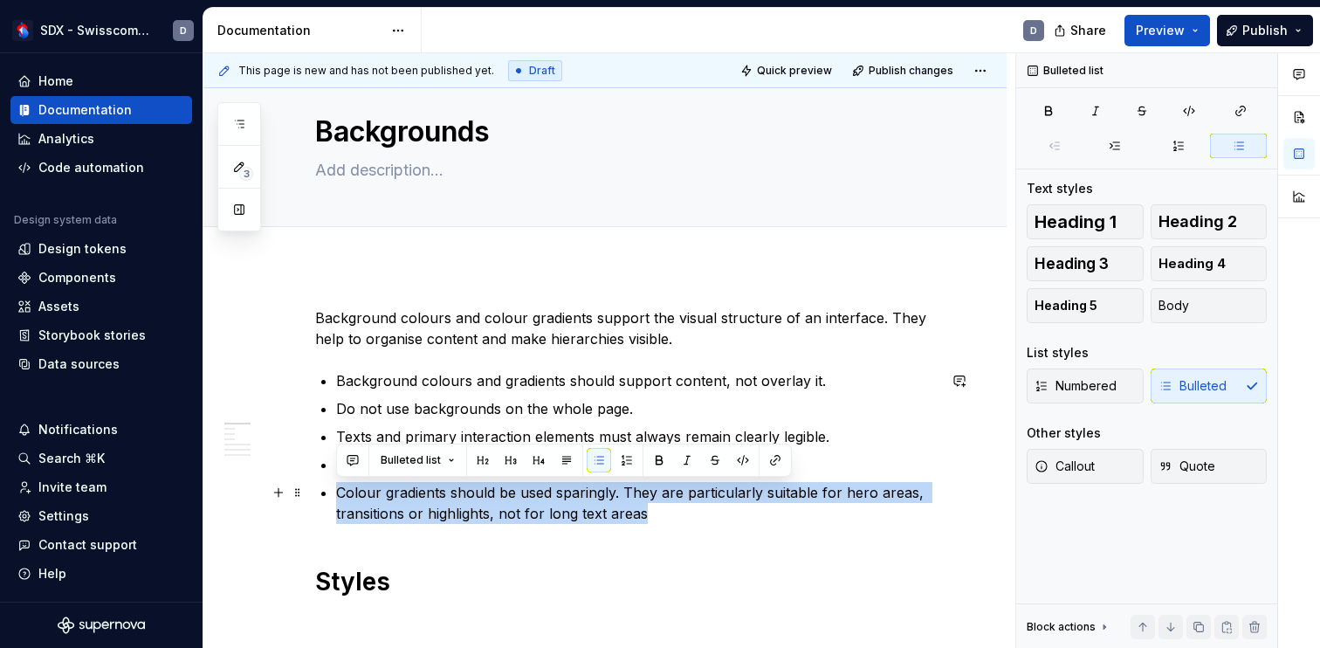
drag, startPoint x: 662, startPoint y: 515, endPoint x: 332, endPoint y: 487, distance: 331.9
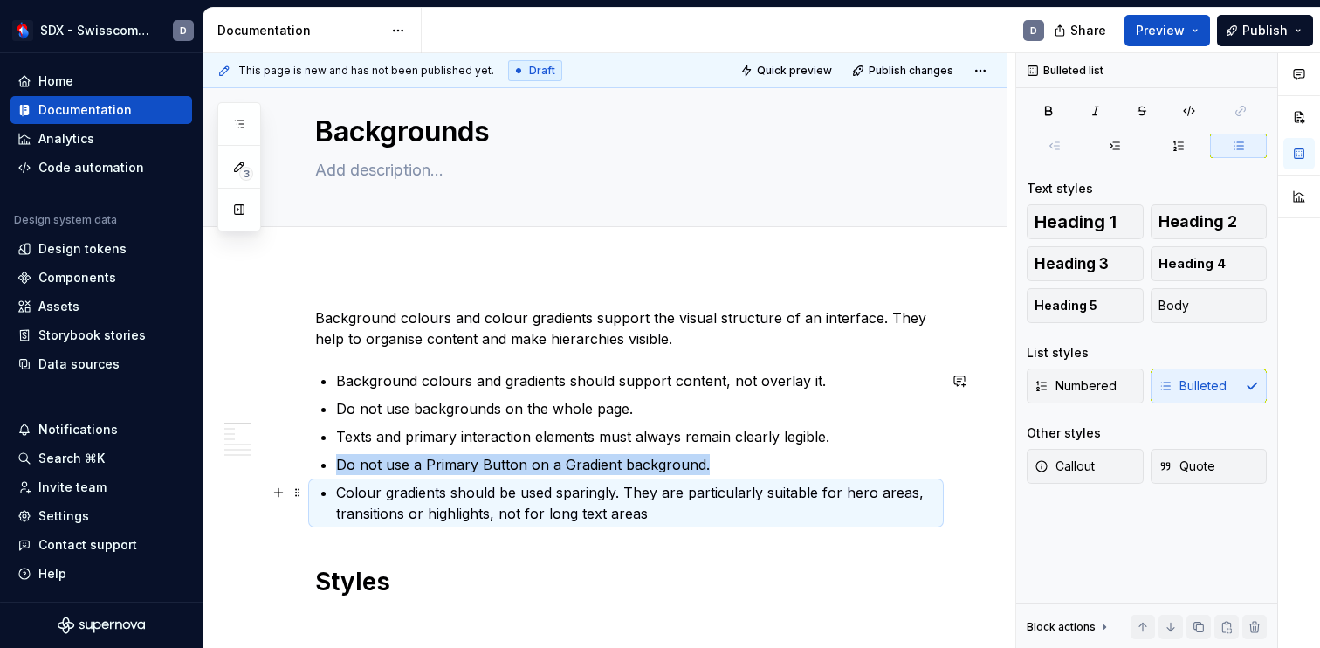
click at [384, 511] on p "Colour gradients should be used sparingly. They are particularly suitable for h…" at bounding box center [636, 503] width 600 height 42
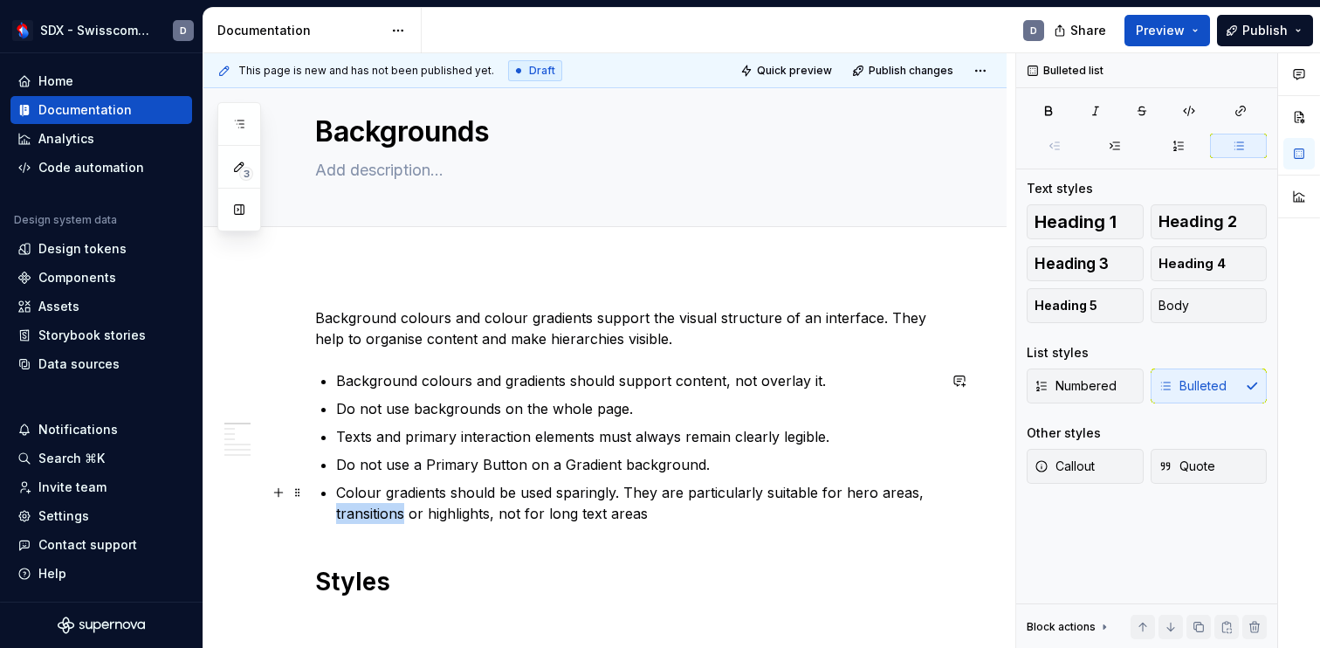
click at [384, 511] on p "Colour gradients should be used sparingly. They are particularly suitable for h…" at bounding box center [636, 503] width 600 height 42
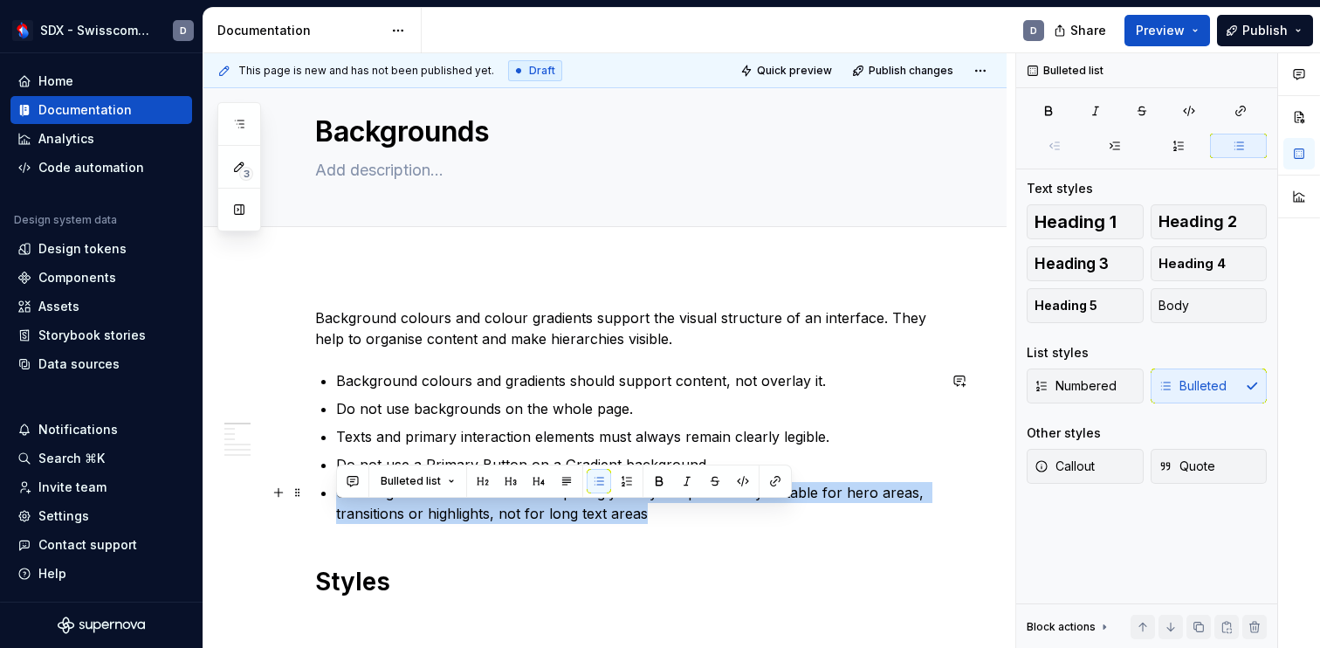
click at [384, 511] on p "Colour gradients should be used sparingly. They are particularly suitable for h…" at bounding box center [636, 503] width 600 height 42
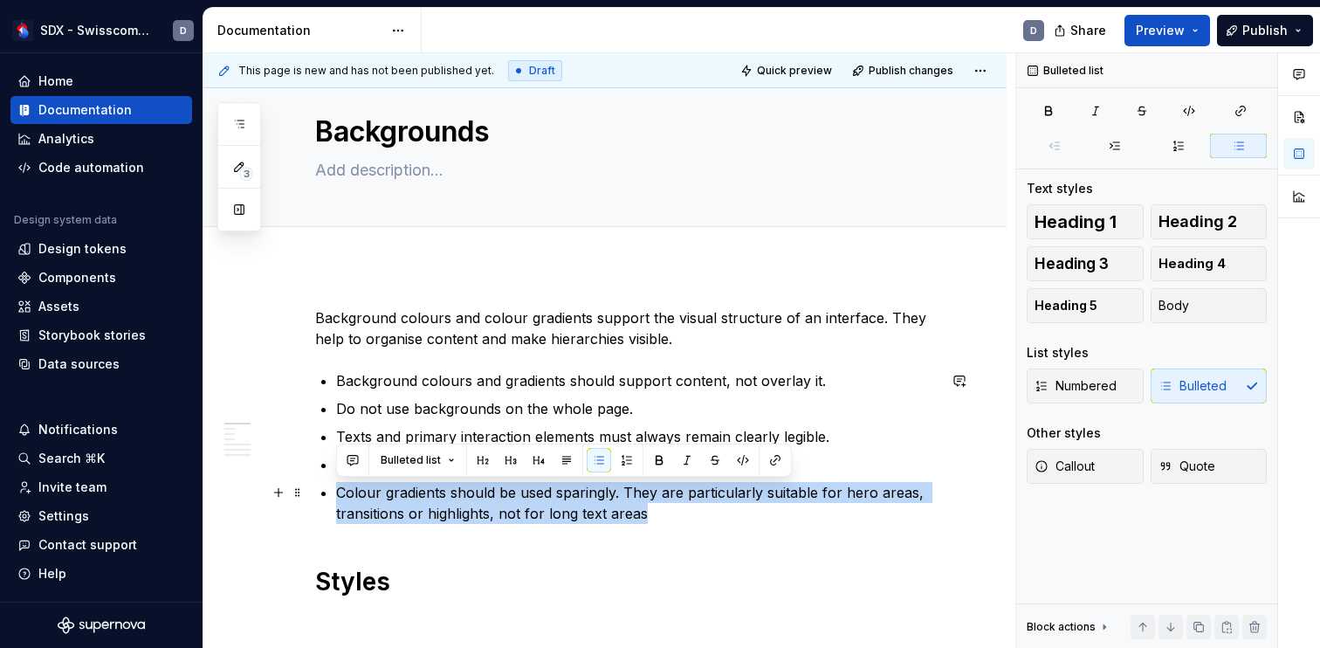
copy p "Colour gradients should be used sparingly. They are particularly suitable for h…"
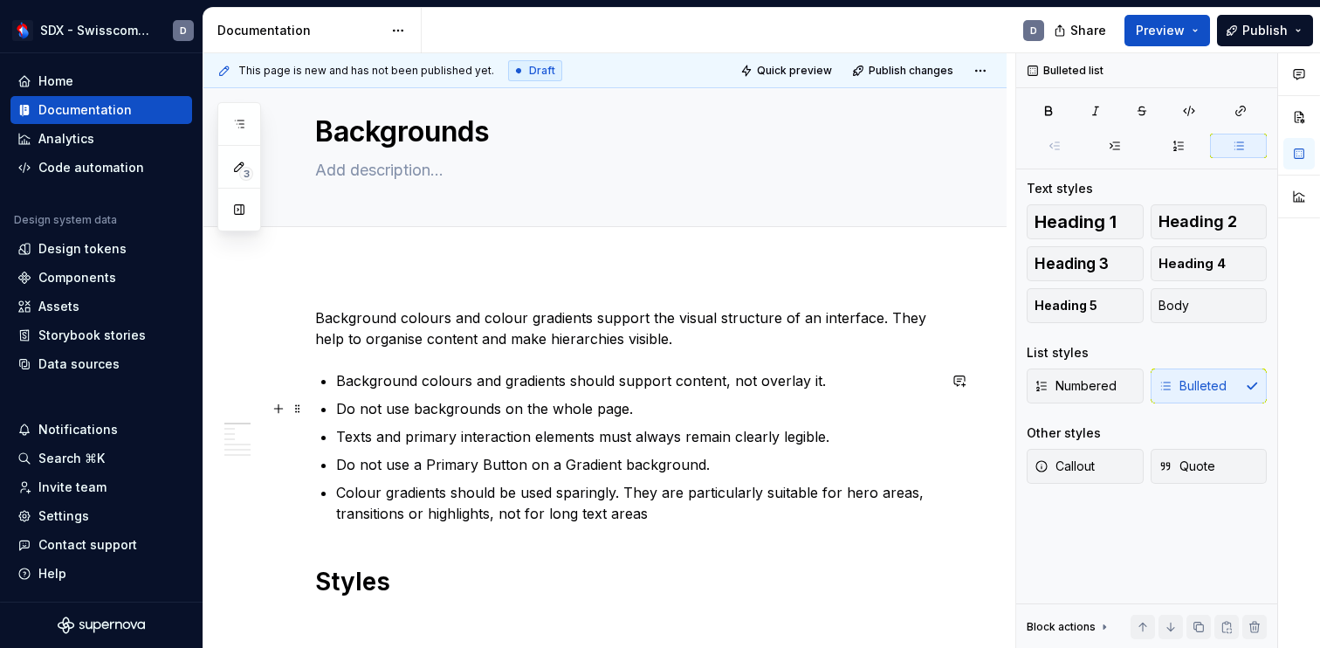
click at [675, 404] on p "Do not use backgrounds on the whole page." at bounding box center [636, 408] width 600 height 21
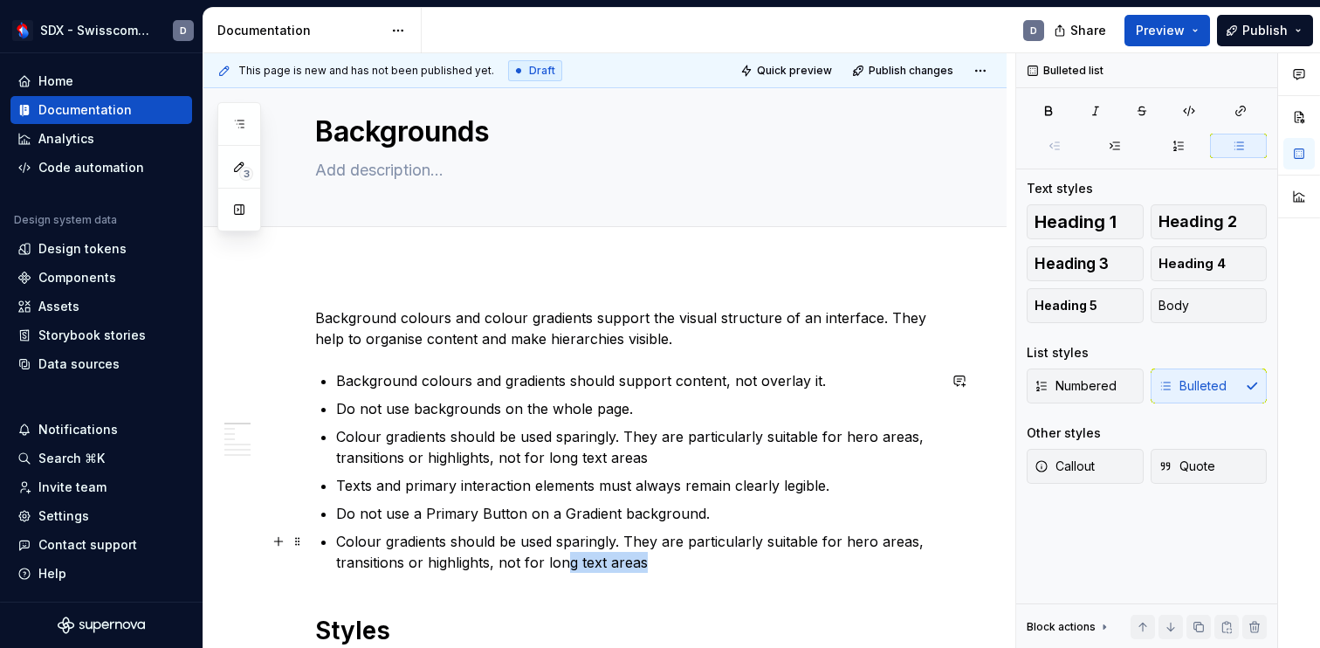
scroll to position [38, 0]
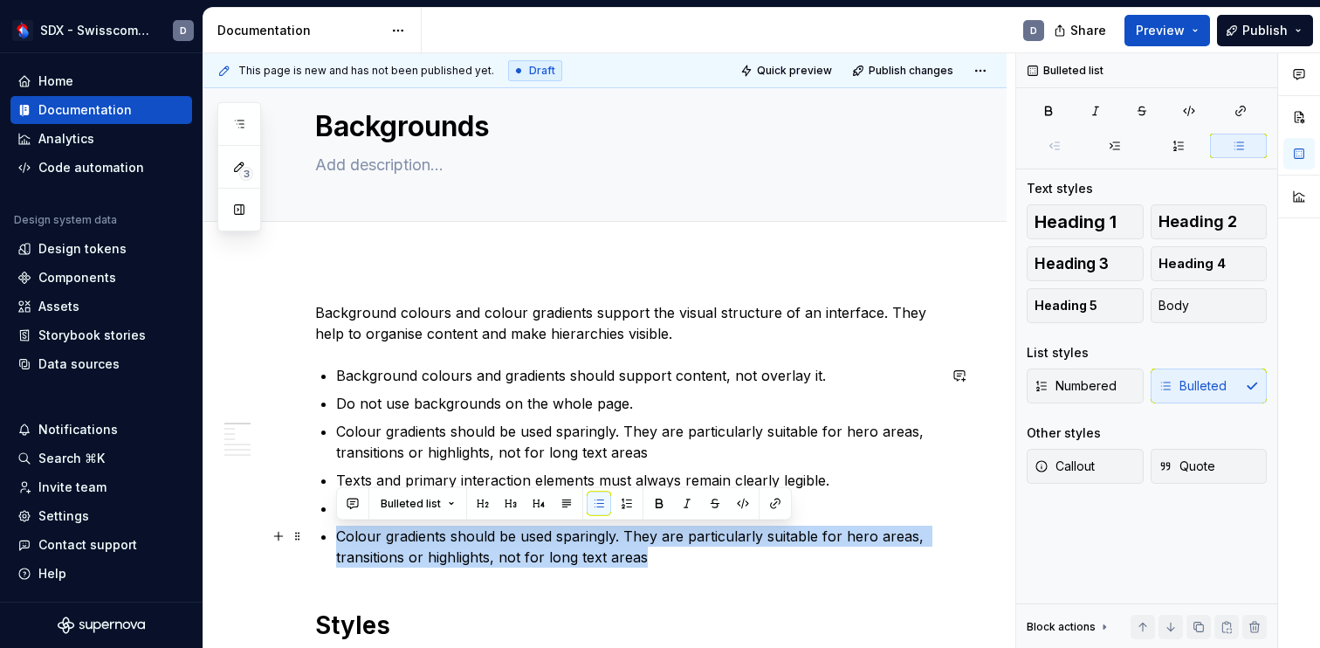
drag, startPoint x: 664, startPoint y: 565, endPoint x: 328, endPoint y: 537, distance: 337.2
click at [336, 537] on li "Colour gradients should be used sparingly. They are particularly suitable for h…" at bounding box center [636, 546] width 600 height 42
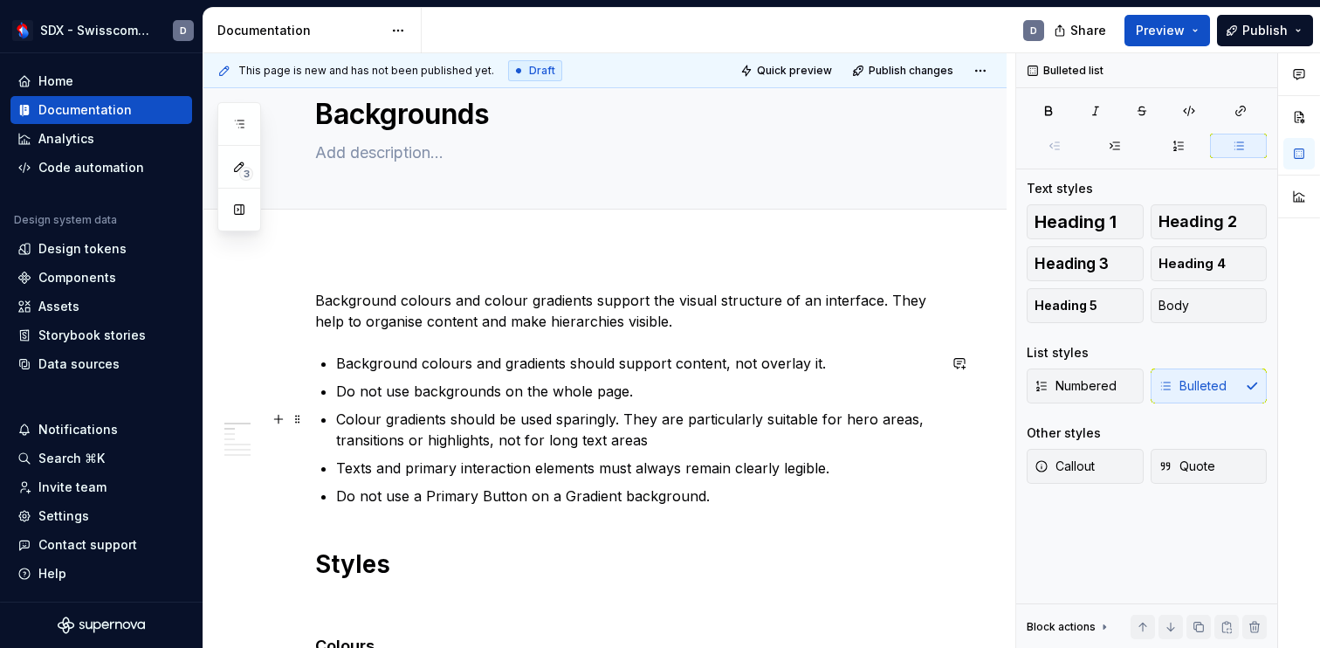
scroll to position [0, 0]
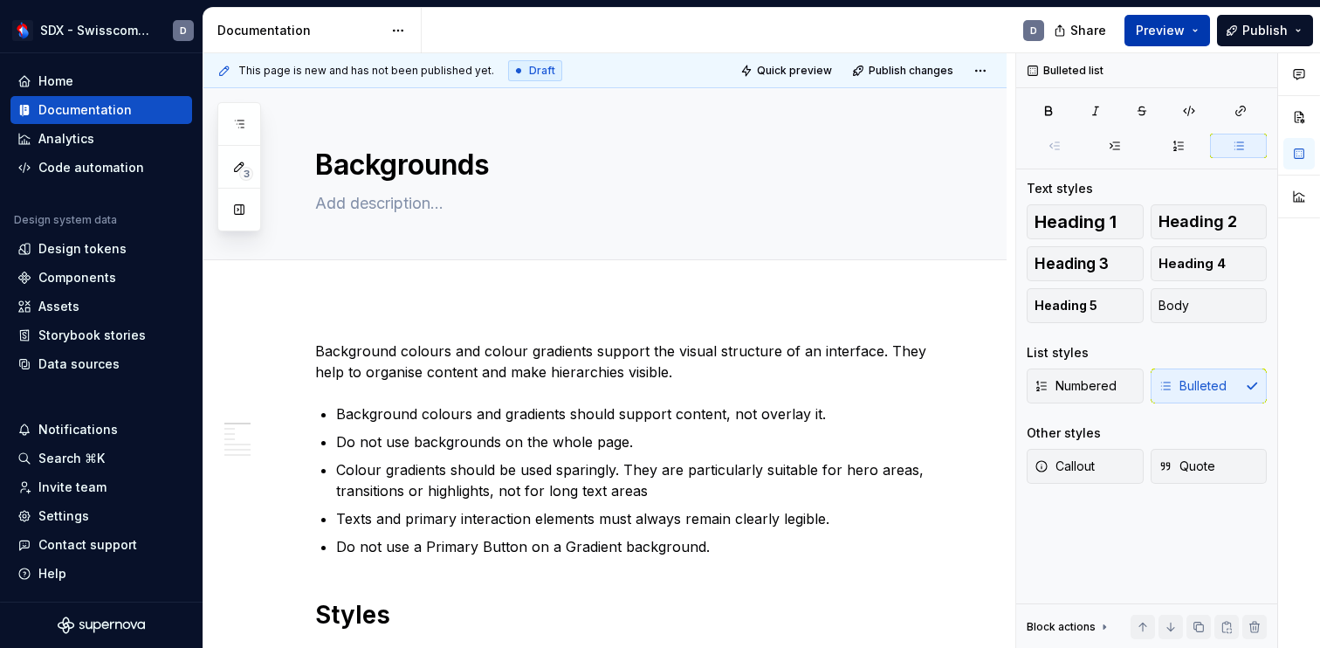
click at [1180, 25] on span "Preview" at bounding box center [1159, 30] width 49 height 17
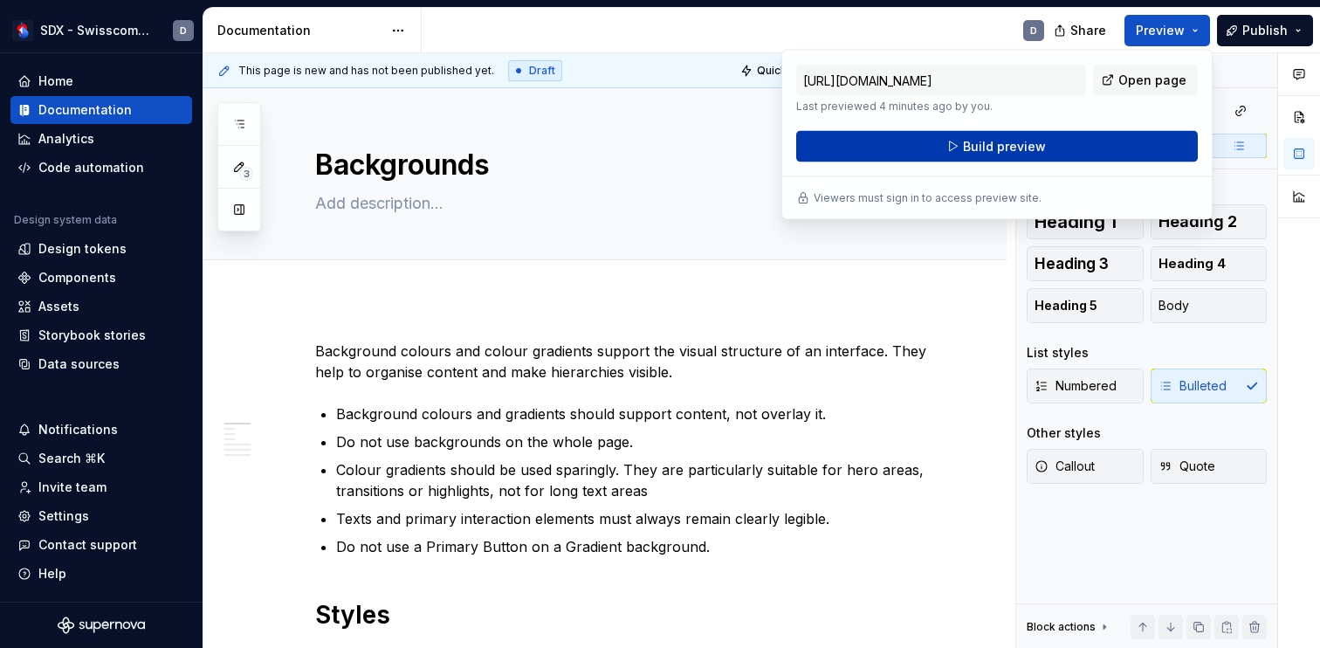
click at [1081, 144] on button "Build preview" at bounding box center [996, 146] width 401 height 31
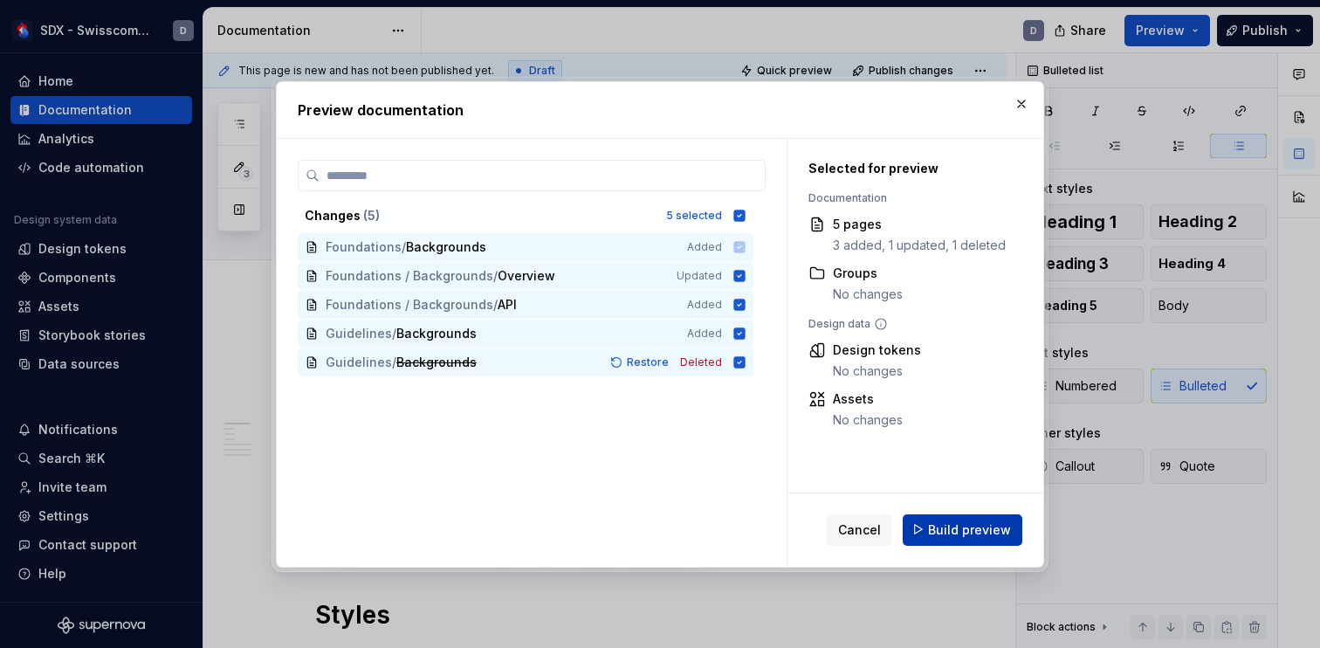
click at [963, 521] on span "Build preview" at bounding box center [969, 528] width 83 height 17
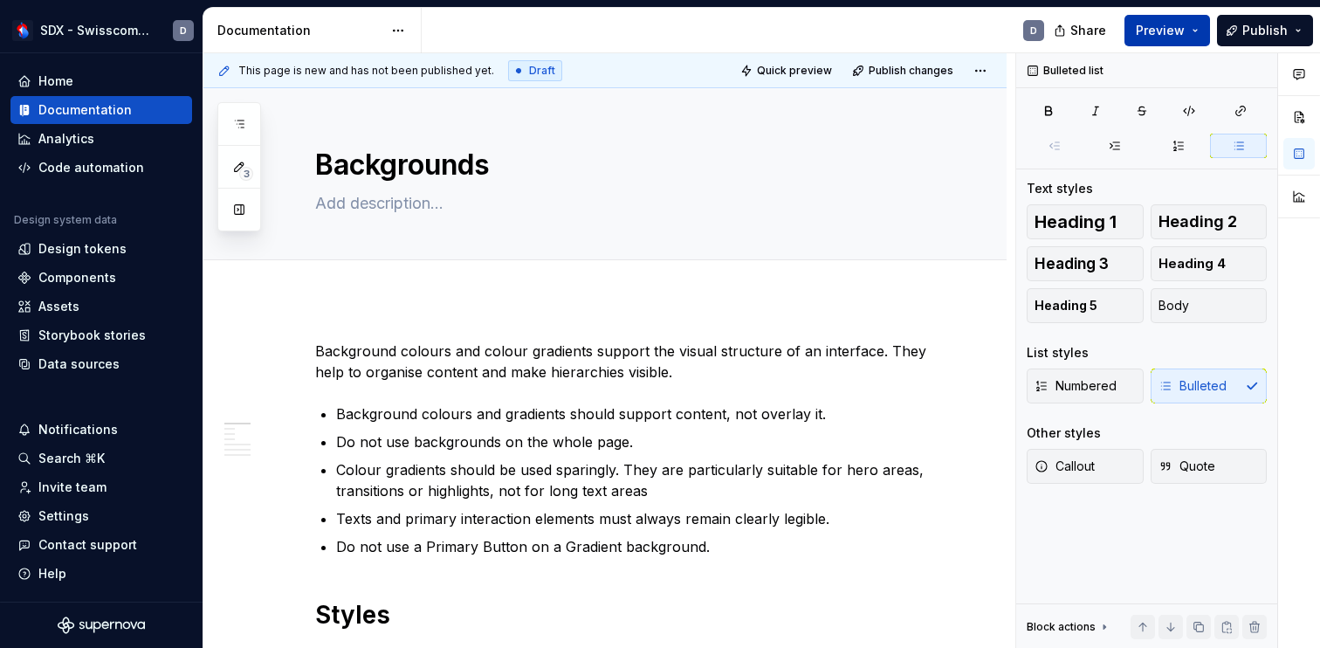
click at [1203, 27] on button "Preview" at bounding box center [1167, 30] width 86 height 31
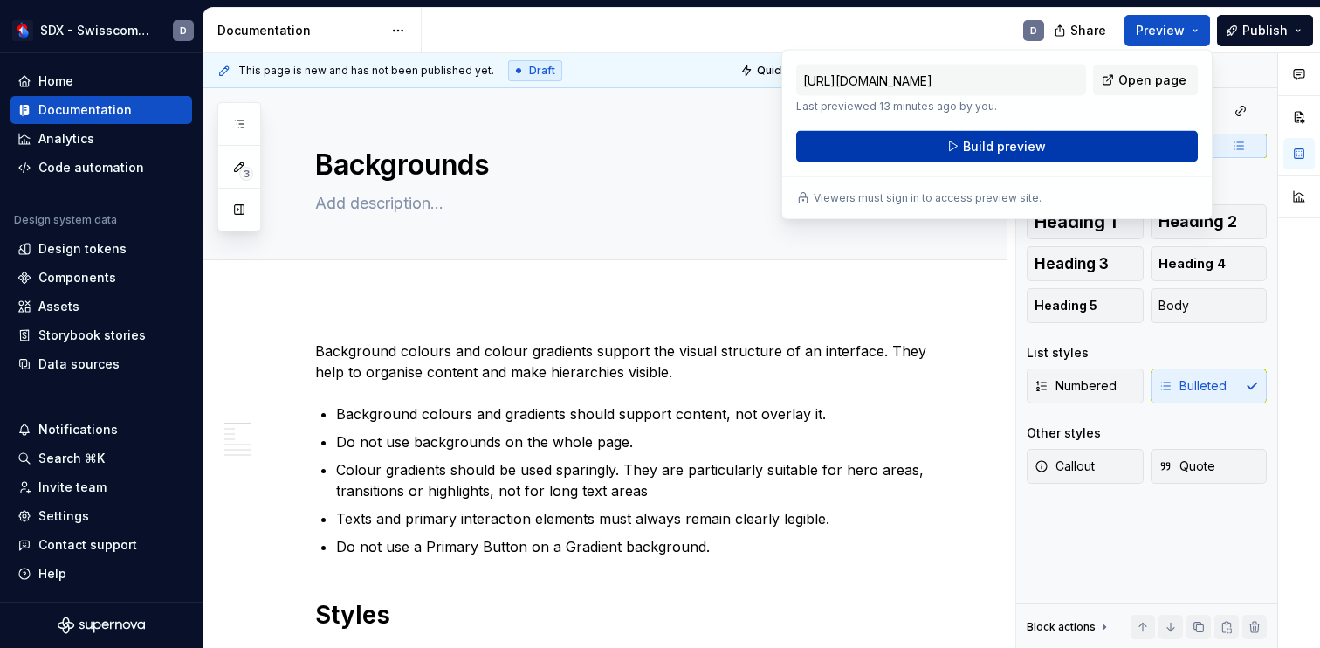
click at [1075, 144] on button "Build preview" at bounding box center [996, 146] width 401 height 31
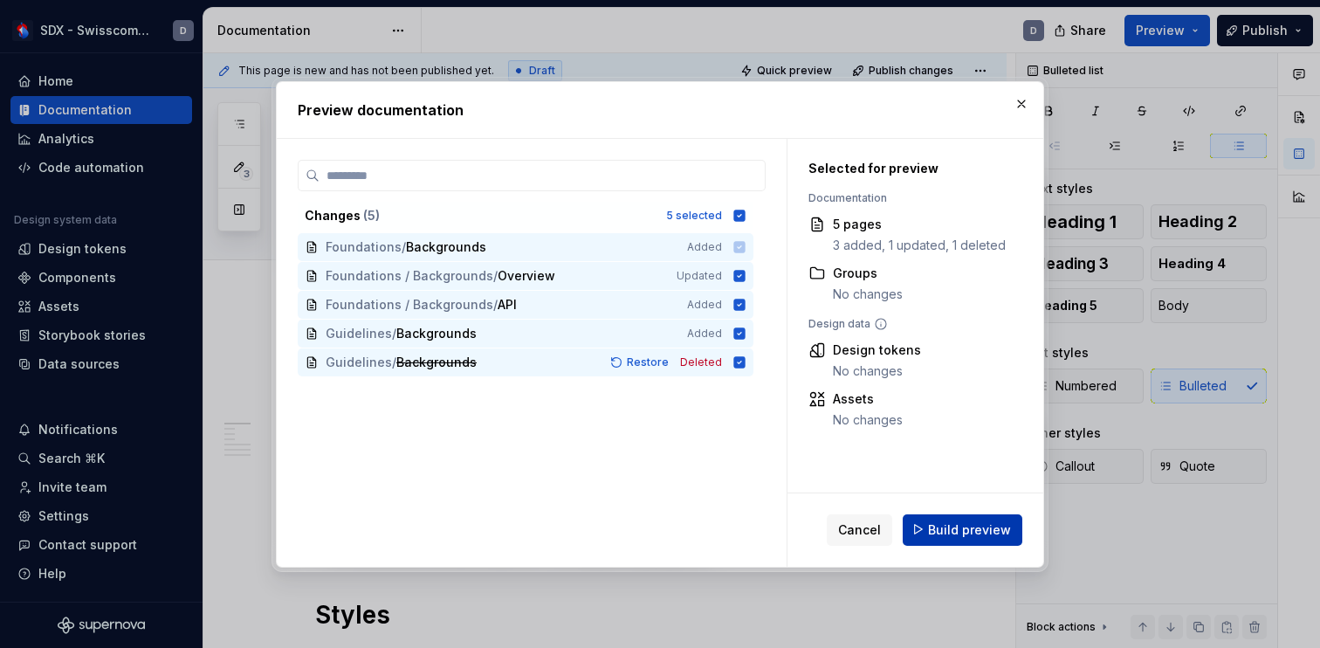
click at [921, 527] on button "Build preview" at bounding box center [962, 528] width 120 height 31
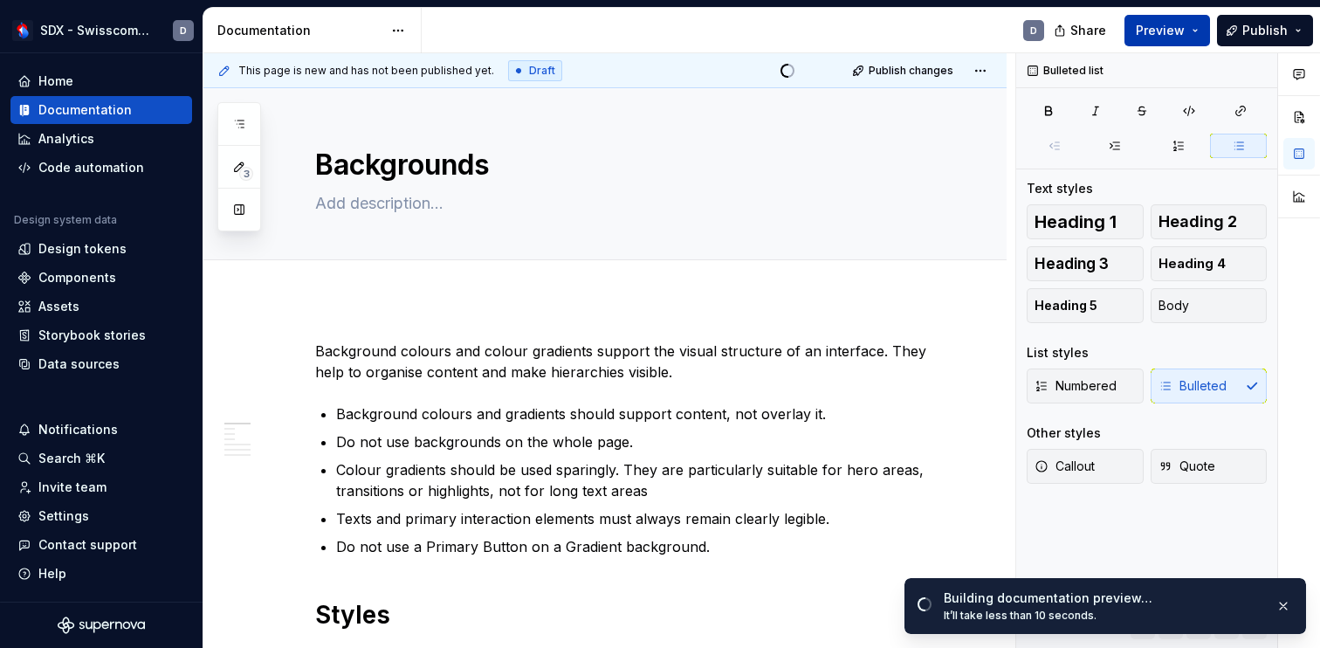
click at [1161, 30] on span "Preview" at bounding box center [1159, 30] width 49 height 17
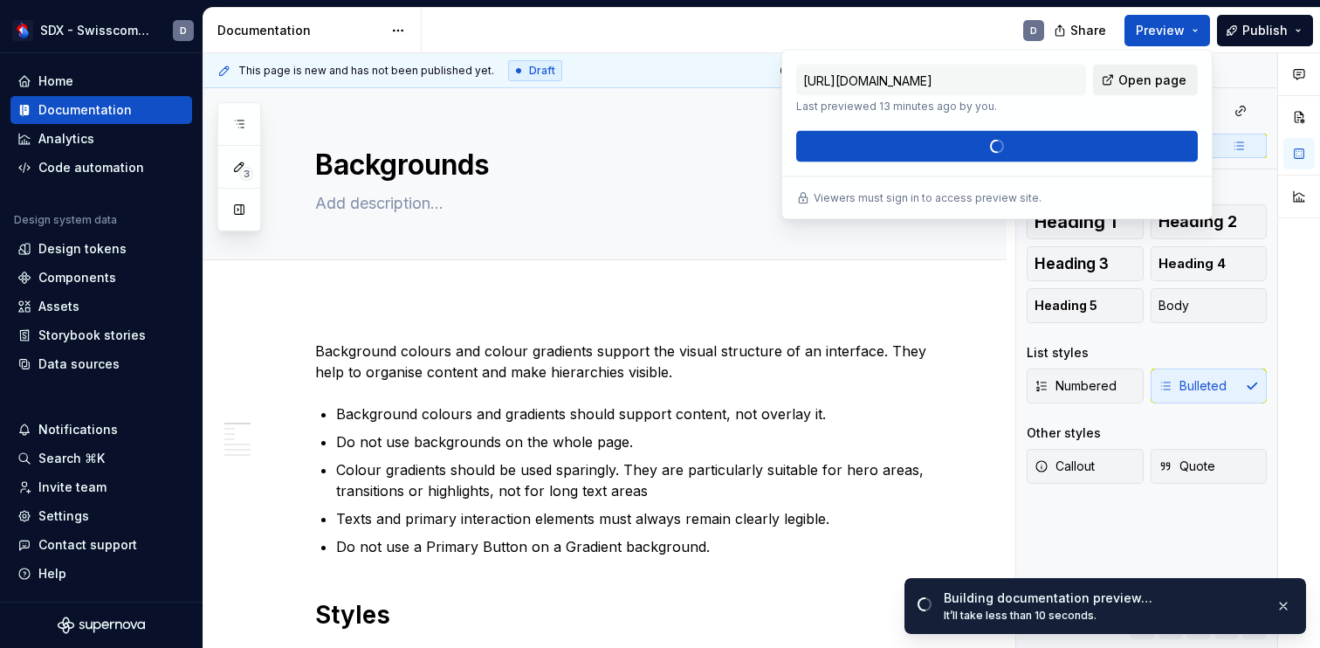
click at [1154, 78] on span "Open page" at bounding box center [1152, 80] width 68 height 17
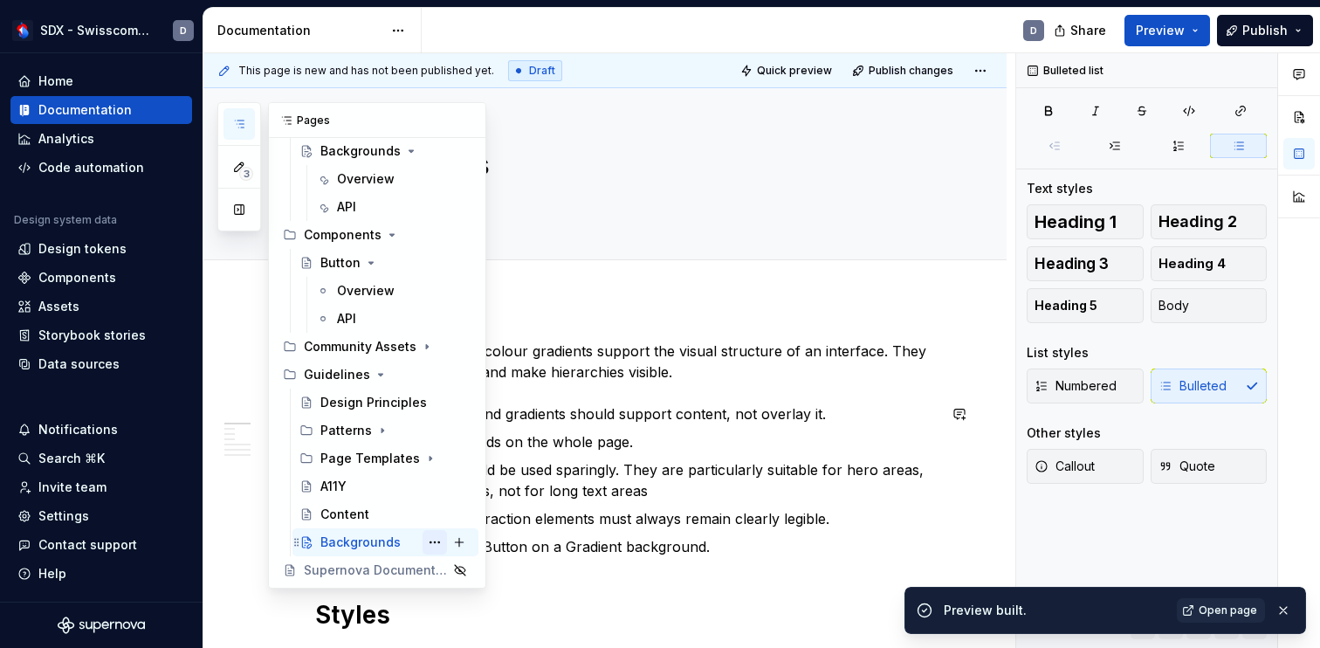
click at [436, 542] on button "Page tree" at bounding box center [434, 542] width 24 height 24
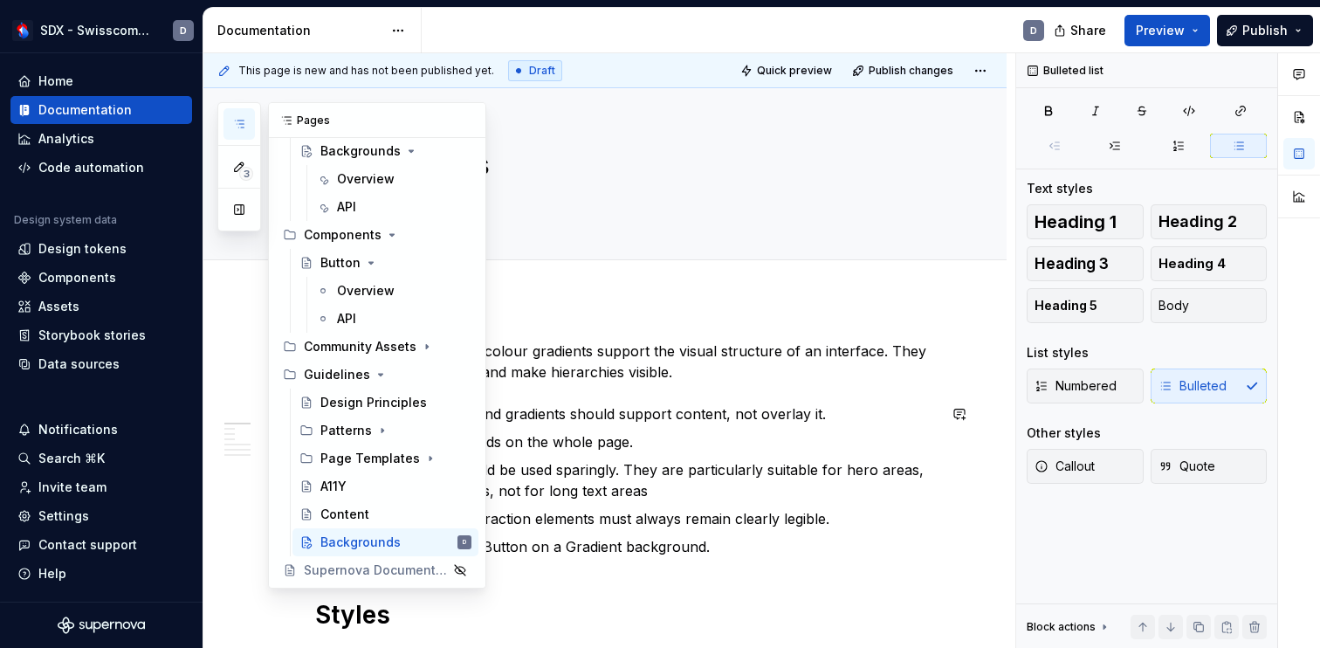
click at [351, 538] on div "3 Pages Add Accessibility guide for tree Page tree. Navigate the tree with the …" at bounding box center [351, 345] width 269 height 486
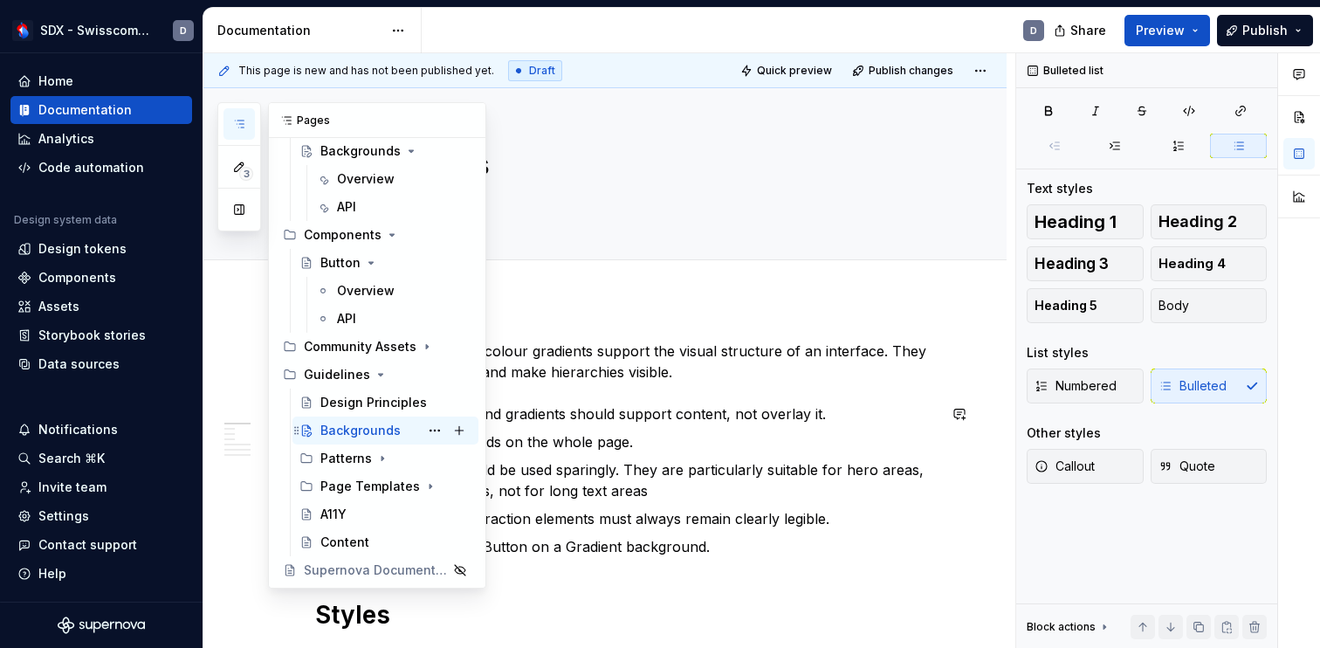
click at [307, 431] on icon "Page tree" at bounding box center [306, 430] width 14 height 14
click at [432, 429] on button "Page tree" at bounding box center [434, 430] width 24 height 24
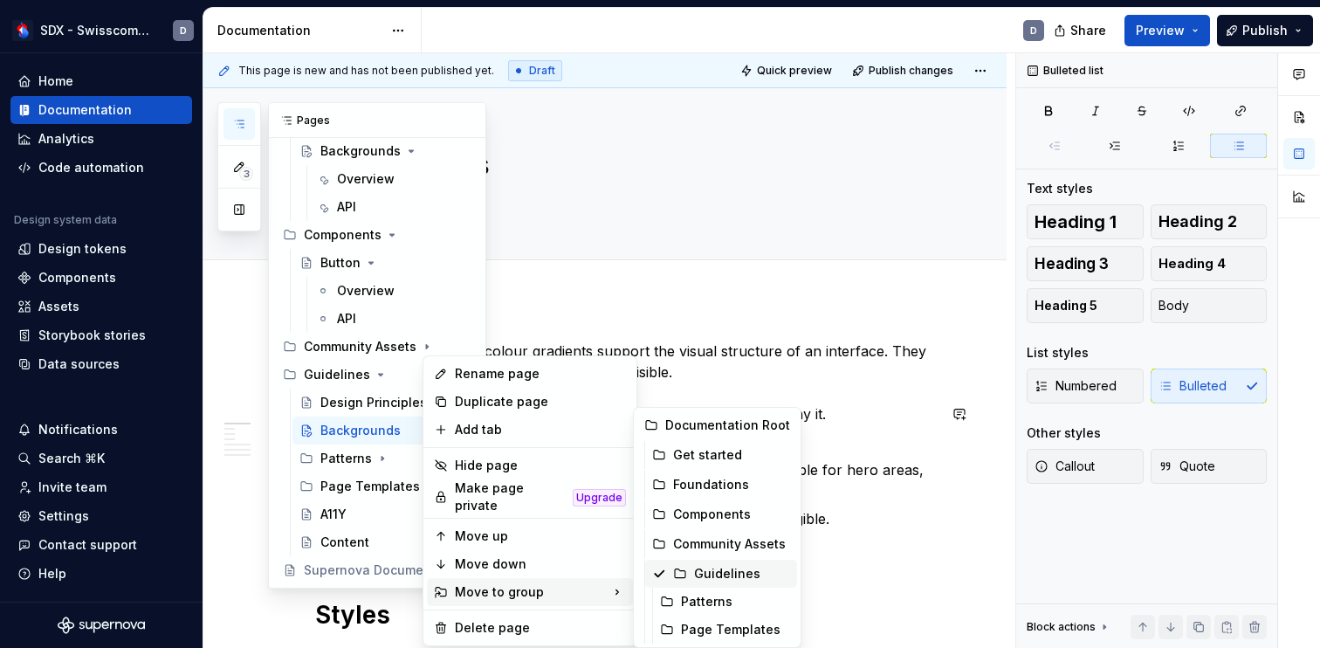
click at [710, 572] on div "Guidelines" at bounding box center [742, 573] width 96 height 17
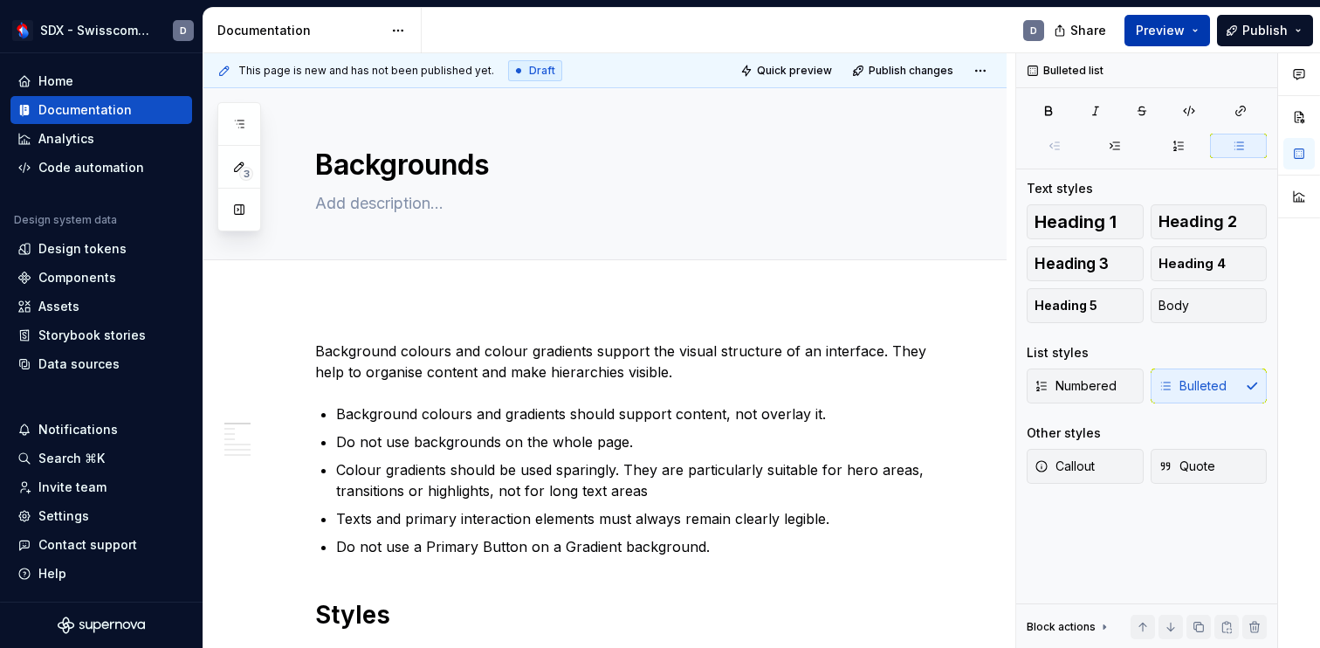
click at [1168, 32] on span "Preview" at bounding box center [1159, 30] width 49 height 17
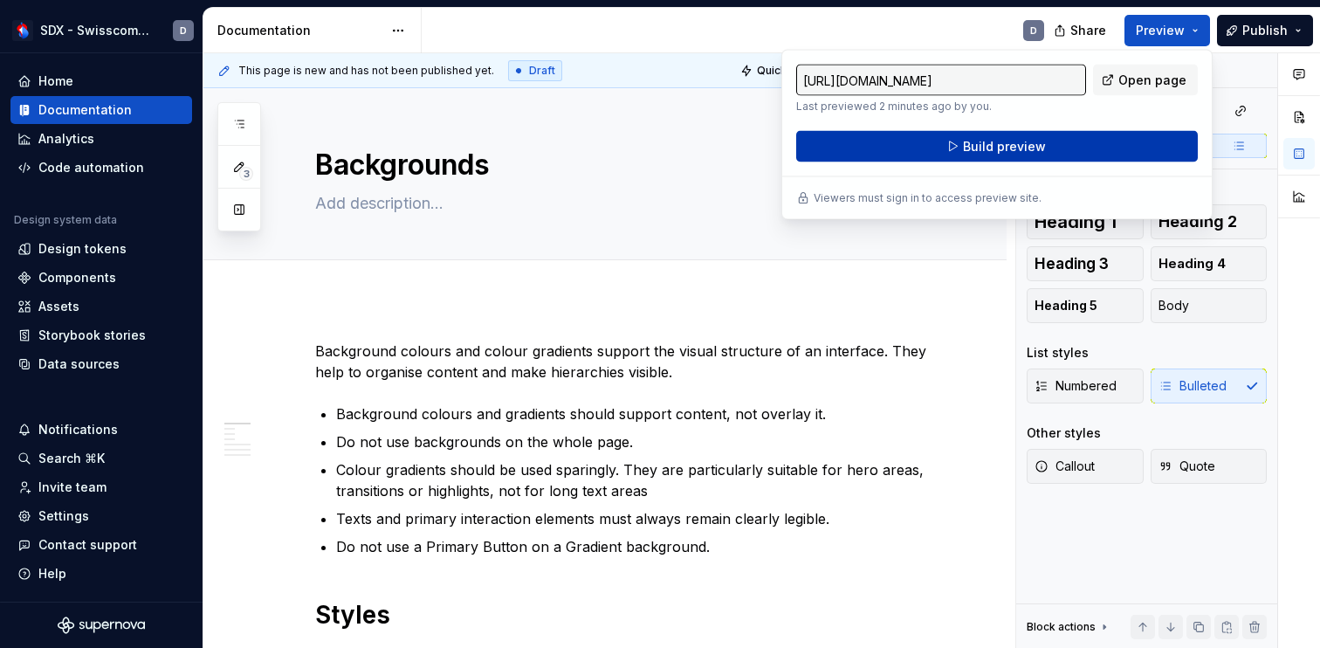
click at [1046, 144] on button "Build preview" at bounding box center [996, 146] width 401 height 31
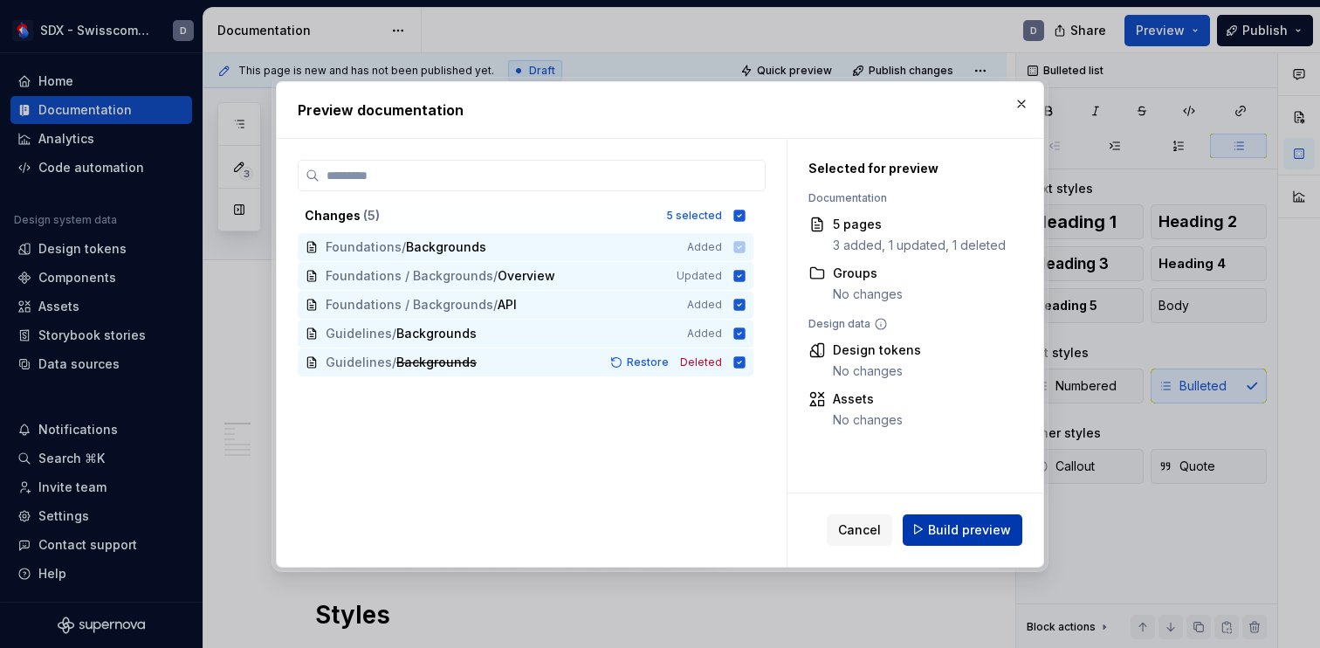
click at [925, 520] on button "Build preview" at bounding box center [962, 528] width 120 height 31
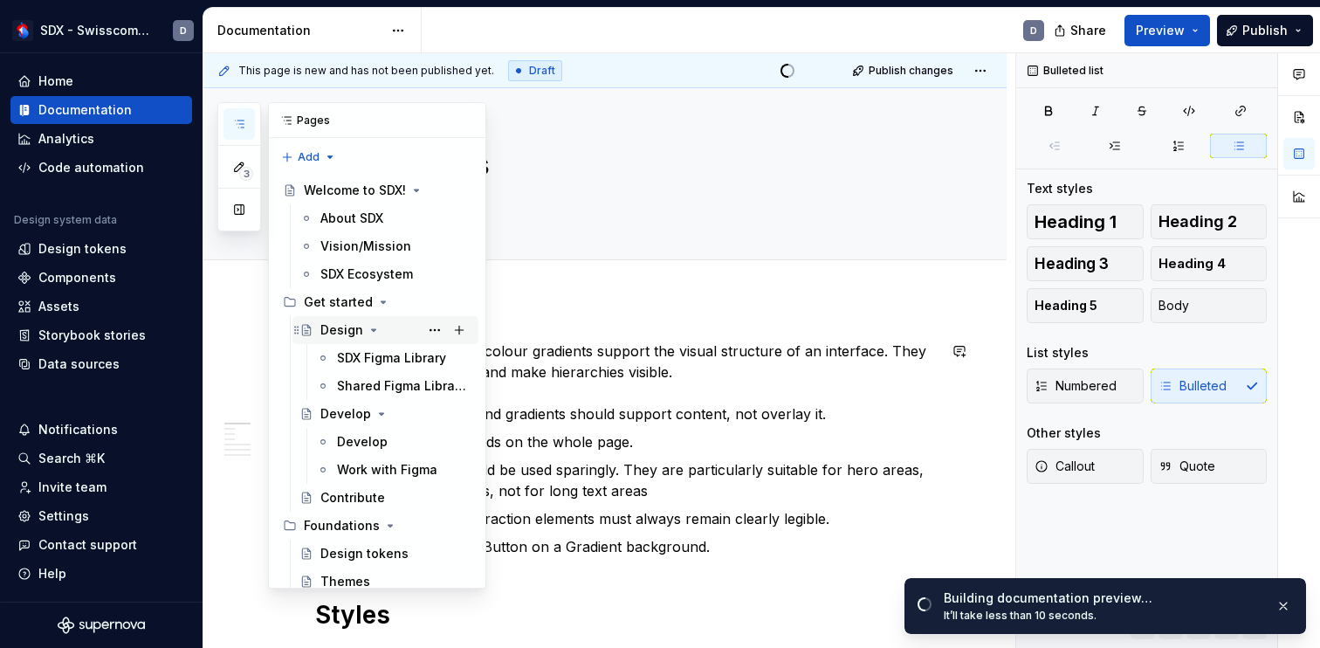
click at [375, 329] on icon "Page tree" at bounding box center [374, 330] width 14 height 14
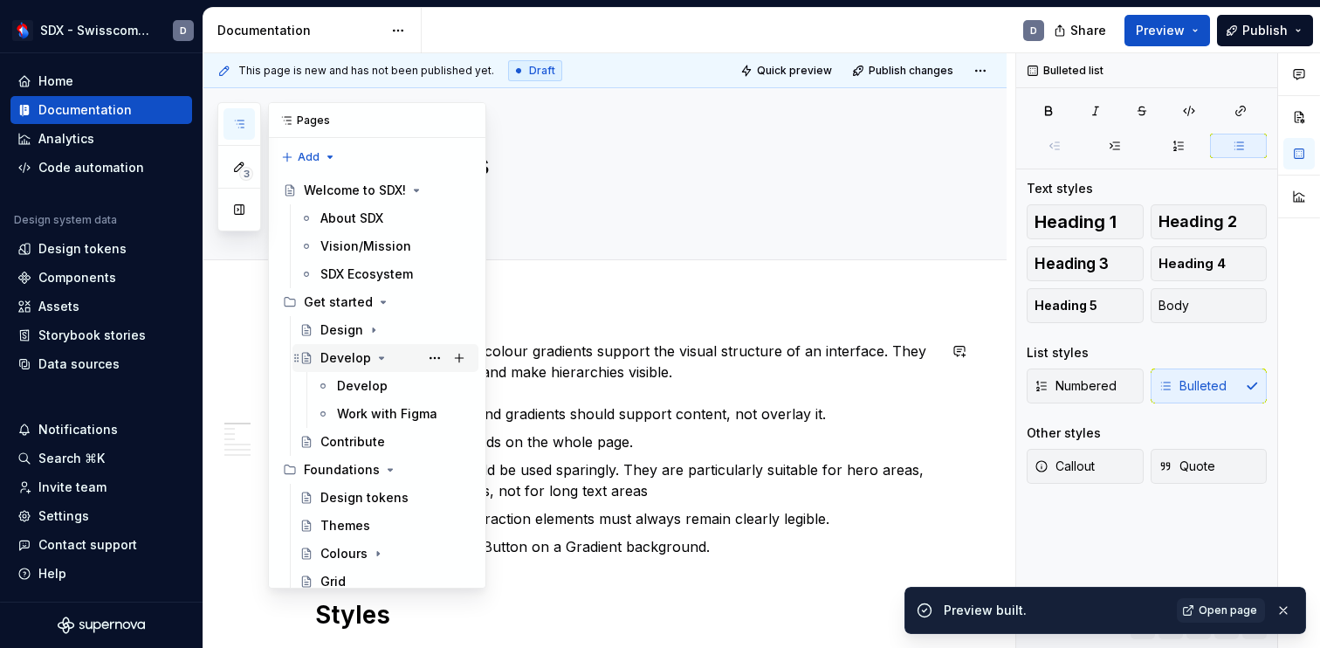
click at [380, 358] on icon "Page tree" at bounding box center [382, 358] width 4 height 2
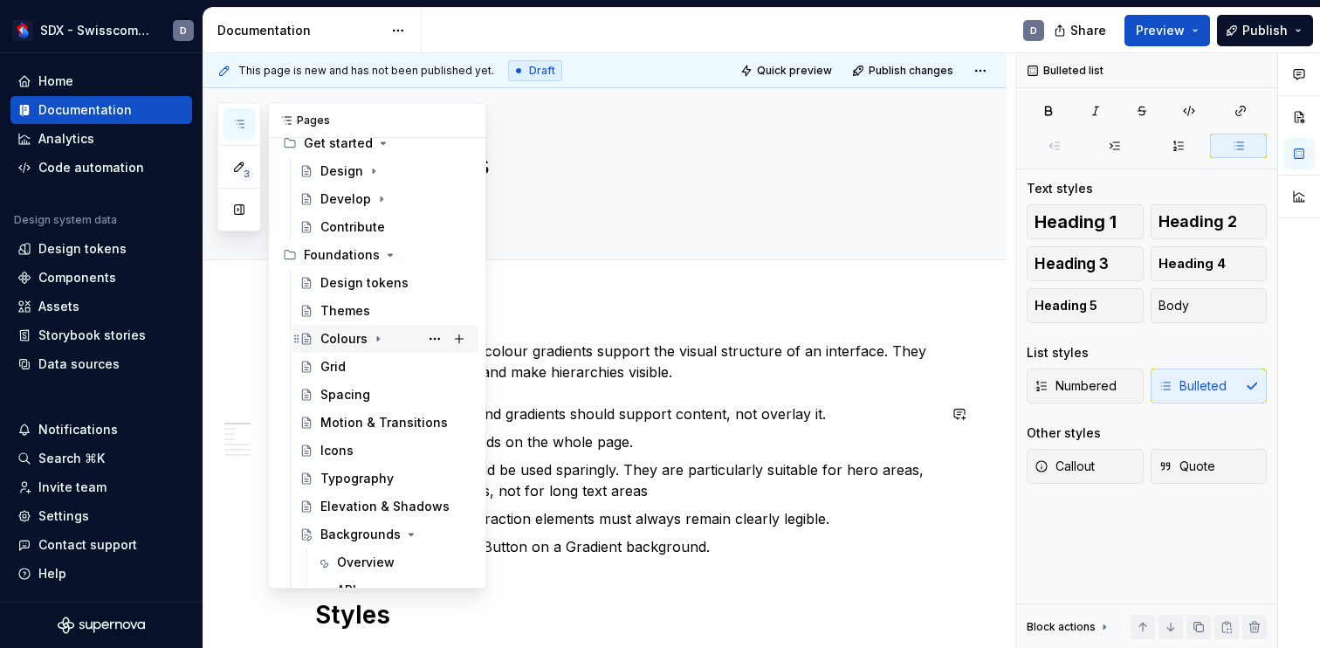
scroll to position [153, 0]
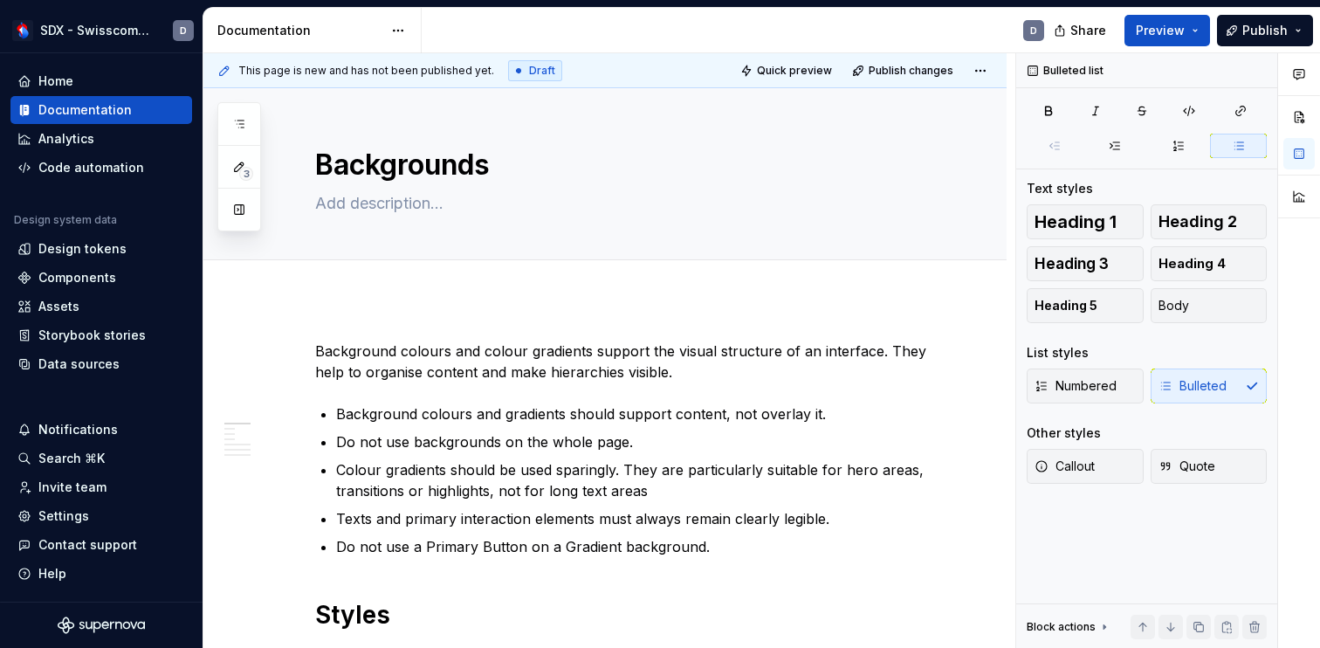
drag, startPoint x: 354, startPoint y: 541, endPoint x: 990, endPoint y: 4, distance: 831.7
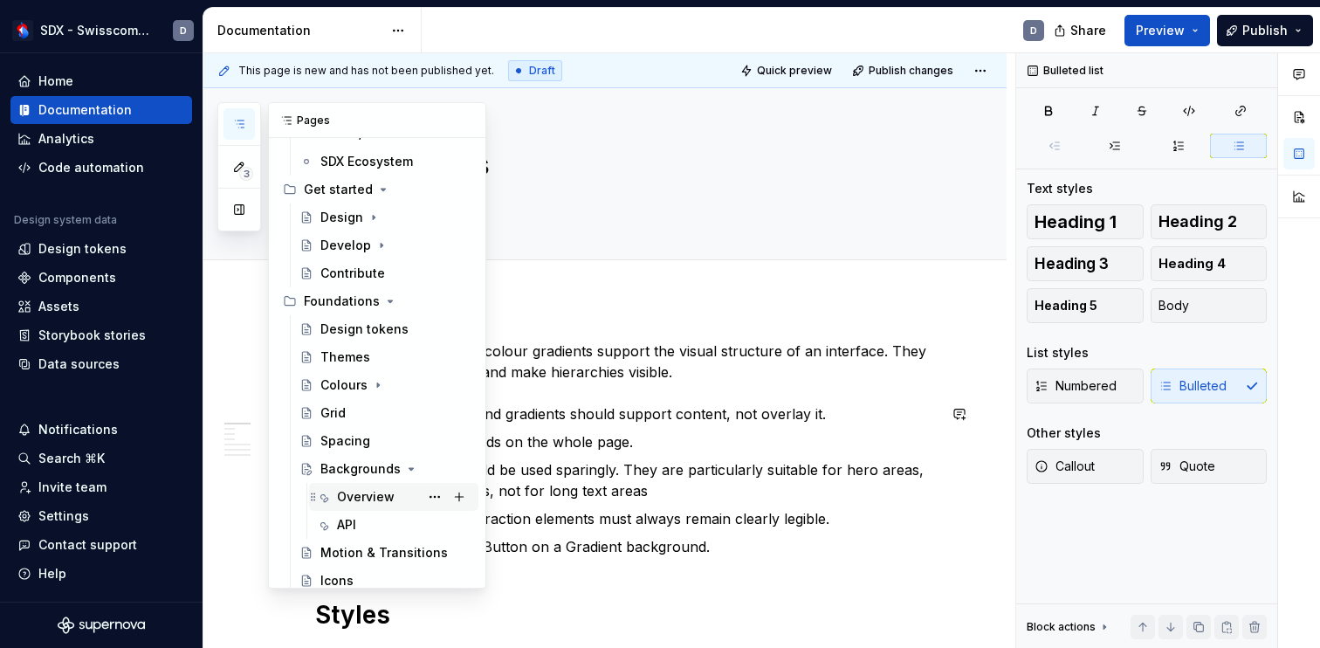
scroll to position [109, 0]
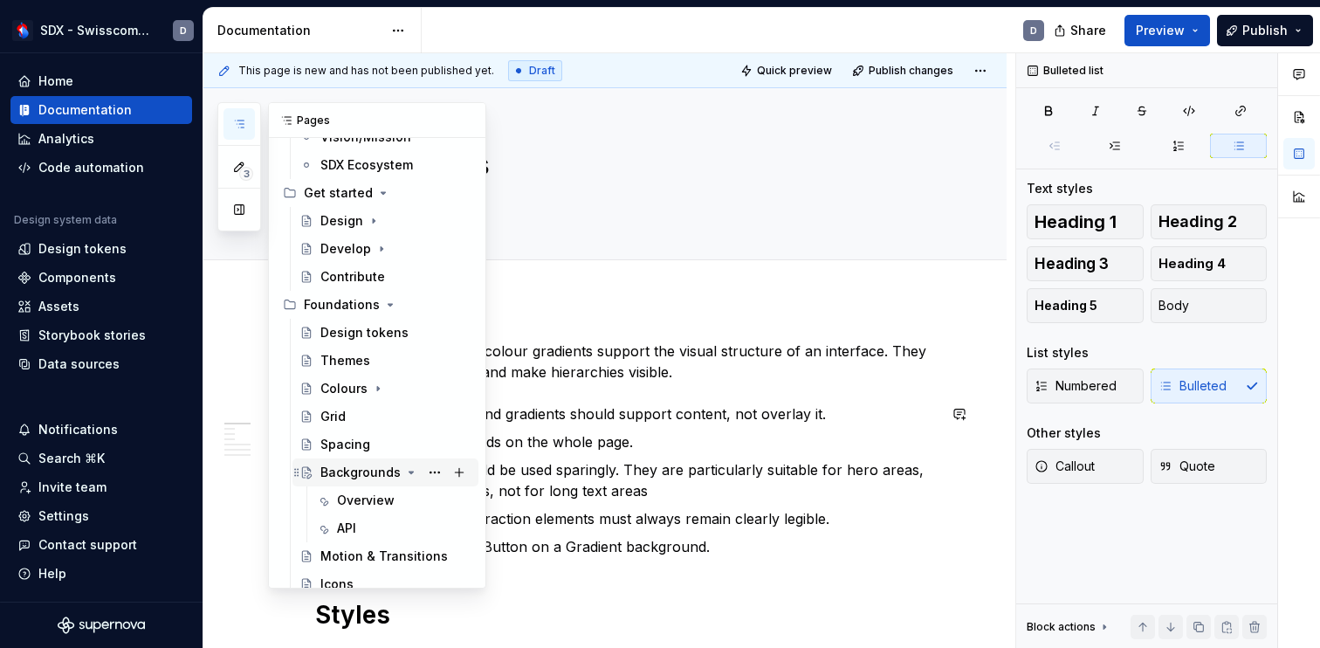
click at [364, 472] on div "Backgrounds" at bounding box center [360, 471] width 80 height 17
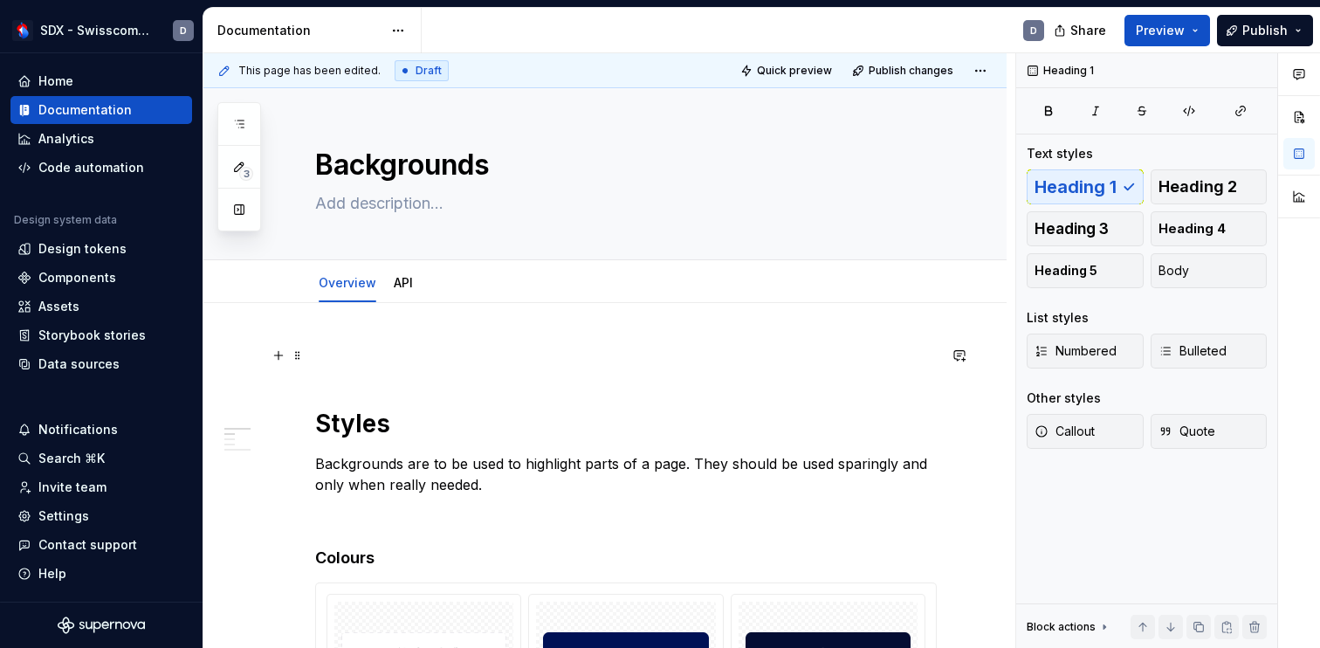
click at [366, 362] on p at bounding box center [625, 355] width 621 height 21
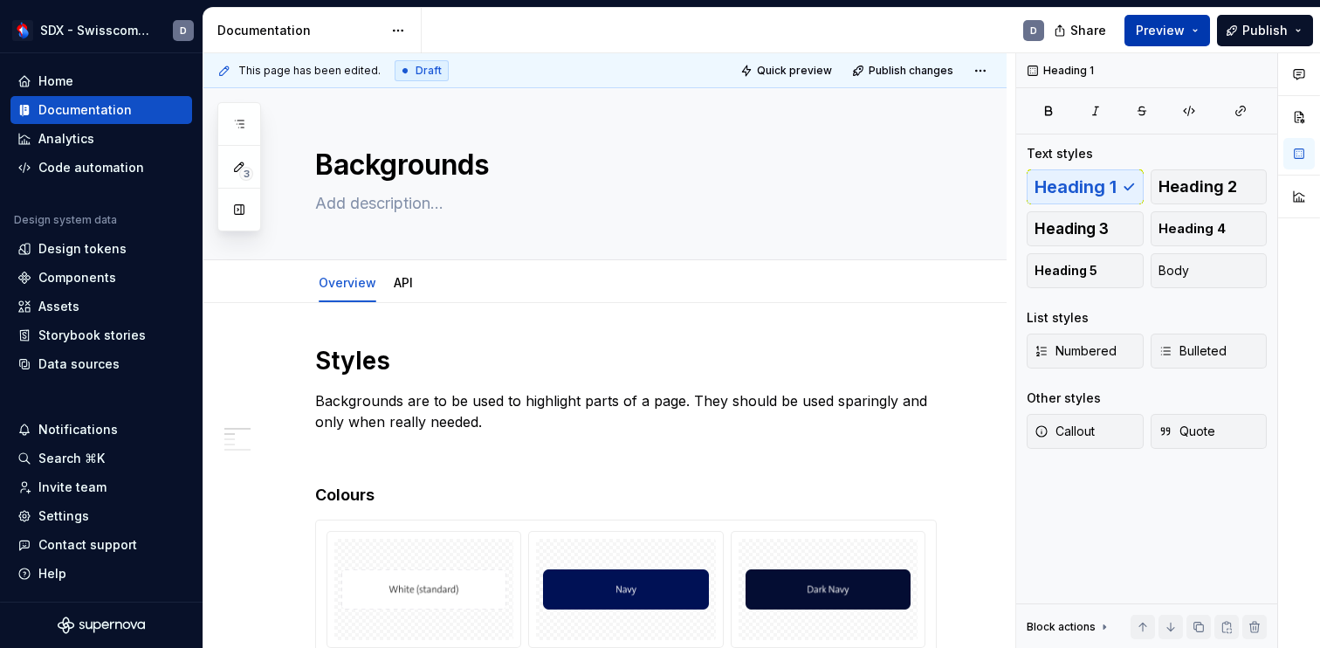
click at [1182, 26] on span "Preview" at bounding box center [1159, 30] width 49 height 17
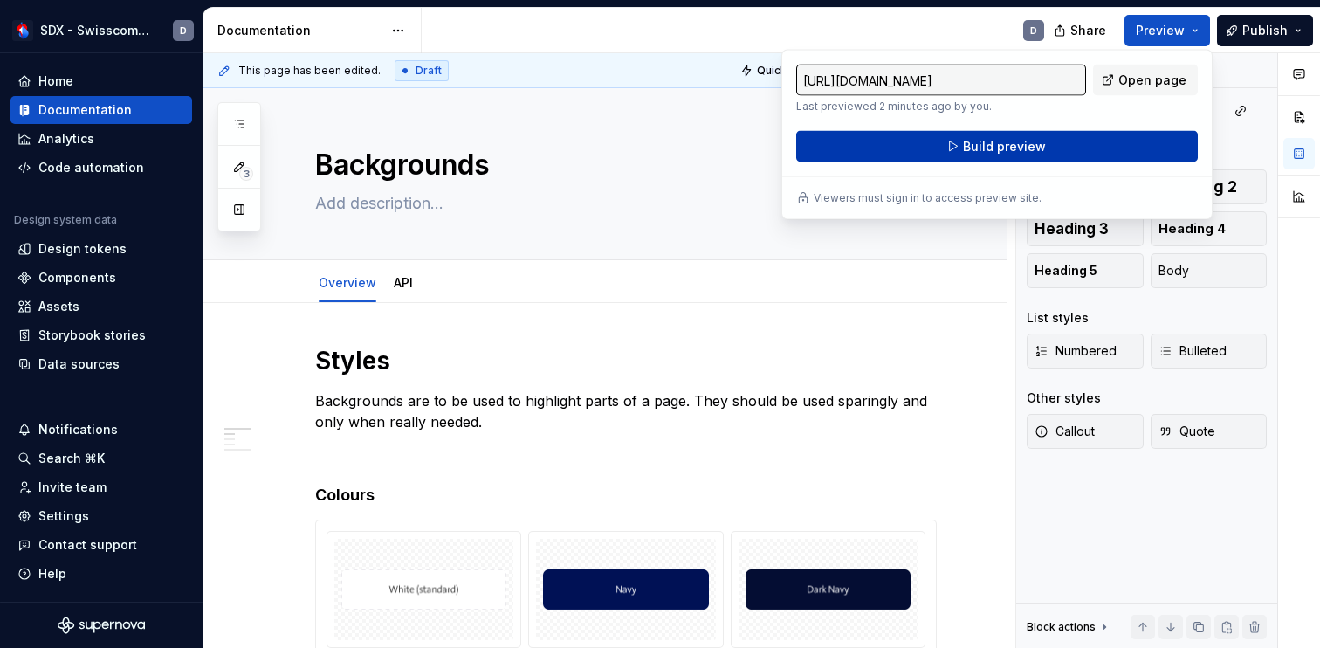
click at [1028, 144] on span "Build preview" at bounding box center [1004, 146] width 83 height 17
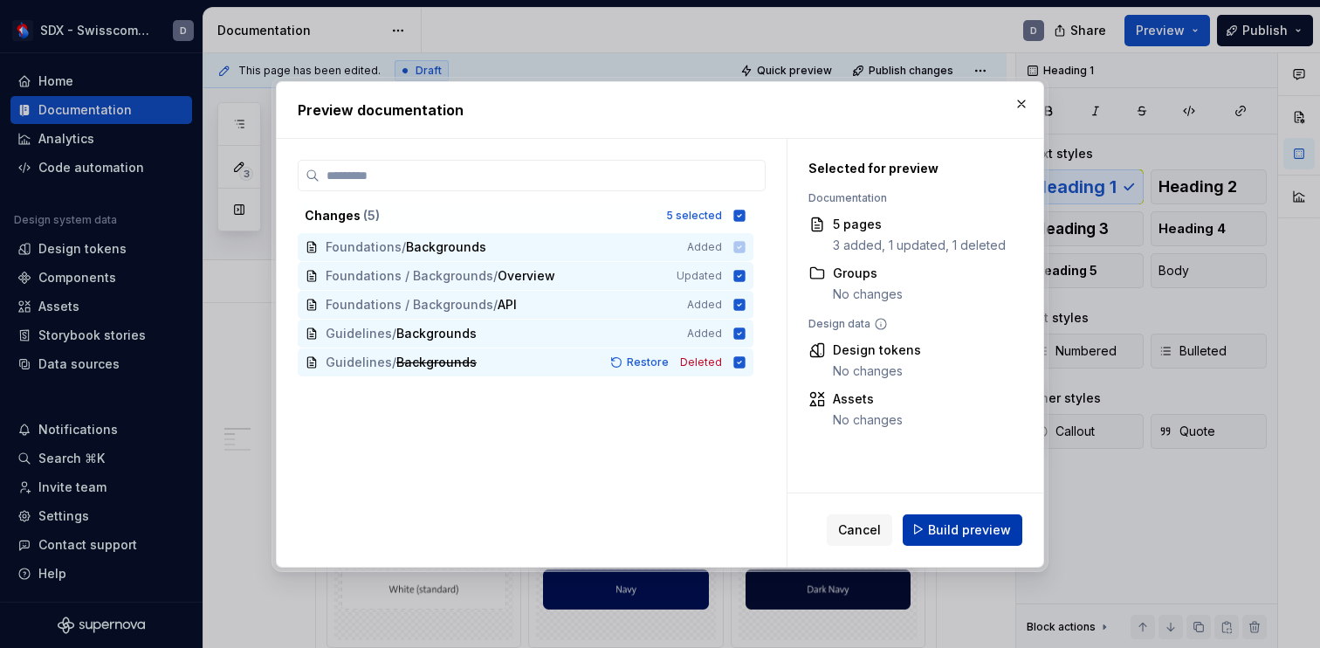
click at [930, 533] on button "Build preview" at bounding box center [962, 528] width 120 height 31
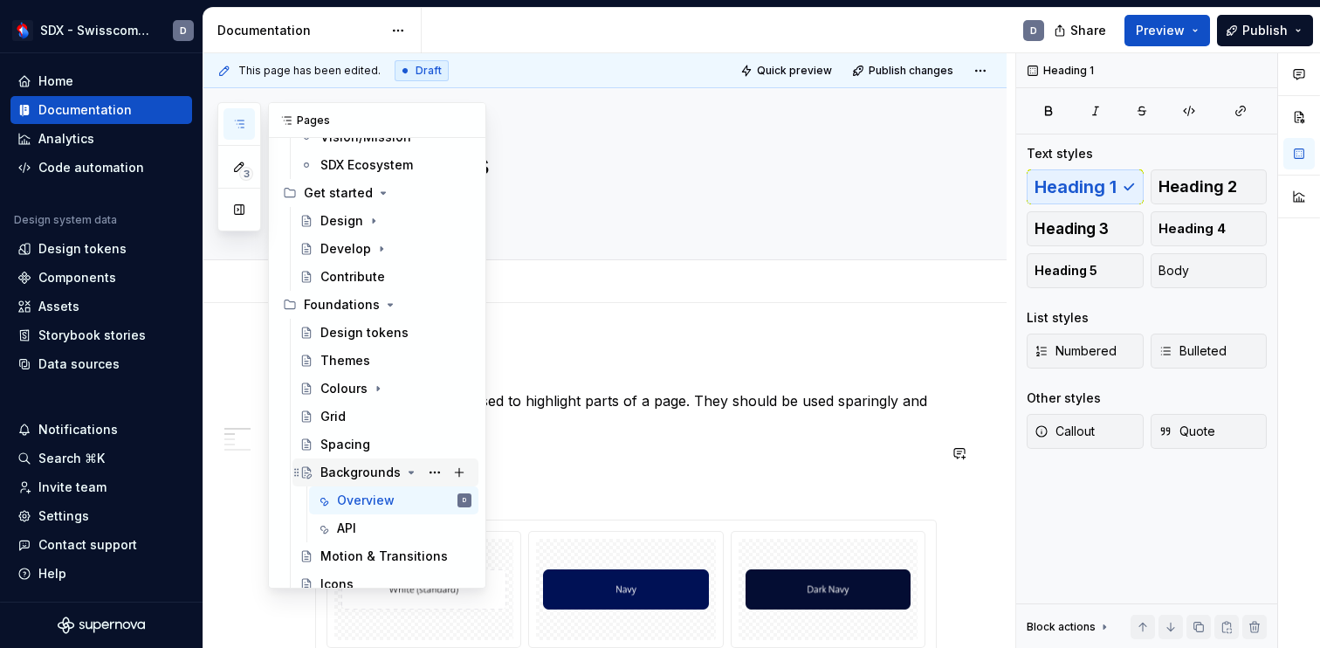
click at [410, 472] on icon "Page tree" at bounding box center [411, 472] width 14 height 14
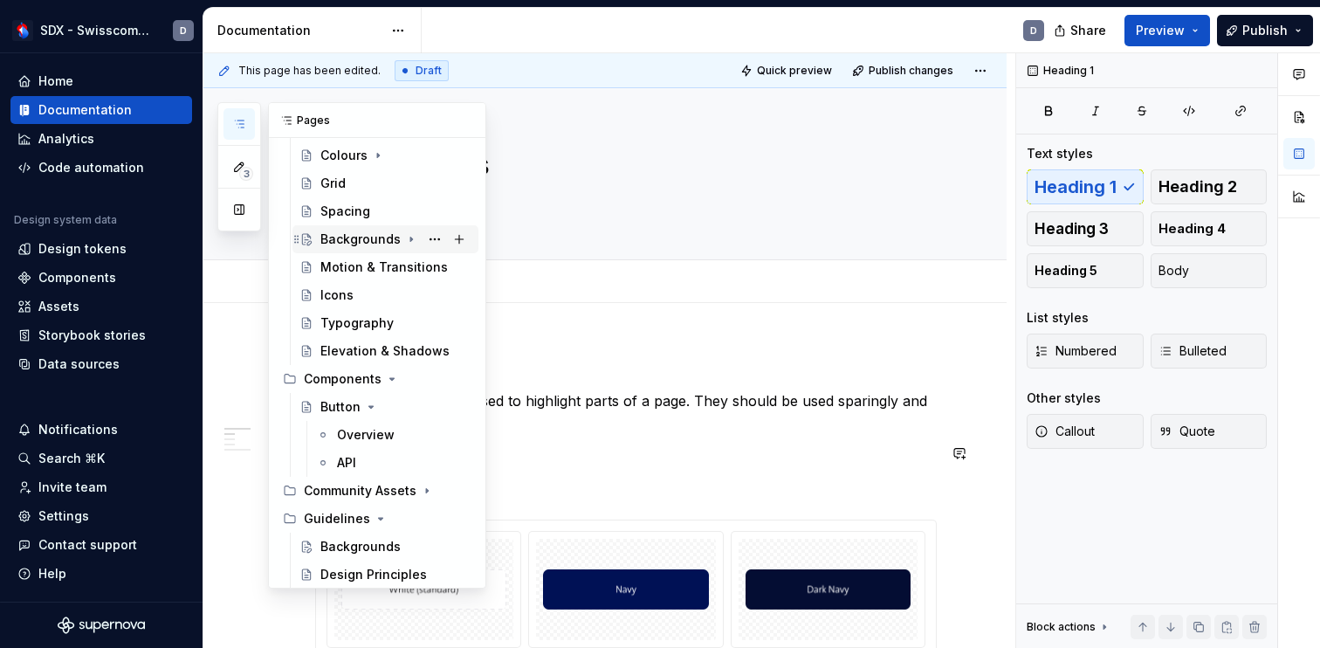
scroll to position [364, 0]
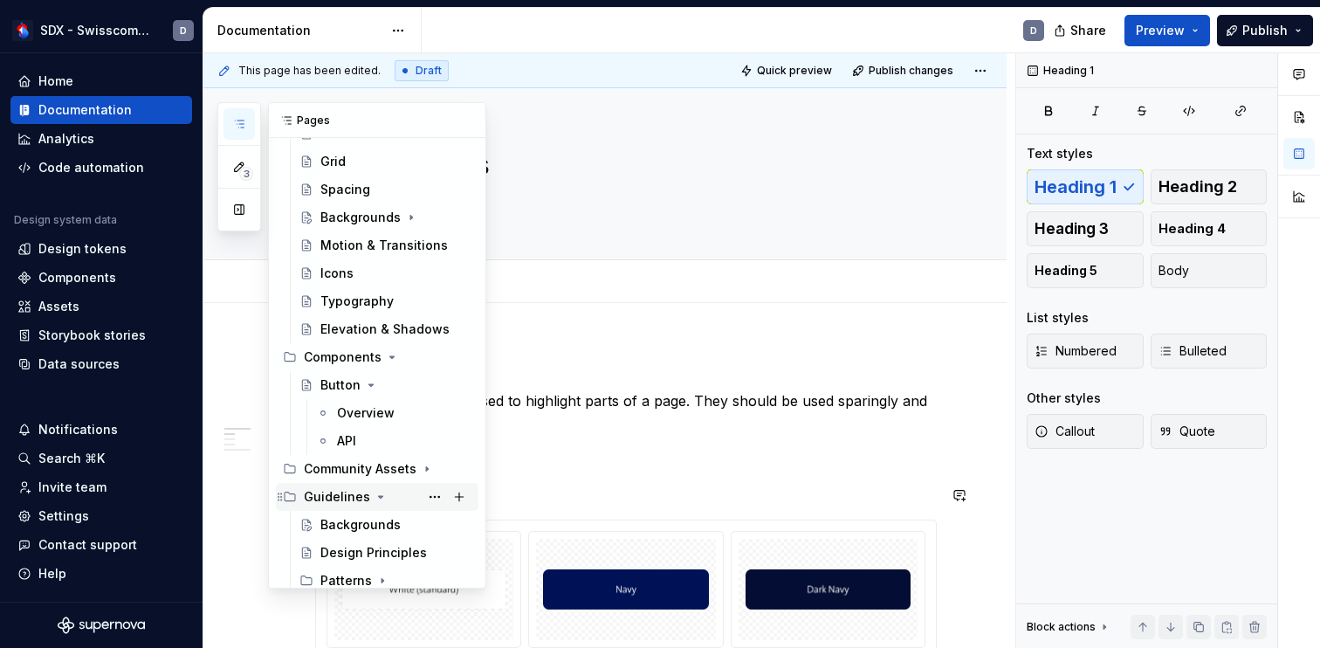
click at [343, 497] on div "Guidelines" at bounding box center [337, 496] width 66 height 17
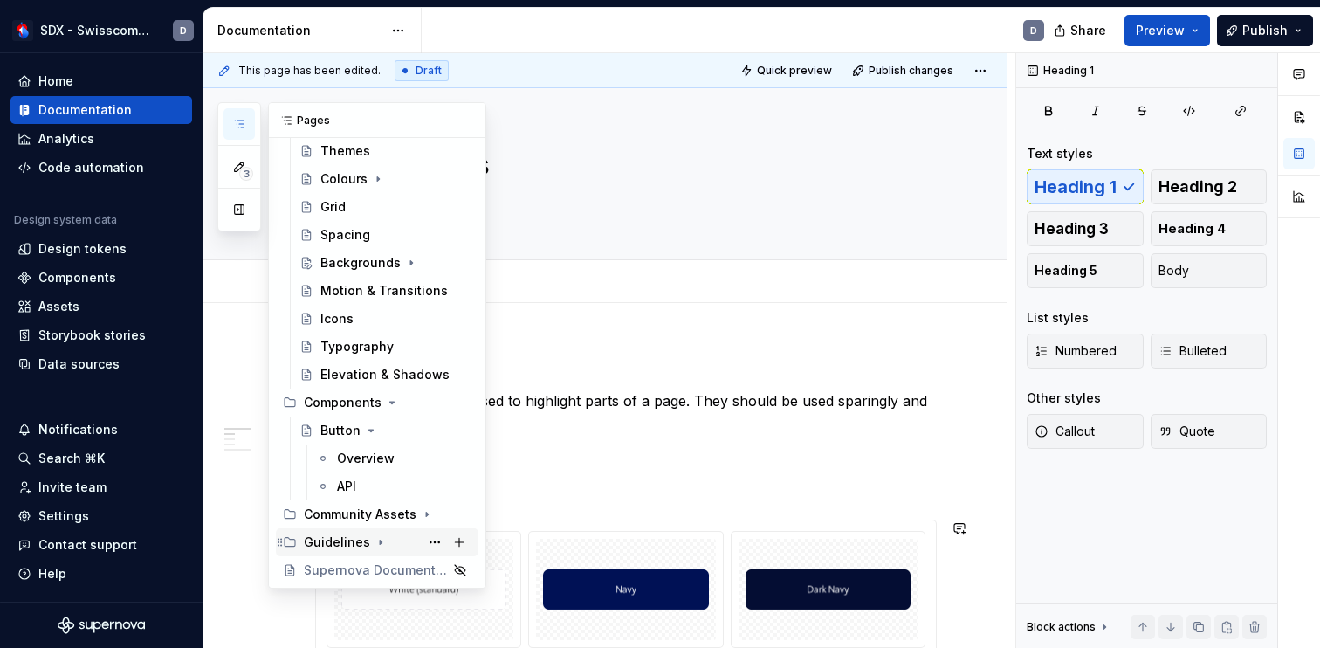
click at [341, 545] on div "Guidelines" at bounding box center [337, 541] width 66 height 17
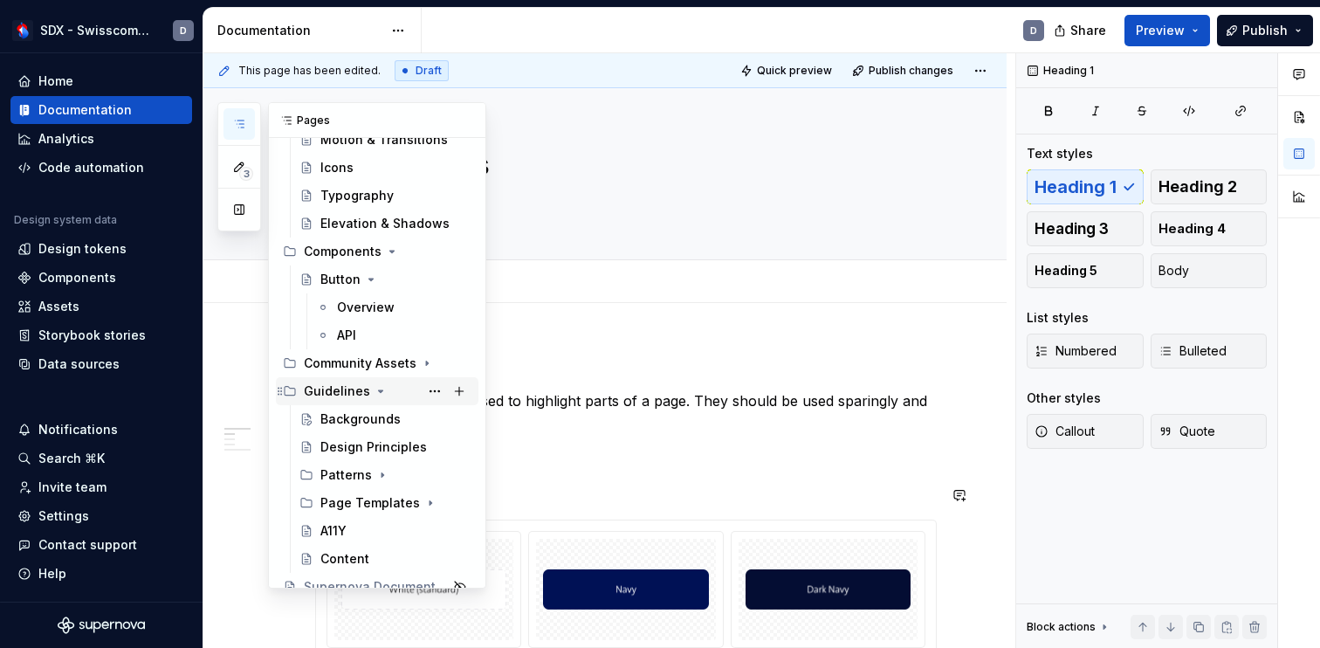
scroll to position [486, 0]
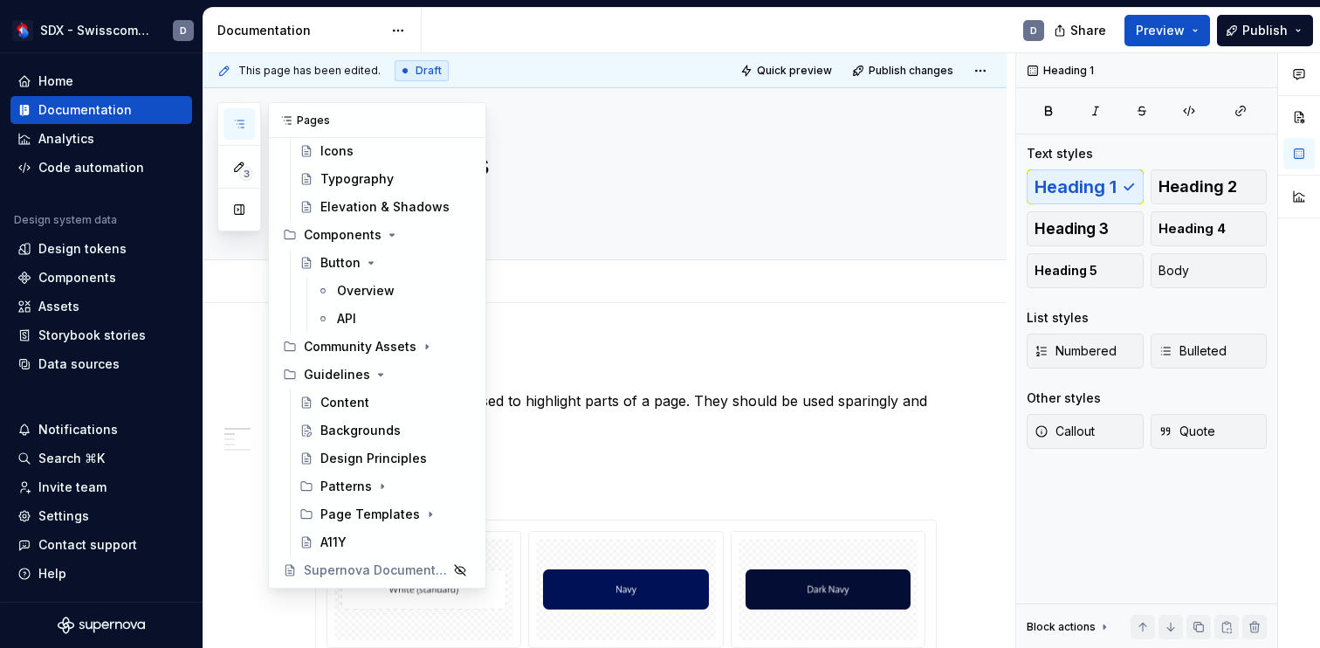
click at [244, 121] on icon "button" at bounding box center [239, 124] width 14 height 14
click at [355, 401] on div "Content" at bounding box center [344, 402] width 49 height 17
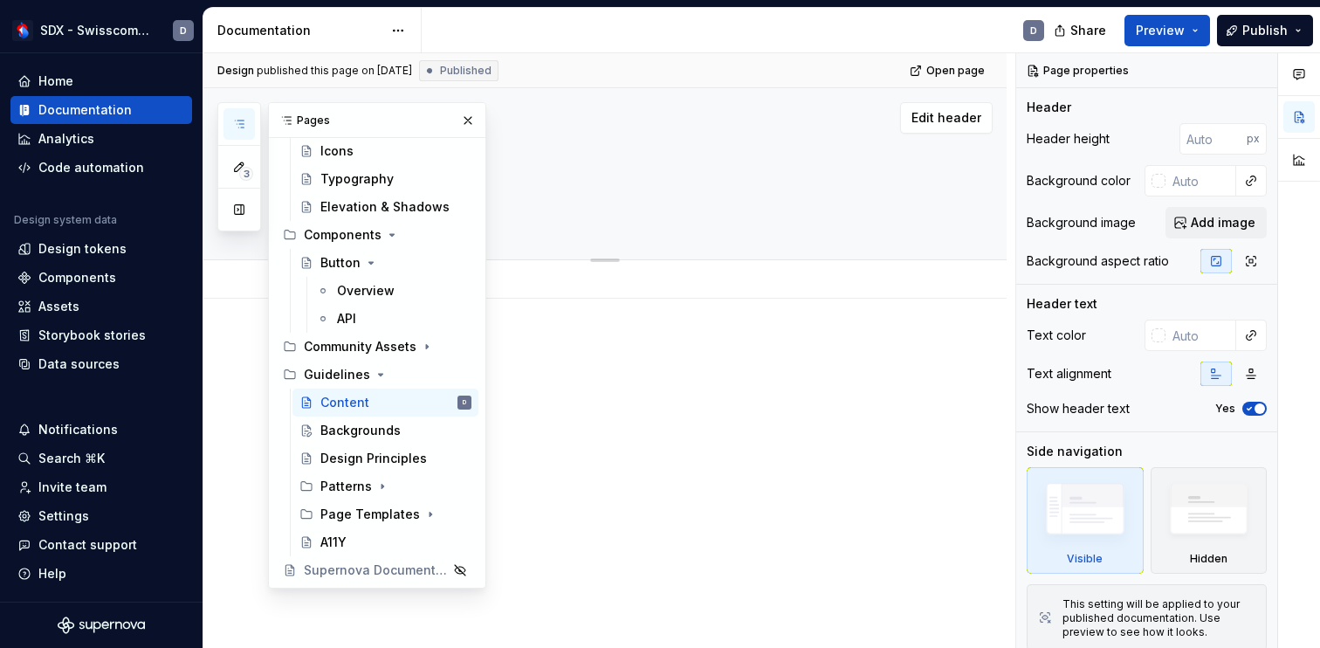
click at [594, 204] on textarea at bounding box center [622, 203] width 621 height 28
click at [470, 118] on button "button" at bounding box center [468, 120] width 24 height 24
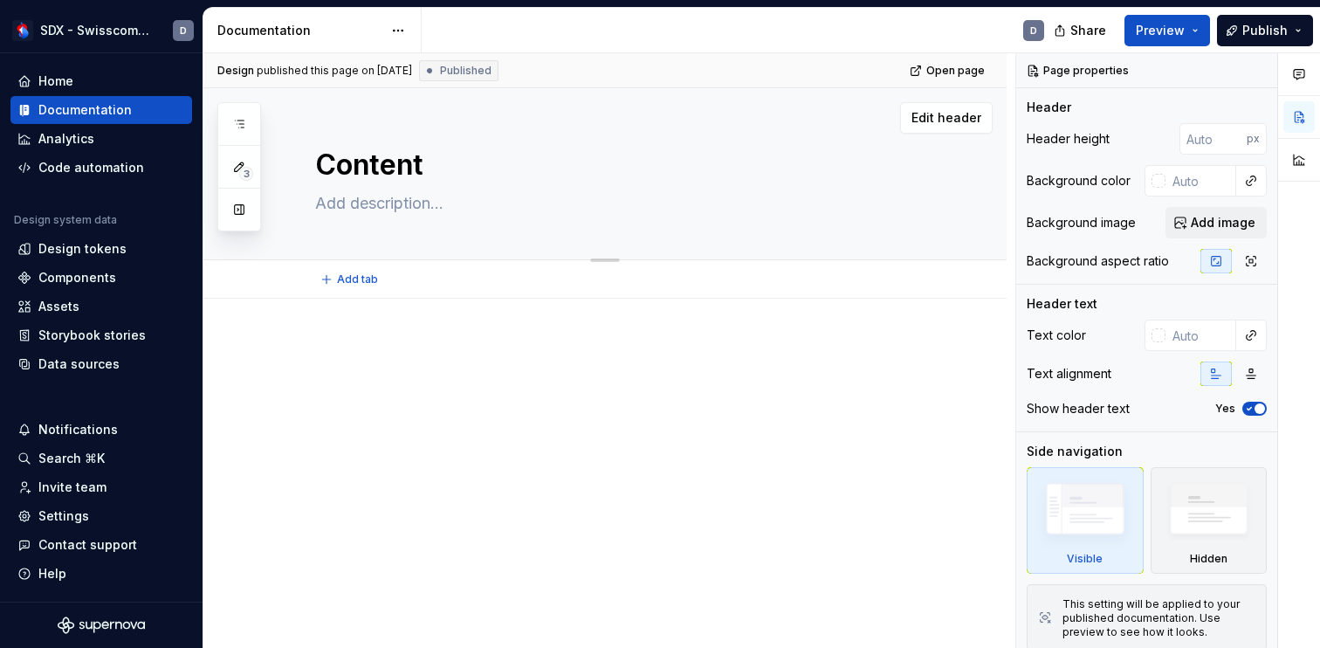
click at [410, 162] on textarea "Content" at bounding box center [622, 165] width 621 height 42
type textarea "*"
type textarea "G"
type textarea "*"
type textarea "Gu"
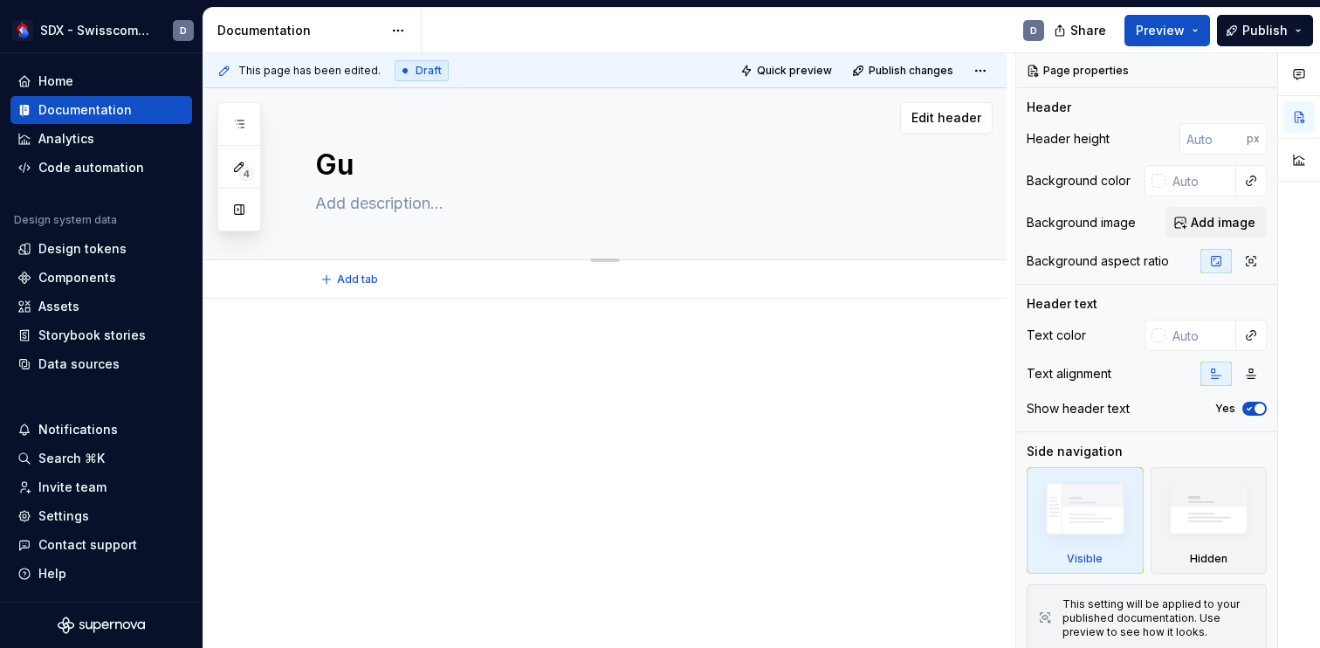
type textarea "*"
type textarea "Gui"
type textarea "*"
type textarea "Guid"
type textarea "*"
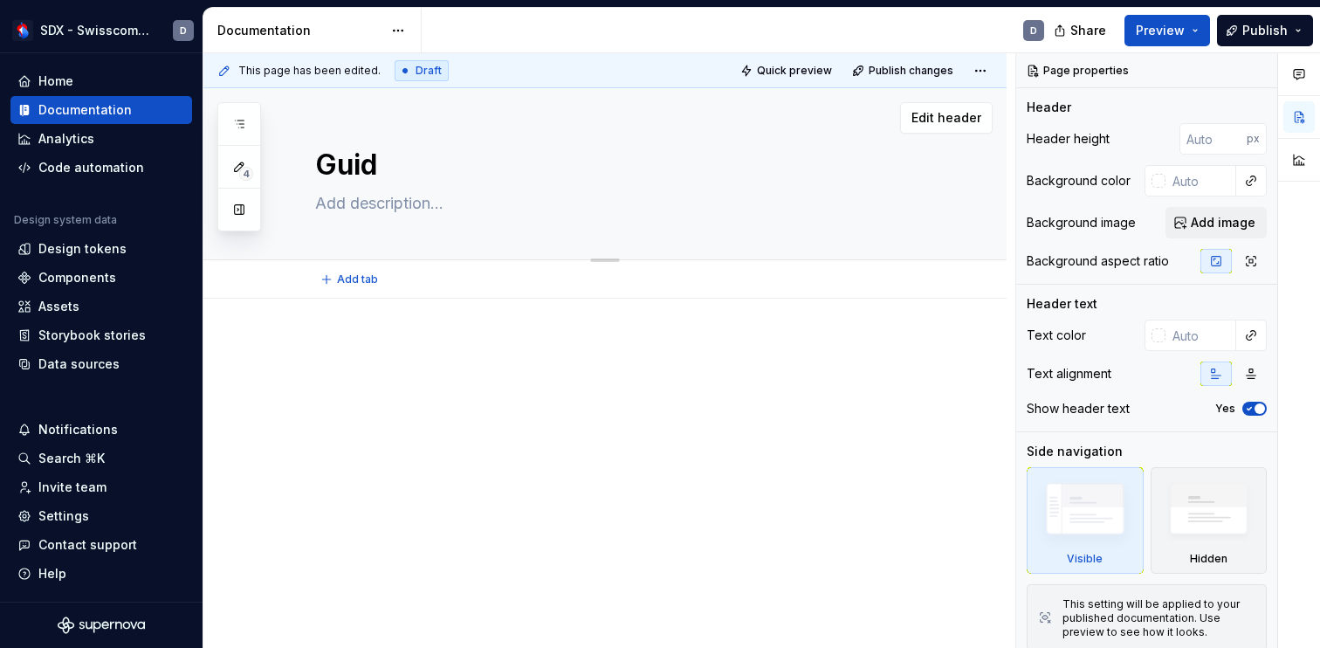
type textarea "Guide"
type textarea "*"
type textarea "Guidel"
type textarea "*"
type textarea "Guideli"
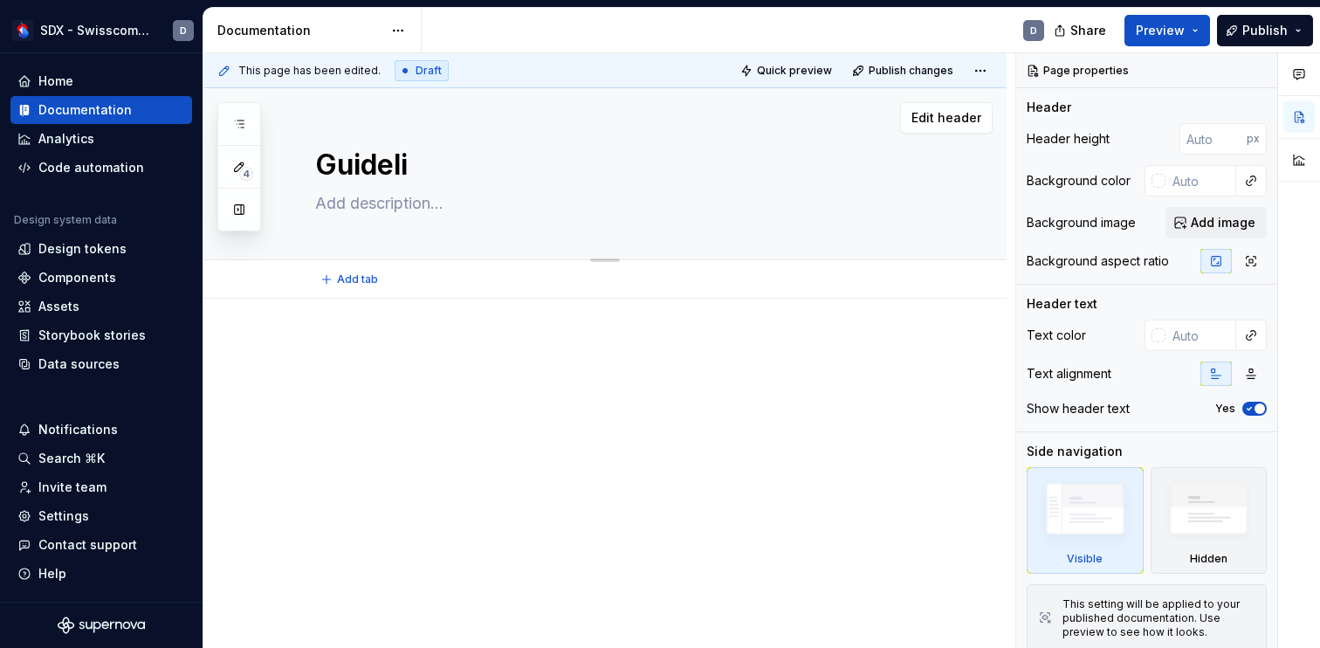
type textarea "*"
type textarea "Guidelin"
type textarea "*"
type textarea "Guideline"
type textarea "*"
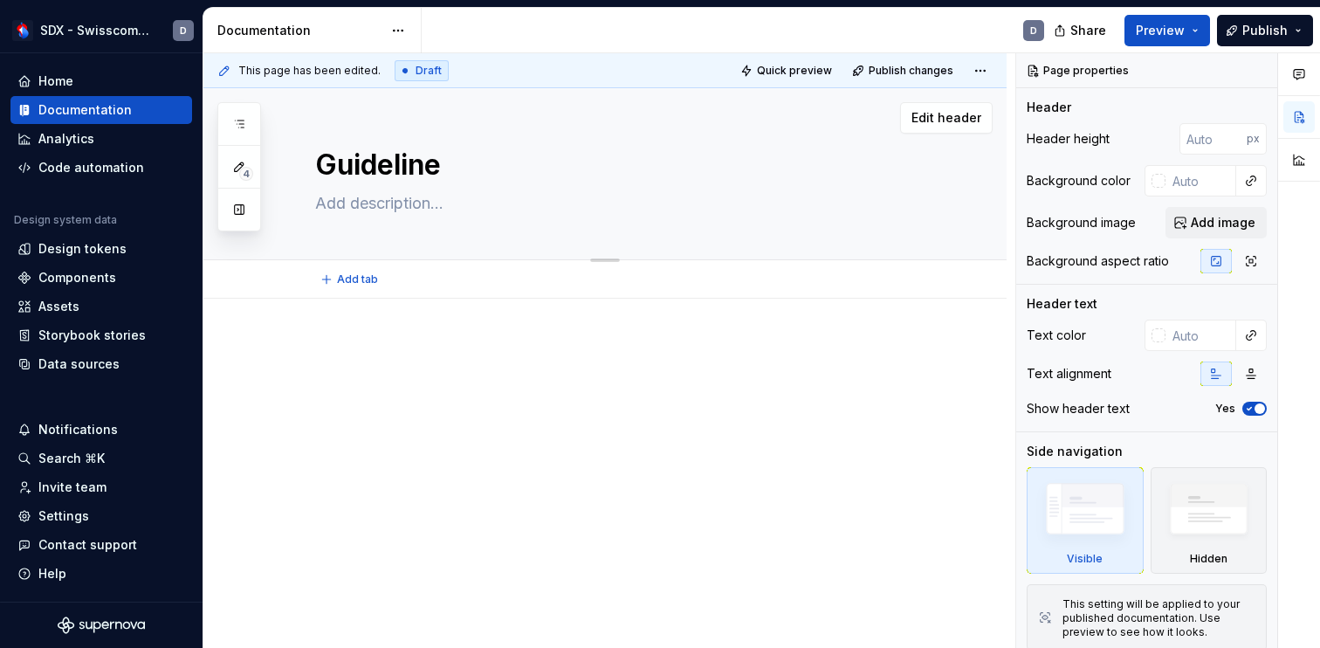
type textarea "Guidelines"
type textarea "*"
type textarea "Guidelines"
click at [399, 207] on textarea at bounding box center [622, 203] width 621 height 28
paste textarea "The guidelines provide you with instructions on how to create content in such a…"
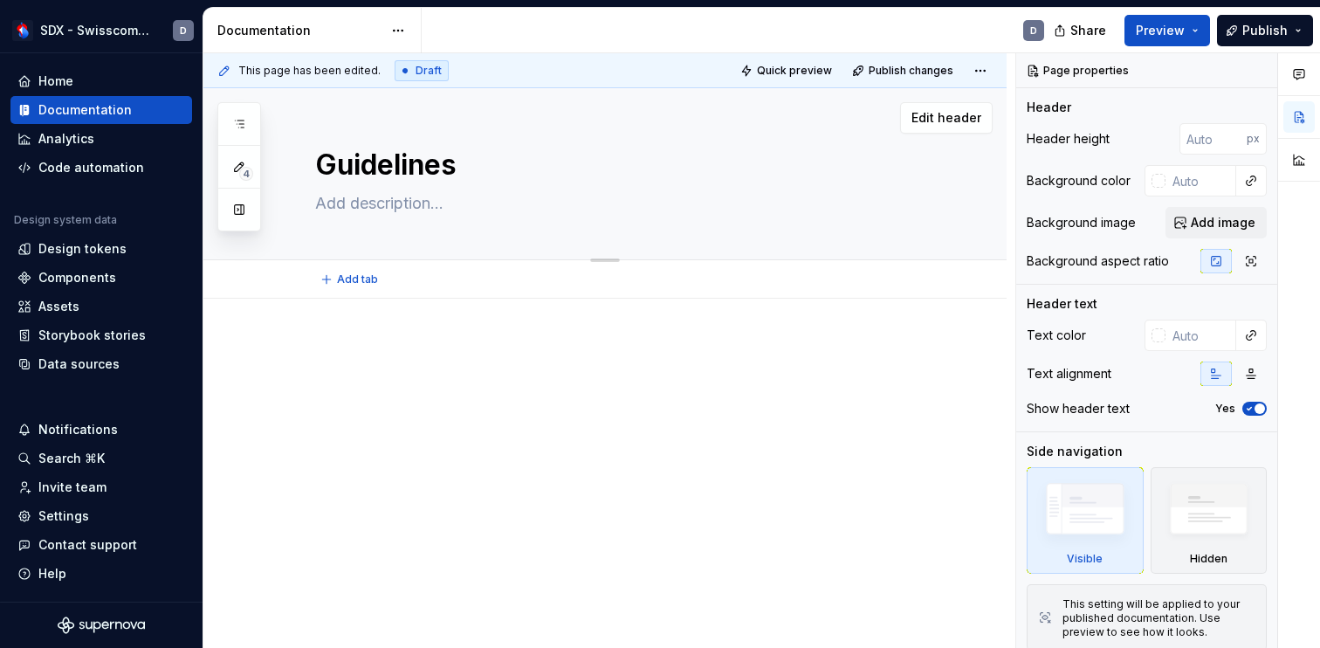
type textarea "*"
type textarea "The guidelines provide you with instructions on how to create content in such a…"
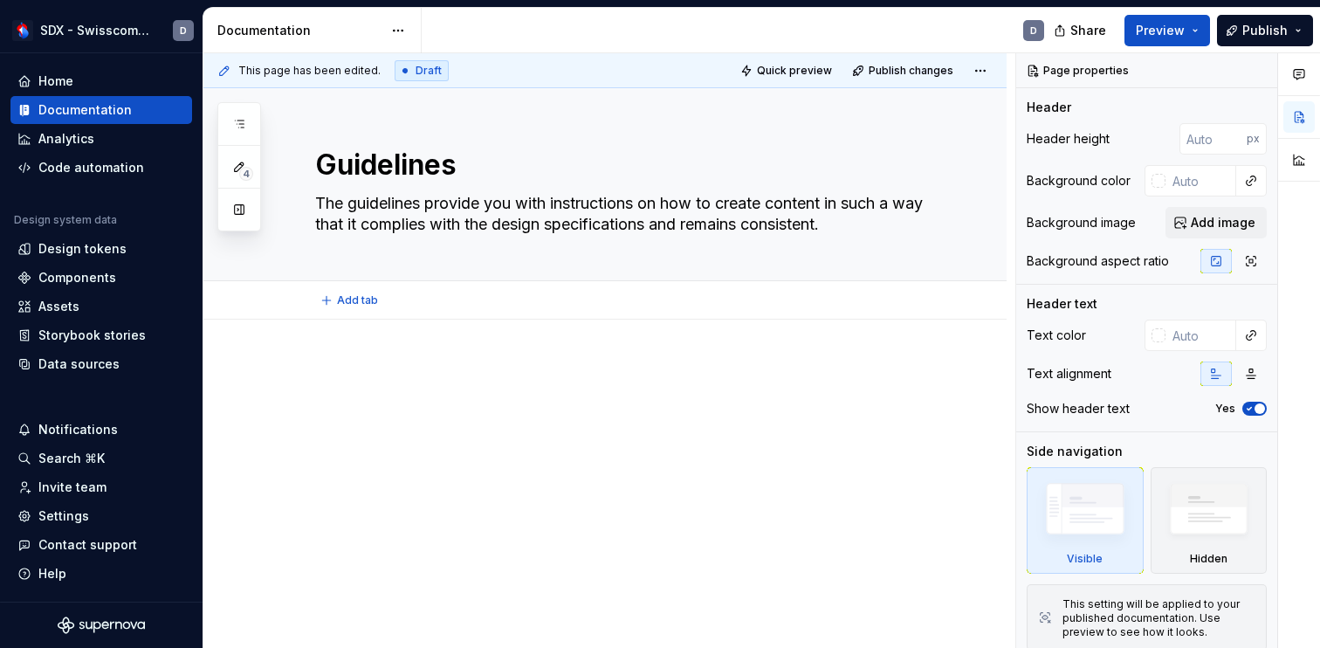
type textarea "*"
type textarea "The guidelines provide you with instructions on how to create content in such a…"
click at [525, 350] on div at bounding box center [604, 481] width 803 height 324
type textarea "*"
click at [327, 367] on p at bounding box center [625, 371] width 621 height 21
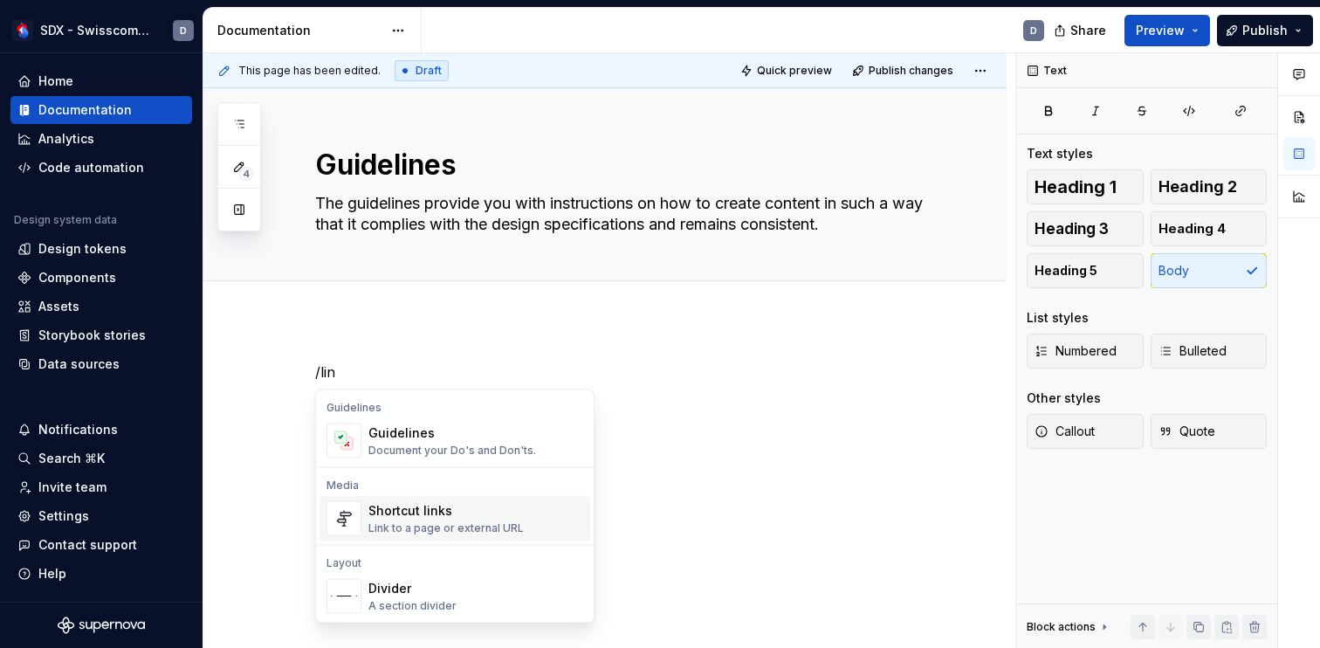
click at [441, 522] on div "Link to a page or external URL" at bounding box center [445, 528] width 155 height 14
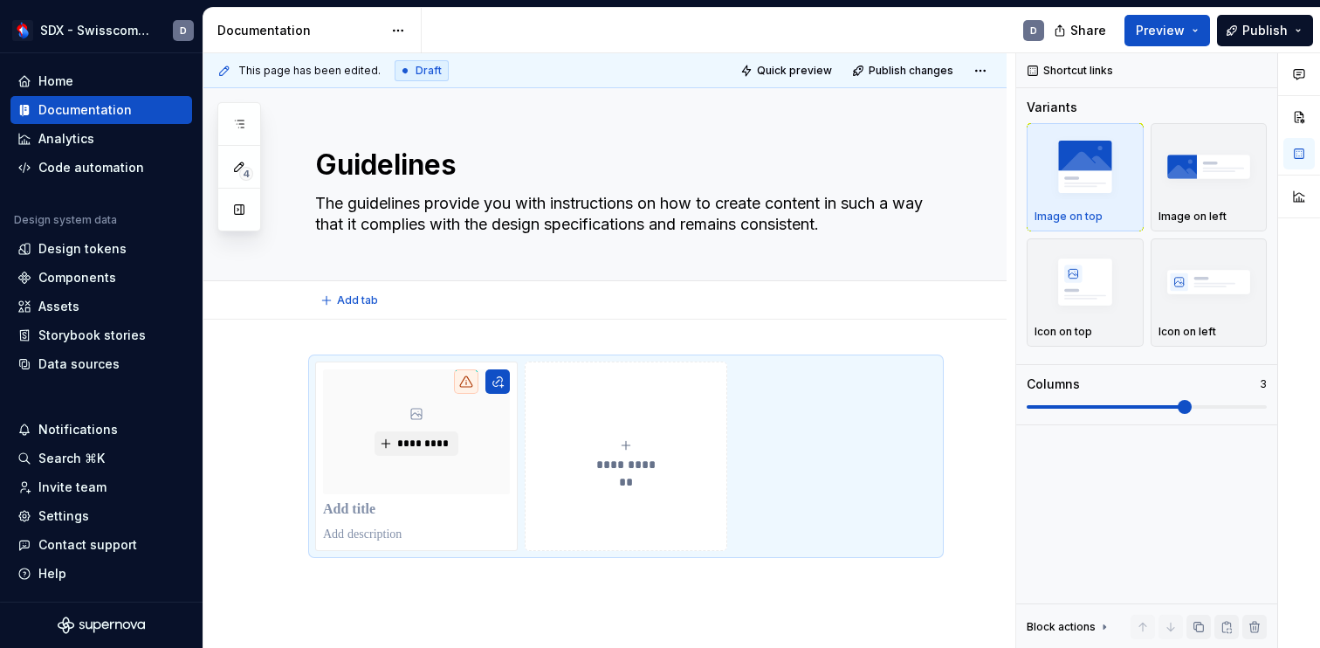
type textarea "*"
click at [417, 443] on span "*********" at bounding box center [424, 444] width 53 height 14
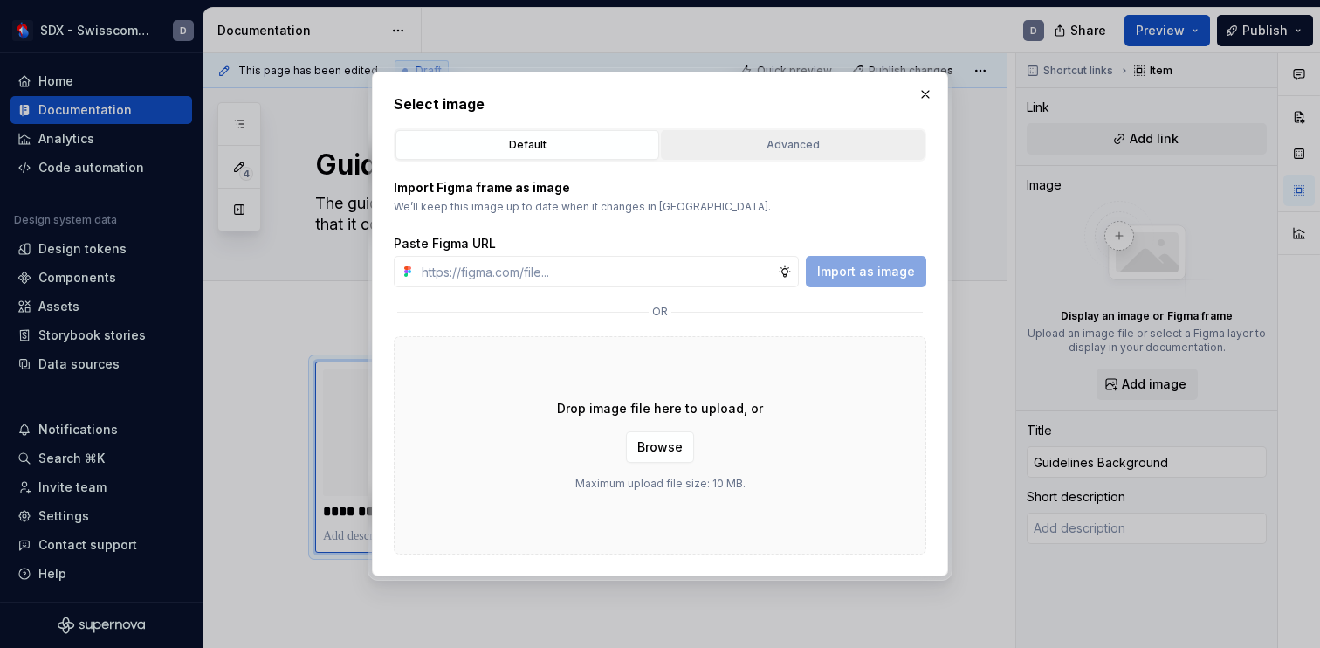
click at [785, 147] on div "Advanced" at bounding box center [792, 144] width 251 height 17
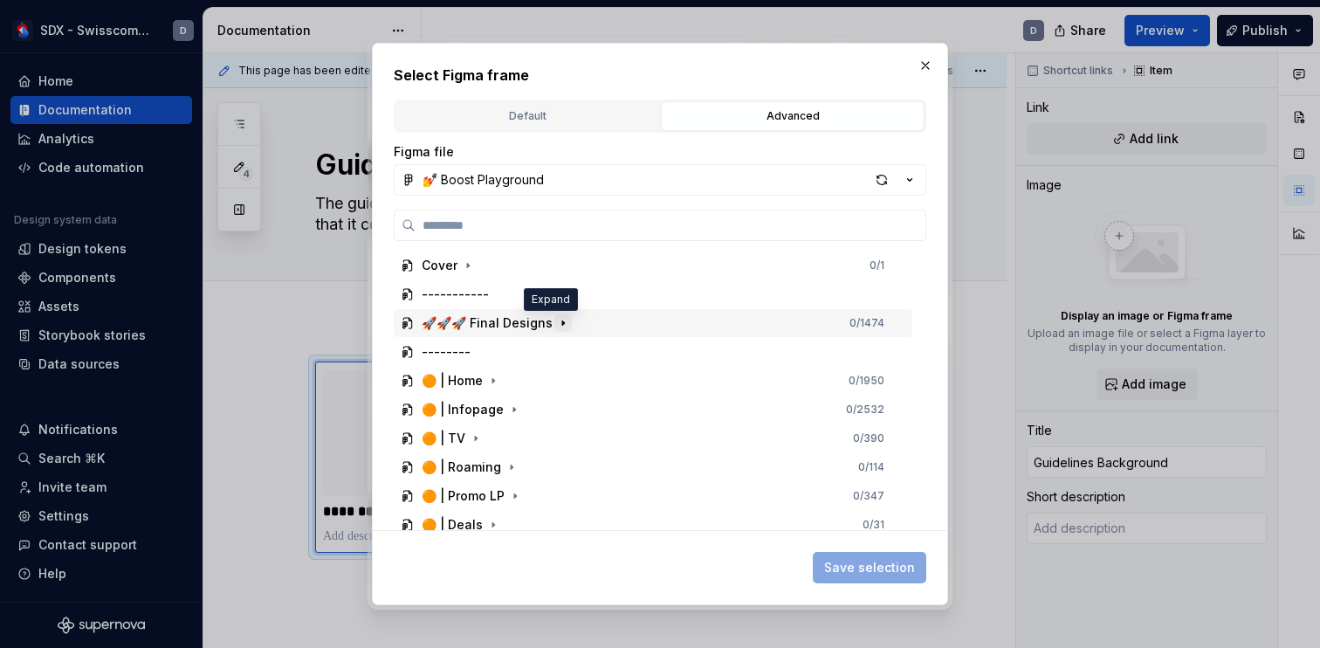
click at [556, 319] on icon "button" at bounding box center [563, 323] width 14 height 14
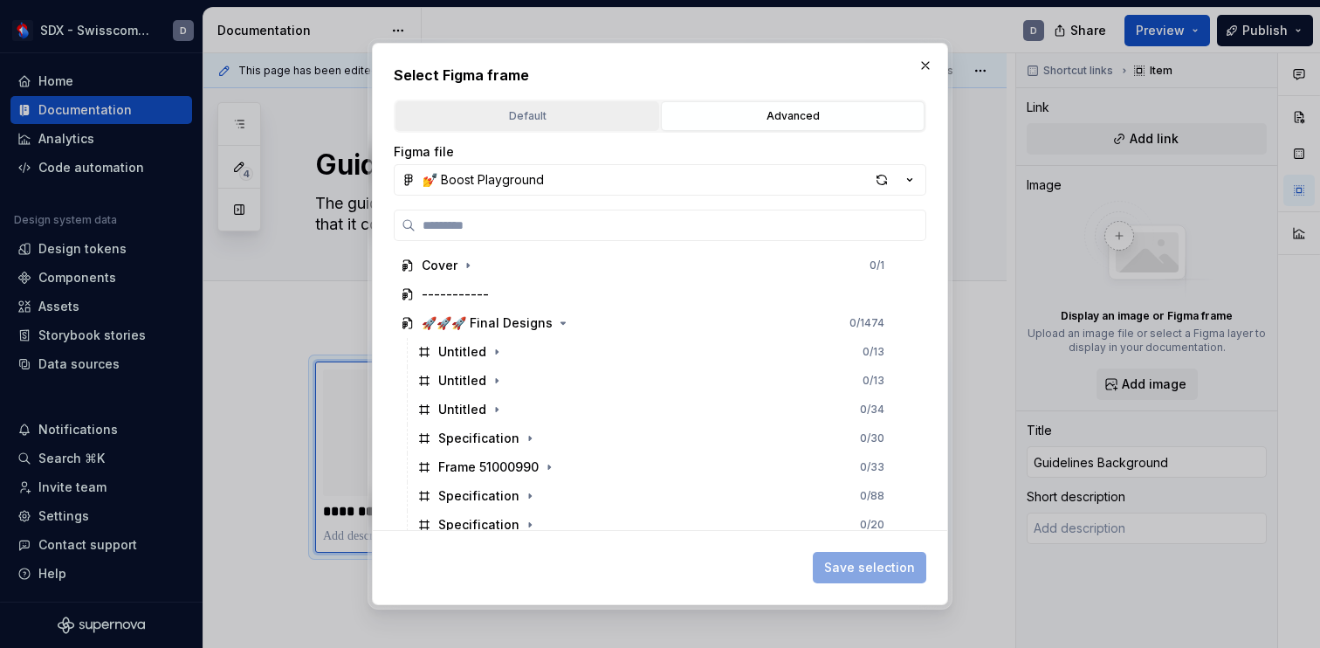
click at [536, 106] on button "Default" at bounding box center [527, 116] width 264 height 30
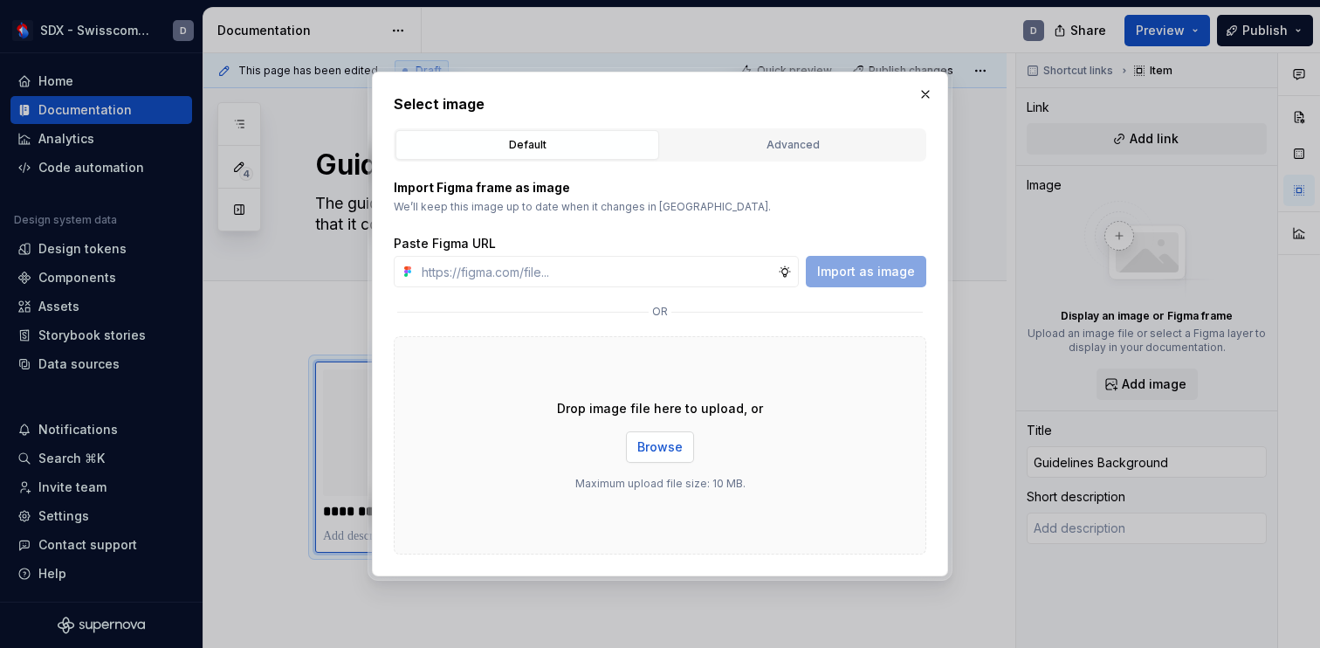
click at [681, 449] on button "Browse" at bounding box center [660, 446] width 68 height 31
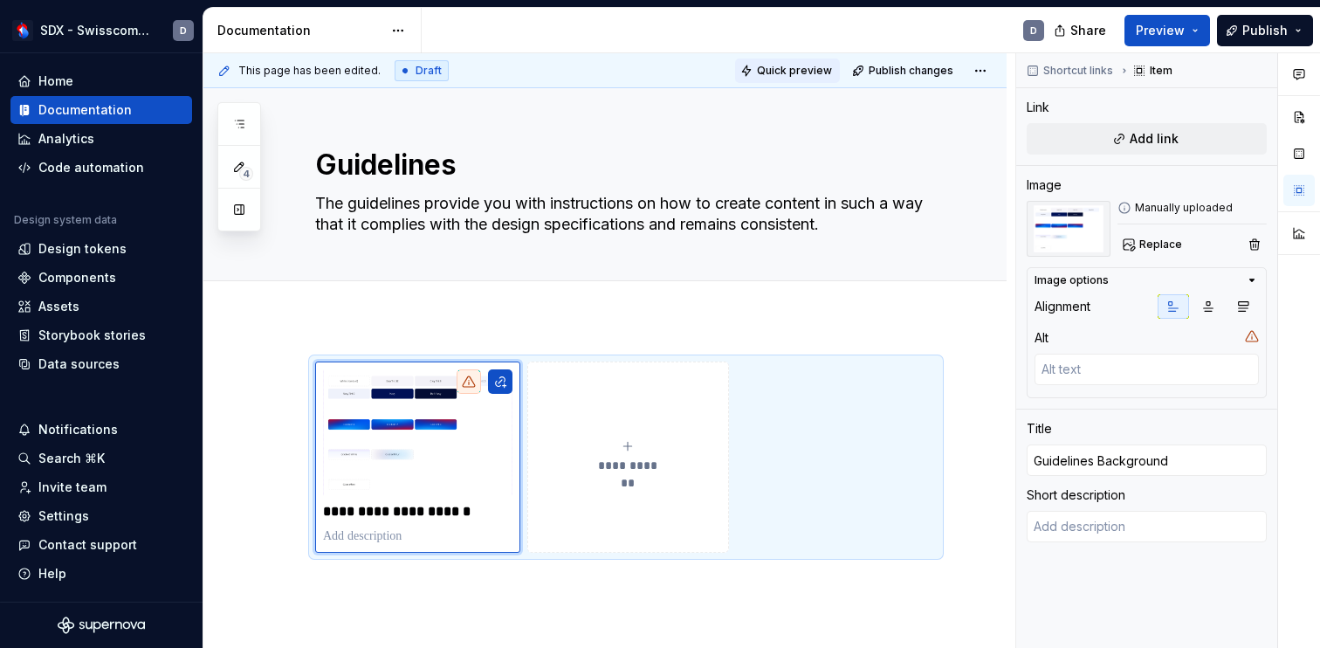
click at [825, 69] on span "Quick preview" at bounding box center [794, 71] width 75 height 14
click at [1181, 32] on span "Preview" at bounding box center [1159, 30] width 49 height 17
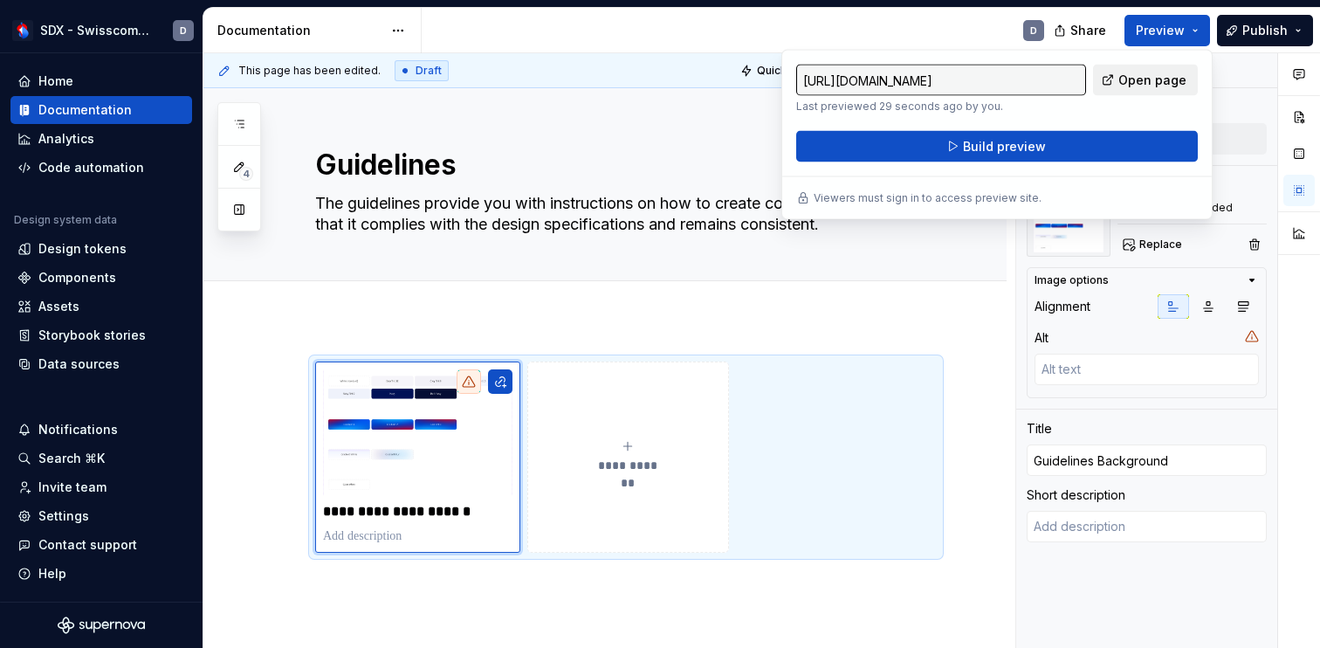
click at [1155, 81] on span "Open page" at bounding box center [1152, 80] width 68 height 17
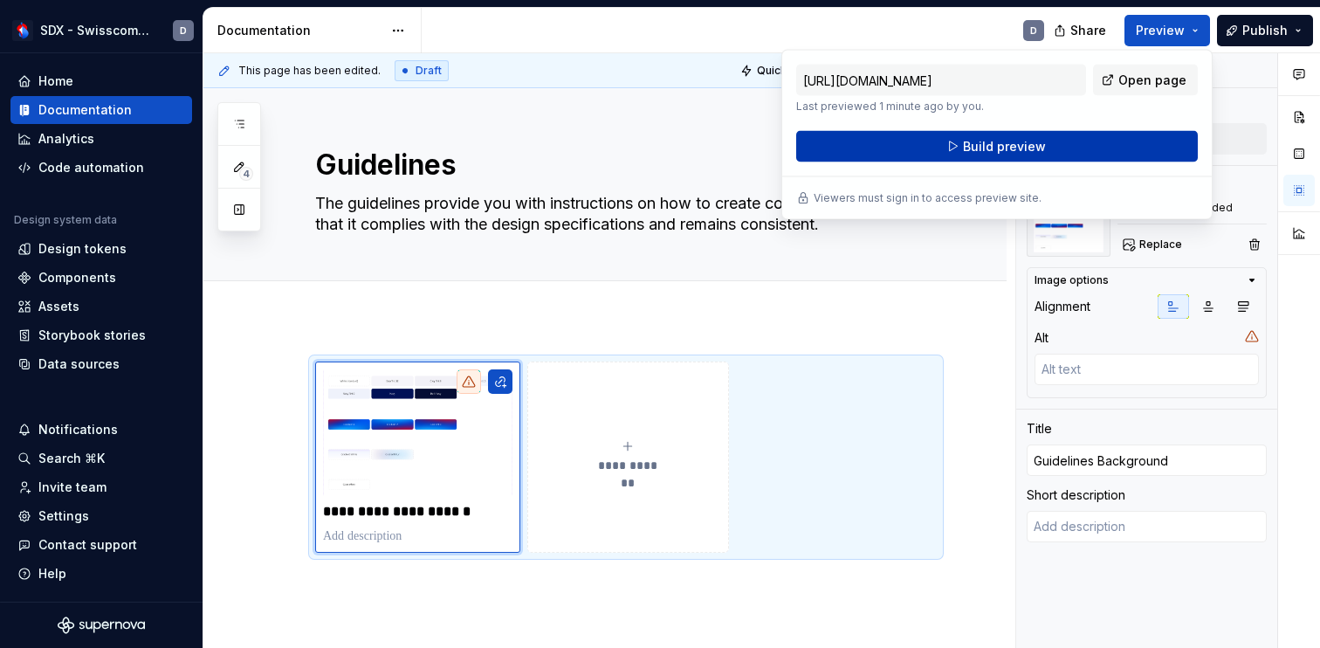
click at [974, 147] on span "Build preview" at bounding box center [1004, 146] width 83 height 17
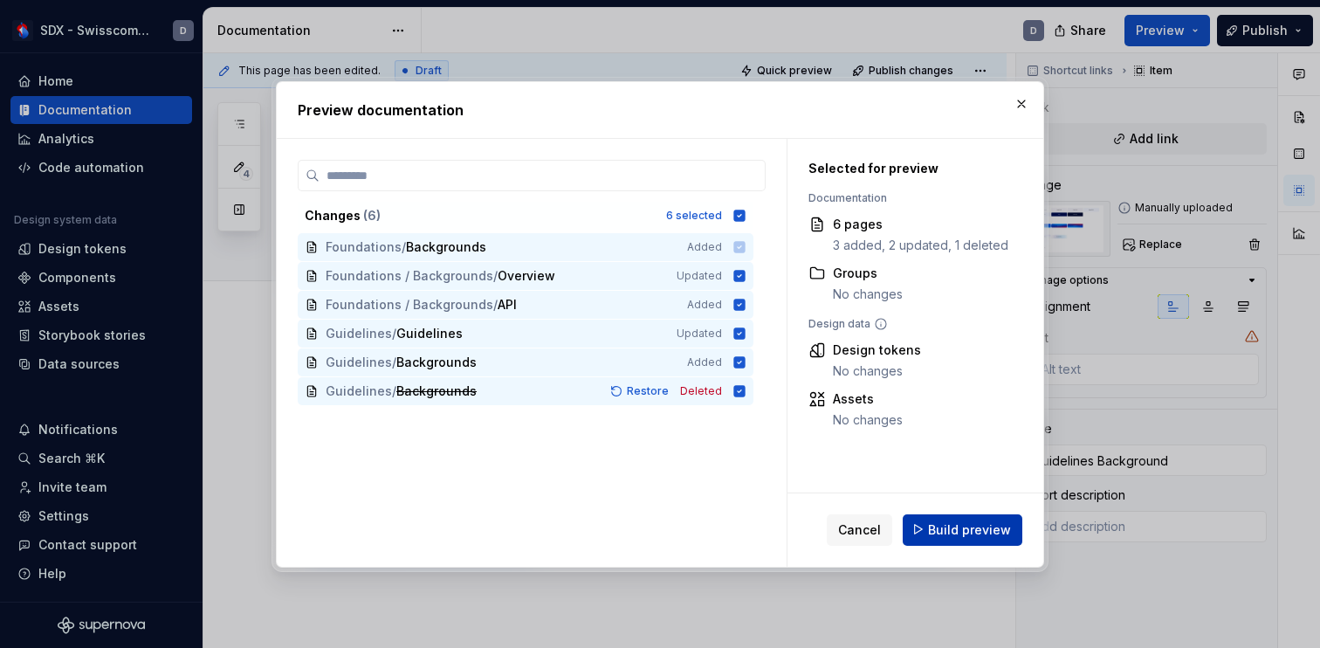
click at [980, 532] on span "Build preview" at bounding box center [969, 528] width 83 height 17
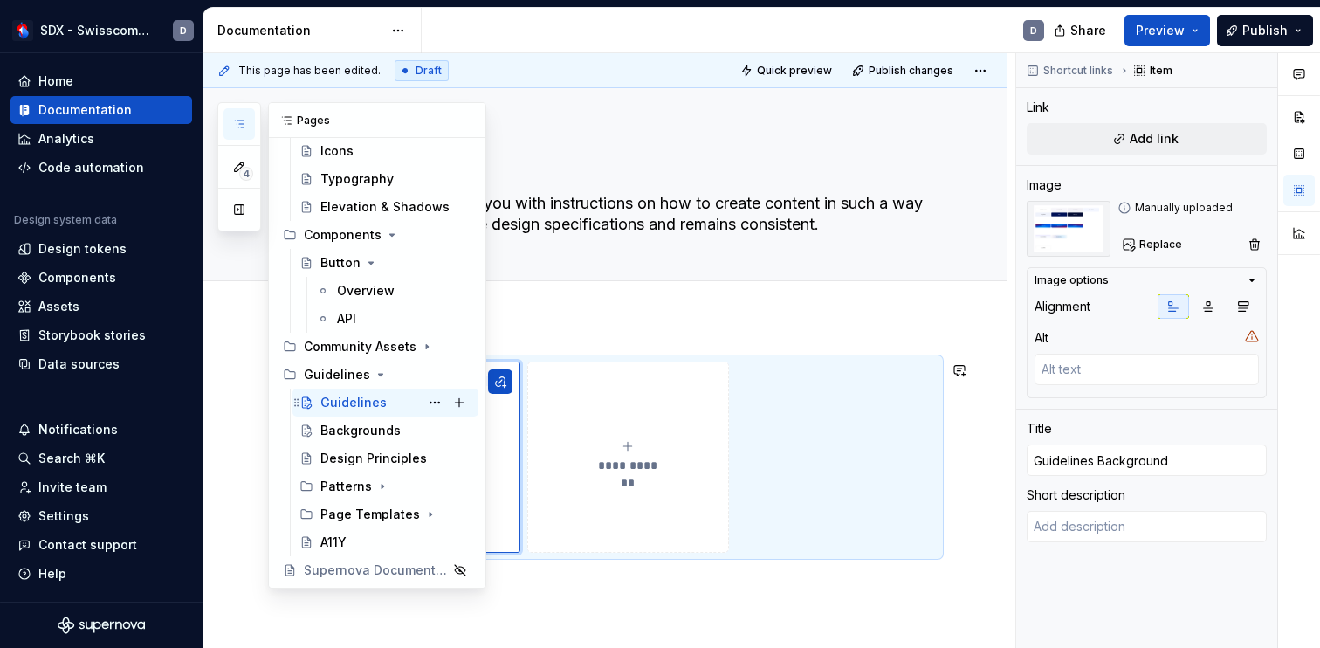
click at [350, 402] on div "Guidelines" at bounding box center [353, 402] width 66 height 17
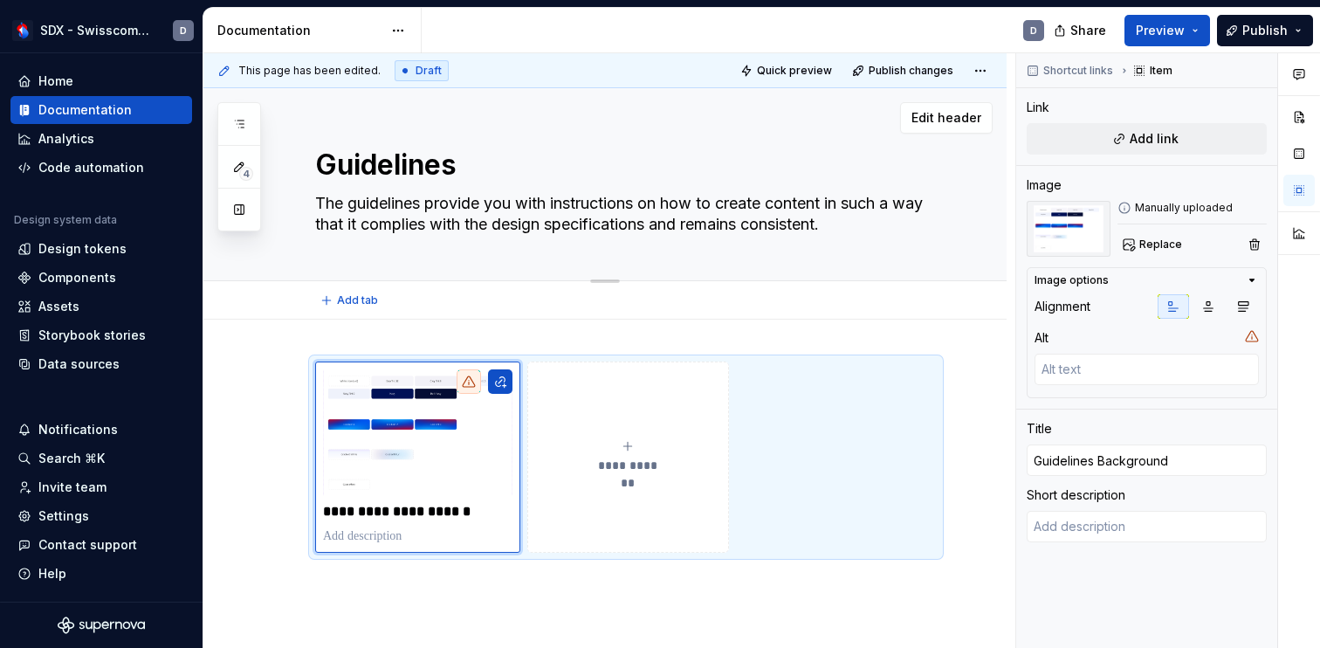
click at [477, 162] on textarea "Guidelines" at bounding box center [622, 165] width 621 height 42
type textarea "*"
type textarea "O"
type textarea "*"
type textarea "Ov"
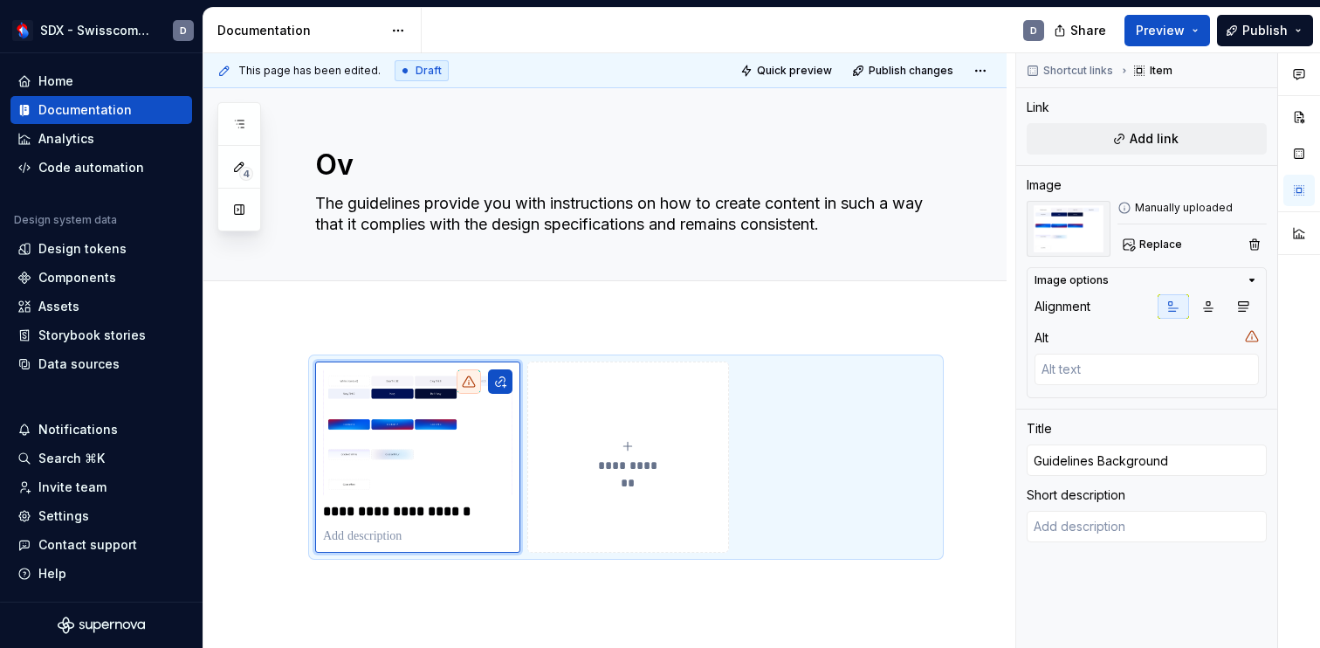
type textarea "*"
type textarea "Ove"
type textarea "*"
type textarea "Over"
type textarea "*"
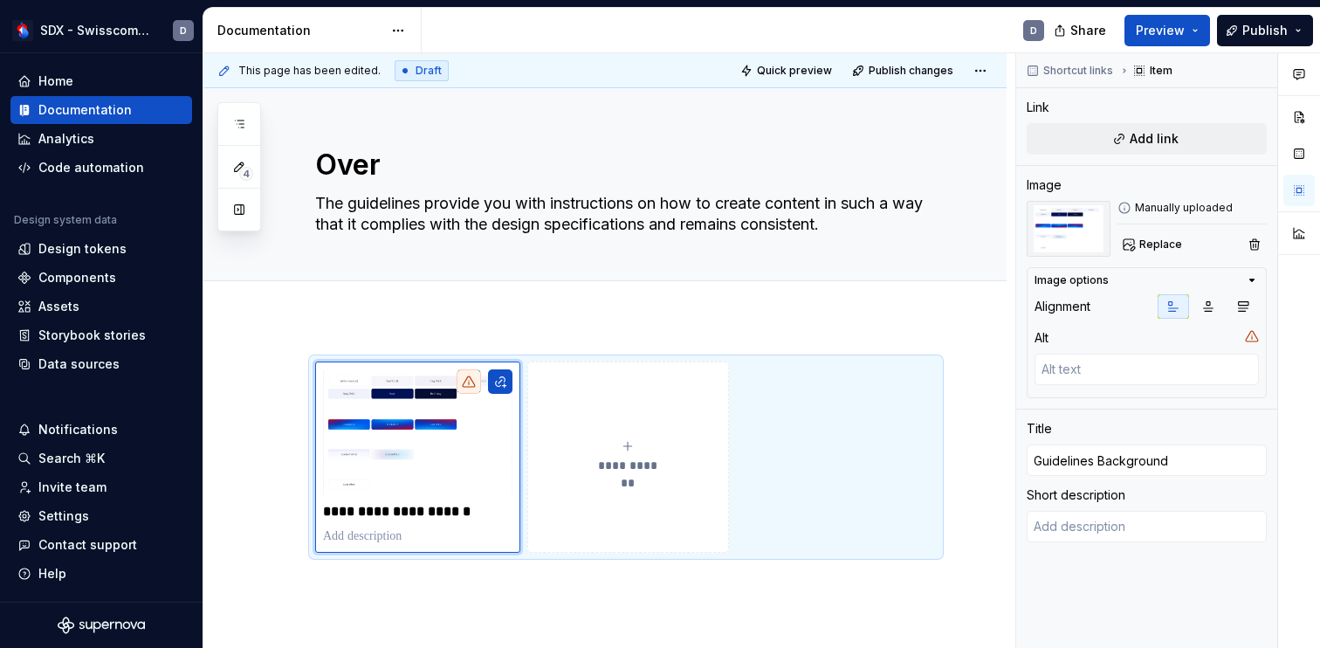
type textarea "Overv"
type textarea "*"
type textarea "Overvi"
type textarea "*"
type textarea "Overvie"
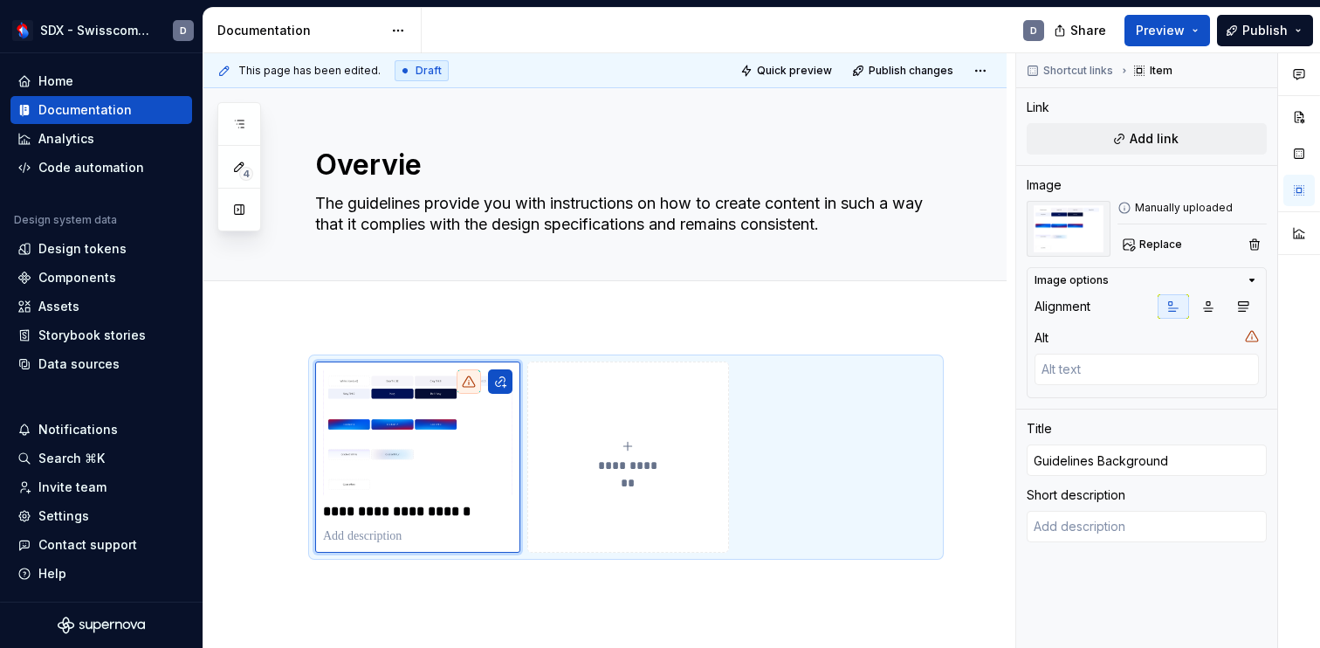
type textarea "*"
type textarea "Overview"
type textarea "*"
type textarea "Overview"
click at [1174, 31] on span "Preview" at bounding box center [1159, 30] width 49 height 17
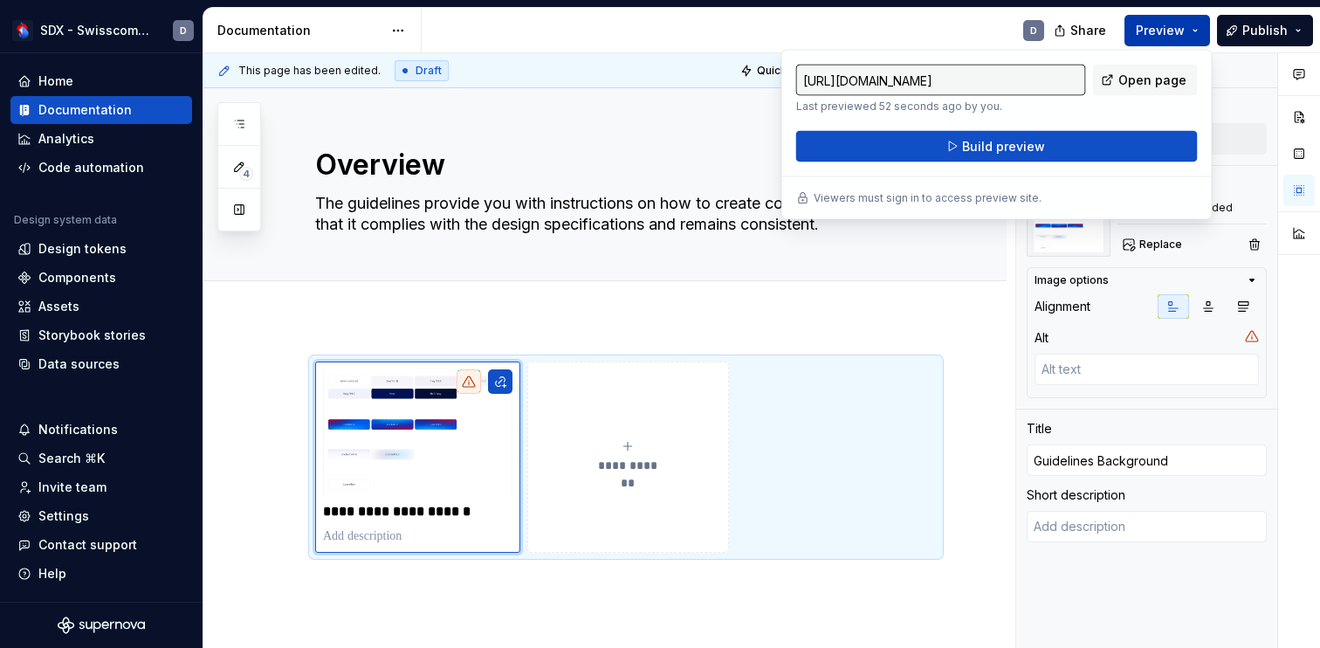
type textarea "*"
type input "[URL][DOMAIN_NAME]"
type textarea "*"
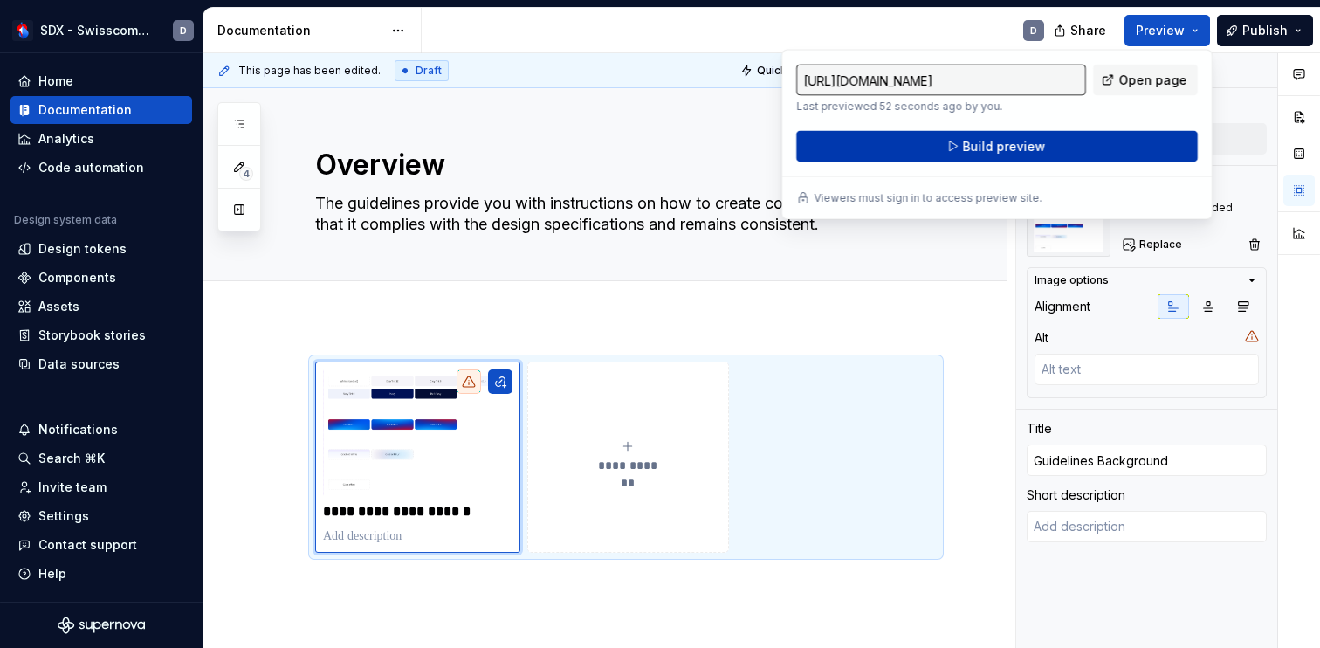
type input "[URL][DOMAIN_NAME]"
click at [988, 148] on span "Build preview" at bounding box center [1004, 146] width 83 height 17
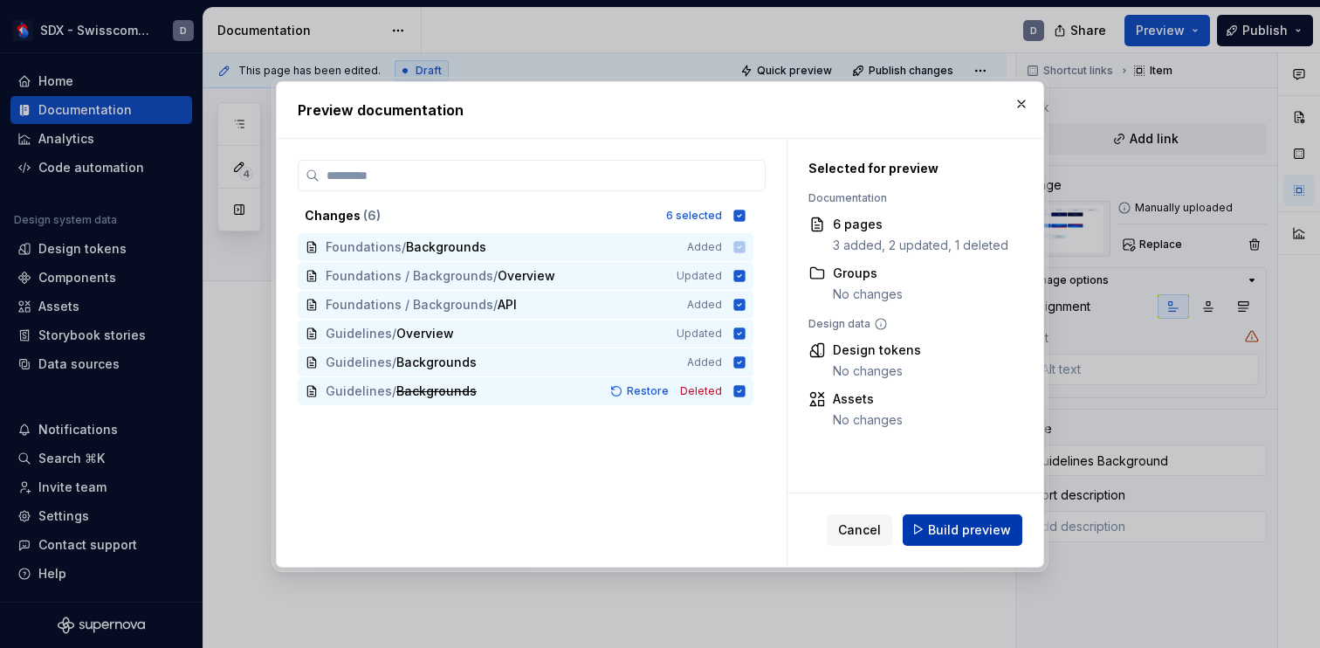
click at [967, 529] on span "Build preview" at bounding box center [969, 528] width 83 height 17
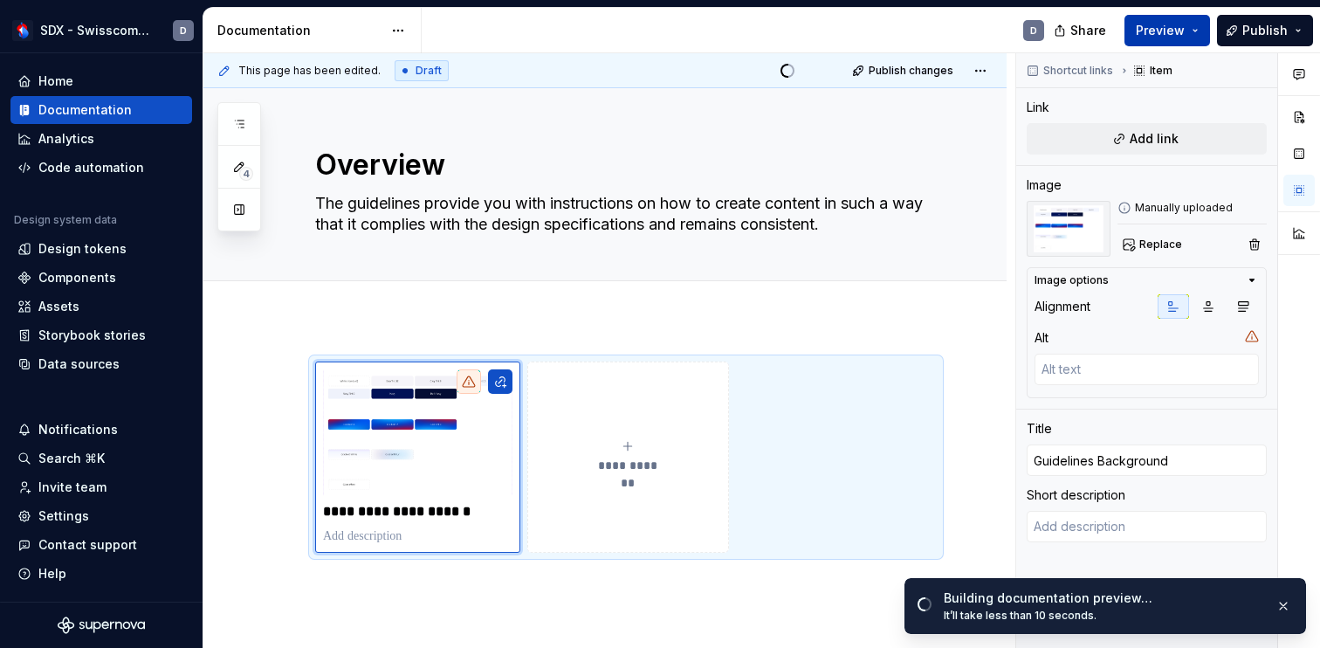
click at [1181, 19] on button "Preview" at bounding box center [1167, 30] width 86 height 31
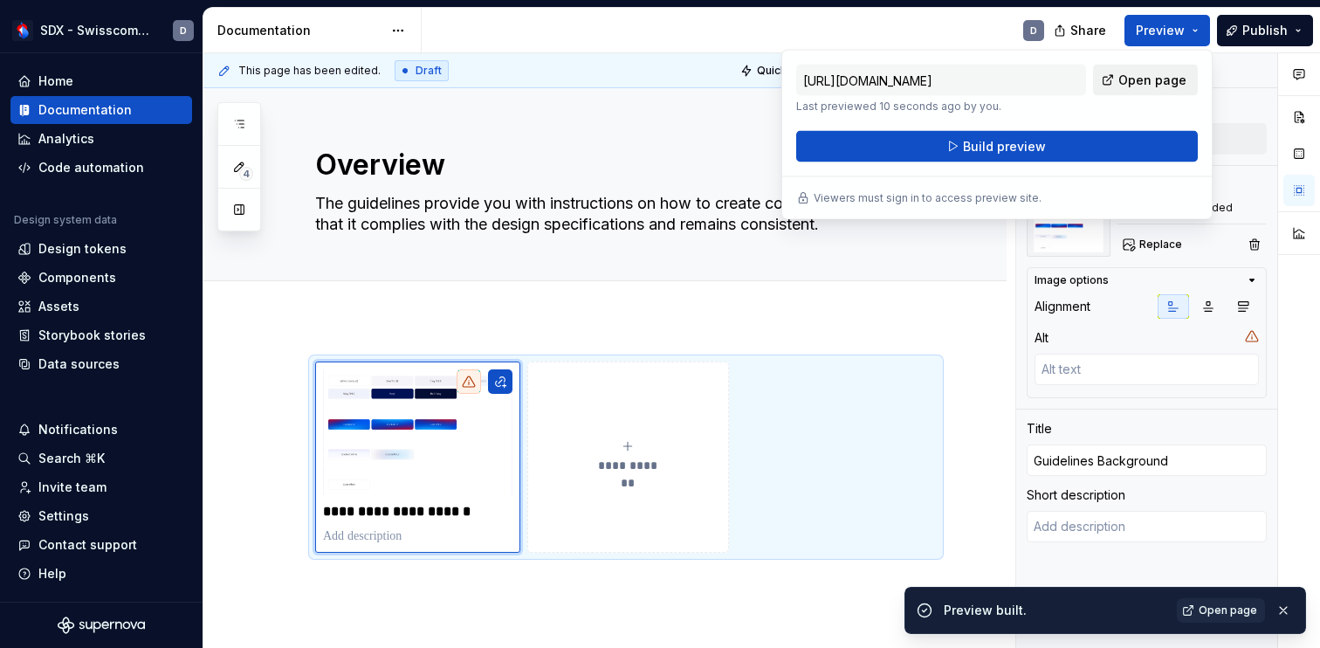
click at [1162, 79] on span "Open page" at bounding box center [1152, 80] width 68 height 17
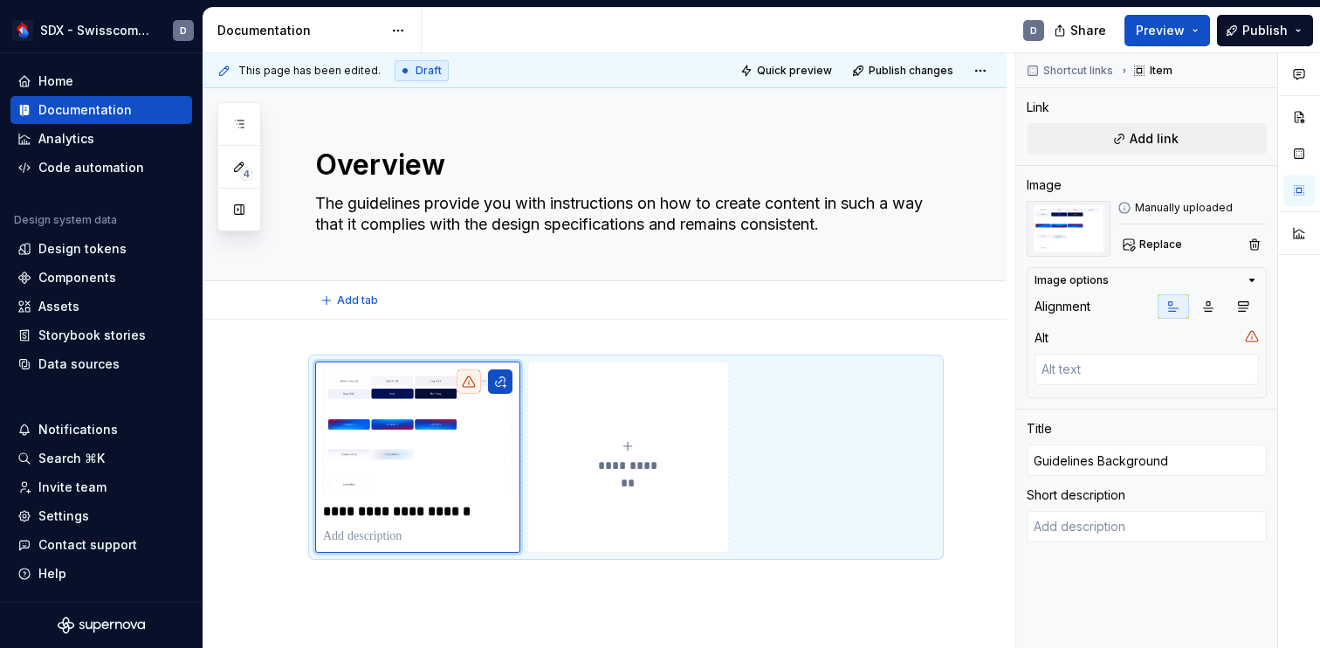
click at [605, 300] on div "Add tab" at bounding box center [625, 300] width 621 height 24
click at [601, 341] on div "**********" at bounding box center [604, 543] width 803 height 448
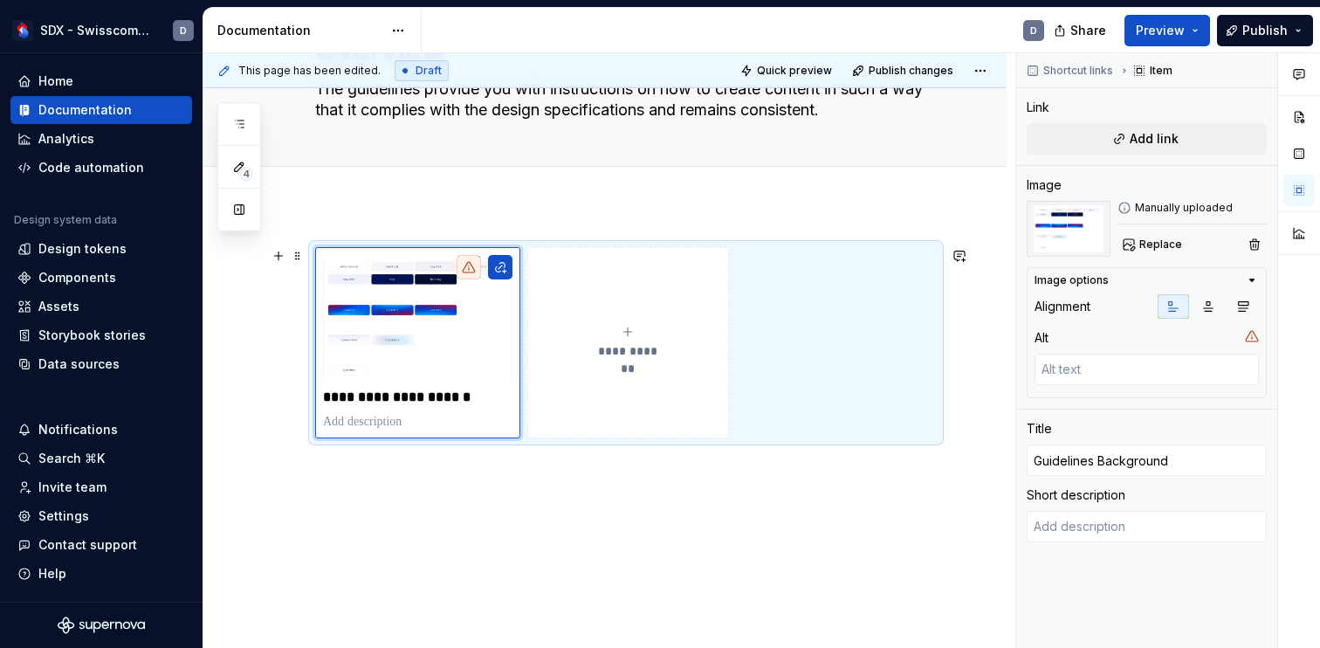
scroll to position [119, 0]
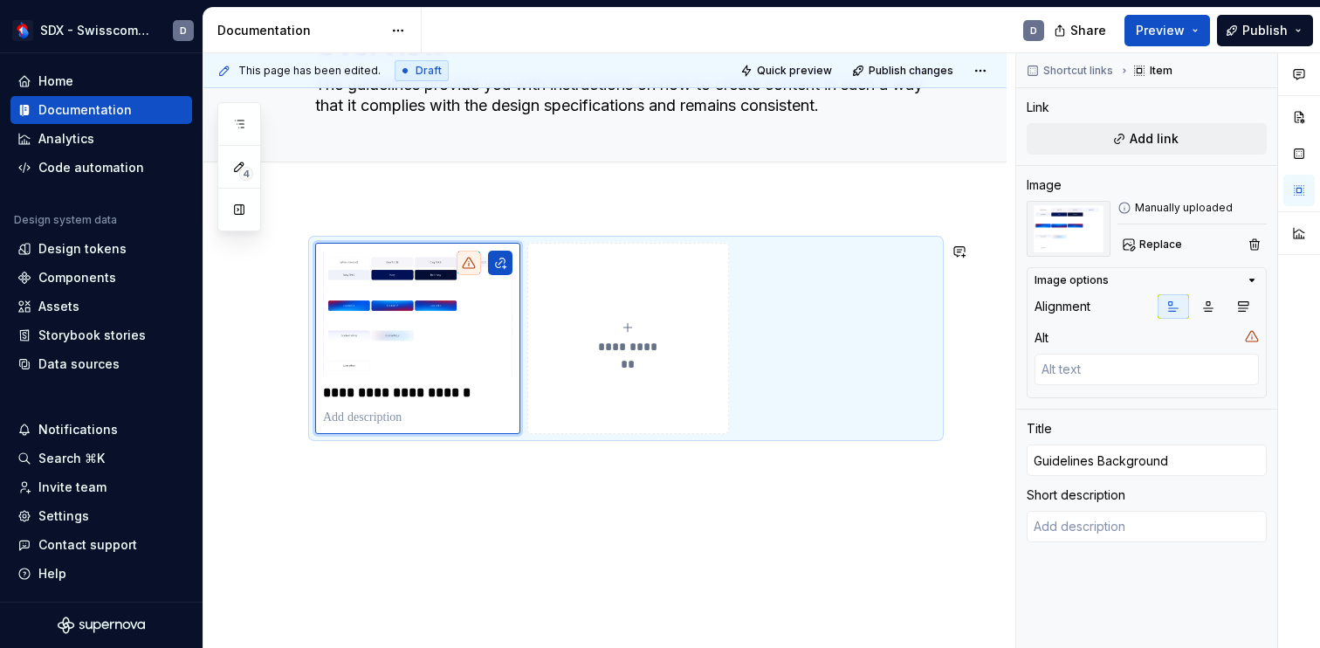
click at [523, 540] on div "**********" at bounding box center [604, 425] width 803 height 448
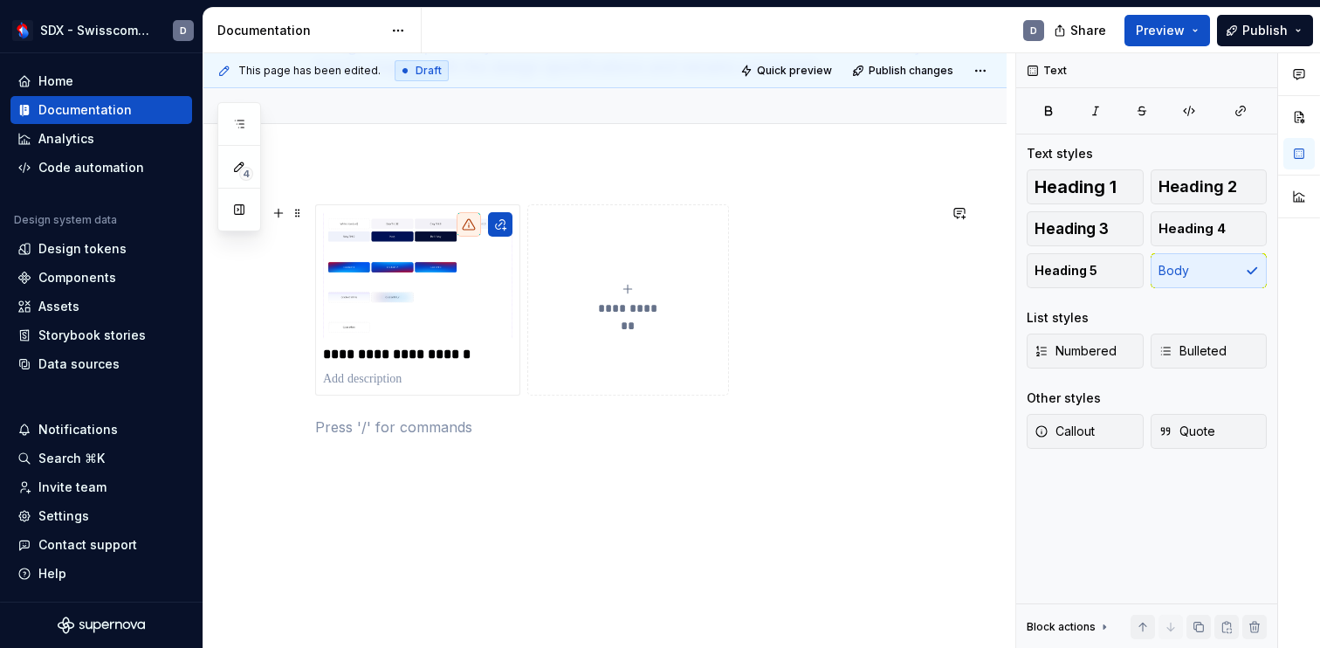
scroll to position [161, 0]
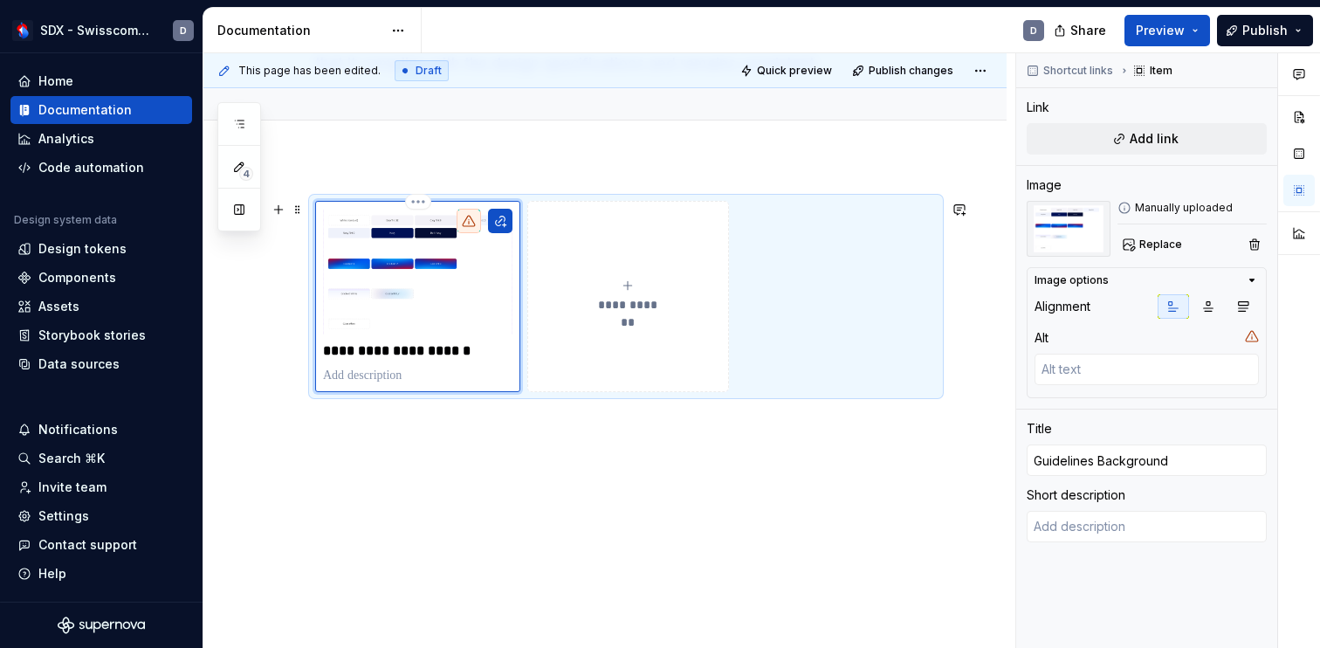
click at [466, 219] on icon at bounding box center [469, 221] width 14 height 14
click at [1169, 134] on span "Add link" at bounding box center [1153, 138] width 49 height 17
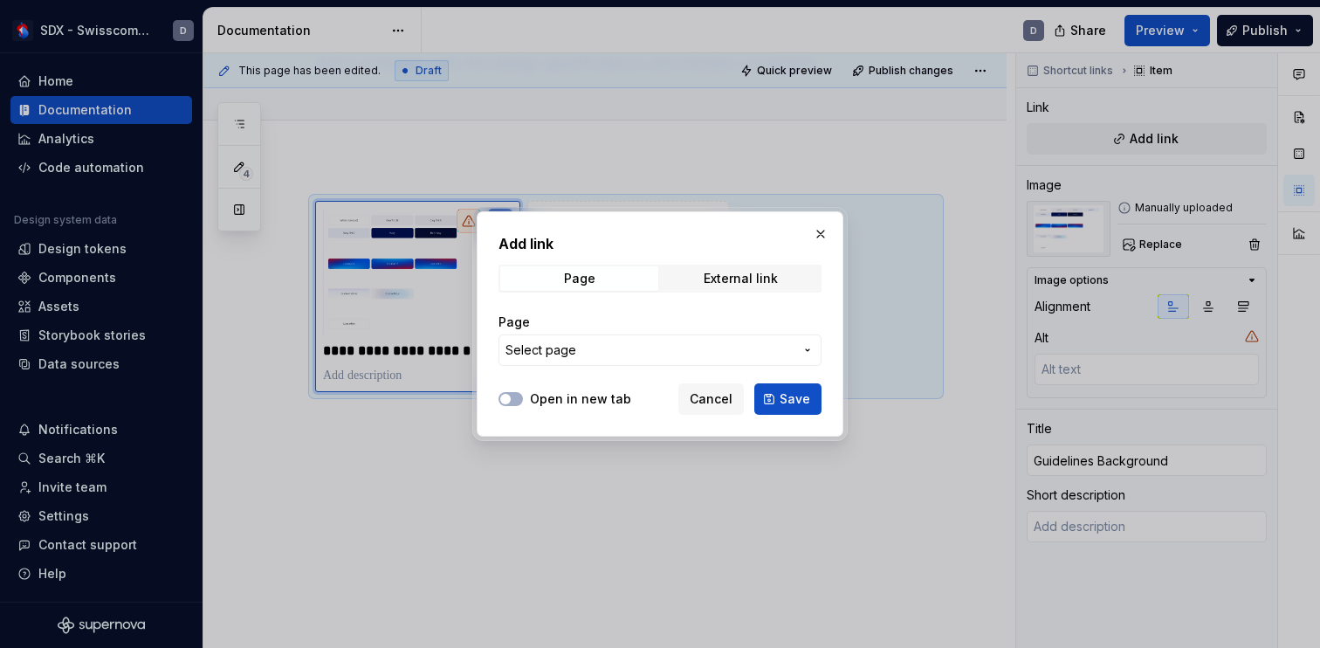
click at [771, 353] on span "Select page" at bounding box center [649, 349] width 288 height 17
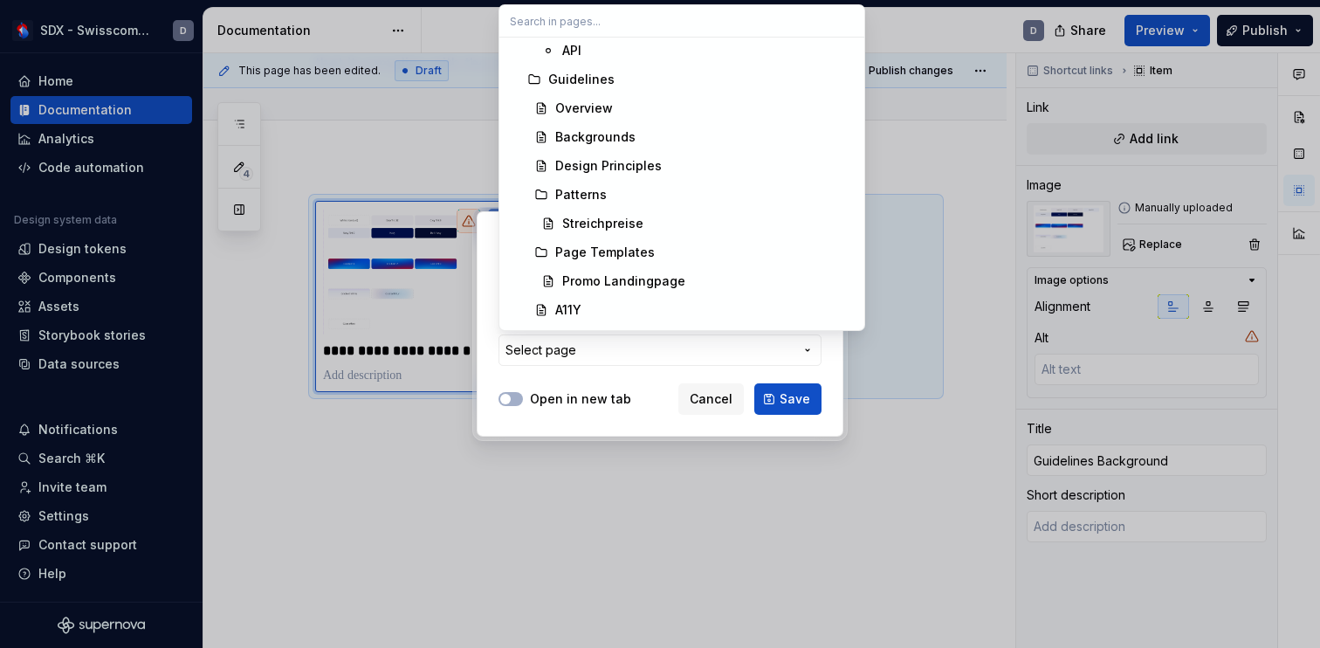
scroll to position [1039, 0]
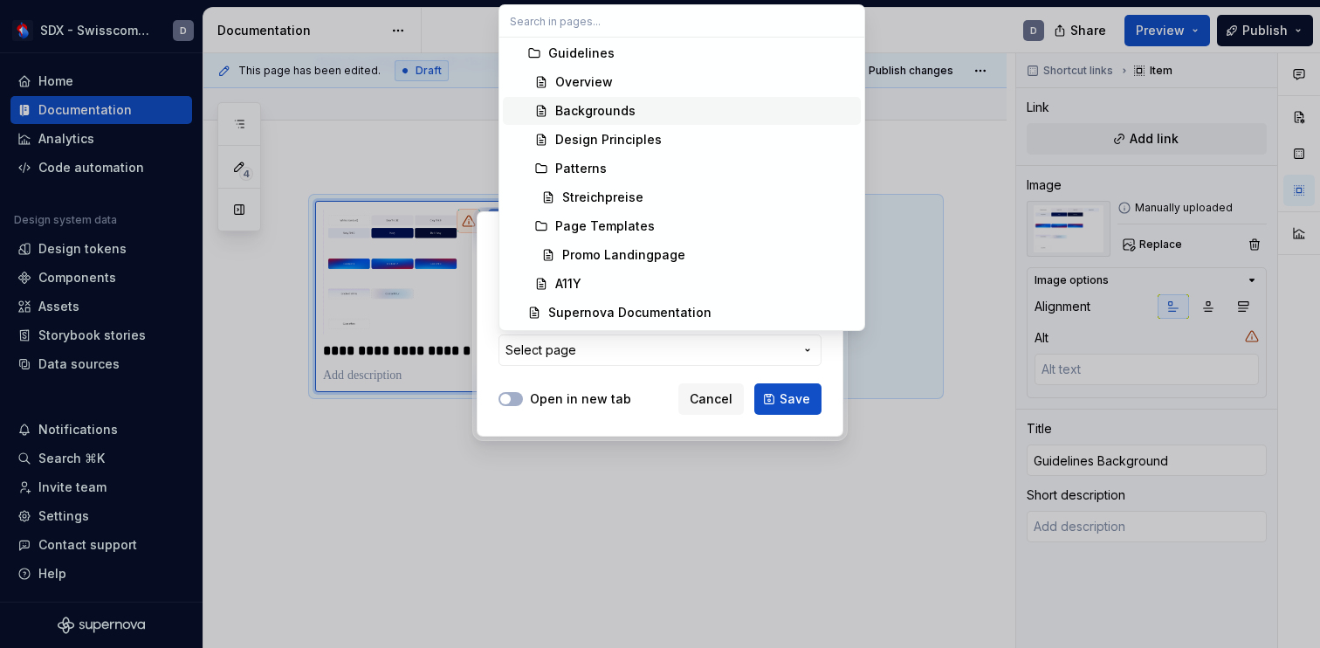
click at [599, 111] on div "Backgrounds" at bounding box center [595, 110] width 80 height 17
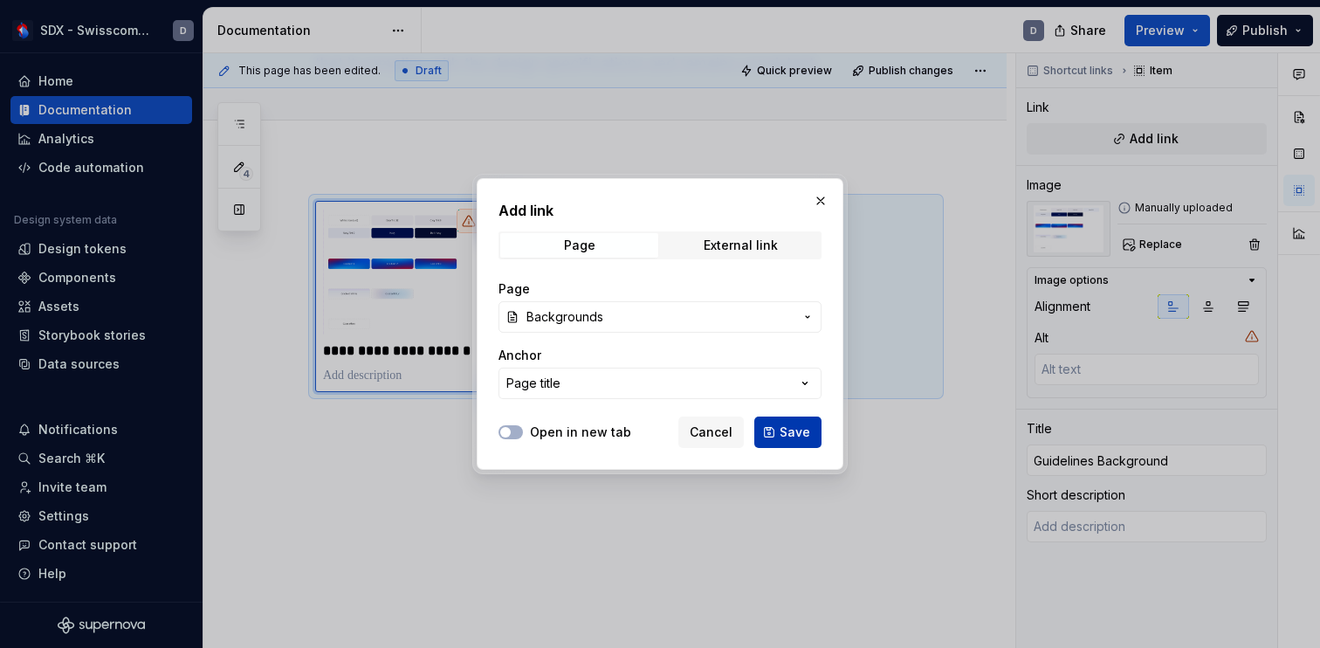
click at [786, 425] on span "Save" at bounding box center [794, 431] width 31 height 17
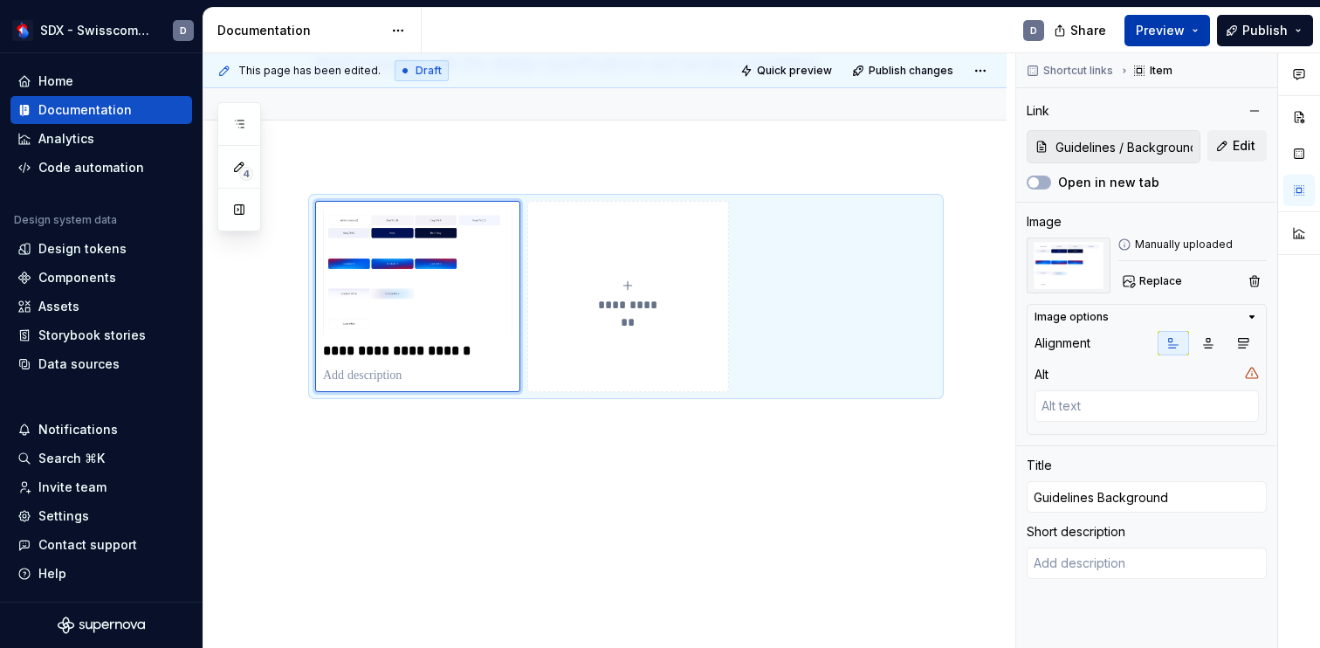
click at [1204, 23] on button "Preview" at bounding box center [1167, 30] width 86 height 31
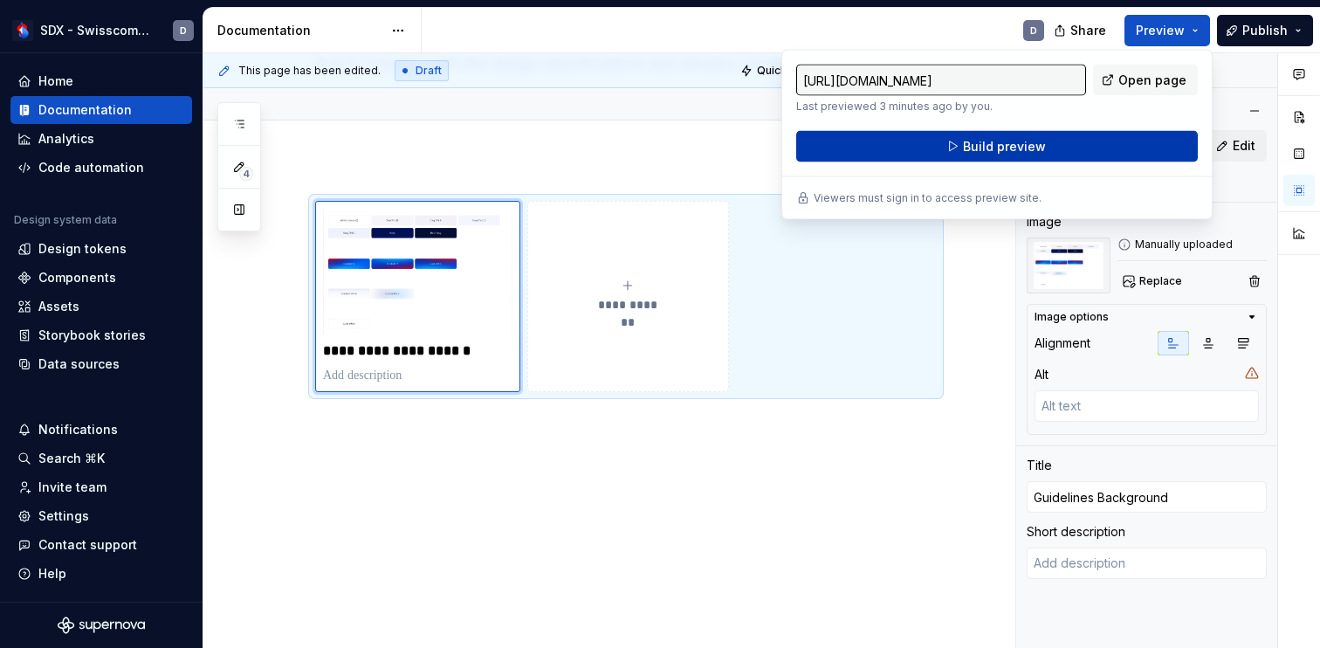
click at [1013, 142] on span "Build preview" at bounding box center [1004, 146] width 83 height 17
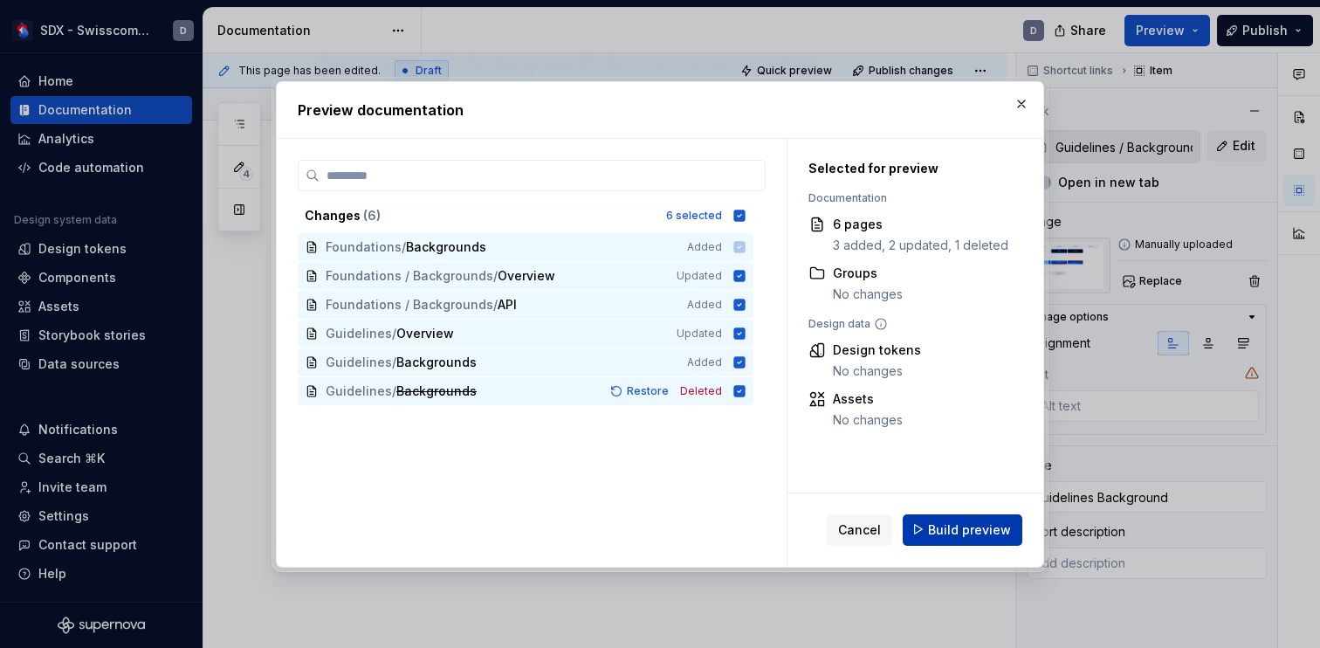
click at [980, 539] on button "Build preview" at bounding box center [962, 528] width 120 height 31
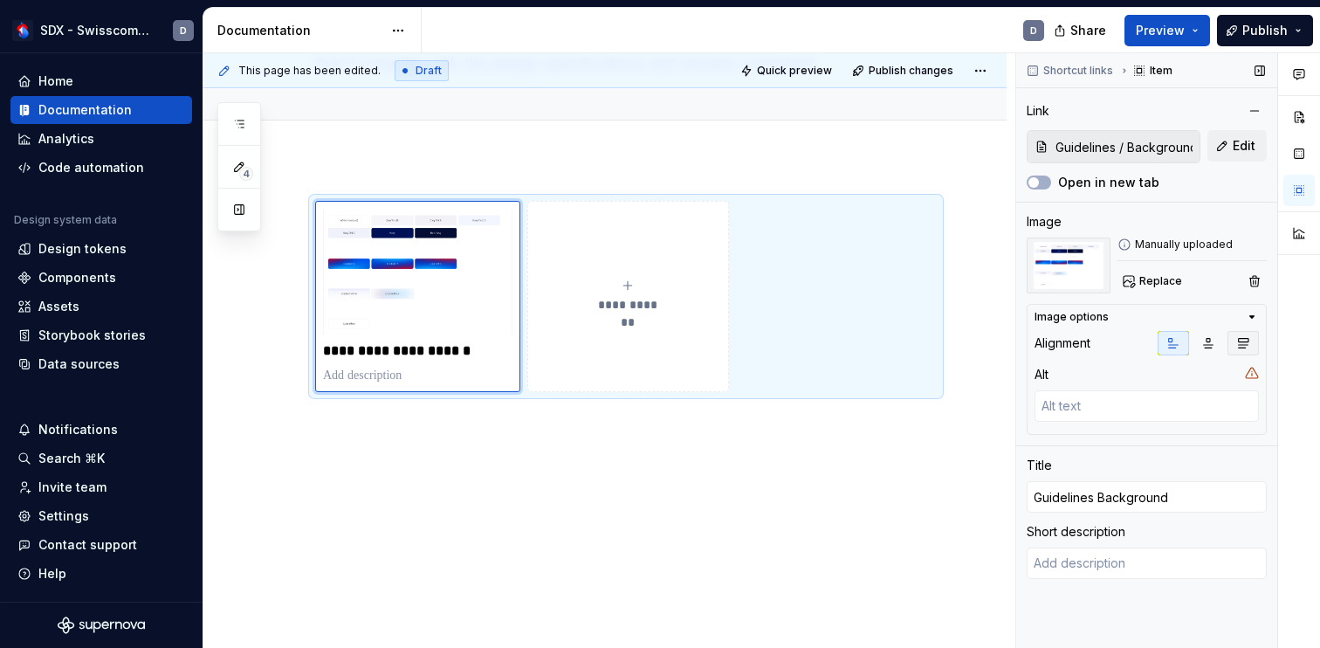
click at [1241, 346] on icon "button" at bounding box center [1243, 343] width 14 height 14
click at [808, 70] on span "Quick preview" at bounding box center [794, 71] width 75 height 14
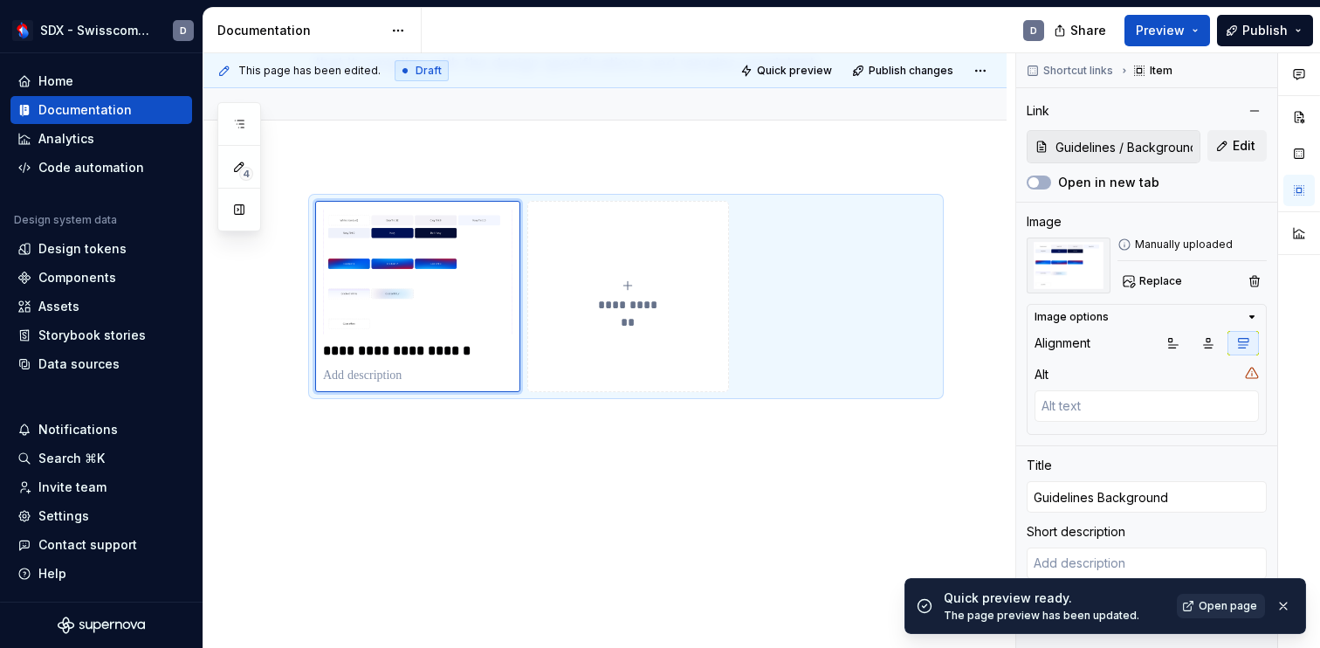
click at [1222, 610] on span "Open page" at bounding box center [1227, 606] width 58 height 14
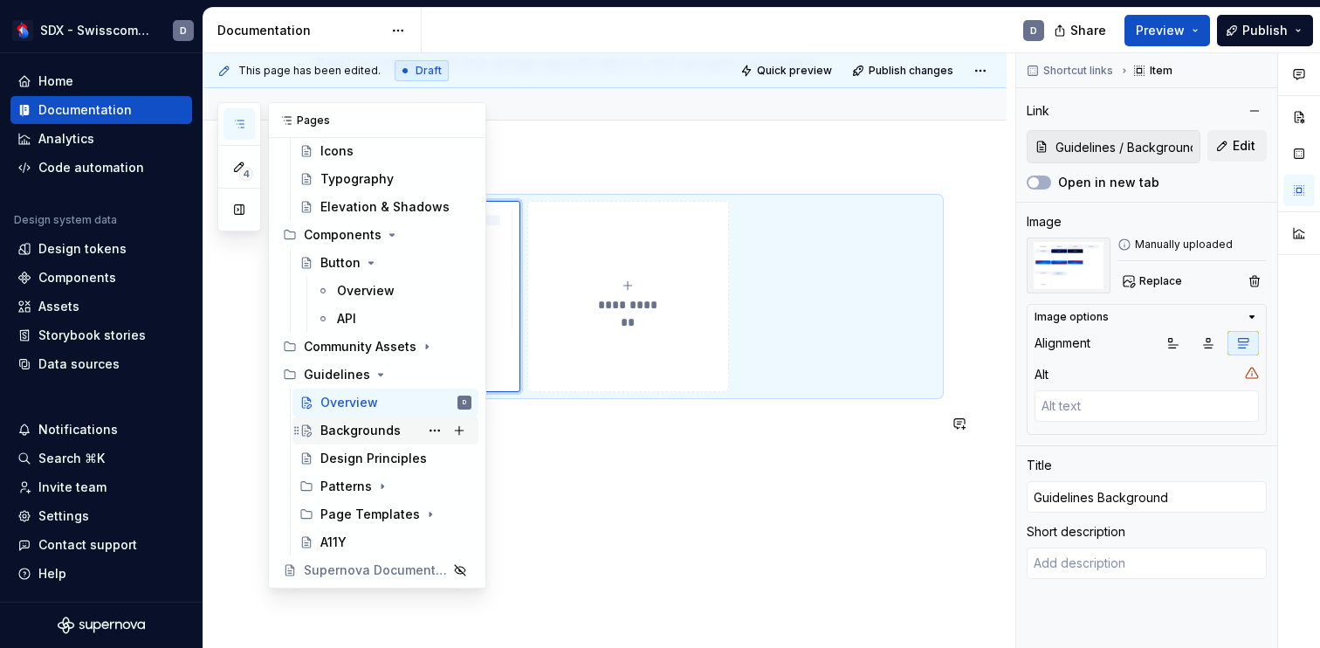
click at [360, 432] on div "Backgrounds" at bounding box center [360, 430] width 80 height 17
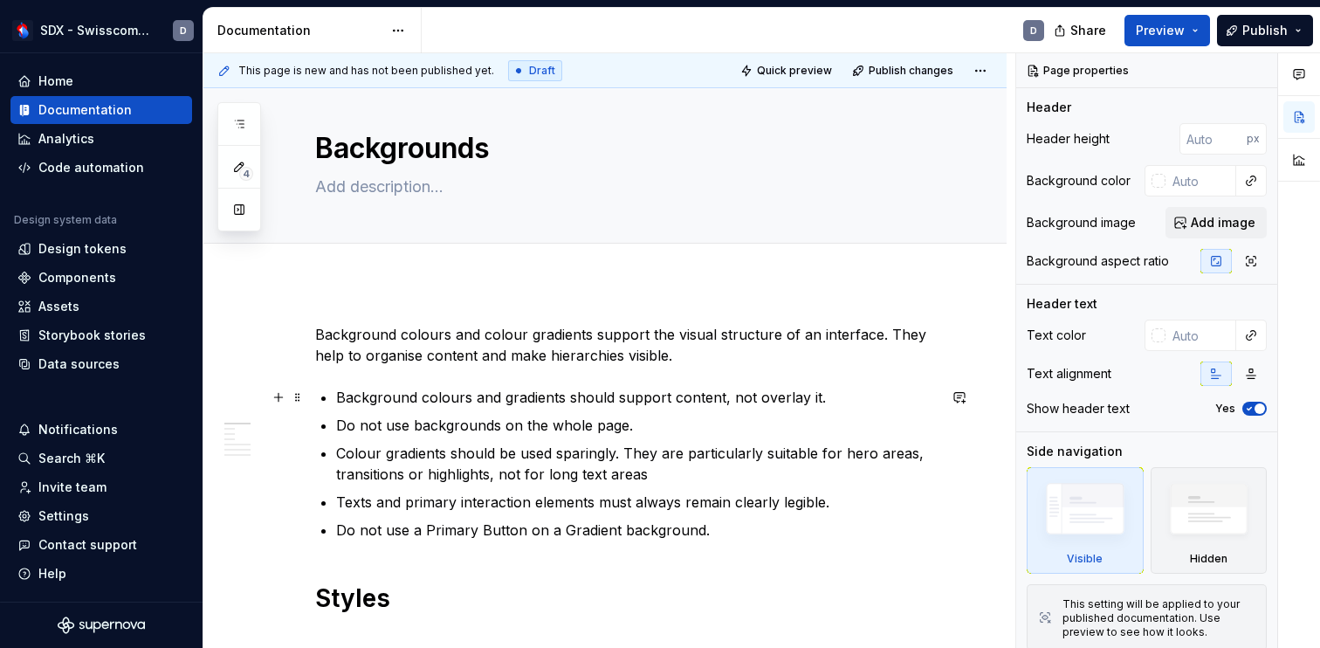
scroll to position [29, 0]
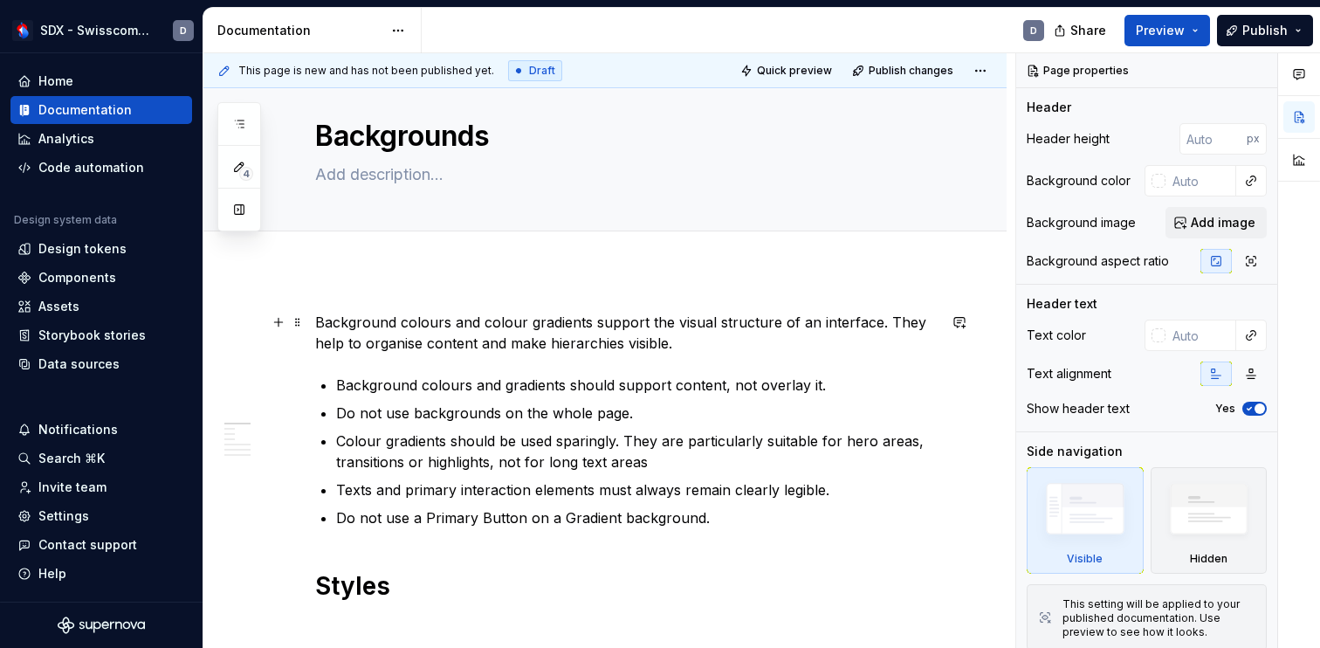
click at [339, 321] on p "Background colours and colour gradients support the visual structure of an inte…" at bounding box center [625, 333] width 621 height 42
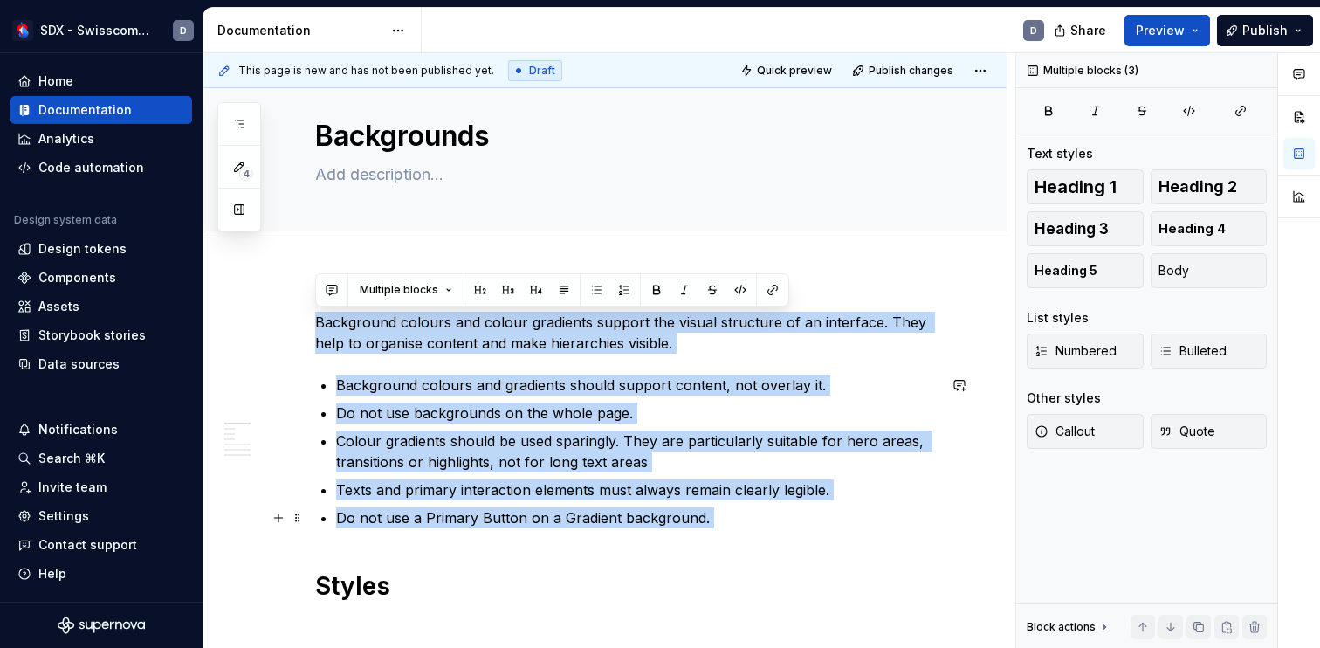
drag, startPoint x: 339, startPoint y: 321, endPoint x: 701, endPoint y: 513, distance: 409.9
copy div "Background colours and colour gradients support the visual structure of an inte…"
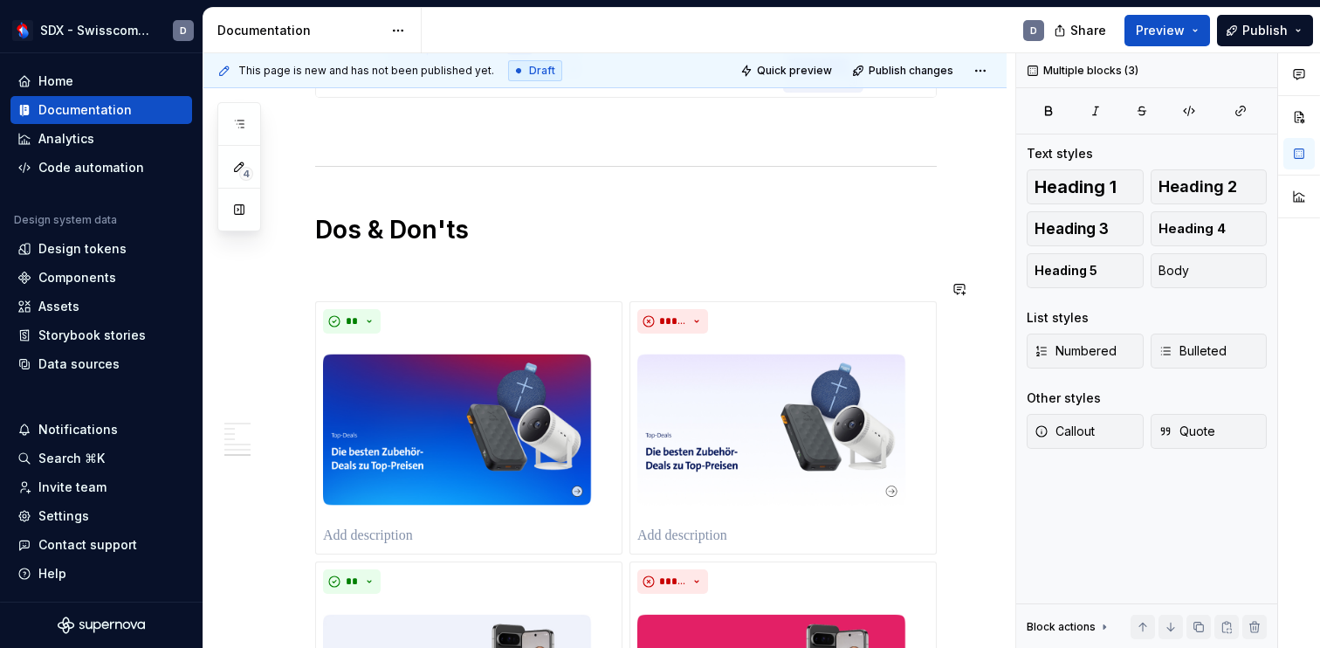
scroll to position [3638, 0]
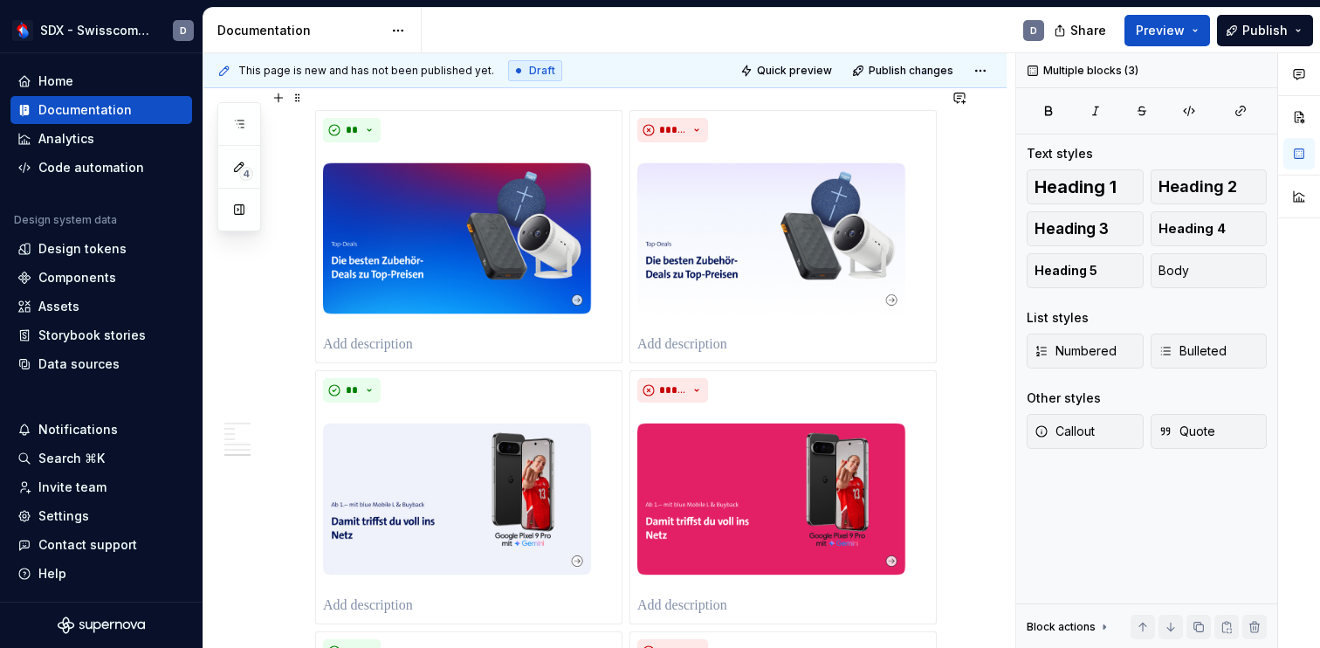
type textarea "*"
